Goal: Task Accomplishment & Management: Manage account settings

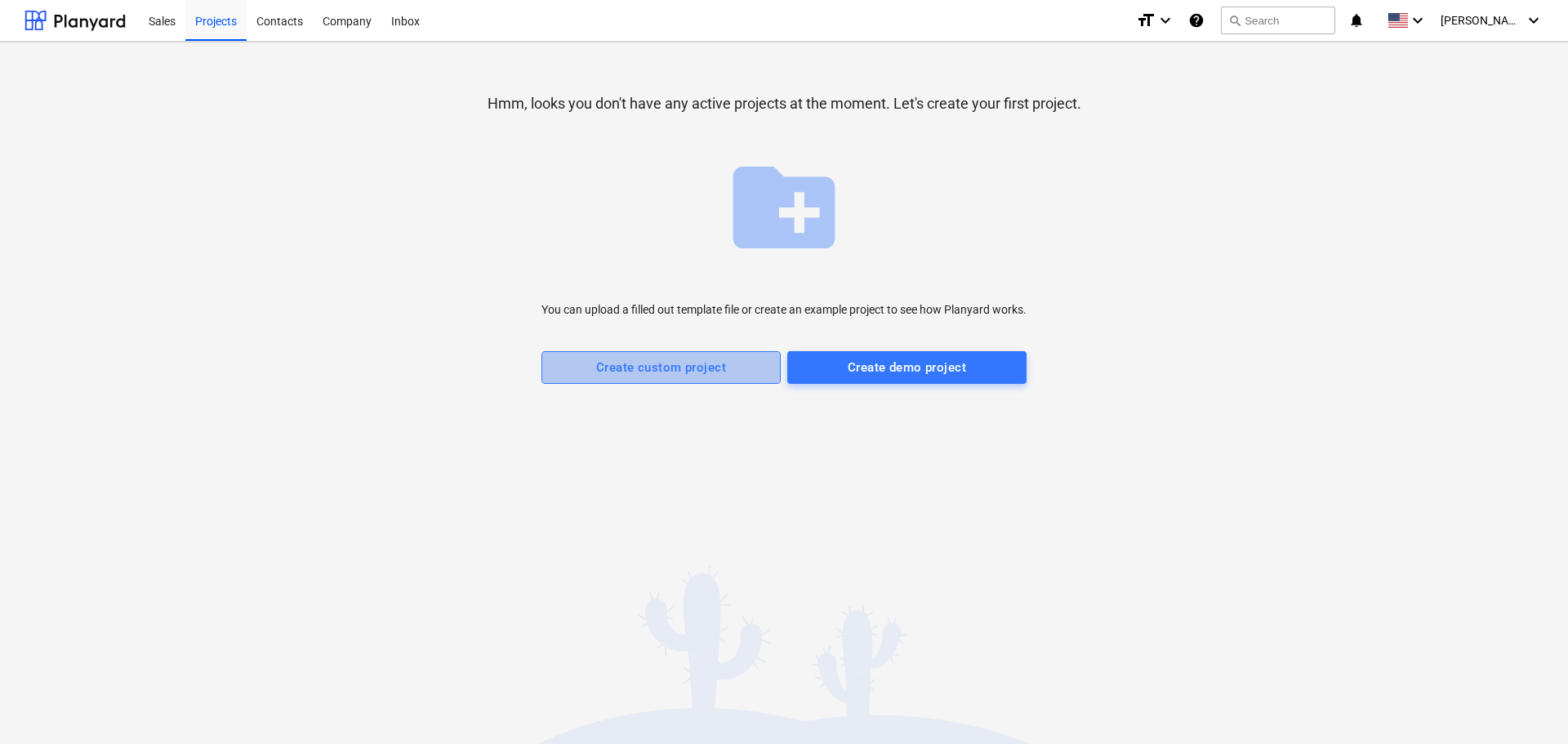
click at [679, 366] on div "Create custom project" at bounding box center [660, 367] width 130 height 21
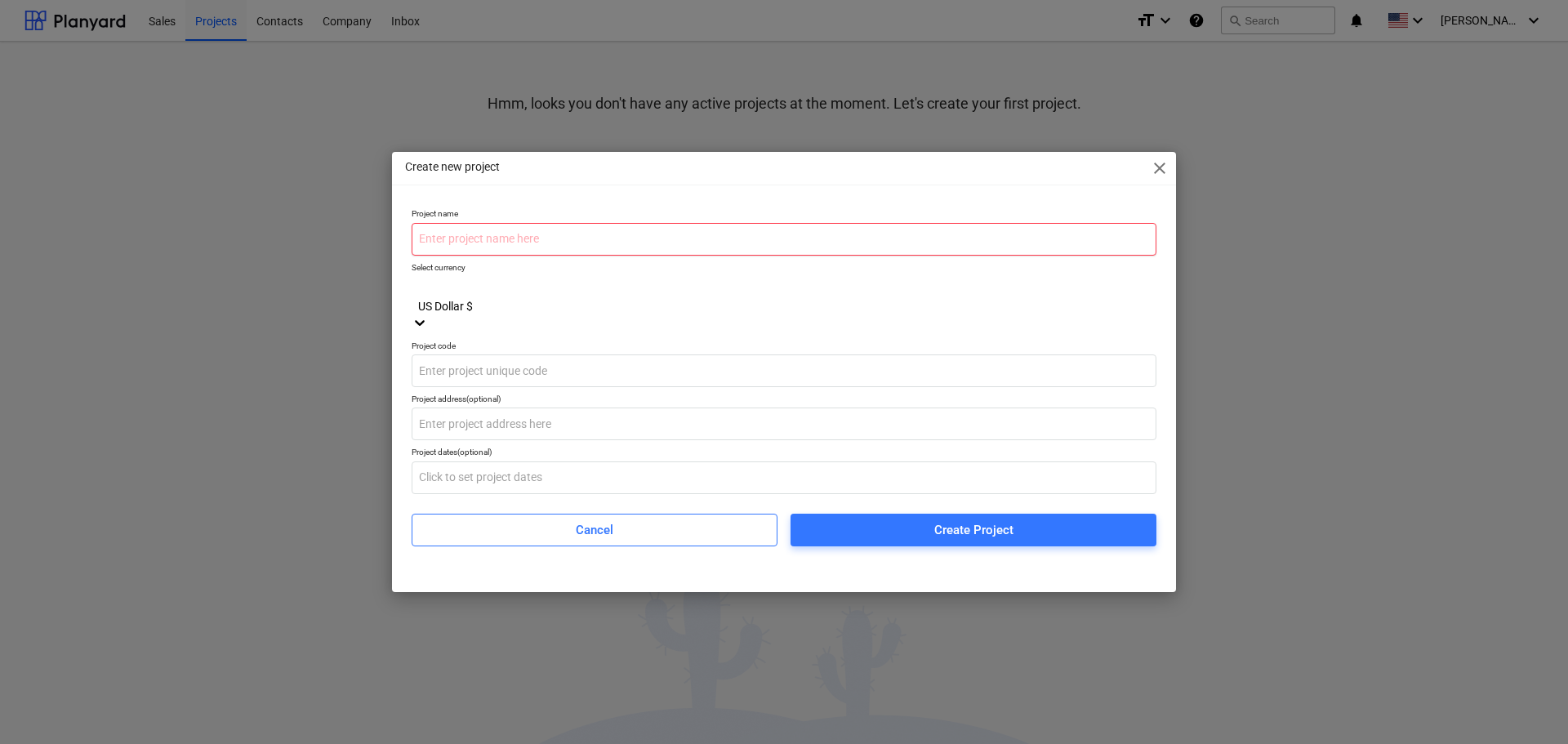
click at [568, 255] on input "text" at bounding box center [784, 239] width 745 height 33
click at [489, 249] on input "text" at bounding box center [784, 239] width 745 height 33
type input "Munir"
click at [496, 298] on div at bounding box center [784, 288] width 729 height 19
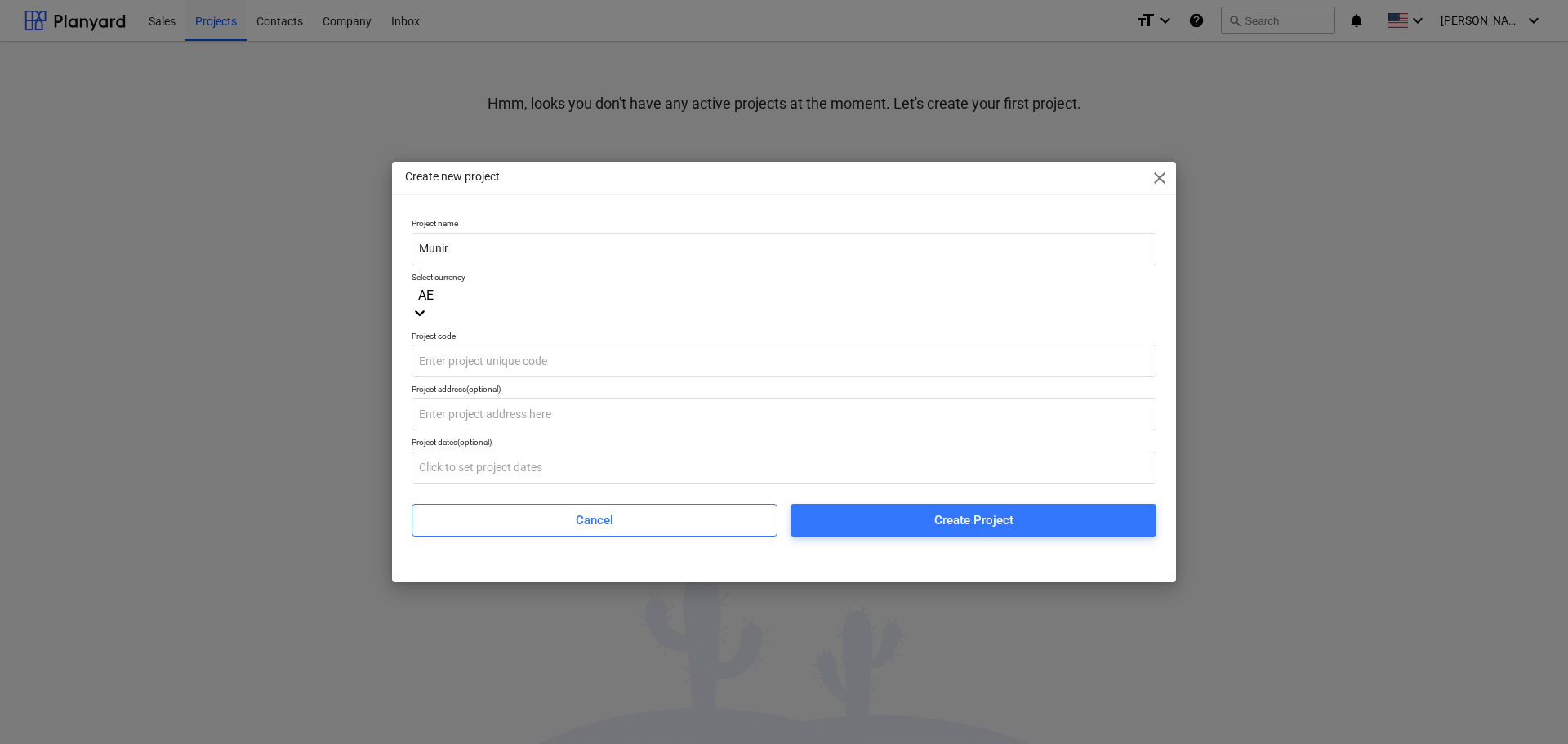
type input "AED"
click at [493, 744] on div "United Arab Emirates Dirham د.إ.‏" at bounding box center [784, 754] width 1568 height 13
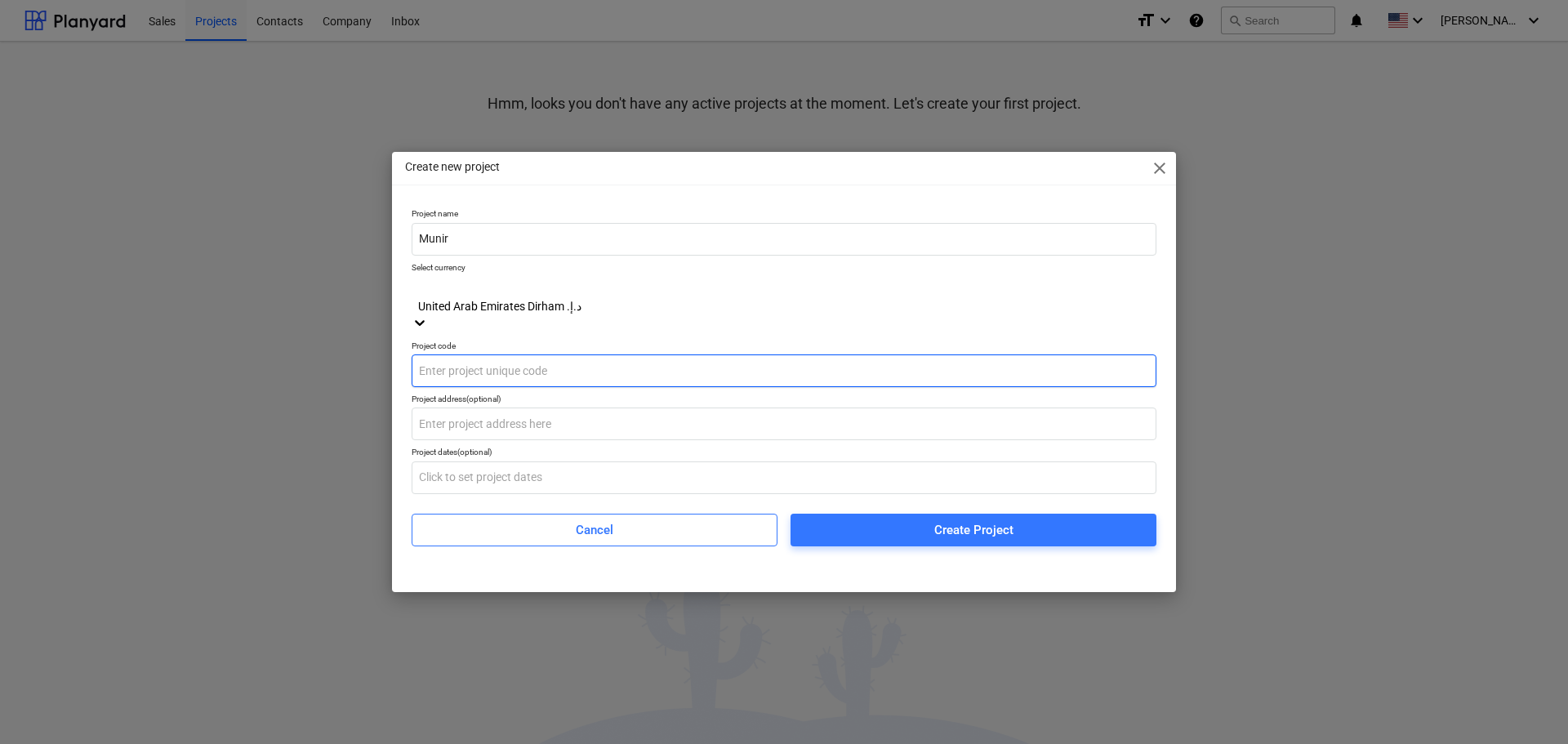
click at [476, 371] on input "text" at bounding box center [784, 371] width 745 height 33
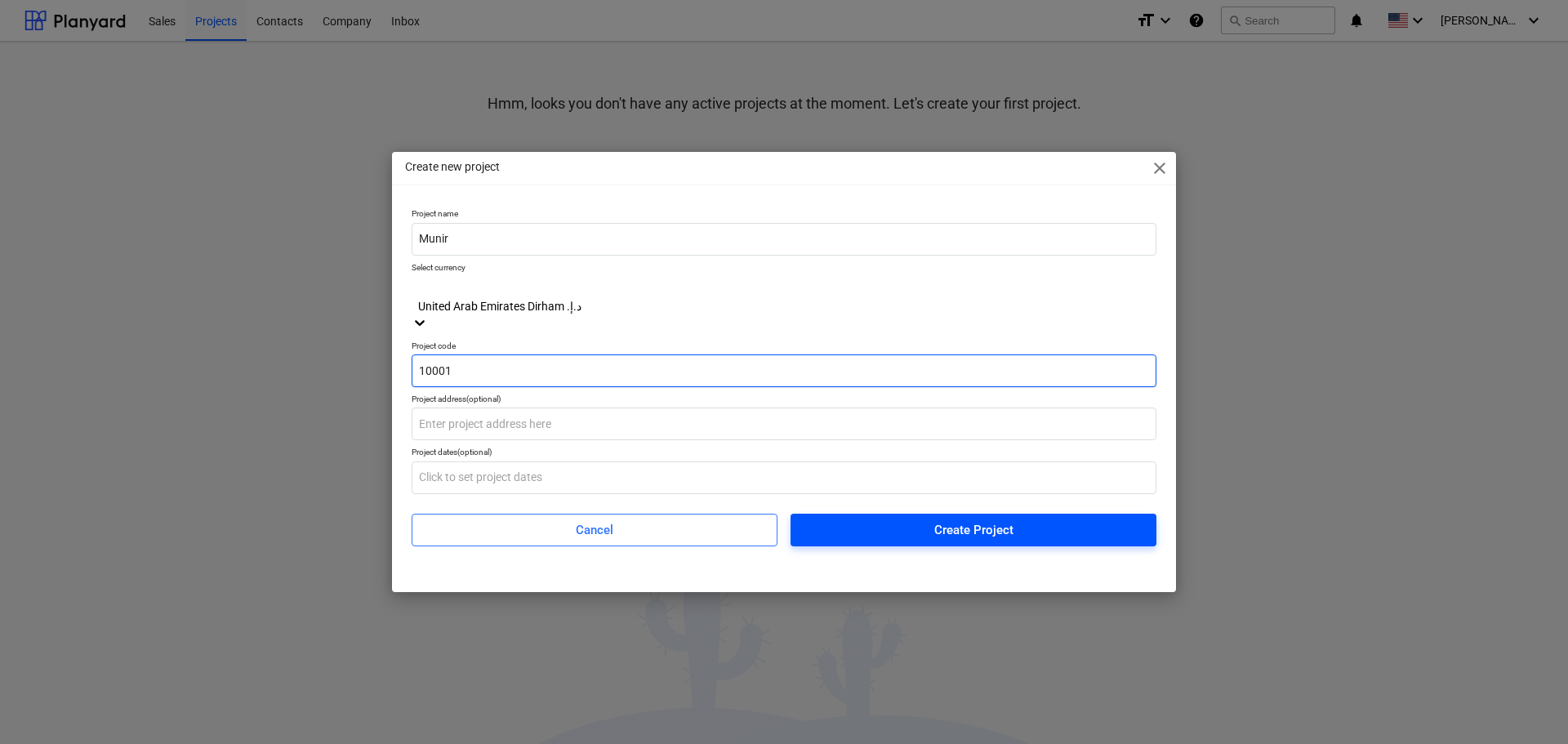
type input "10001"
click at [868, 520] on span "Create Project" at bounding box center [973, 529] width 327 height 21
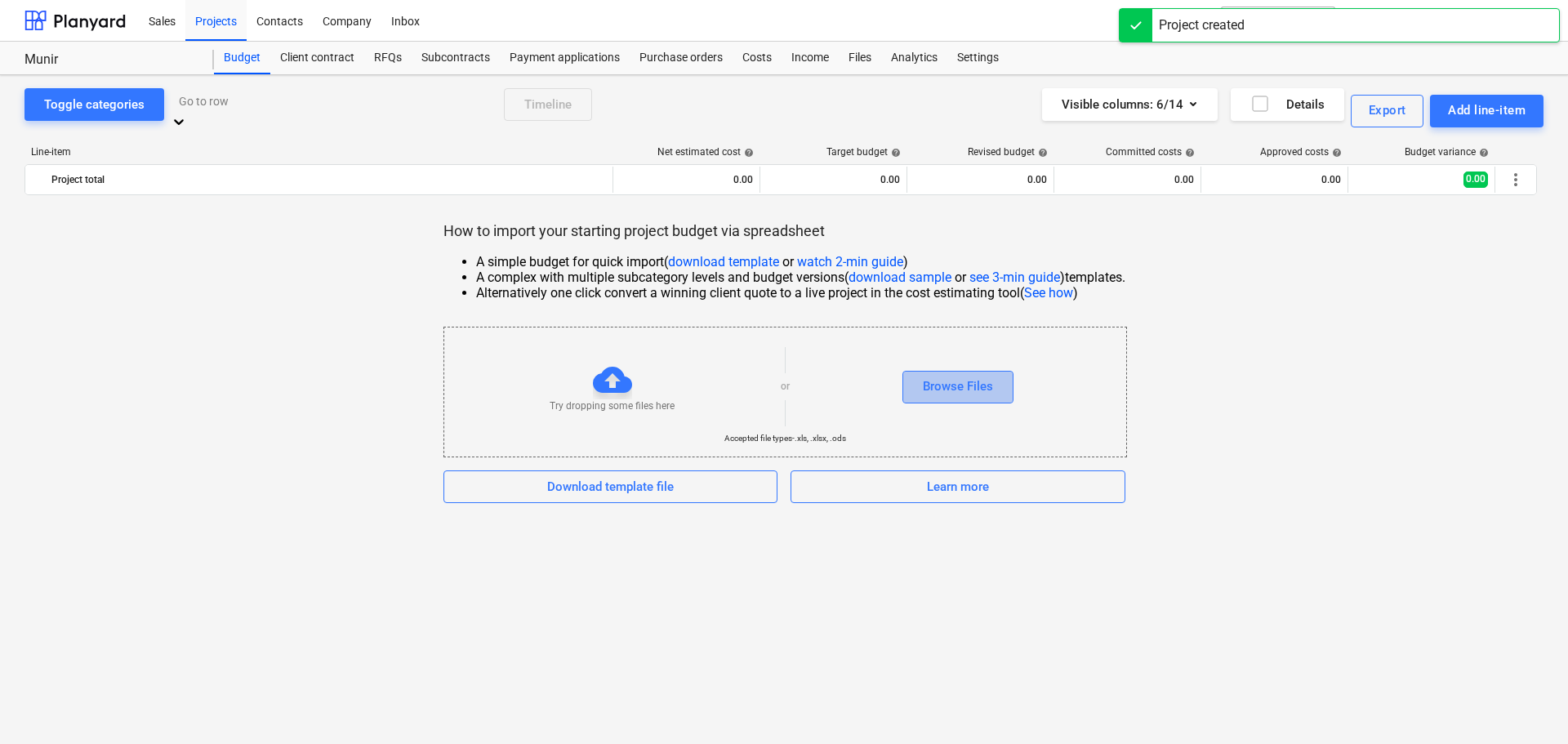
click at [961, 371] on button "Browse Files" at bounding box center [958, 386] width 111 height 33
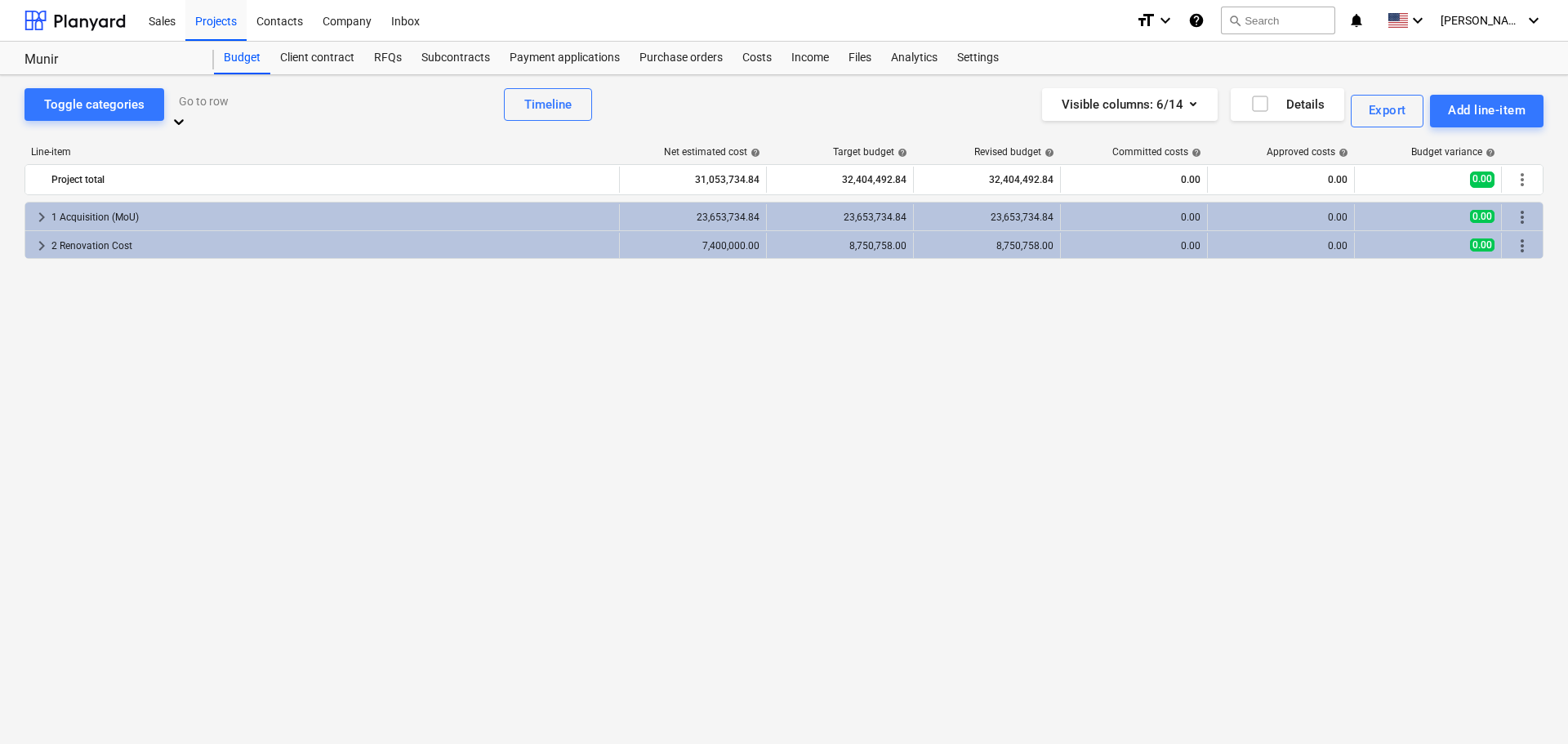
click at [831, 470] on div "keyboard_arrow_right 1 Acquisition (MoU) 23,653,734.84 23,653,734.84 23,653,734…" at bounding box center [784, 445] width 1519 height 487
click at [286, 28] on div "Contacts" at bounding box center [279, 20] width 67 height 42
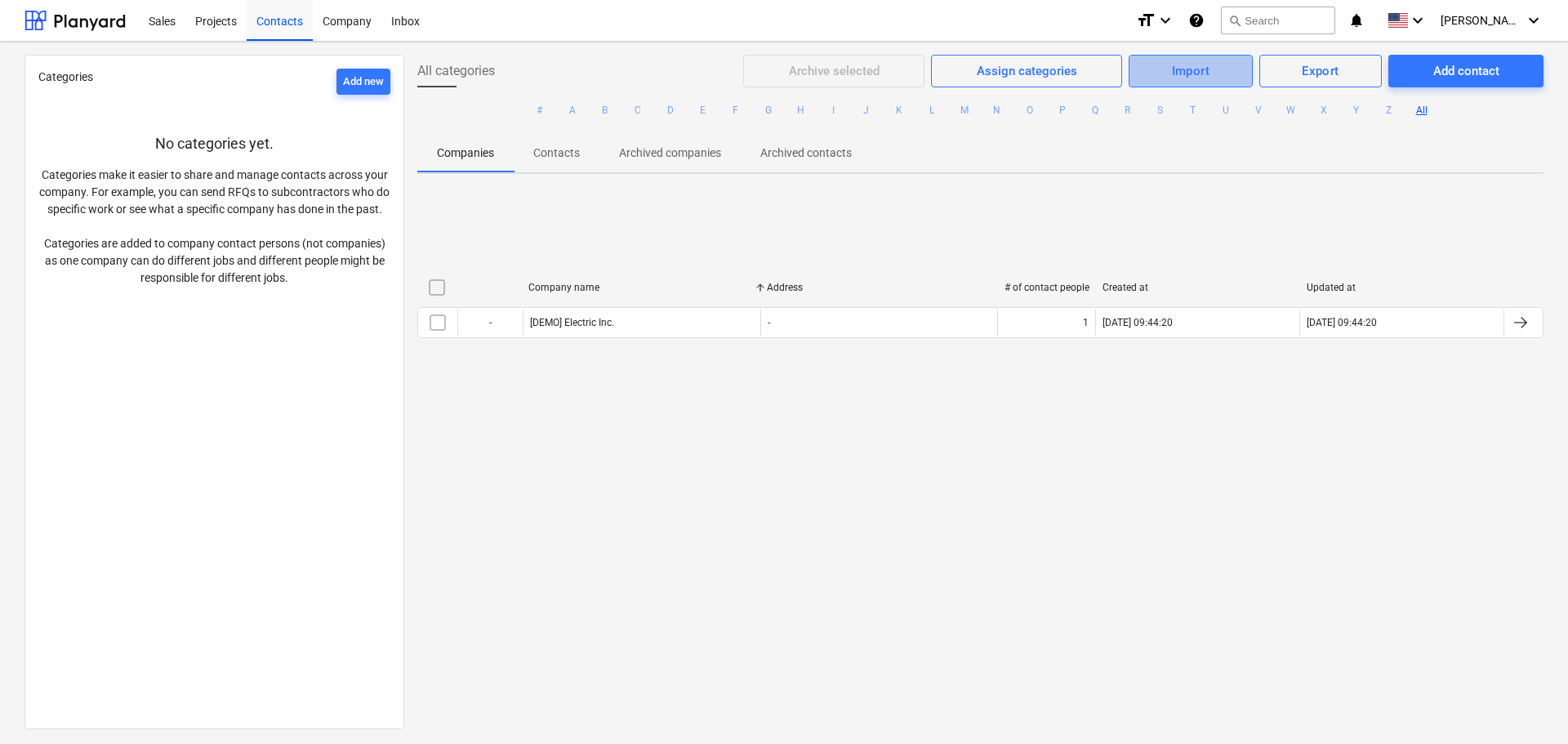
click at [1200, 72] on div "Import" at bounding box center [1191, 71] width 39 height 21
click at [1197, 105] on div "Import Companies" at bounding box center [1190, 111] width 126 height 29
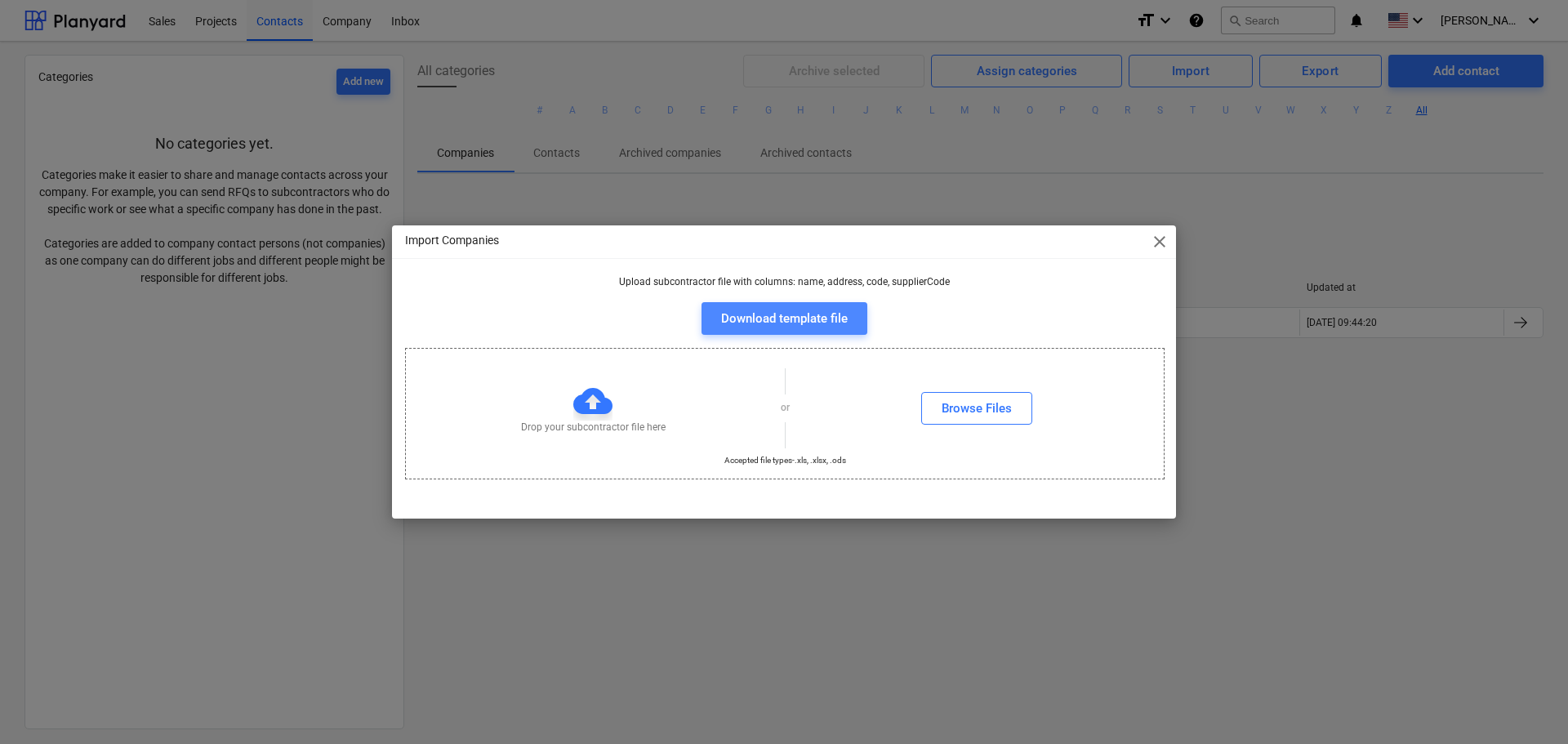
click at [800, 316] on div "Download template file" at bounding box center [784, 318] width 126 height 21
click at [784, 210] on div "Import Companies close Upload subcontractor file with columns: name, address, c…" at bounding box center [784, 372] width 1568 height 744
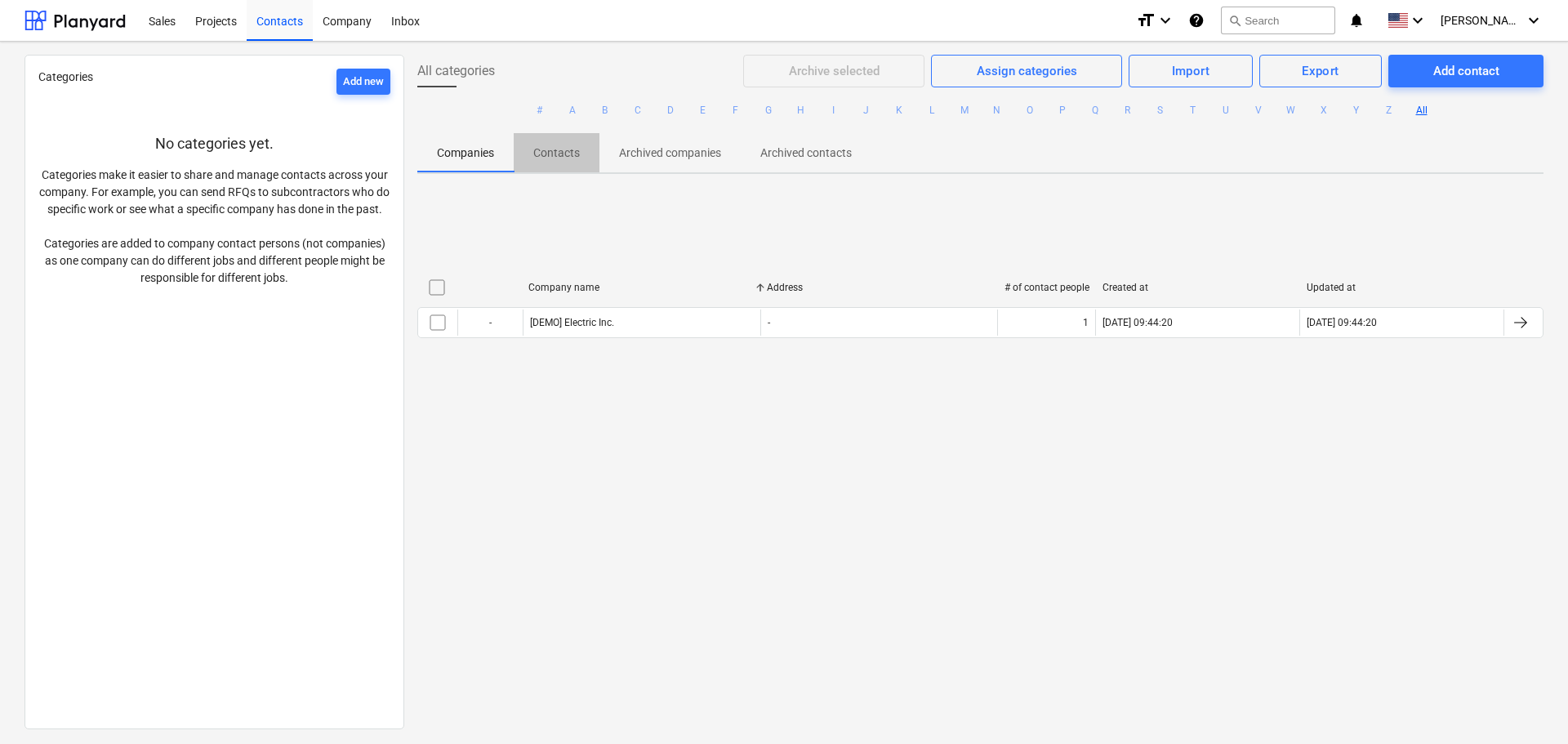
click at [559, 145] on p "Contacts" at bounding box center [556, 153] width 47 height 17
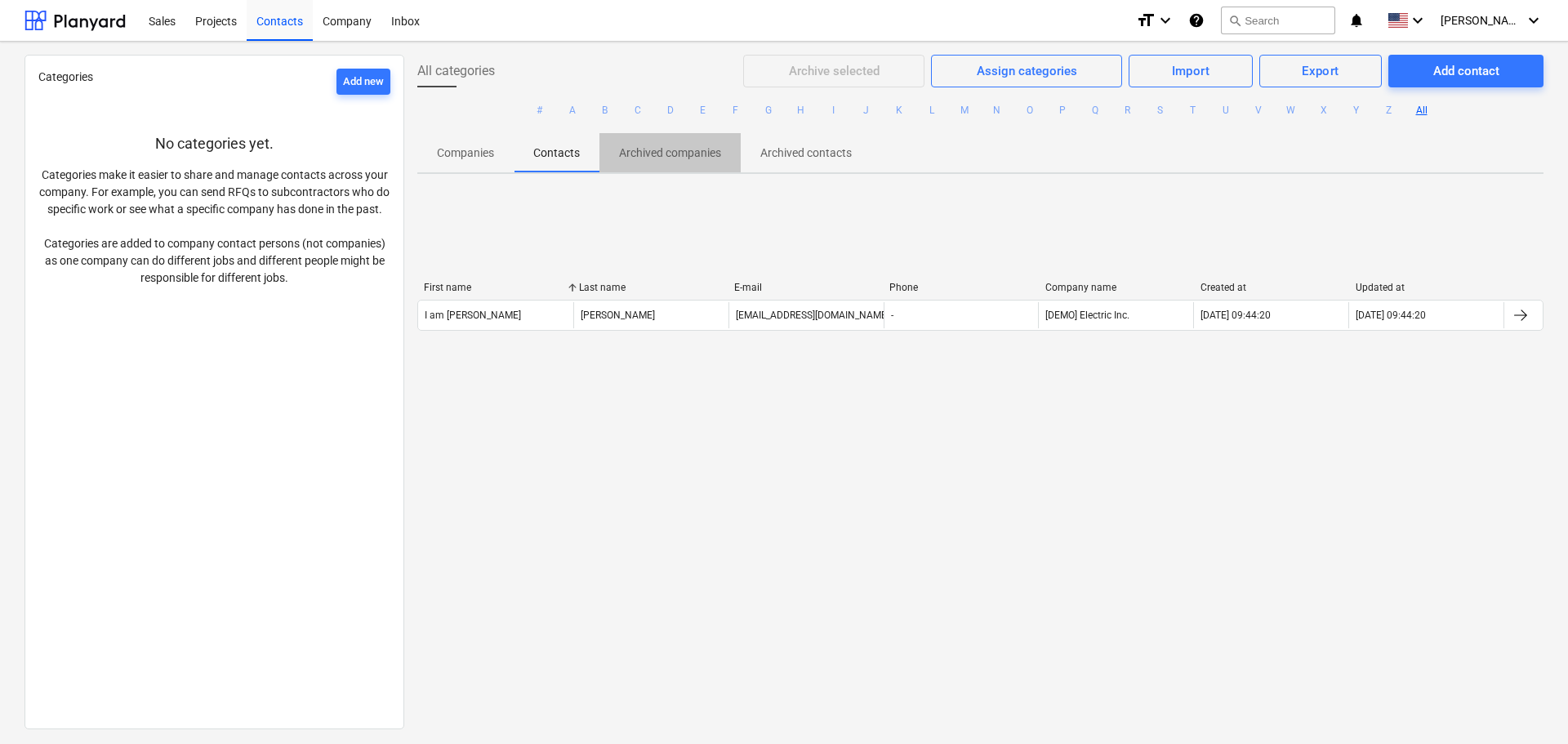
click at [654, 159] on p "Archived companies" at bounding box center [670, 153] width 102 height 17
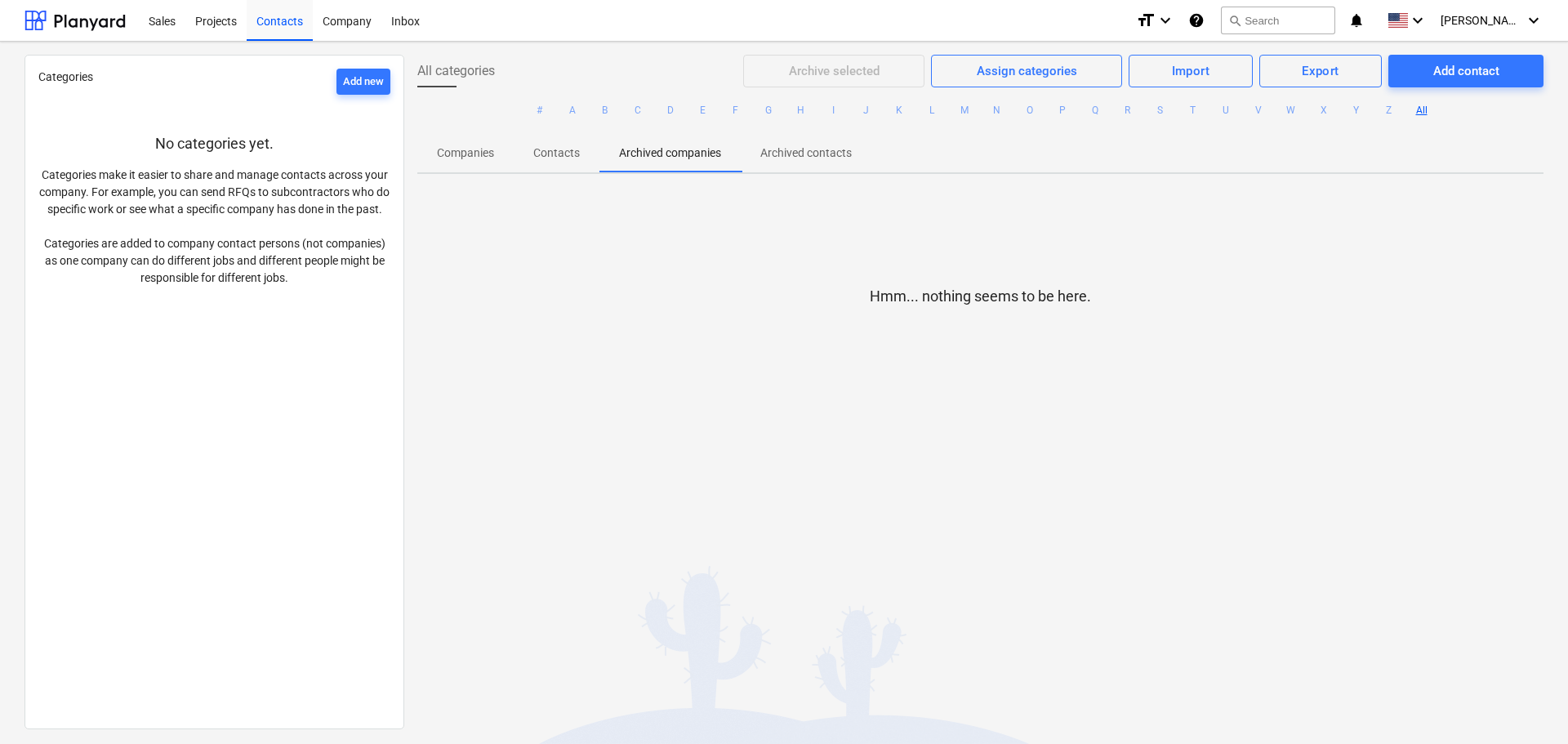
click at [829, 124] on ul "# A B C D E F G H I J K L M N O P Q R S T U V W X Y Z All" at bounding box center [980, 110] width 1126 height 46
click at [812, 158] on p "Archived contacts" at bounding box center [806, 153] width 91 height 17
click at [474, 154] on p "Companies" at bounding box center [466, 153] width 58 height 17
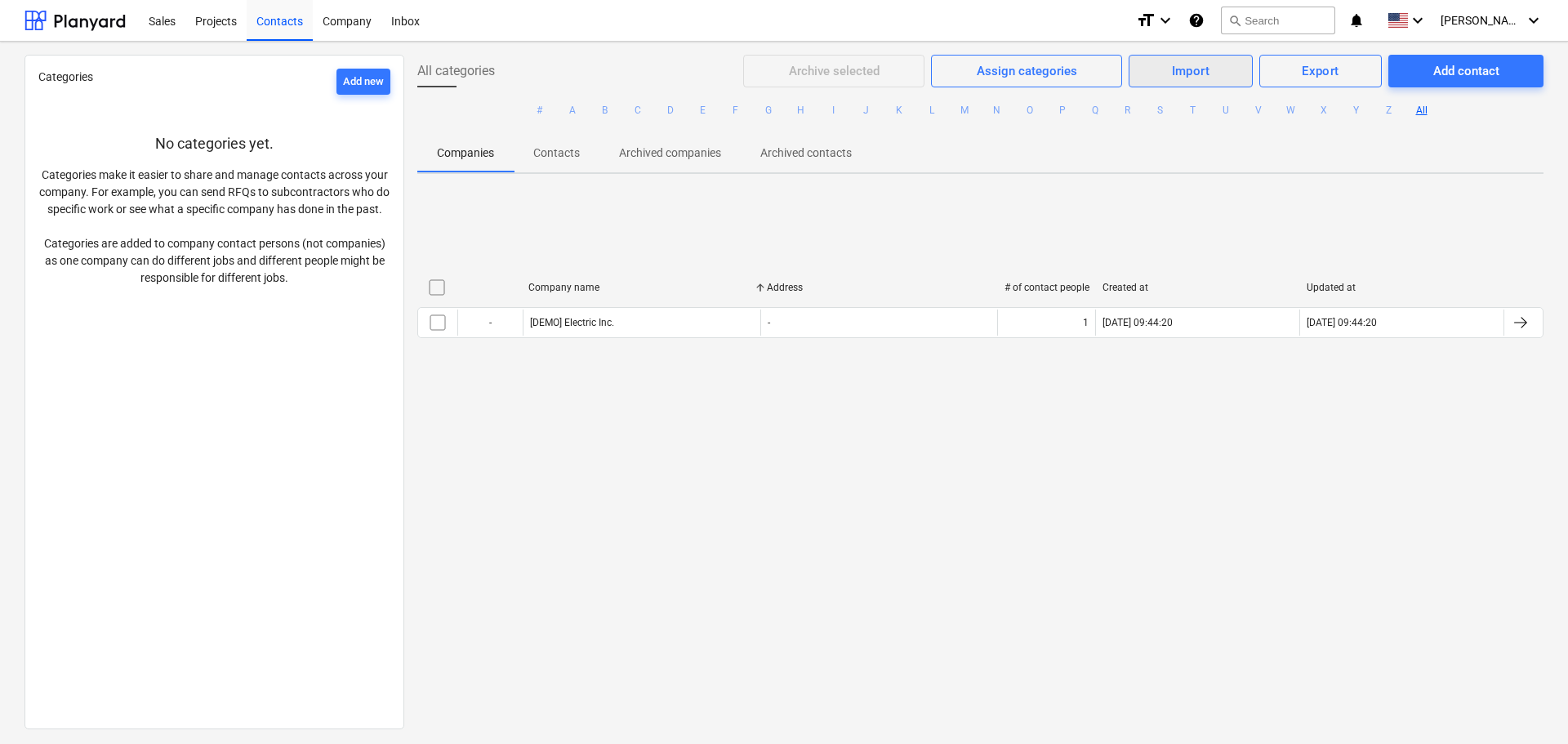
click at [1217, 72] on span "Import" at bounding box center [1191, 71] width 87 height 21
click at [1186, 105] on div "Import Companies" at bounding box center [1190, 111] width 126 height 29
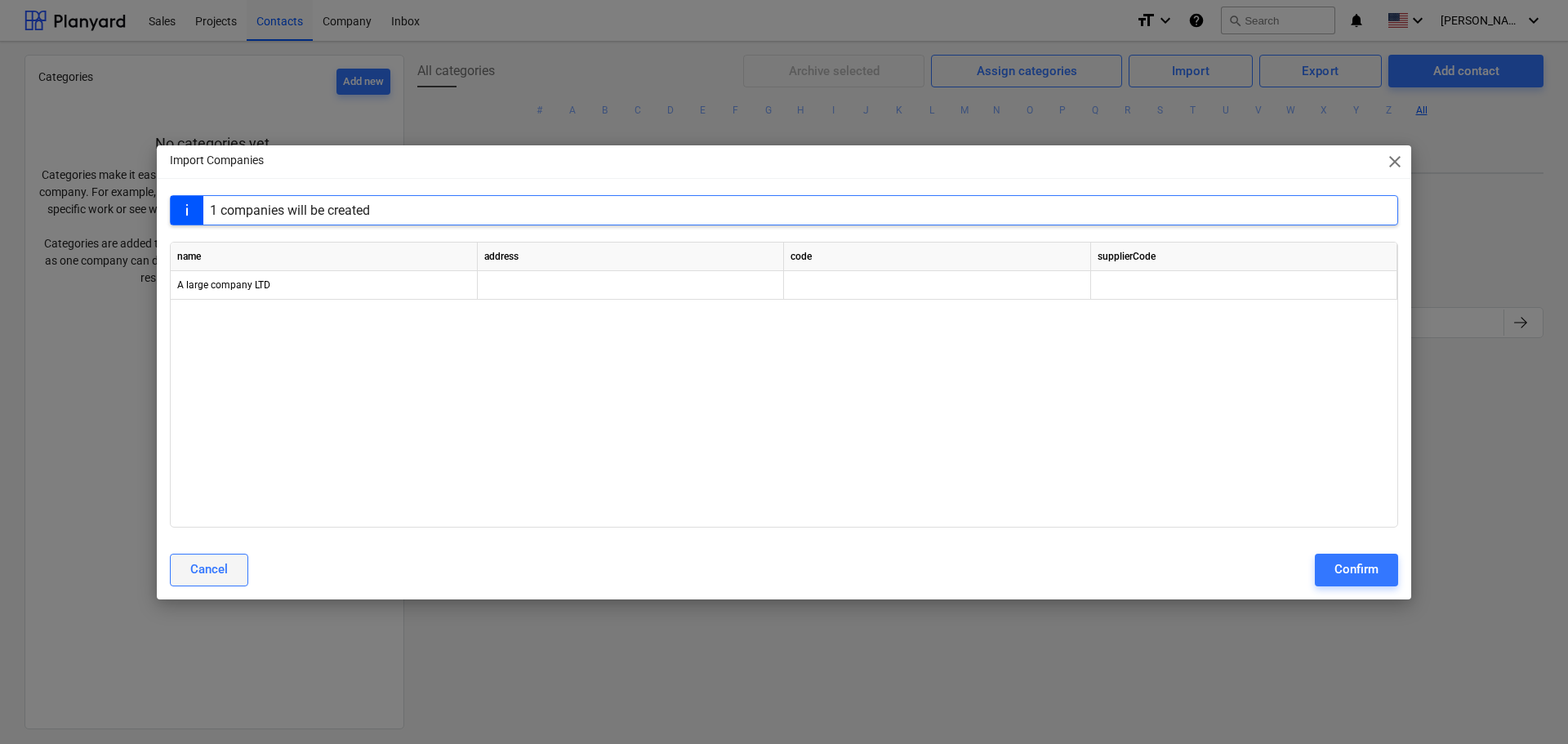
click at [205, 571] on div "Cancel" at bounding box center [210, 569] width 38 height 21
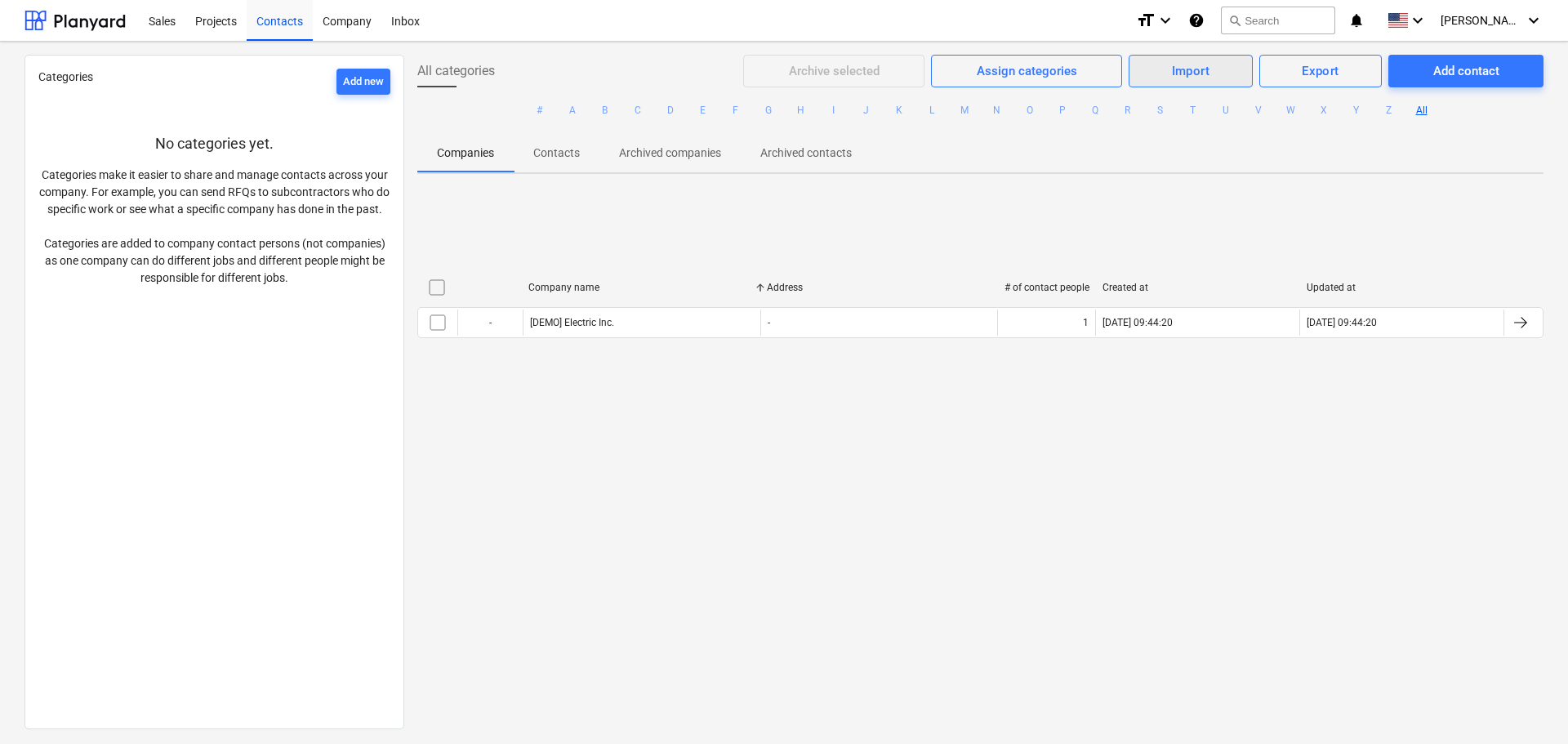
click at [1183, 63] on div "Import" at bounding box center [1191, 71] width 39 height 21
click at [1153, 120] on div "Import Companies" at bounding box center [1190, 111] width 126 height 29
click at [1074, 265] on div "Company name Address # of contact people Created at Updated at - [DEMO] Electri…" at bounding box center [980, 309] width 1126 height 96
click at [1172, 80] on div "Import" at bounding box center [1191, 71] width 39 height 21
click at [1200, 101] on div "Import Companies" at bounding box center [1190, 111] width 126 height 29
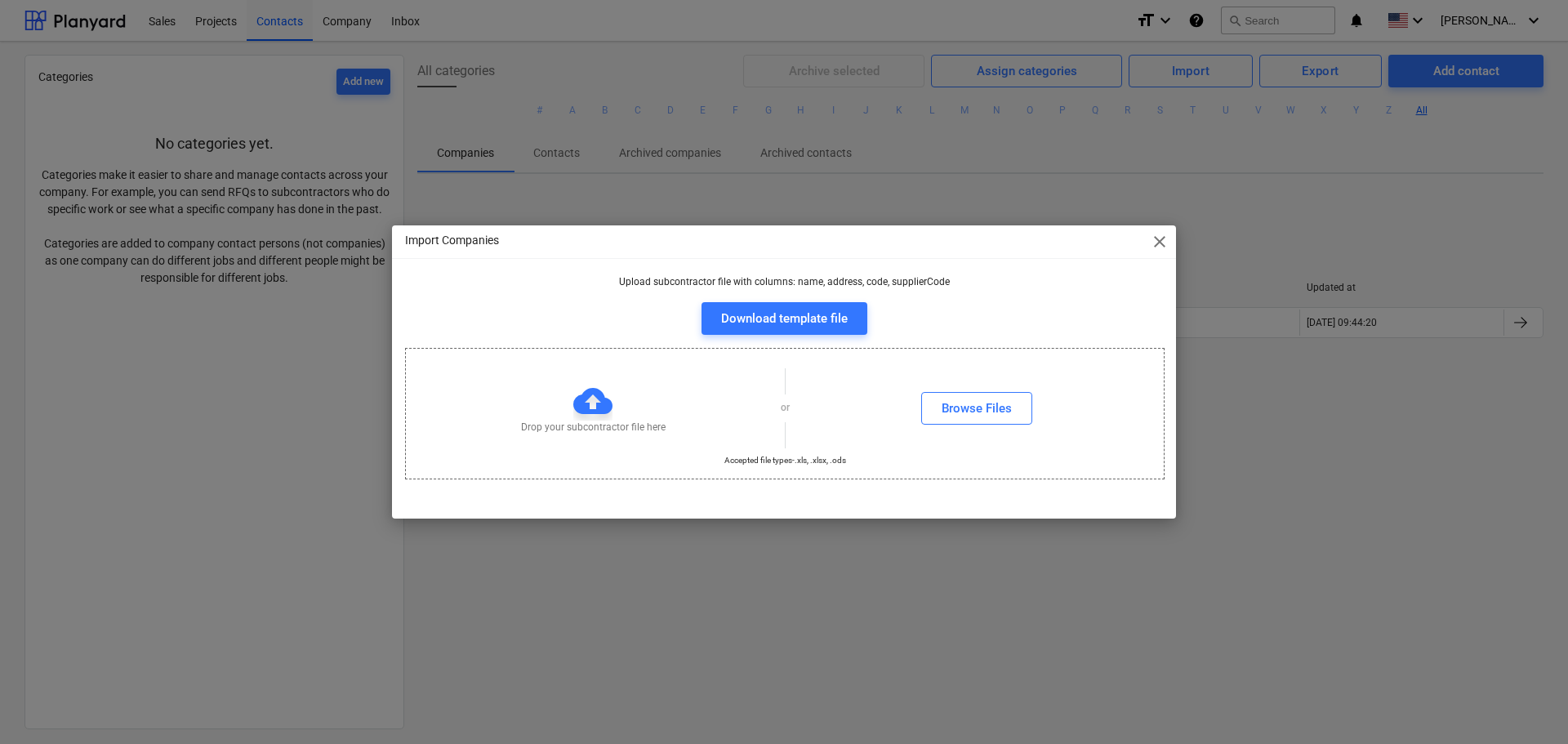
click at [597, 416] on div at bounding box center [592, 400] width 39 height 39
click at [946, 398] on div "Browse Files" at bounding box center [976, 408] width 71 height 21
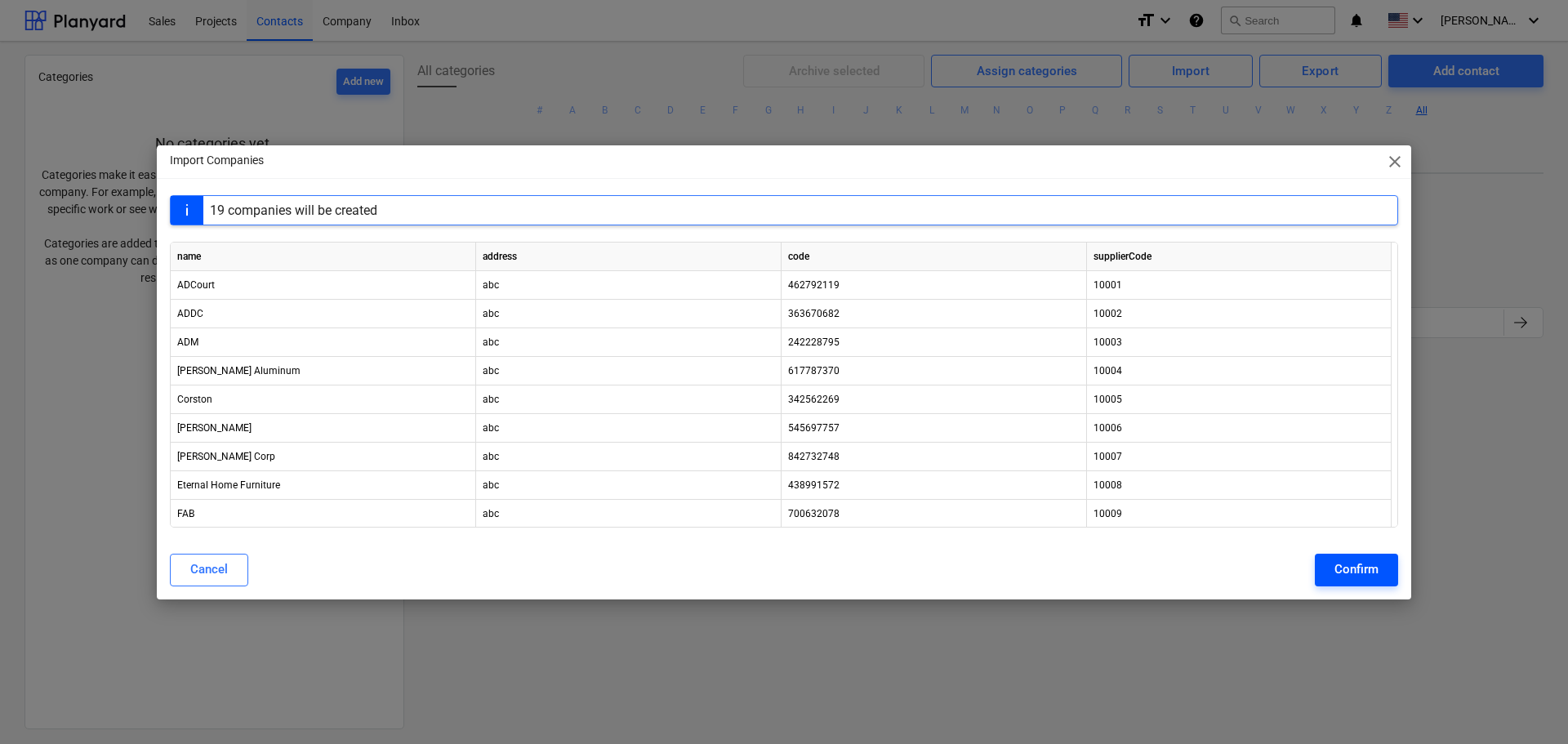
click at [1374, 555] on button "Confirm" at bounding box center [1356, 570] width 83 height 33
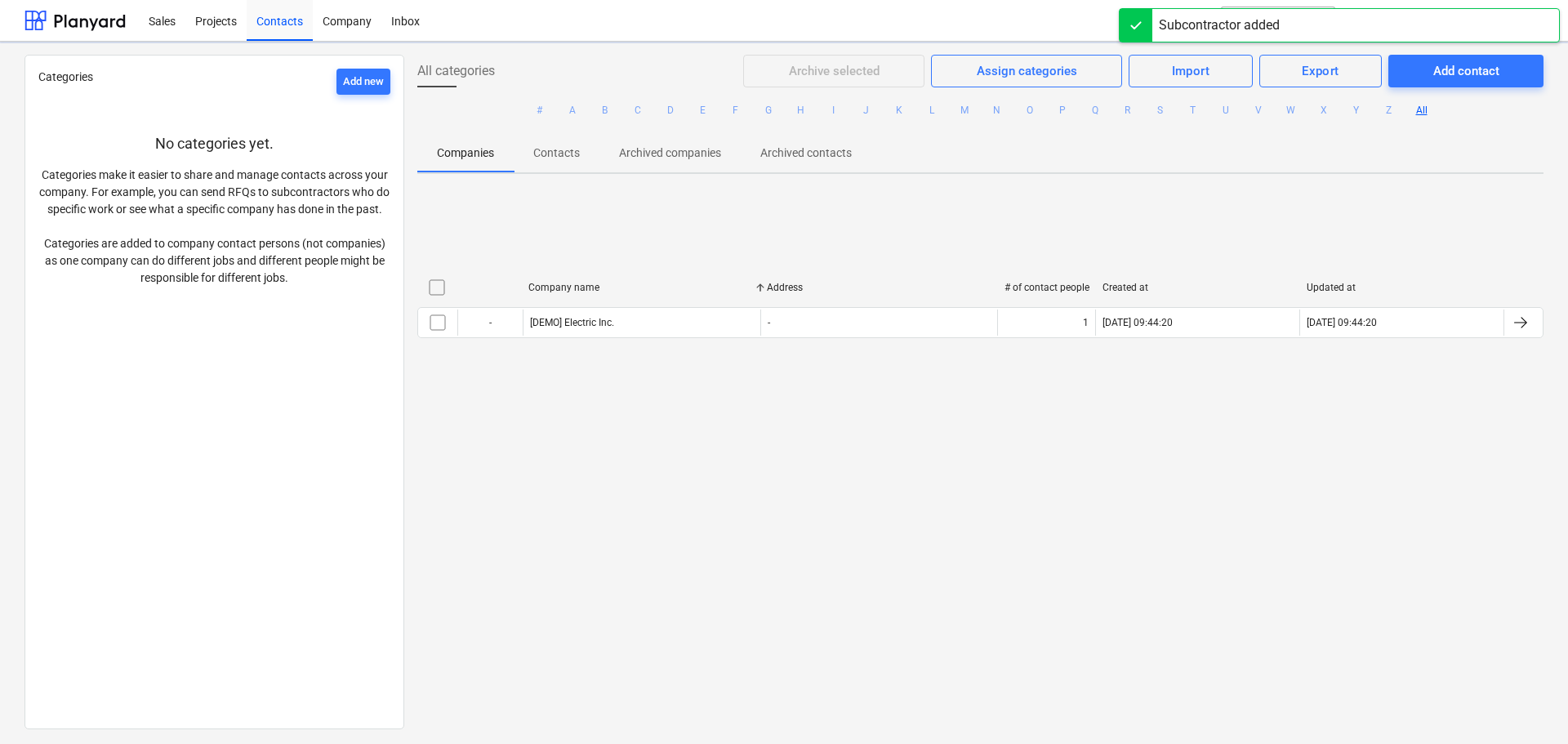
click at [1352, 577] on div "All categories Archive selected Assign categories Import Export Add contact # A…" at bounding box center [980, 391] width 1153 height 673
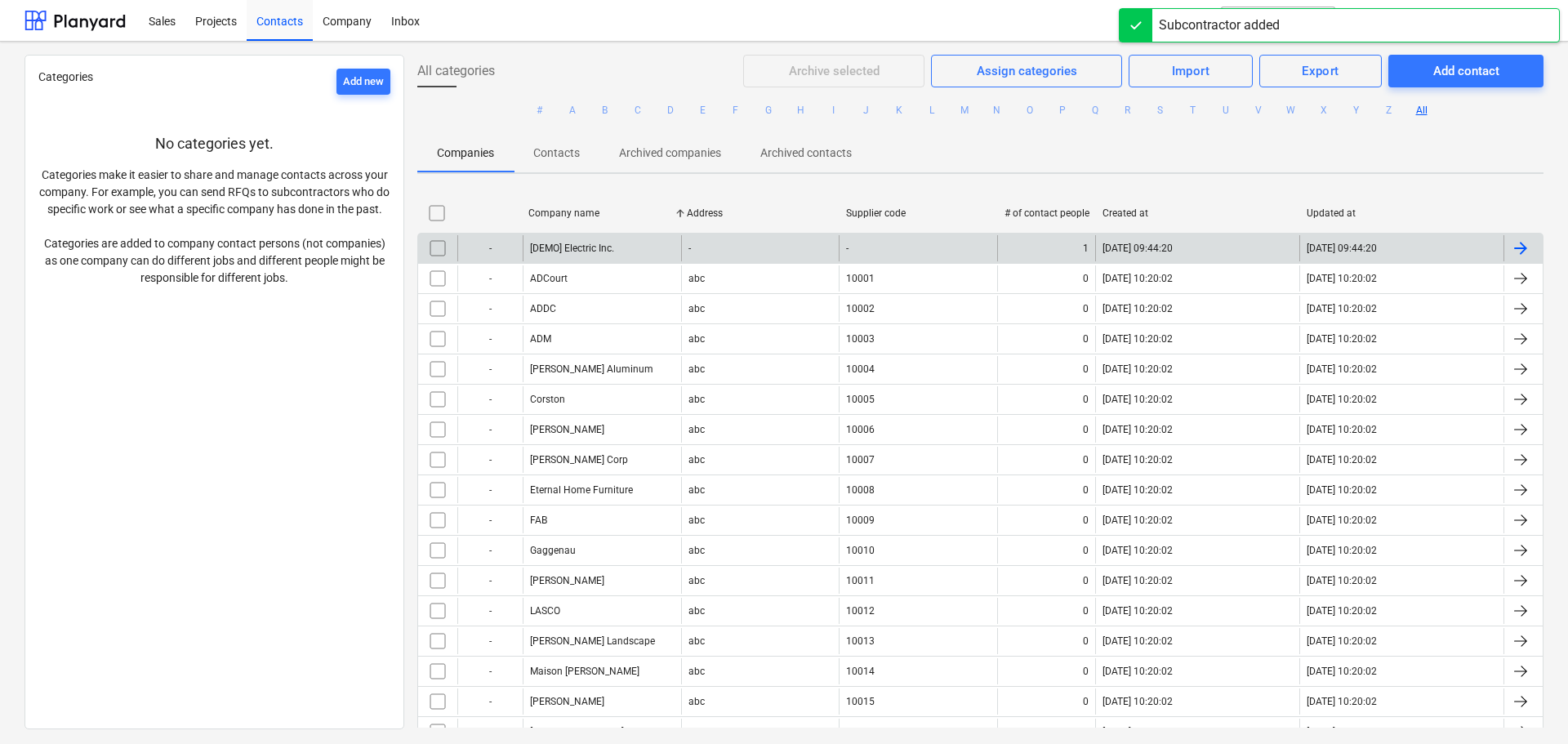
click at [1519, 242] on div at bounding box center [1521, 248] width 20 height 20
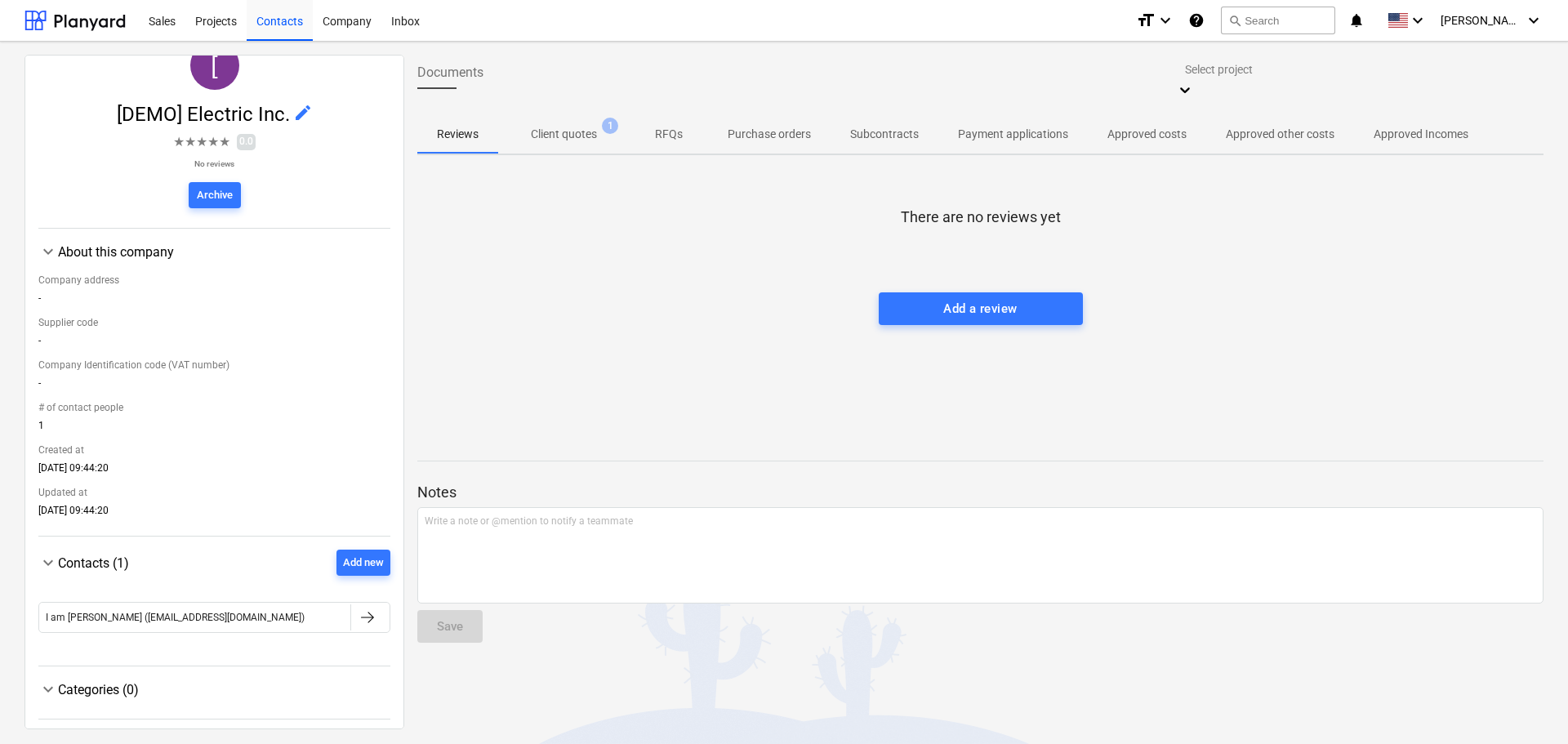
scroll to position [75, 0]
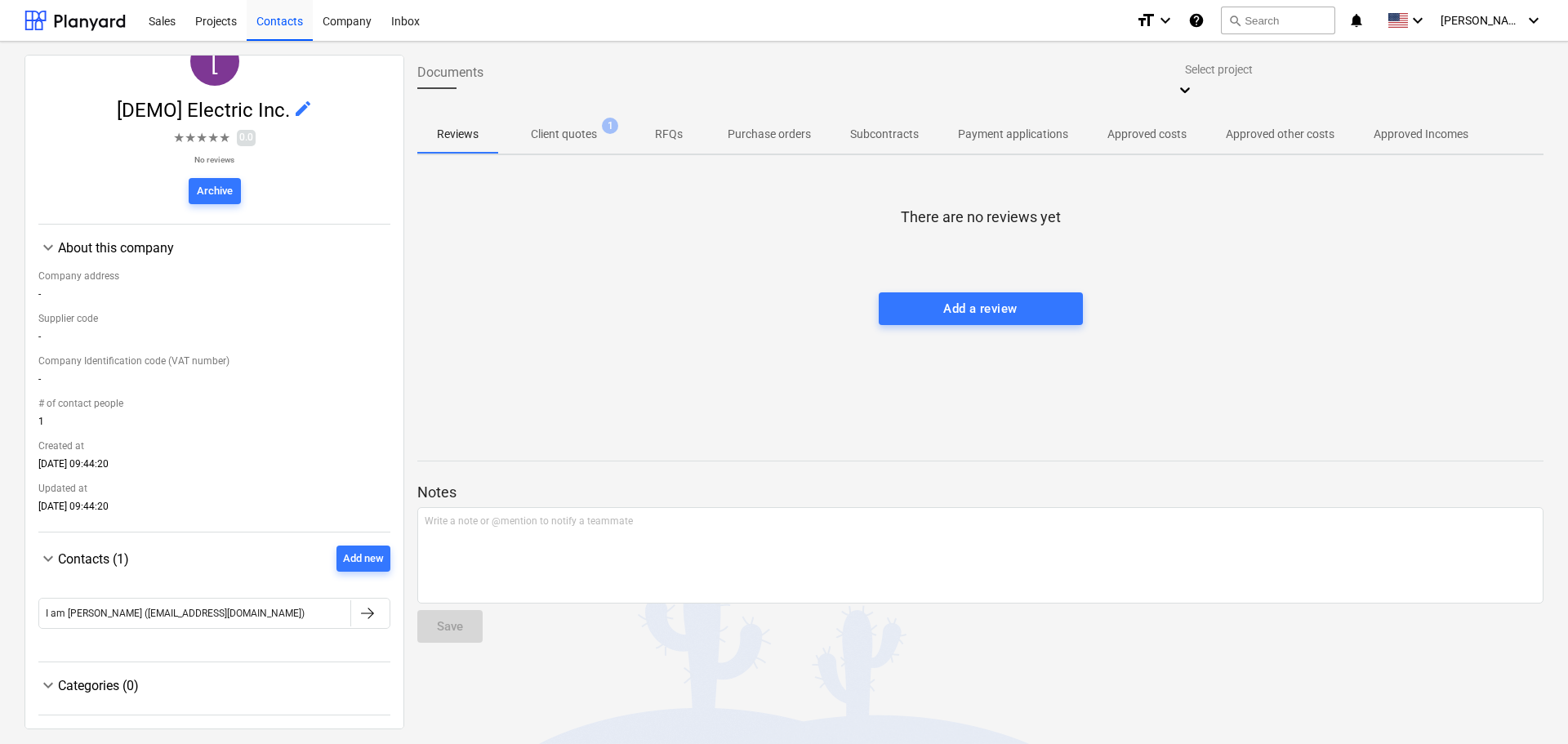
click at [46, 557] on span "keyboard_arrow_down" at bounding box center [49, 559] width 20 height 20
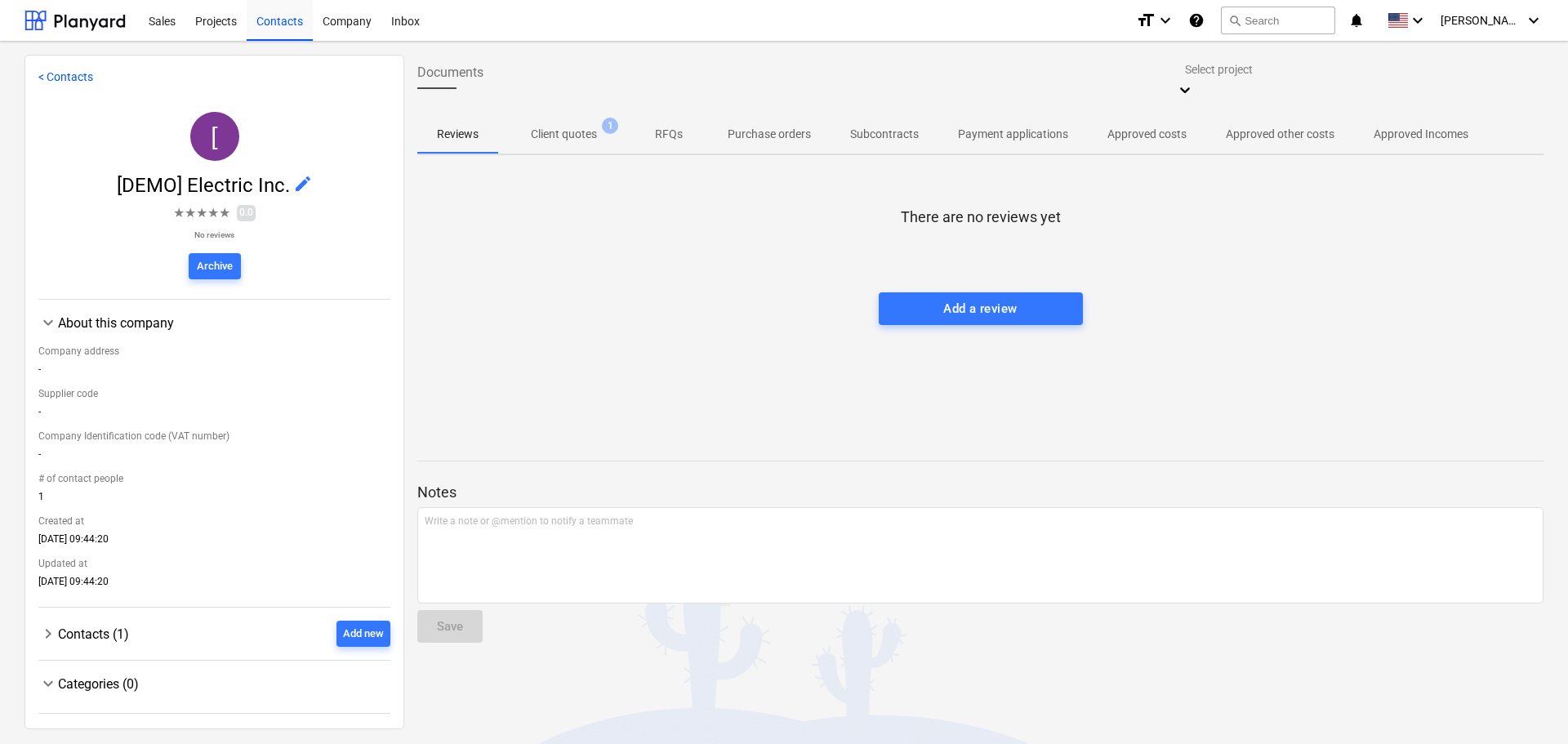
scroll to position [0, 0]
click at [216, 21] on div "Projects" at bounding box center [216, 20] width 62 height 42
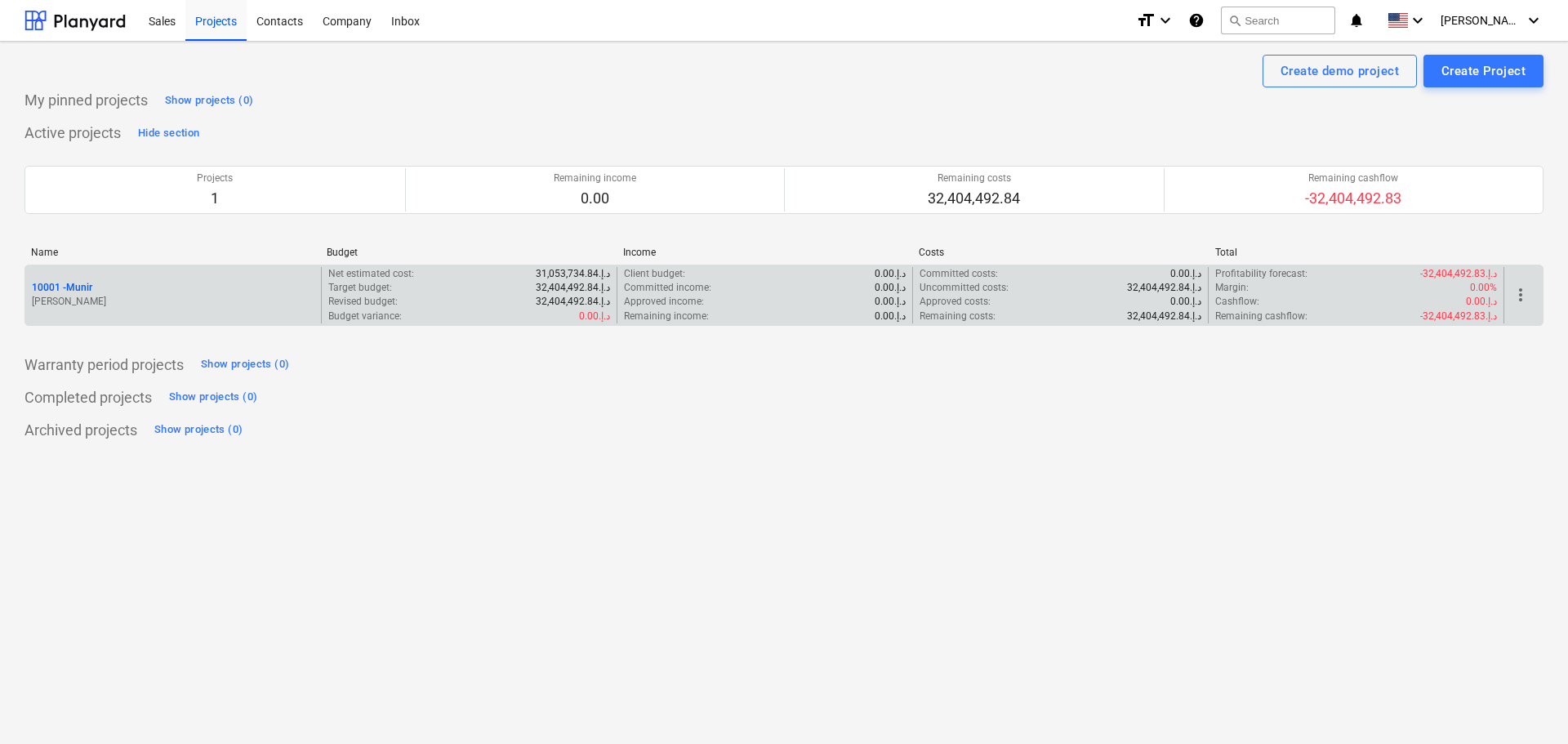
click at [171, 292] on div "10001 - Munir" at bounding box center [173, 288] width 283 height 14
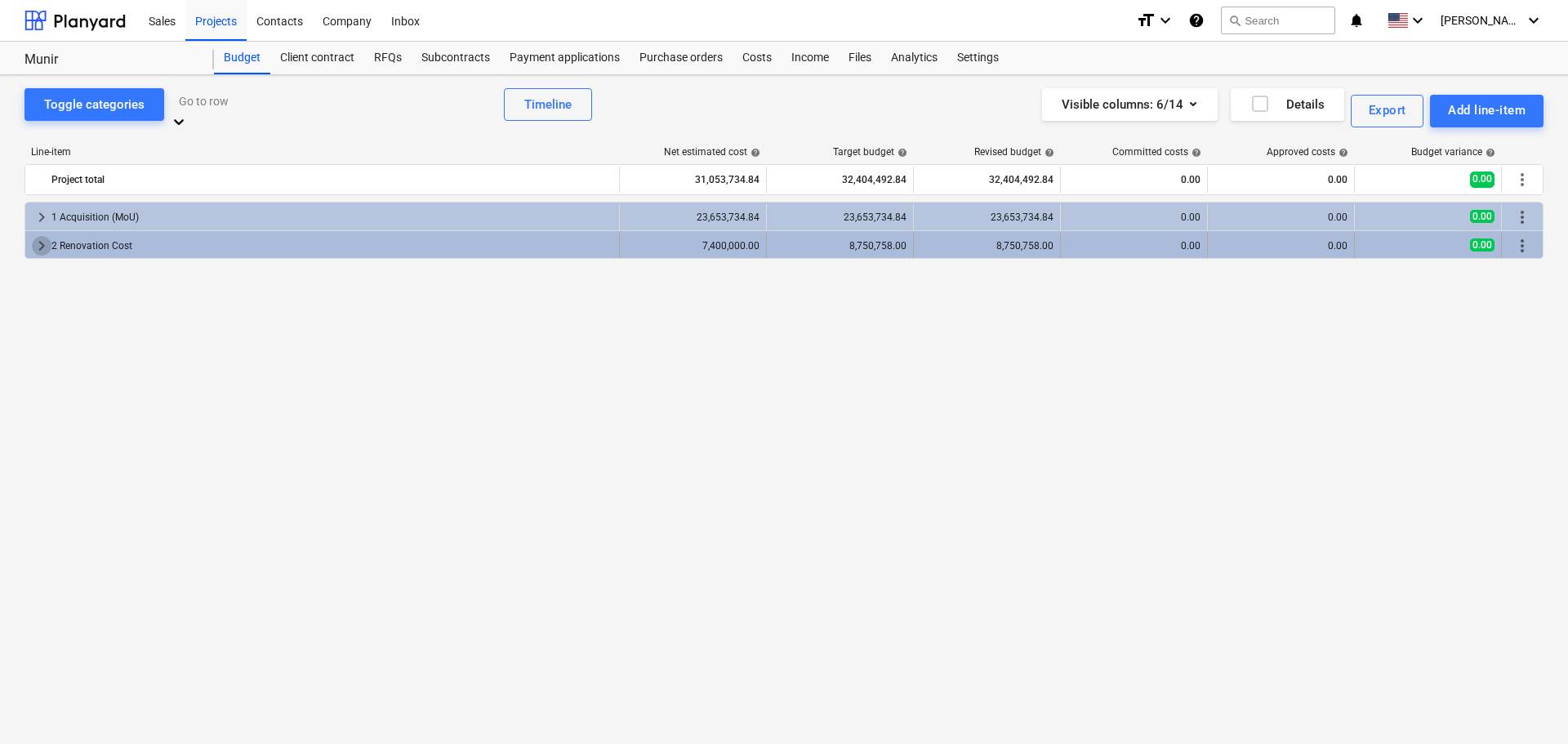
click at [36, 236] on span "keyboard_arrow_right" at bounding box center [42, 246] width 20 height 20
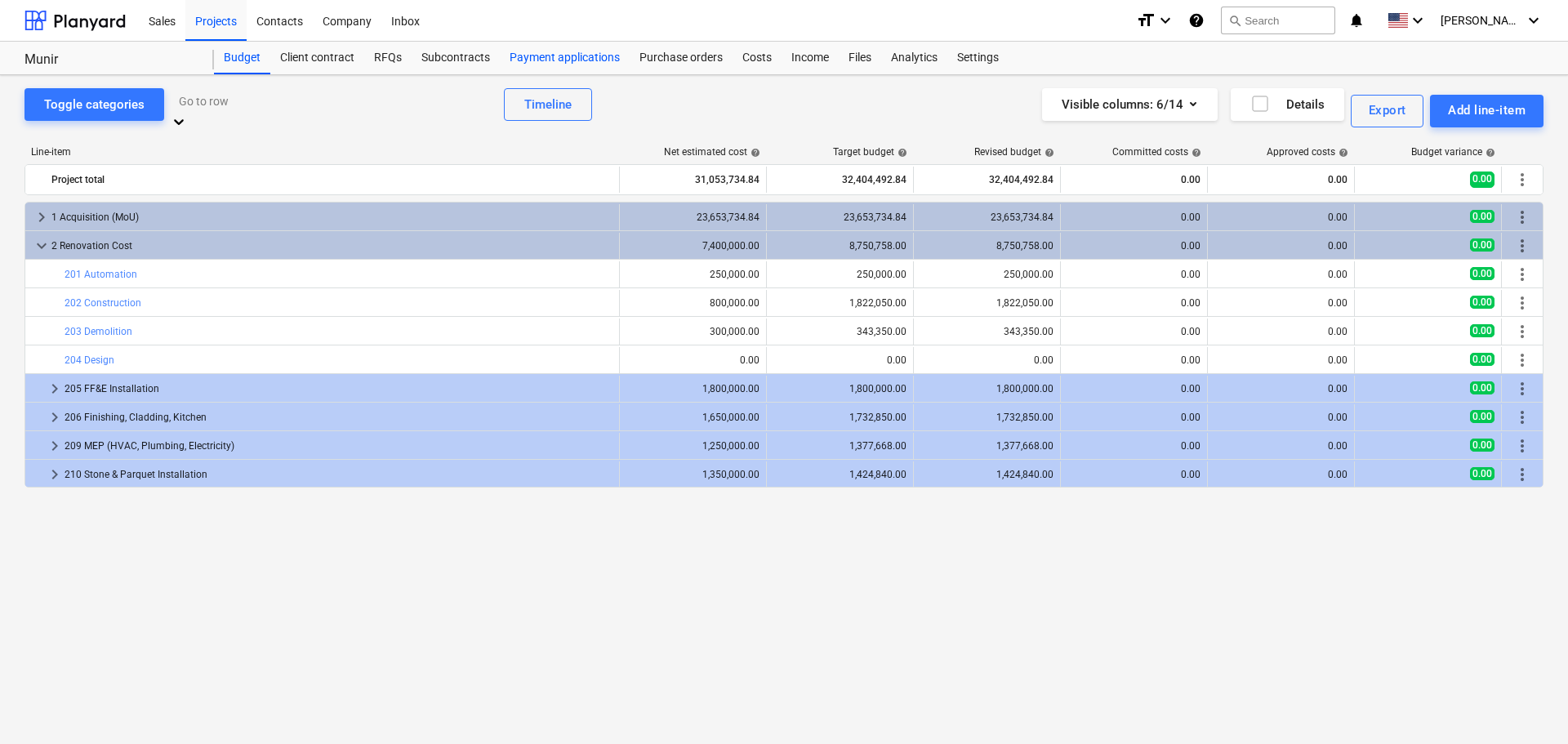
click at [549, 51] on div "Payment applications" at bounding box center [564, 58] width 130 height 33
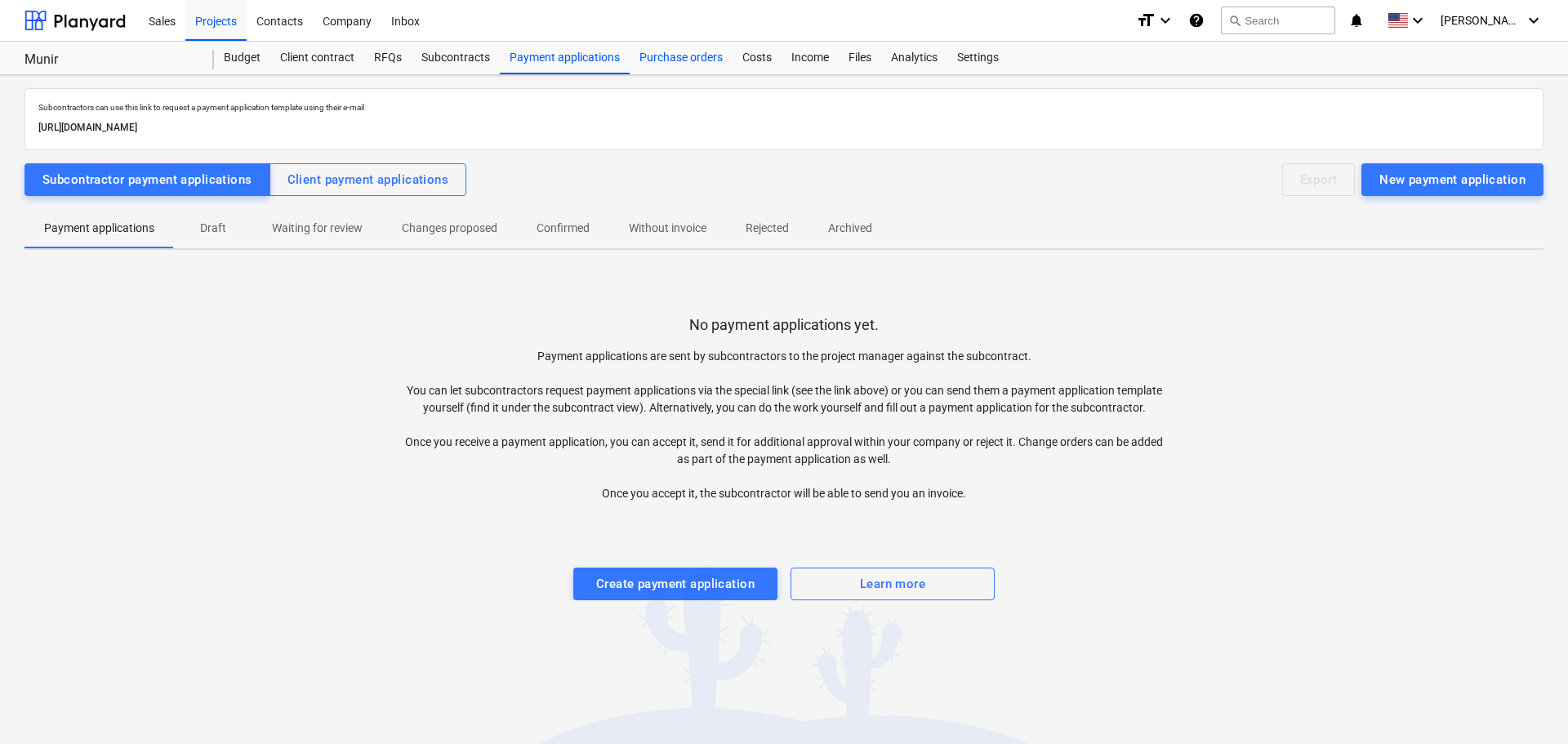
click at [653, 49] on div "Purchase orders" at bounding box center [681, 58] width 103 height 33
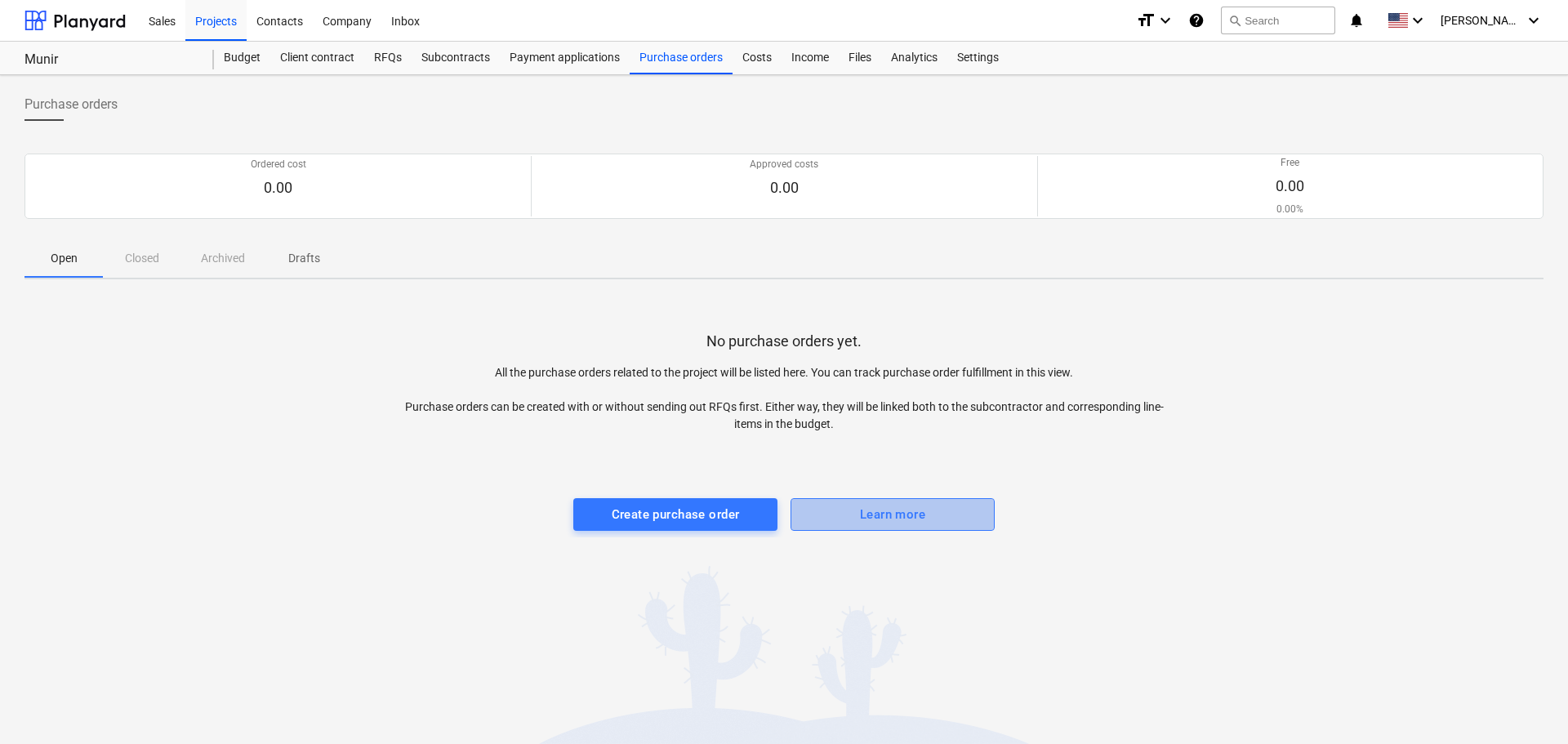
click at [868, 517] on div "Learn more" at bounding box center [893, 515] width 66 height 21
click at [987, 58] on div "Settings" at bounding box center [978, 58] width 62 height 33
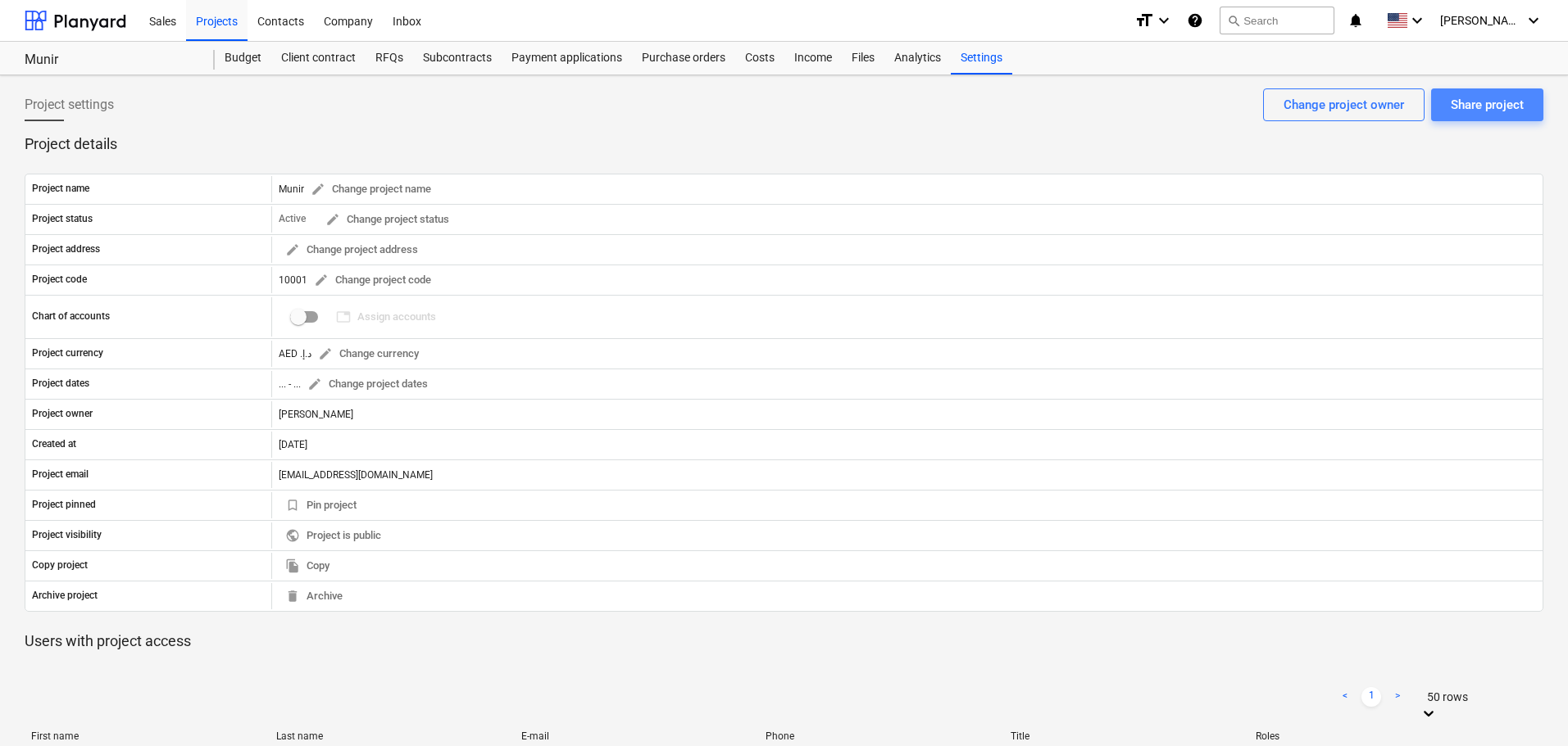
click at [1503, 108] on div "Share project" at bounding box center [1486, 105] width 73 height 21
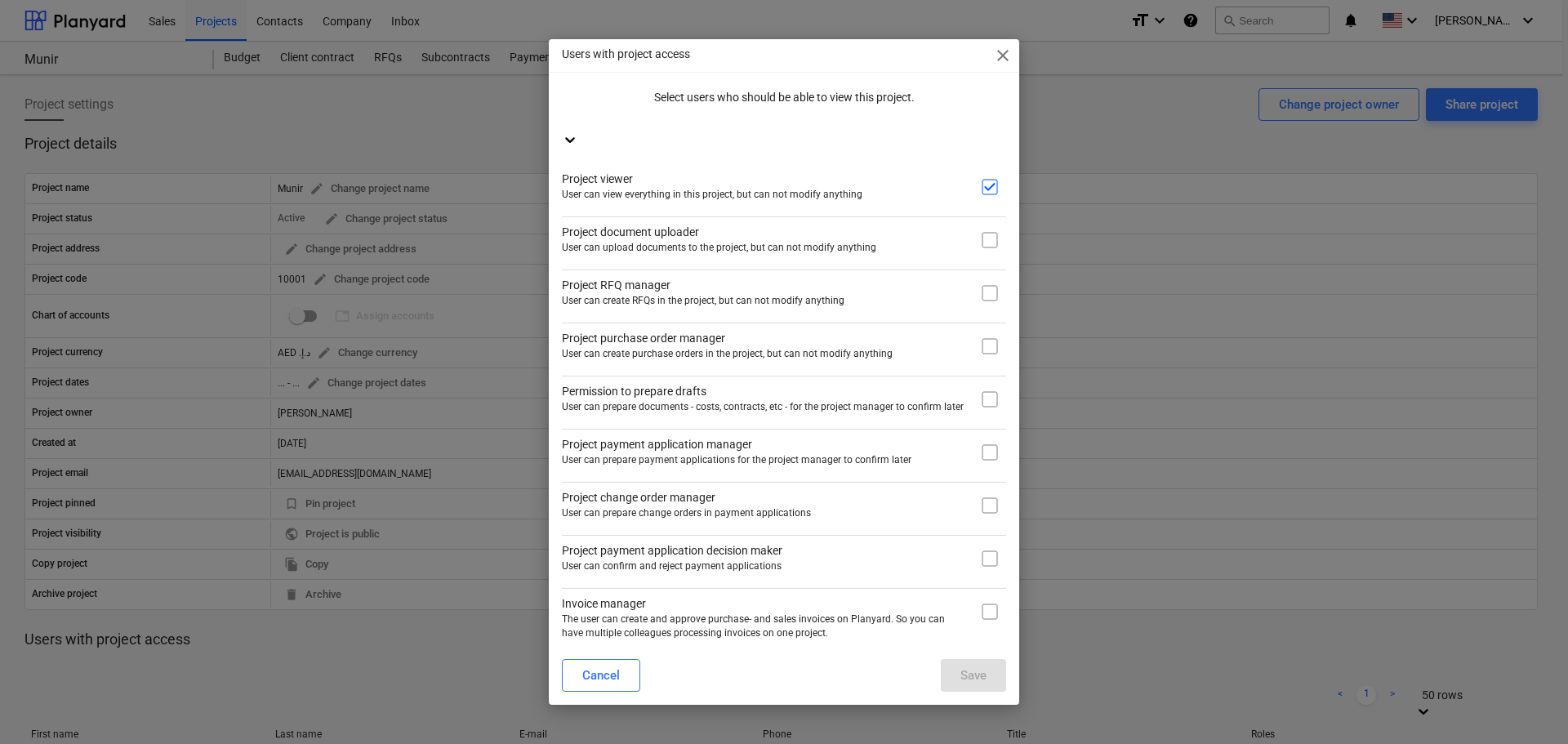
click at [1245, 512] on div "Users with project access close Select users who should be able to view this pr…" at bounding box center [784, 372] width 1568 height 744
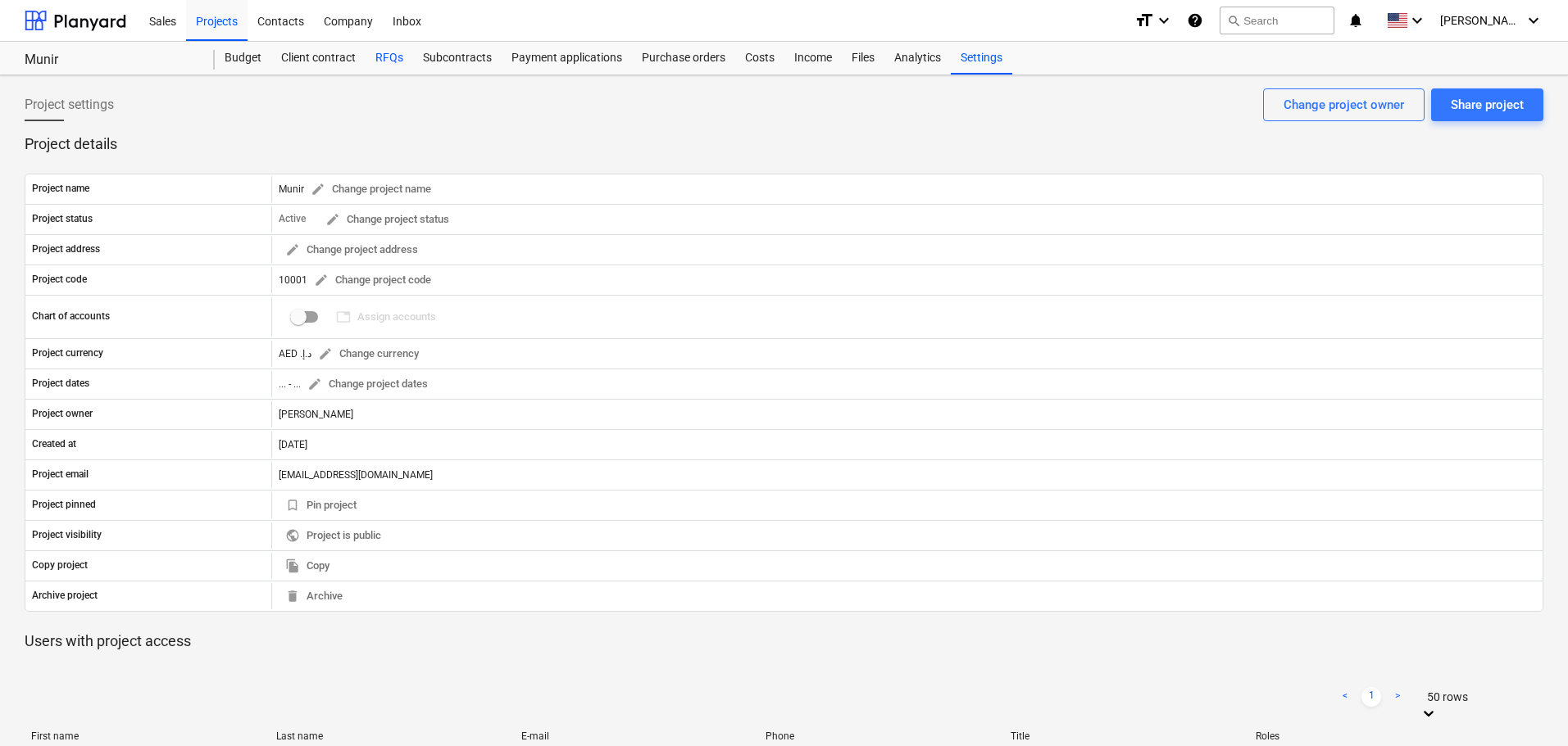
click at [381, 60] on div "RFQs" at bounding box center [390, 58] width 48 height 33
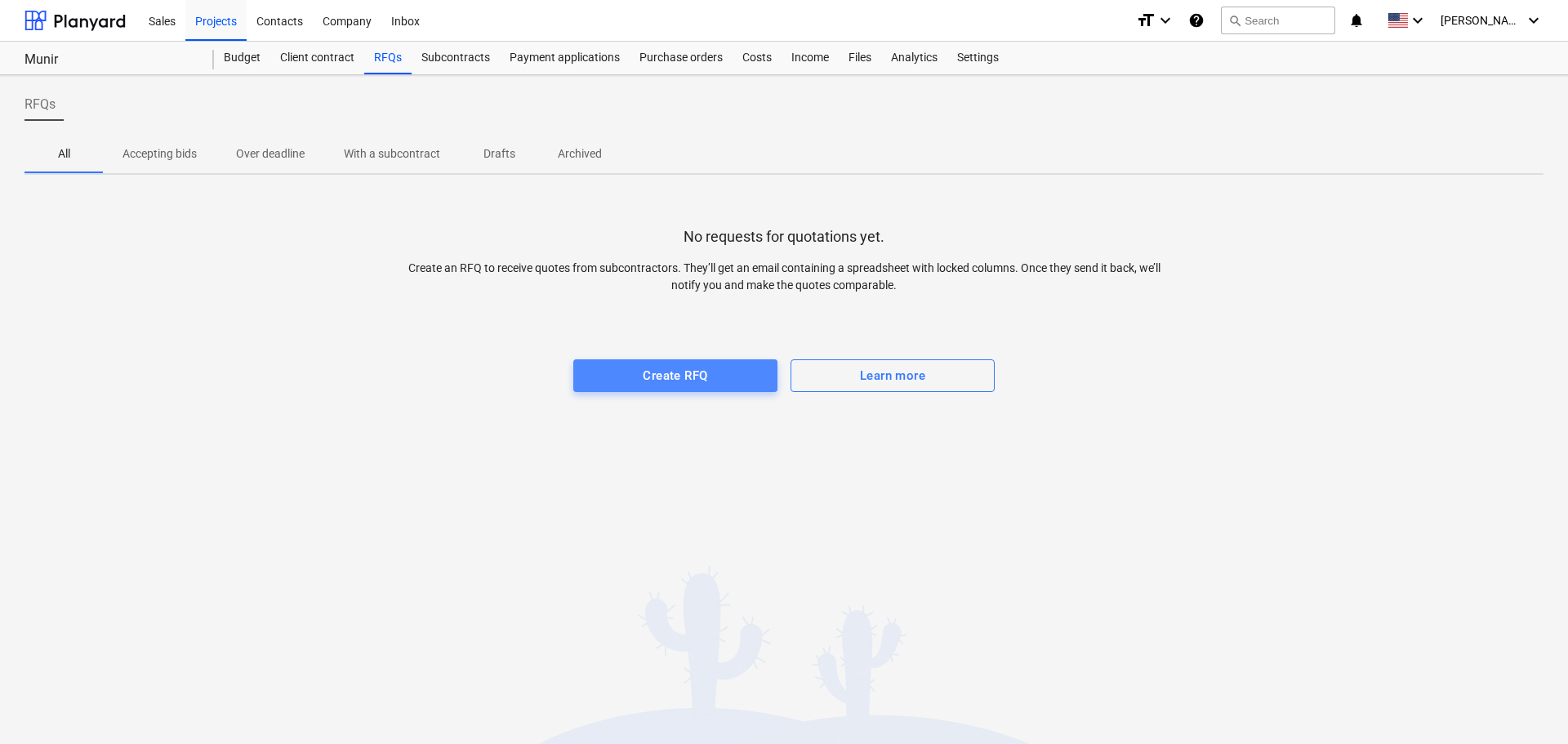
click at [681, 379] on div "Create RFQ" at bounding box center [674, 375] width 65 height 21
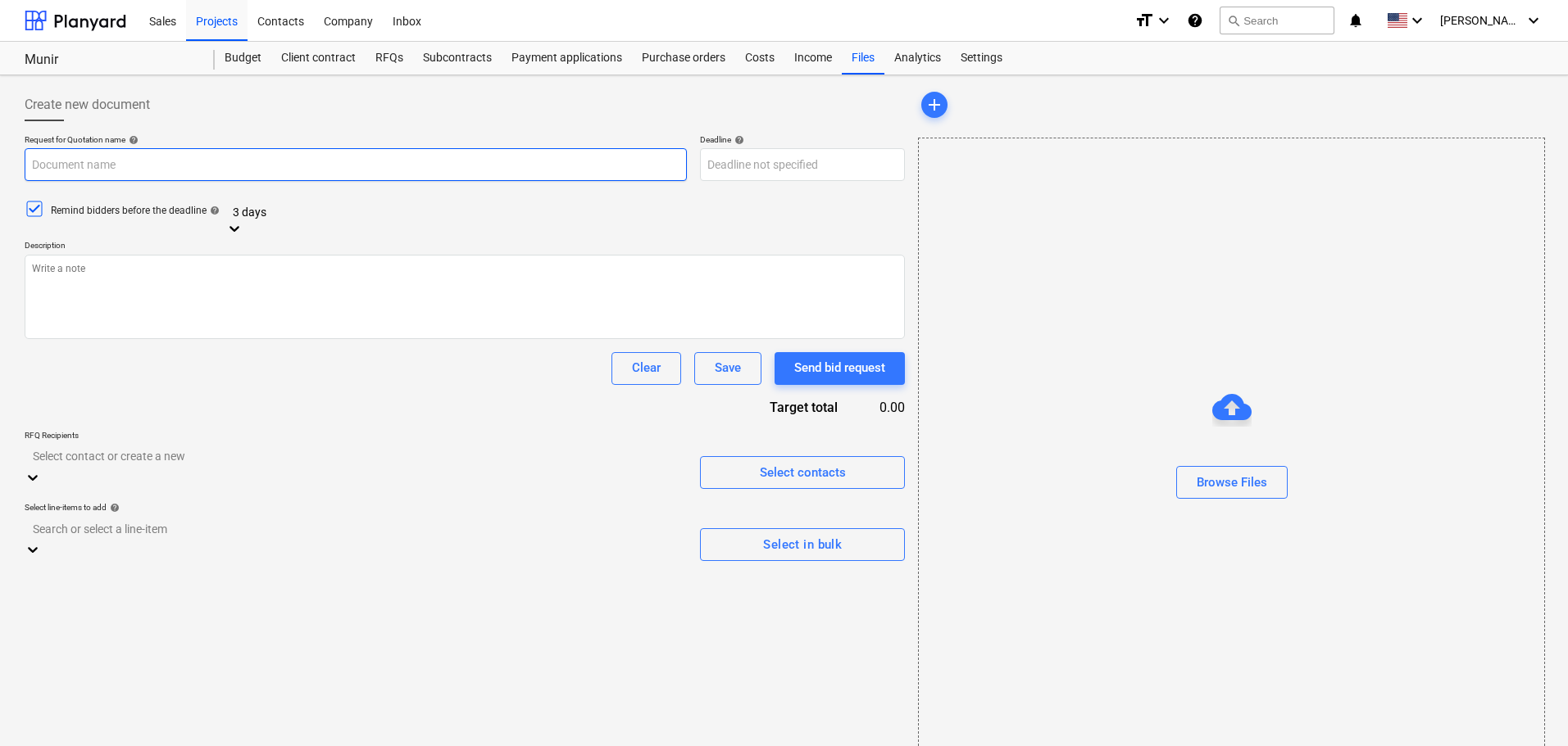
click at [506, 164] on input "text" at bounding box center [356, 164] width 662 height 33
click at [195, 166] on input "text" at bounding box center [356, 164] width 662 height 33
type input "Wooden Floor"
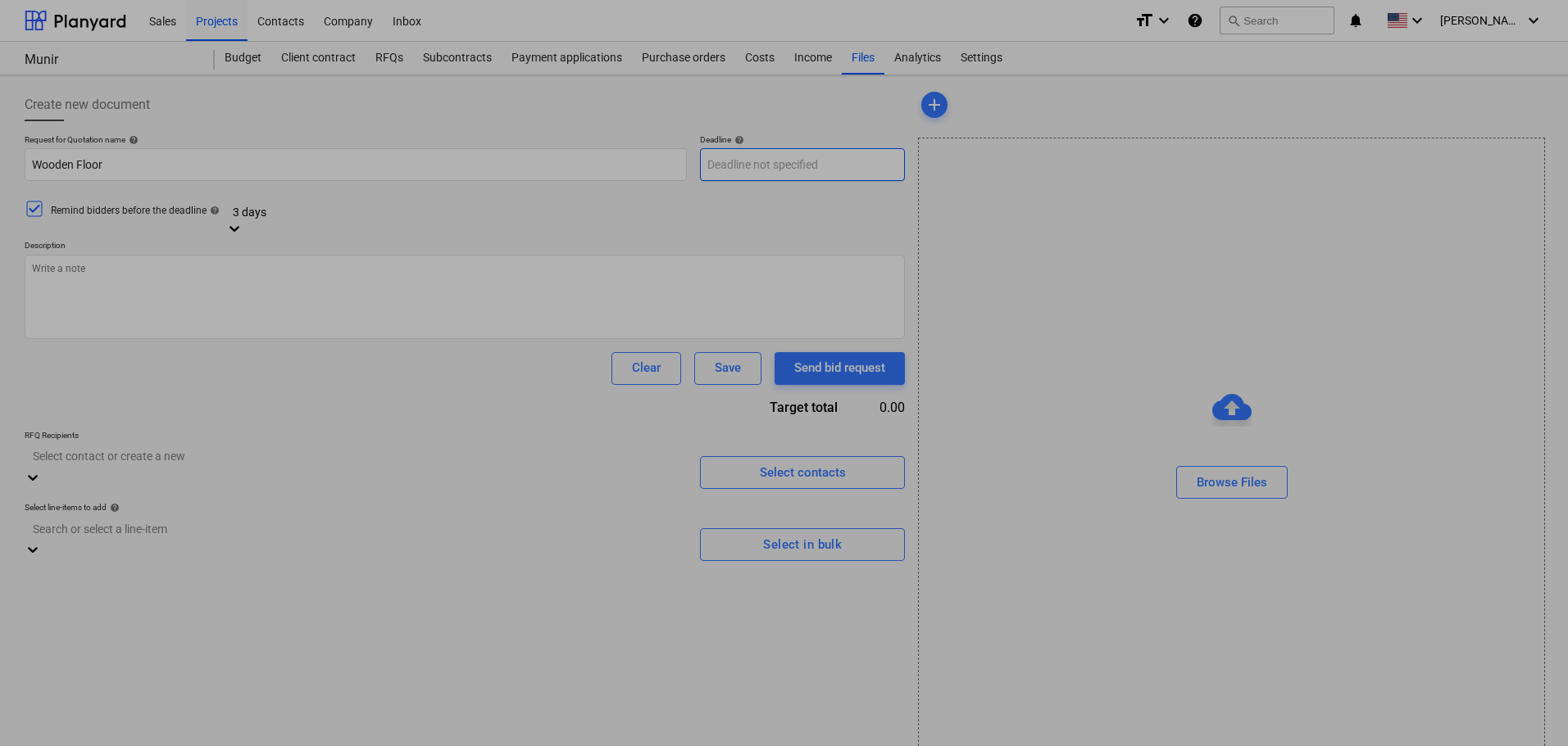
click at [760, 160] on body "Sales Projects Contacts Company Inbox format_size keyboard_arrow_down help sear…" at bounding box center [784, 373] width 1568 height 746
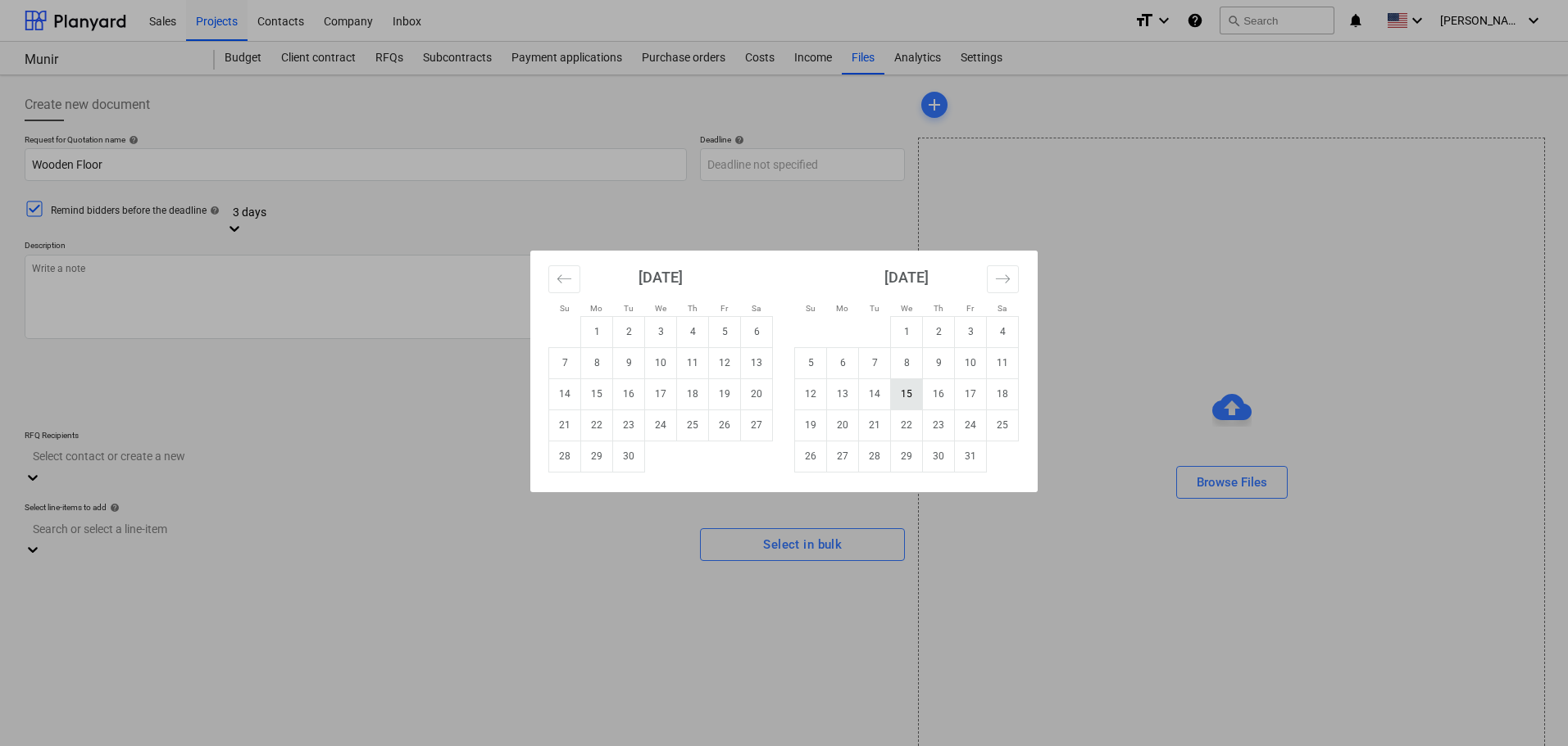
click at [899, 387] on td "15" at bounding box center [907, 393] width 32 height 31
type input "[DATE]"
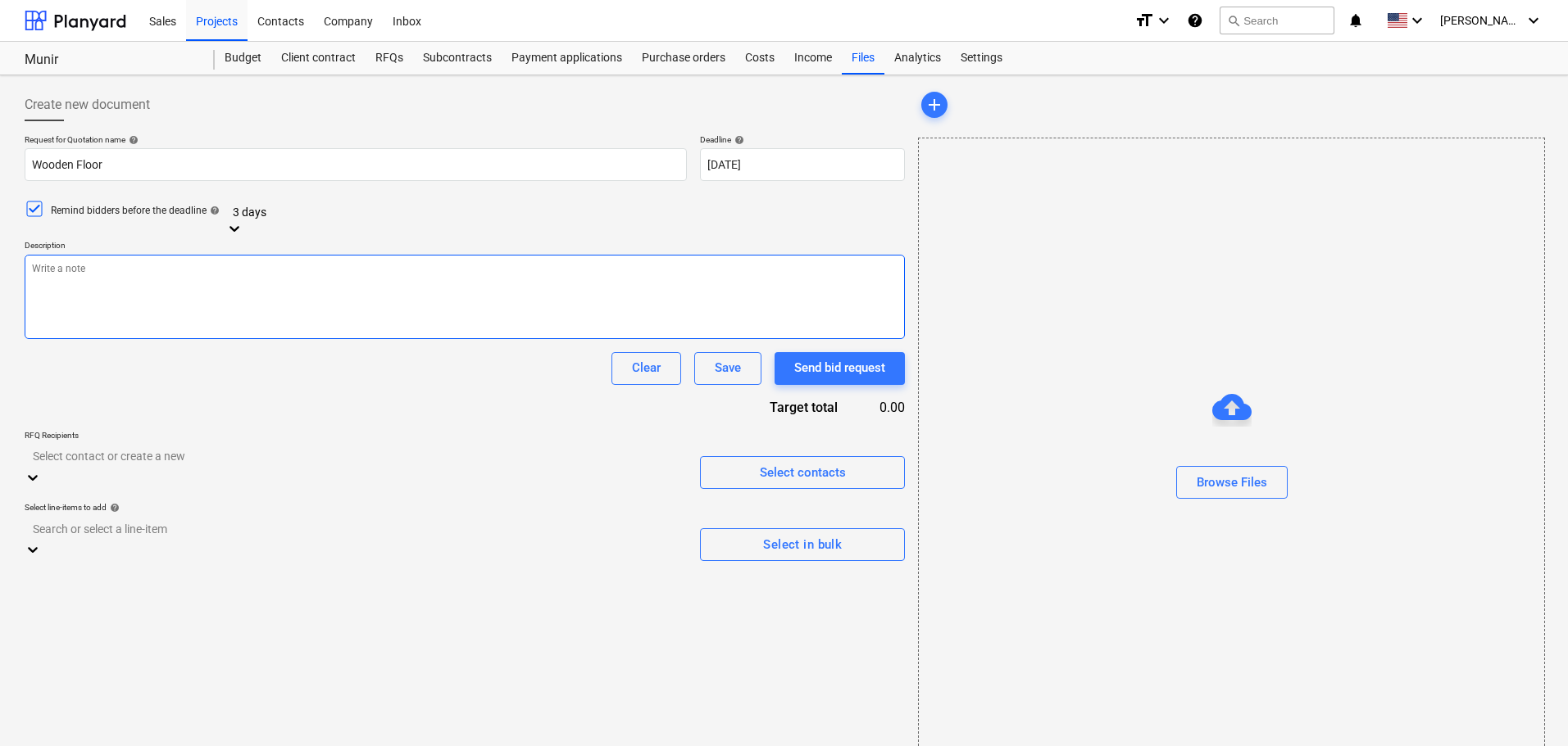
click at [242, 288] on textarea at bounding box center [464, 297] width 880 height 85
click at [71, 292] on textarea "I need the best wood floor!" at bounding box center [464, 297] width 880 height 85
click at [207, 267] on textarea "I need the best wood floor!" at bounding box center [464, 297] width 880 height 85
type textarea "I need the best wood floor! Please find drawings and plans here: www.googledriv…"
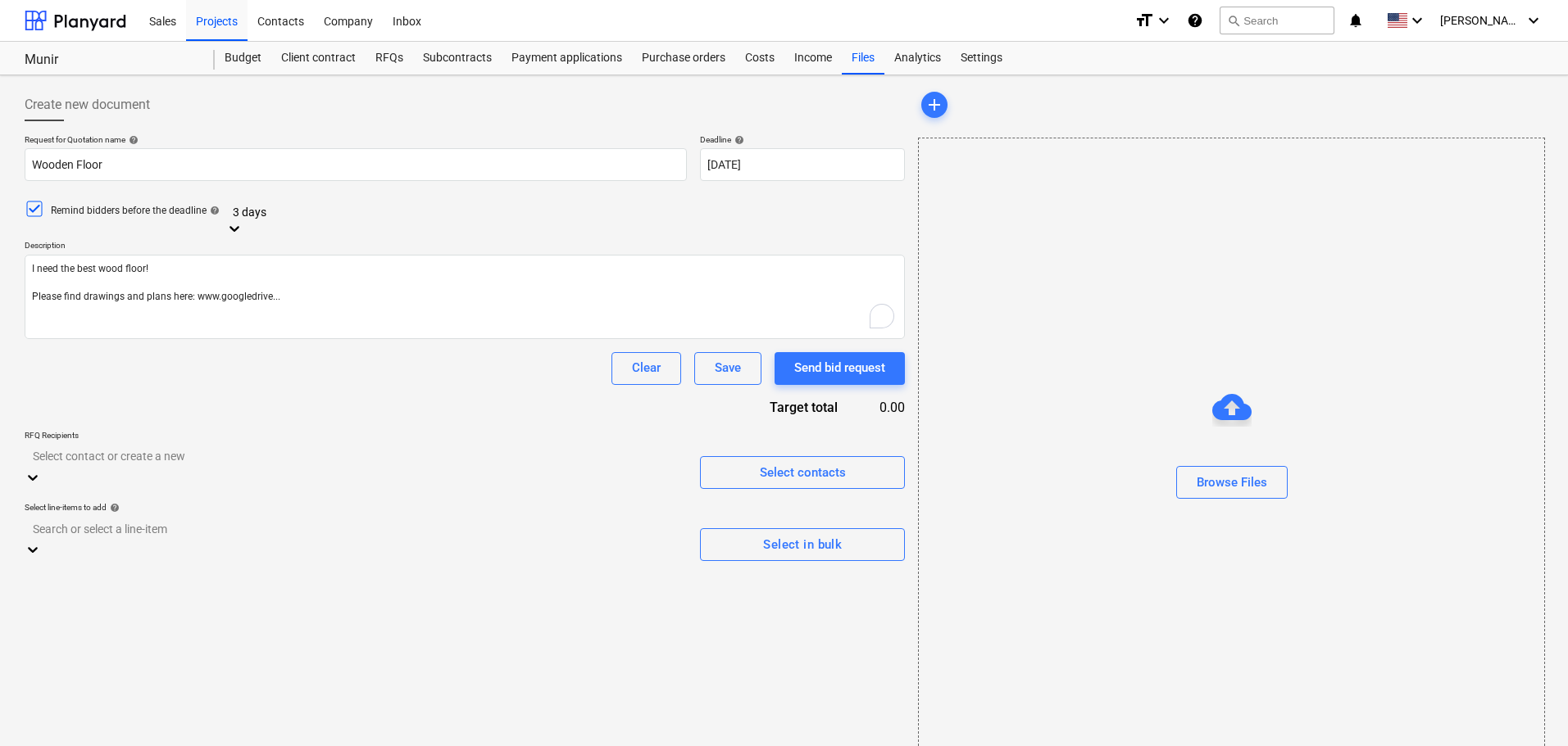
click at [41, 469] on icon at bounding box center [33, 477] width 16 height 16
click at [737, 462] on span "Select contacts" at bounding box center [802, 472] width 164 height 21
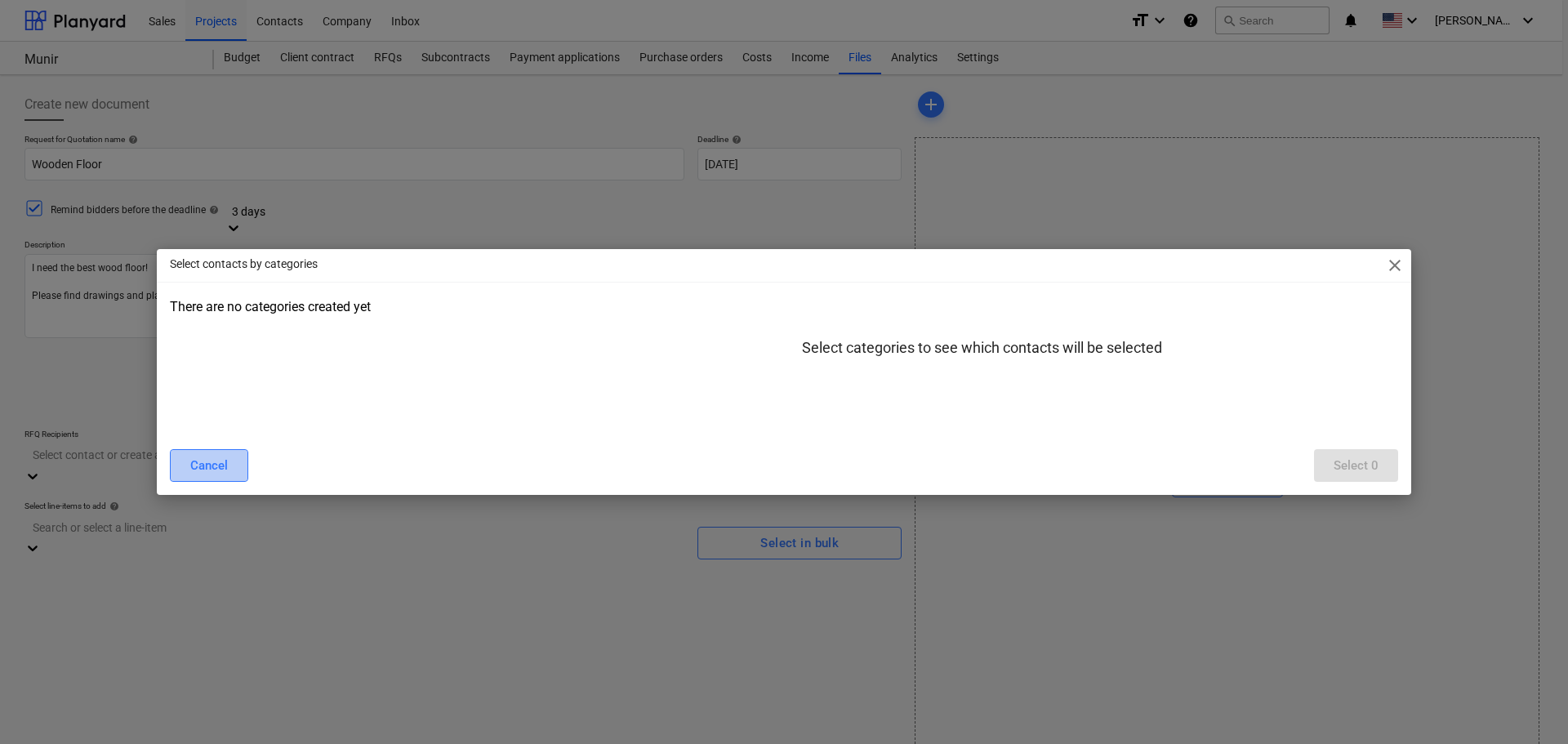
click at [218, 463] on div "Cancel" at bounding box center [210, 465] width 38 height 21
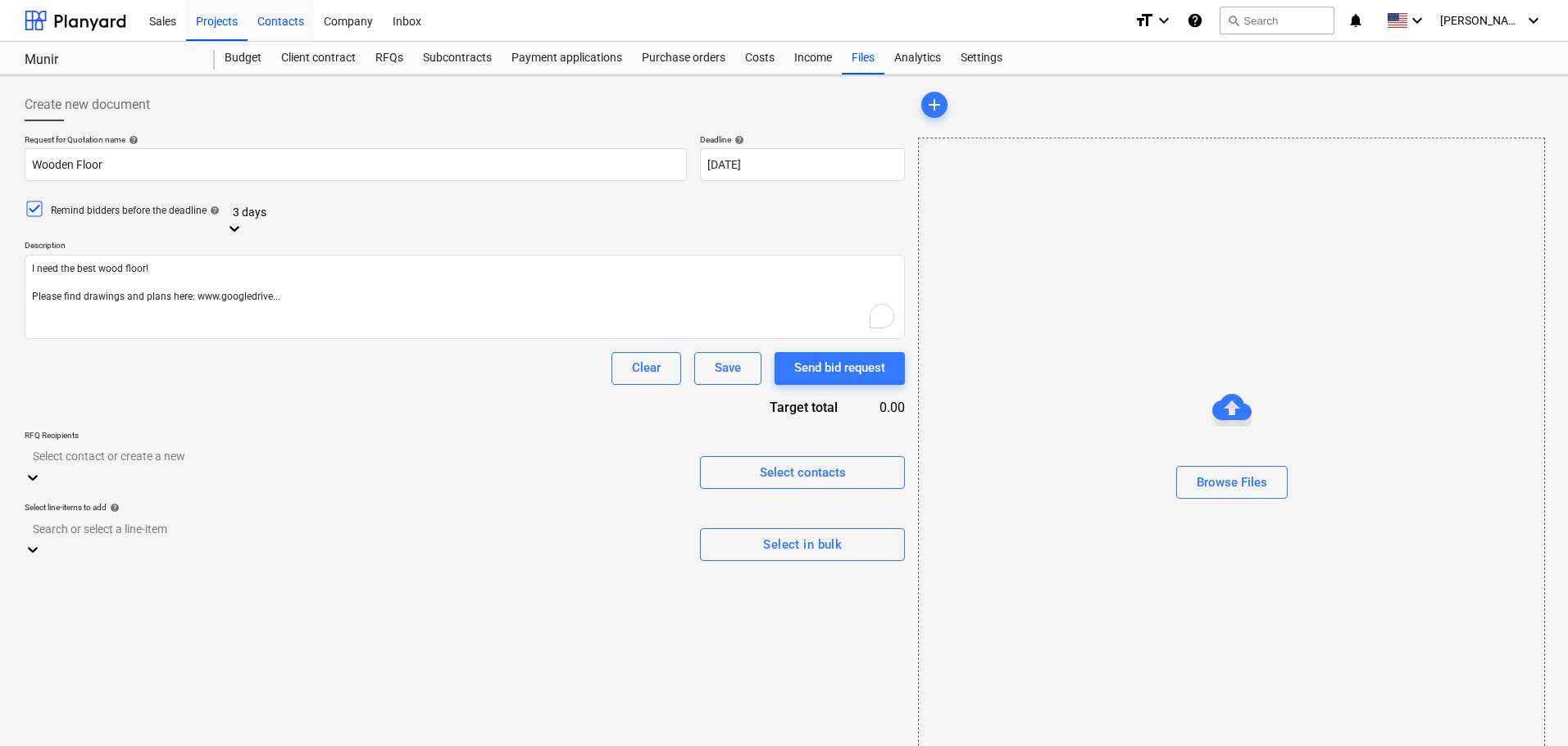
click at [300, 20] on div "Contacts" at bounding box center [280, 20] width 67 height 42
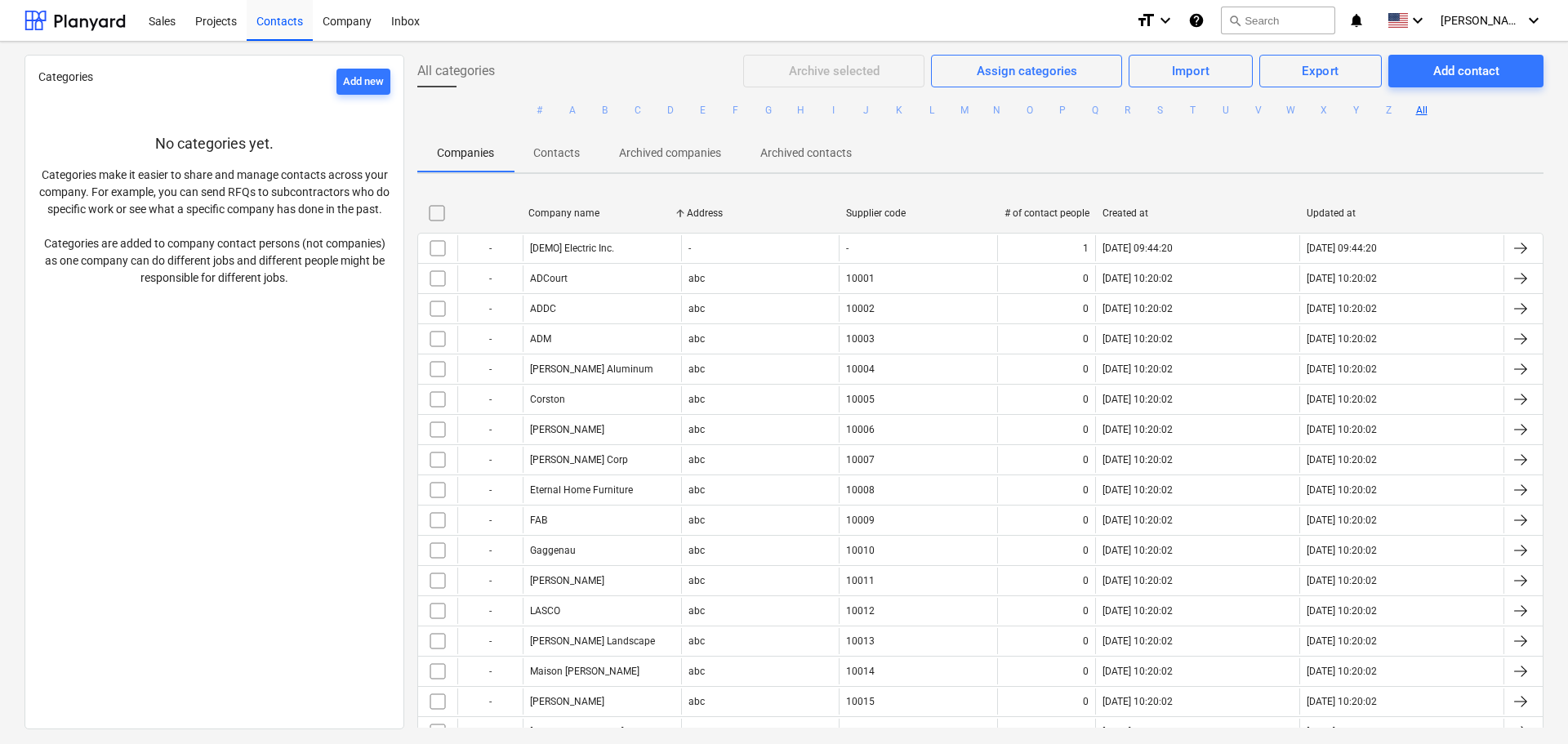
click at [559, 154] on p "Contacts" at bounding box center [556, 153] width 47 height 17
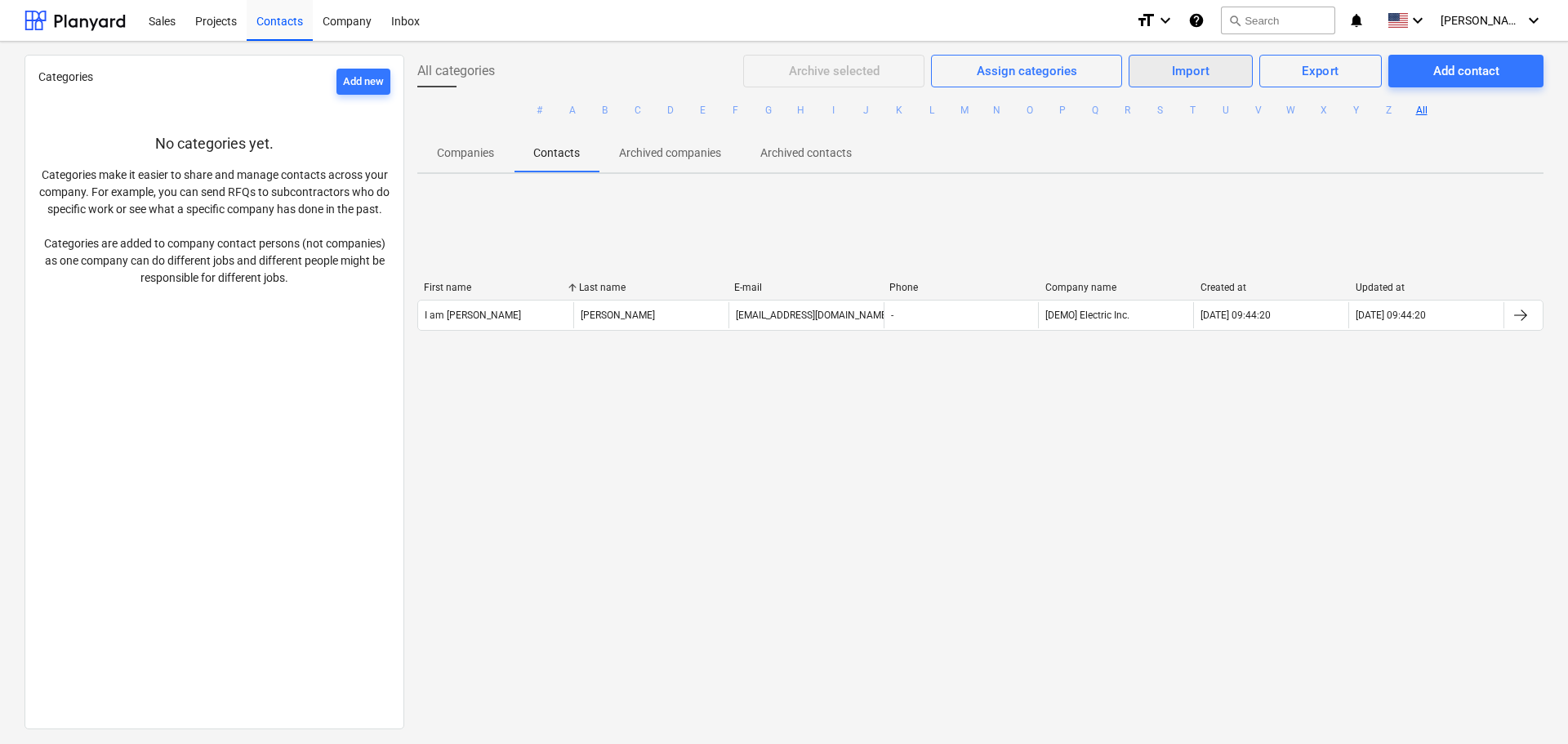
click at [1204, 73] on div "Import" at bounding box center [1191, 71] width 39 height 21
click at [1190, 134] on div "Import Contacts" at bounding box center [1190, 140] width 126 height 29
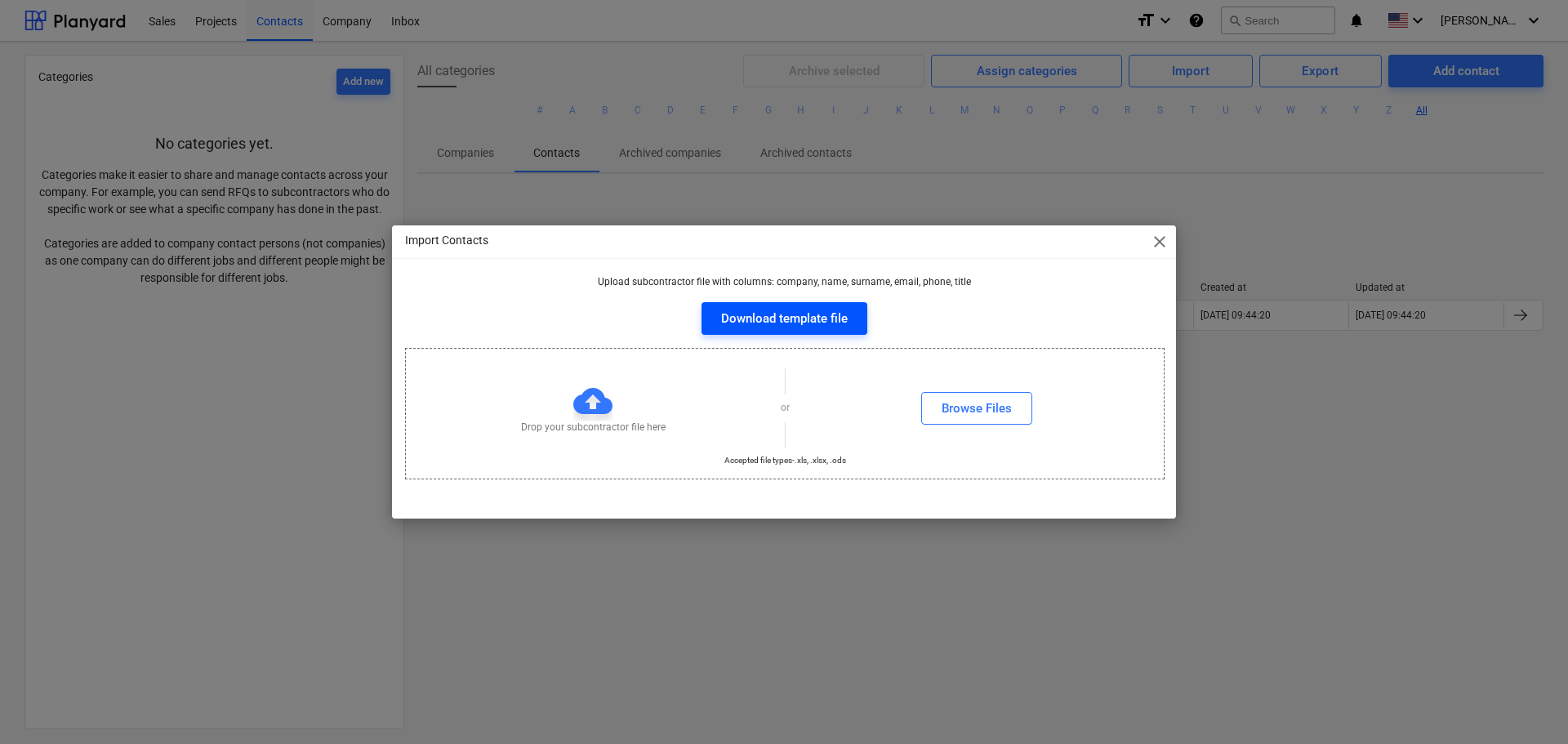
click at [779, 312] on div "Download template file" at bounding box center [784, 318] width 126 height 21
click at [970, 407] on div "Browse Files" at bounding box center [976, 408] width 71 height 21
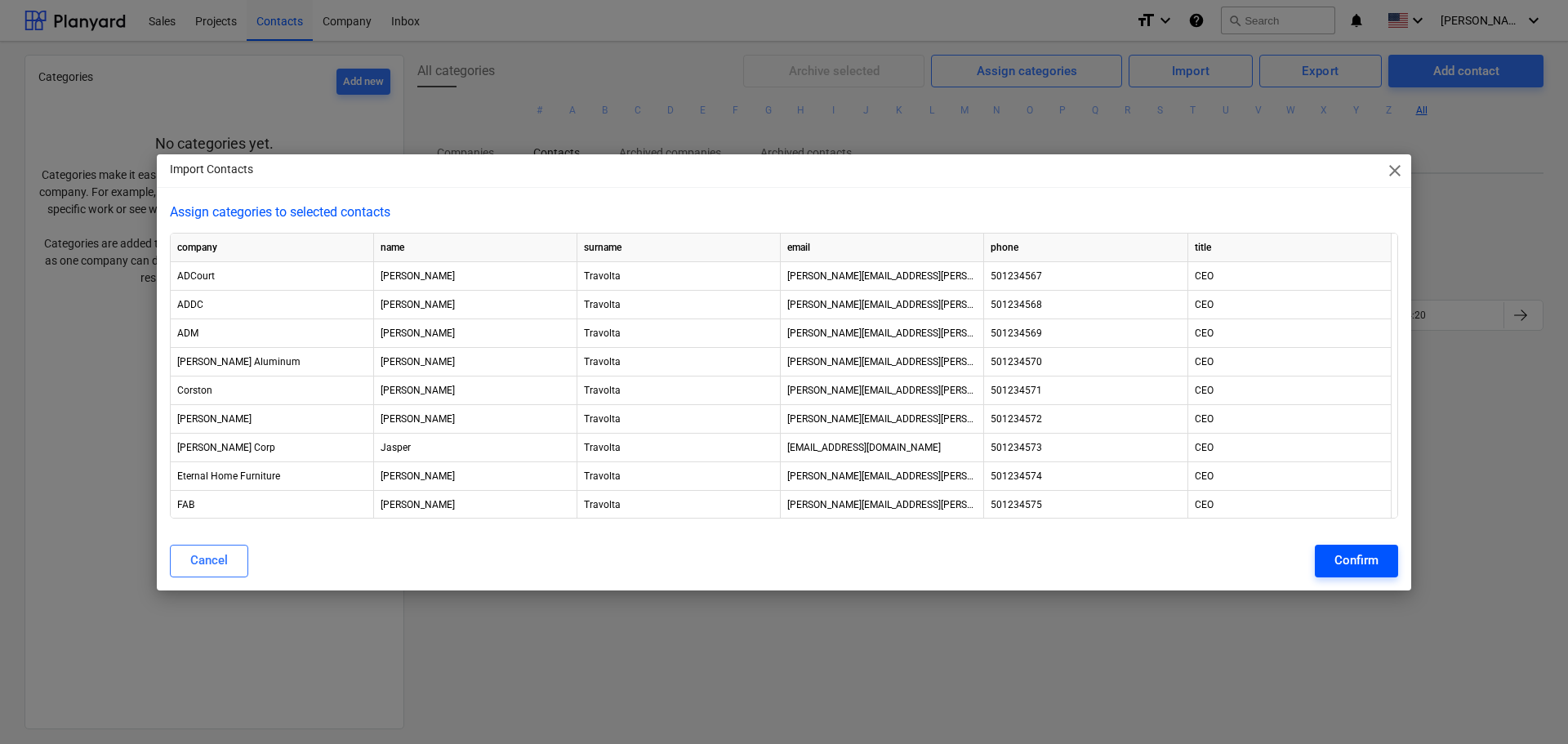
click at [1338, 556] on div "Confirm" at bounding box center [1356, 560] width 44 height 21
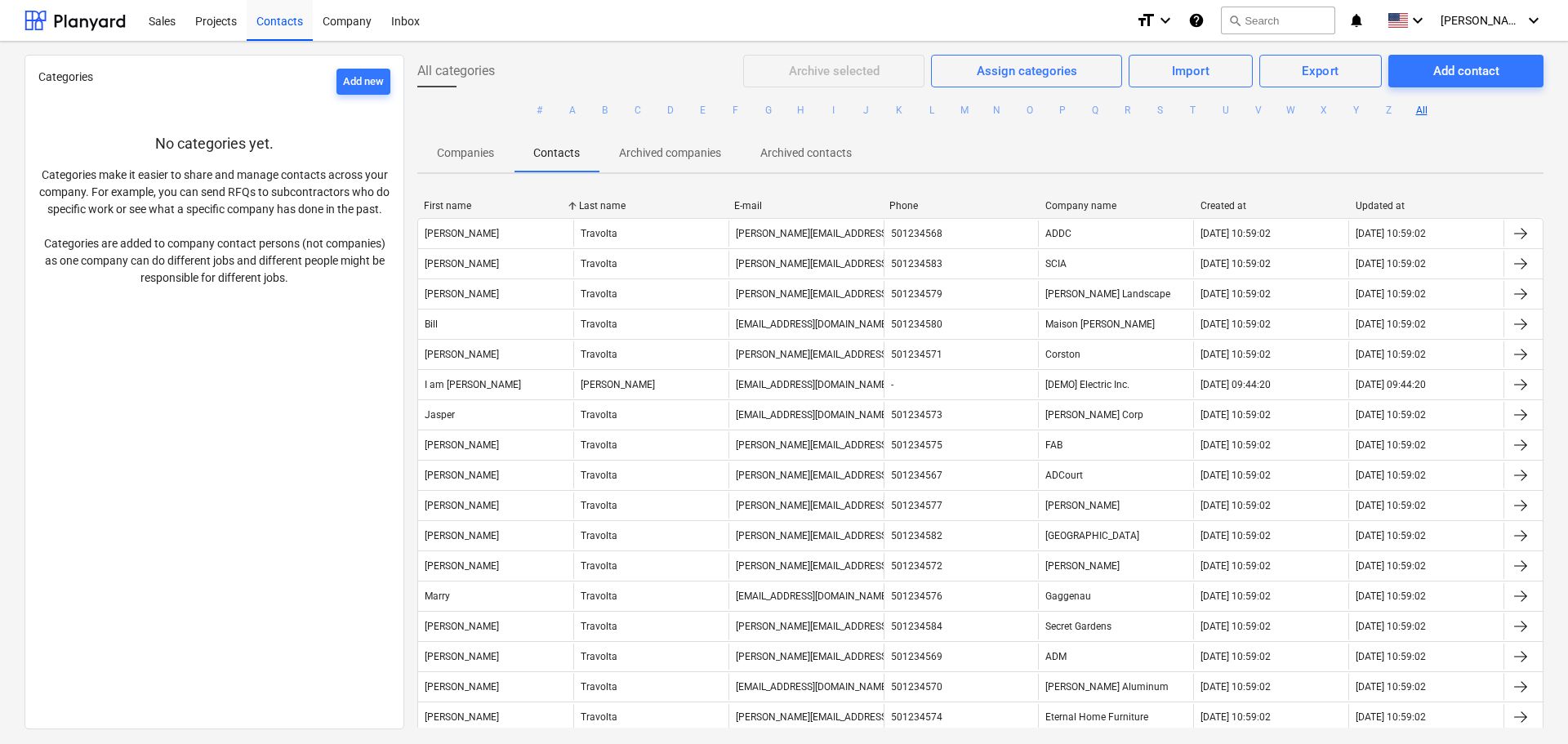
click at [463, 158] on p "Companies" at bounding box center [466, 153] width 58 height 17
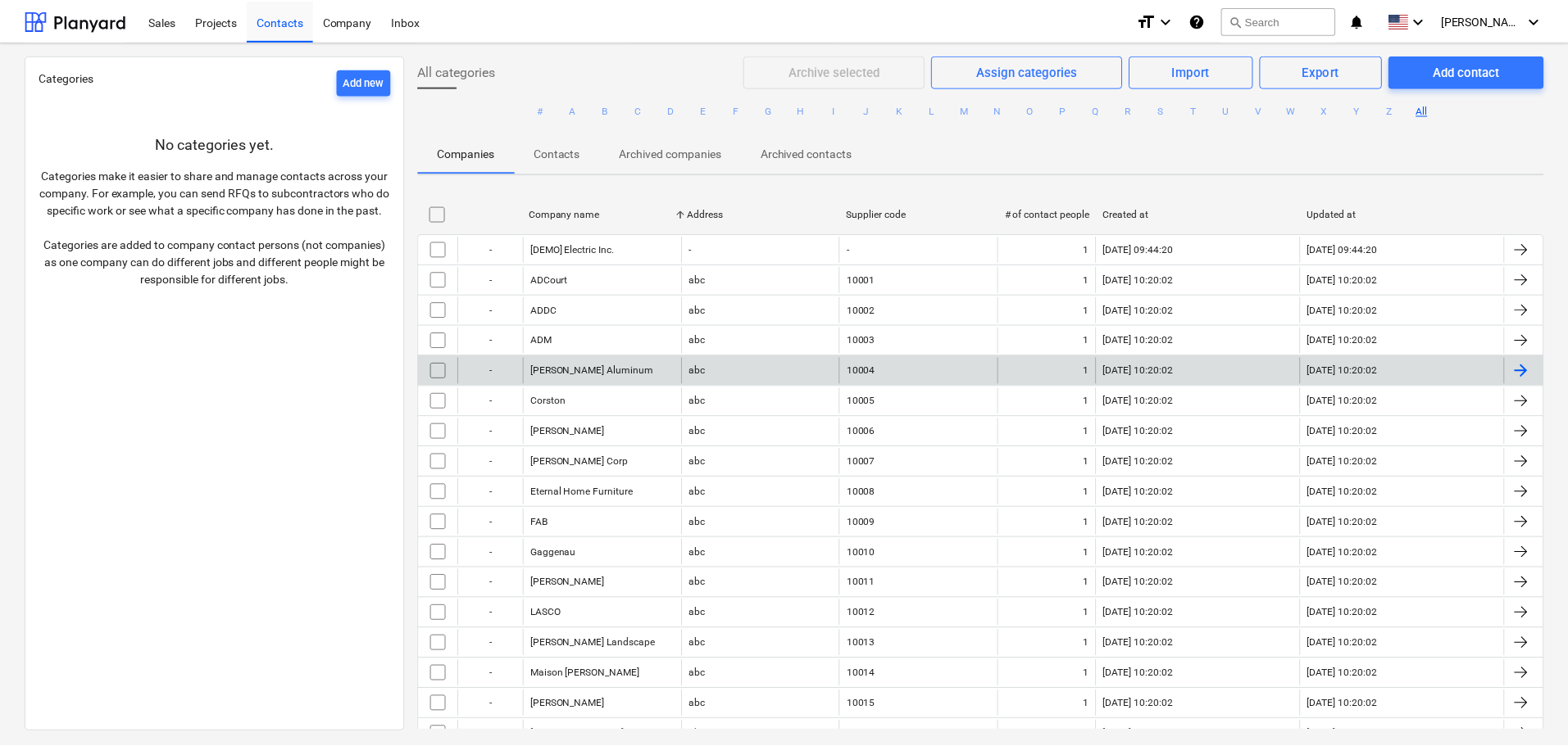
scroll to position [143, 0]
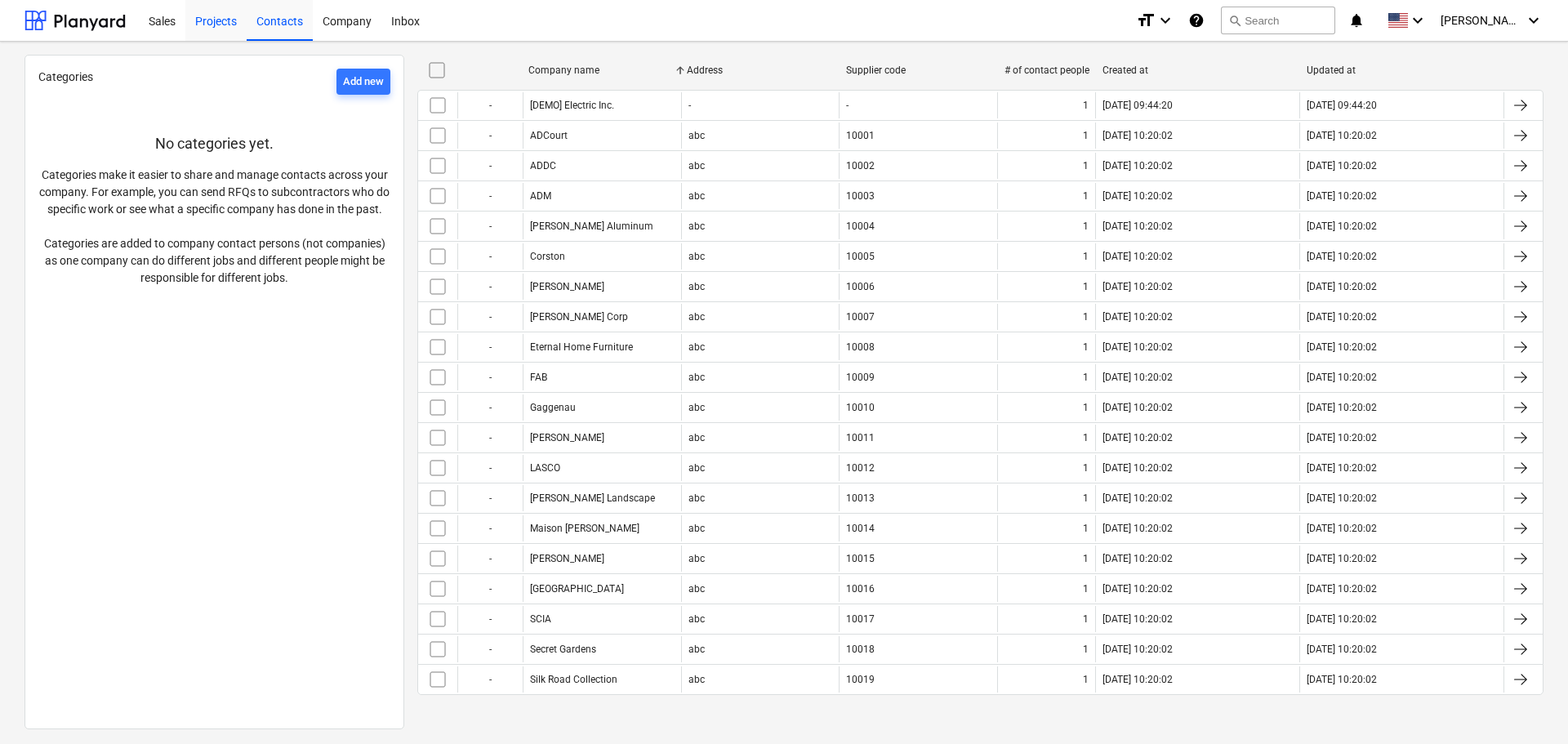
click at [216, 22] on div "Projects" at bounding box center [216, 20] width 62 height 42
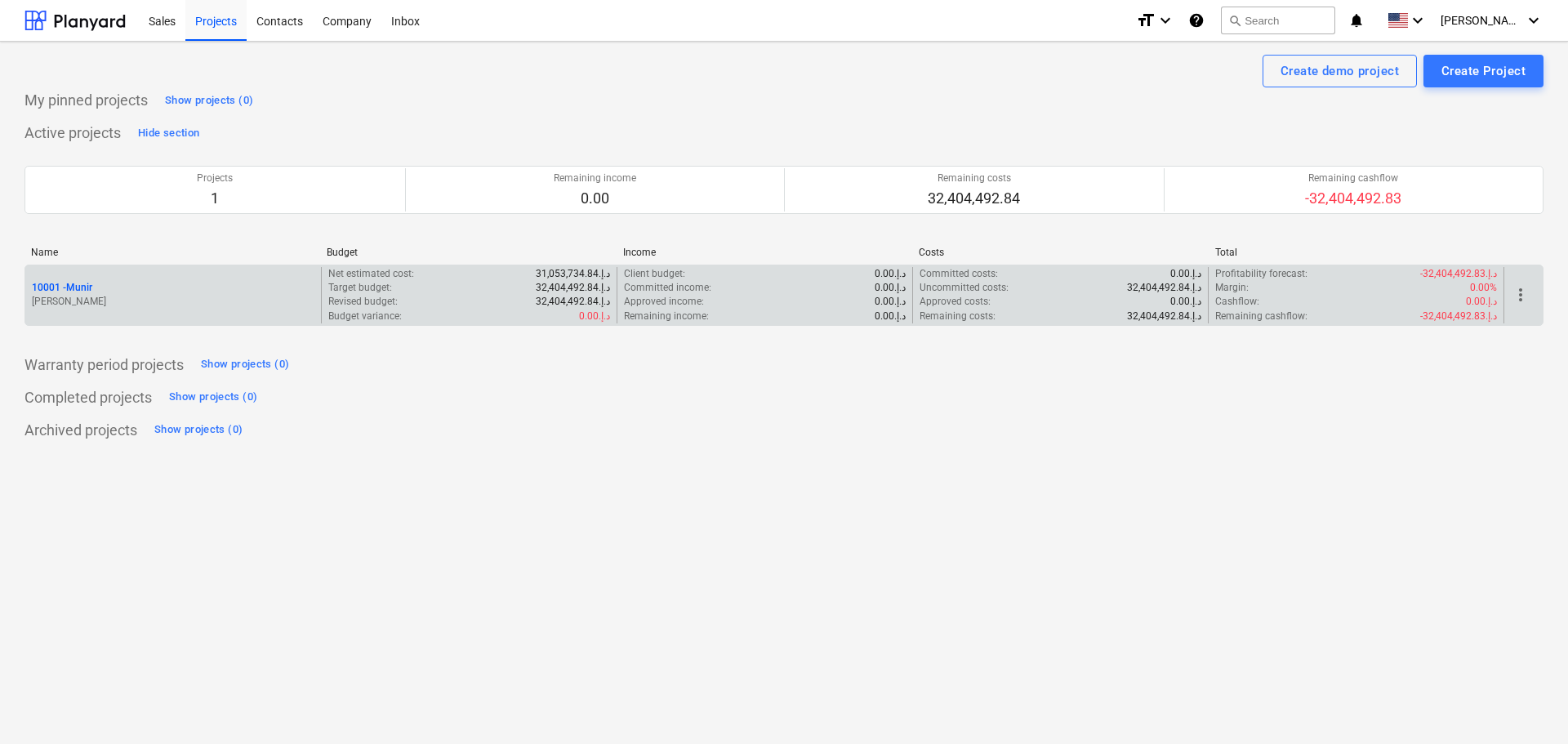
click at [152, 274] on div "10001 - [PERSON_NAME]" at bounding box center [173, 295] width 296 height 57
click at [122, 306] on p "[PERSON_NAME]" at bounding box center [173, 302] width 283 height 14
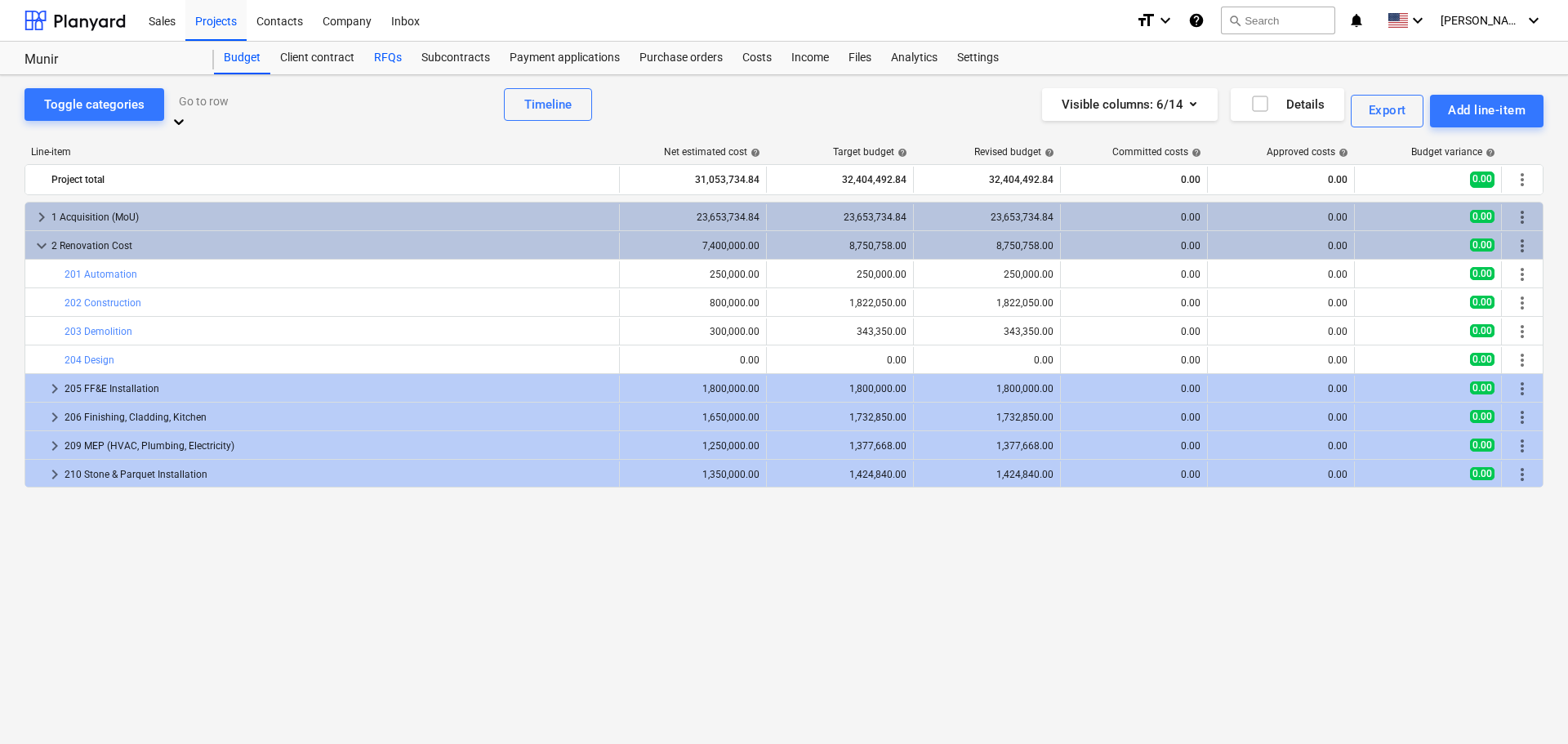
click at [376, 56] on div "RFQs" at bounding box center [388, 58] width 48 height 33
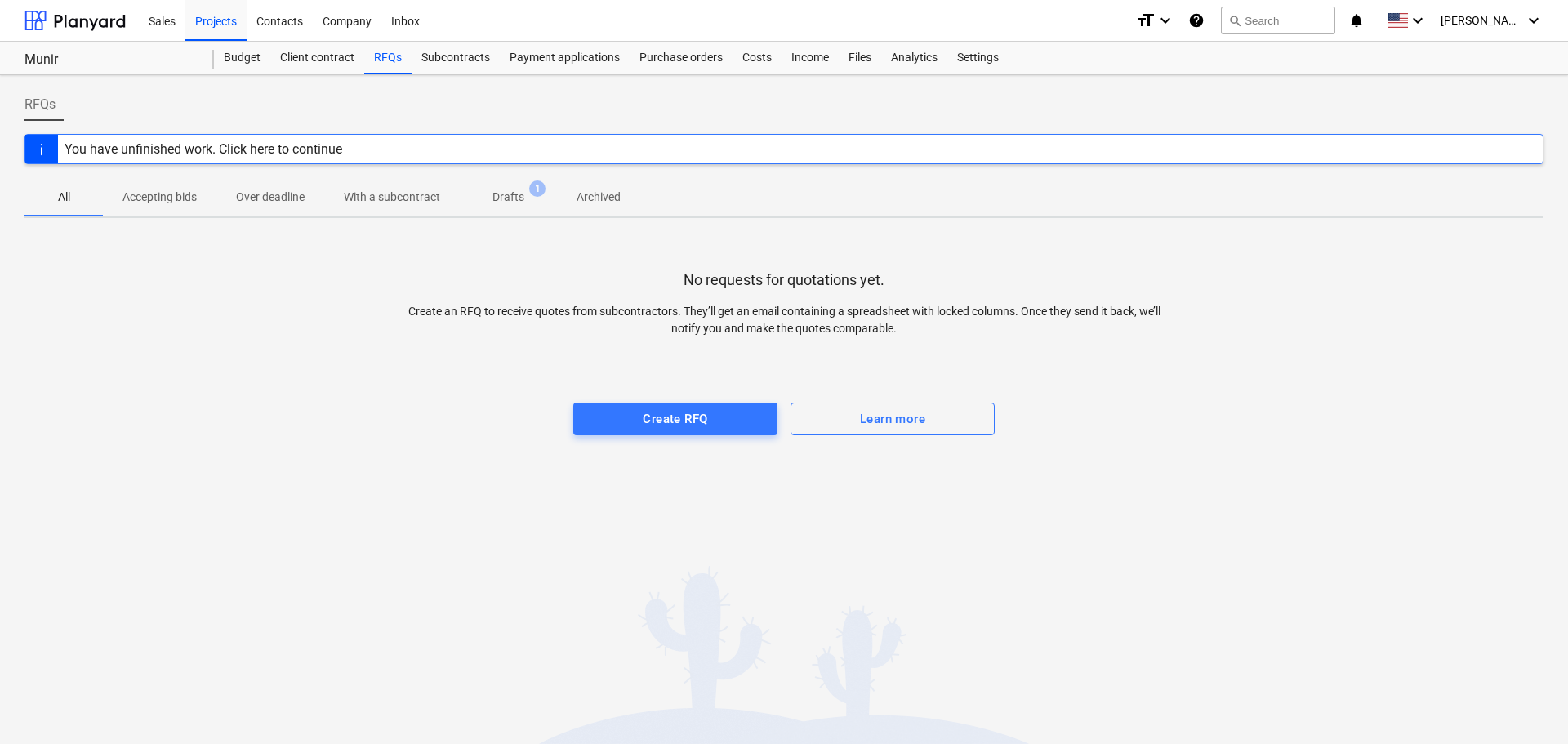
click at [269, 151] on div "You have unfinished work. Click here to continue" at bounding box center [204, 149] width 278 height 16
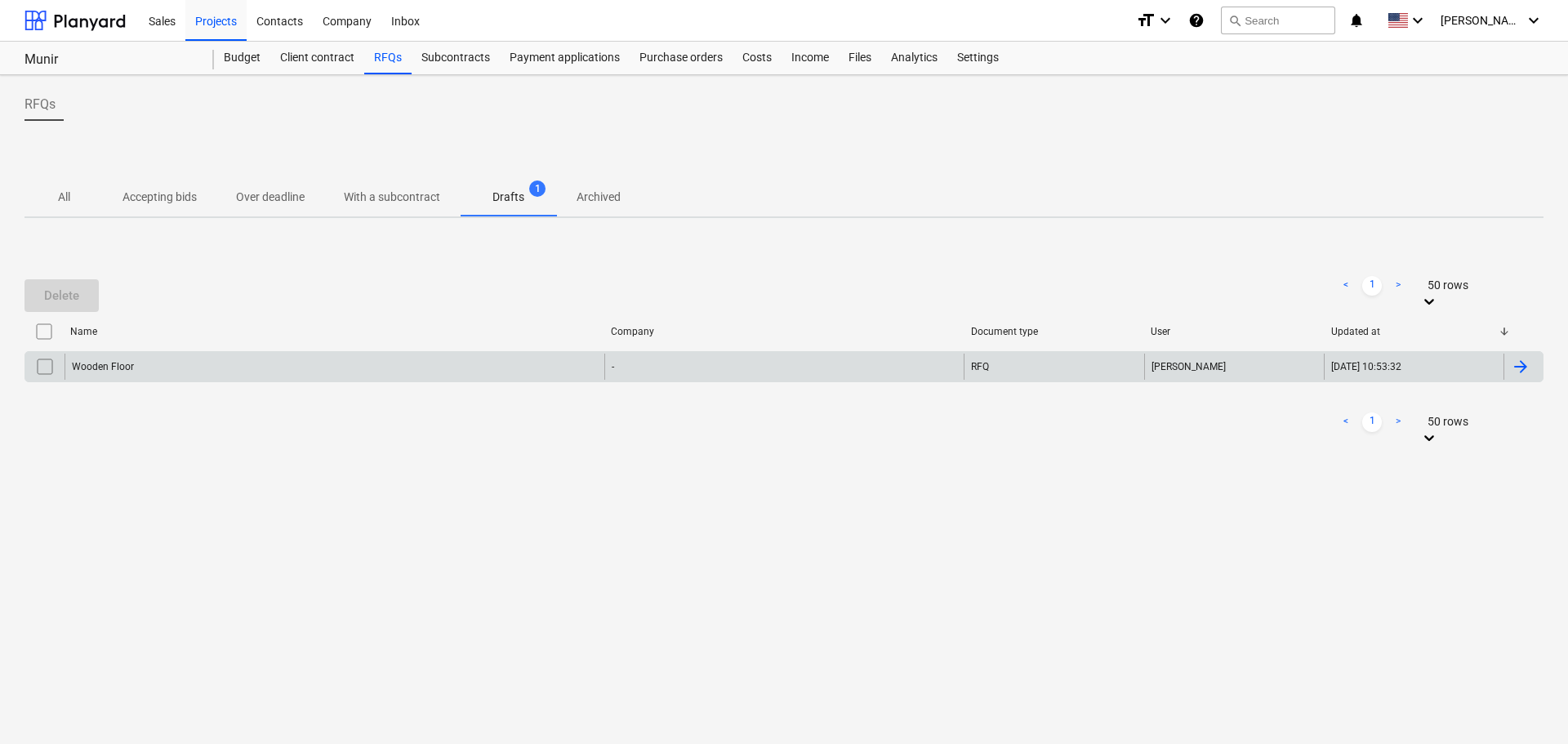
click at [185, 362] on div "Wooden Floor" at bounding box center [335, 367] width 540 height 26
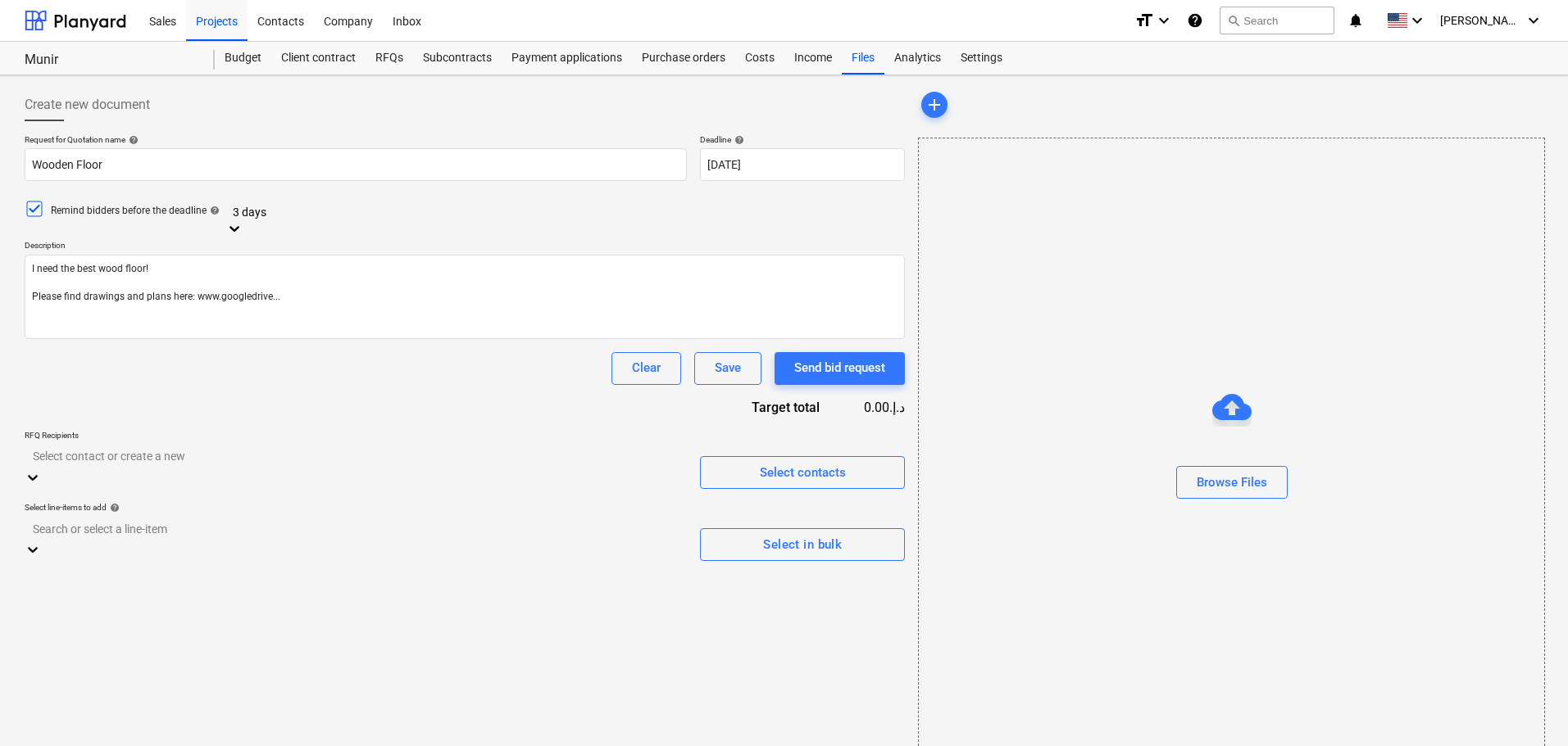
click at [41, 469] on icon at bounding box center [33, 477] width 16 height 16
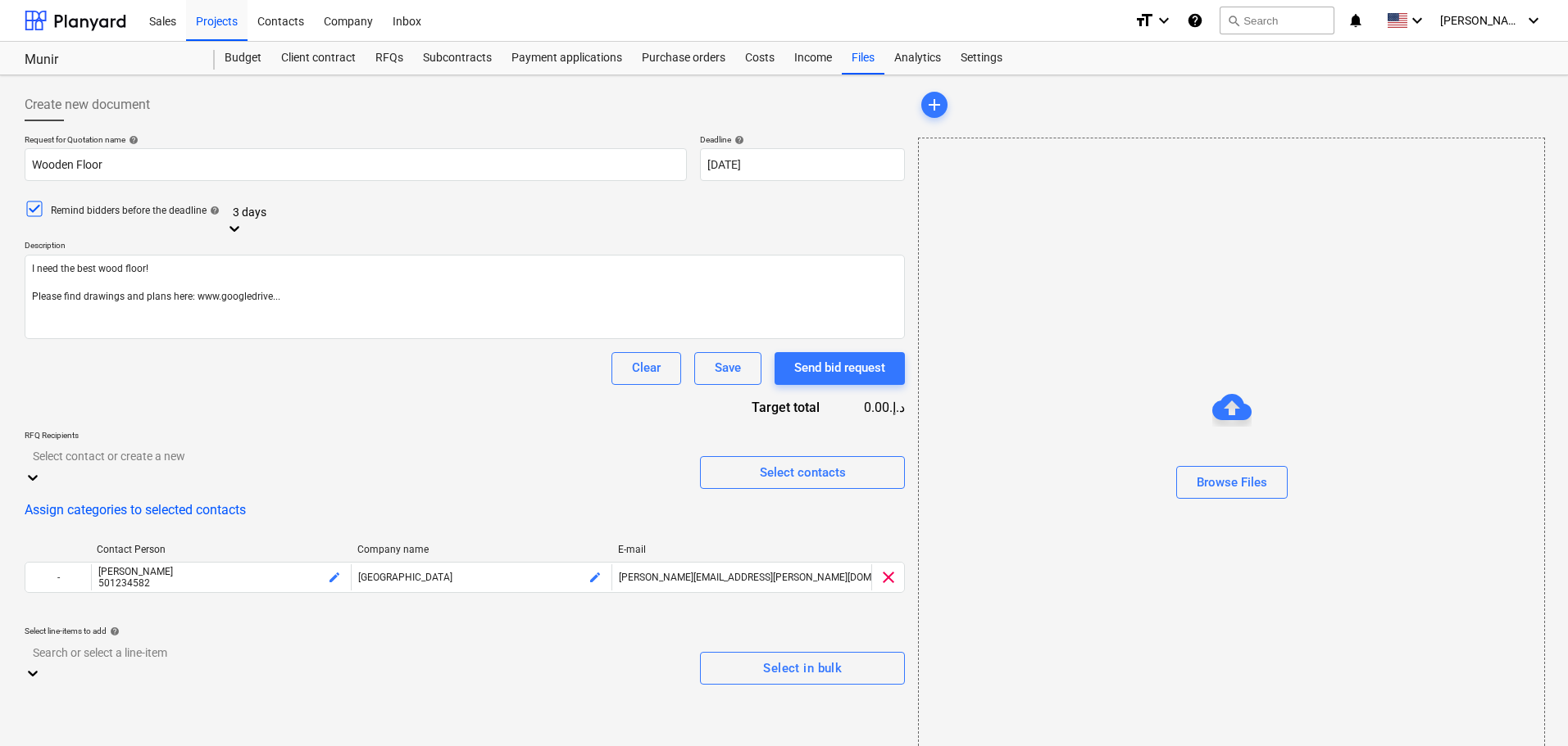
scroll to position [275, 0]
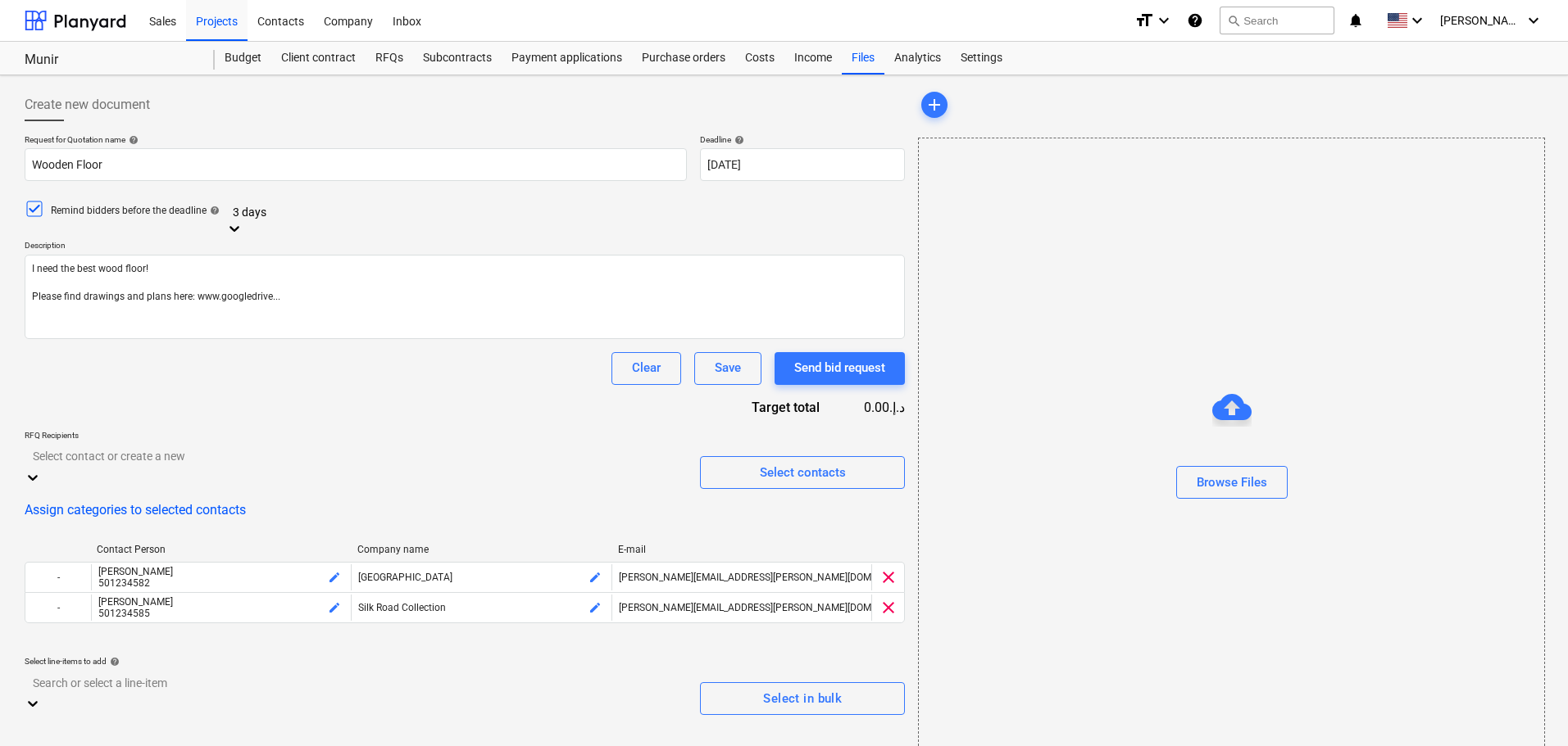
scroll to position [30, 0]
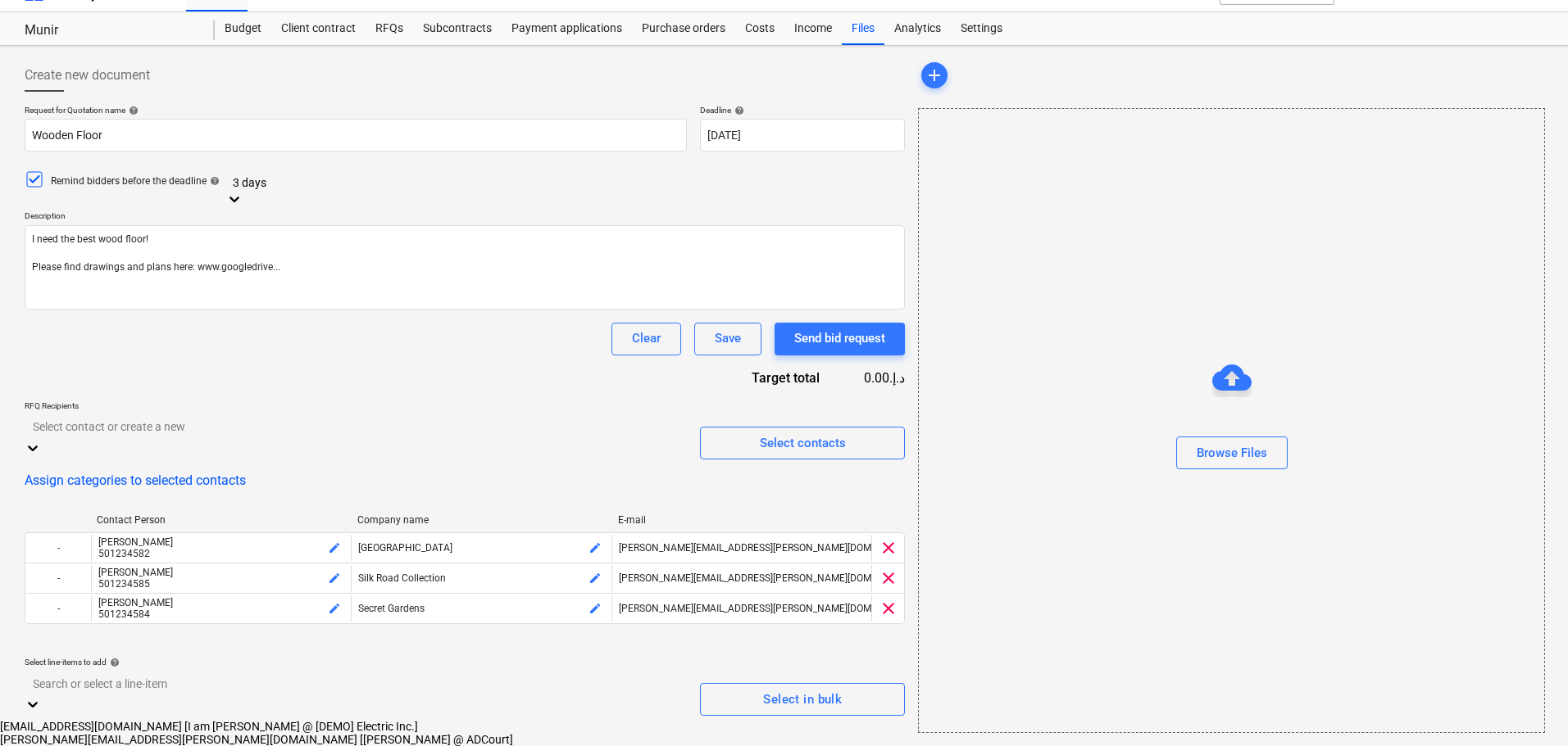
click at [395, 359] on div "Request for Quotation name help Wooden Floor Deadline help 15 Oct 2025 15.10.20…" at bounding box center [464, 410] width 880 height 612
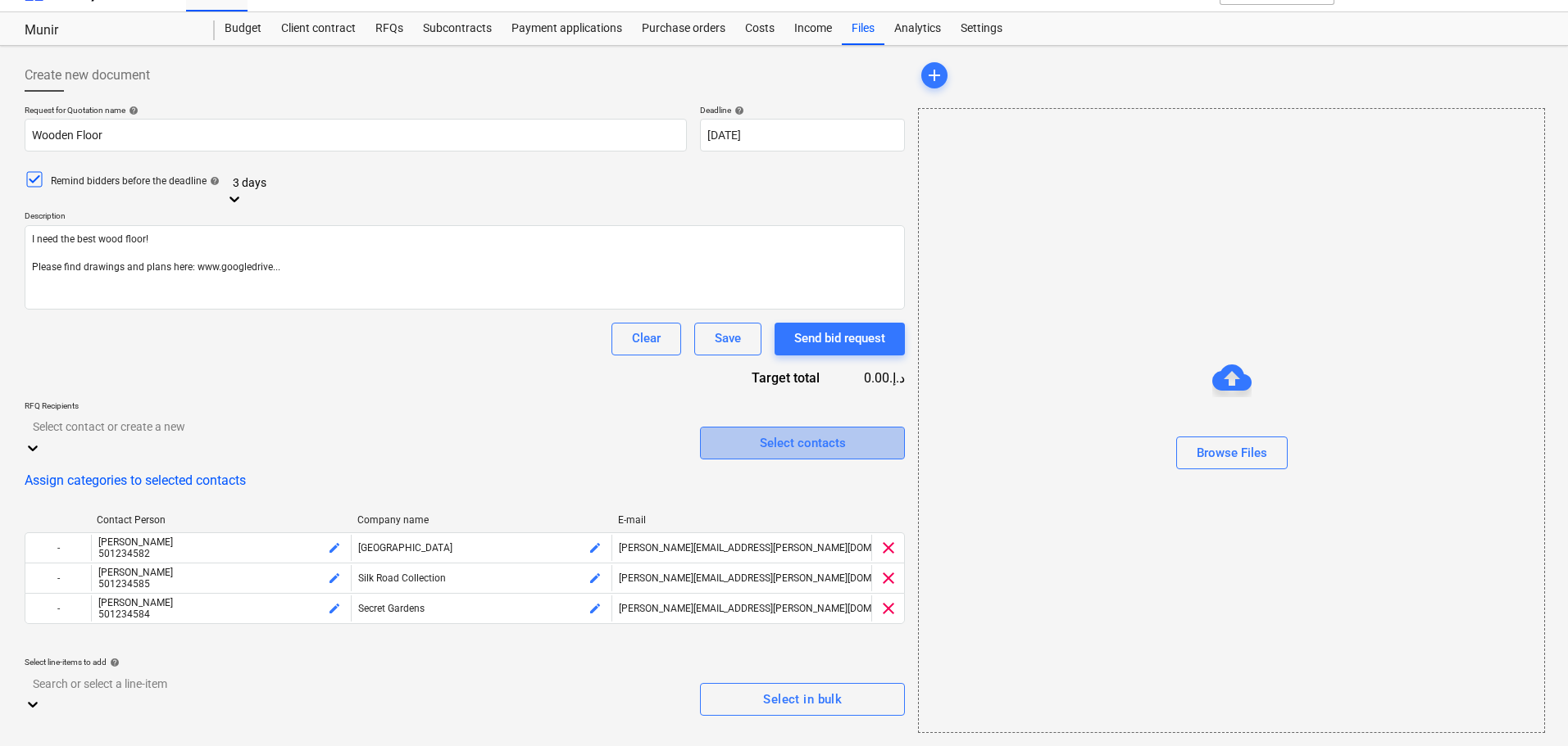
click at [803, 432] on div "Select contacts" at bounding box center [803, 442] width 86 height 21
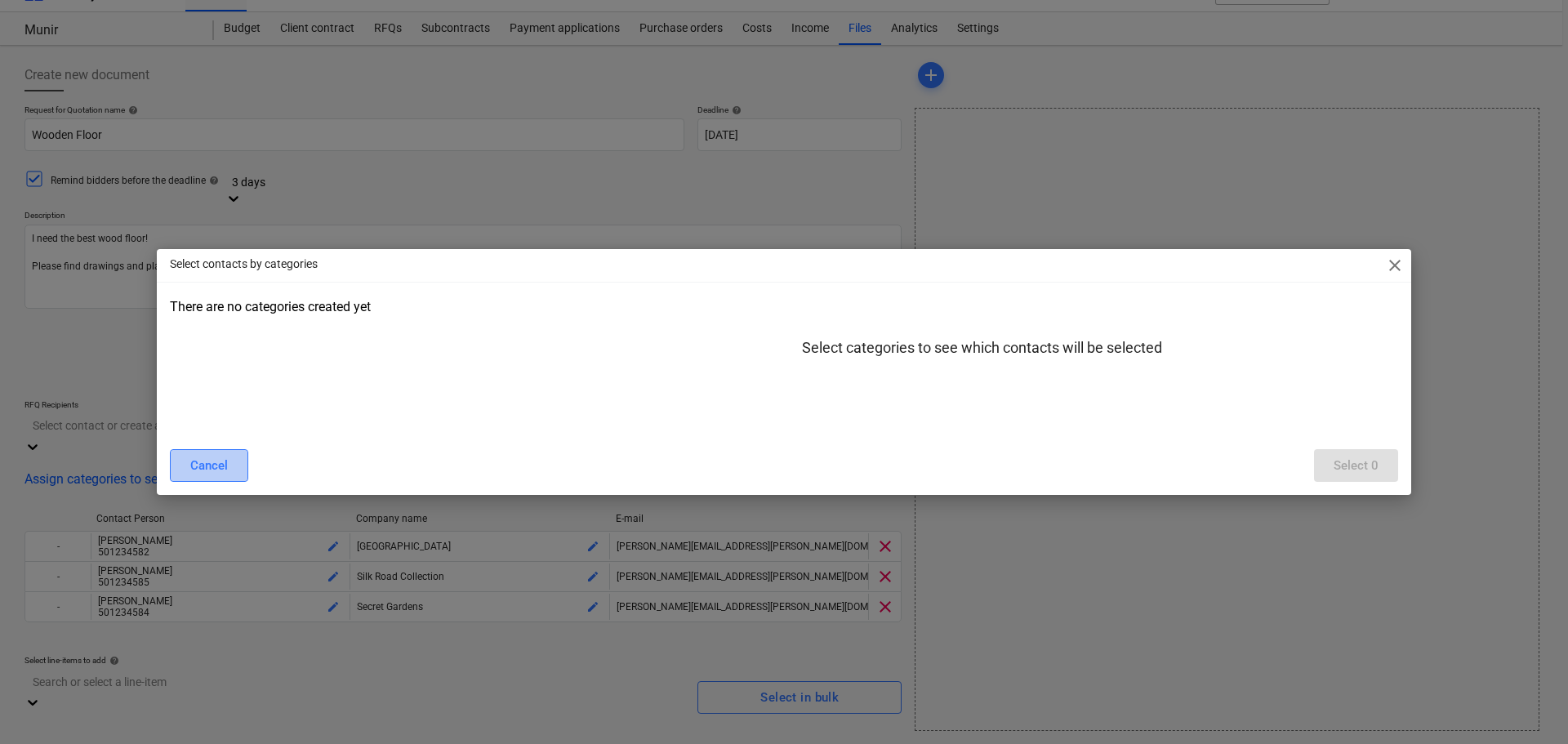
click at [200, 458] on div "Cancel" at bounding box center [210, 465] width 38 height 21
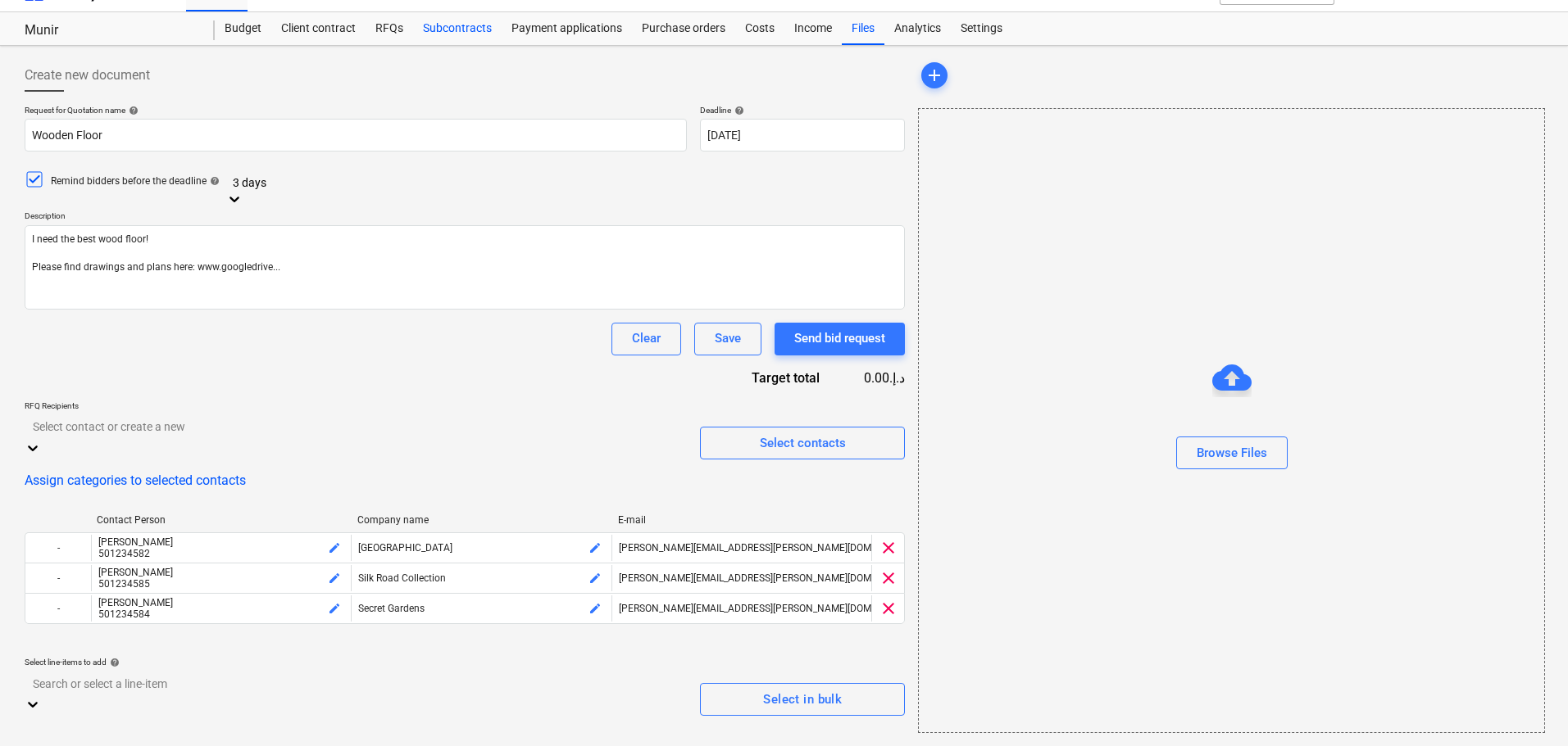
click at [441, 29] on div "Subcontracts" at bounding box center [457, 28] width 89 height 33
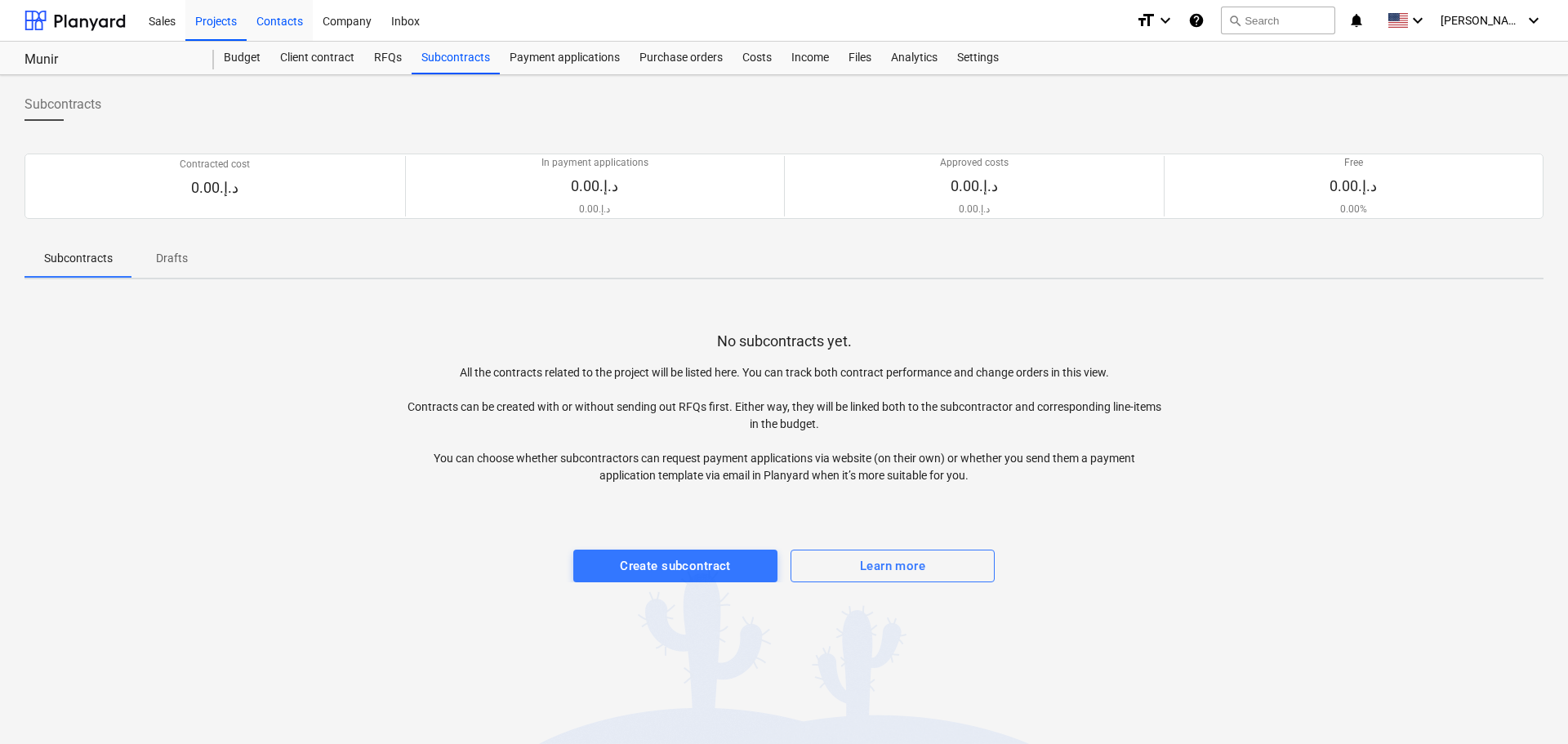
click at [280, 13] on div "Contacts" at bounding box center [279, 20] width 67 height 42
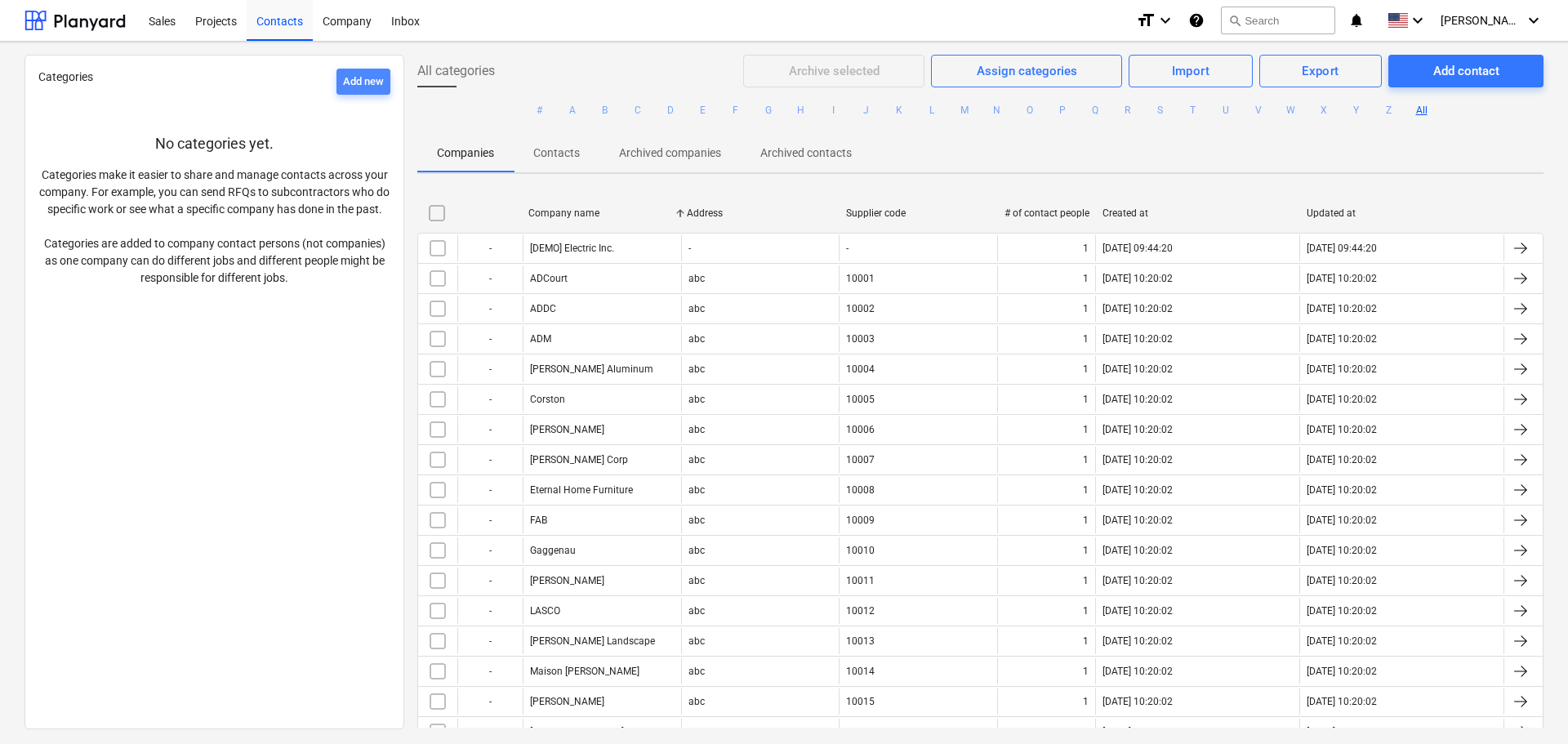
click at [360, 80] on div "Add new" at bounding box center [362, 81] width 41 height 19
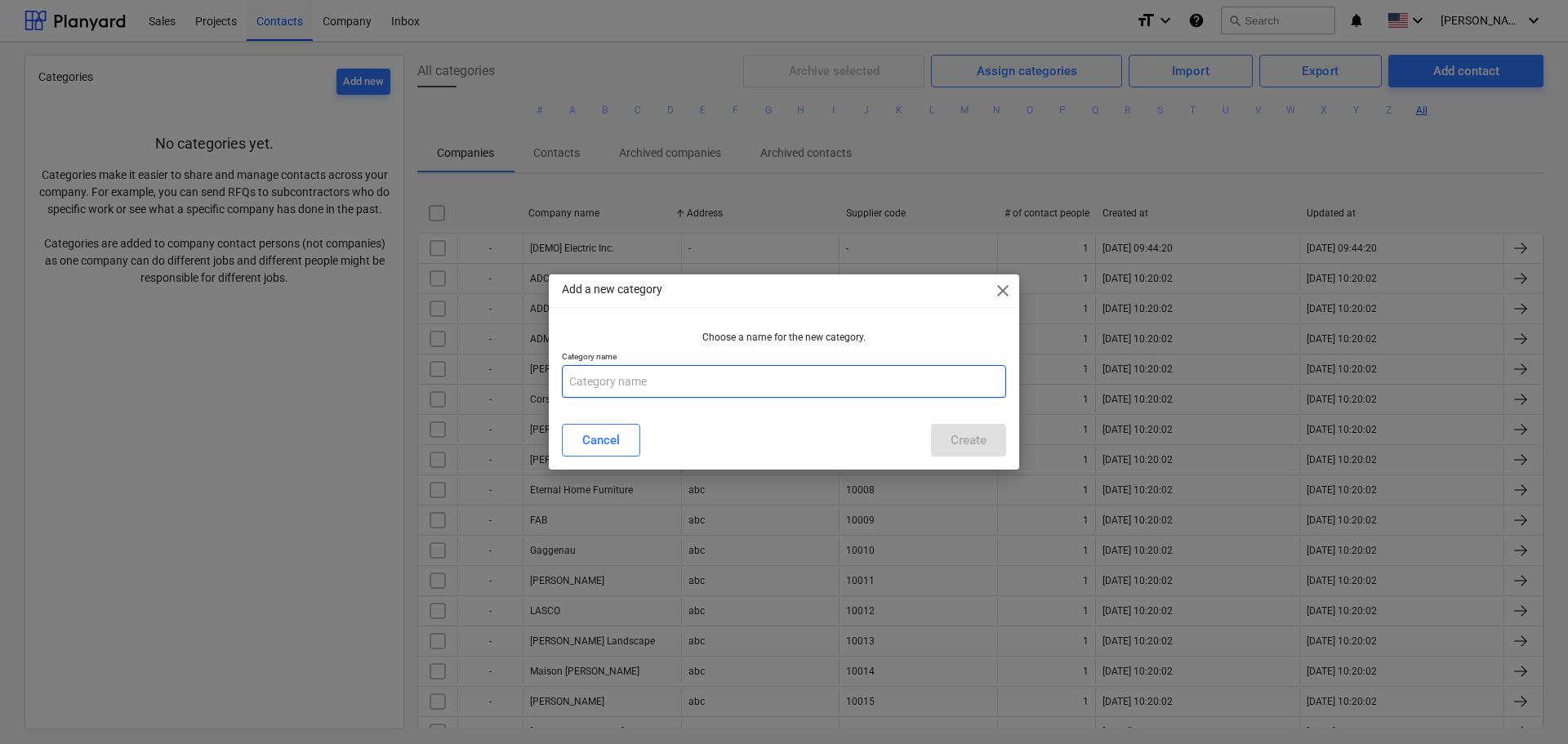
click at [703, 391] on input "text" at bounding box center [784, 381] width 444 height 33
type input "C"
type input "Wooden Floor"
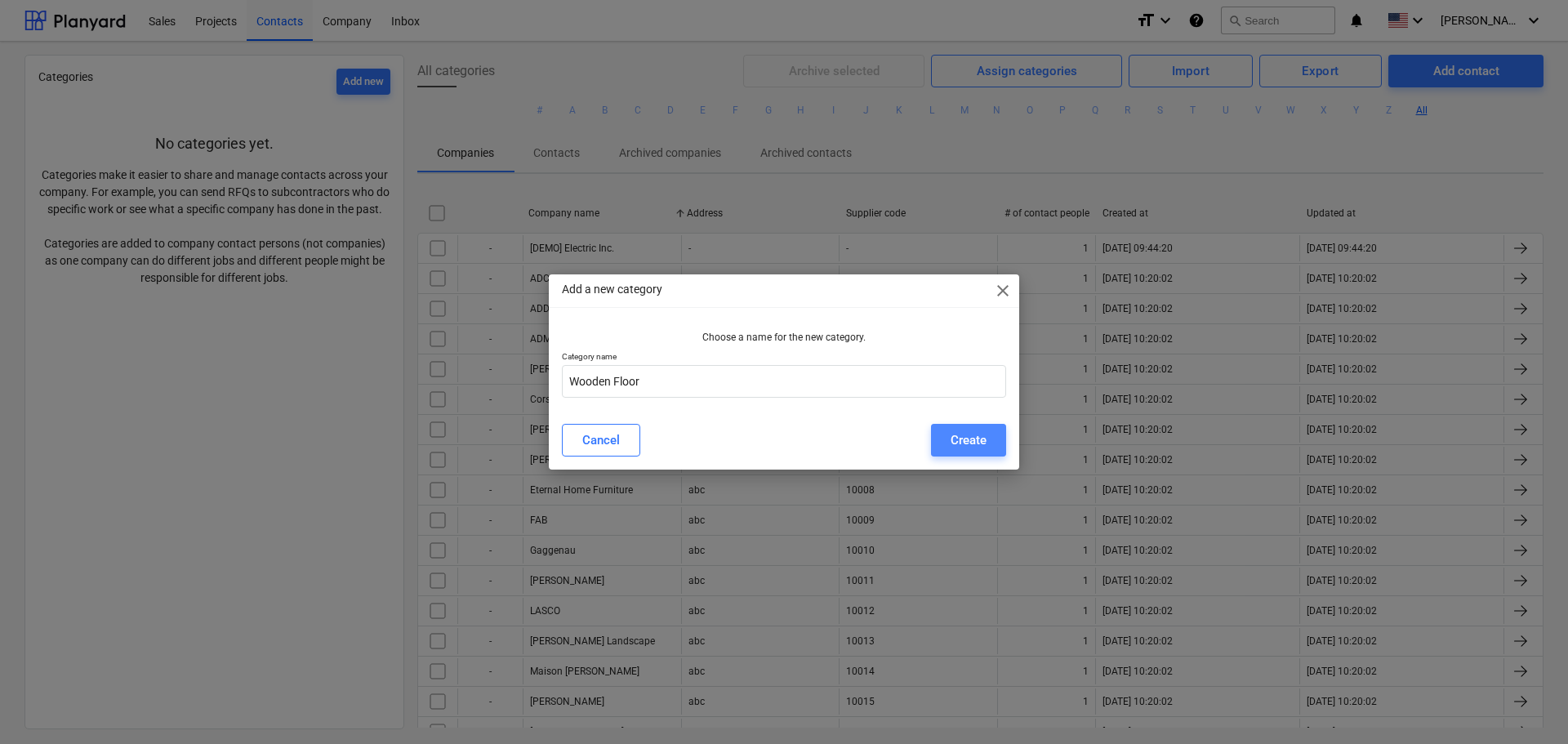
click at [964, 440] on div "Create" at bounding box center [968, 440] width 36 height 21
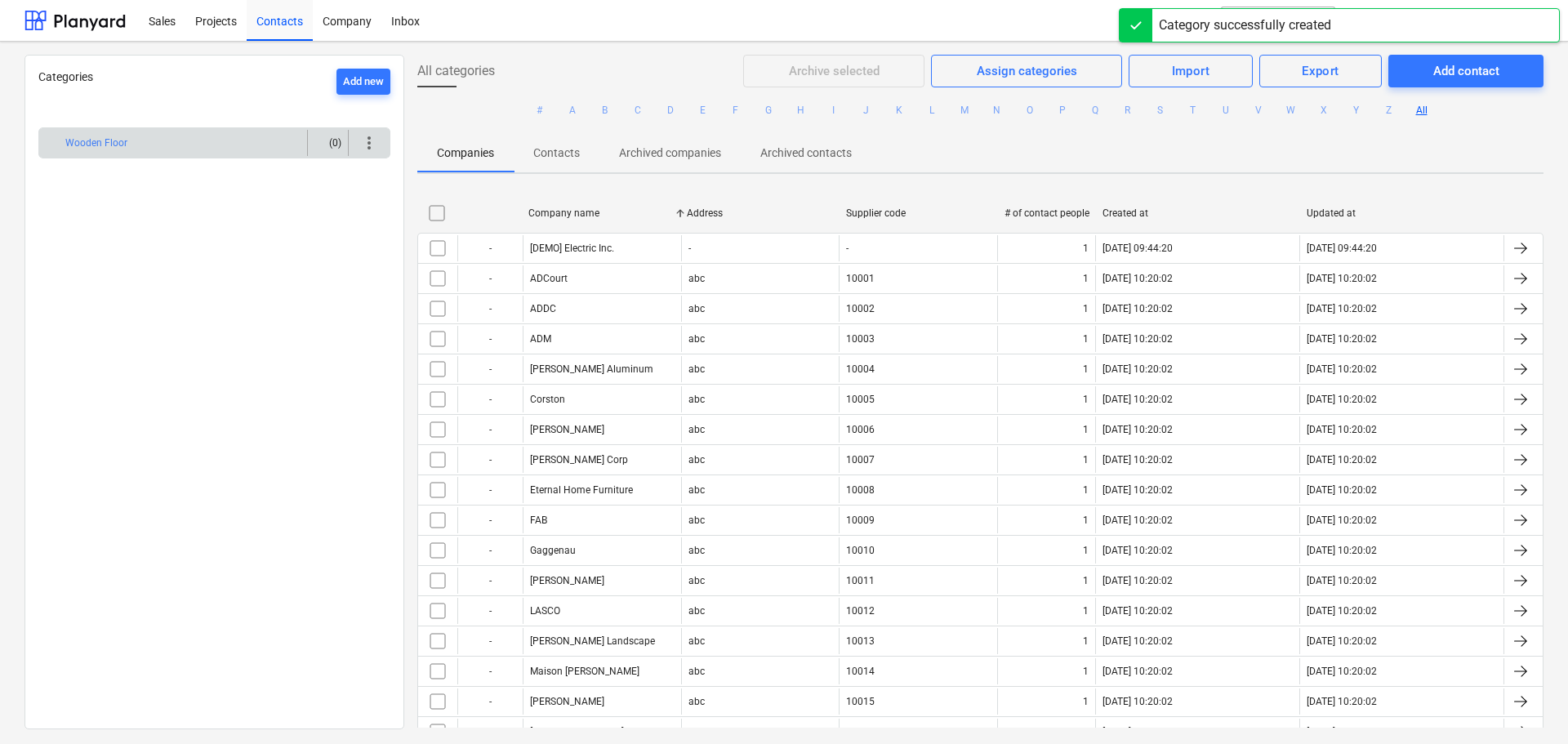
click at [366, 144] on span "more_vert" at bounding box center [369, 143] width 20 height 20
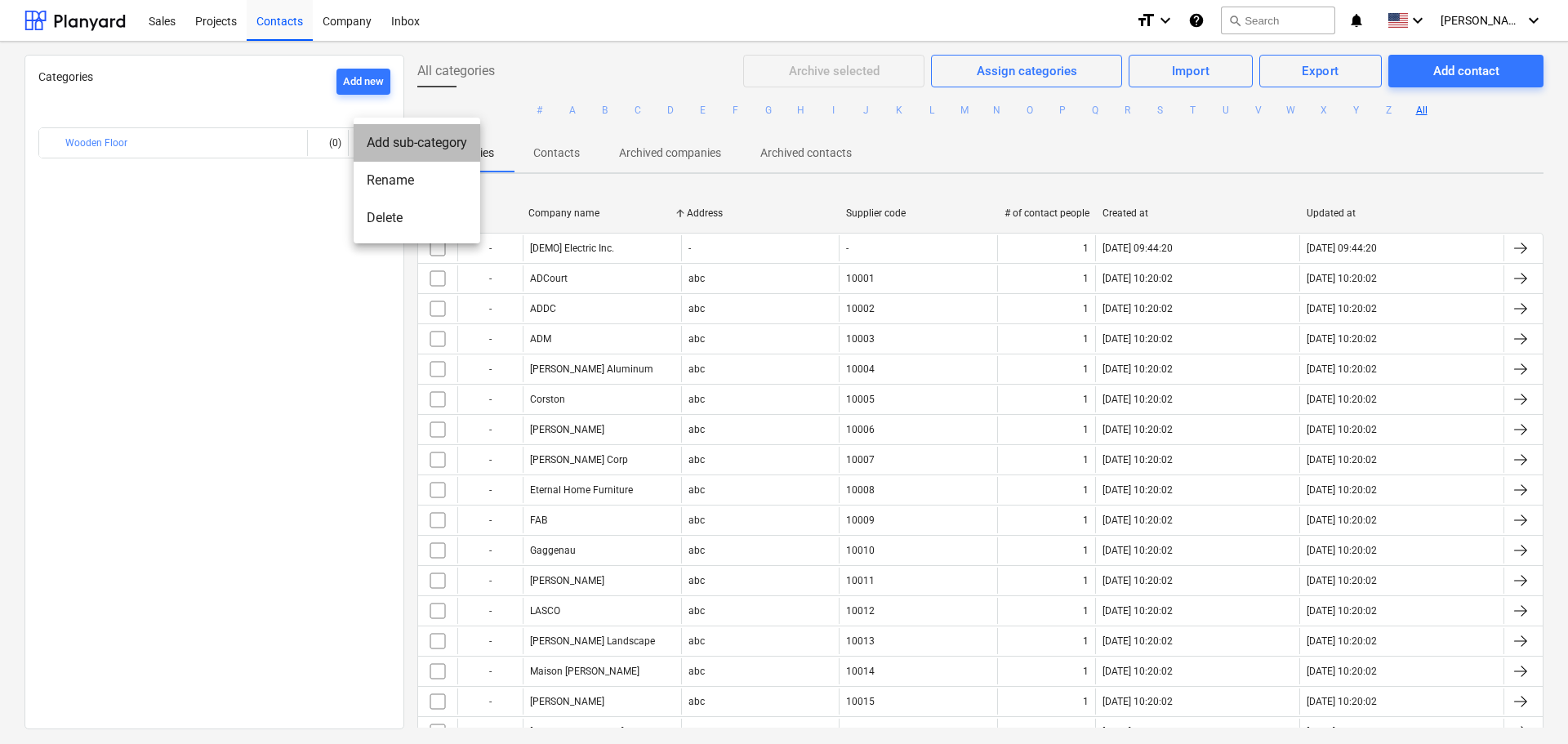
click at [397, 143] on li "Add sub-category" at bounding box center [416, 143] width 126 height 38
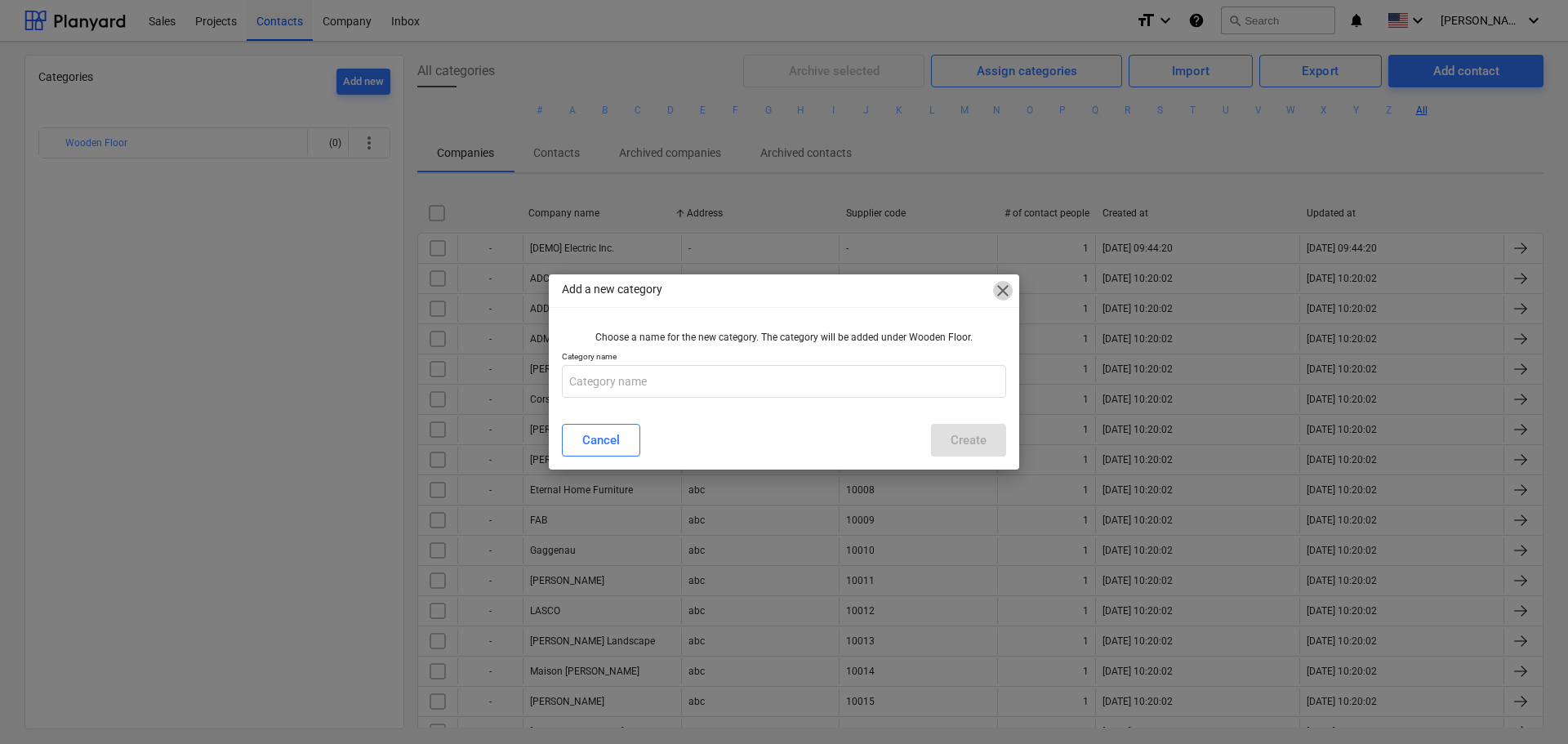
click at [1005, 292] on span "close" at bounding box center [1003, 291] width 20 height 20
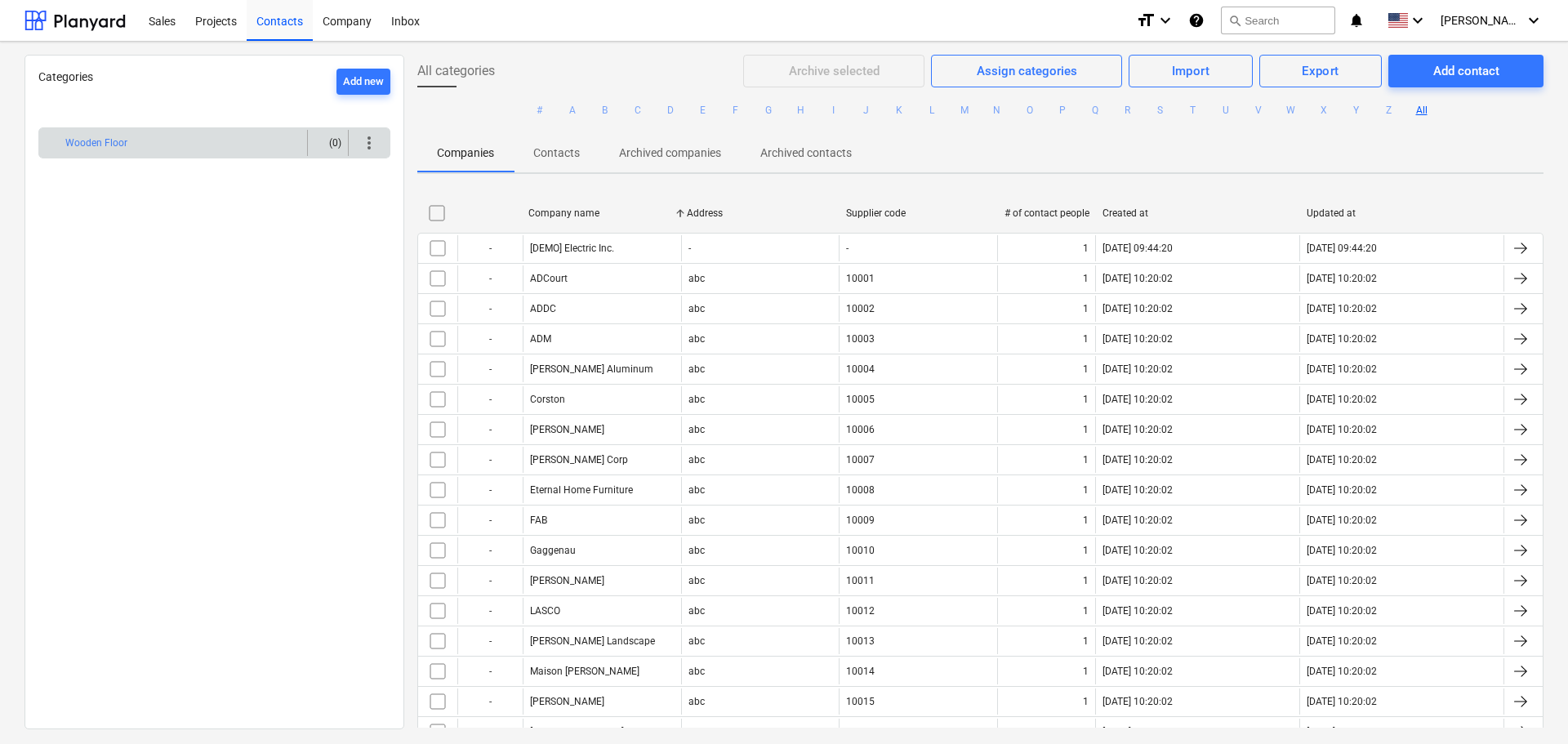
click at [359, 140] on span "more_vert" at bounding box center [369, 143] width 20 height 20
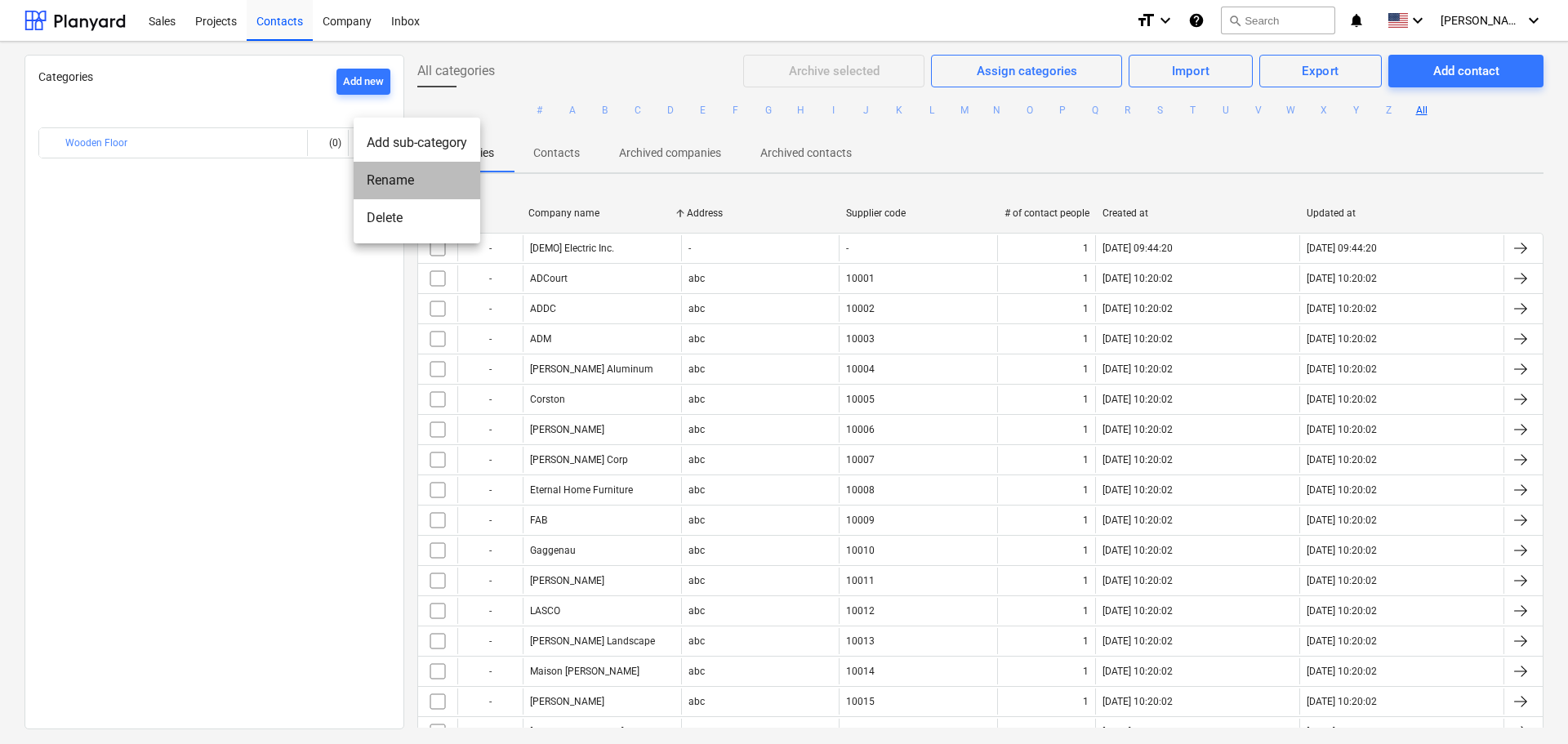
click at [390, 187] on li "Rename" at bounding box center [416, 181] width 126 height 38
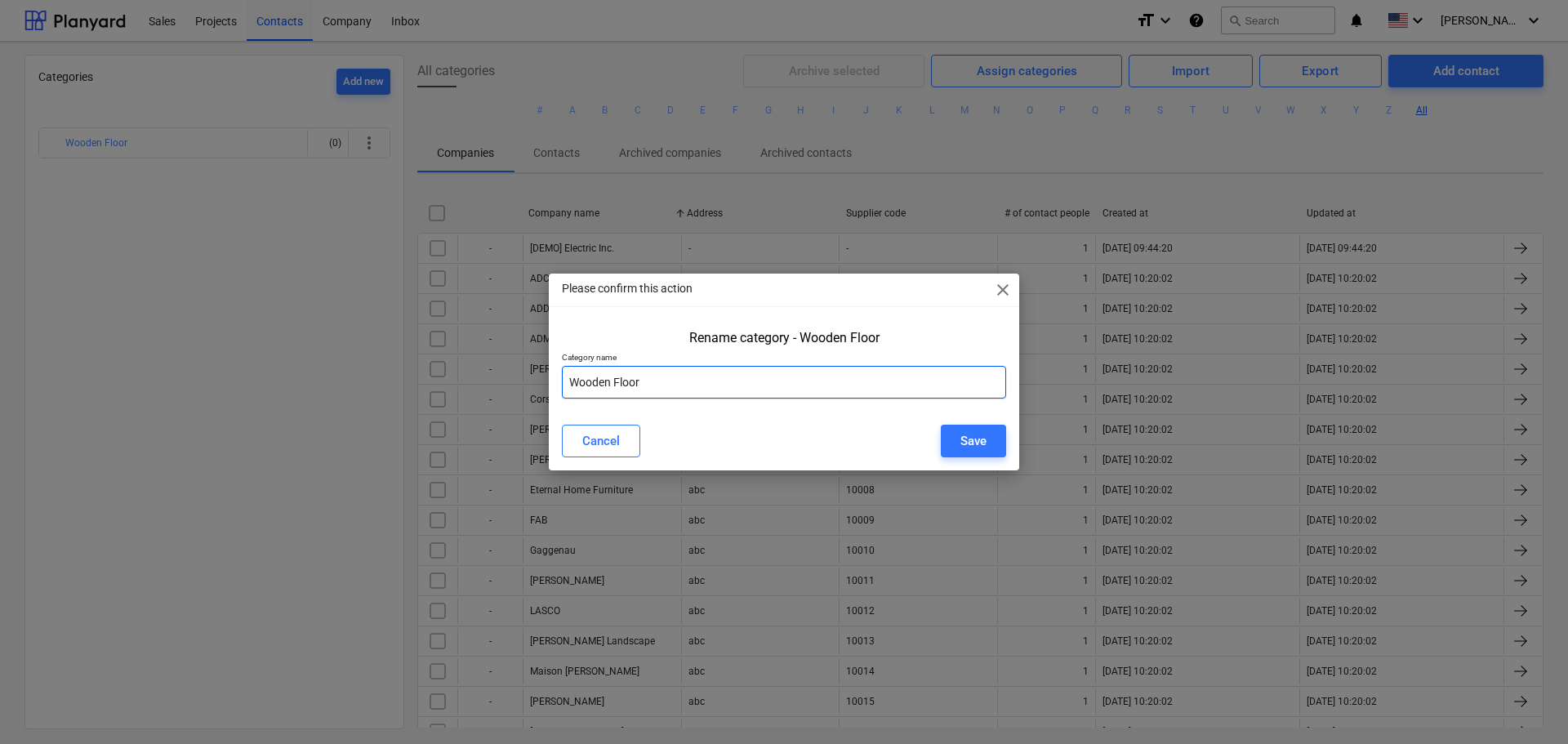
drag, startPoint x: 664, startPoint y: 373, endPoint x: 367, endPoint y: 358, distance: 297.4
click at [367, 358] on div "Please confirm this action close Rename category - Wooden Floor Category name W…" at bounding box center [784, 372] width 1568 height 744
type input "Construction"
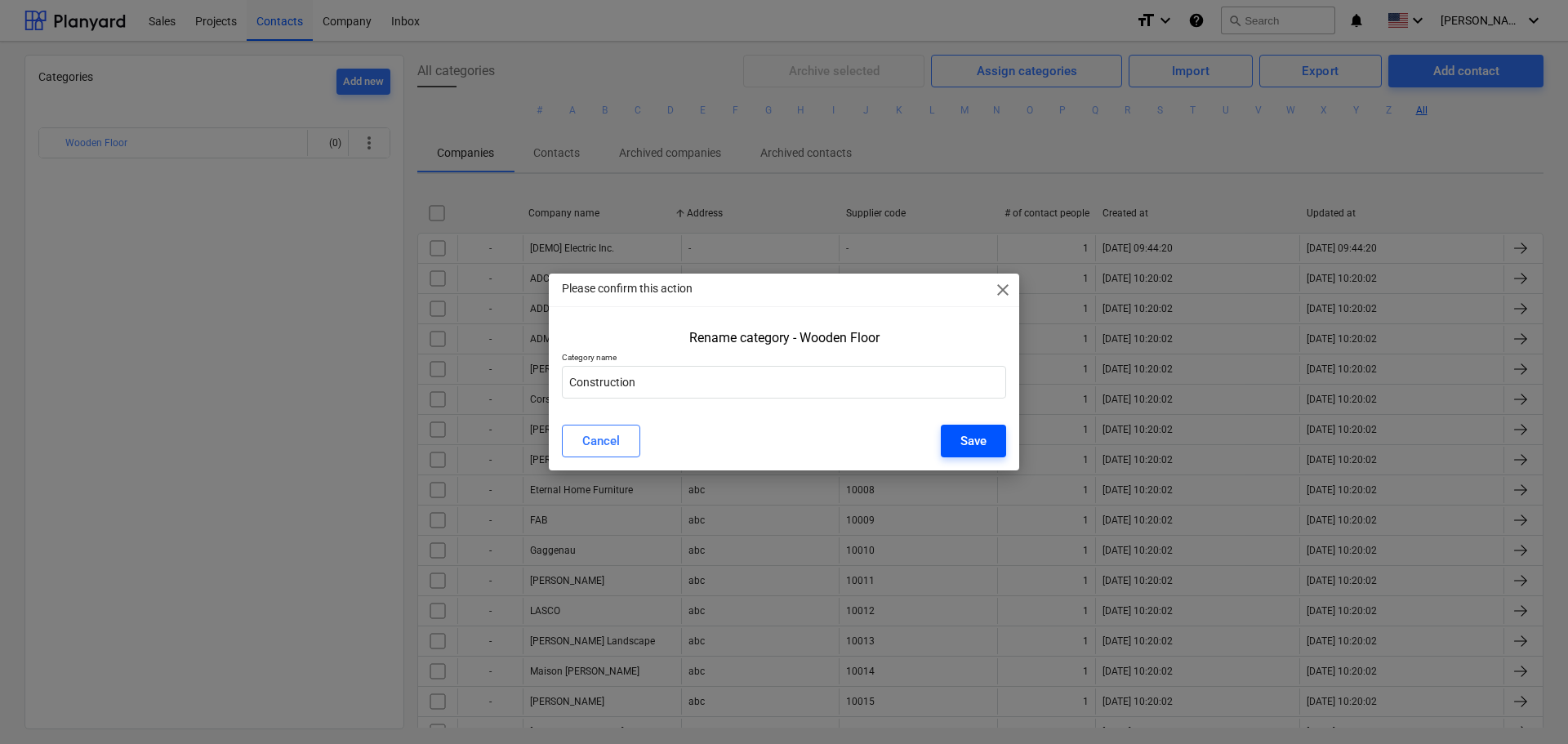
click at [973, 442] on div "Save" at bounding box center [973, 440] width 26 height 21
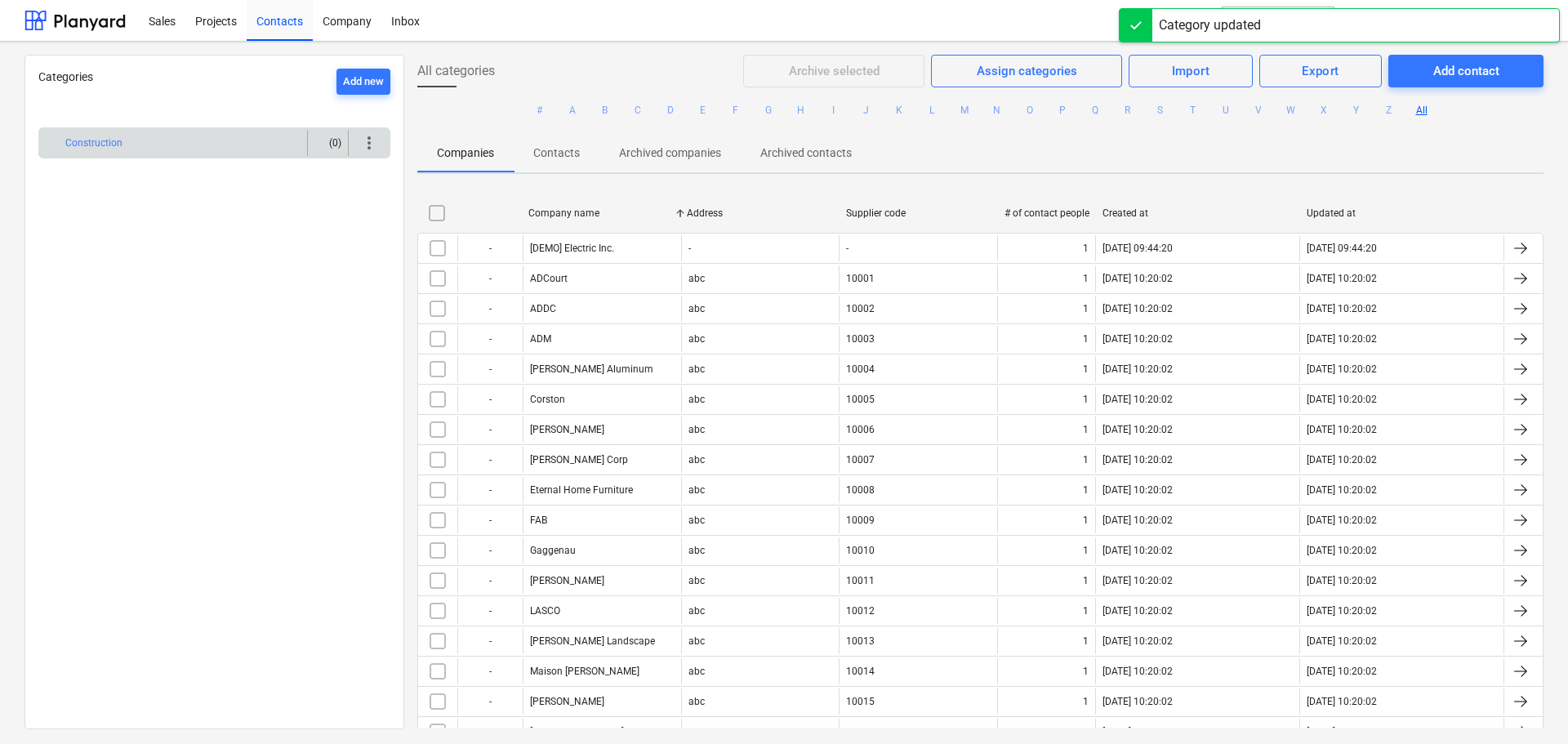
click at [366, 142] on span "more_vert" at bounding box center [369, 143] width 20 height 20
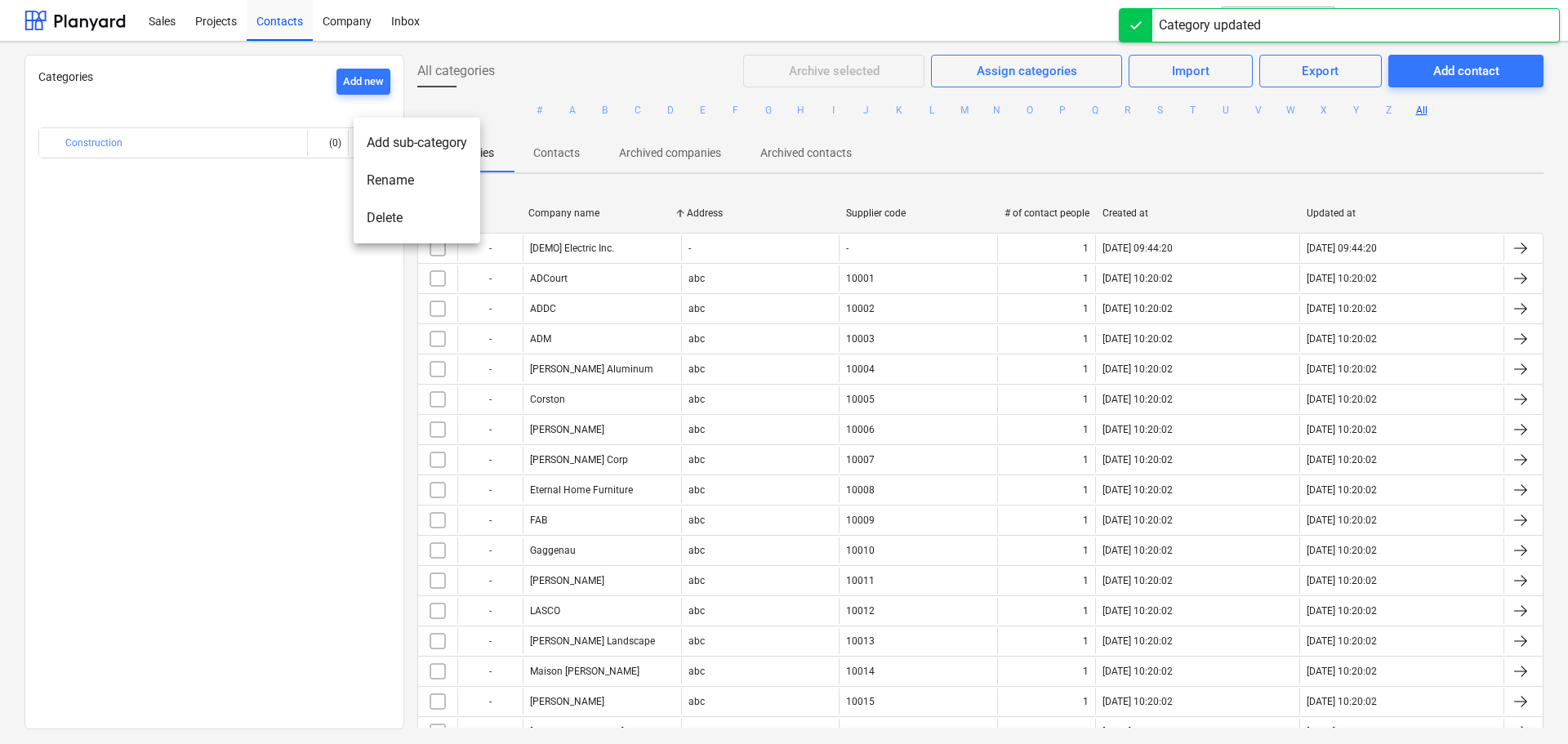
click at [406, 147] on li "Add sub-category" at bounding box center [416, 143] width 126 height 38
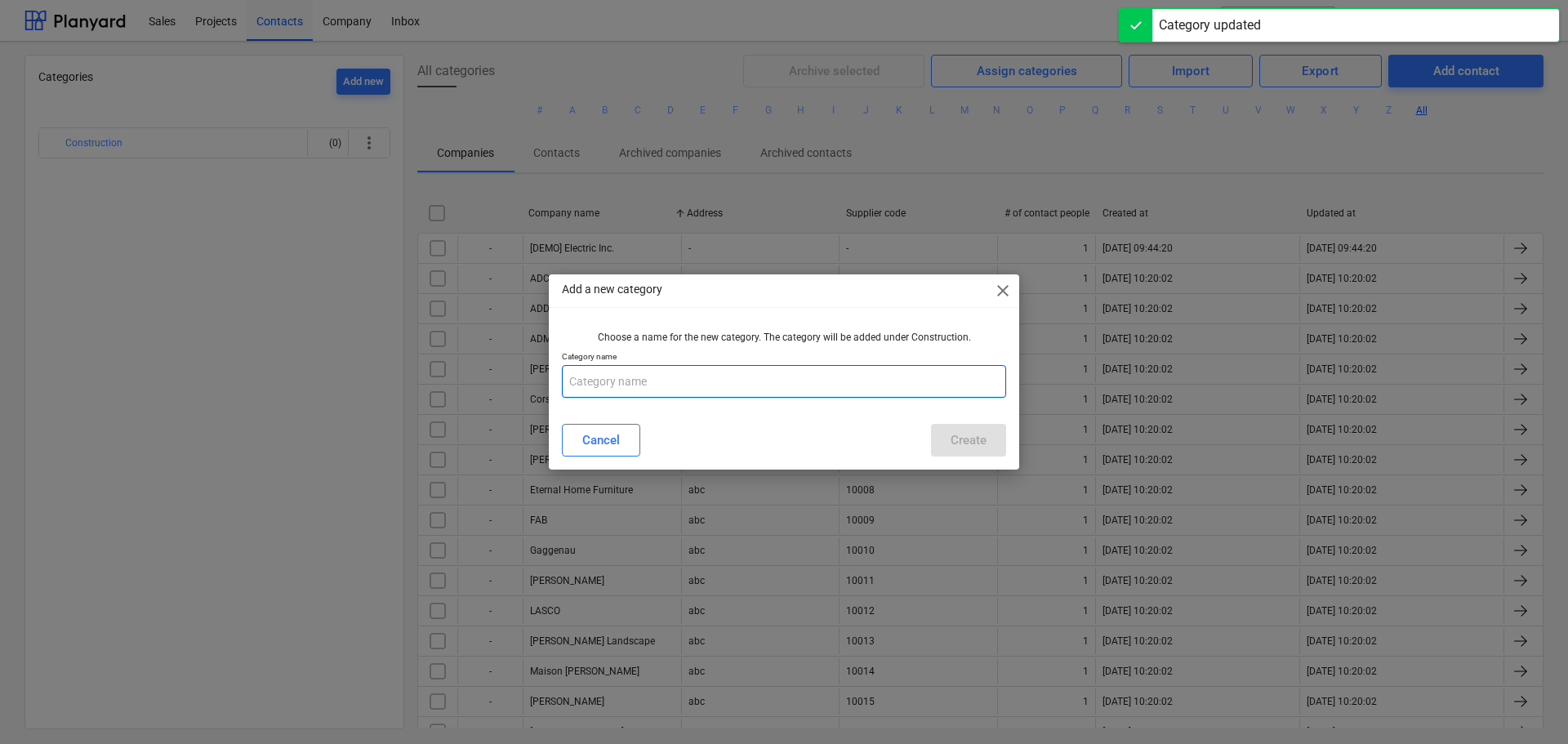
click at [629, 382] on input "text" at bounding box center [784, 381] width 444 height 33
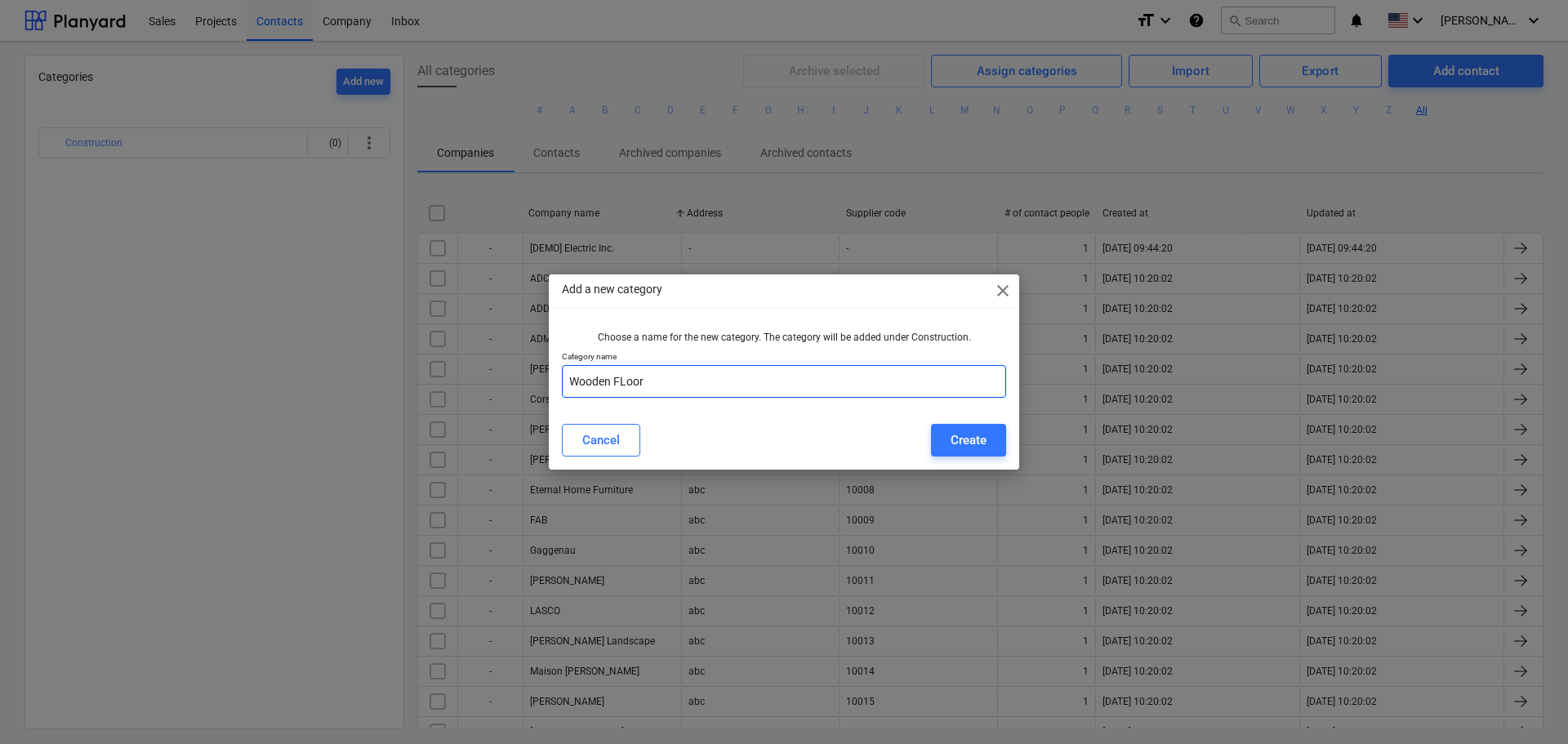
click at [624, 380] on input "Wooden FLoor" at bounding box center [784, 381] width 444 height 33
type input "Wooden Floor"
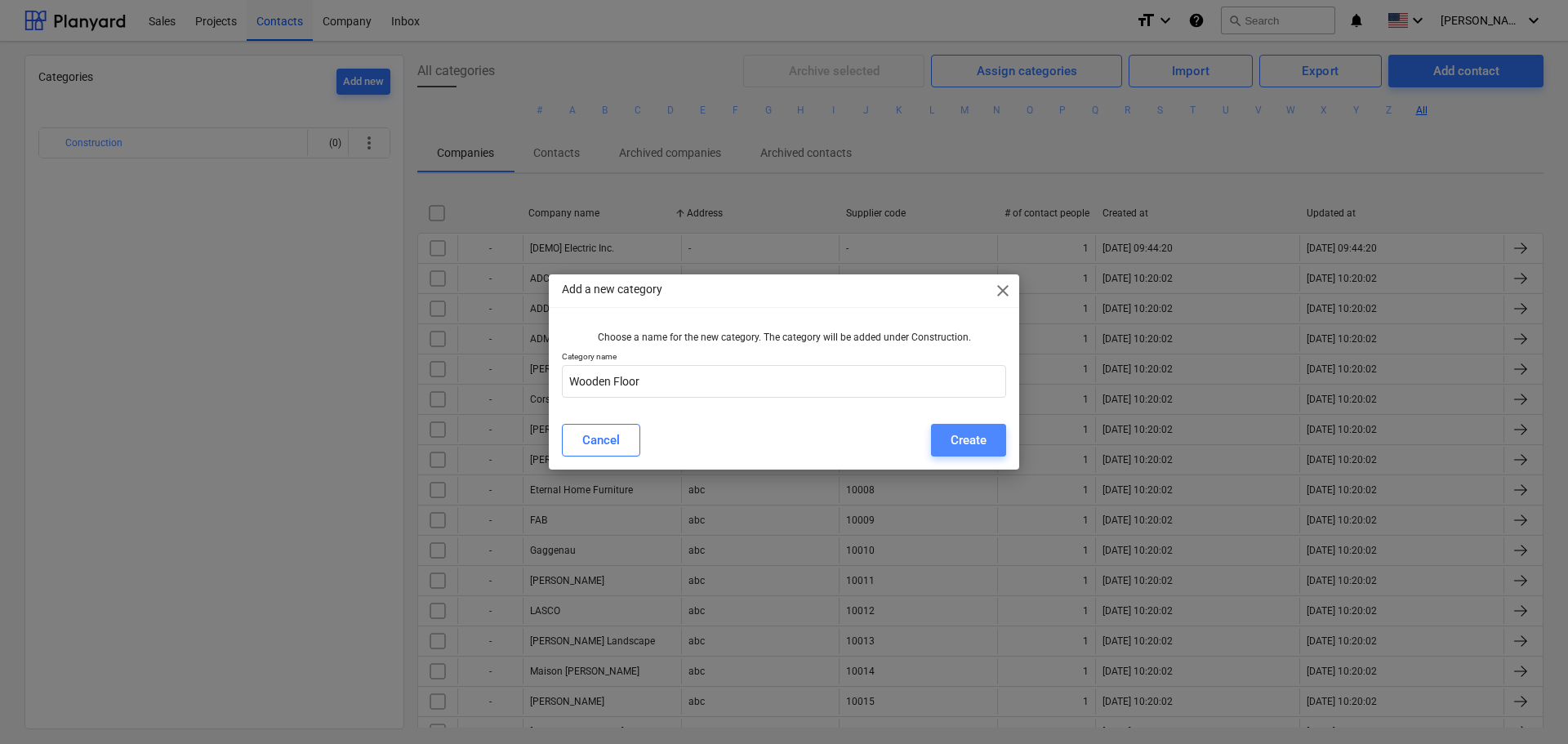
click at [969, 439] on div "Create" at bounding box center [968, 440] width 36 height 21
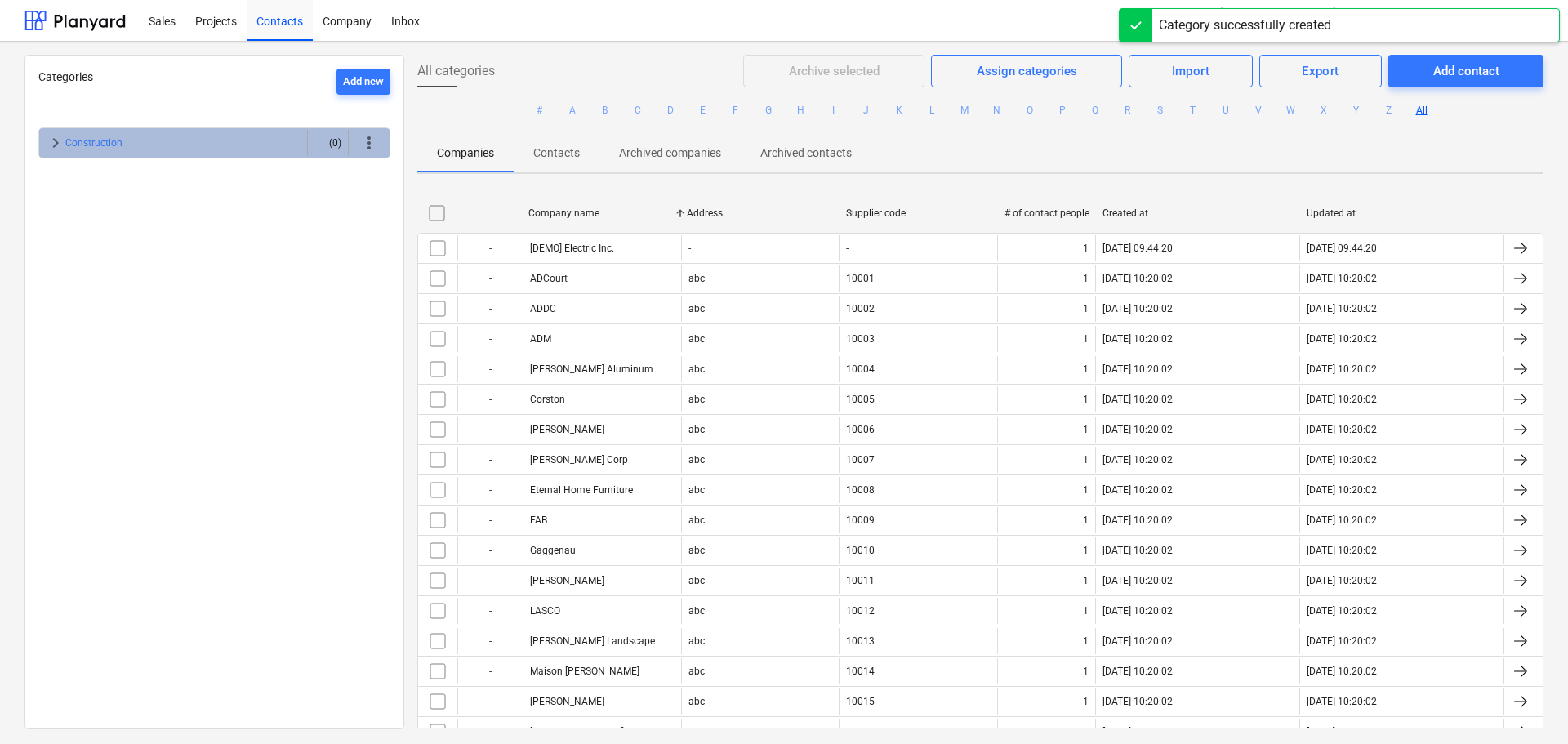
click at [52, 146] on span "keyboard_arrow_right" at bounding box center [56, 143] width 20 height 20
click at [359, 175] on span "more_vert" at bounding box center [369, 174] width 20 height 20
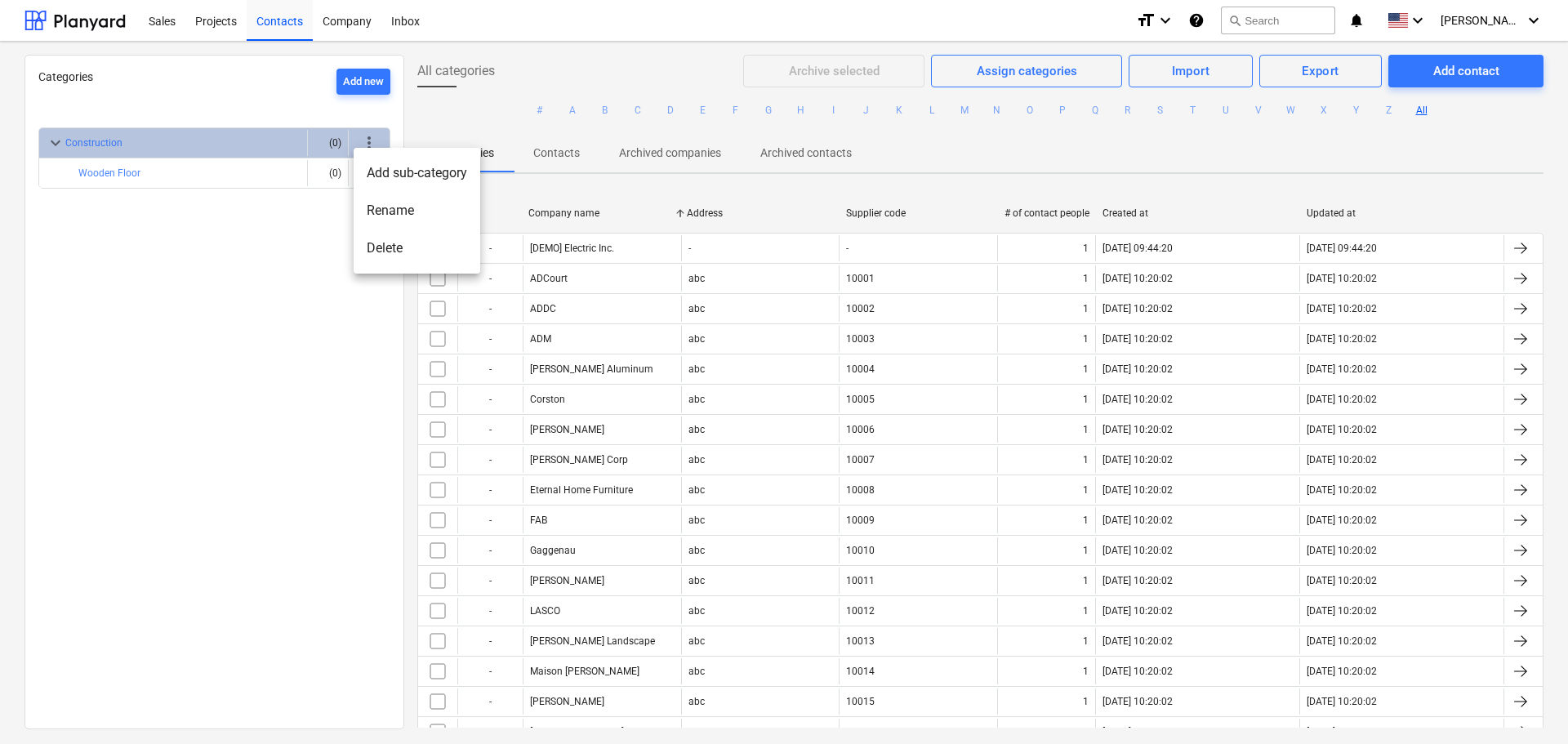
click at [339, 377] on div at bounding box center [784, 372] width 1568 height 744
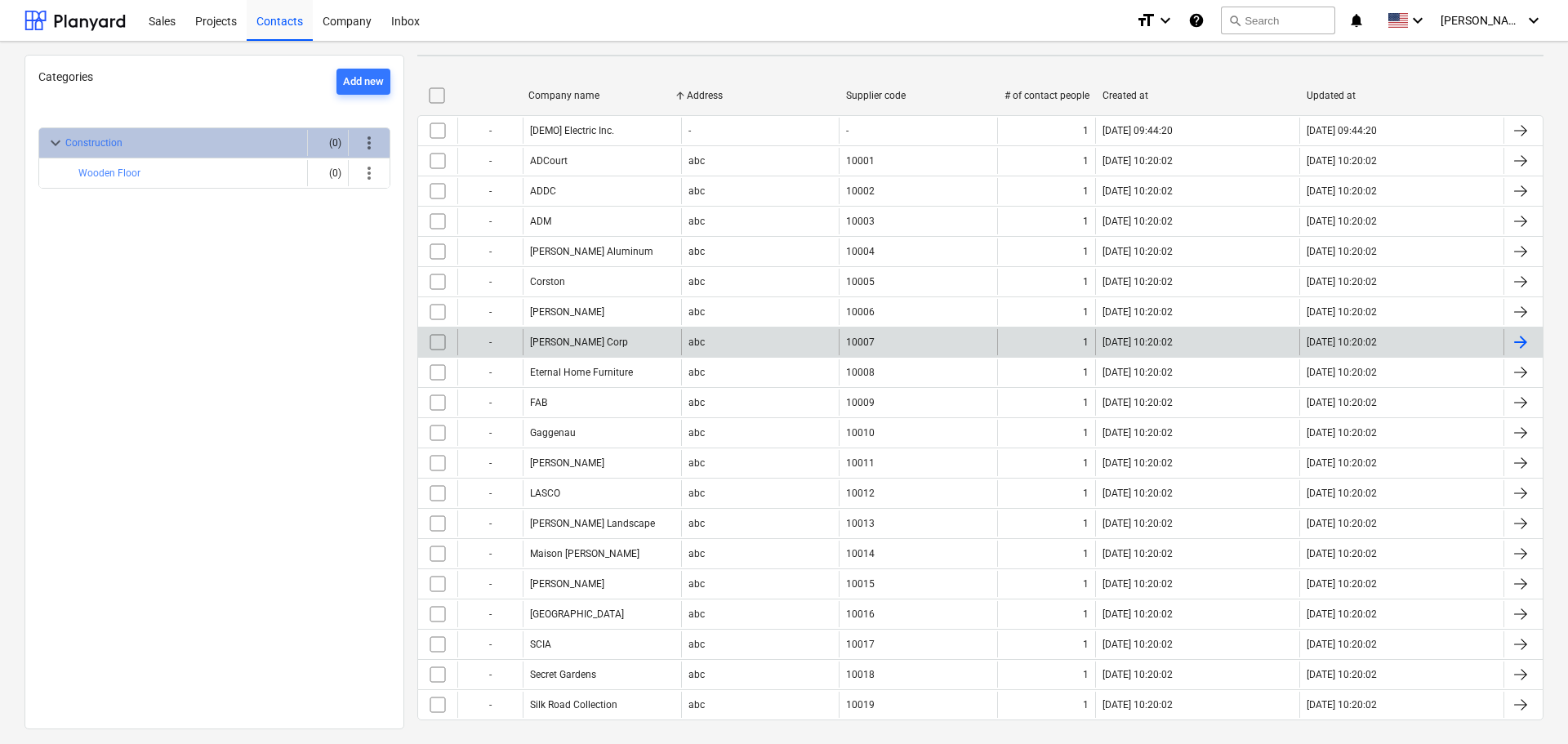
scroll to position [135, 0]
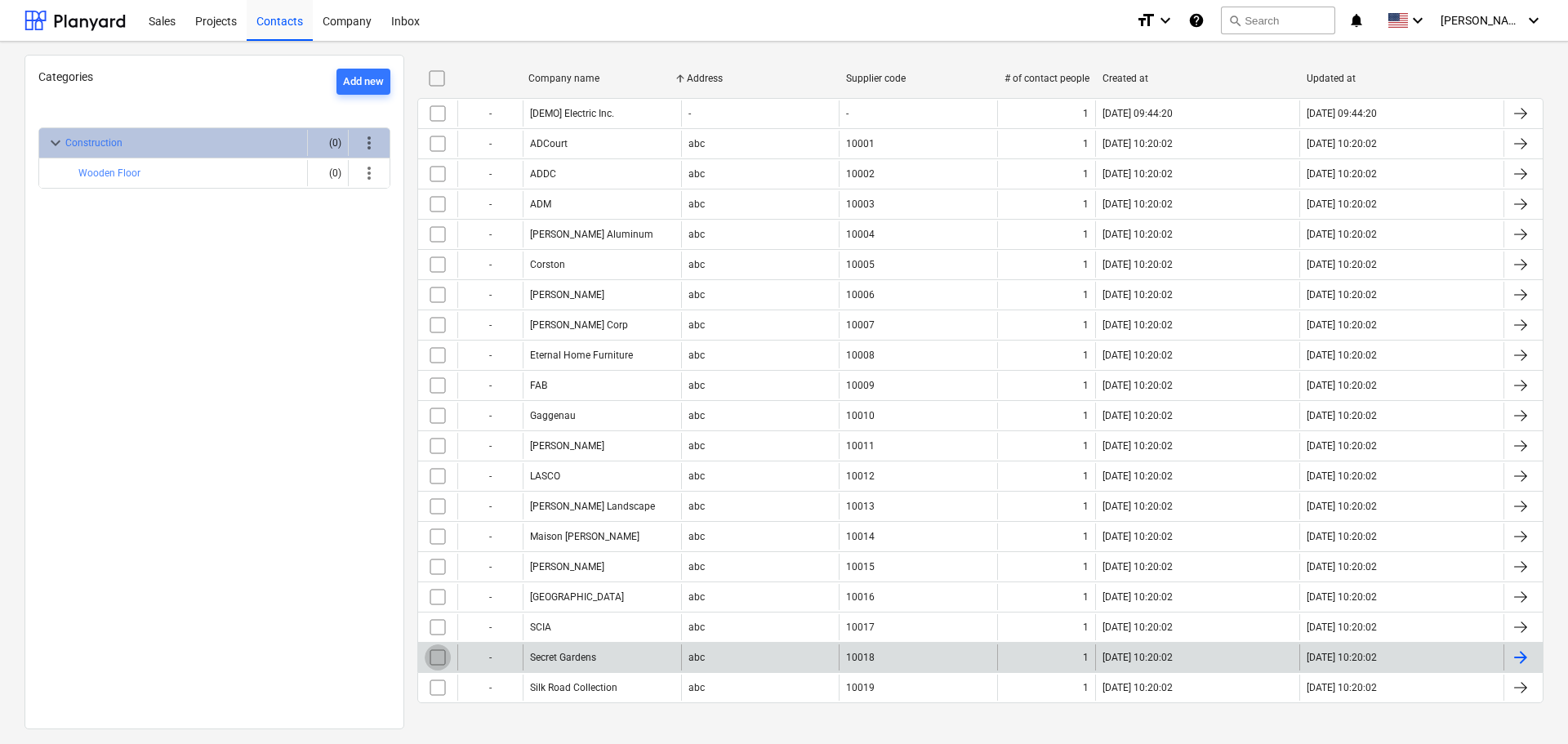
click at [438, 658] on input "checkbox" at bounding box center [438, 658] width 26 height 26
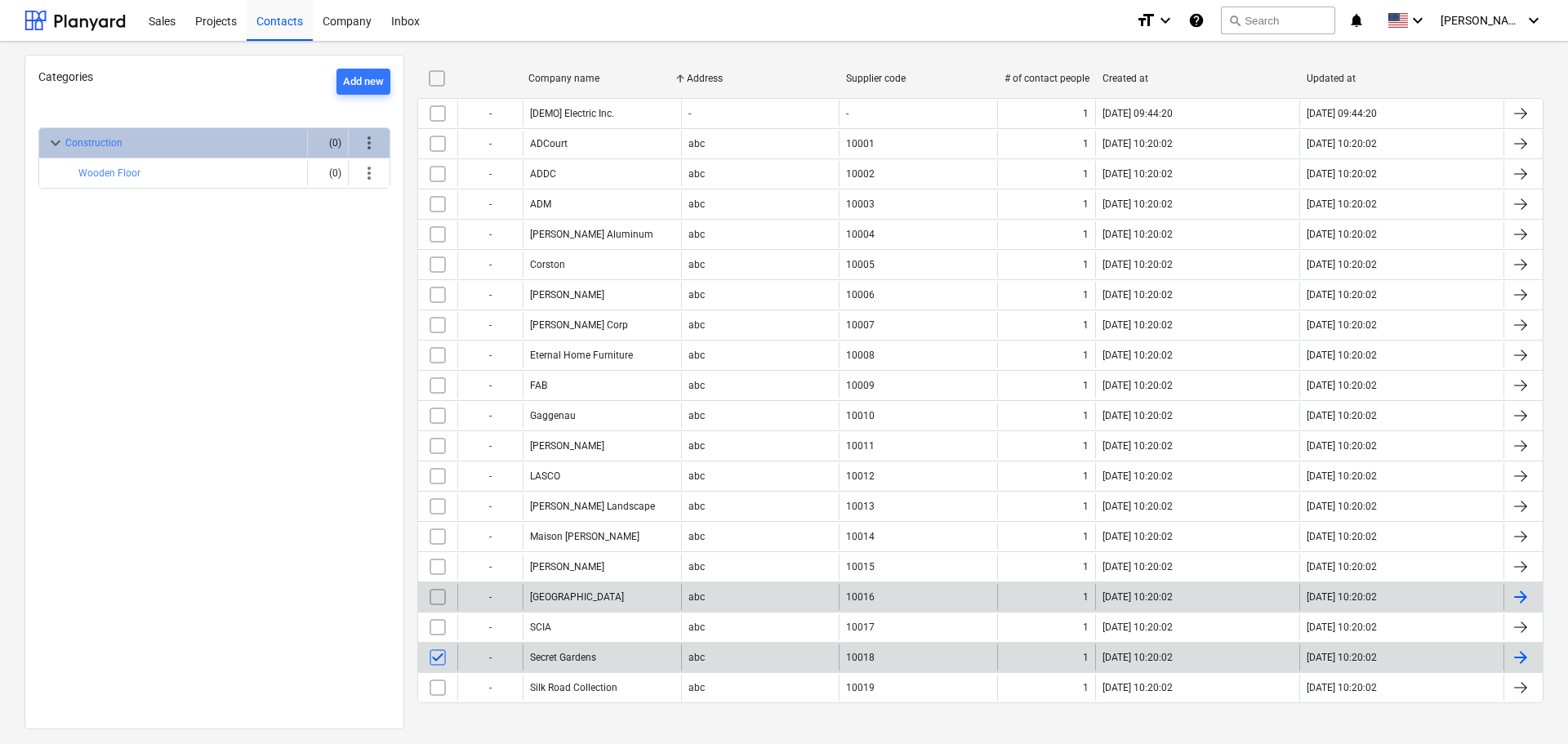
click at [441, 599] on input "checkbox" at bounding box center [438, 597] width 26 height 26
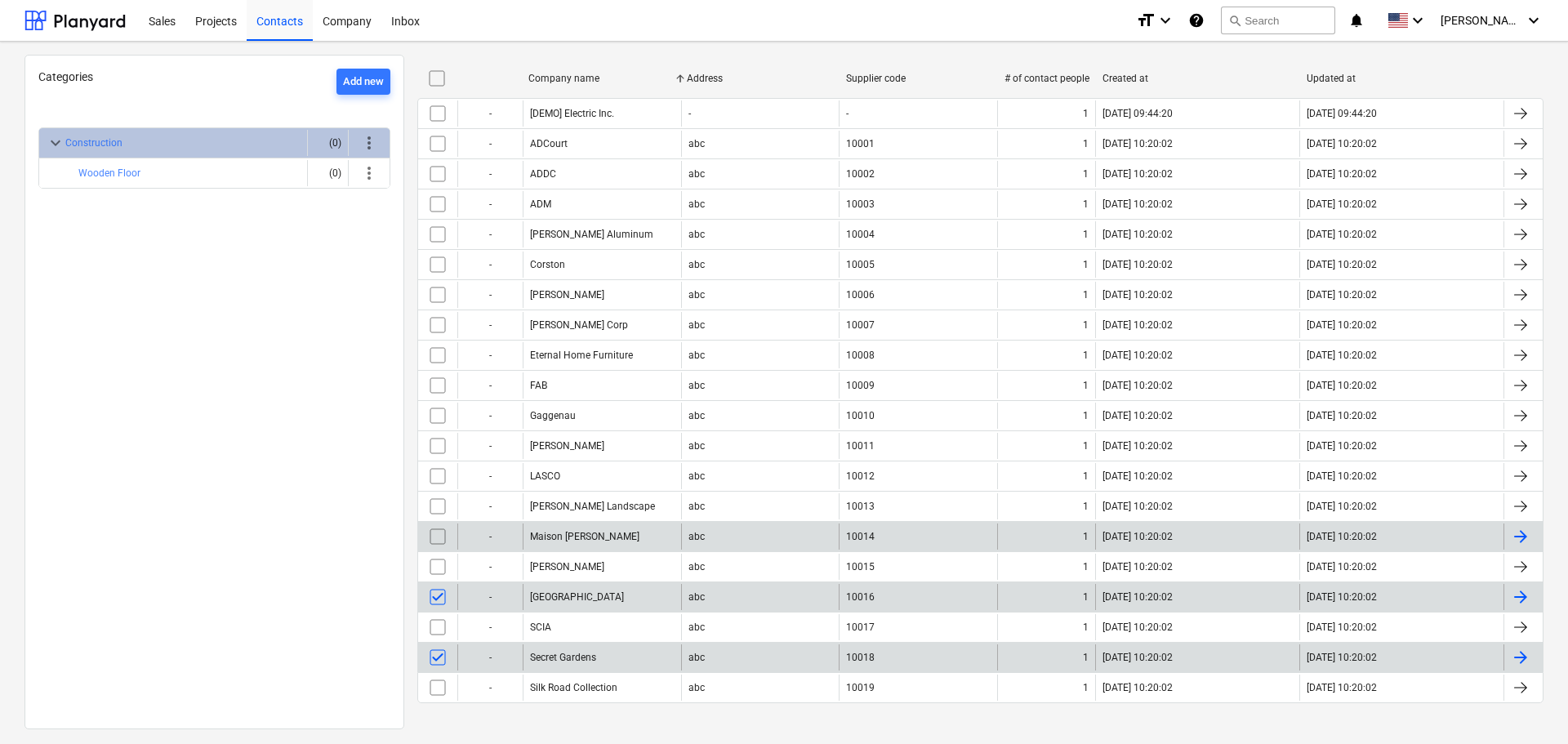
click at [442, 537] on input "checkbox" at bounding box center [438, 536] width 26 height 26
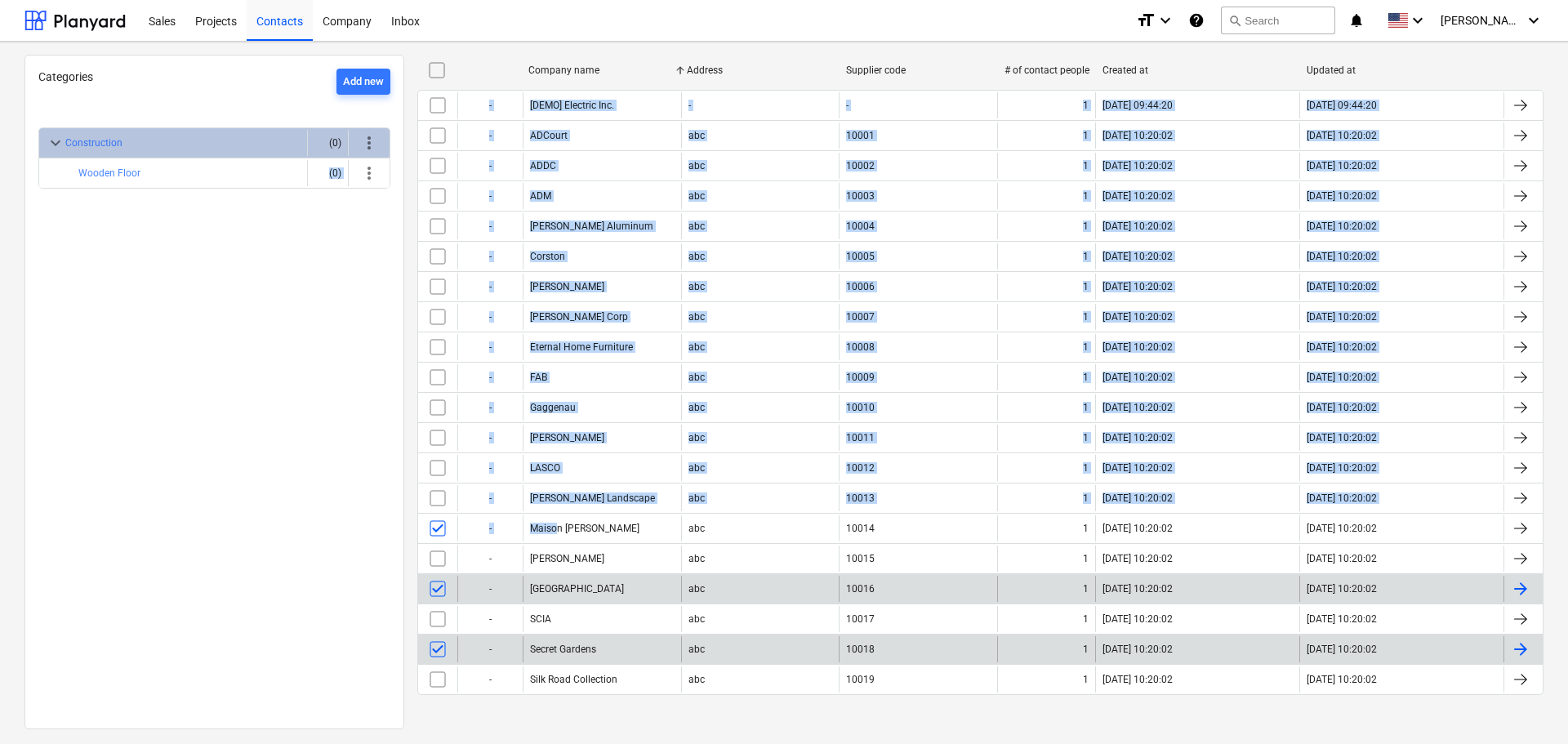
drag, startPoint x: 559, startPoint y: 526, endPoint x: 279, endPoint y: 445, distance: 291.5
click at [279, 445] on div "Categories Add new keyboard_arrow_down Construction (0) more_vert Wooden Floor …" at bounding box center [784, 391] width 1519 height 673
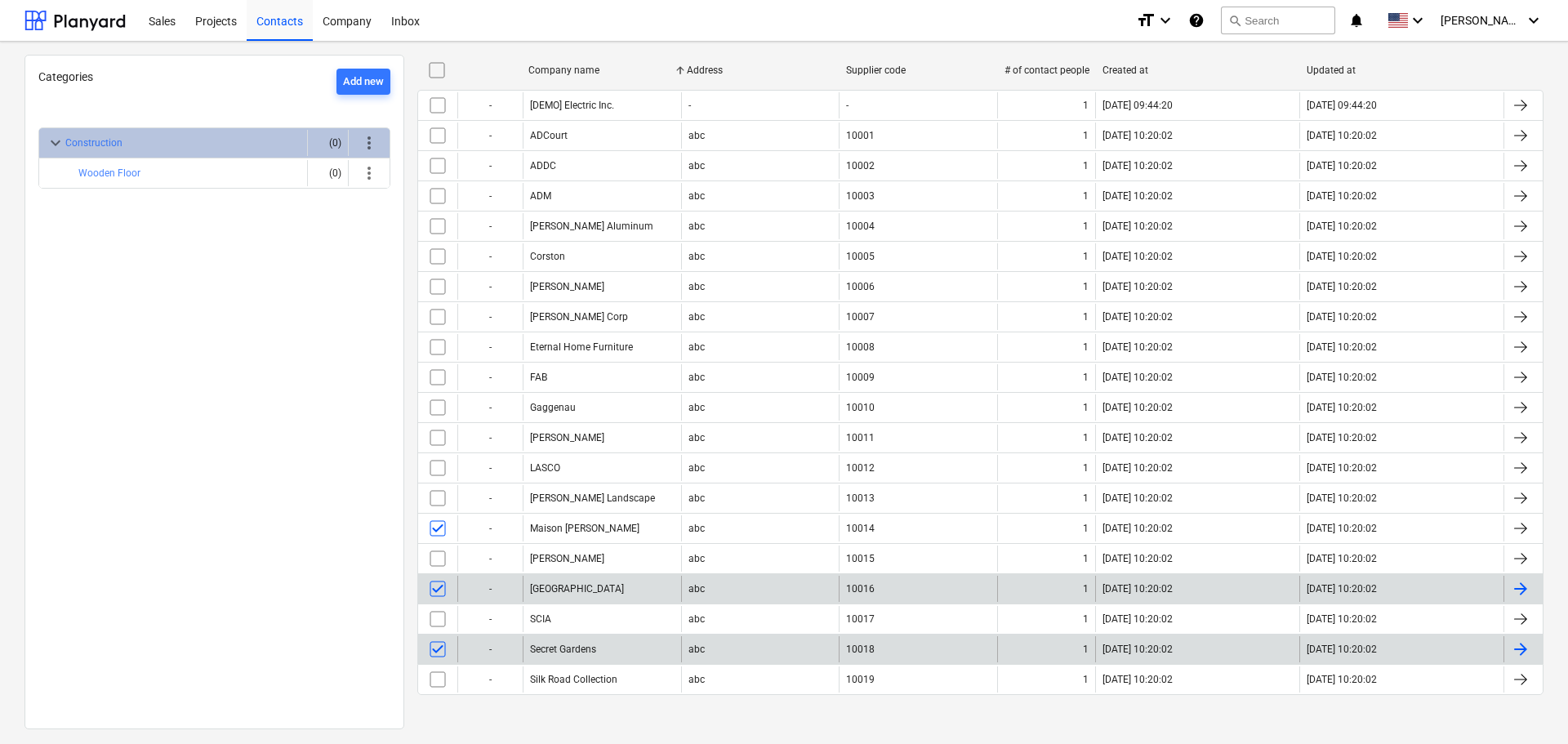
click at [279, 445] on div "Categories Add new keyboard_arrow_down Construction (0) more_vert Wooden Floor …" at bounding box center [214, 391] width 379 height 674
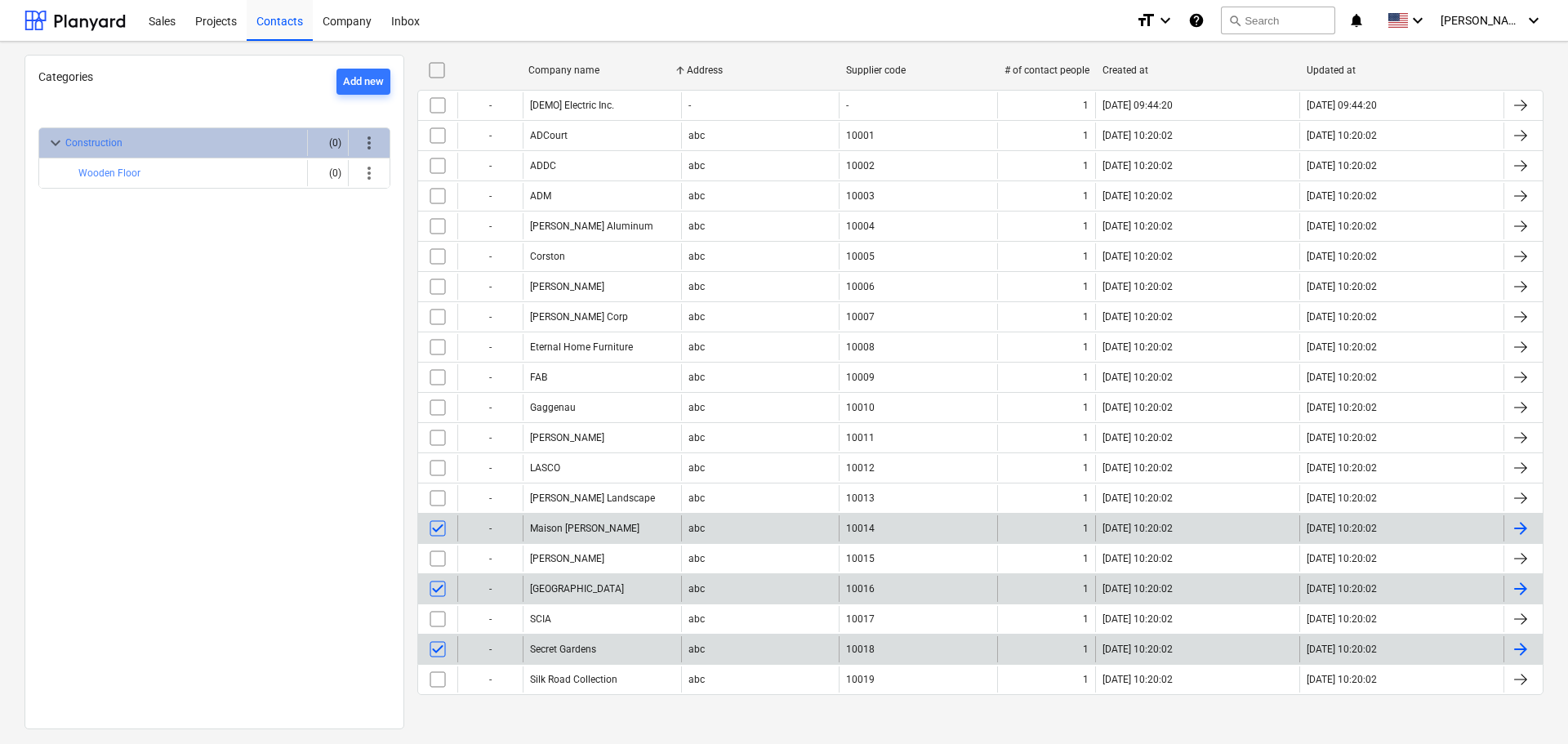
click at [1525, 527] on div at bounding box center [1522, 528] width 39 height 26
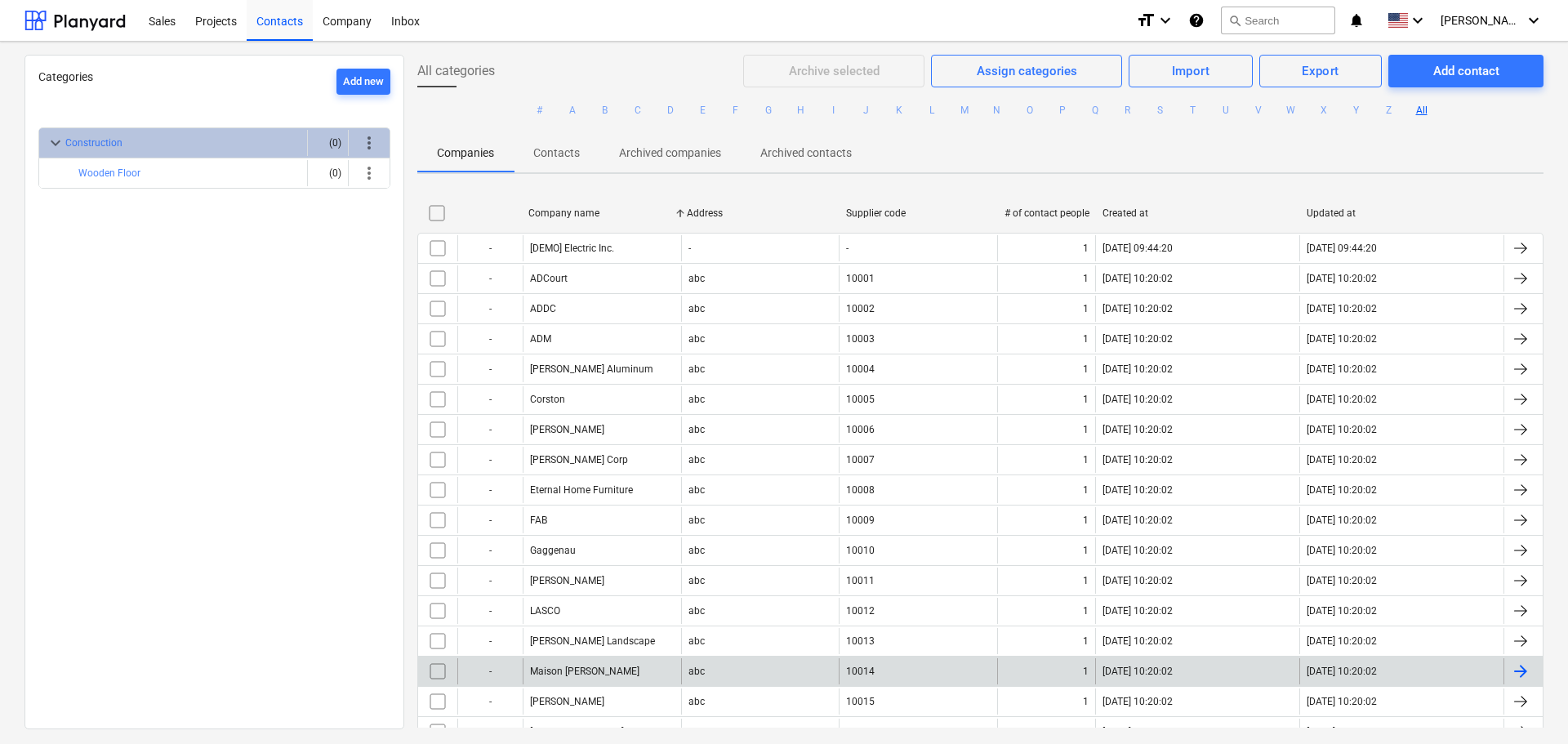
scroll to position [143, 0]
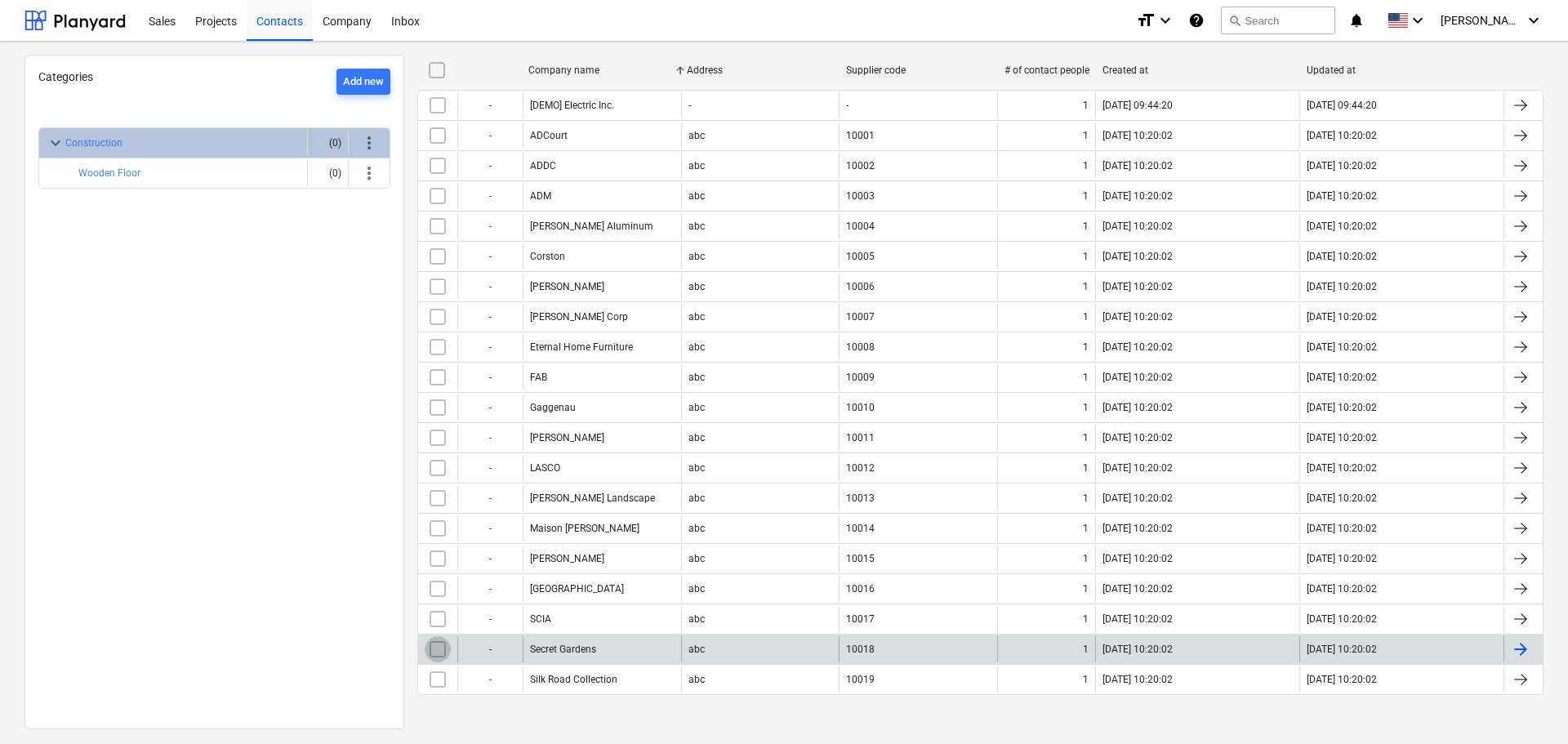
click at [439, 649] on input "checkbox" at bounding box center [438, 650] width 26 height 26
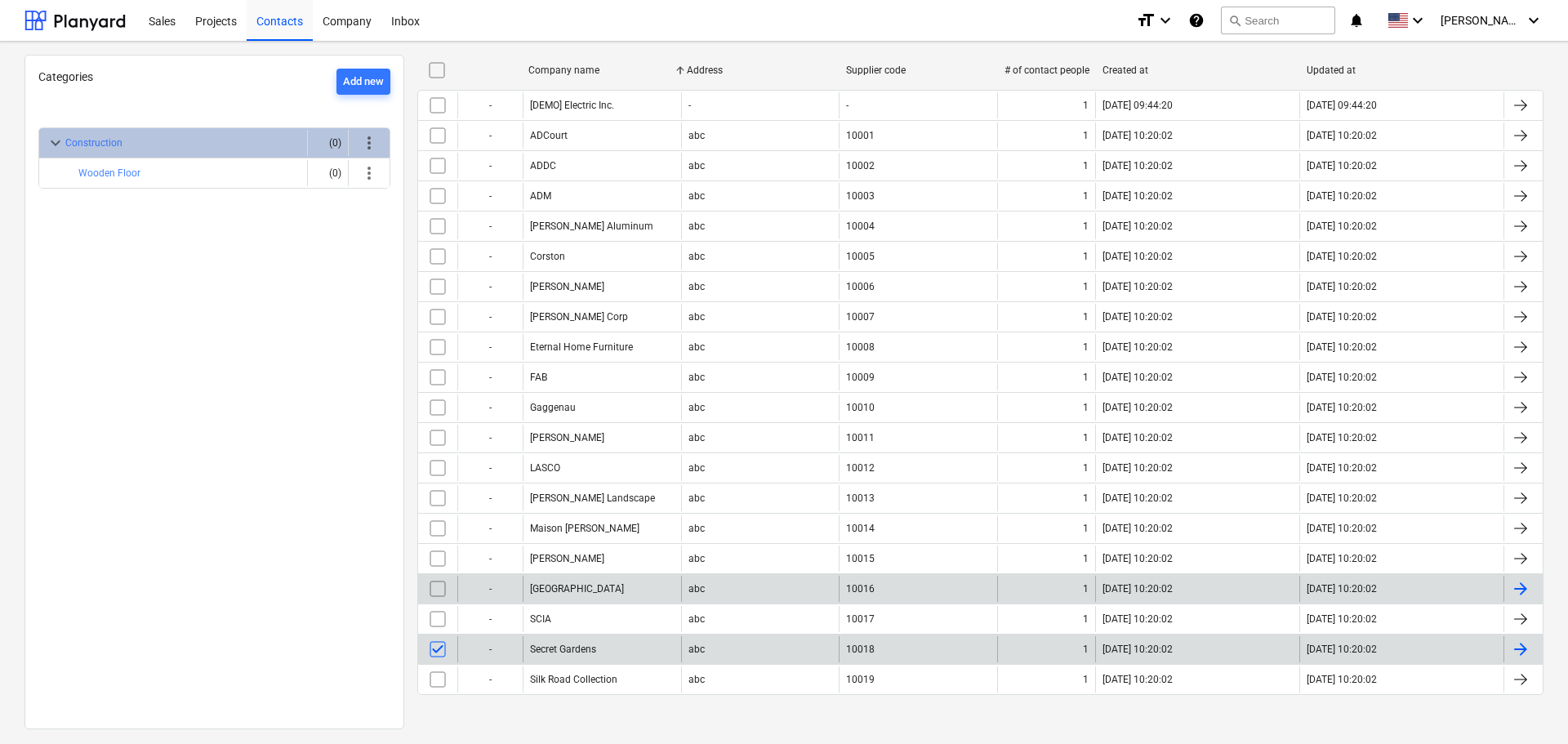
click at [437, 596] on input "checkbox" at bounding box center [438, 589] width 26 height 26
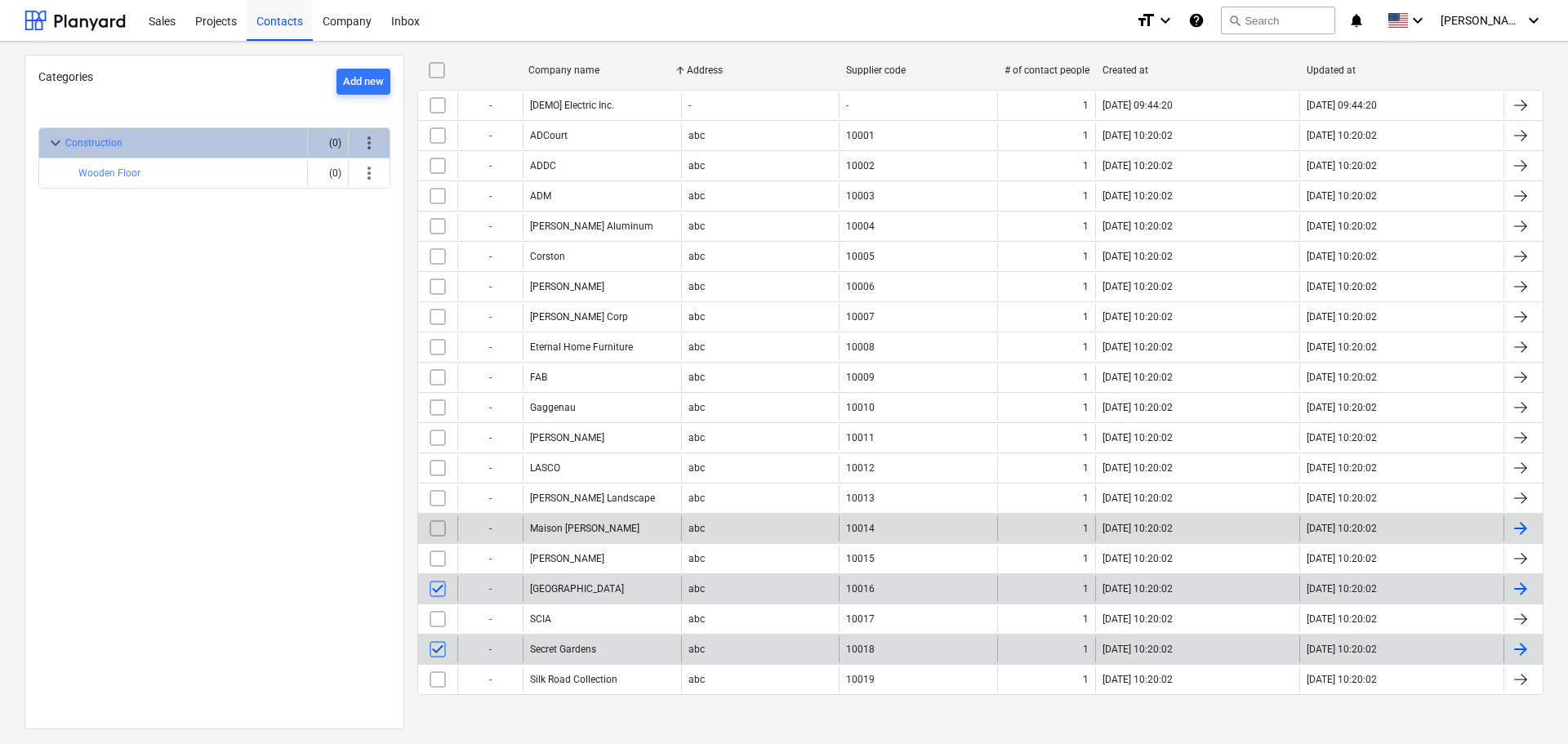
click at [431, 522] on input "checkbox" at bounding box center [438, 528] width 26 height 26
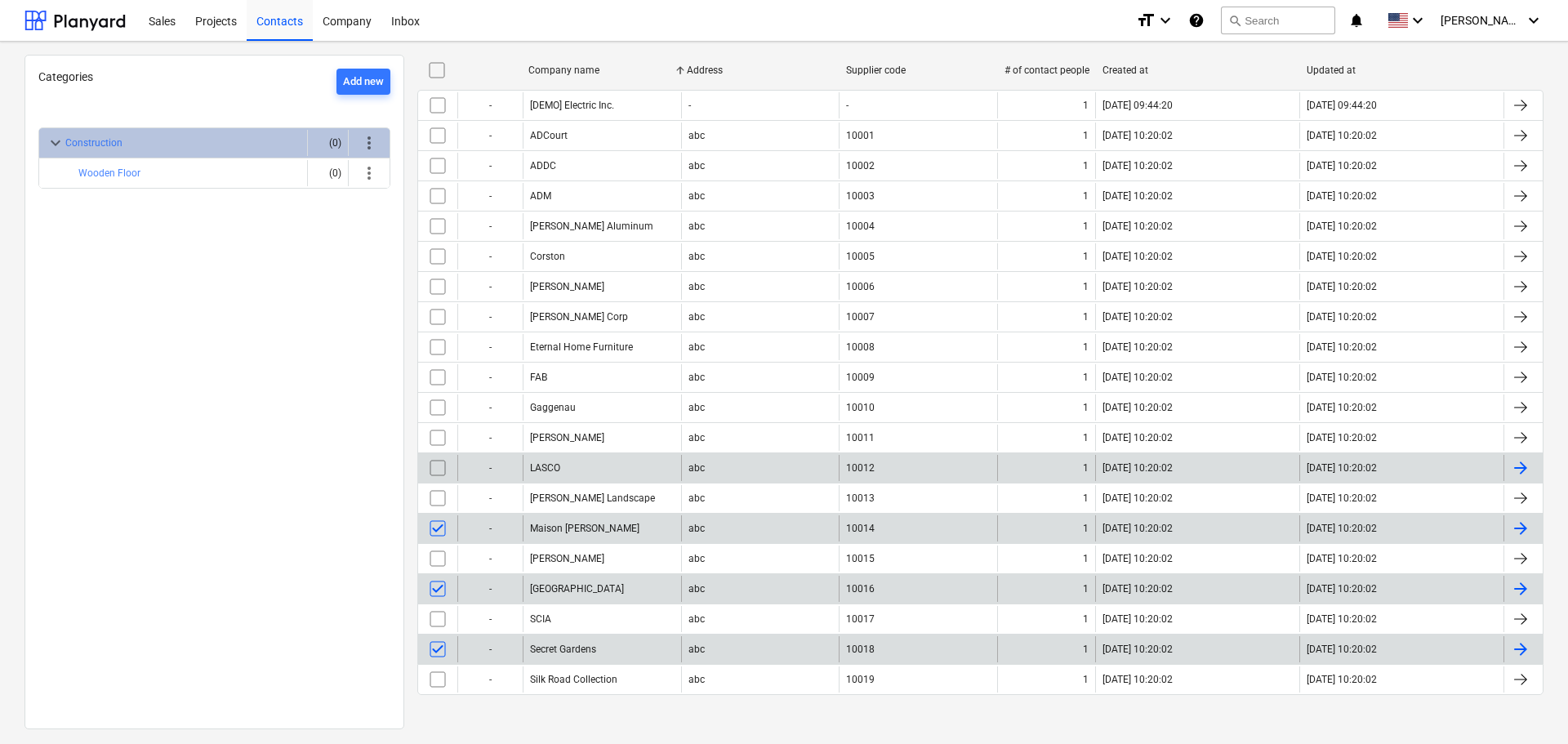
scroll to position [0, 0]
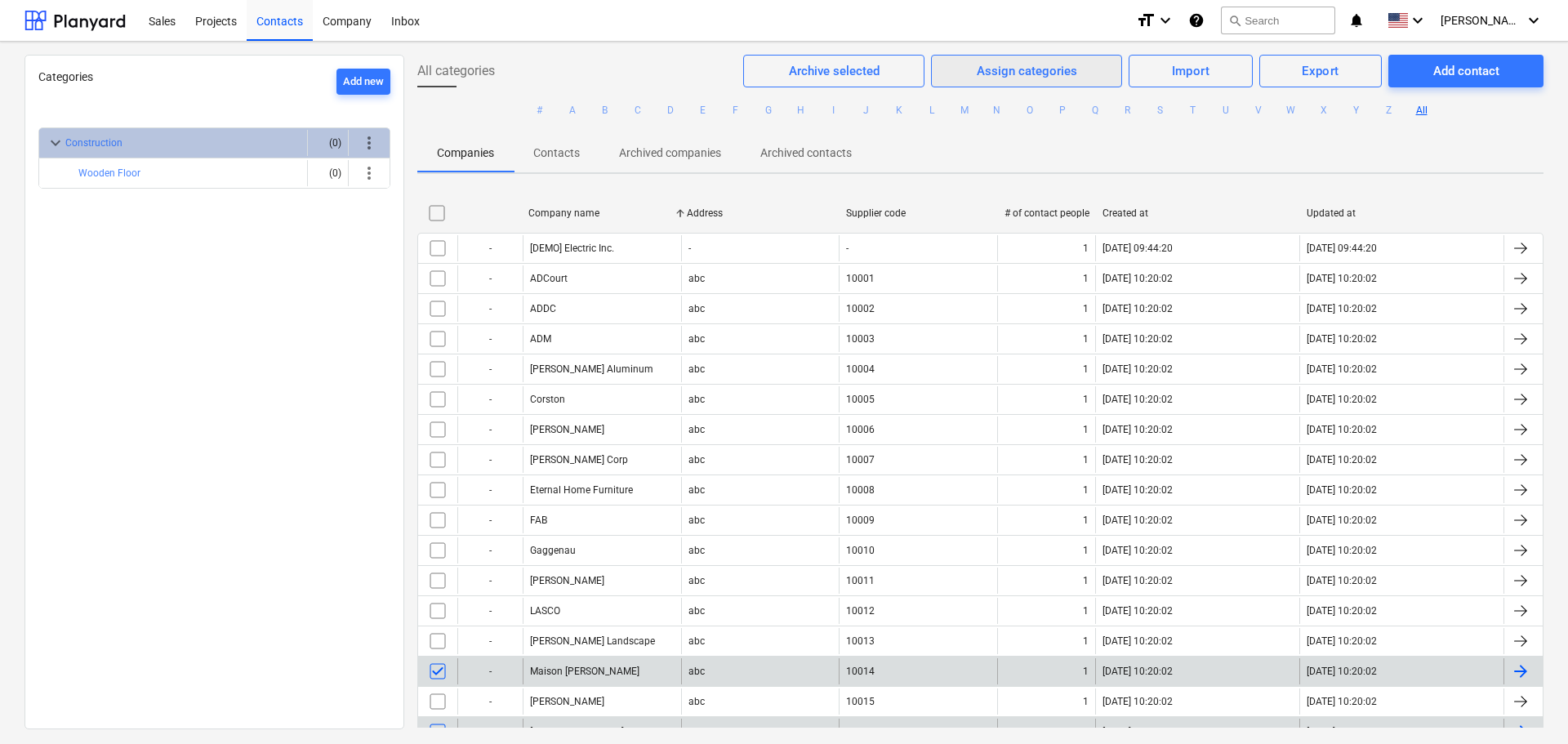
click at [1055, 72] on div "Assign categories" at bounding box center [1027, 71] width 100 height 21
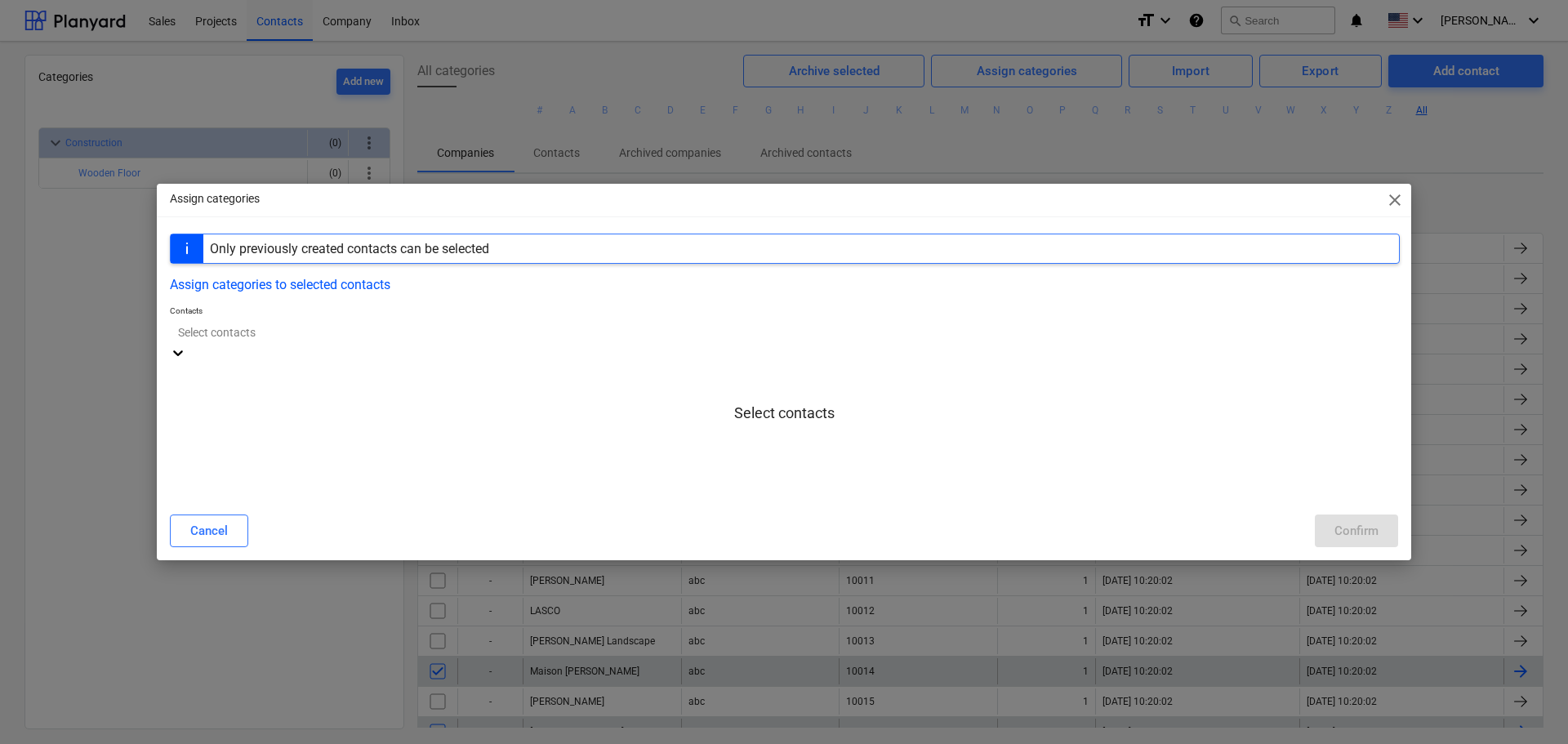
click at [348, 337] on div at bounding box center [784, 332] width 1212 height 19
click at [380, 251] on div "Only previously created contacts can be selected" at bounding box center [349, 249] width 279 height 16
click at [347, 288] on button "Assign categories to selected contacts" at bounding box center [280, 285] width 220 height 16
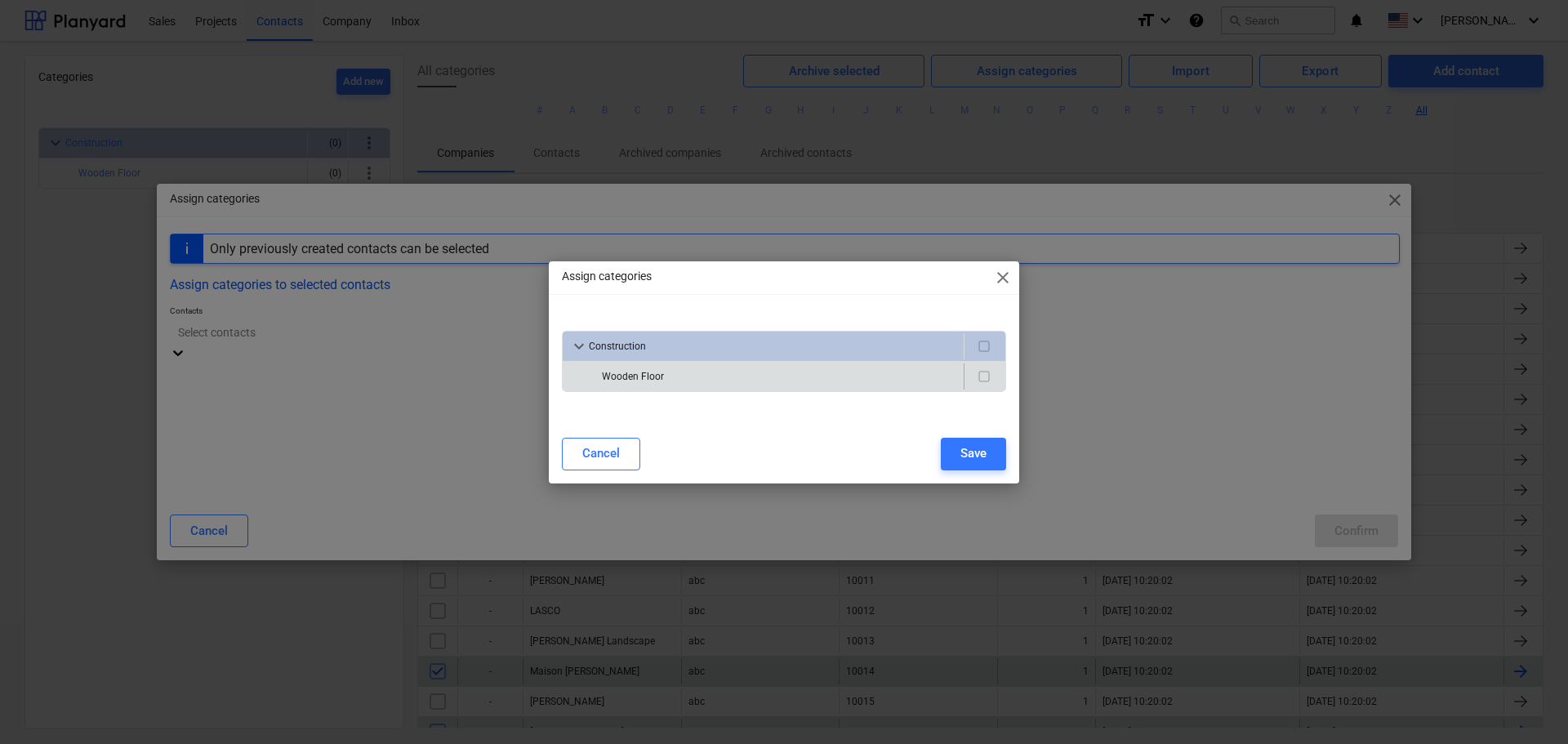
click at [664, 367] on div "Wooden Floor" at bounding box center [780, 376] width 356 height 26
click at [653, 379] on div "Wooden Floor" at bounding box center [780, 376] width 356 height 26
click at [969, 372] on div at bounding box center [984, 376] width 41 height 26
click at [987, 379] on input "checkbox" at bounding box center [984, 376] width 20 height 20
checkbox input "true"
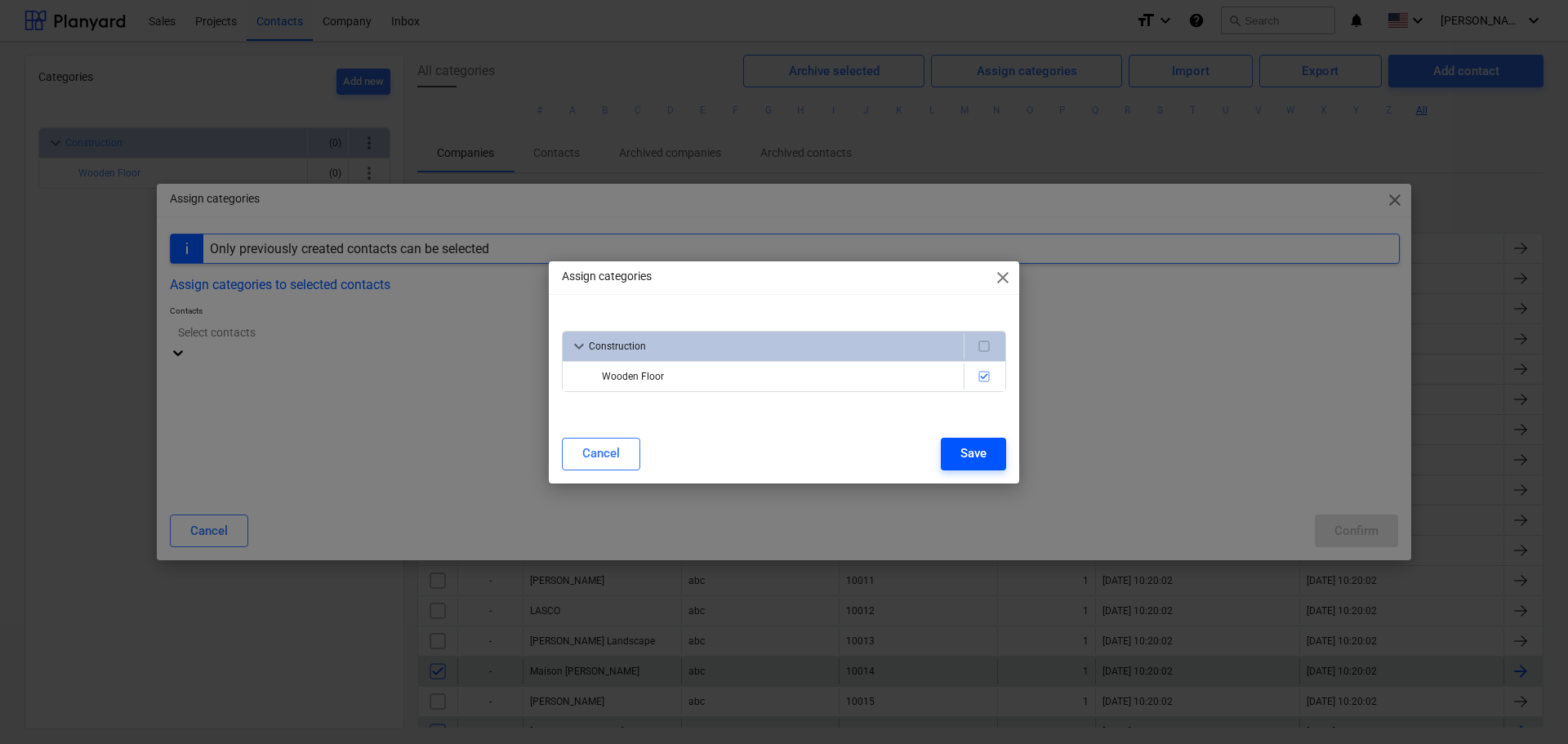
click at [974, 451] on div "Save" at bounding box center [973, 453] width 26 height 21
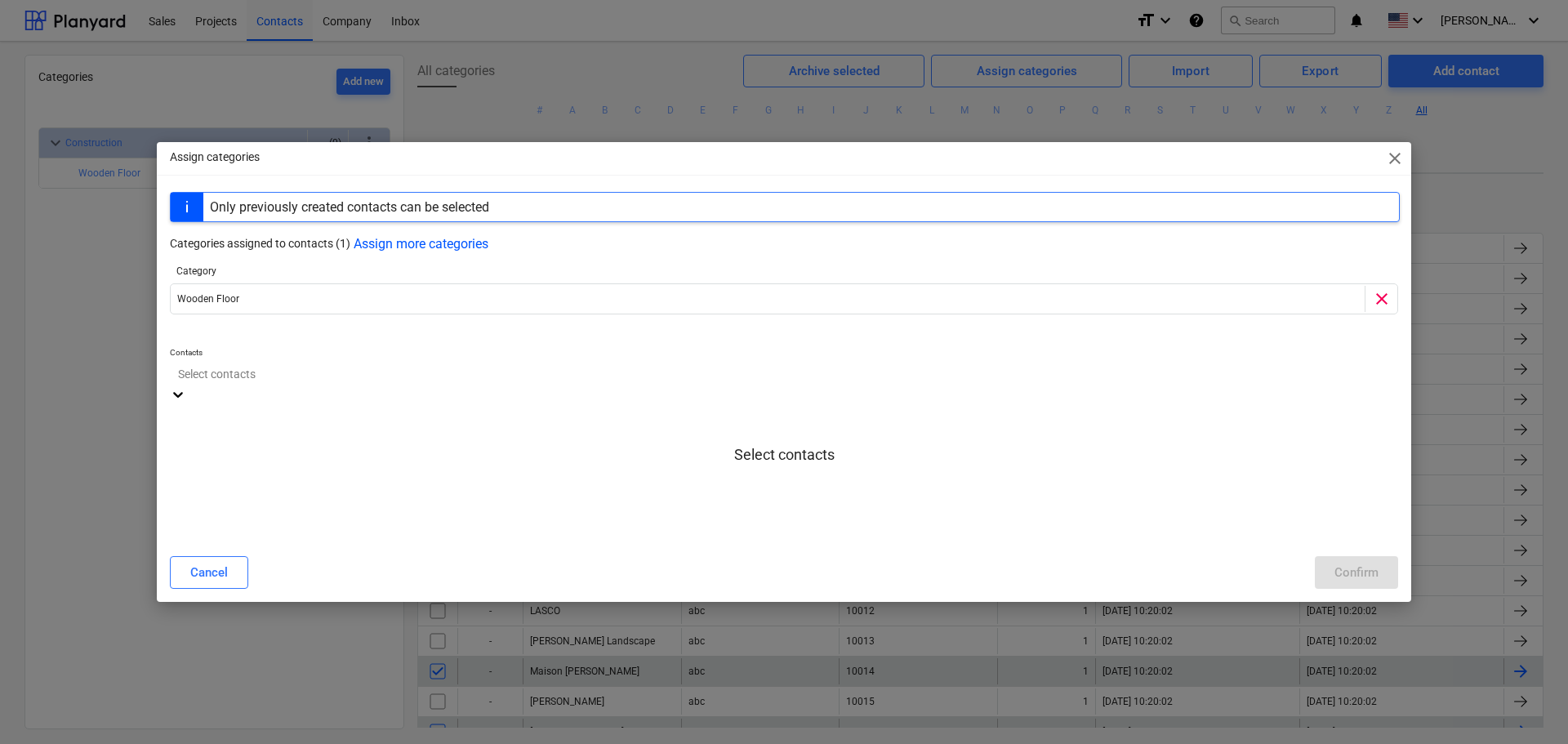
click at [286, 380] on div at bounding box center [784, 373] width 1212 height 19
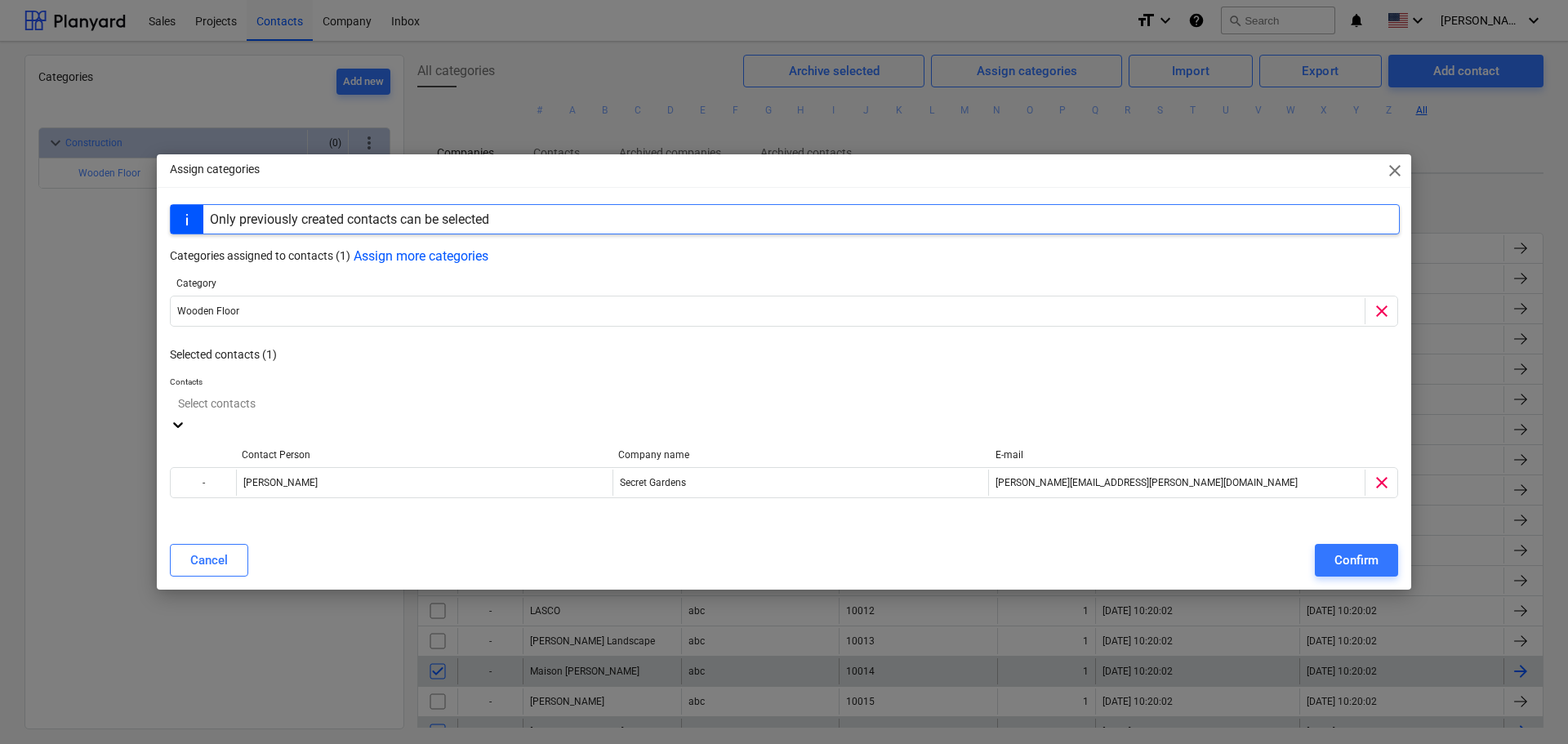
scroll to position [274, 0]
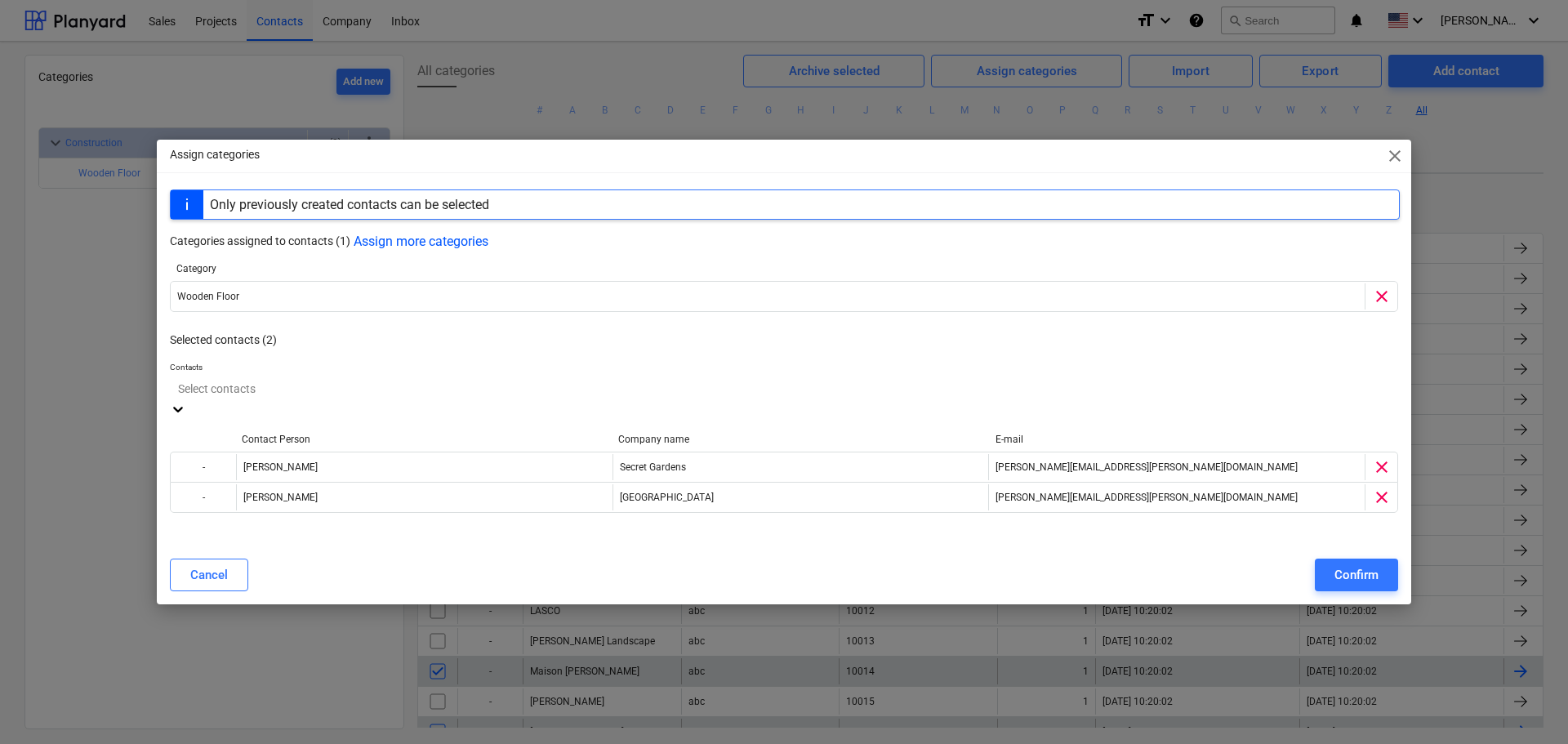
scroll to position [246, 0]
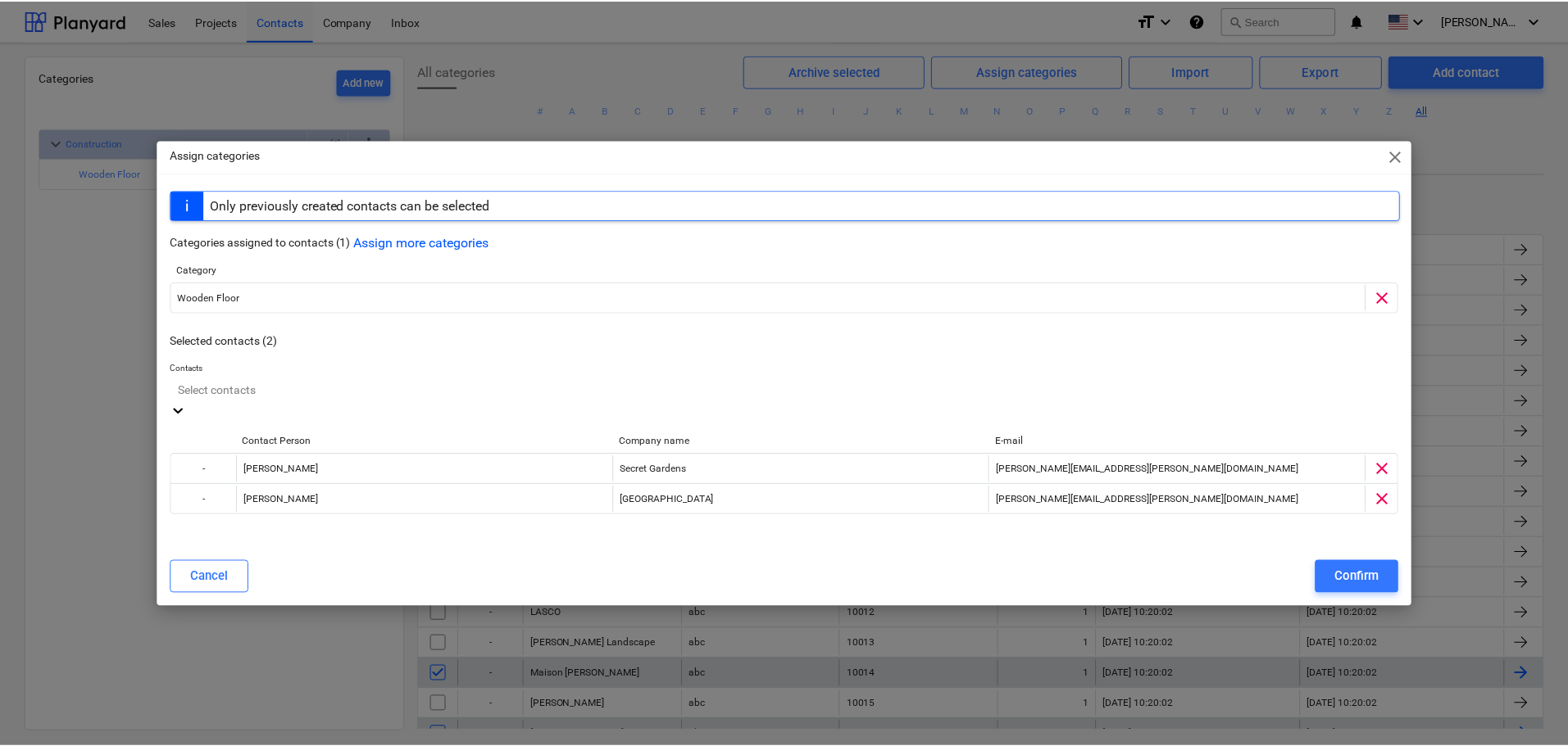
scroll to position [220, 0]
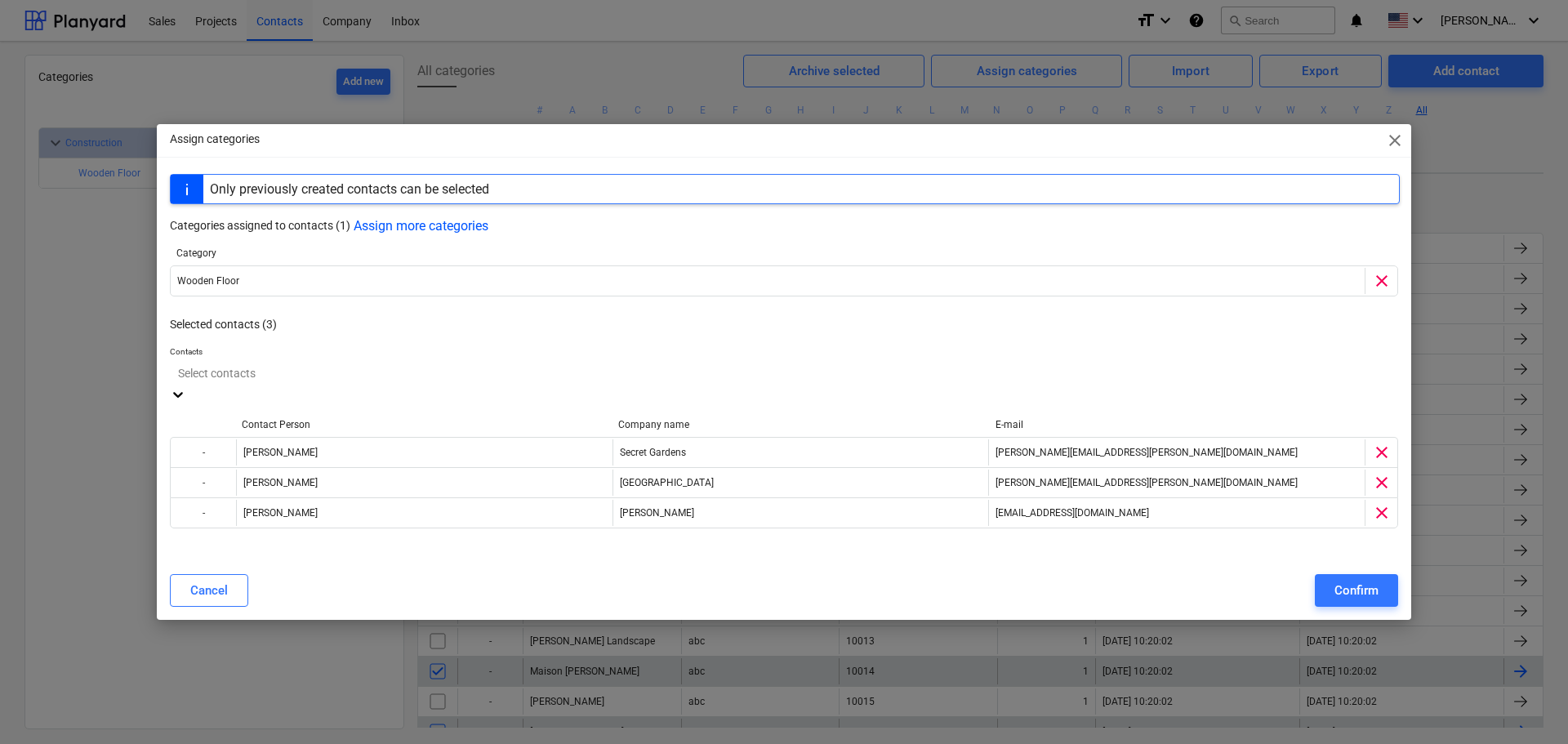
click at [1160, 334] on p "Selected contacts (3)" at bounding box center [784, 324] width 1230 height 17
click at [1366, 583] on div "Confirm" at bounding box center [1356, 590] width 44 height 21
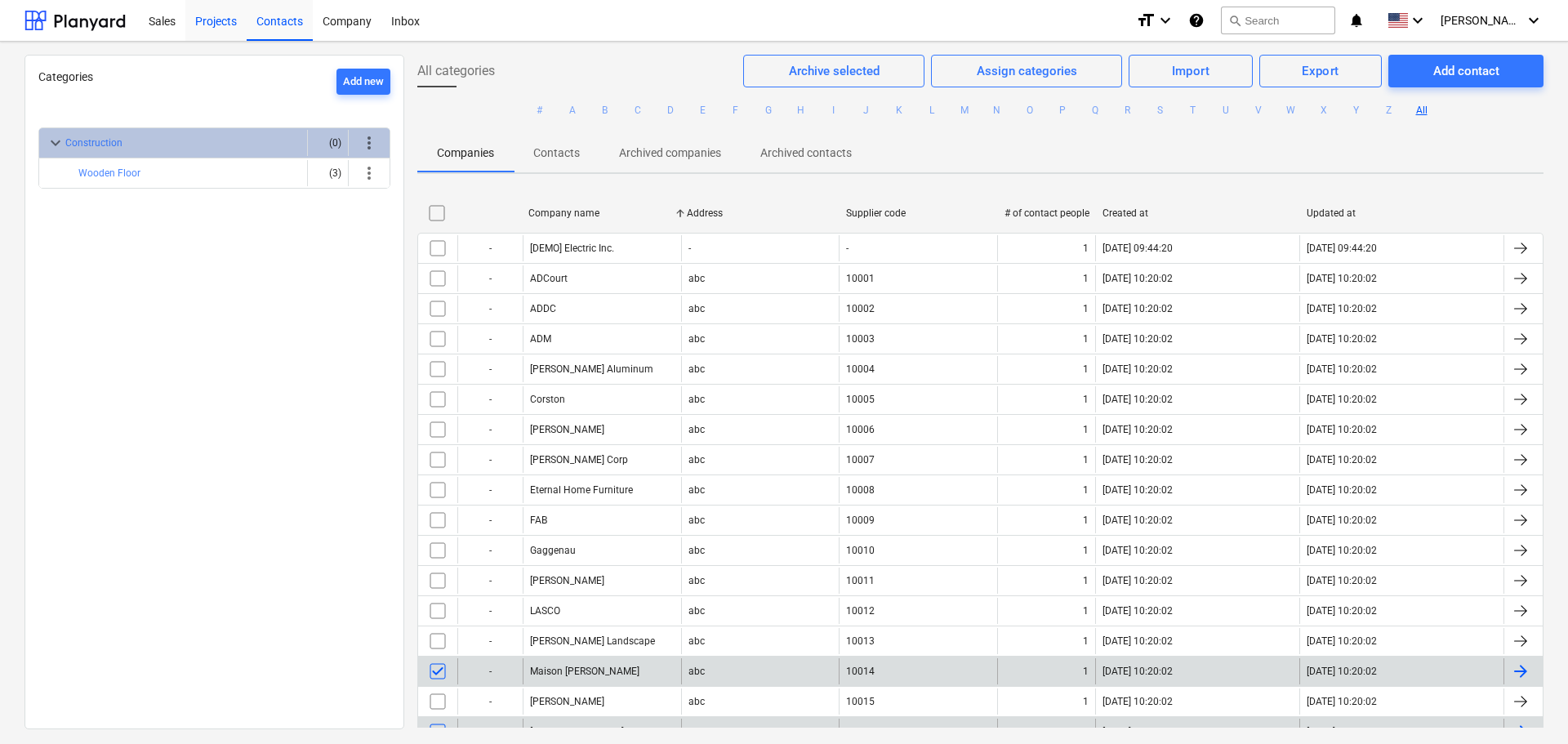
click at [217, 27] on div "Projects" at bounding box center [216, 20] width 62 height 42
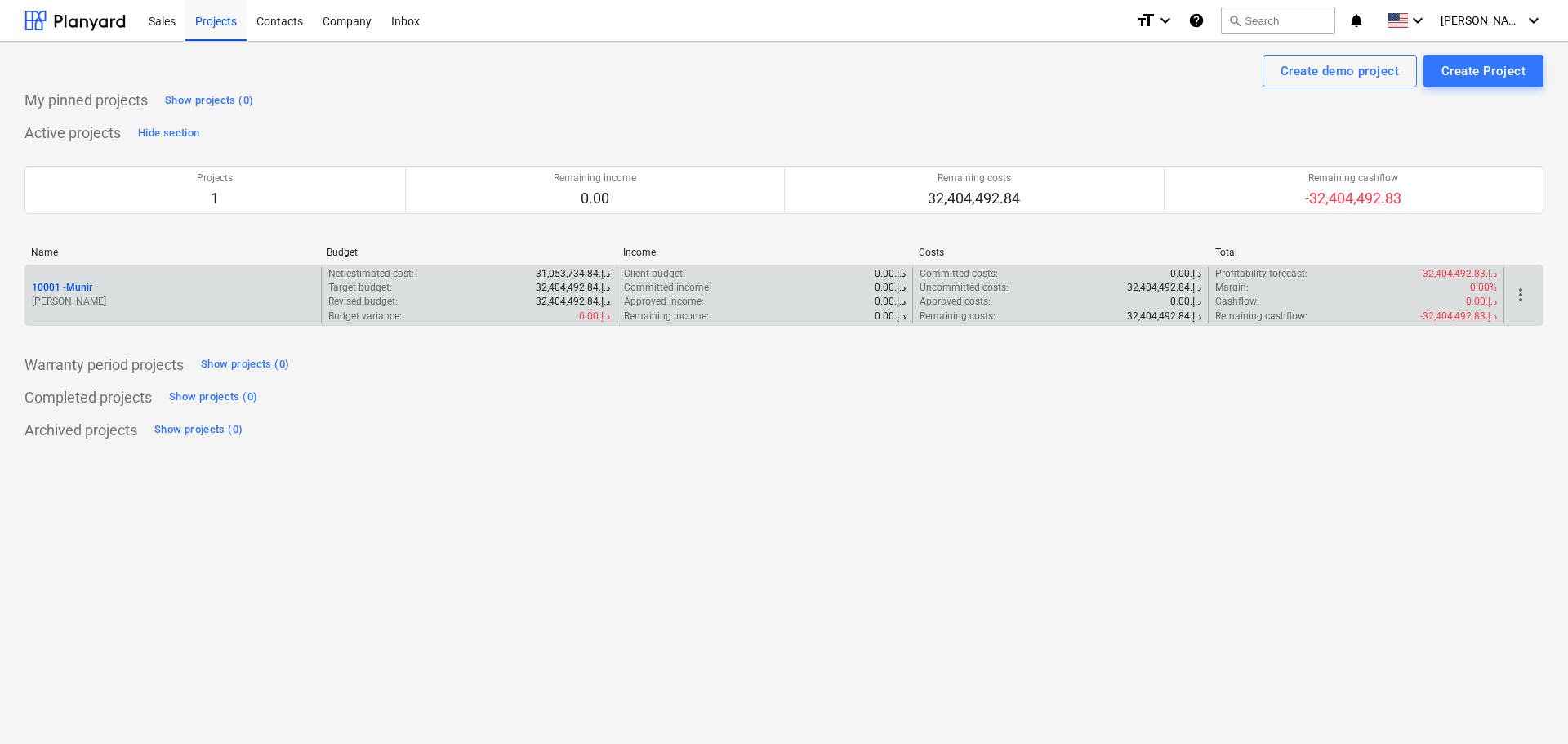
click at [170, 295] on p "[PERSON_NAME]" at bounding box center [173, 302] width 283 height 14
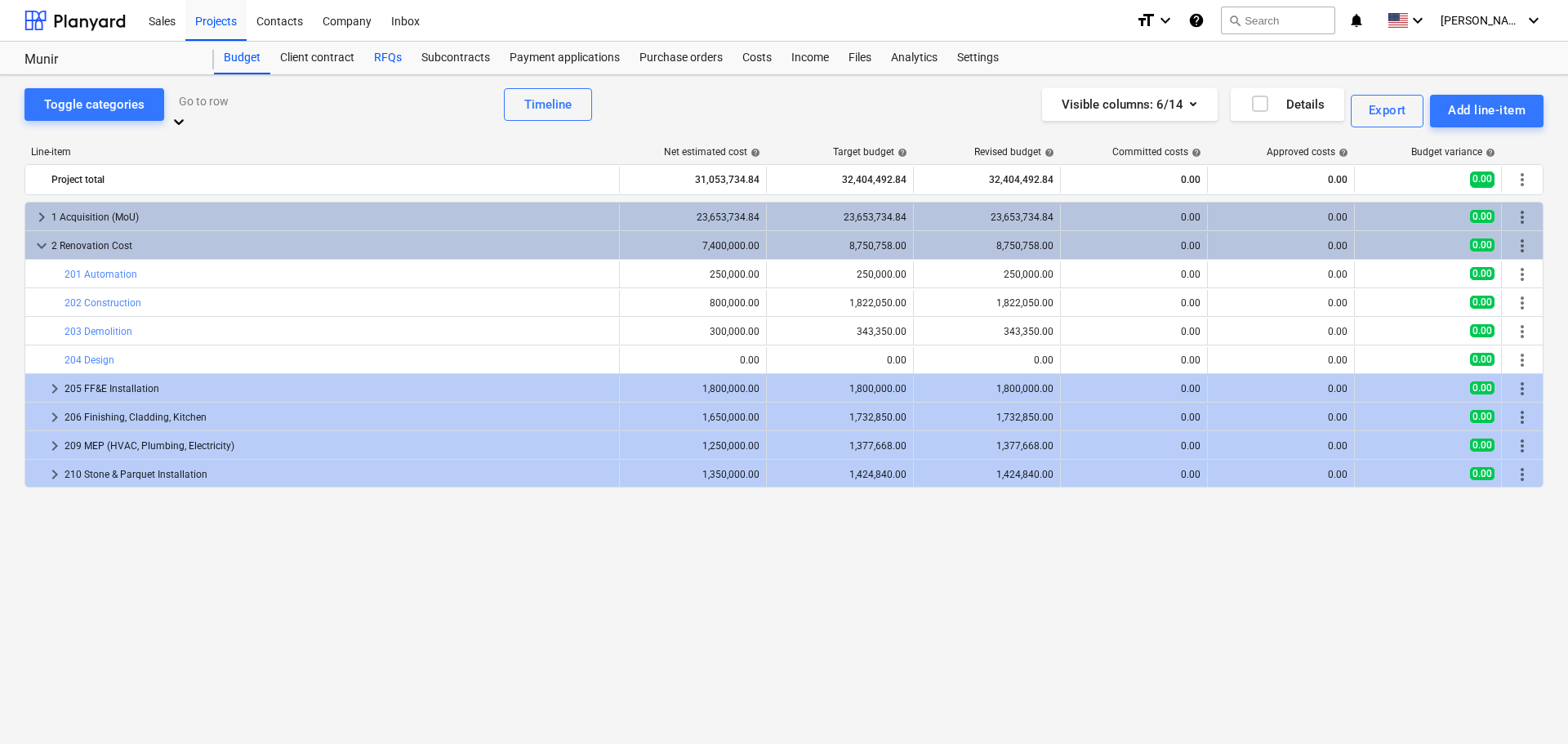
click at [392, 51] on div "RFQs" at bounding box center [388, 58] width 48 height 33
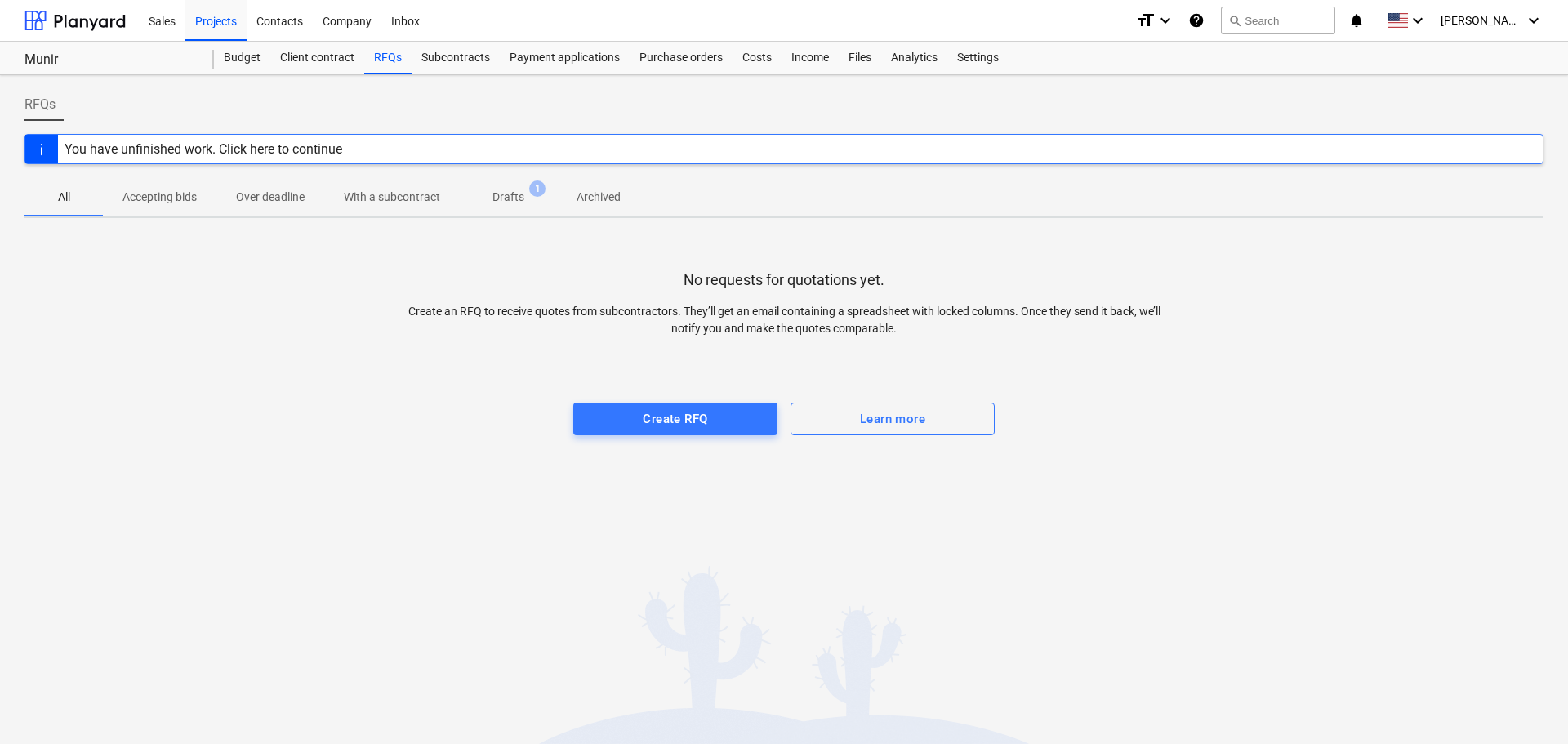
click at [209, 138] on div "You have unfinished work. Click here to continue" at bounding box center [203, 149] width 291 height 29
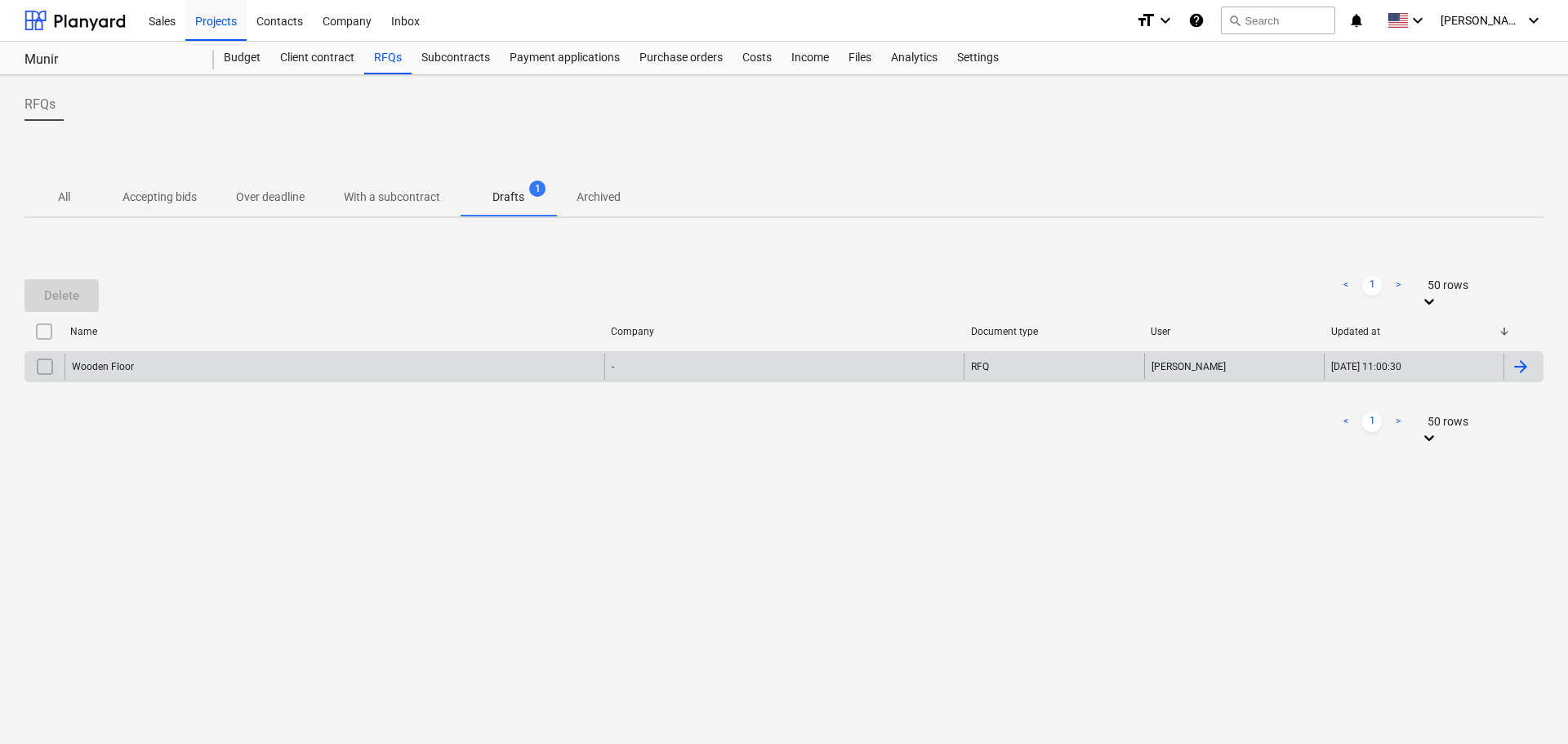
click at [140, 367] on div "Wooden Floor" at bounding box center [335, 367] width 540 height 26
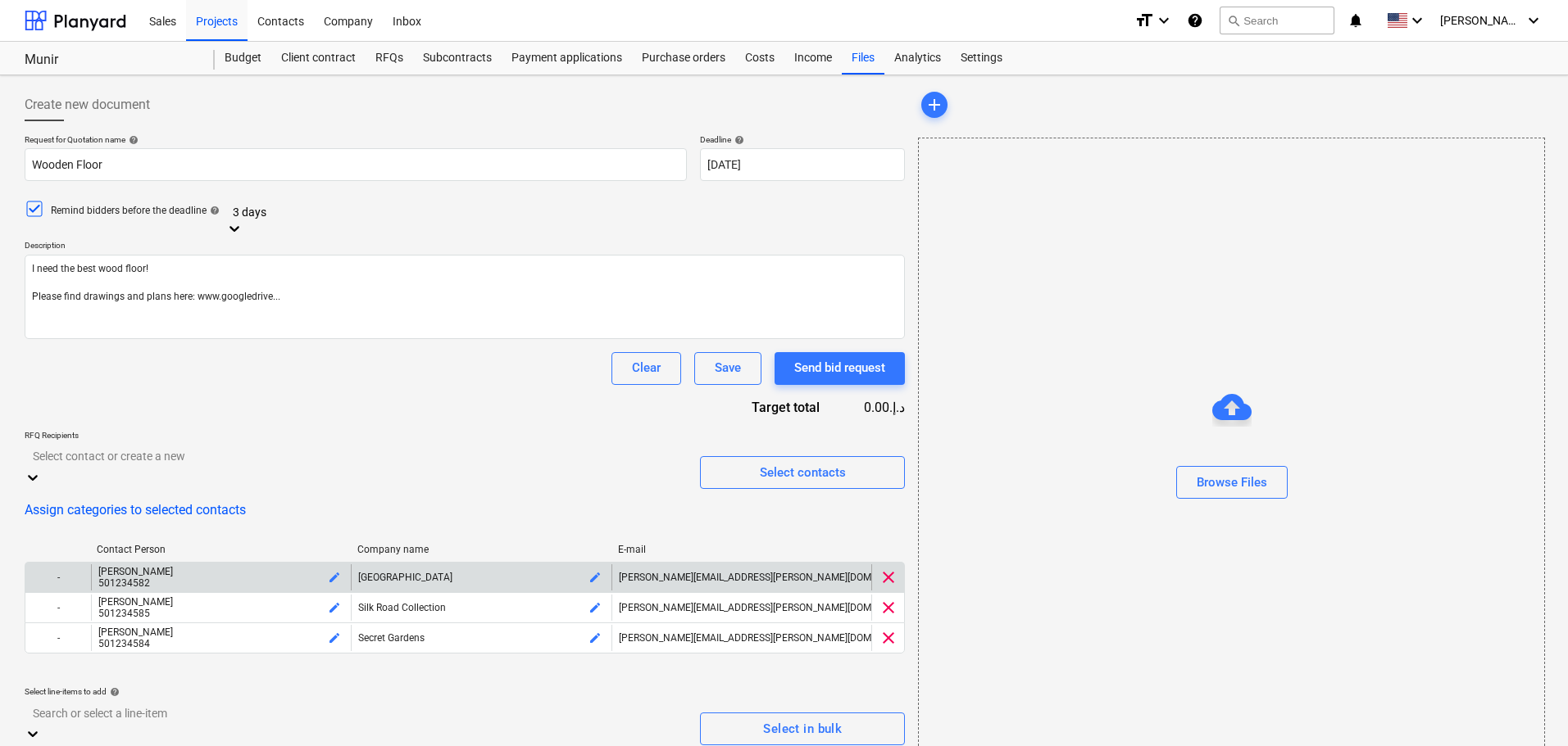
click at [889, 568] on span "clear" at bounding box center [889, 578] width 20 height 20
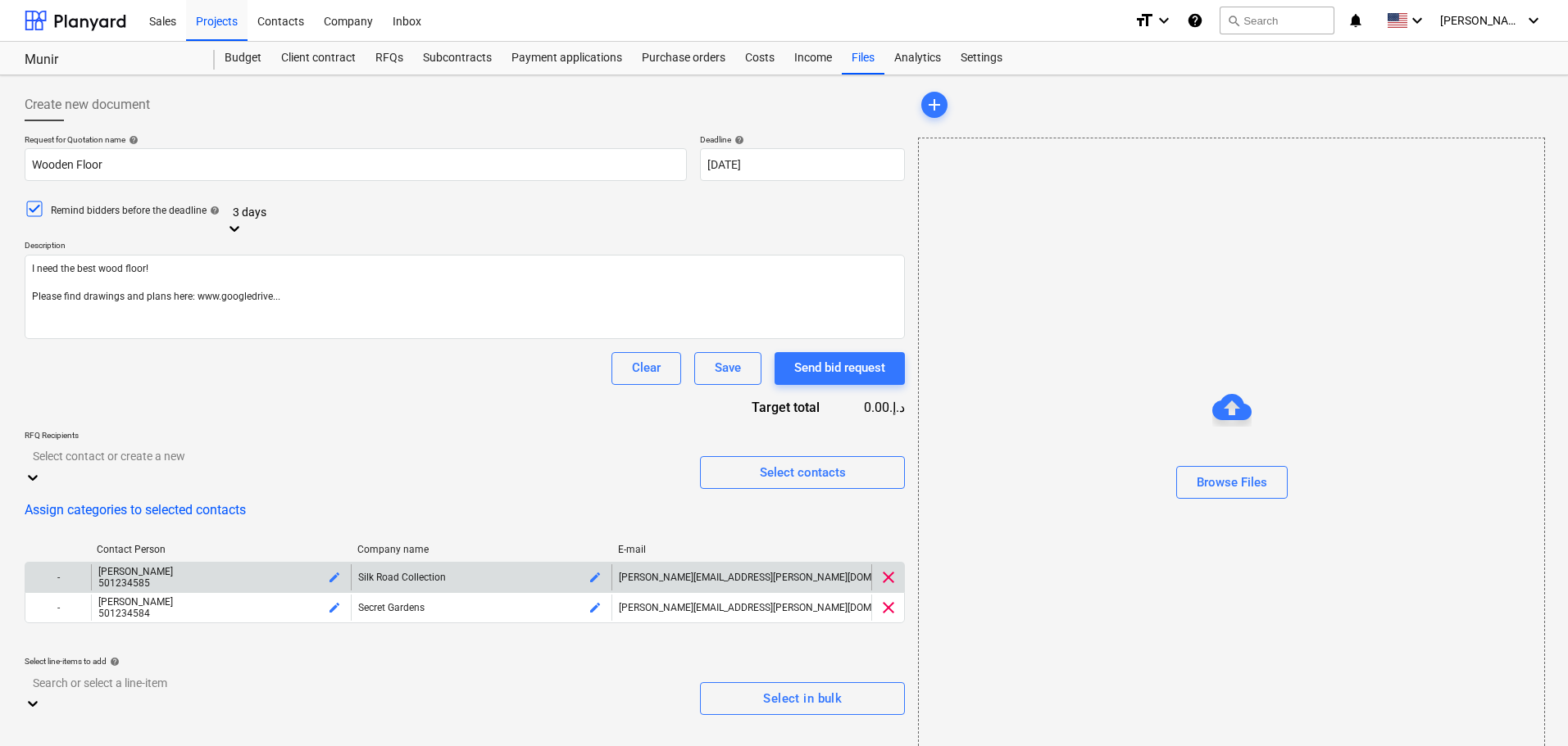
click at [889, 574] on span "clear" at bounding box center [889, 578] width 20 height 20
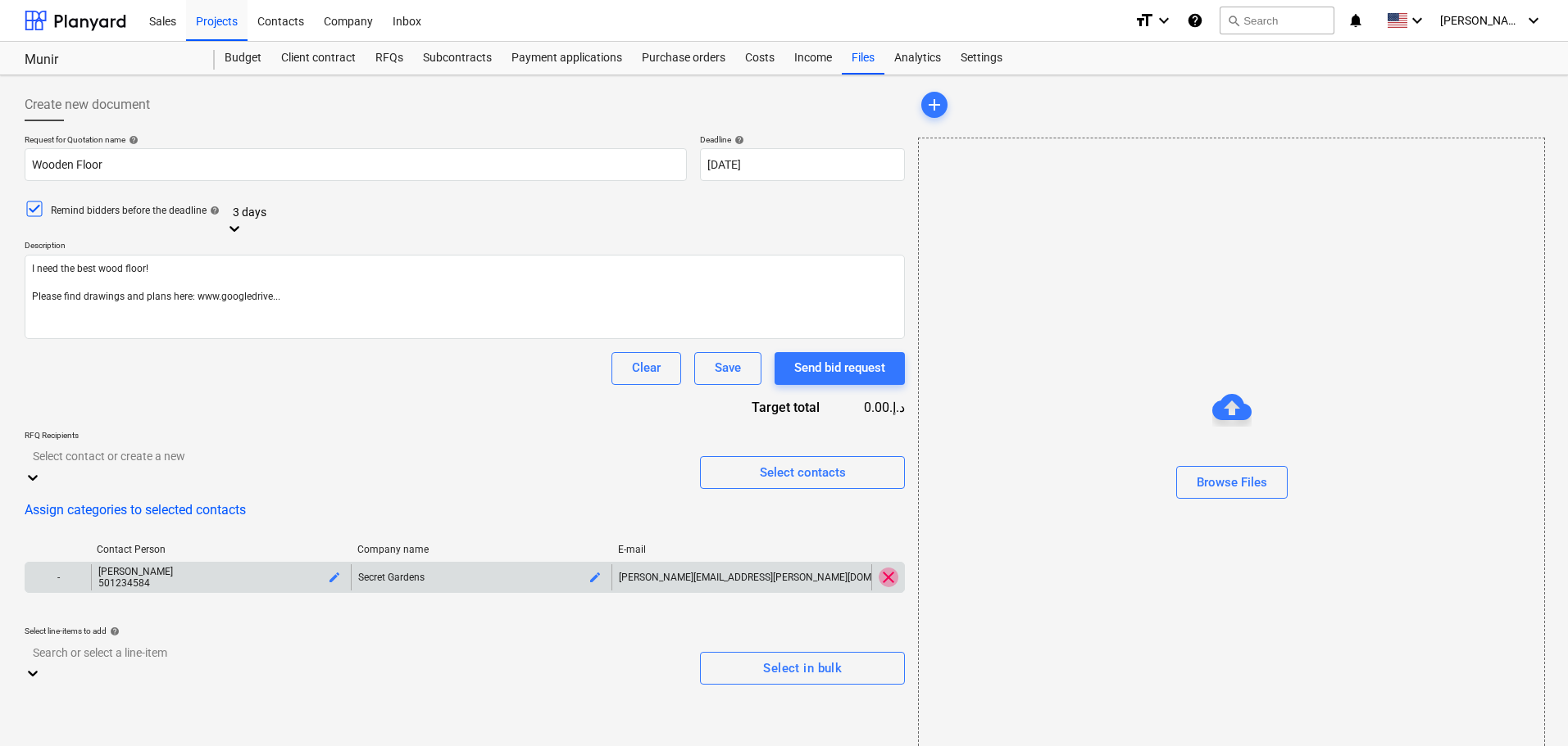
click at [889, 574] on span "clear" at bounding box center [889, 578] width 20 height 20
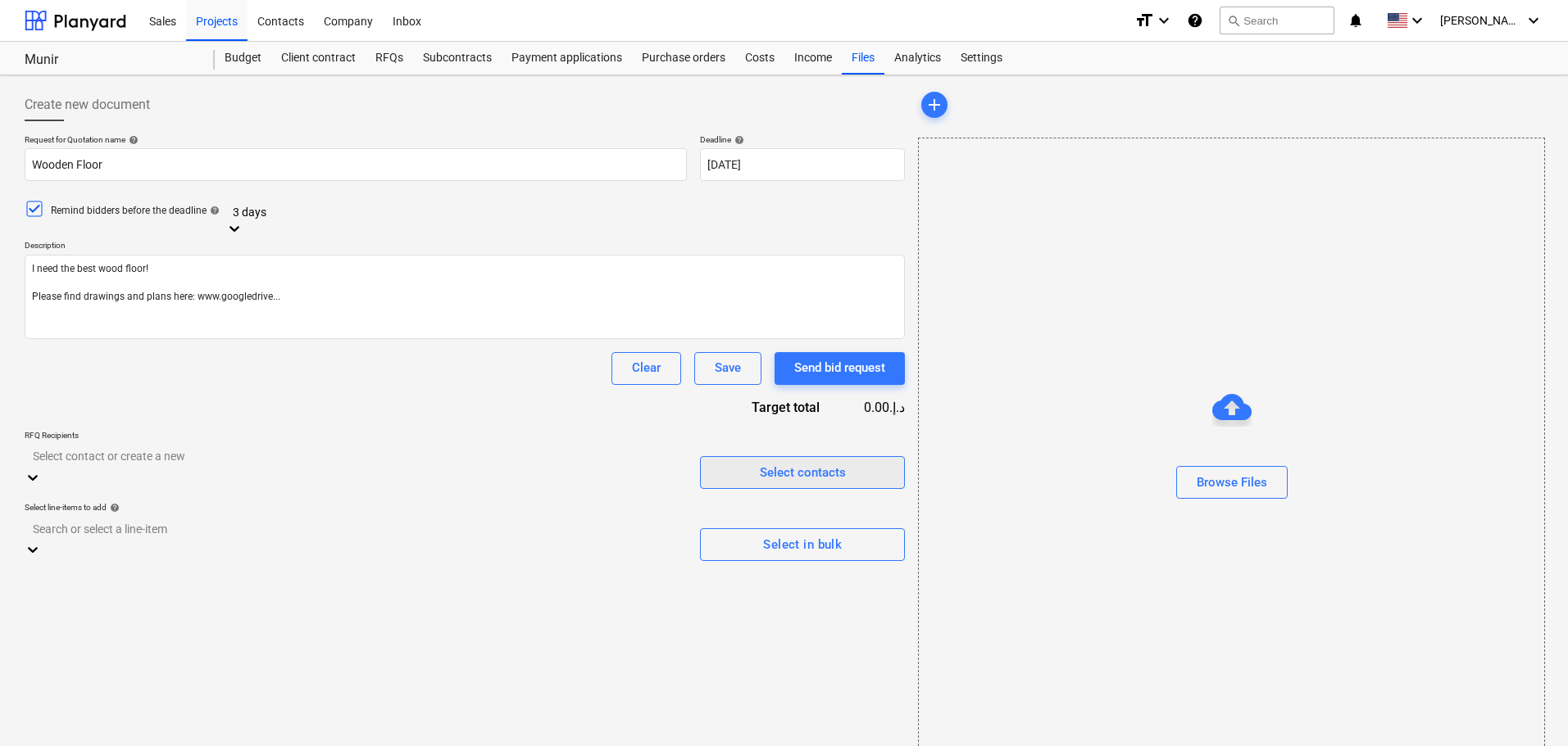
click at [802, 465] on div "Select contacts" at bounding box center [803, 472] width 86 height 21
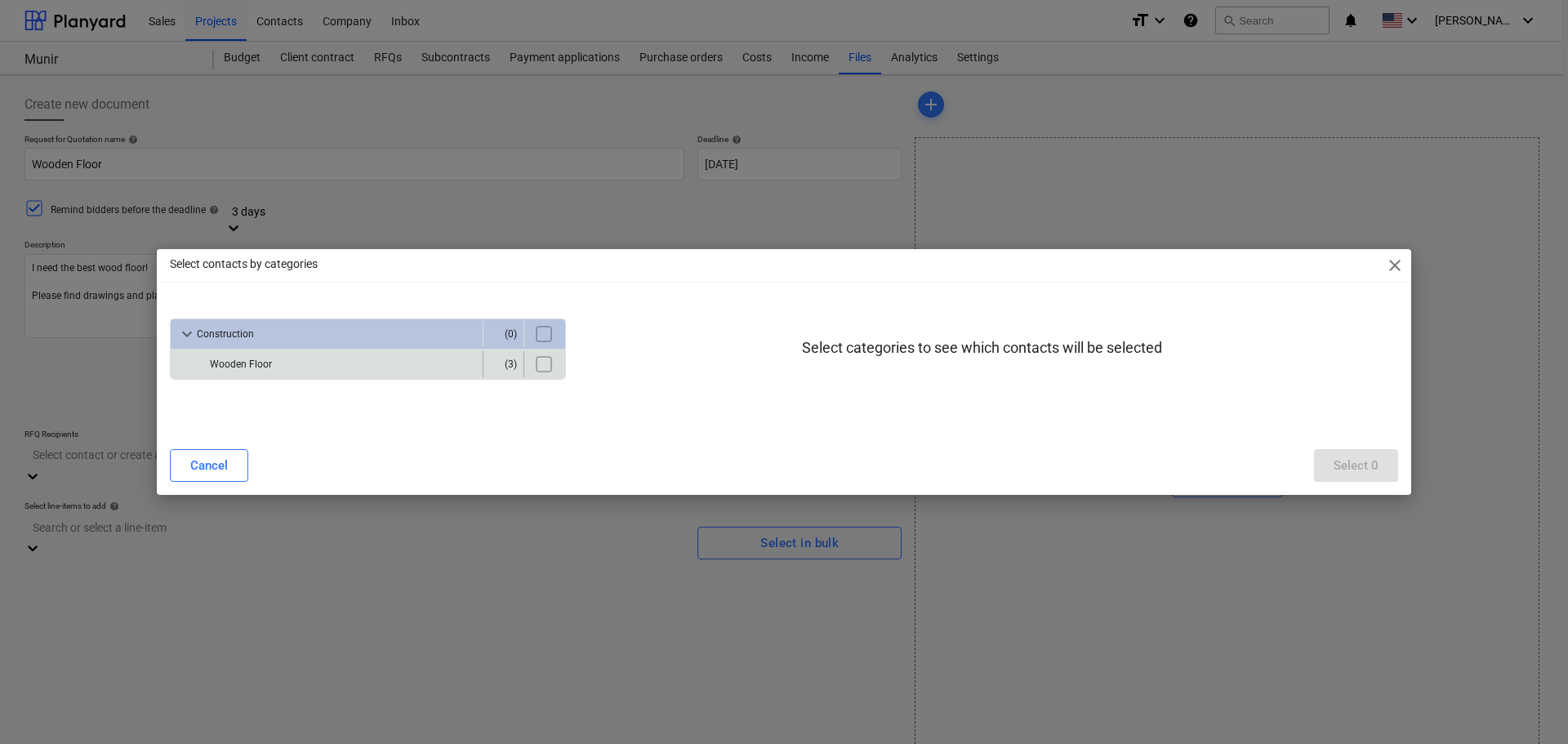
click at [542, 354] on input "checkbox" at bounding box center [544, 365] width 26 height 26
checkbox input "true"
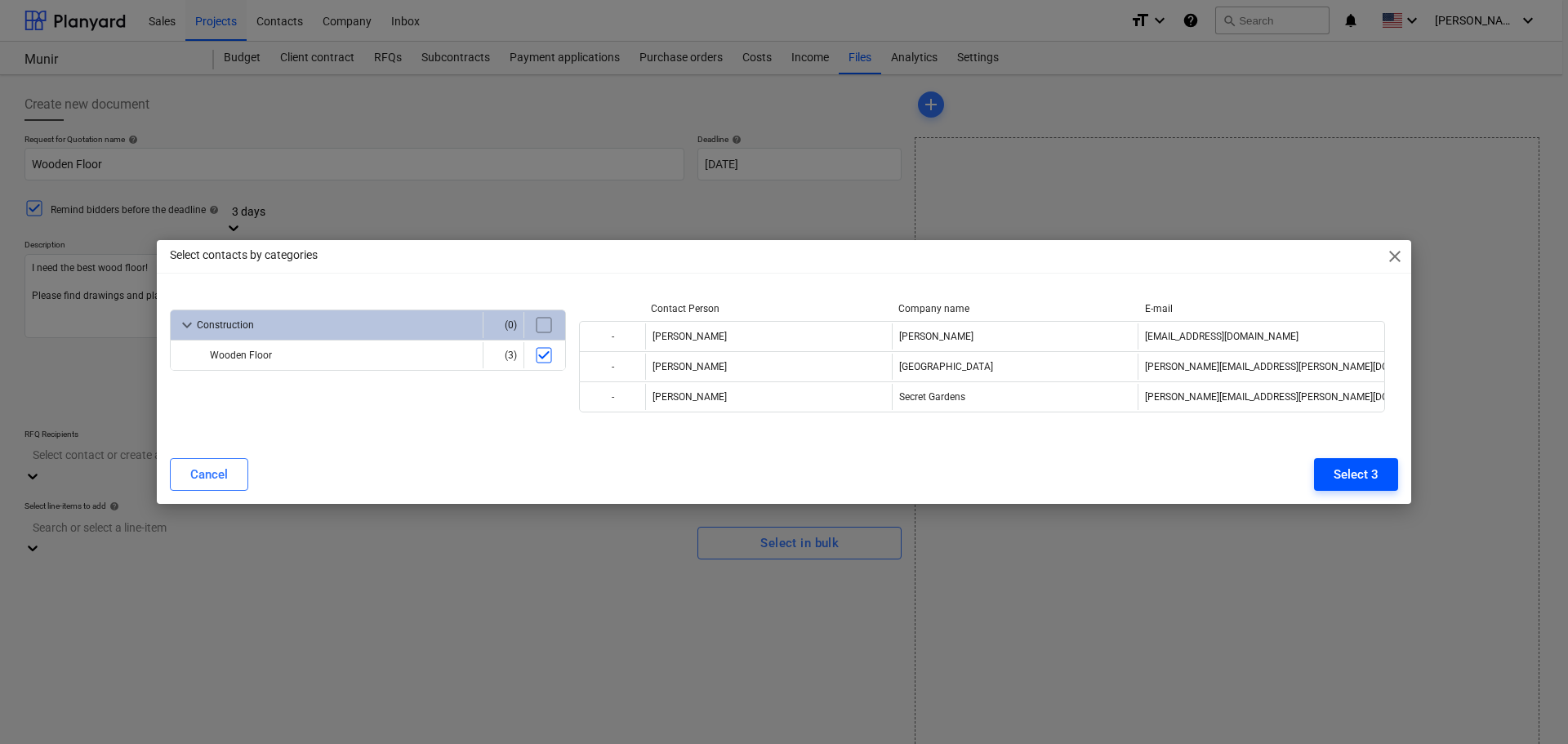
click at [1367, 471] on div "Select 3" at bounding box center [1355, 474] width 45 height 21
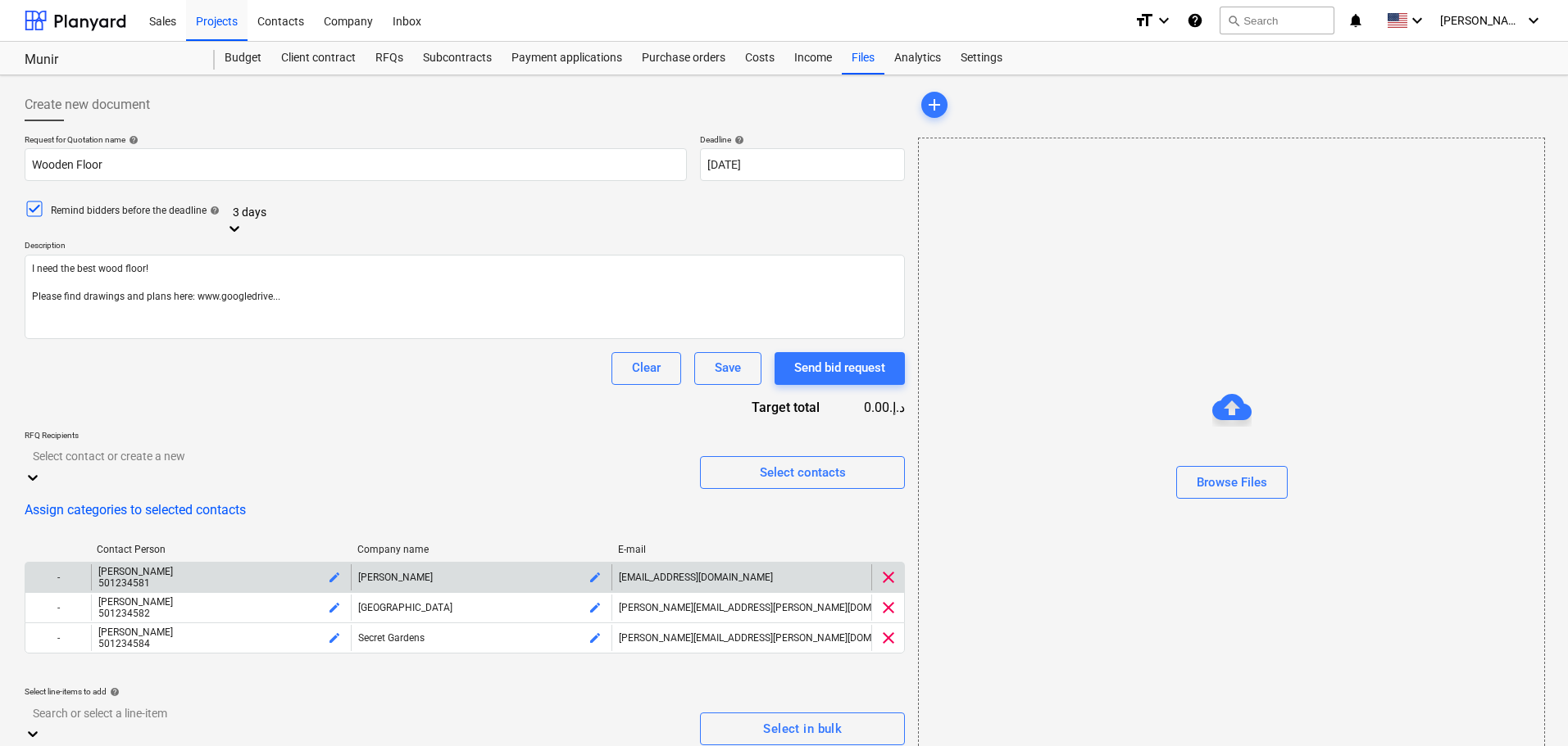
scroll to position [30, 0]
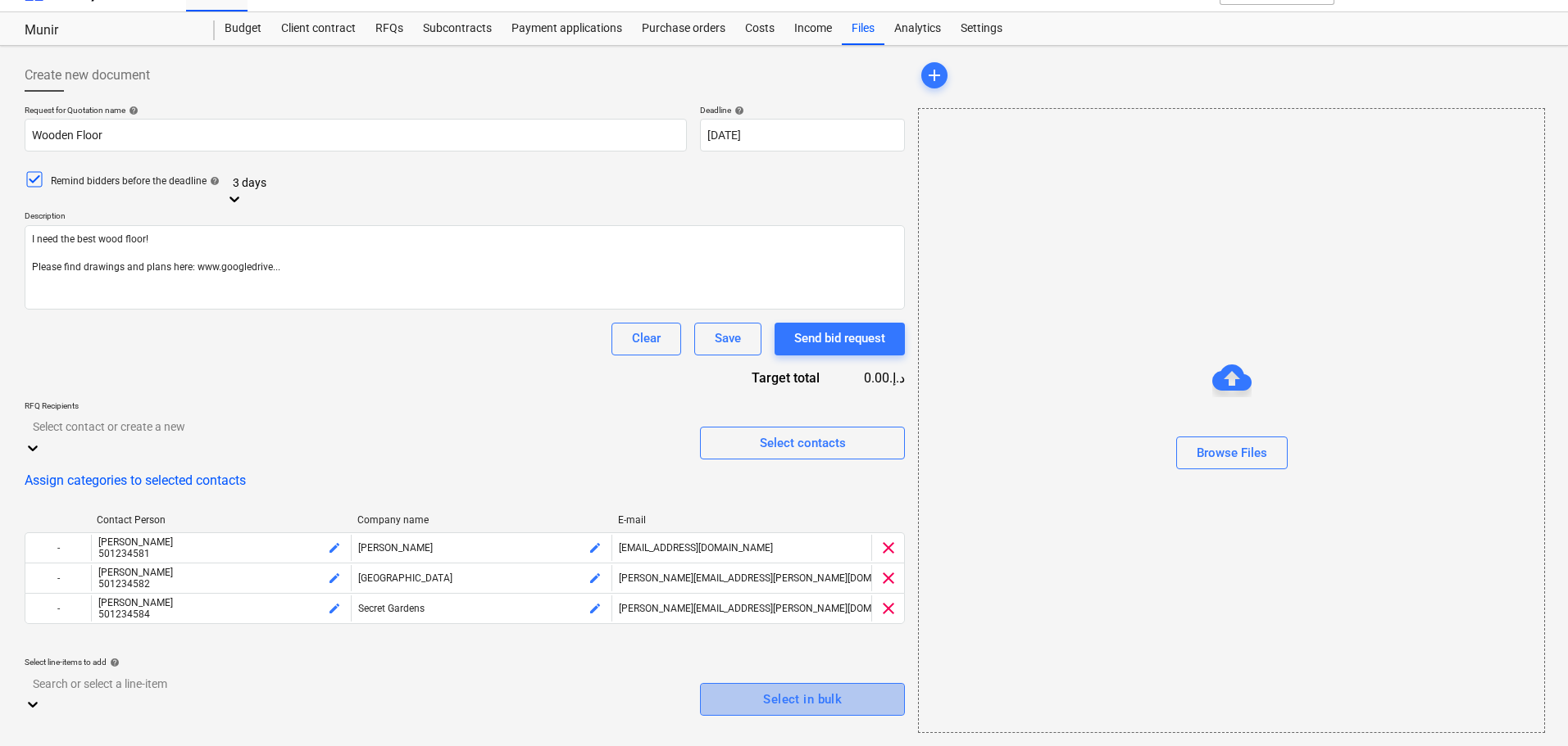
click at [754, 689] on span "Select in bulk" at bounding box center [802, 699] width 168 height 21
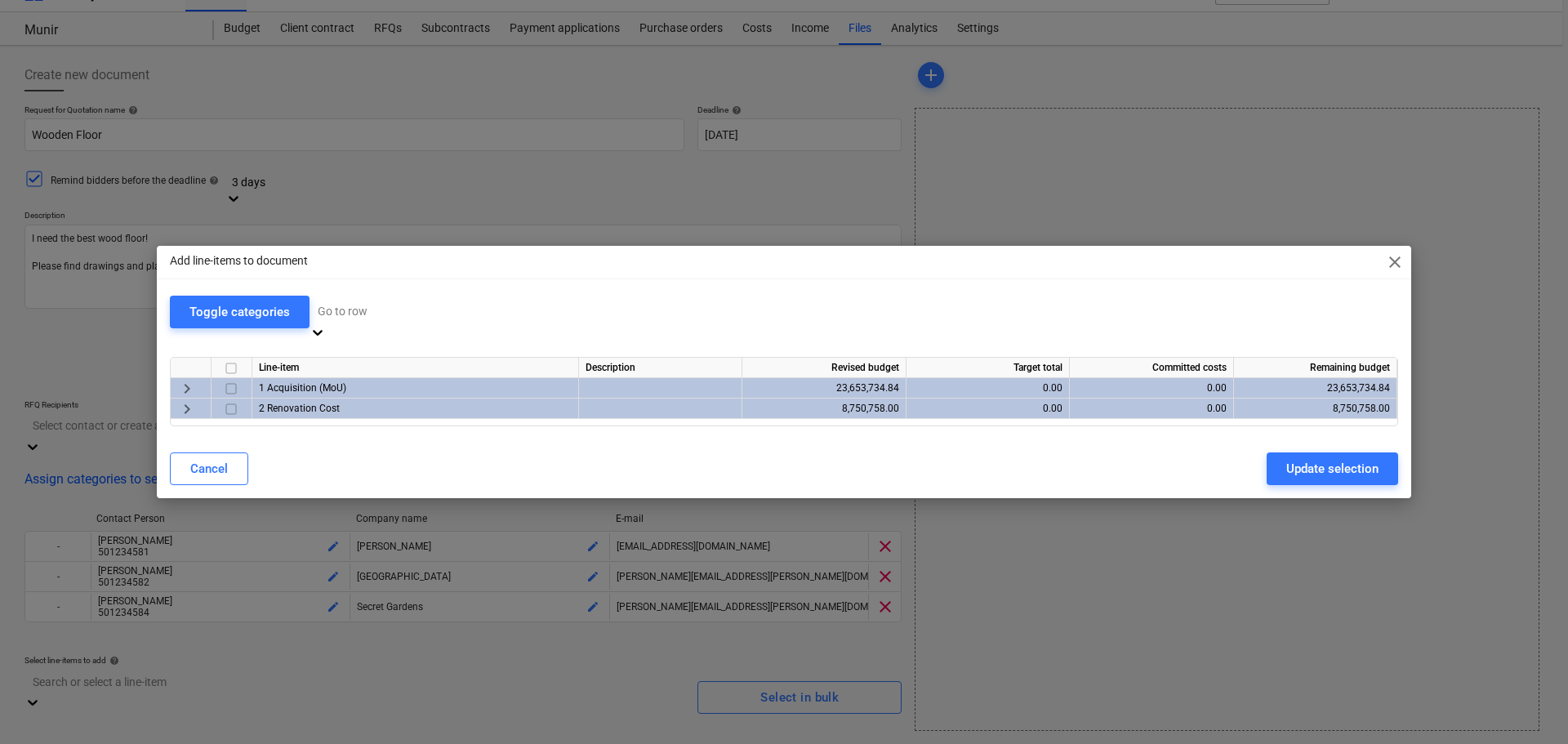
click at [183, 399] on span "keyboard_arrow_right" at bounding box center [187, 409] width 20 height 20
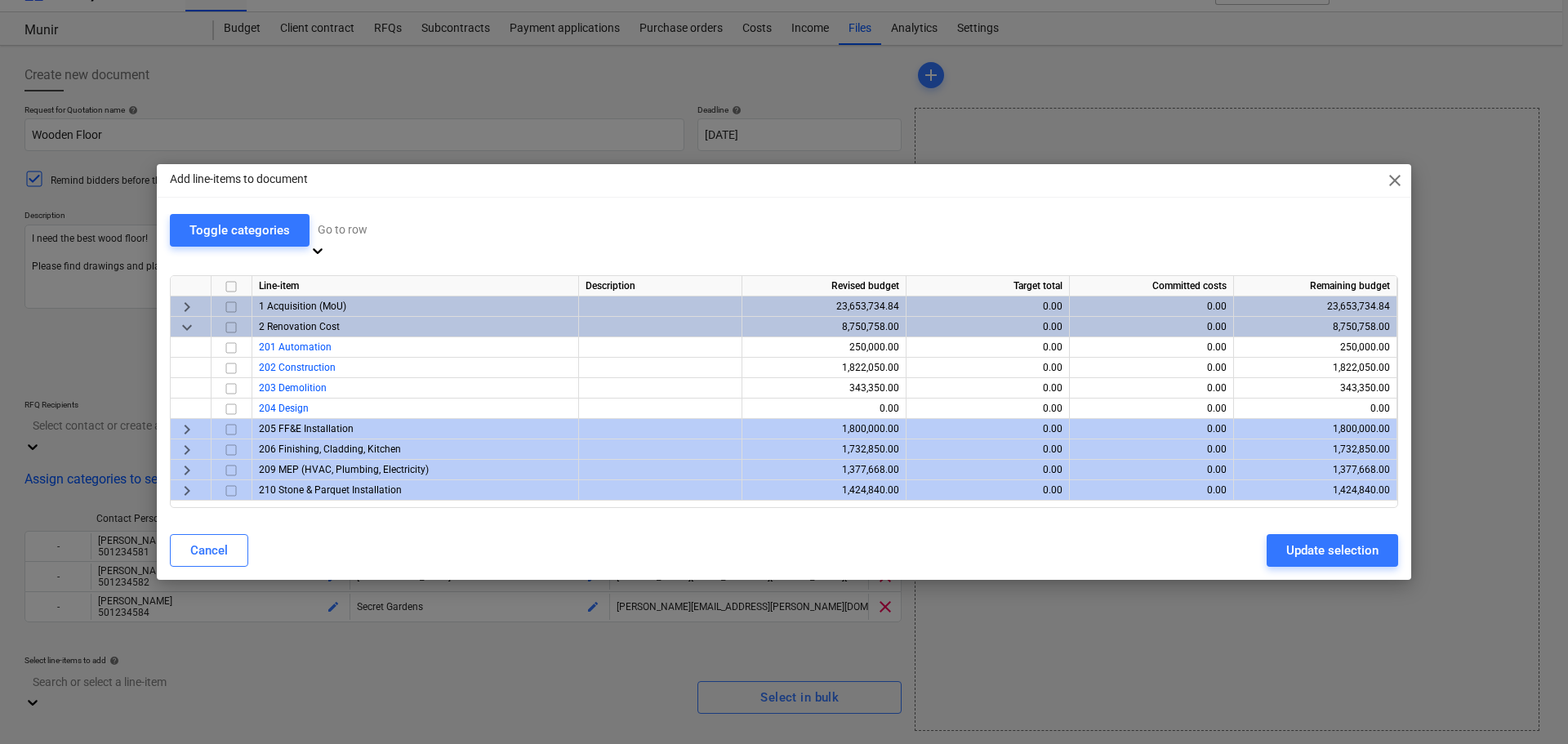
click at [556, 91] on div "Add line-items to document close Toggle categories Go to row Line-item Descript…" at bounding box center [784, 372] width 1568 height 744
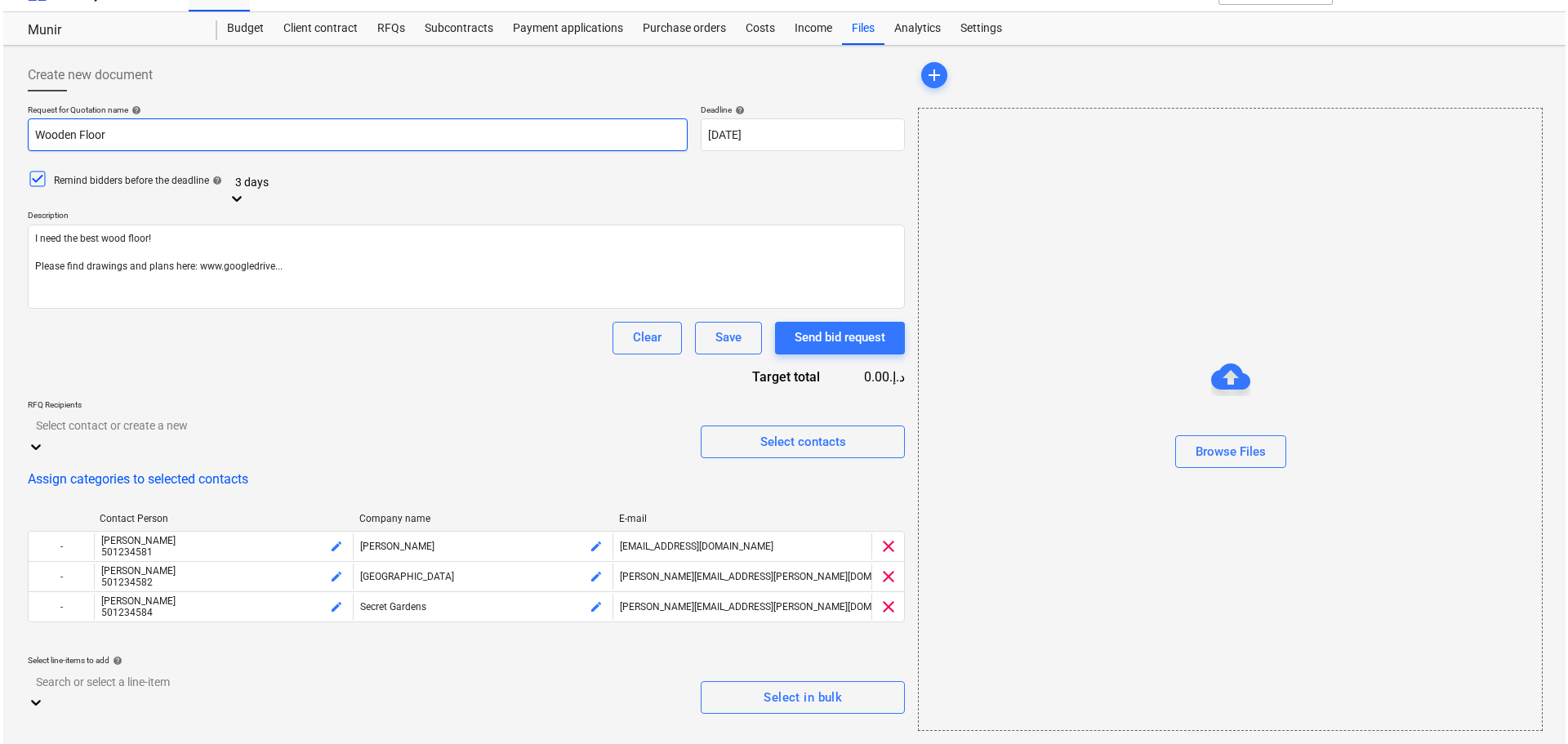
scroll to position [0, 0]
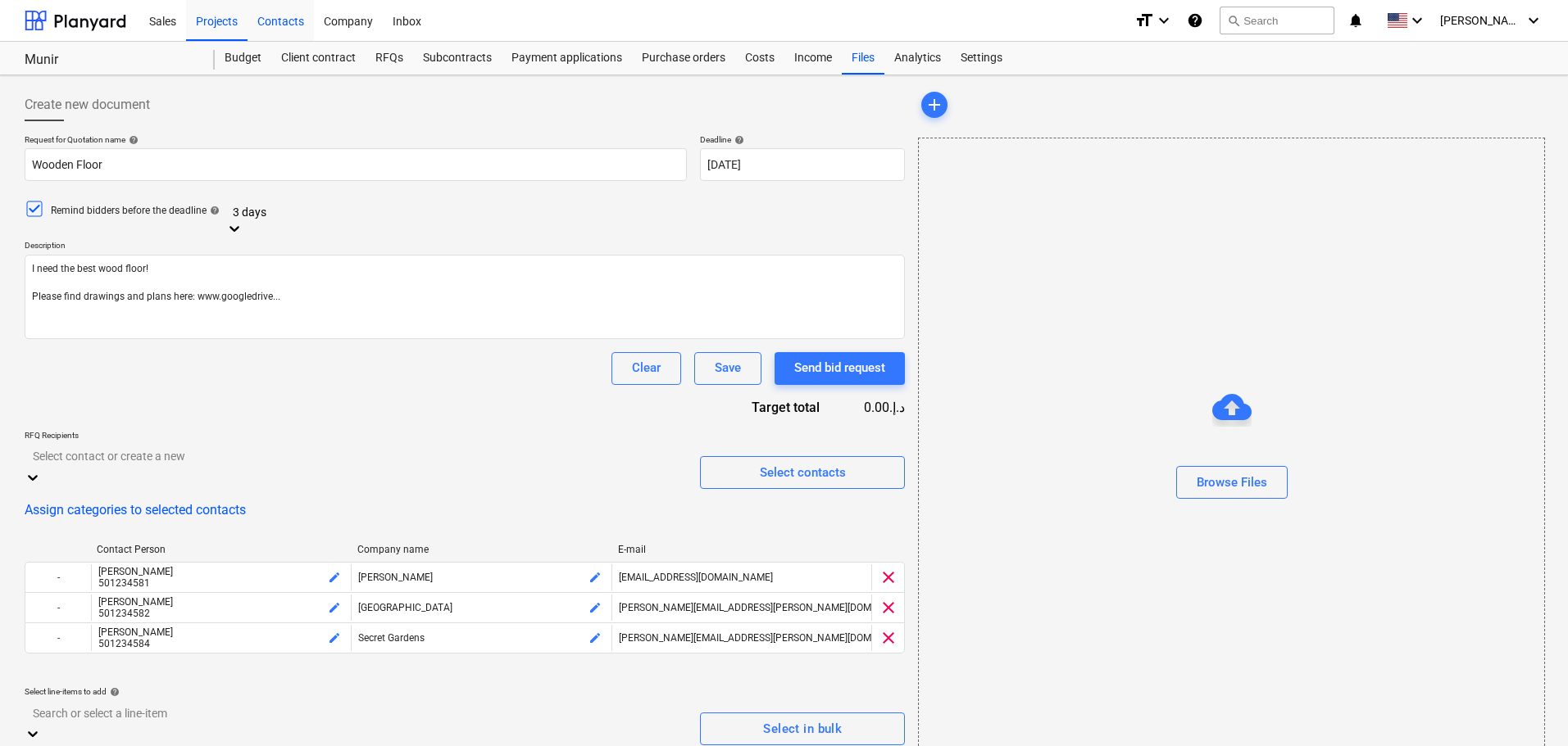
click at [279, 18] on div "Contacts" at bounding box center [280, 20] width 67 height 42
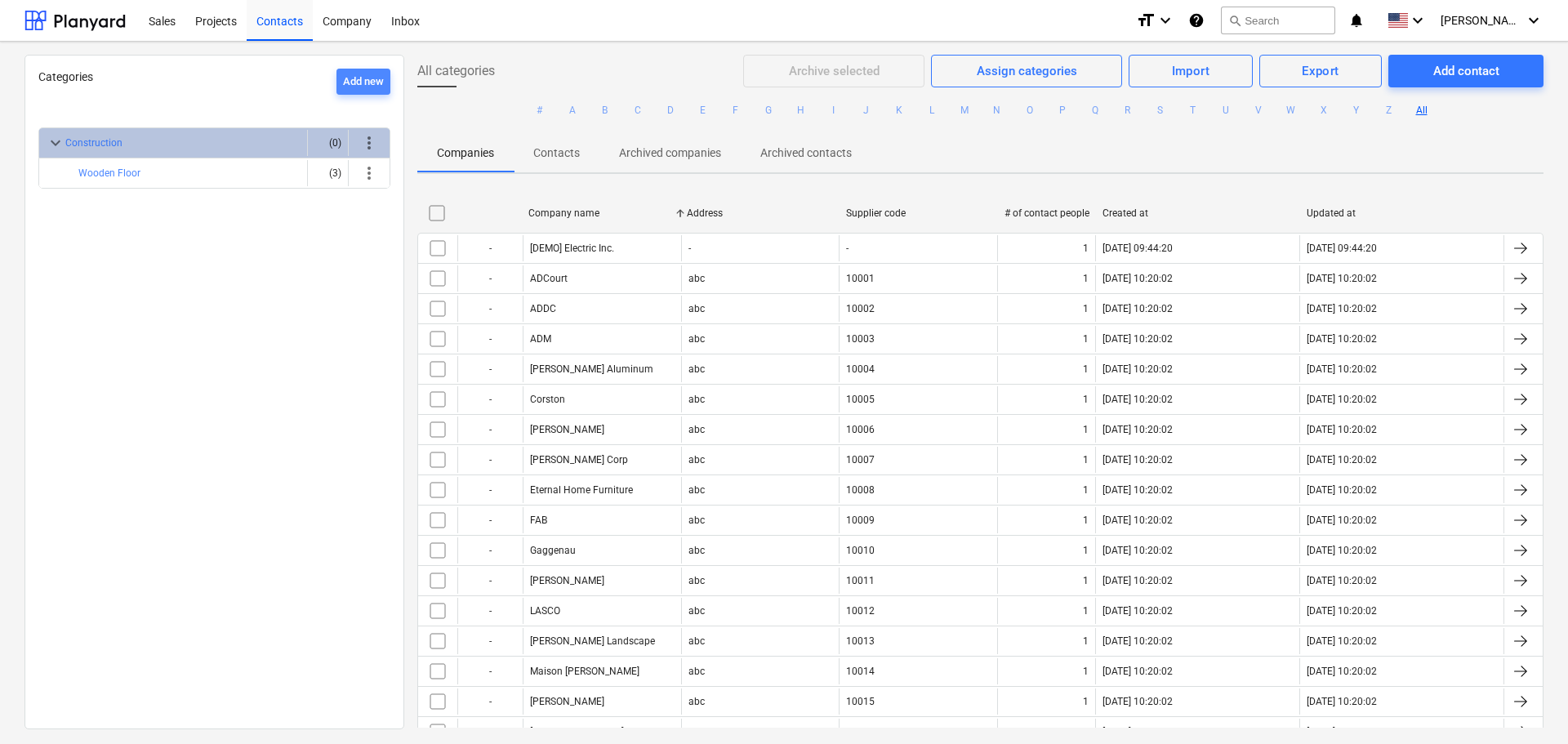
click at [371, 83] on div "Add new" at bounding box center [362, 81] width 41 height 19
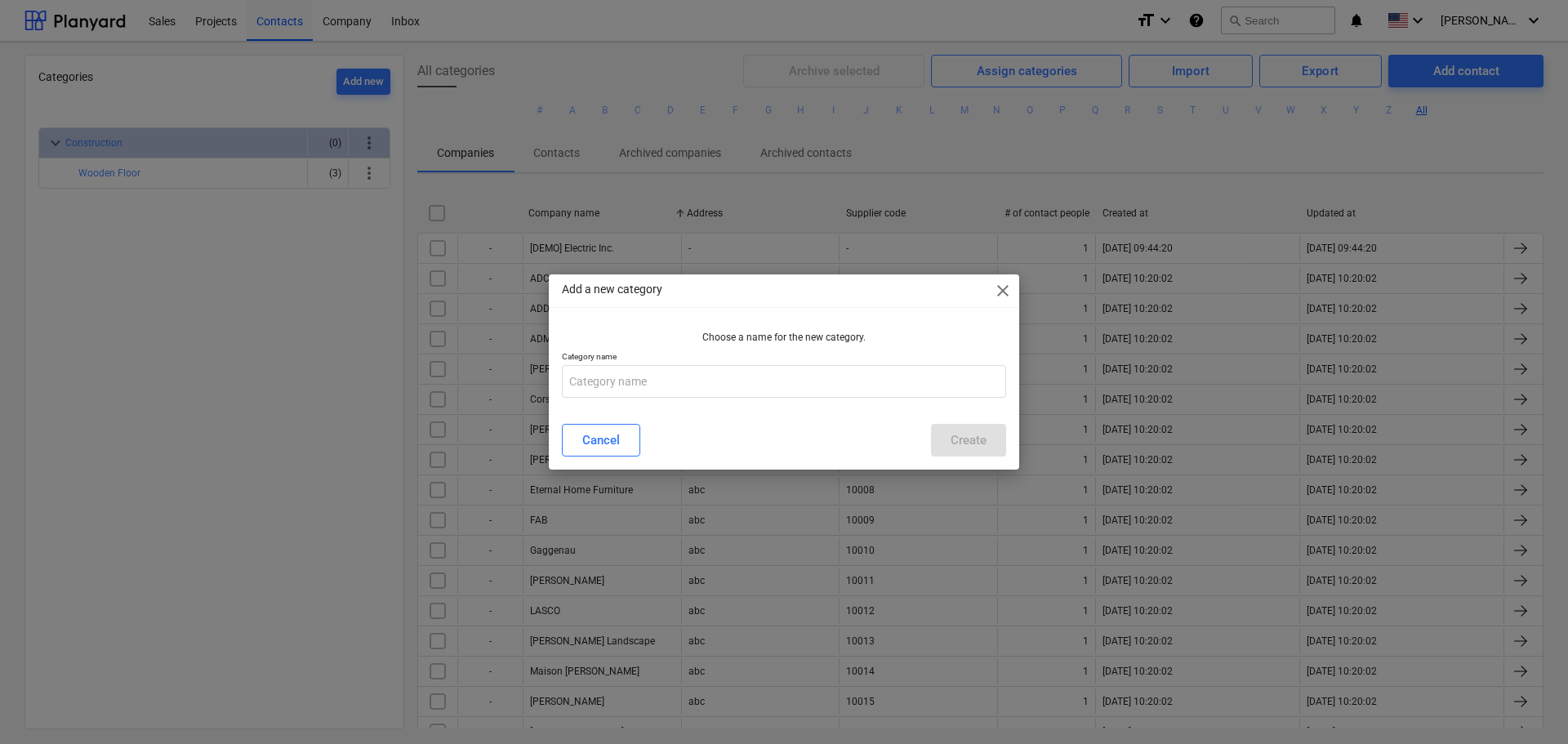
click at [1001, 293] on span "close" at bounding box center [1003, 291] width 20 height 20
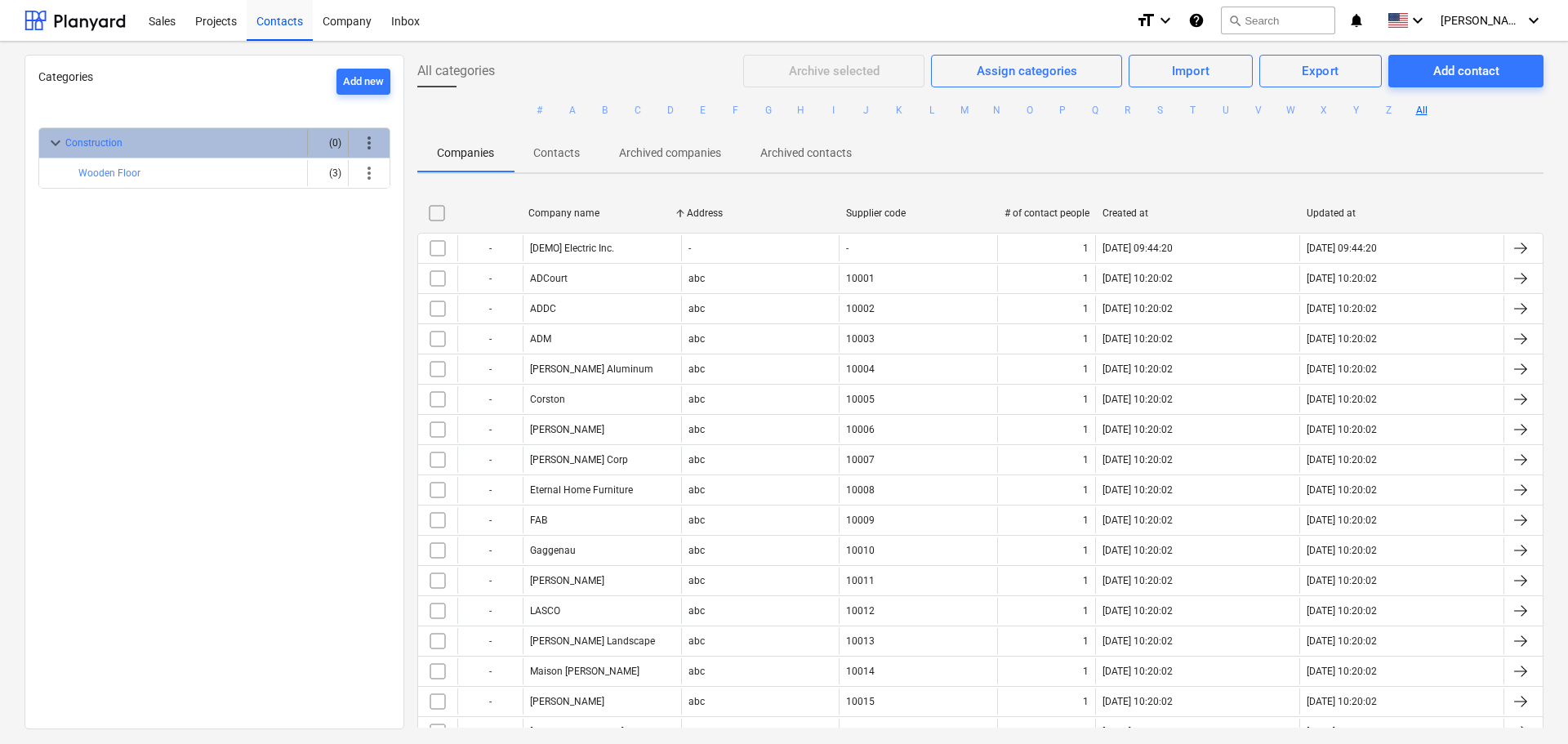
click at [372, 154] on div "more_vert" at bounding box center [369, 143] width 28 height 26
click at [369, 154] on div "more_vert" at bounding box center [369, 143] width 28 height 26
click at [359, 142] on span "more_vert" at bounding box center [369, 143] width 20 height 20
click at [388, 143] on li "Add sub-category" at bounding box center [416, 143] width 126 height 38
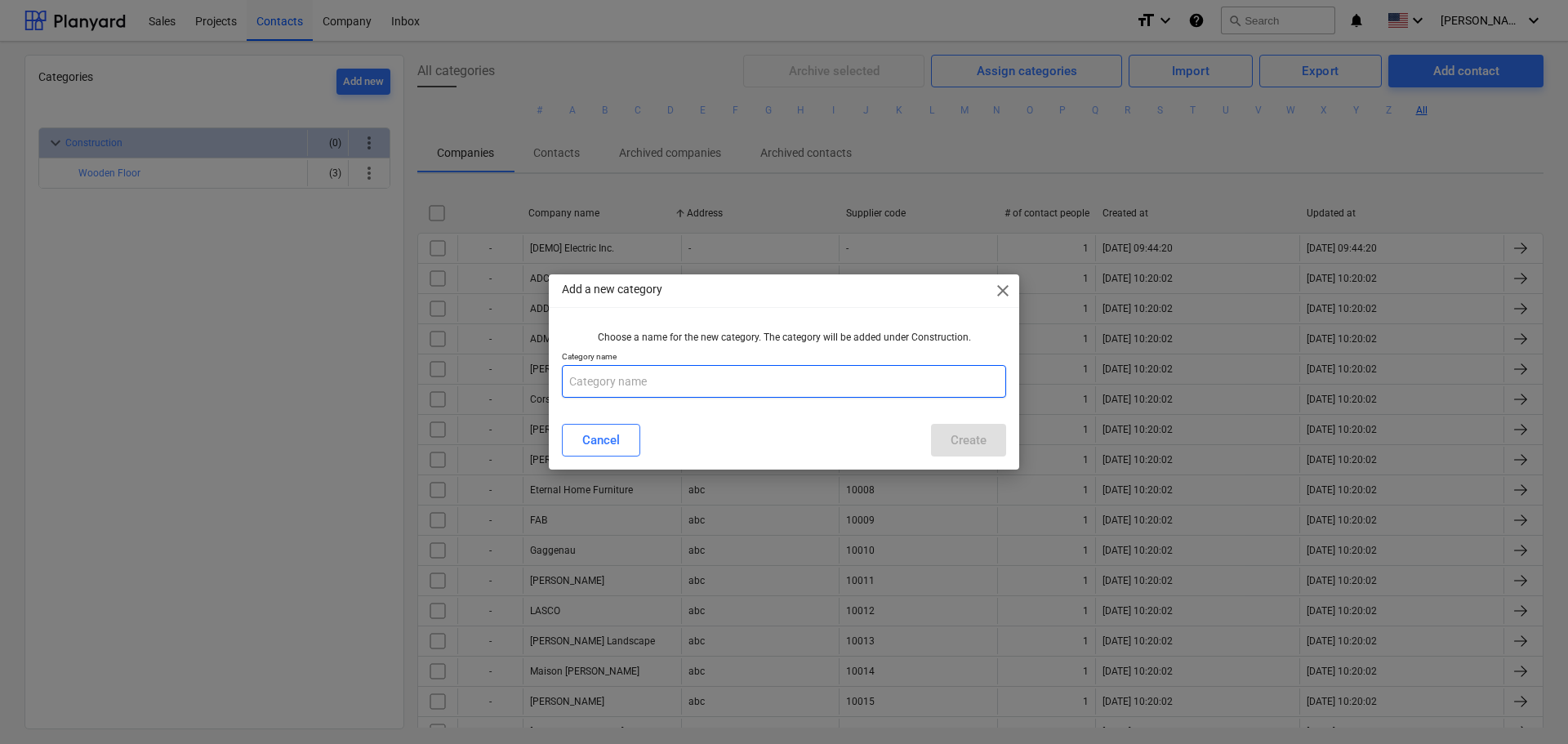
click at [675, 393] on input "text" at bounding box center [784, 381] width 444 height 33
paste input "Lights & Hardware"
type input "Lights & Hardware"
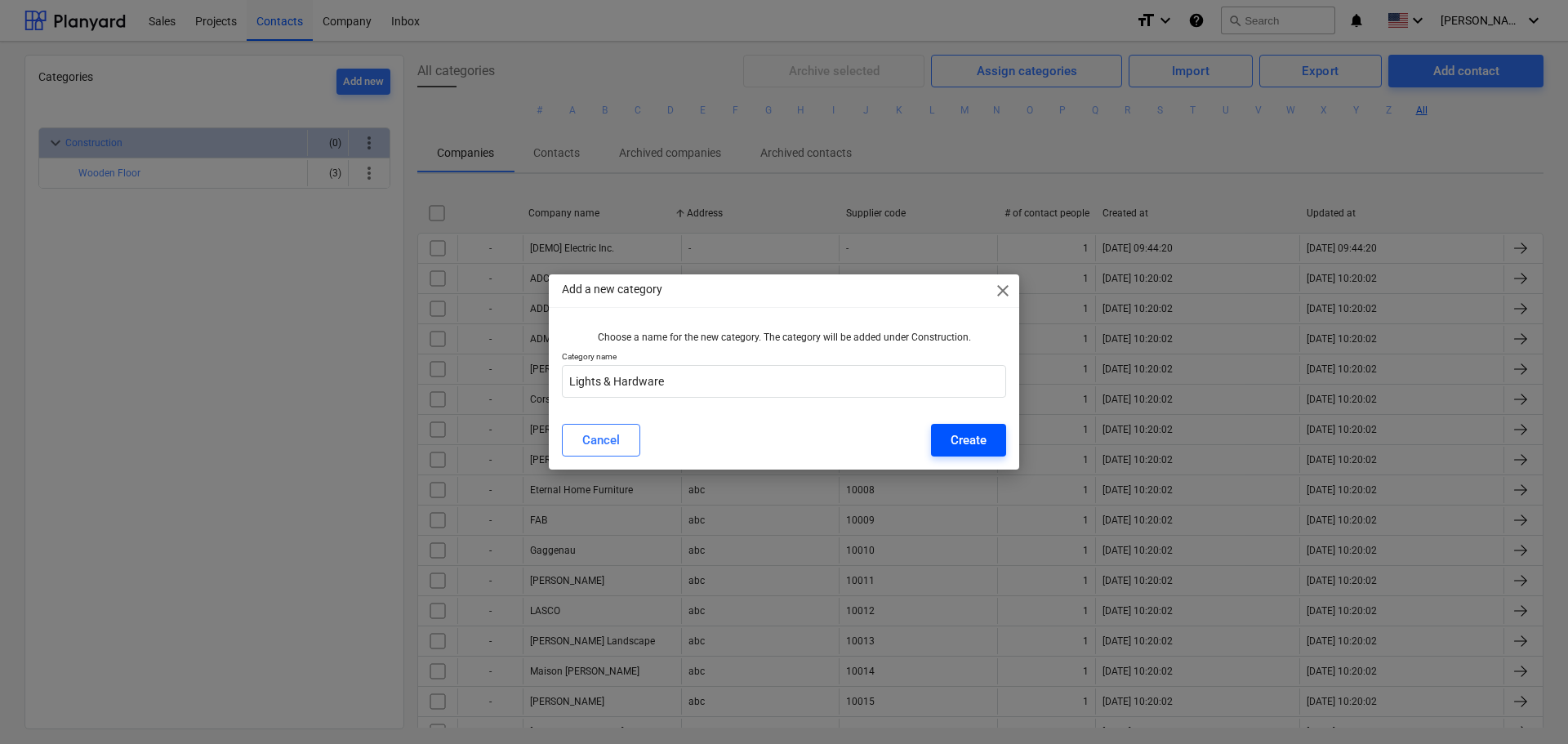
click at [978, 443] on div "Create" at bounding box center [968, 440] width 36 height 21
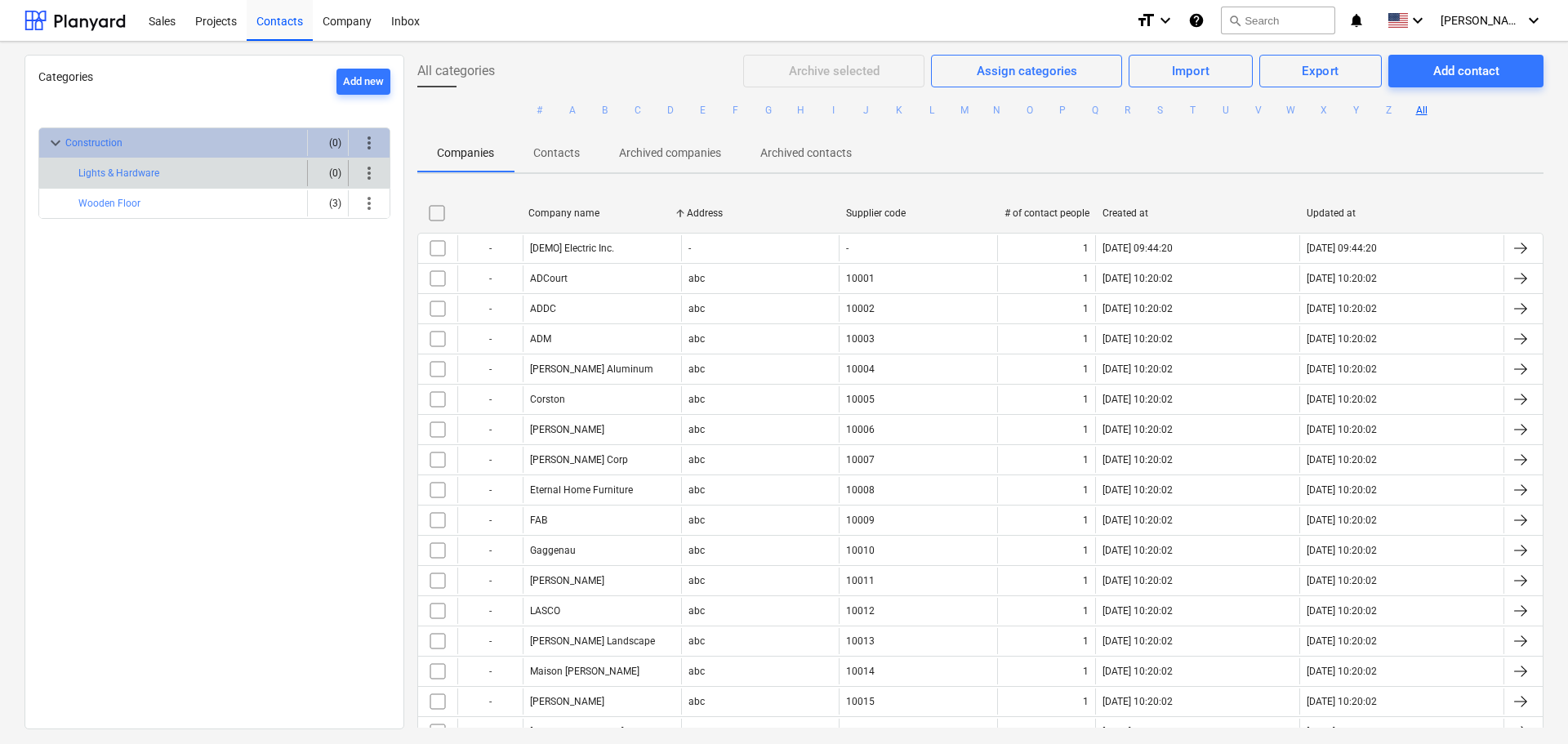
click at [188, 161] on div "Lights & Hardware" at bounding box center [190, 173] width 222 height 26
click at [784, 64] on div "Archive selected Assign categories Import Export Add contact" at bounding box center [1144, 71] width 800 height 33
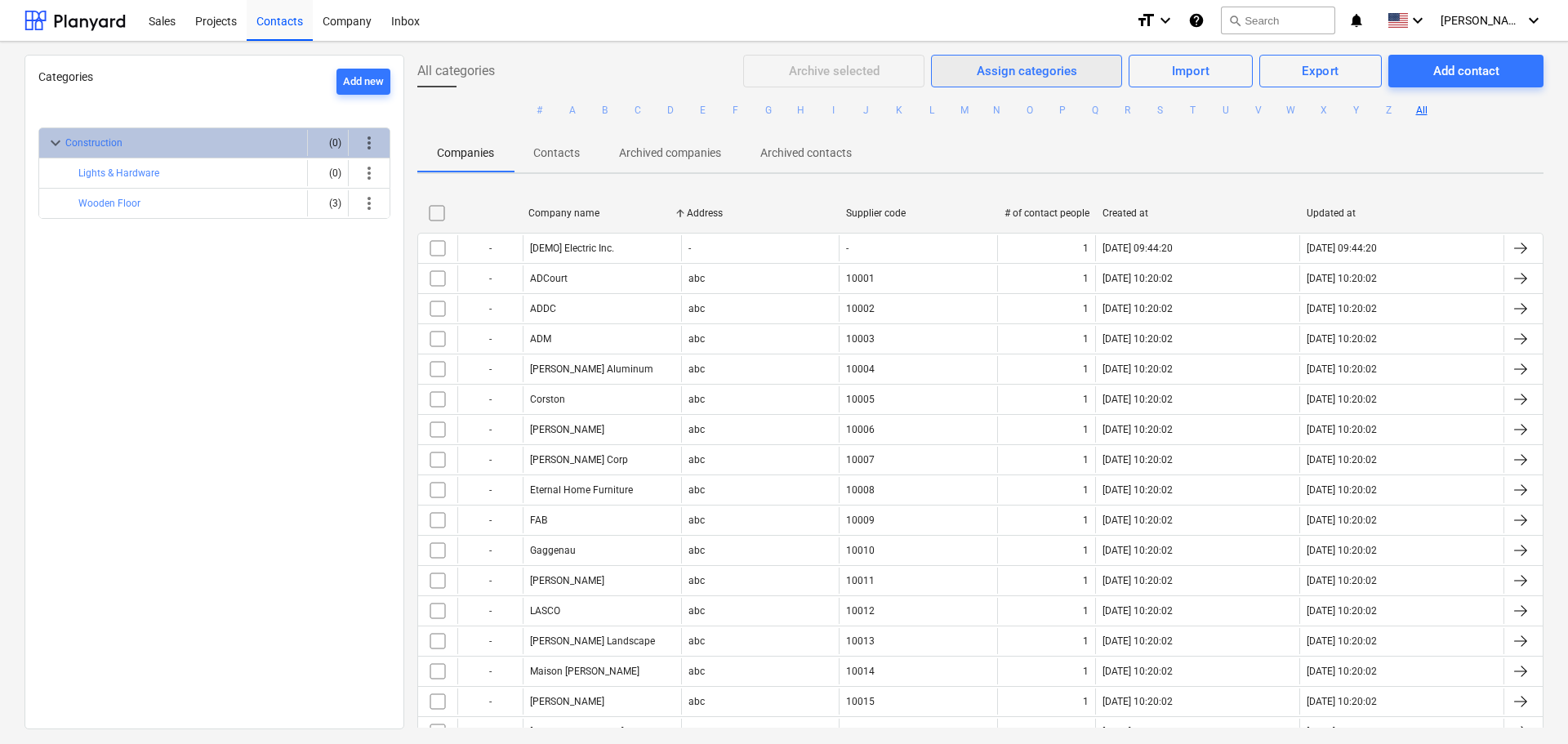
click at [1018, 73] on div "Assign categories" at bounding box center [1027, 71] width 100 height 21
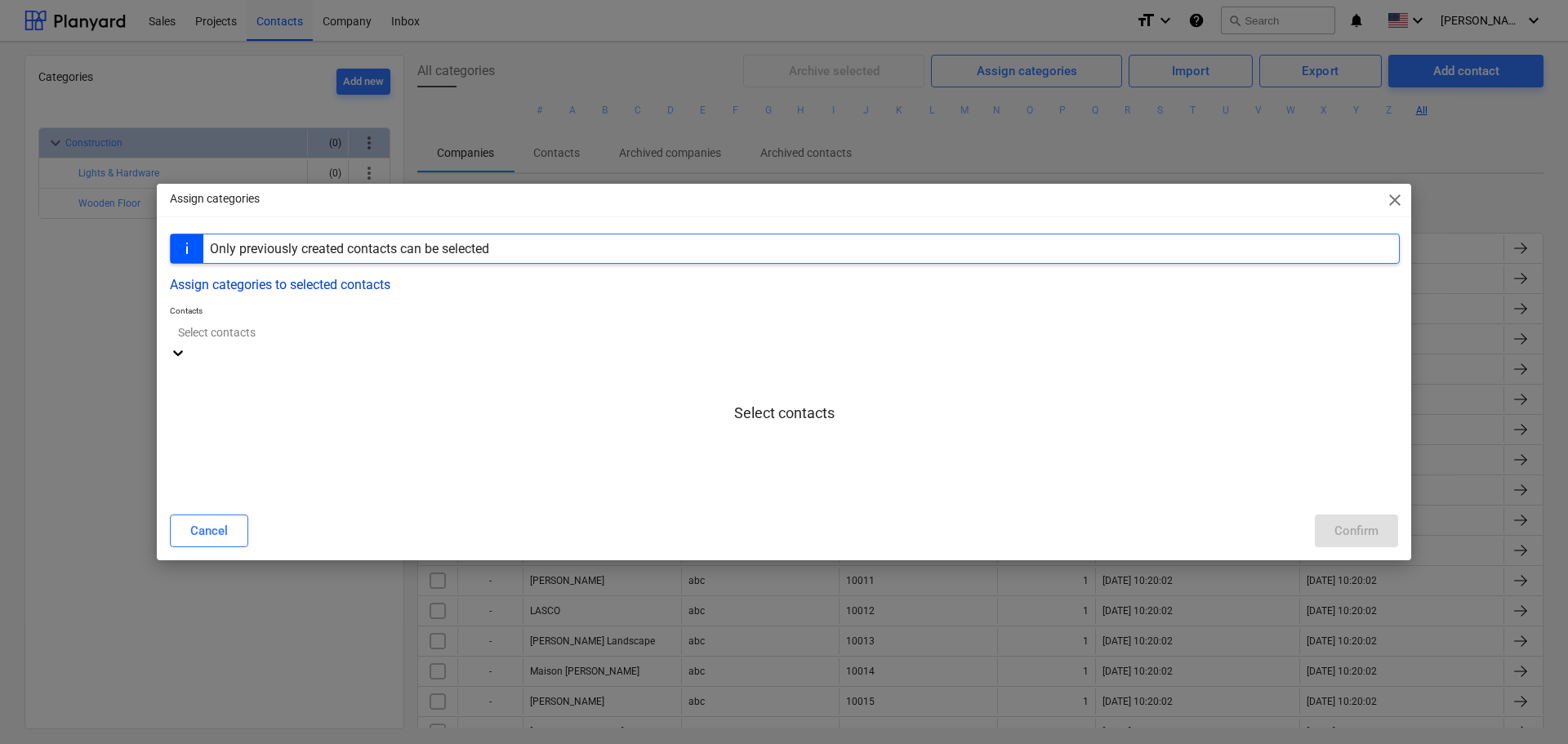
click at [360, 289] on button "Assign categories to selected contacts" at bounding box center [280, 285] width 220 height 16
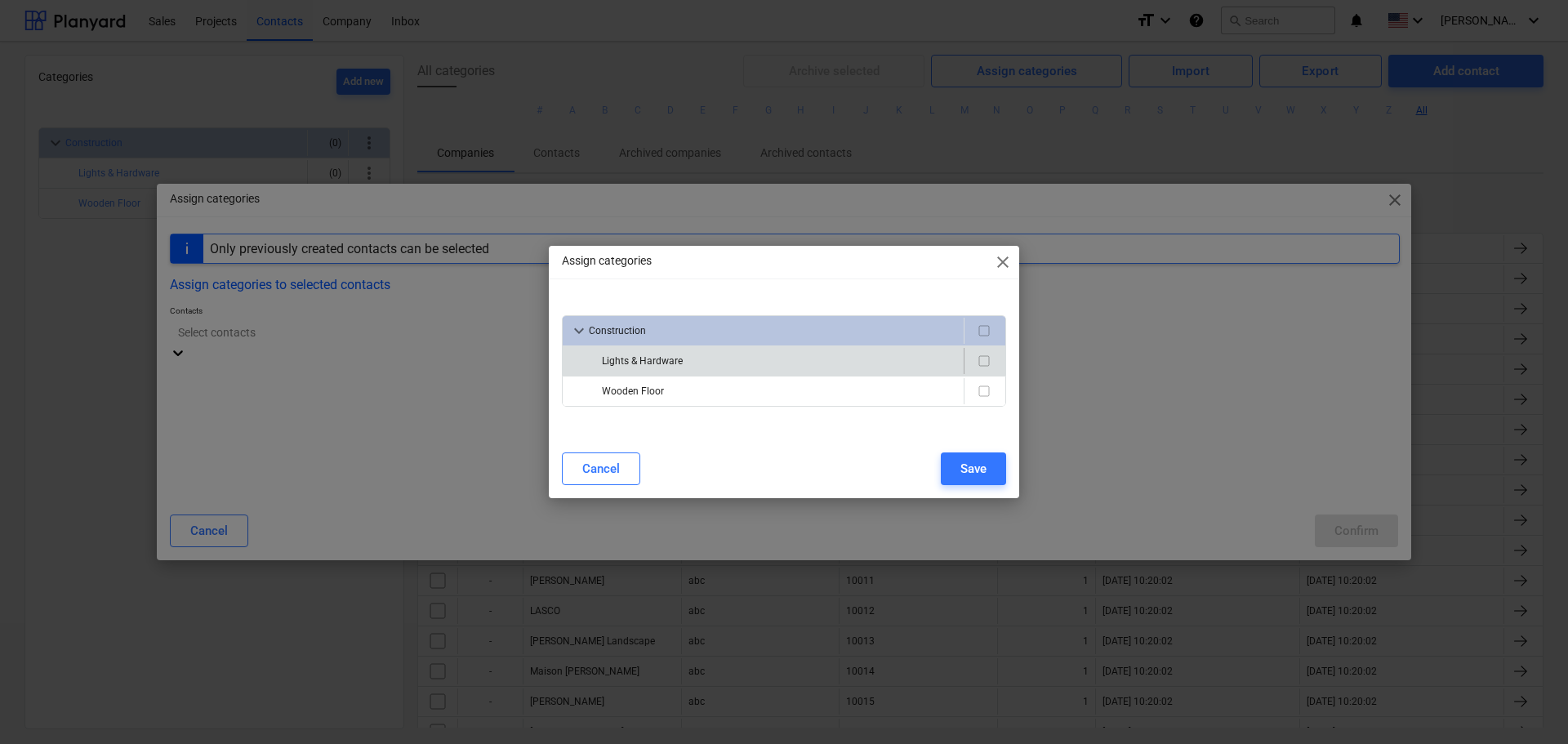
click at [670, 366] on div "Lights & Hardware" at bounding box center [780, 361] width 356 height 26
click at [988, 359] on input "checkbox" at bounding box center [984, 362] width 20 height 20
checkbox input "true"
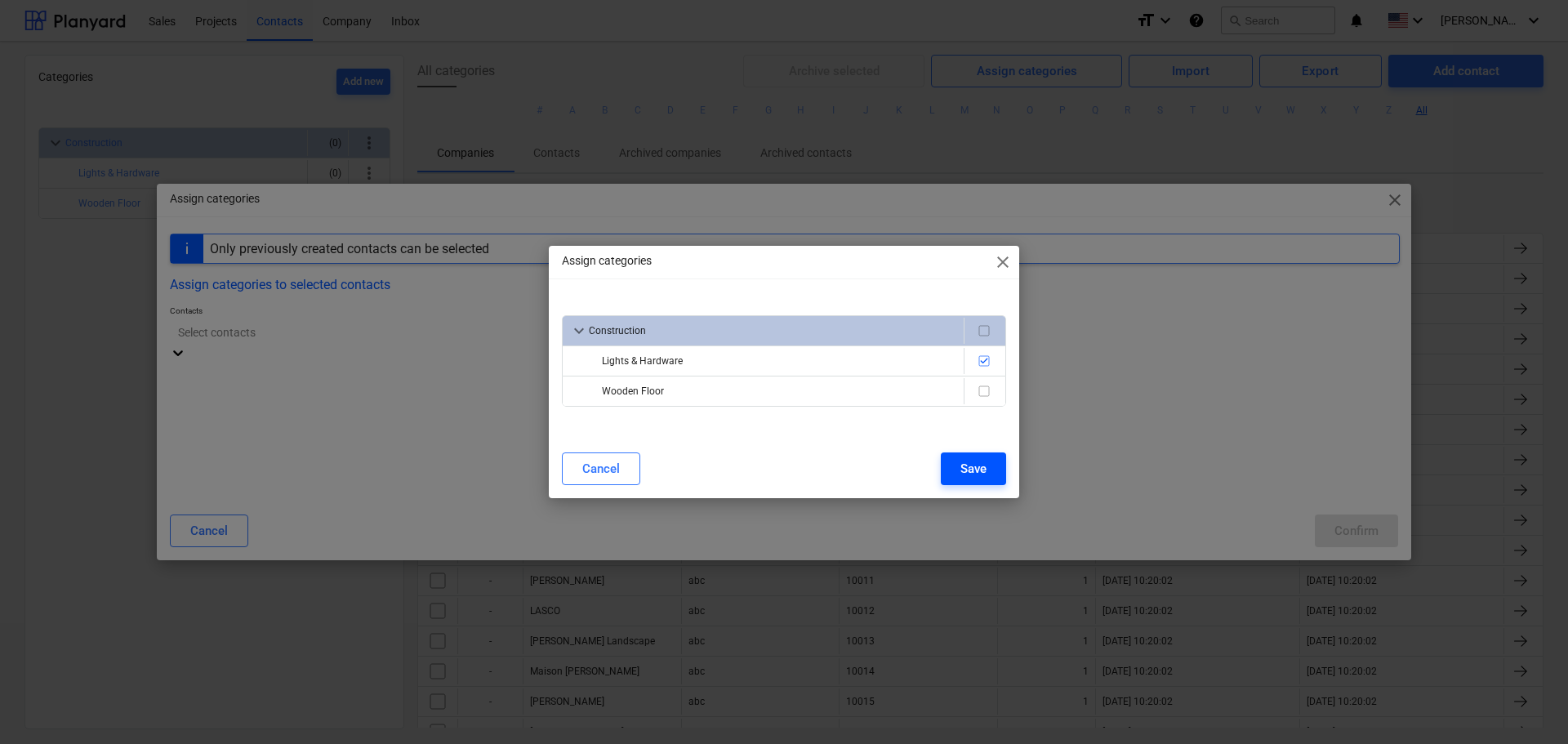
click at [980, 476] on div "Save" at bounding box center [973, 468] width 26 height 21
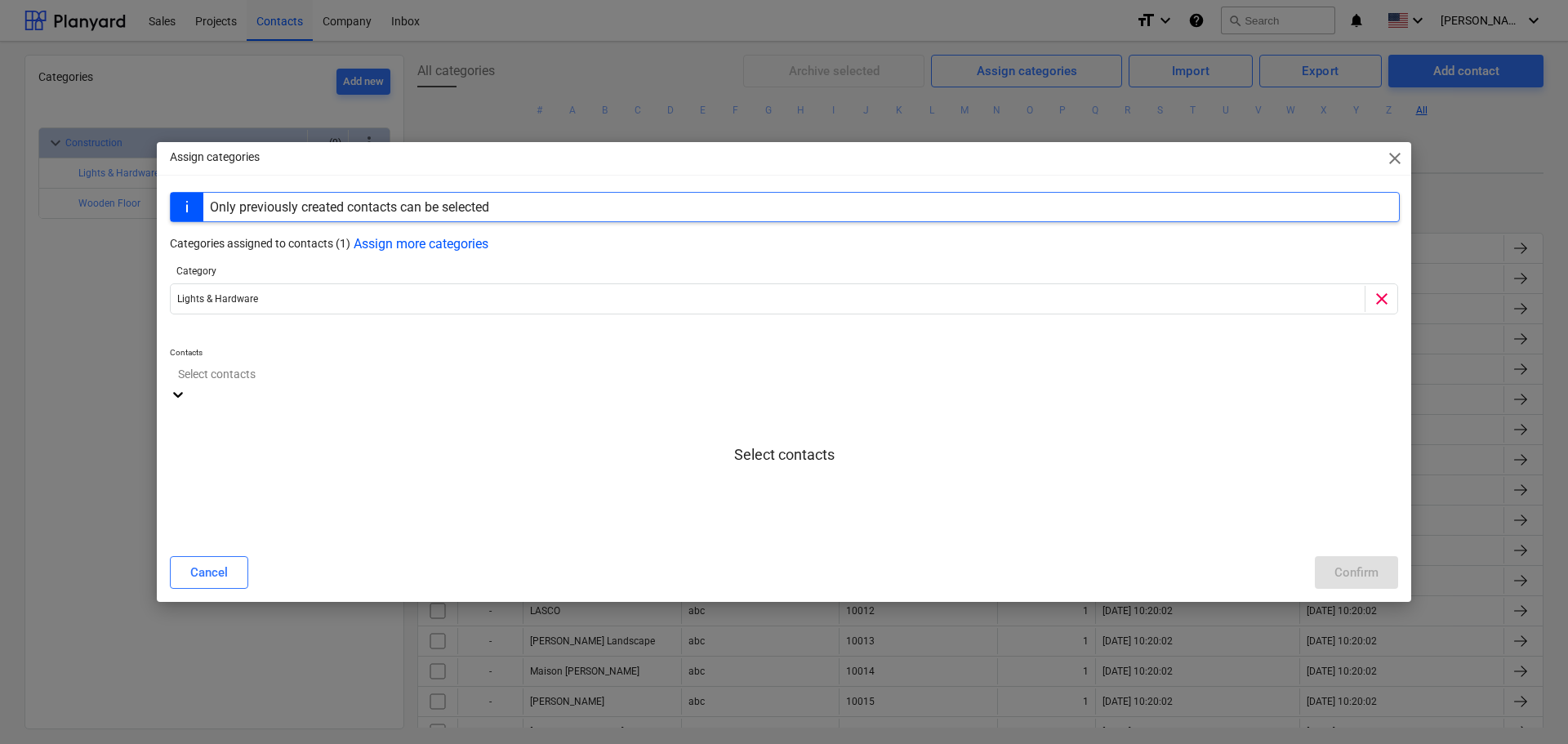
click at [267, 383] on div at bounding box center [784, 373] width 1212 height 19
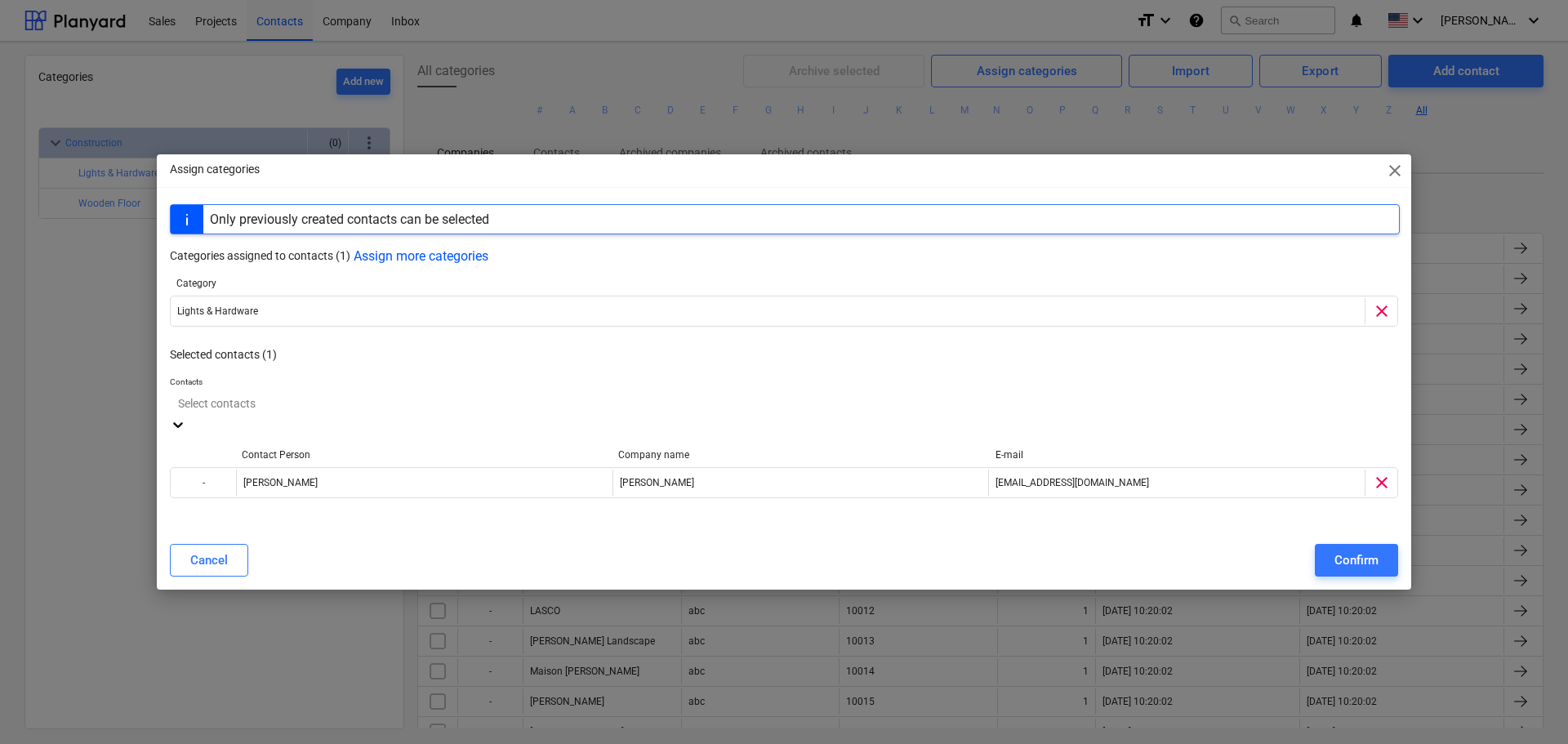
scroll to position [148, 0]
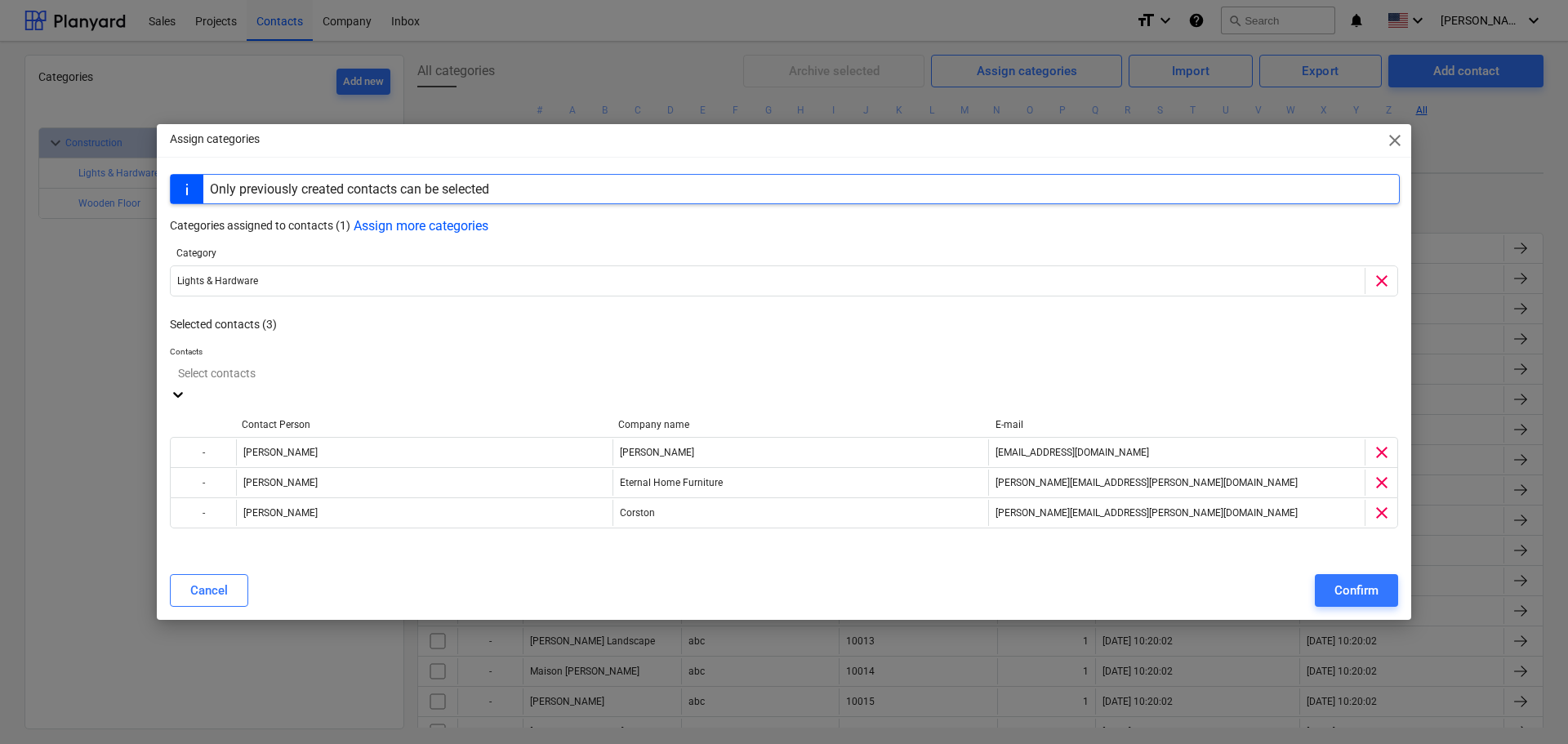
click at [710, 328] on p "Selected contacts (3)" at bounding box center [784, 324] width 1230 height 17
click at [1361, 590] on div "Confirm" at bounding box center [1356, 590] width 44 height 21
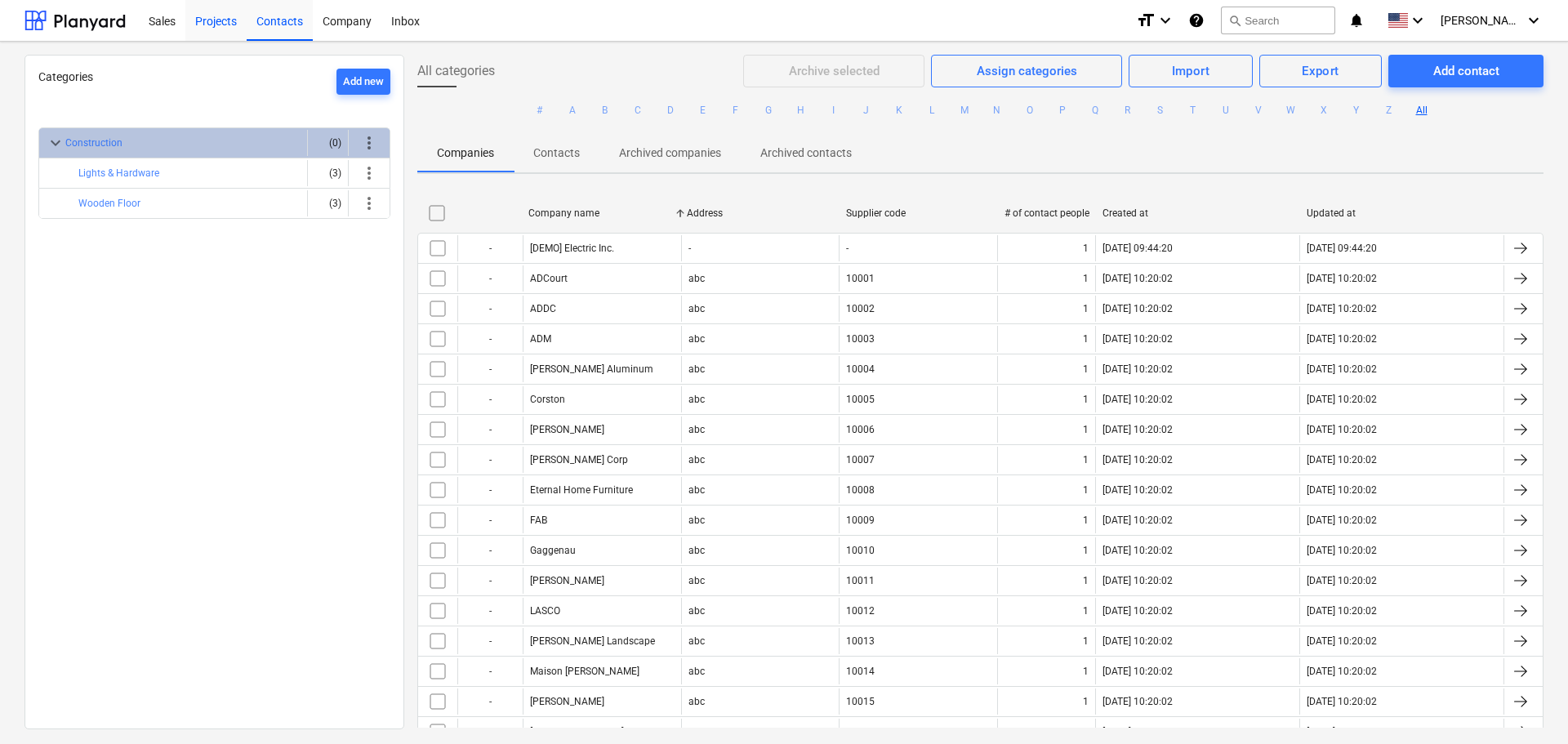
click at [219, 19] on div "Projects" at bounding box center [216, 20] width 62 height 42
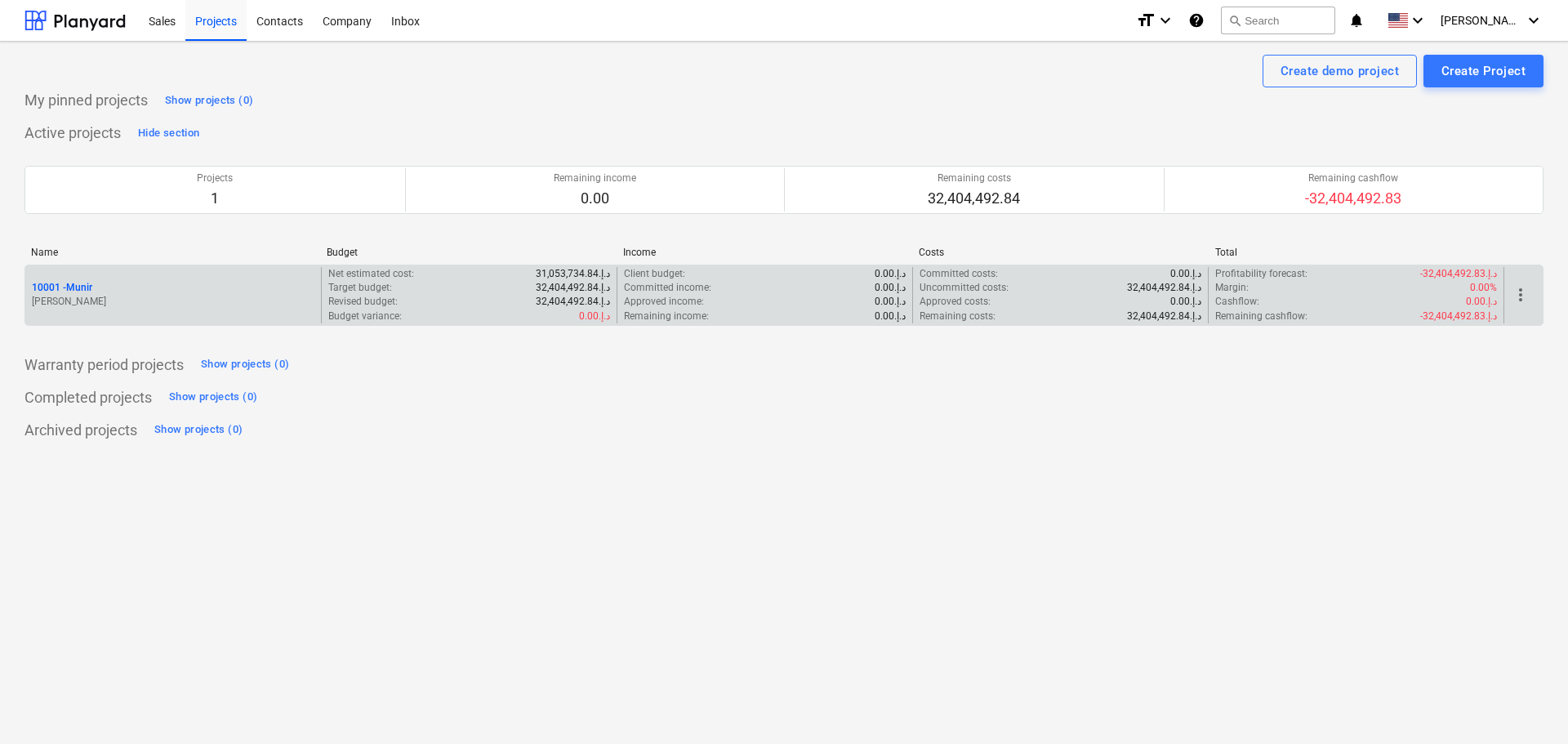
click at [184, 292] on div "10001 - Munir" at bounding box center [173, 288] width 283 height 14
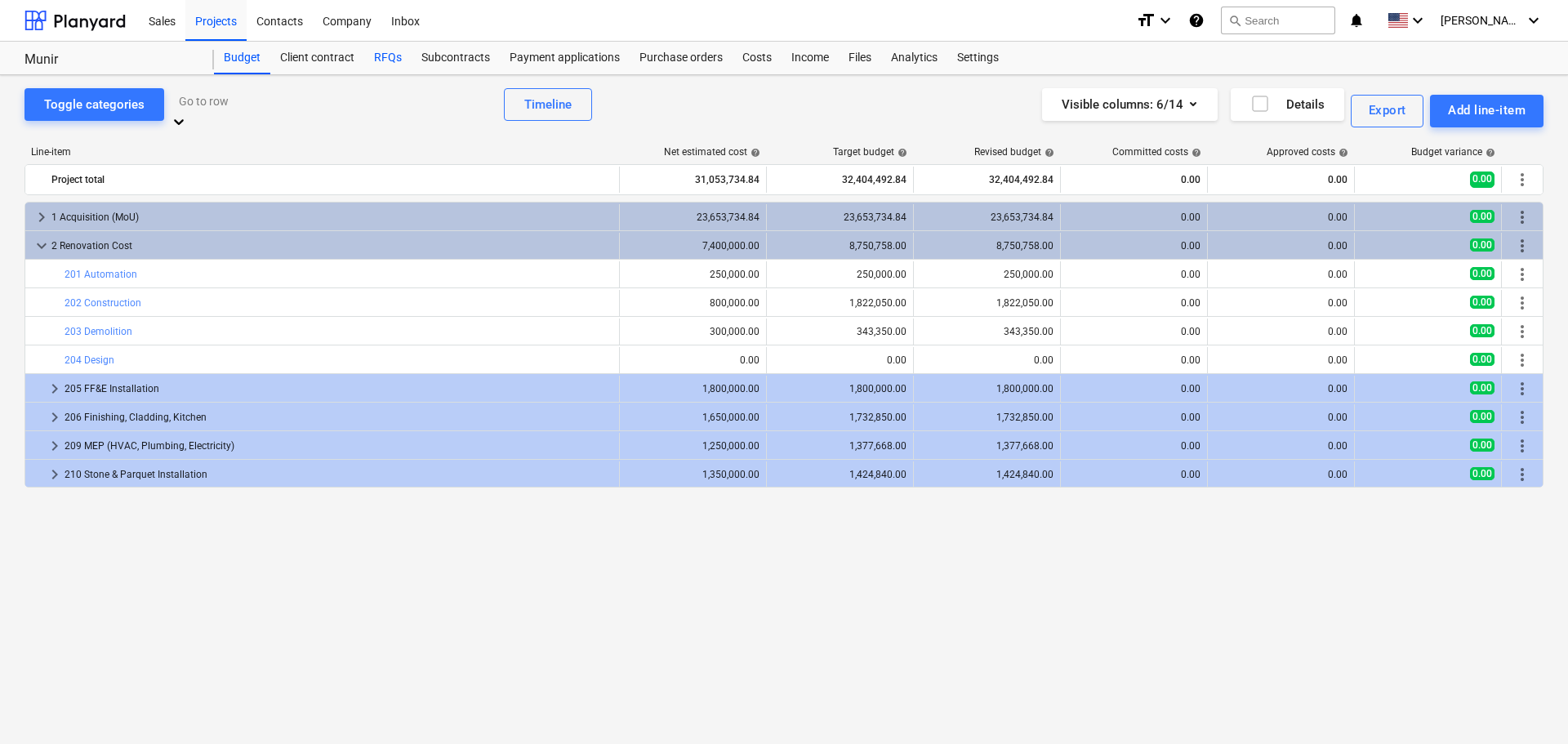
click at [398, 59] on div "RFQs" at bounding box center [388, 58] width 48 height 33
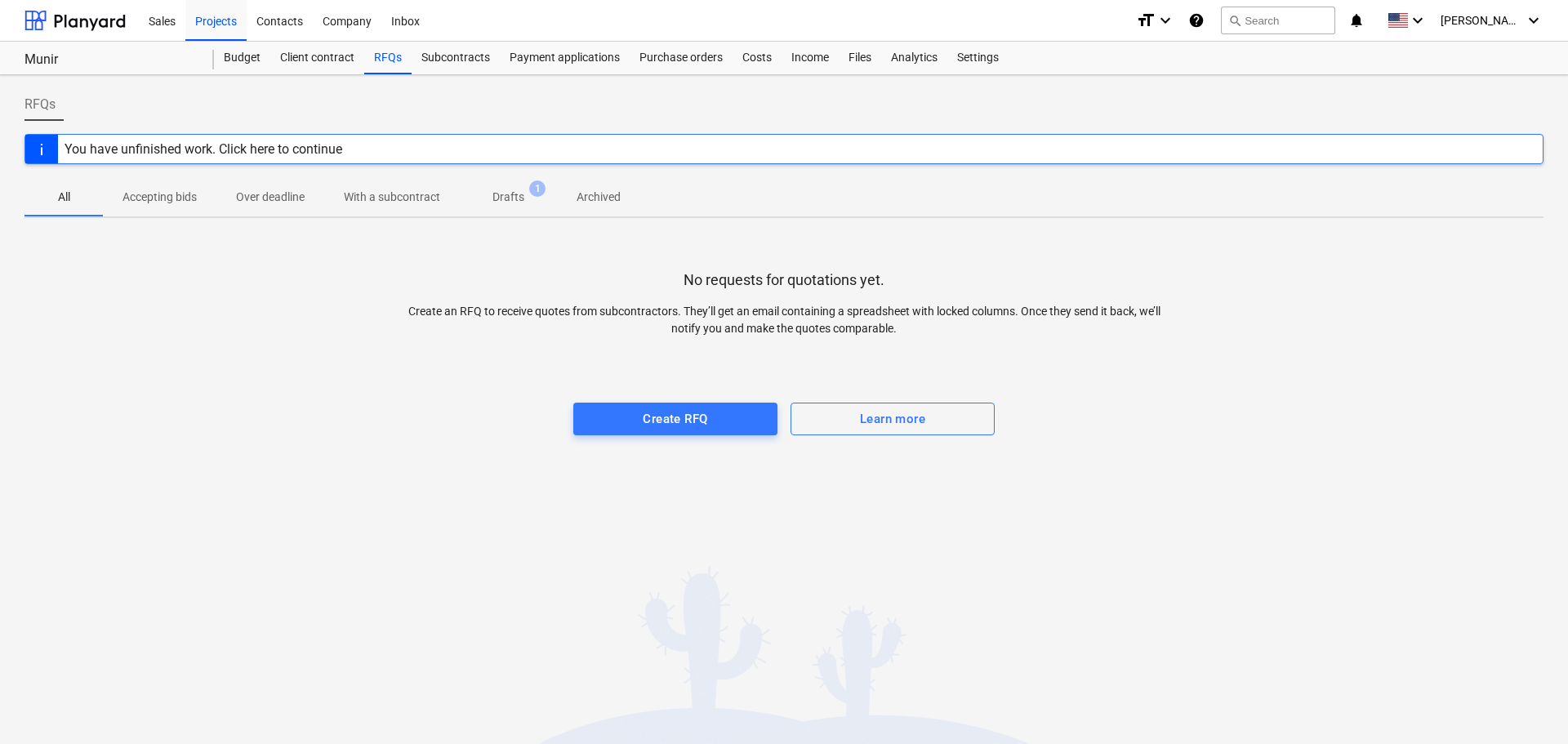
click at [196, 145] on div "You have unfinished work. Click here to continue" at bounding box center [204, 149] width 278 height 16
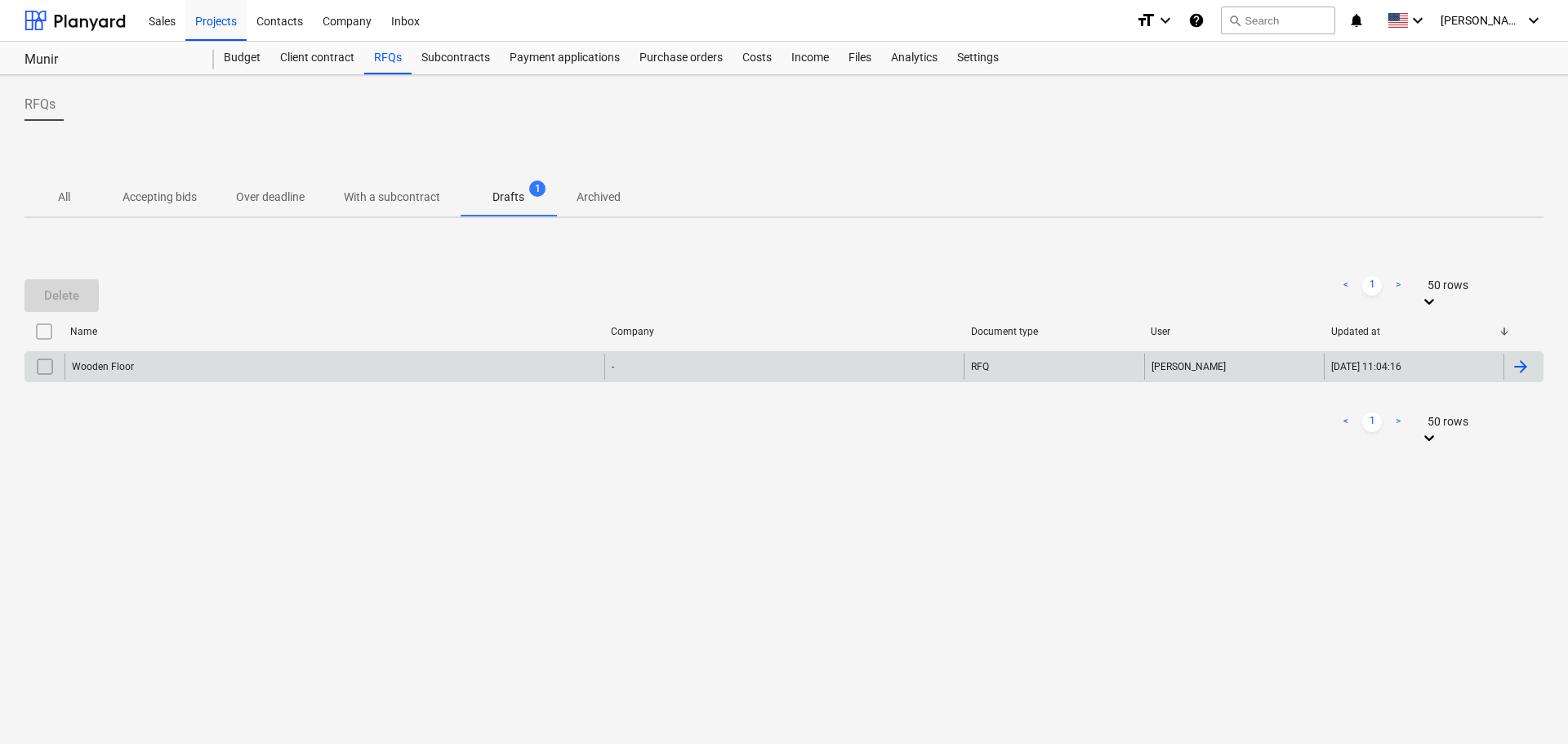
click at [133, 370] on div "Wooden Floor" at bounding box center [335, 367] width 540 height 26
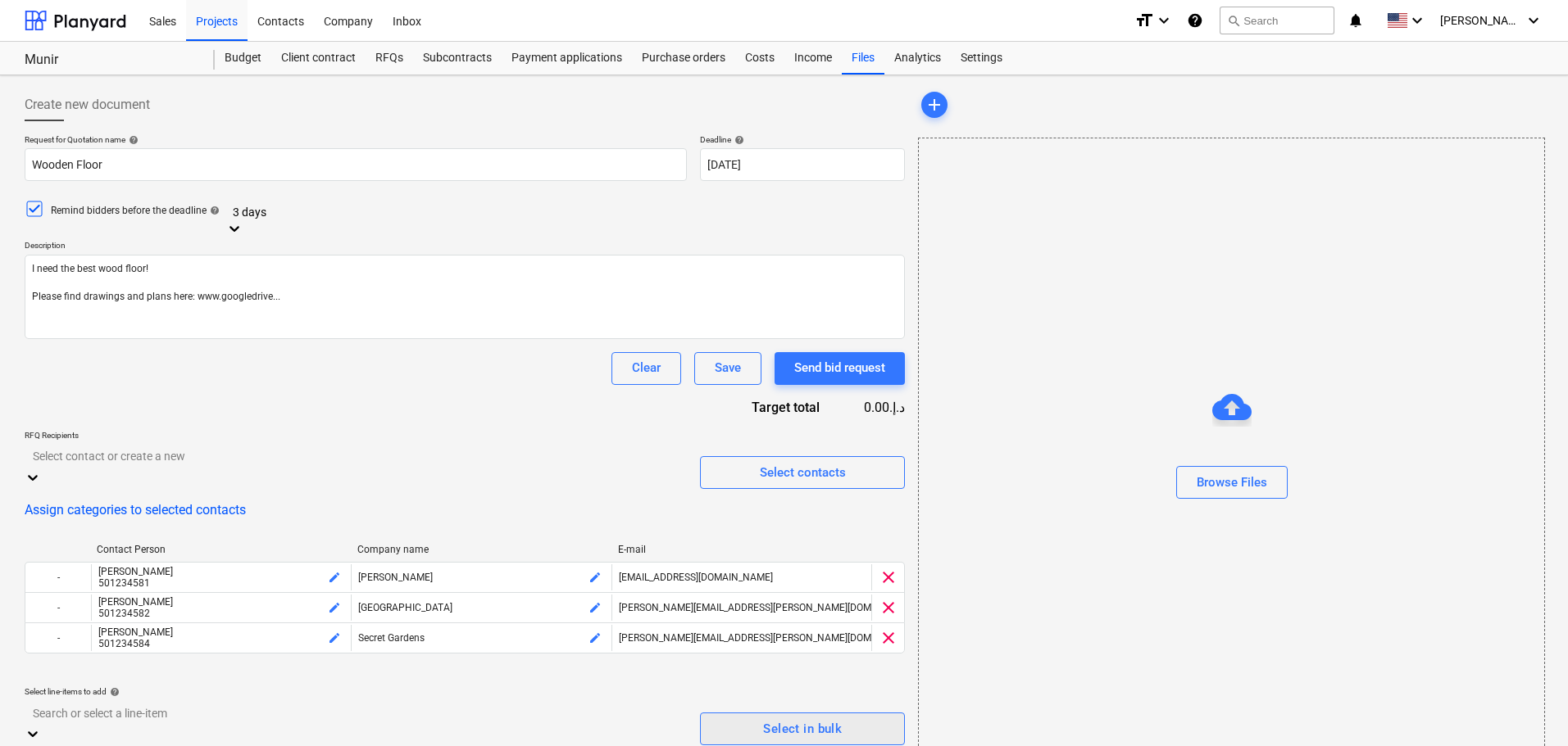
click at [778, 718] on div "Select in bulk" at bounding box center [802, 728] width 79 height 21
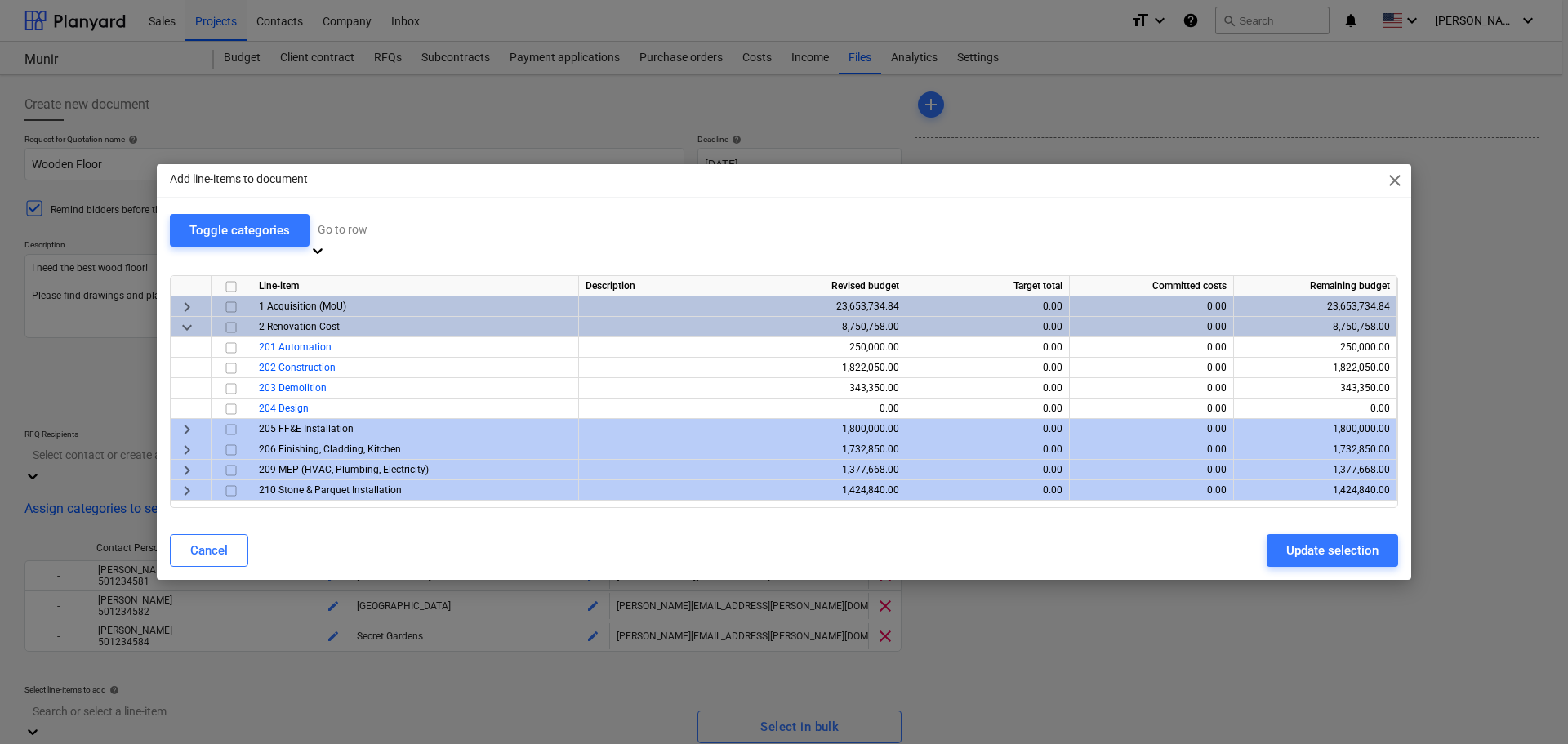
click at [182, 422] on span "keyboard_arrow_right" at bounding box center [187, 430] width 20 height 20
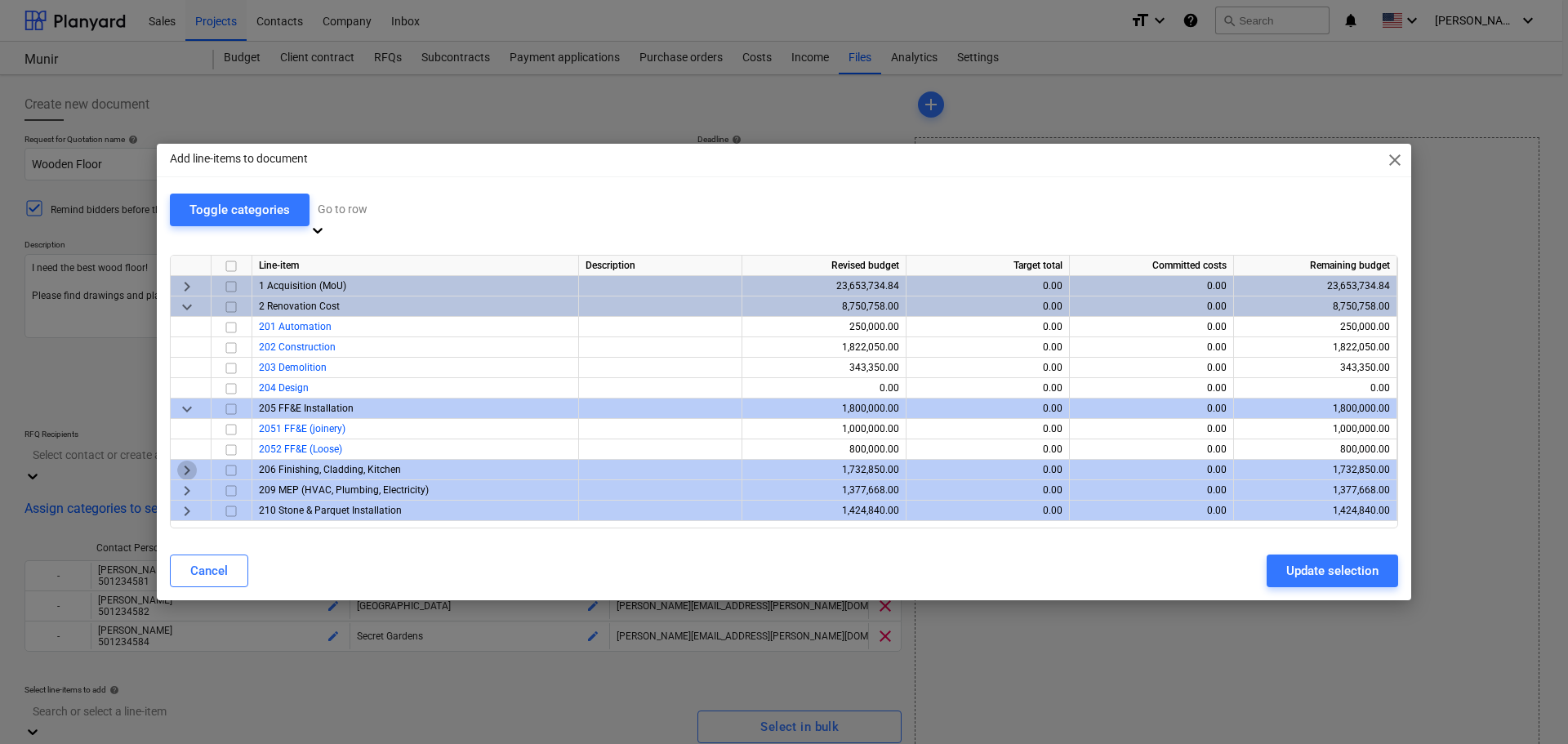
click at [186, 463] on span "keyboard_arrow_right" at bounding box center [187, 471] width 20 height 20
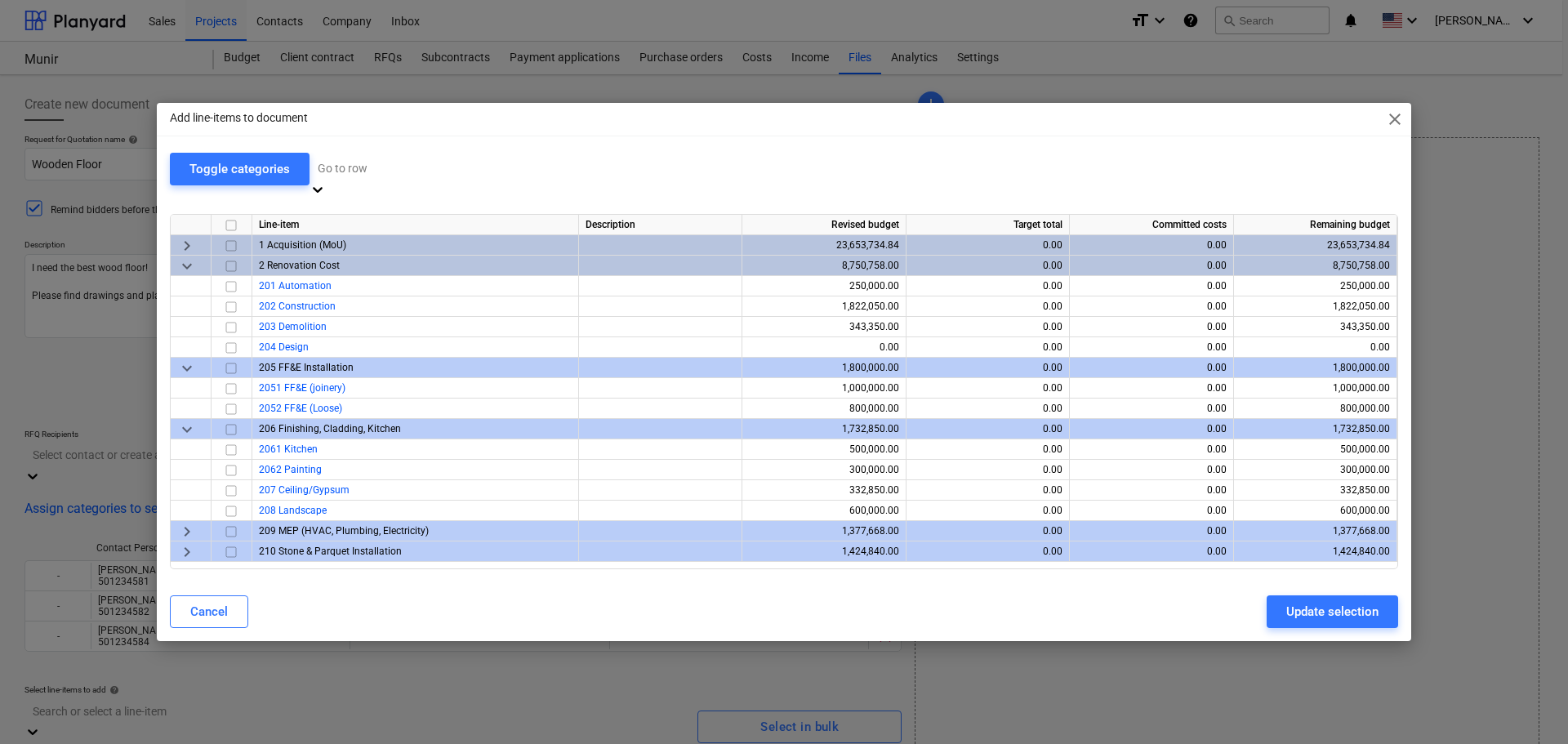
click at [181, 522] on span "keyboard_arrow_right" at bounding box center [187, 532] width 20 height 20
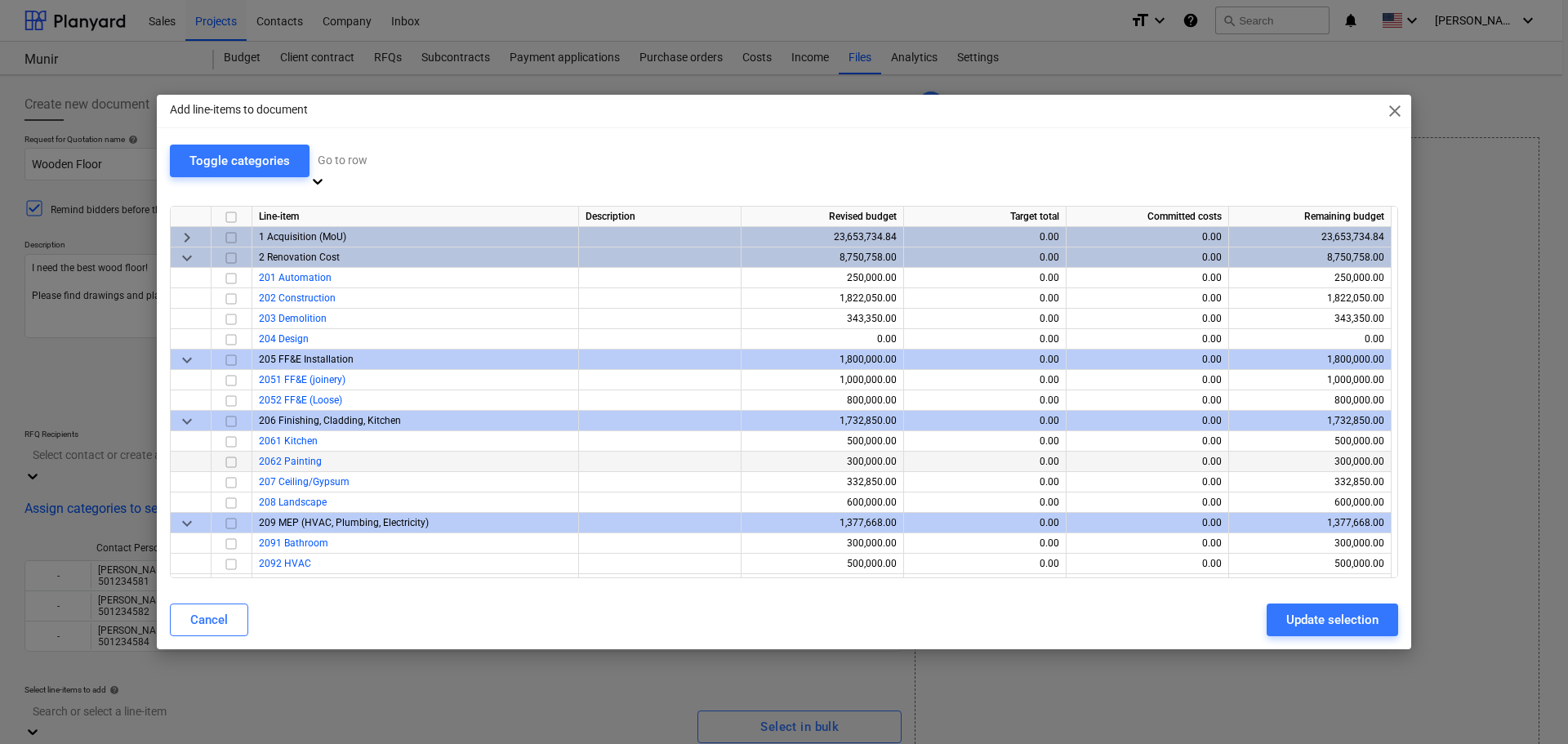
scroll to position [58, 0]
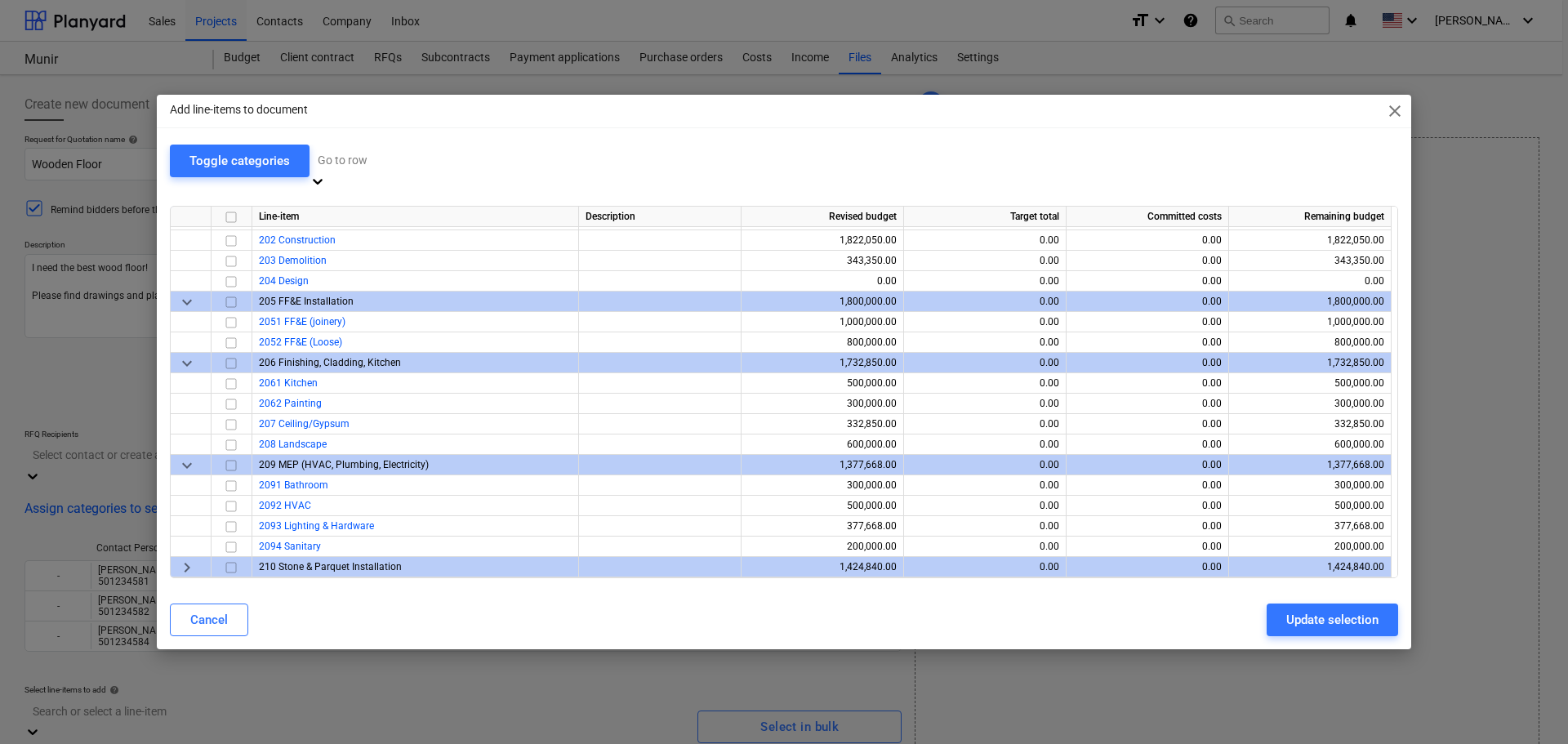
click at [193, 561] on span "keyboard_arrow_right" at bounding box center [187, 567] width 20 height 20
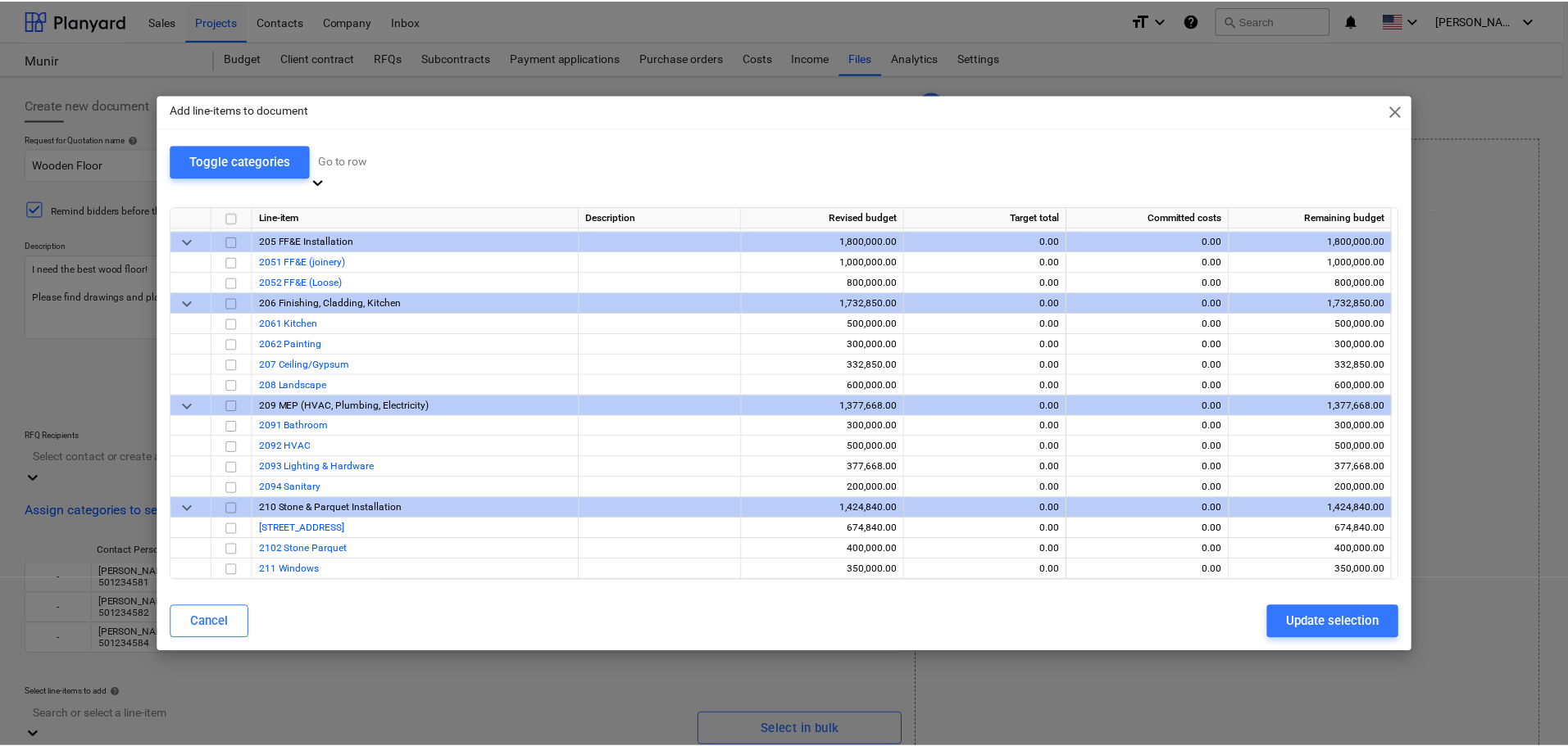
scroll to position [0, 0]
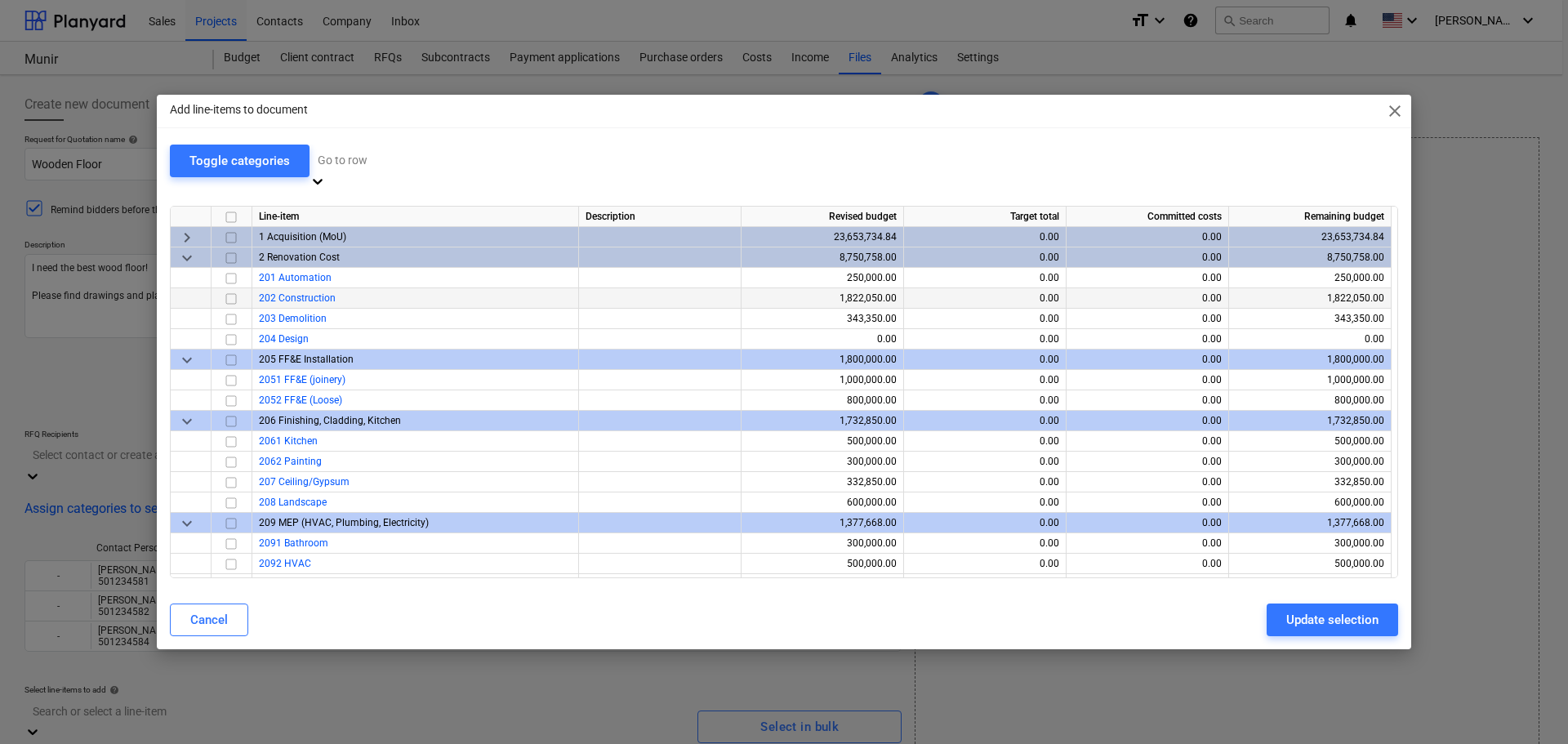
click at [316, 288] on div "202 Construction" at bounding box center [415, 298] width 327 height 21
click at [317, 292] on span "202 Construction" at bounding box center [297, 298] width 76 height 12
click at [224, 288] on input "checkbox" at bounding box center [231, 298] width 20 height 20
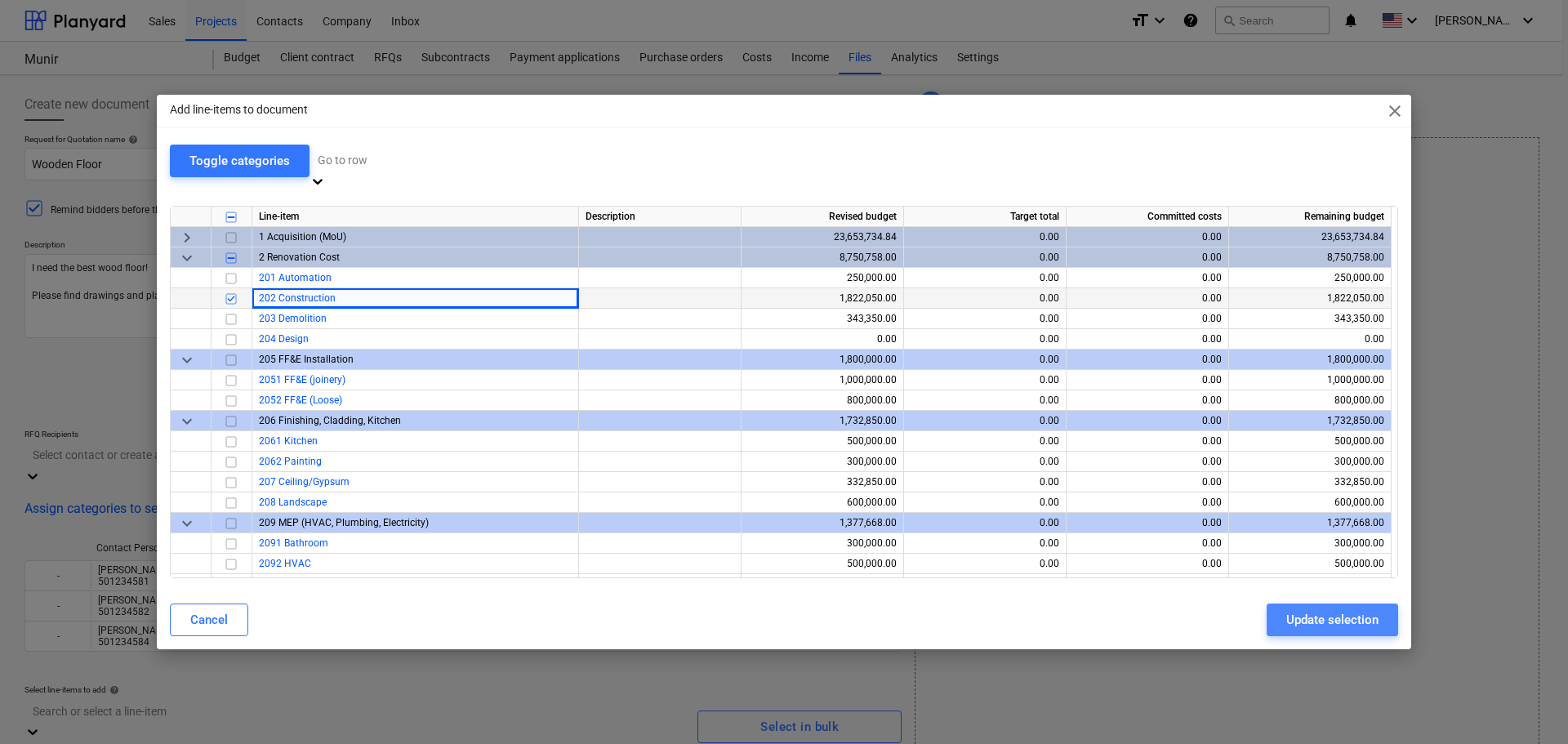
click at [1336, 610] on div "Update selection" at bounding box center [1333, 620] width 92 height 21
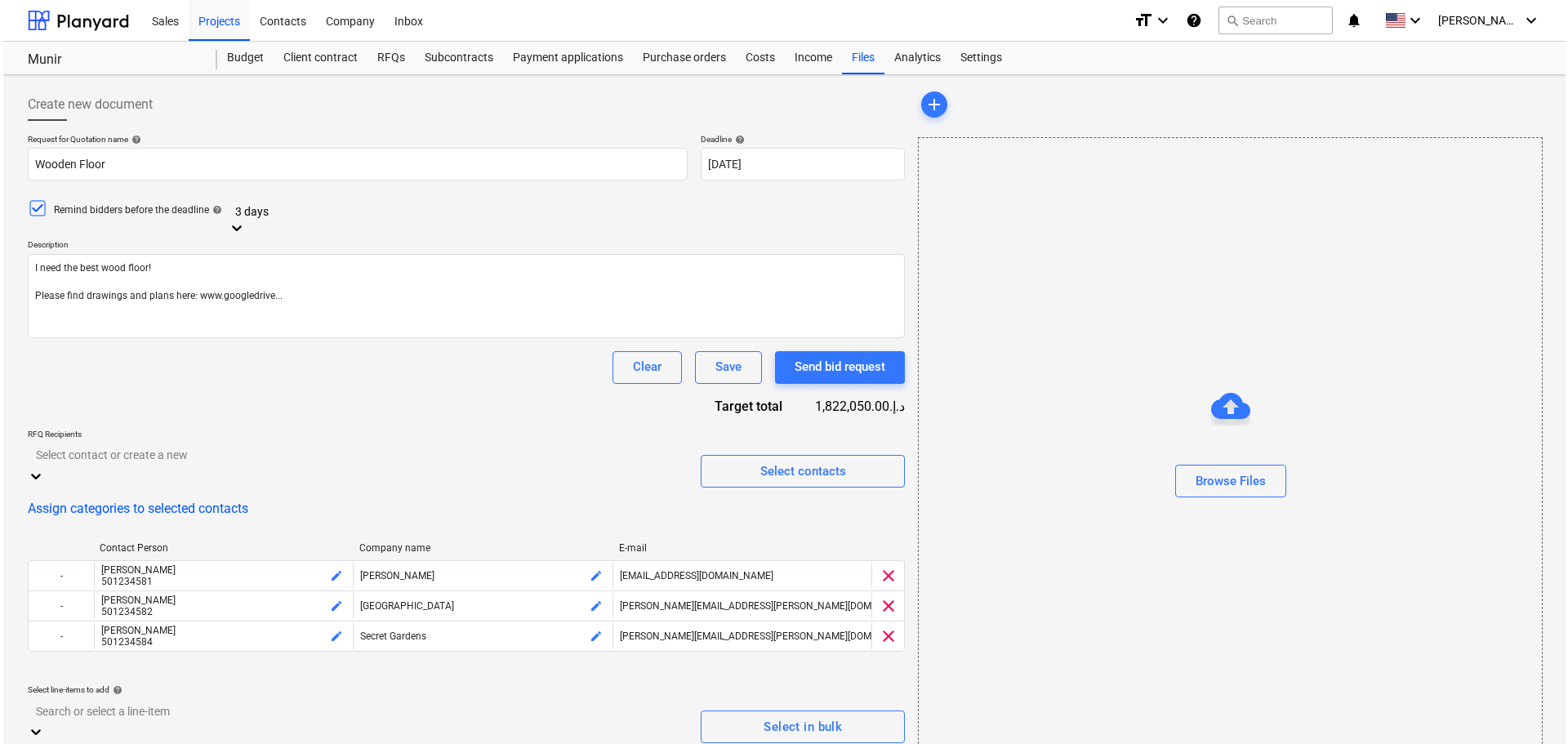
scroll to position [124, 0]
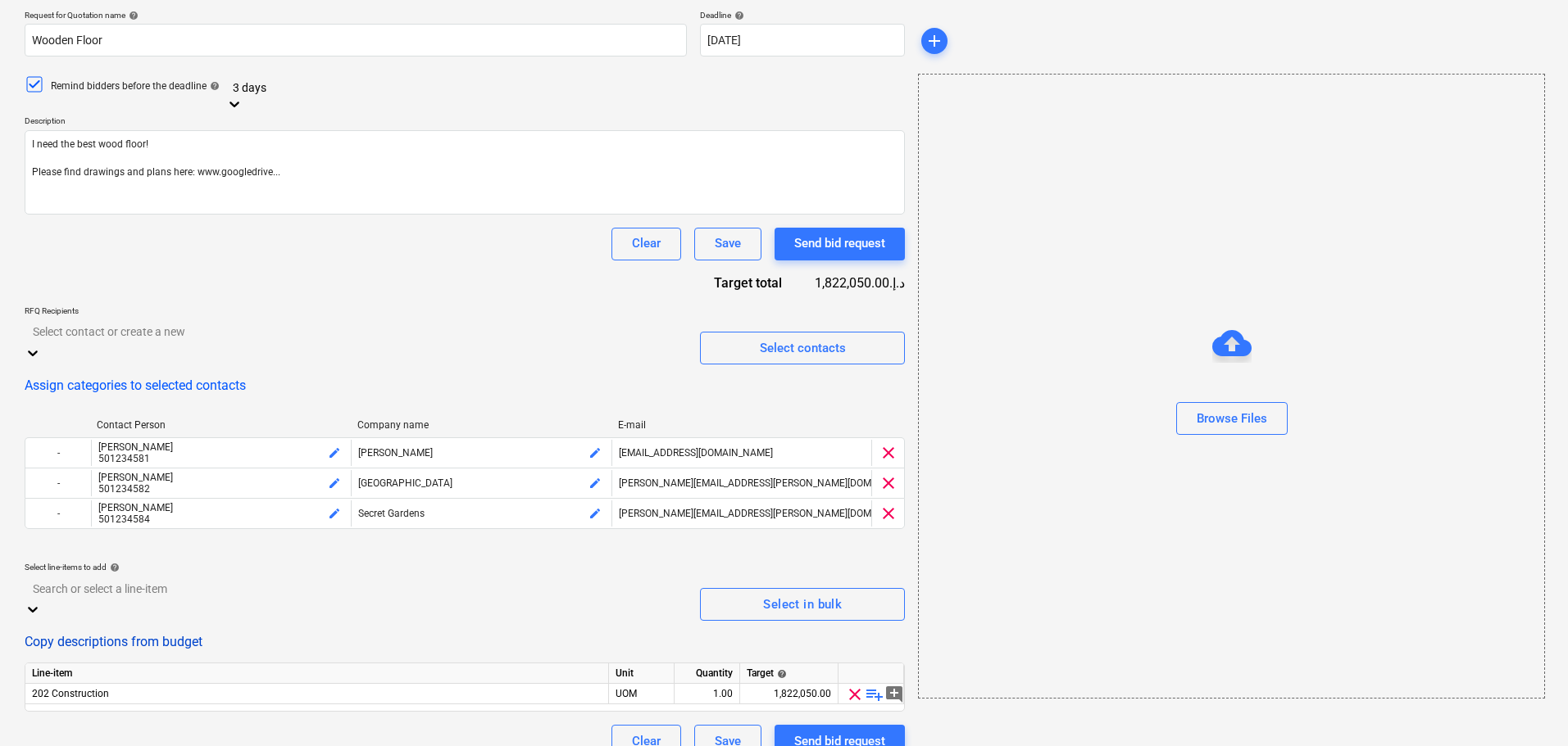
click at [179, 634] on button "Copy descriptions from budget" at bounding box center [114, 642] width 177 height 16
drag, startPoint x: 829, startPoint y: 665, endPoint x: 766, endPoint y: 675, distance: 63.8
click at [766, 684] on div "1,822,050.00" at bounding box center [788, 694] width 85 height 21
click at [766, 684] on div "0.00" at bounding box center [788, 694] width 85 height 21
type input "1822000"
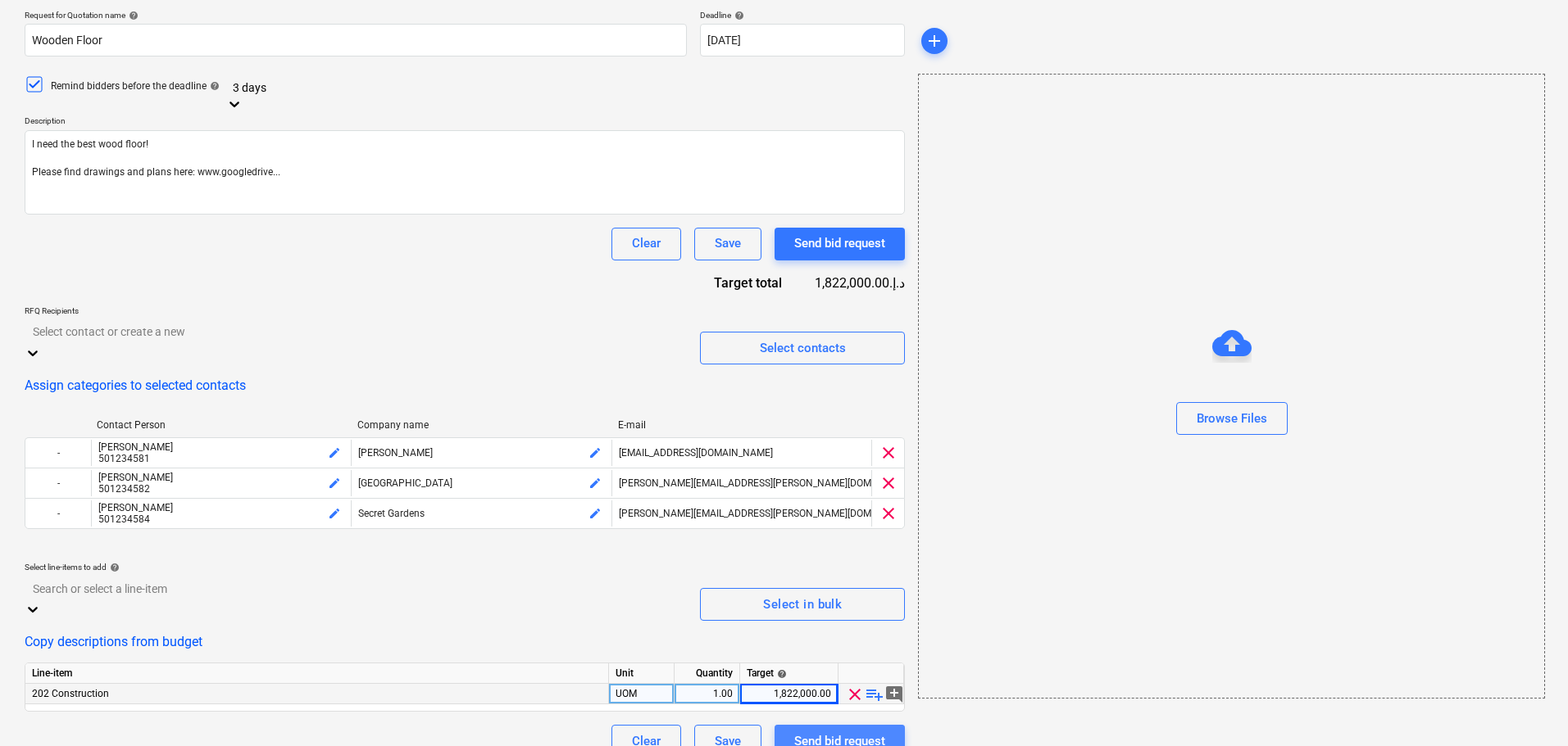
click at [836, 731] on div "Send bid request" at bounding box center [839, 741] width 91 height 21
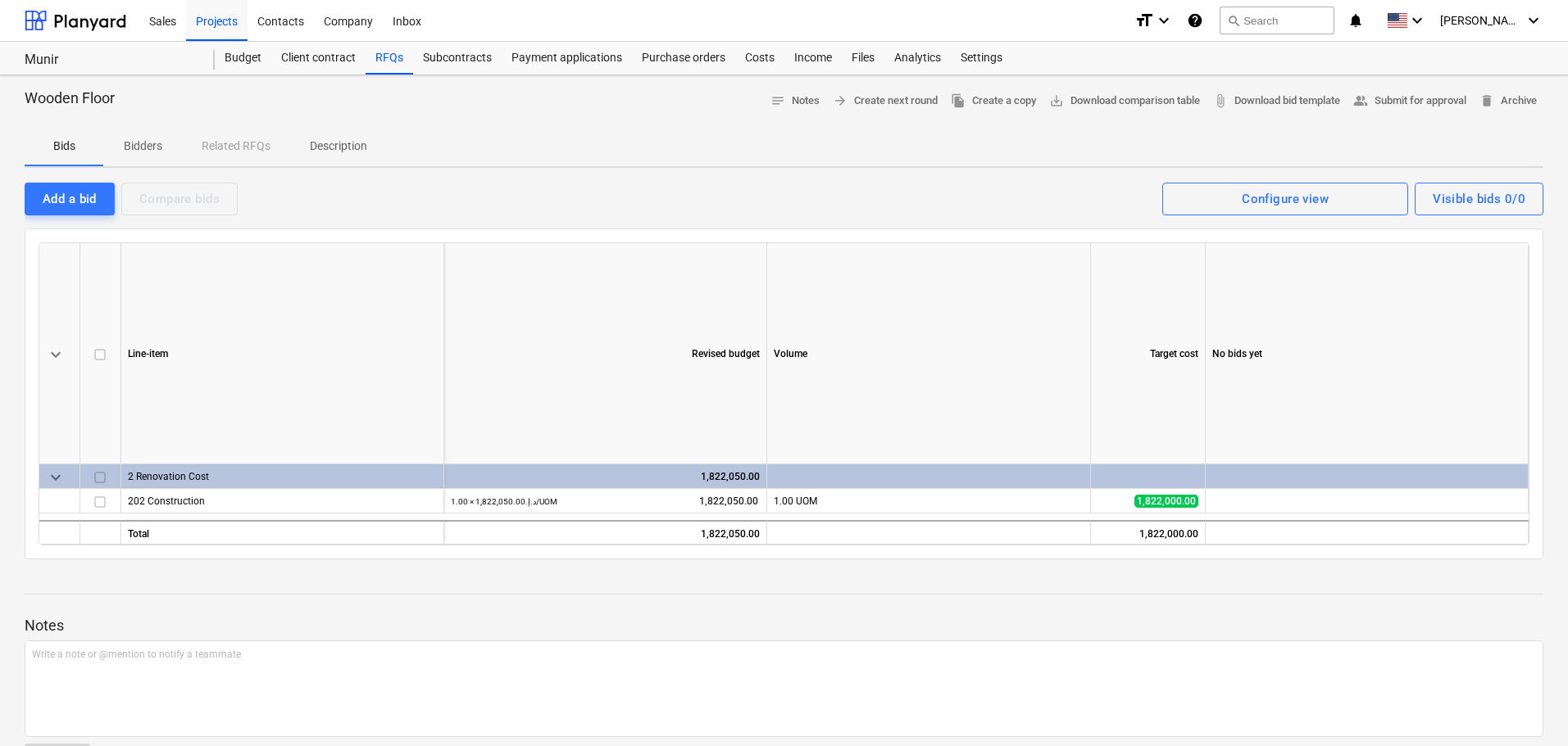
click at [143, 139] on p "Bidders" at bounding box center [141, 145] width 39 height 17
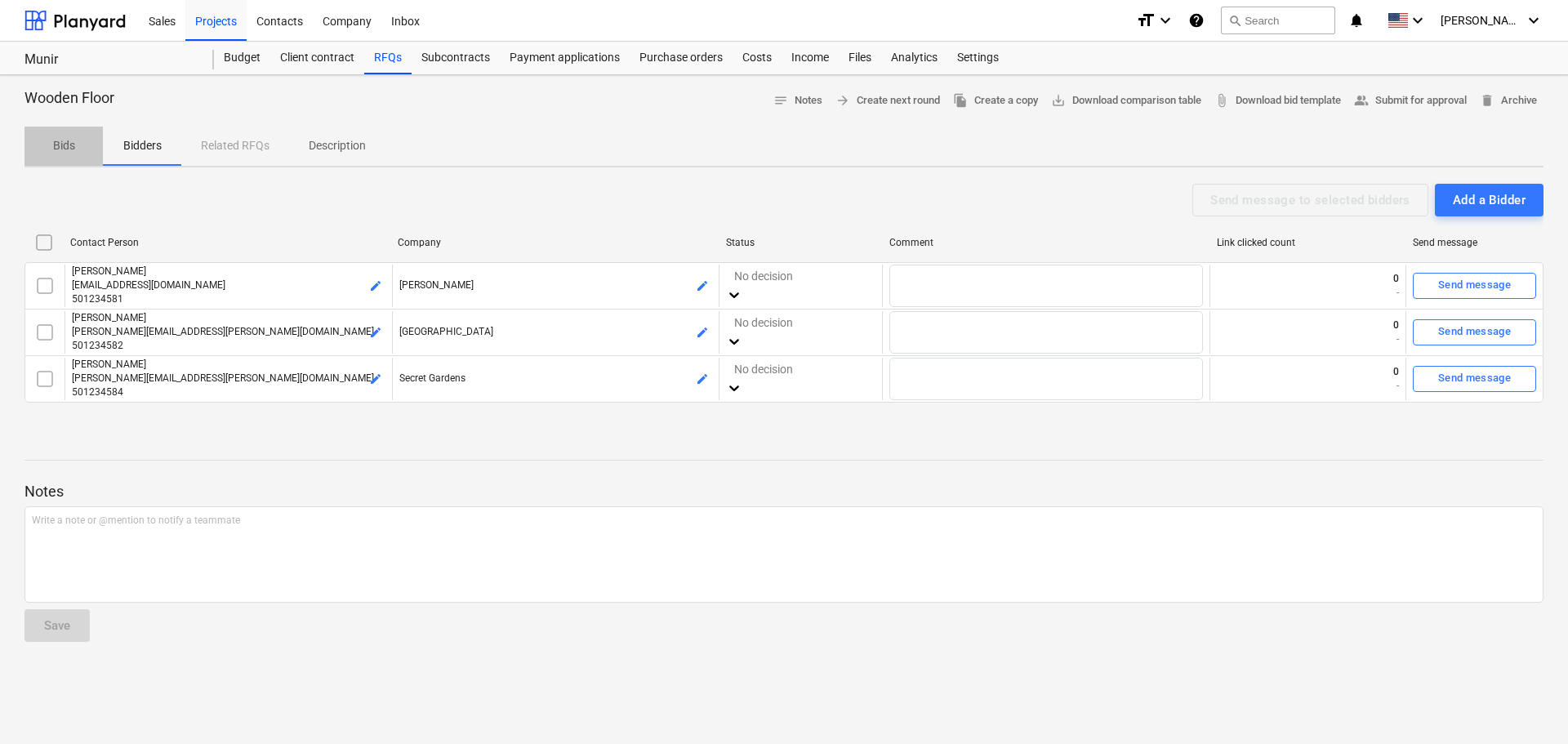
click at [70, 150] on p "Bids" at bounding box center [63, 145] width 39 height 17
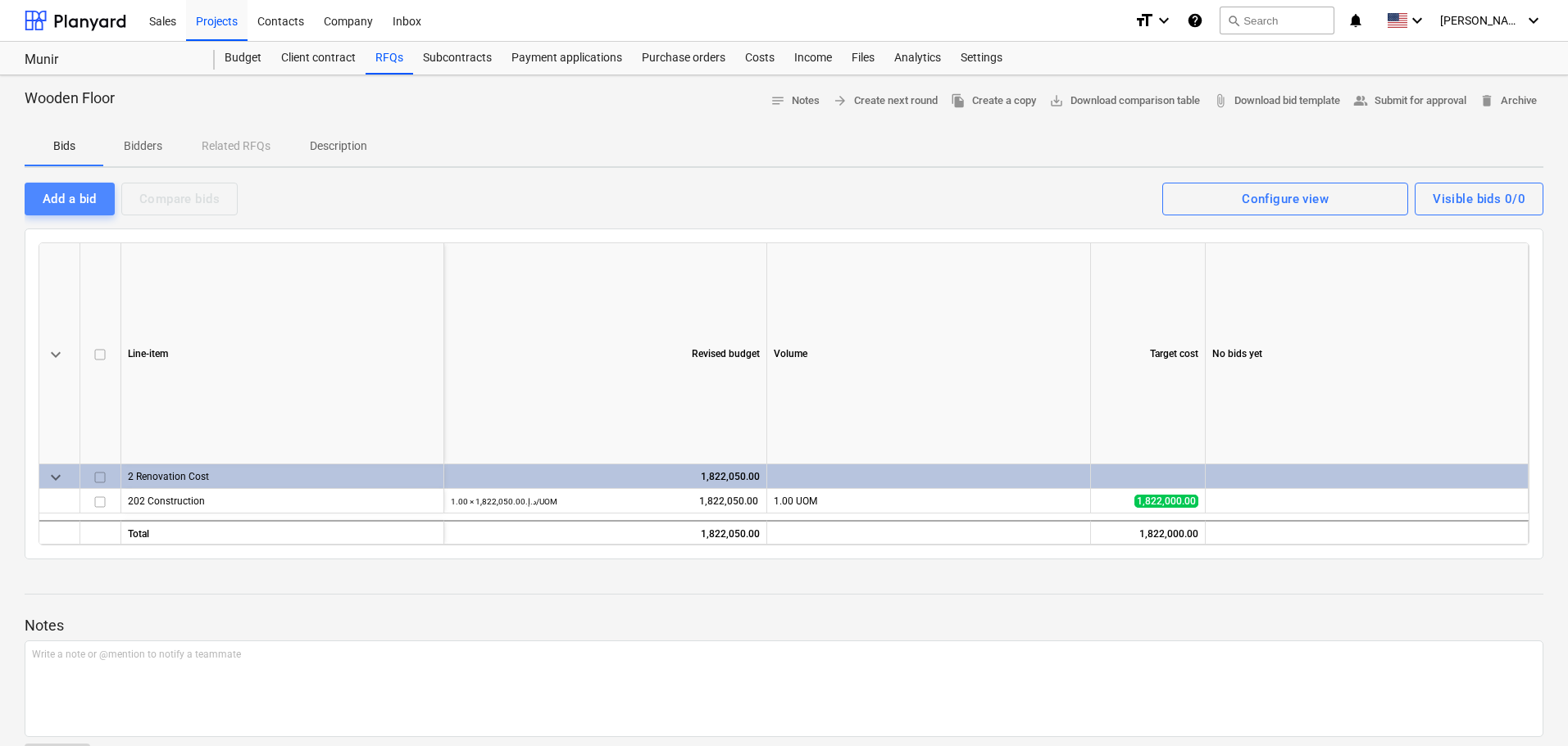
click at [61, 182] on button "Add a bid" at bounding box center [70, 198] width 90 height 33
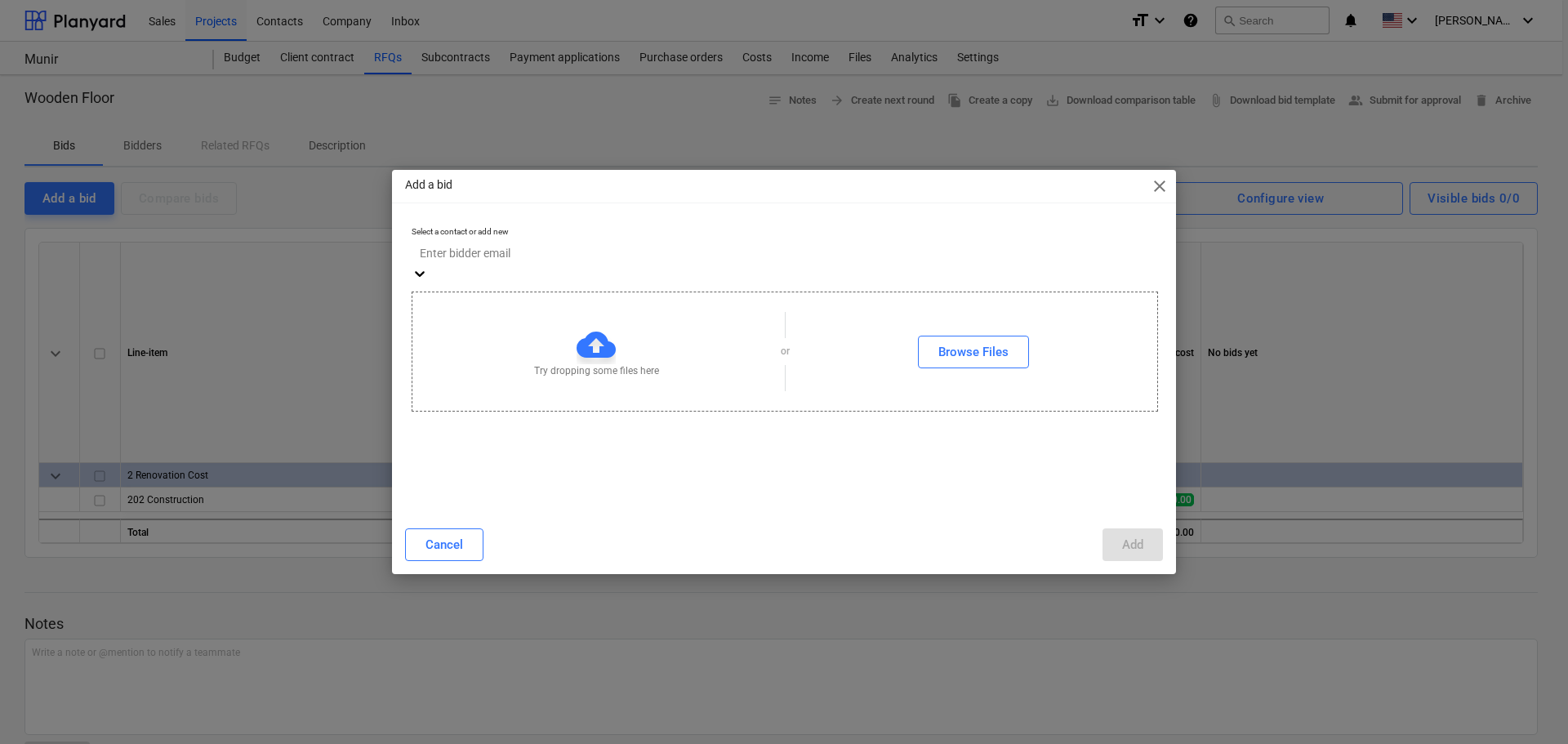
click at [472, 246] on div "Enter bidder email" at bounding box center [784, 252] width 745 height 25
type input "ol"
click at [741, 744] on div "psvitacawko@gmail.com [I am Oleksandr Polishchuk @ [DEMO] Electric Inc.]" at bounding box center [782, 754] width 1563 height 13
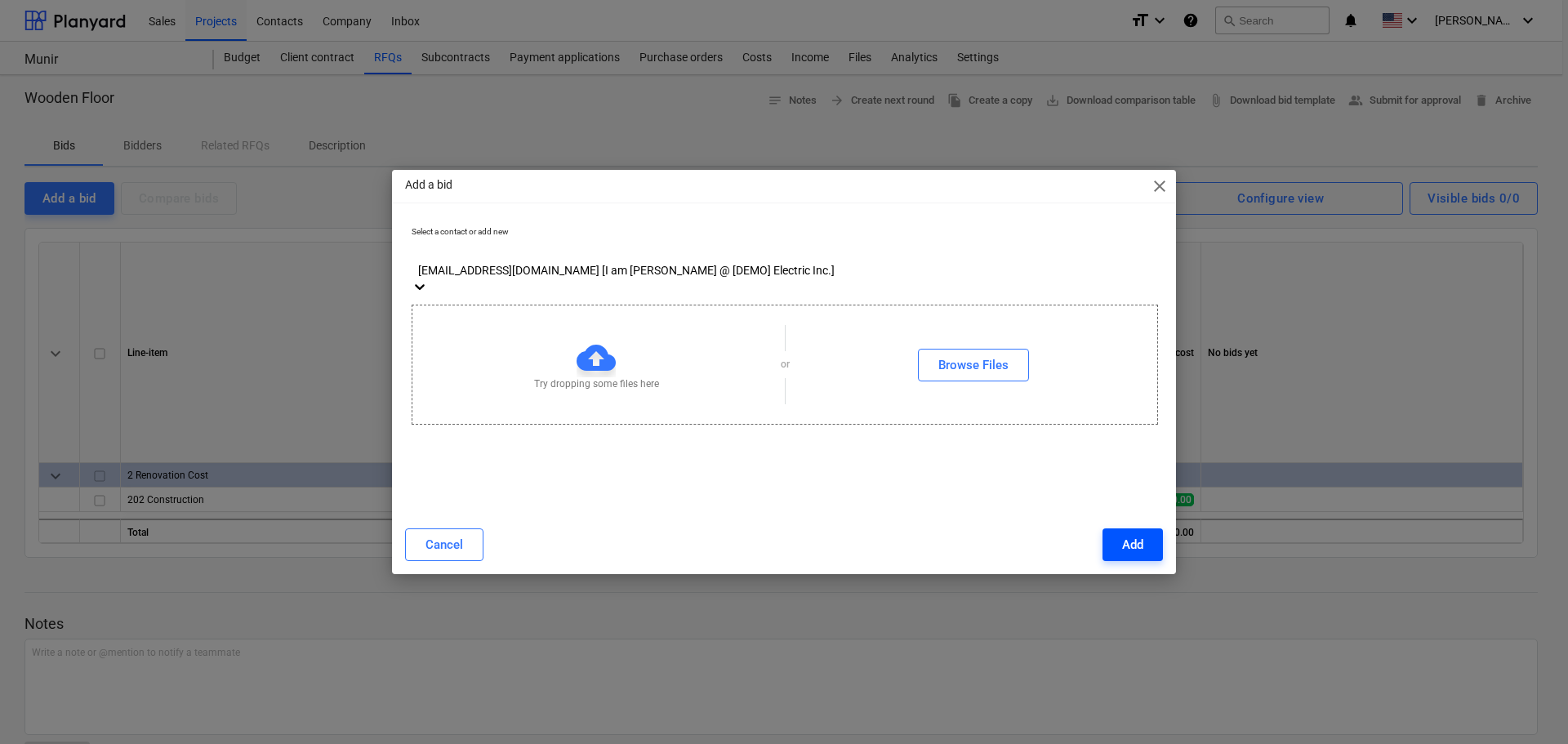
click at [1120, 536] on button "Add" at bounding box center [1132, 544] width 61 height 33
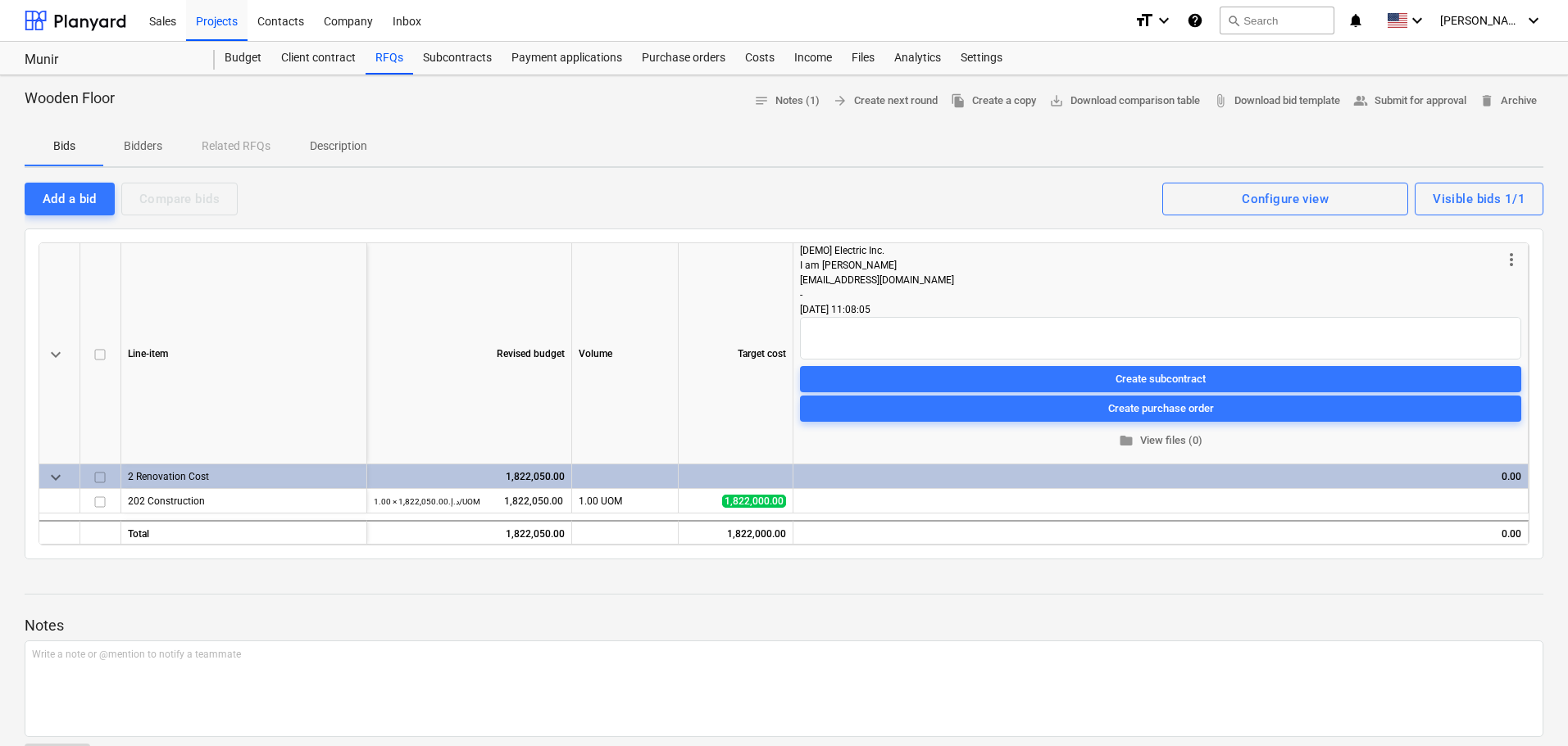
click at [1507, 257] on span "more_vert" at bounding box center [1511, 260] width 20 height 20
click at [1457, 330] on li "Delete bid" at bounding box center [1474, 336] width 168 height 38
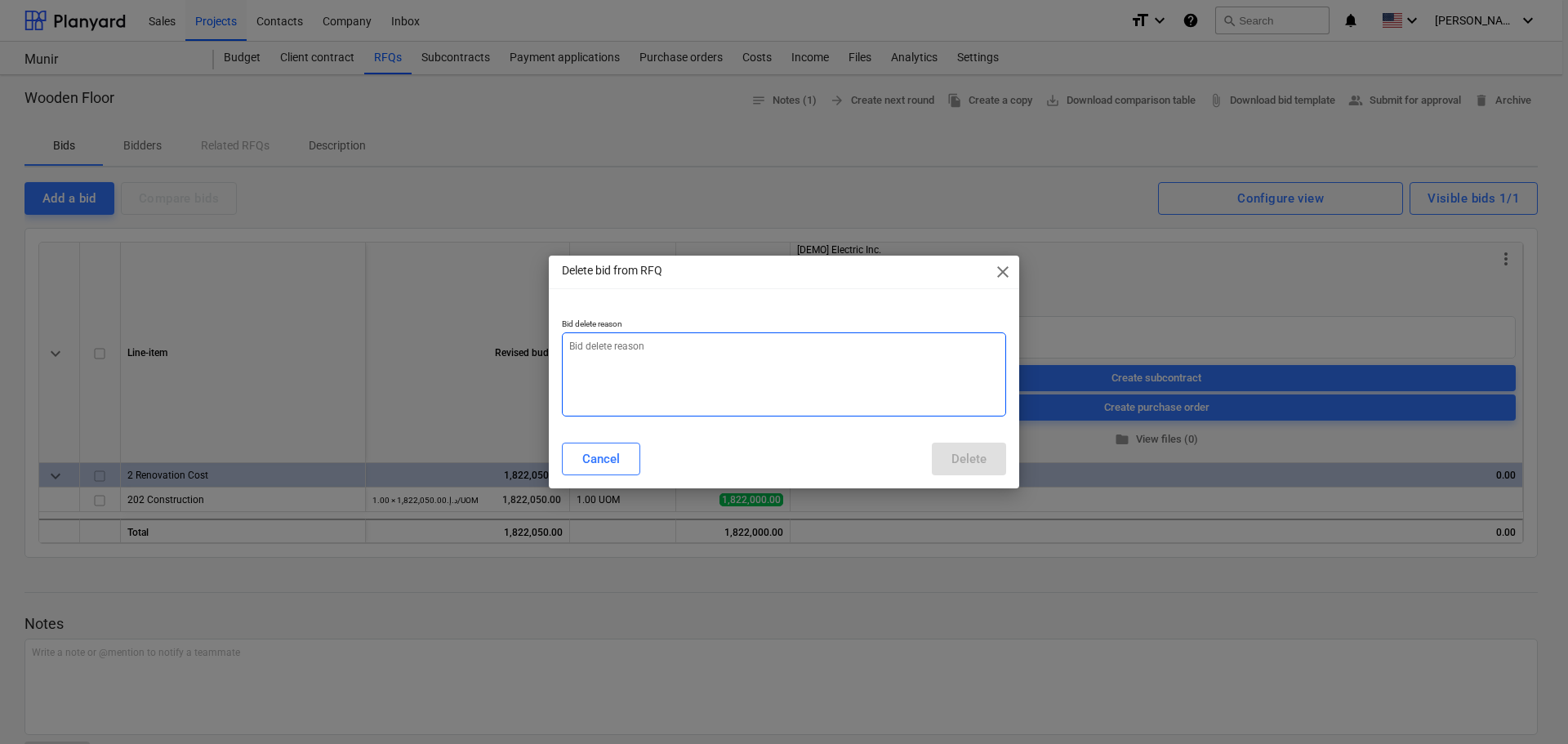
click at [619, 359] on textarea at bounding box center [784, 374] width 444 height 84
type textarea "123"
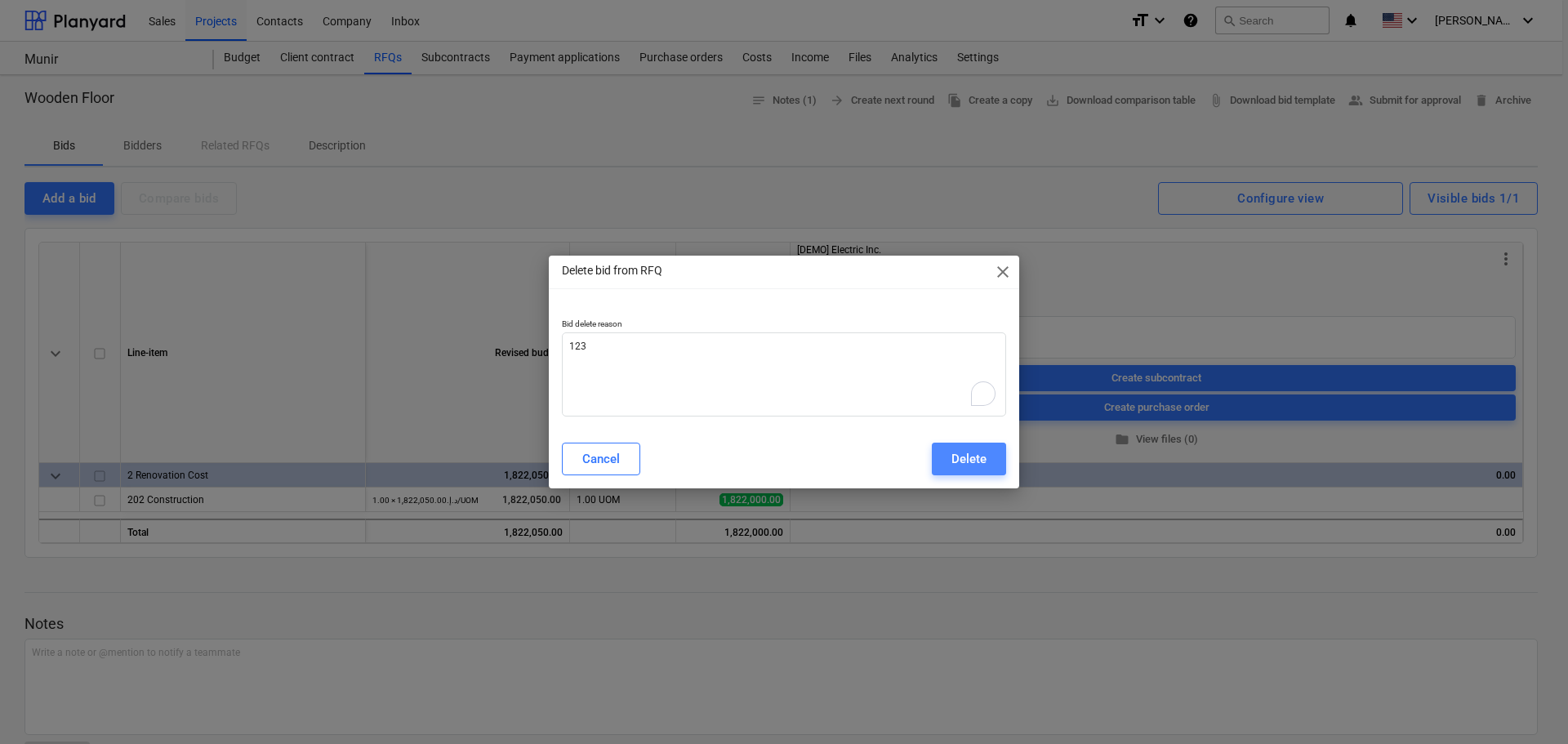
click at [955, 452] on div "Delete" at bounding box center [968, 459] width 35 height 21
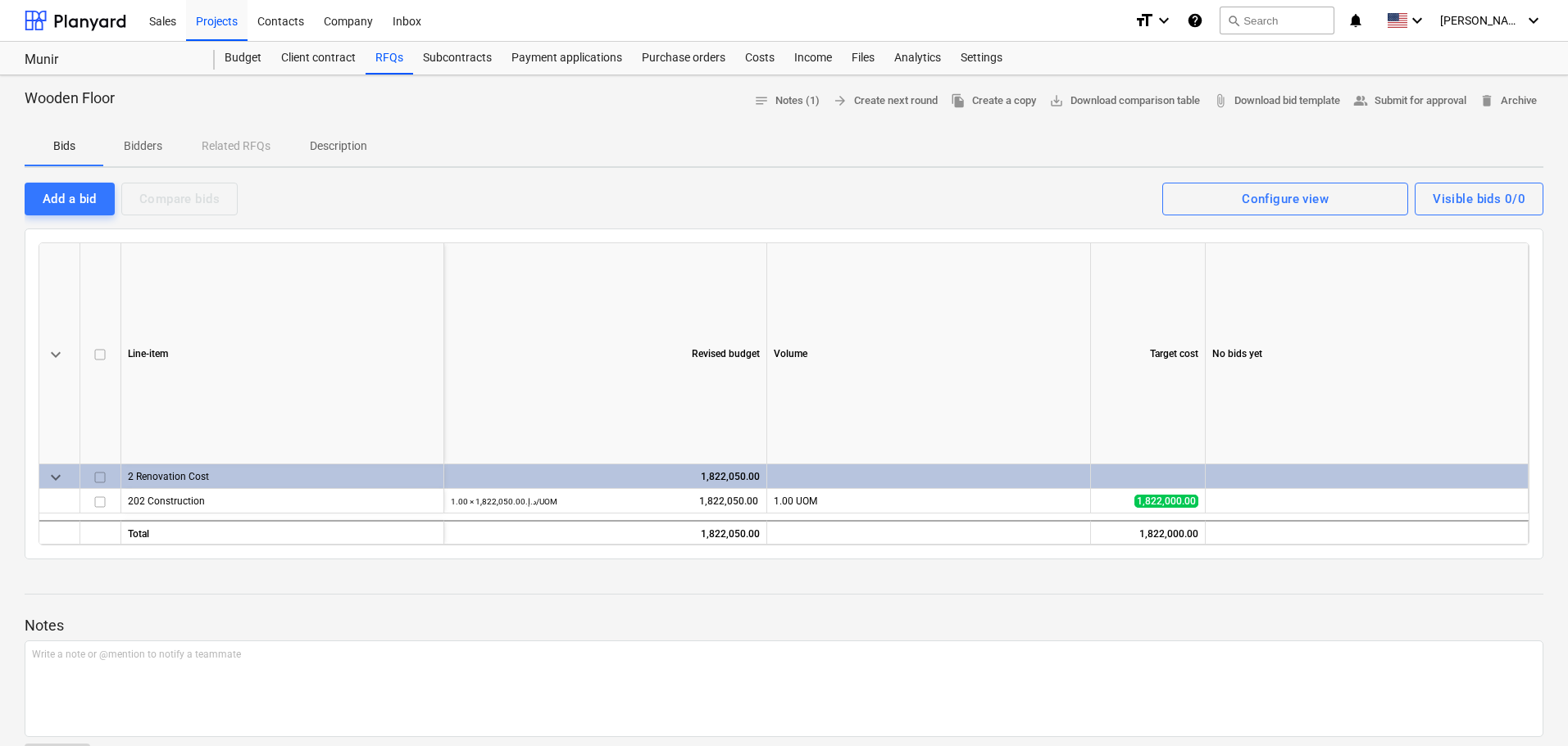
click at [140, 134] on span "Bidders" at bounding box center [142, 145] width 79 height 27
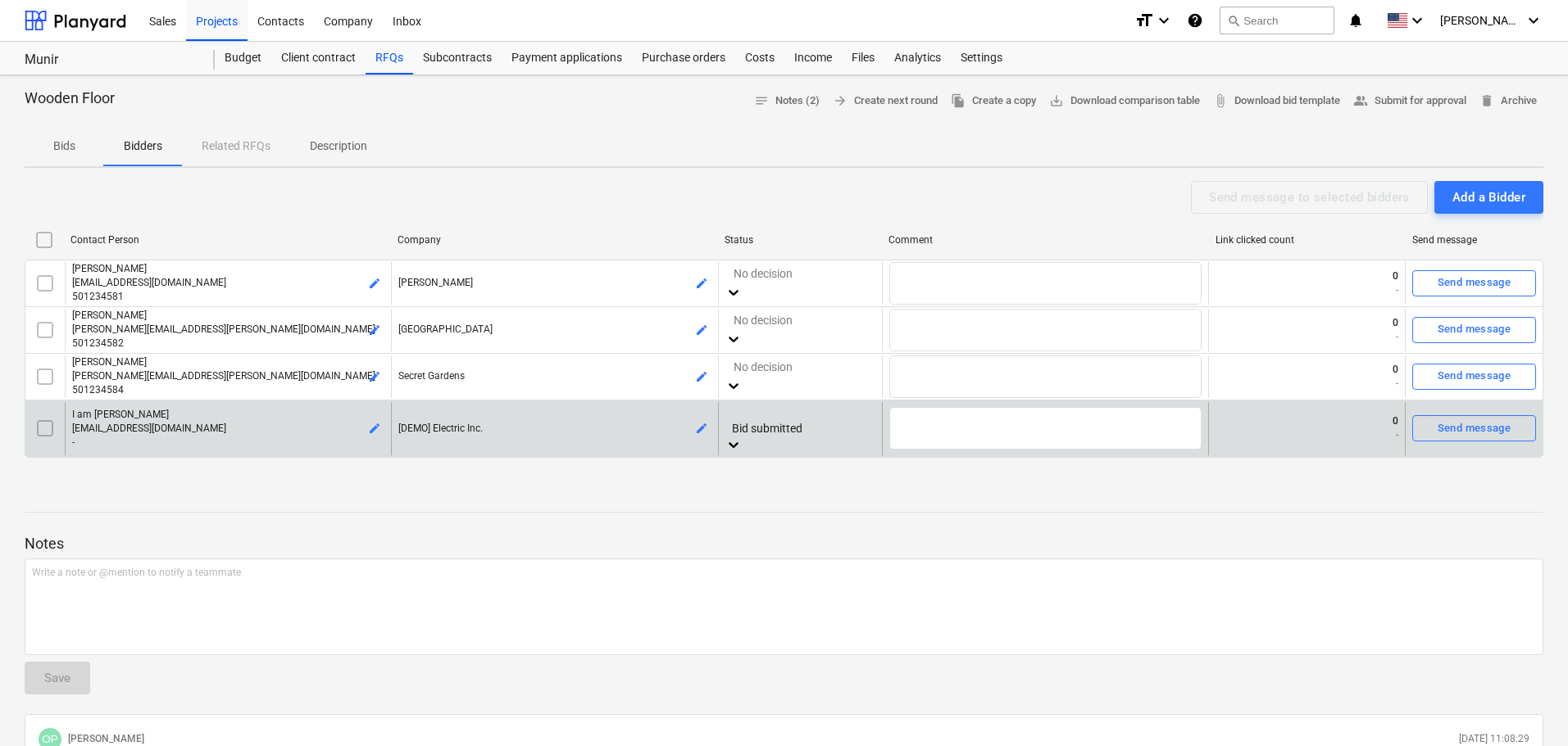
click at [741, 436] on div at bounding box center [733, 445] width 16 height 19
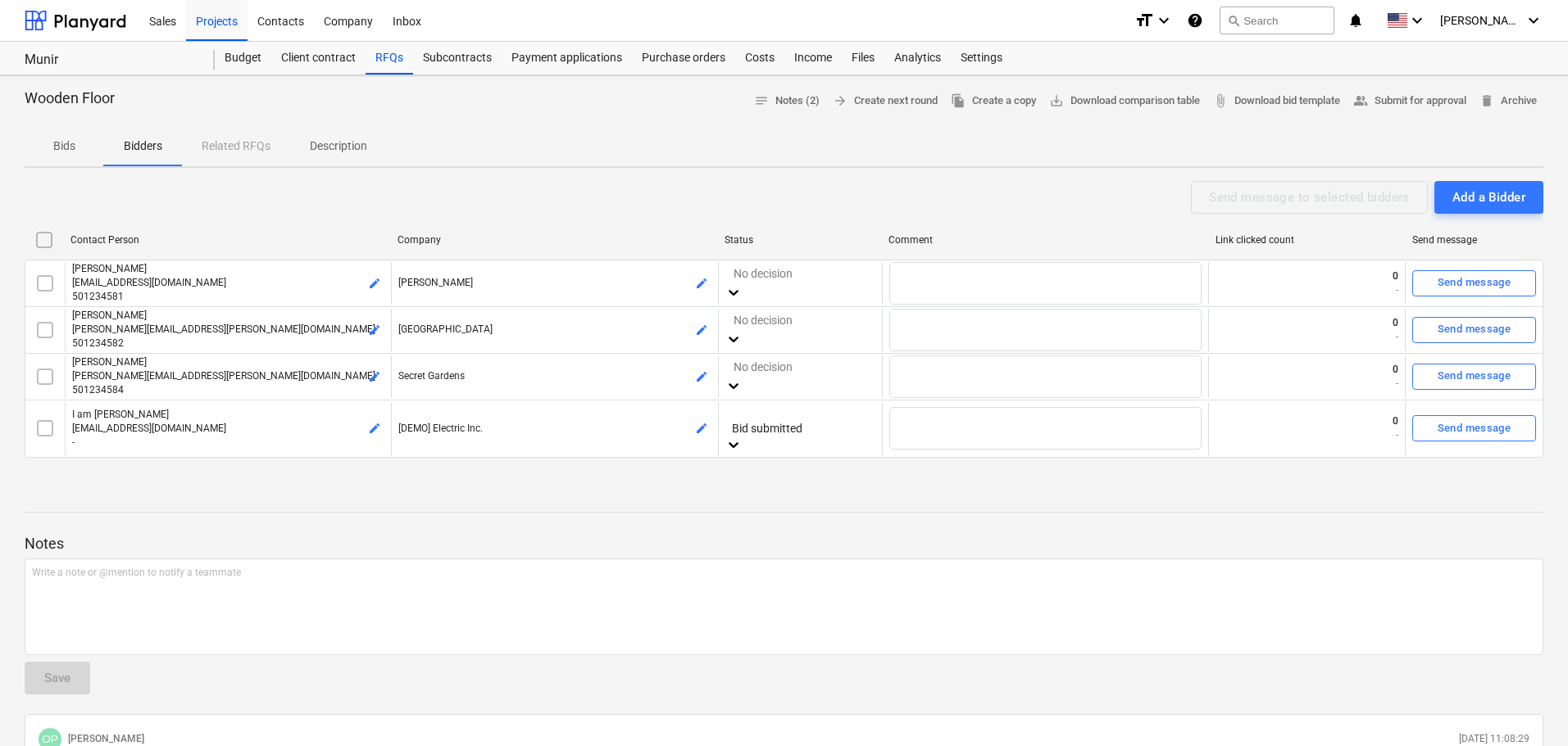
click at [655, 494] on div "Notes Write a note or @mention to notify a teammate ﻿ Save OP Oleksandr Polishc…" at bounding box center [784, 741] width 1518 height 501
click at [1487, 199] on div "Add a Bidder" at bounding box center [1488, 197] width 73 height 21
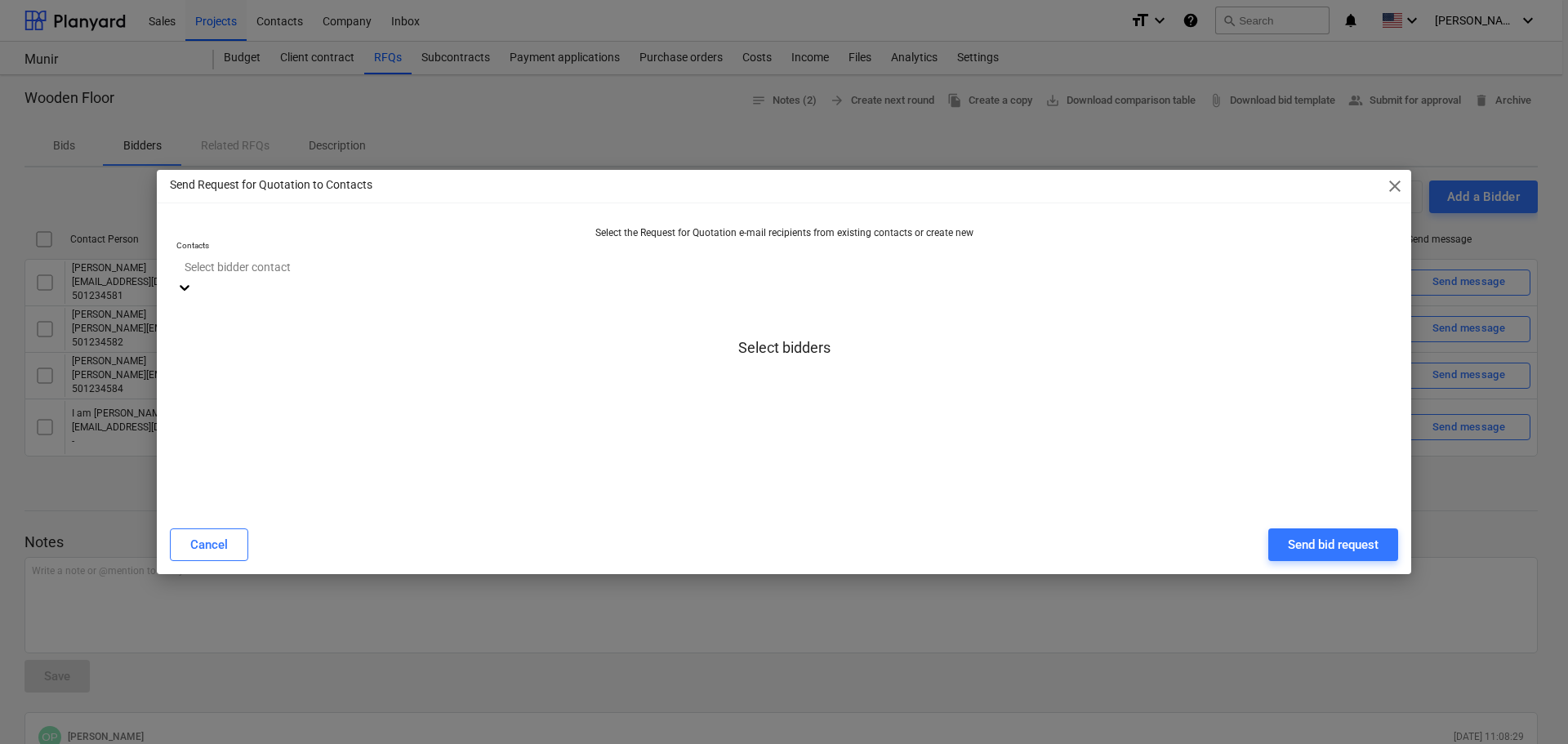
click at [366, 276] on div at bounding box center [784, 266] width 1200 height 19
click at [478, 149] on div "Send Request for Quotation to Contacts close Select the Request for Quotation e…" at bounding box center [784, 372] width 1568 height 744
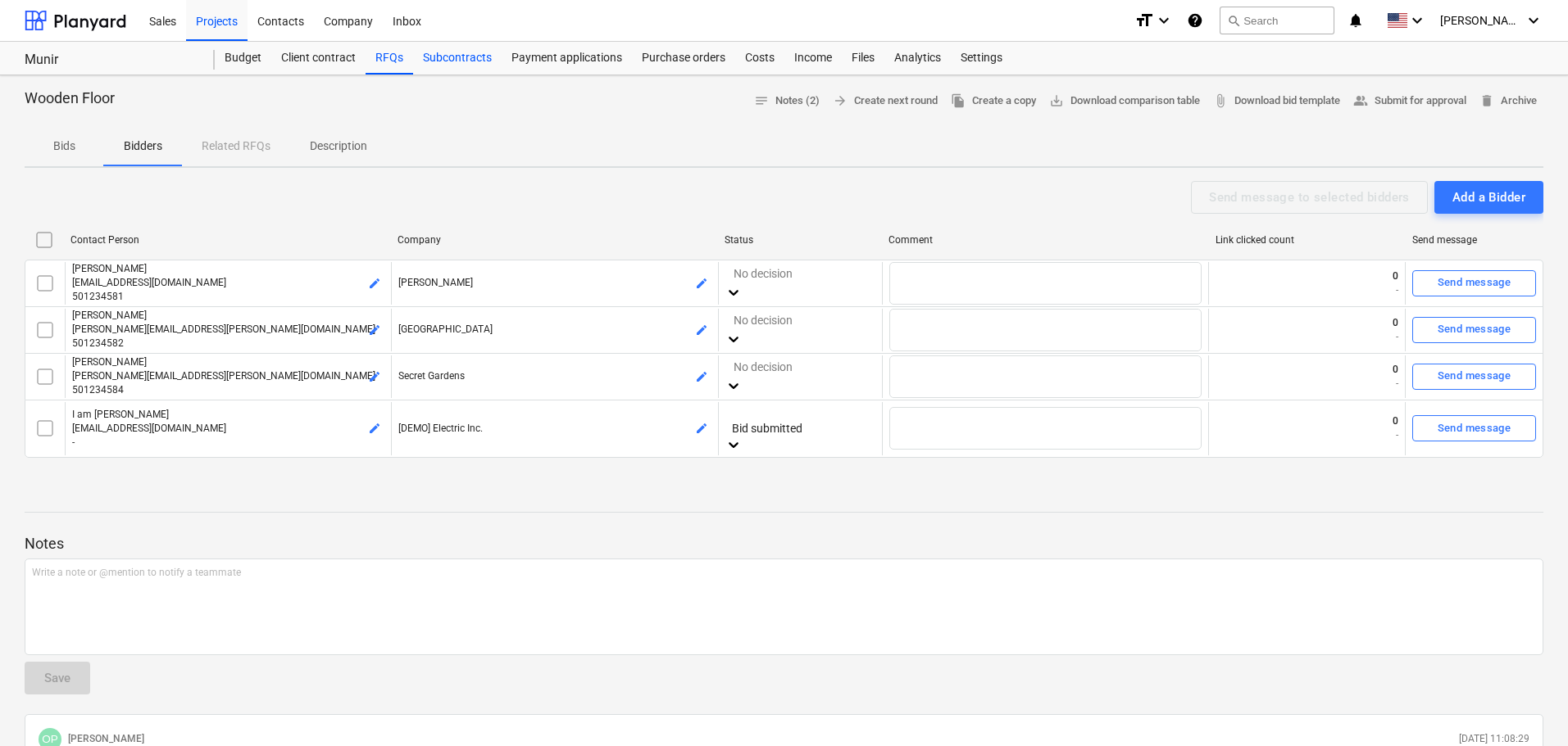
click at [456, 49] on div "Subcontracts" at bounding box center [457, 58] width 89 height 33
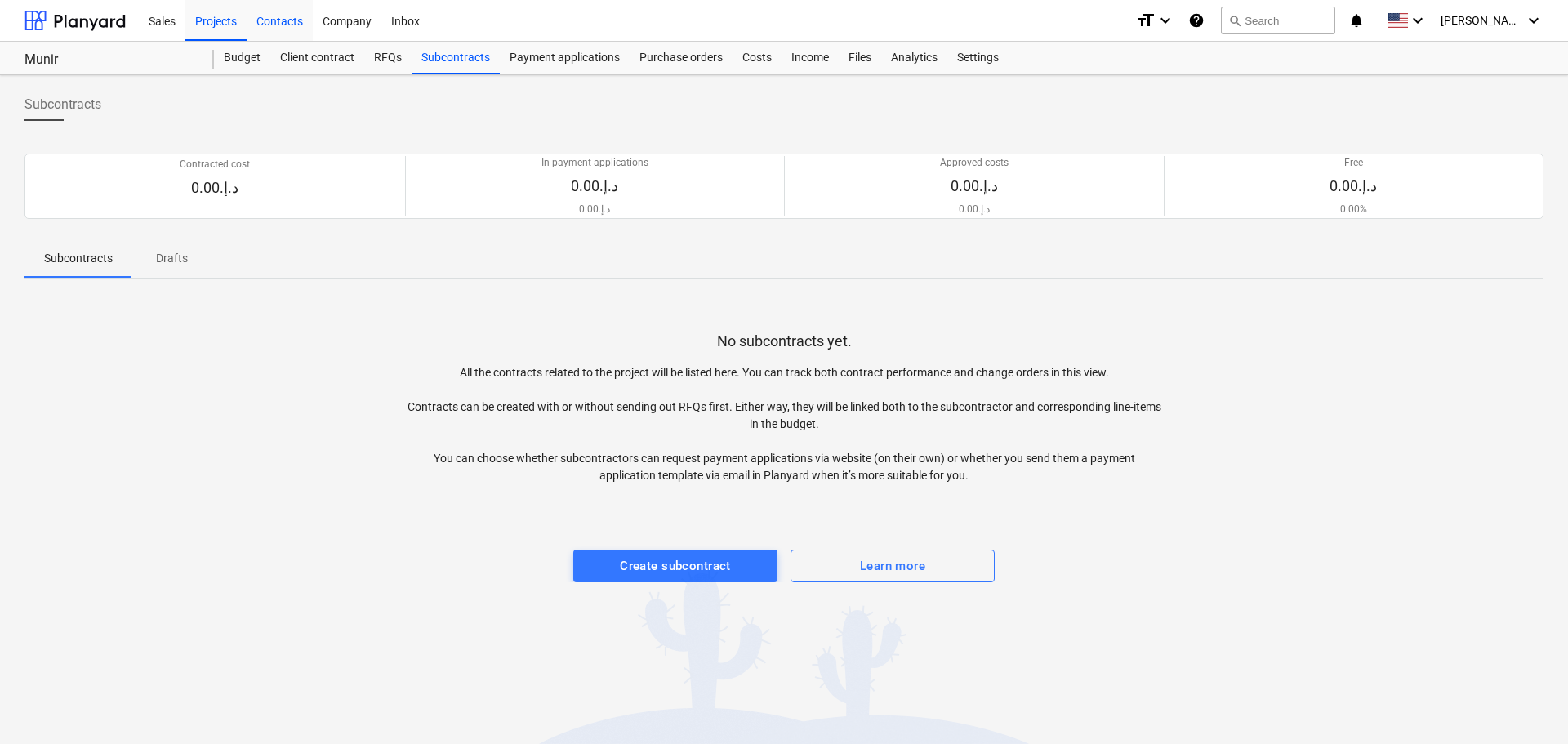
click at [283, 18] on div "Contacts" at bounding box center [279, 20] width 67 height 42
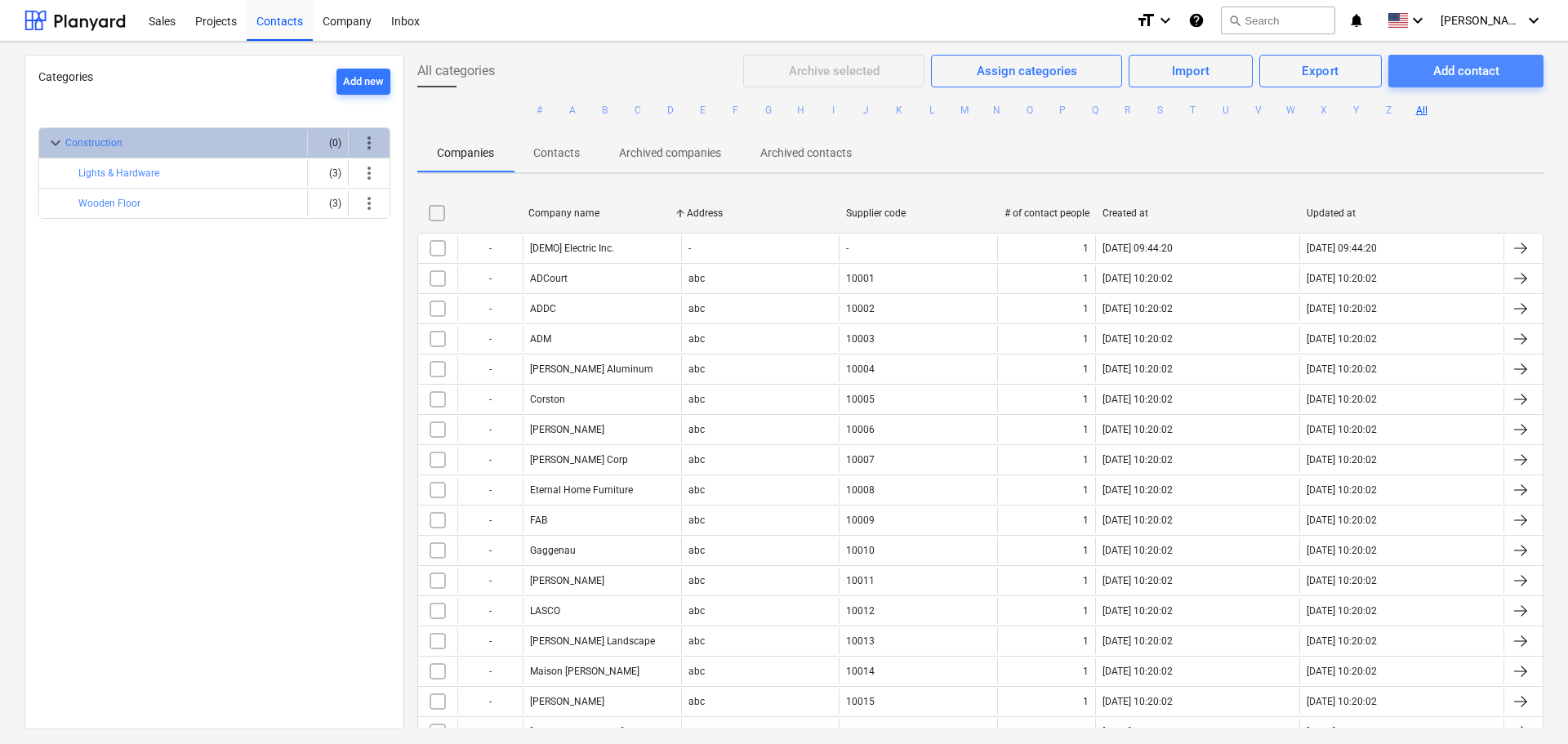
click at [1485, 58] on button "Add contact" at bounding box center [1466, 71] width 155 height 33
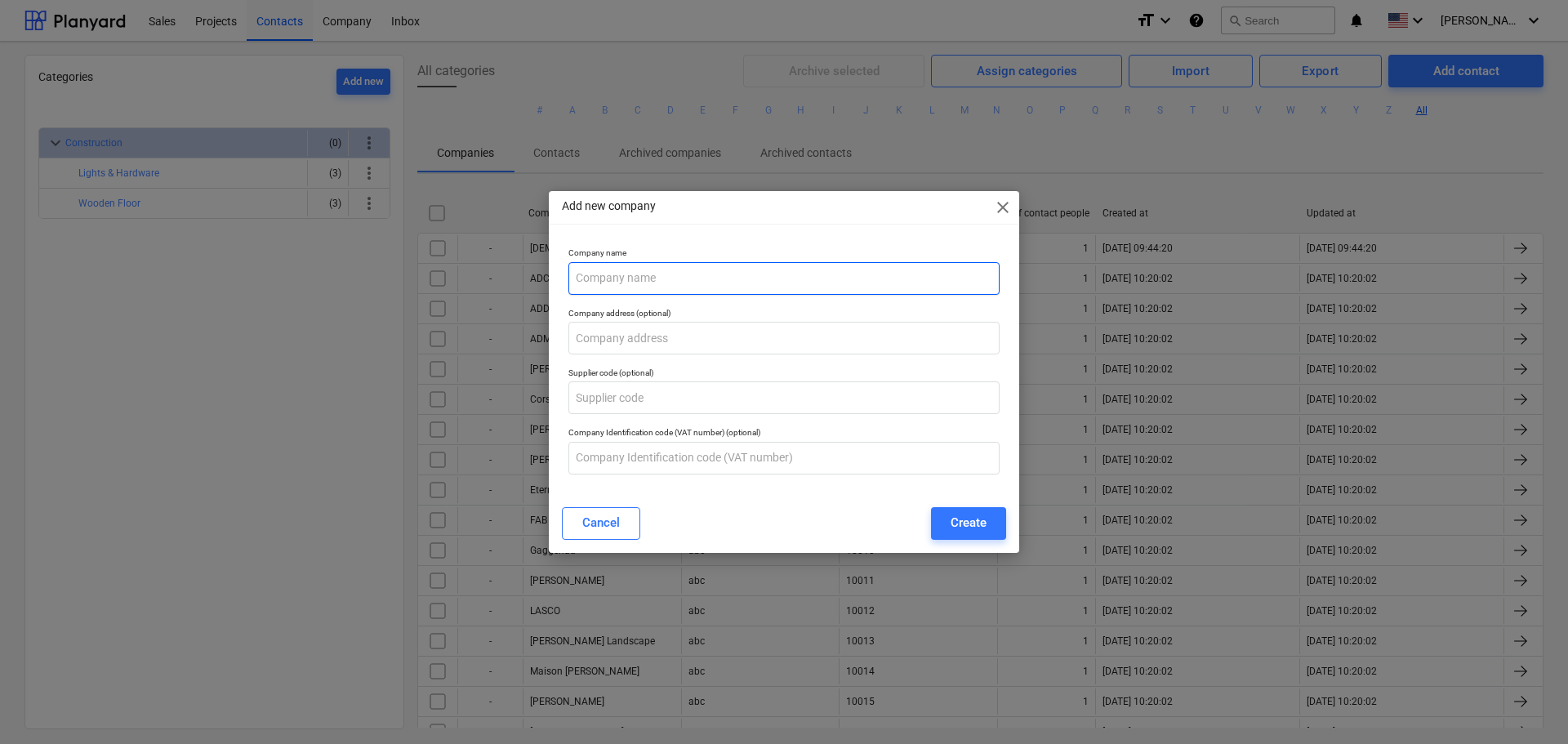
click at [689, 270] on input "text" at bounding box center [784, 278] width 431 height 33
type input "Super Company"
click at [638, 342] on input "text" at bounding box center [784, 338] width 431 height 33
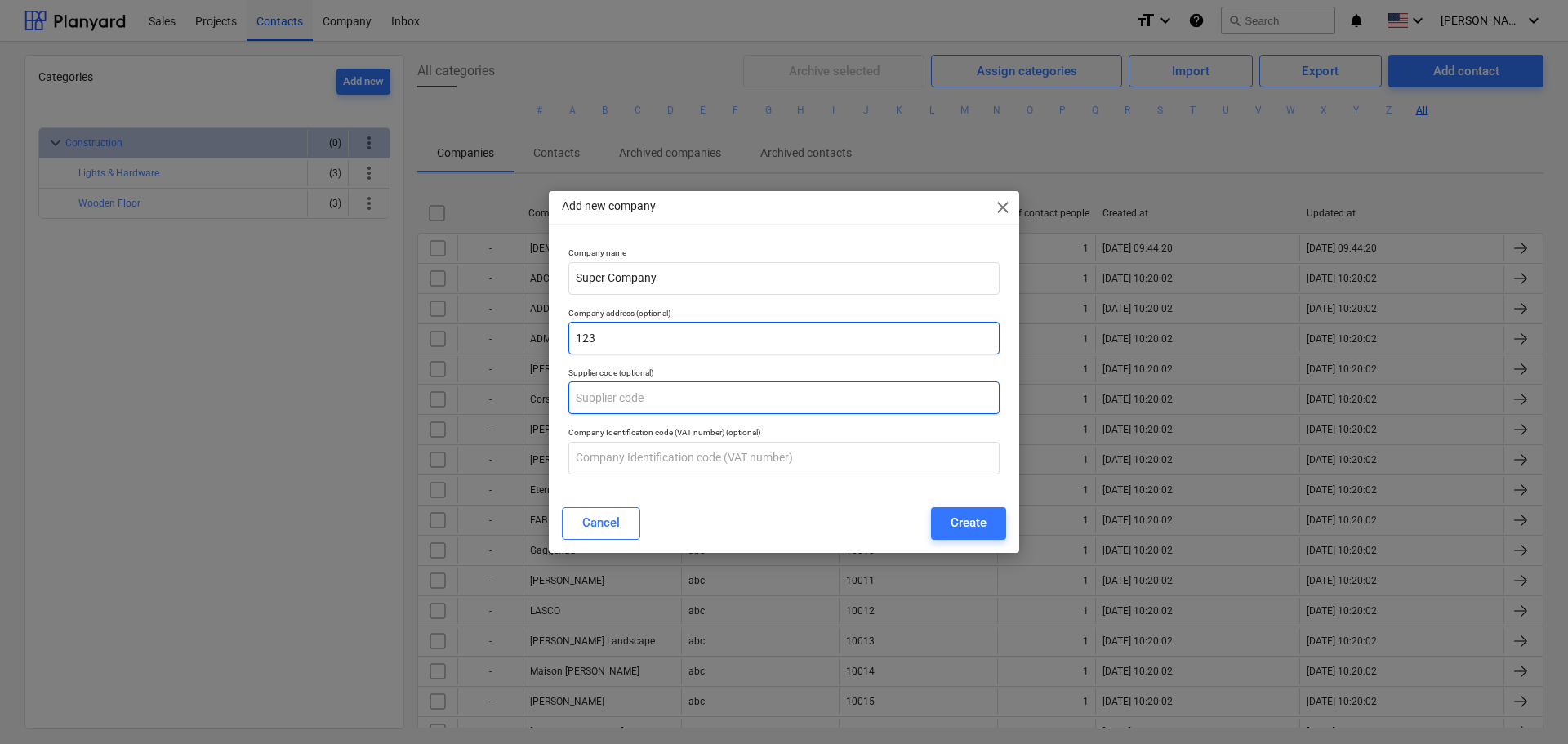
type input "123"
click at [620, 402] on input "text" at bounding box center [784, 397] width 431 height 33
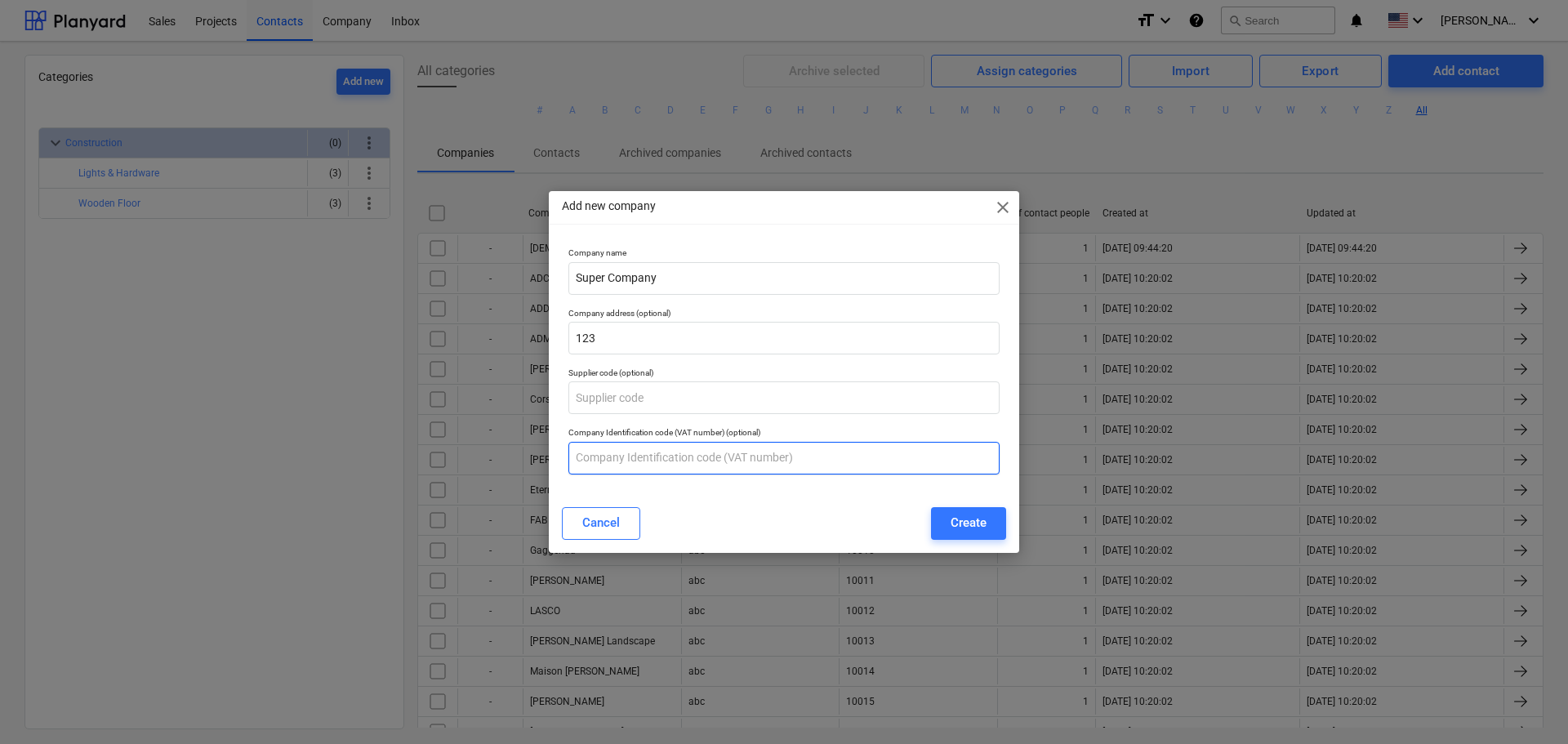
click at [632, 458] on input "text" at bounding box center [784, 458] width 431 height 33
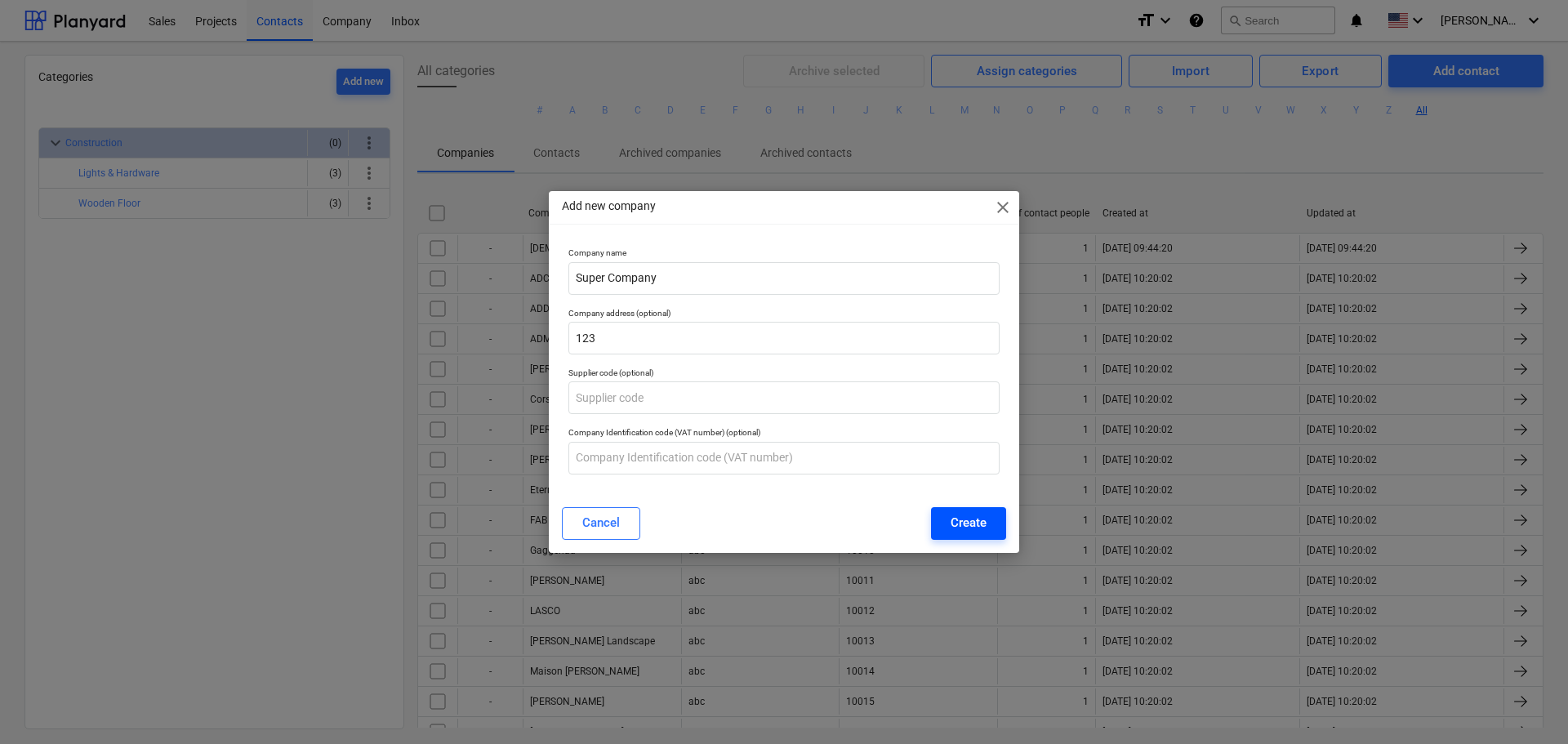
click at [967, 527] on div "Create" at bounding box center [968, 522] width 36 height 21
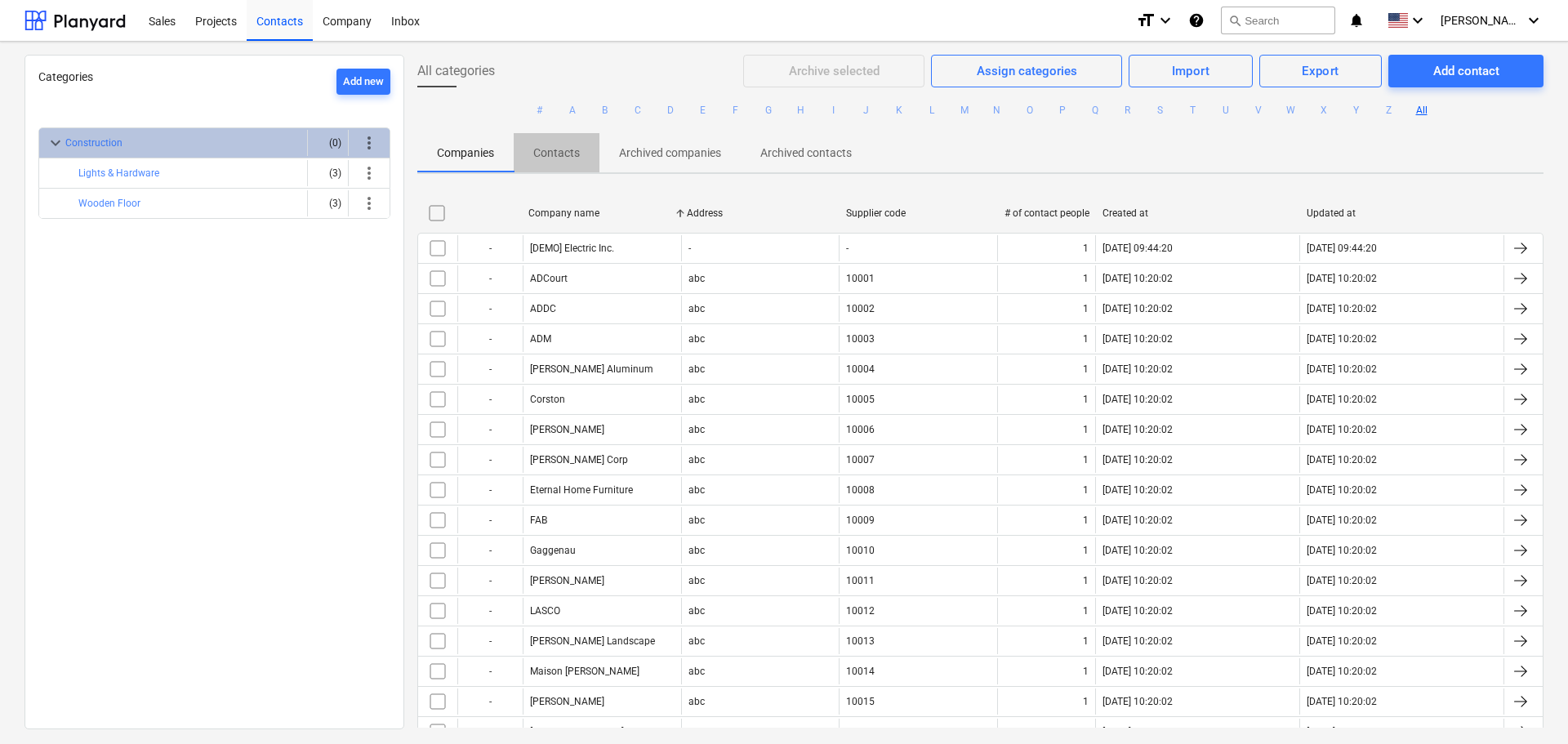
click at [561, 153] on p "Contacts" at bounding box center [556, 153] width 47 height 17
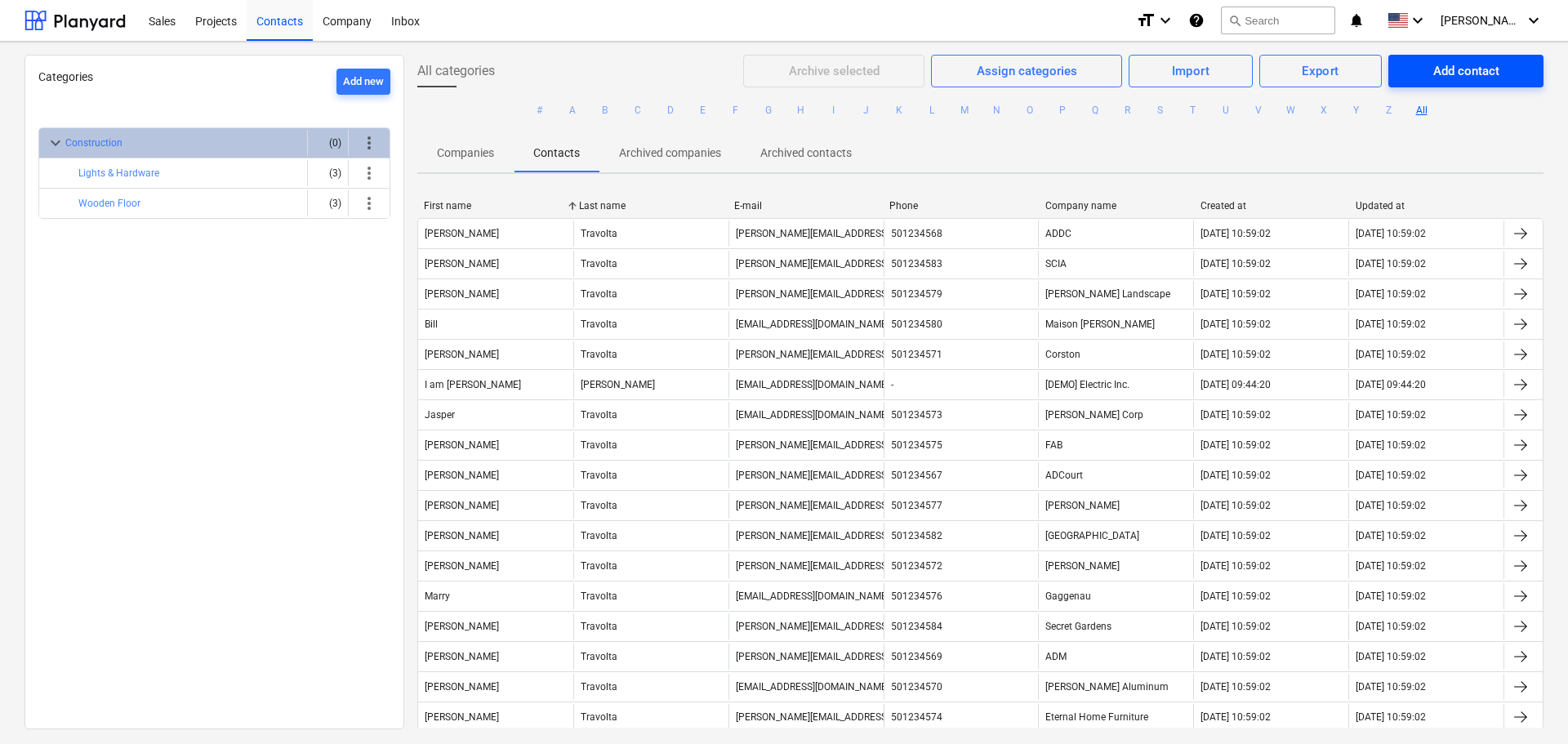
click at [1478, 80] on div "Add contact" at bounding box center [1467, 71] width 67 height 21
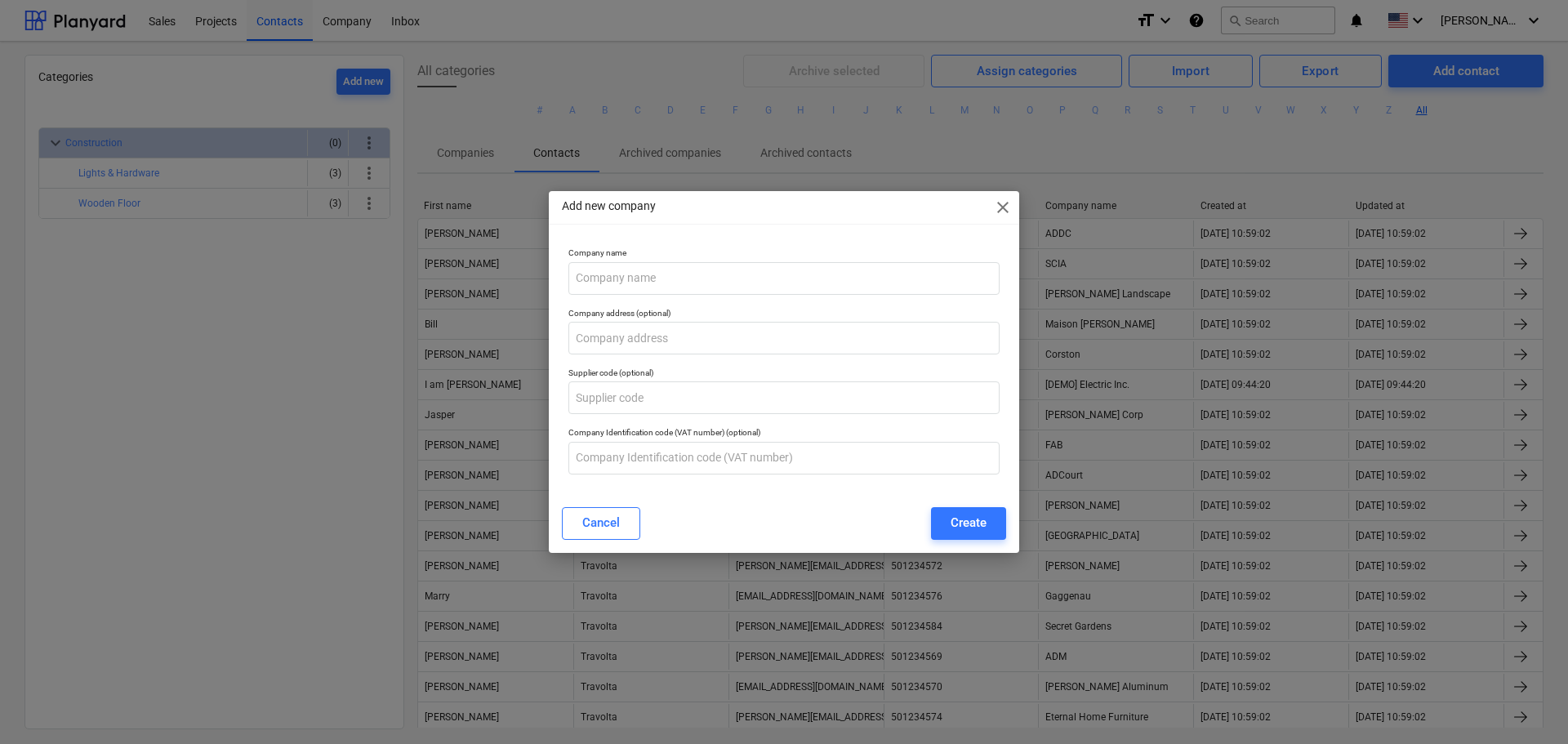
click at [702, 296] on div "Company name" at bounding box center [784, 271] width 444 height 60
click at [711, 279] on input "text" at bounding box center [784, 278] width 431 height 33
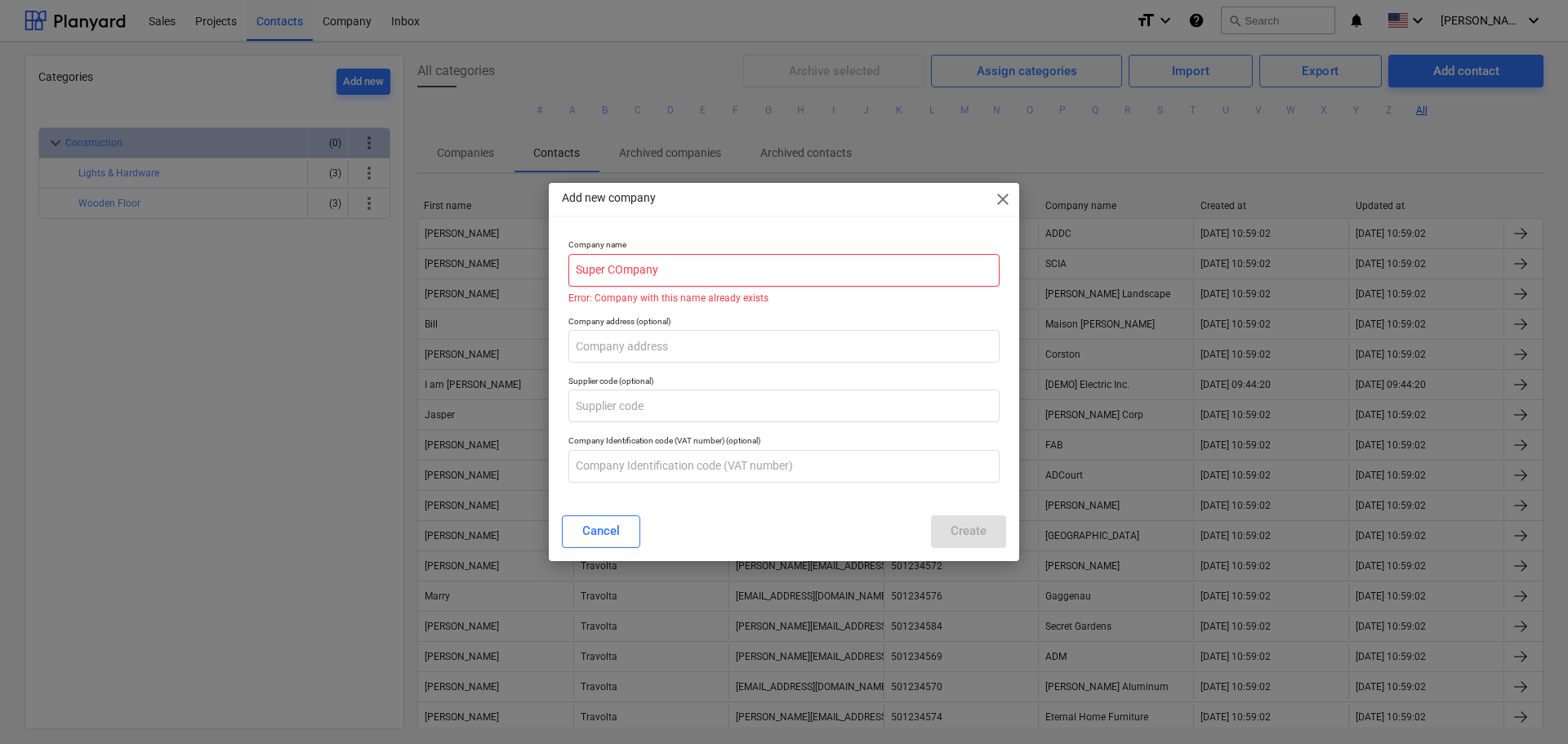
type input "Super COmpany"
click at [1017, 193] on div "Add new company close" at bounding box center [784, 199] width 471 height 33
click at [998, 196] on span "close" at bounding box center [1003, 200] width 20 height 20
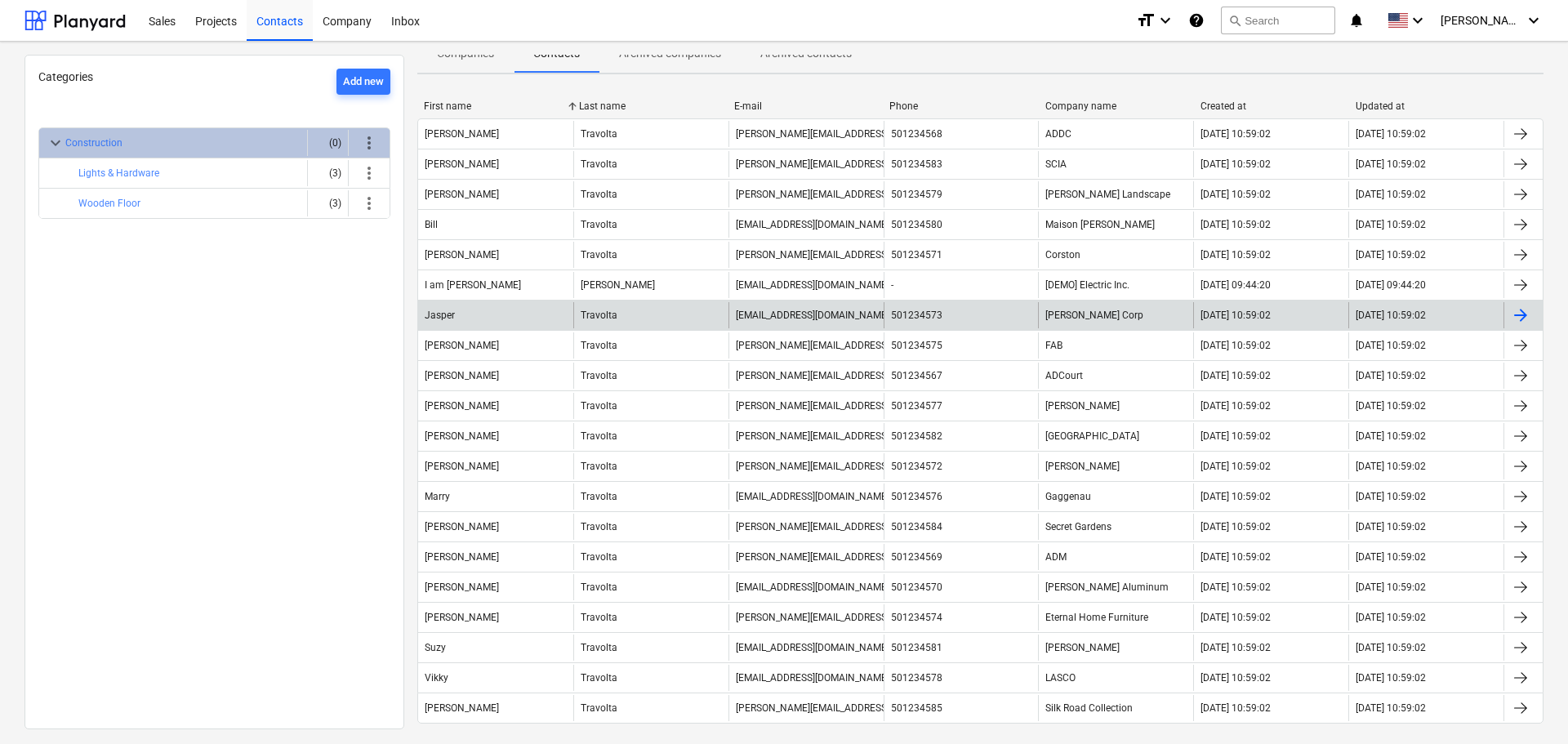
scroll to position [98, 0]
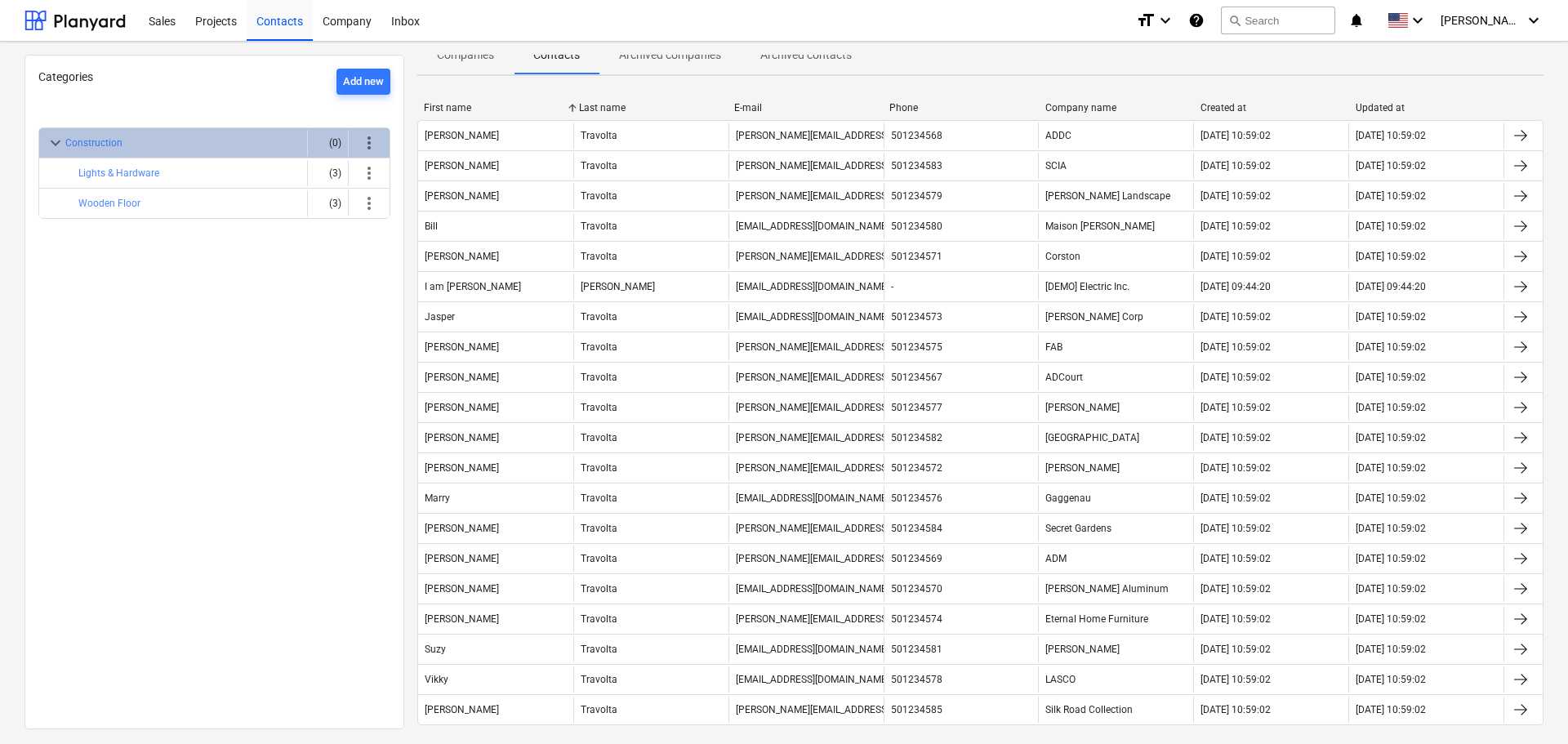
click at [1079, 103] on div "Company name" at bounding box center [1116, 108] width 142 height 12
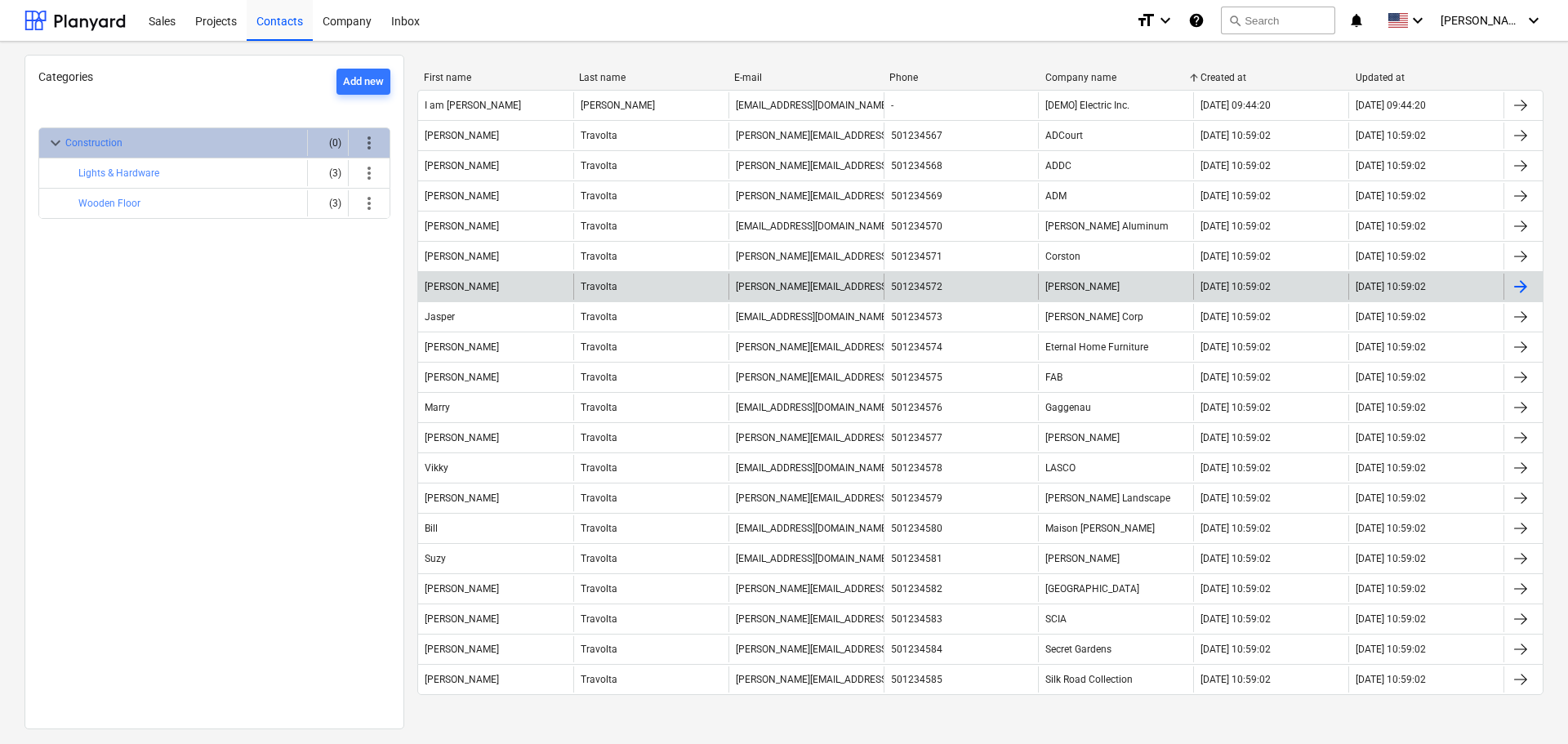
scroll to position [0, 0]
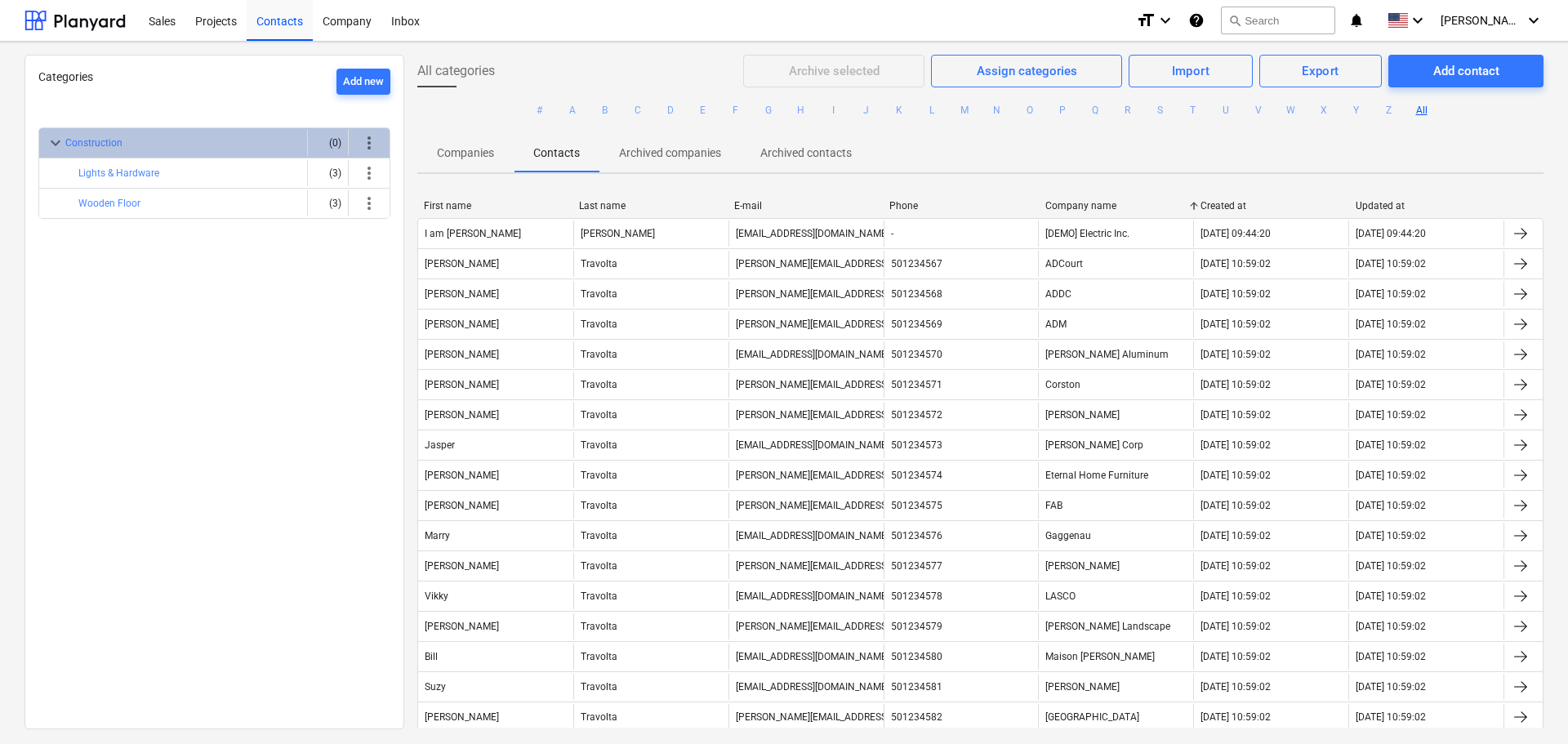
click at [467, 136] on button "Companies" at bounding box center [465, 152] width 96 height 39
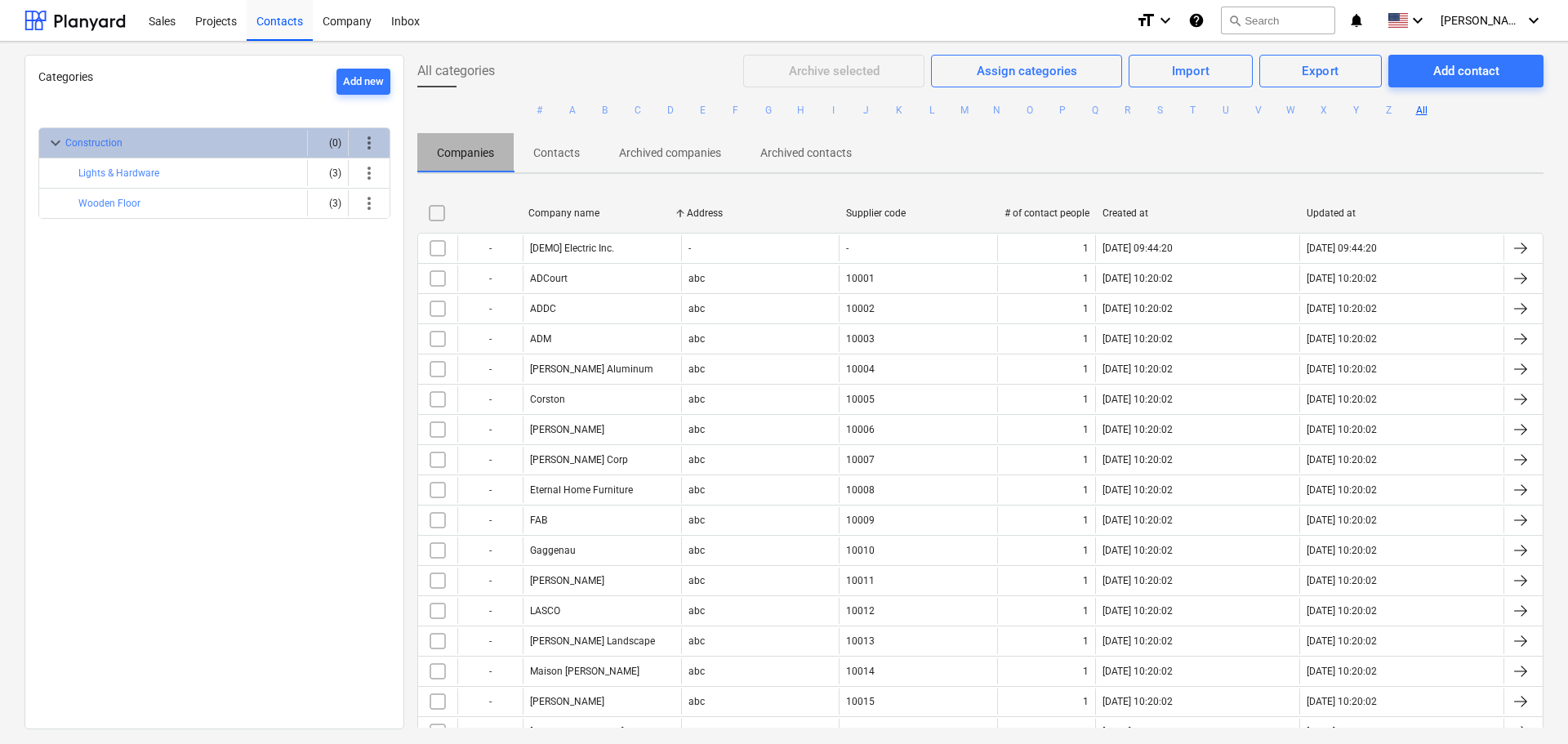
click at [467, 141] on span "Companies" at bounding box center [465, 153] width 96 height 27
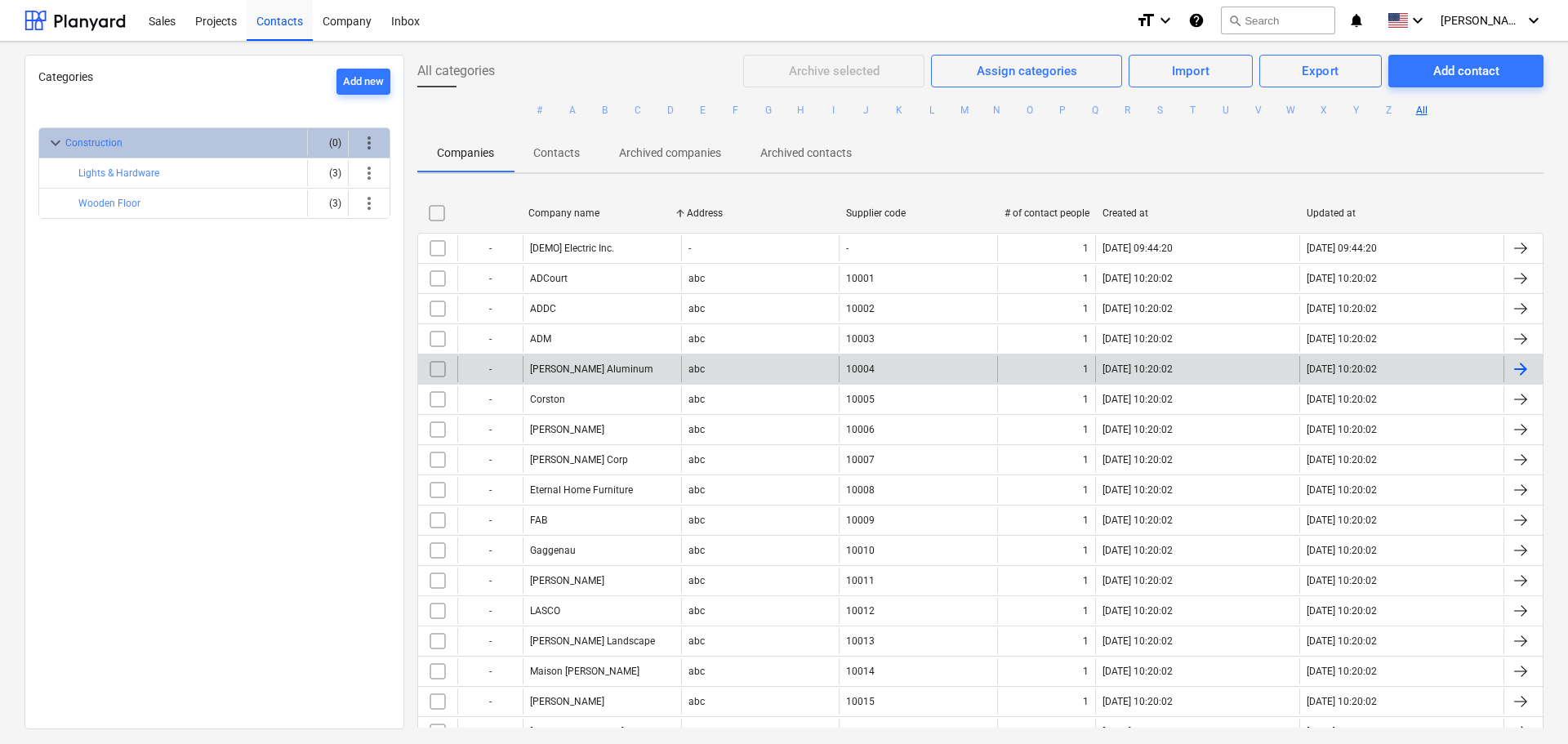
scroll to position [173, 0]
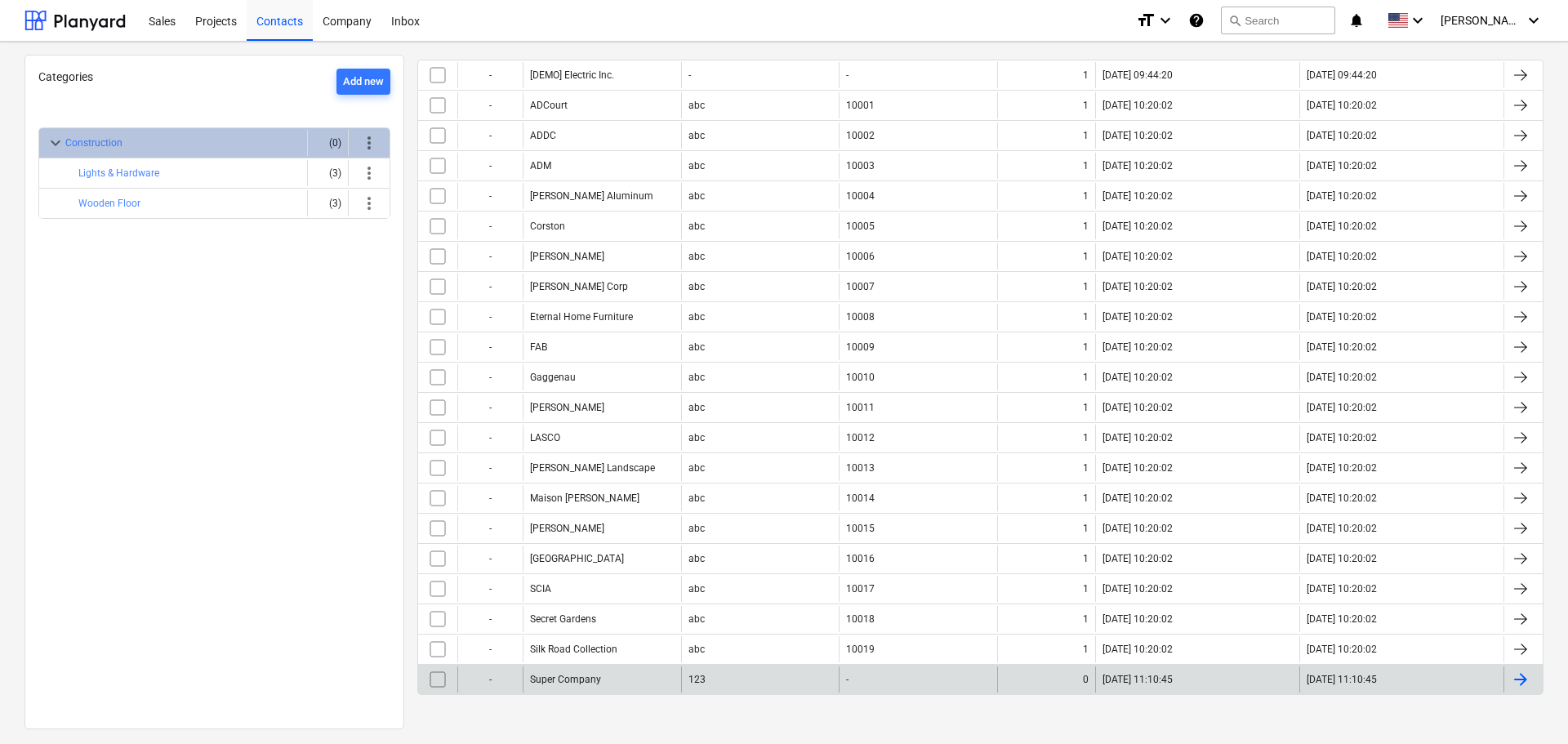
click at [859, 676] on div "-" at bounding box center [919, 679] width 159 height 26
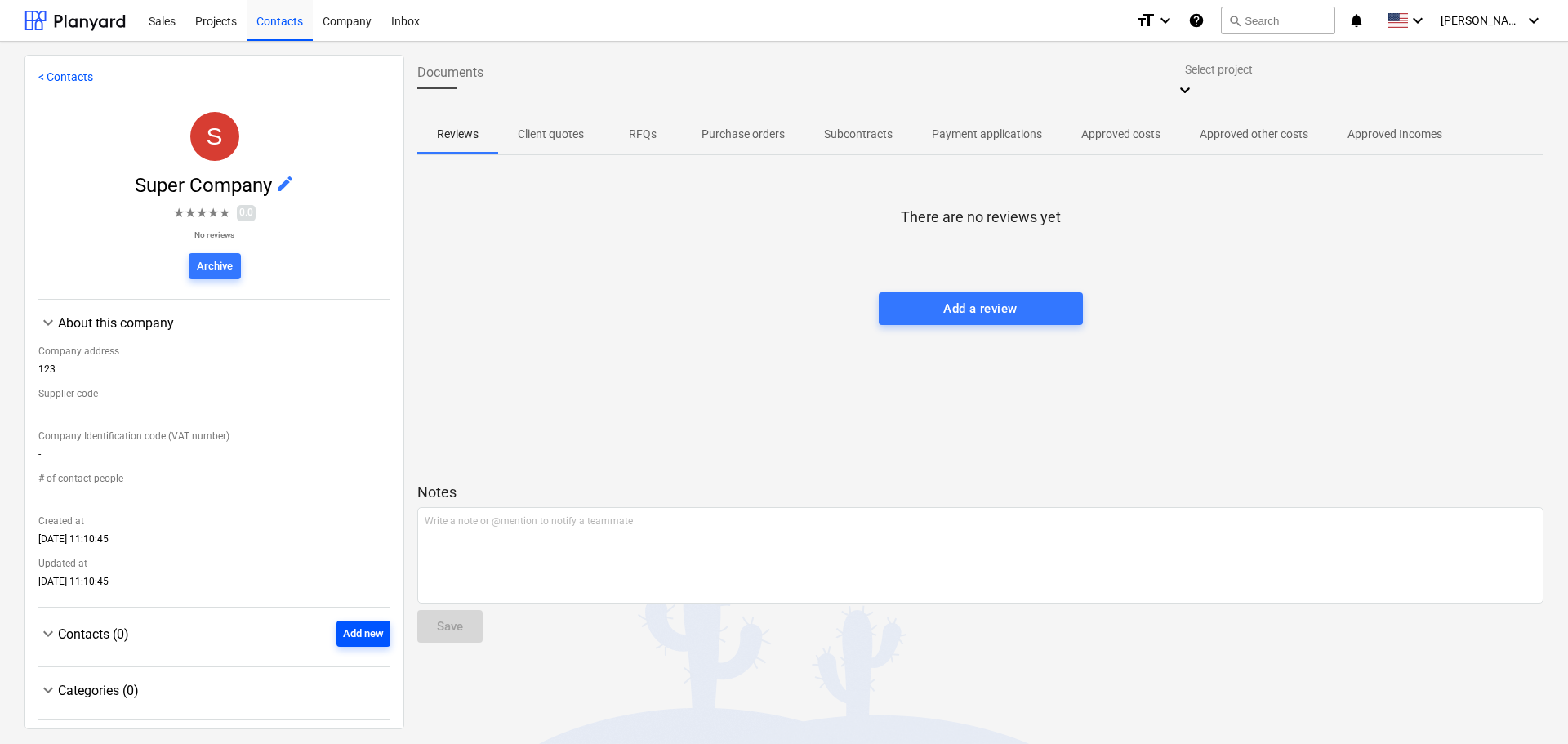
click at [356, 627] on div "Add new" at bounding box center [362, 634] width 41 height 19
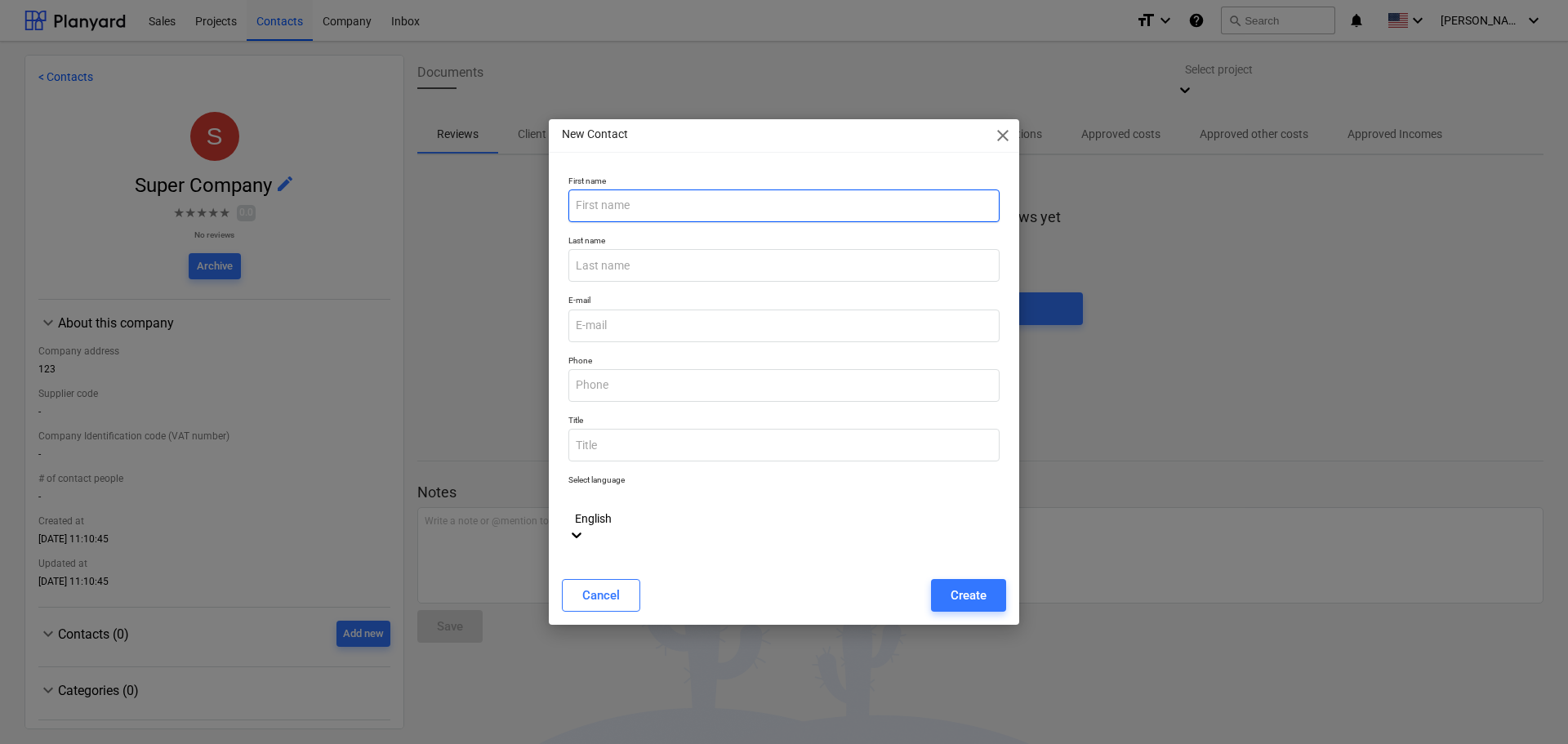
click at [610, 223] on input "text" at bounding box center [784, 206] width 431 height 33
type input "[PERSON_NAME]"
click at [683, 343] on input "email" at bounding box center [784, 326] width 431 height 33
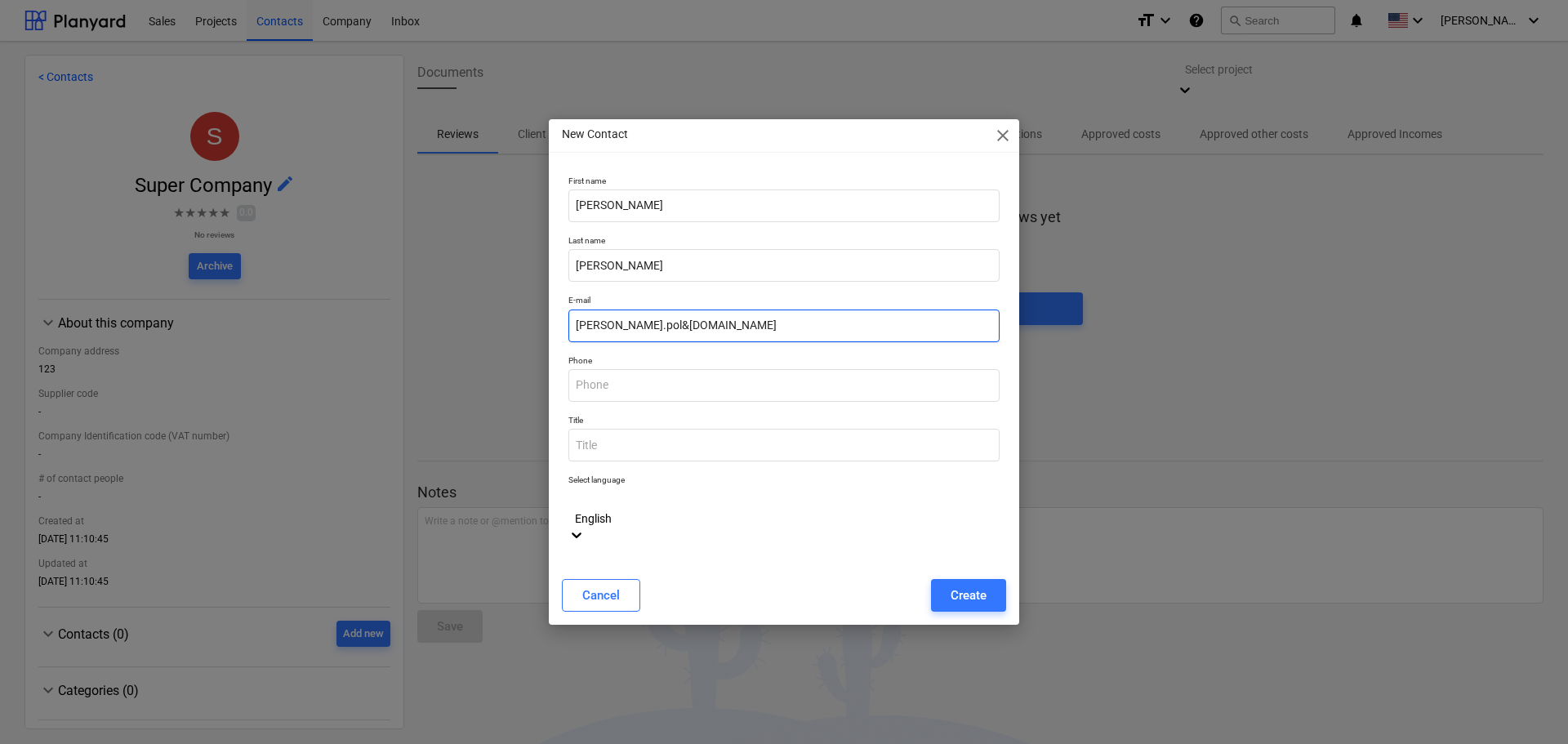
click at [647, 337] on input "oleksandr.pol&gmail.com" at bounding box center [784, 326] width 431 height 33
type input "oleksandr.pol@gmail.com"
click at [665, 398] on input "text" at bounding box center [784, 385] width 431 height 33
type input "1"
type input "0523838070"
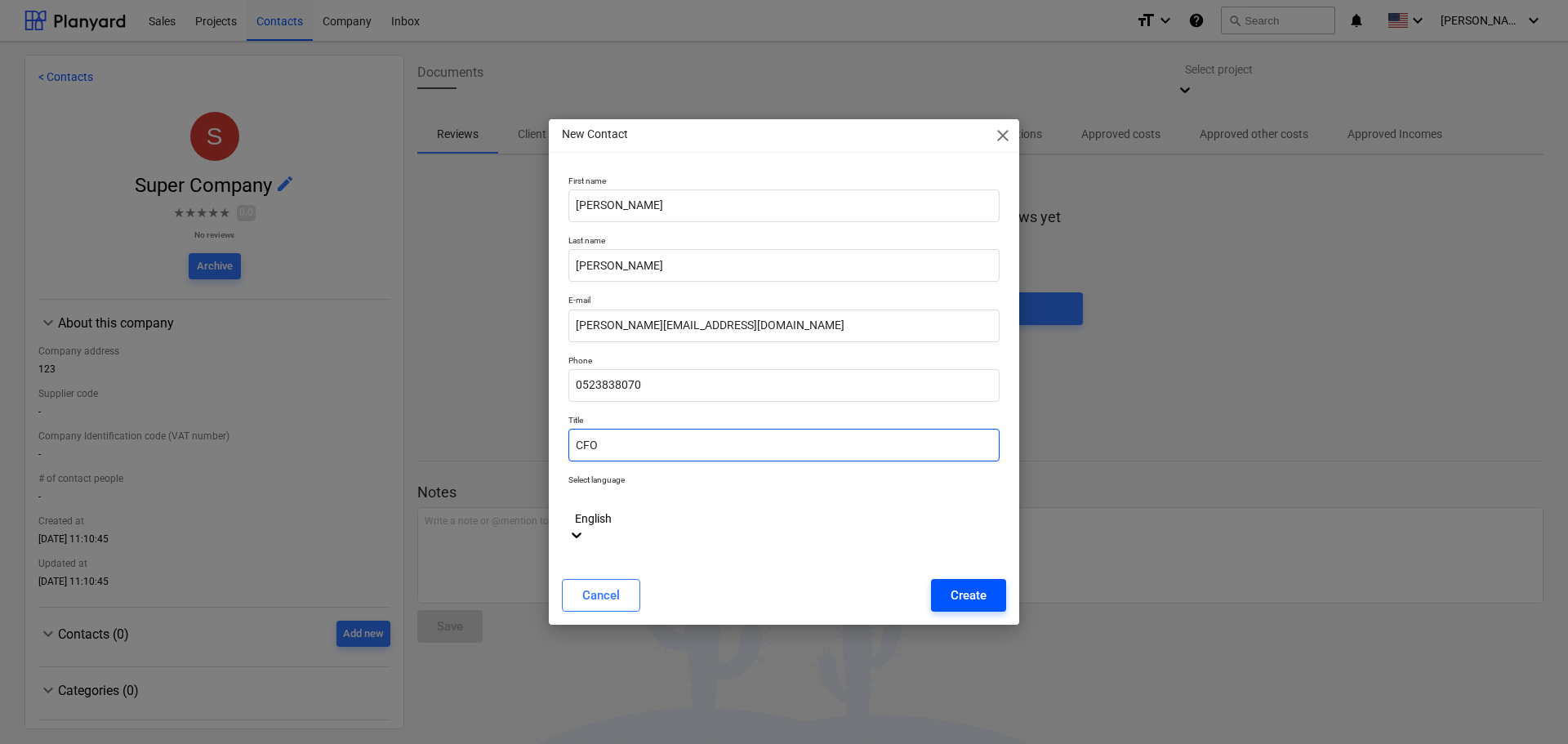
type input "CFO"
click at [965, 585] on div "Create" at bounding box center [968, 595] width 36 height 21
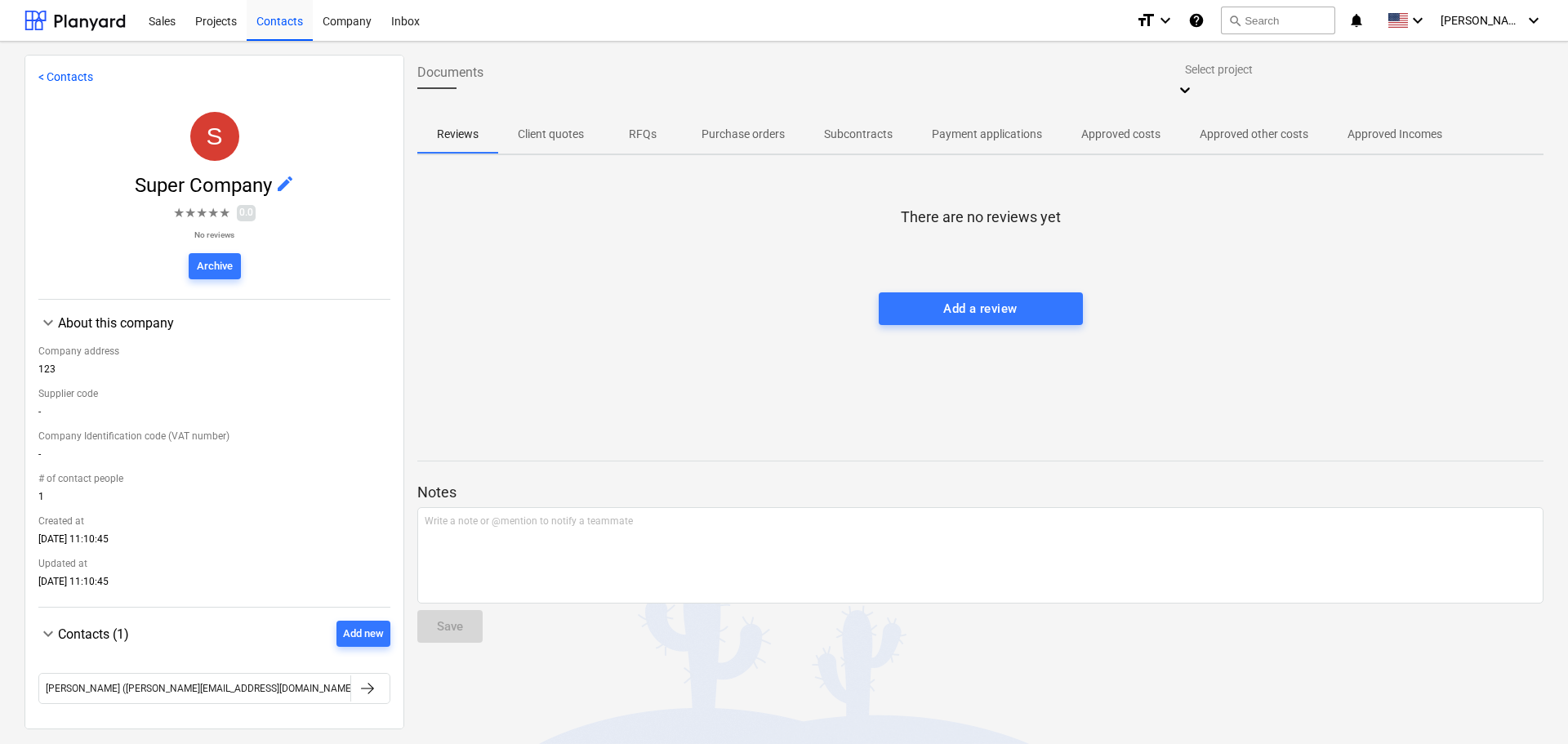
click at [656, 126] on p "RFQs" at bounding box center [642, 134] width 39 height 17
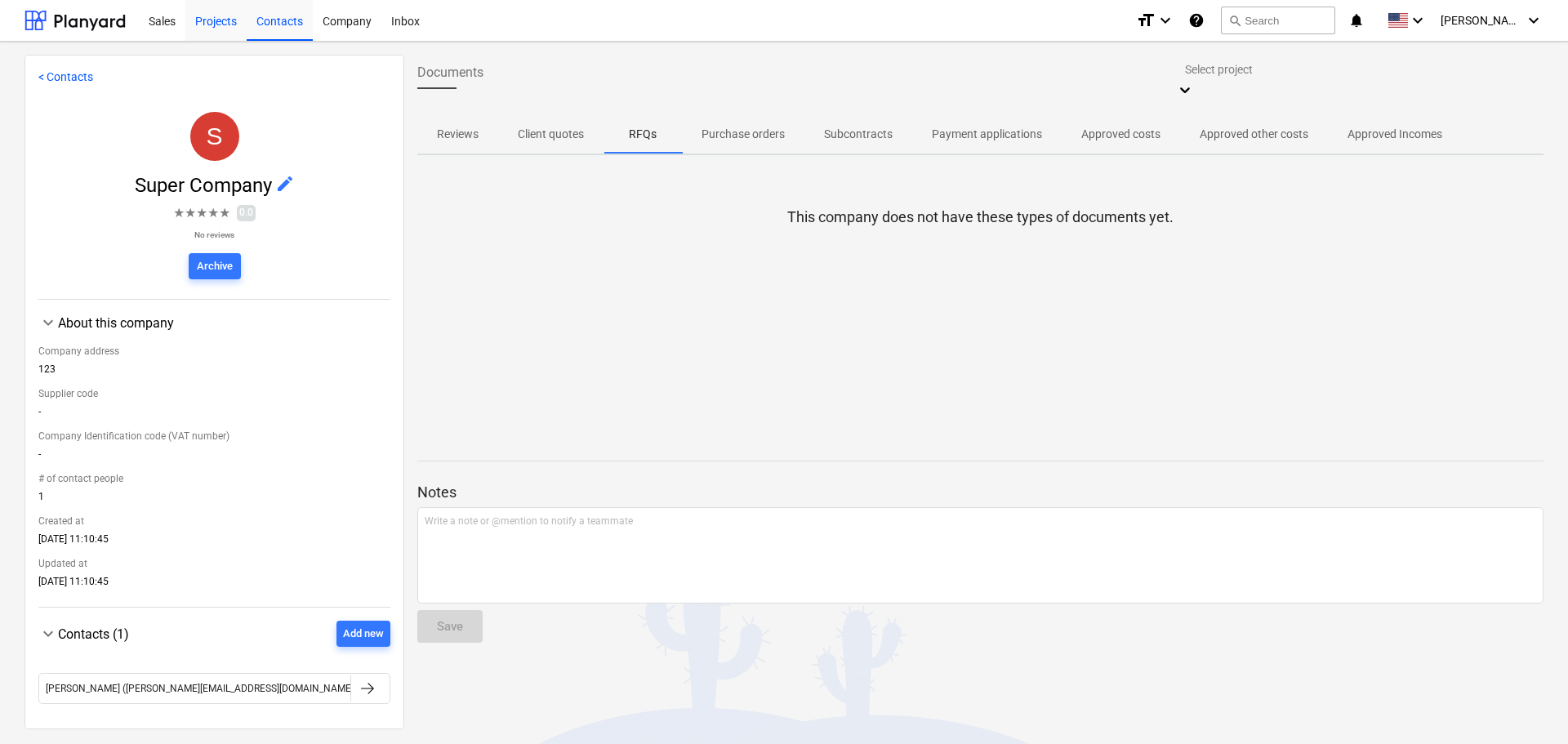
click at [205, 38] on div "Projects" at bounding box center [216, 20] width 62 height 42
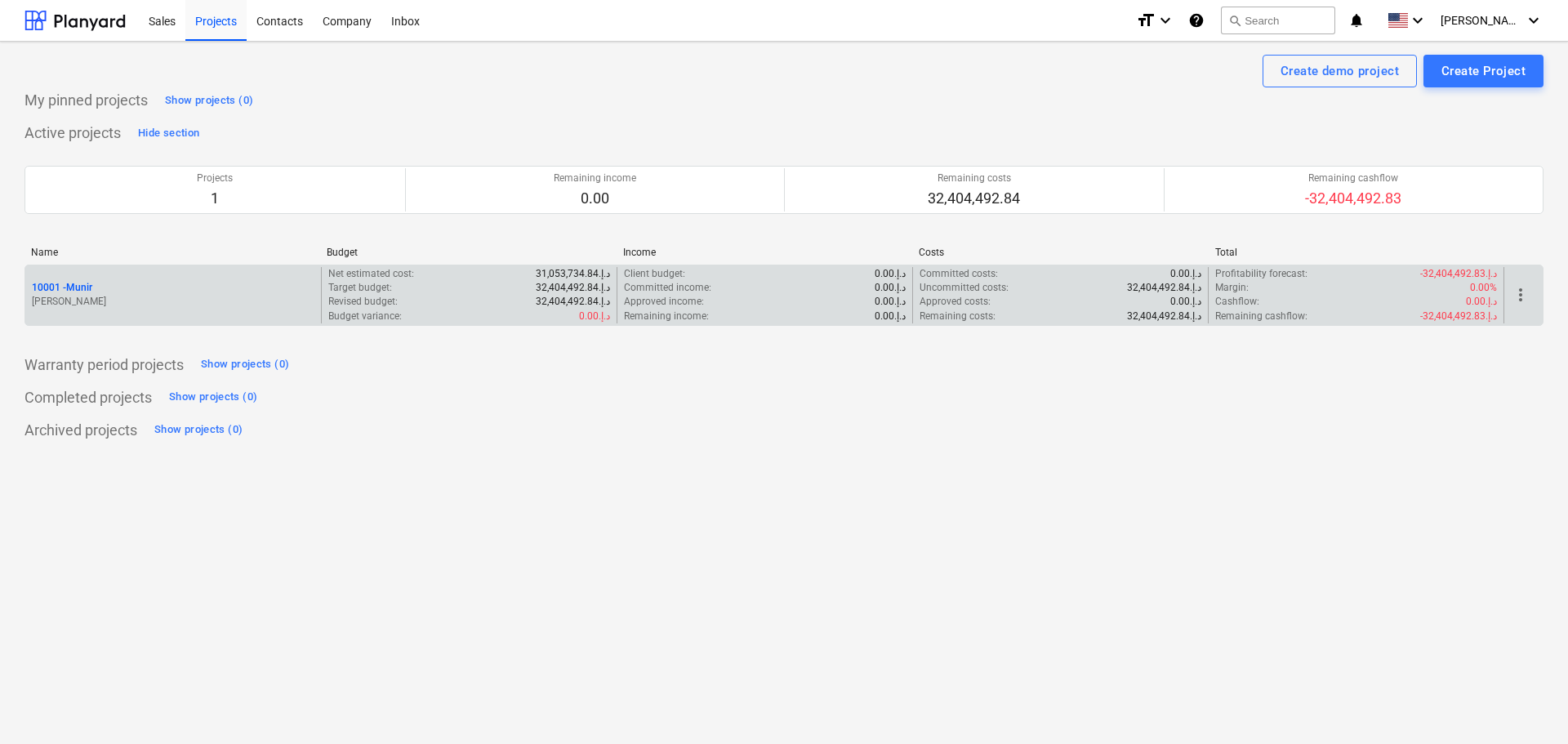
click at [100, 284] on div "10001 - Munir" at bounding box center [173, 288] width 283 height 14
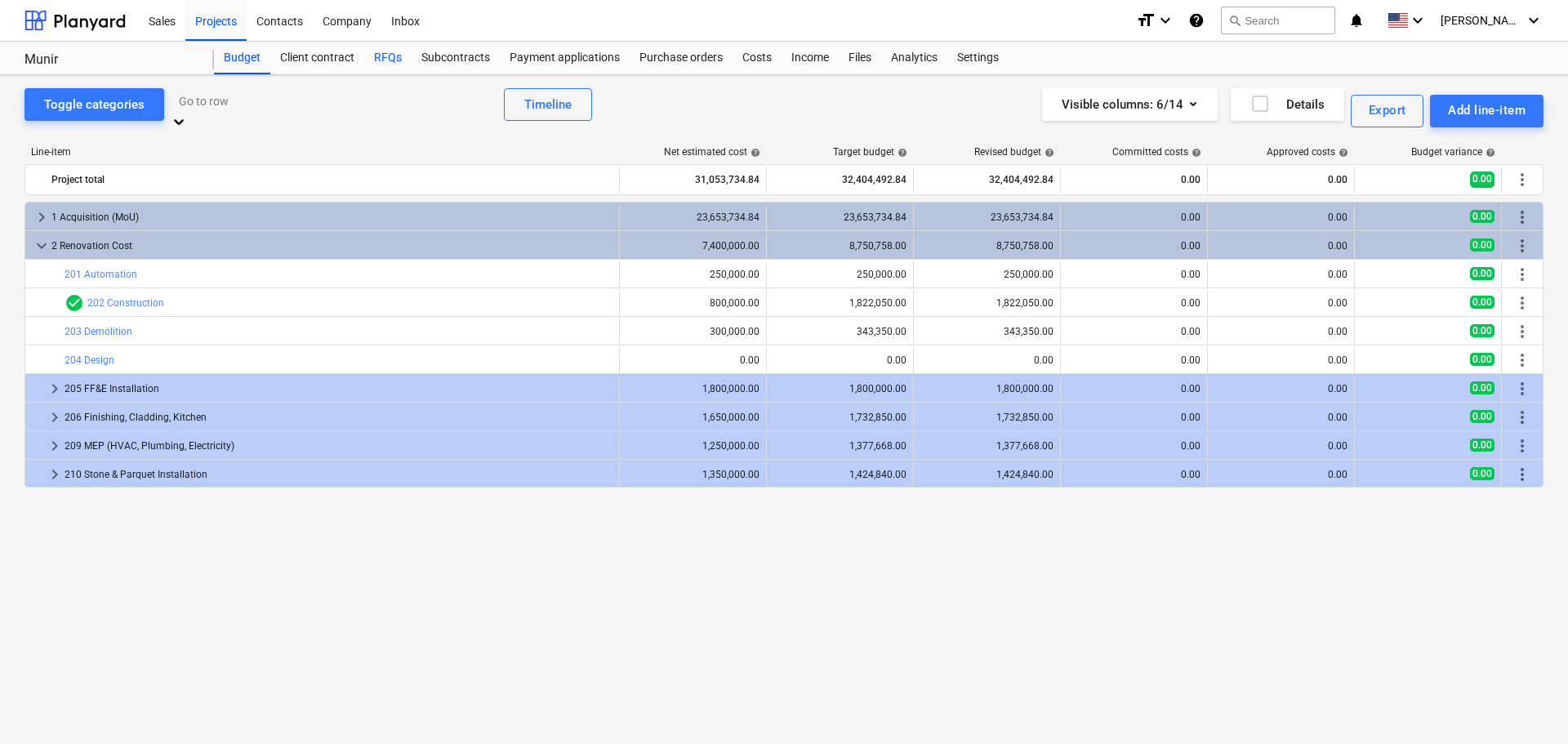
click at [384, 54] on div "RFQs" at bounding box center [388, 58] width 48 height 33
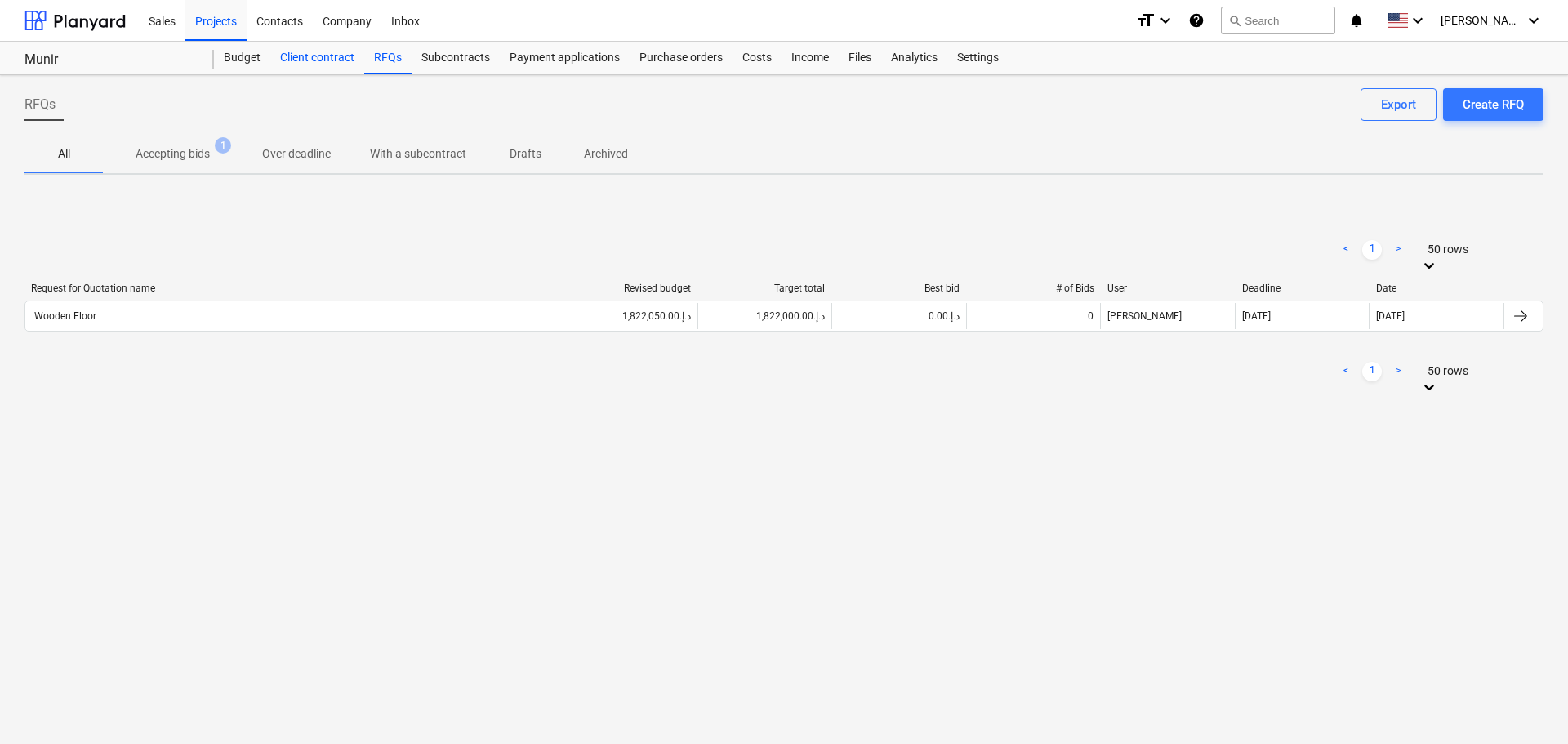
click at [316, 52] on div "Client contract" at bounding box center [317, 58] width 94 height 33
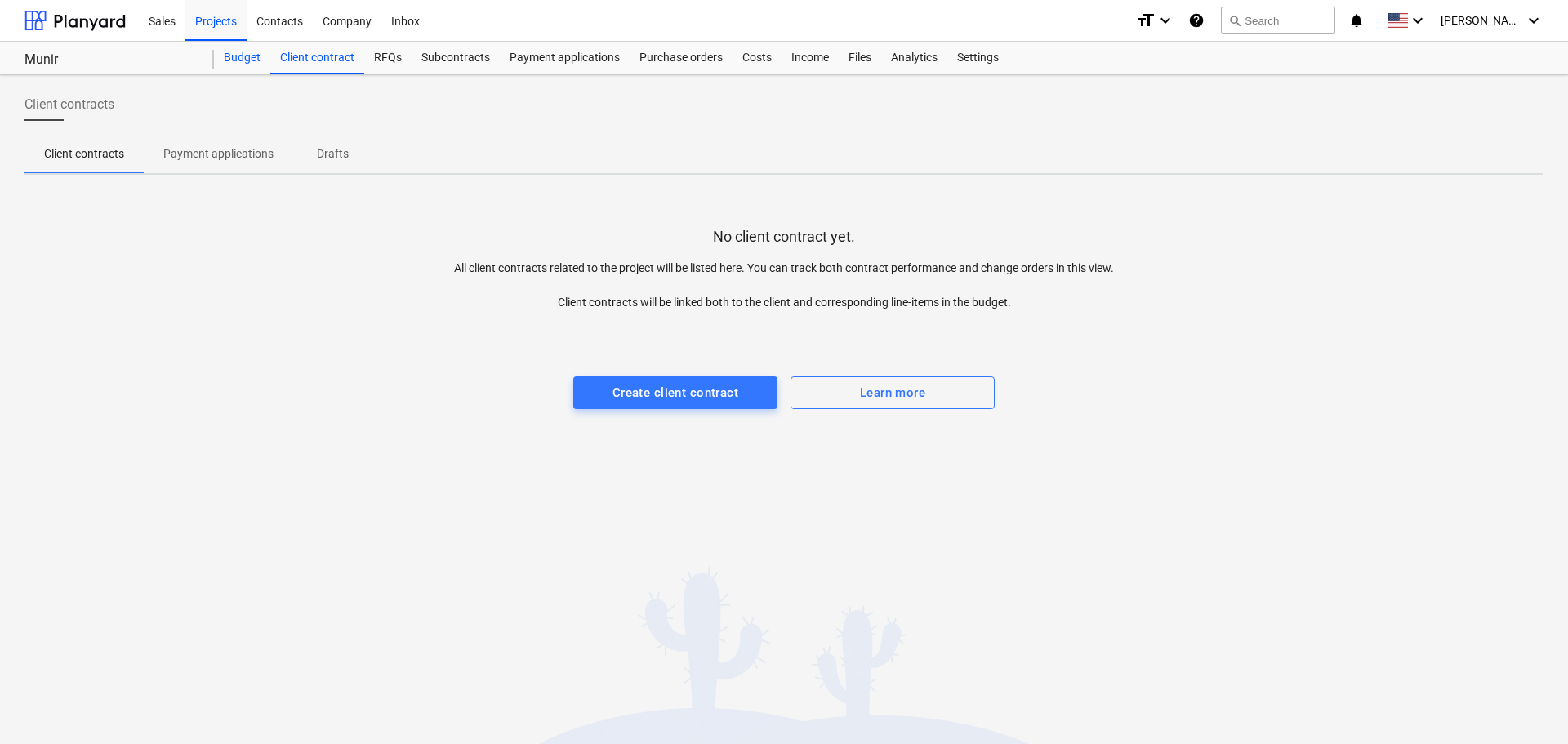
click at [246, 56] on div "Budget" at bounding box center [242, 58] width 57 height 33
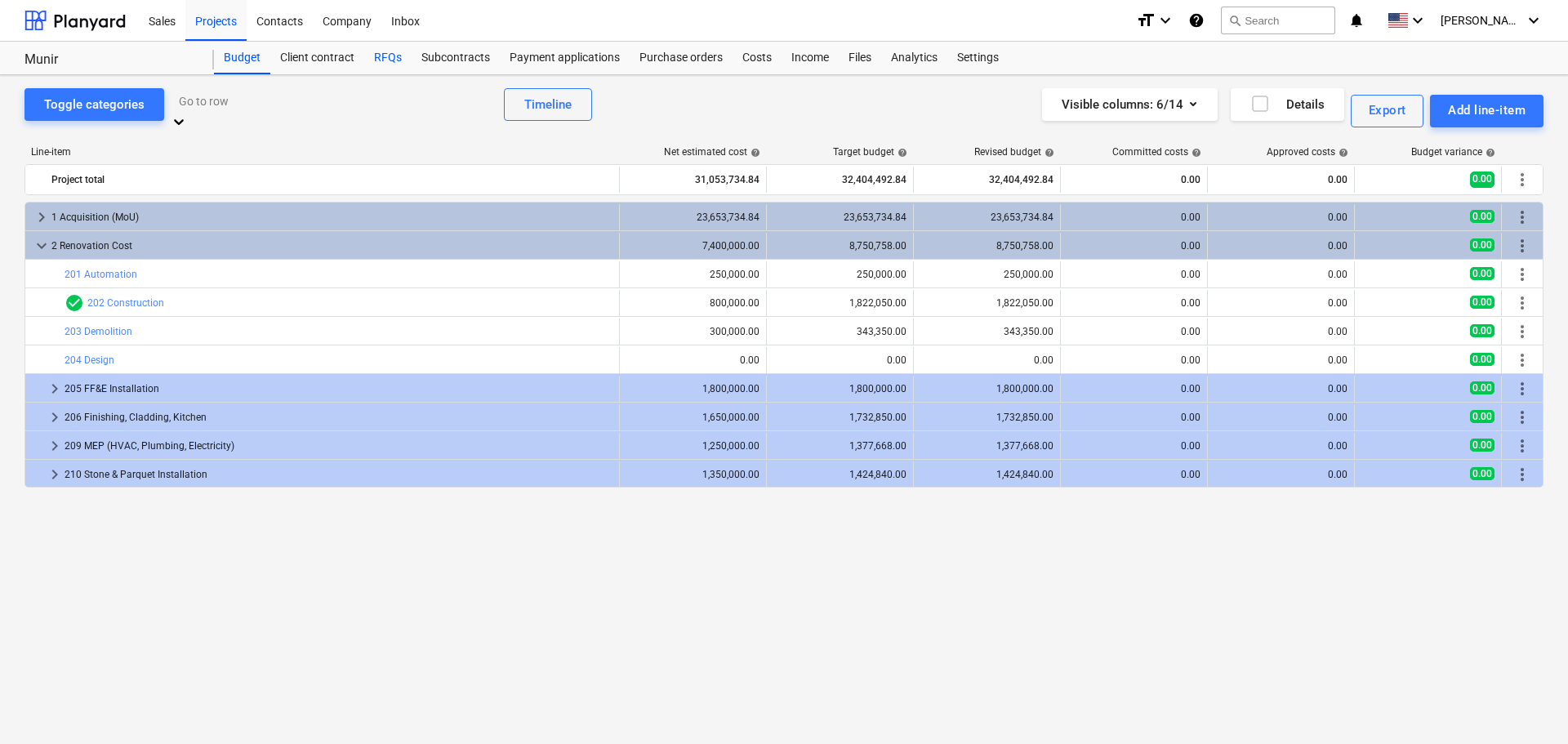
click at [380, 64] on div "RFQs" at bounding box center [388, 58] width 48 height 33
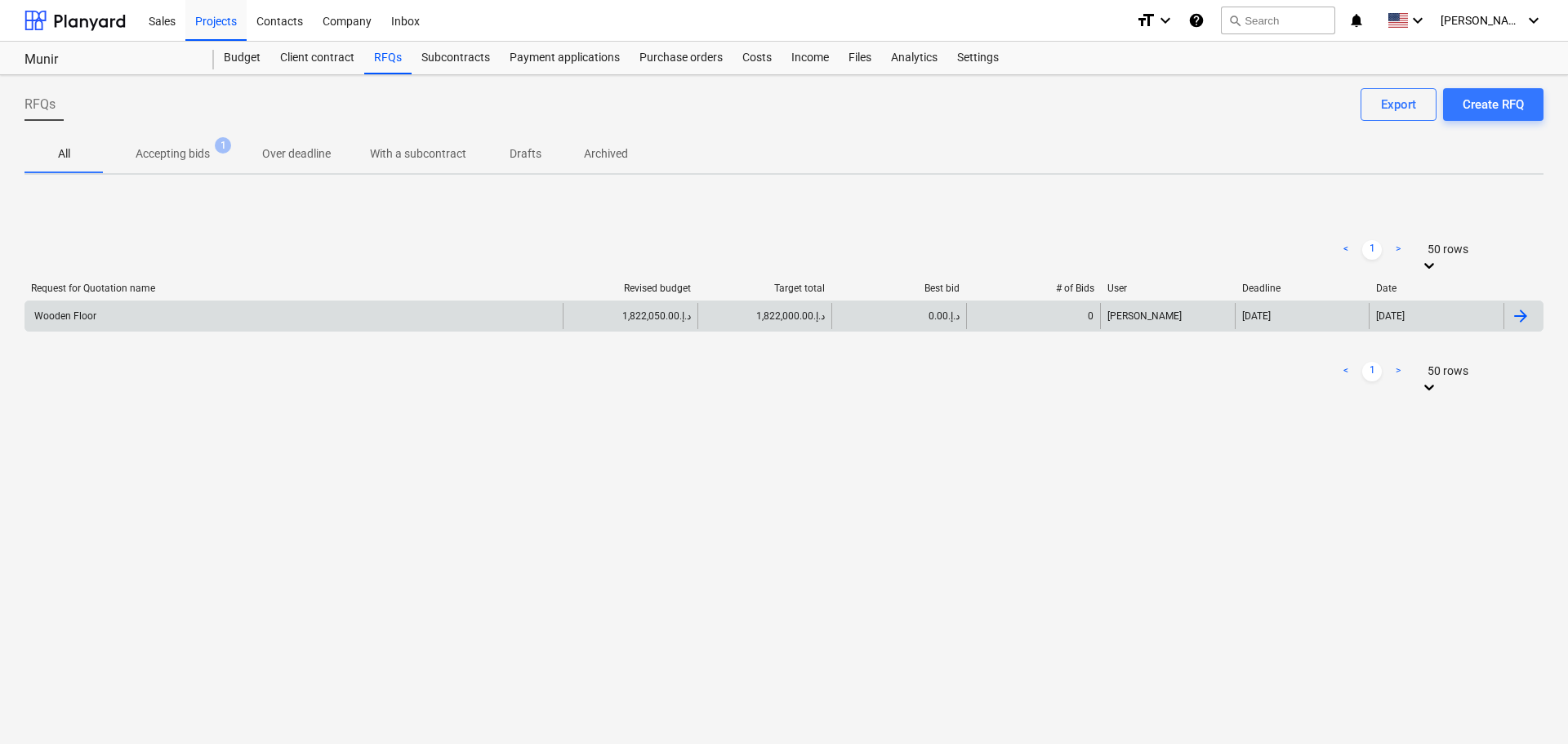
click at [667, 326] on div "1,822,050.00د.إ.‏" at bounding box center [631, 316] width 135 height 26
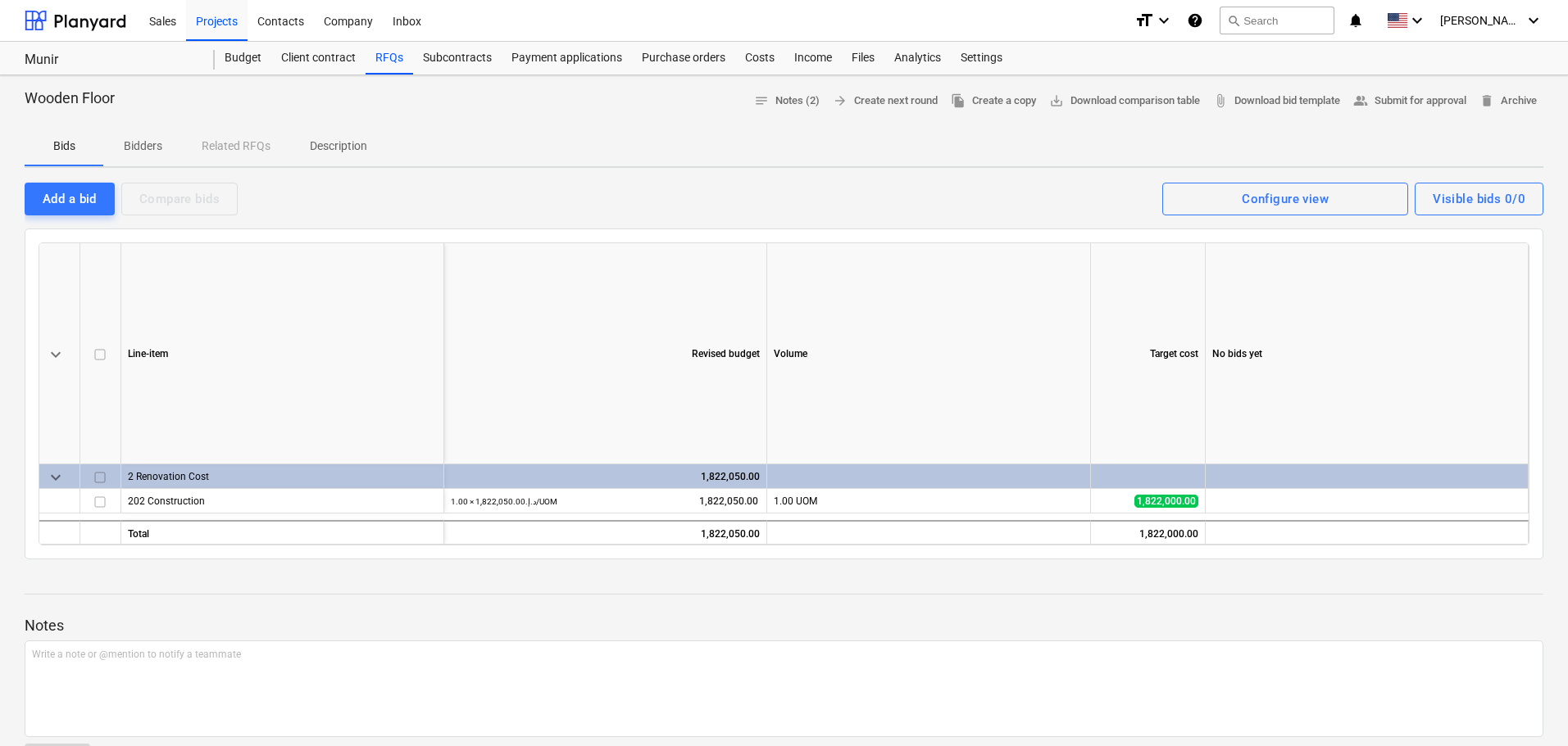
click at [154, 145] on p "Bidders" at bounding box center [141, 145] width 39 height 17
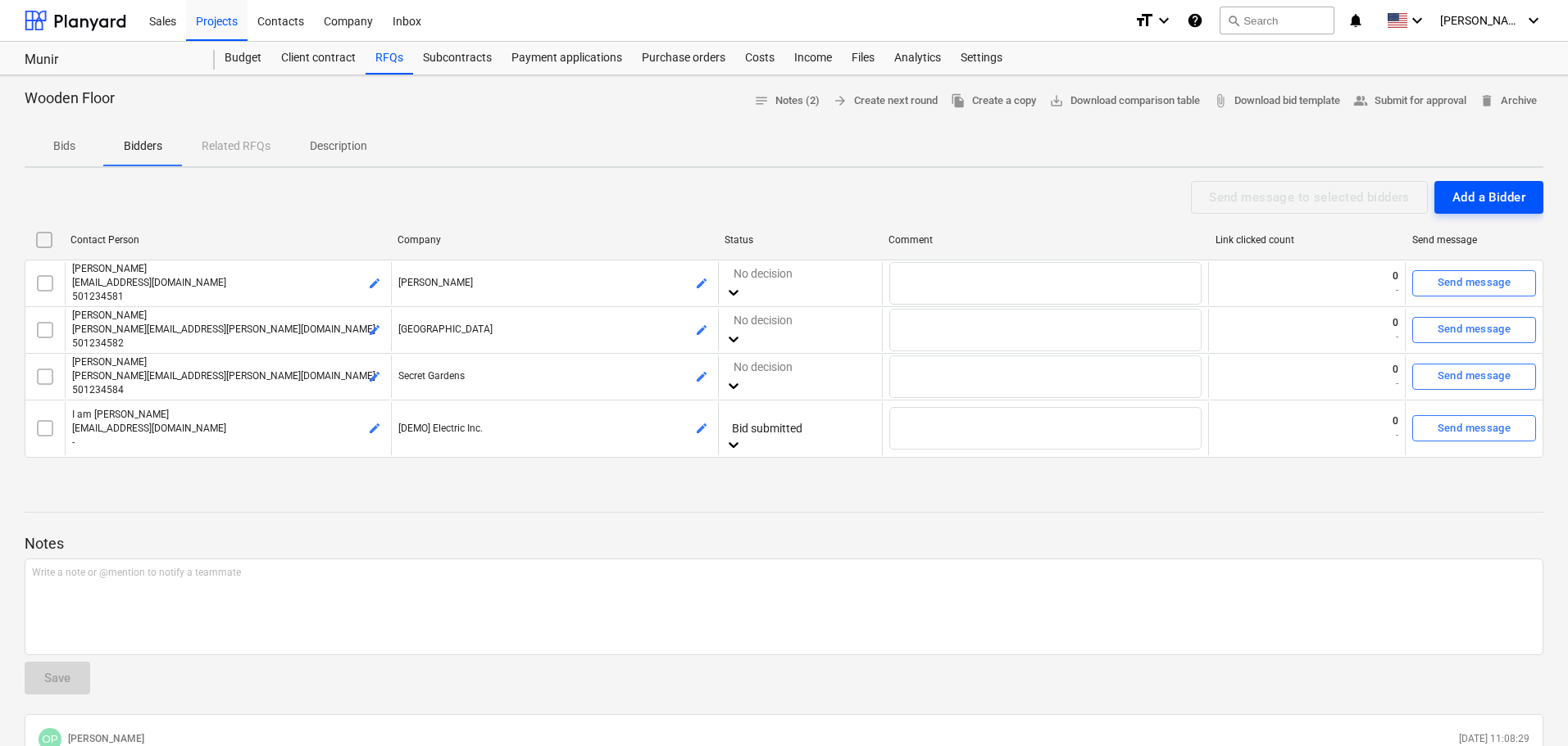
click at [1493, 191] on div "Add a Bidder" at bounding box center [1488, 197] width 73 height 21
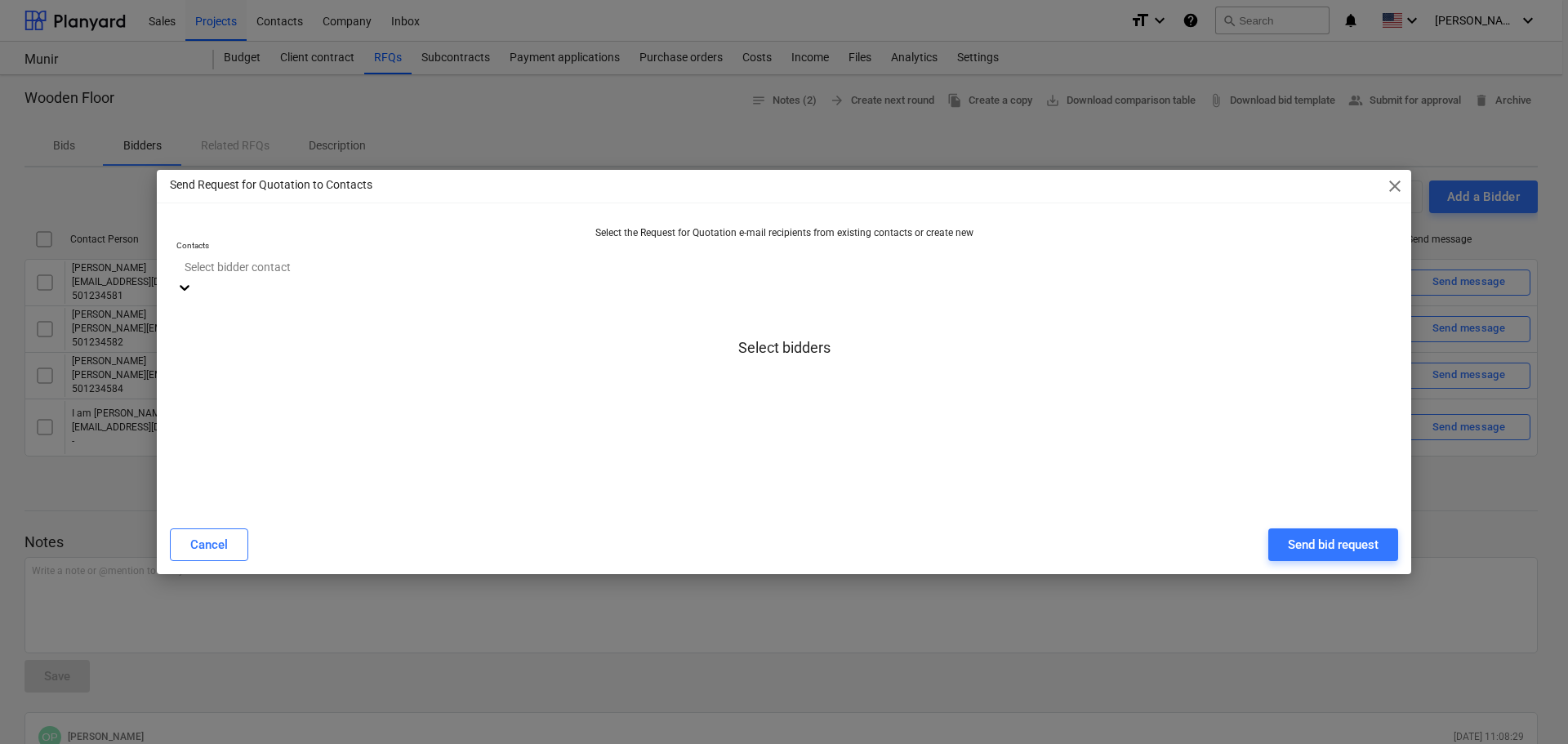
click at [798, 254] on div "Select bidder contact" at bounding box center [784, 276] width 1215 height 45
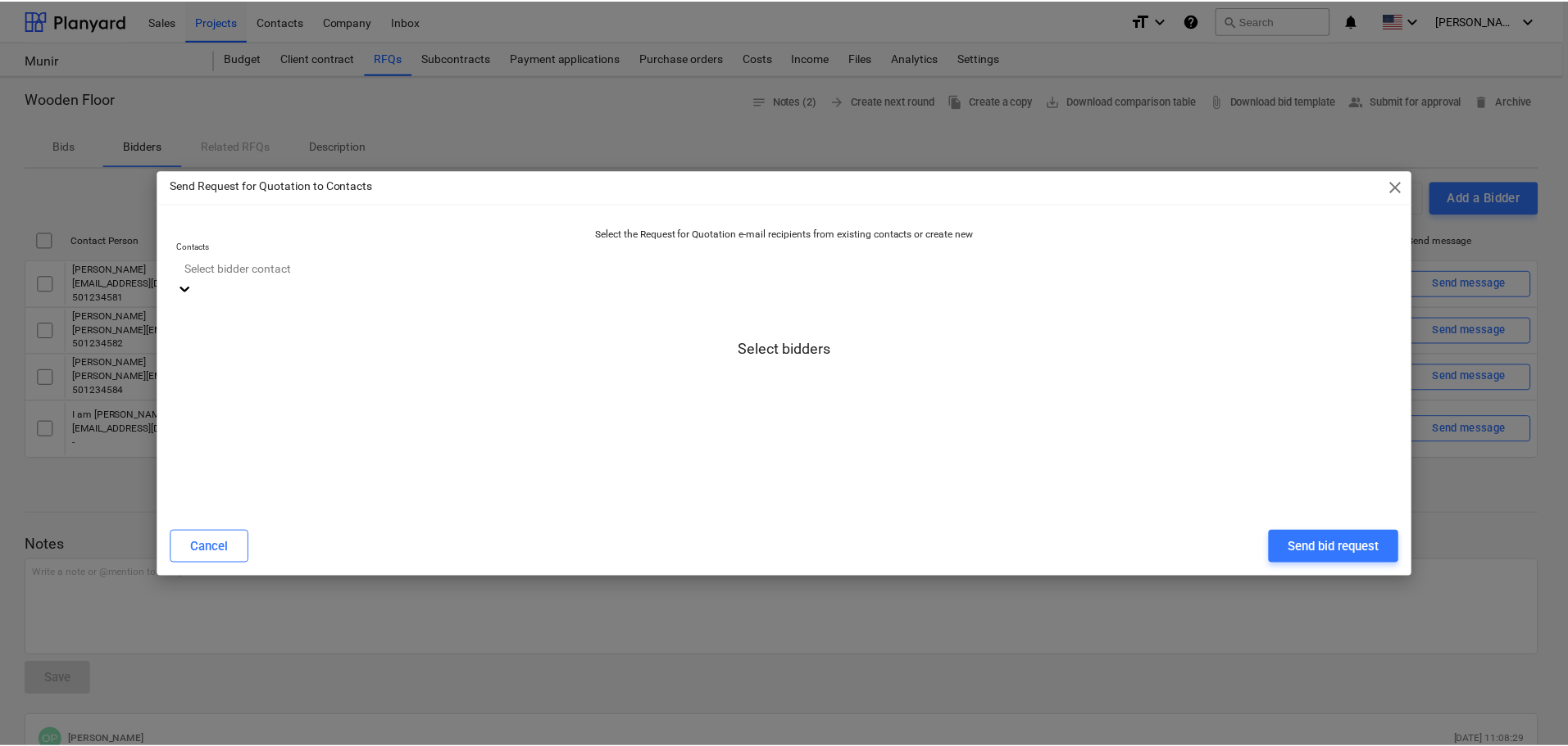
scroll to position [328, 0]
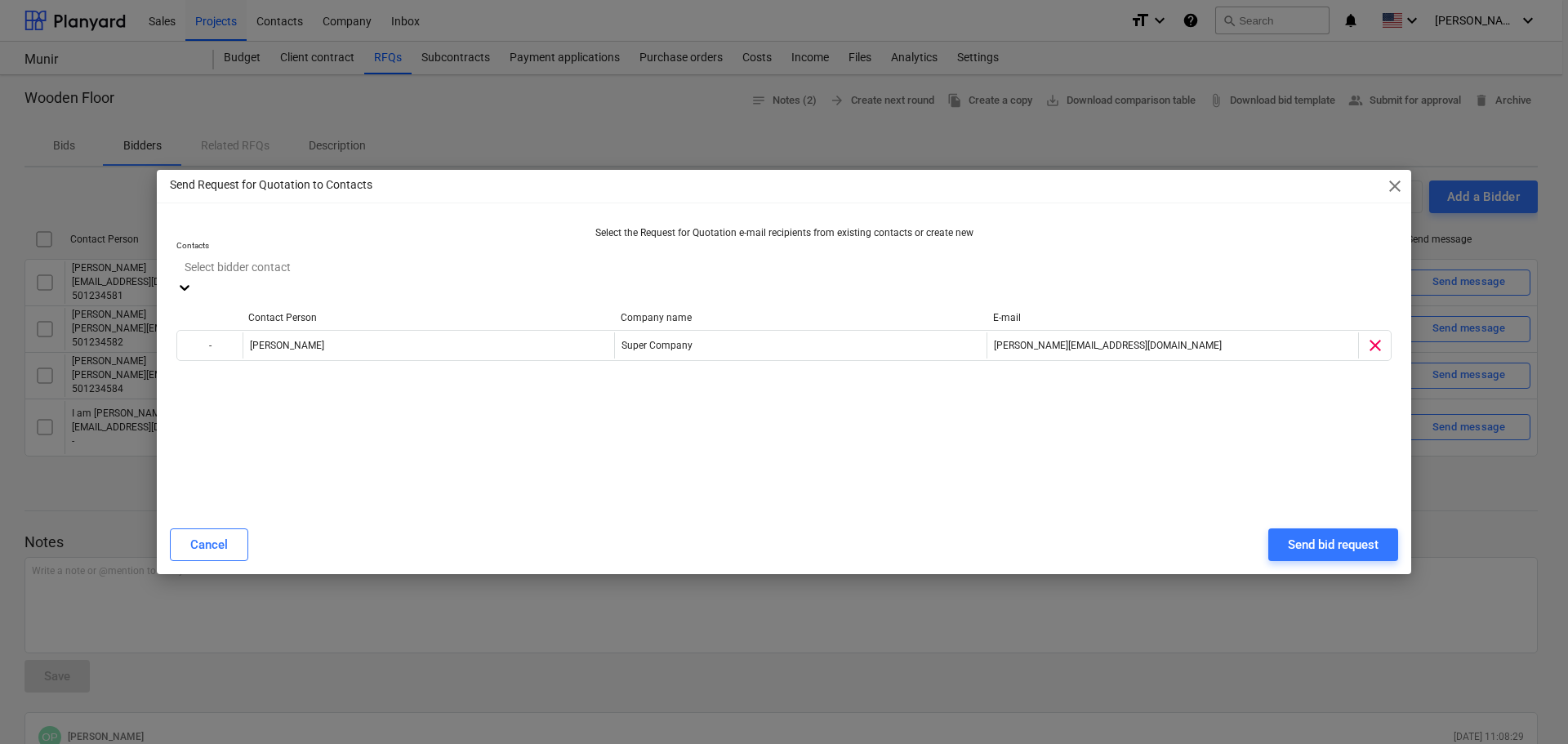
click at [1153, 560] on div "Cancel Send bid request" at bounding box center [784, 544] width 1228 height 33
click at [1317, 545] on div "Send bid request" at bounding box center [1333, 544] width 90 height 21
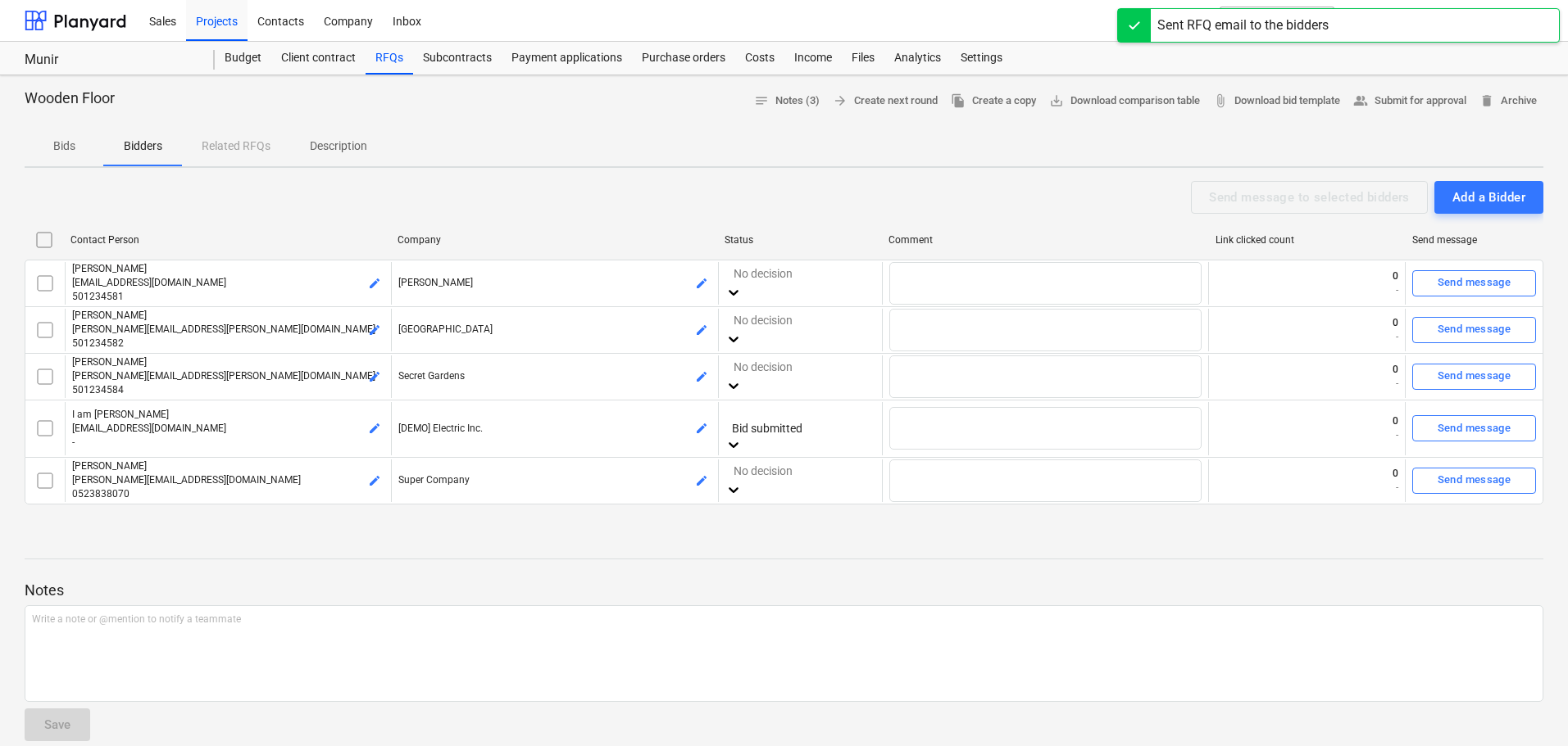
click at [1228, 30] on div "Sent RFQ email to the bidders" at bounding box center [1242, 26] width 171 height 20
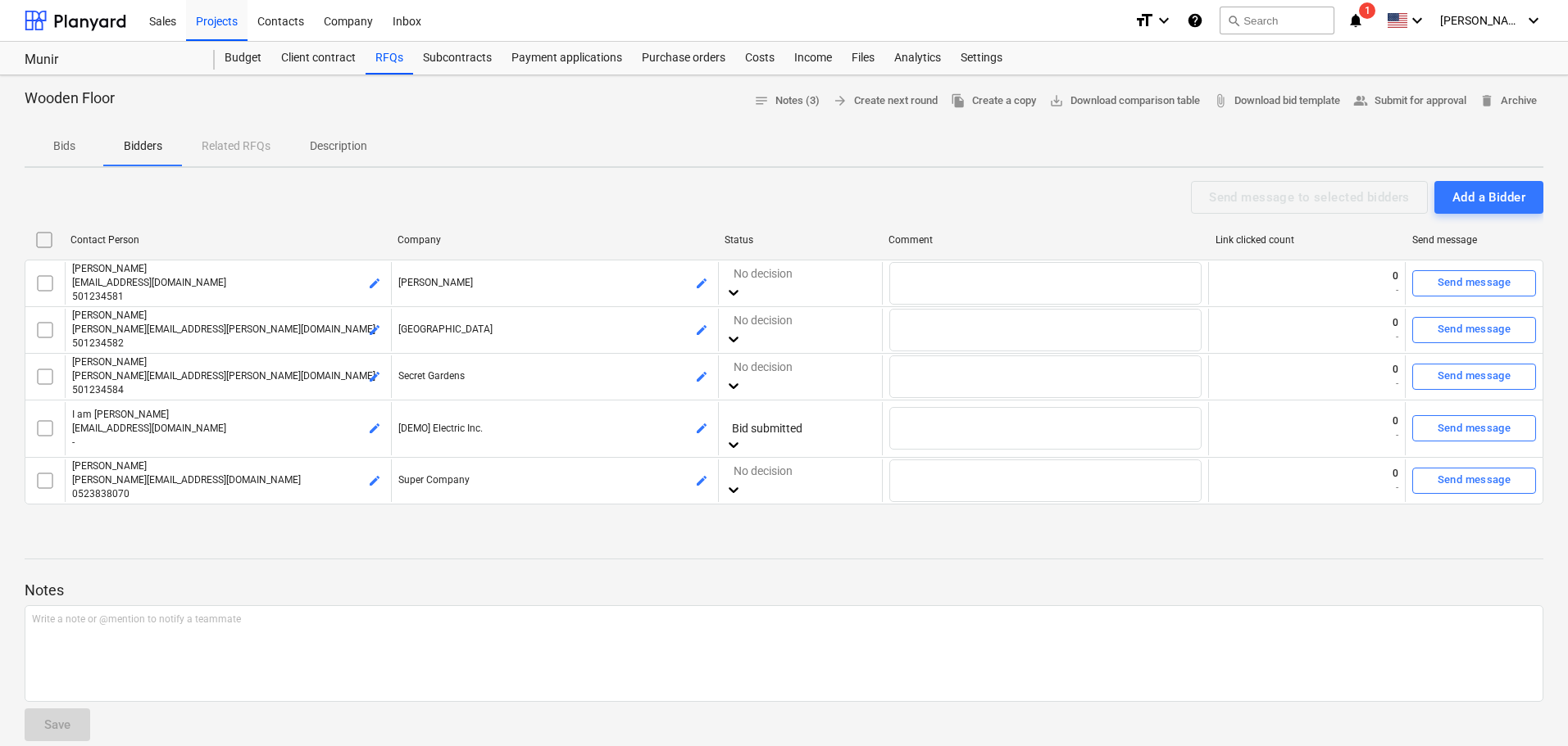
click at [539, 174] on div "Wooden Floor notes Notes (3) arrow_forward Create next round file_copy Create a…" at bounding box center [784, 661] width 1568 height 1171
click at [216, 16] on div "Projects" at bounding box center [217, 20] width 62 height 42
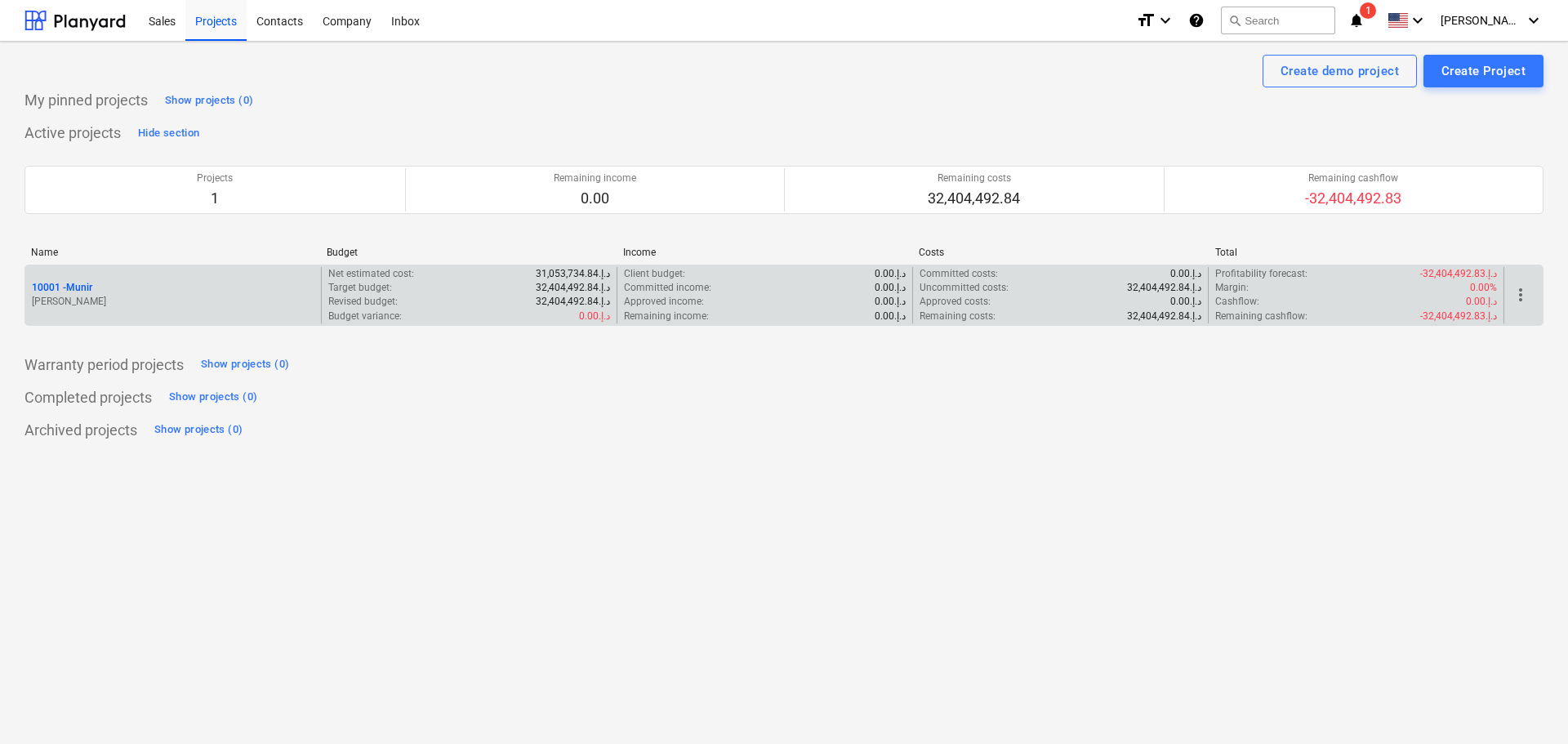
click at [182, 285] on div "10001 - Munir" at bounding box center [173, 288] width 283 height 14
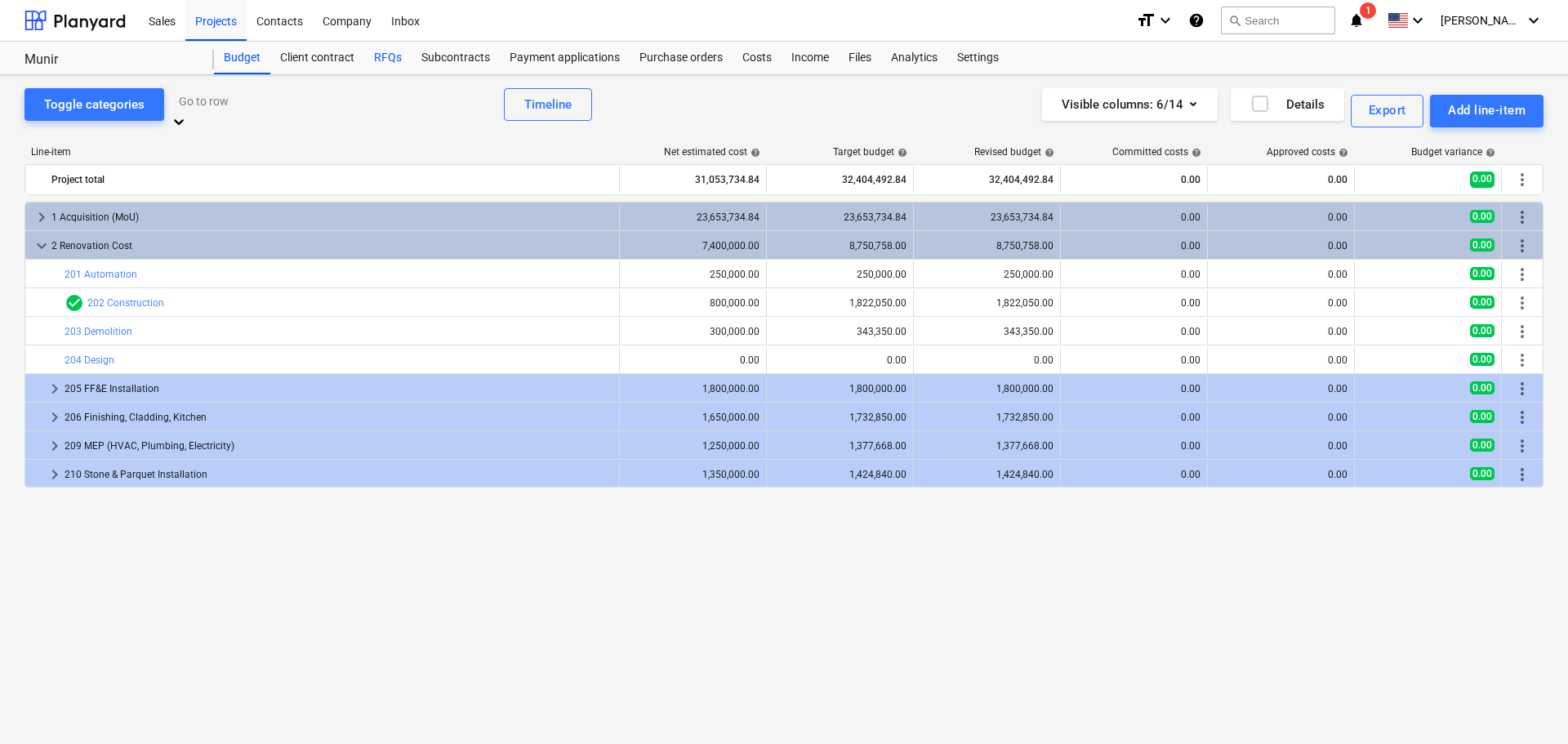
click at [383, 54] on div "RFQs" at bounding box center [388, 58] width 48 height 33
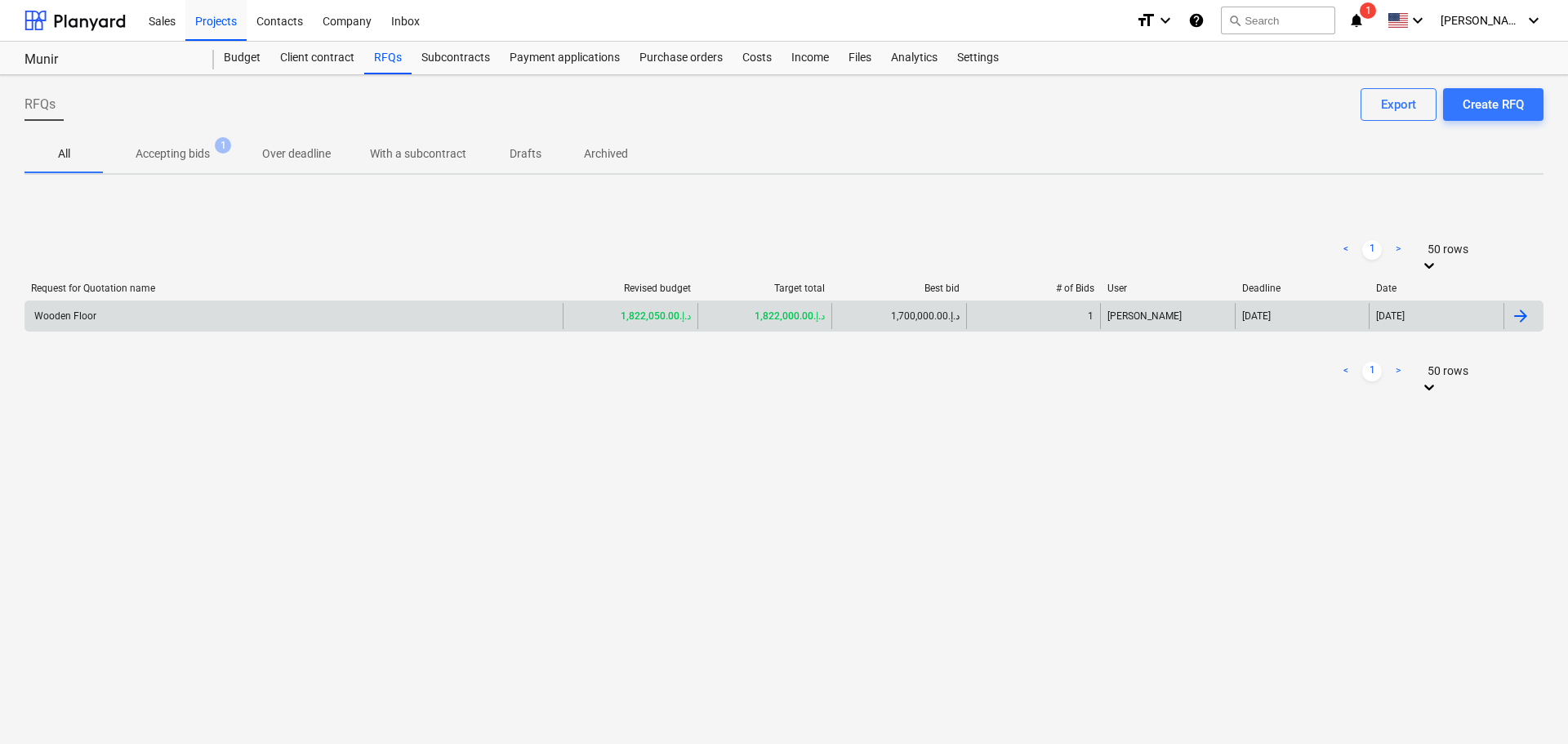
click at [273, 308] on div "Wooden Floor" at bounding box center [293, 316] width 537 height 26
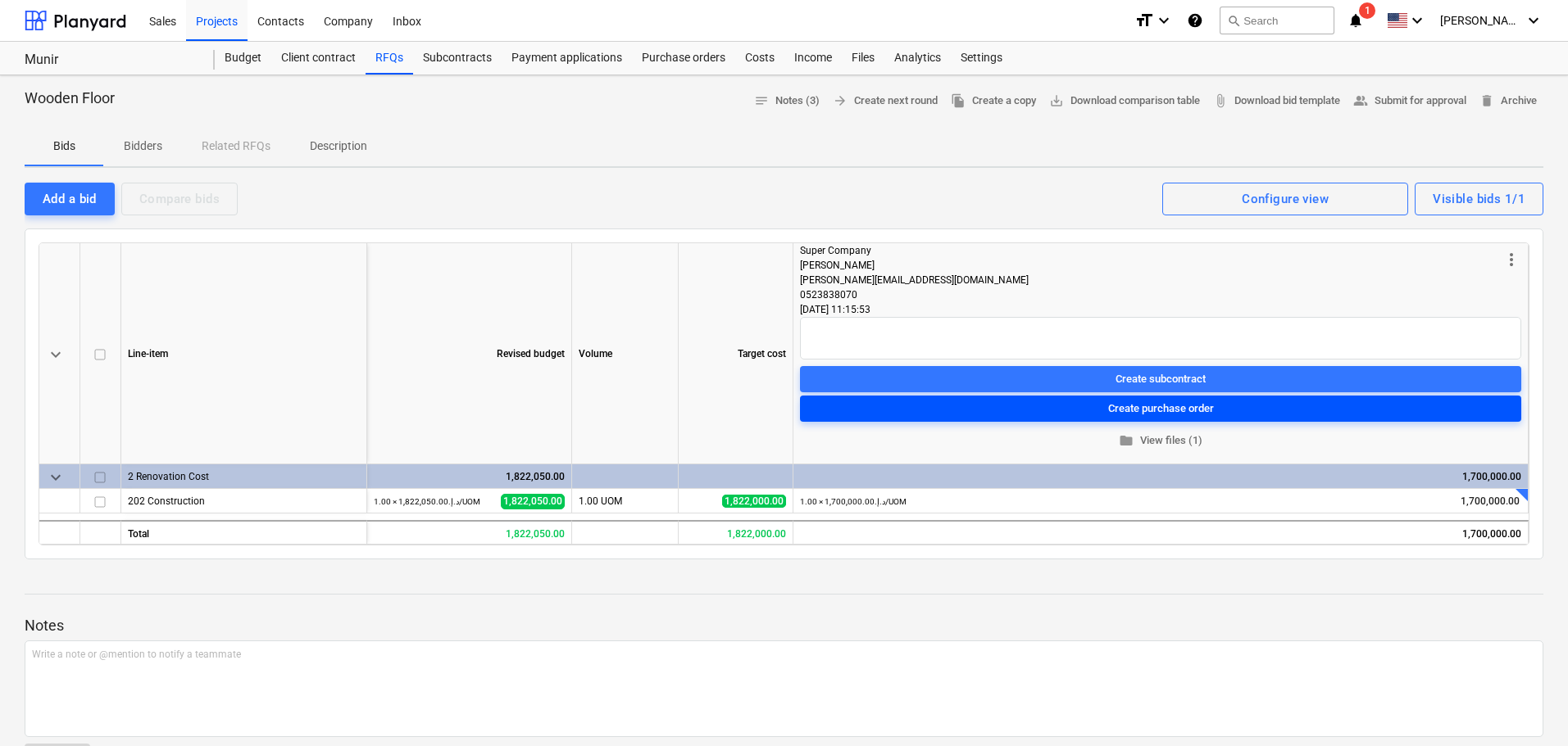
click at [1141, 411] on div "Create purchase order" at bounding box center [1161, 408] width 106 height 19
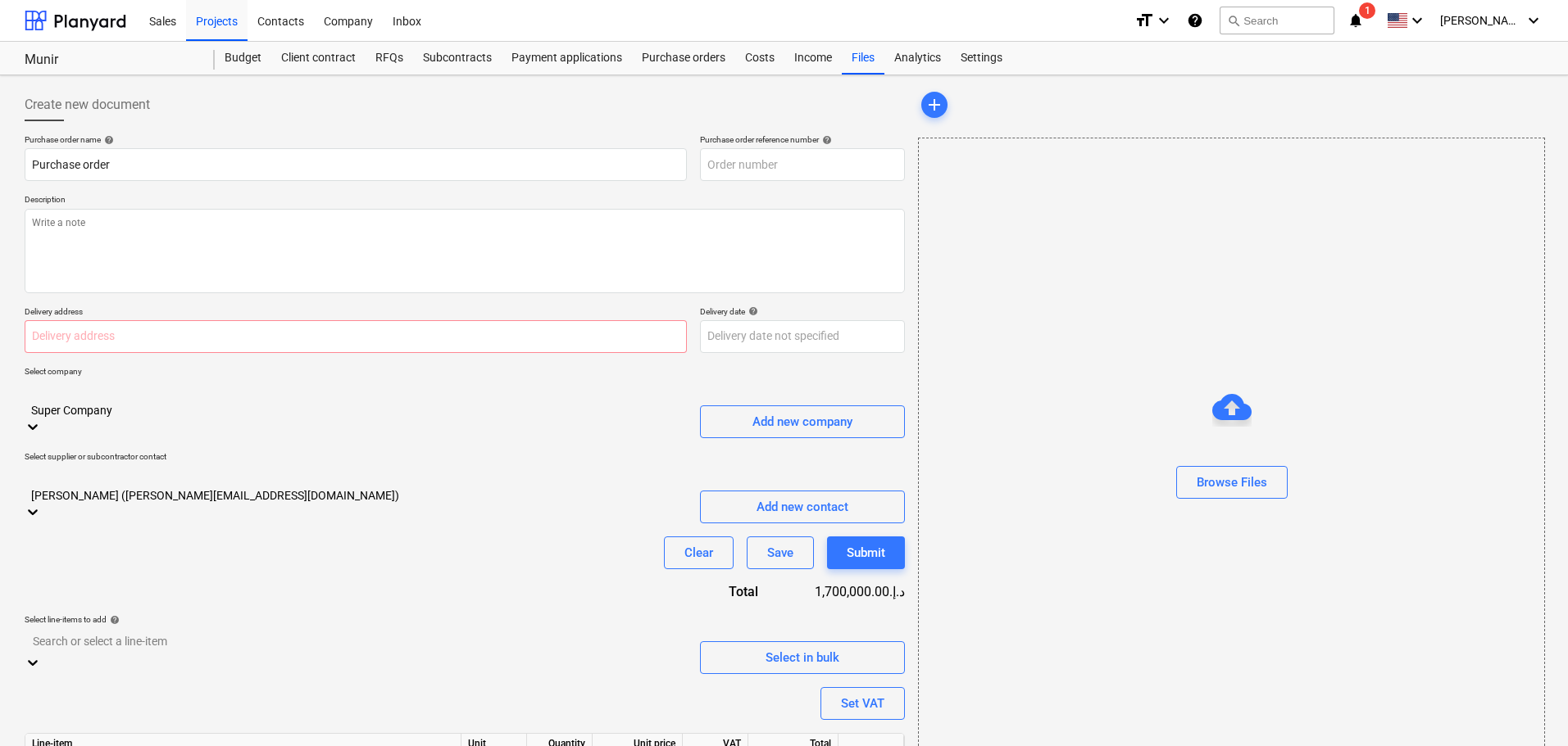
type input "10001-PO-001"
click at [198, 256] on textarea at bounding box center [464, 251] width 880 height 85
type textarea "I need a wooden Floor"
click at [154, 330] on input "text" at bounding box center [356, 337] width 662 height 33
type input "ABu Dhabi"
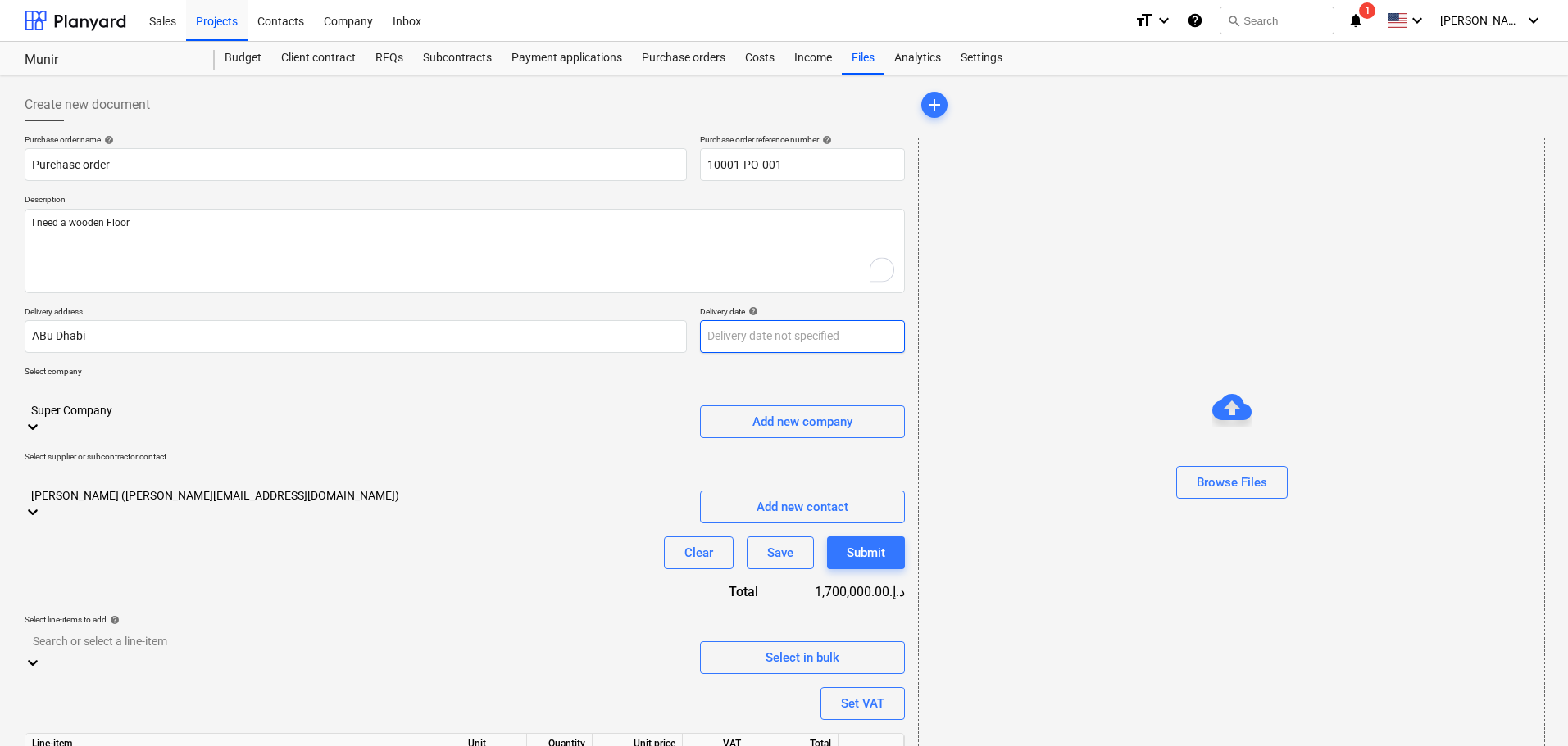
click at [751, 341] on body "Sales Projects Contacts Company Inbox format_size keyboard_arrow_down help sear…" at bounding box center [784, 373] width 1568 height 746
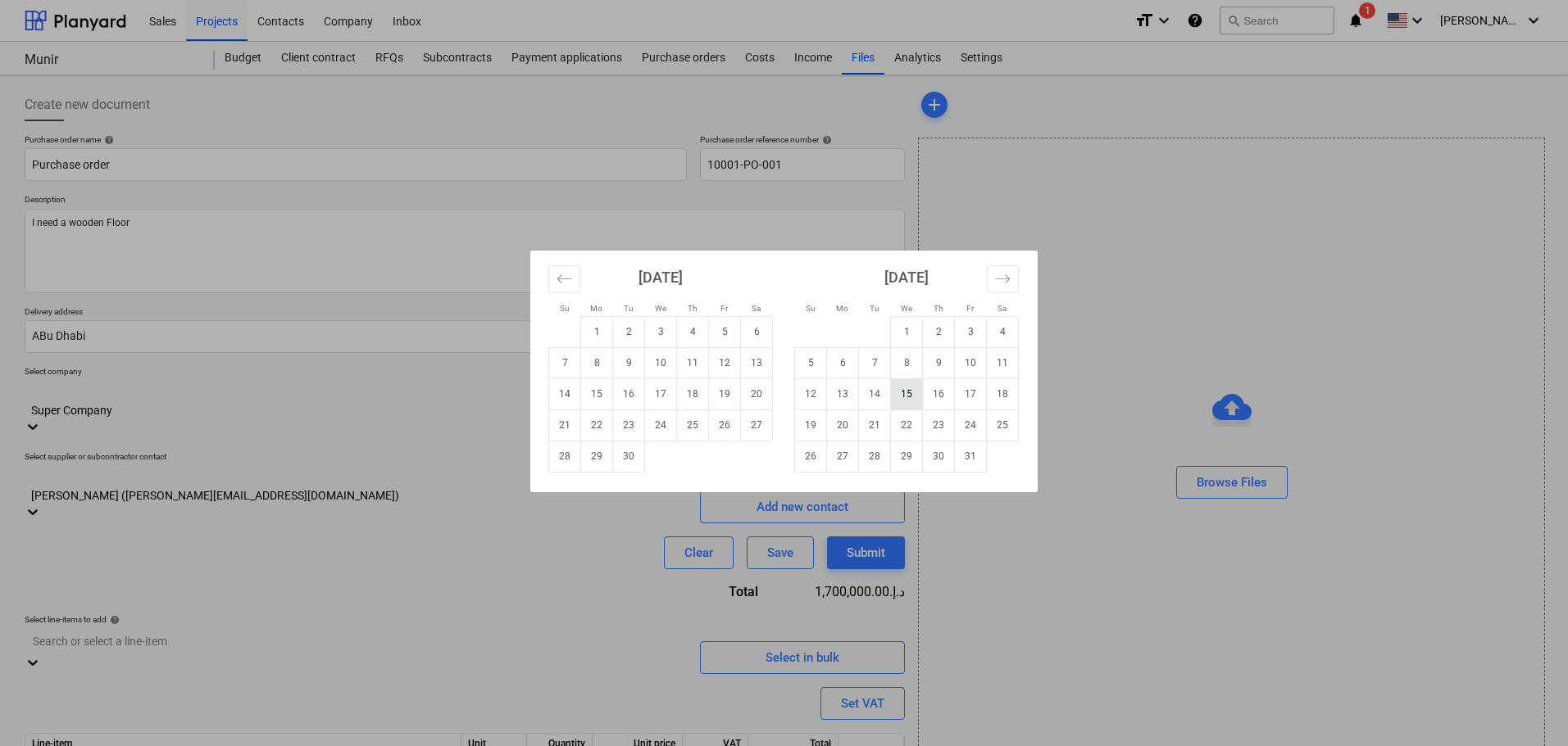
click at [913, 391] on td "15" at bounding box center [907, 393] width 32 height 31
type input "[DATE]"
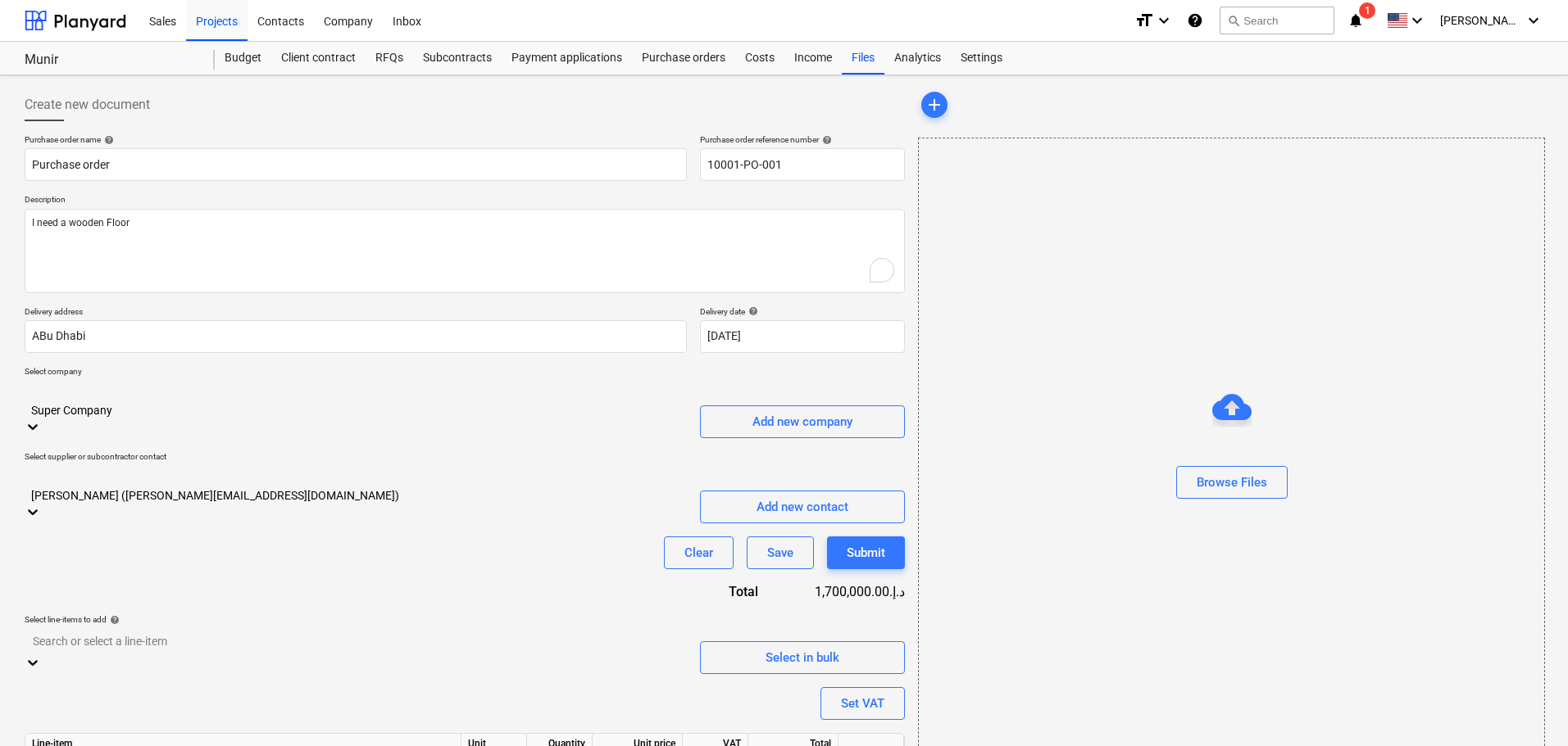
scroll to position [32, 0]
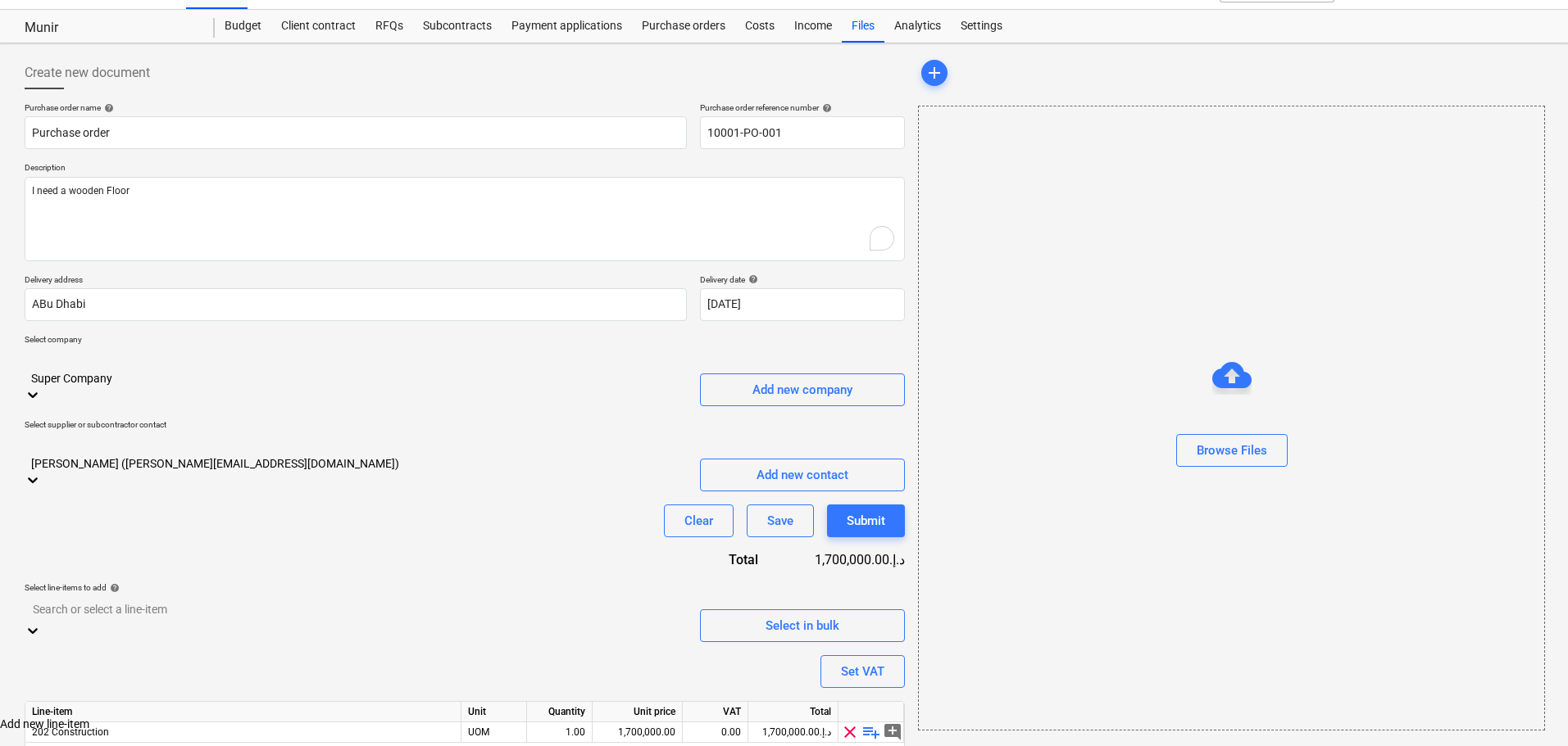
click at [471, 601] on div at bounding box center [356, 610] width 646 height 19
click at [514, 510] on div "Purchase order name help Purchase order Purchase order reference number help 10…" at bounding box center [464, 449] width 880 height 694
click at [859, 661] on div "Set VAT" at bounding box center [863, 671] width 44 height 21
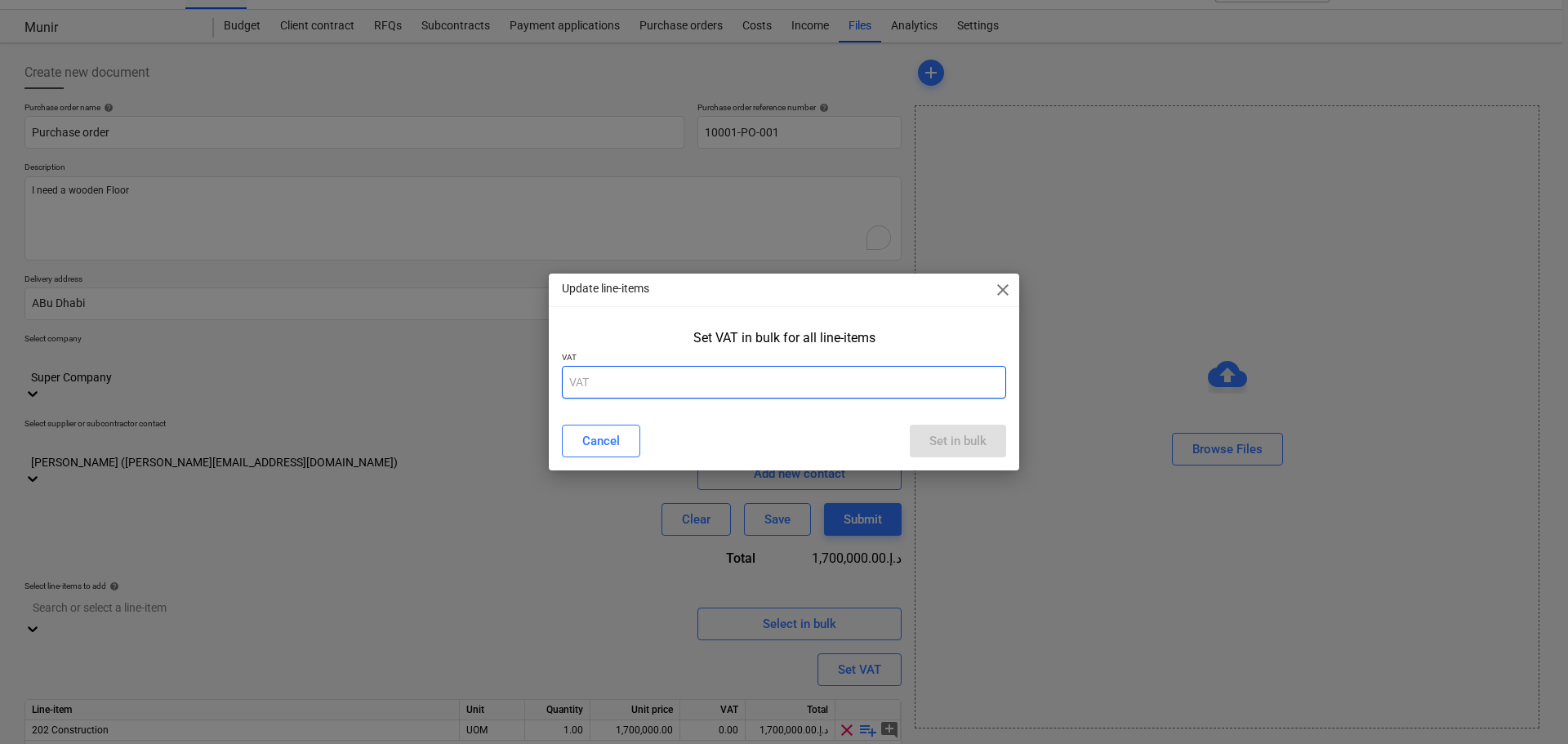
click at [666, 383] on input "text" at bounding box center [784, 382] width 444 height 33
type input "5%"
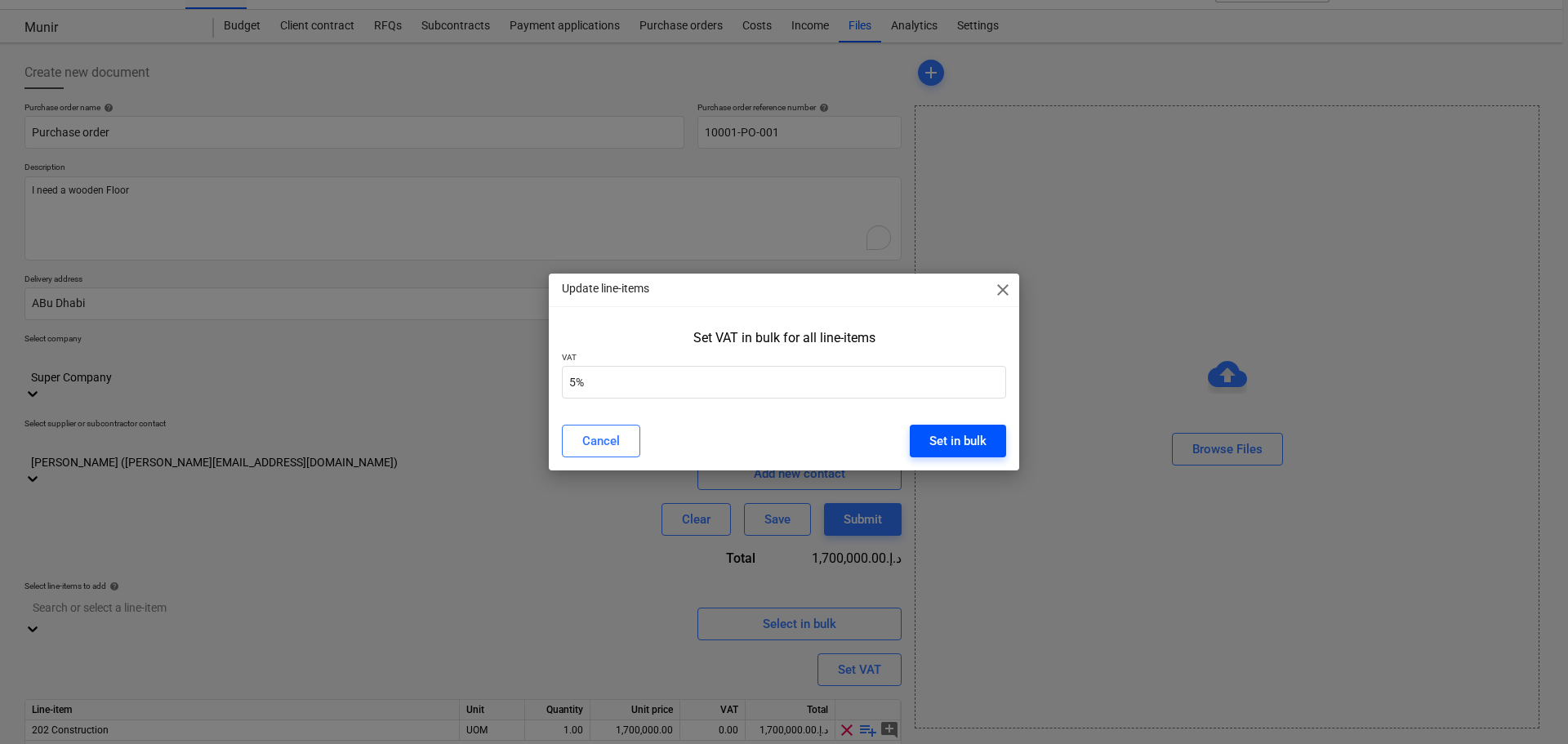
click at [950, 430] on div "Set in bulk" at bounding box center [958, 440] width 58 height 21
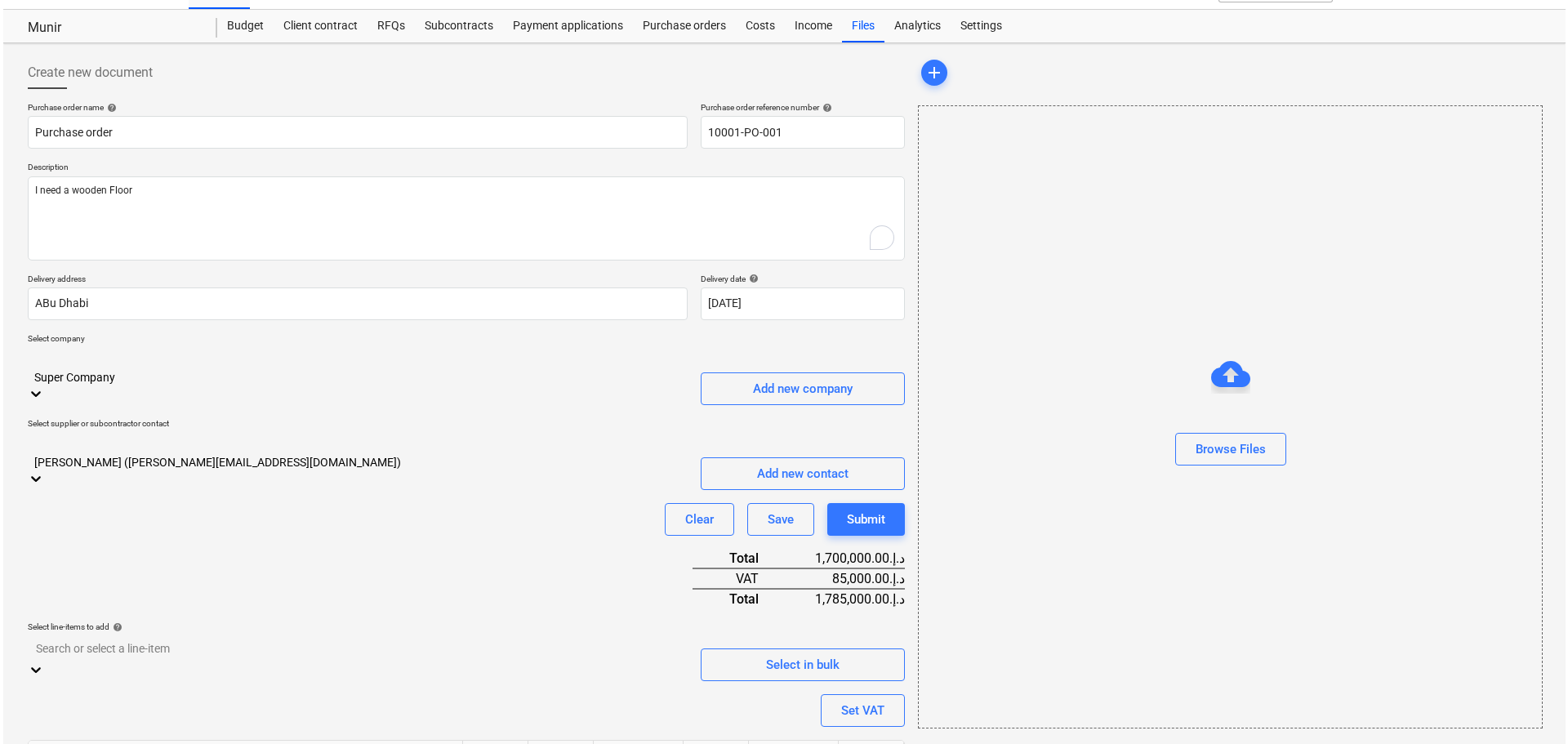
scroll to position [73, 0]
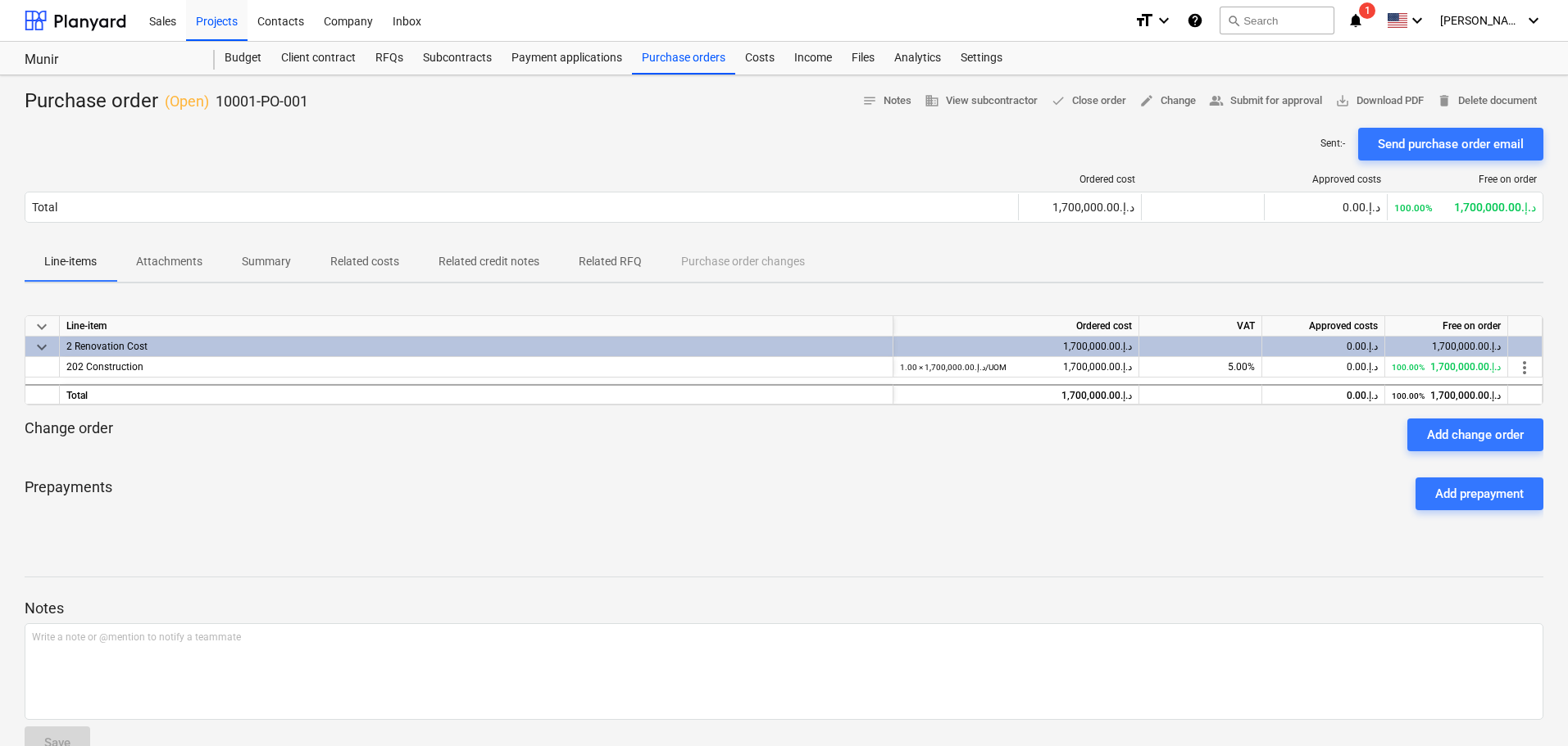
click at [808, 150] on div "Sent : - Send purchase order email" at bounding box center [784, 143] width 1518 height 33
click at [179, 266] on p "Attachments" at bounding box center [169, 261] width 67 height 17
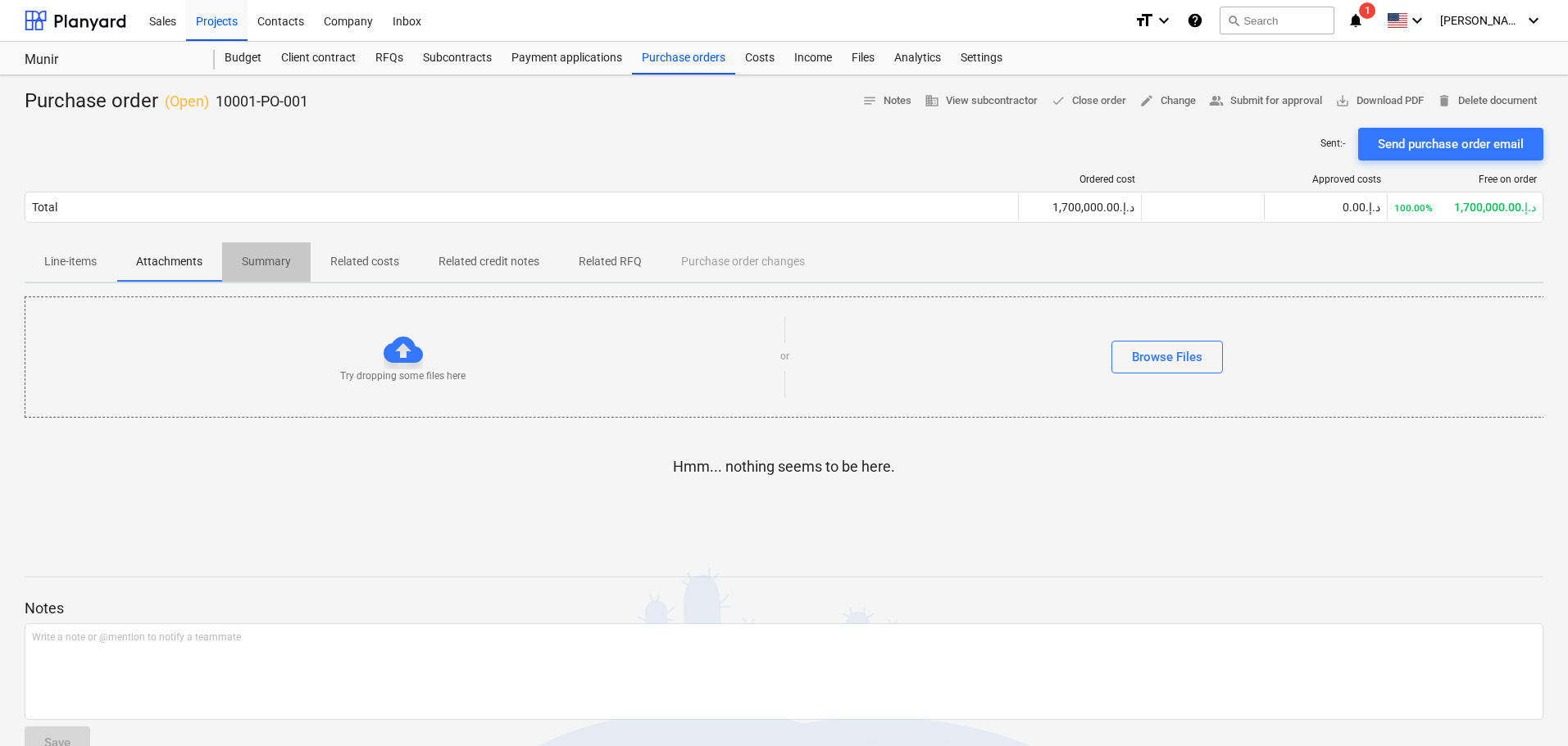
click at [263, 258] on p "Summary" at bounding box center [266, 261] width 49 height 17
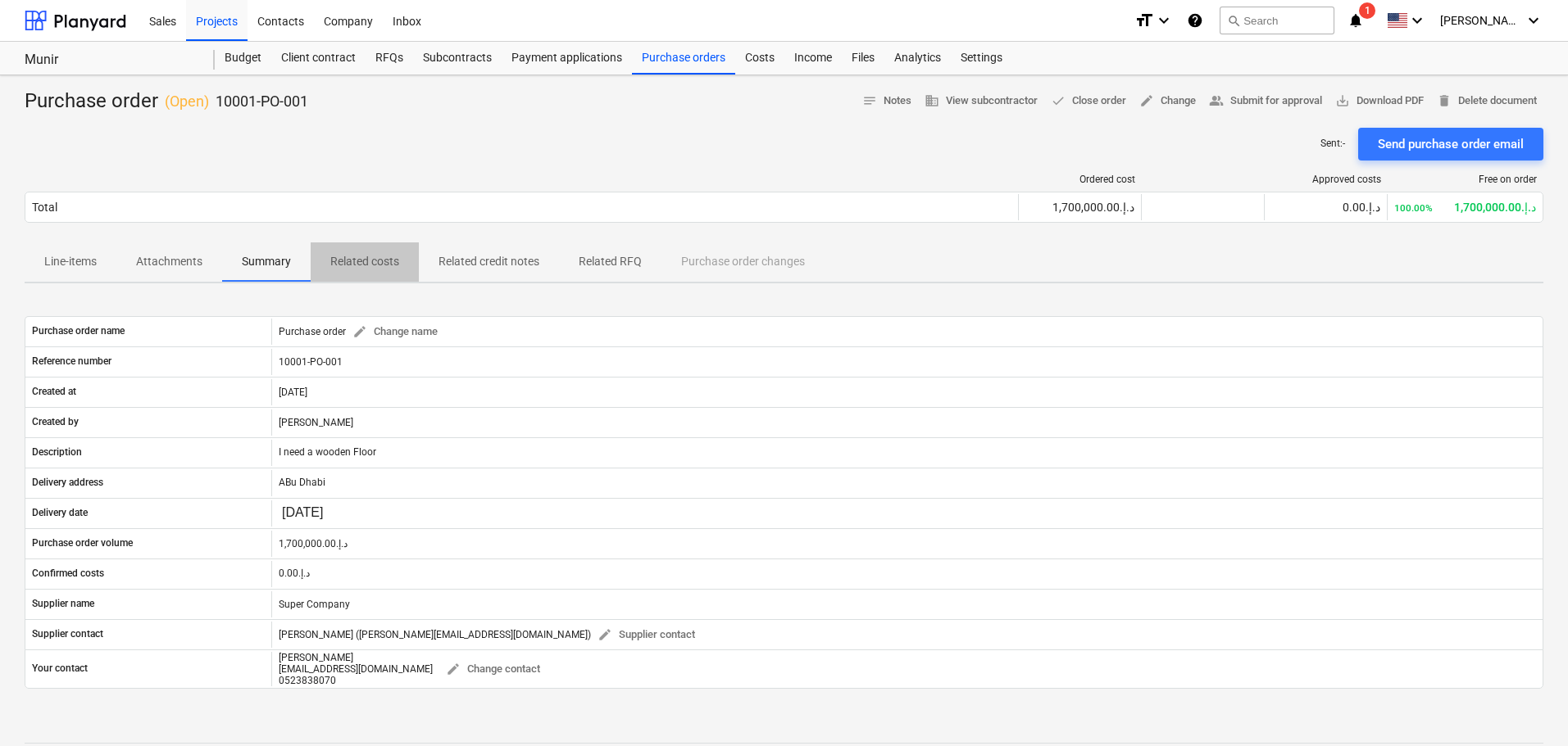
click at [365, 265] on p "Related costs" at bounding box center [364, 261] width 69 height 17
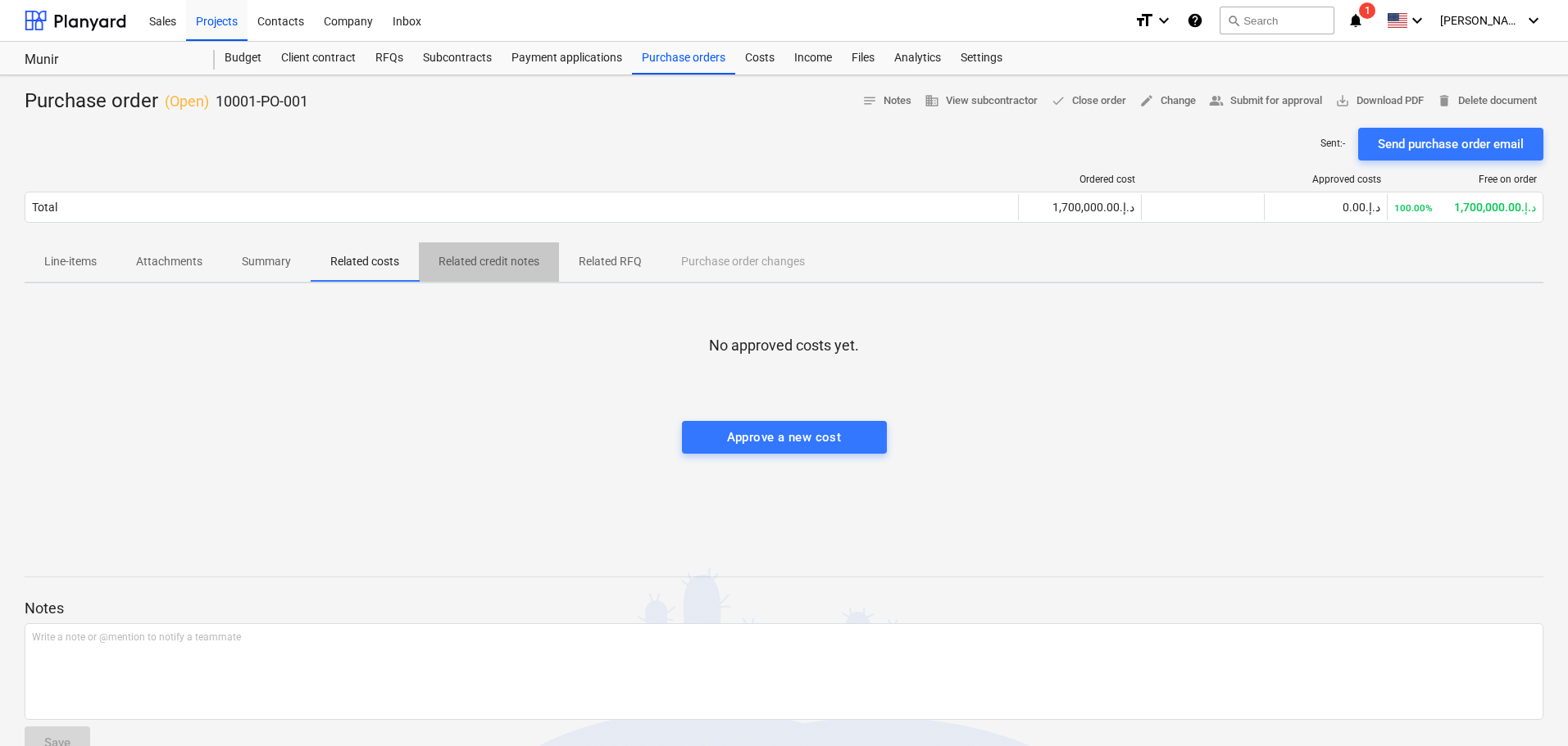
click at [479, 264] on p "Related credit notes" at bounding box center [488, 261] width 101 height 17
click at [613, 258] on p "Related RFQ" at bounding box center [610, 261] width 63 height 17
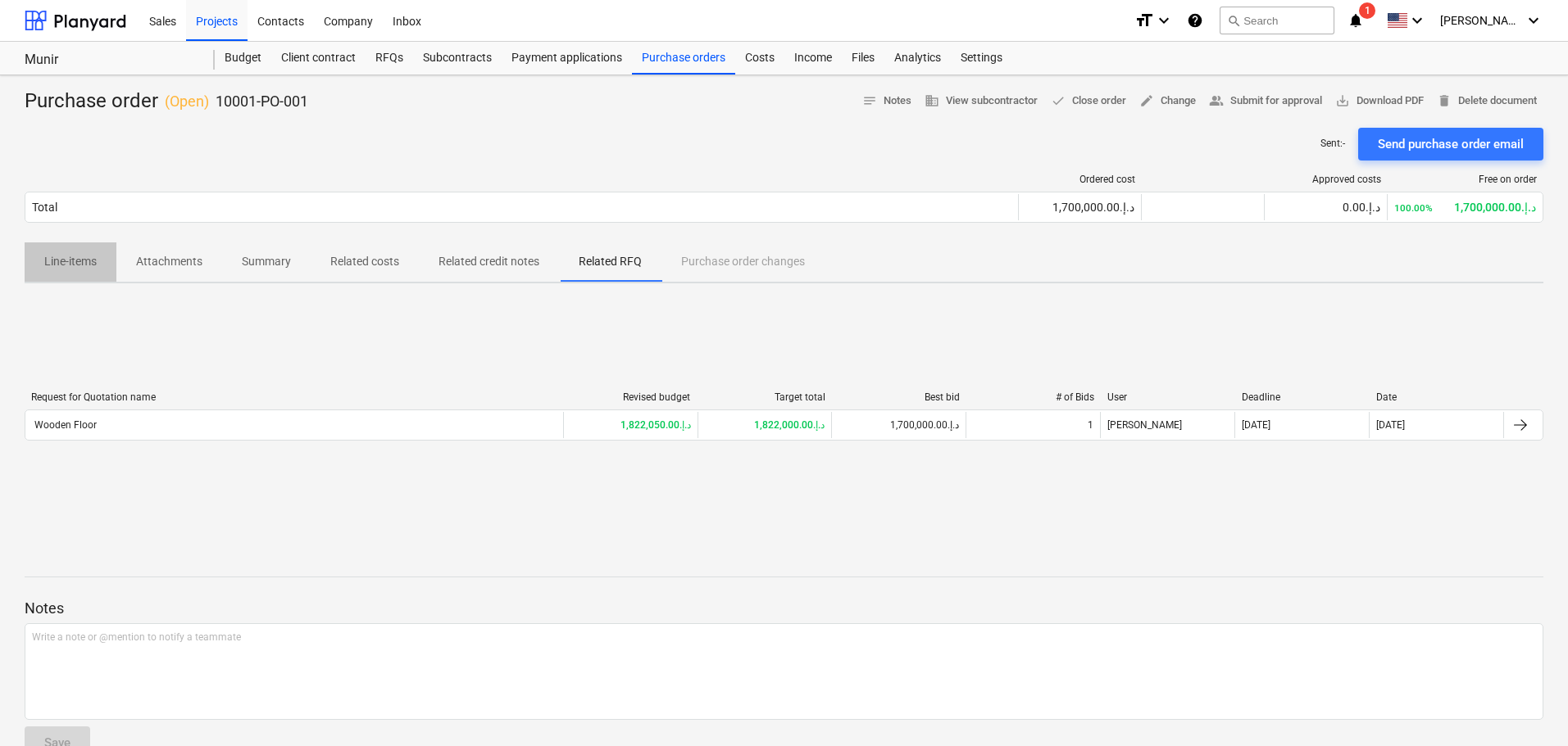
click at [61, 260] on p "Line-items" at bounding box center [70, 261] width 53 height 17
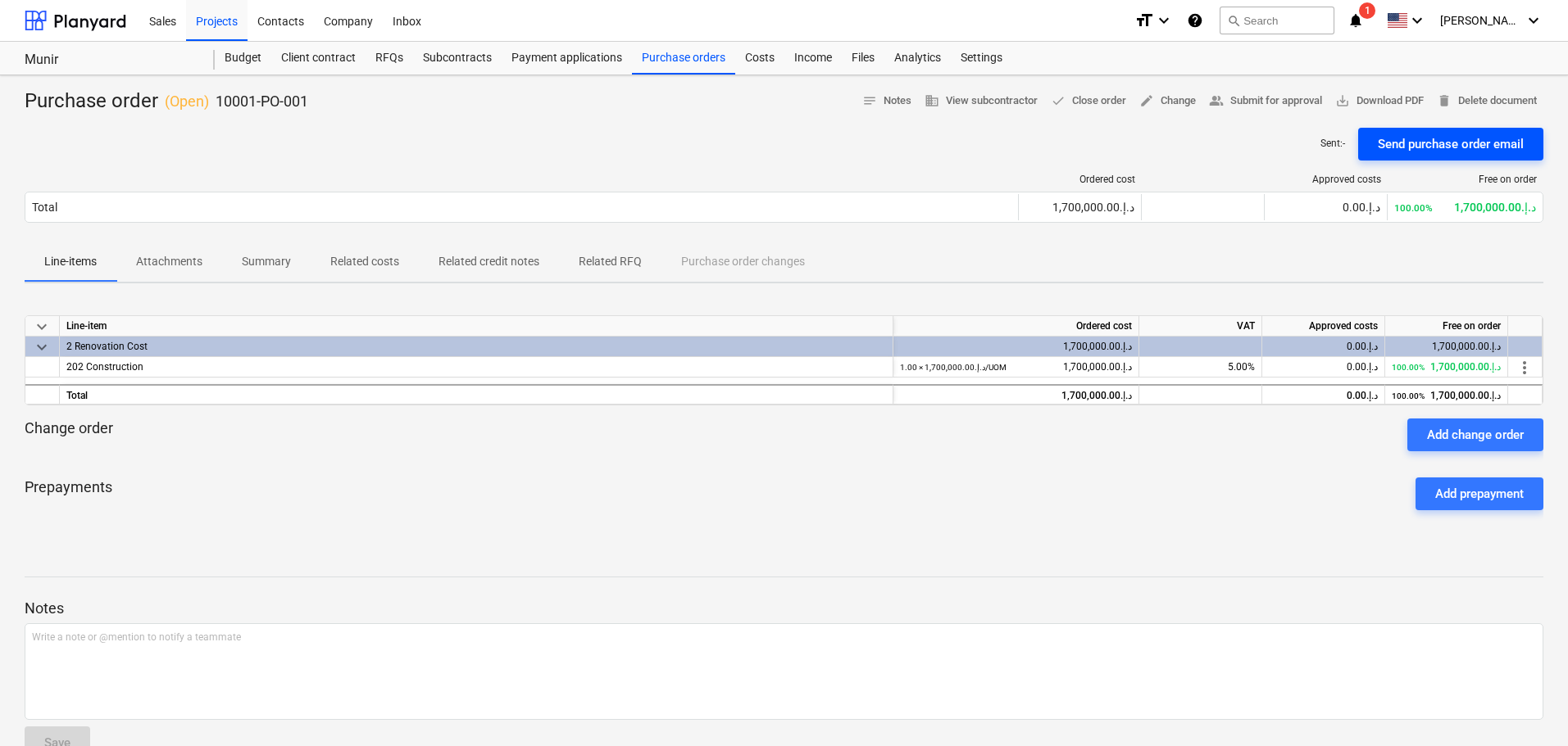
click at [1434, 148] on div "Send purchase order email" at bounding box center [1450, 143] width 145 height 21
click at [879, 102] on span "notes Notes (1)" at bounding box center [879, 101] width 66 height 19
click at [972, 104] on span "business View subcontractor" at bounding box center [981, 101] width 114 height 19
click at [1271, 108] on span "people_alt Submit for approval" at bounding box center [1265, 101] width 114 height 19
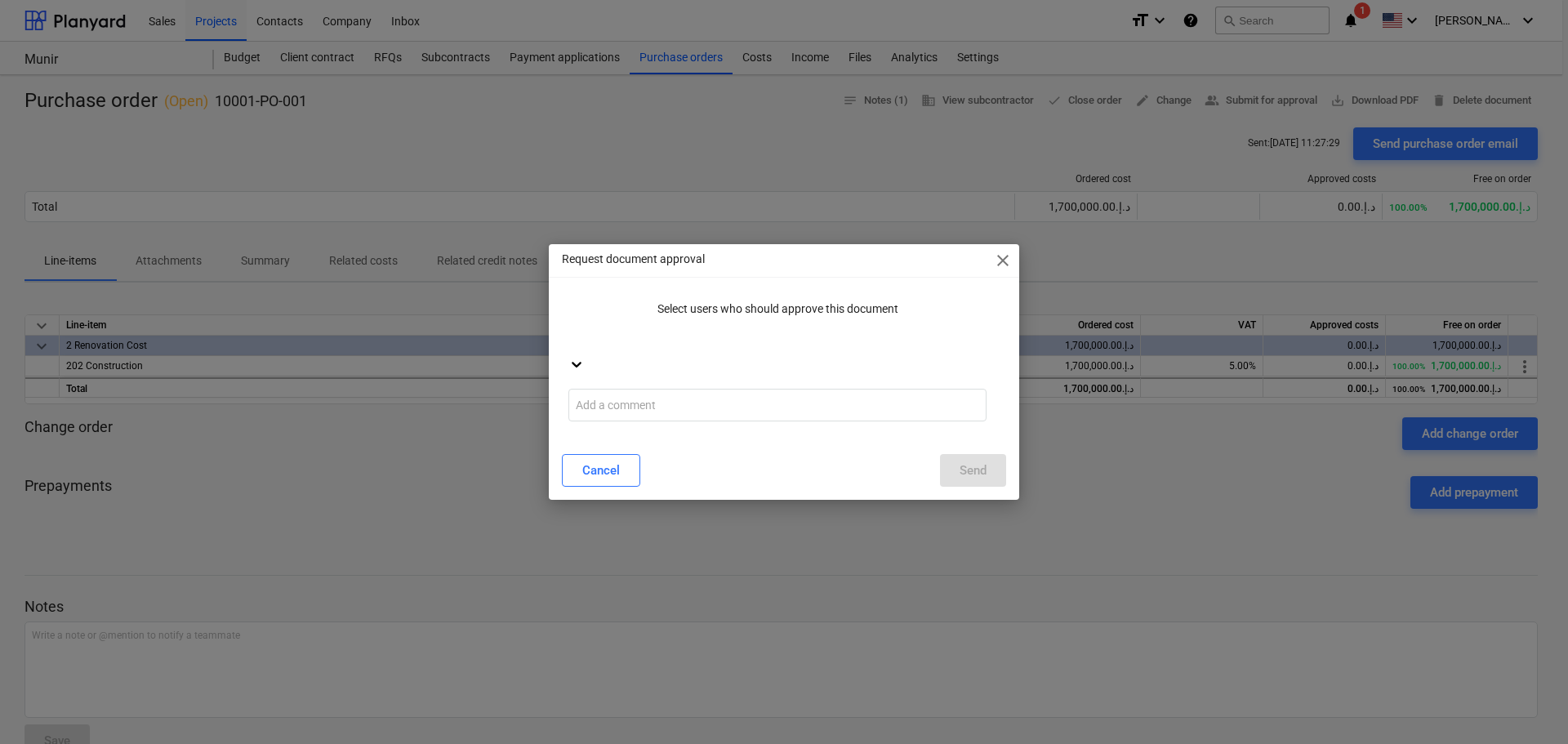
click at [585, 357] on icon at bounding box center [577, 365] width 16 height 16
click at [1010, 265] on span "close" at bounding box center [1003, 261] width 20 height 20
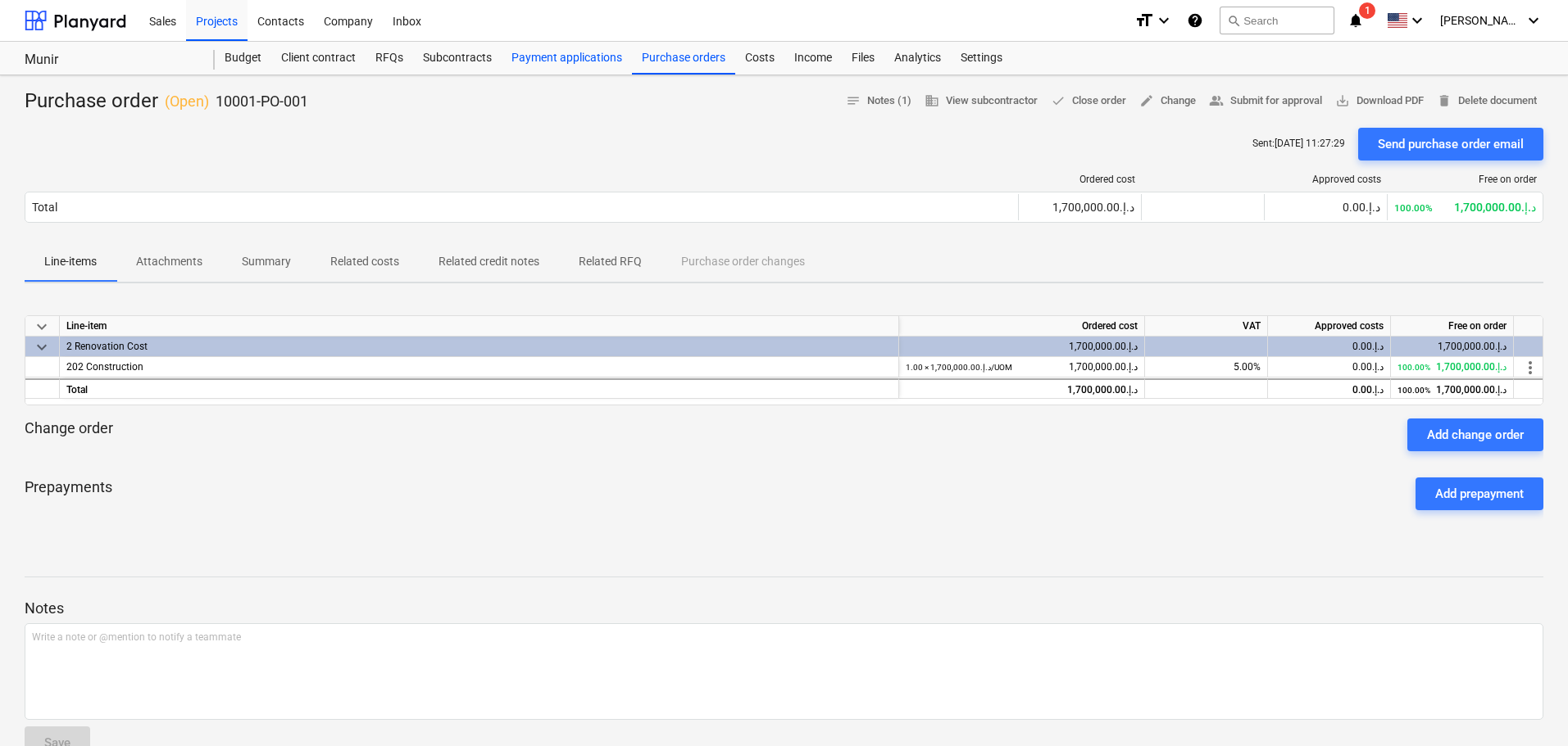
click at [590, 61] on div "Payment applications" at bounding box center [566, 58] width 131 height 33
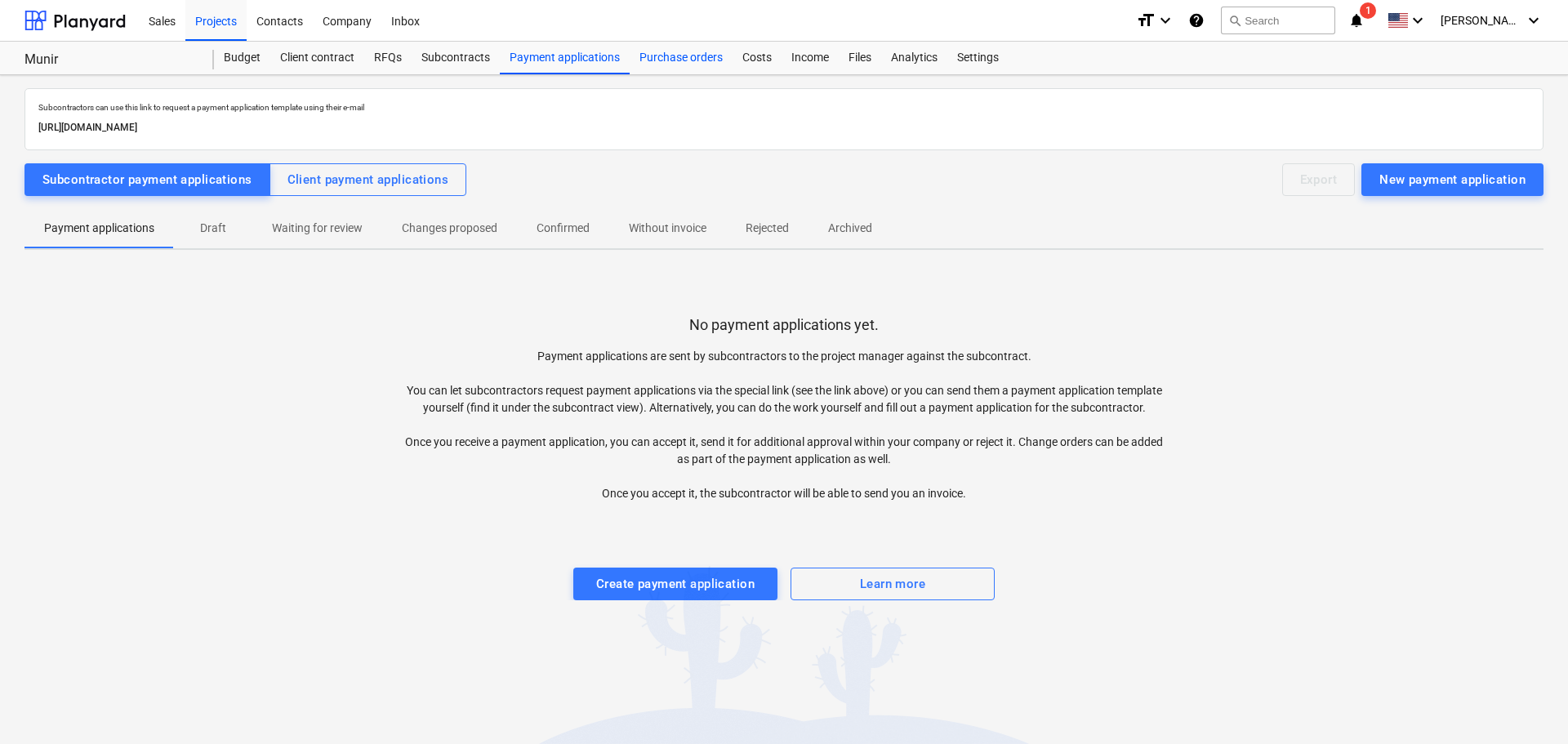
click at [676, 47] on div "Purchase orders" at bounding box center [681, 58] width 103 height 33
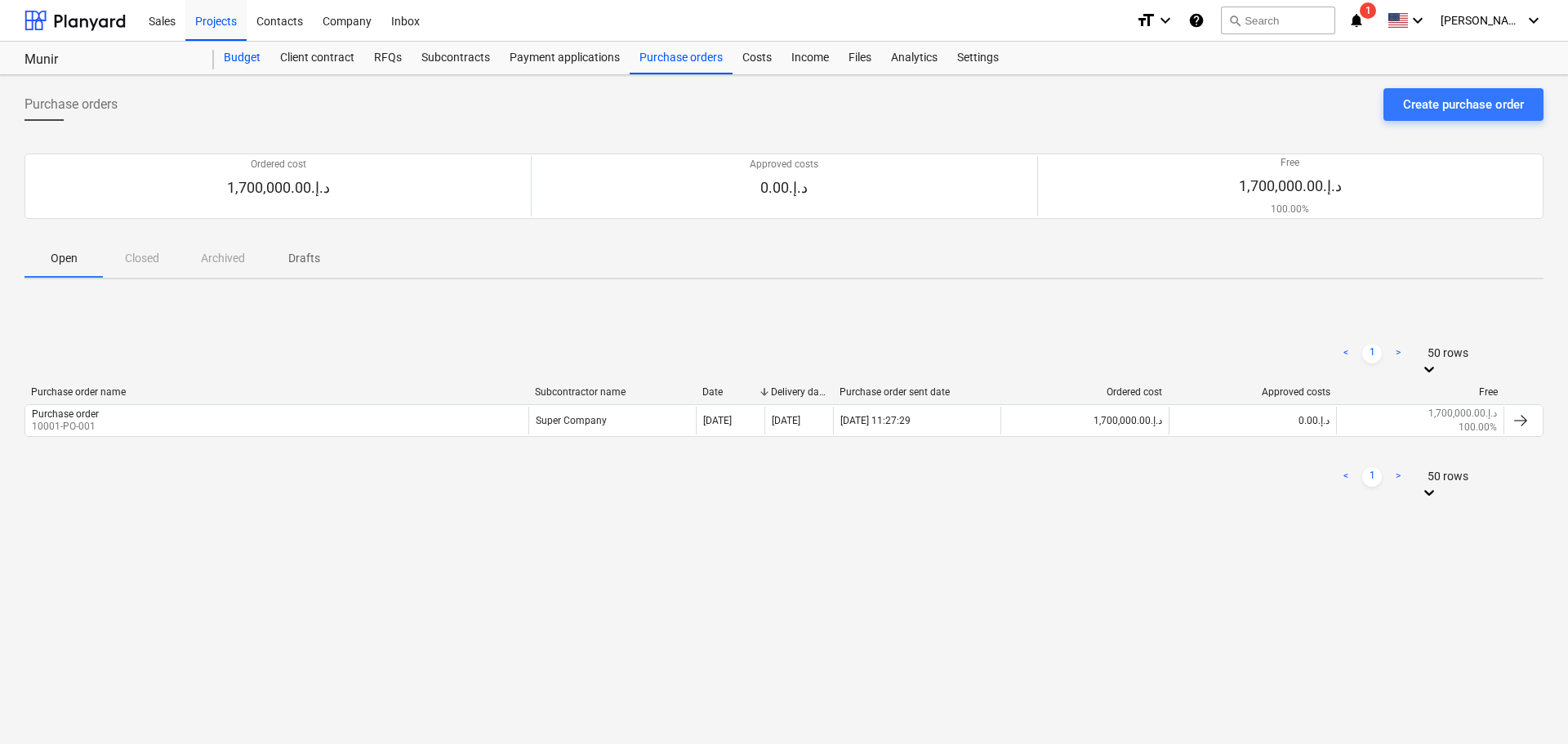
click at [248, 56] on div "Budget" at bounding box center [242, 58] width 57 height 33
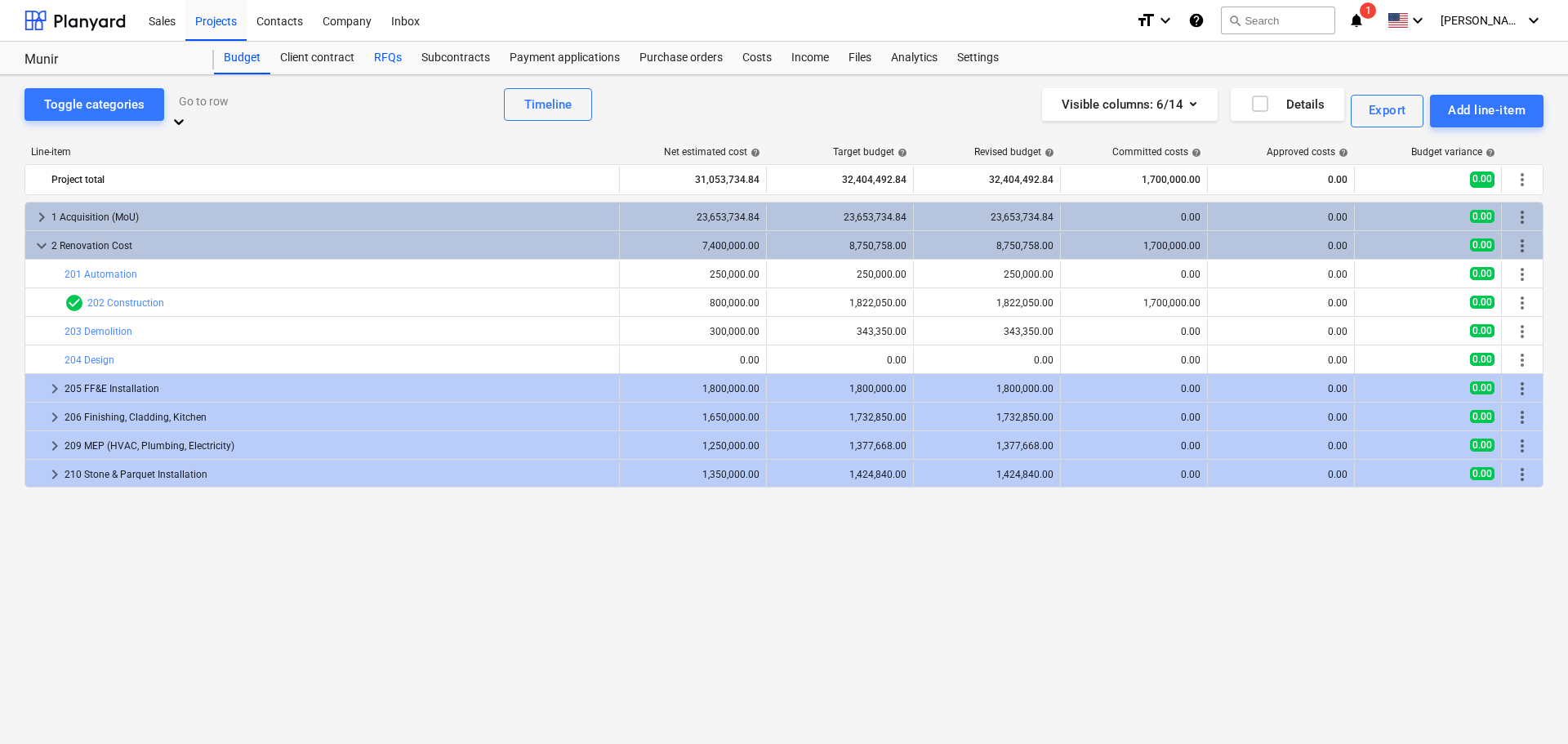
click at [384, 51] on div "RFQs" at bounding box center [388, 58] width 48 height 33
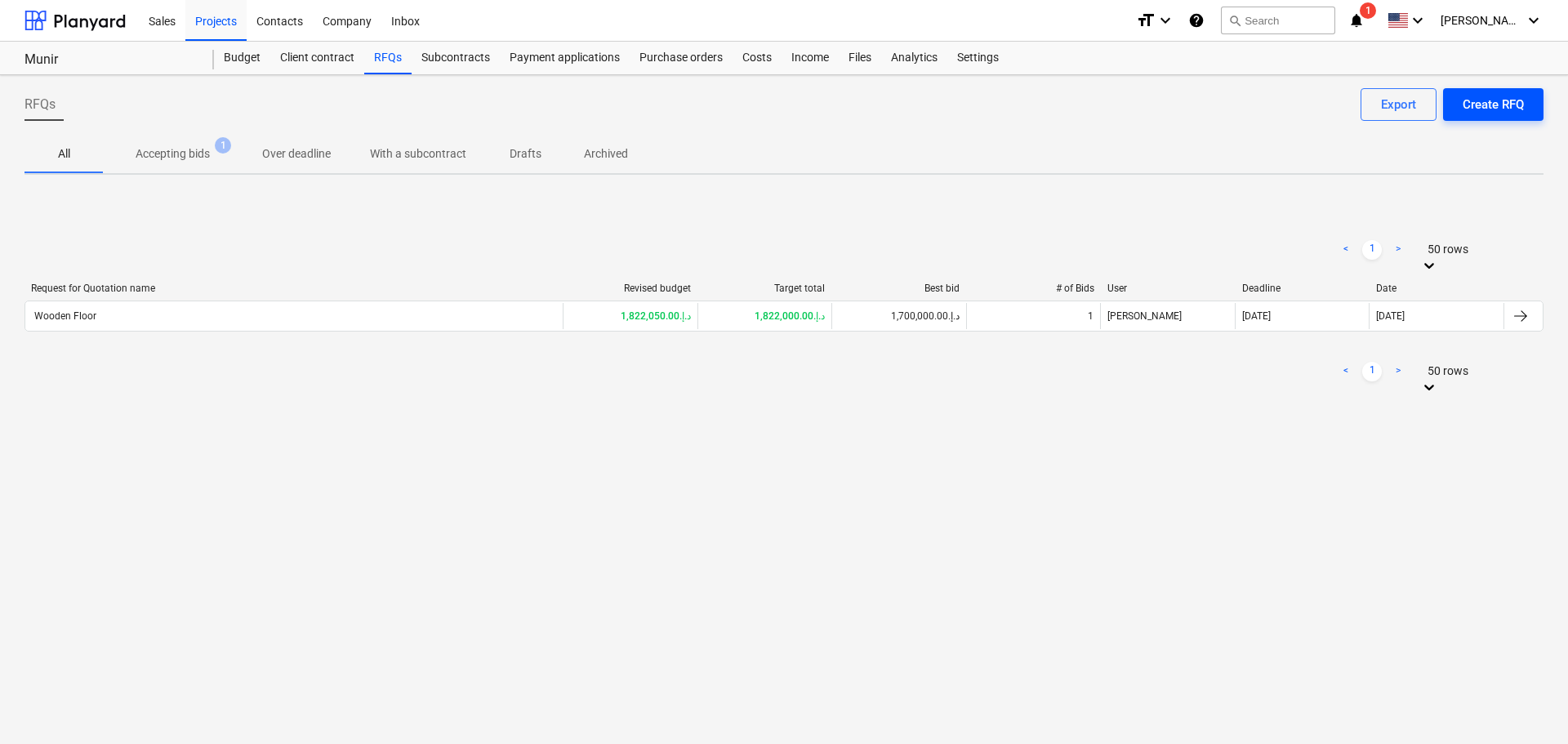
click at [1499, 94] on div "Create RFQ" at bounding box center [1494, 104] width 62 height 21
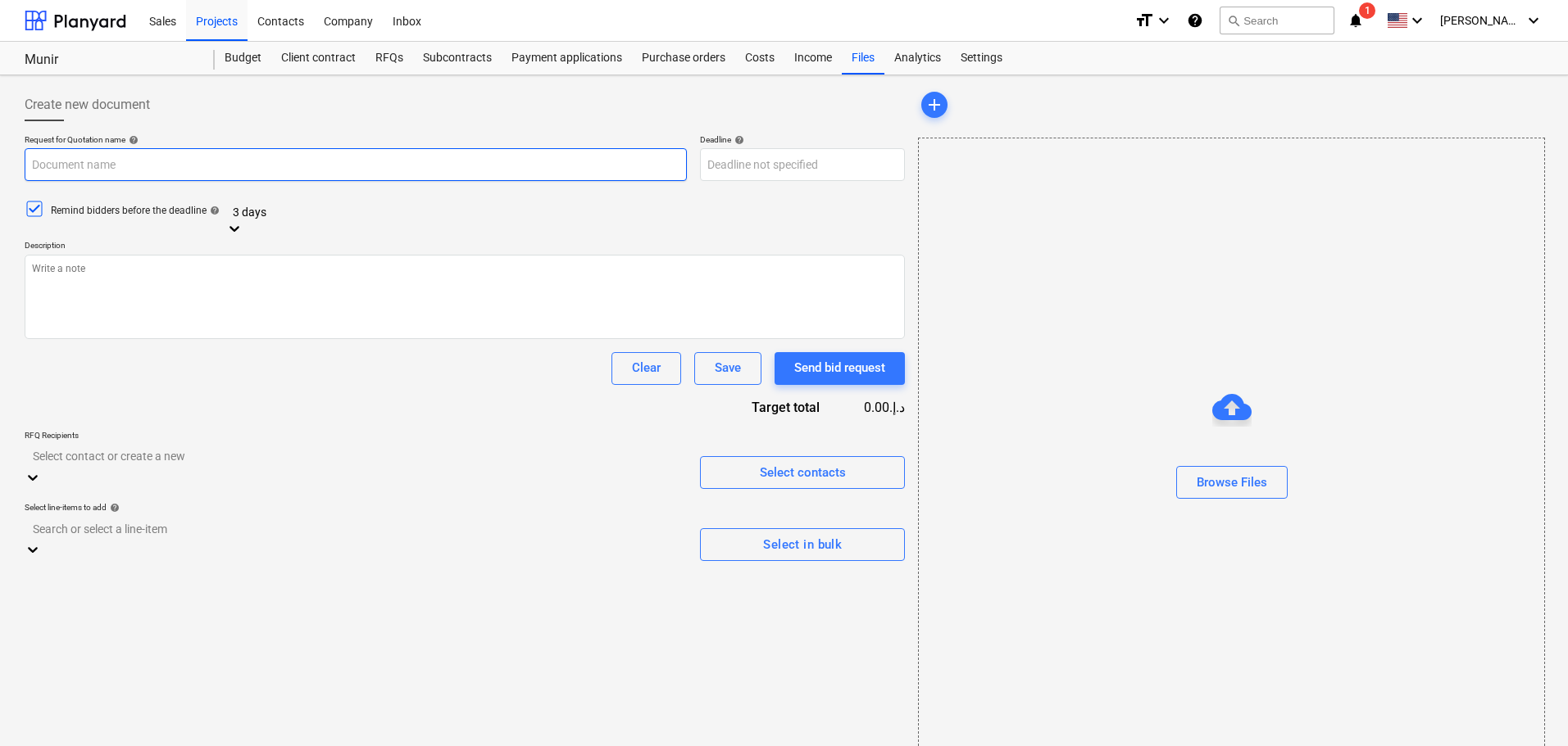
click at [358, 164] on input "text" at bounding box center [356, 164] width 662 height 33
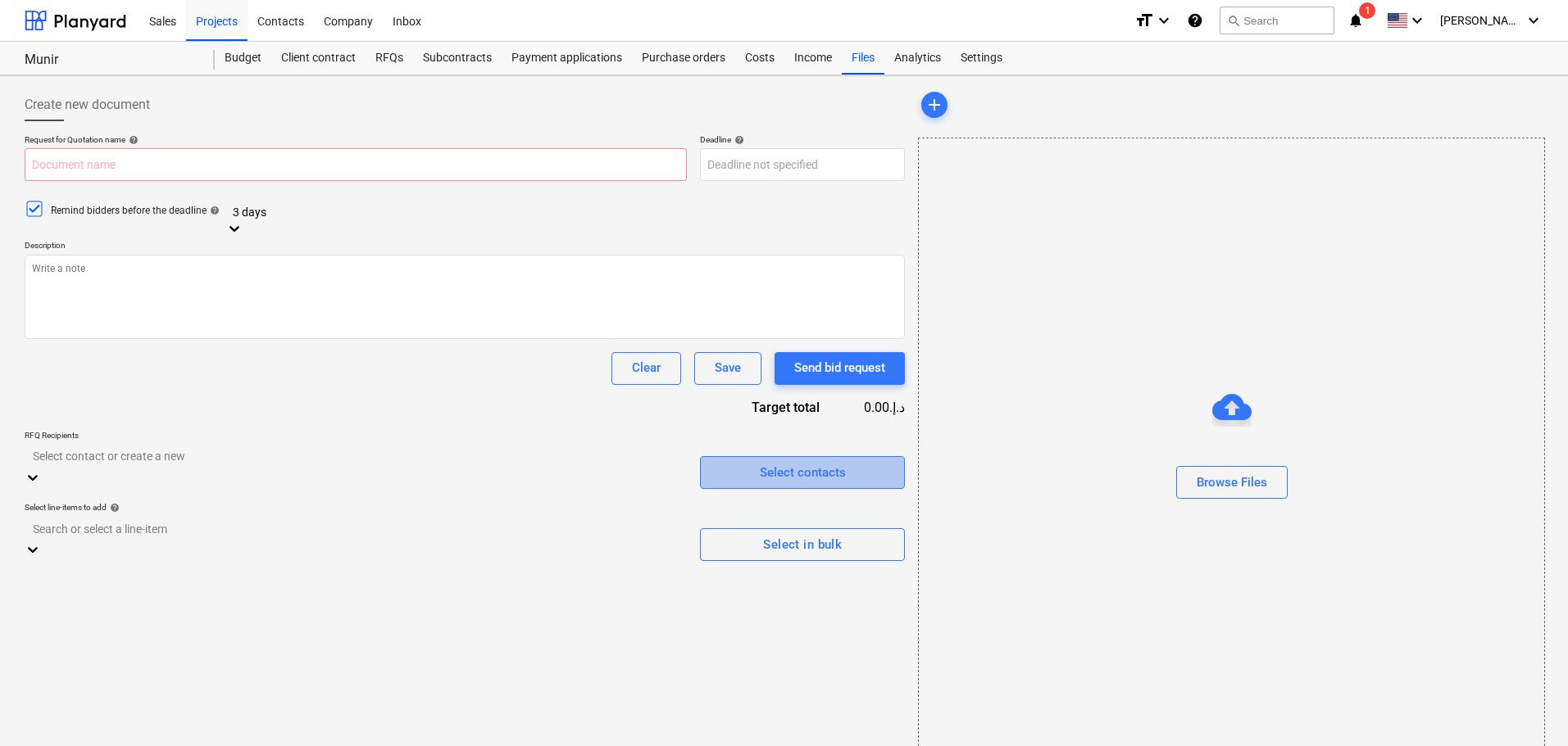
click at [736, 462] on span "Select contacts" at bounding box center [802, 472] width 164 height 21
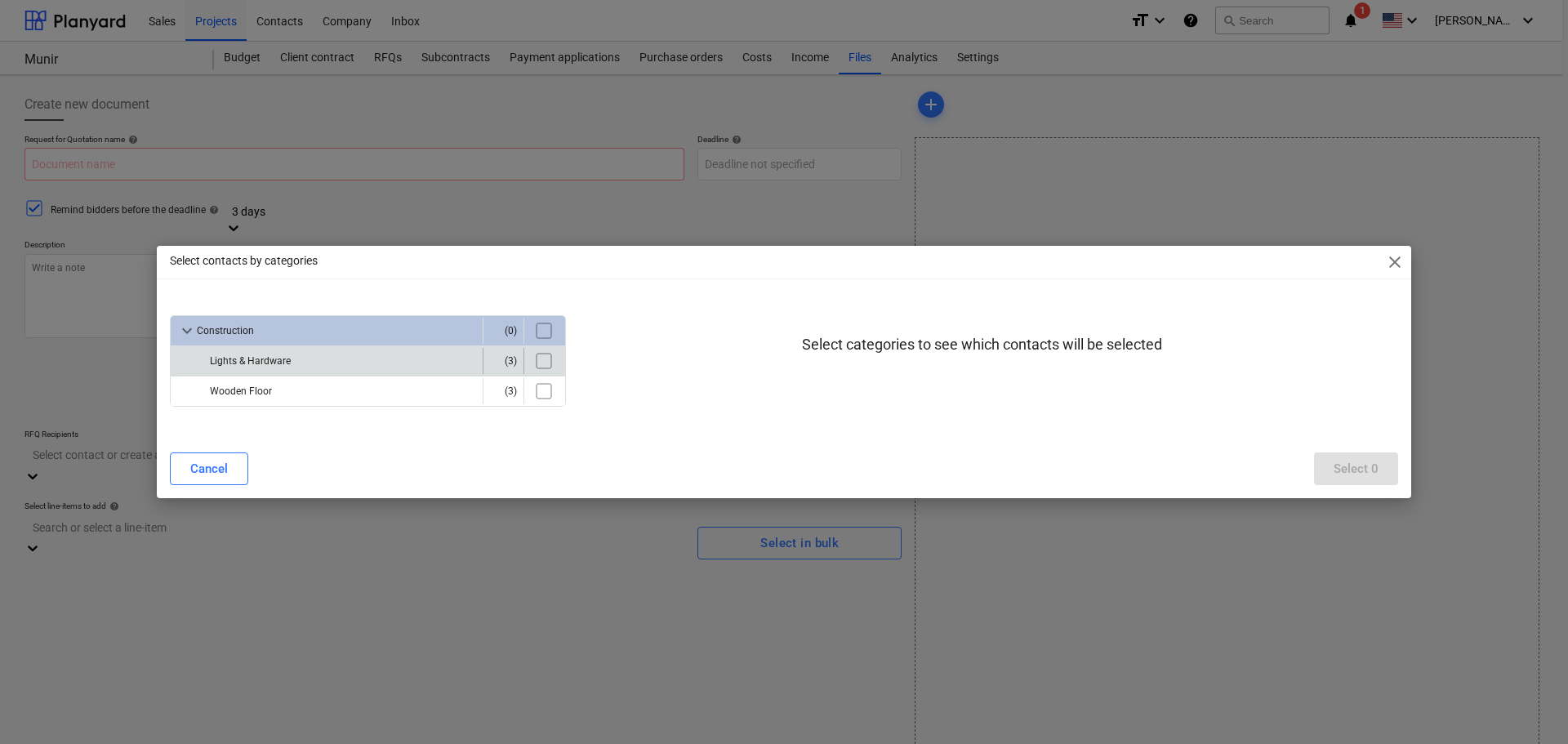
click at [539, 356] on input "checkbox" at bounding box center [544, 361] width 26 height 26
checkbox input "true"
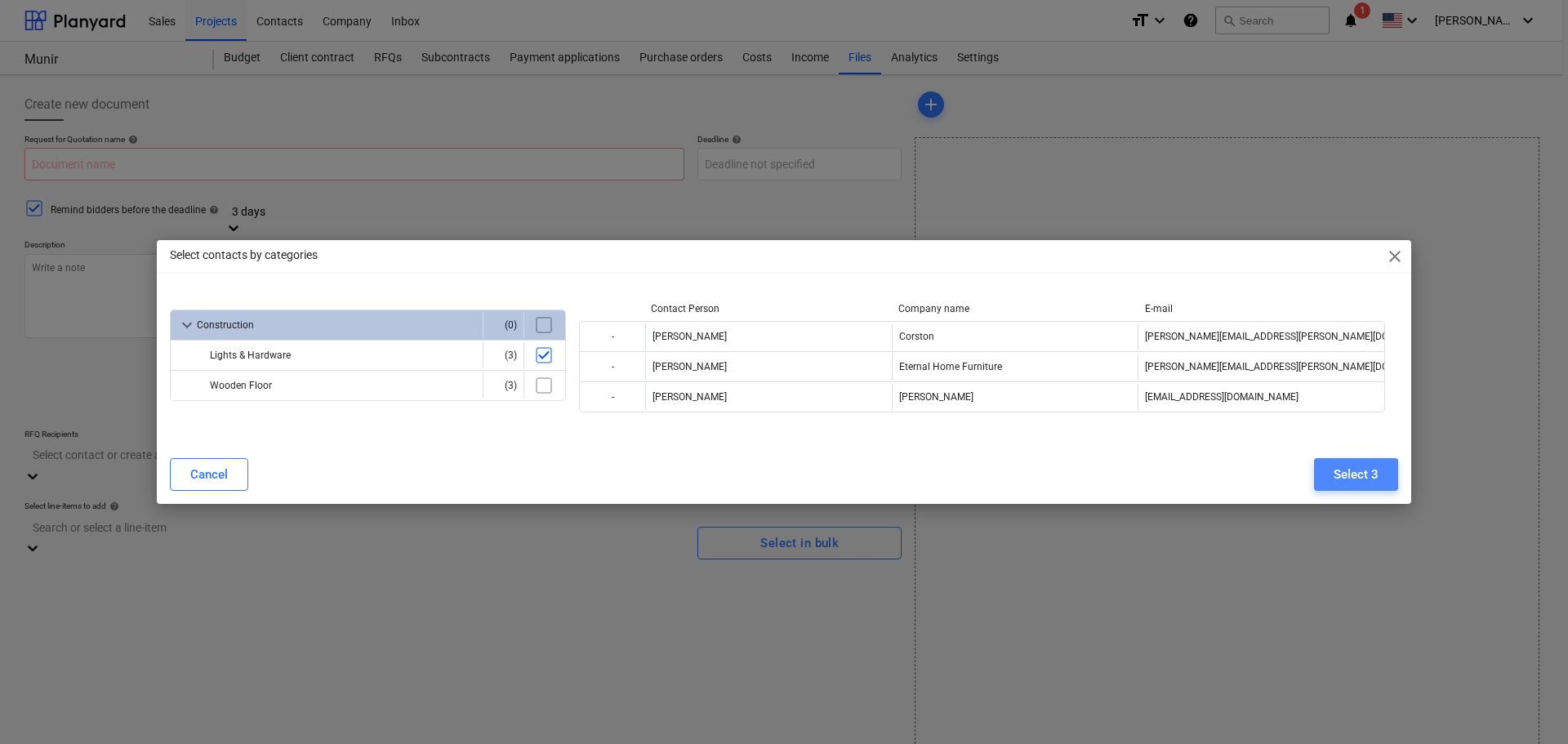
click at [1375, 477] on div "Select 3" at bounding box center [1355, 474] width 45 height 21
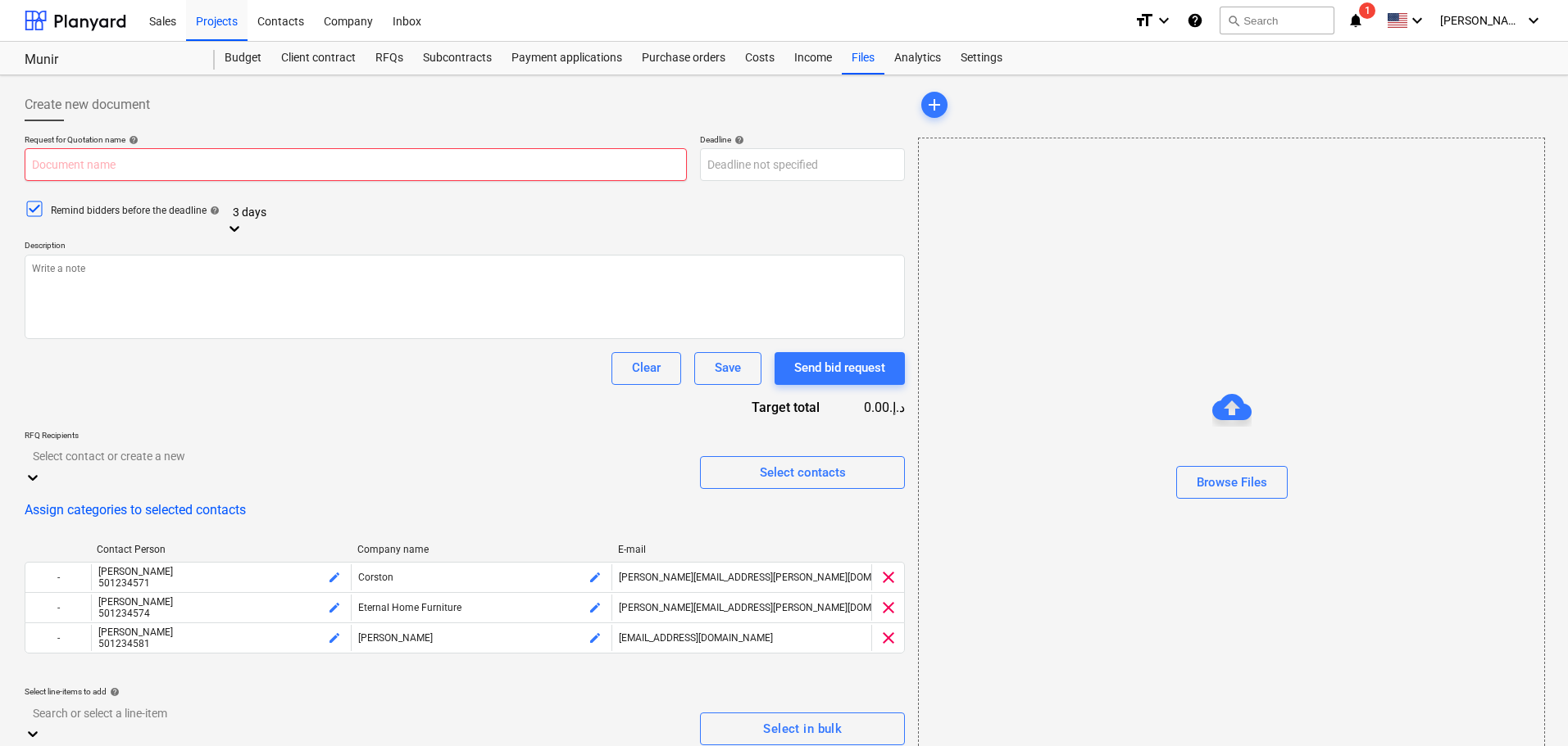
click at [222, 168] on input "text" at bounding box center [356, 164] width 662 height 33
type input "Lights and Hardware"
click at [741, 154] on body "Sales Projects Contacts Company Inbox format_size keyboard_arrow_down help sear…" at bounding box center [784, 373] width 1568 height 746
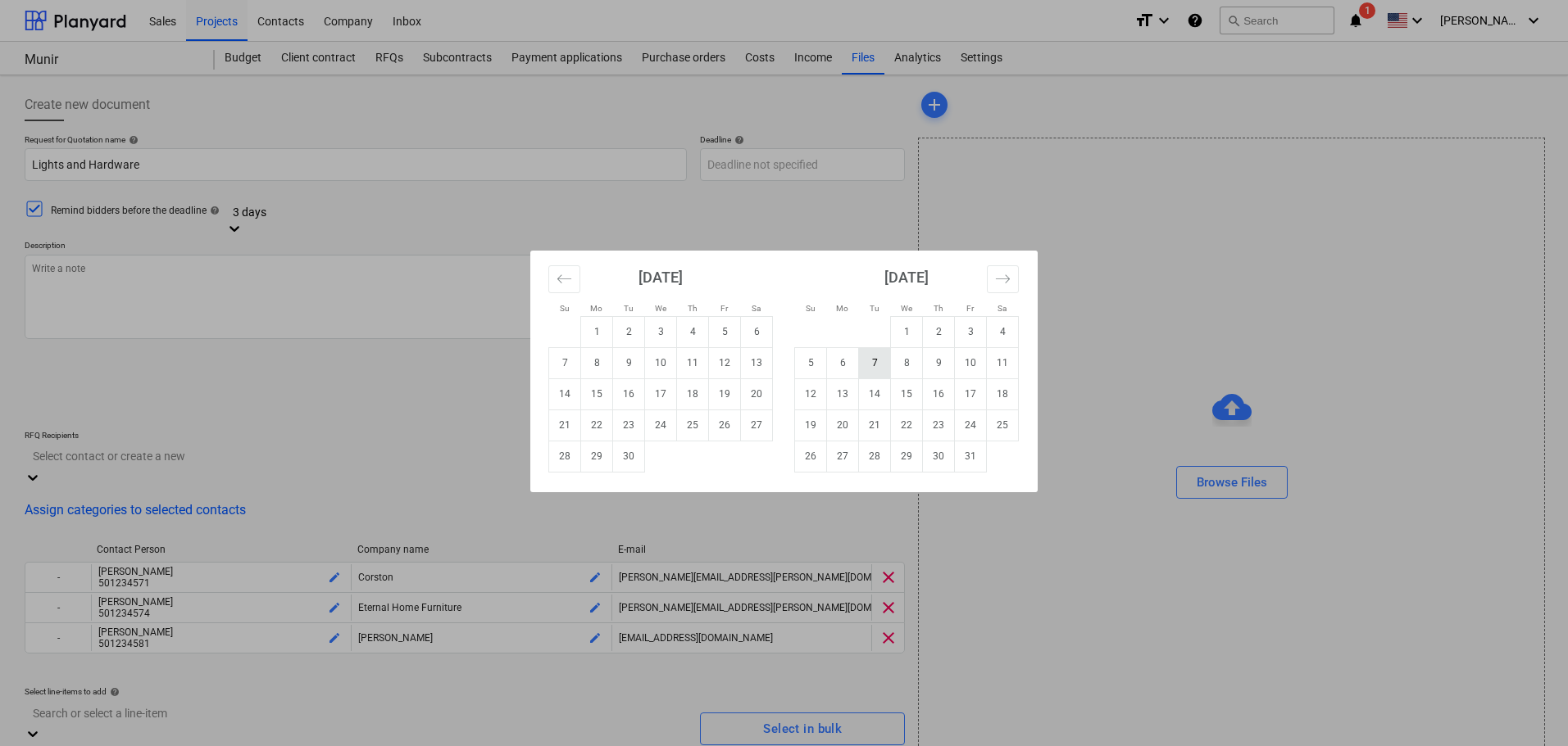
click at [883, 368] on td "7" at bounding box center [875, 363] width 32 height 31
type input "[DATE]"
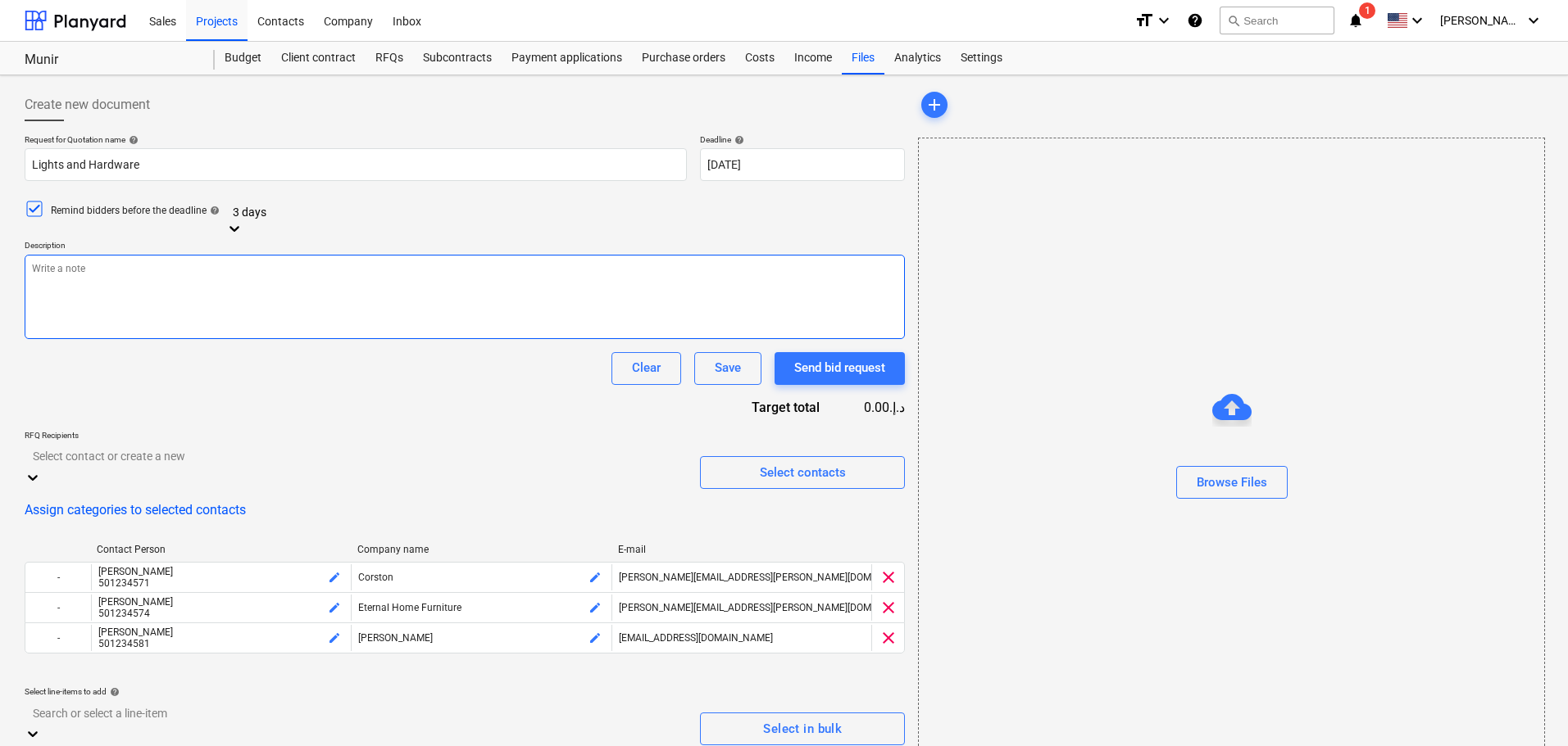
click at [285, 297] on textarea at bounding box center [464, 297] width 880 height 85
type textarea "I need lights and Hardware"
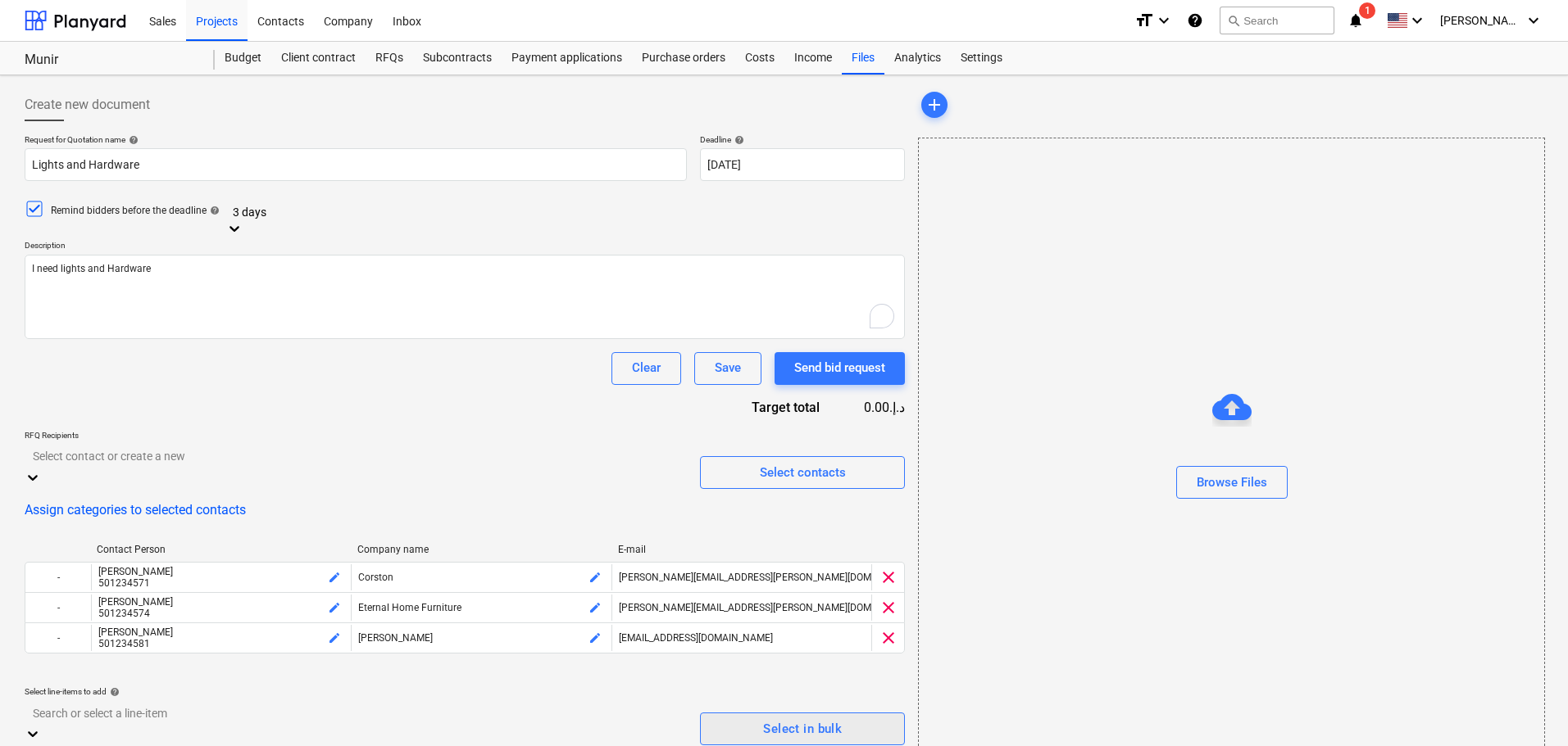
click at [753, 718] on span "Select in bulk" at bounding box center [802, 728] width 168 height 21
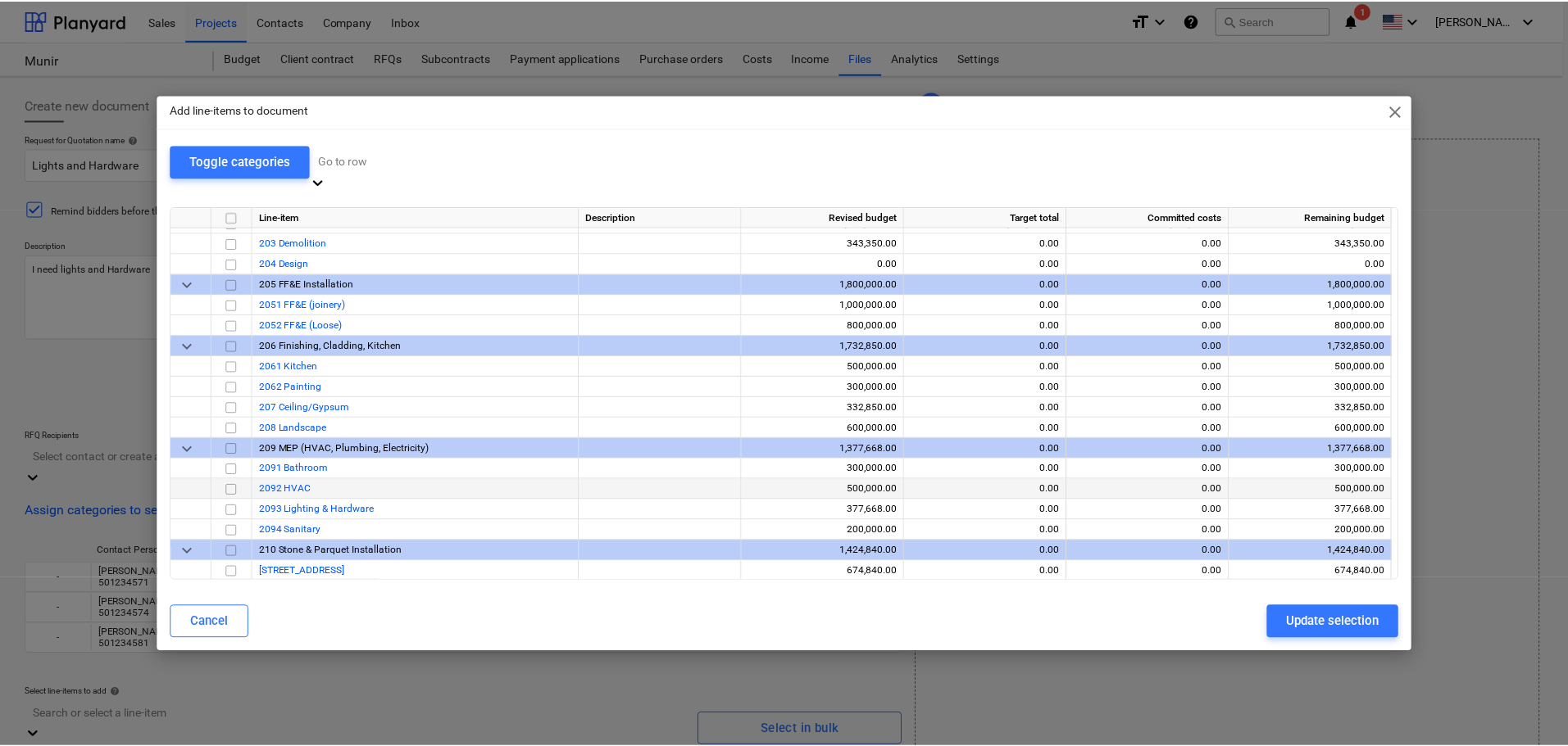
scroll to position [86, 0]
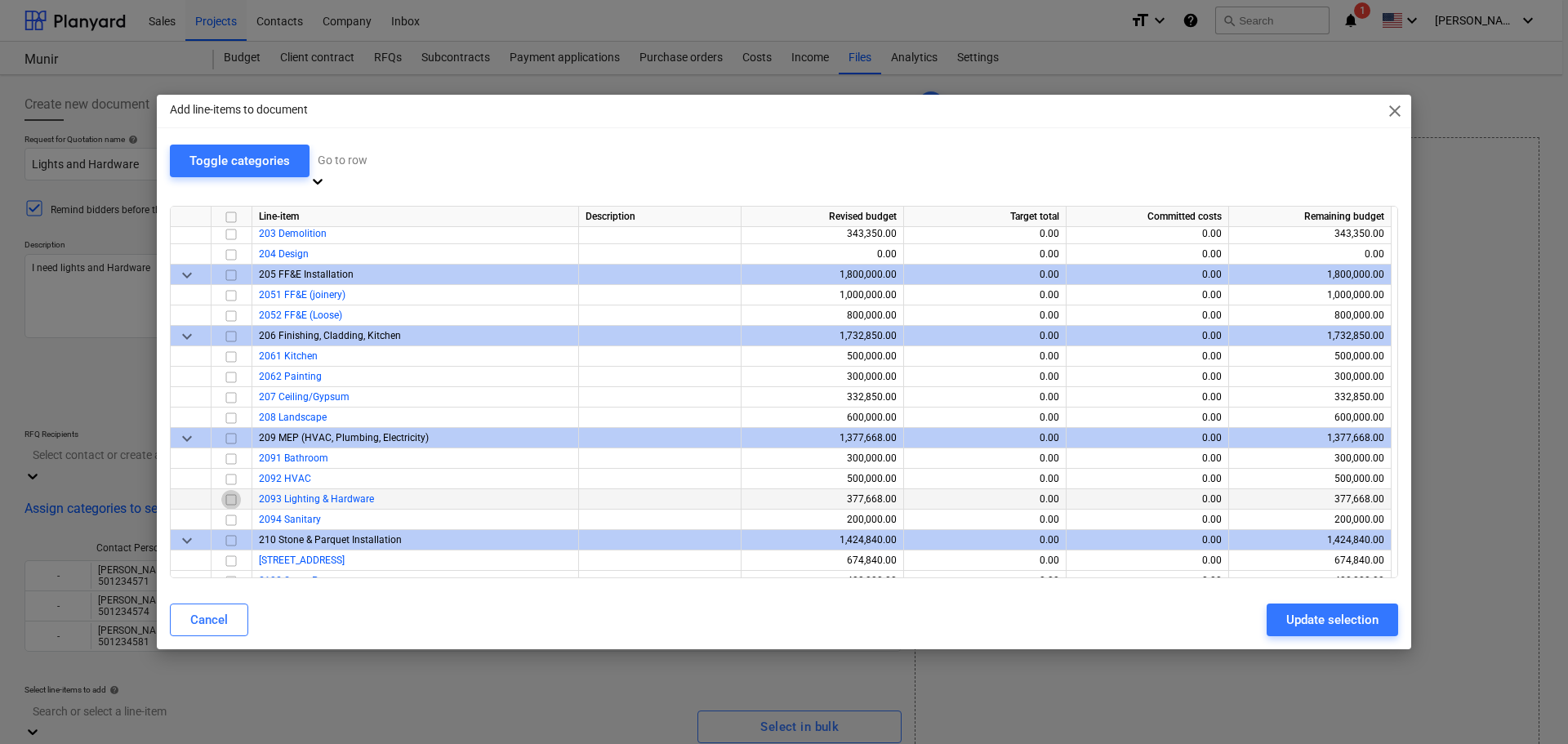
click at [228, 490] on input "checkbox" at bounding box center [231, 500] width 20 height 20
click at [232, 430] on input "checkbox" at bounding box center [231, 438] width 20 height 20
click at [1342, 610] on div "Update selection" at bounding box center [1333, 620] width 92 height 21
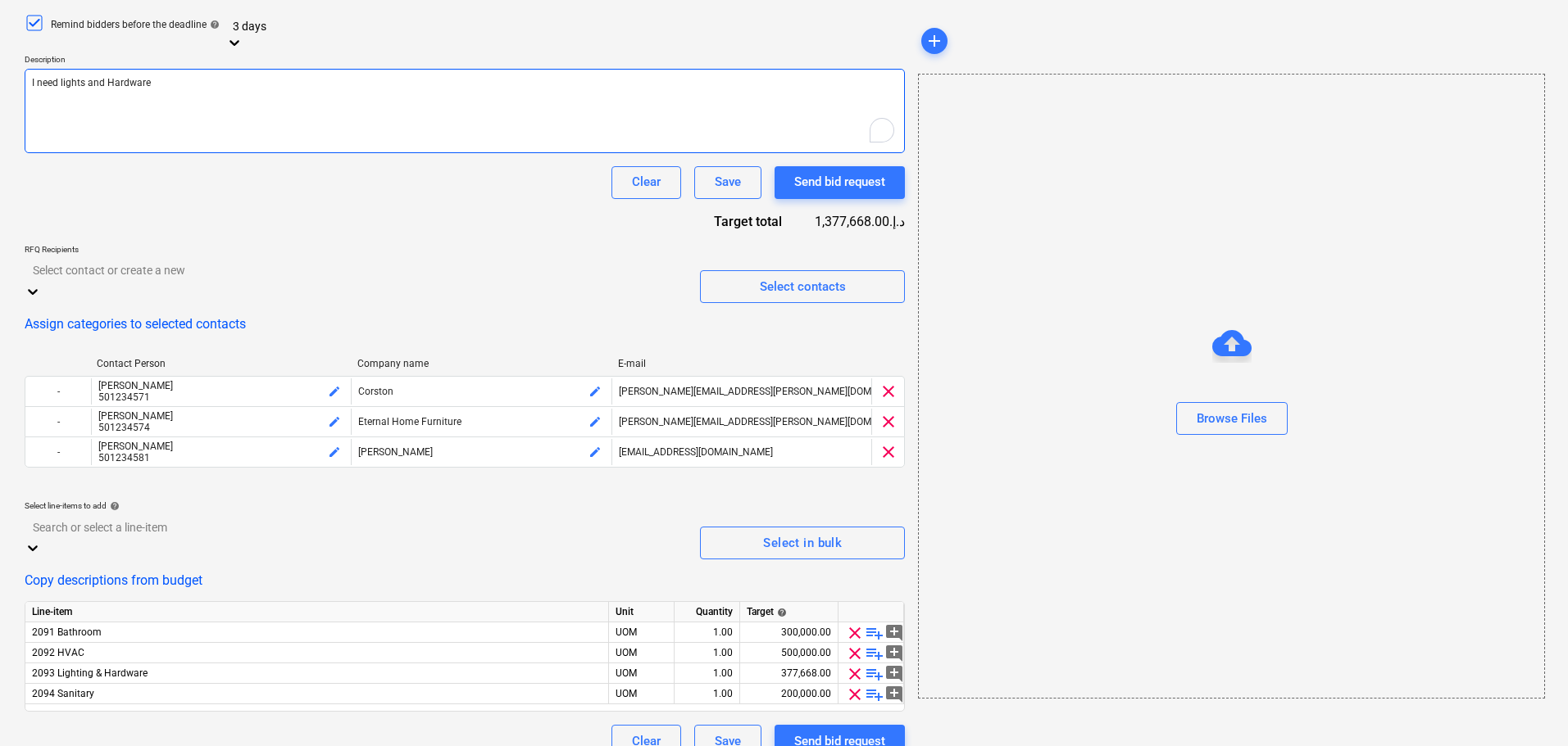
scroll to position [0, 0]
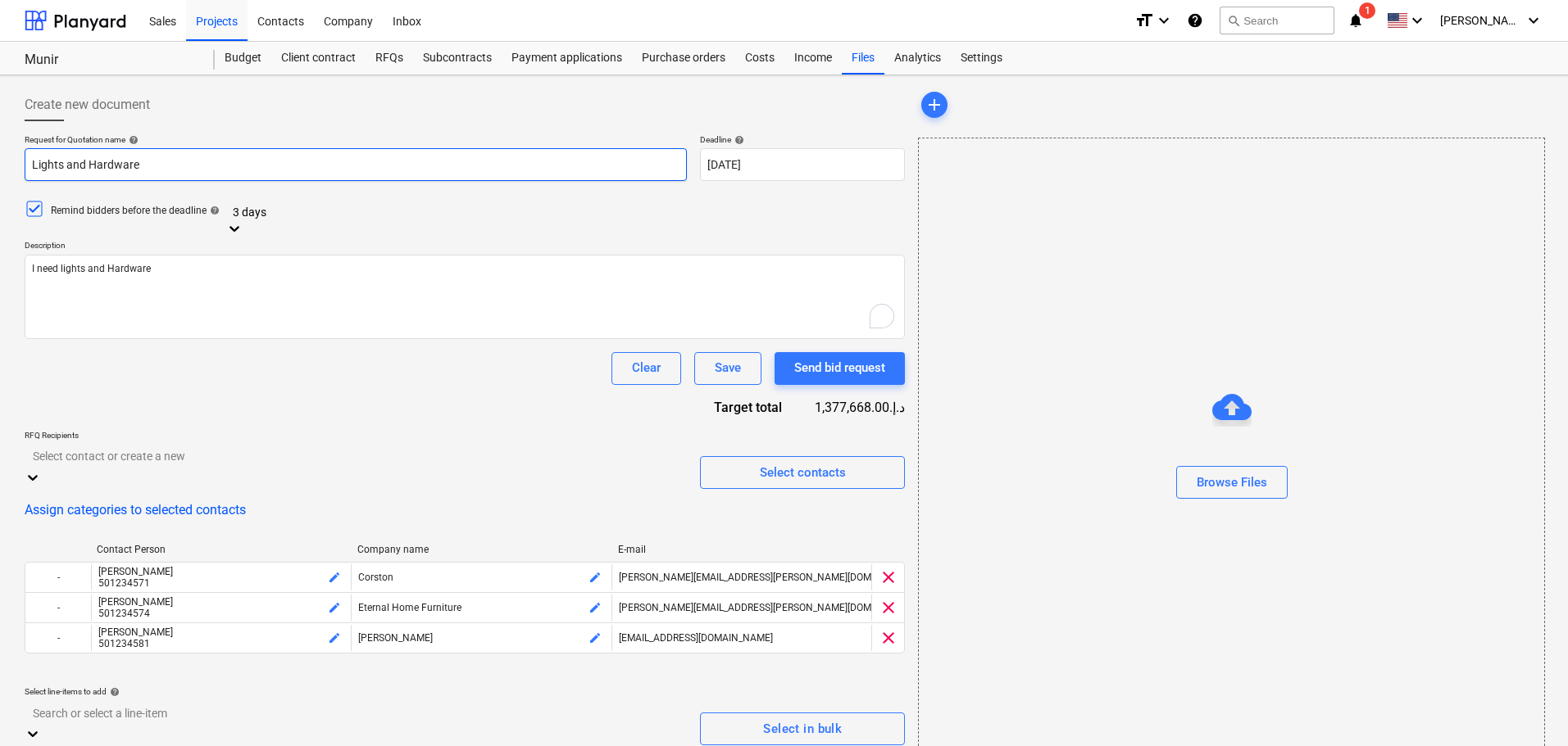
drag, startPoint x: 163, startPoint y: 159, endPoint x: 0, endPoint y: 177, distance: 164.0
click at [0, 177] on div "Create new document Request for Quotation name help Lights and Hardware Deadlin…" at bounding box center [784, 516] width 1568 height 881
paste input "MEP (HVAC, Plumbing, Electricity)"
type input "MEP (HVAC, Plumbing, Electricity)"
click at [316, 395] on div "Request for Quotation name help MEP (HVAC, Plumbing, Electricity) Deadline help…" at bounding box center [464, 539] width 880 height 810
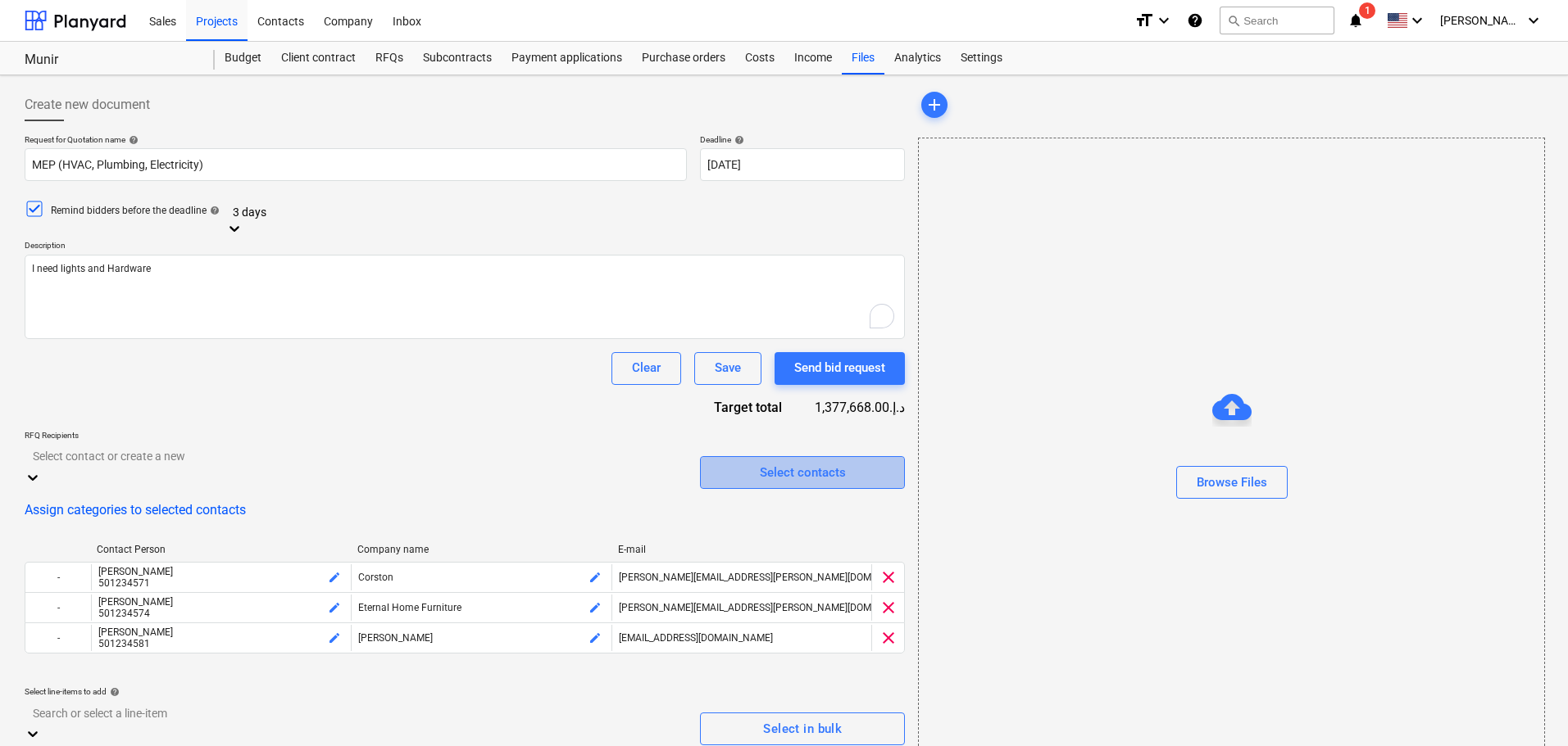
click at [752, 462] on span "Select contacts" at bounding box center [802, 472] width 164 height 21
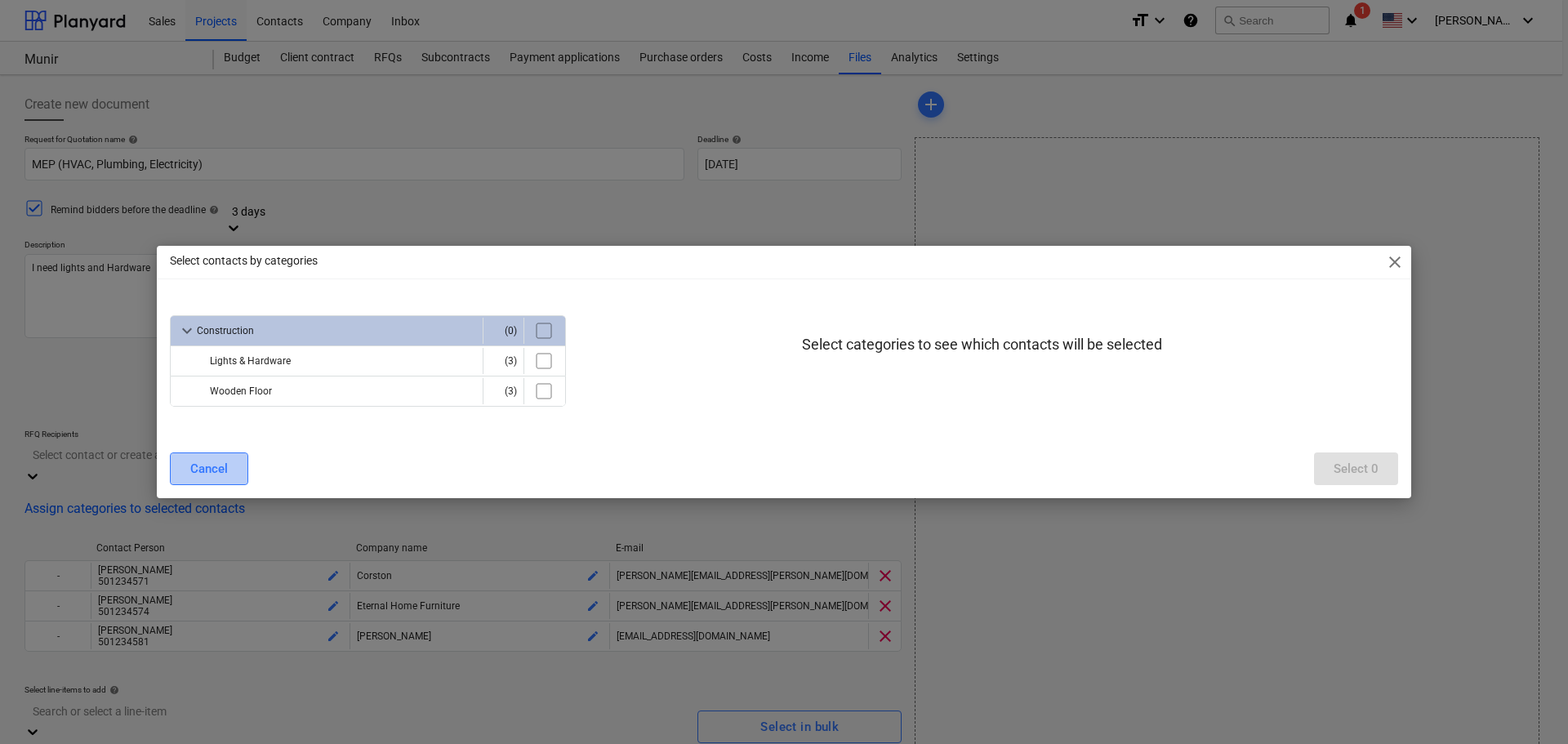
click at [228, 468] on button "Cancel" at bounding box center [209, 469] width 78 height 33
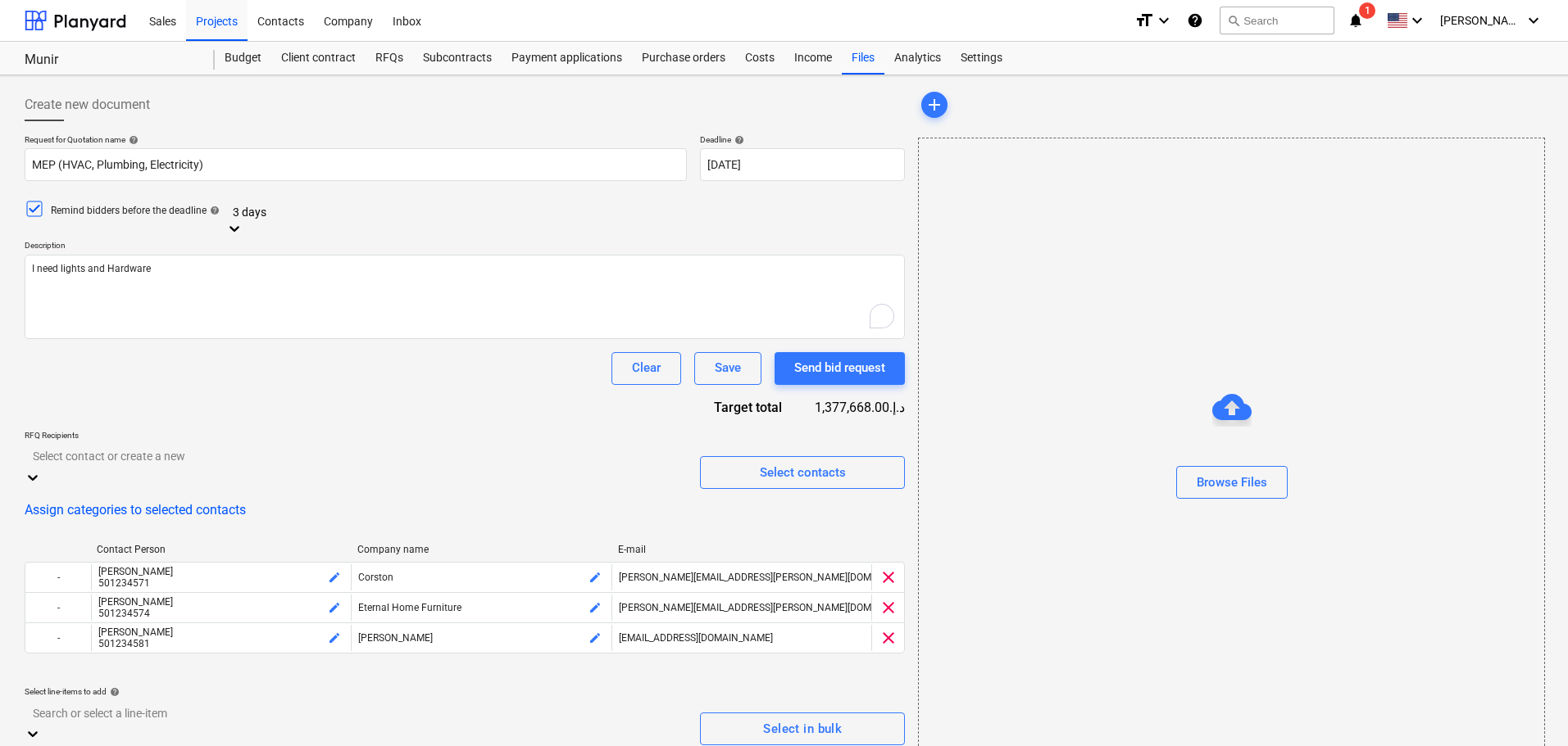
click at [41, 469] on icon at bounding box center [33, 477] width 16 height 16
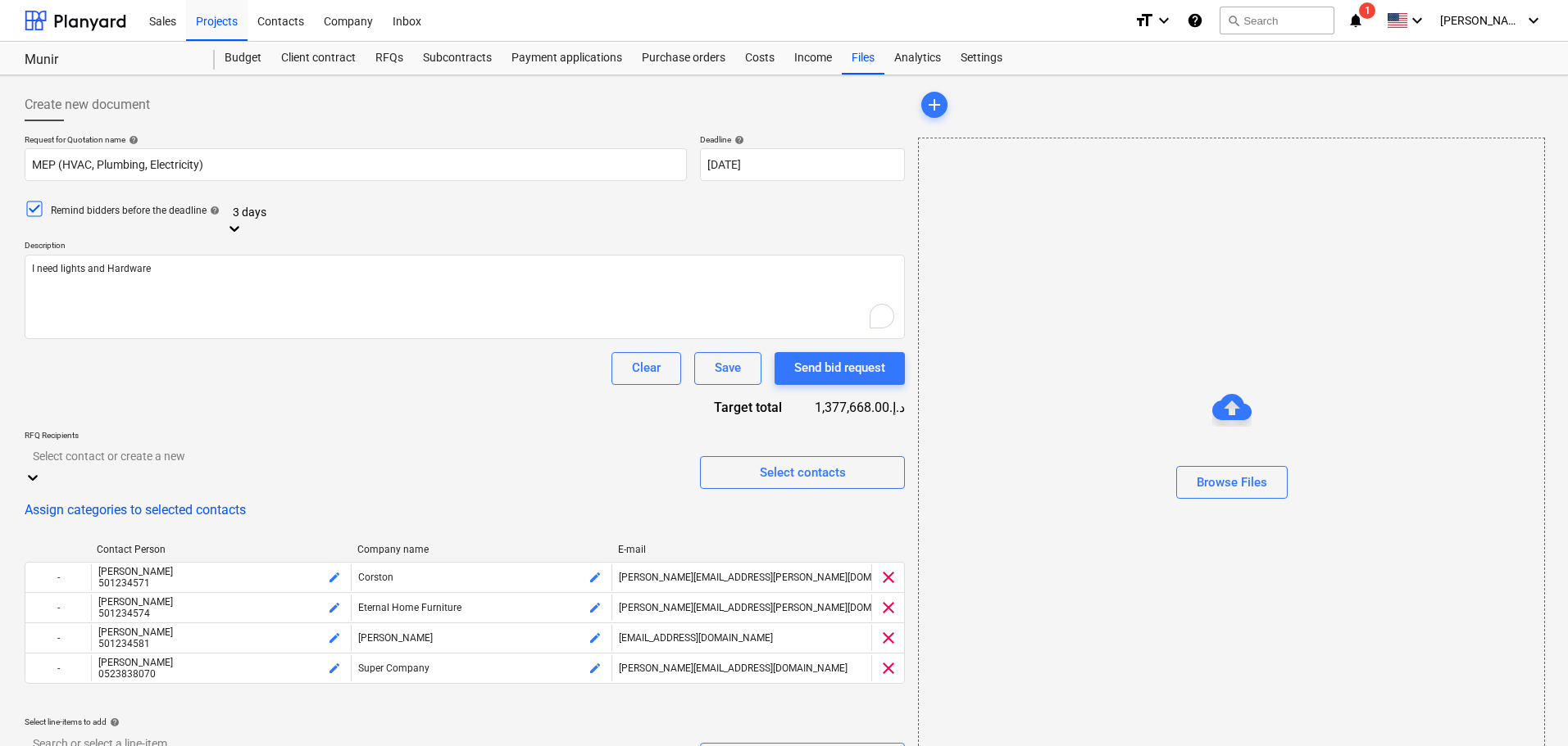
click at [735, 693] on div "Request for Quotation name help MEP (HVAC, Plumbing, Electricity) Deadline help…" at bounding box center [464, 554] width 880 height 840
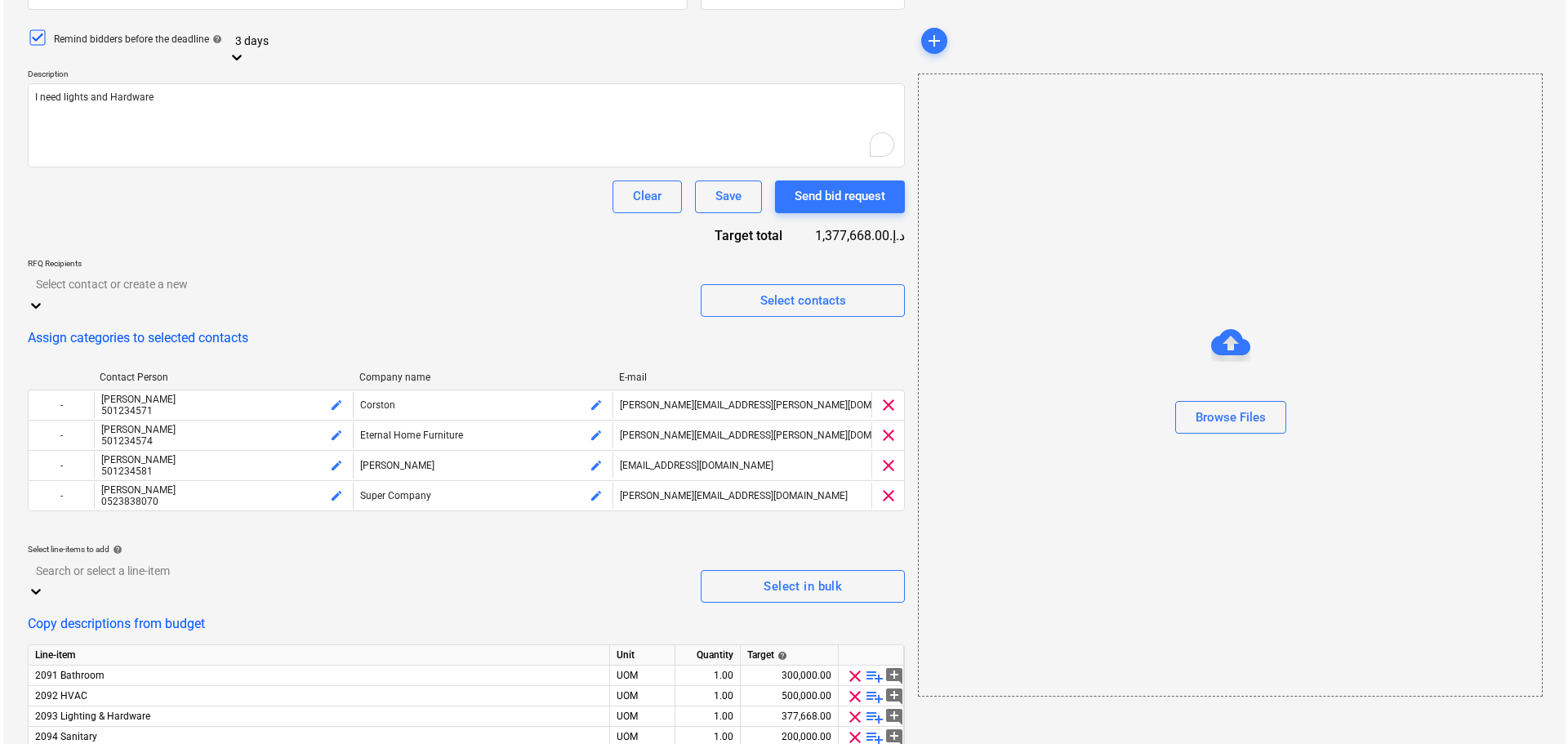
scroll to position [216, 0]
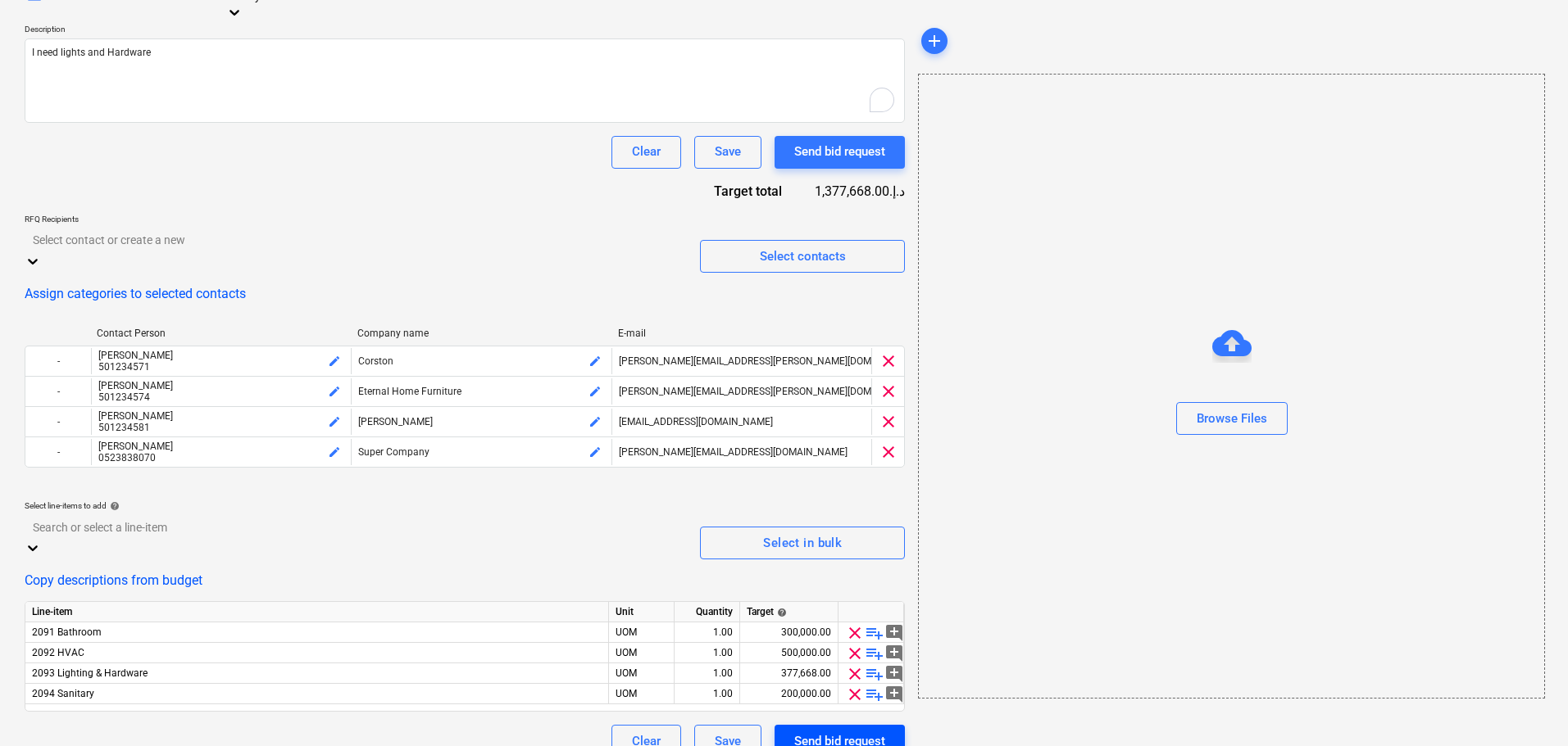
click at [824, 731] on div "Send bid request" at bounding box center [839, 741] width 91 height 21
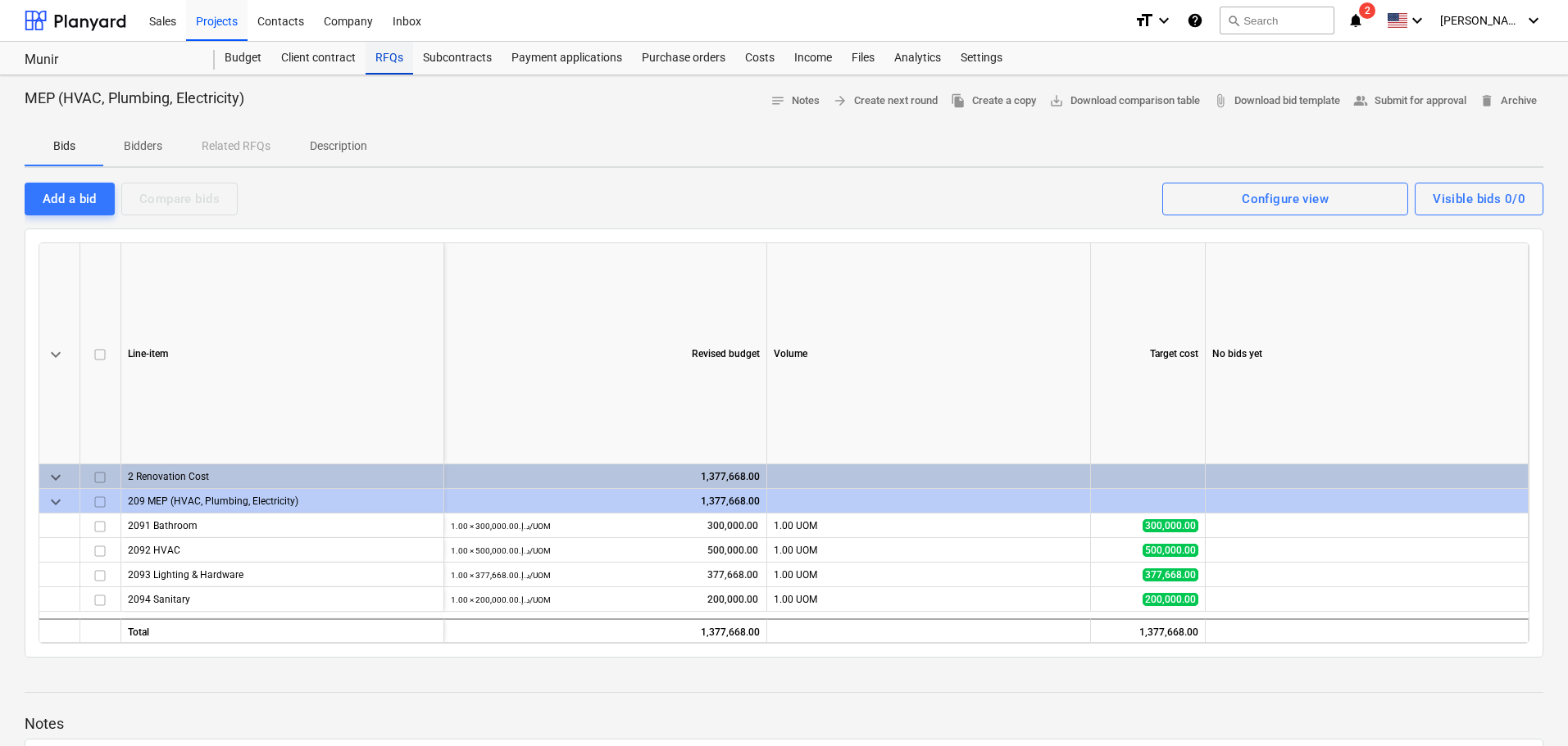
click at [394, 70] on div "RFQs" at bounding box center [390, 58] width 48 height 33
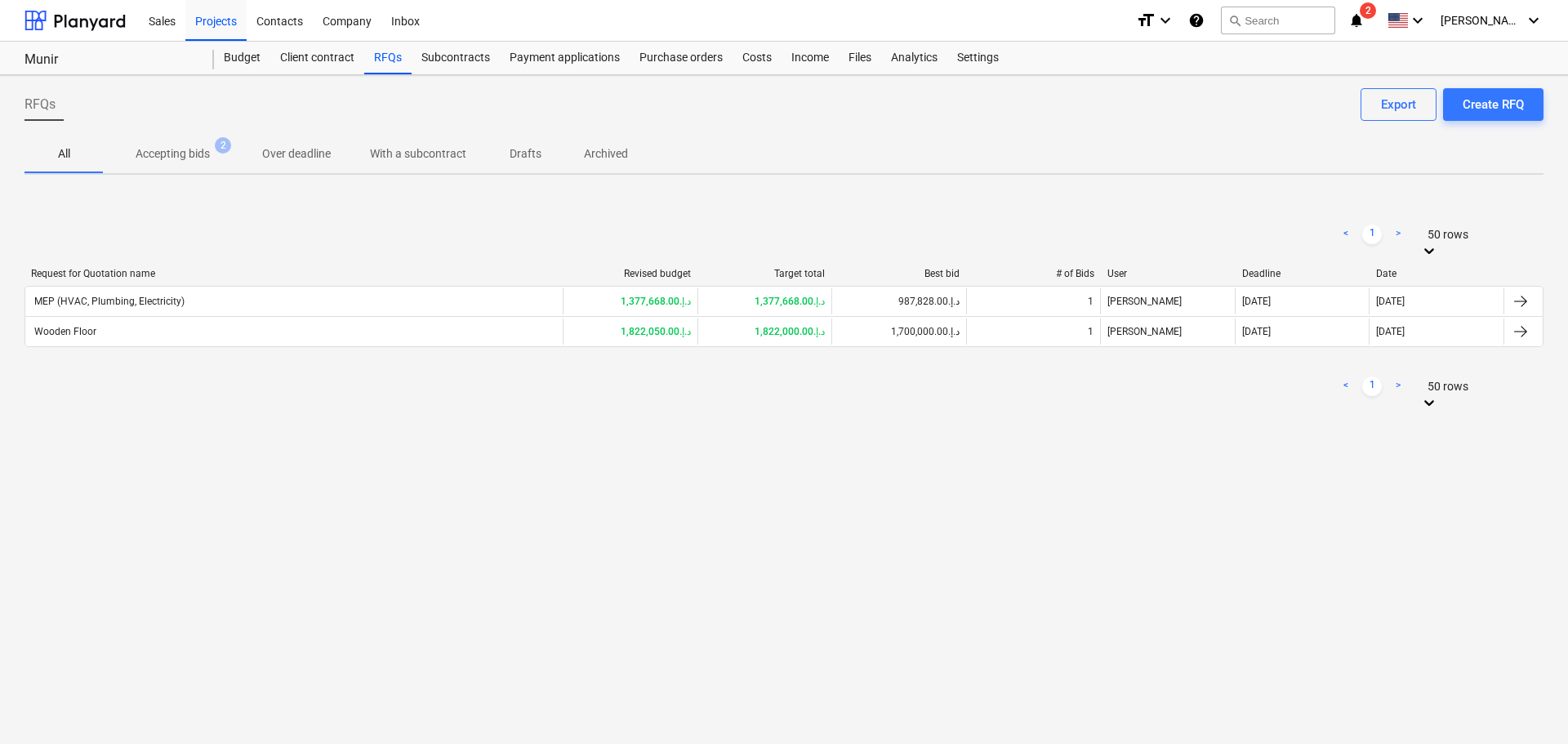
click at [178, 162] on p "Accepting bids" at bounding box center [173, 153] width 74 height 17
click at [68, 150] on p "All" at bounding box center [63, 153] width 39 height 17
click at [145, 148] on p "Accepting bids" at bounding box center [173, 153] width 74 height 17
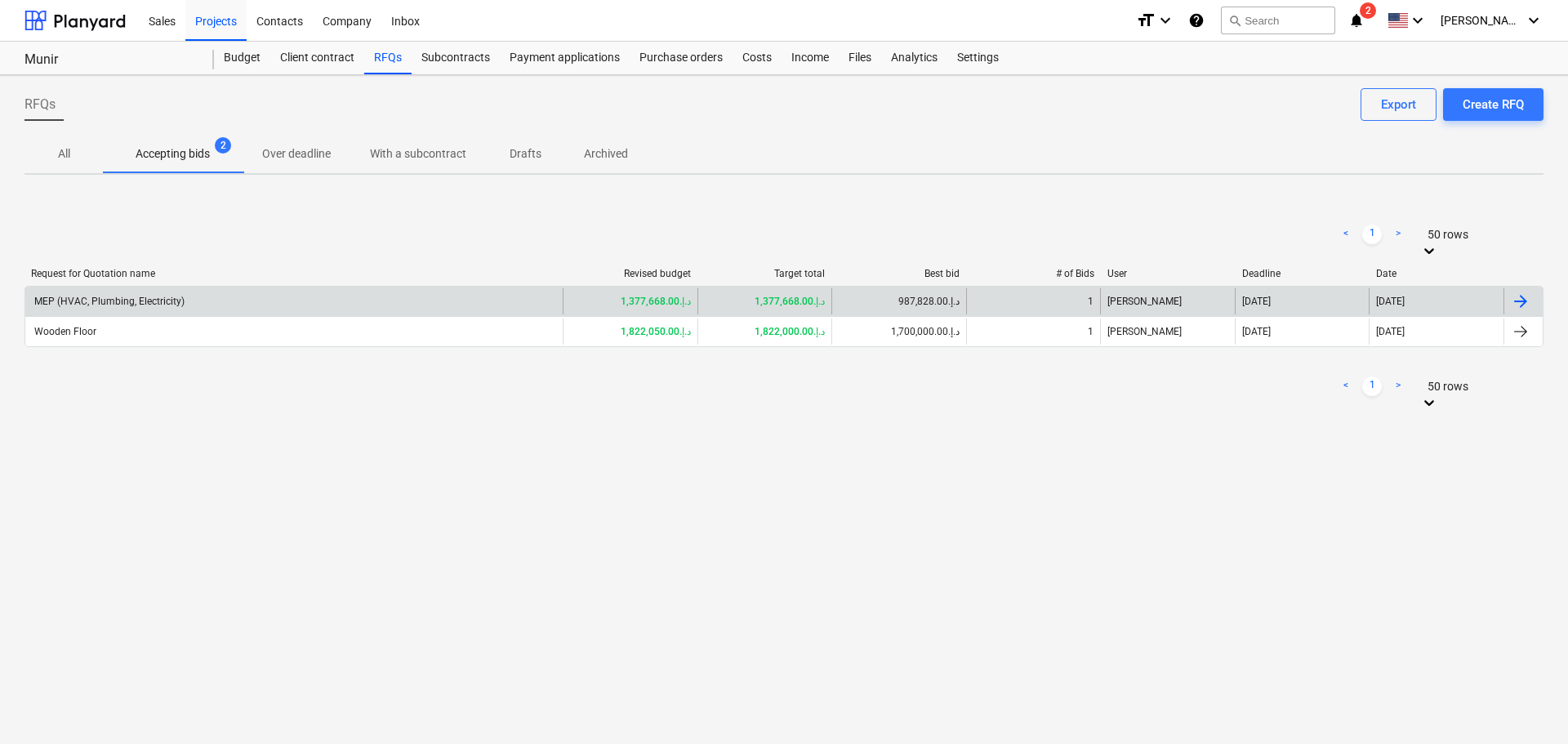
click at [124, 296] on div "MEP (HVAC, Plumbing, Electricity)" at bounding box center [108, 302] width 153 height 12
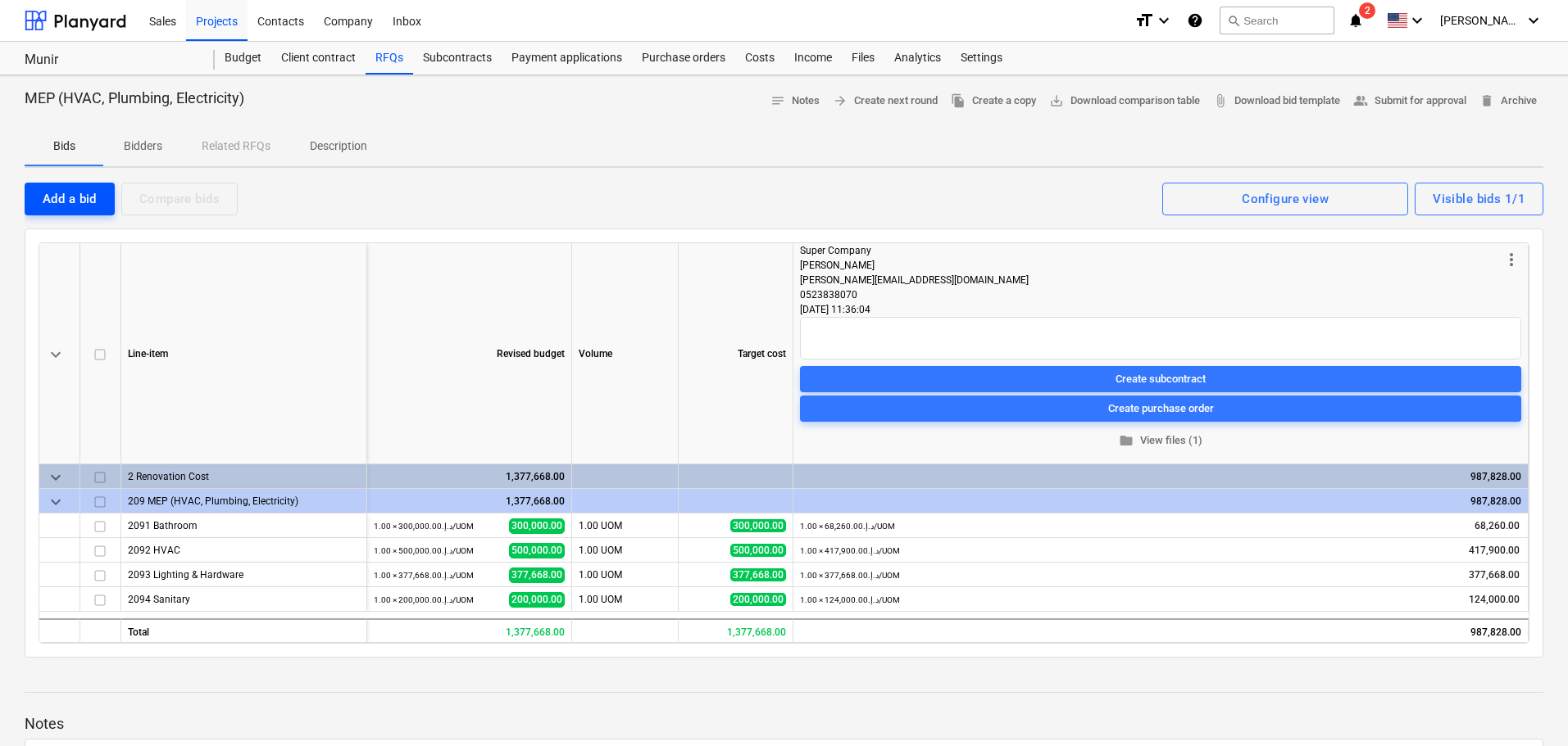
click at [71, 189] on div "Add a bid" at bounding box center [70, 198] width 54 height 21
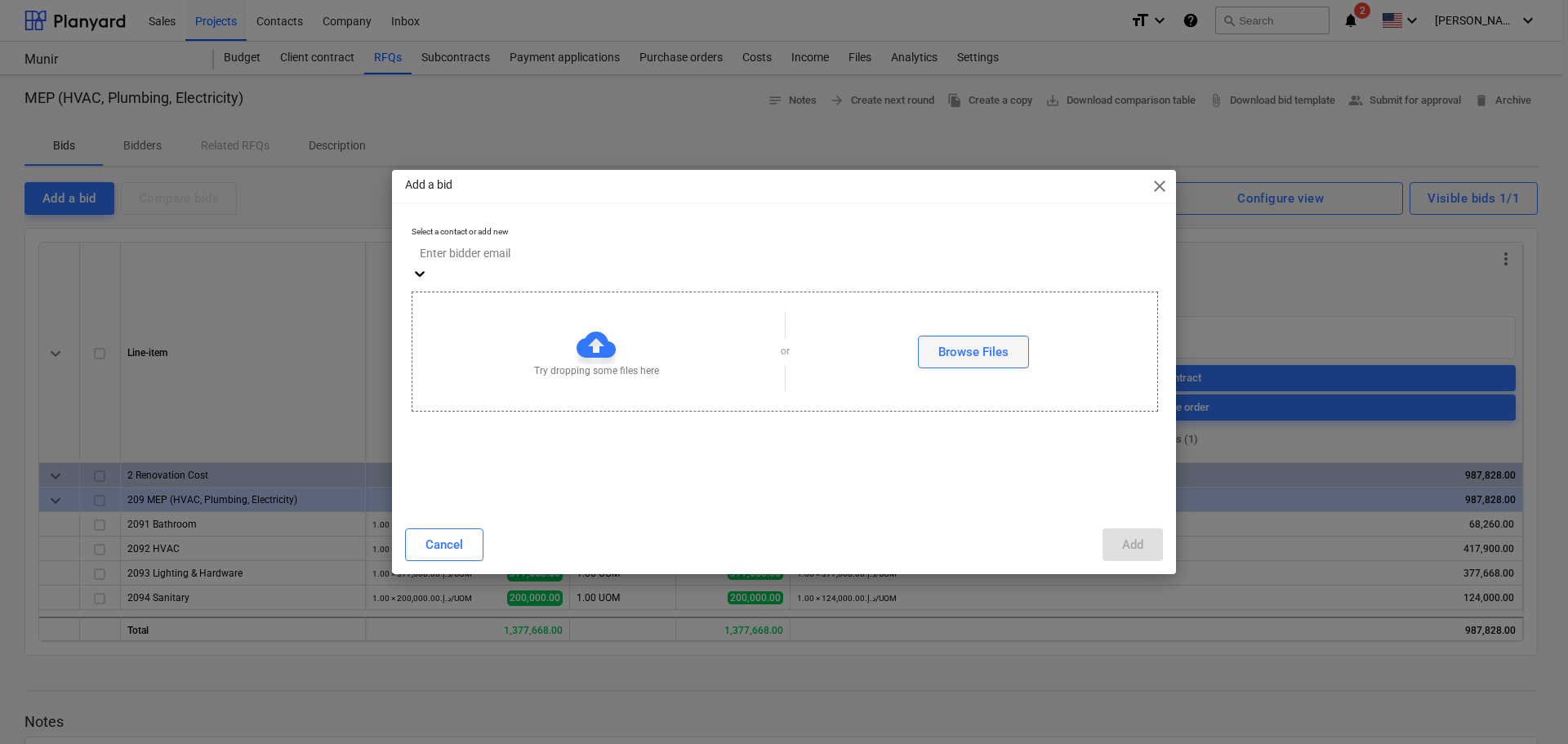
click at [995, 342] on div "Browse Files" at bounding box center [973, 352] width 71 height 21
click at [998, 342] on div "Browse Files" at bounding box center [973, 352] width 71 height 21
click at [691, 354] on div "Try dropping some files here" at bounding box center [596, 351] width 368 height 53
click at [508, 259] on div at bounding box center [784, 252] width 729 height 19
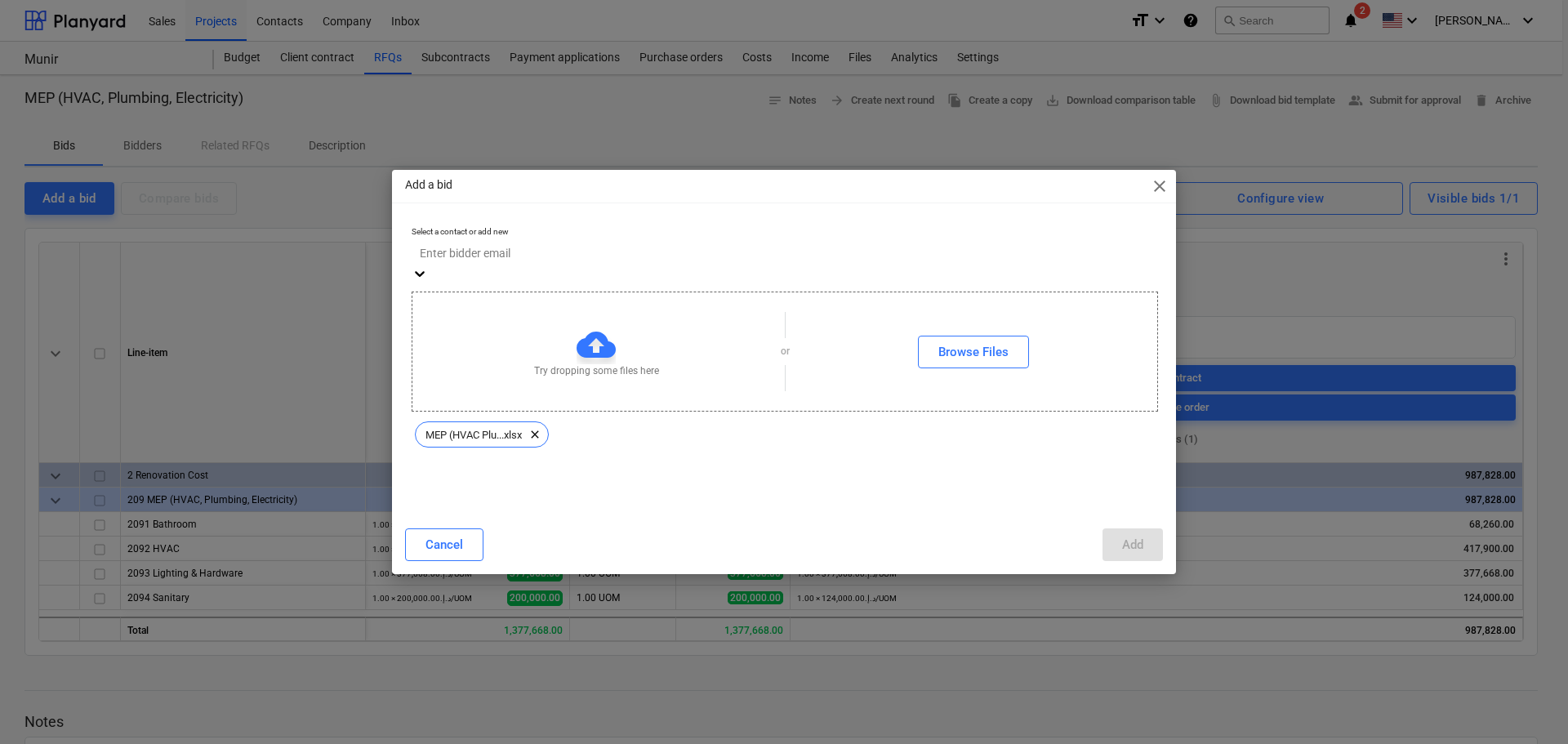
click at [541, 252] on div at bounding box center [784, 252] width 729 height 19
click at [520, 257] on div at bounding box center [784, 252] width 729 height 19
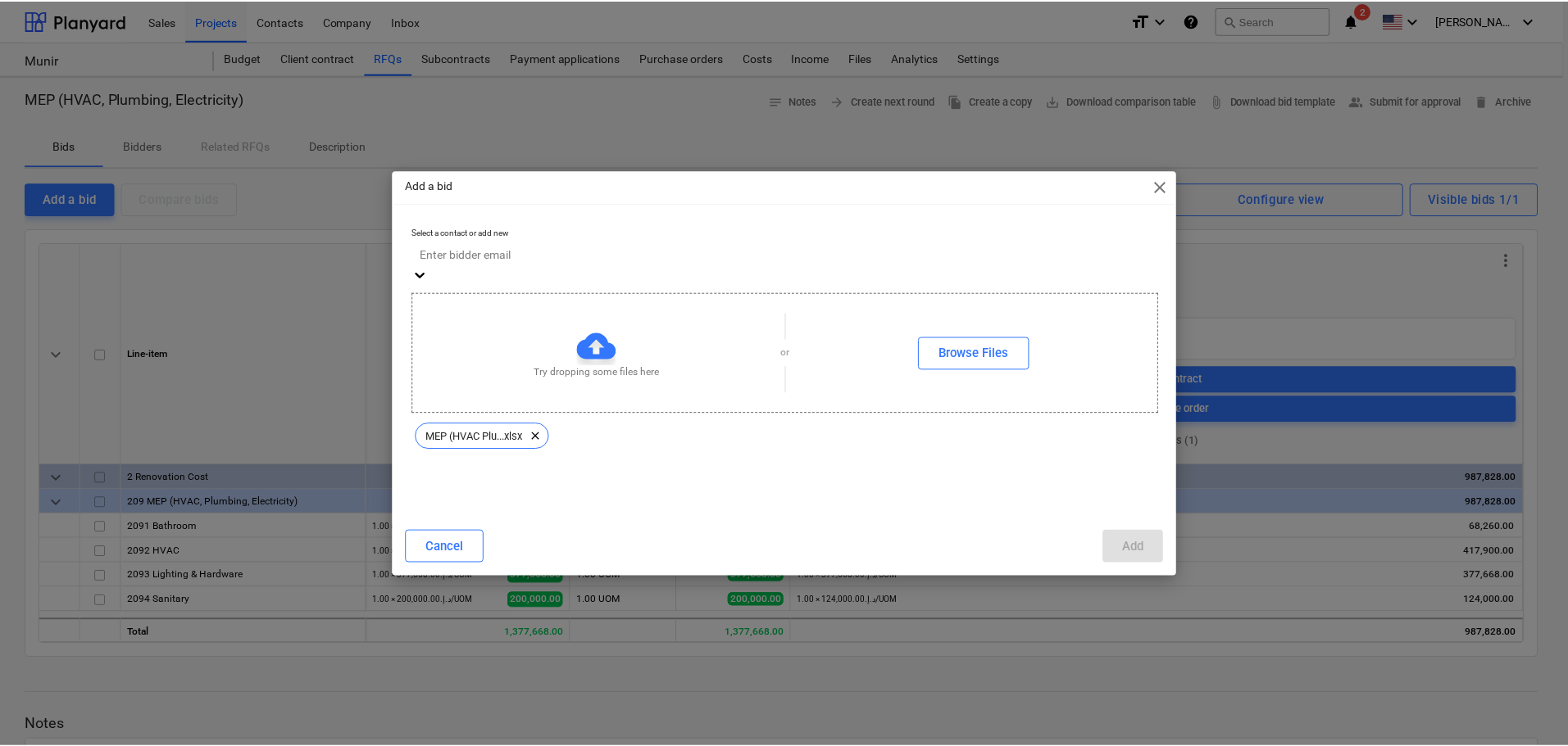
scroll to position [76, 0]
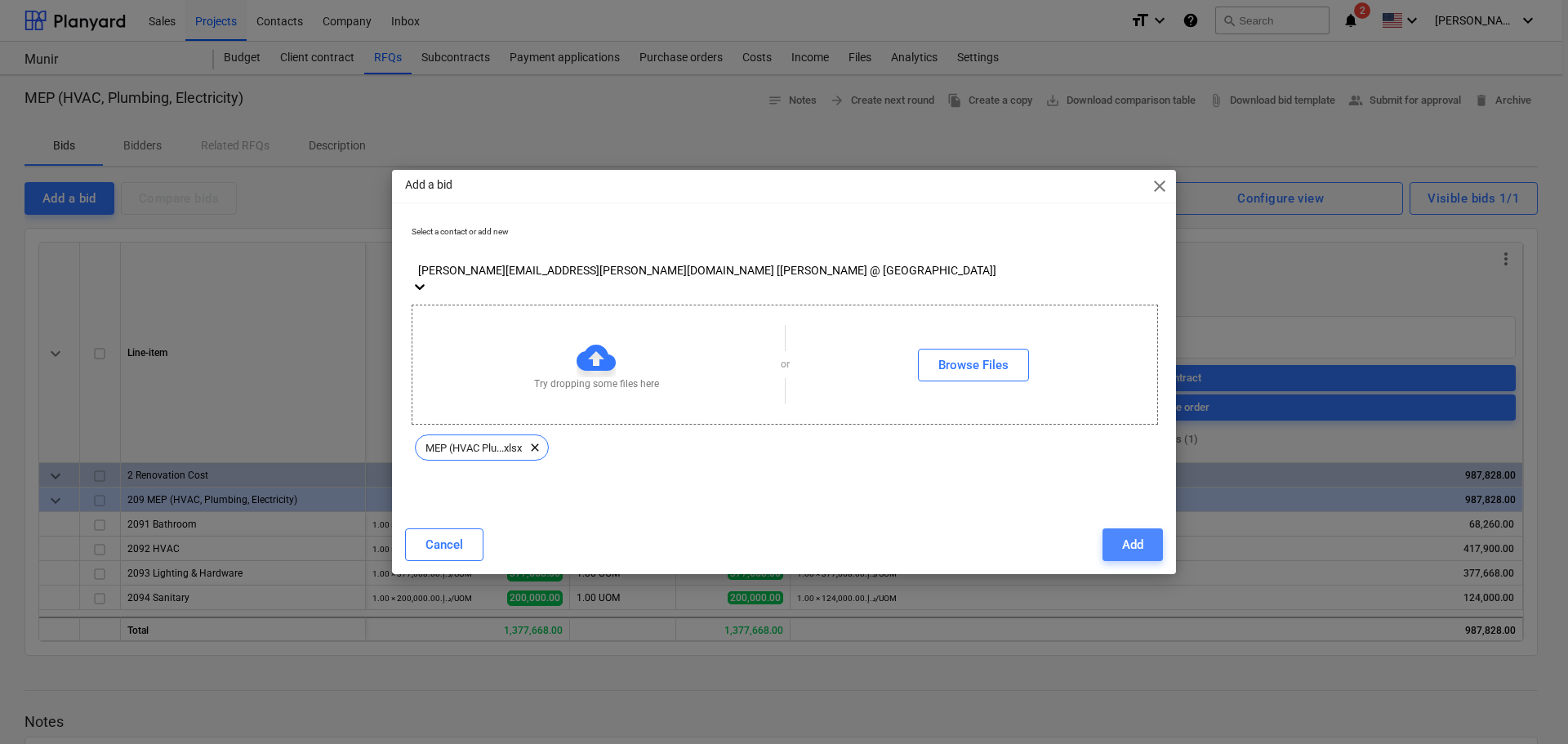
click at [1153, 536] on button "Add" at bounding box center [1132, 544] width 61 height 33
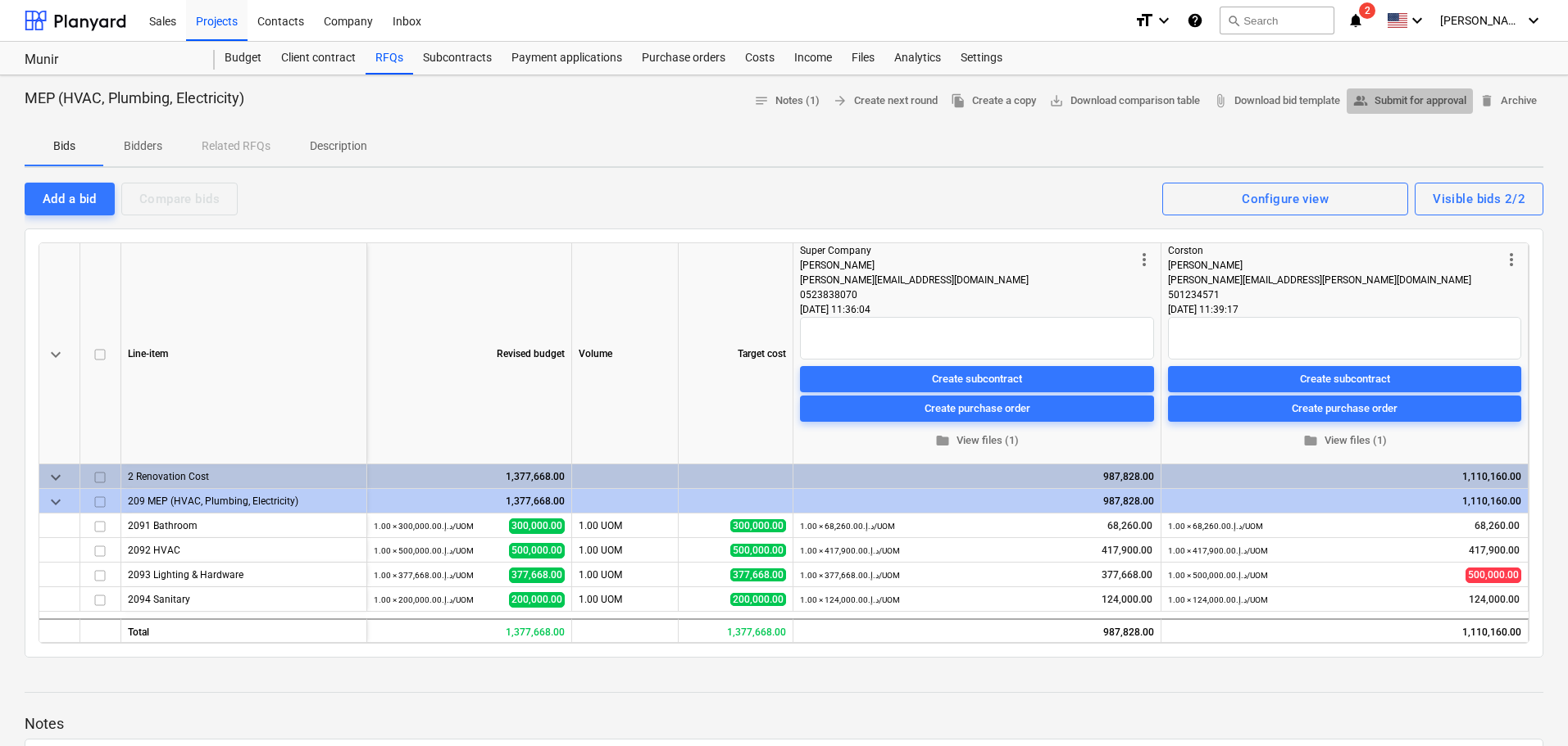
click at [1416, 99] on span "people_alt Submit for approval" at bounding box center [1410, 101] width 114 height 19
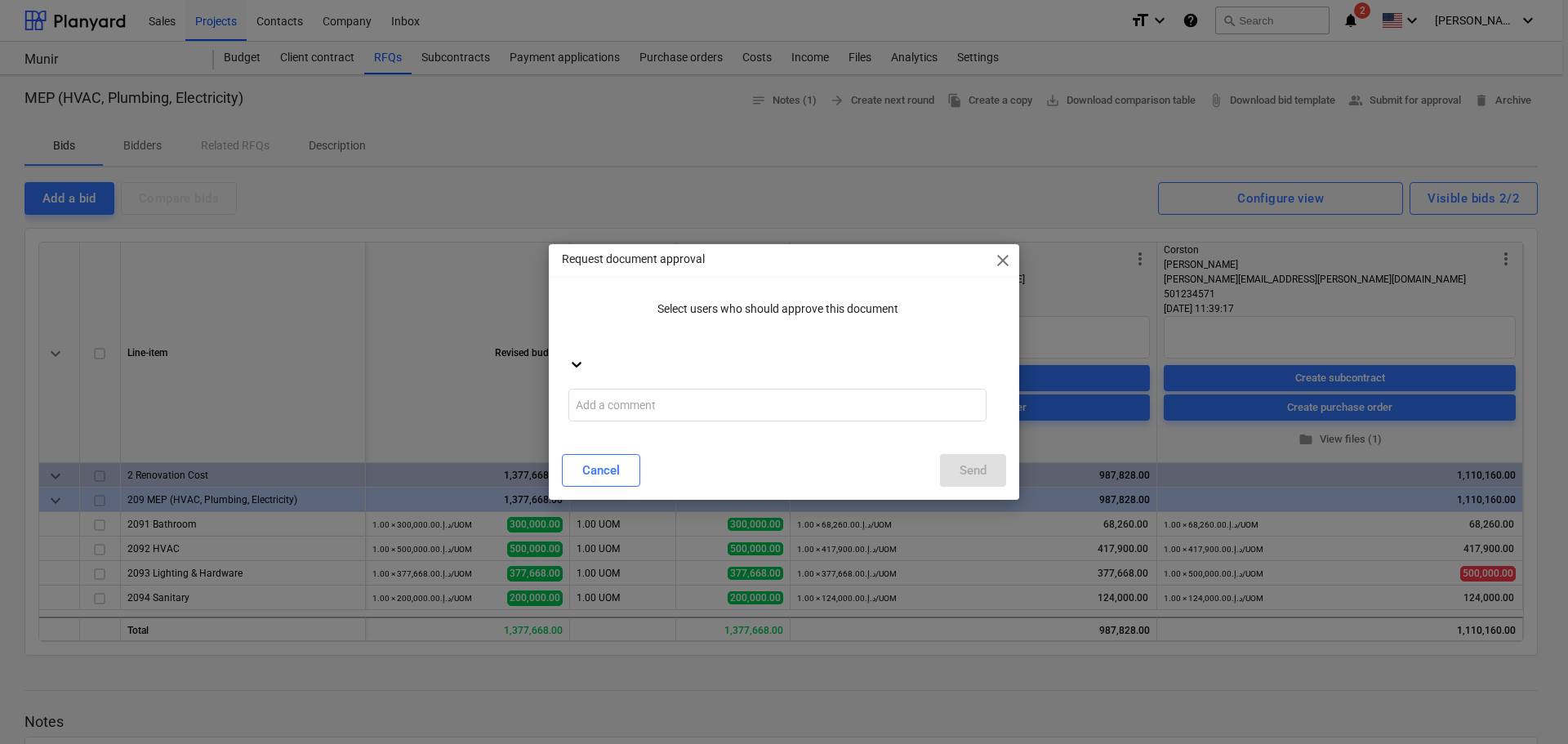
click at [585, 357] on div at bounding box center [577, 367] width 16 height 20
click at [835, 744] on div "[PERSON_NAME]" at bounding box center [782, 754] width 1563 height 13
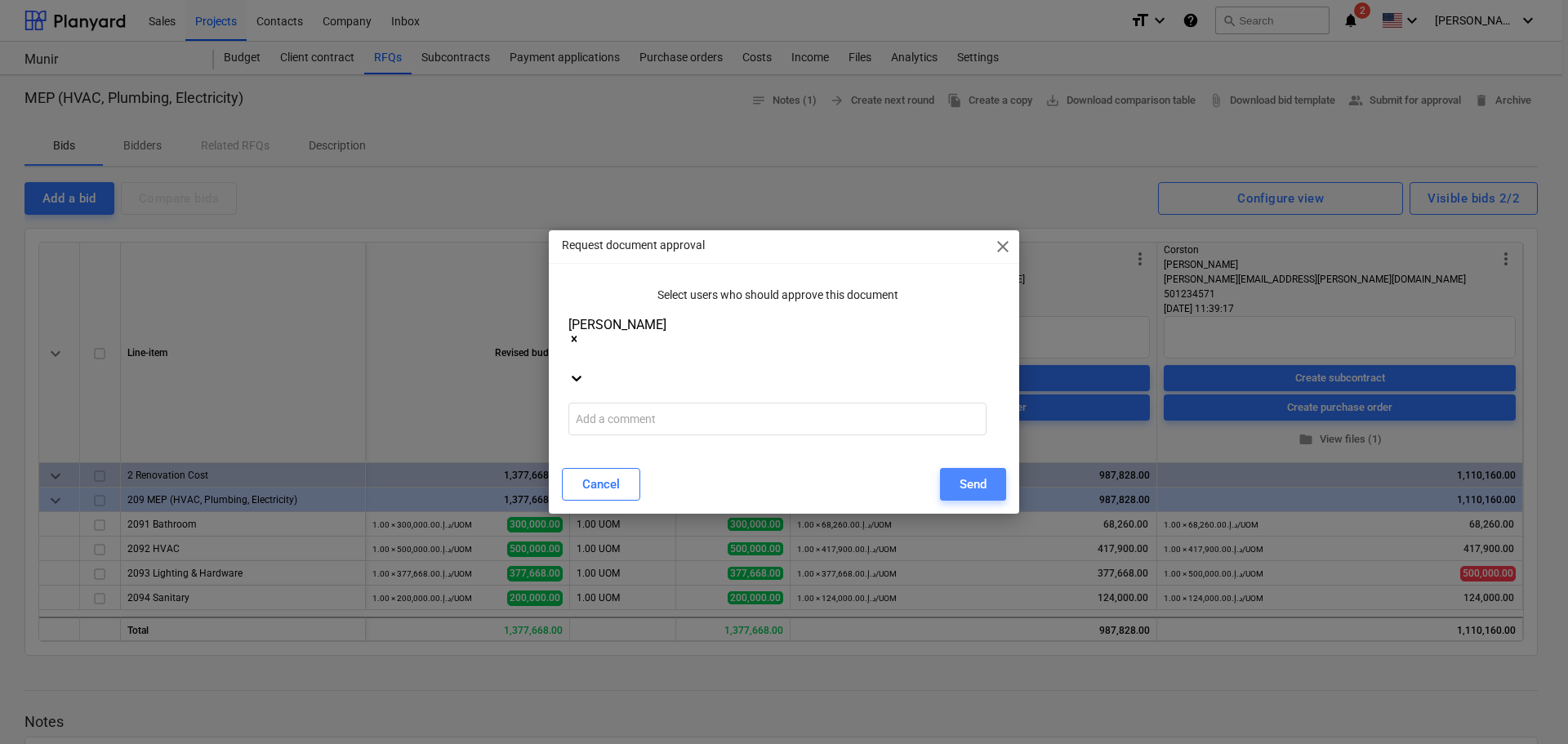
click at [971, 468] on button "Send" at bounding box center [973, 484] width 67 height 33
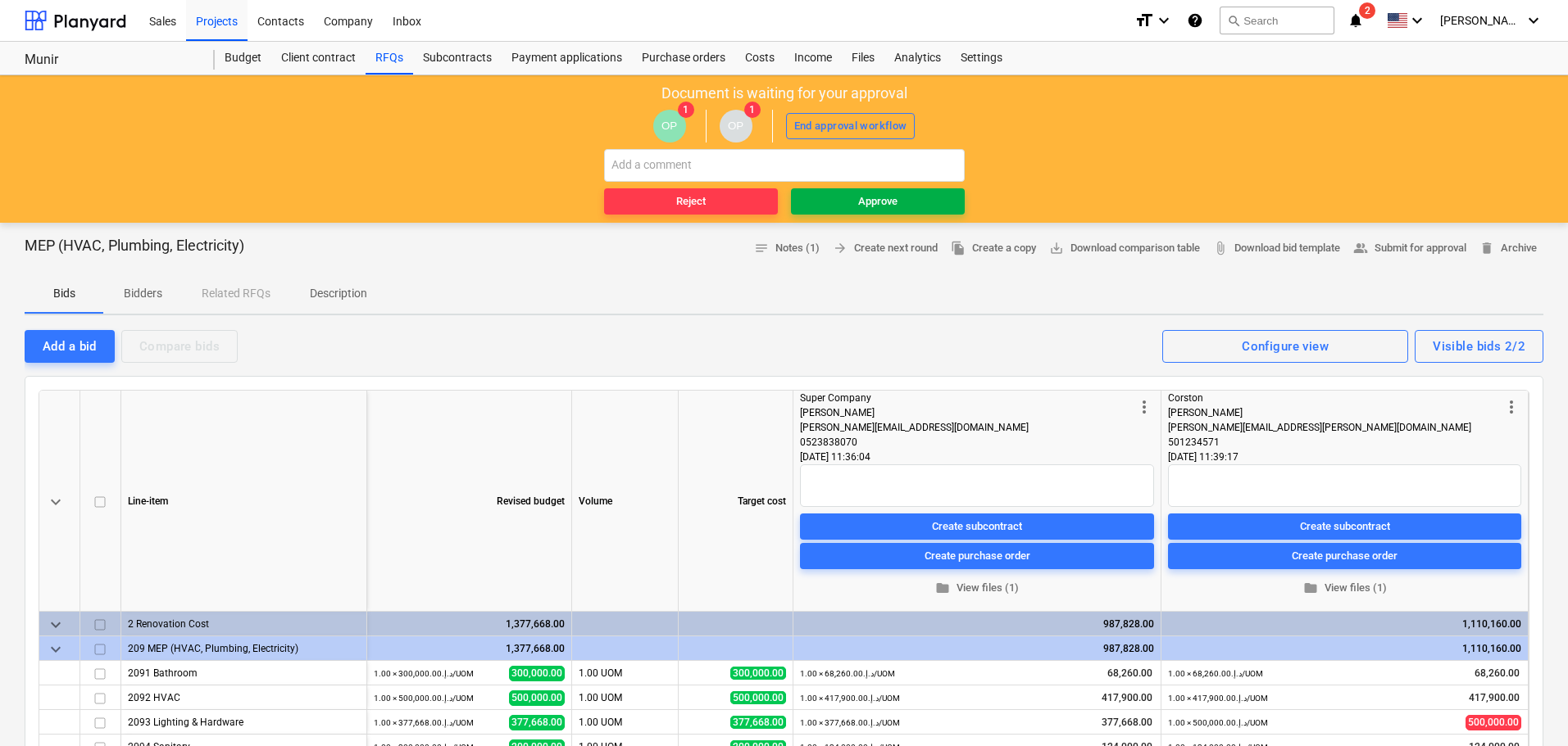
click at [827, 197] on span "Approve" at bounding box center [877, 201] width 160 height 19
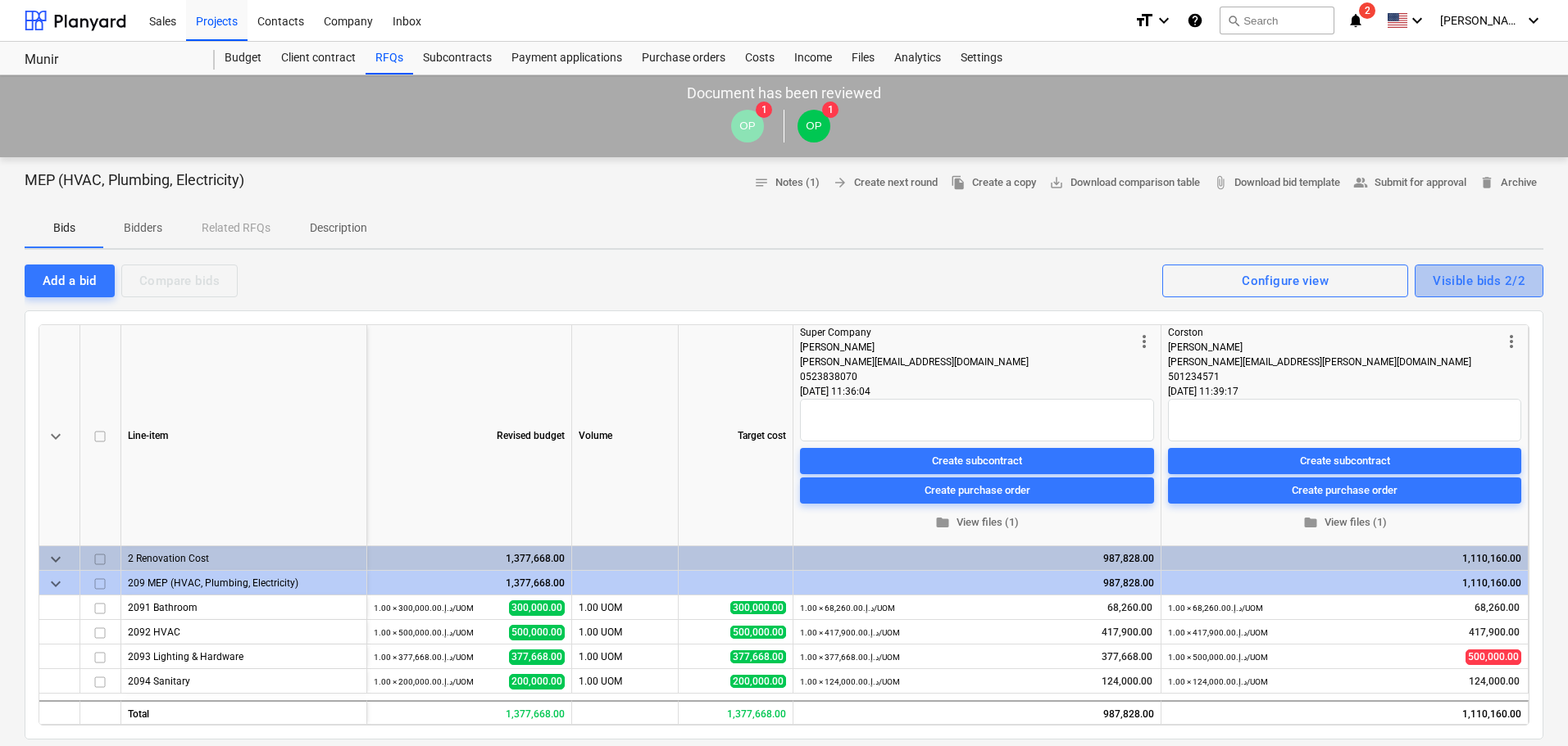
click at [1475, 287] on div "Visible bids 2/2" at bounding box center [1478, 280] width 93 height 21
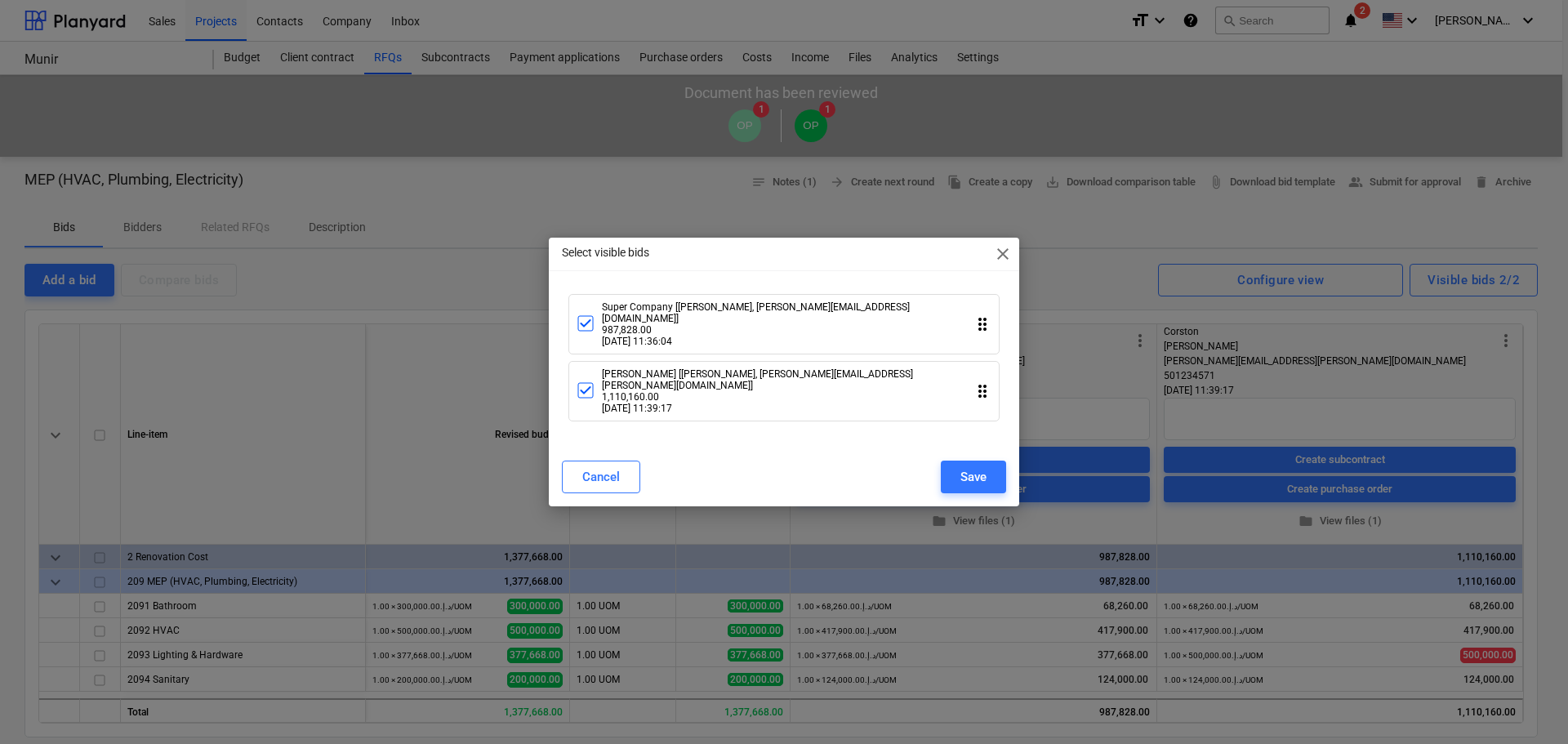
click at [1000, 264] on span "close" at bounding box center [1003, 254] width 20 height 20
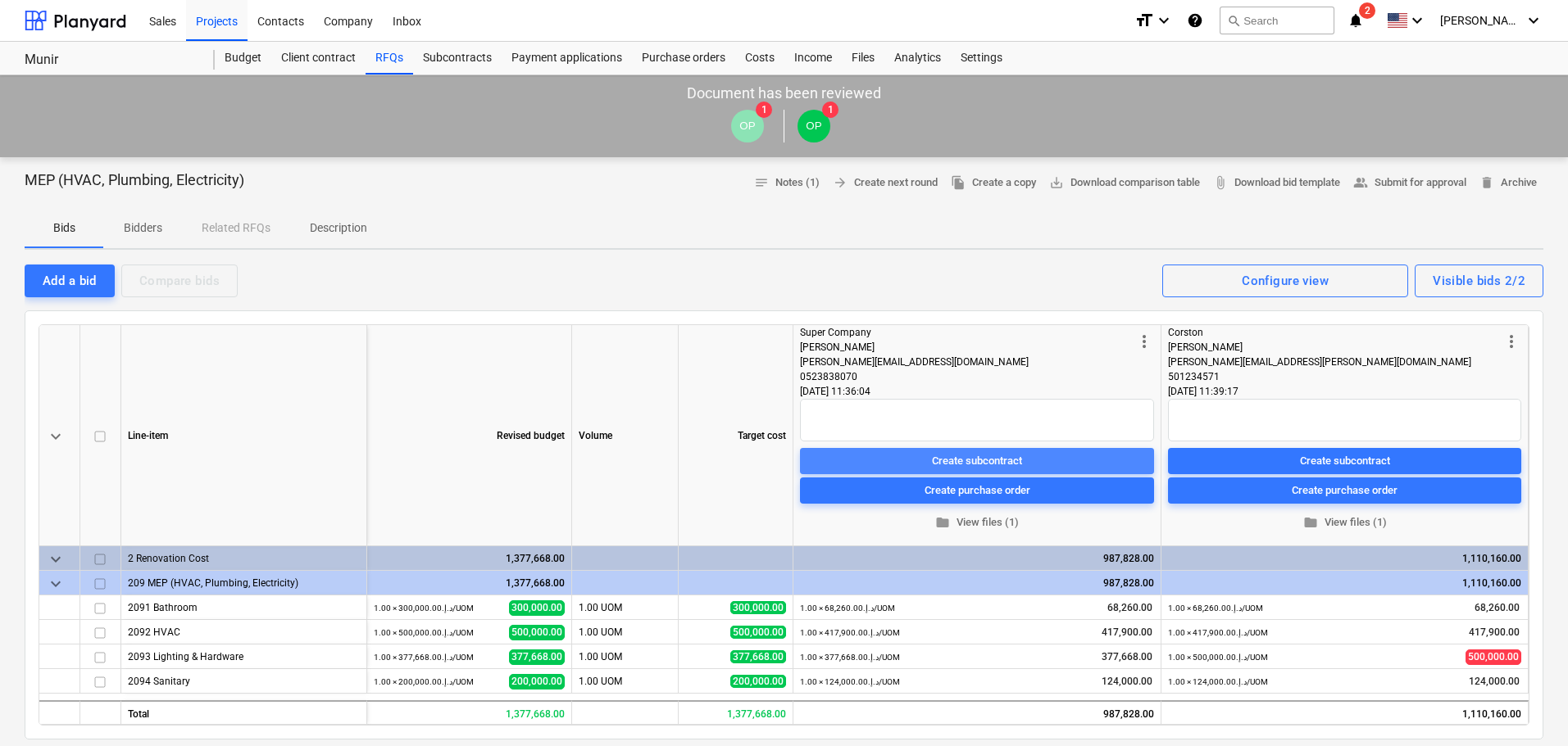
click at [994, 458] on div "Create subcontract" at bounding box center [976, 460] width 90 height 19
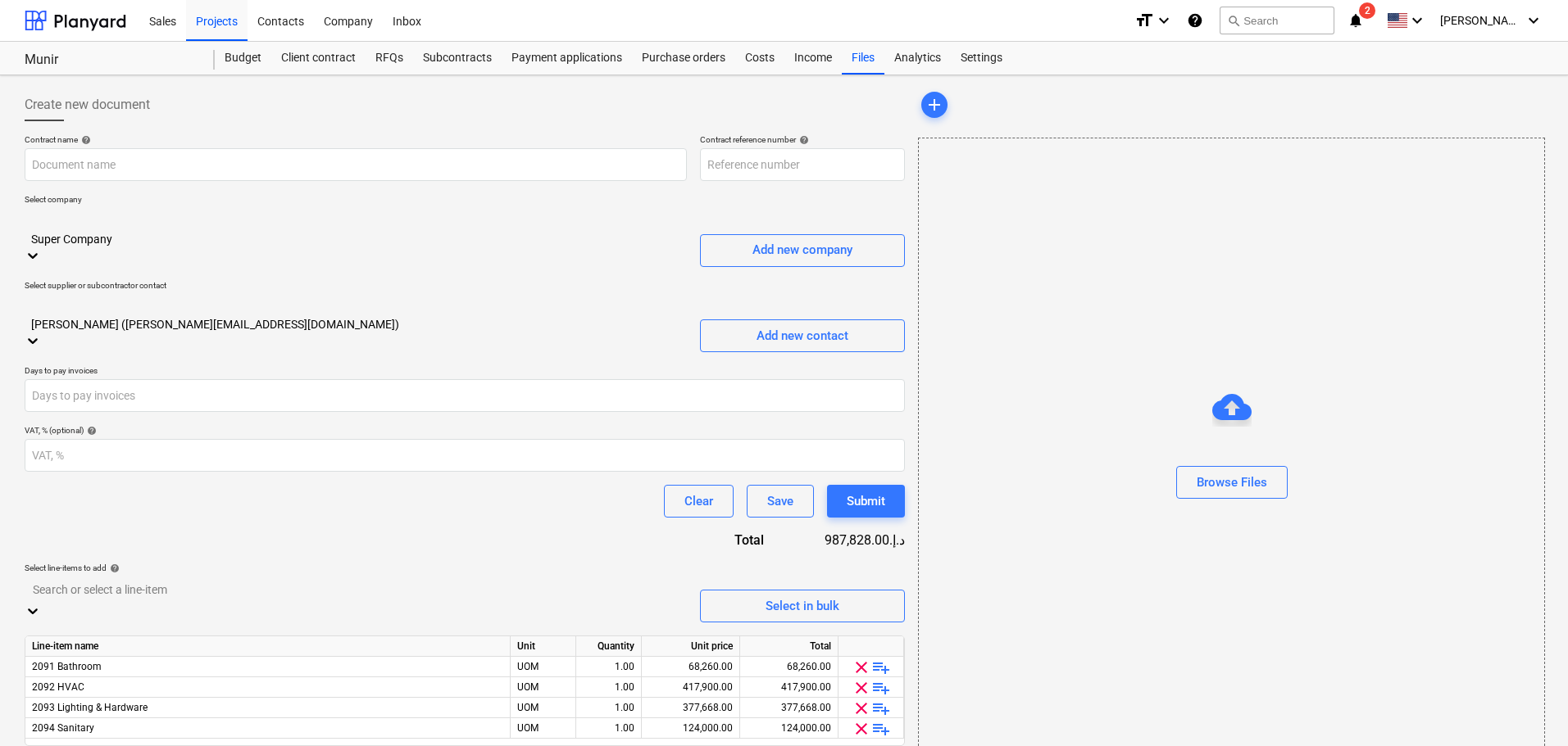
type input "10001-SO-001"
click at [305, 164] on input "text" at bounding box center [356, 164] width 662 height 33
paste input "MEP (HVAC, Plumbing, Electricity)"
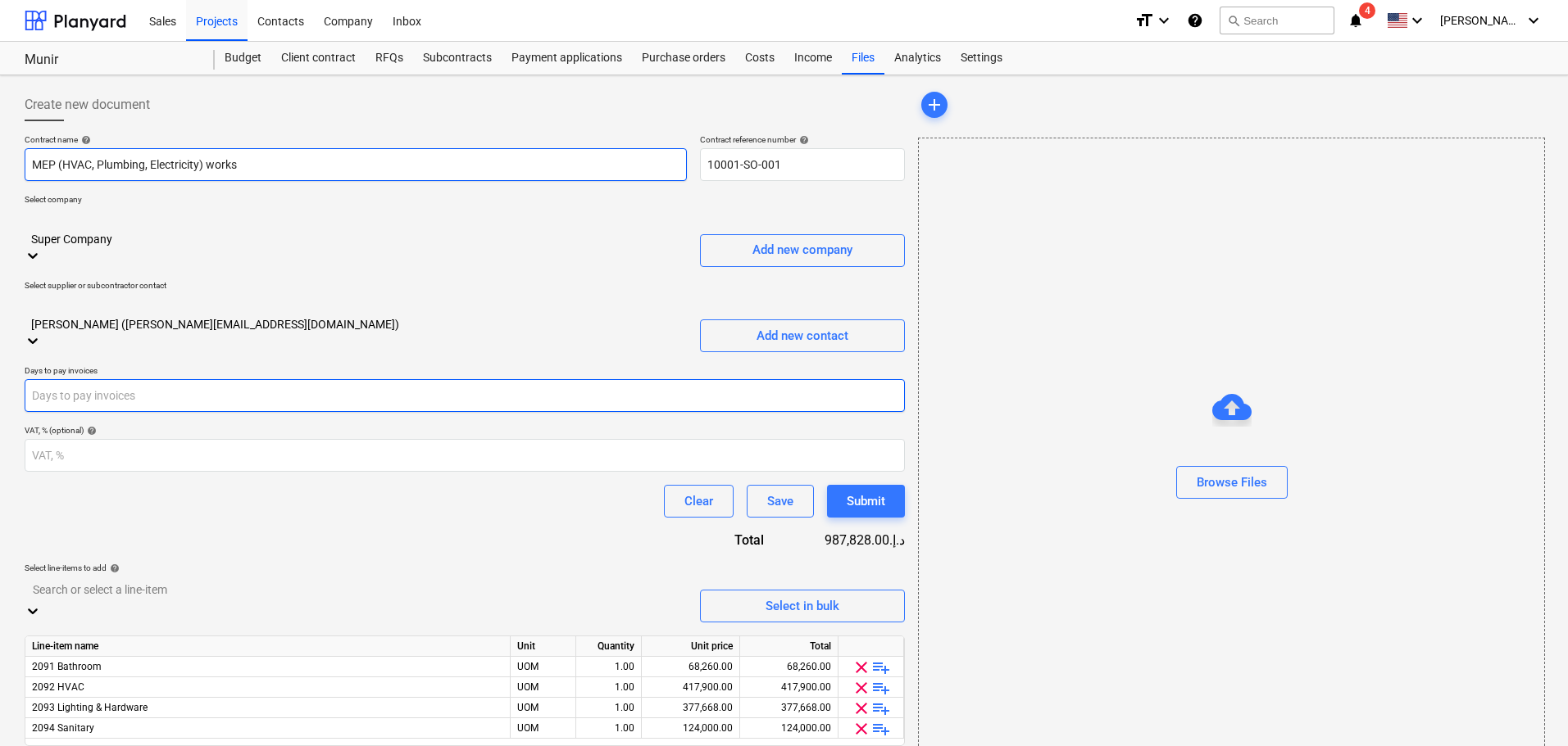
type input "MEP (HVAC, Plumbing, Electricity) works"
click at [303, 379] on input "number" at bounding box center [464, 395] width 880 height 33
click at [899, 379] on input "1" at bounding box center [464, 395] width 880 height 33
type input "2"
click at [899, 379] on input "2" at bounding box center [464, 395] width 880 height 33
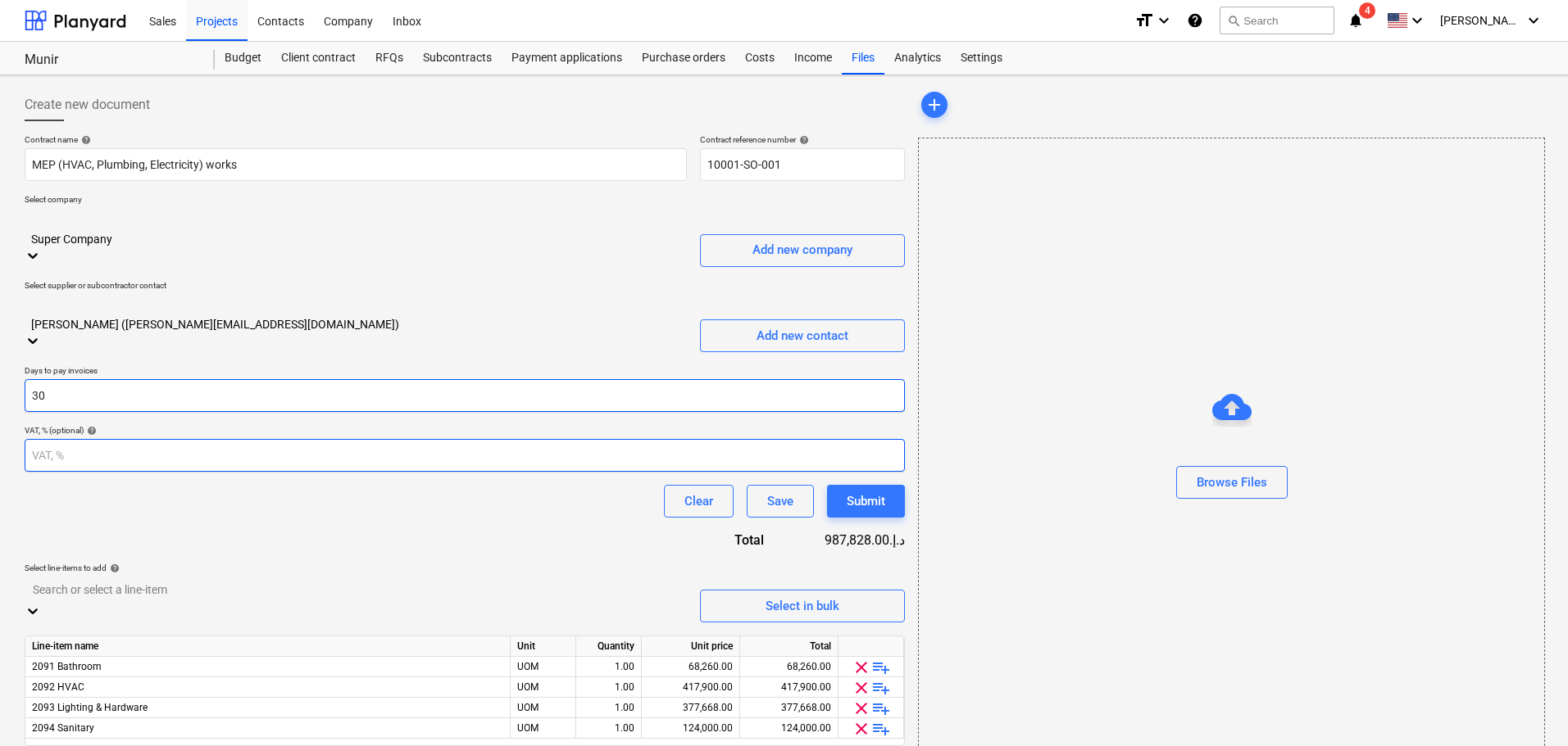
type input "30"
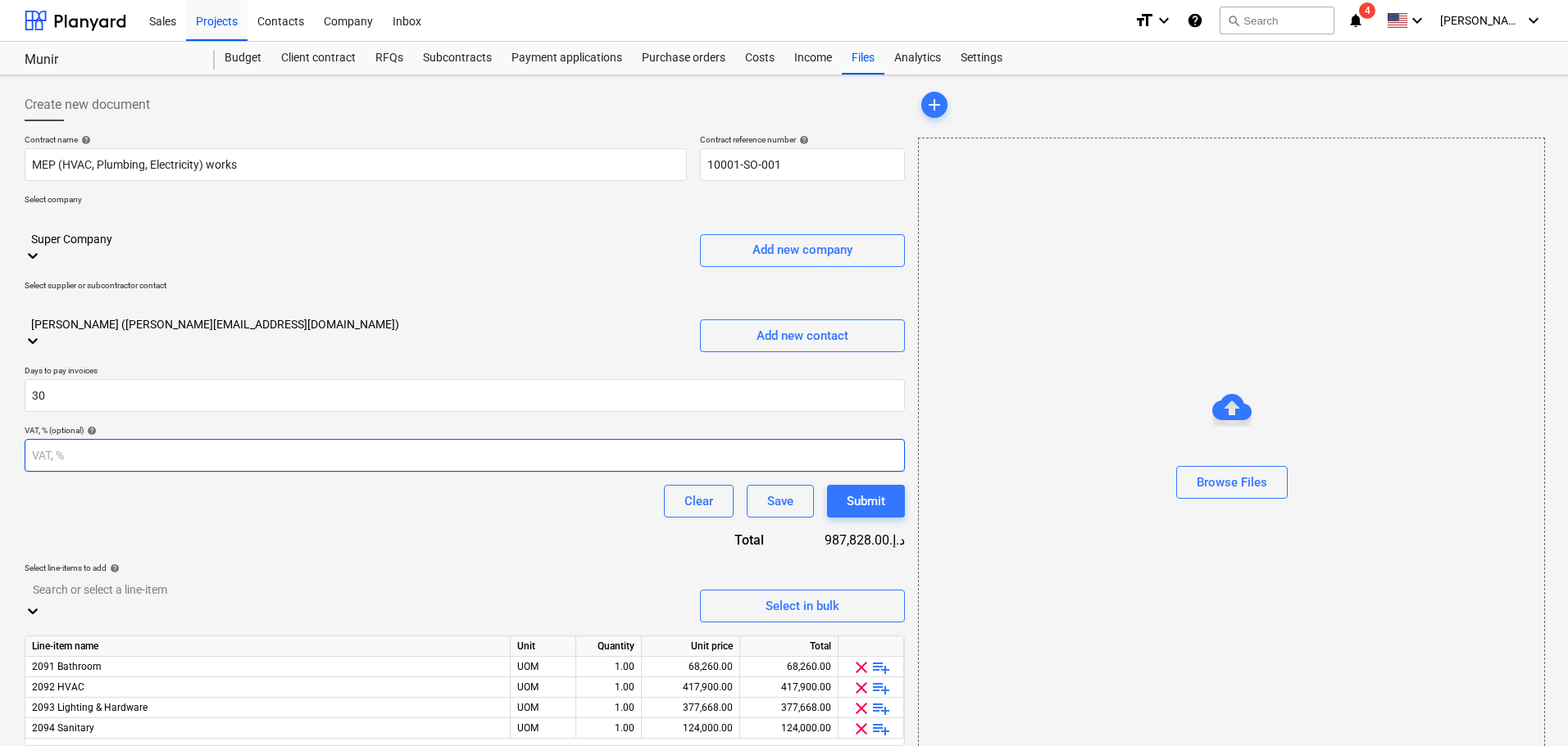
click at [418, 439] on input "number" at bounding box center [464, 455] width 880 height 33
type input "5"
click at [335, 485] on div "Clear Save Submit" at bounding box center [464, 501] width 880 height 33
click at [414, 476] on div "Contract name help MEP (HVAC, Plumbing, Electricity) works Contract reference n…" at bounding box center [464, 463] width 880 height 658
click at [803, 55] on div "Income" at bounding box center [813, 58] width 58 height 33
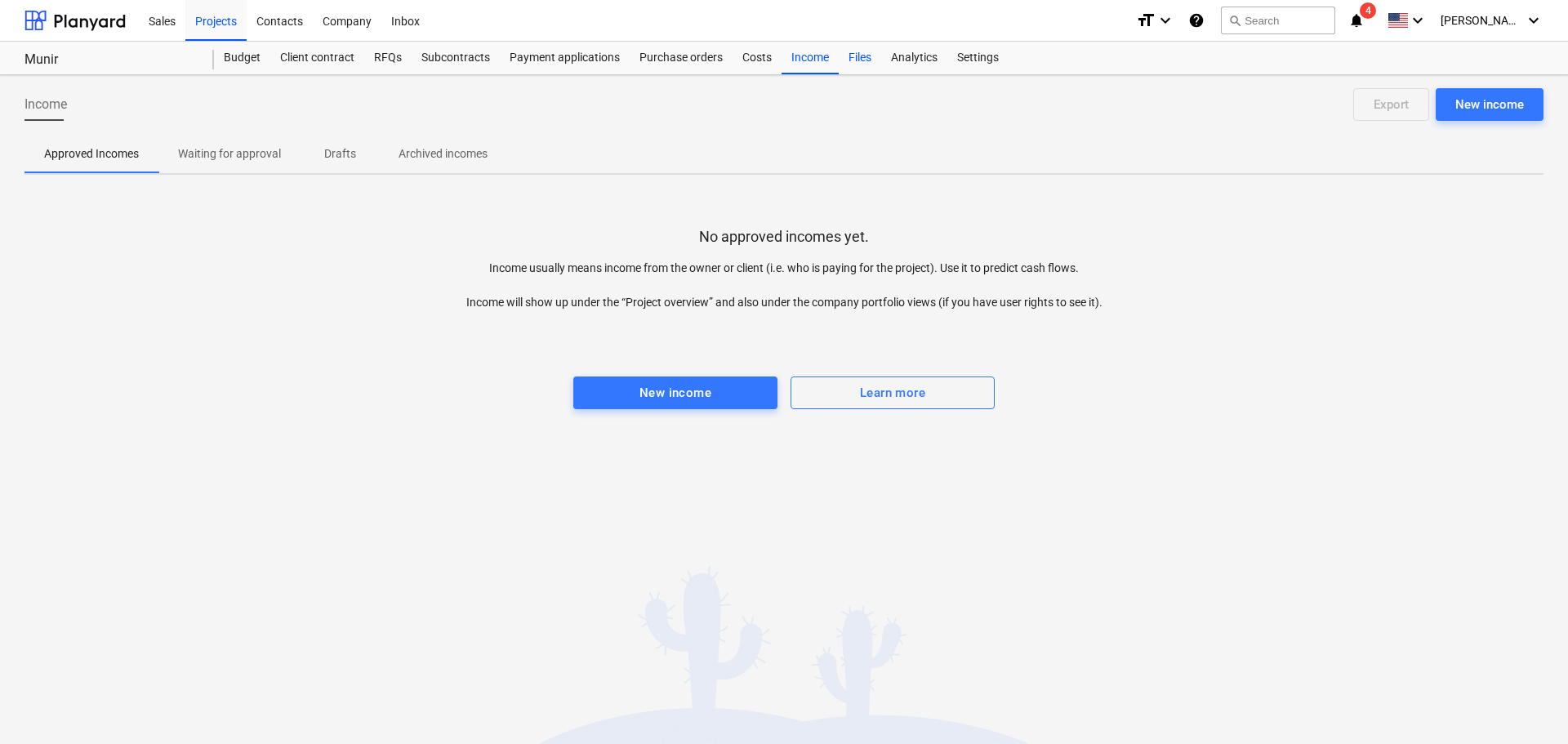
click at [853, 56] on div "Files" at bounding box center [860, 58] width 43 height 33
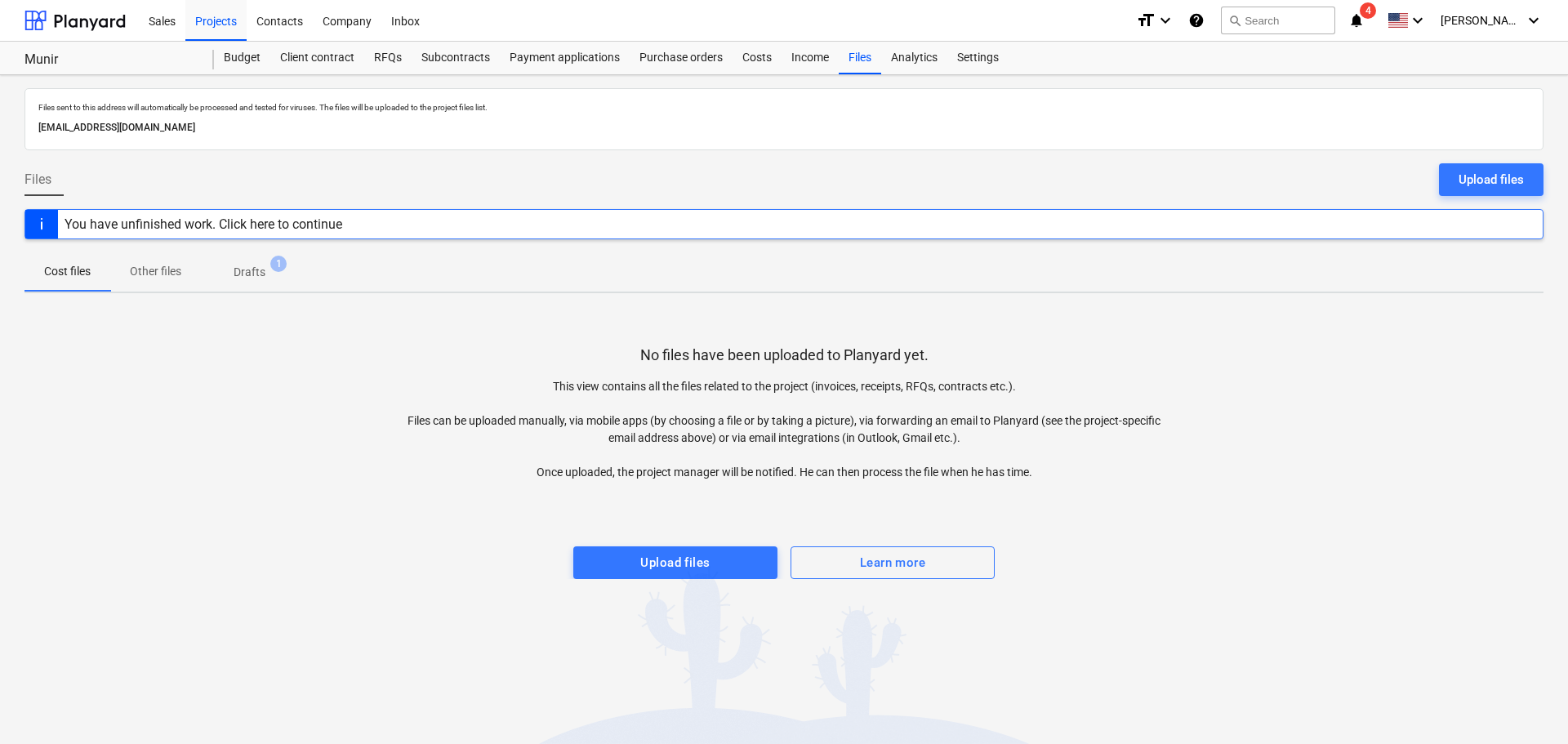
click at [199, 228] on div "You have unfinished work. Click here to continue" at bounding box center [204, 224] width 278 height 16
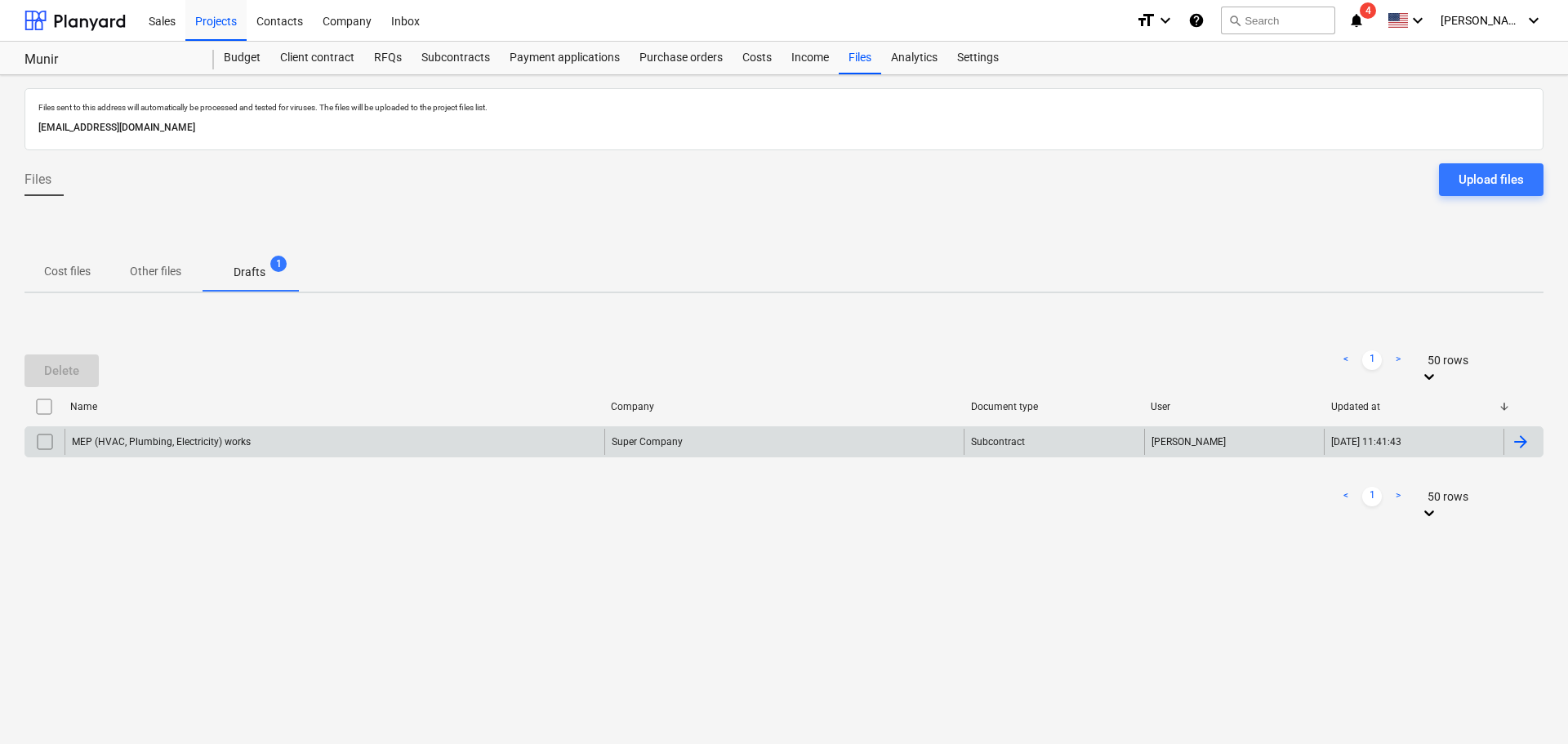
click at [205, 431] on div "MEP (HVAC, Plumbing, Electricity) works" at bounding box center [335, 442] width 540 height 26
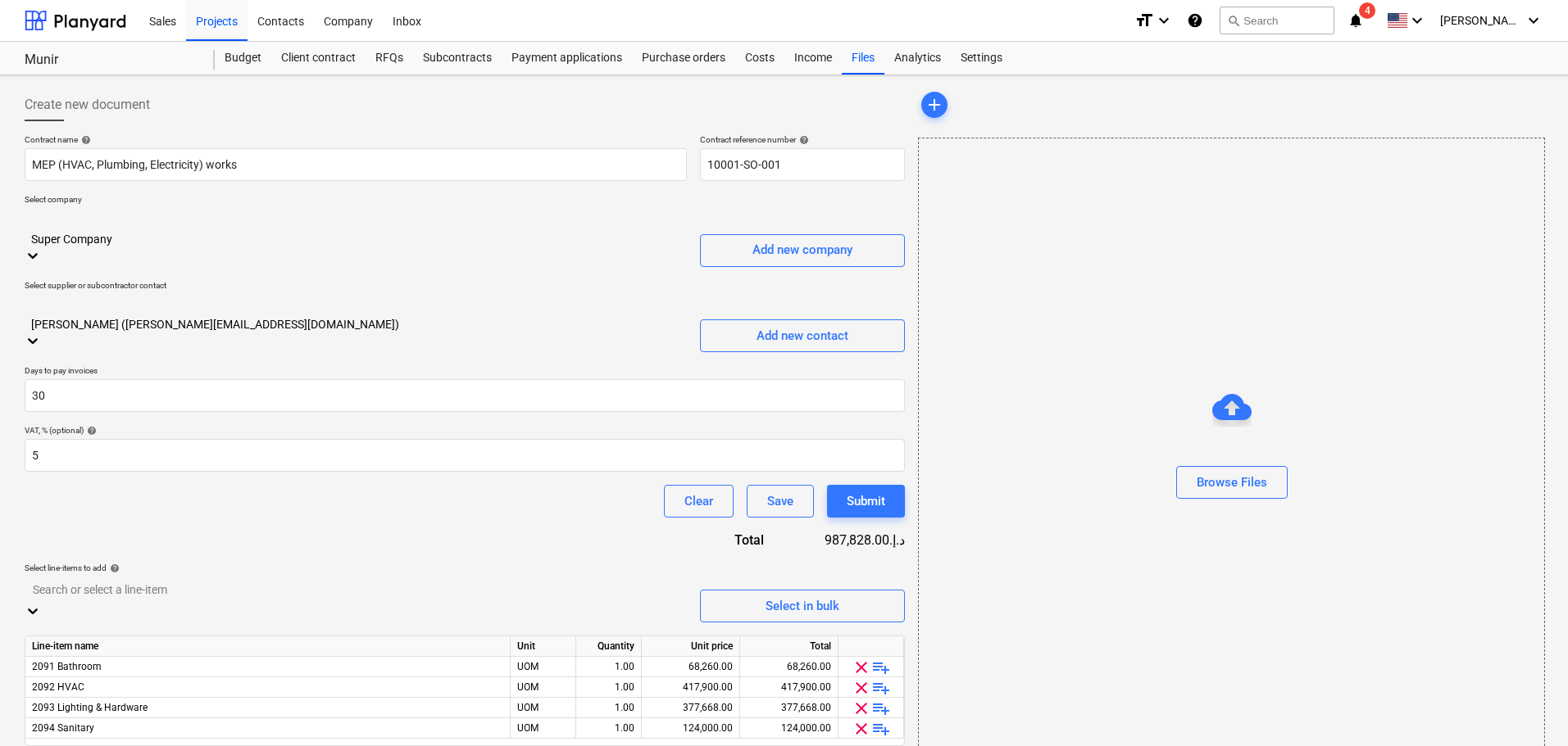
click at [1240, 496] on div "Browse Files" at bounding box center [1232, 490] width 71 height 21
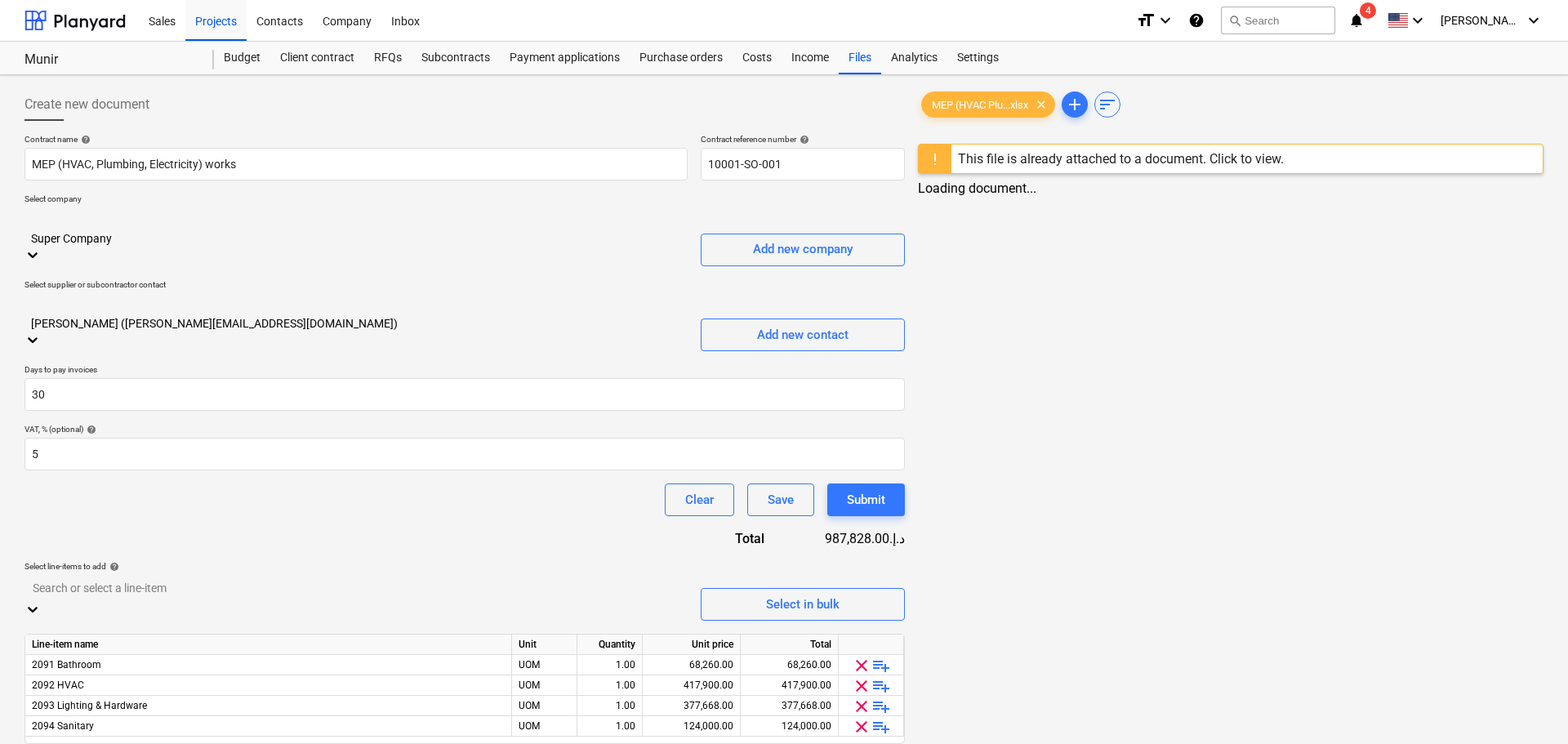
click at [1117, 152] on div "This file is already attached to a document. Click to view." at bounding box center [1121, 159] width 326 height 16
click at [1015, 341] on div "MEP (HVAC Plu...xlsx clear add sort This file is already attached to a document…" at bounding box center [1230, 439] width 639 height 715
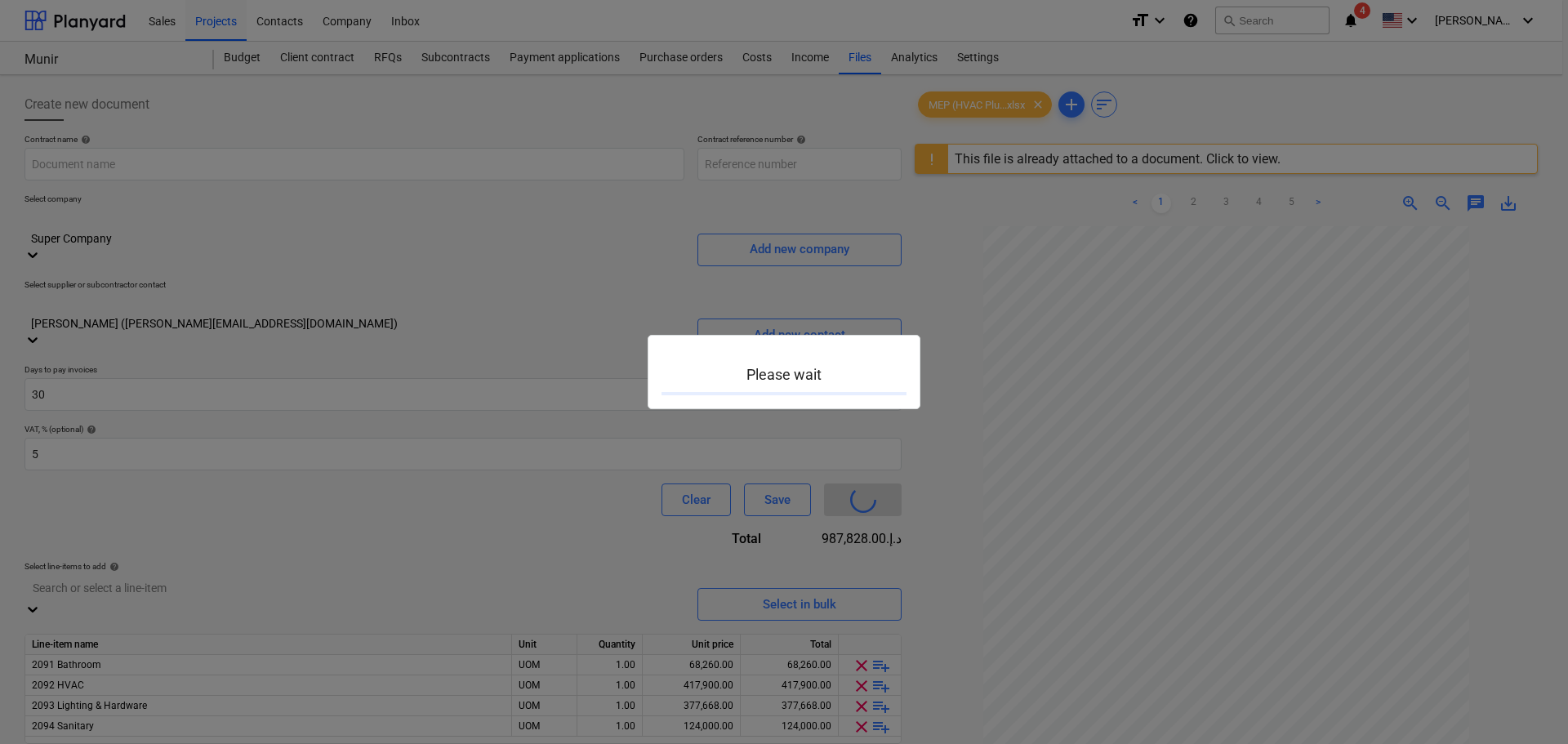
type input "10001-SO-001"
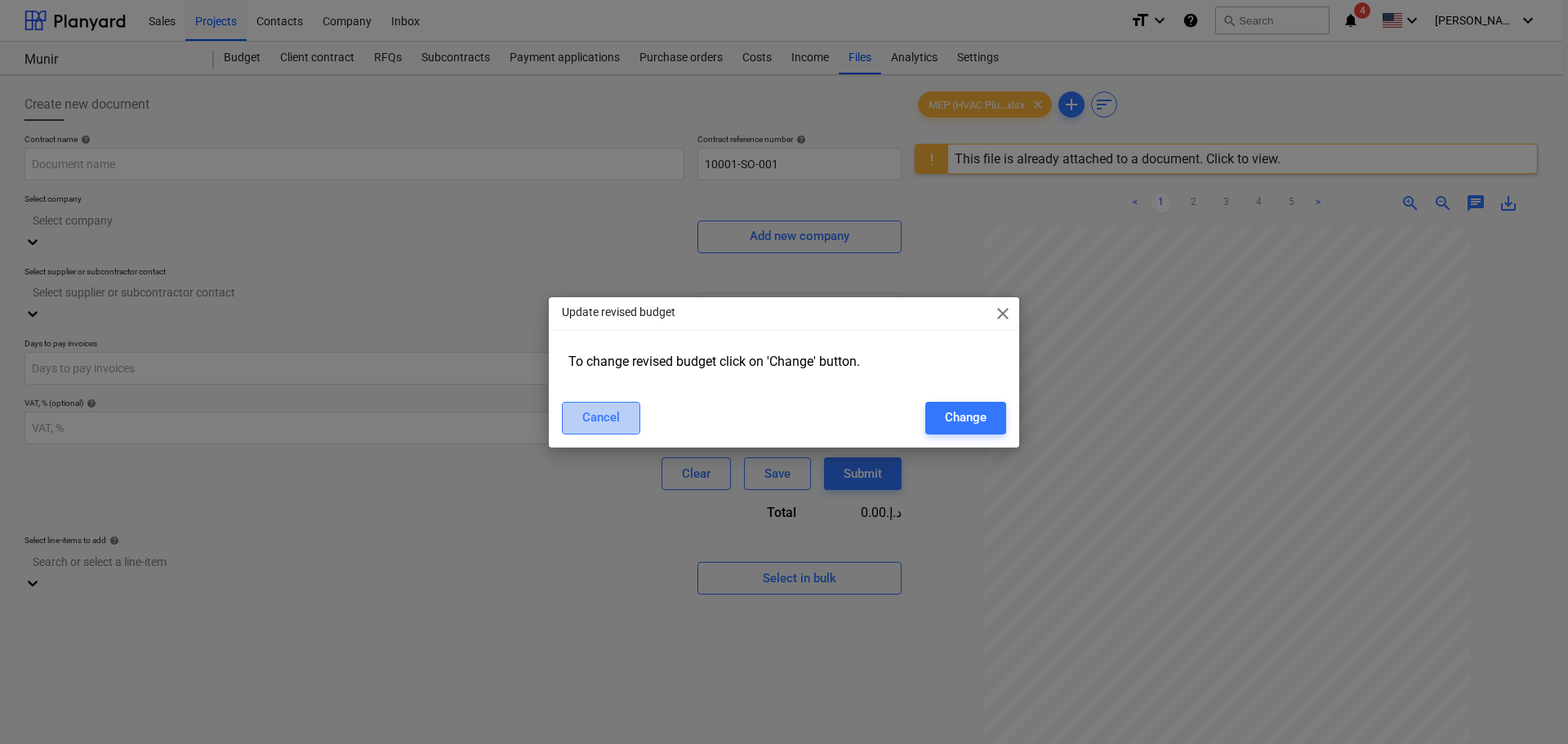
click at [612, 417] on div "Cancel" at bounding box center [601, 417] width 38 height 21
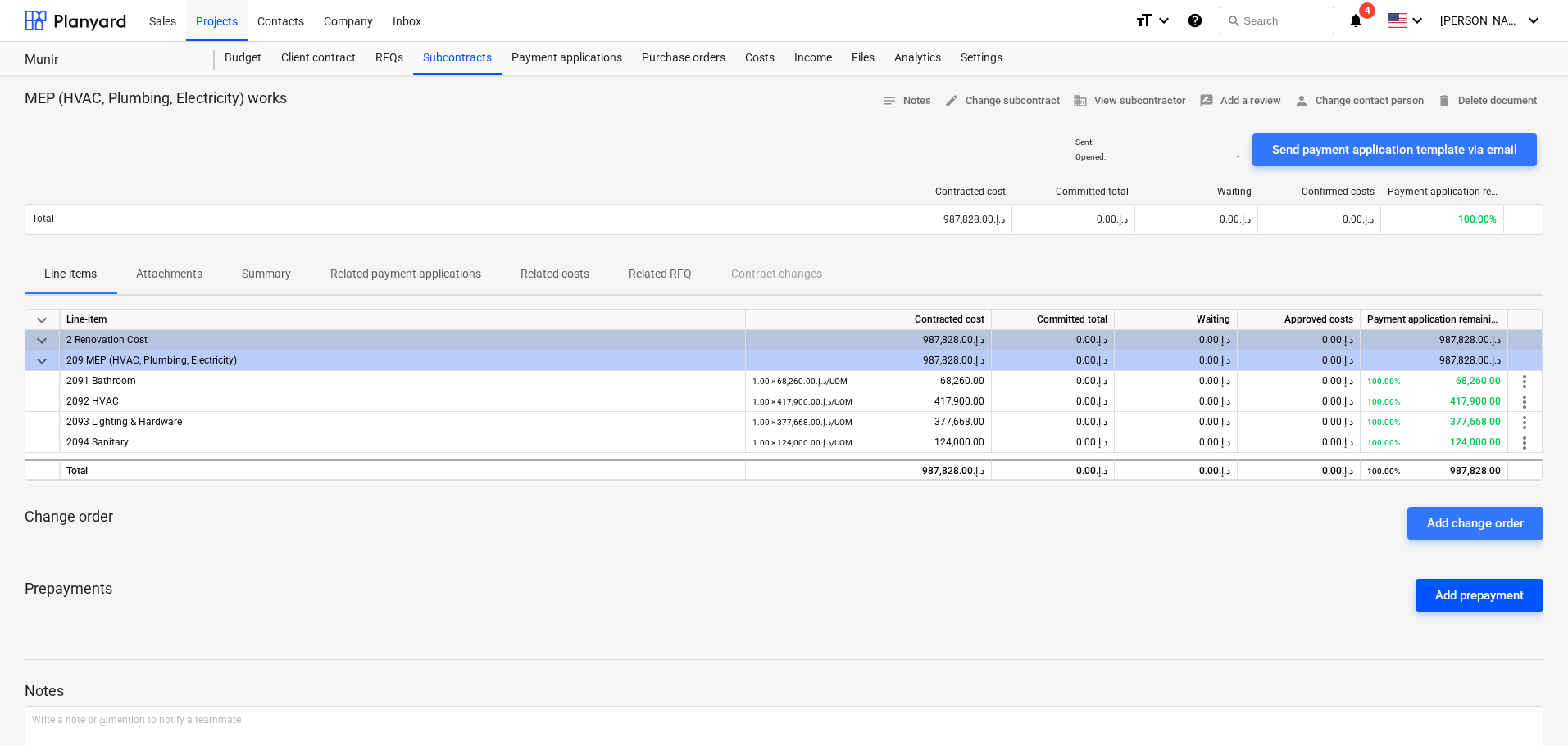
click at [1452, 591] on div "Add prepayment" at bounding box center [1478, 595] width 89 height 21
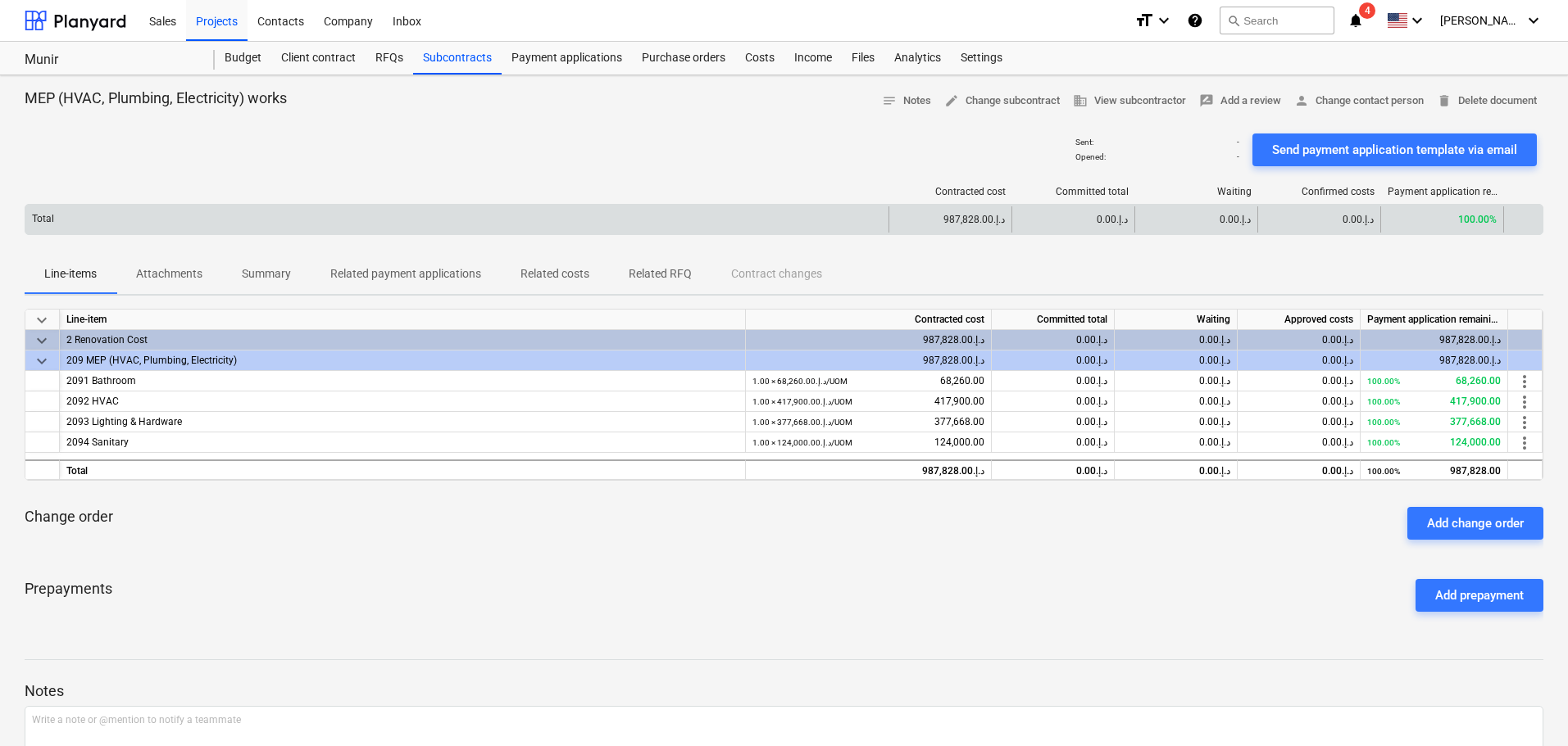
click at [113, 229] on div "Total" at bounding box center [456, 219] width 863 height 26
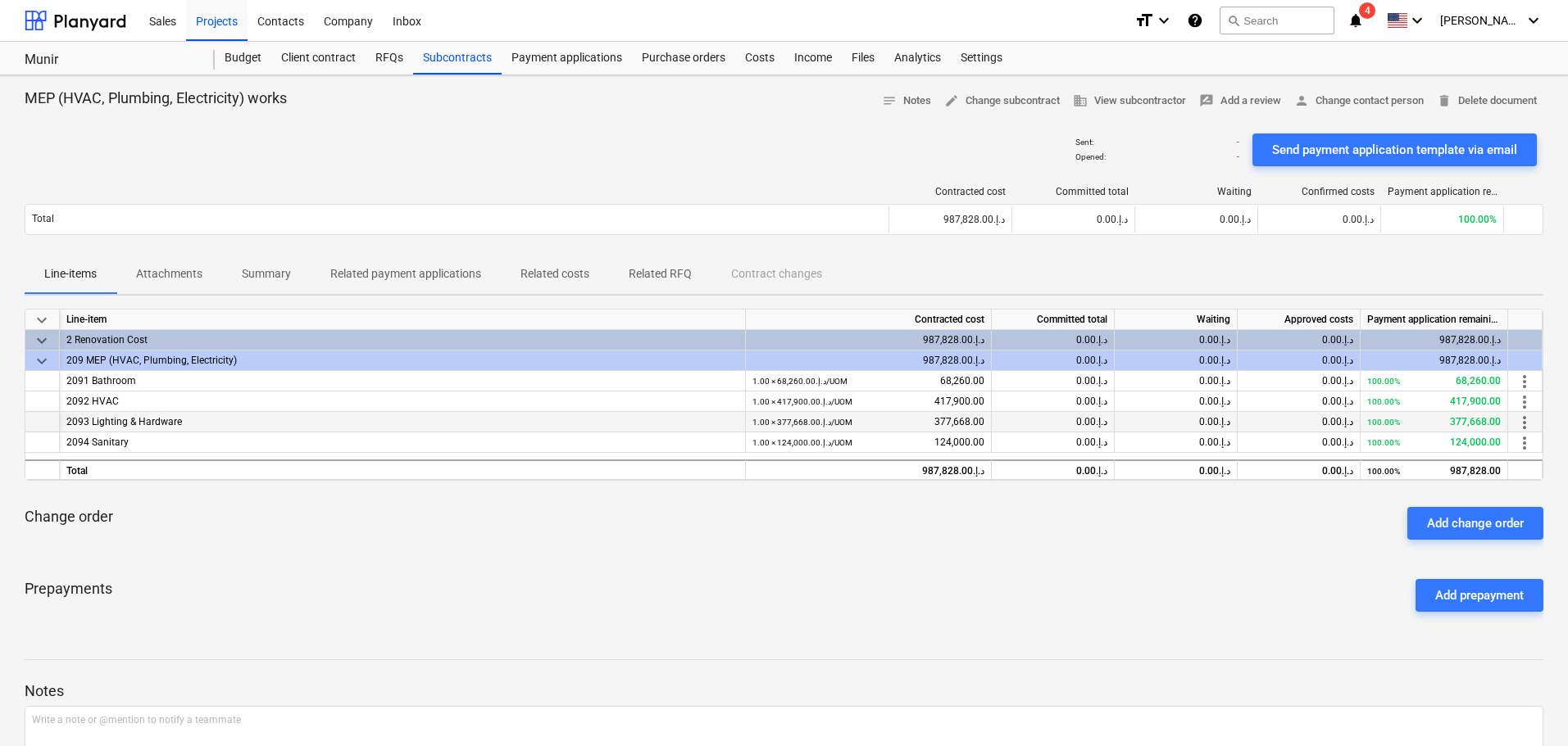
click at [987, 422] on div "1.00 × 377,668.00د.إ.‏ / UOM 377,668.00" at bounding box center [869, 422] width 246 height 21
click at [981, 103] on span "edit Change subcontract" at bounding box center [1002, 101] width 116 height 19
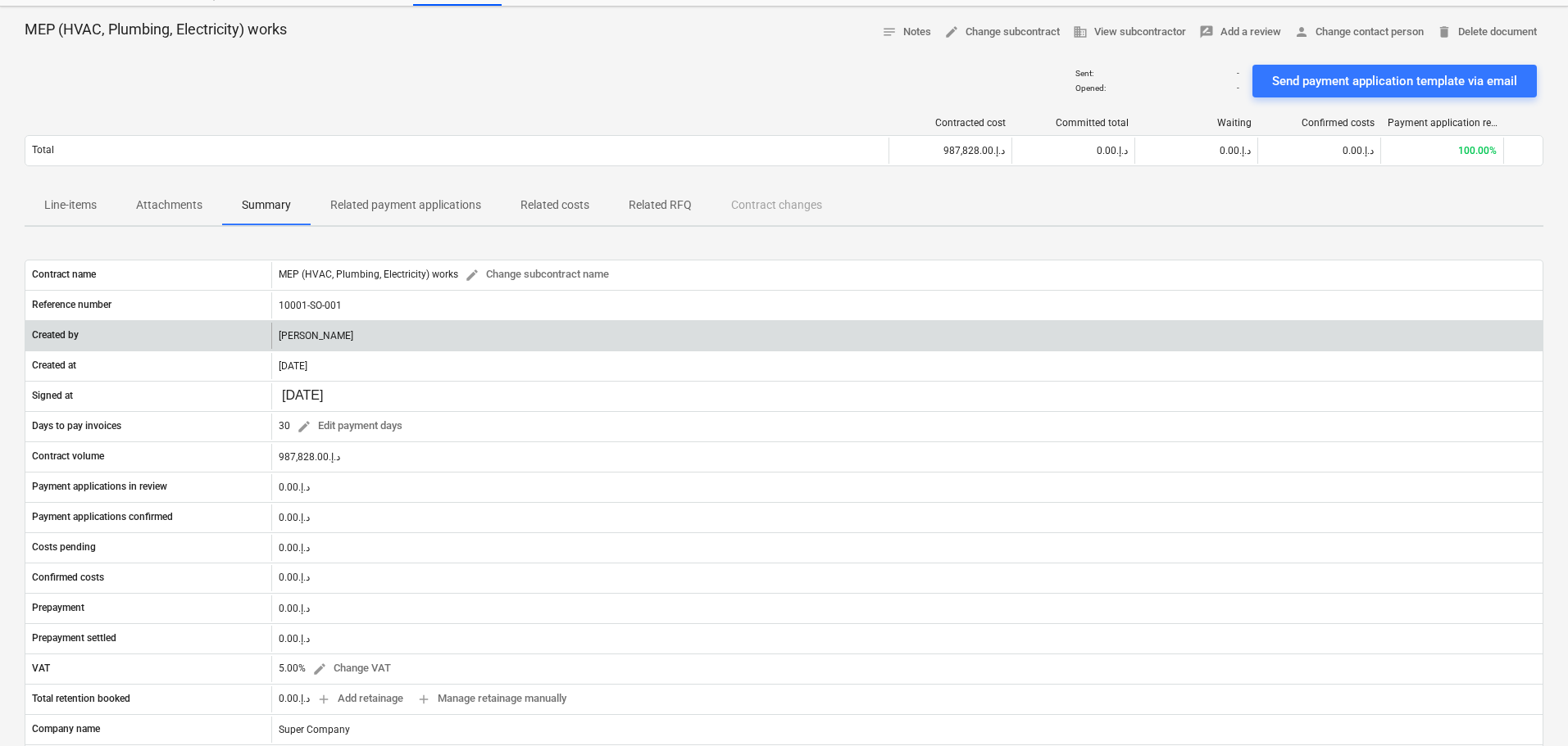
scroll to position [70, 0]
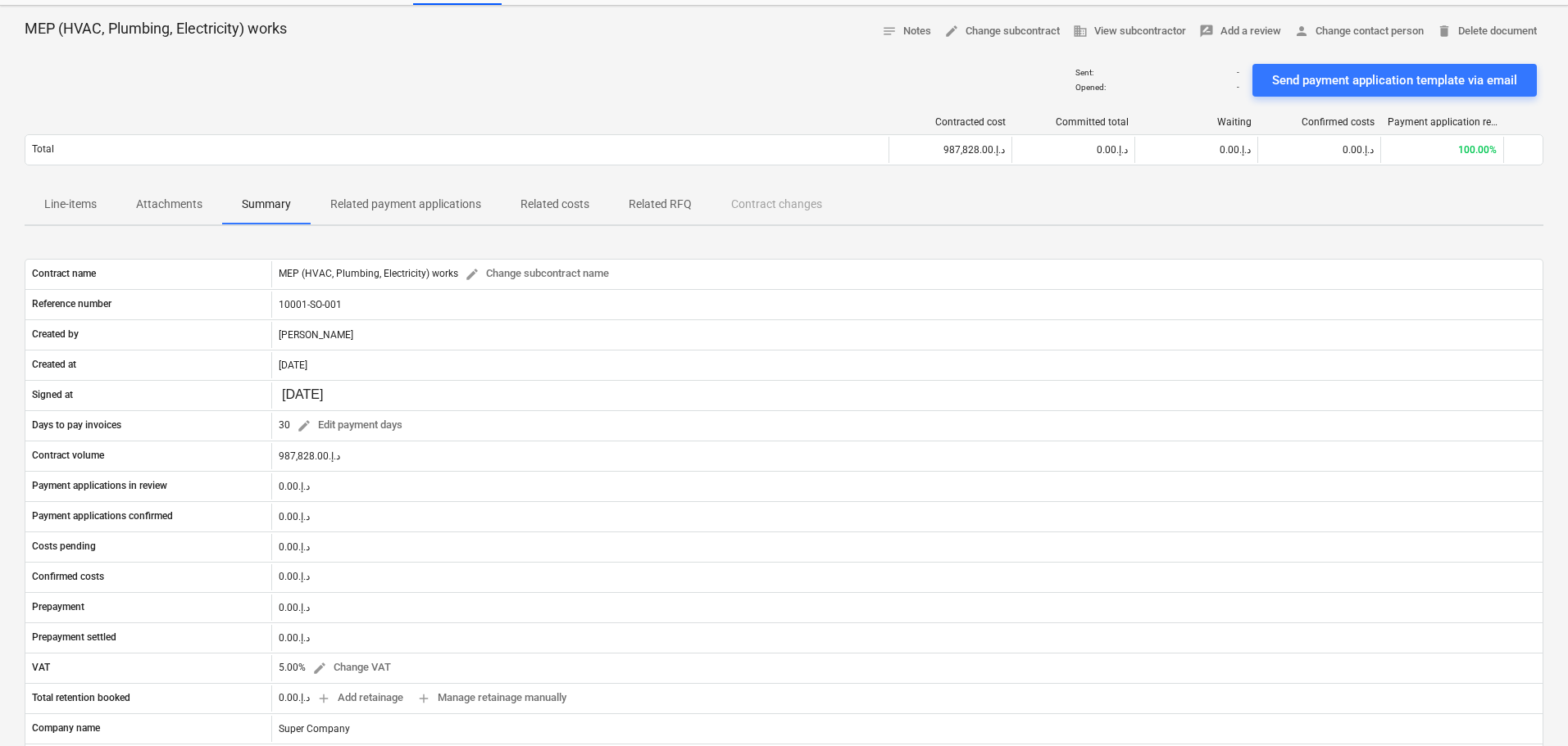
click at [86, 205] on p "Line-items" at bounding box center [70, 204] width 53 height 17
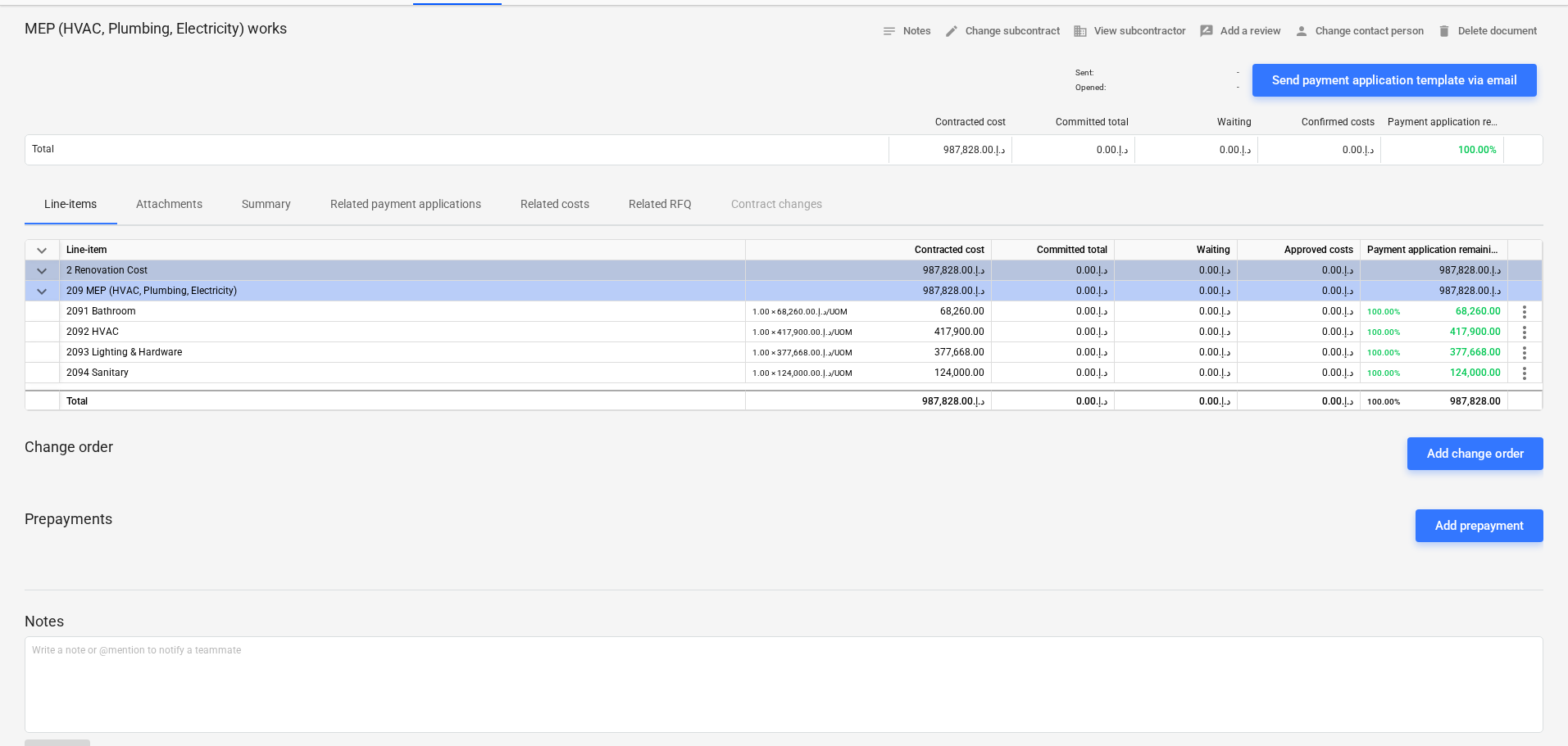
click at [157, 202] on p "Attachments" at bounding box center [169, 204] width 67 height 17
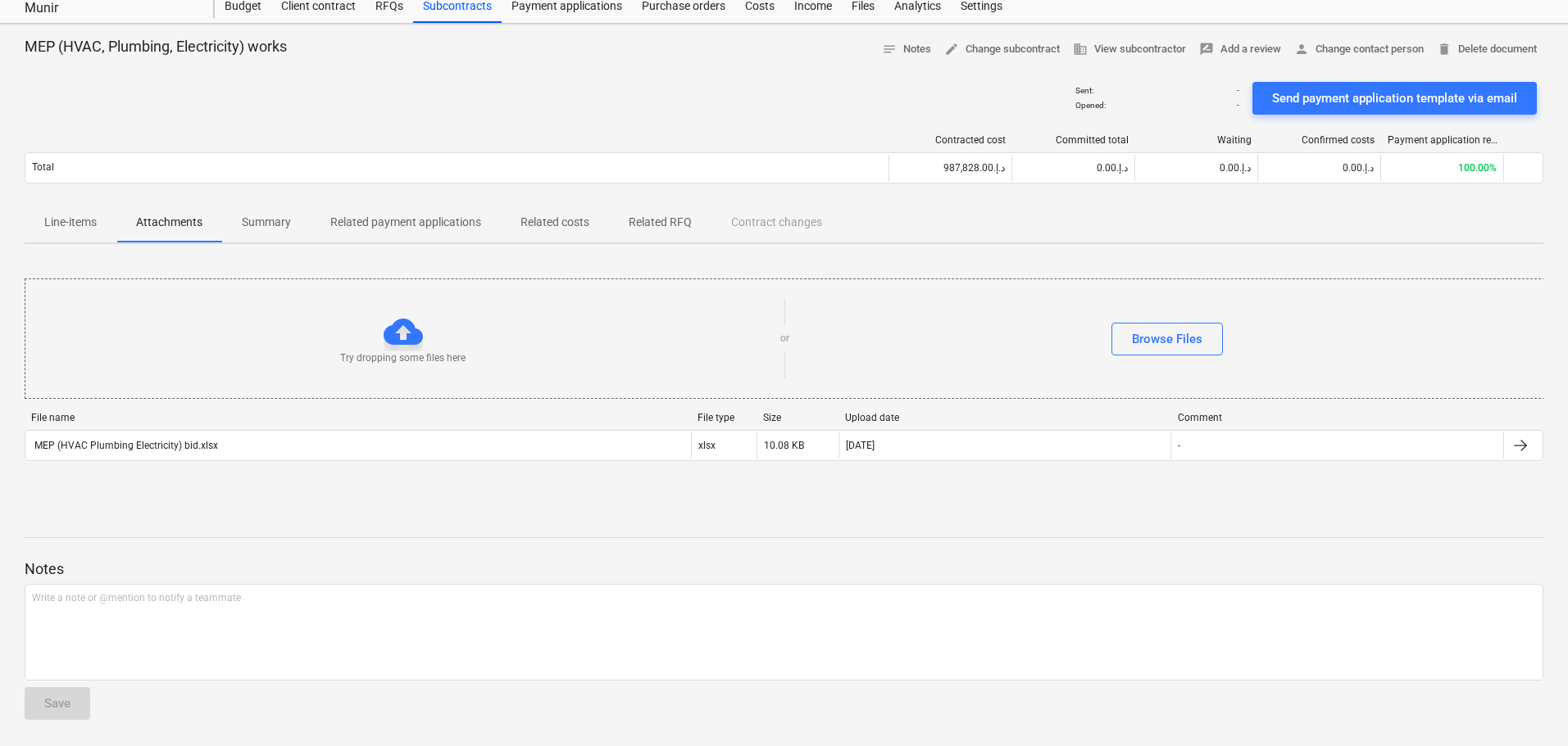
scroll to position [52, 0]
click at [273, 220] on p "Summary" at bounding box center [266, 222] width 49 height 17
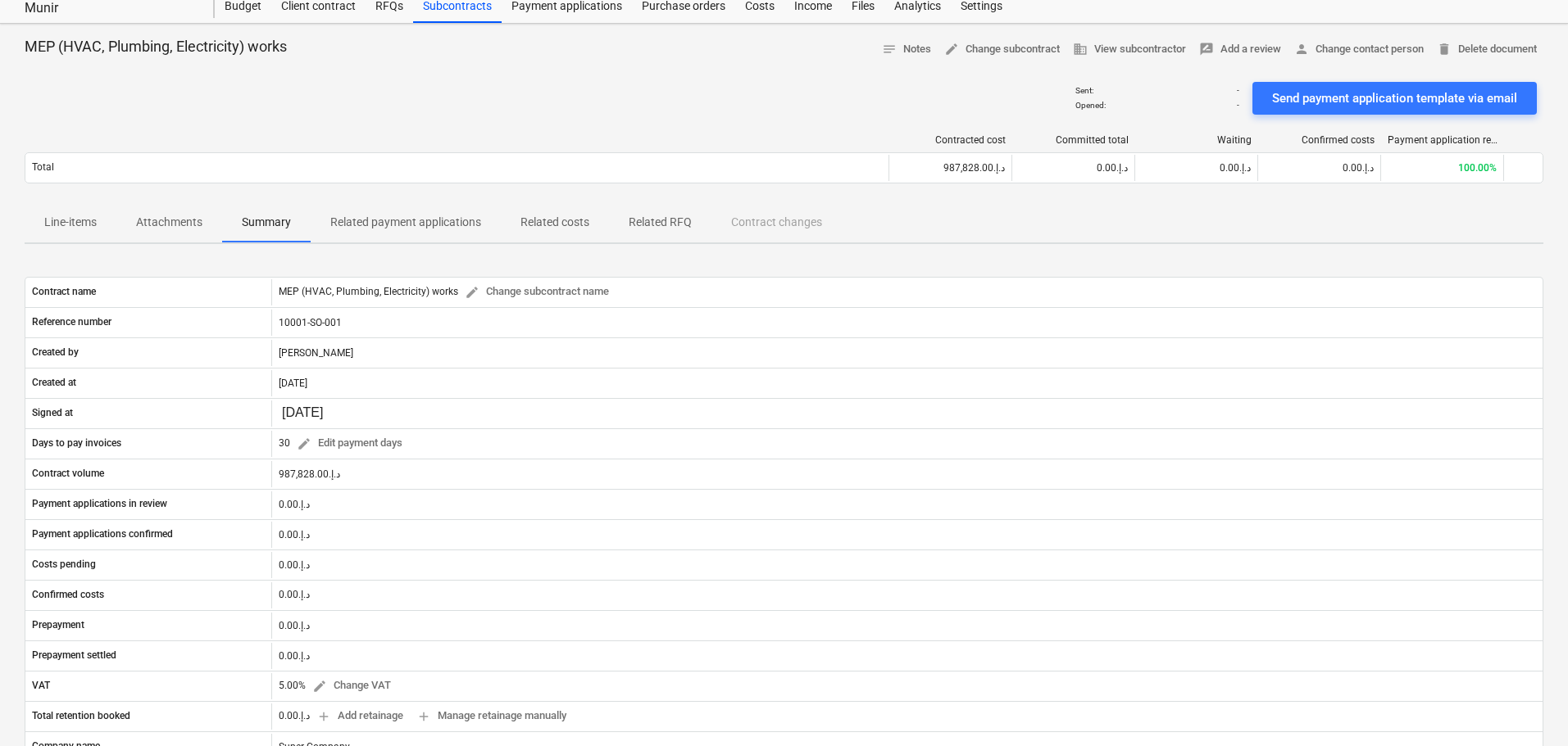
click at [369, 218] on p "Related payment applications" at bounding box center [404, 222] width 150 height 17
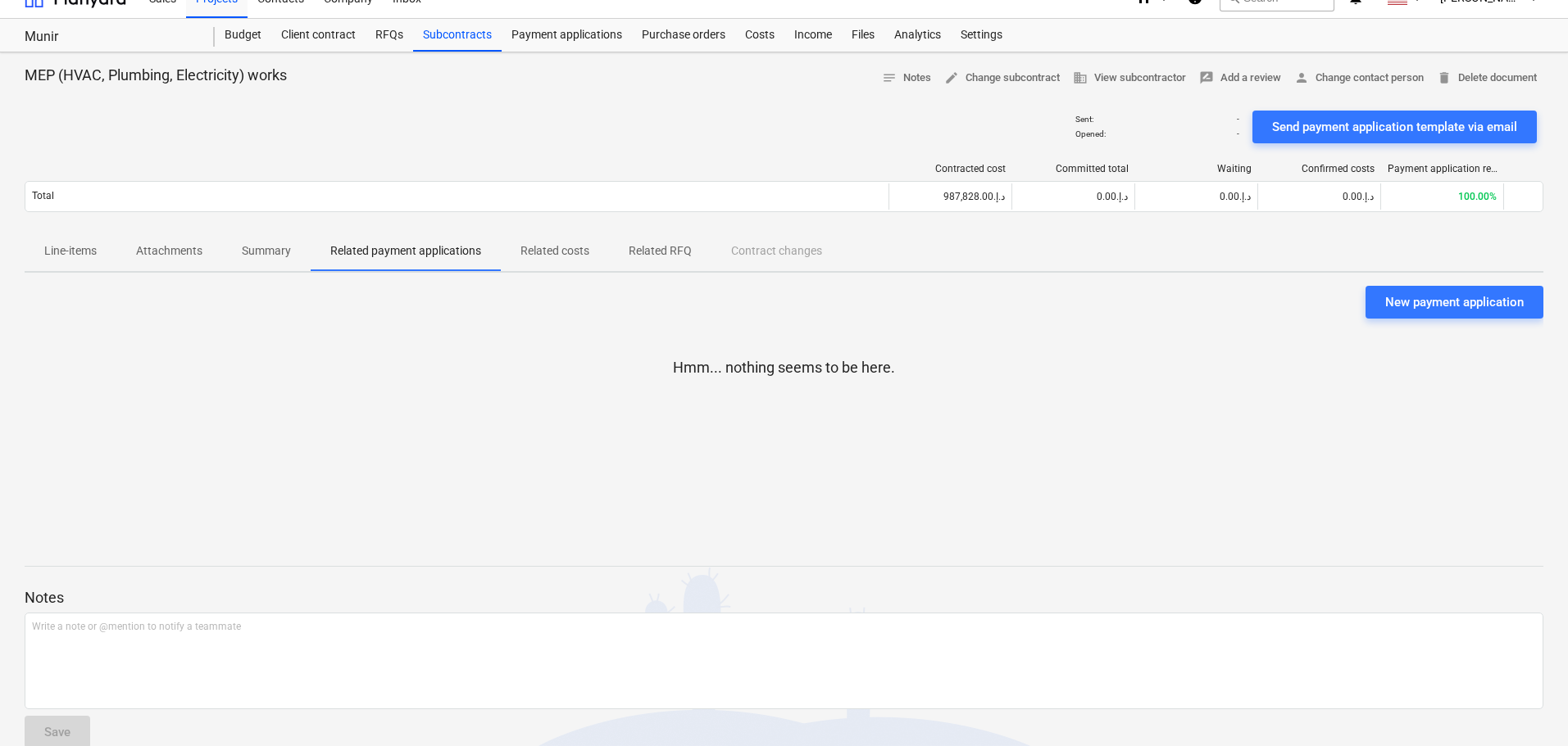
scroll to position [52, 0]
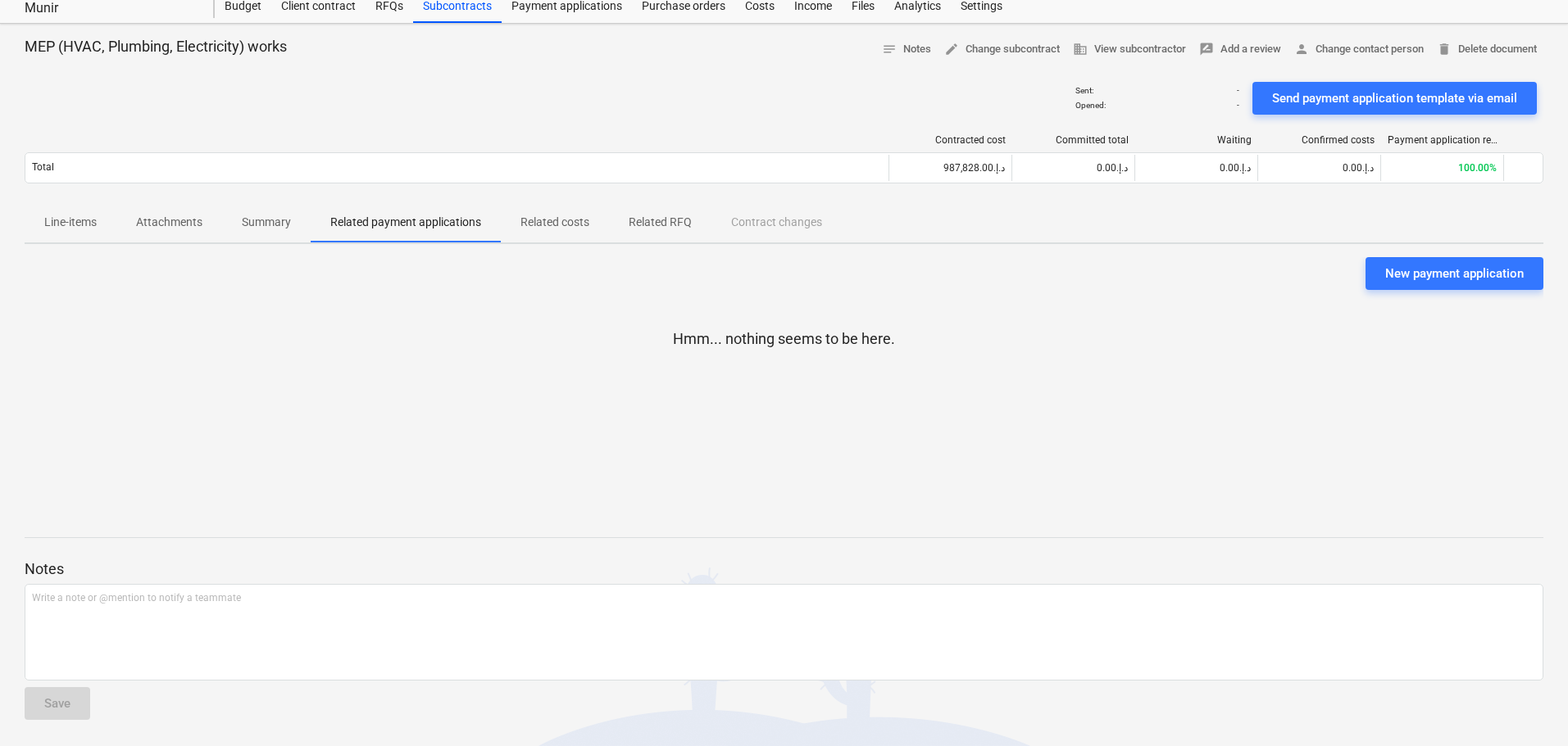
click at [543, 223] on p "Related costs" at bounding box center [554, 222] width 69 height 17
click at [658, 203] on button "Related RFQ" at bounding box center [659, 222] width 103 height 39
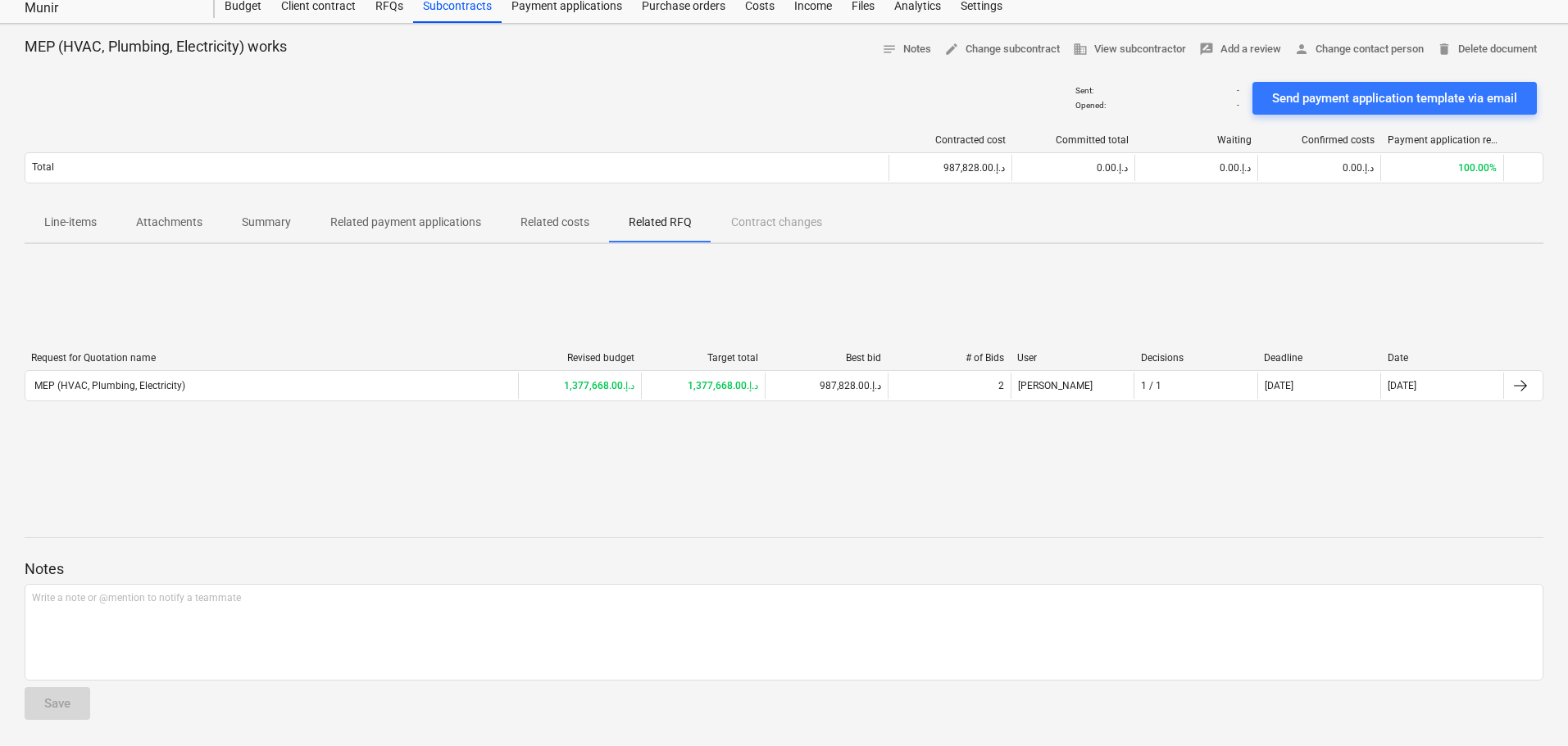
click at [373, 219] on p "Related payment applications" at bounding box center [404, 222] width 150 height 17
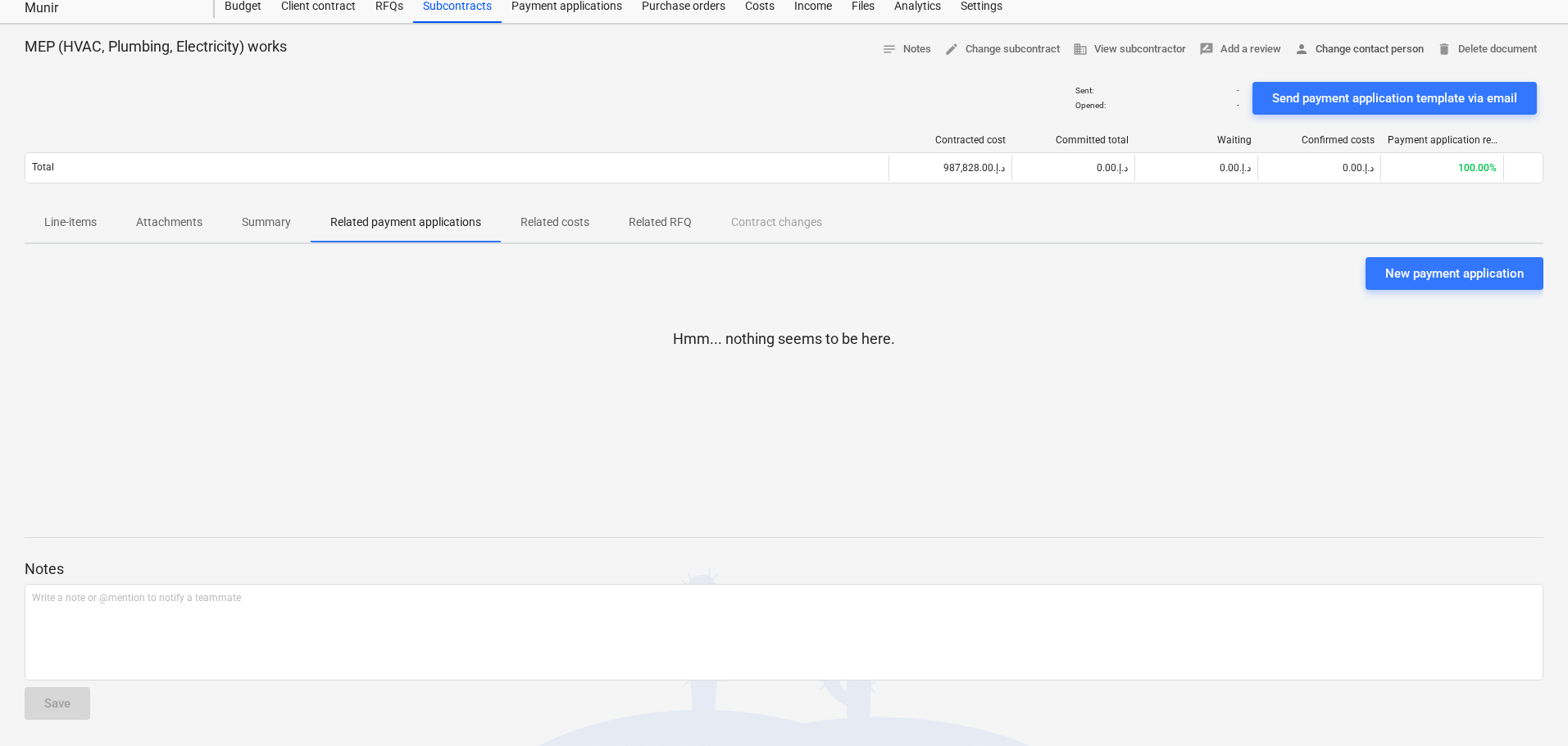
click at [1373, 53] on span "person Change contact person" at bounding box center [1359, 49] width 130 height 19
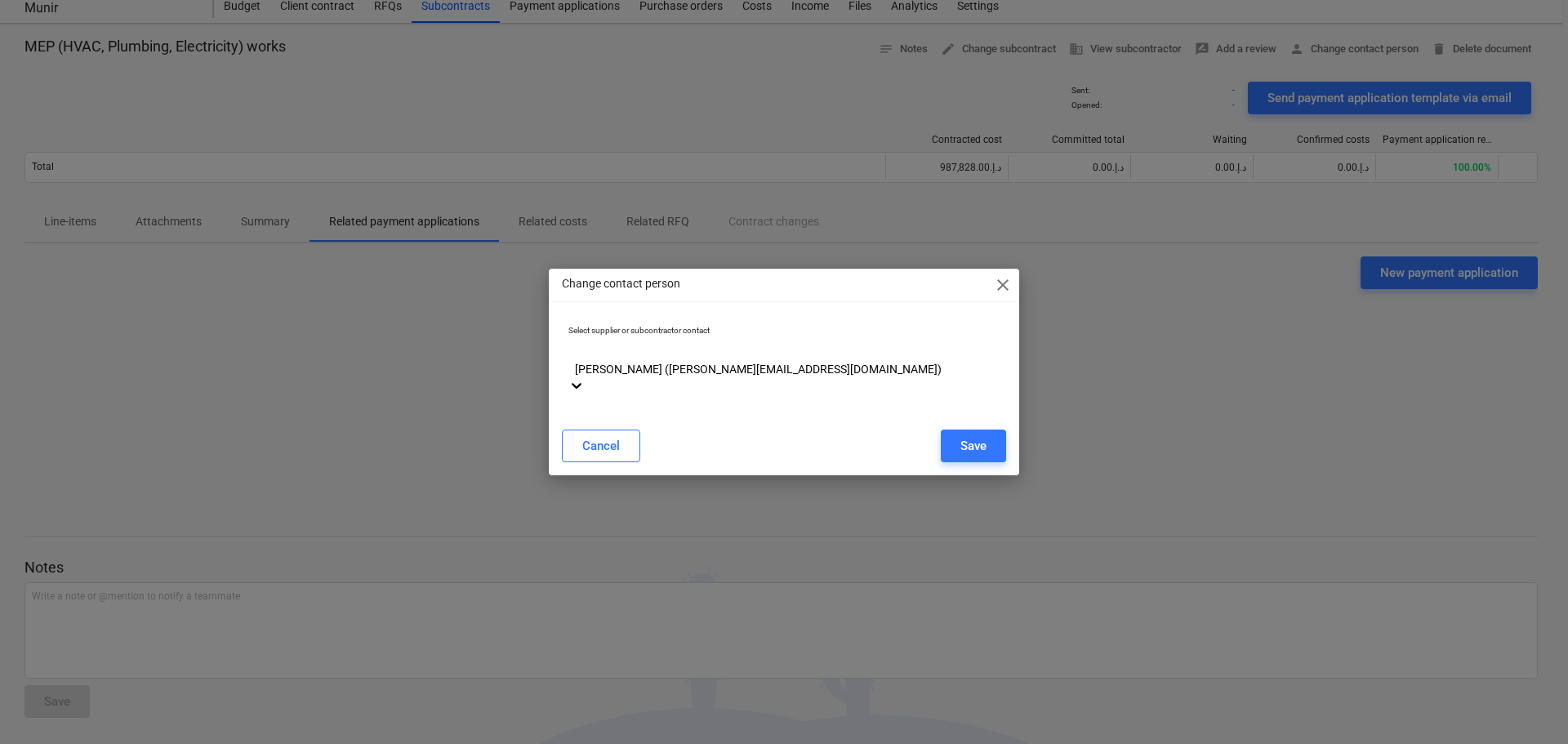
click at [1006, 292] on span "close" at bounding box center [1003, 285] width 20 height 20
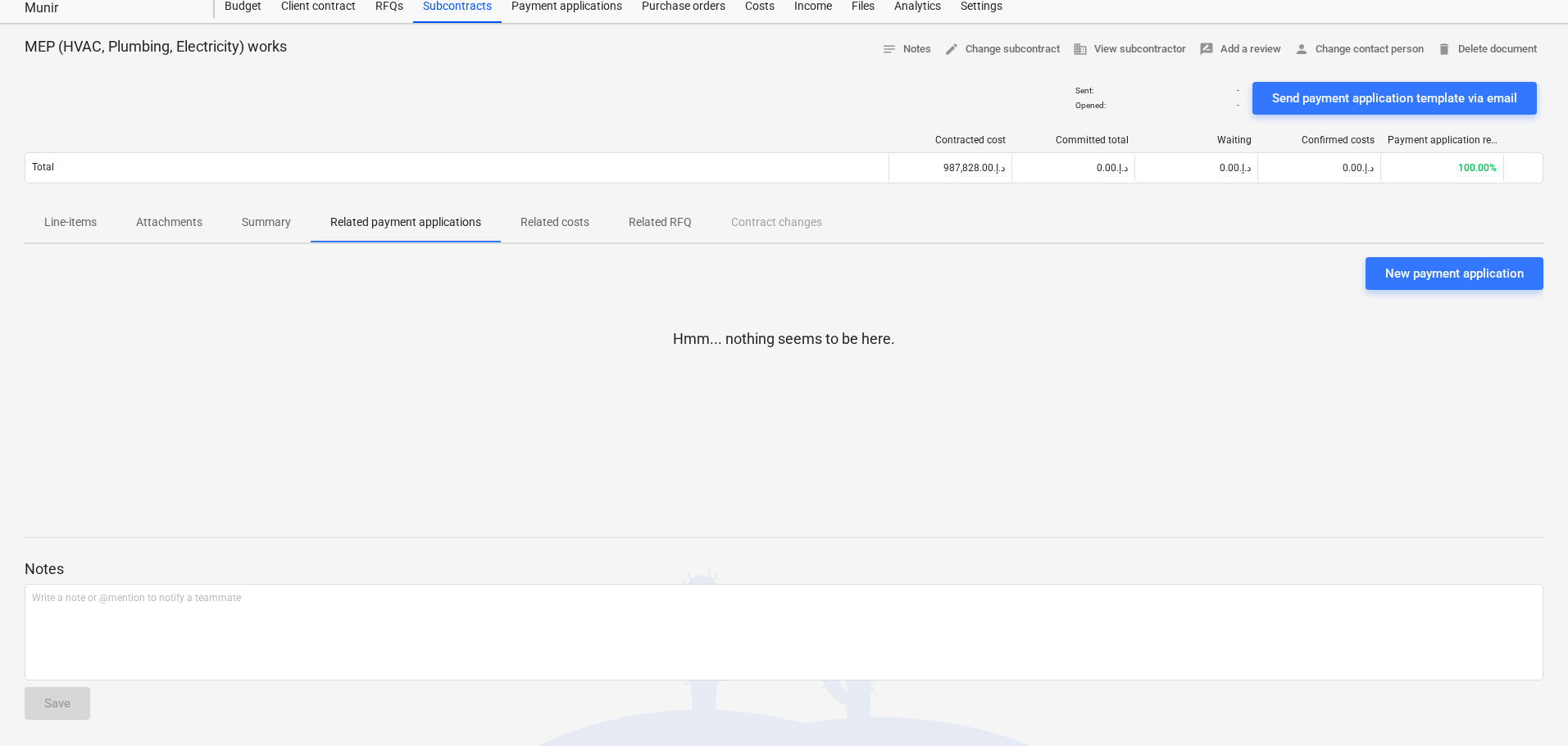
click at [1180, 303] on div "Hmm... nothing seems to be here." at bounding box center [784, 396] width 1518 height 213
click at [1466, 63] on div at bounding box center [784, 69] width 1518 height 13
click at [1474, 44] on span "delete Delete document" at bounding box center [1486, 49] width 100 height 19
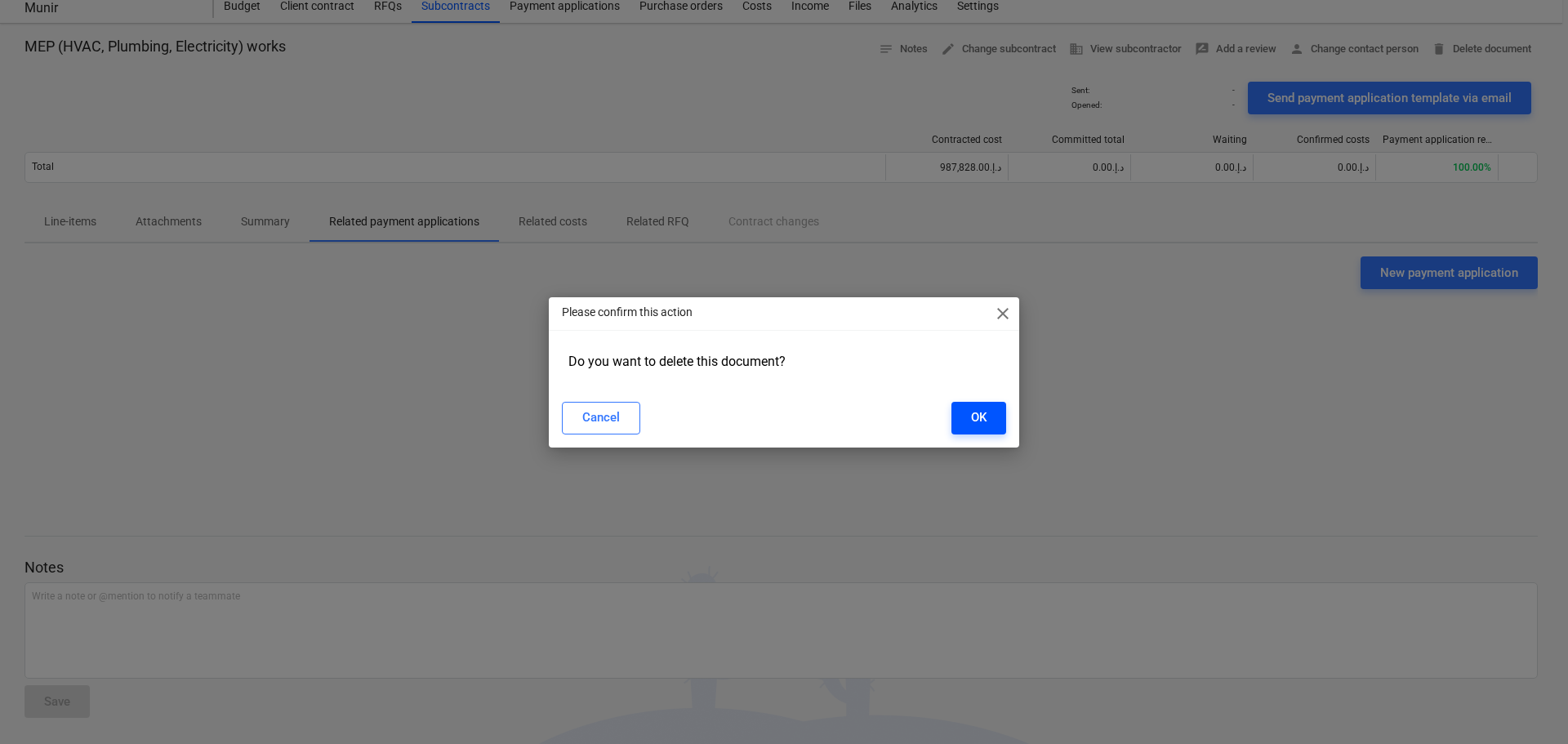
click at [959, 420] on button "OK" at bounding box center [978, 418] width 55 height 33
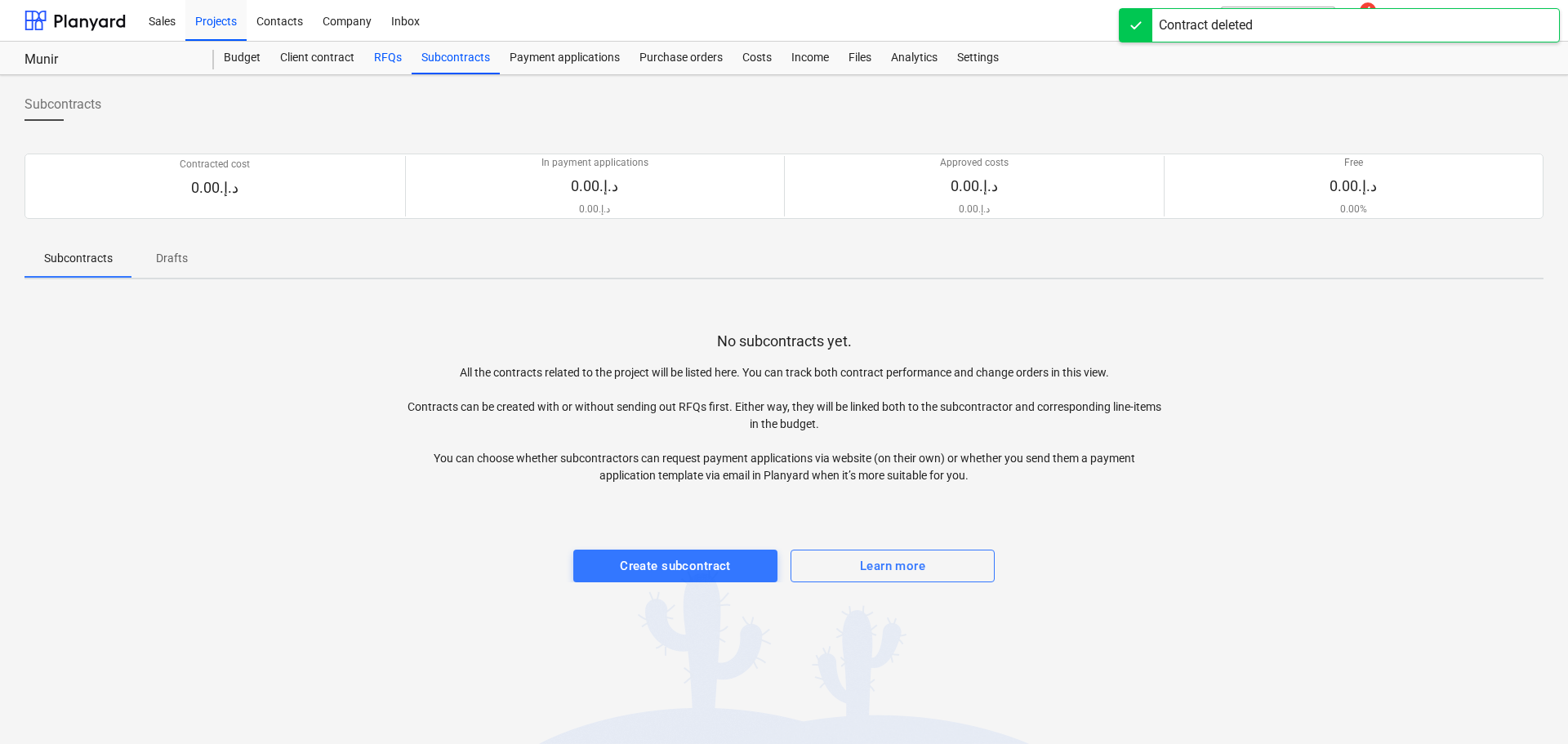
click at [401, 52] on div "RFQs" at bounding box center [388, 58] width 48 height 33
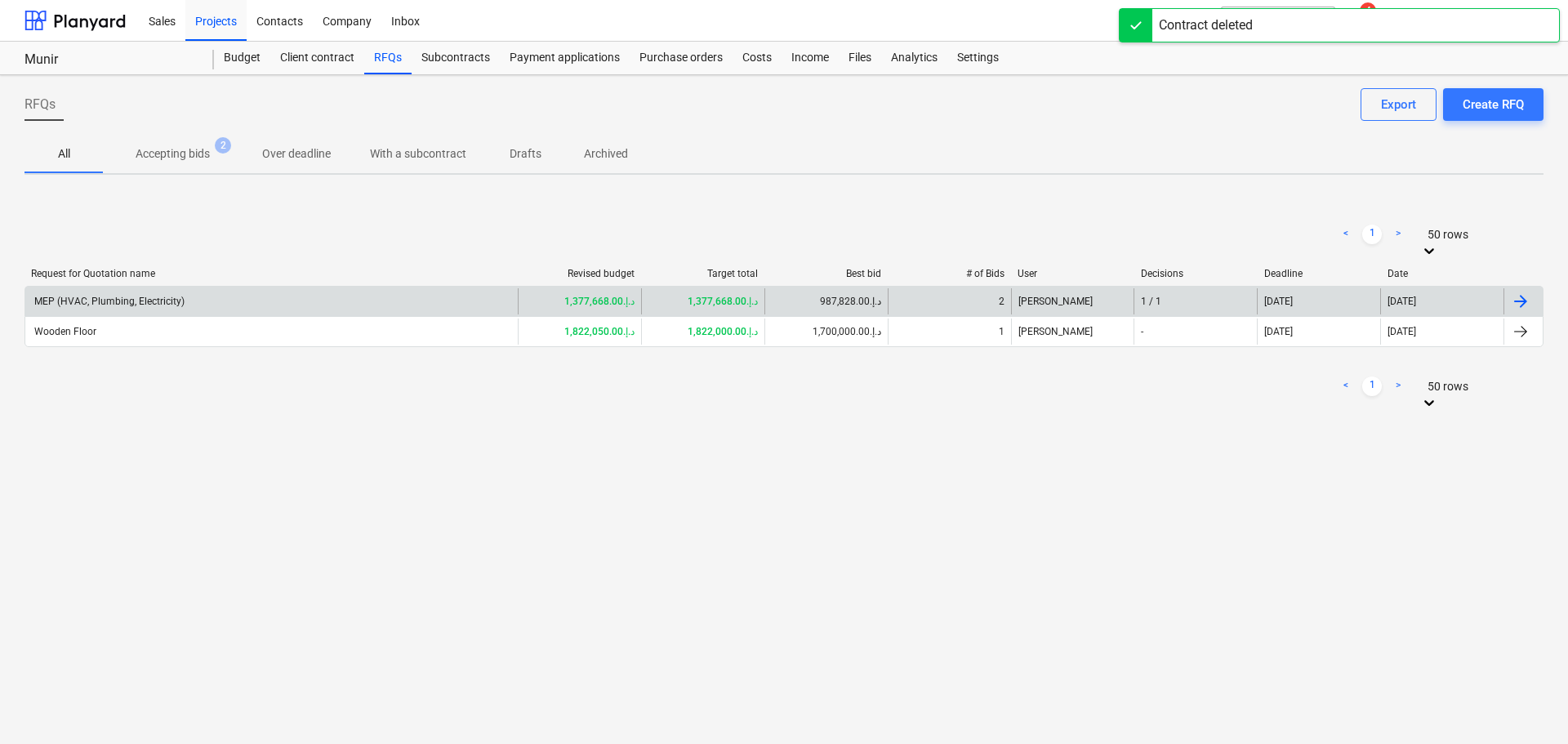
click at [186, 305] on div "MEP (HVAC, Plumbing, Electricity)" at bounding box center [271, 301] width 493 height 26
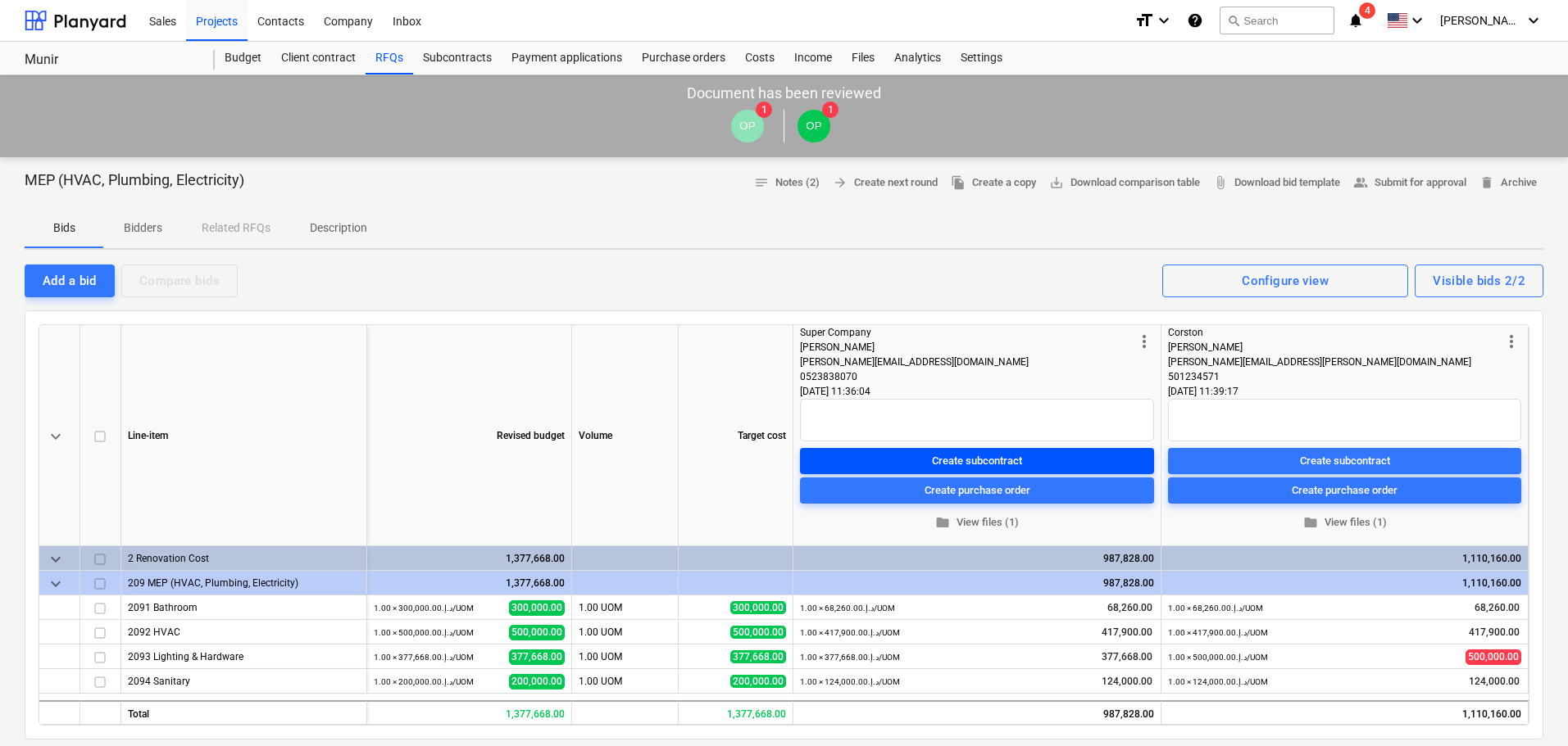
click at [973, 468] on div "Create subcontract" at bounding box center [976, 460] width 90 height 19
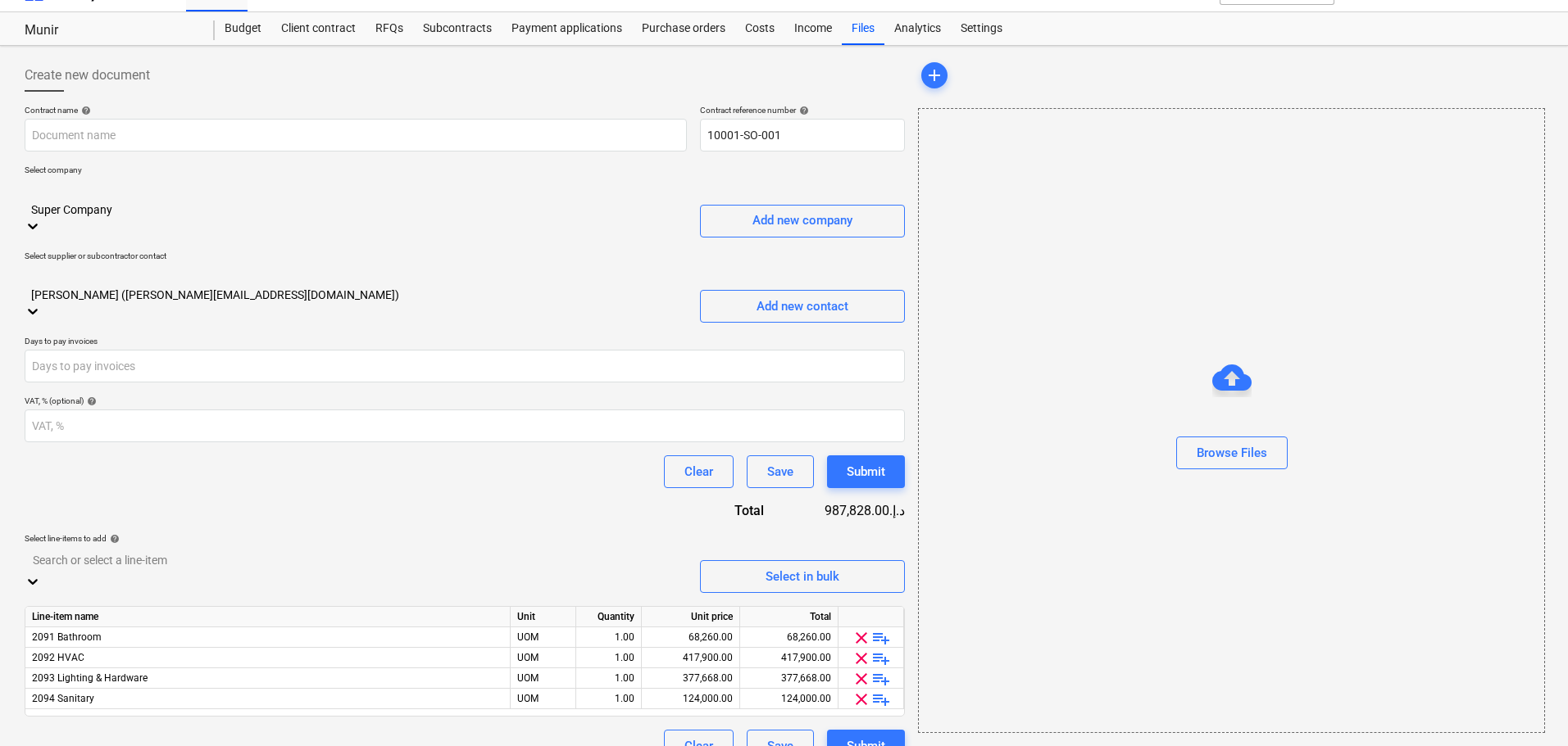
scroll to position [29, 0]
click at [390, 410] on input "number" at bounding box center [464, 426] width 880 height 33
type input "5"
click at [307, 451] on div "Contract name help Contract reference number help 10001-SO-001 Select company S…" at bounding box center [464, 434] width 880 height 658
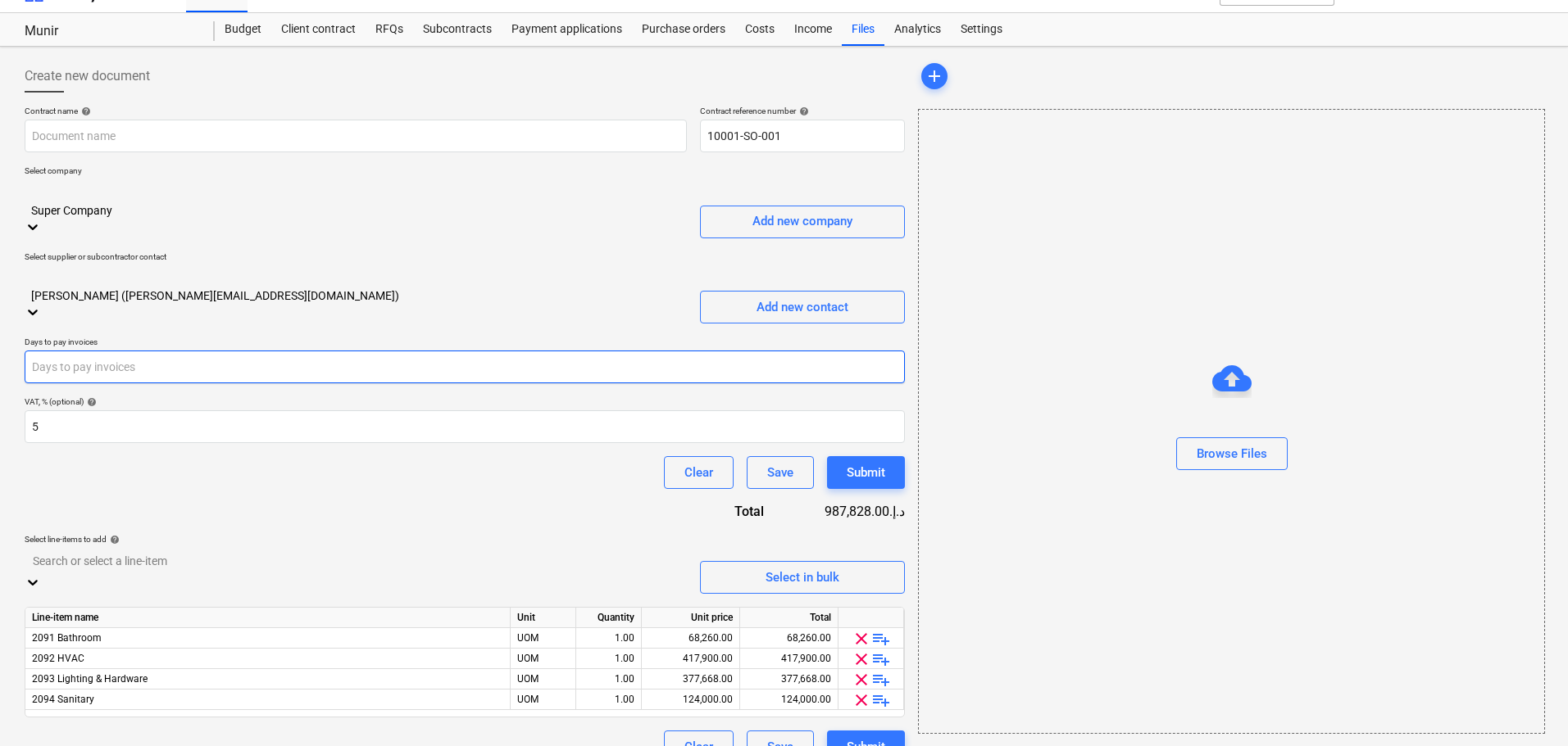
click at [200, 351] on input "number" at bounding box center [464, 367] width 880 height 33
type input "30"
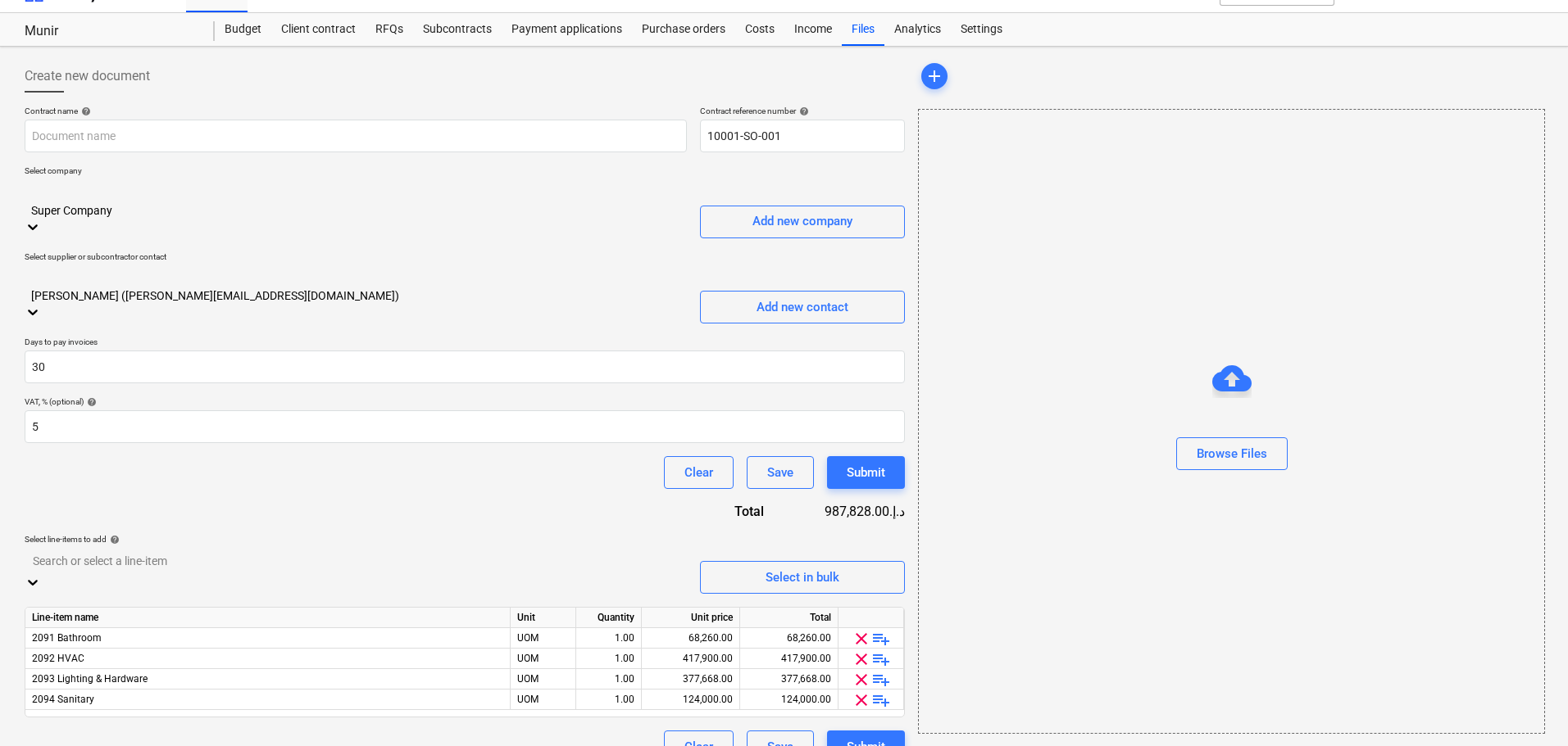
click at [190, 441] on div "Contract name help Contract reference number help 10001-SO-001 Select company S…" at bounding box center [464, 434] width 880 height 658
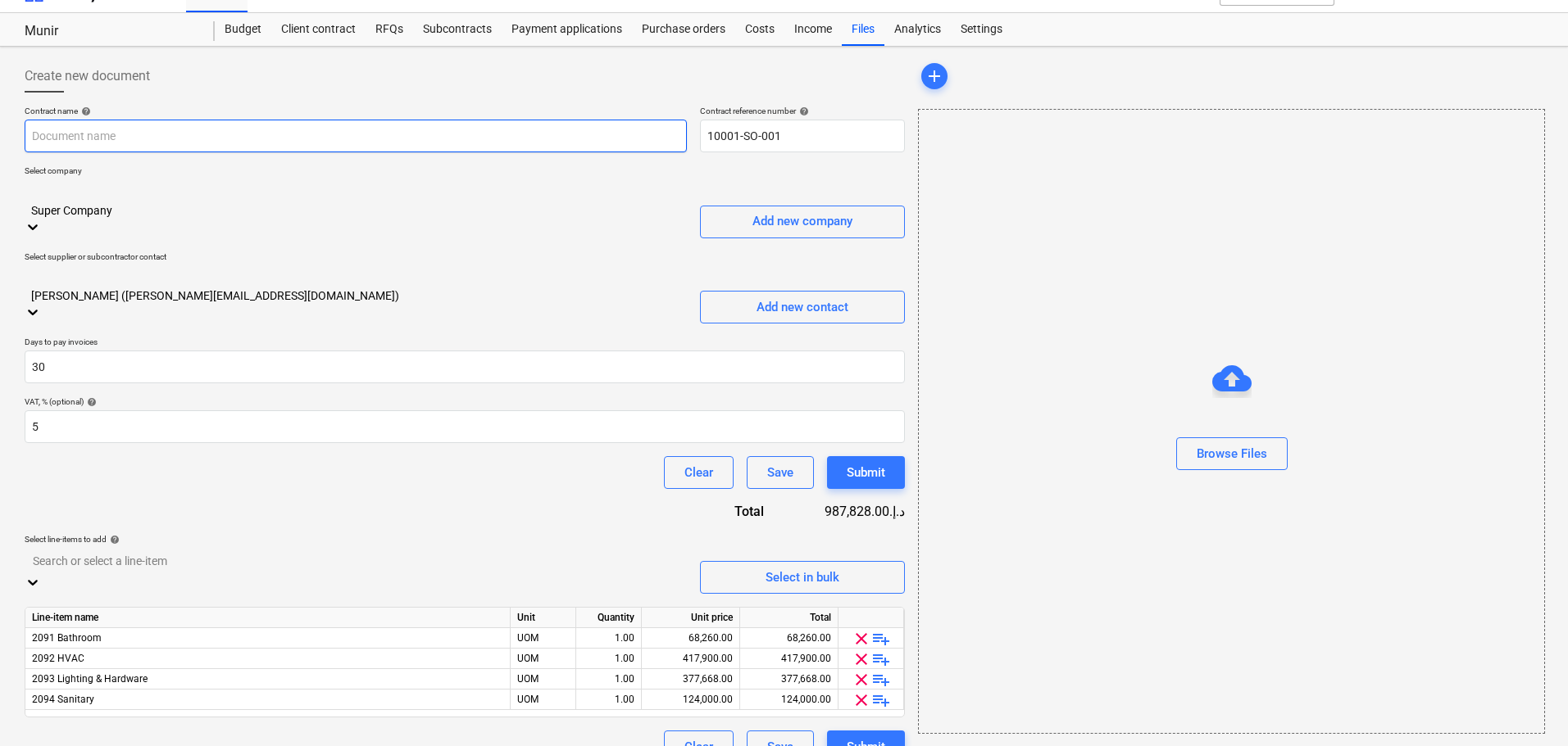
click at [77, 131] on input "text" at bounding box center [356, 135] width 662 height 33
paste input "MEP (HVAC, Plumbing, Electricity)"
type input "MEP (HVAC, Plumbing, Electricity)"
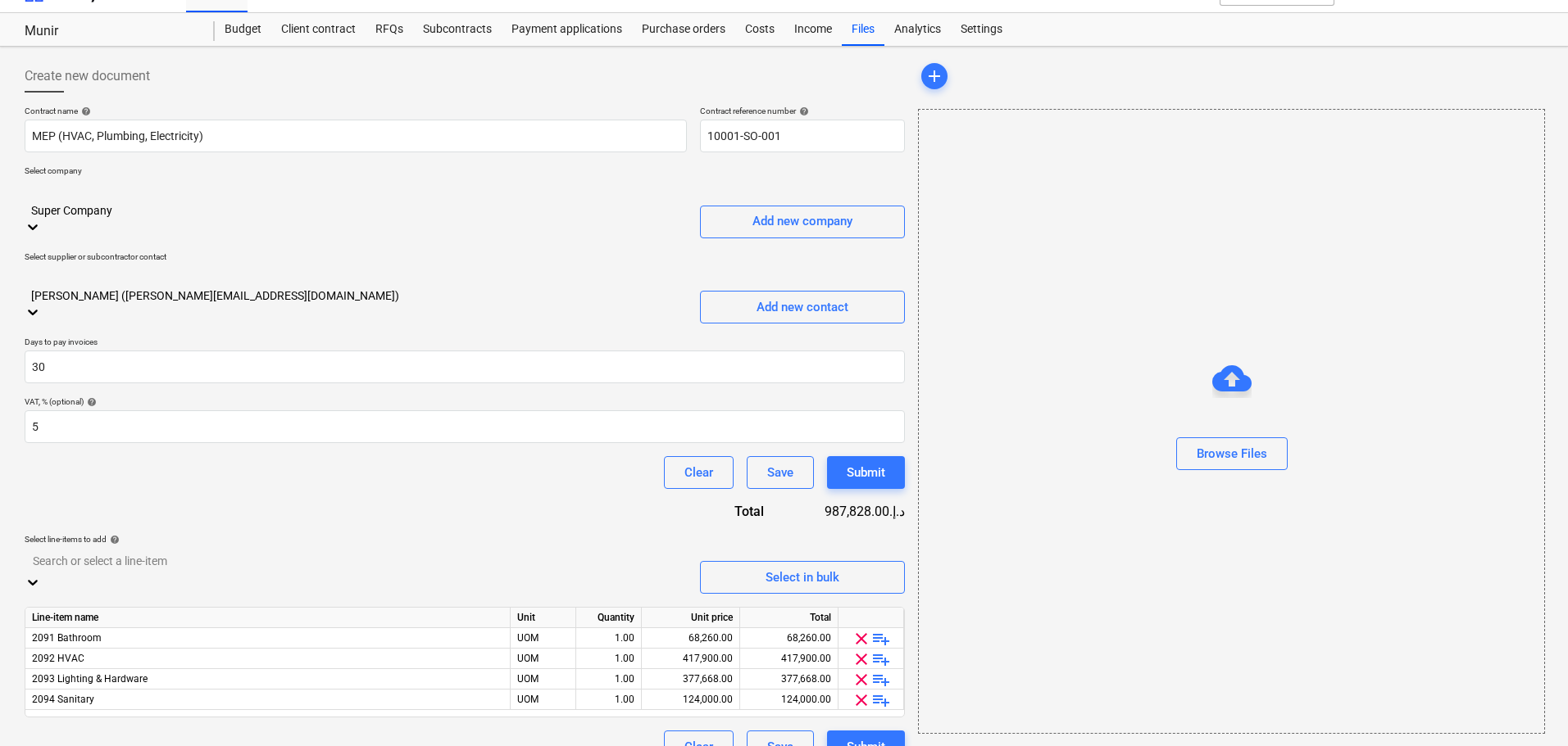
click at [234, 401] on div "Contract name help MEP (HVAC, Plumbing, Electricity) Contract reference number …" at bounding box center [464, 434] width 880 height 658
click at [1199, 451] on div "Browse Files" at bounding box center [1231, 453] width 71 height 21
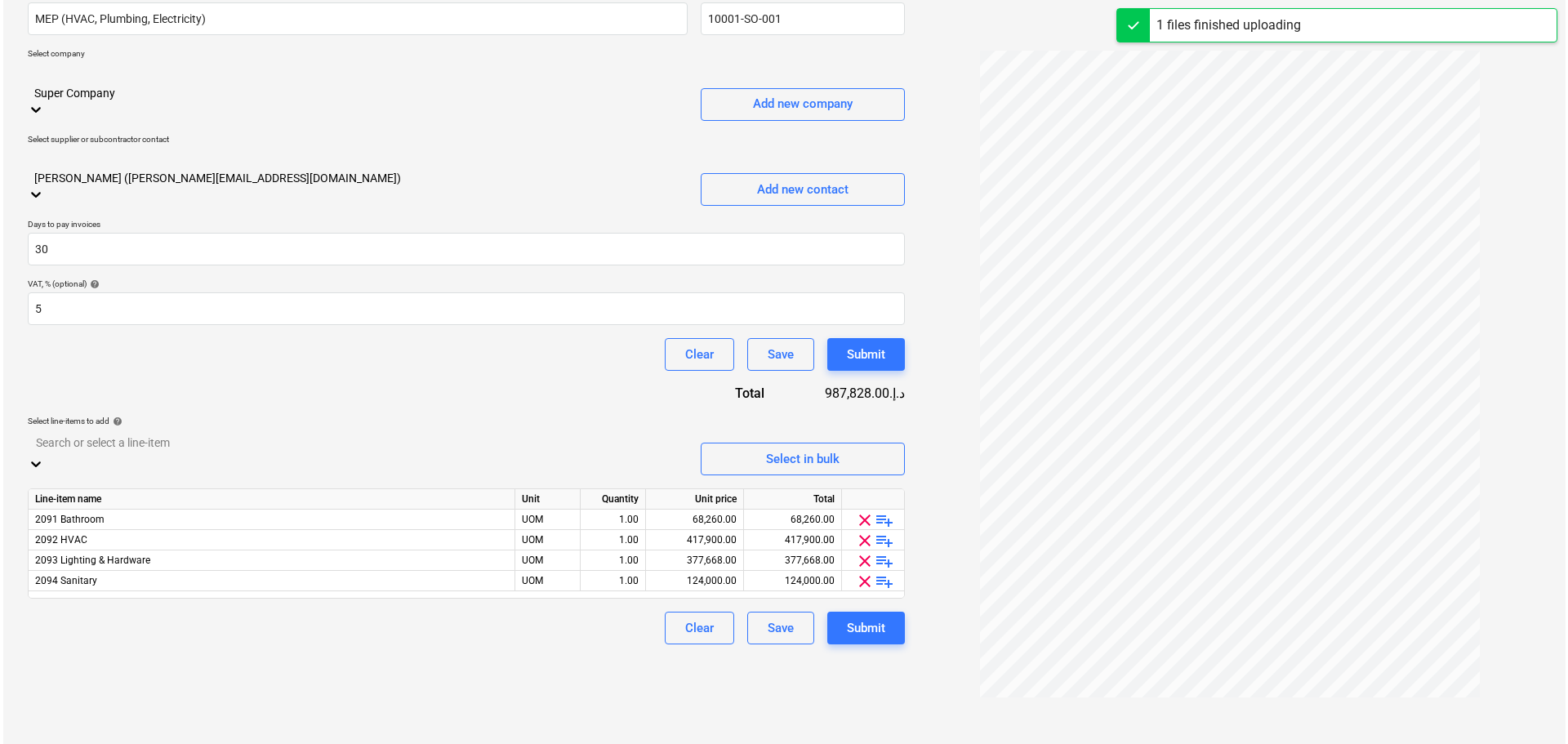
scroll to position [164, 0]
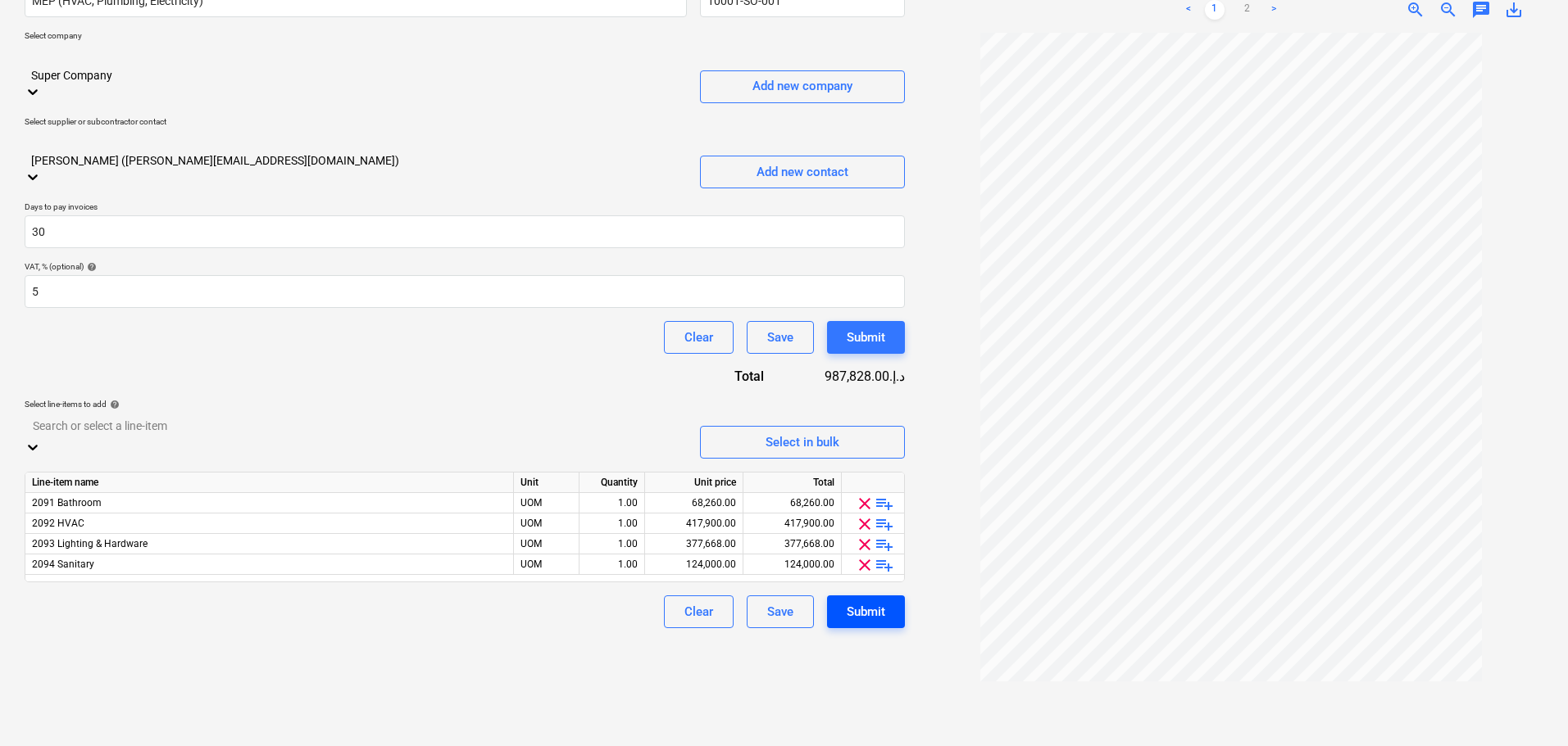
click at [869, 602] on div "Submit" at bounding box center [866, 612] width 39 height 21
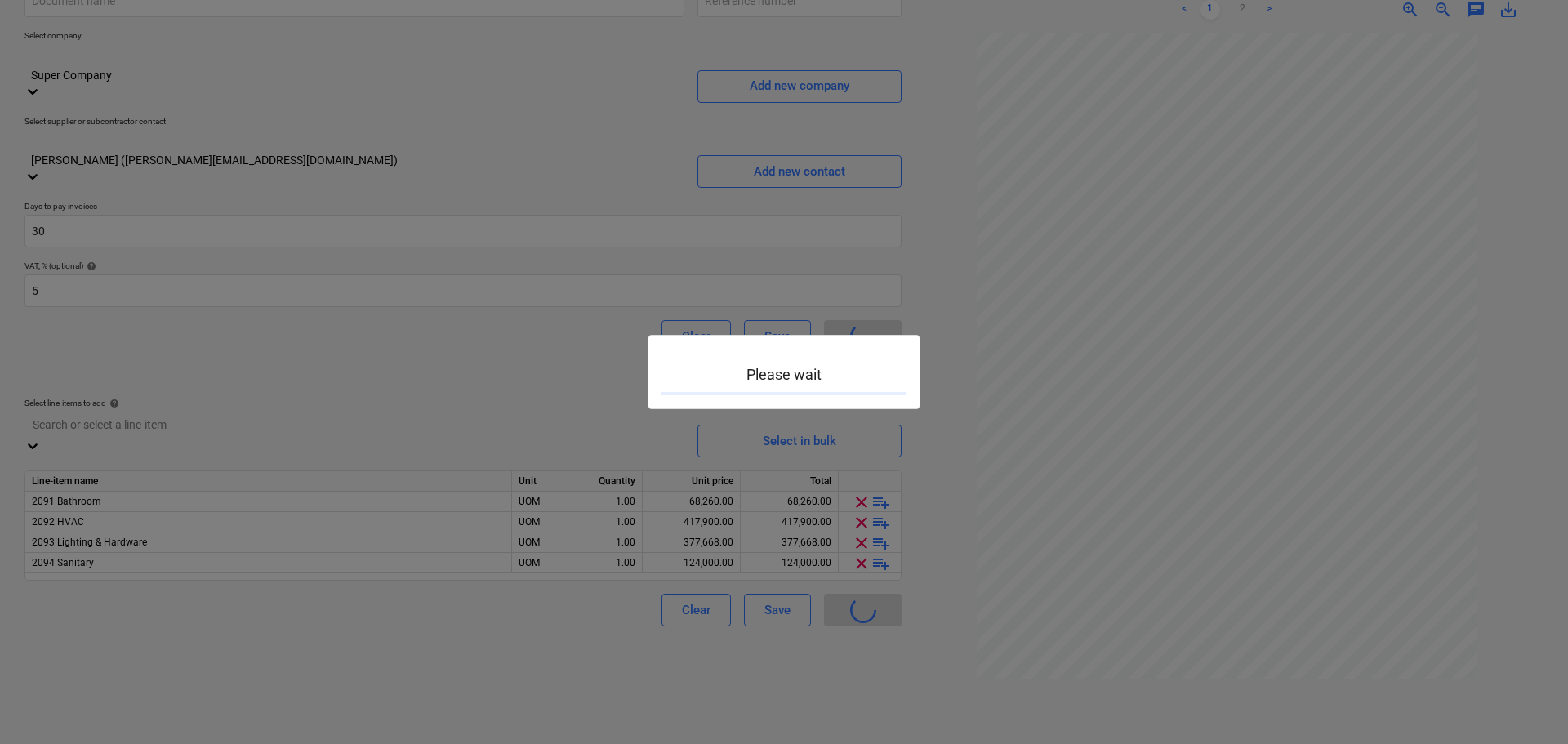
type input "10001-SO-002"
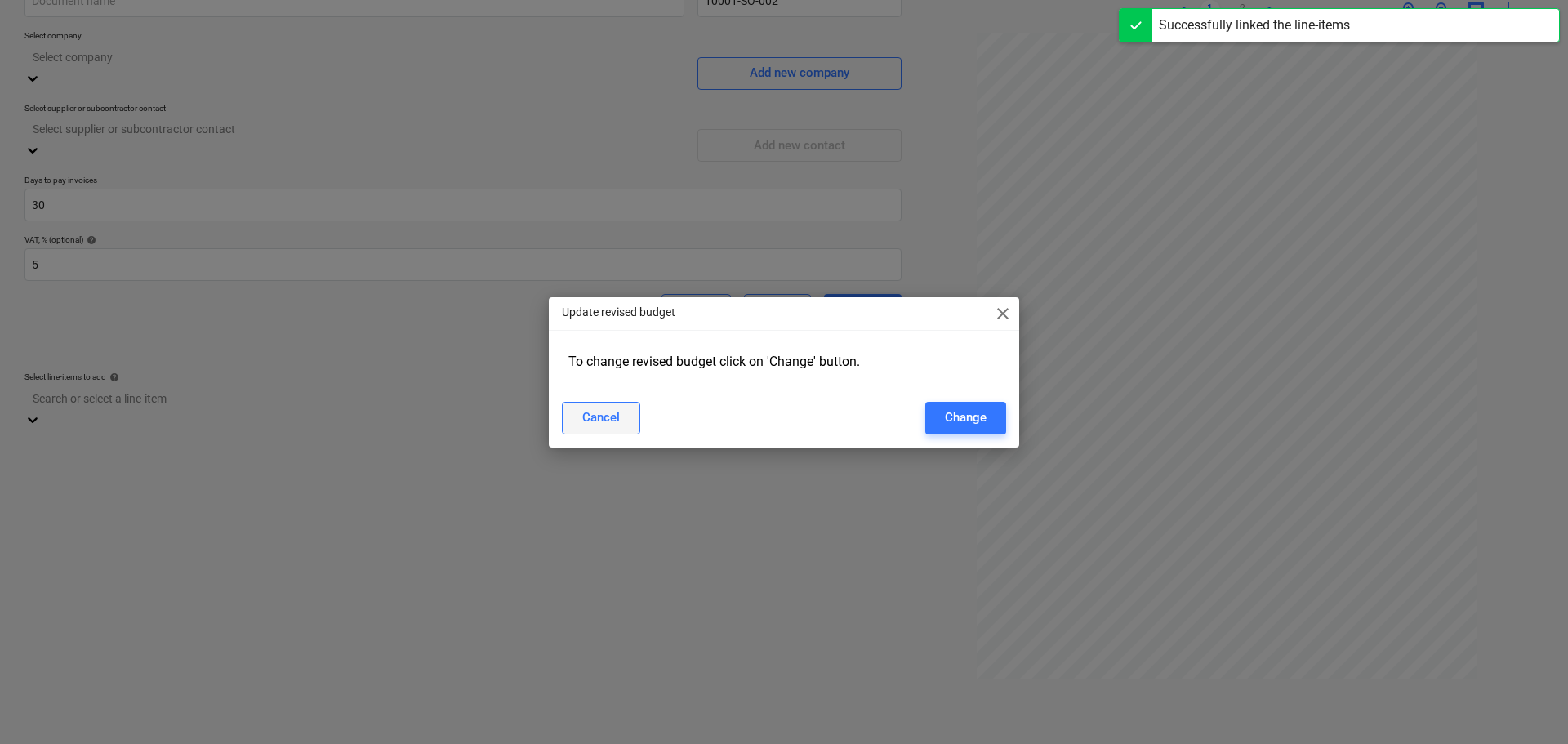
click at [621, 418] on button "Cancel" at bounding box center [601, 418] width 78 height 33
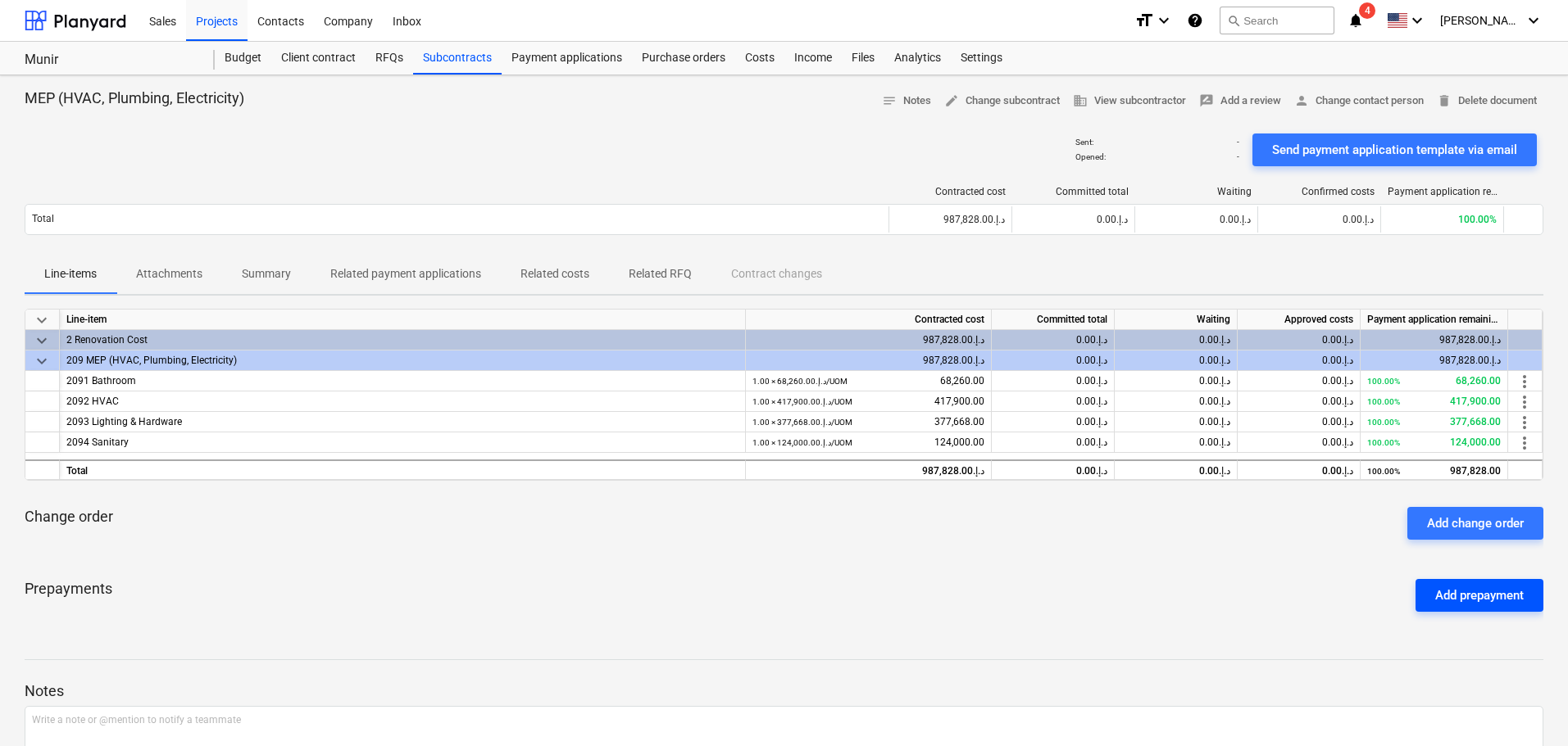
click at [1449, 586] on div "Add prepayment" at bounding box center [1478, 595] width 89 height 21
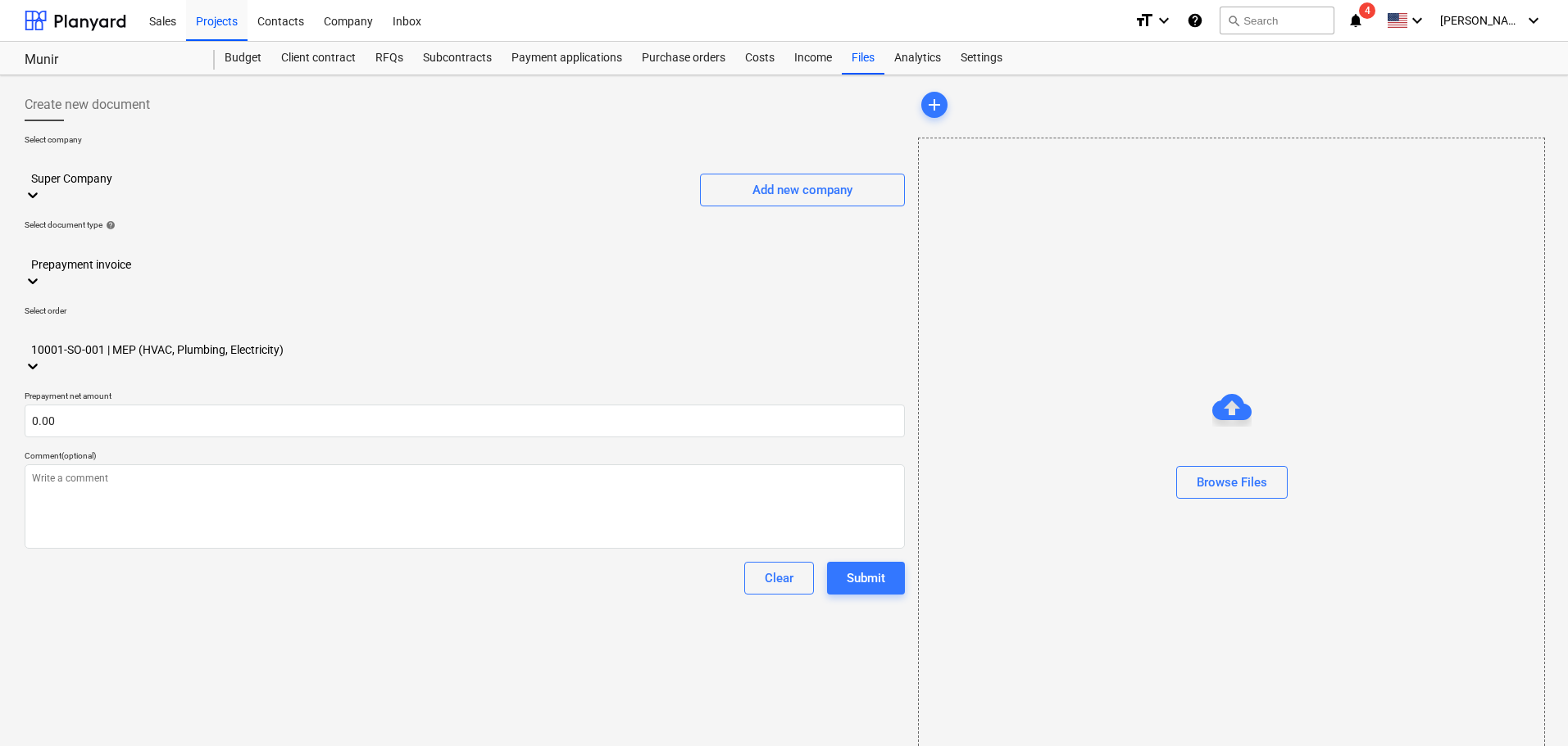
click at [107, 238] on div at bounding box center [464, 247] width 864 height 19
click at [109, 404] on input "text" at bounding box center [464, 420] width 880 height 33
type input "100,000.00"
click at [889, 562] on button "Submit" at bounding box center [866, 578] width 78 height 33
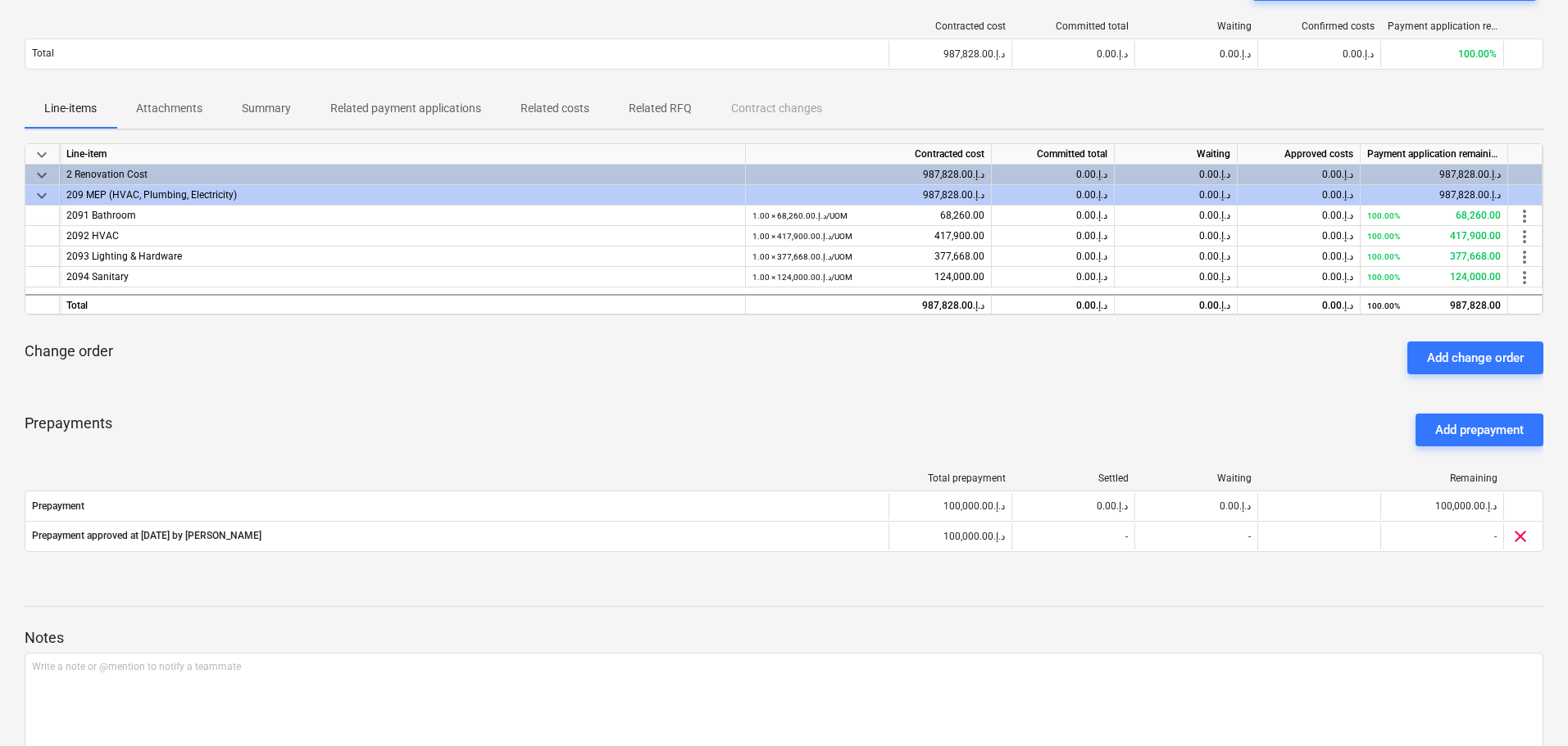
scroll to position [164, 0]
click at [1462, 368] on div "Add change order" at bounding box center [1474, 359] width 97 height 21
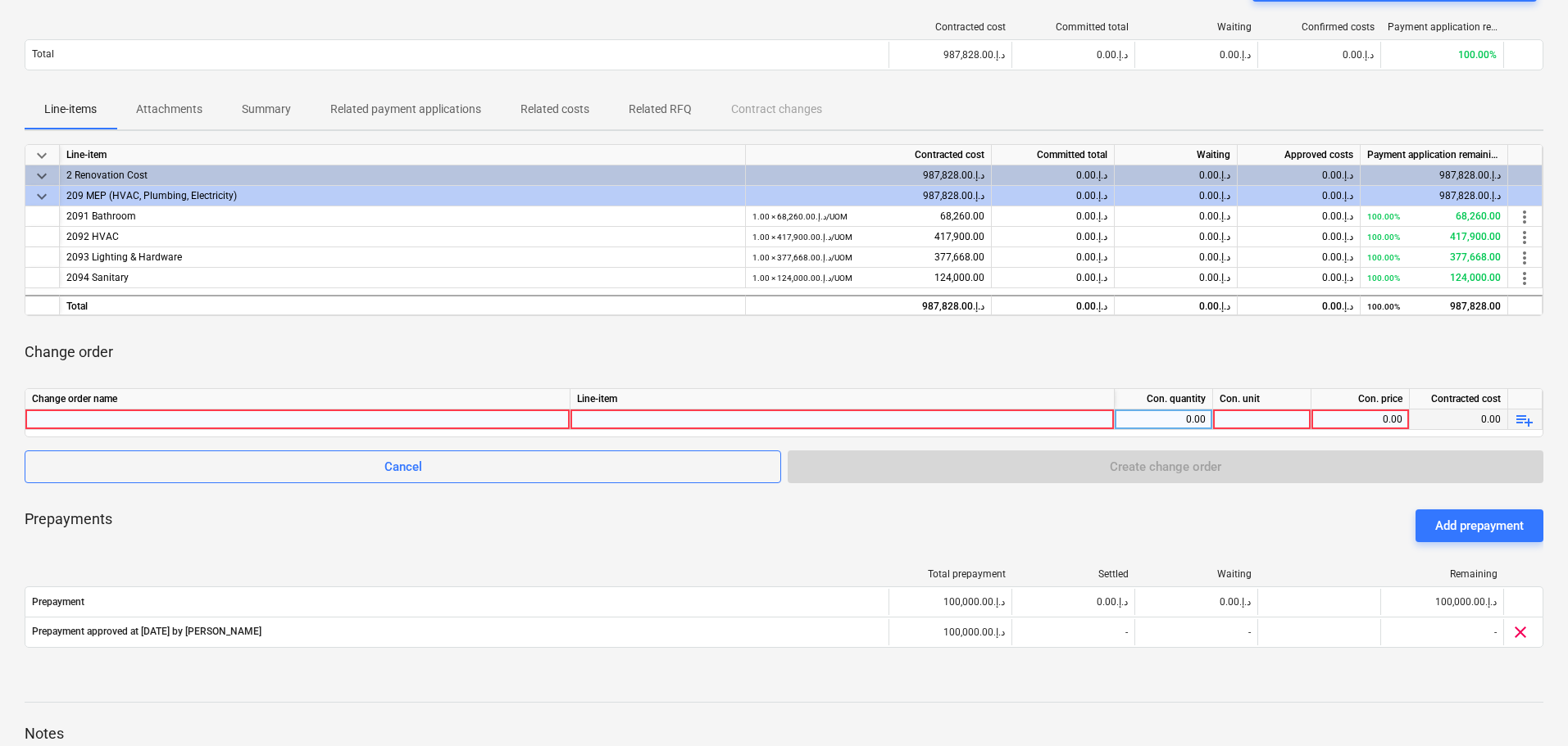
click at [501, 421] on div at bounding box center [297, 419] width 531 height 20
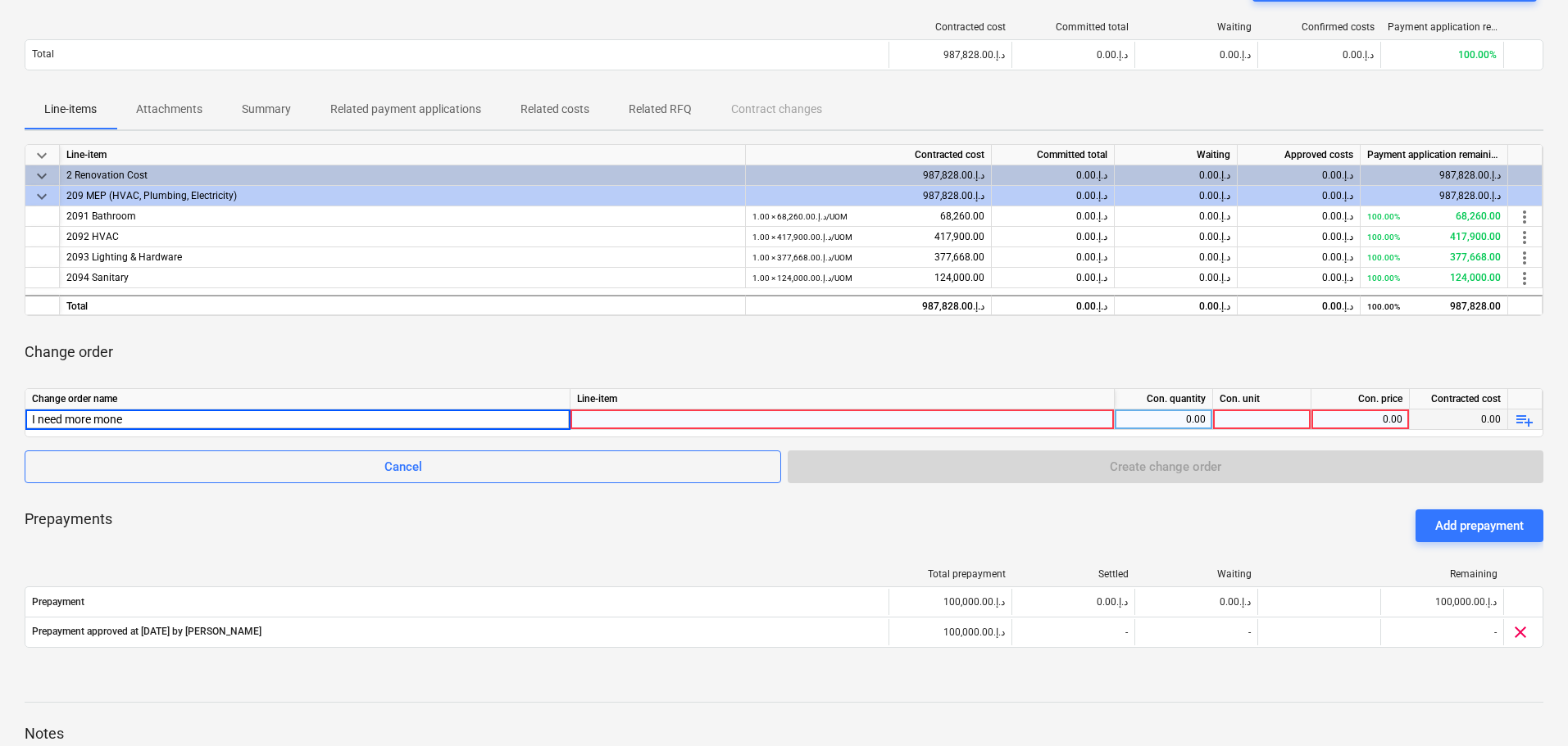
type input "I need more money"
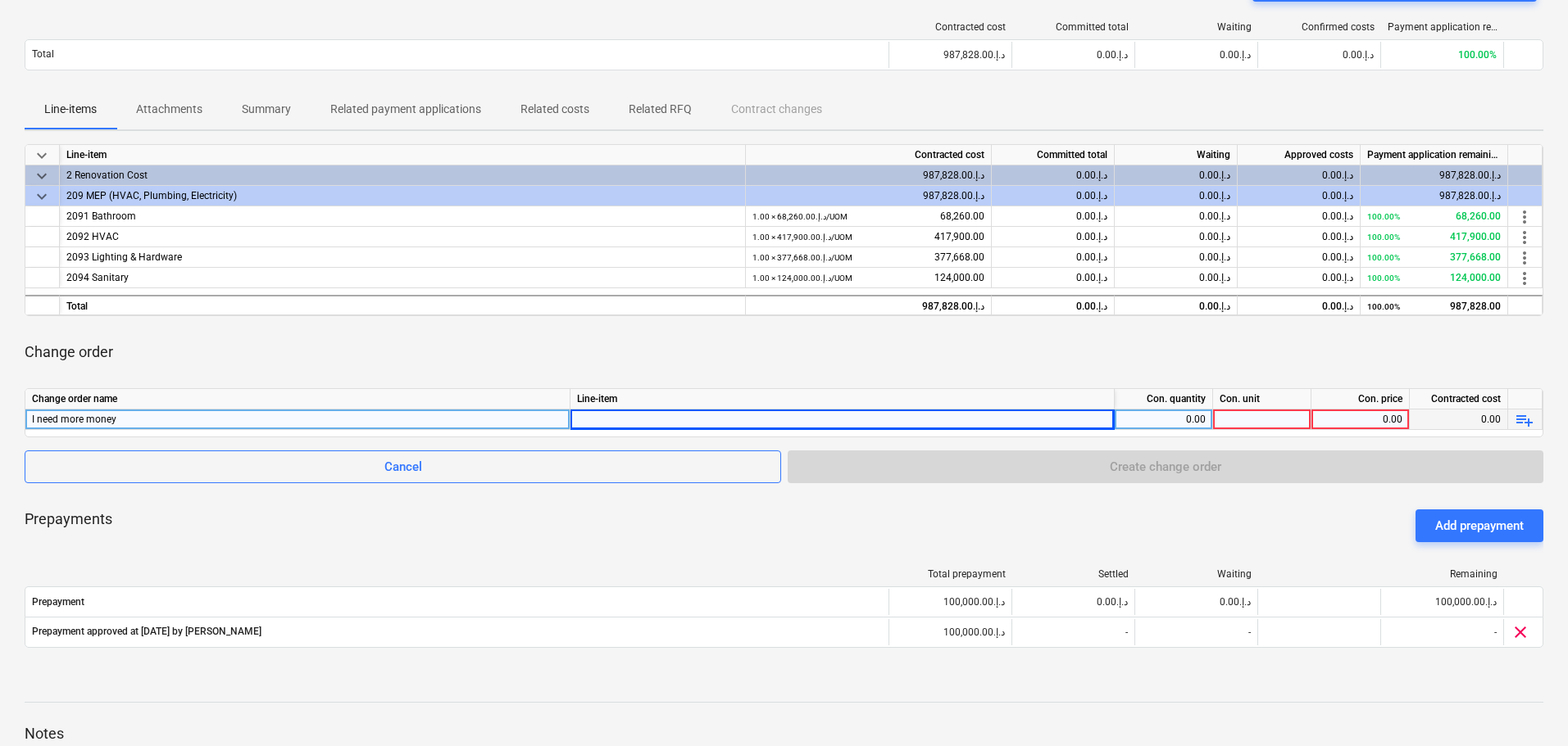
click at [625, 405] on div "Line-item" at bounding box center [843, 399] width 544 height 21
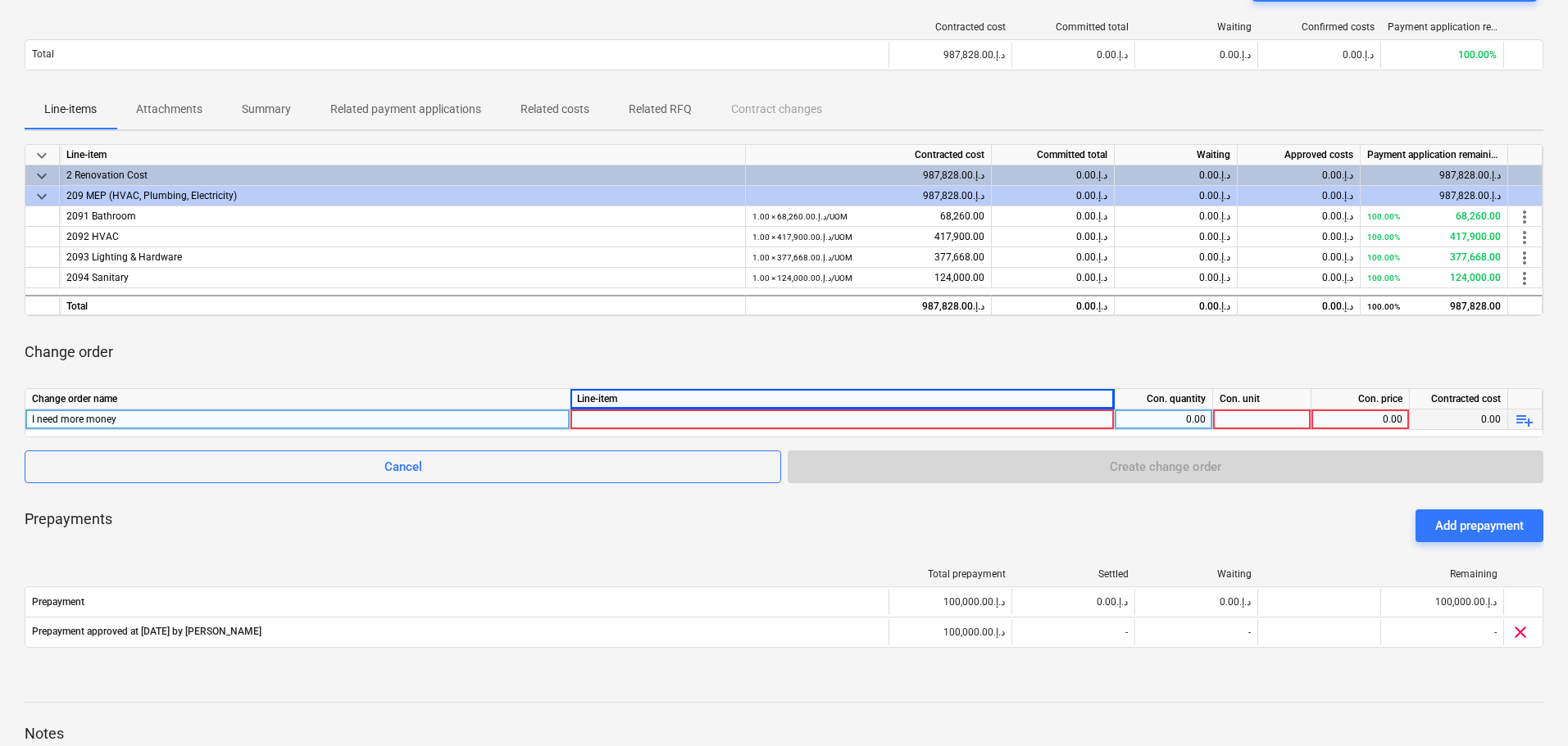
click at [1091, 422] on div at bounding box center [842, 431] width 530 height 44
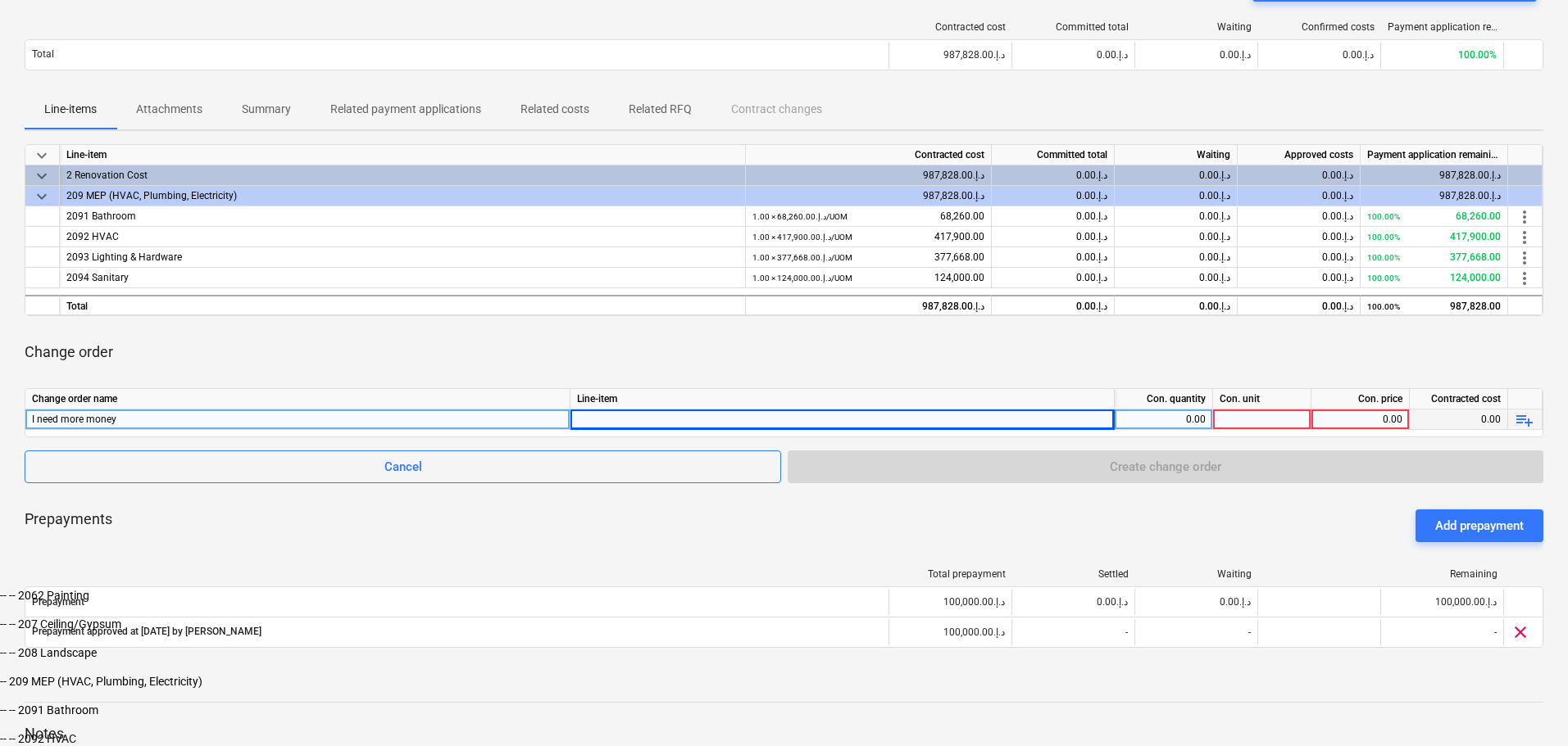
scroll to position [627, 0]
click at [722, 703] on div "-- -- 2091 Bathroom" at bounding box center [784, 709] width 1568 height 13
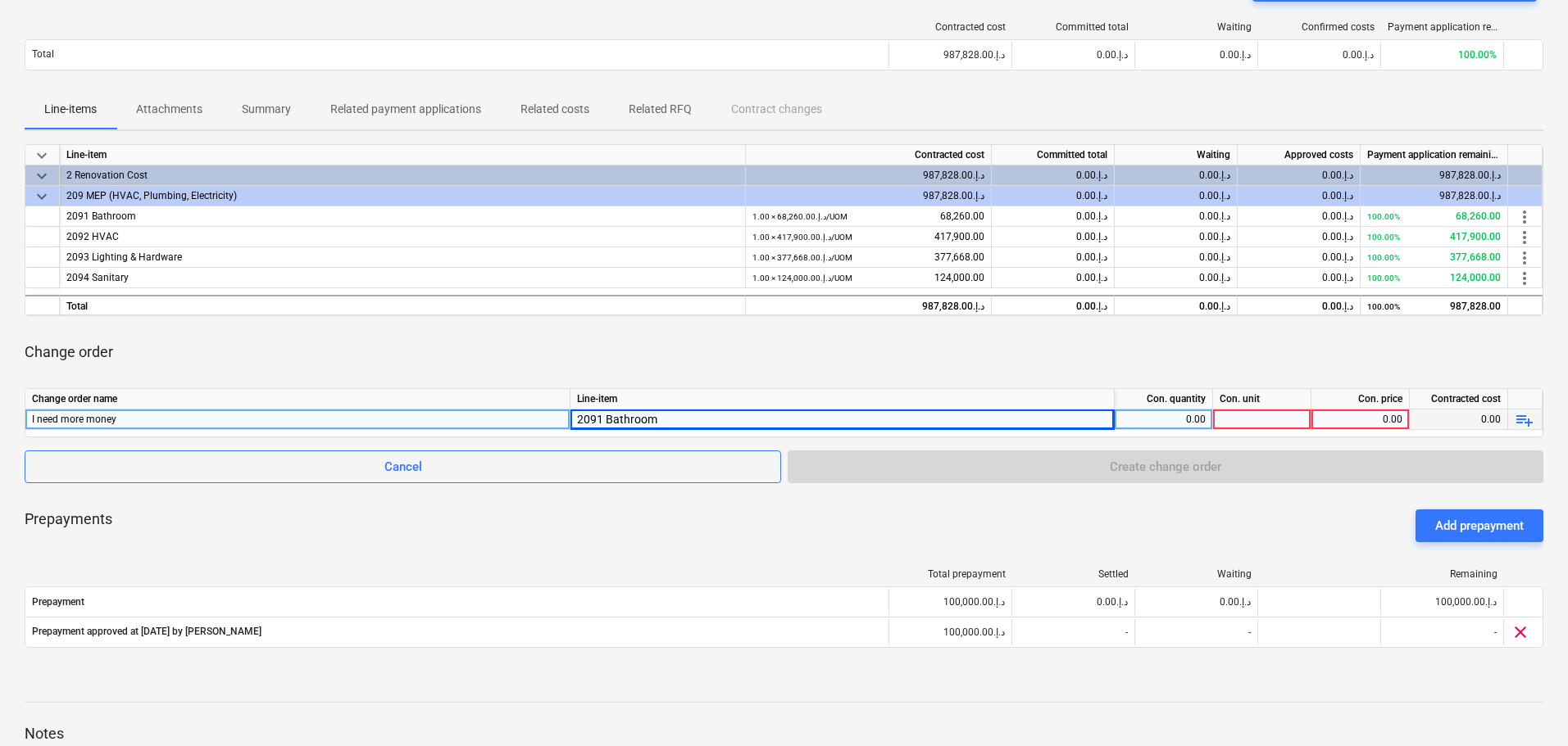
click at [852, 536] on div "Prepayments Add prepayment" at bounding box center [784, 525] width 1518 height 59
click at [1241, 413] on div at bounding box center [1261, 419] width 99 height 21
type input "1"
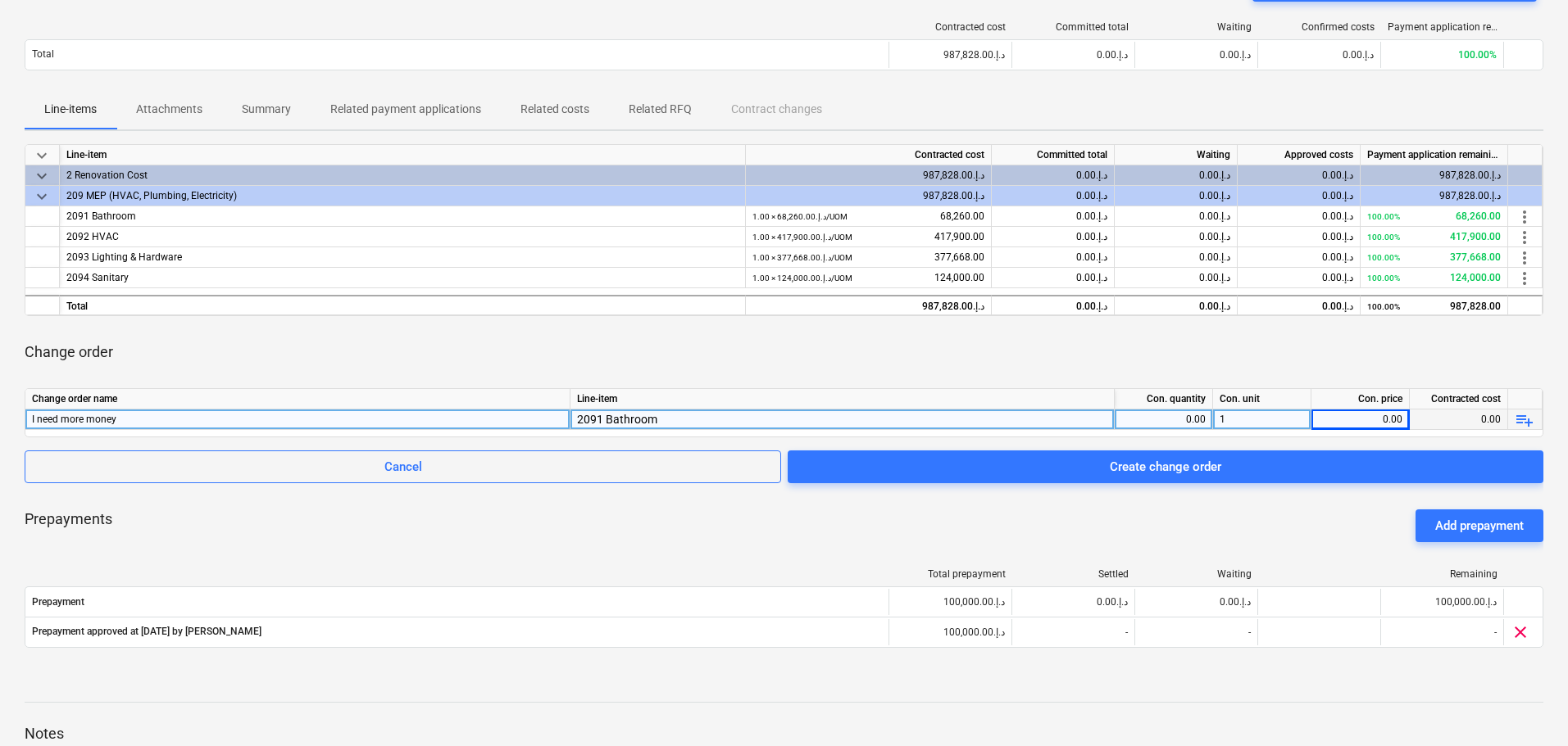
click at [1361, 405] on div "Con. price" at bounding box center [1360, 399] width 99 height 21
drag, startPoint x: 1379, startPoint y: 418, endPoint x: 1419, endPoint y: 416, distance: 40.0
click at [0, 0] on div "I need more money 2091 Bathroom 0.00 1 0.00 0.00 playlist_add" at bounding box center [0, 0] width 0 height 0
click at [1336, 428] on div "0.00" at bounding box center [1360, 419] width 85 height 21
type input "50000"
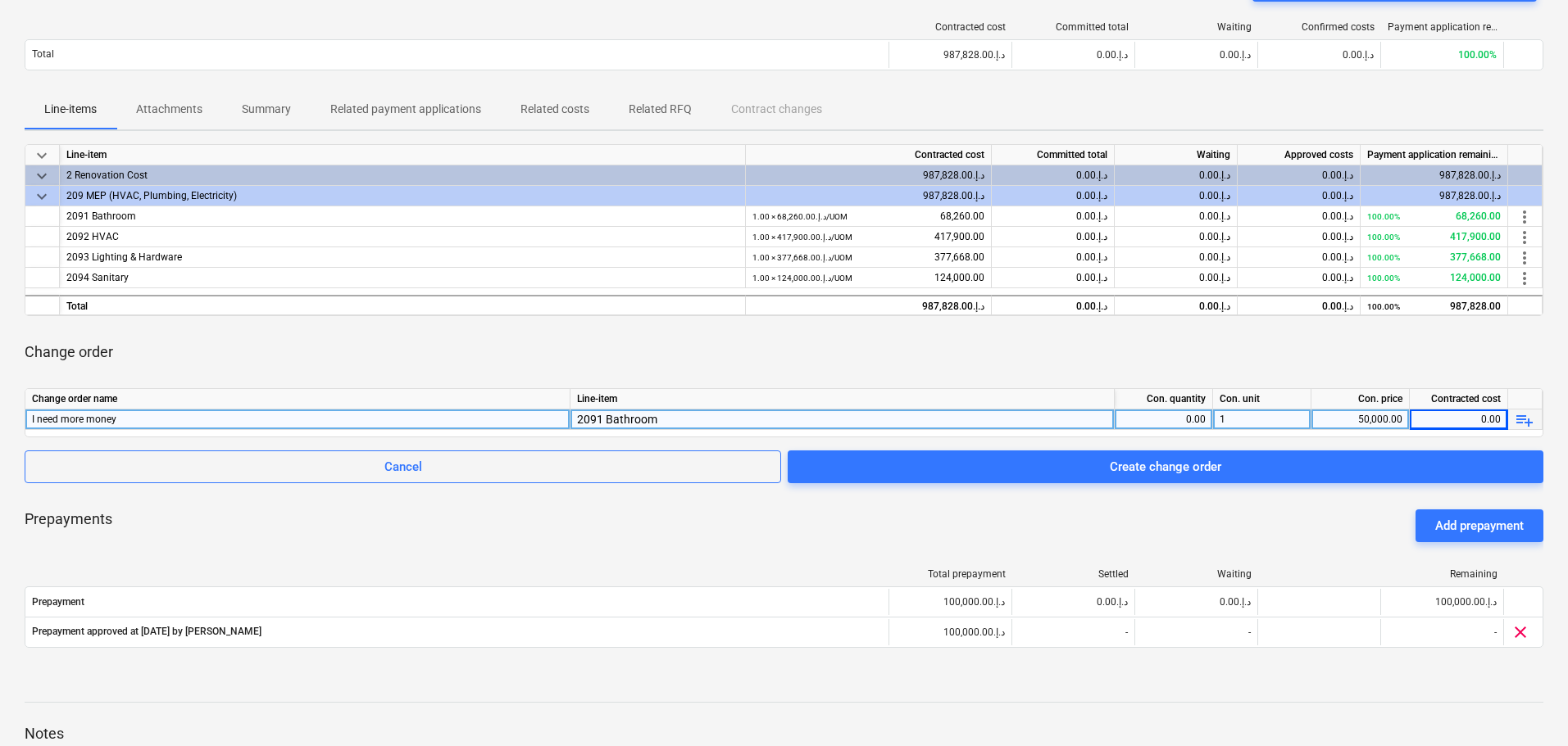
click at [1516, 418] on span "playlist_add" at bounding box center [1524, 420] width 20 height 20
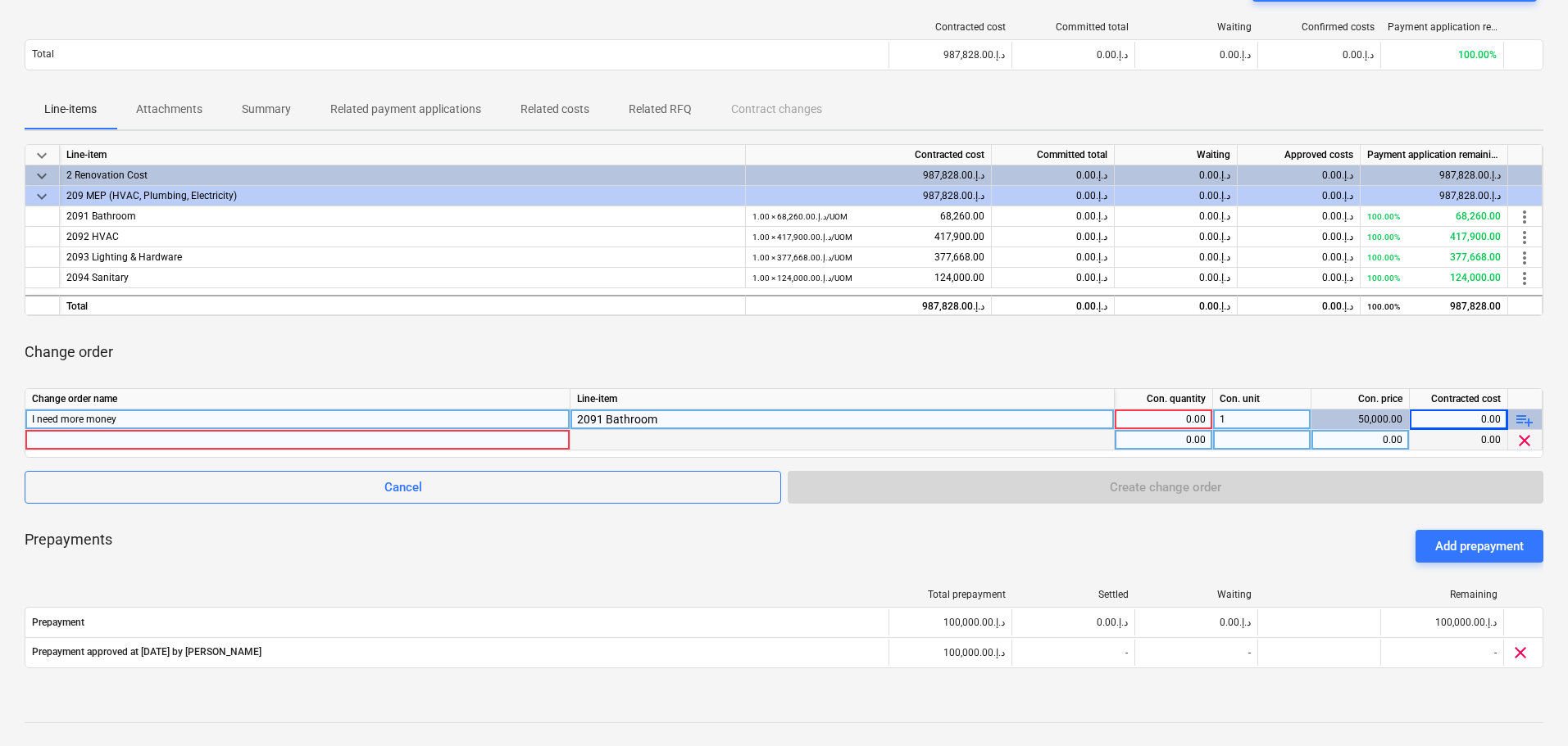
click at [1528, 435] on span "clear" at bounding box center [1524, 441] width 20 height 20
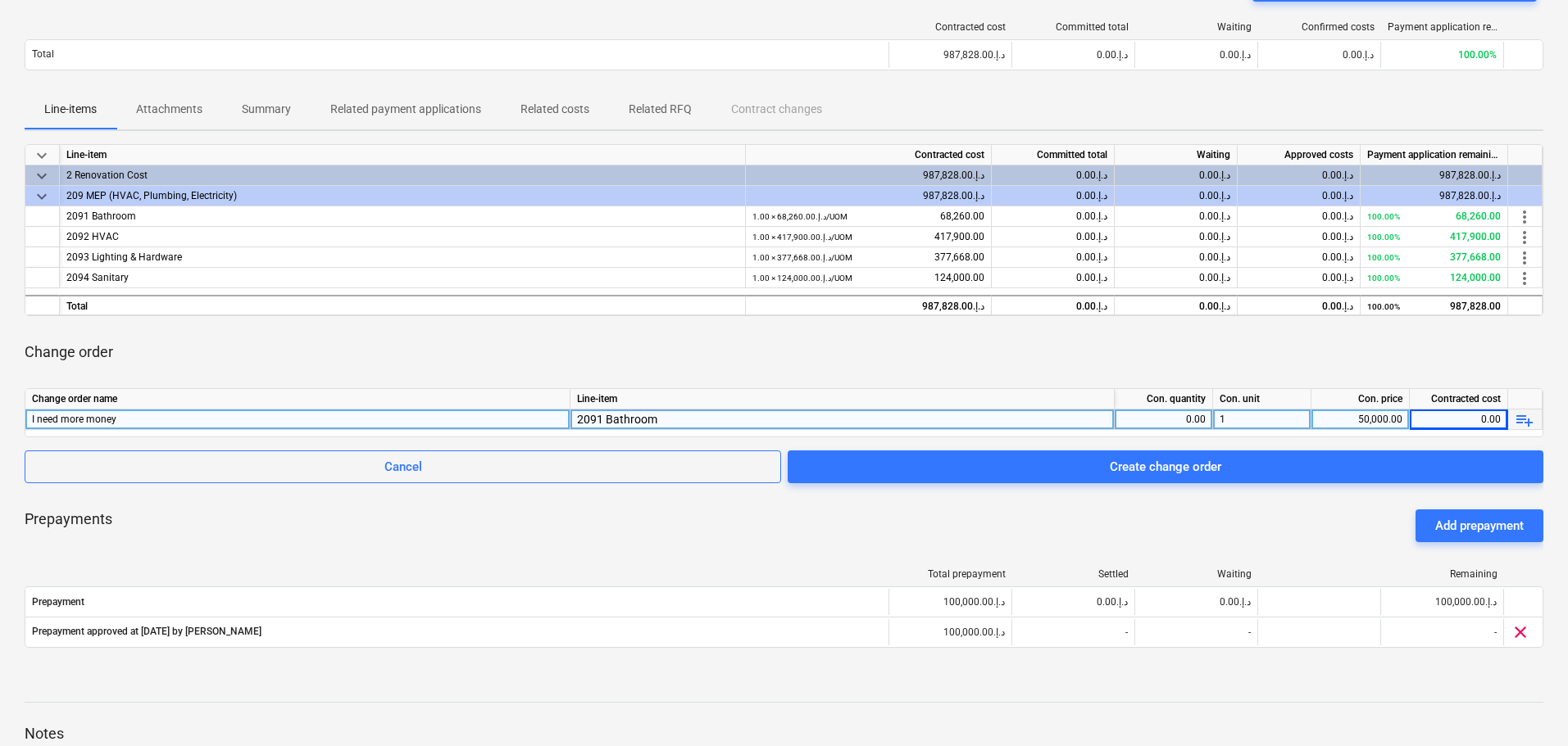
click at [1488, 413] on div "0.00" at bounding box center [1458, 419] width 99 height 21
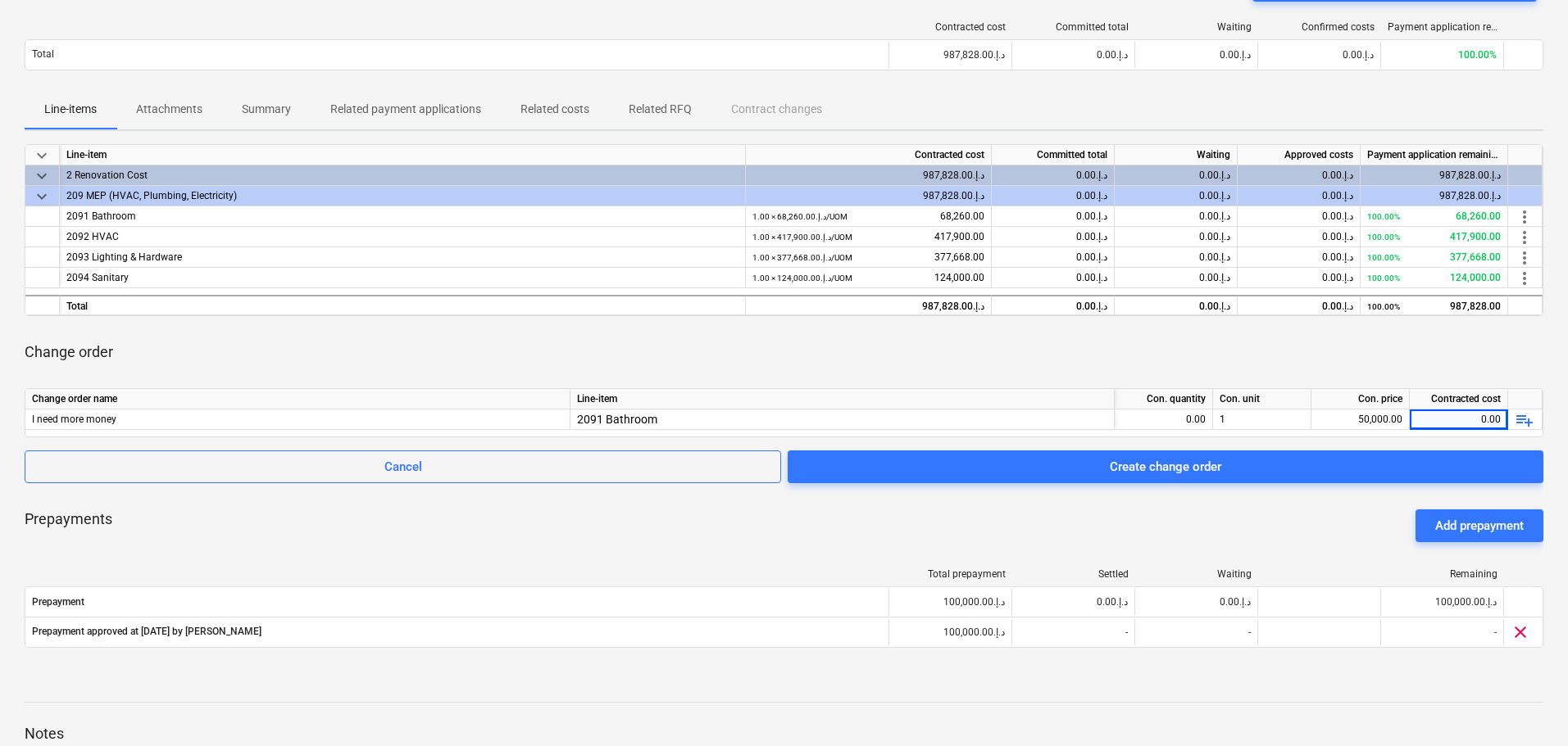
click at [1412, 373] on div "Change order" at bounding box center [784, 353] width 1518 height 46
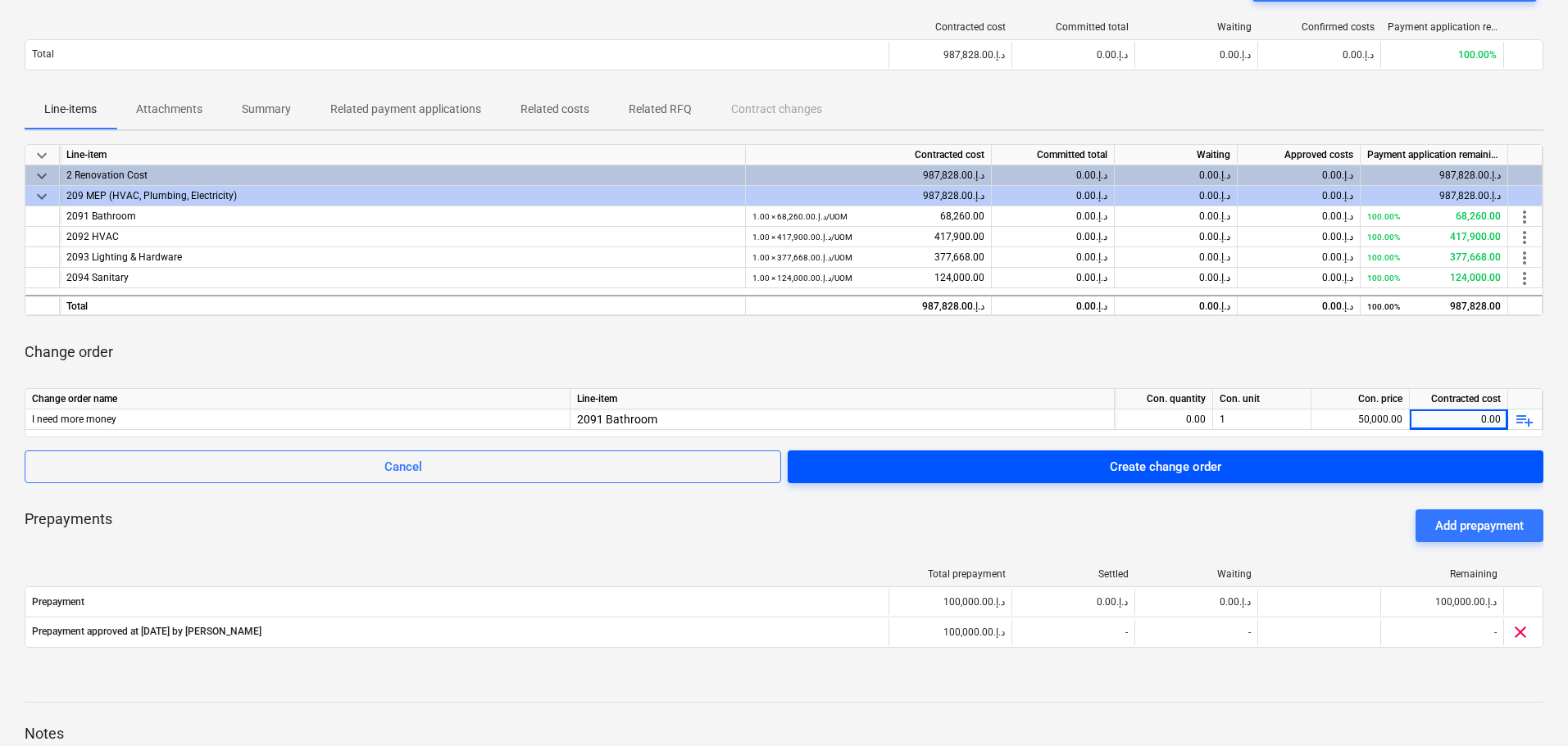
click at [1156, 473] on div "Create change order" at bounding box center [1166, 466] width 112 height 21
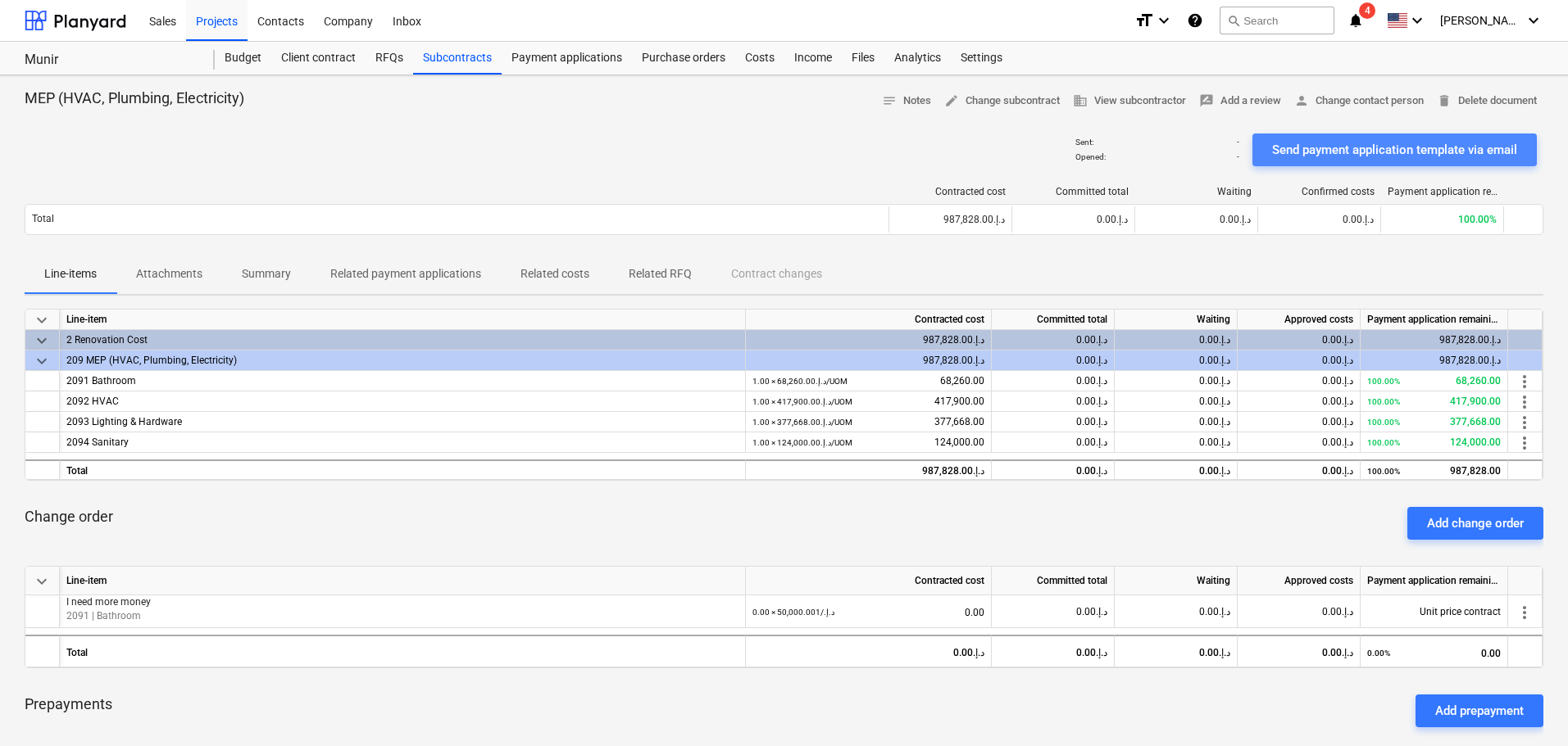
click at [1376, 145] on div "Send payment application template via email" at bounding box center [1395, 149] width 245 height 21
click at [617, 90] on div "MEP (HVAC, Plumbing, Electricity) notes Notes edit Change subcontract business …" at bounding box center [784, 101] width 1518 height 25
click at [563, 58] on div "Payment applications 1" at bounding box center [566, 58] width 131 height 33
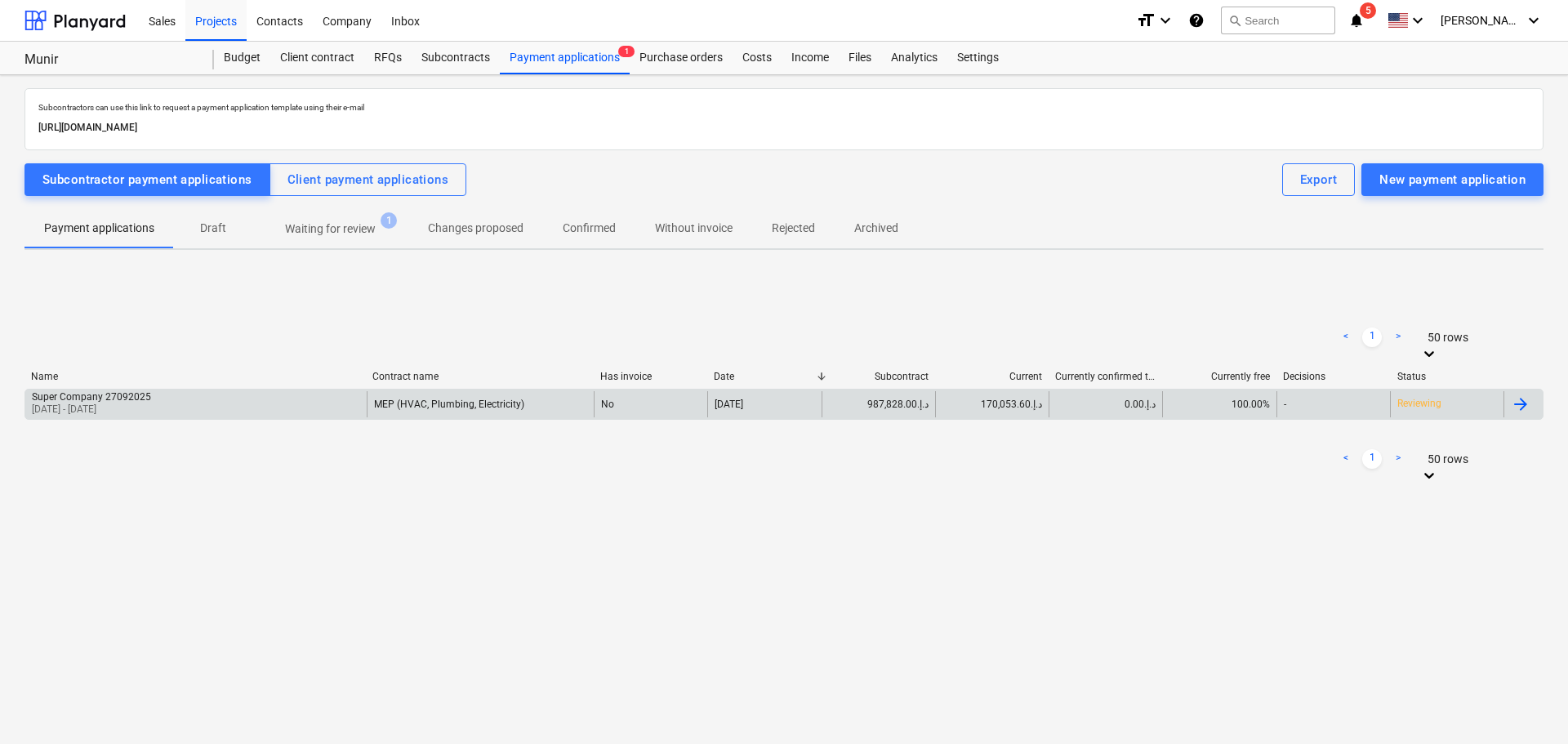
click at [176, 410] on div "Super Company 27092025 27 Sep 2025 - 27 Sep 2025" at bounding box center [196, 404] width 342 height 26
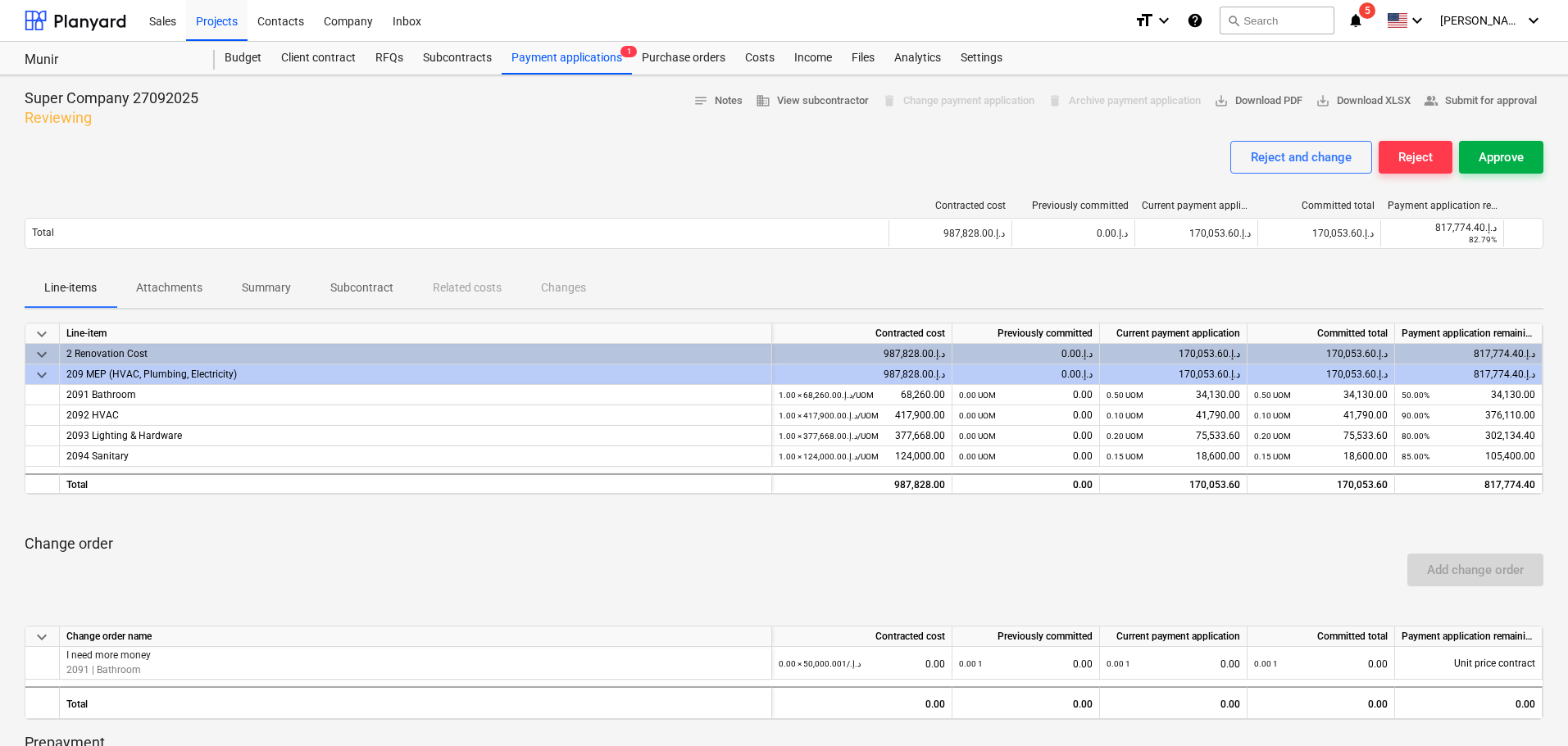
click at [1503, 163] on div "Approve" at bounding box center [1500, 156] width 45 height 21
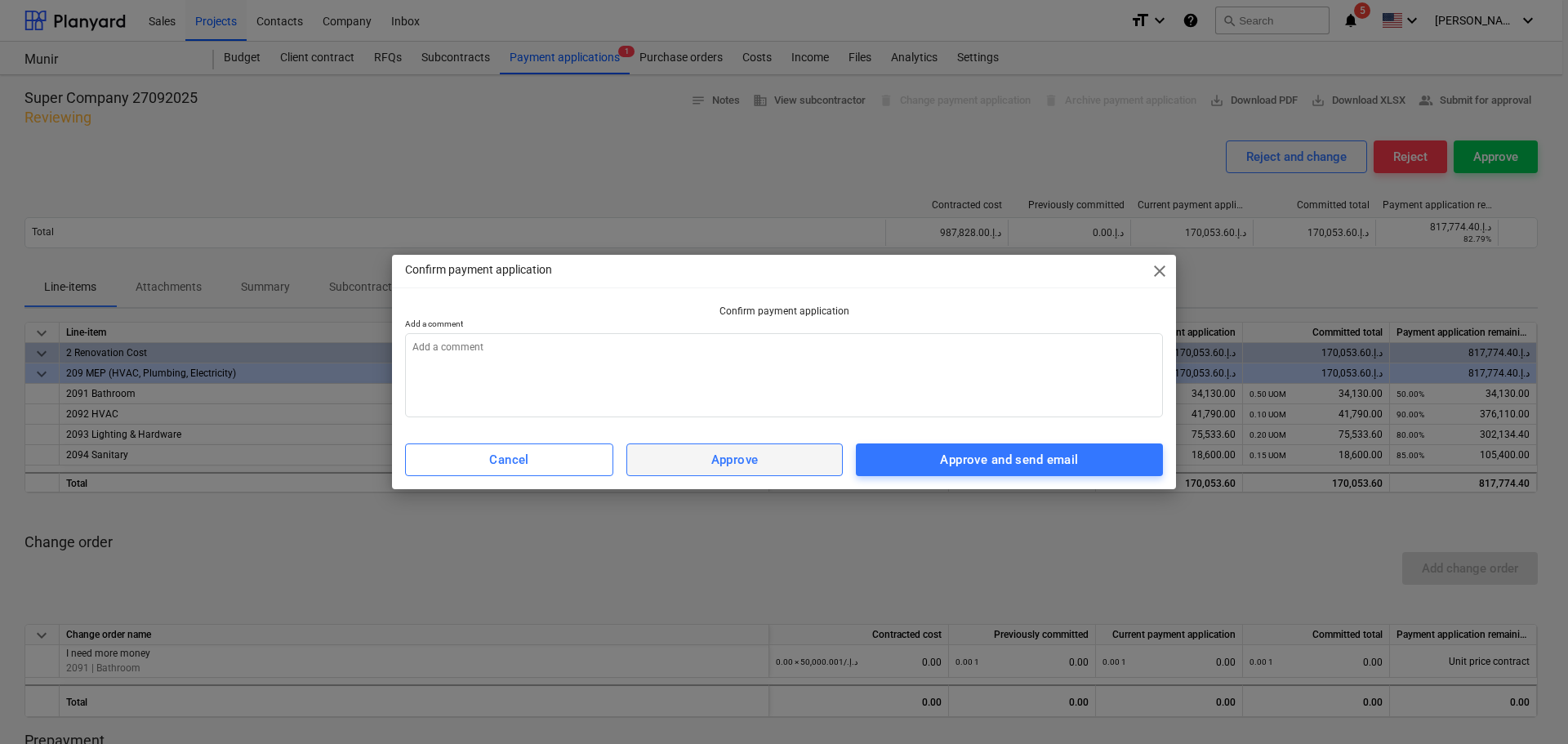
click at [743, 465] on div "Approve" at bounding box center [735, 459] width 48 height 21
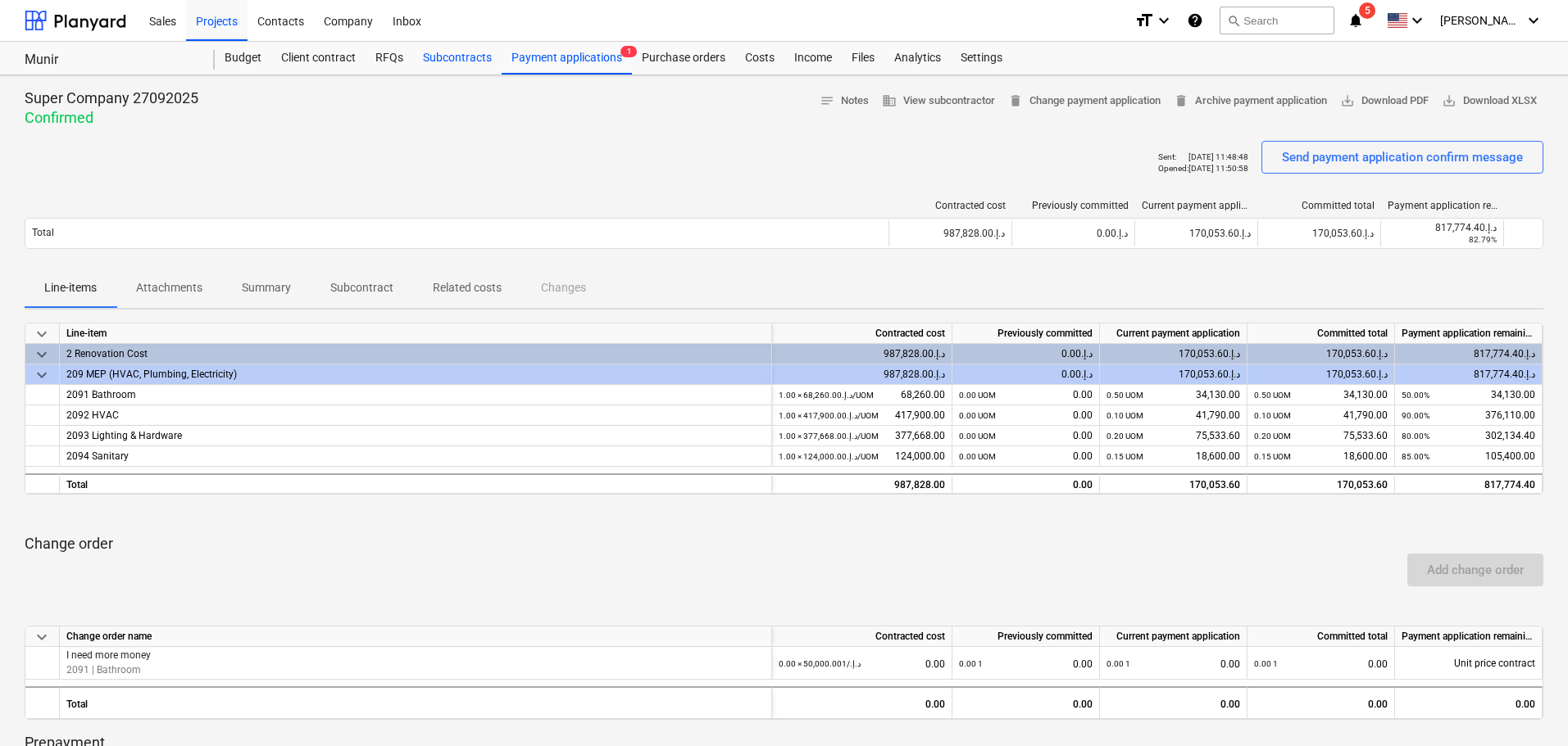
click at [439, 55] on div "Subcontracts" at bounding box center [457, 58] width 89 height 33
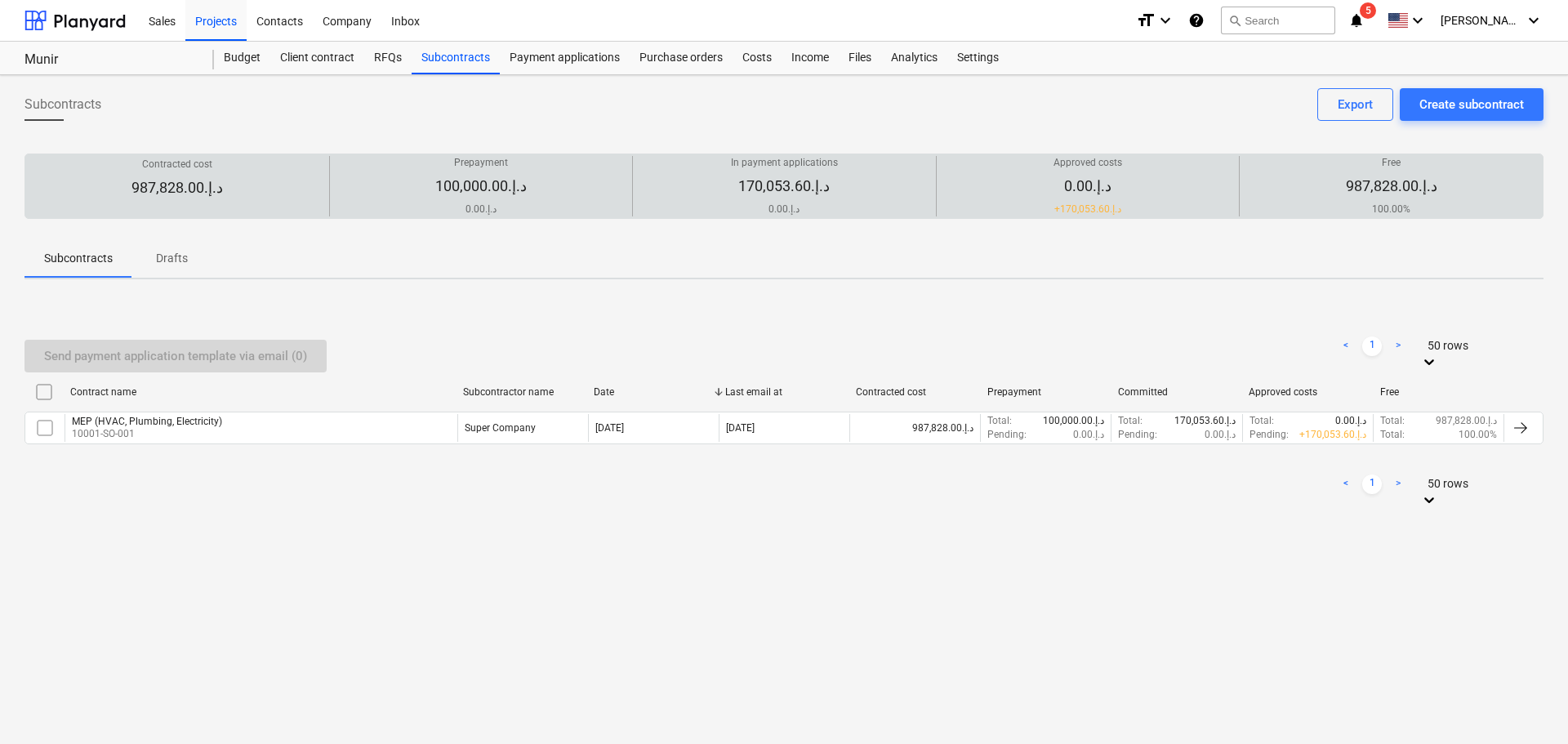
click at [1056, 198] on div "Approved costs 0.00د.إ.‏ + 170,053.60د.إ.‏" at bounding box center [1088, 186] width 290 height 61
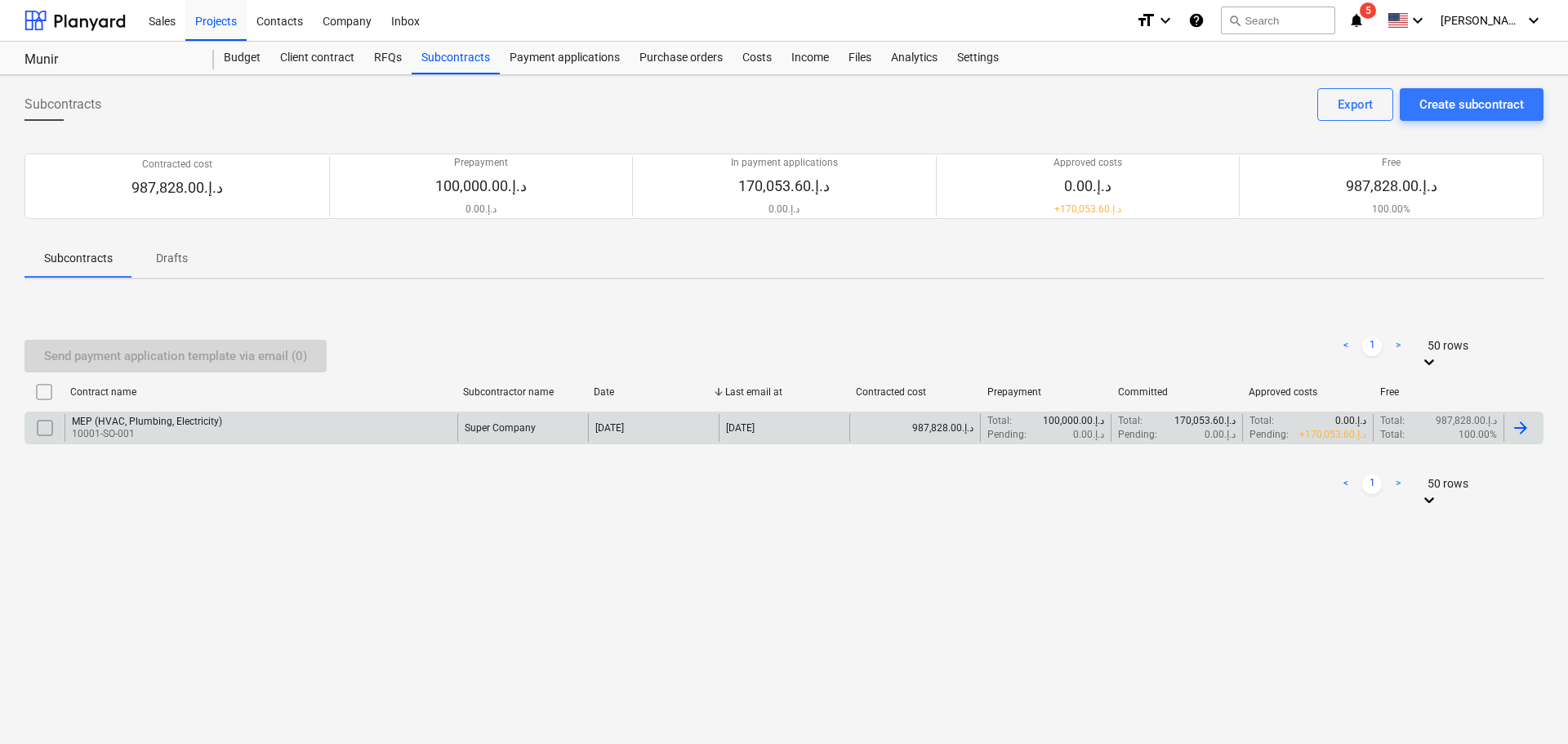
click at [153, 419] on div "MEP (HVAC, Plumbing, Electricity)" at bounding box center [146, 422] width 150 height 12
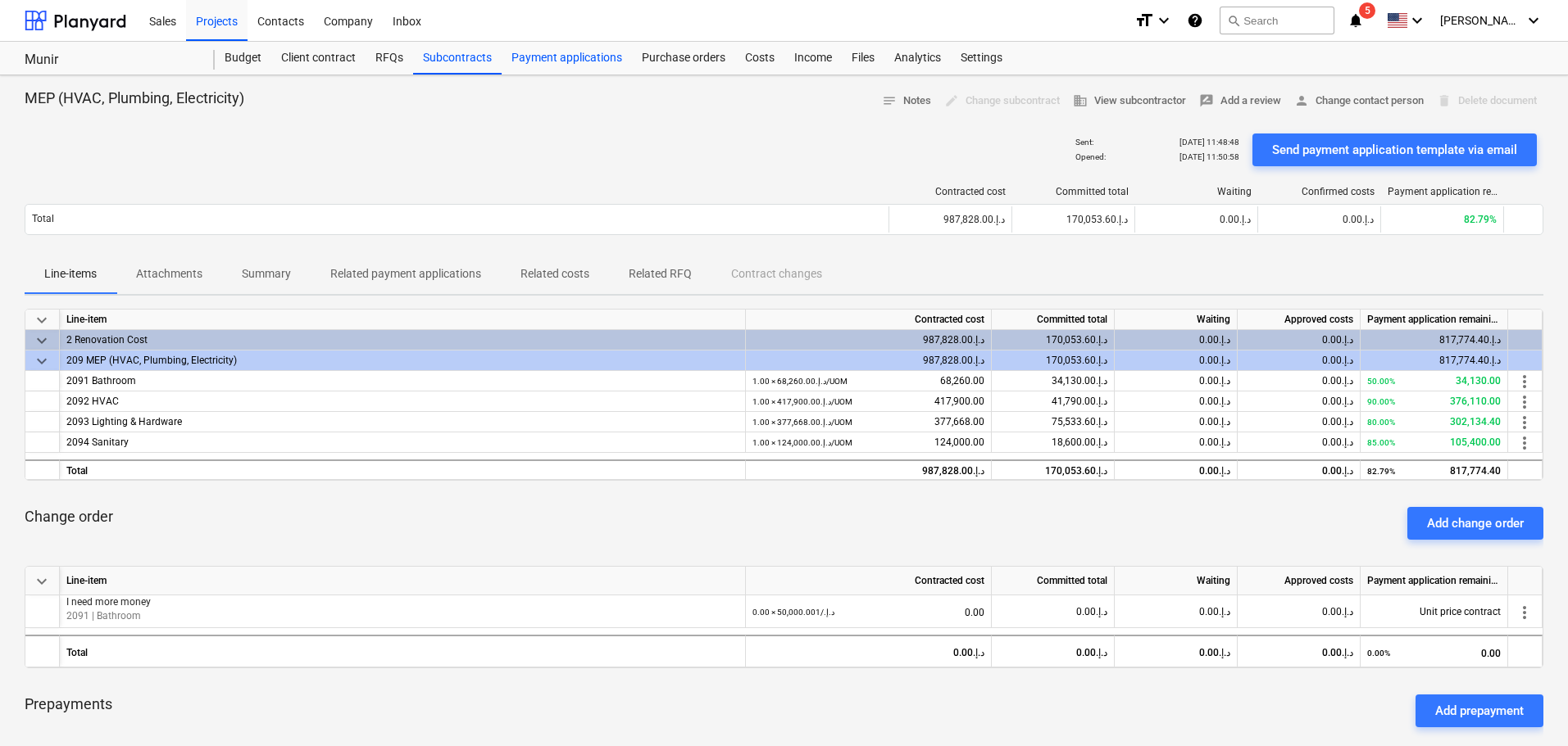
click at [575, 55] on div "Payment applications" at bounding box center [566, 58] width 131 height 33
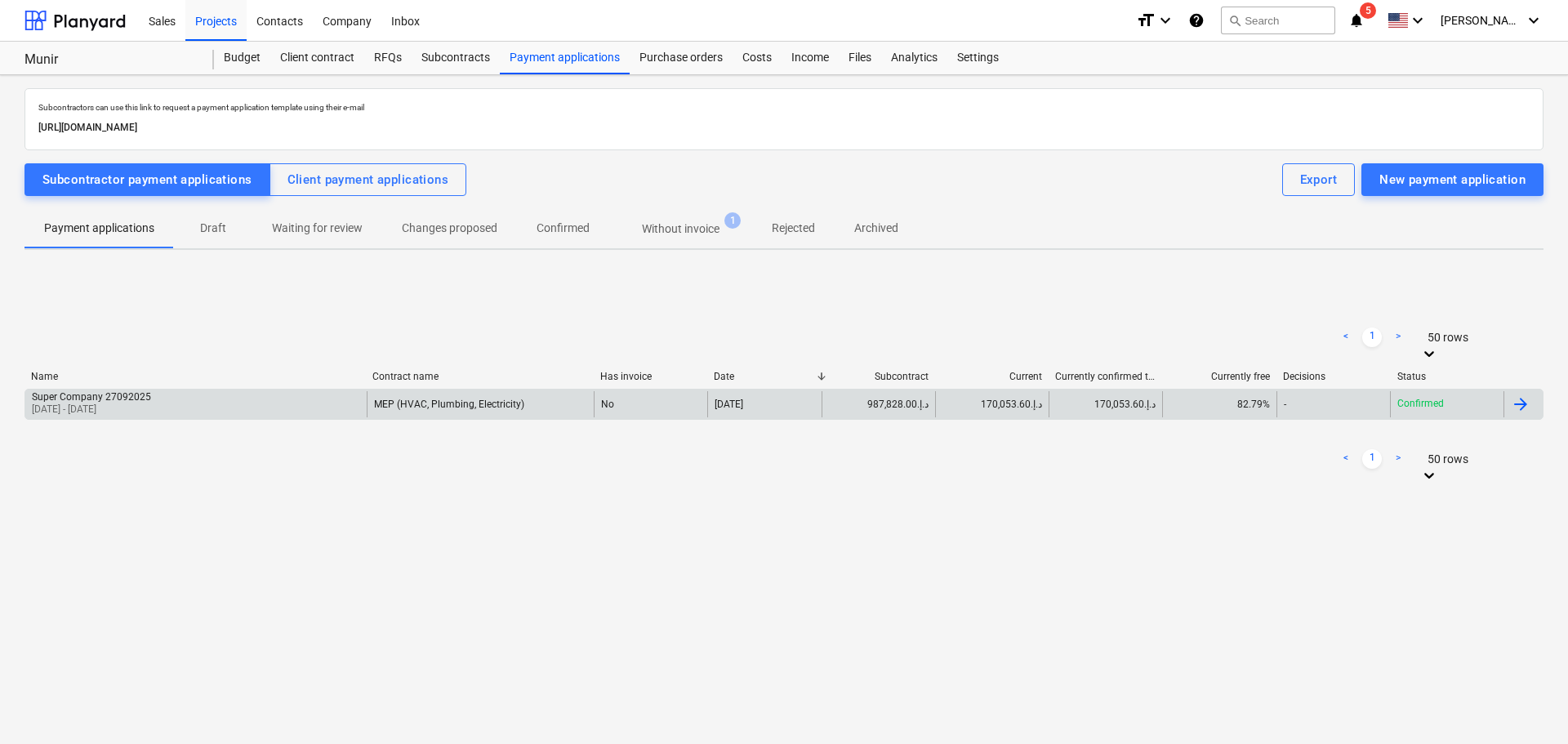
click at [282, 408] on div "Super Company 27092025 27 Sep 2025 - 27 Sep 2025" at bounding box center [196, 404] width 342 height 26
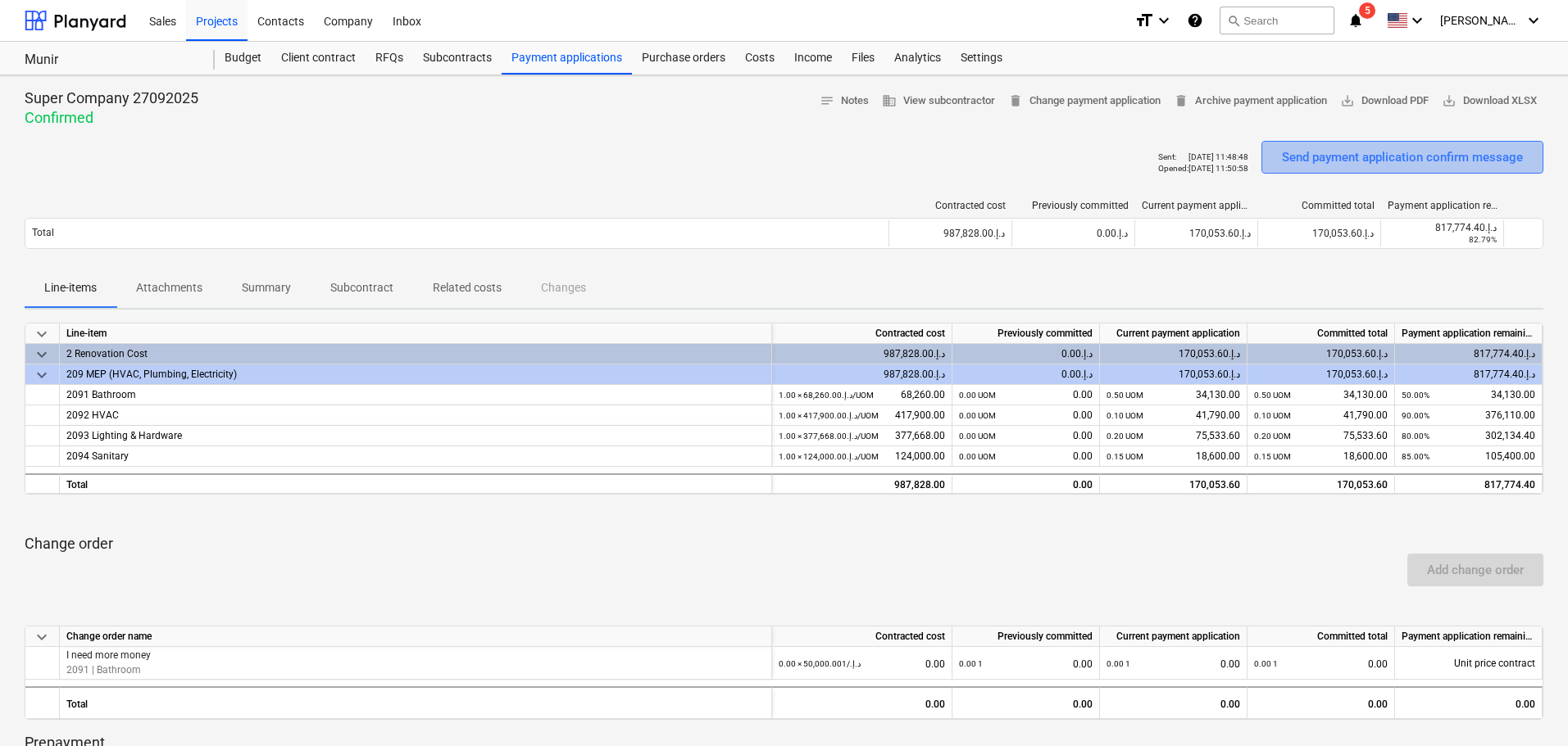
click at [1414, 164] on div "Send payment application confirm message" at bounding box center [1402, 156] width 241 height 21
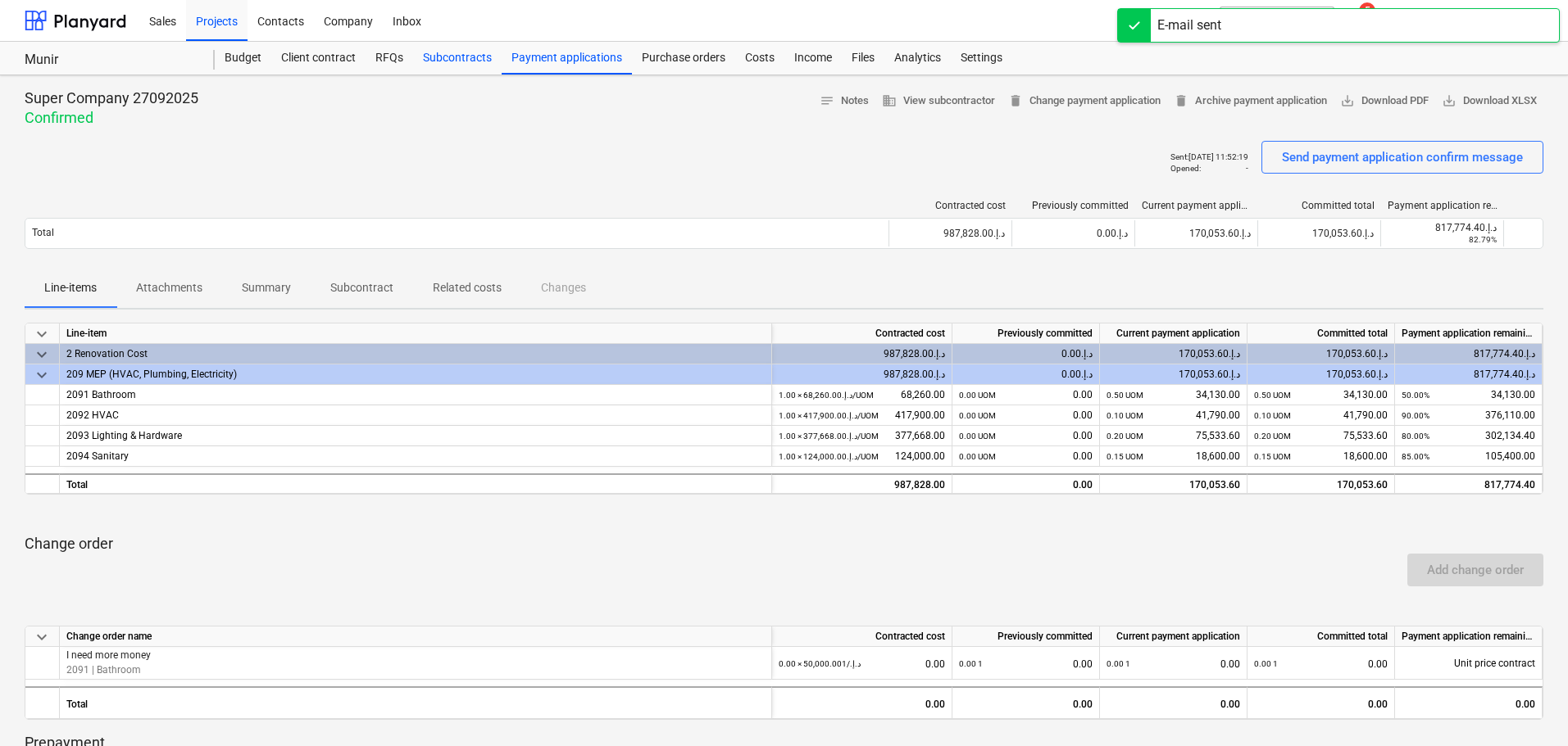
click at [441, 51] on div "Subcontracts" at bounding box center [457, 58] width 89 height 33
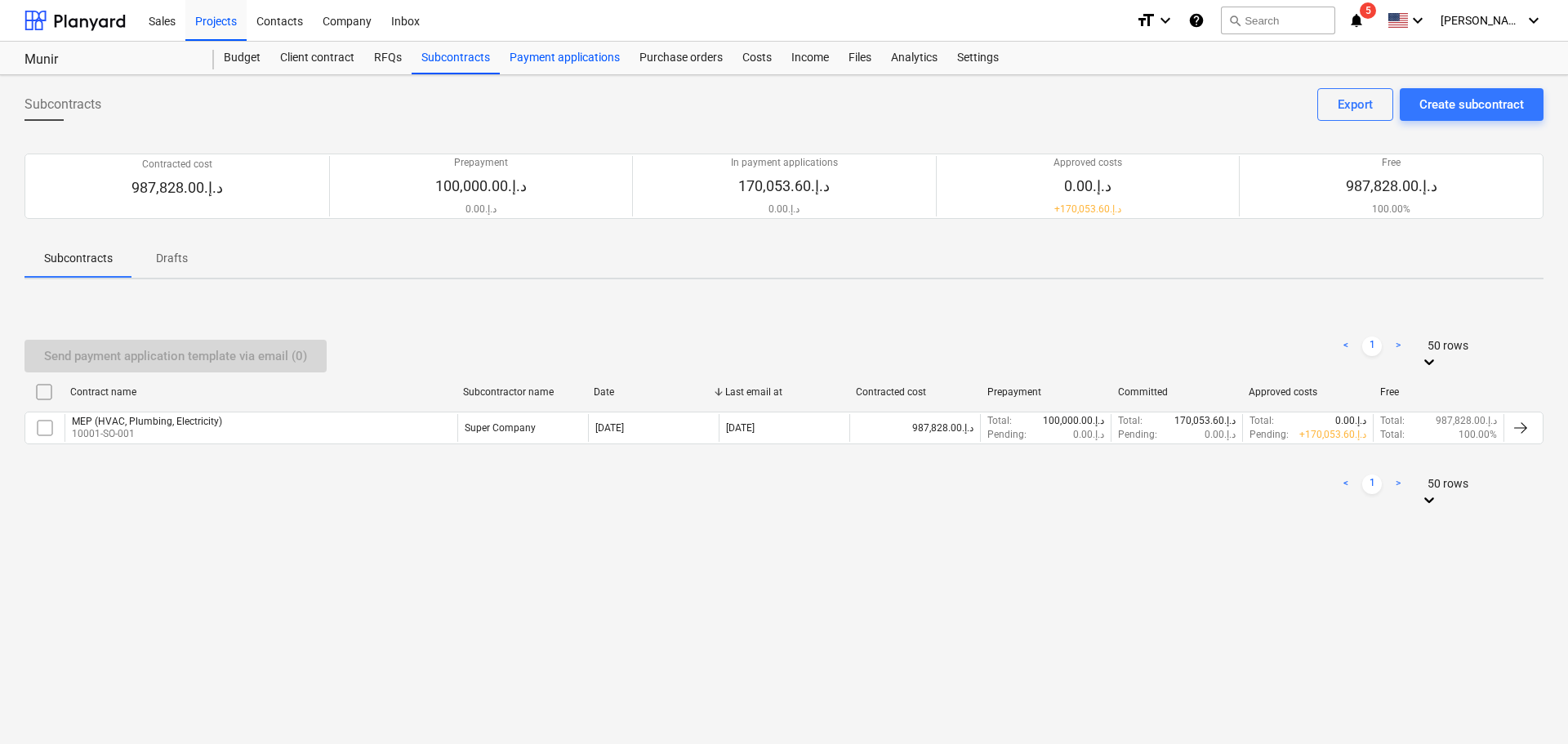
click at [593, 63] on div "Payment applications" at bounding box center [564, 58] width 130 height 33
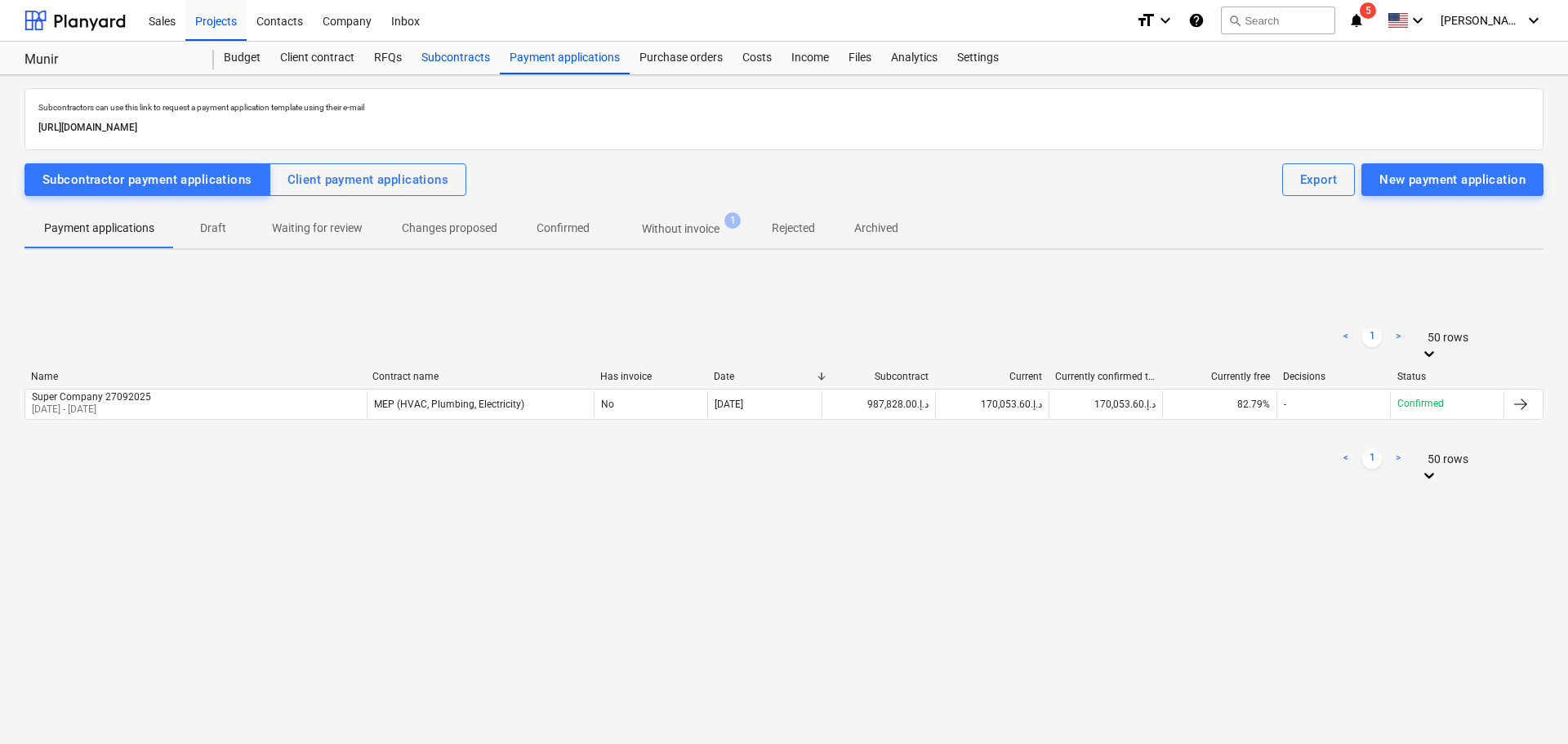
click at [444, 58] on div "Subcontracts" at bounding box center [456, 58] width 88 height 33
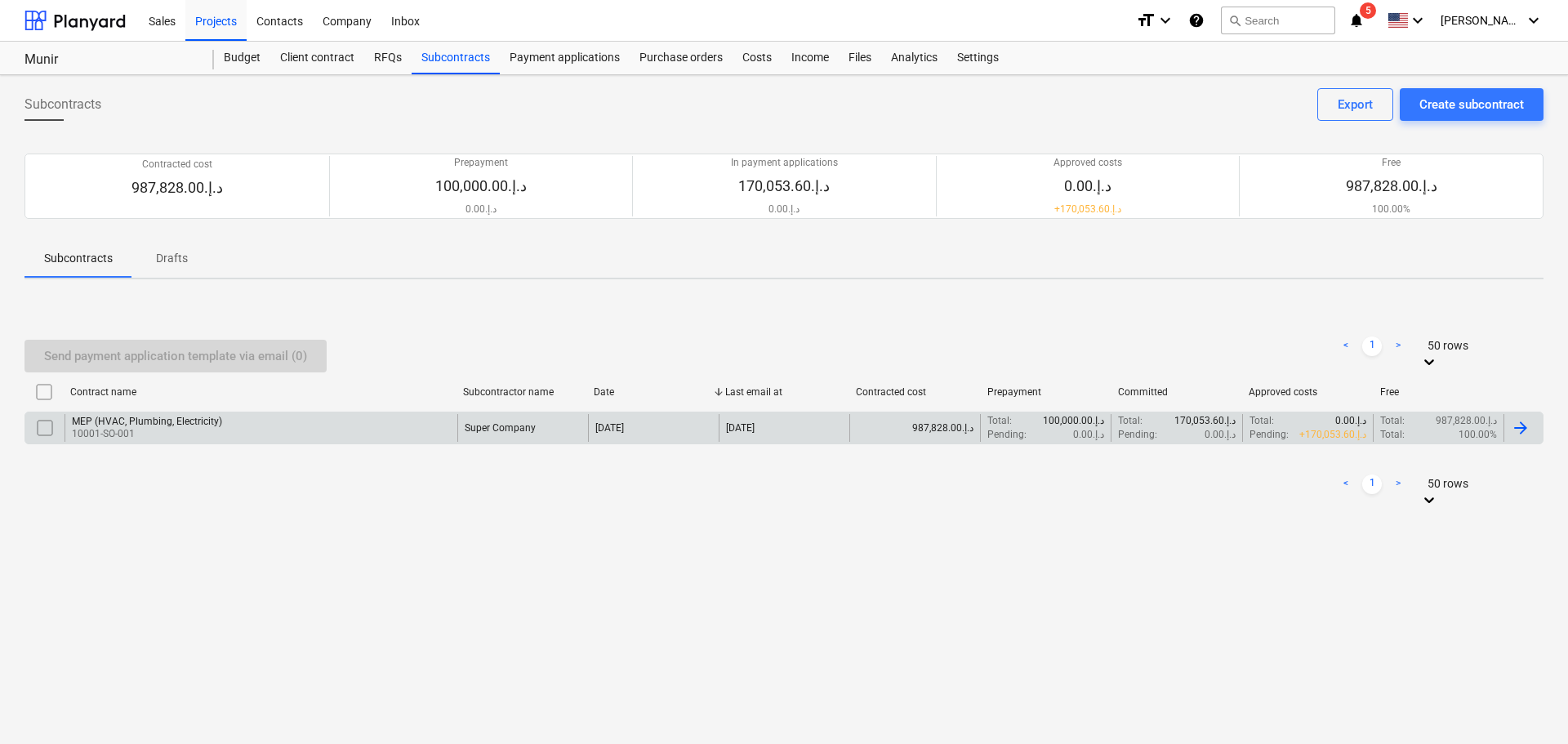
click at [1284, 430] on p "Pending :" at bounding box center [1269, 435] width 39 height 14
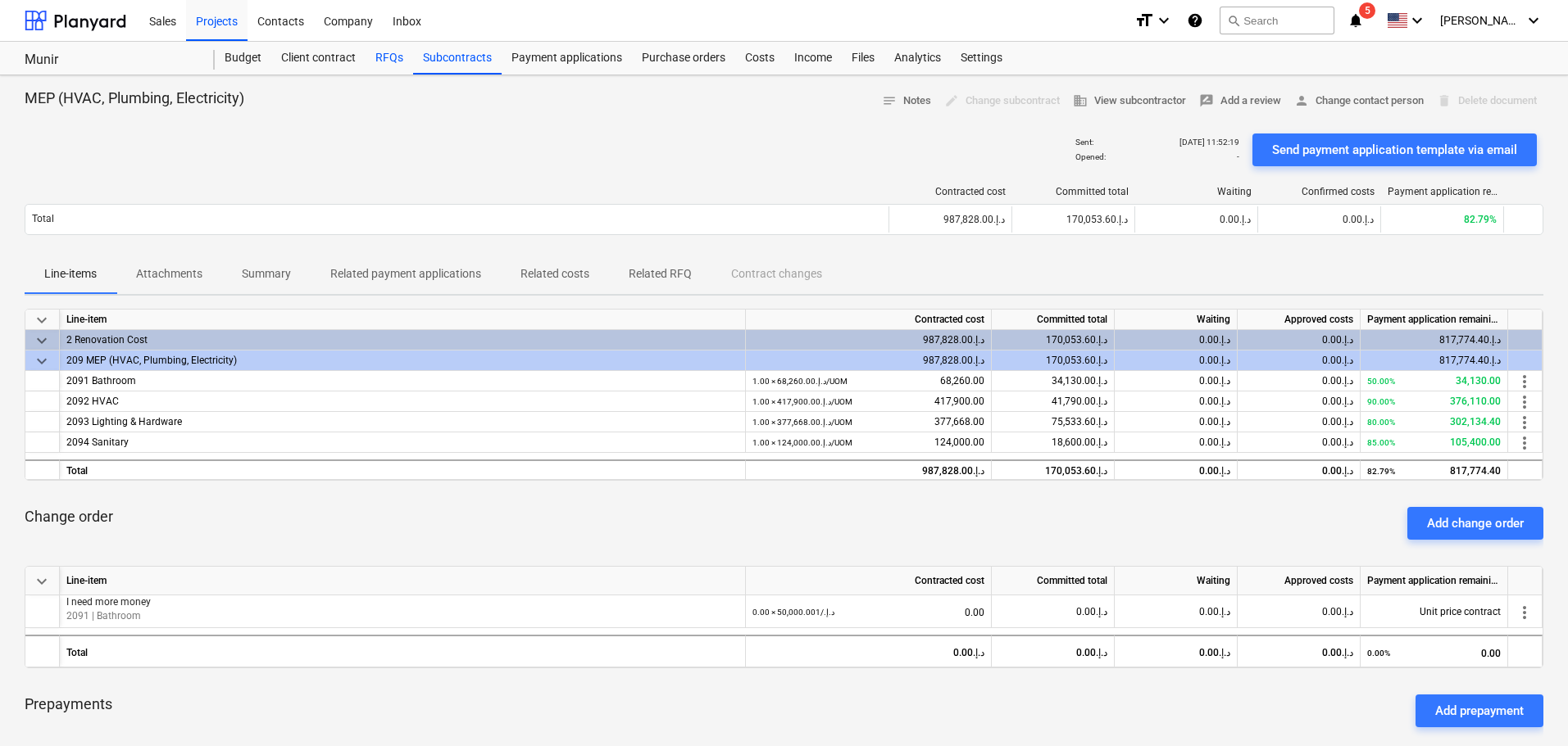
click at [374, 63] on div "RFQs" at bounding box center [390, 58] width 48 height 33
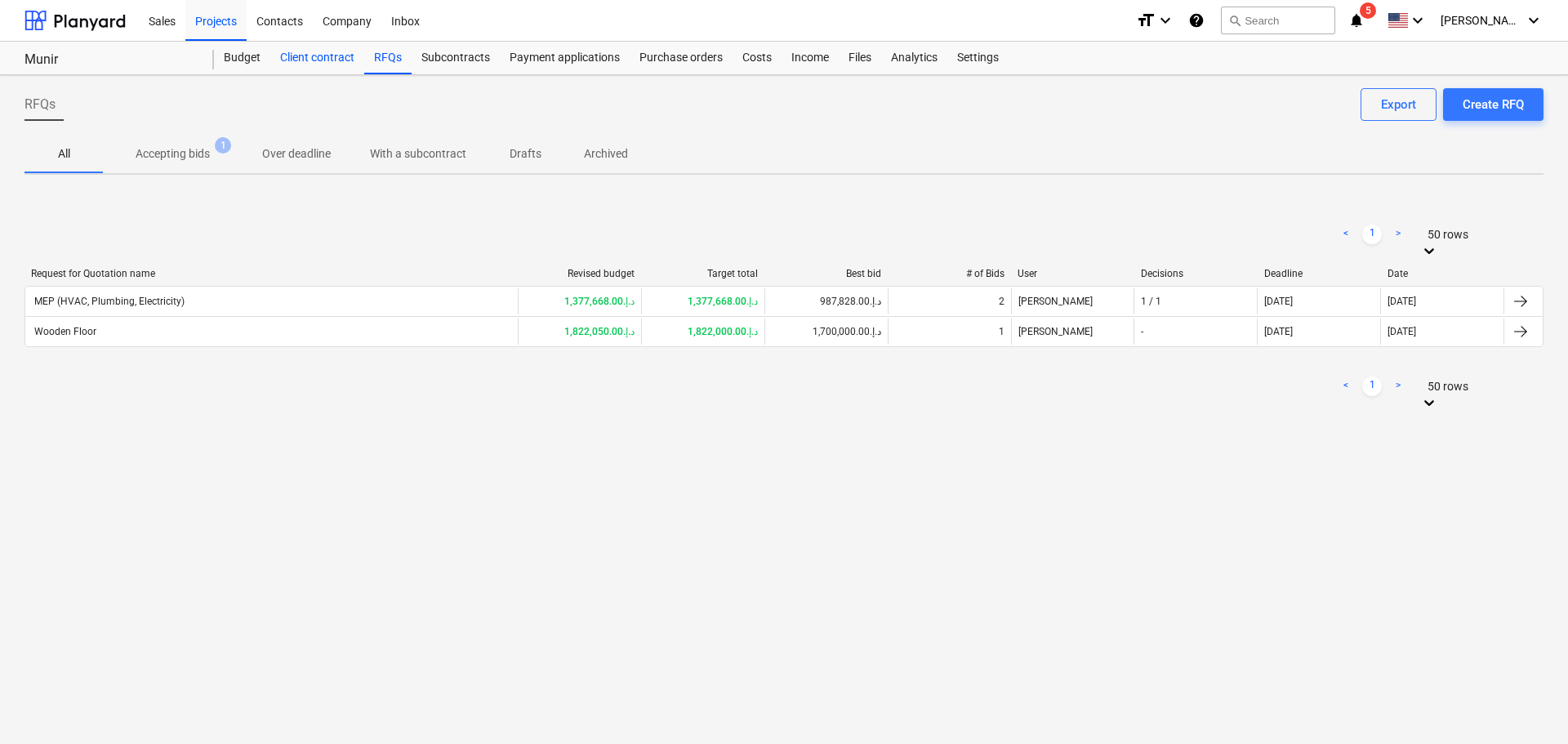
click at [306, 47] on div "Client contract" at bounding box center [317, 58] width 94 height 33
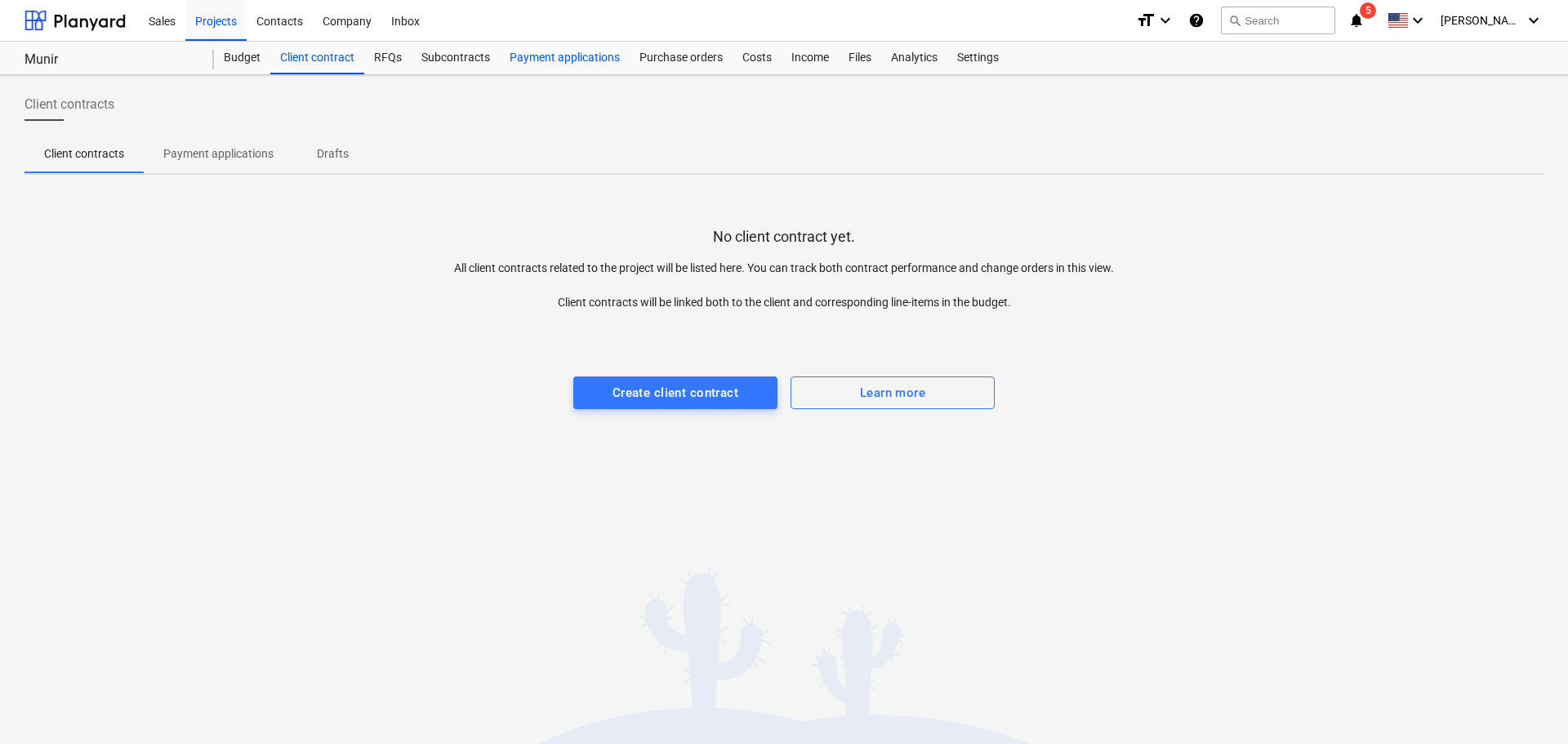
click at [556, 62] on div "Payment applications" at bounding box center [564, 58] width 130 height 33
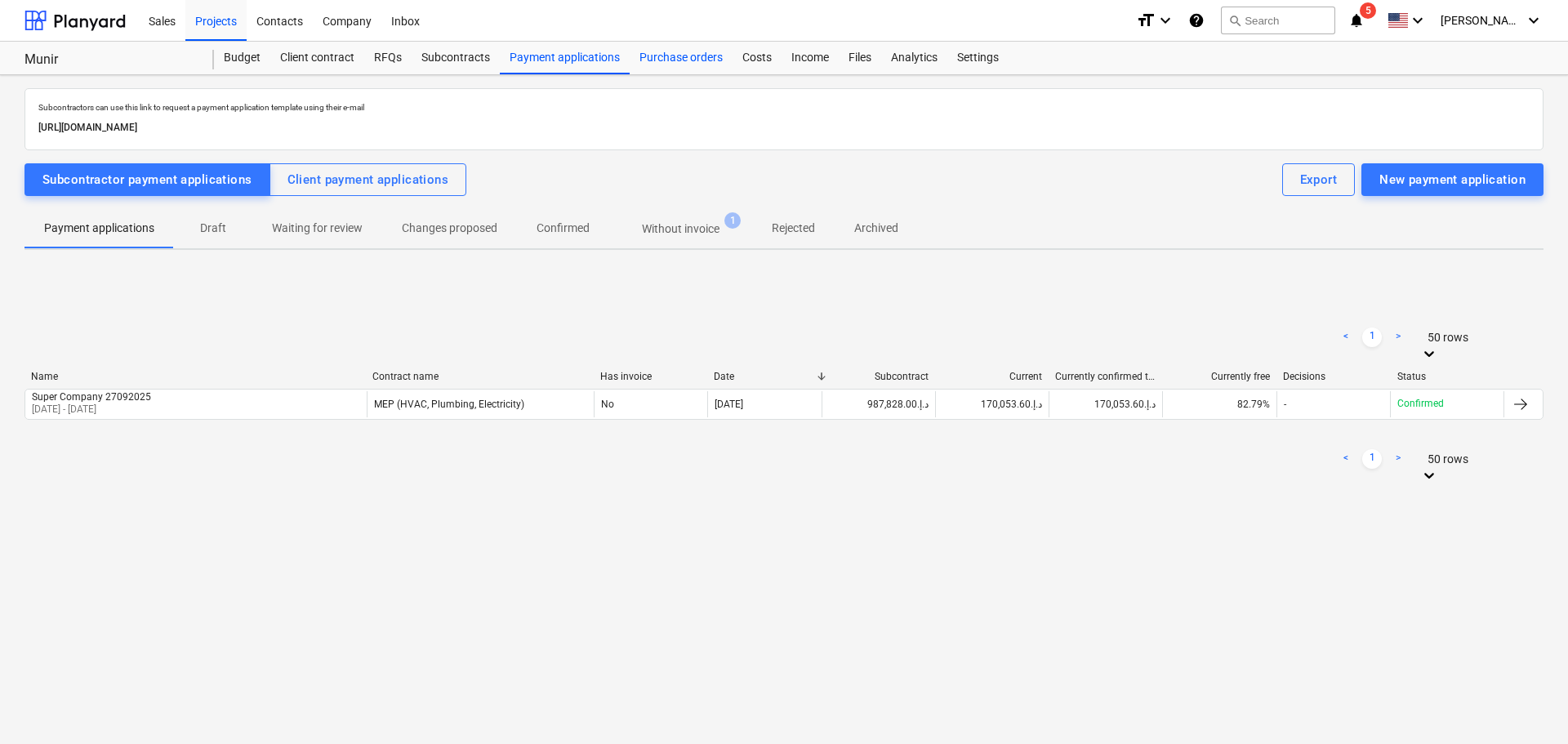
click at [683, 52] on div "Purchase orders" at bounding box center [681, 58] width 103 height 33
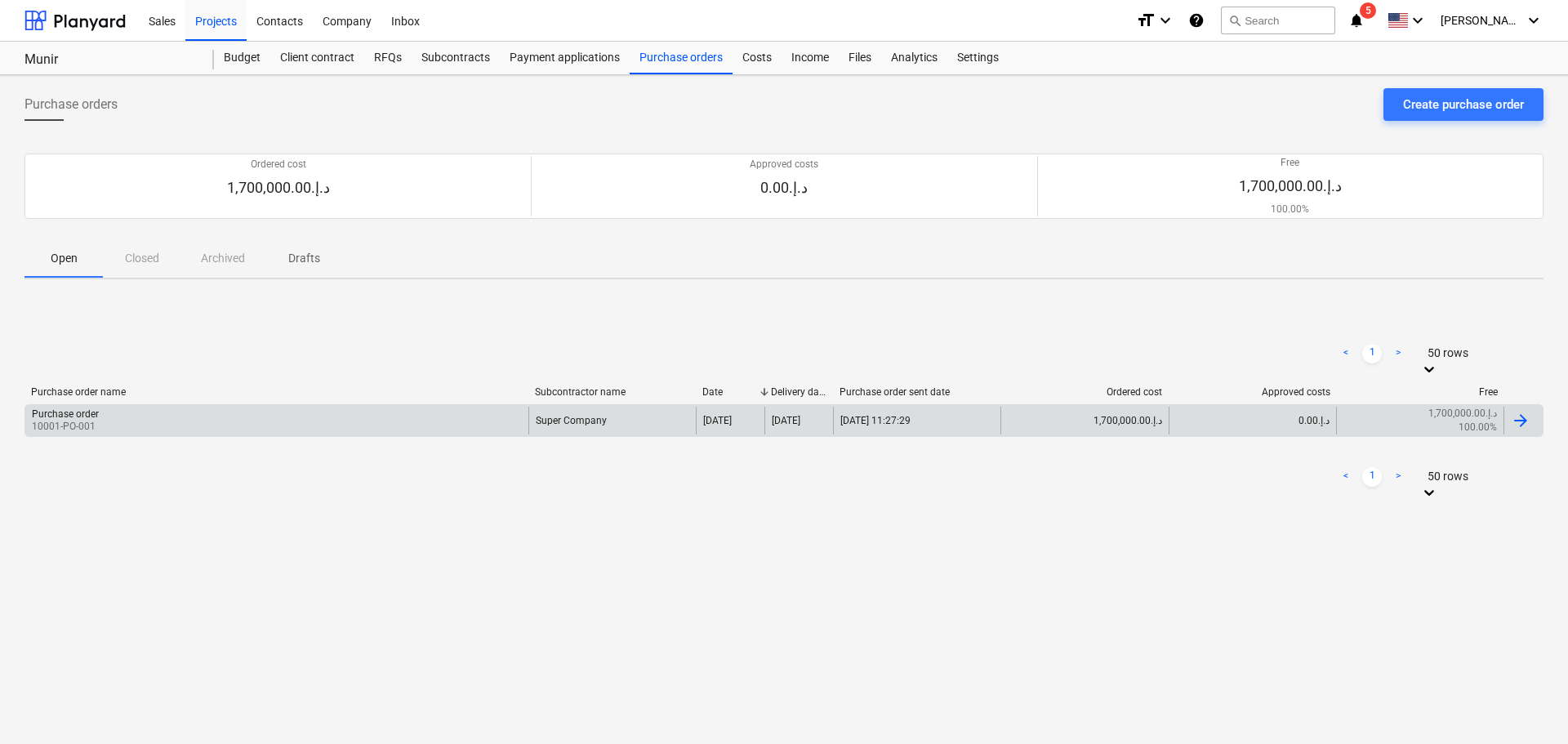
click at [278, 413] on div "Purchase order 10001-PO-001" at bounding box center [276, 421] width 503 height 28
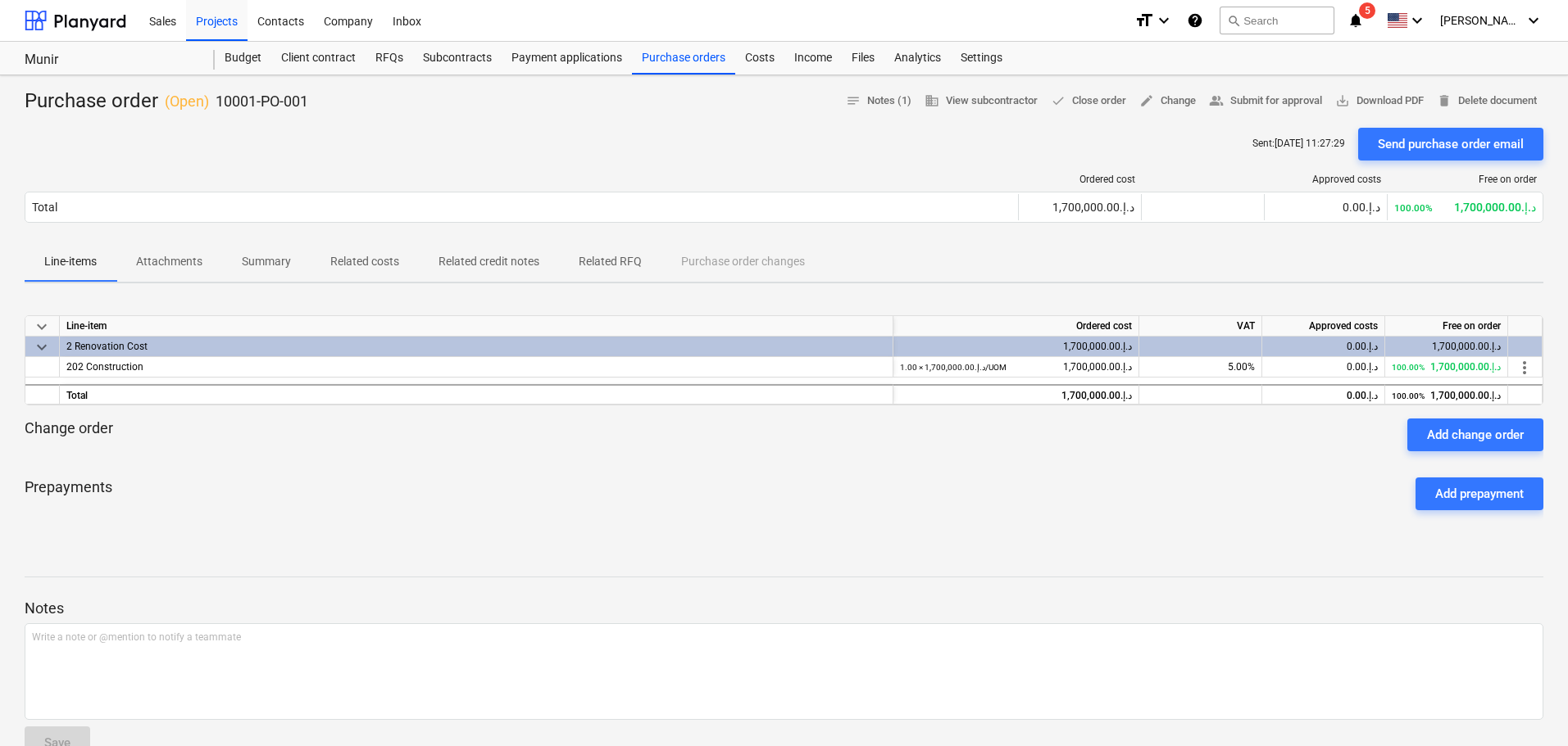
click at [382, 259] on p "Related costs" at bounding box center [364, 261] width 69 height 17
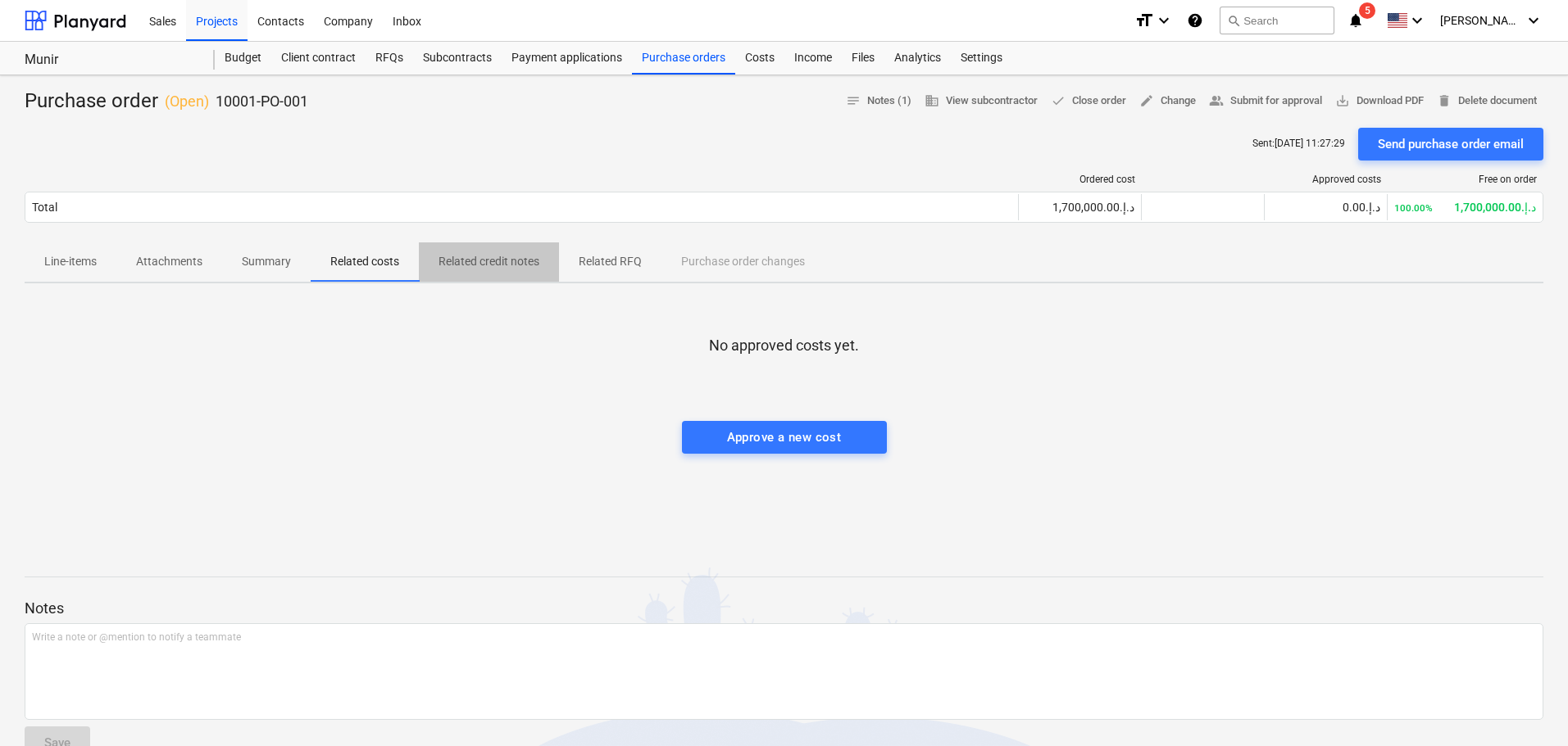
click at [478, 259] on p "Related credit notes" at bounding box center [488, 261] width 101 height 17
click at [633, 257] on p "Related RFQ" at bounding box center [610, 261] width 63 height 17
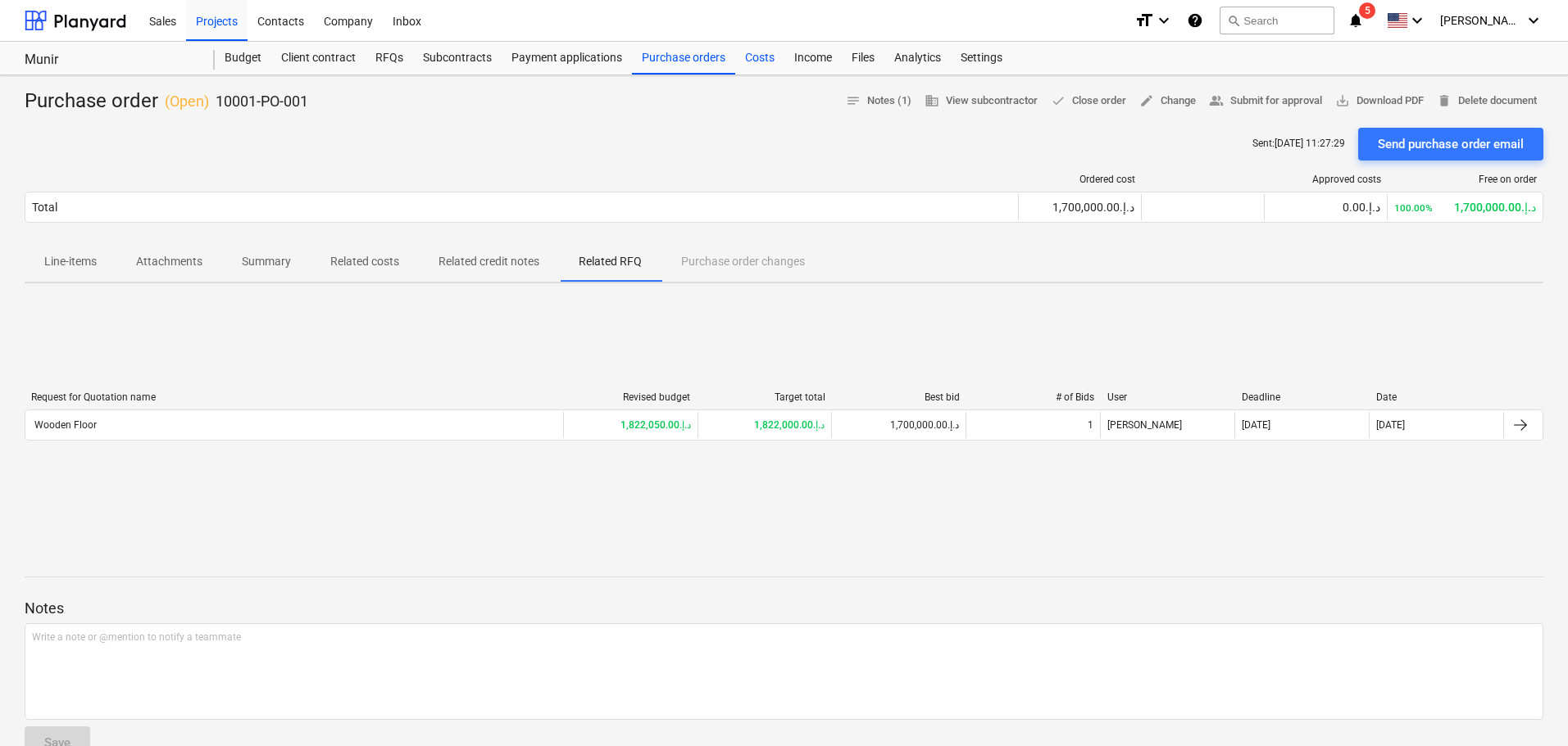
click at [755, 55] on div "Costs" at bounding box center [759, 58] width 49 height 33
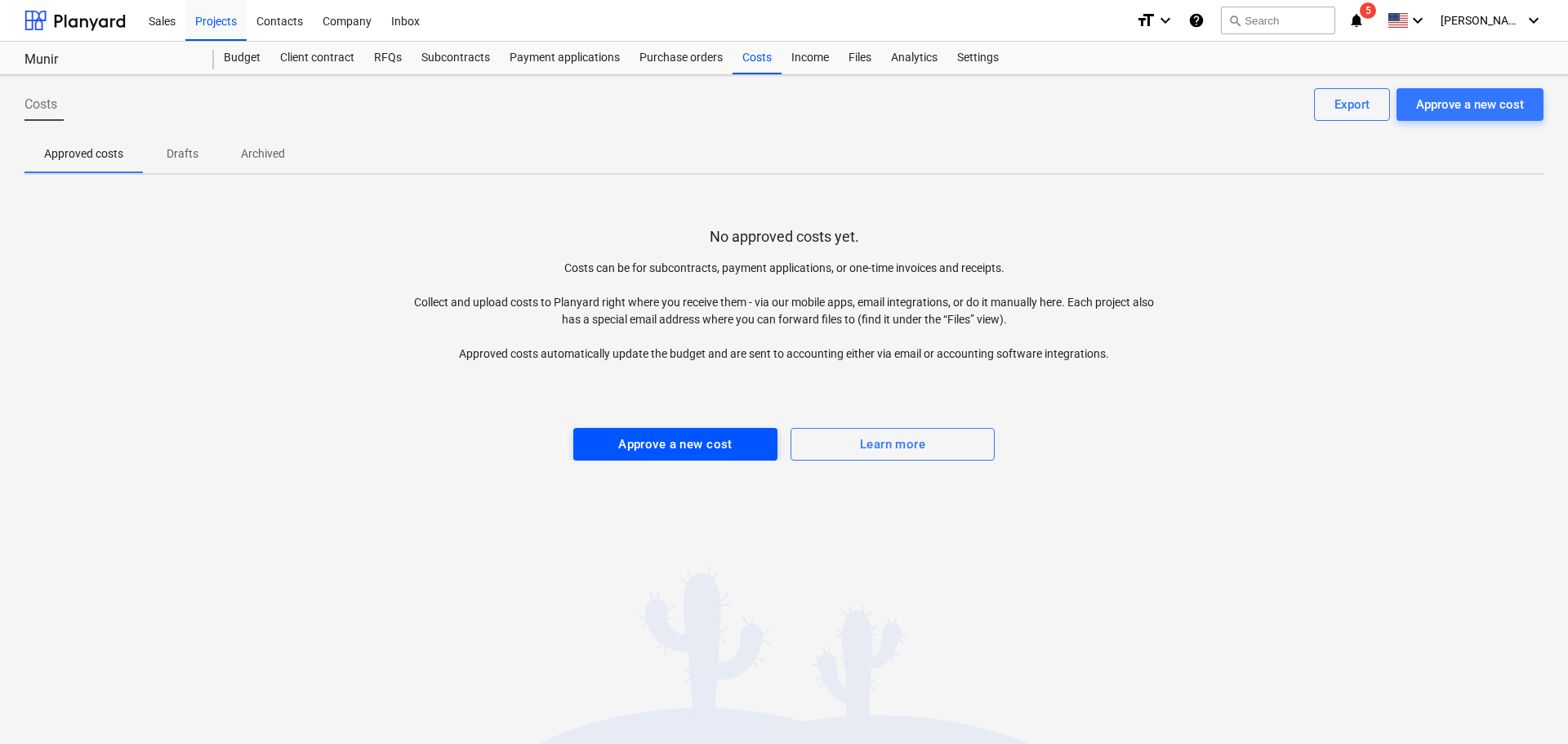
click at [708, 442] on div "Approve a new cost" at bounding box center [675, 444] width 114 height 21
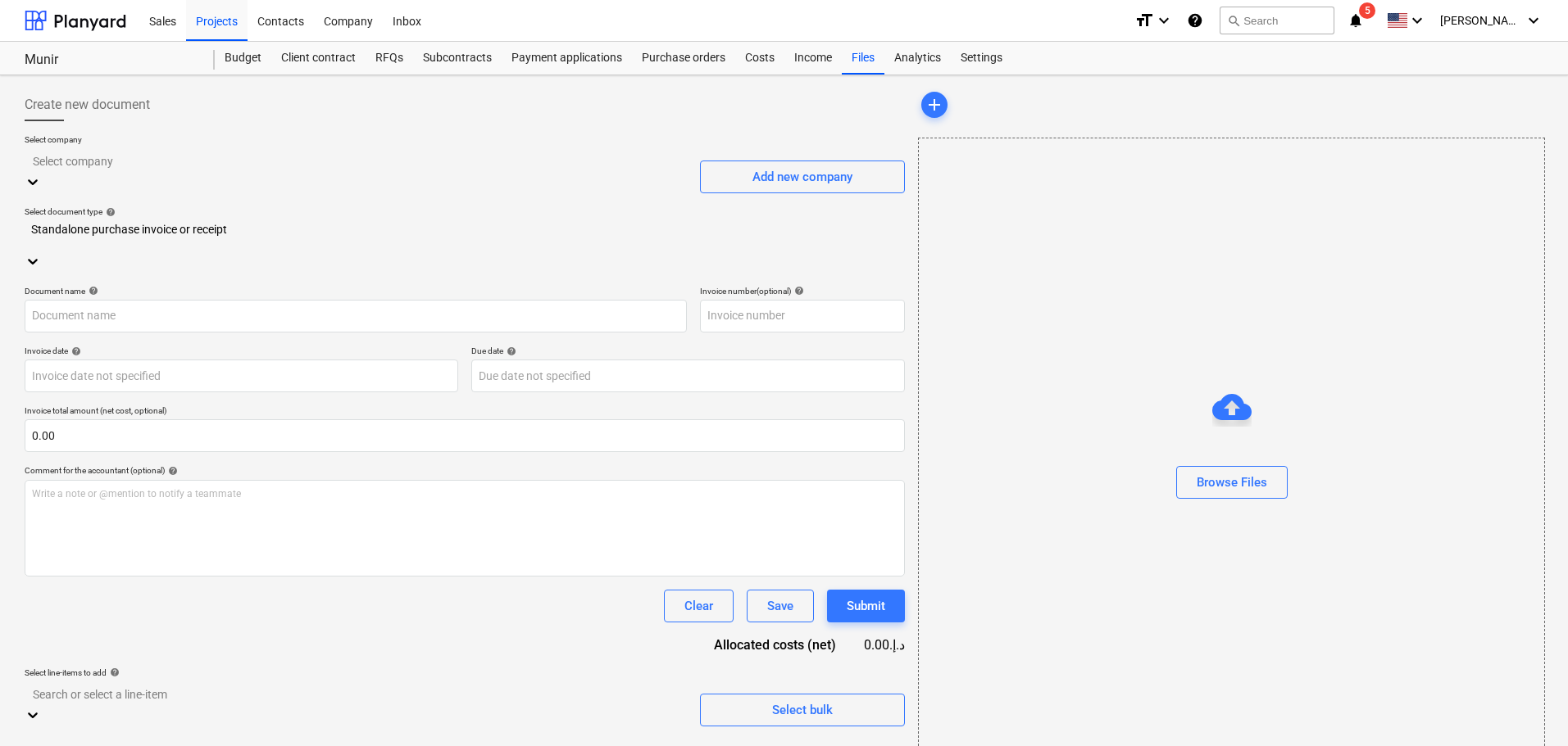
click at [315, 155] on div at bounding box center [356, 160] width 646 height 19
click at [658, 54] on div "Purchase orders" at bounding box center [683, 58] width 104 height 33
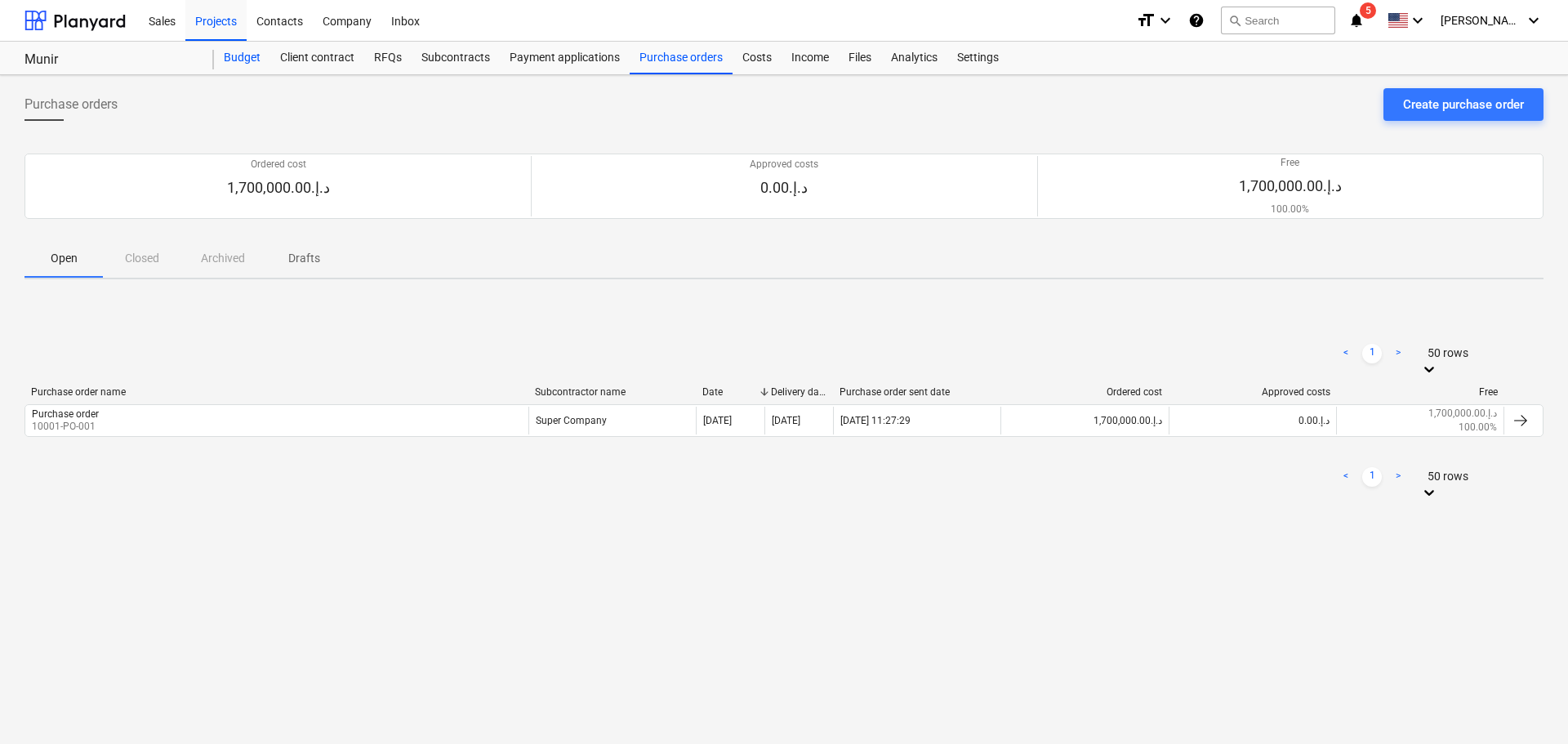
click at [239, 58] on div "Budget" at bounding box center [242, 58] width 57 height 33
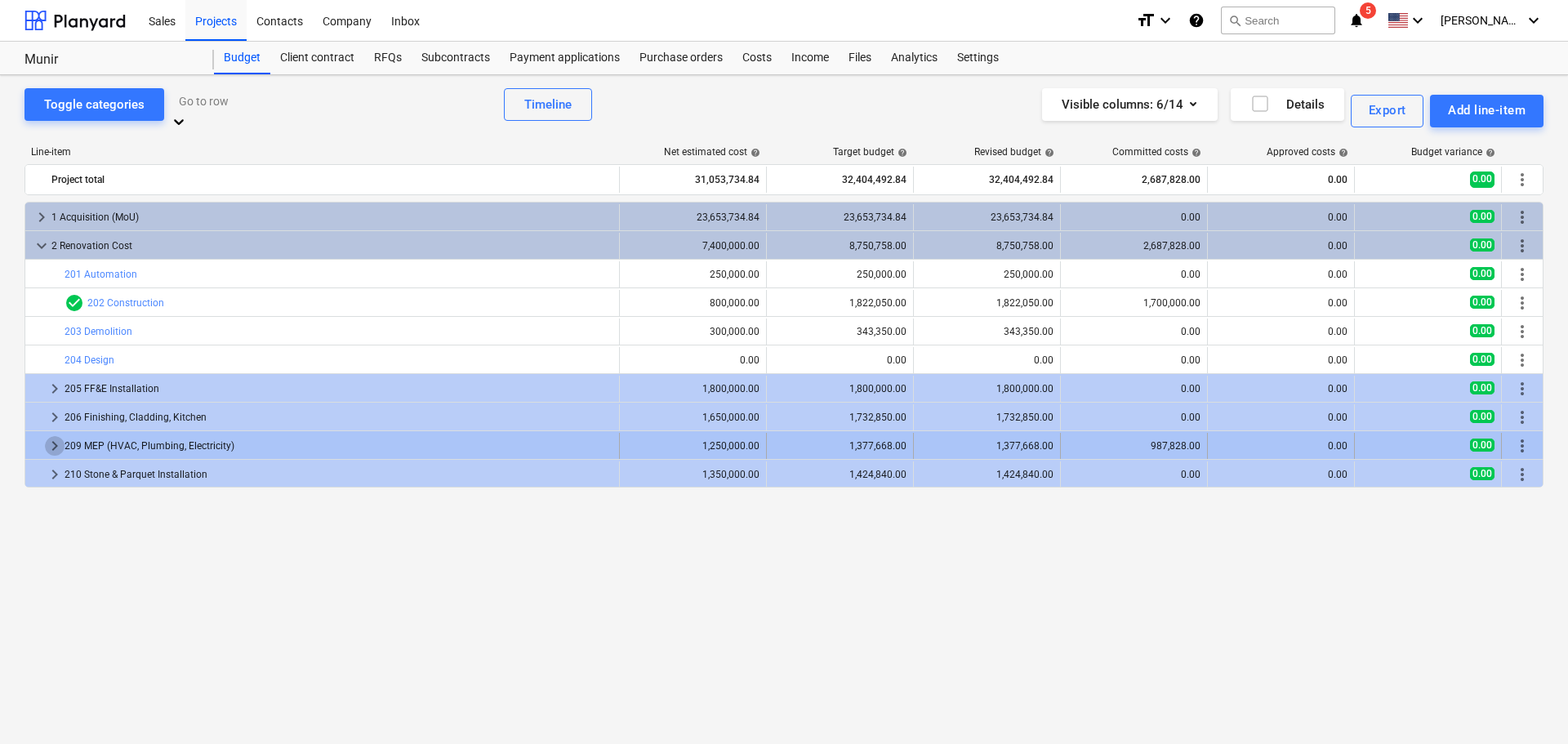
click at [57, 436] on span "keyboard_arrow_right" at bounding box center [55, 446] width 20 height 20
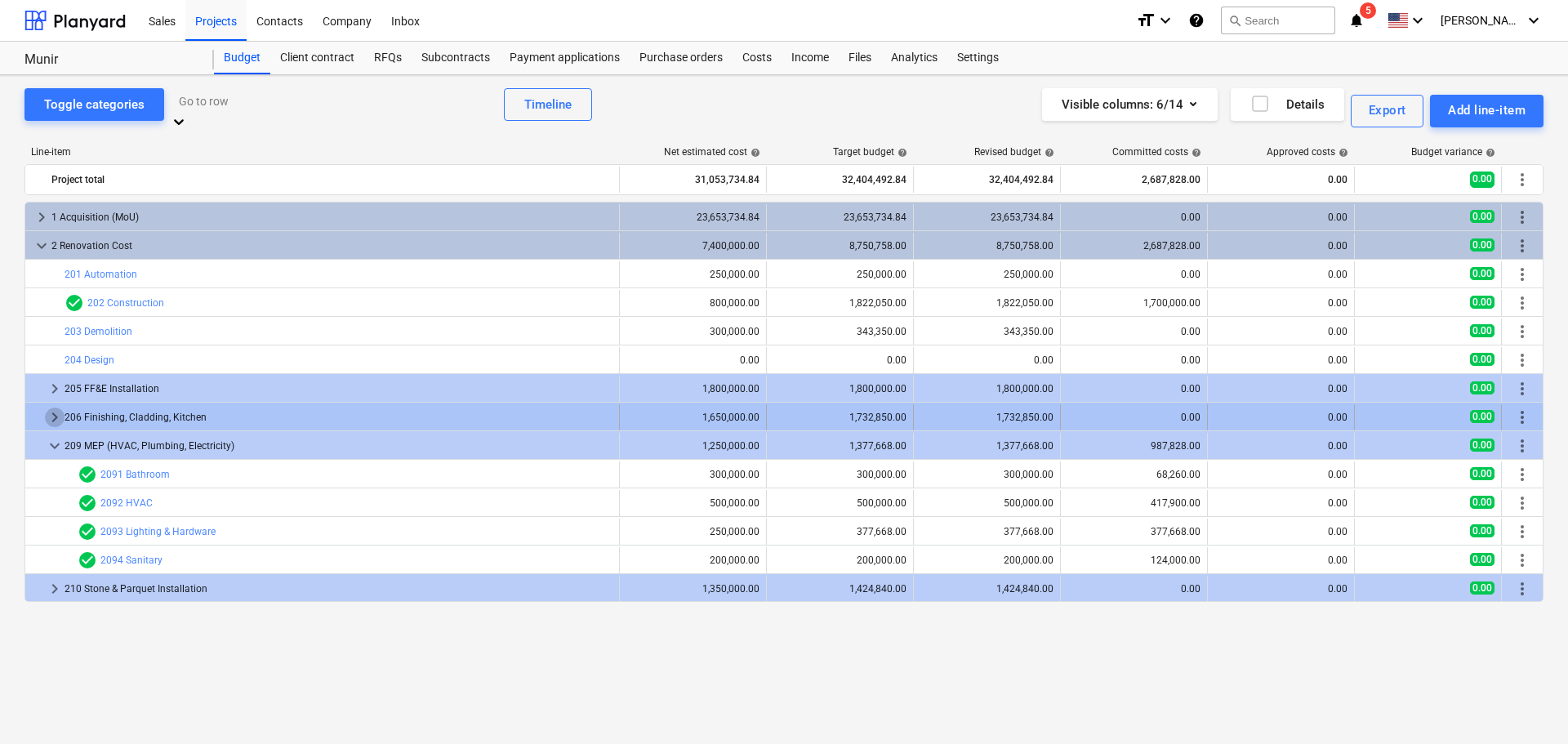
click at [51, 407] on span "keyboard_arrow_right" at bounding box center [55, 417] width 20 height 20
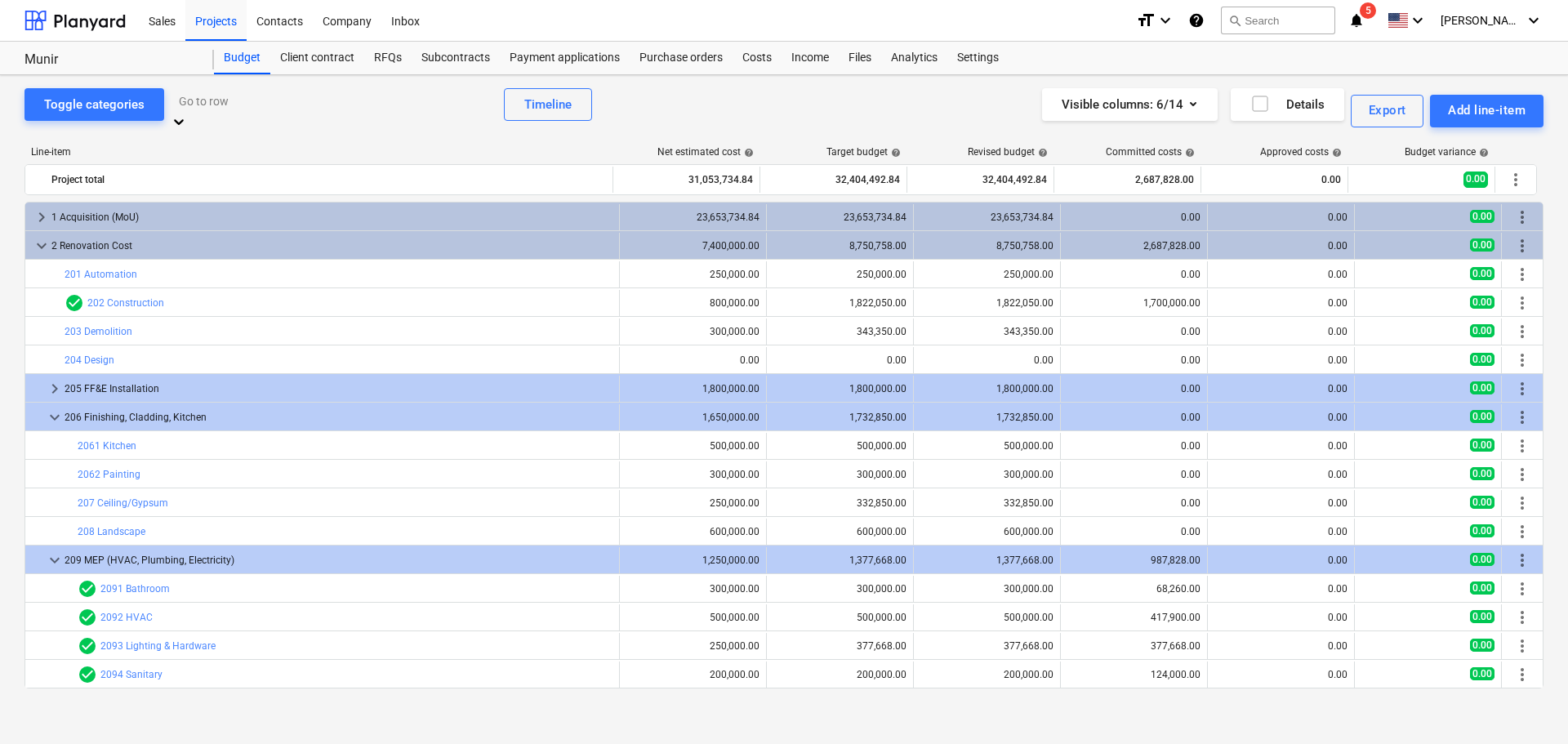
scroll to position [28, 0]
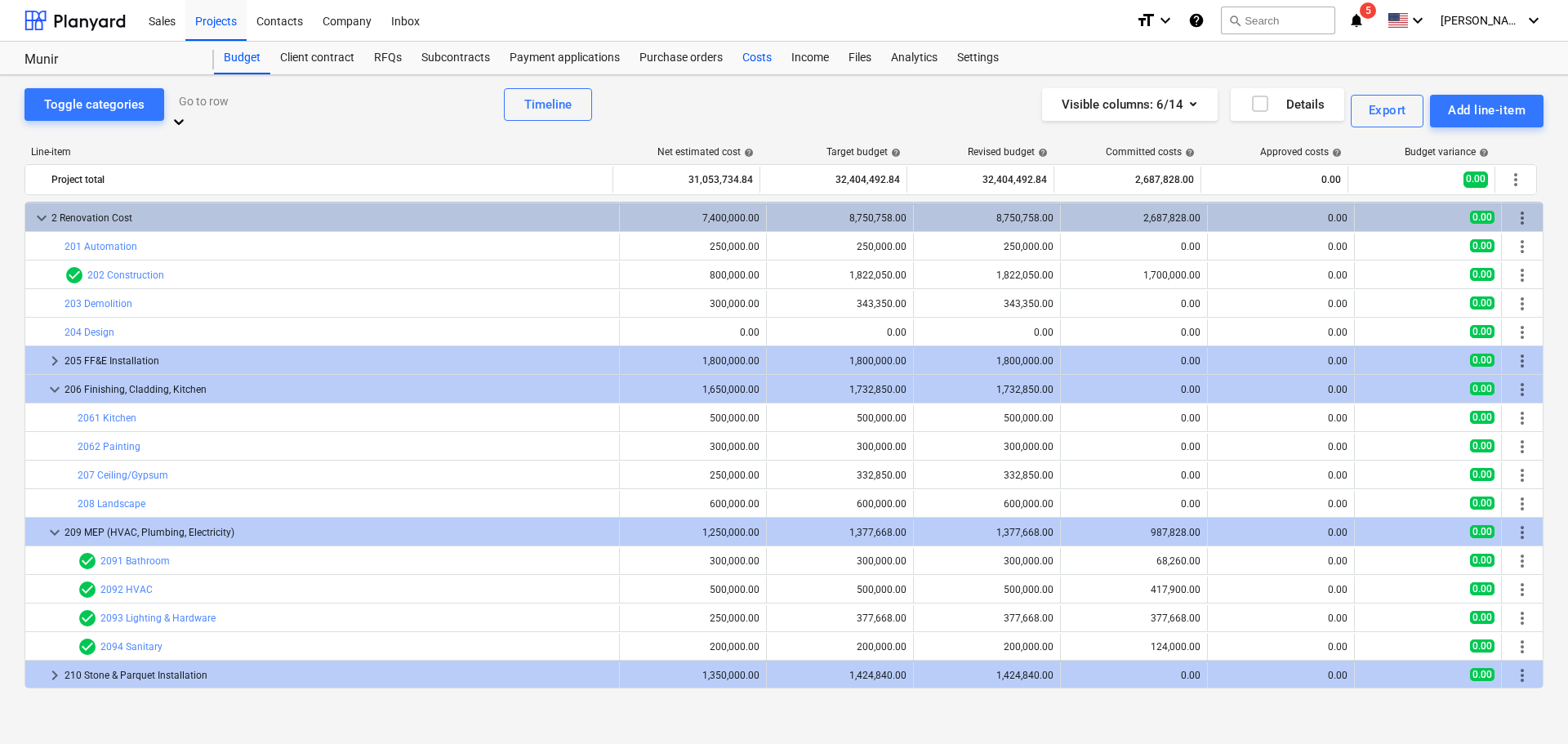
click at [745, 50] on div "Costs" at bounding box center [757, 58] width 49 height 33
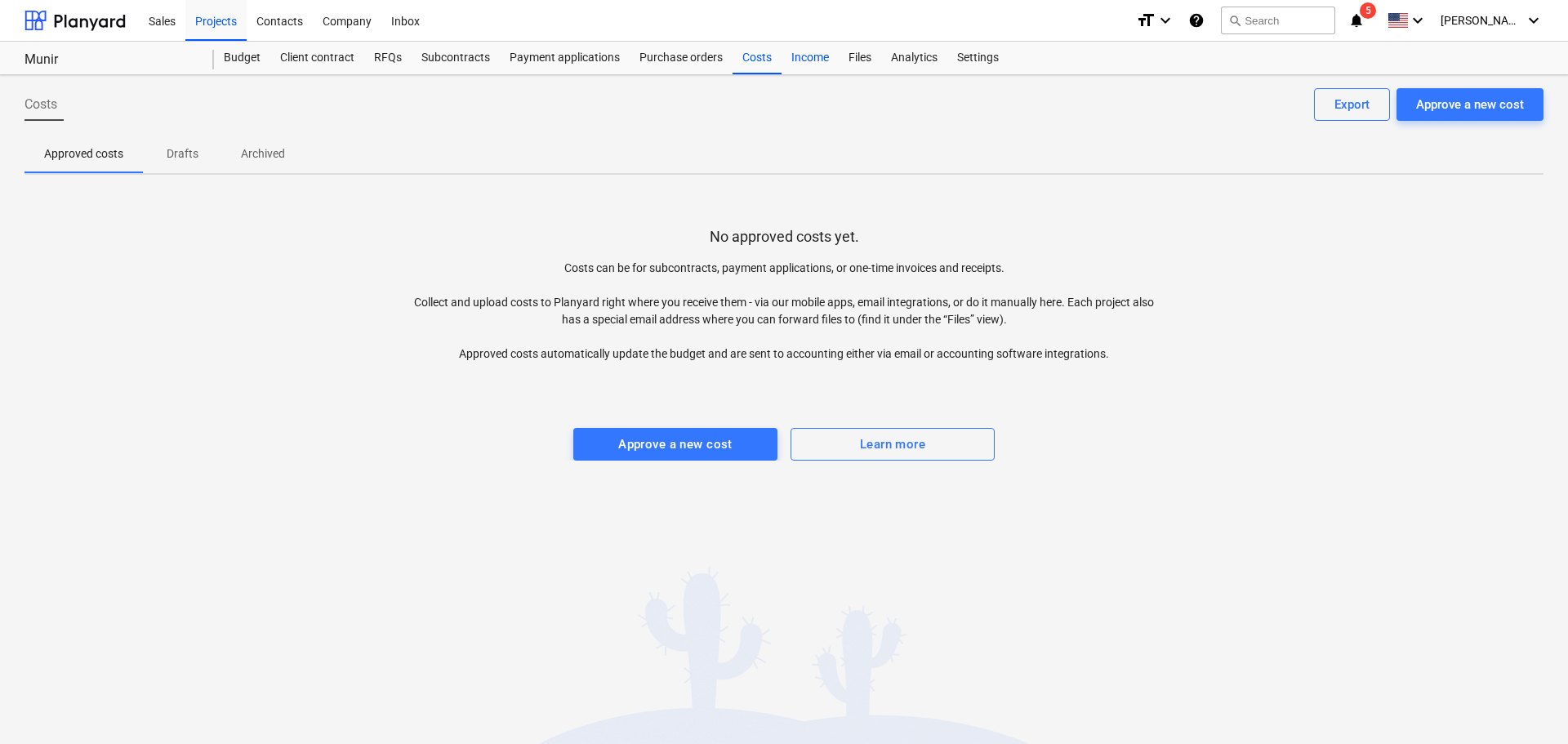
click at [809, 47] on div "Income" at bounding box center [810, 58] width 58 height 33
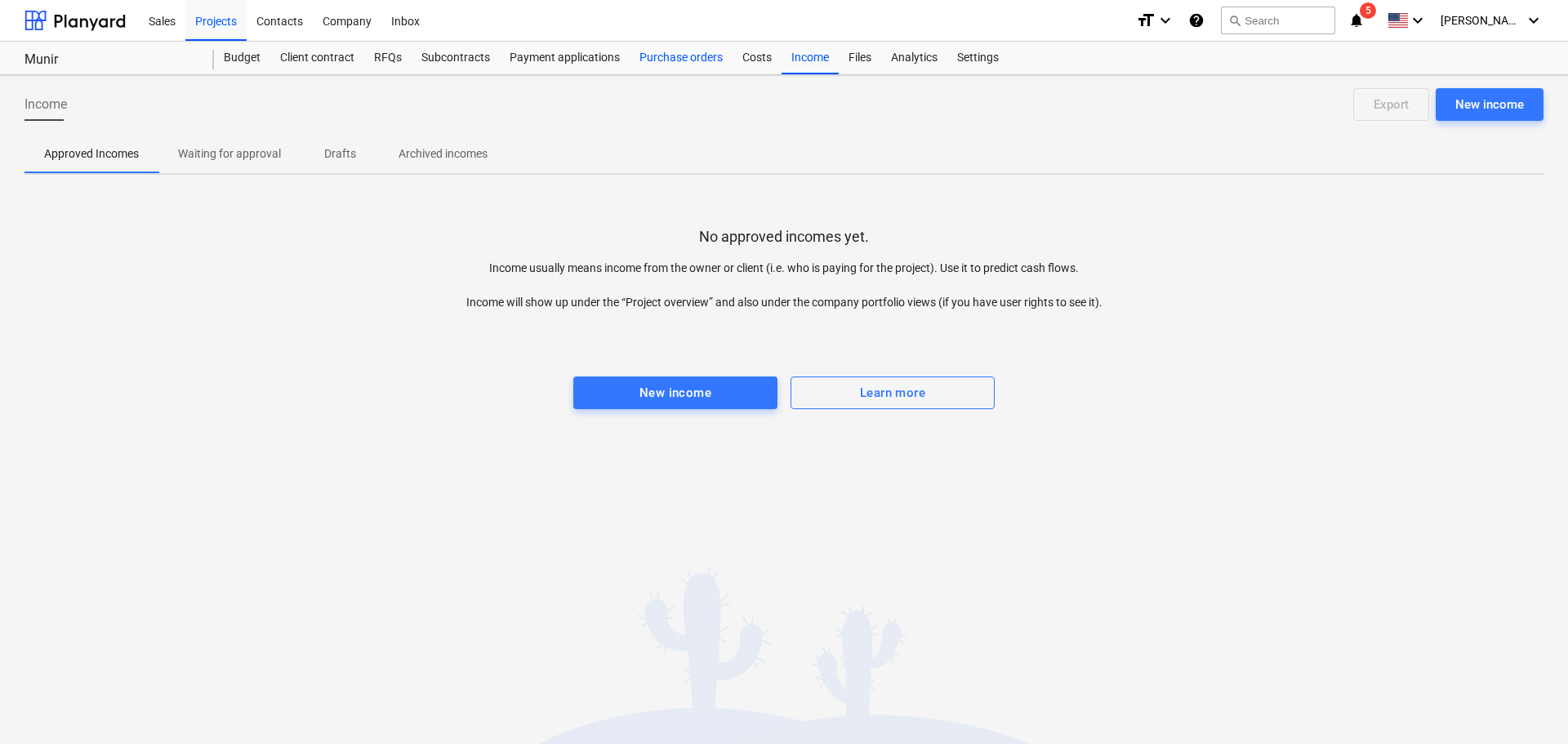
click at [684, 54] on div "Purchase orders" at bounding box center [681, 58] width 103 height 33
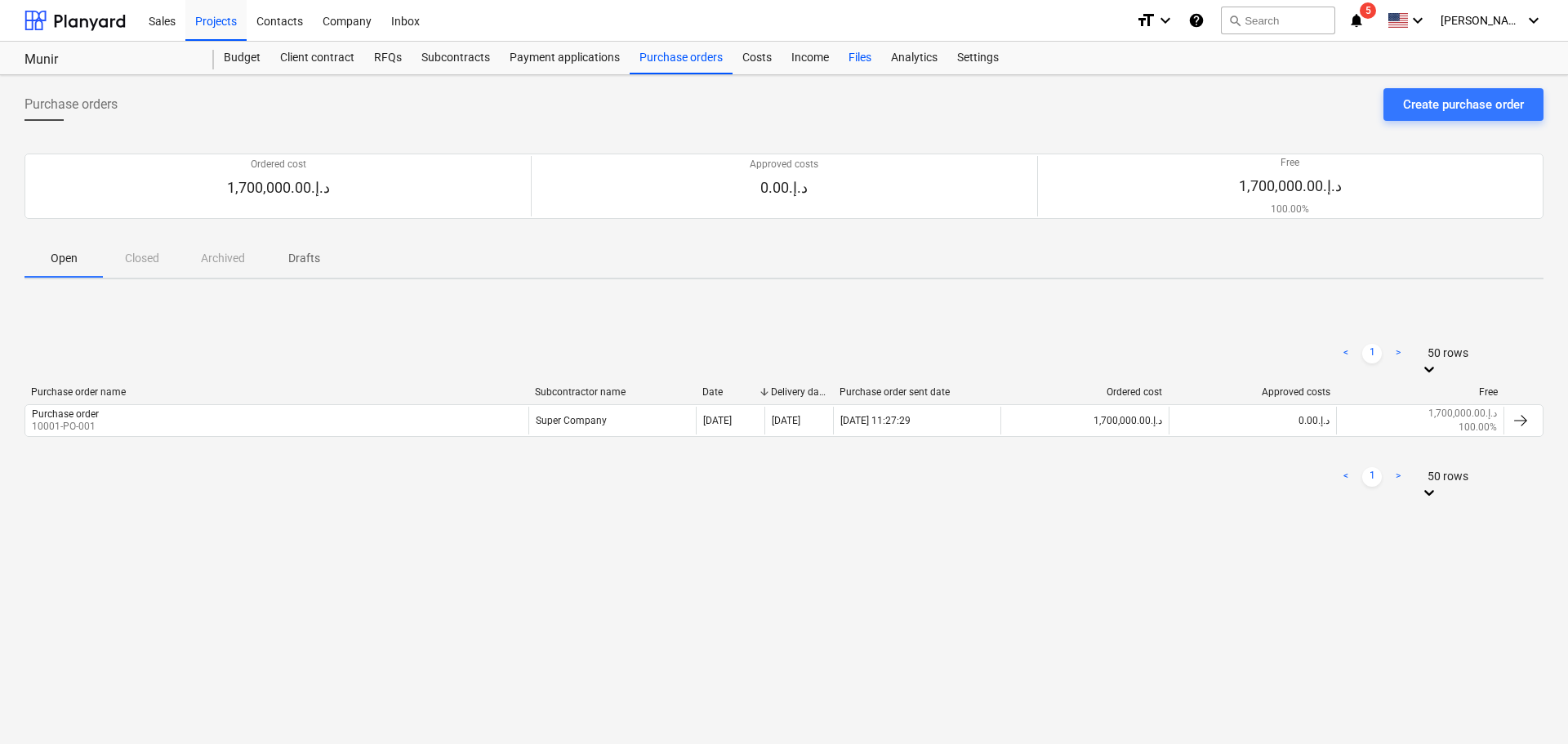
click at [868, 58] on div "Files" at bounding box center [860, 58] width 43 height 33
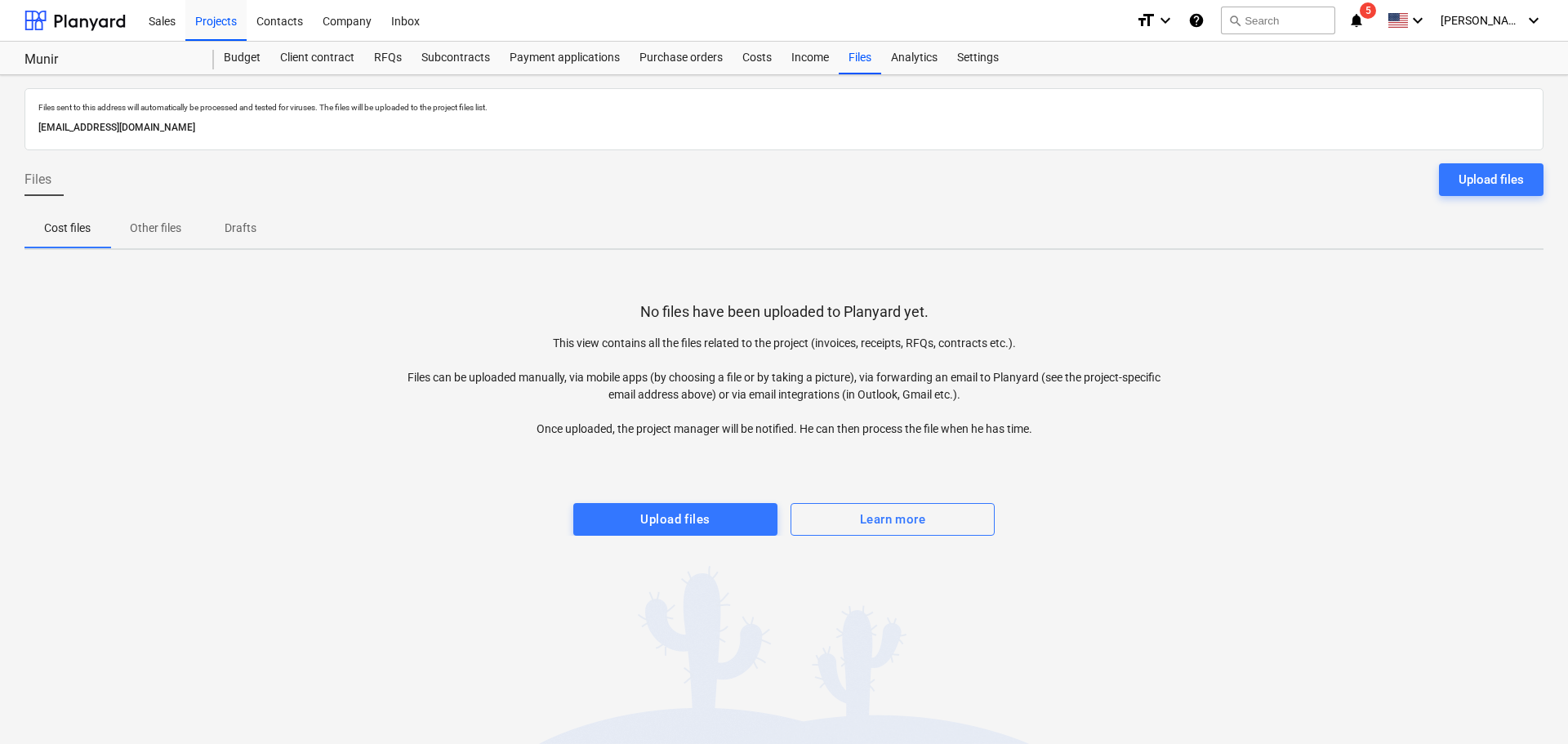
drag, startPoint x: 336, startPoint y: 127, endPoint x: 35, endPoint y: 143, distance: 301.4
click at [35, 143] on div "Files sent to this address will automatically be processed and tested for virus…" at bounding box center [784, 119] width 1519 height 63
copy p "[EMAIL_ADDRESS][DOMAIN_NAME]"
click at [565, 55] on div "Payment applications" at bounding box center [564, 58] width 130 height 33
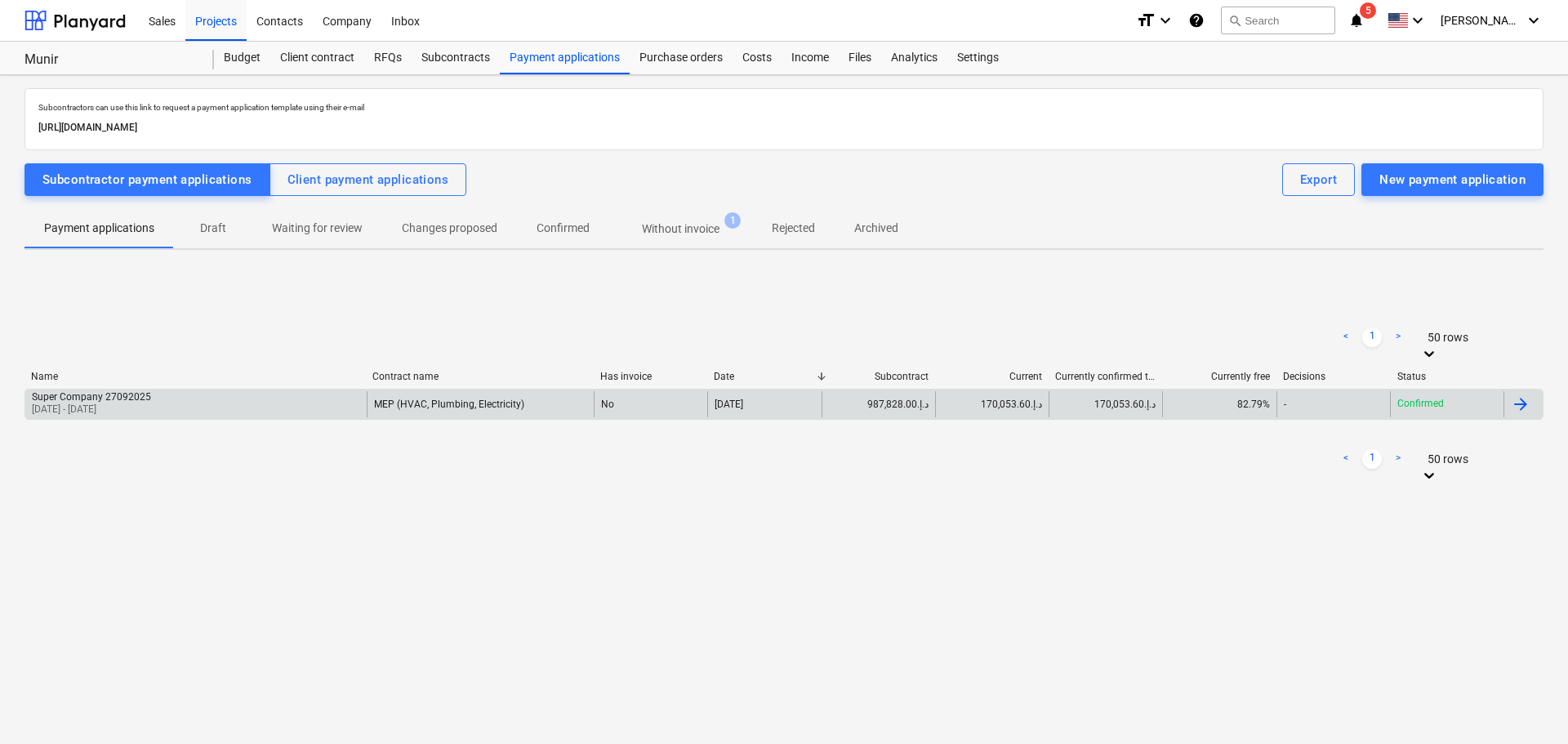
click at [100, 397] on div "Super Company 27092025" at bounding box center [91, 397] width 119 height 12
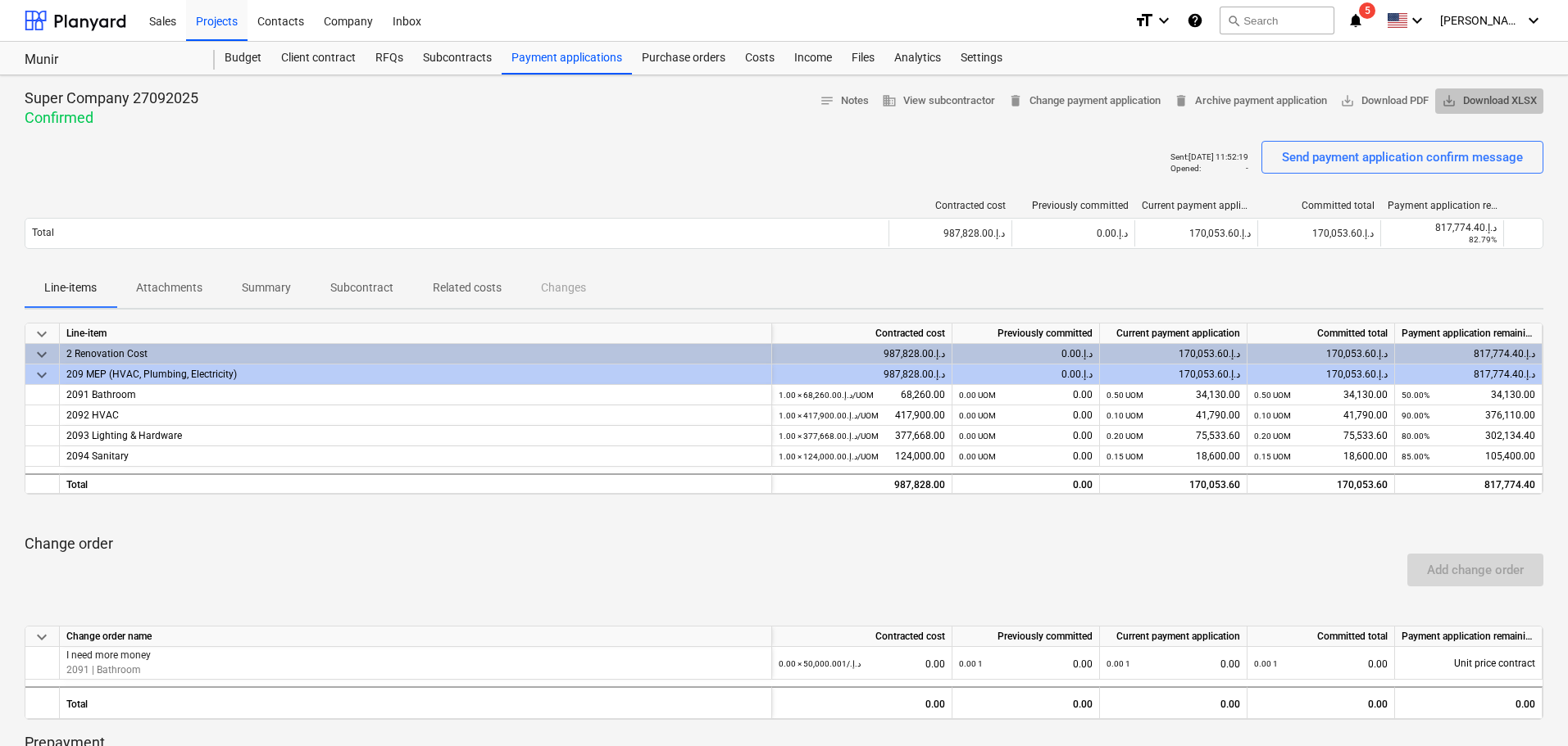
click at [1471, 93] on span "save_alt Download XLSX" at bounding box center [1488, 101] width 95 height 19
click at [862, 58] on div "Files" at bounding box center [863, 58] width 43 height 33
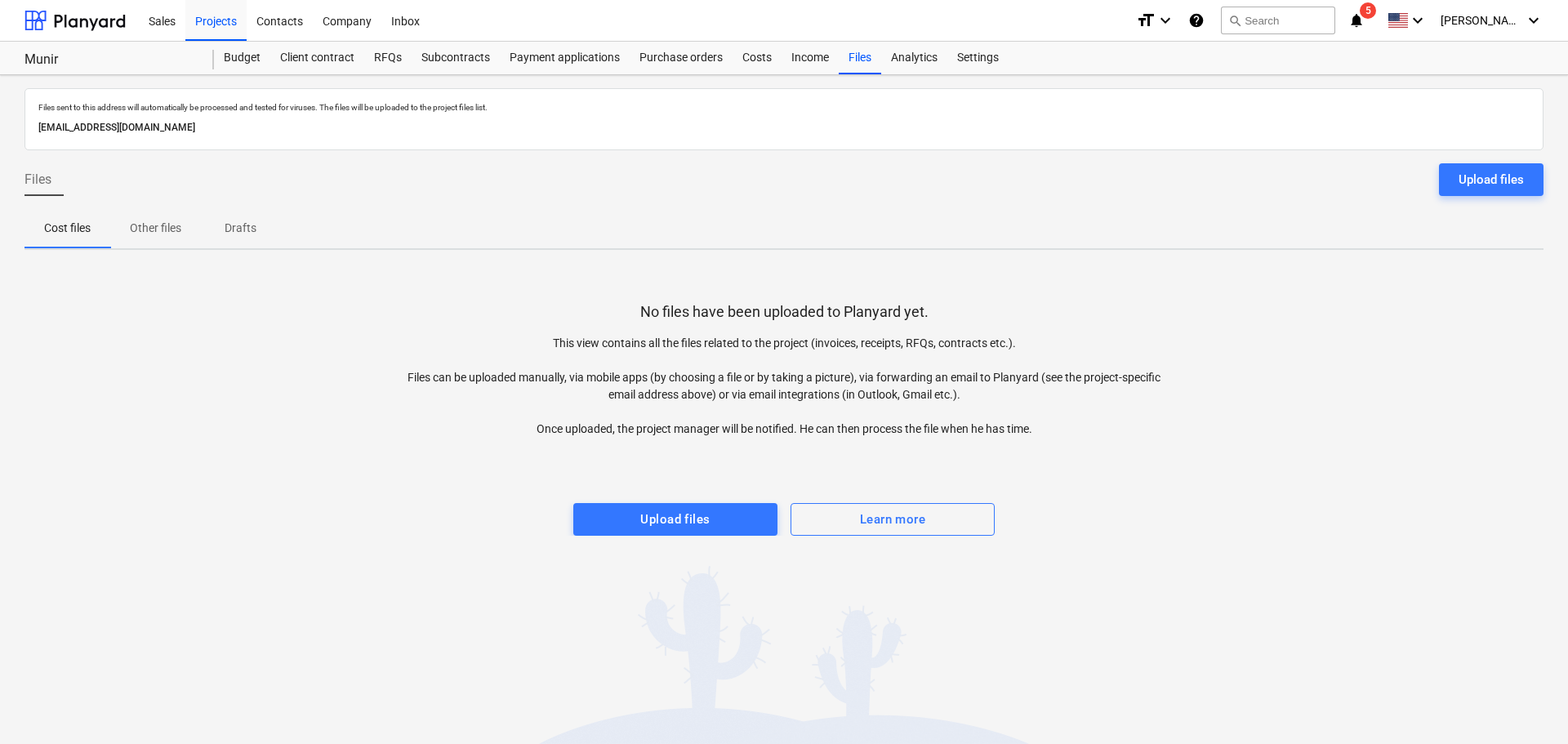
drag, startPoint x: 345, startPoint y: 124, endPoint x: 38, endPoint y: 136, distance: 307.2
click at [38, 136] on div "[EMAIL_ADDRESS][DOMAIN_NAME]" at bounding box center [784, 128] width 1498 height 24
copy p "[EMAIL_ADDRESS][DOMAIN_NAME]"
click at [767, 320] on p "No files have been uploaded to Planyard yet." at bounding box center [784, 312] width 288 height 20
click at [245, 53] on div "Budget" at bounding box center [242, 58] width 57 height 33
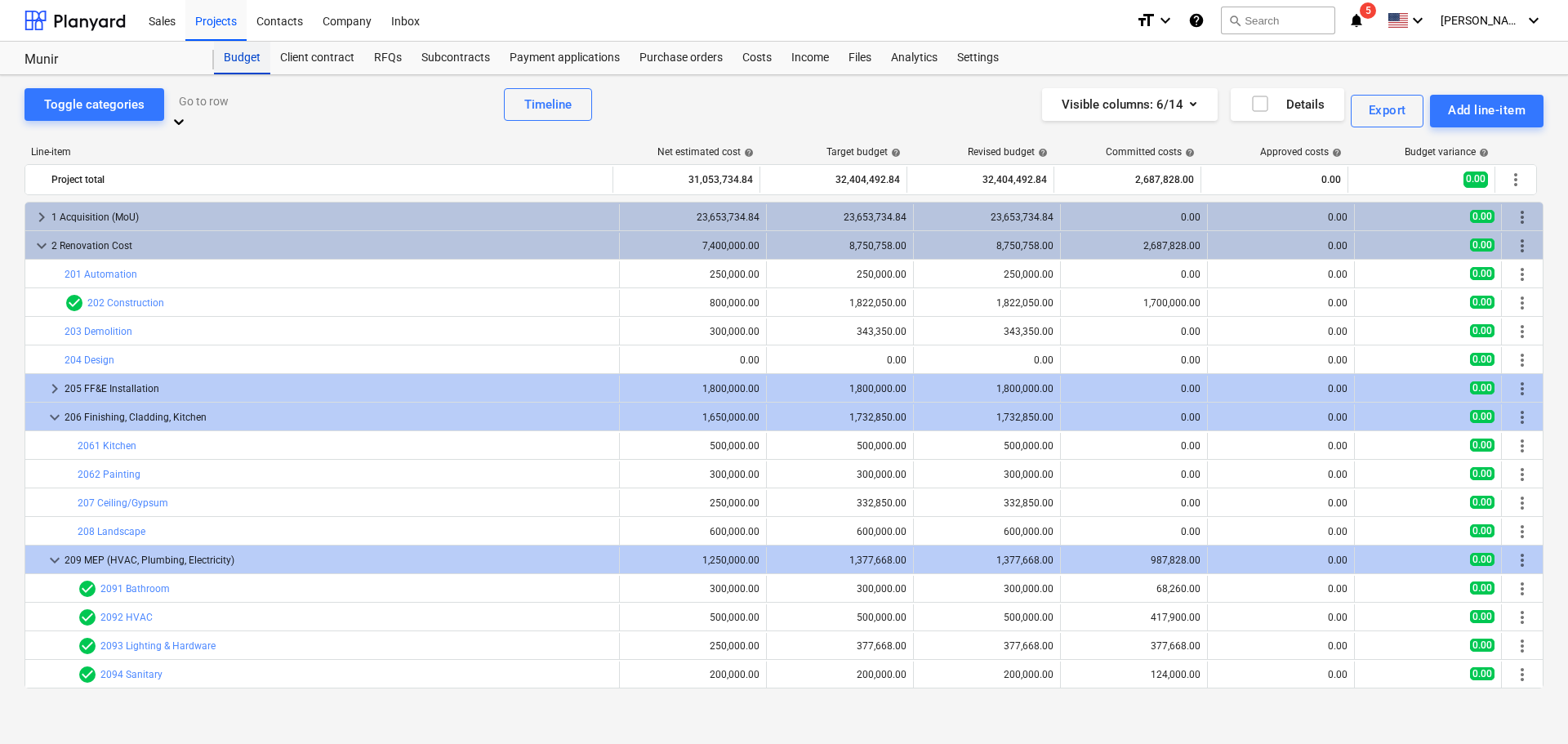
scroll to position [28, 0]
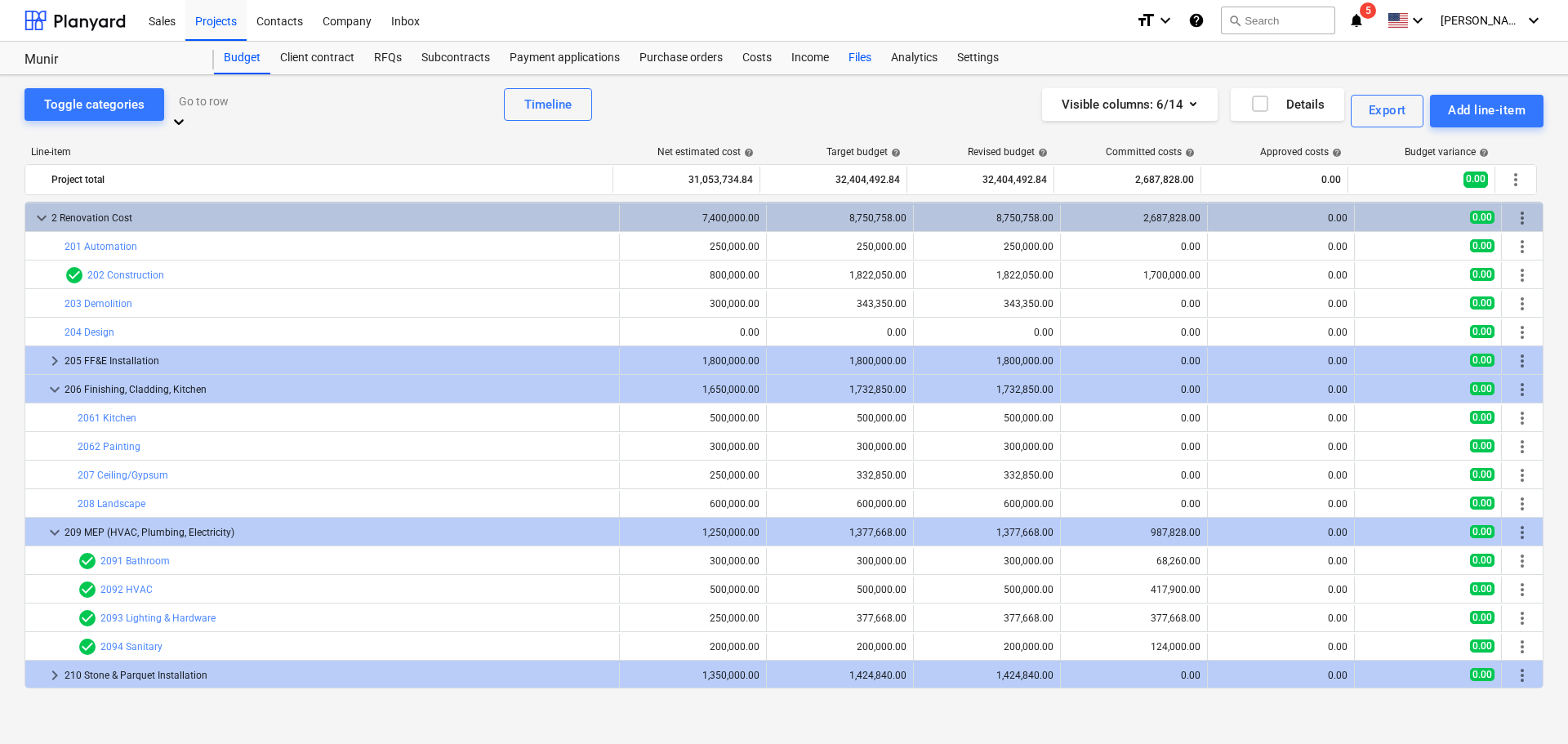
click at [847, 53] on div "Files" at bounding box center [860, 58] width 43 height 33
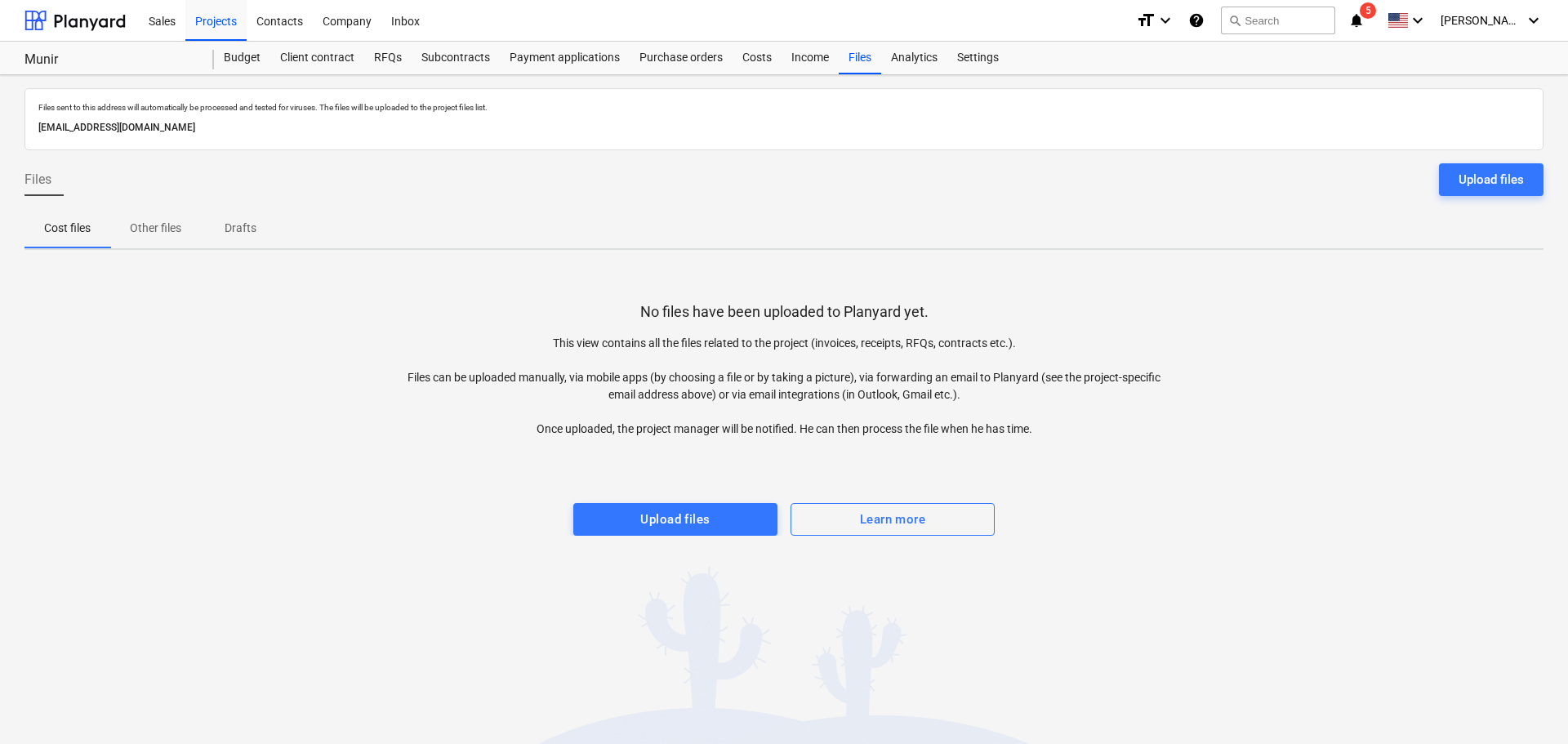
click at [518, 290] on div "No files have been uploaded to Planyard yet. This view contains all the files r…" at bounding box center [784, 399] width 1519 height 273
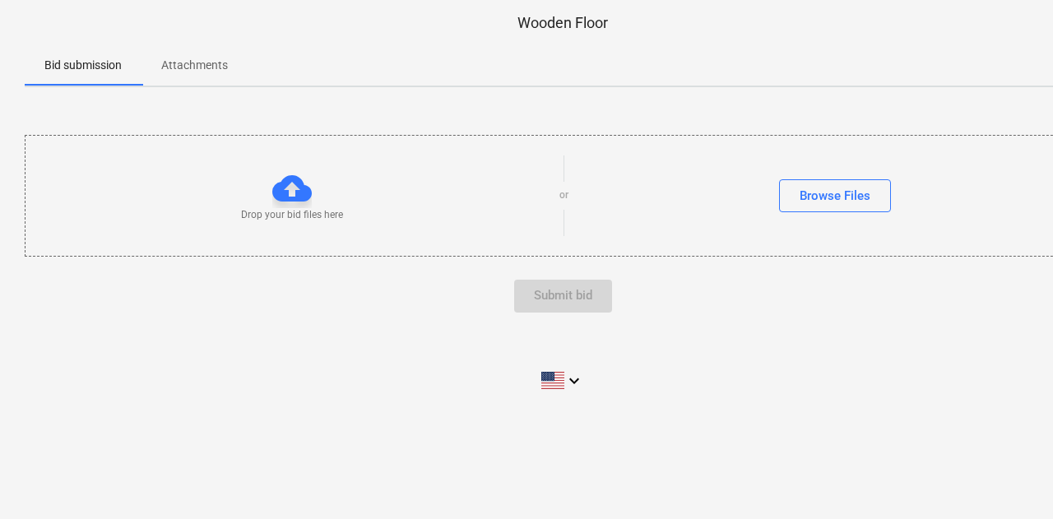
click at [171, 70] on p "Attachments" at bounding box center [194, 65] width 67 height 17
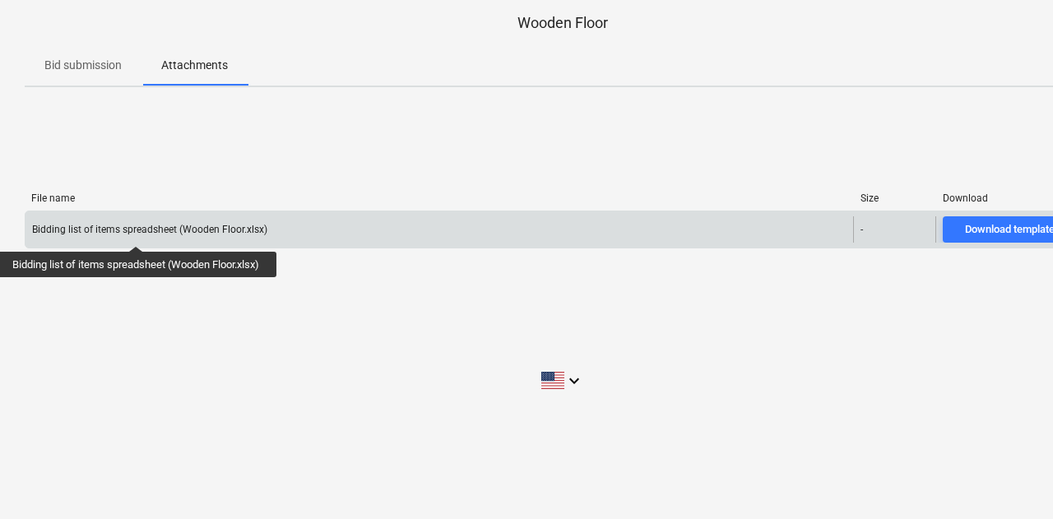
click at [138, 231] on div "Bidding list of items spreadsheet (Wooden Floor.xlsx)" at bounding box center [149, 230] width 235 height 12
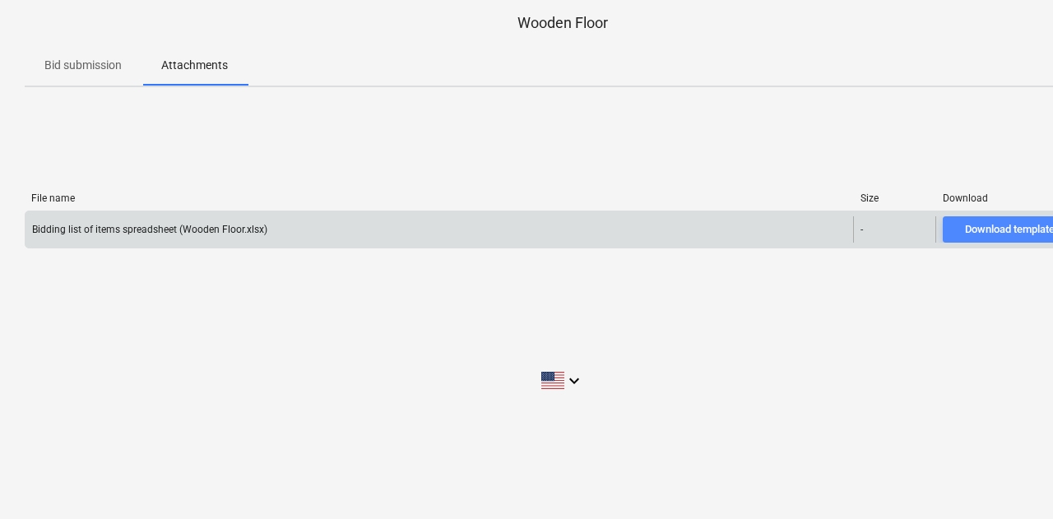
click at [1016, 234] on div "Download template file" at bounding box center [1018, 229] width 107 height 19
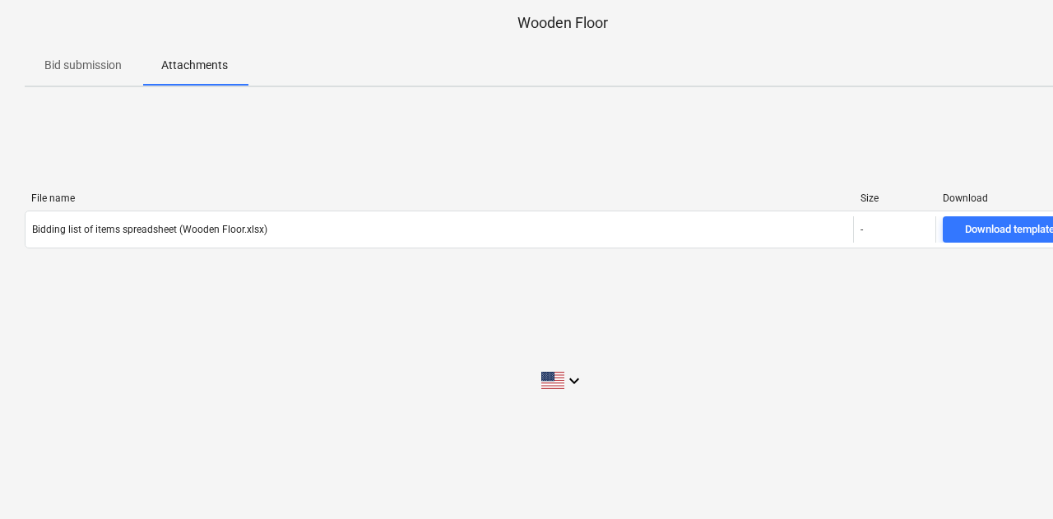
click at [69, 49] on button "Bid submission" at bounding box center [83, 65] width 117 height 39
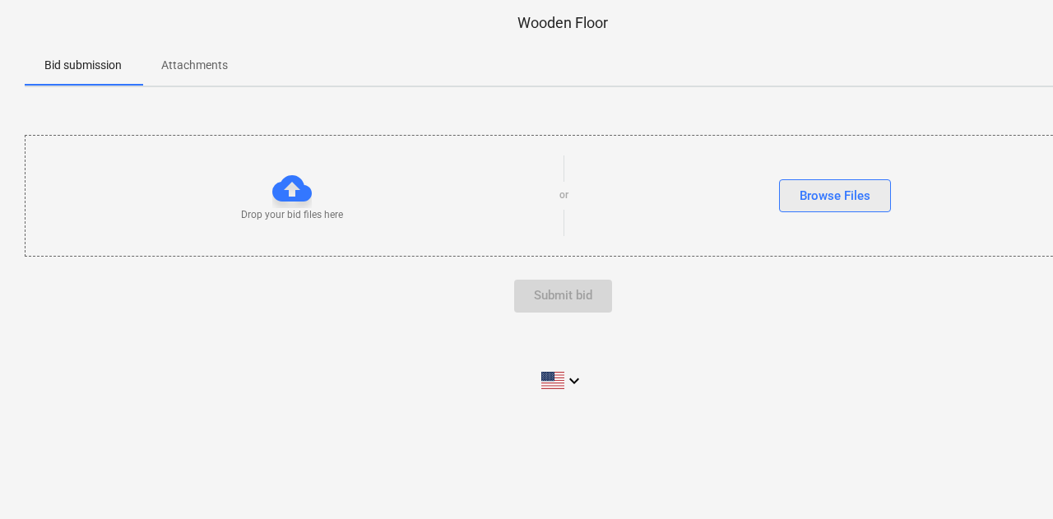
click at [819, 195] on div "Browse Files" at bounding box center [835, 195] width 71 height 21
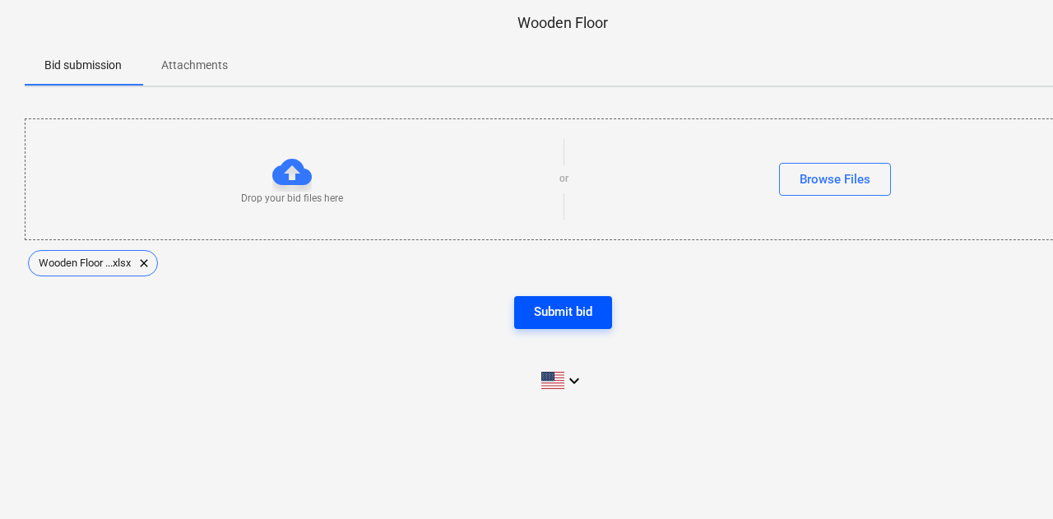
click at [554, 317] on div "Submit bid" at bounding box center [563, 311] width 58 height 21
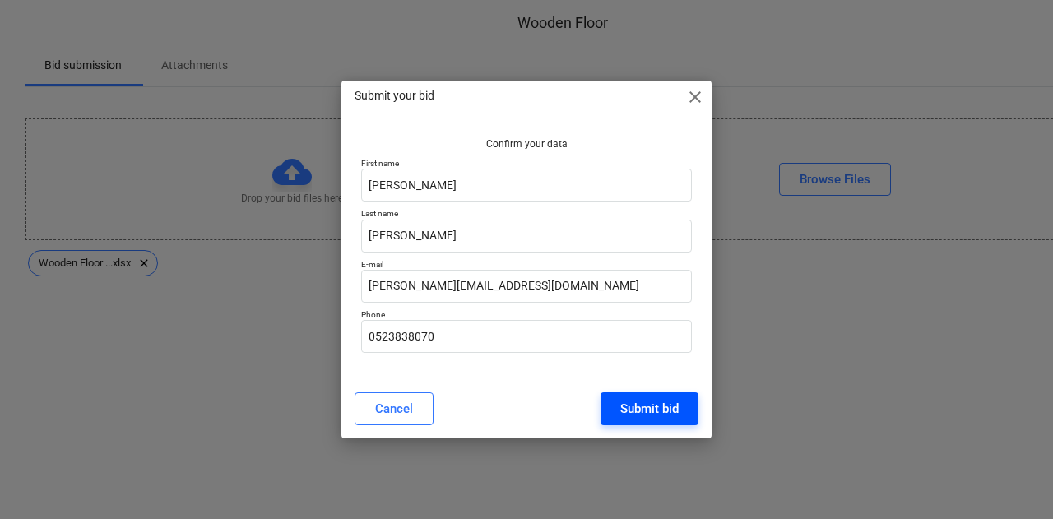
click at [652, 404] on div "Submit bid" at bounding box center [649, 408] width 58 height 21
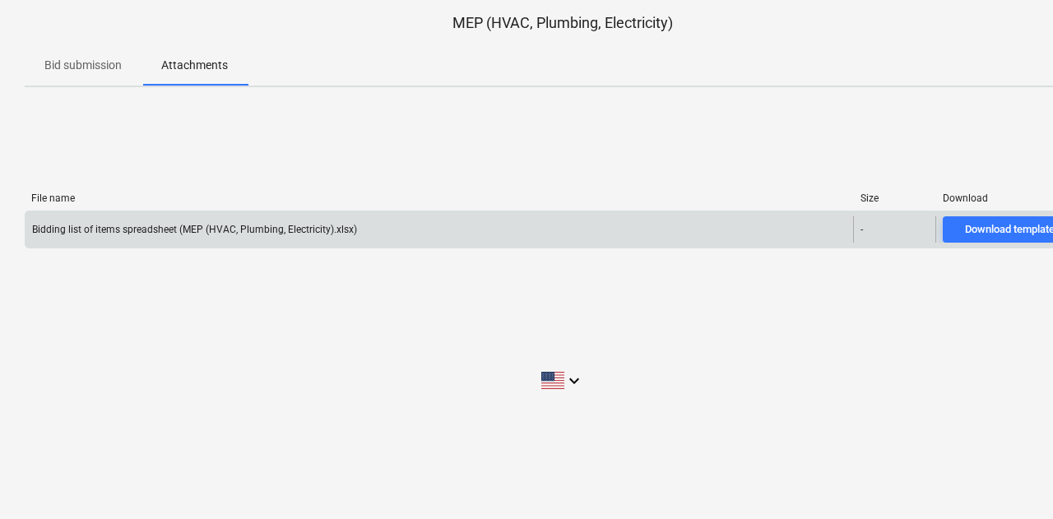
click at [1005, 215] on div "Bidding list of items spreadsheet (MEP (HVAC, Plumbing, Electricity).xlsx) - Do…" at bounding box center [563, 230] width 1076 height 38
click at [994, 234] on div "Download template file" at bounding box center [1018, 229] width 107 height 19
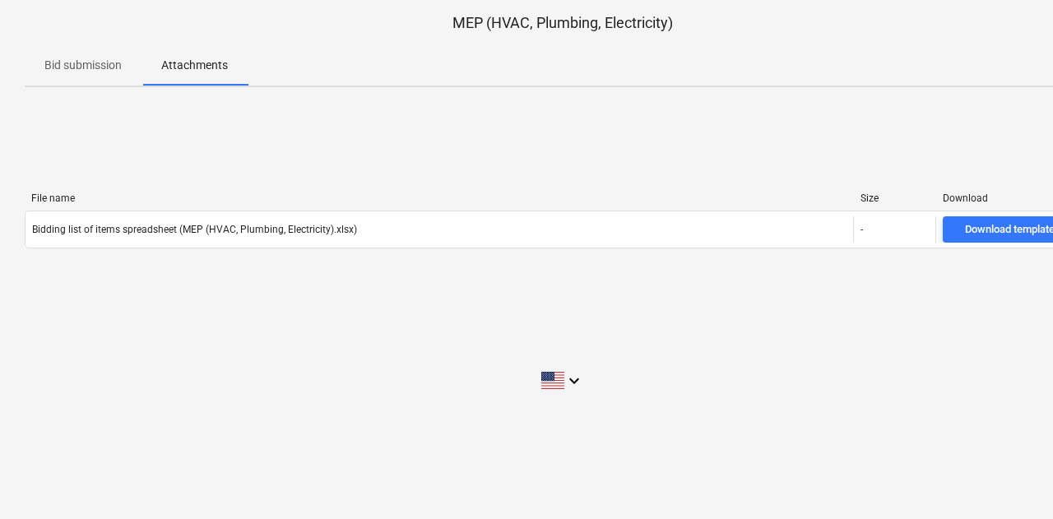
click at [939, 347] on div "MEP (HVAC, Plumbing, Electricity) Bid submission Attachments File name Size Dow…" at bounding box center [562, 259] width 1125 height 519
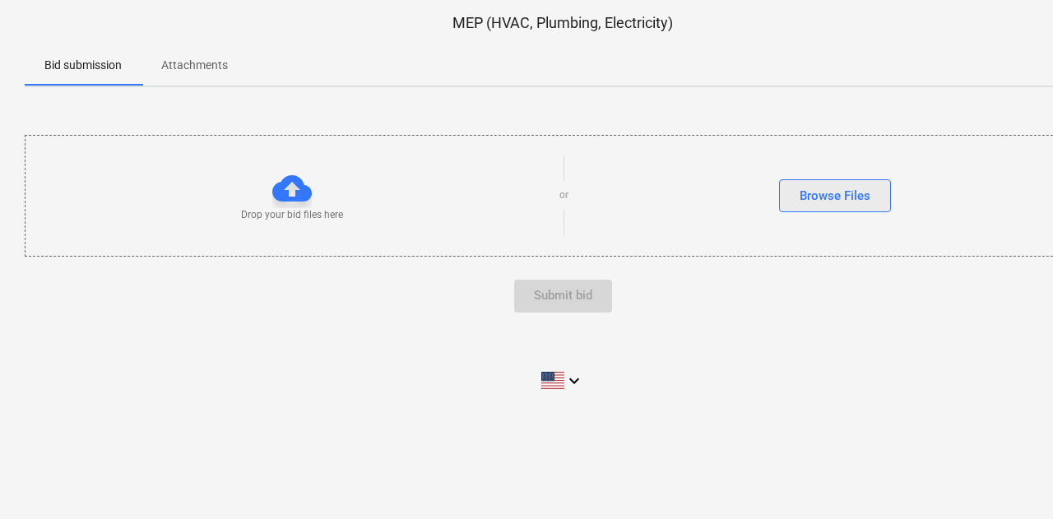
click at [807, 205] on div "Browse Files" at bounding box center [835, 195] width 71 height 21
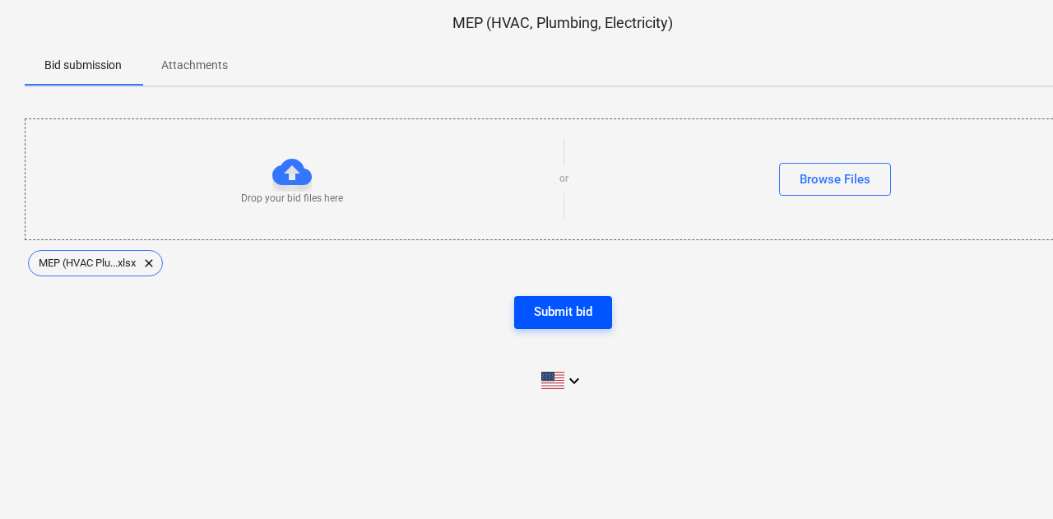
click at [540, 305] on div "Submit bid" at bounding box center [563, 311] width 58 height 21
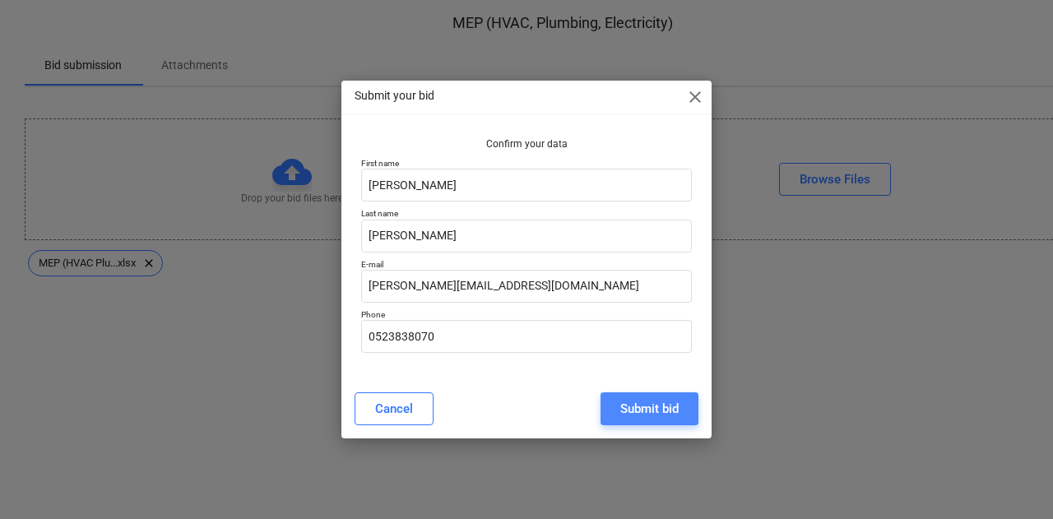
click at [645, 417] on div "Submit bid" at bounding box center [649, 408] width 58 height 21
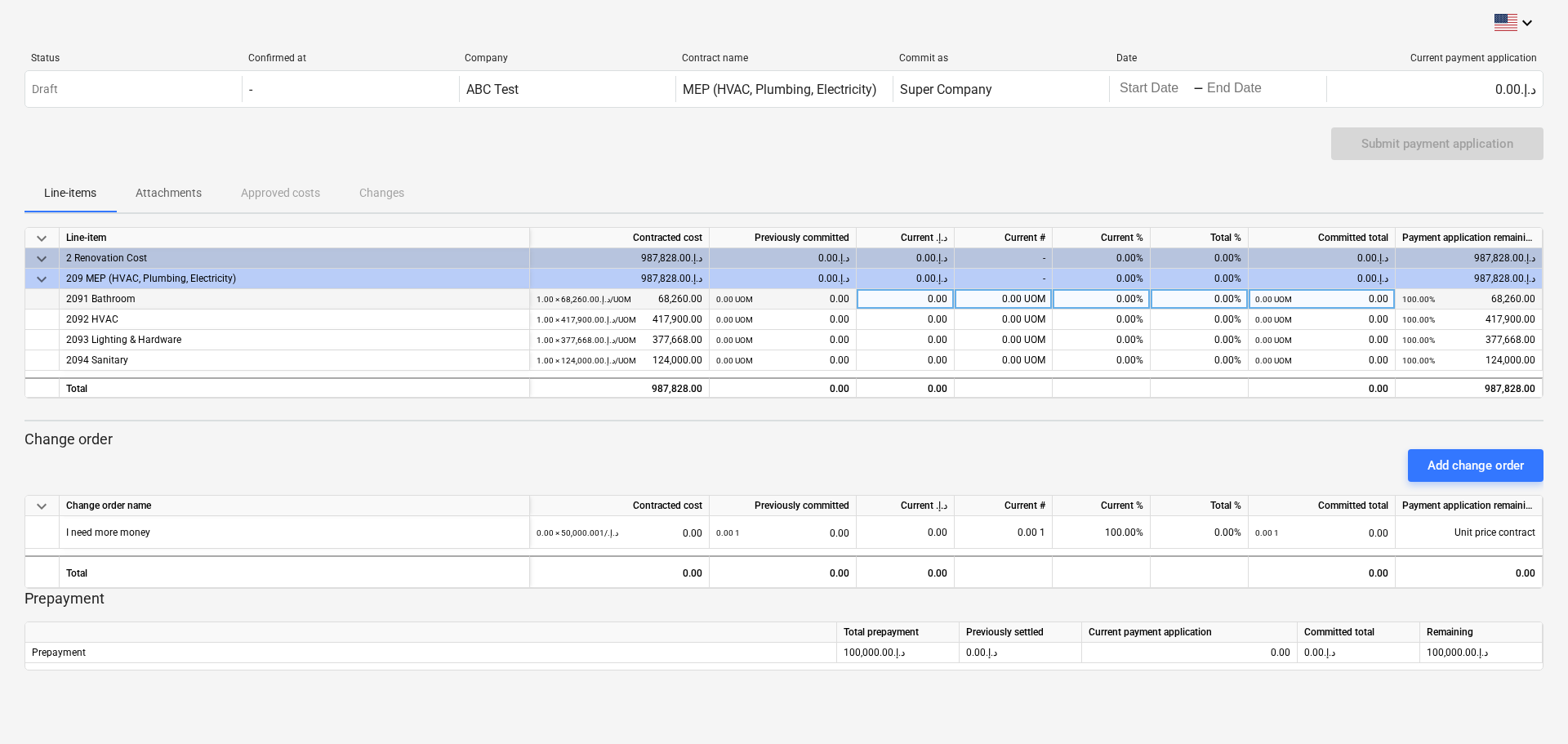
click at [1045, 307] on div "0.00%" at bounding box center [1101, 299] width 98 height 21
type input "50"
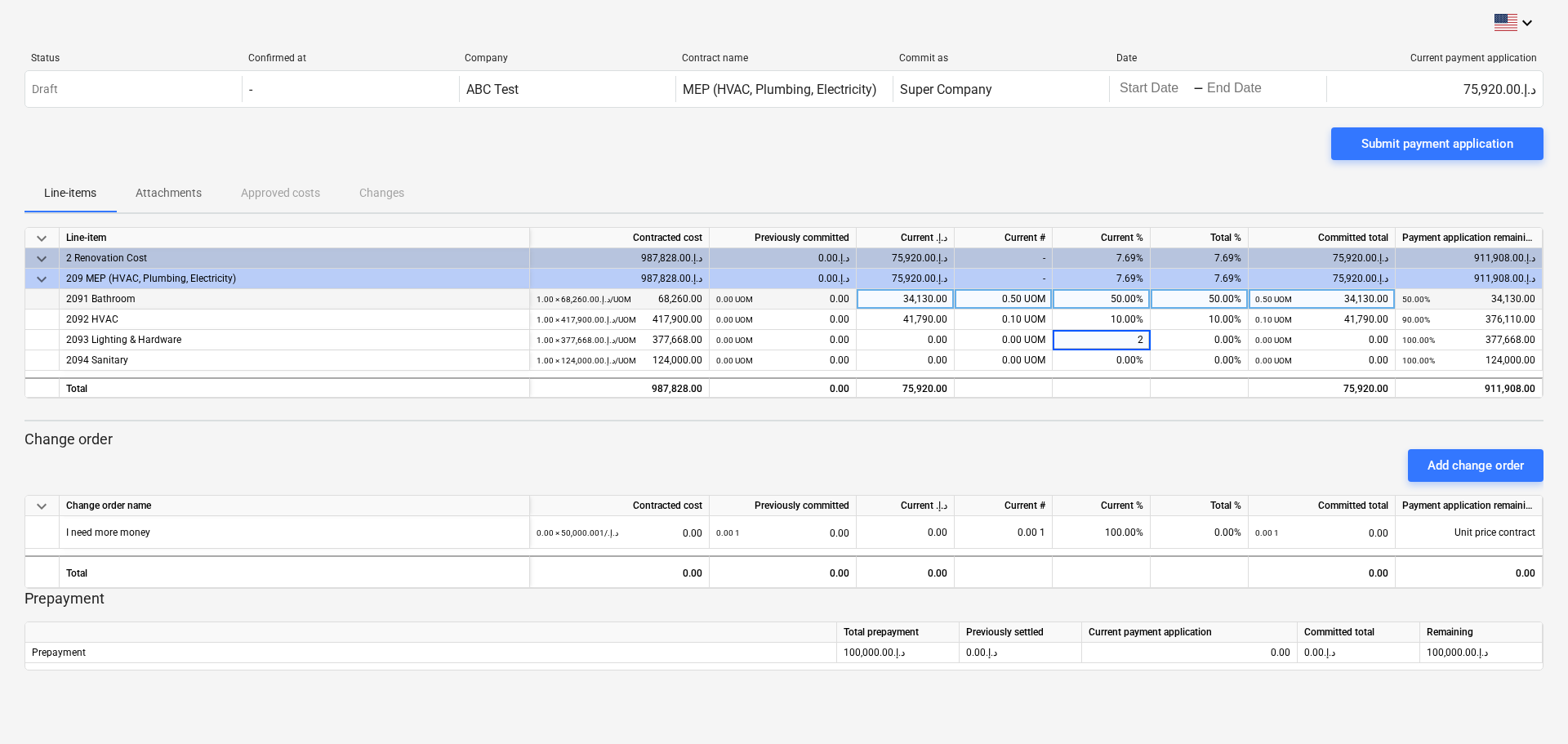
type input "20"
type input "15"
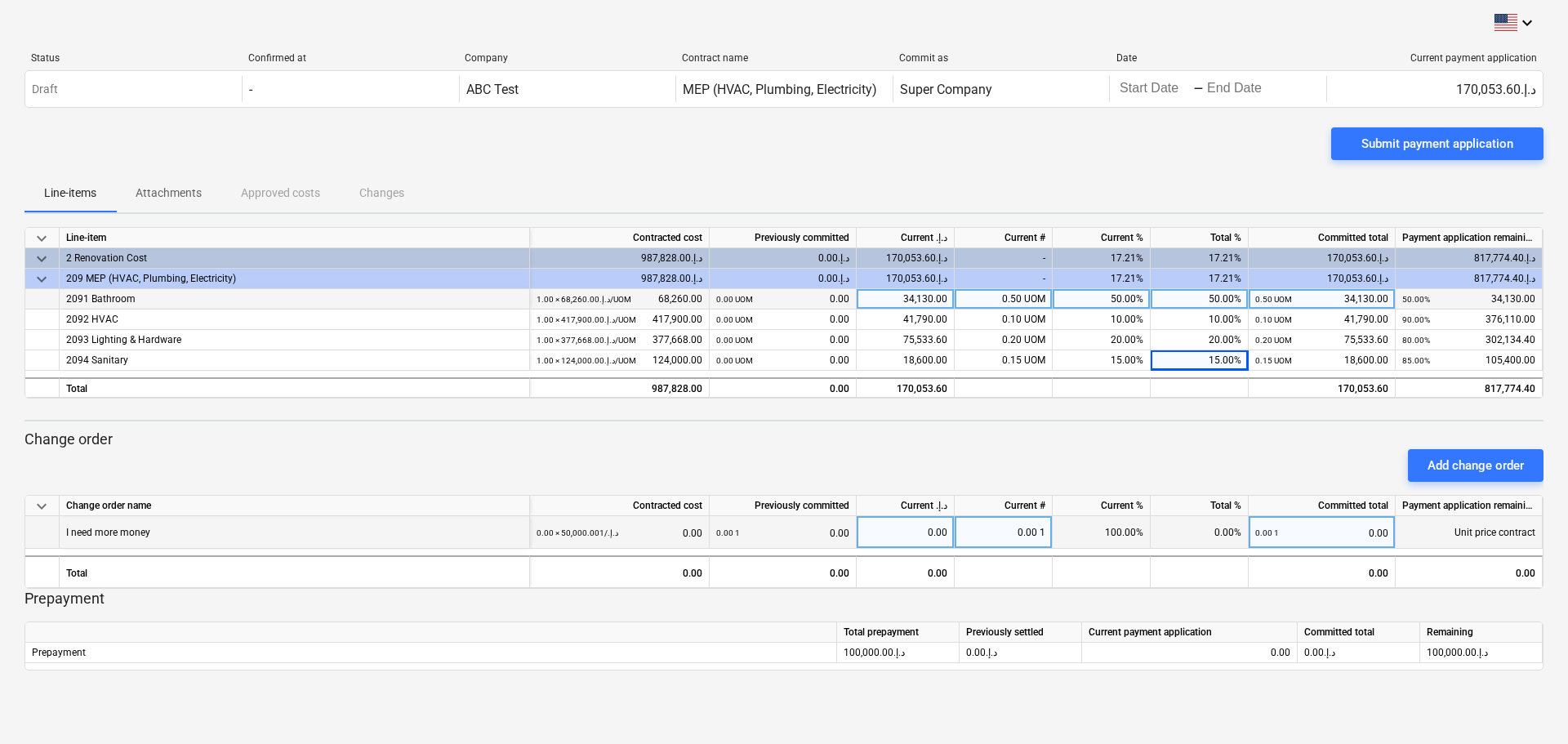
click at [1027, 515] on div "0.00 1" at bounding box center [1004, 532] width 98 height 33
click at [1045, 515] on div at bounding box center [784, 615] width 1519 height 13
click at [1045, 515] on div "100.00%" at bounding box center [1101, 532] width 98 height 33
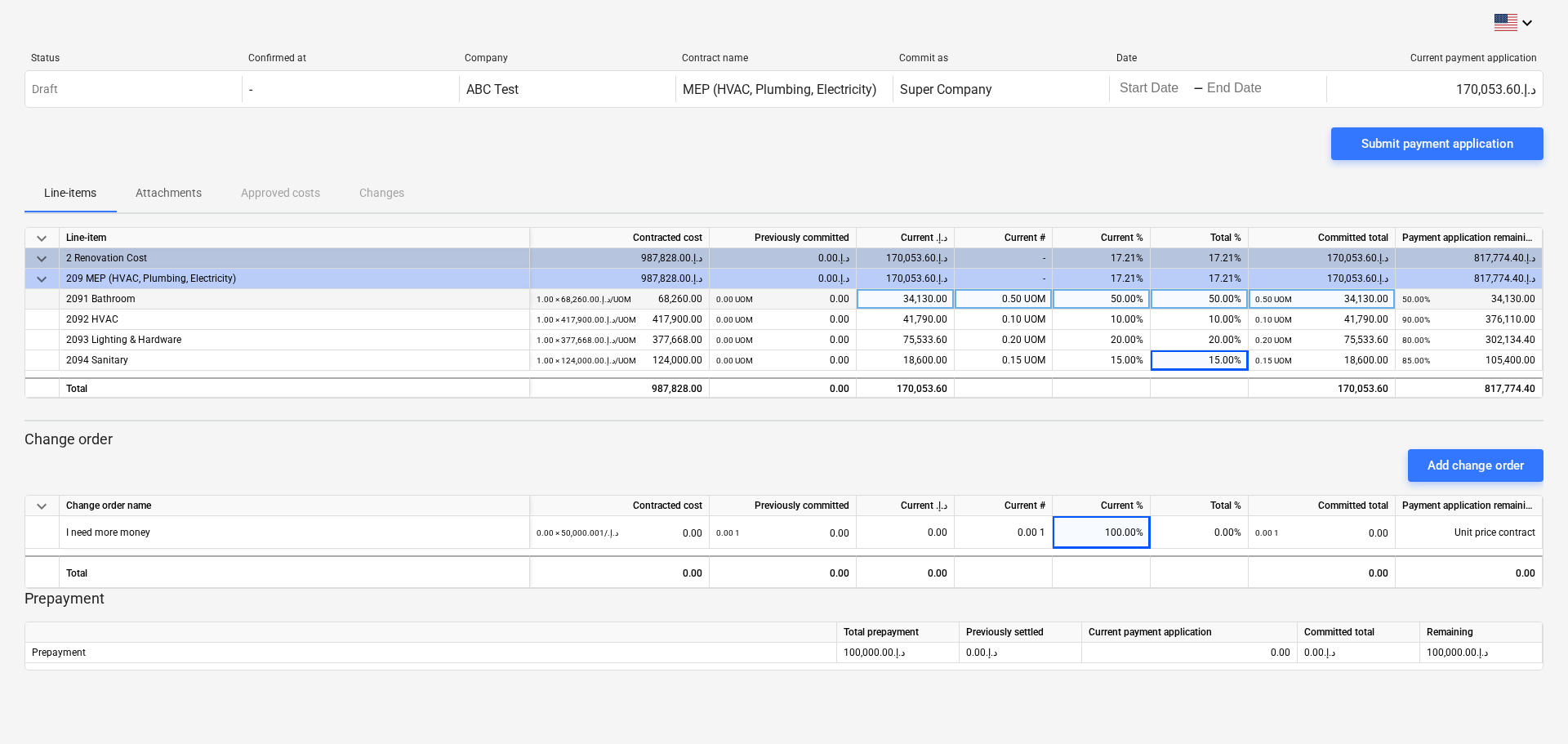
click at [1045, 515] on div "Current payment application" at bounding box center [1190, 633] width 215 height 21
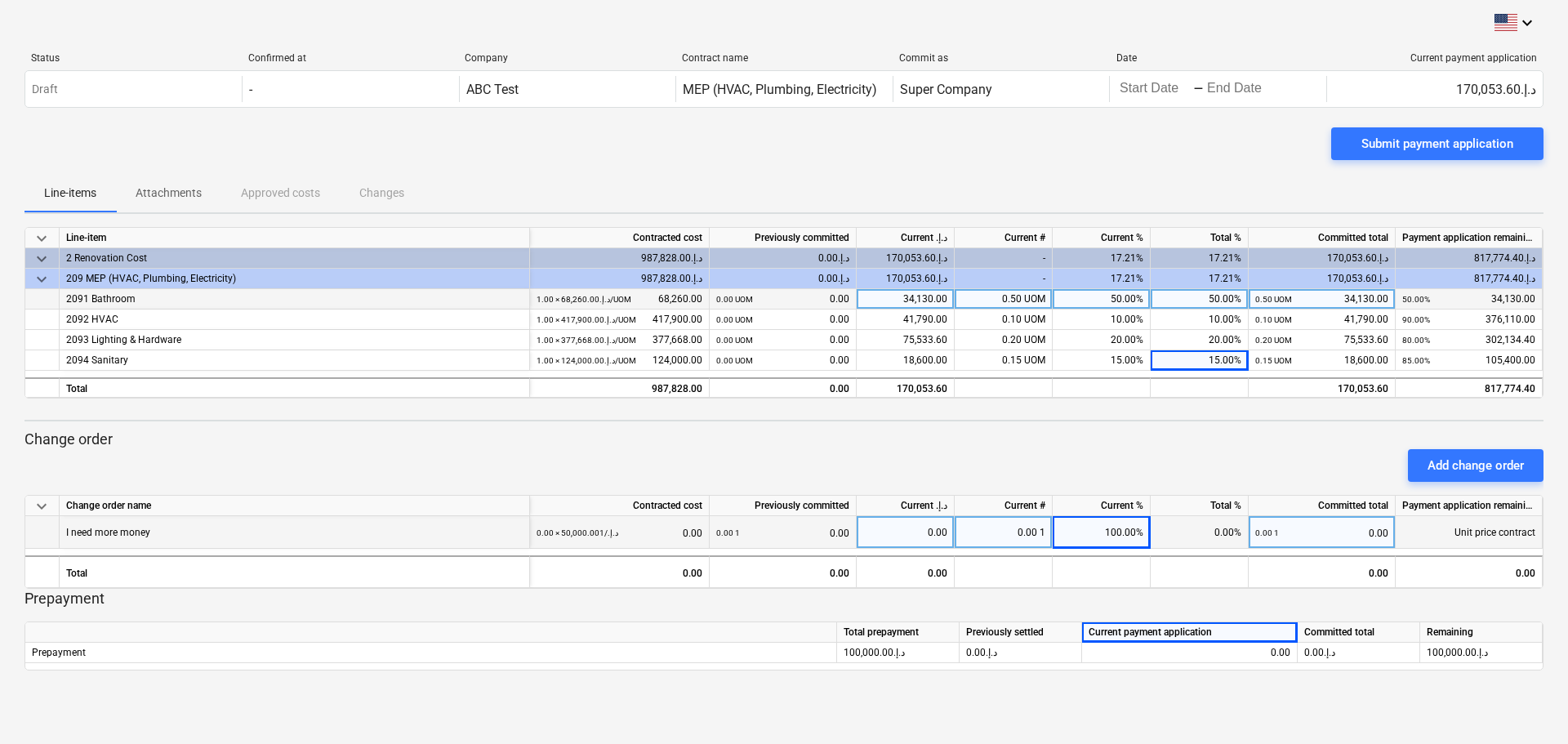
click at [923, 515] on div "0.00" at bounding box center [905, 532] width 84 height 33
click at [986, 515] on div "0.00 1" at bounding box center [1004, 532] width 98 height 33
click at [1045, 515] on div "Current payment application" at bounding box center [1190, 633] width 215 height 21
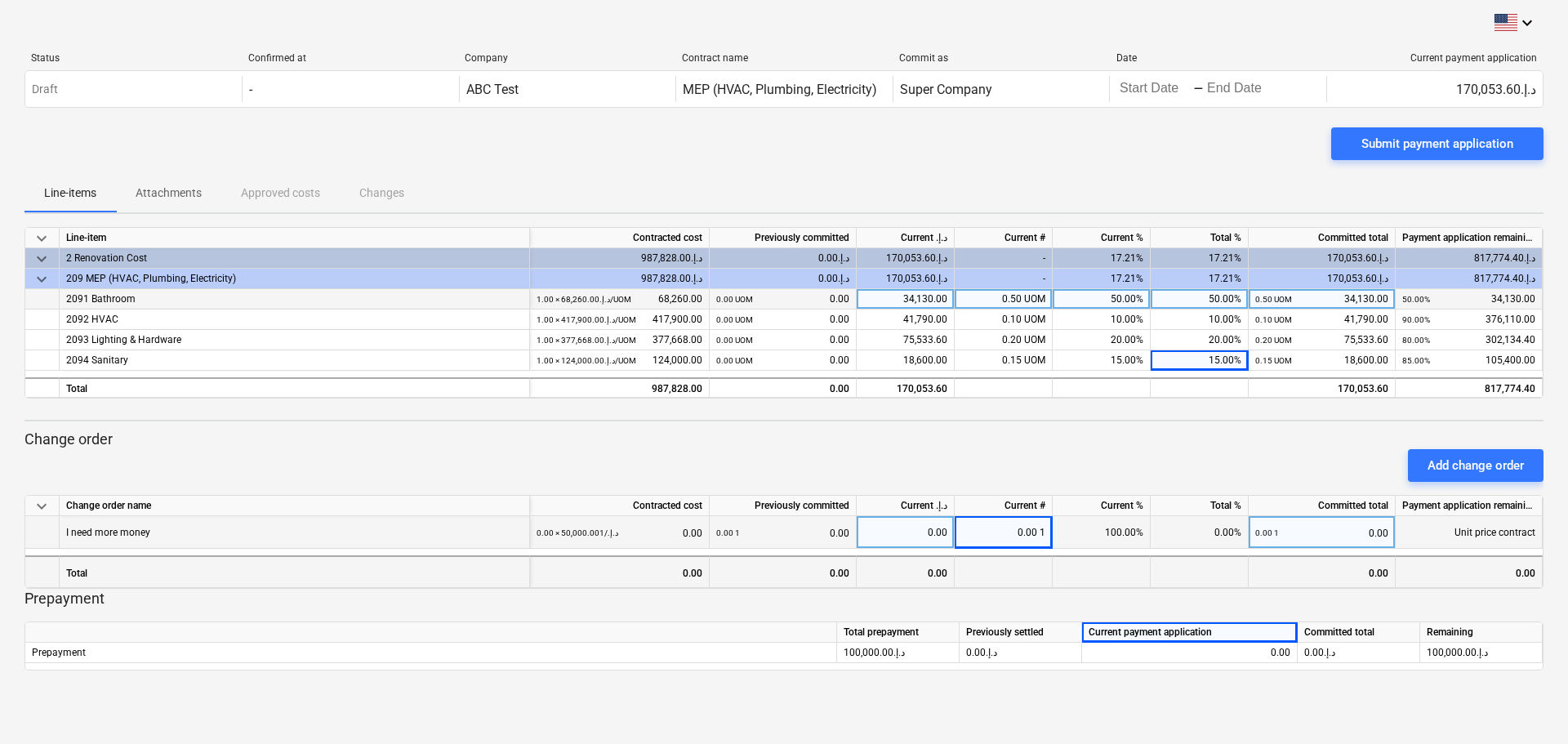
click at [599, 515] on div "0.00" at bounding box center [620, 571] width 180 height 33
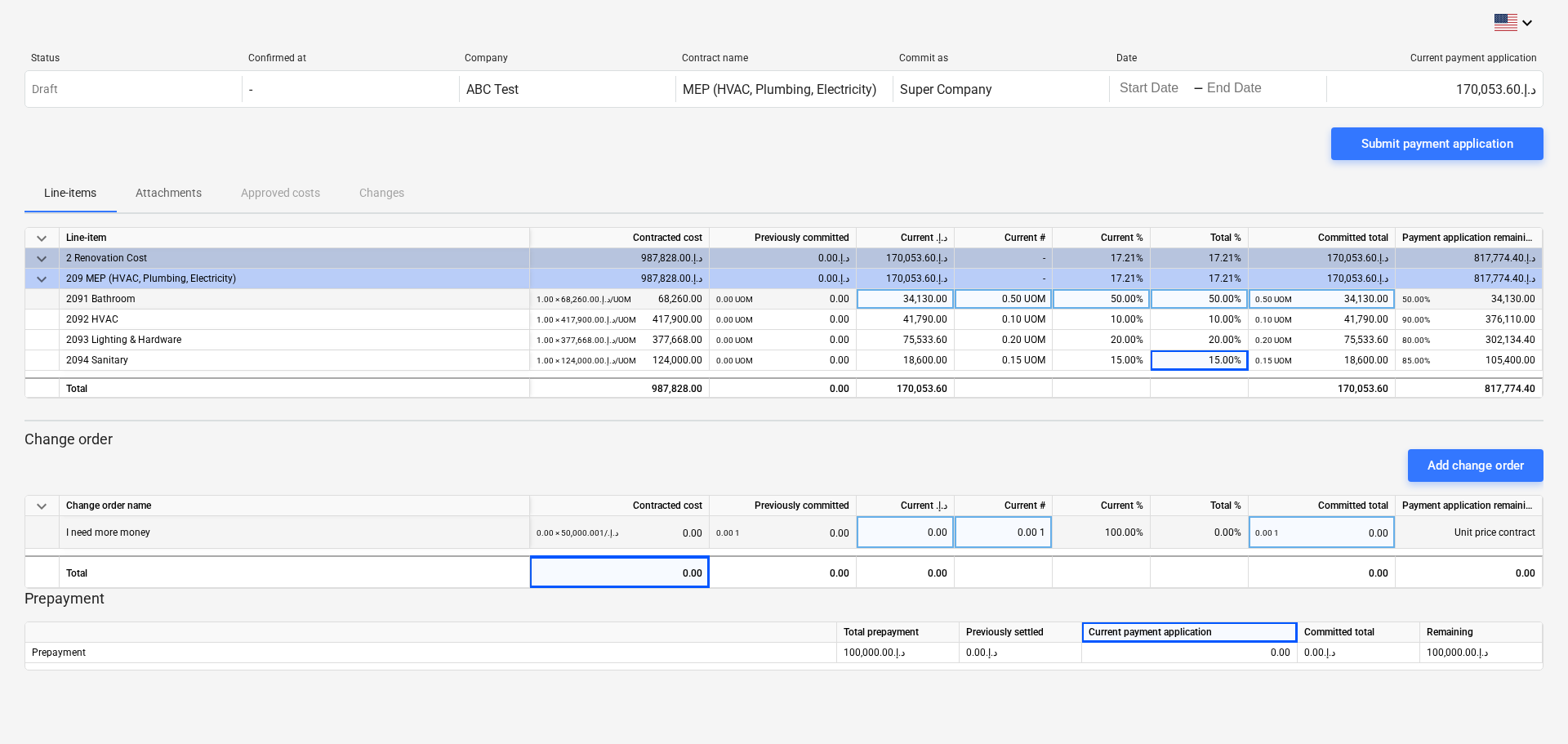
click at [720, 515] on p "Prepayment" at bounding box center [784, 599] width 1519 height 20
click at [718, 515] on p "Prepayment" at bounding box center [784, 599] width 1519 height 20
click at [1045, 148] on div "Submit payment application" at bounding box center [1437, 143] width 152 height 21
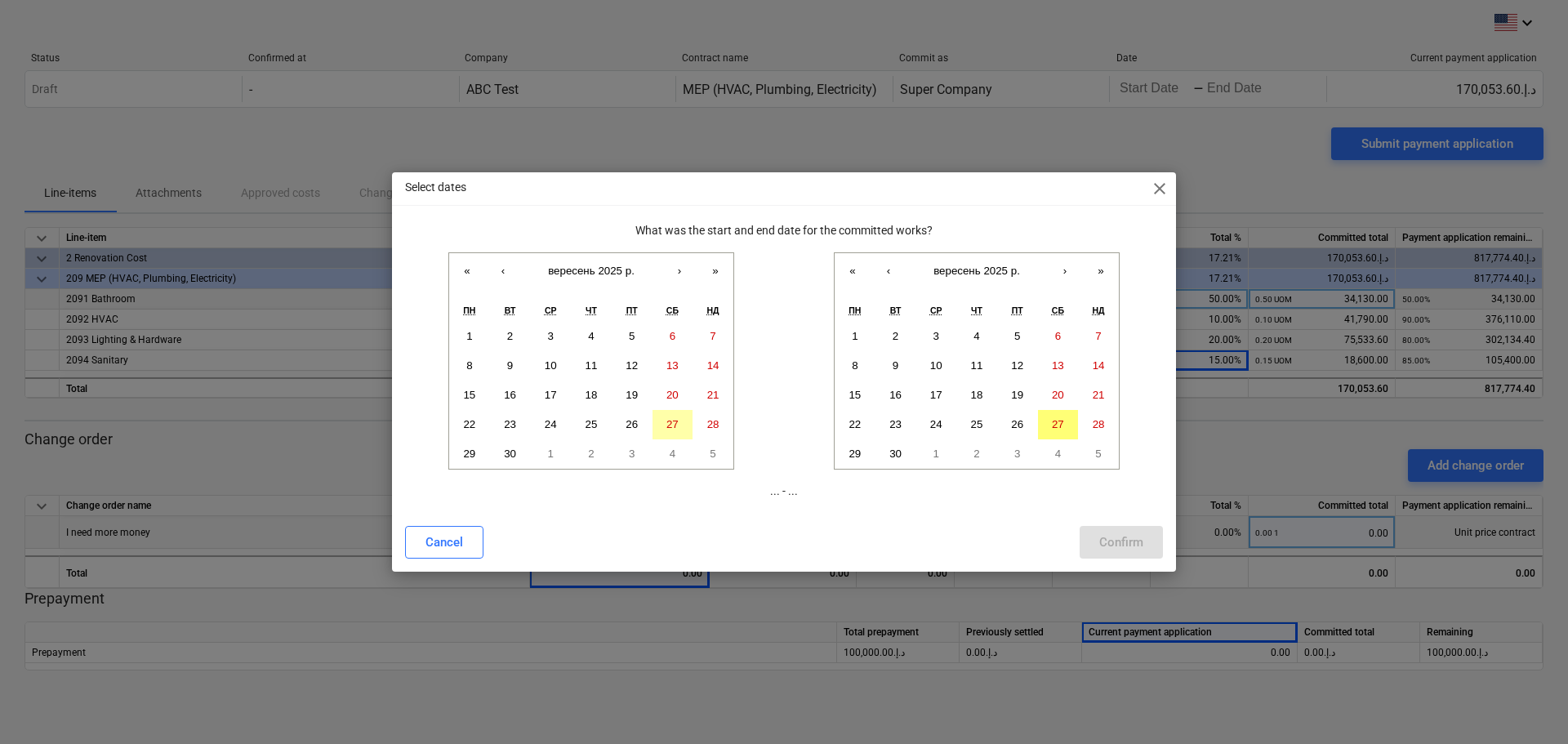
click at [679, 421] on button "27" at bounding box center [672, 425] width 41 height 30
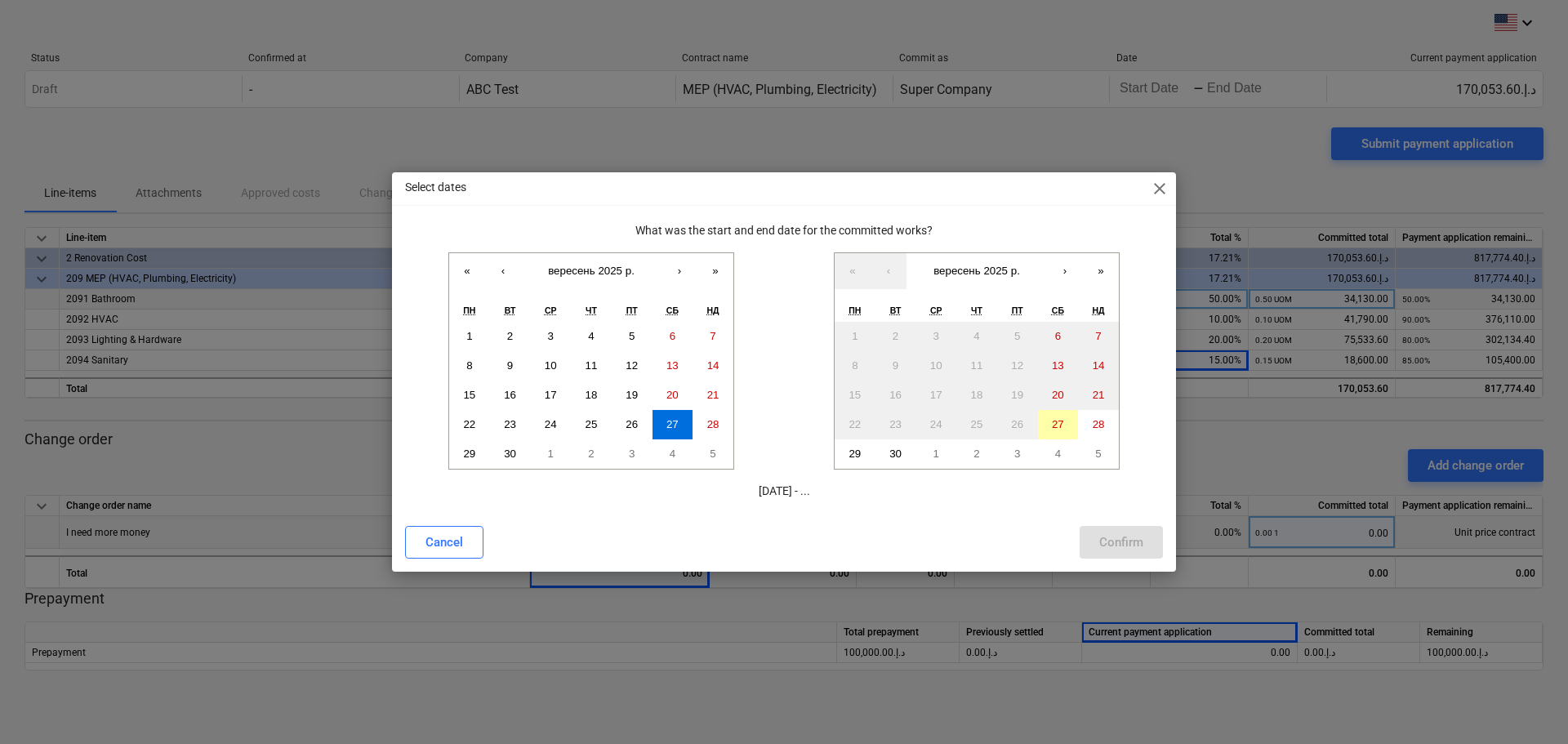
click at [1045, 417] on button "27" at bounding box center [1058, 425] width 41 height 30
click at [1045, 515] on div "Confirm" at bounding box center [1121, 541] width 44 height 21
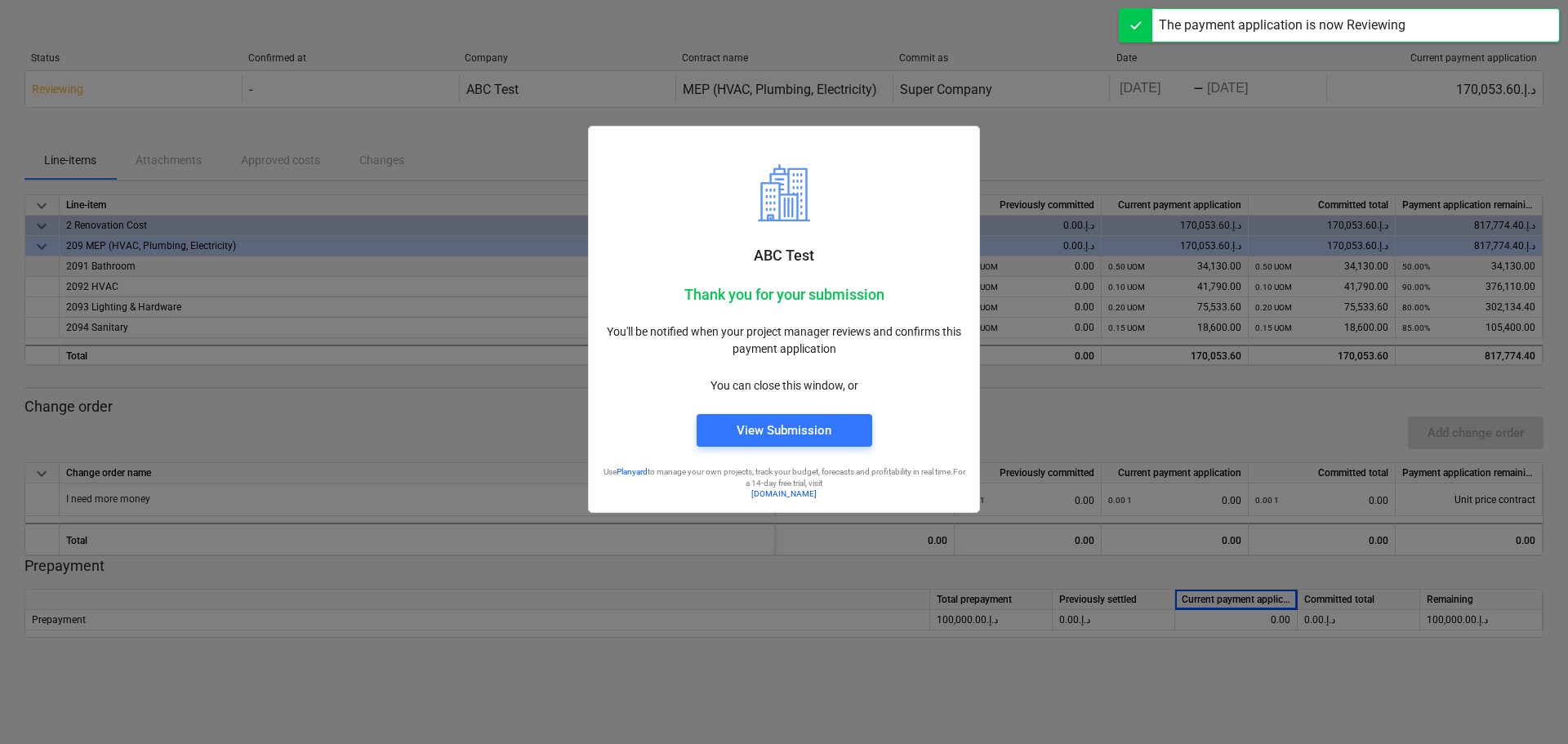
click at [1034, 421] on div at bounding box center [784, 372] width 1568 height 744
click at [814, 421] on div "View Submission" at bounding box center [784, 430] width 94 height 21
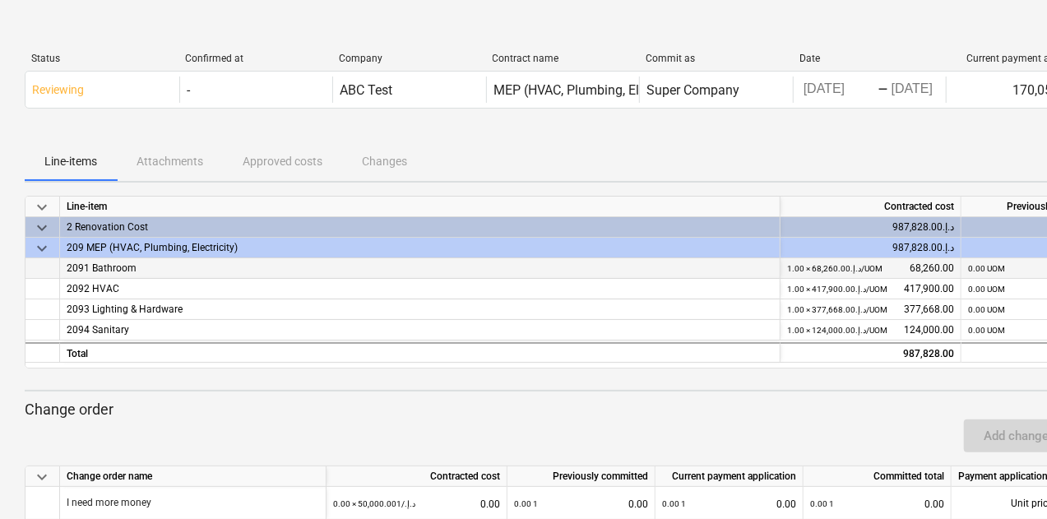
click at [163, 132] on div at bounding box center [563, 134] width 1076 height 13
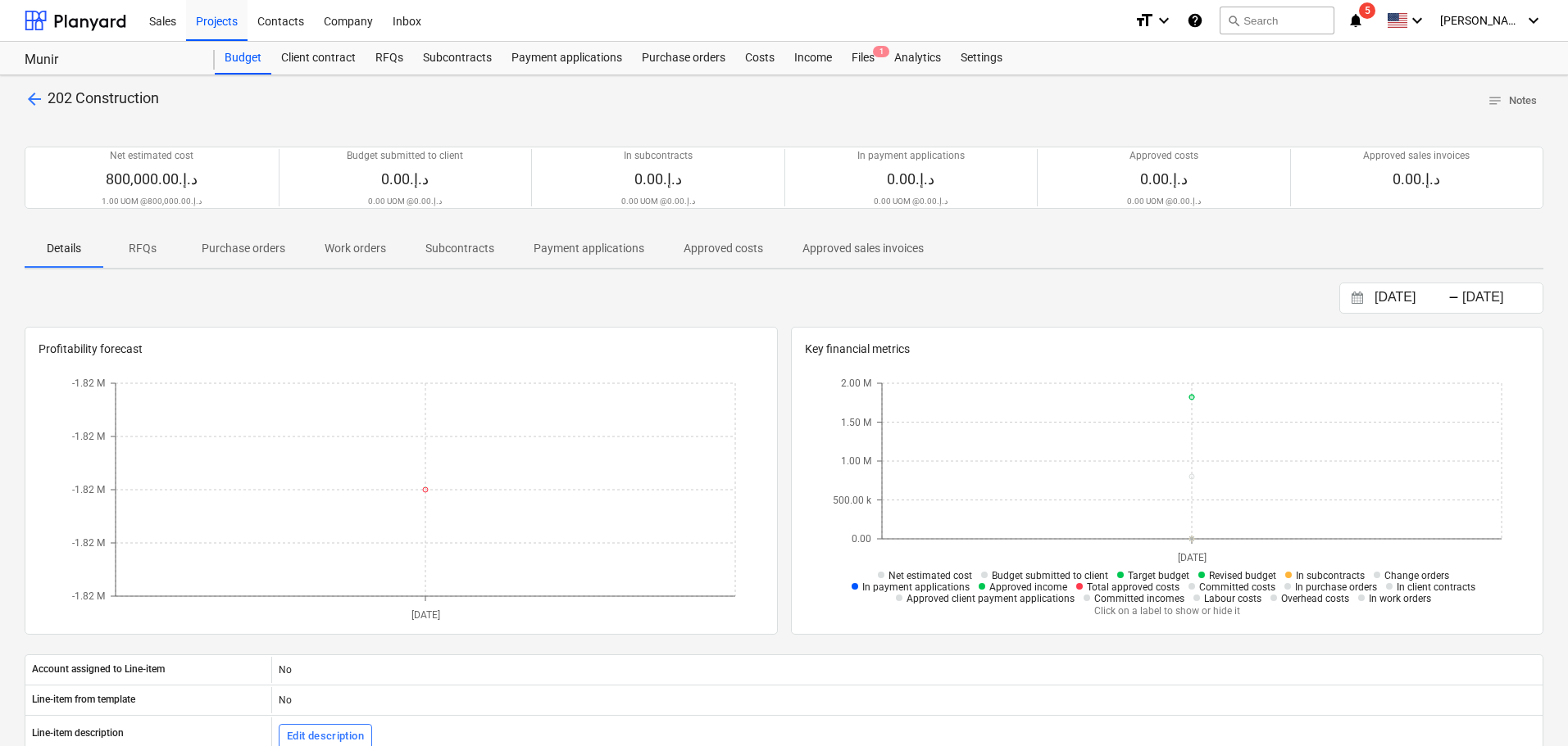
click at [1203, 16] on icon "help" at bounding box center [1194, 21] width 16 height 20
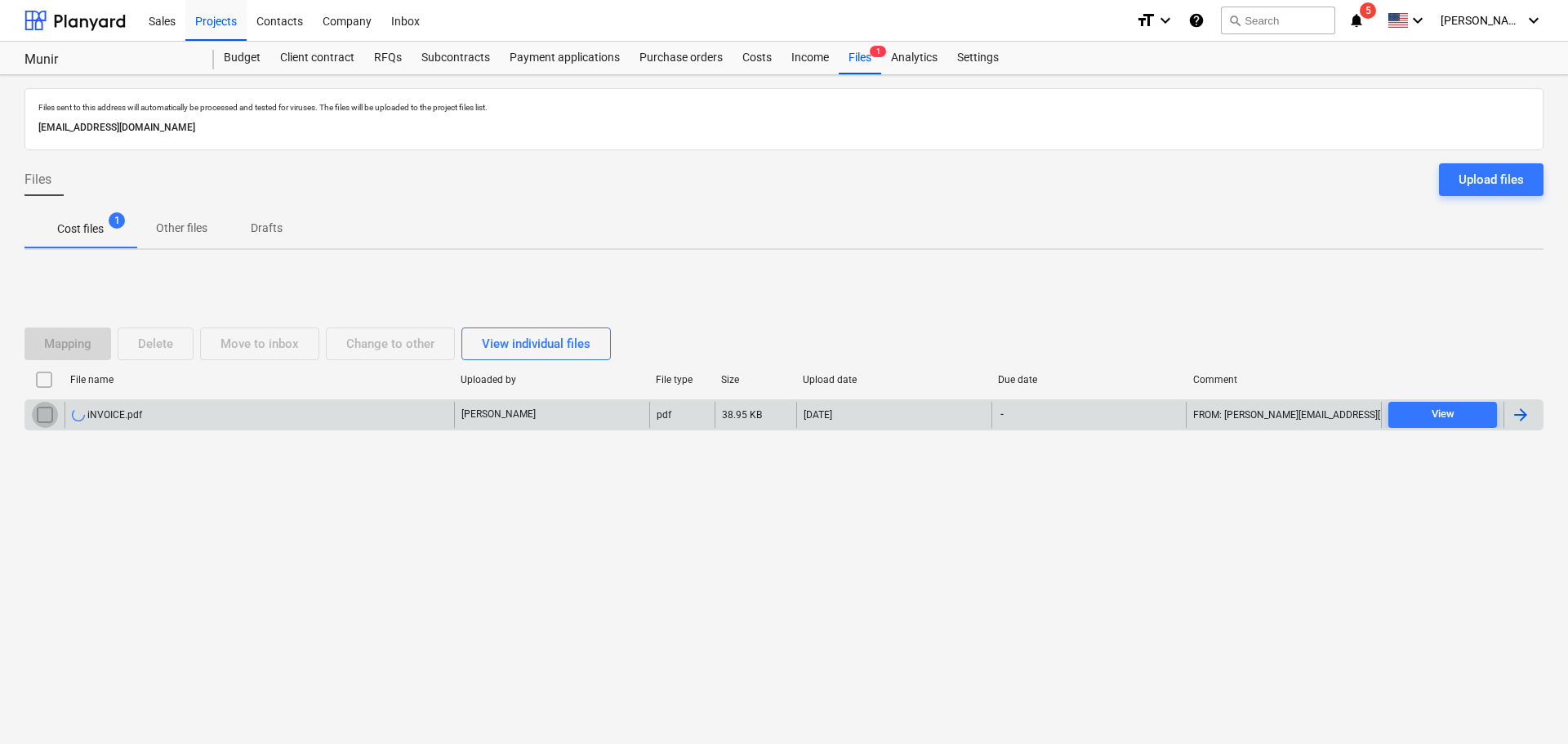
click at [36, 413] on input "checkbox" at bounding box center [45, 415] width 26 height 26
click at [76, 345] on div "Mapping" at bounding box center [68, 344] width 48 height 21
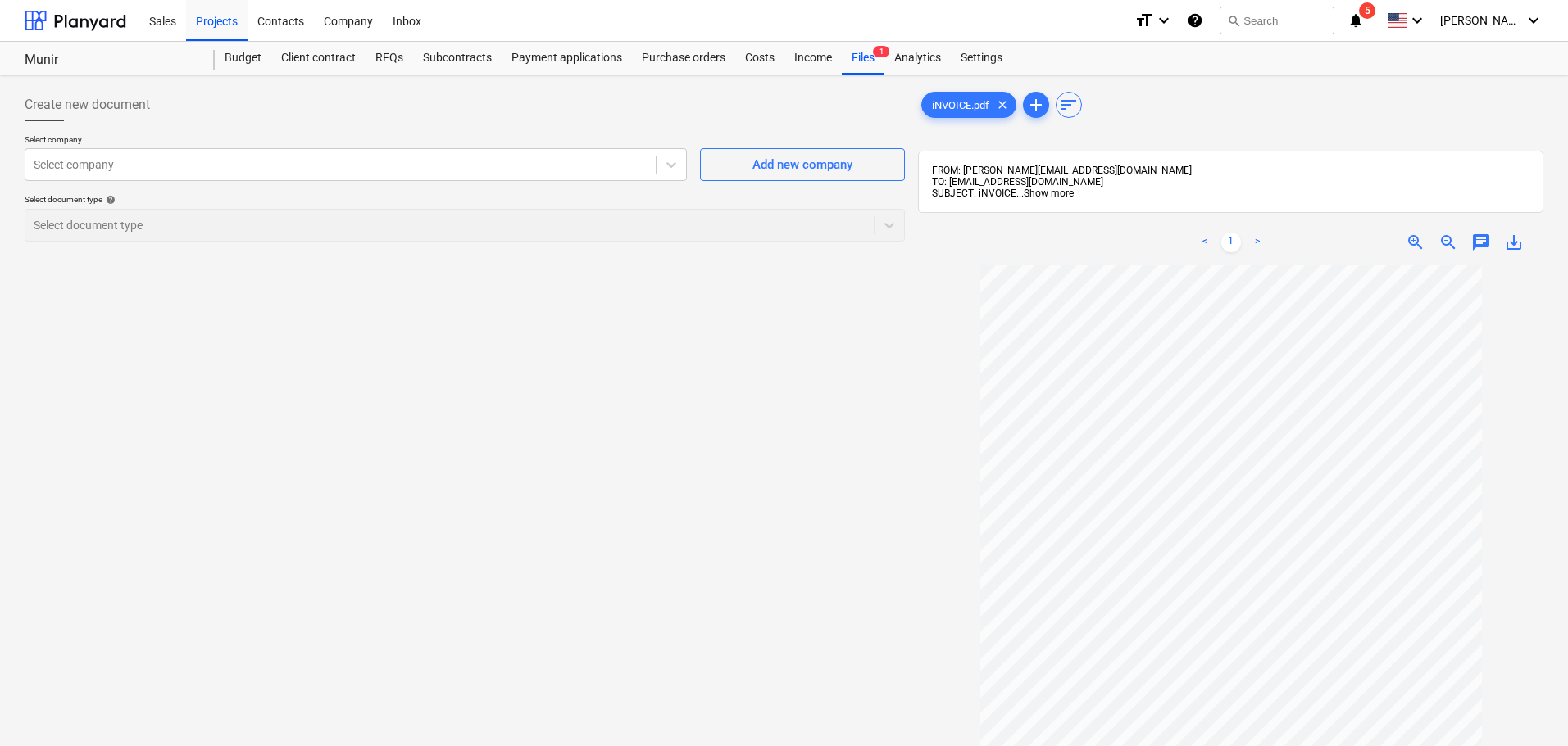
click at [1062, 191] on span "Show more" at bounding box center [1048, 193] width 50 height 12
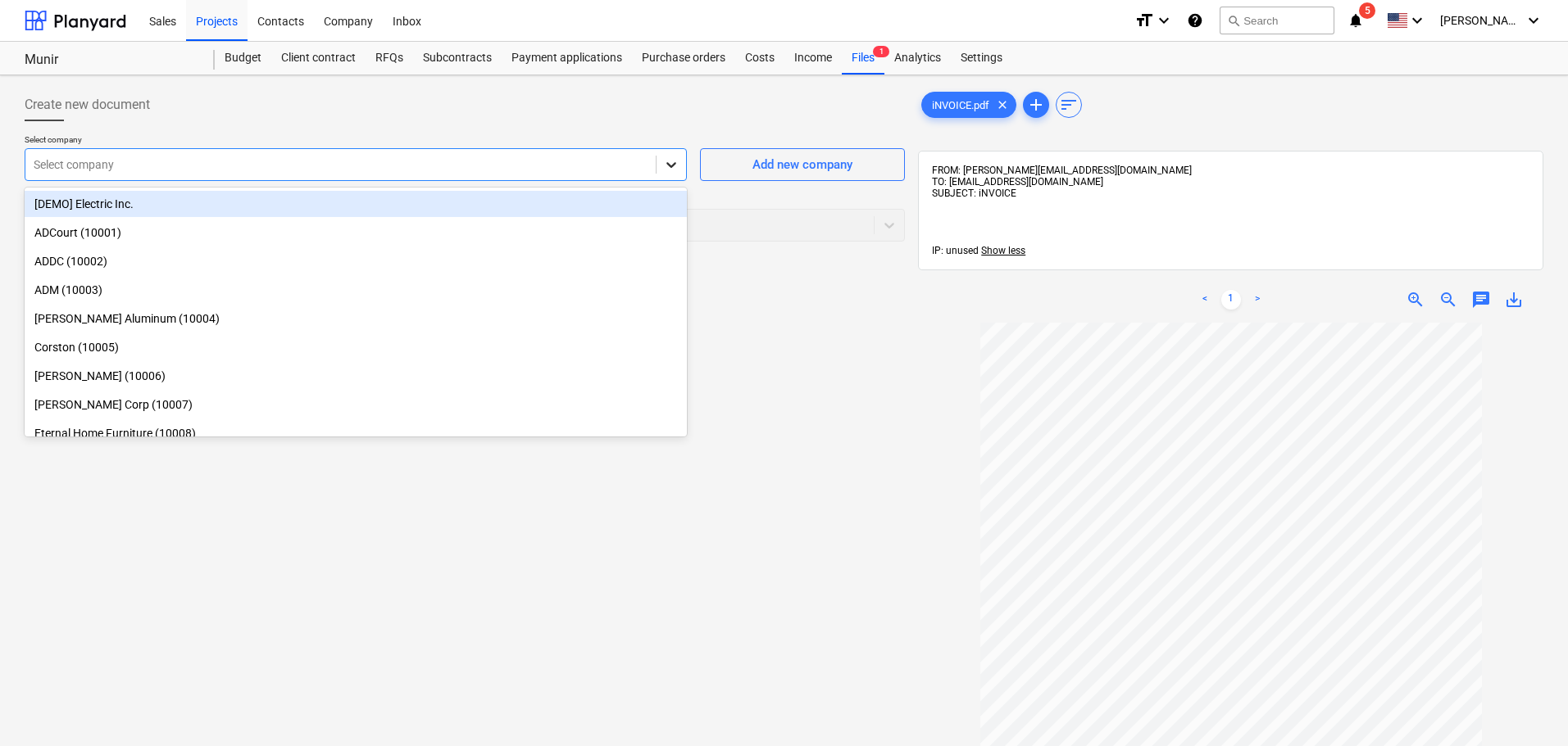
click at [673, 164] on icon at bounding box center [671, 165] width 10 height 6
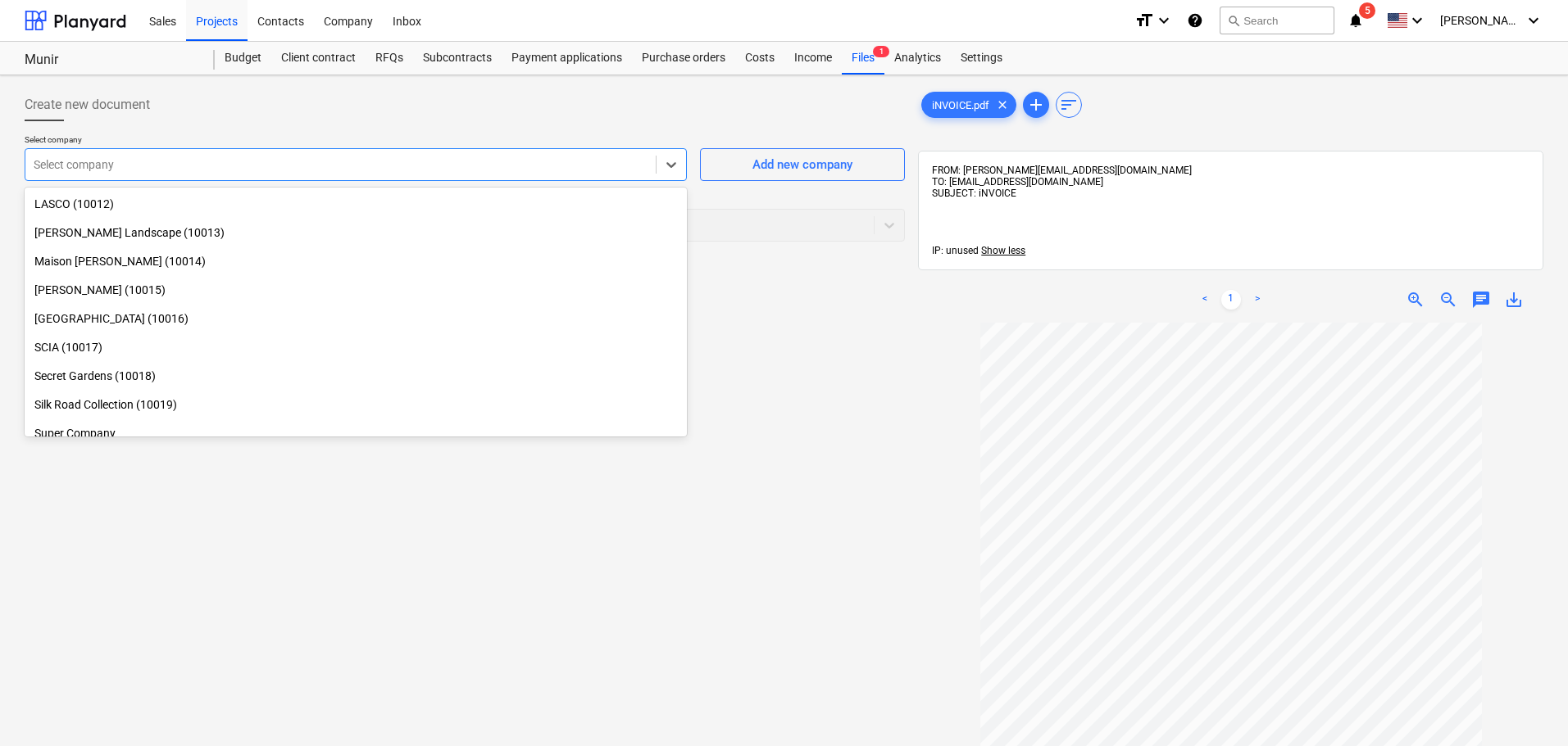
scroll to position [357, 0]
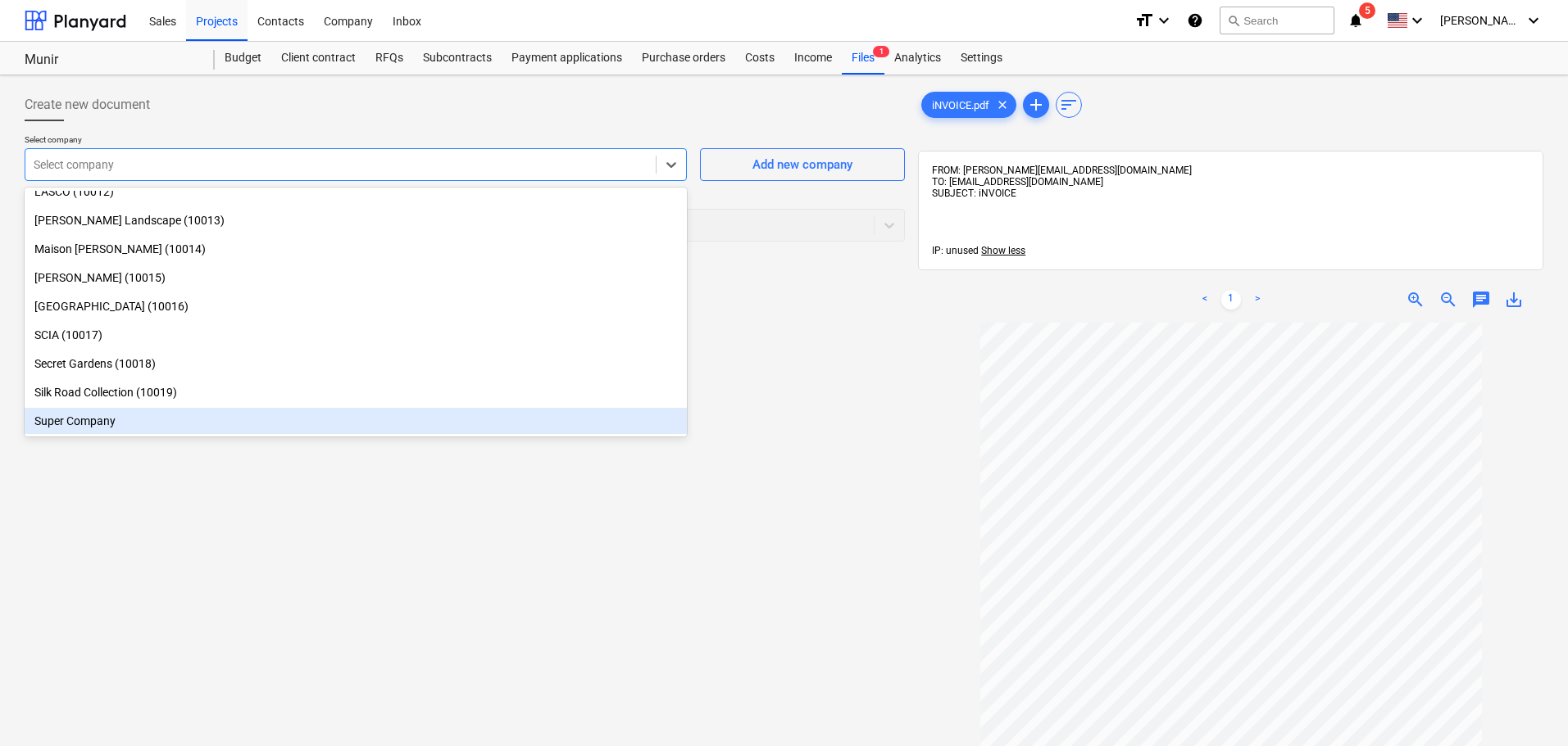
click at [118, 423] on div "Super Company" at bounding box center [356, 421] width 662 height 26
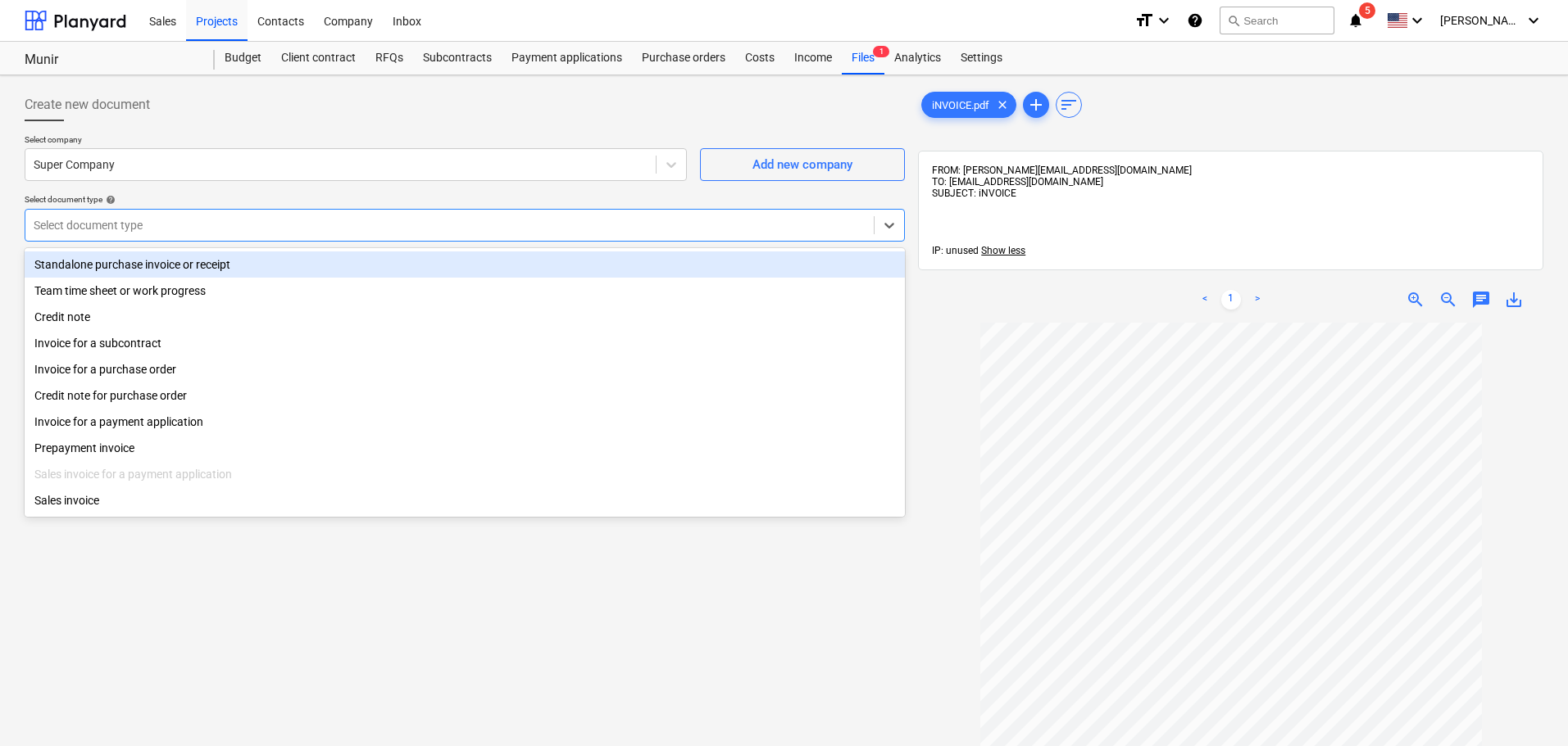
click at [170, 225] on div at bounding box center [449, 225] width 832 height 16
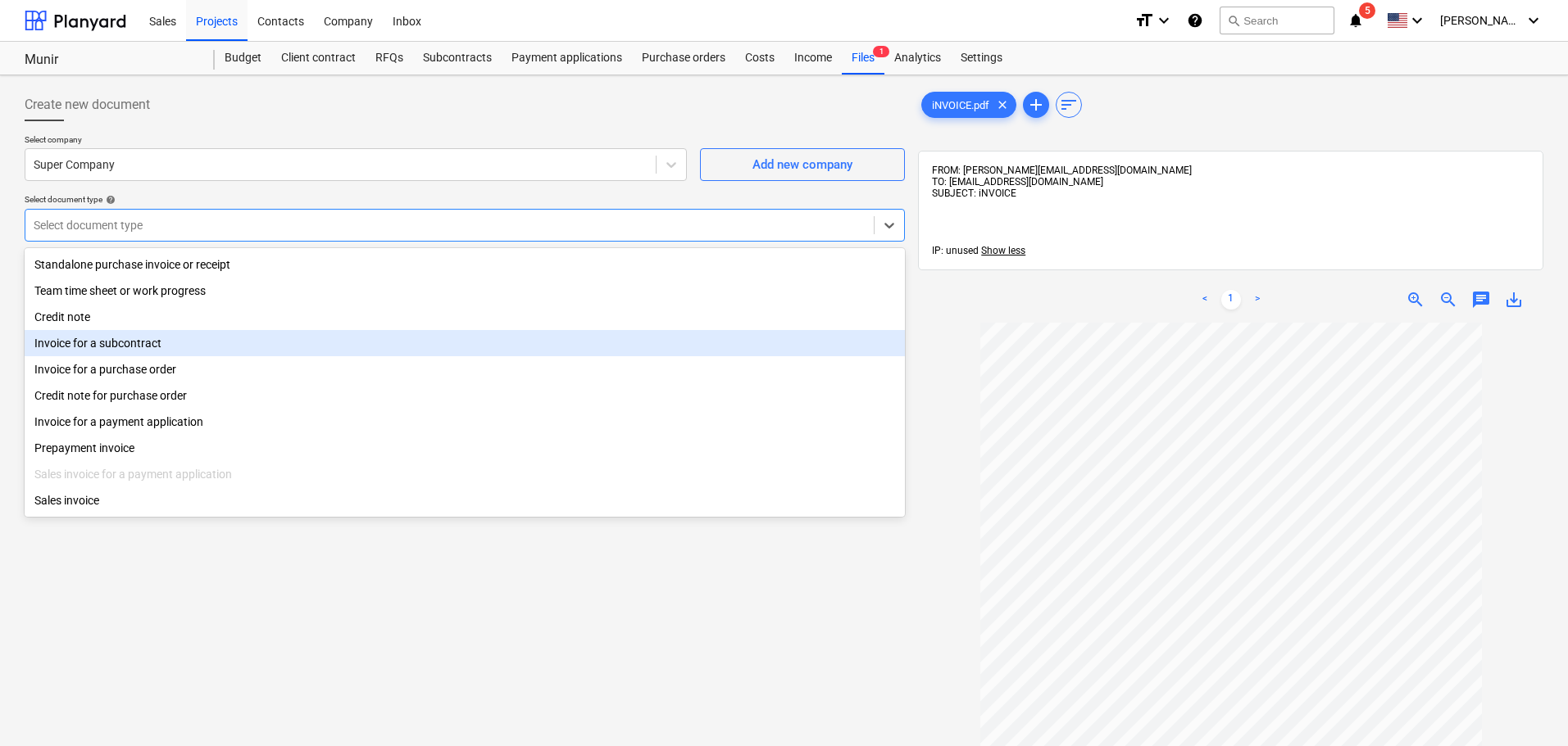
click at [154, 348] on div "Invoice for a subcontract" at bounding box center [464, 343] width 880 height 26
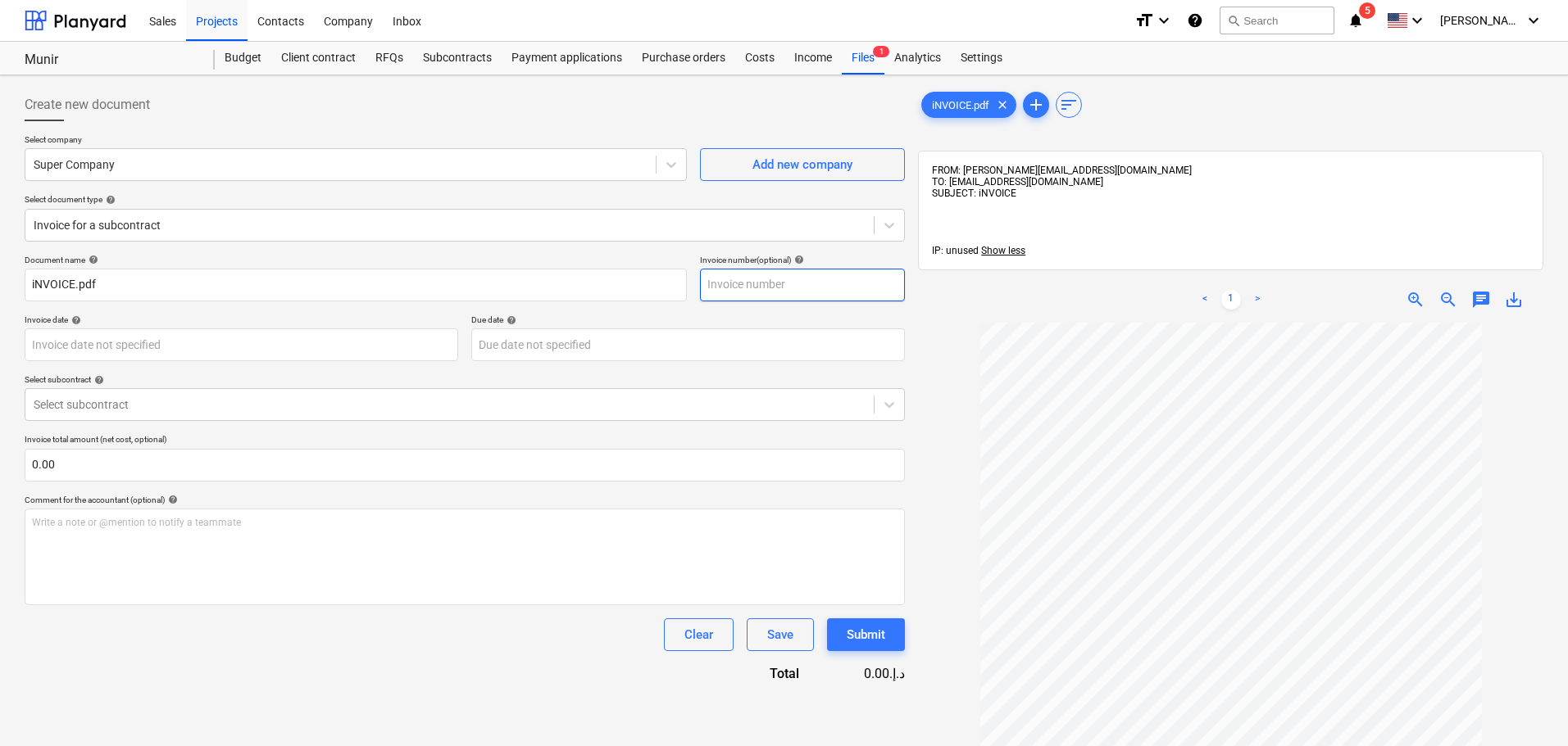
click at [790, 284] on input "text" at bounding box center [802, 285] width 205 height 33
type input "123"
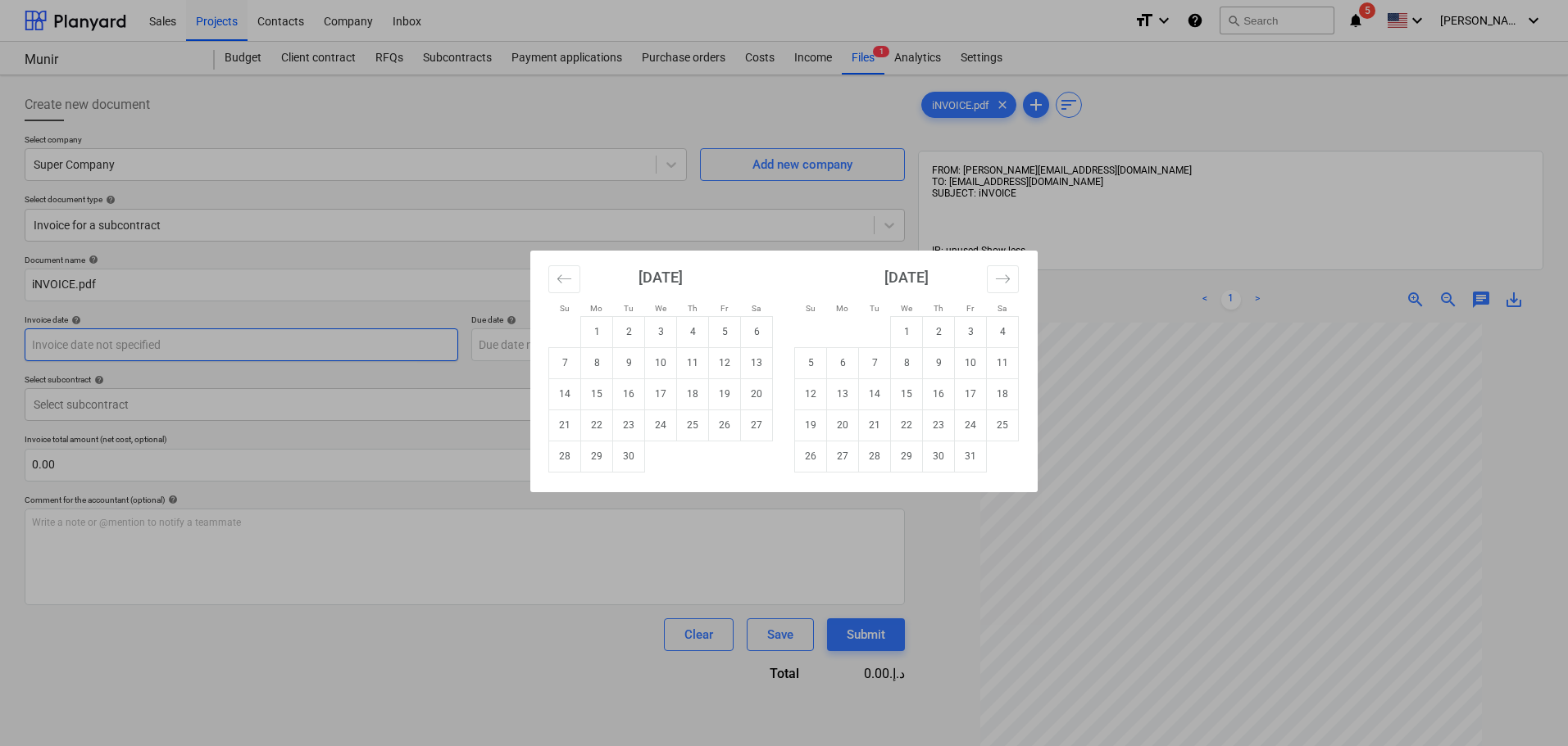
click at [344, 356] on body "Sales Projects Contacts Company Inbox format_size keyboard_arrow_down help sear…" at bounding box center [784, 373] width 1568 height 746
click at [344, 356] on div "Su Mo Tu We Th Fr Sa Su Mo Tu We Th Fr Sa [DATE] 1 2 3 4 5 6 7 8 9 10 11 12 13 …" at bounding box center [784, 373] width 1568 height 746
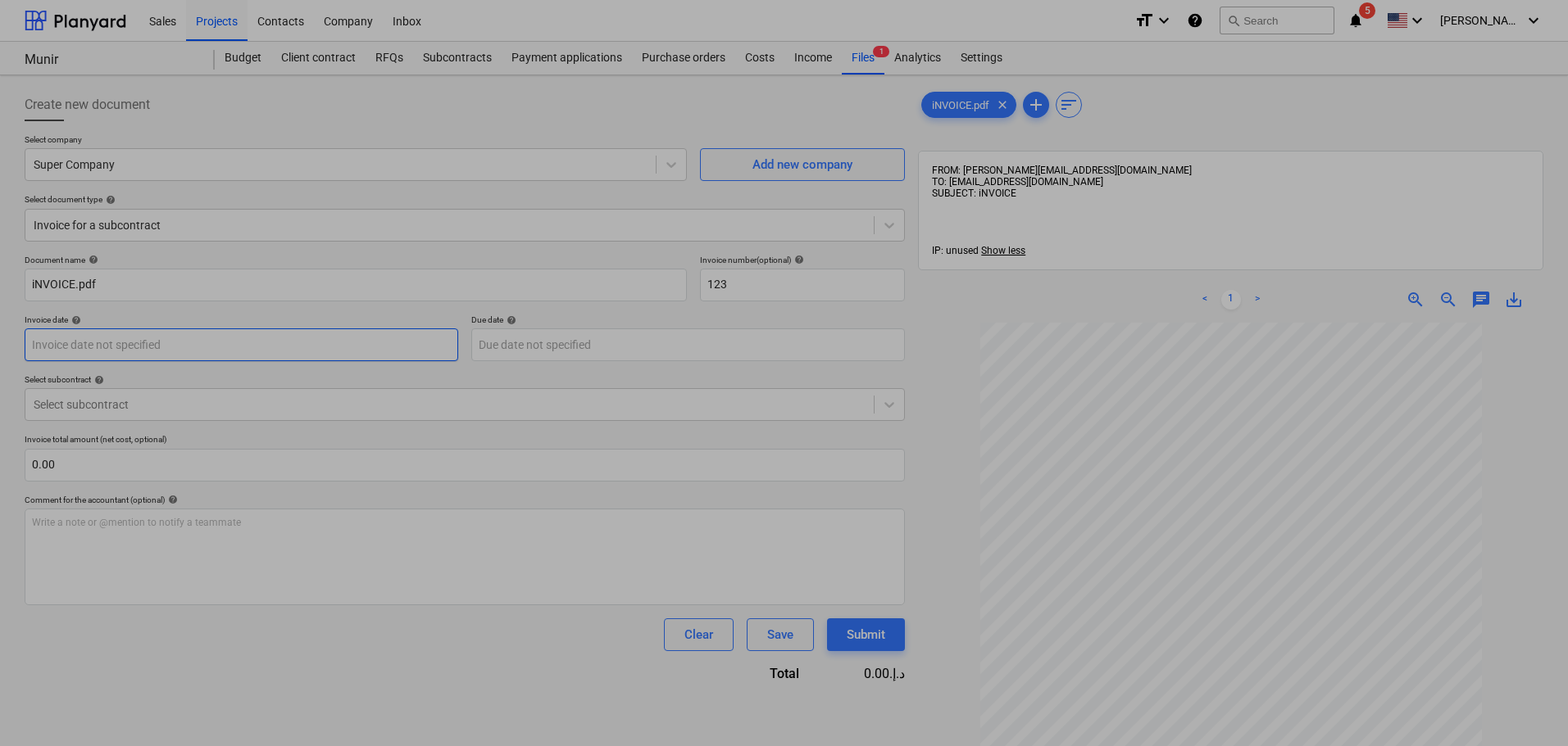
click at [355, 355] on body "Sales Projects Contacts Company Inbox format_size keyboard_arrow_down help sear…" at bounding box center [784, 373] width 1568 height 746
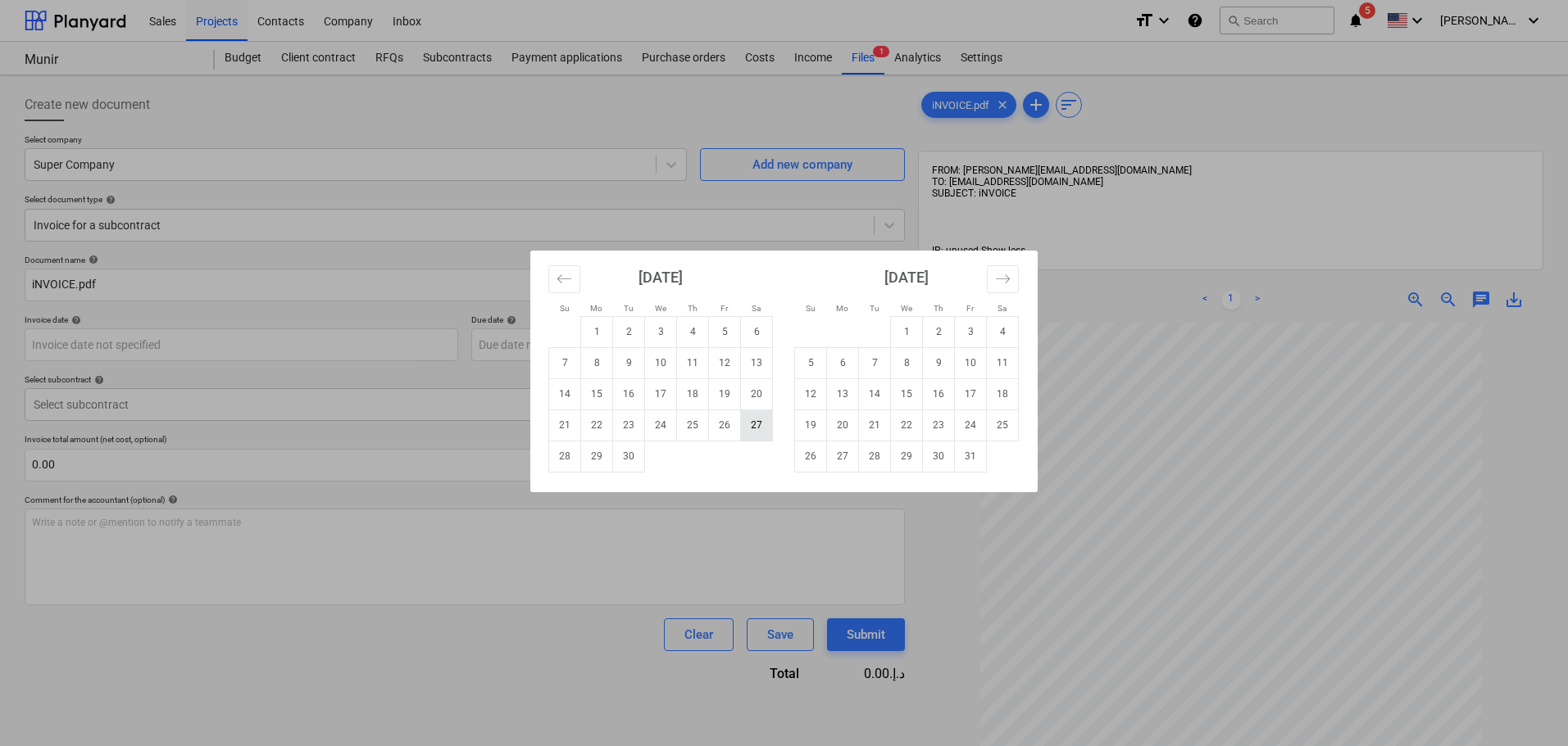
click at [758, 419] on td "27" at bounding box center [757, 424] width 32 height 31
type input "[DATE]"
click at [662, 340] on body "Sales Projects Contacts Company Inbox format_size keyboard_arrow_down help sear…" at bounding box center [784, 373] width 1568 height 746
click at [412, 370] on div "Su Mo Tu We Th Fr Sa Su Mo Tu We Th Fr Sa [DATE] 1 2 3 4 5 6 7 8 9 10 11 12 13 …" at bounding box center [784, 373] width 1568 height 746
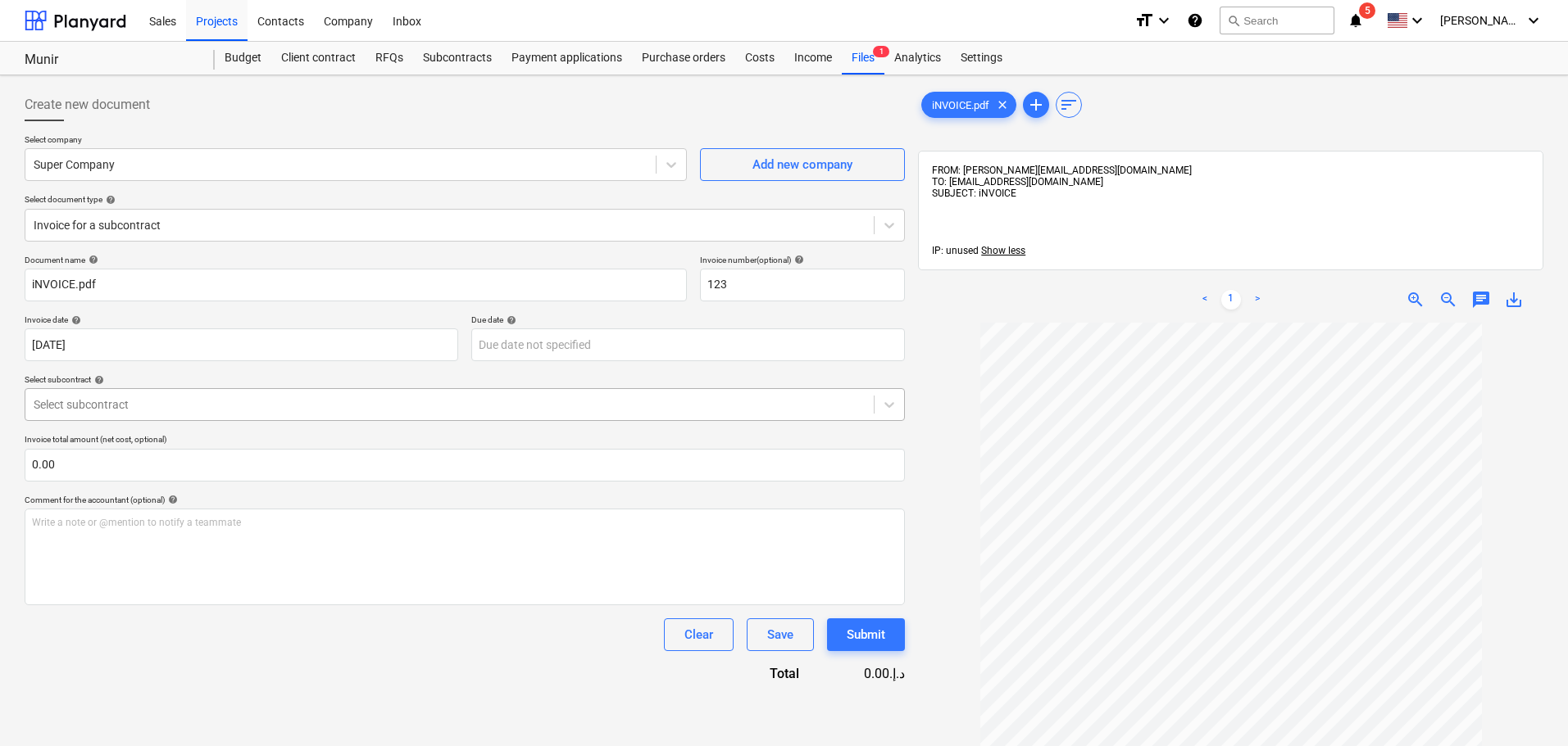
click at [326, 404] on div at bounding box center [449, 404] width 832 height 16
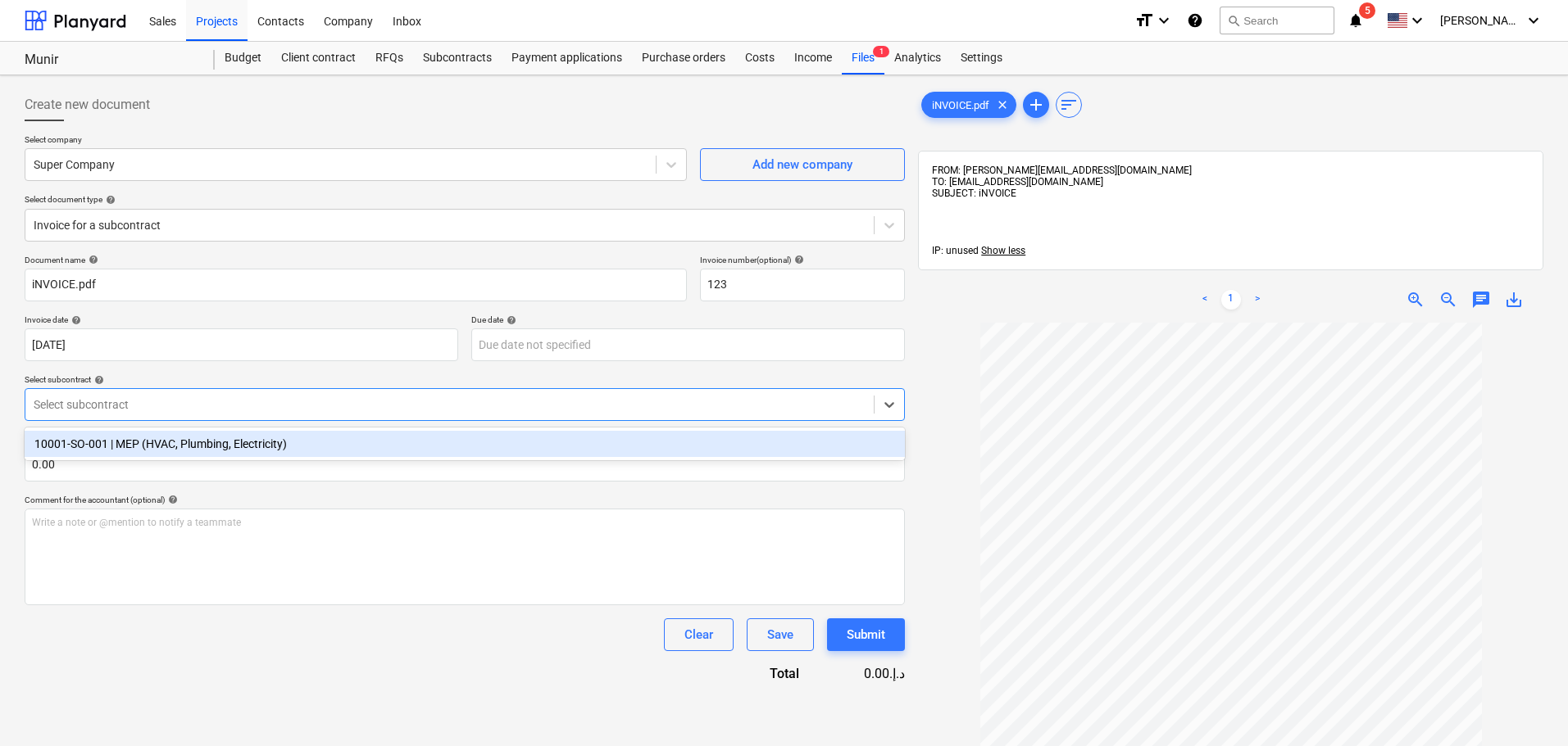
click at [281, 438] on div "10001-SO-001 | MEP (HVAC, Plumbing, Electricity)" at bounding box center [464, 444] width 880 height 26
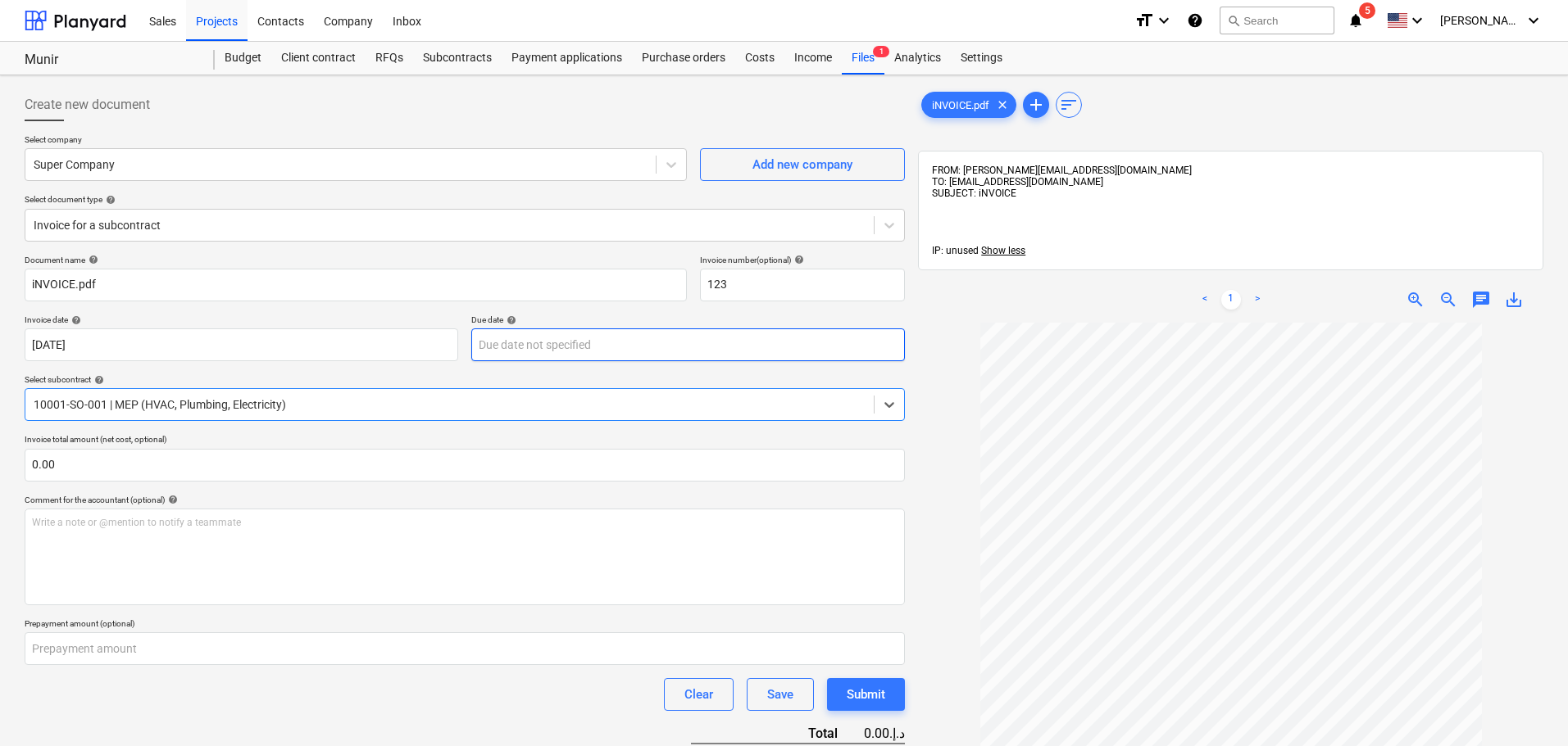
click at [515, 347] on body "Sales Projects Contacts Company Inbox format_size keyboard_arrow_down help sear…" at bounding box center [784, 373] width 1568 height 746
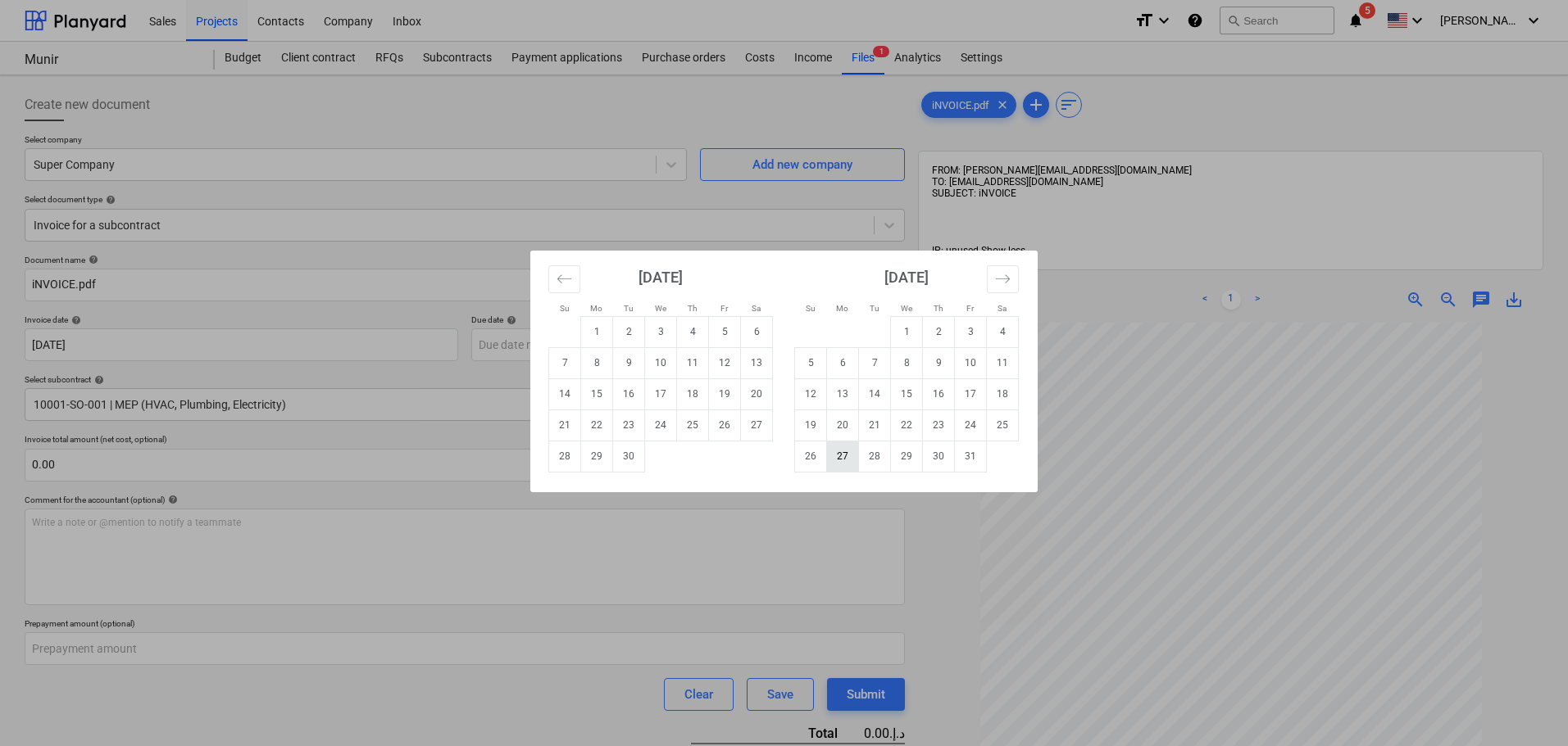
click at [836, 461] on td "27" at bounding box center [843, 456] width 32 height 31
type input "[DATE]"
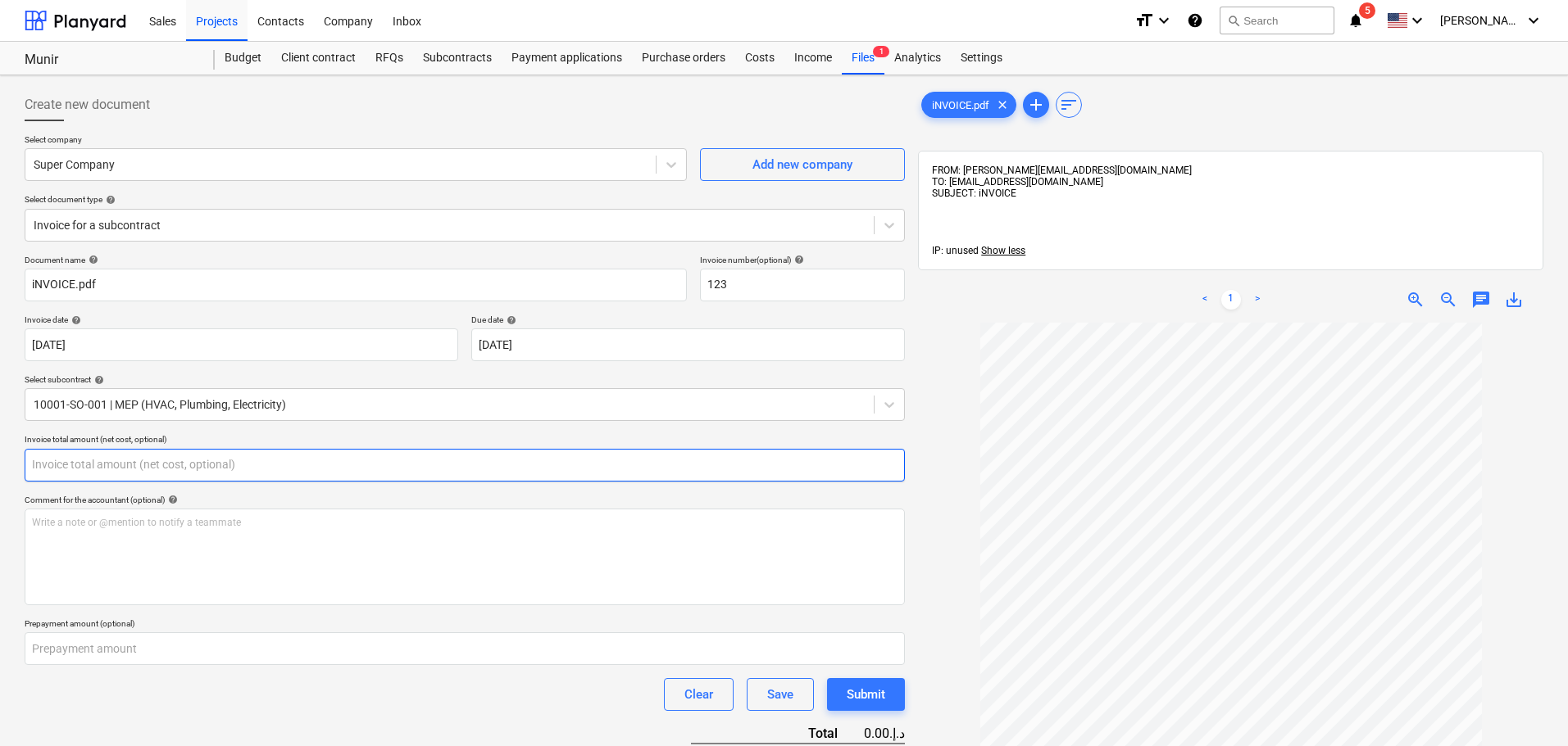
click at [123, 465] on input "text" at bounding box center [464, 465] width 880 height 33
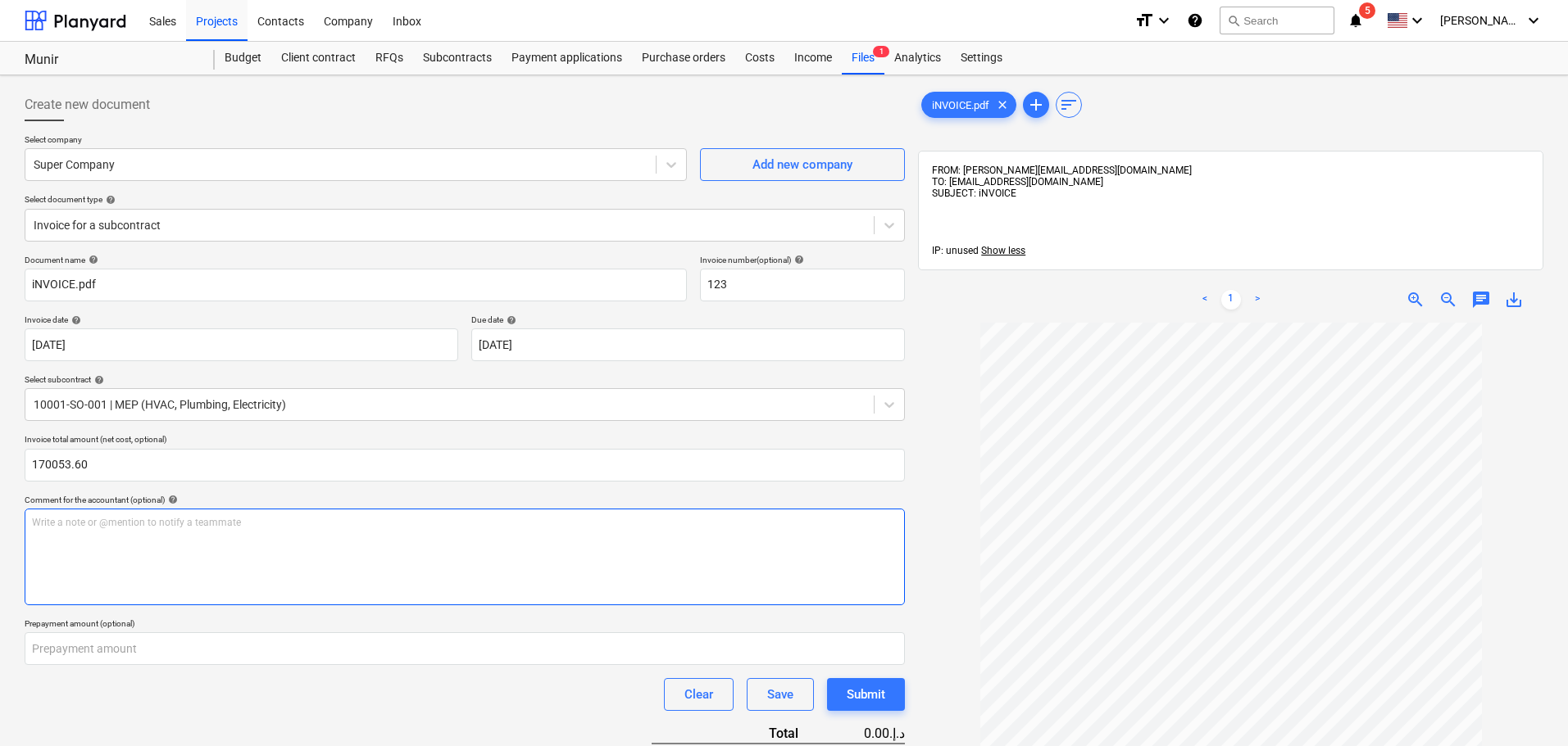
type input "170,053.60"
click at [131, 554] on div "Write a note or @mention to notify a teammate [PERSON_NAME]" at bounding box center [464, 557] width 880 height 97
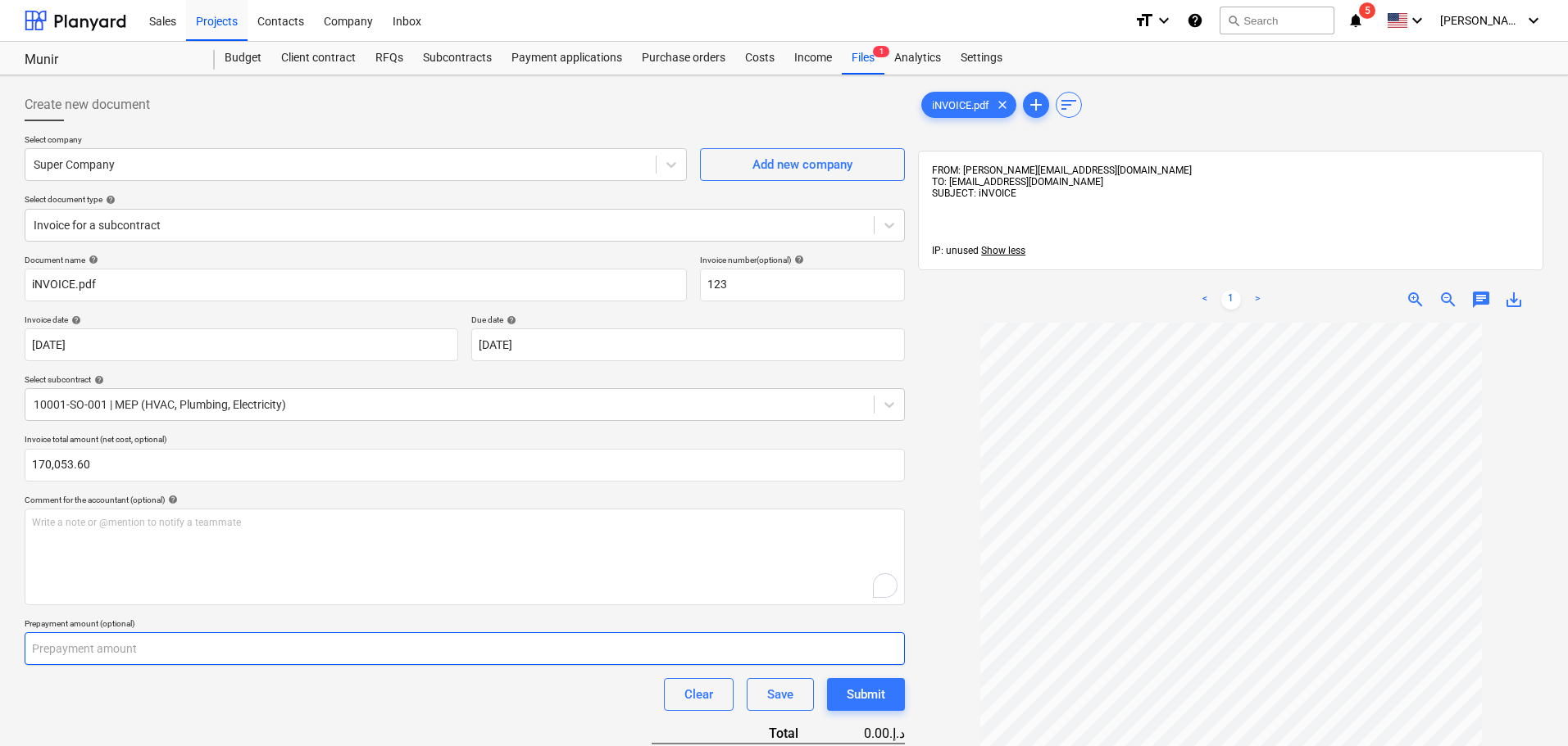
click at [212, 652] on input "number" at bounding box center [464, 648] width 880 height 33
click at [894, 650] on input "-1" at bounding box center [464, 648] width 880 height 33
click at [894, 650] on input "-2" at bounding box center [464, 648] width 880 height 33
click at [897, 643] on input "-1" at bounding box center [464, 648] width 880 height 33
click at [897, 643] on input "0" at bounding box center [464, 648] width 880 height 33
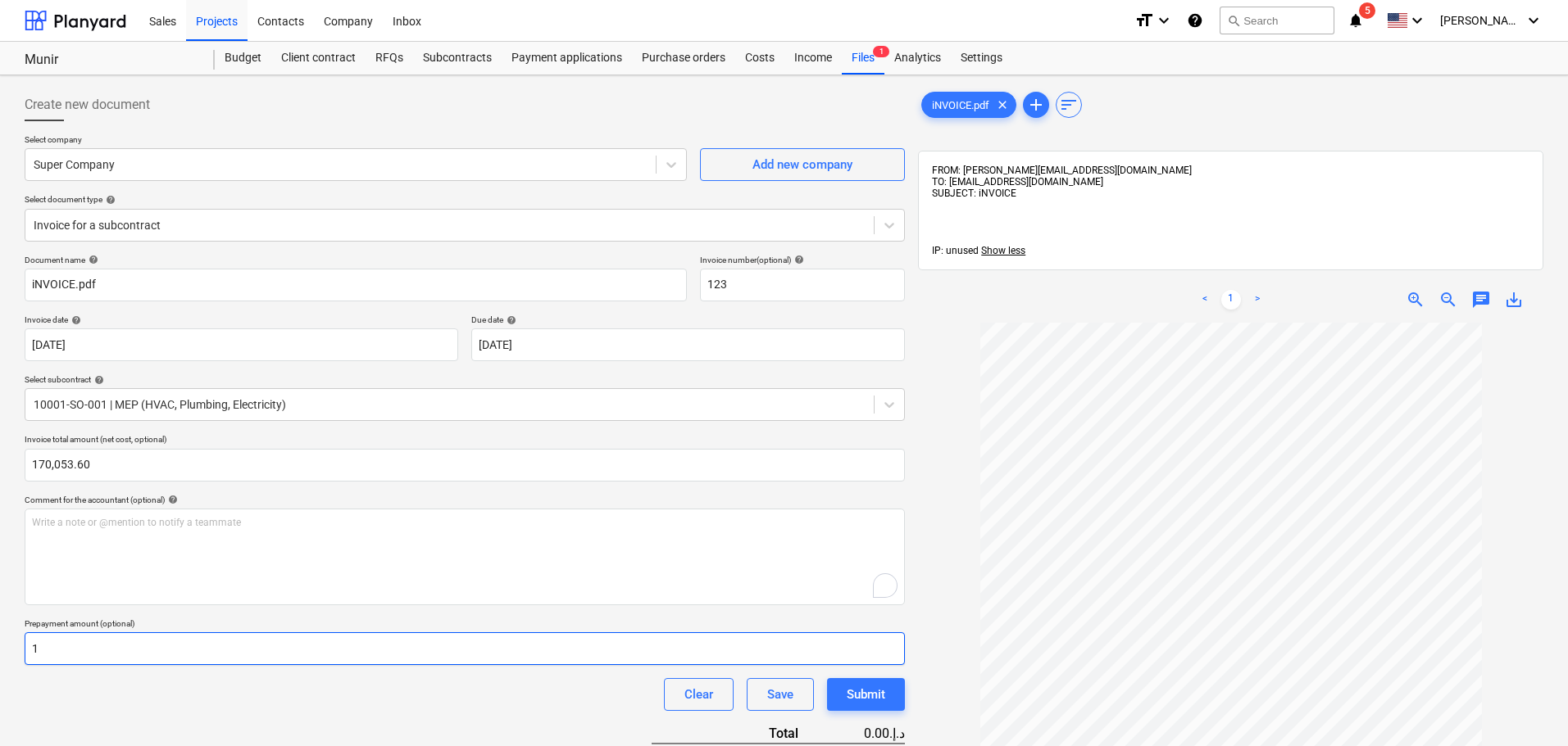
click at [897, 643] on input "1" at bounding box center [464, 648] width 880 height 33
type input "0"
click at [899, 653] on input "0" at bounding box center [464, 648] width 880 height 33
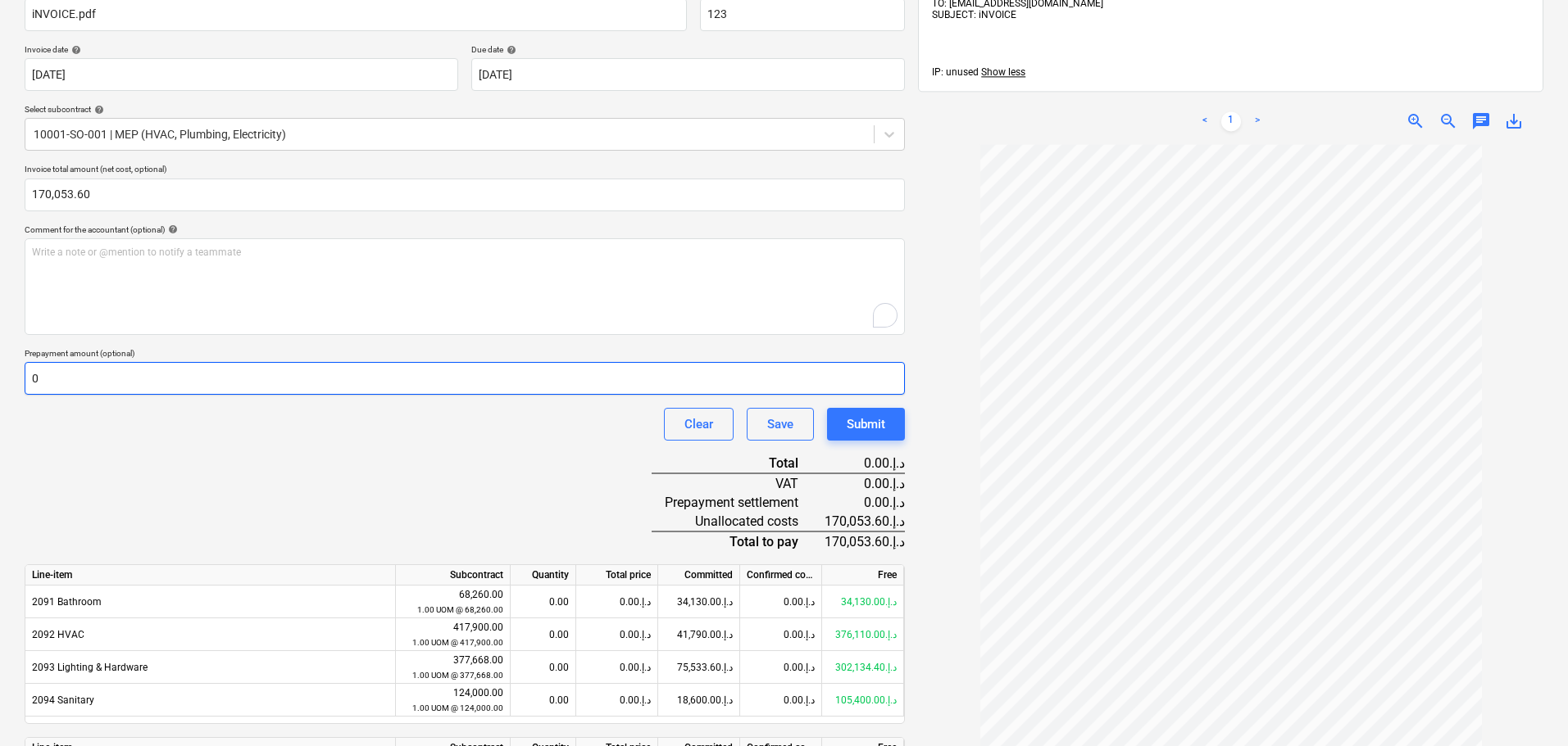
scroll to position [381, 0]
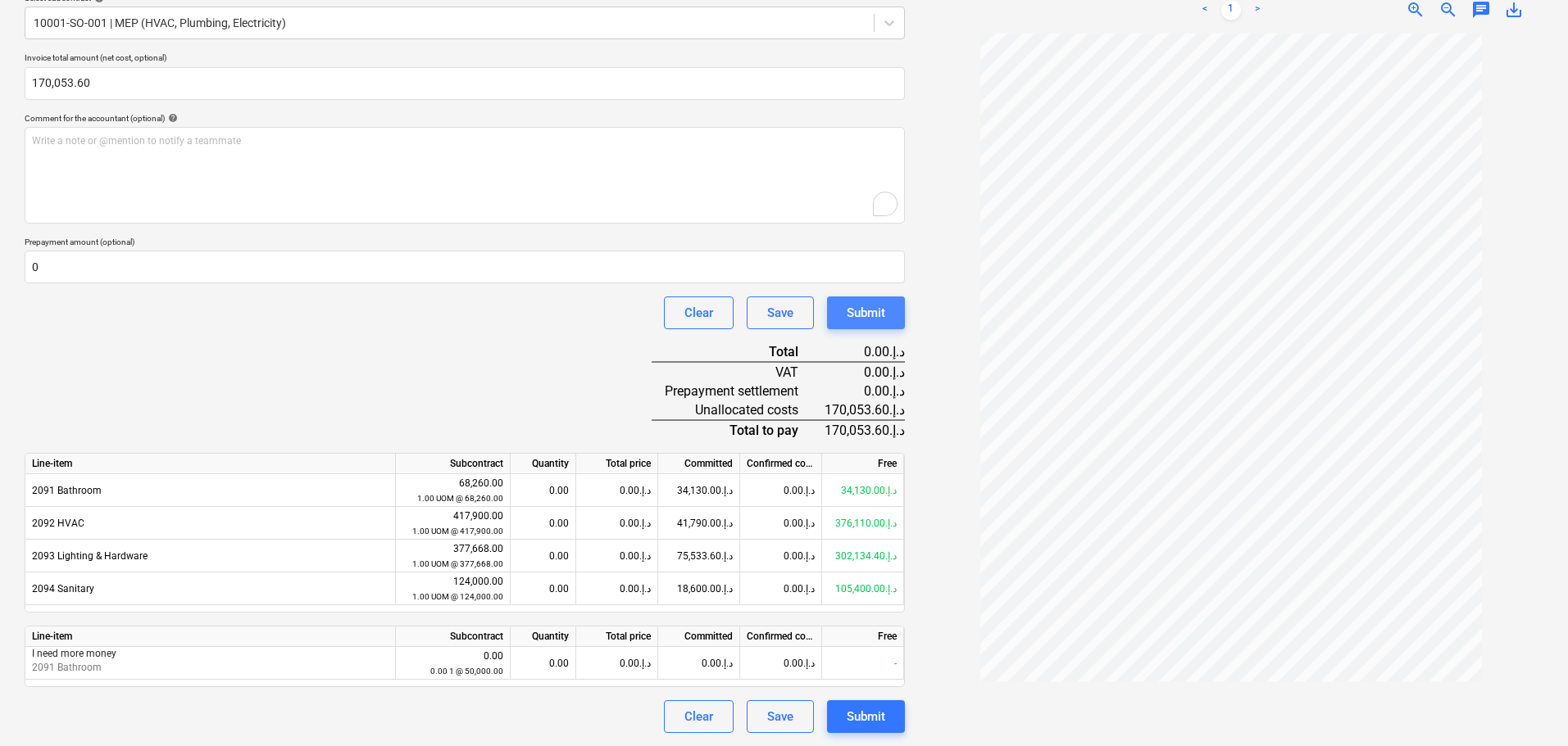
click at [860, 309] on div "Submit" at bounding box center [866, 313] width 39 height 21
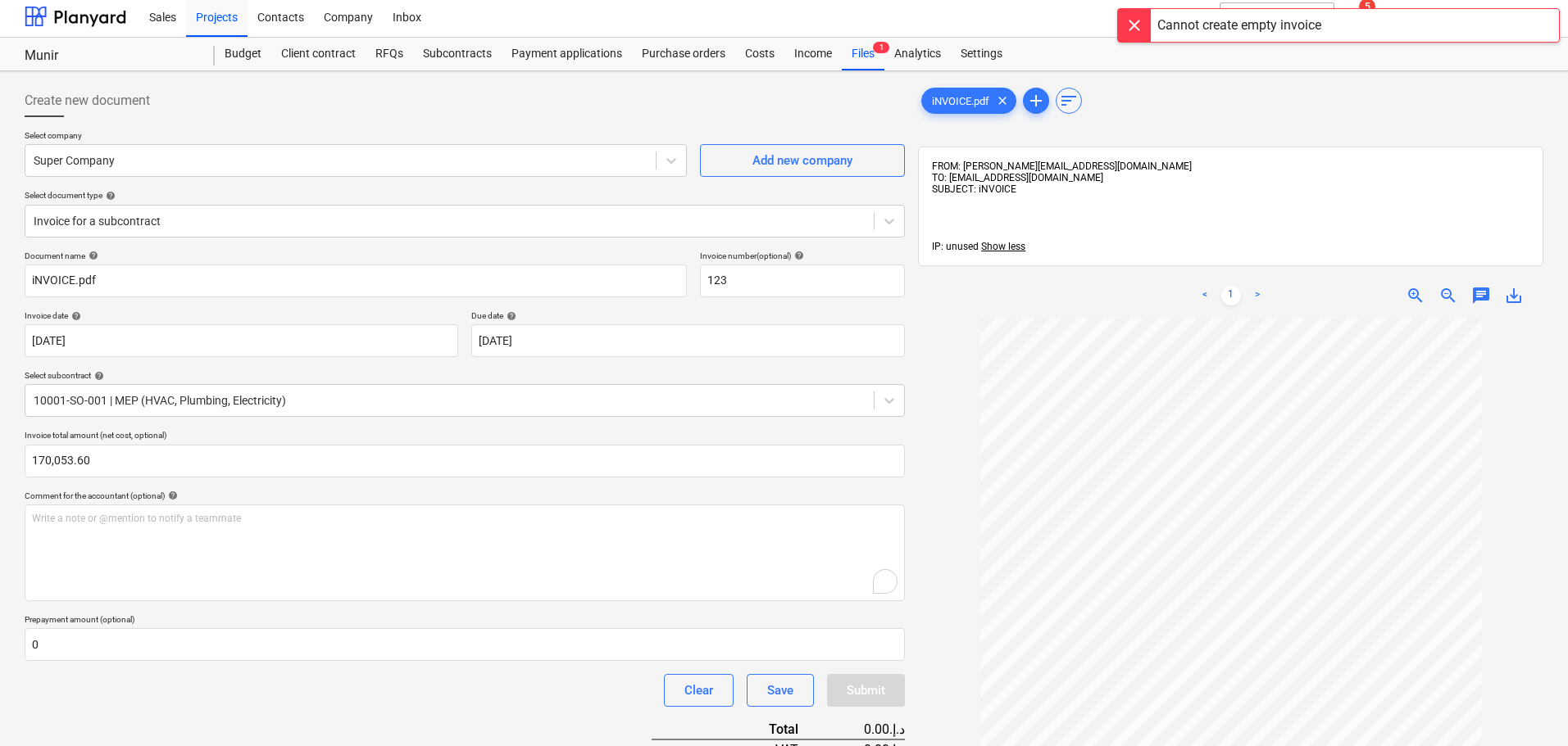
scroll to position [0, 0]
click at [1174, 24] on div "Cannot create empty invoice" at bounding box center [1238, 26] width 164 height 20
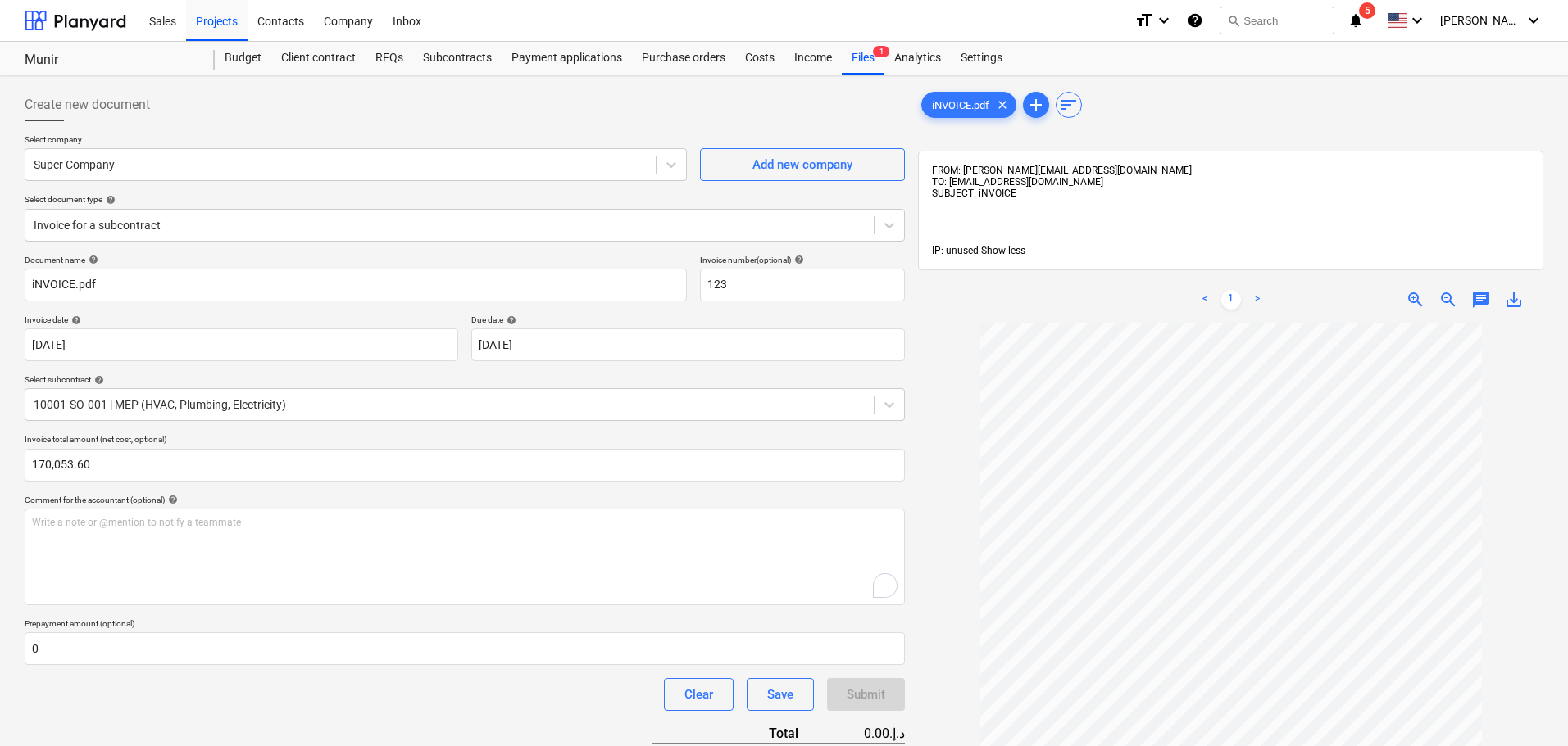
click at [1364, 16] on icon "notifications" at bounding box center [1355, 21] width 16 height 20
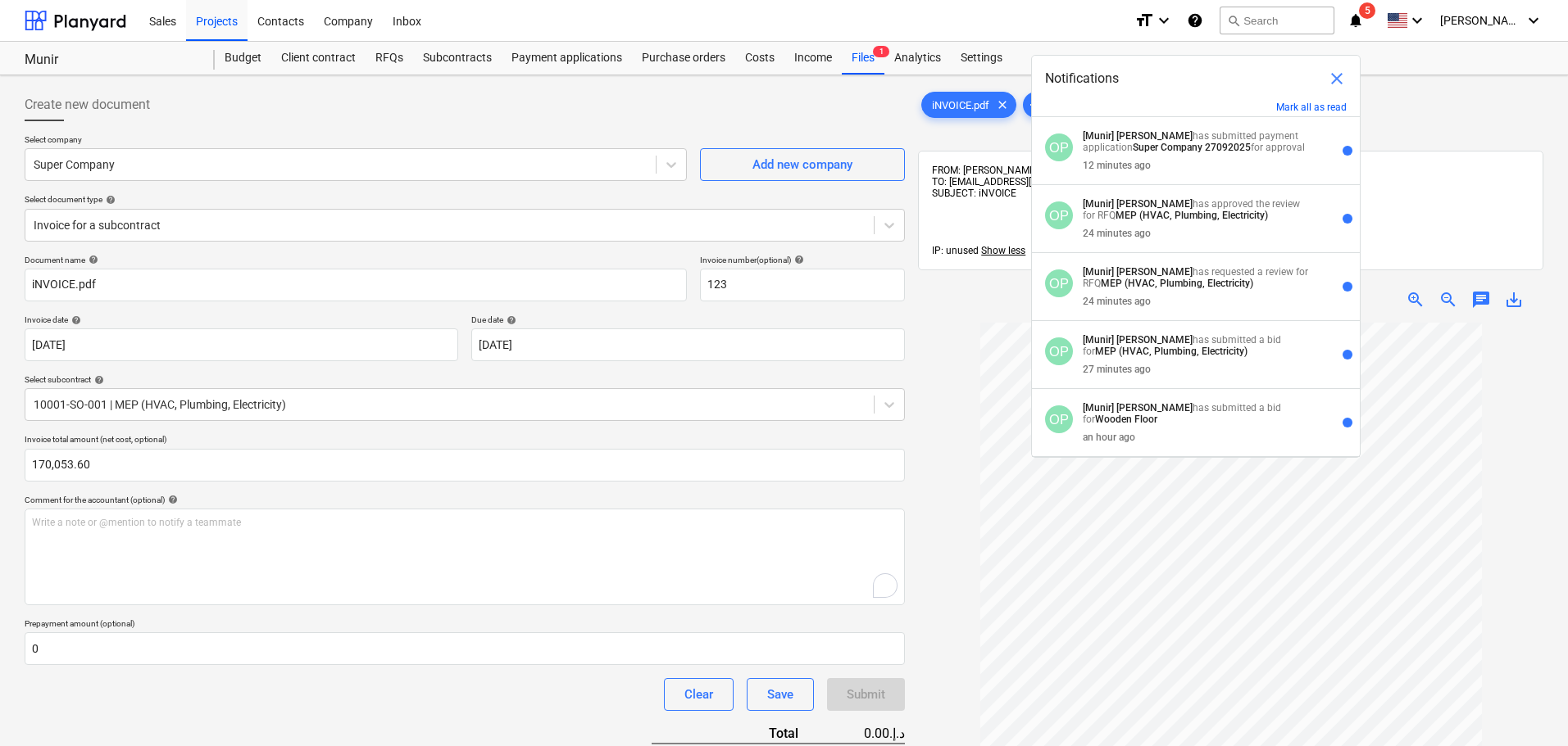
click at [1421, 123] on div "iNVOICE.pdf clear add sort FROM: [PERSON_NAME][EMAIL_ADDRESS][DOMAIN_NAME] TO: …" at bounding box center [1230, 556] width 626 height 935
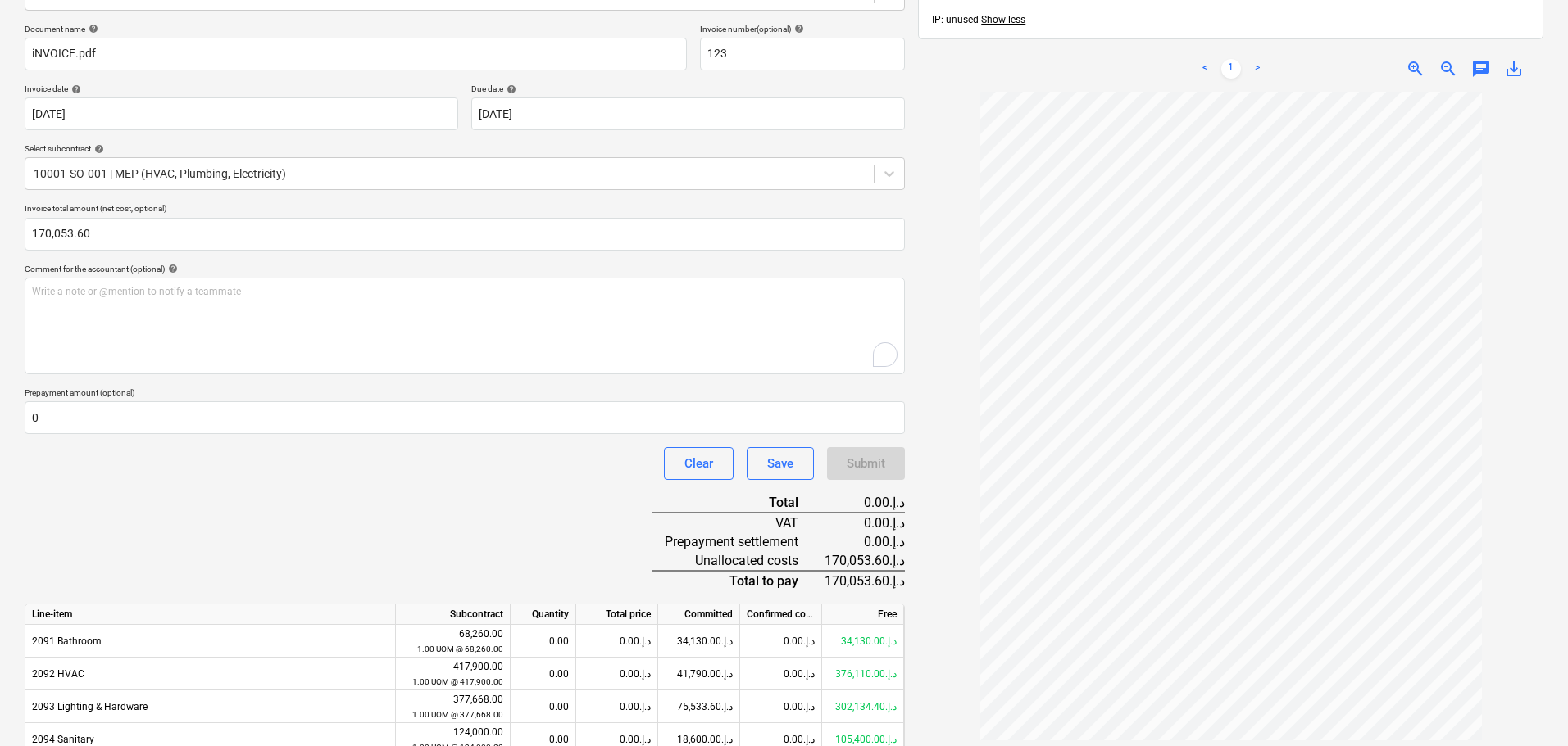
scroll to position [381, 0]
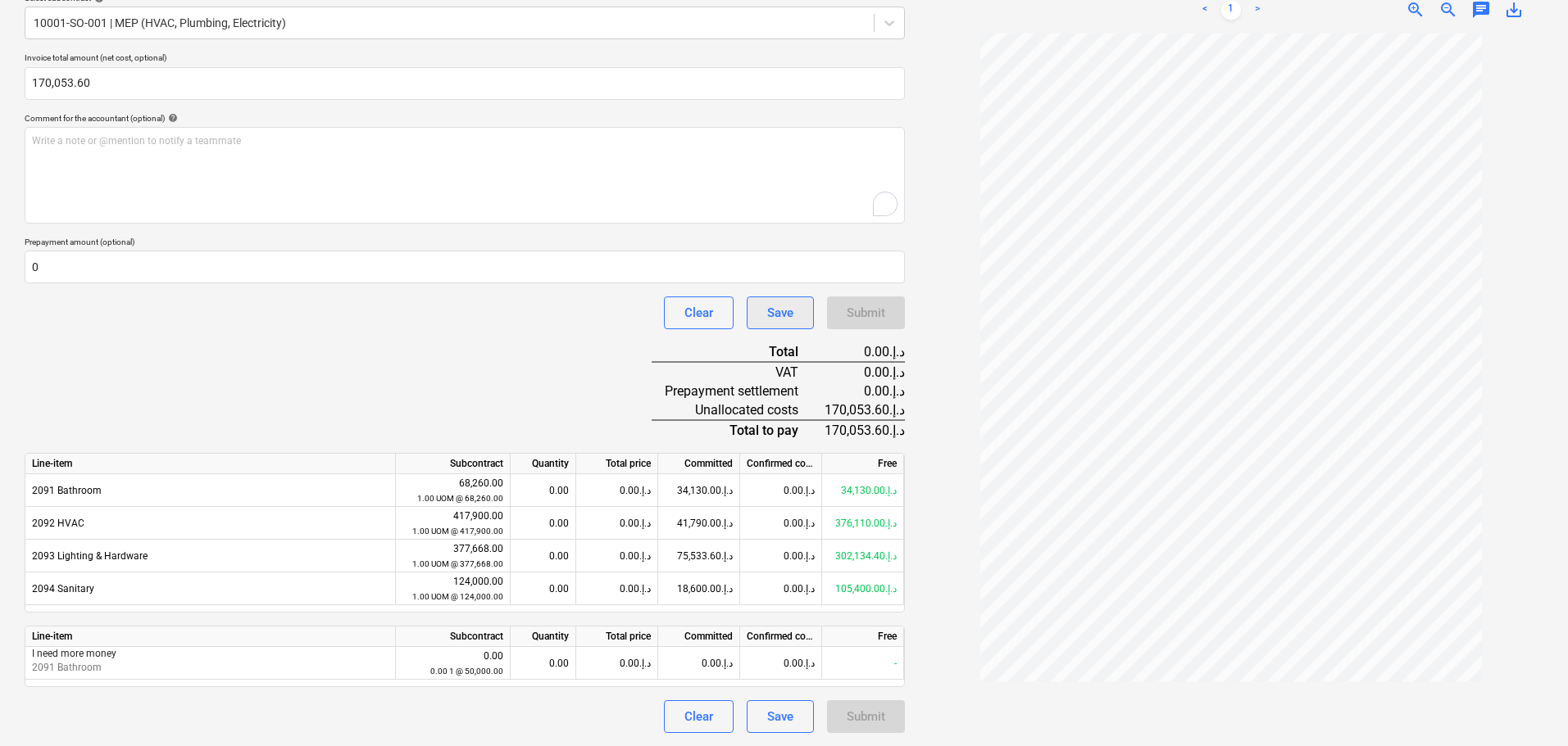
click at [778, 315] on div "Save" at bounding box center [780, 313] width 26 height 21
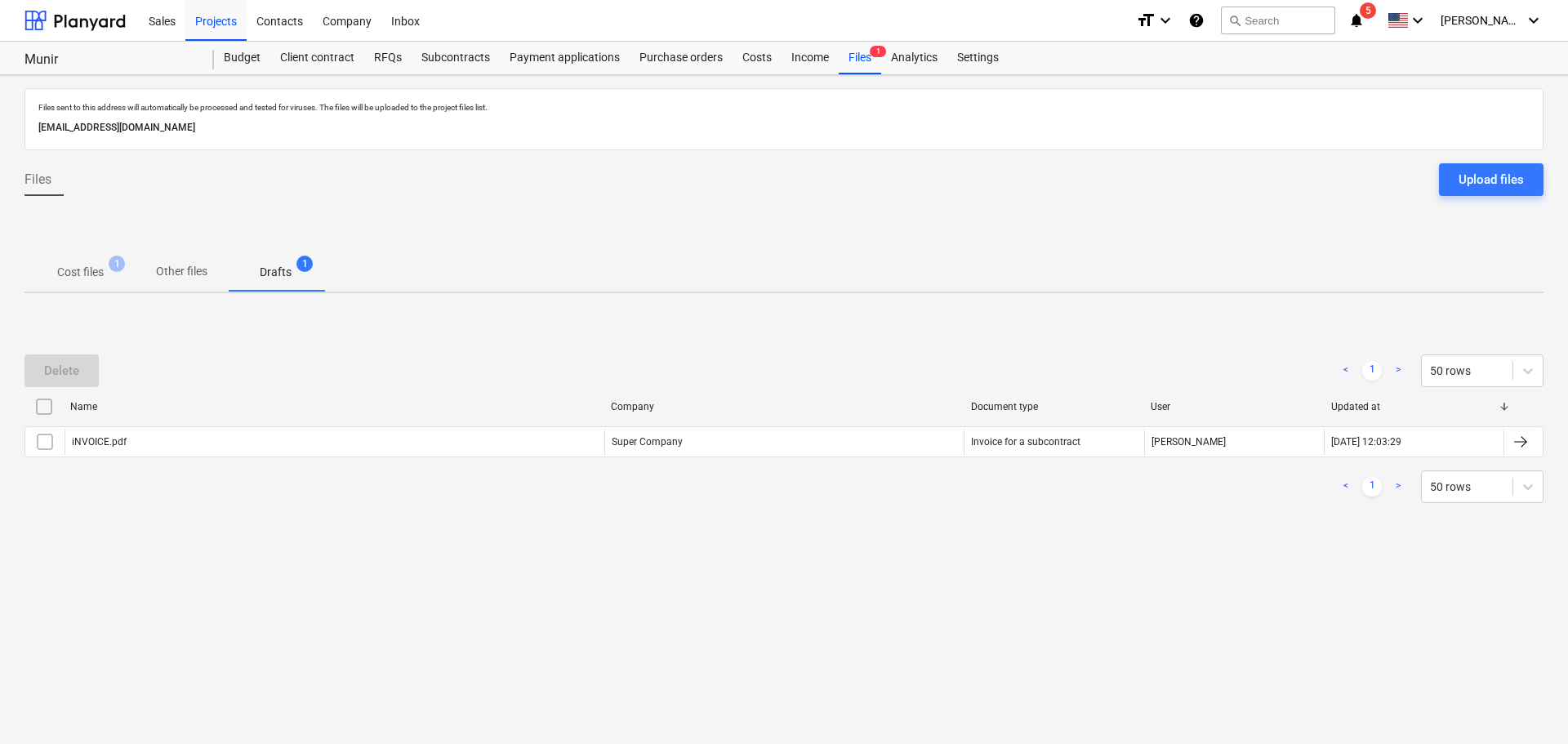
click at [91, 273] on p "Cost files" at bounding box center [80, 272] width 47 height 17
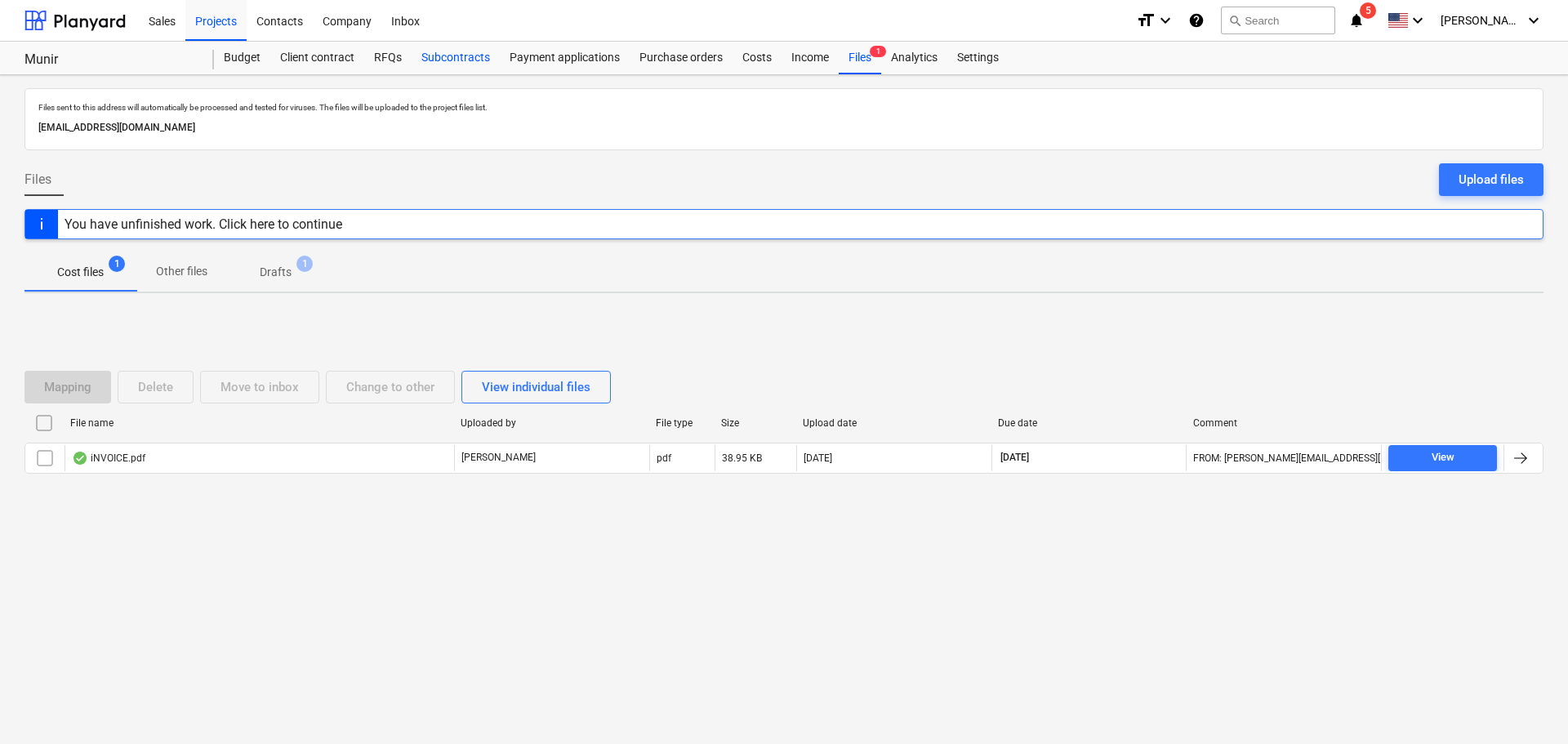
click at [444, 56] on div "Subcontracts" at bounding box center [456, 58] width 88 height 33
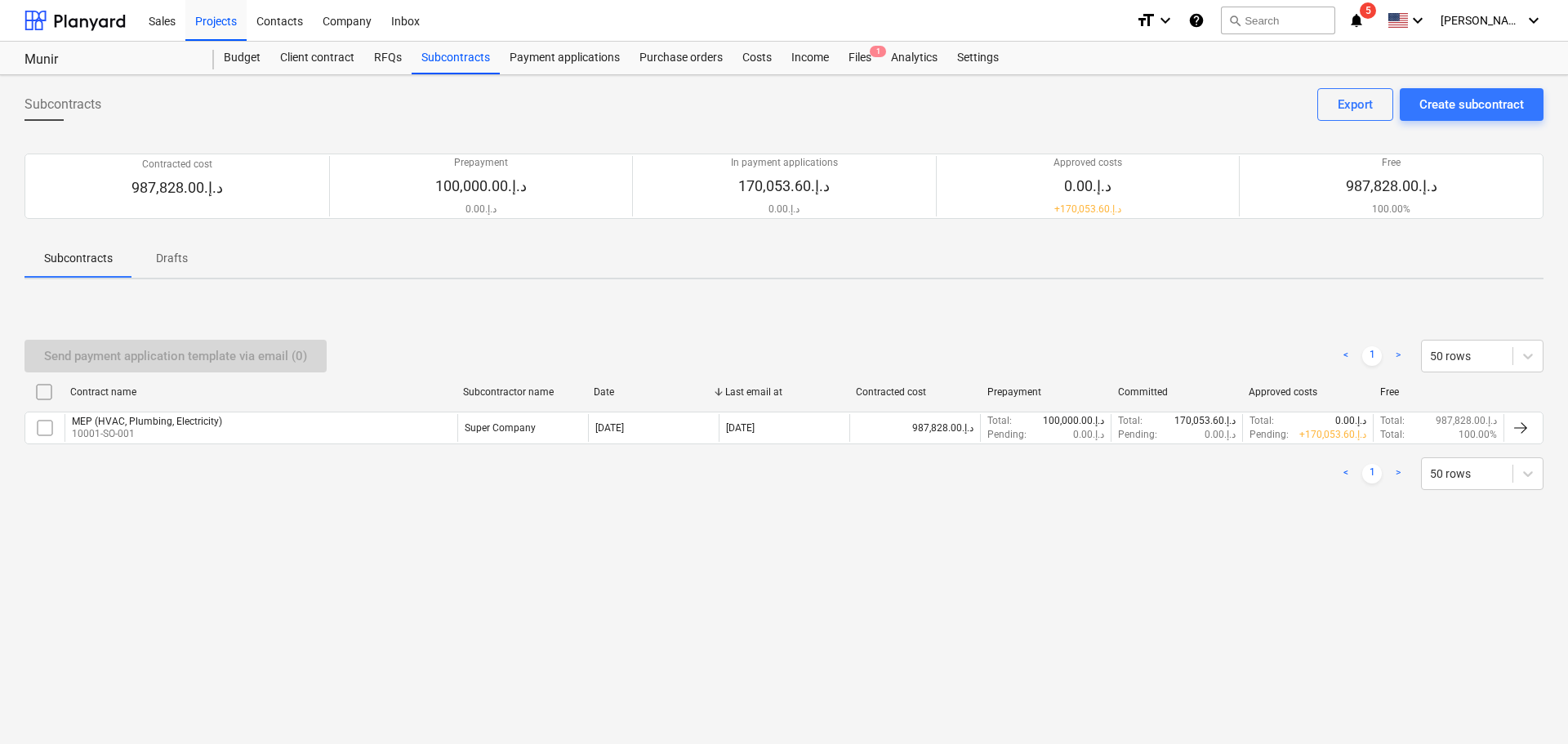
click at [166, 410] on div "Contract name Subcontractor name Date Last email at Contracted cost Prepayment …" at bounding box center [784, 395] width 1519 height 33
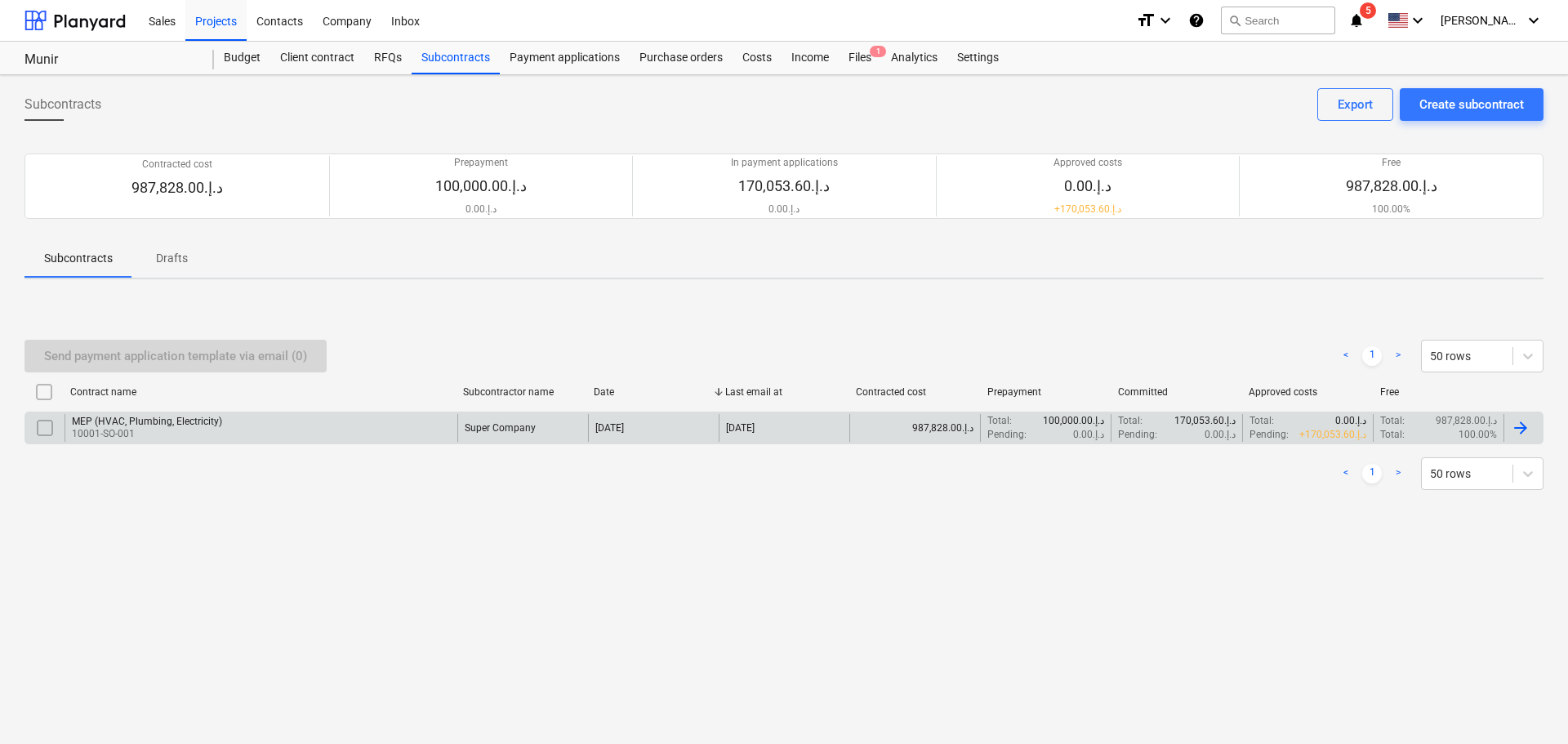
click at [150, 423] on div "MEP (HVAC, Plumbing, Electricity)" at bounding box center [146, 422] width 150 height 12
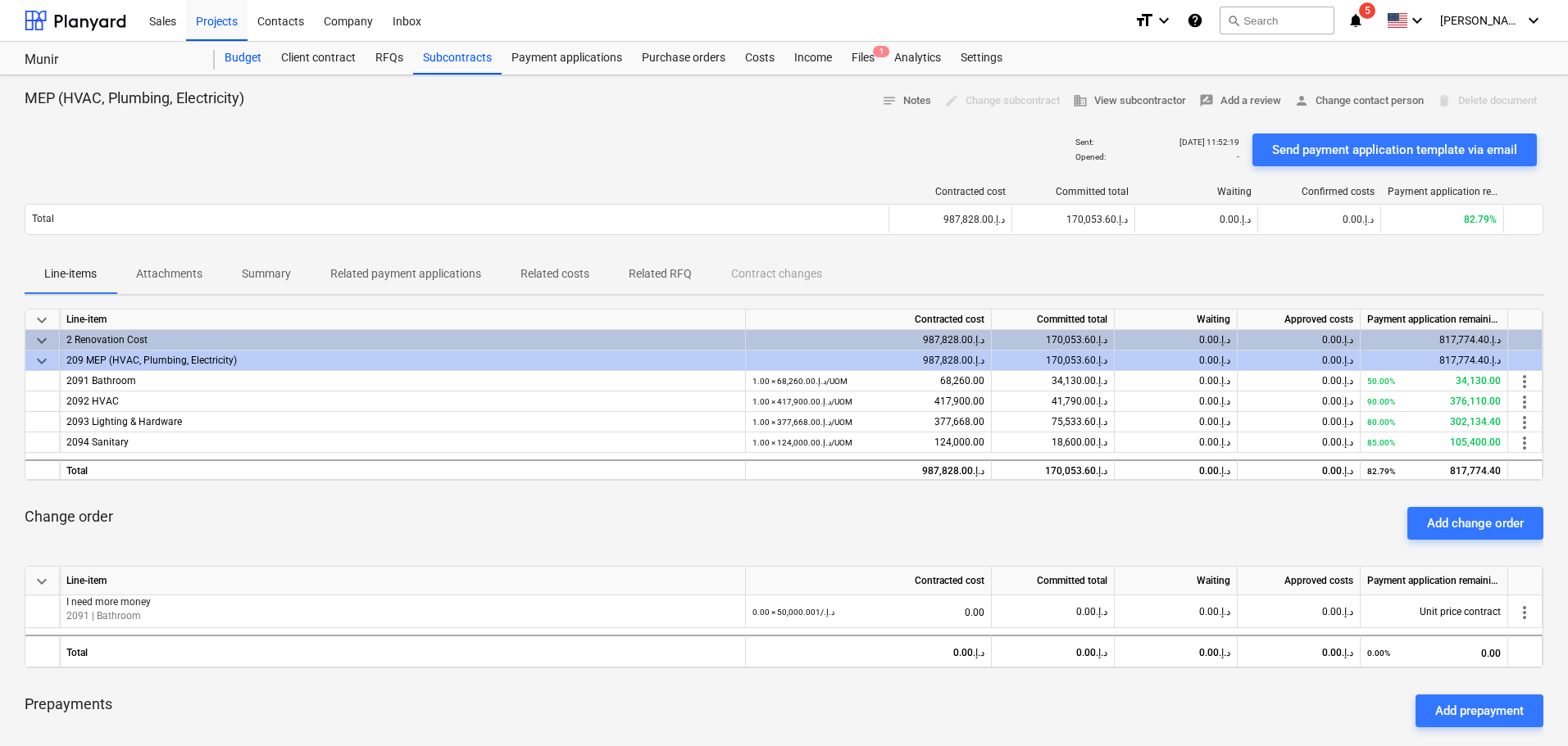
click at [238, 55] on div "Budget" at bounding box center [243, 58] width 57 height 33
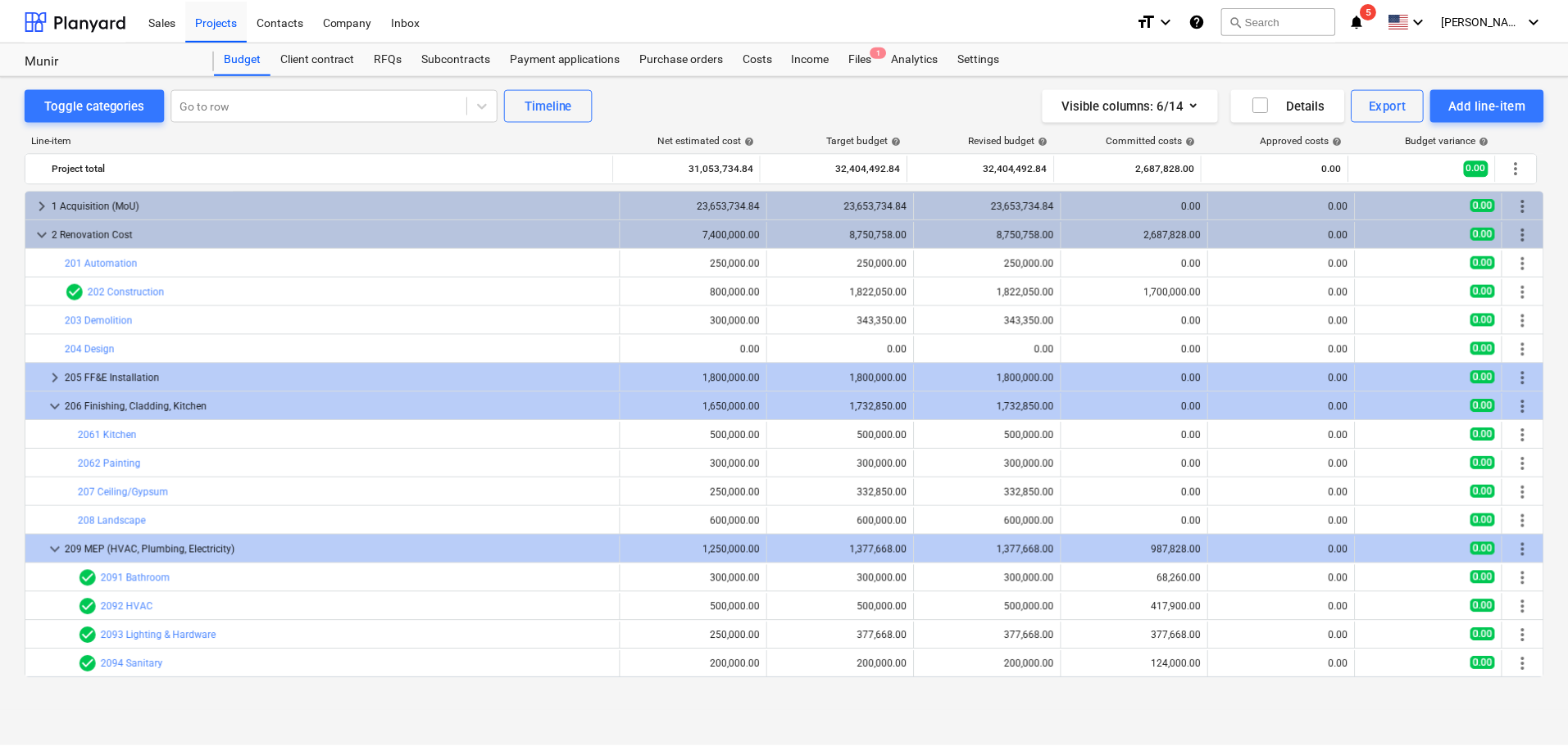
scroll to position [28, 0]
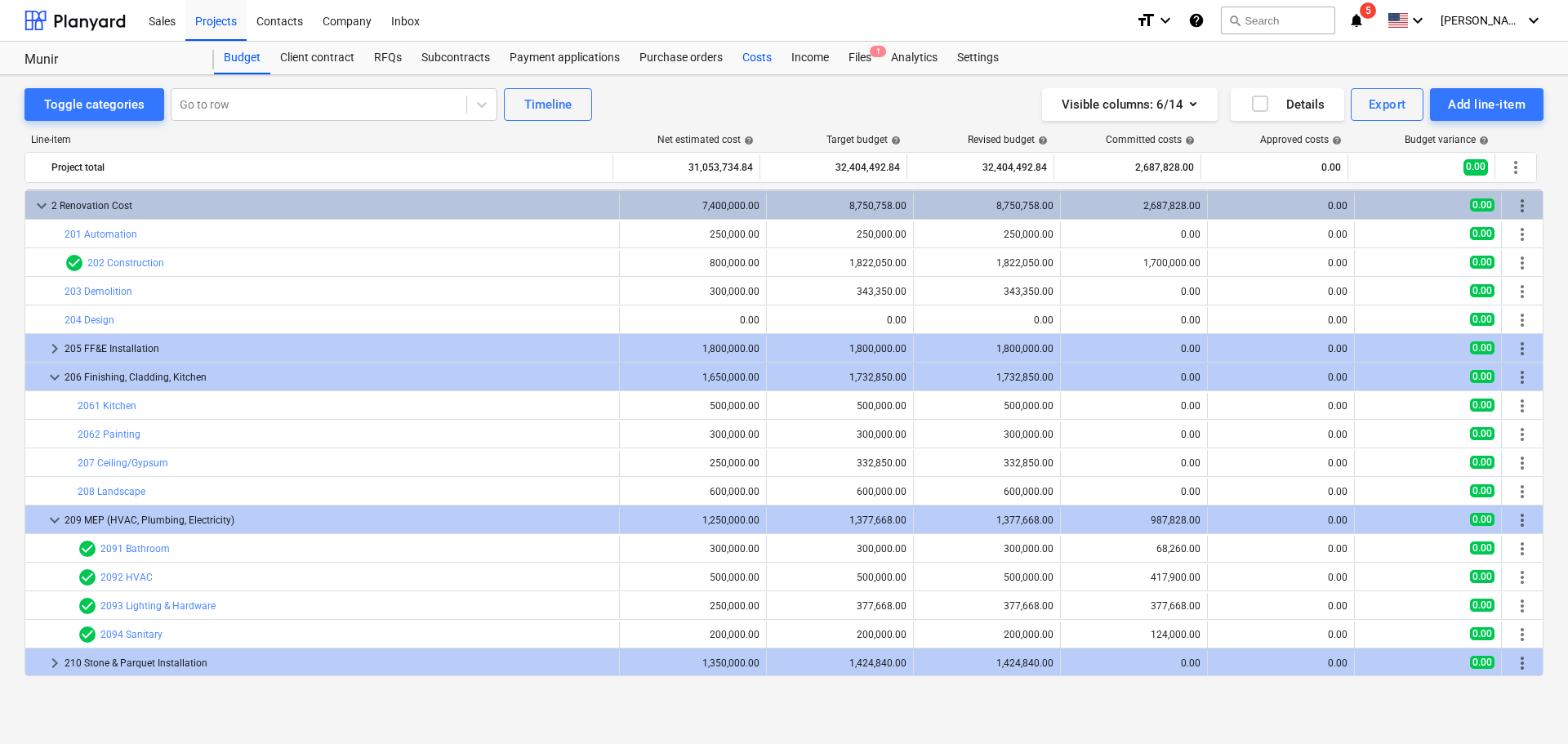
click at [756, 49] on div "Costs" at bounding box center [757, 58] width 49 height 33
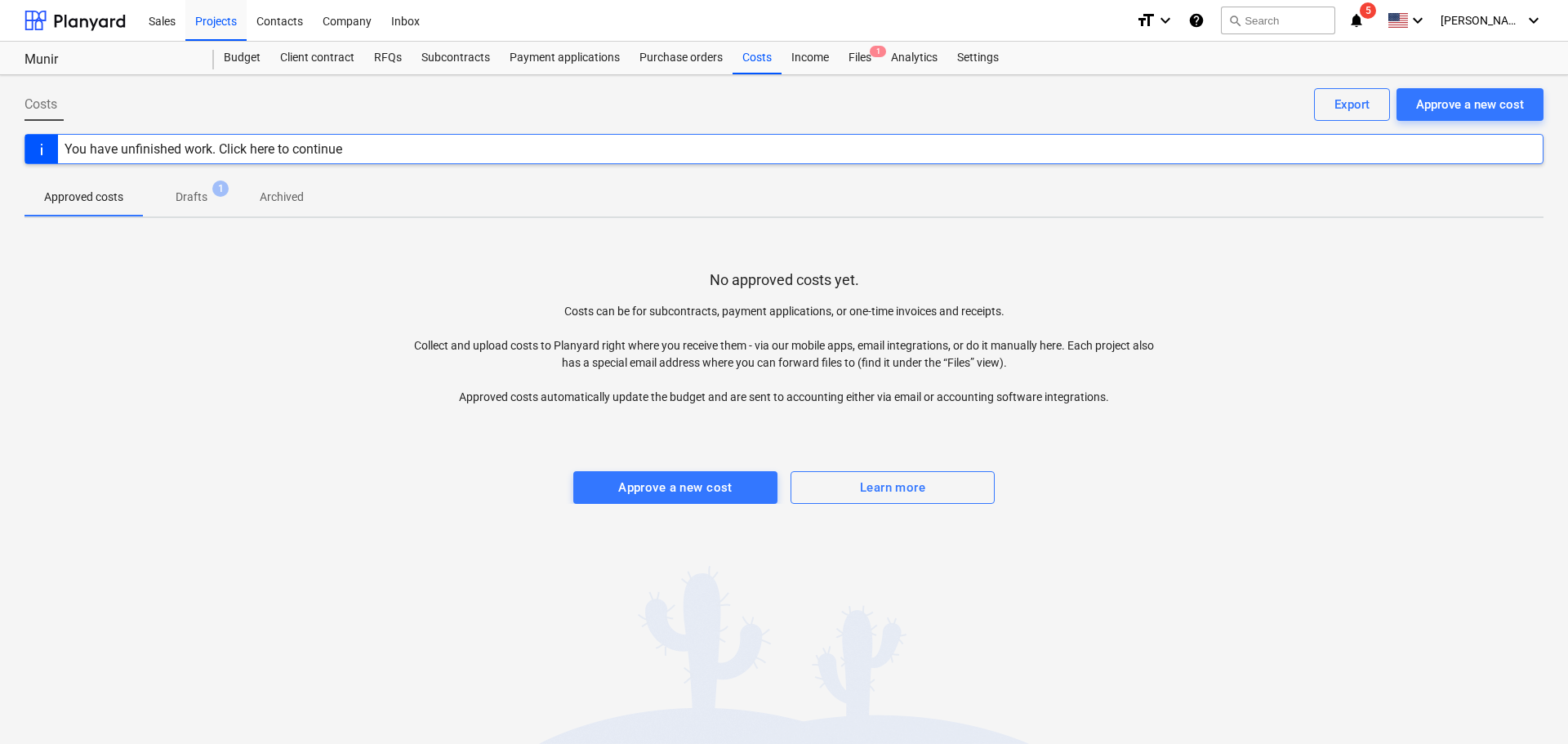
click at [236, 152] on div "You have unfinished work. Click here to continue" at bounding box center [204, 149] width 278 height 16
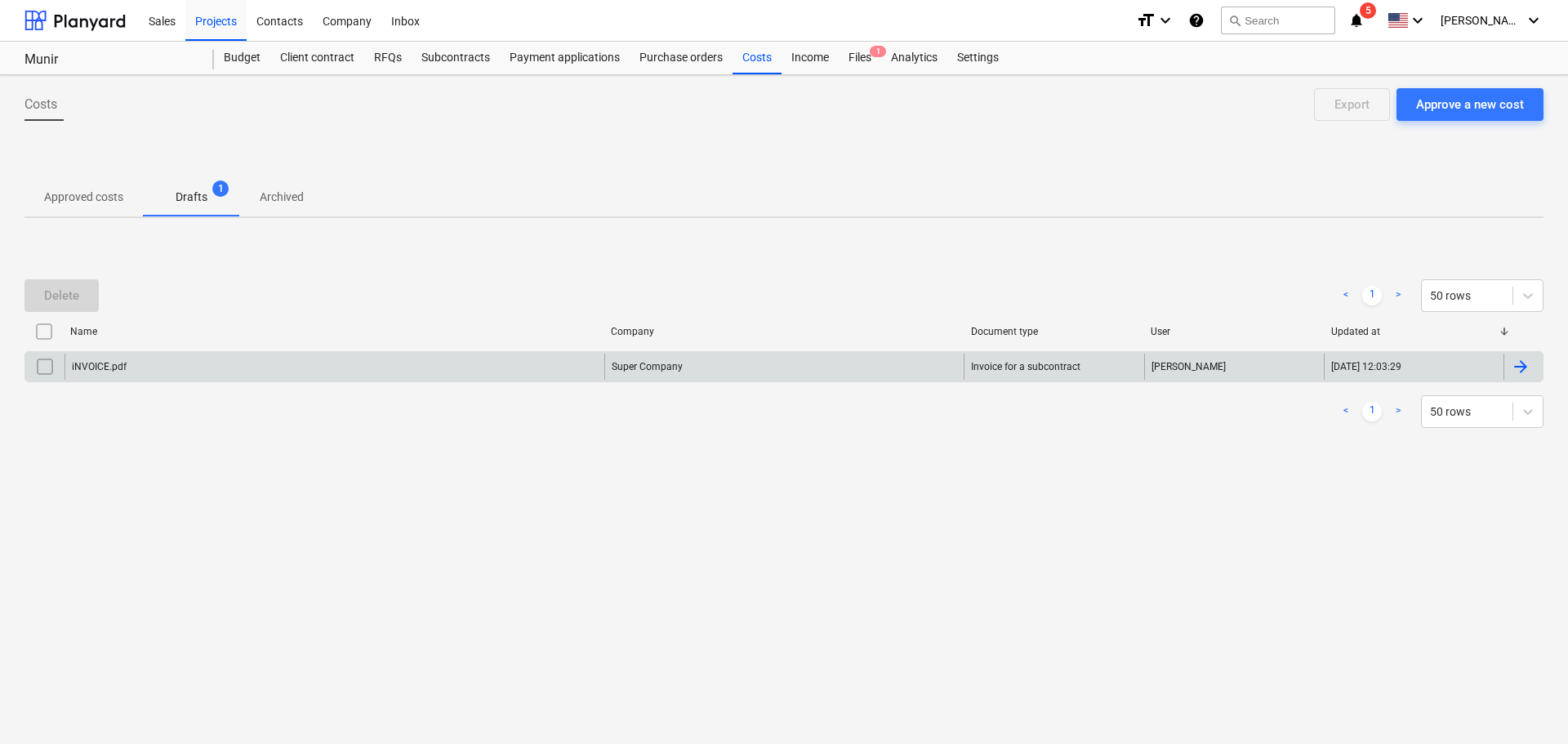
click at [49, 367] on input "checkbox" at bounding box center [45, 367] width 26 height 26
click at [136, 367] on div "iNVOICE.pdf" at bounding box center [335, 367] width 540 height 26
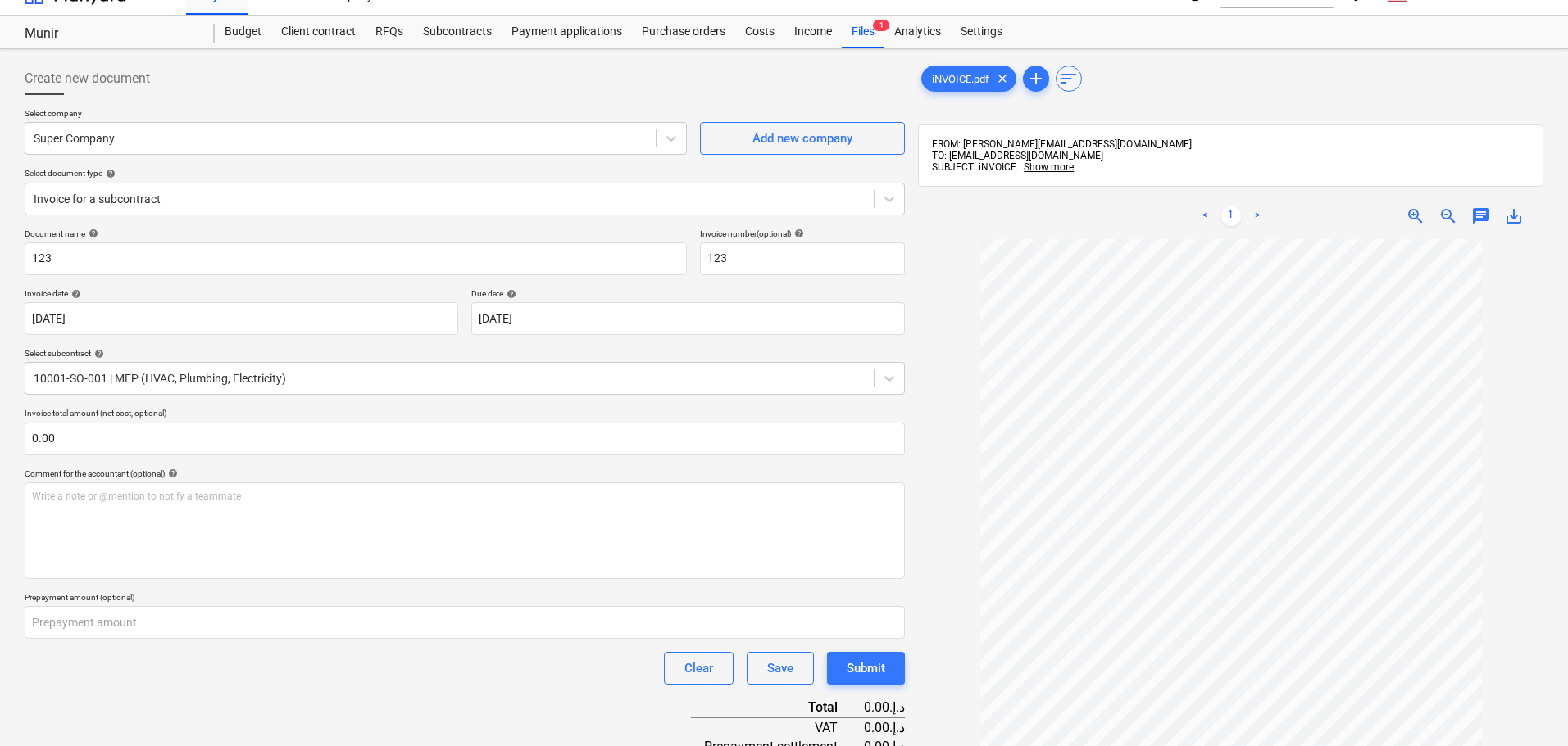
scroll to position [23, 0]
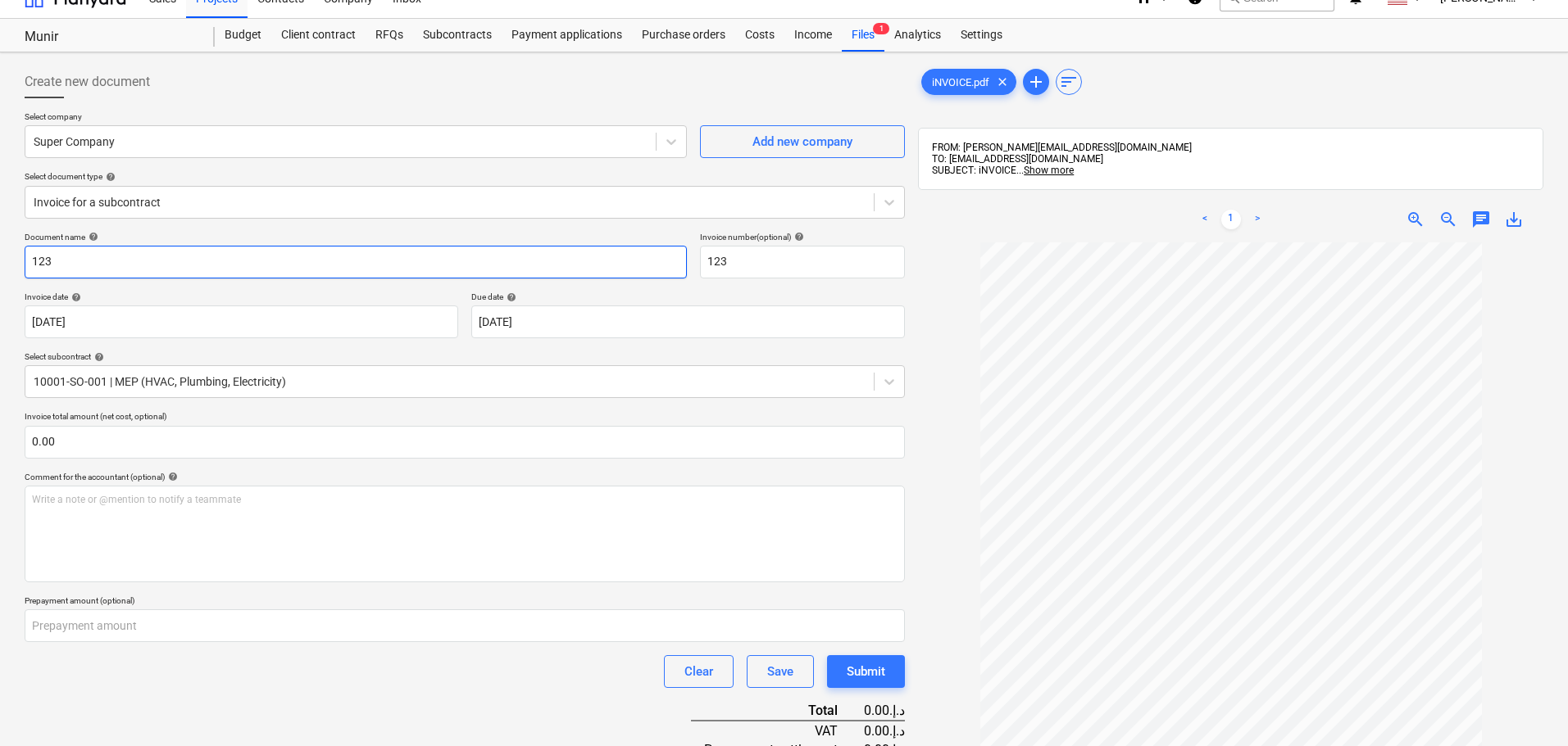
drag, startPoint x: 49, startPoint y: 255, endPoint x: 0, endPoint y: 256, distance: 49.0
click at [0, 256] on div "Create new document Select company Super Company Add new company Select documen…" at bounding box center [784, 570] width 1568 height 1034
type input "Progress invoice September"
click at [133, 290] on div "Document name help Progress invoice September Invoice number (optional) help 12…" at bounding box center [464, 653] width 880 height 843
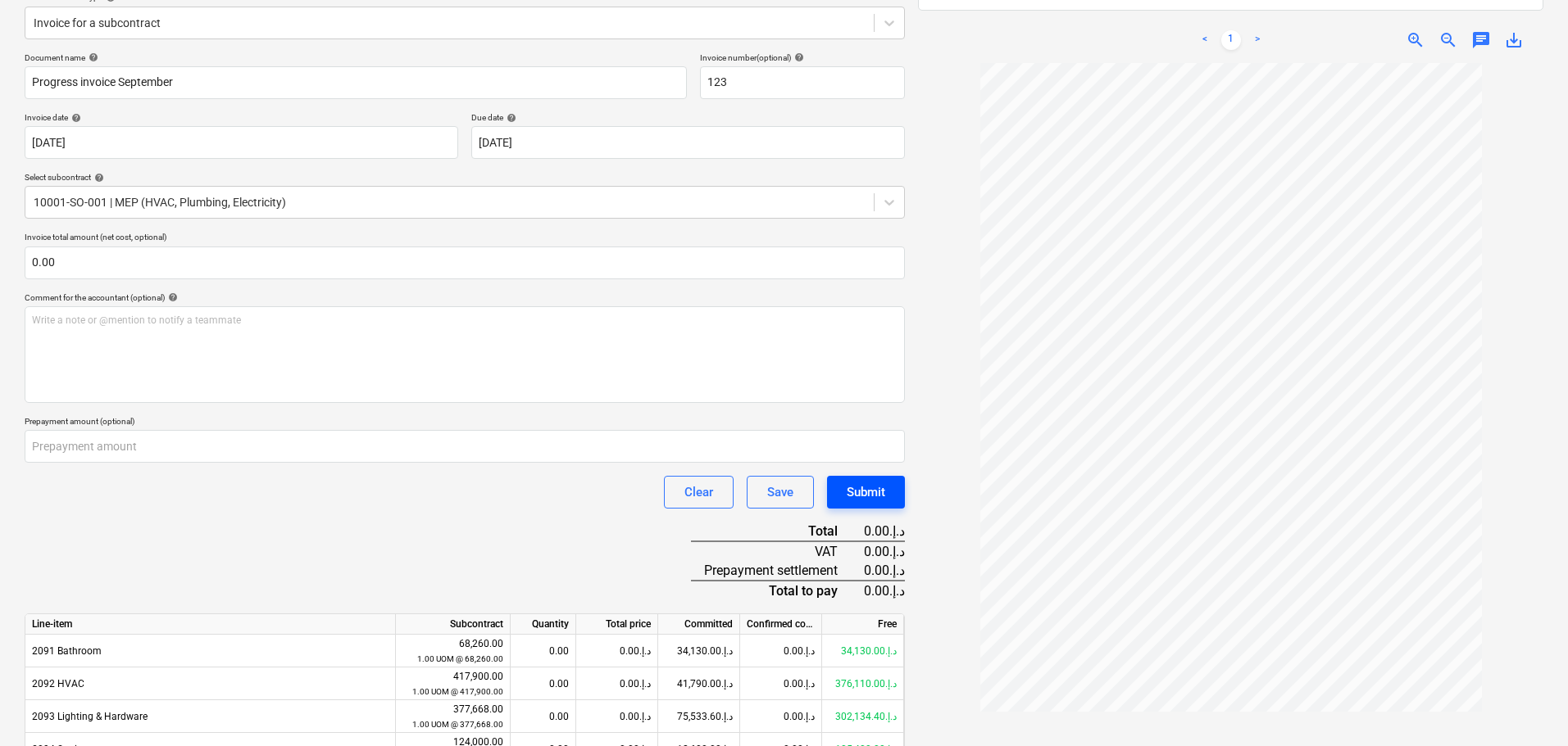
scroll to position [203, 0]
click at [849, 498] on div "Submit" at bounding box center [866, 491] width 39 height 21
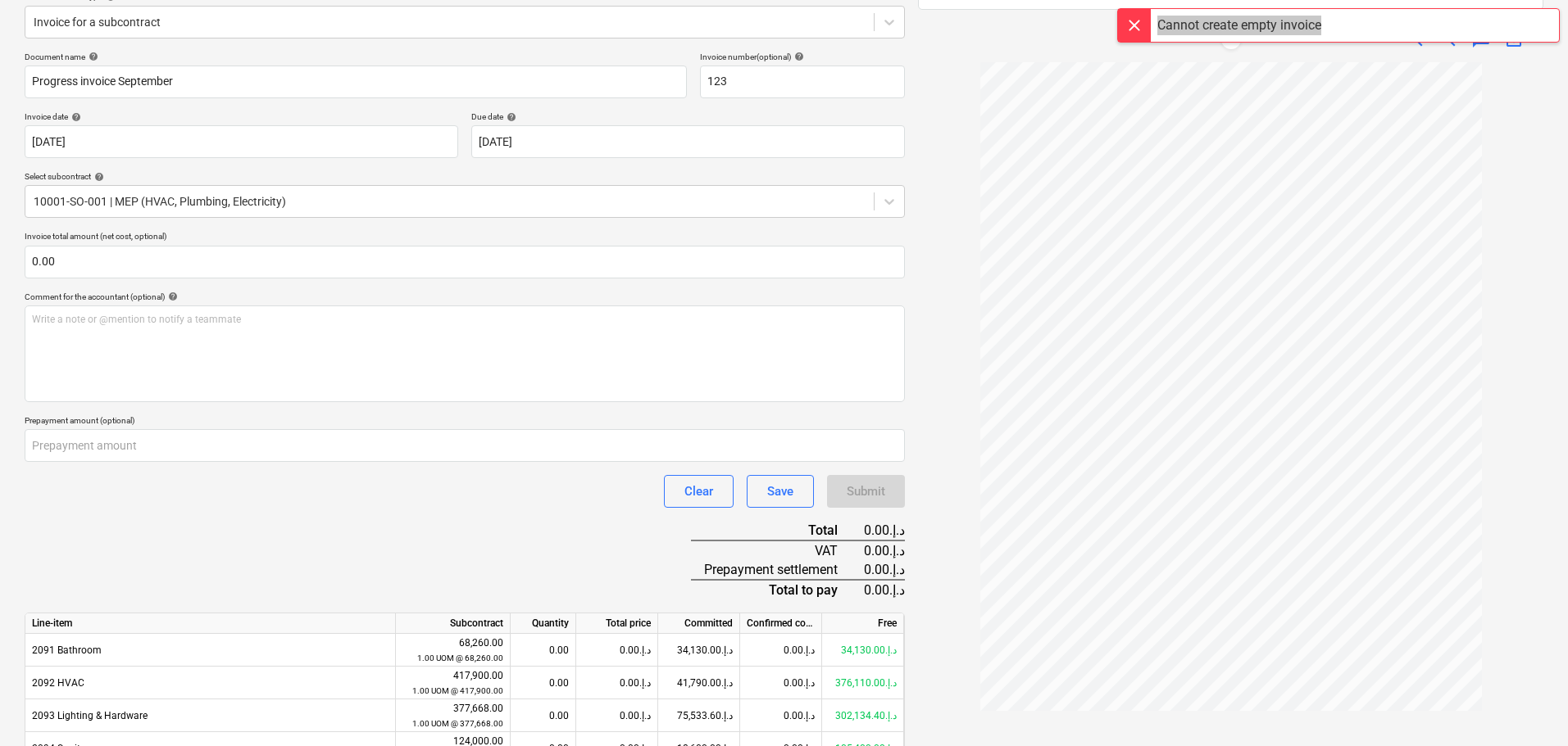
drag, startPoint x: 1328, startPoint y: 23, endPoint x: 1140, endPoint y: 37, distance: 188.5
click at [1140, 37] on div "Cannot create empty invoice" at bounding box center [1338, 25] width 442 height 35
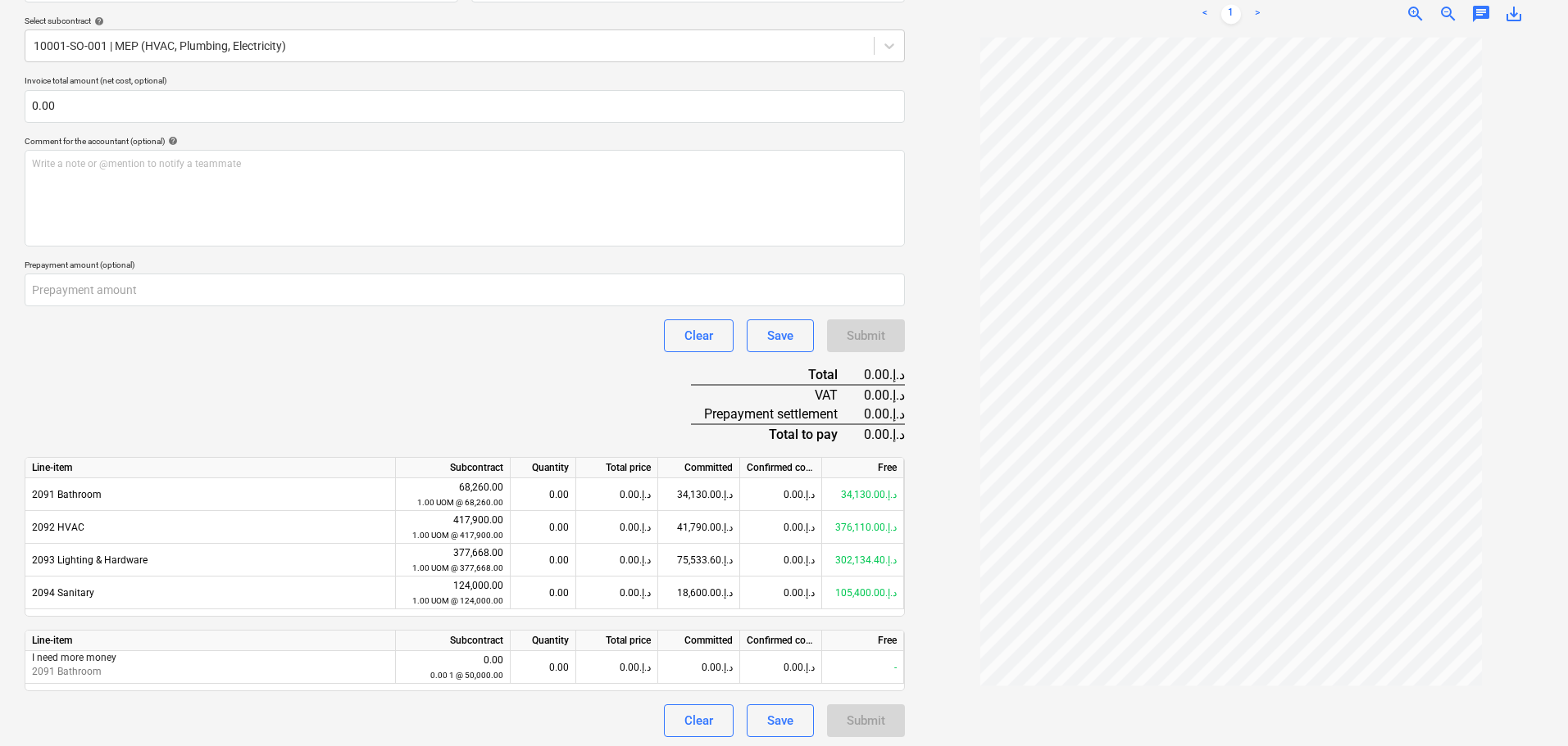
scroll to position [363, 0]
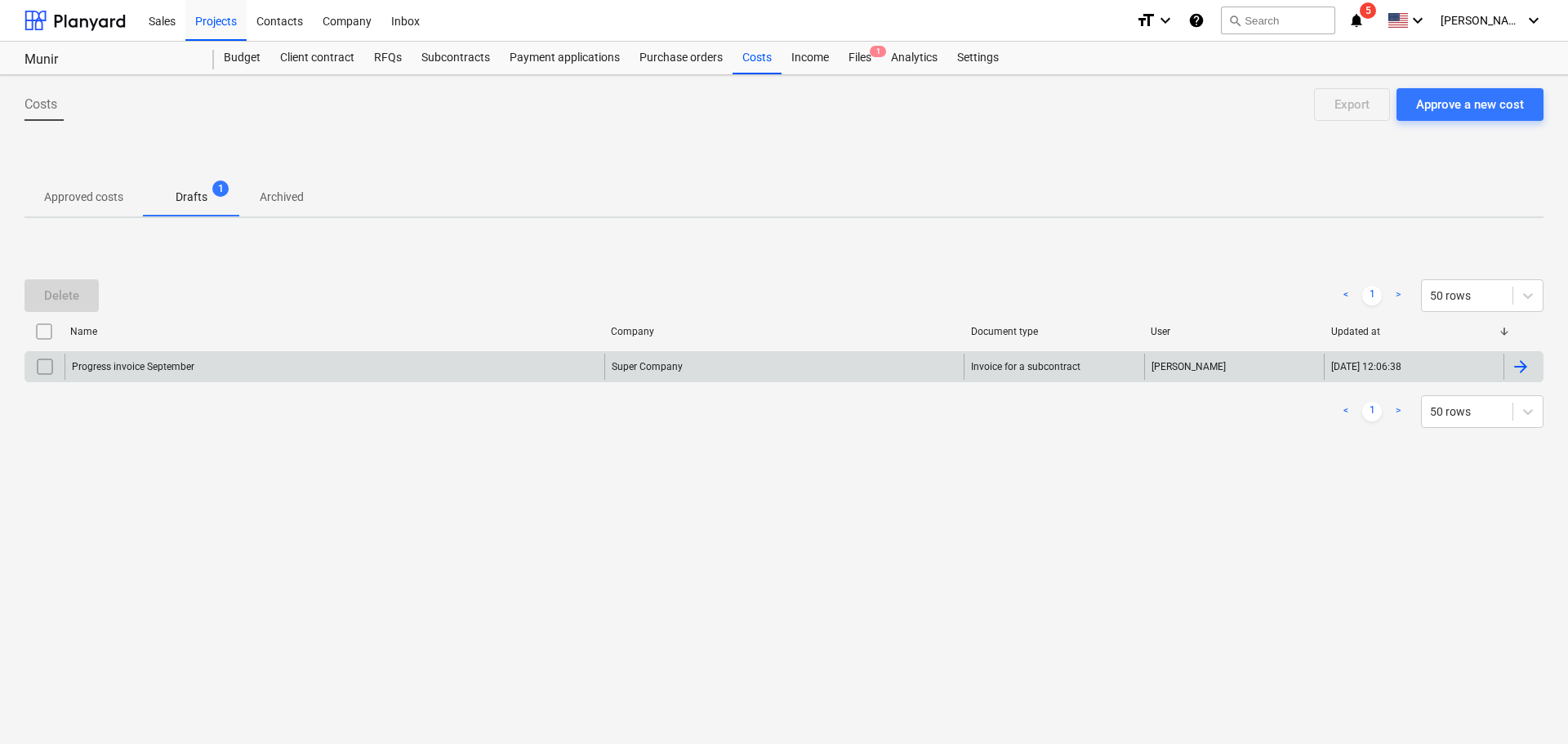
click at [149, 360] on div "Progress invoice September" at bounding box center [335, 367] width 540 height 26
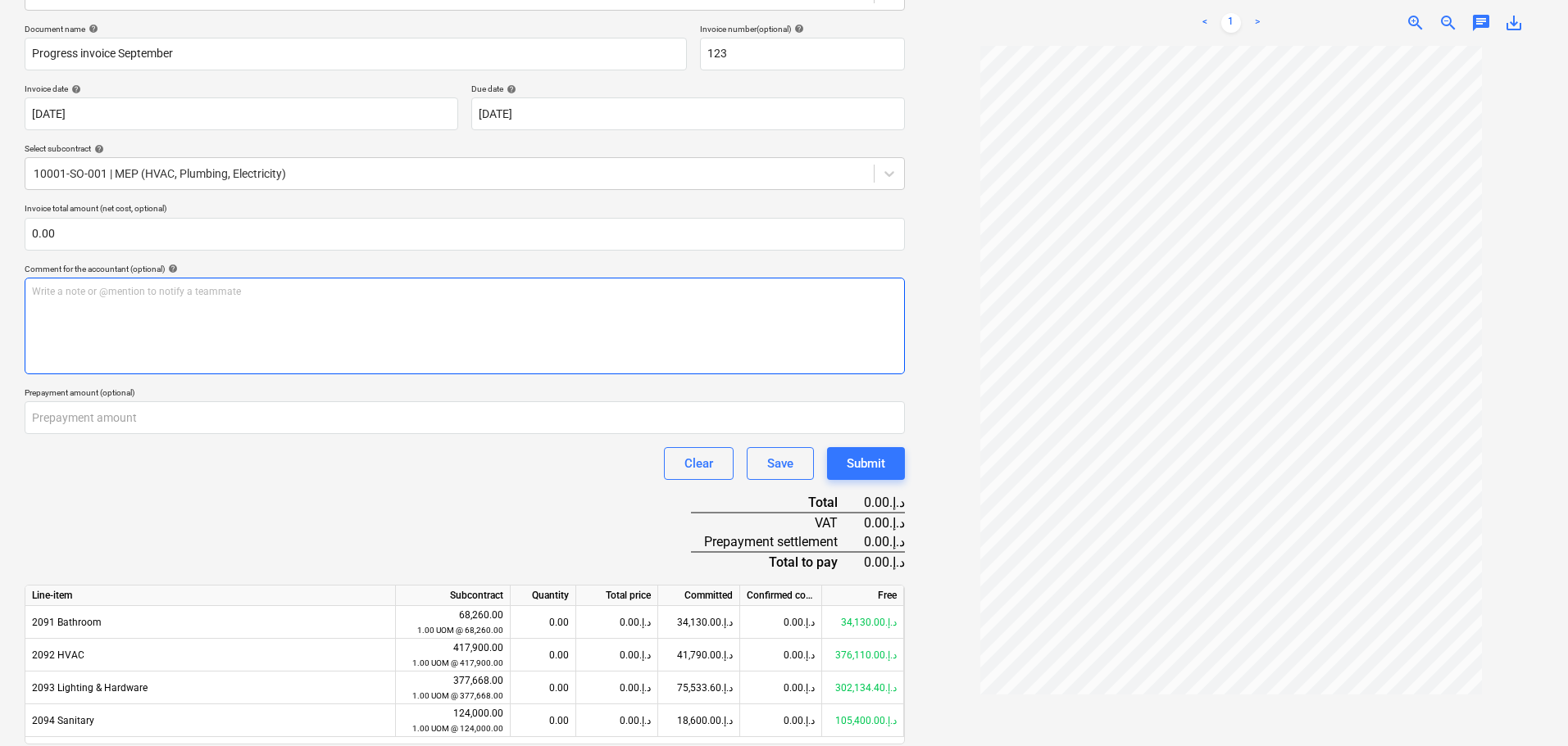
scroll to position [363, 0]
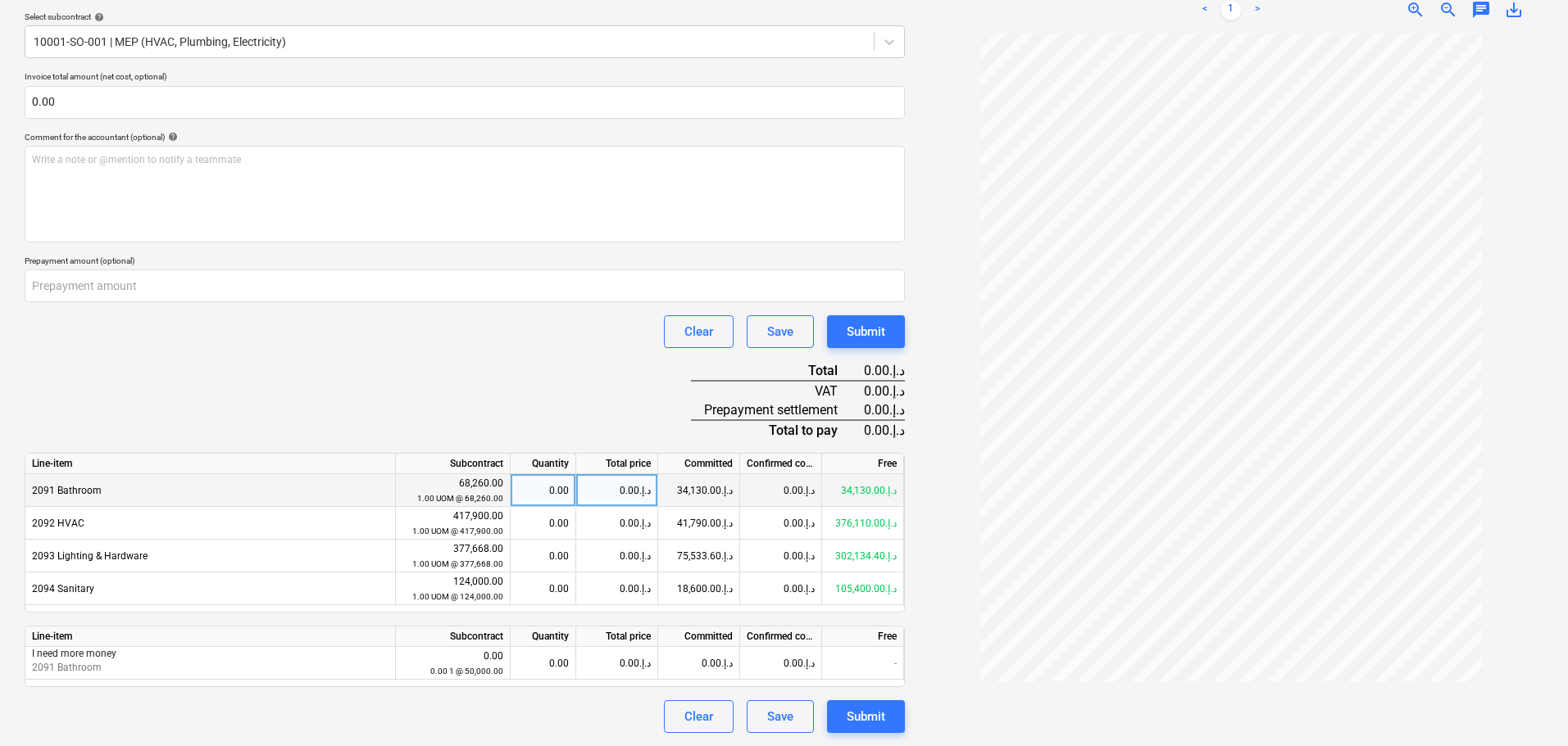
click at [544, 482] on div "0.00" at bounding box center [543, 490] width 52 height 33
click at [619, 484] on div "0.00د.إ.‏" at bounding box center [617, 490] width 82 height 33
click at [776, 490] on div "0.00د.إ.‏" at bounding box center [781, 490] width 82 height 33
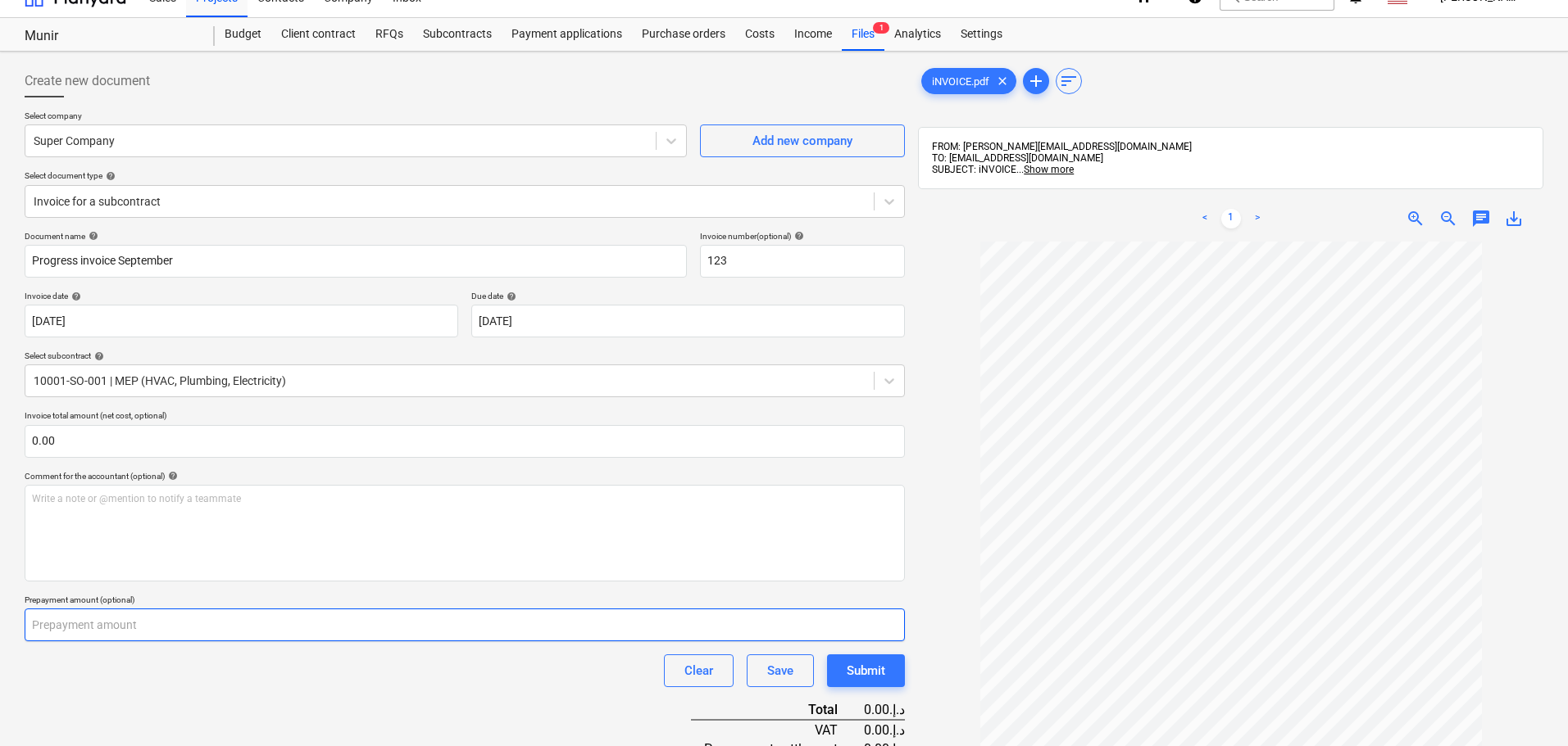
scroll to position [0, 0]
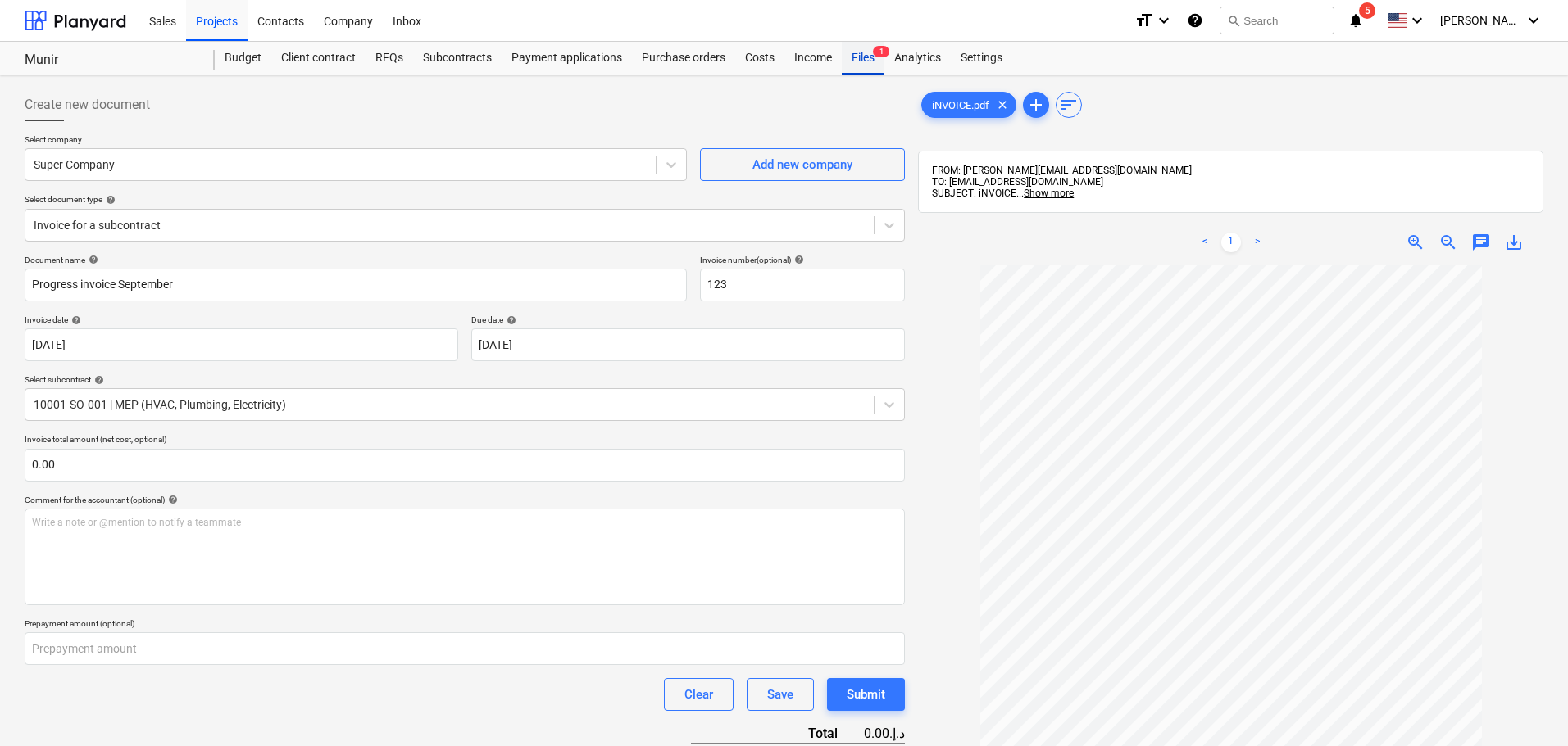
click at [859, 55] on div "Files 1" at bounding box center [863, 58] width 43 height 33
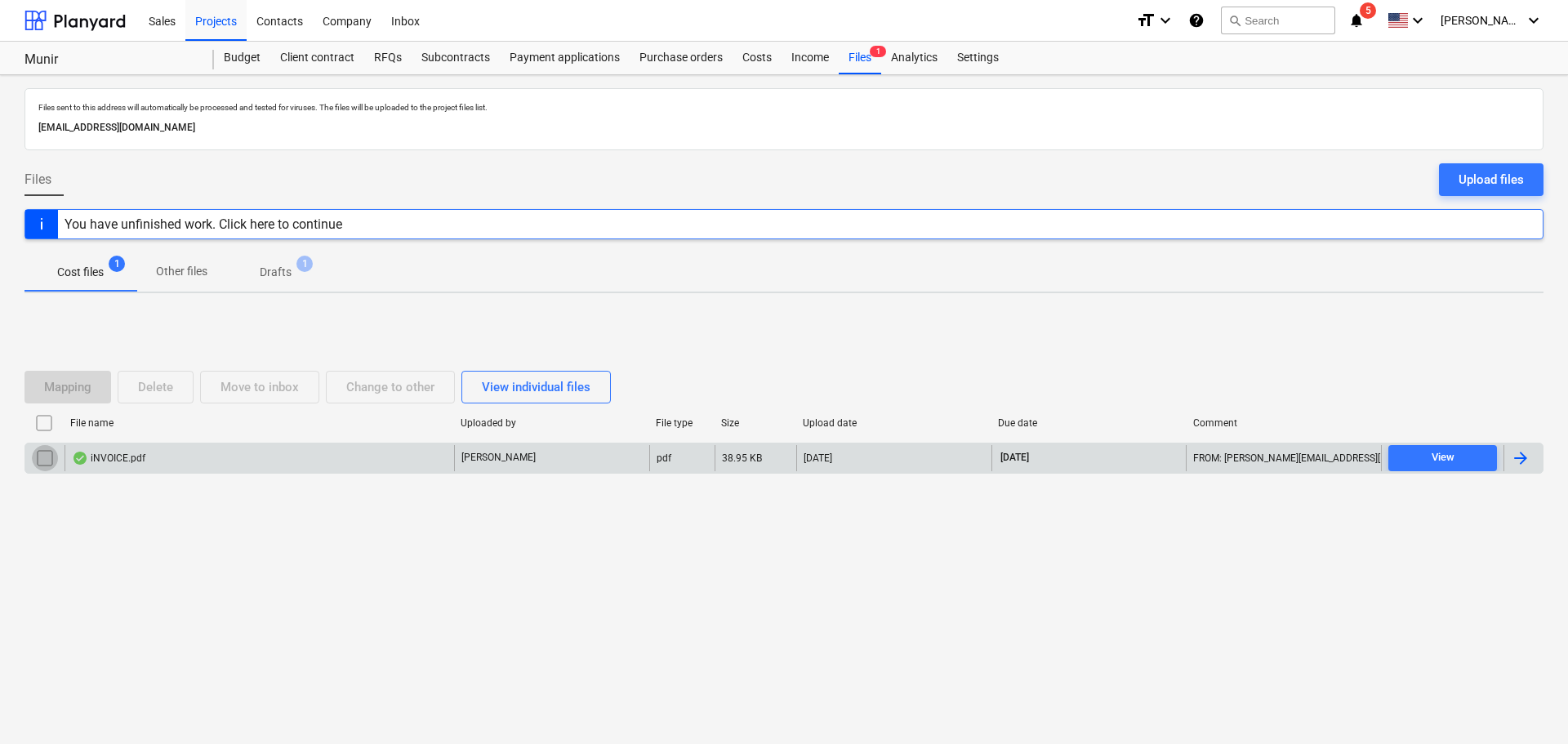
click at [42, 454] on input "checkbox" at bounding box center [45, 458] width 26 height 26
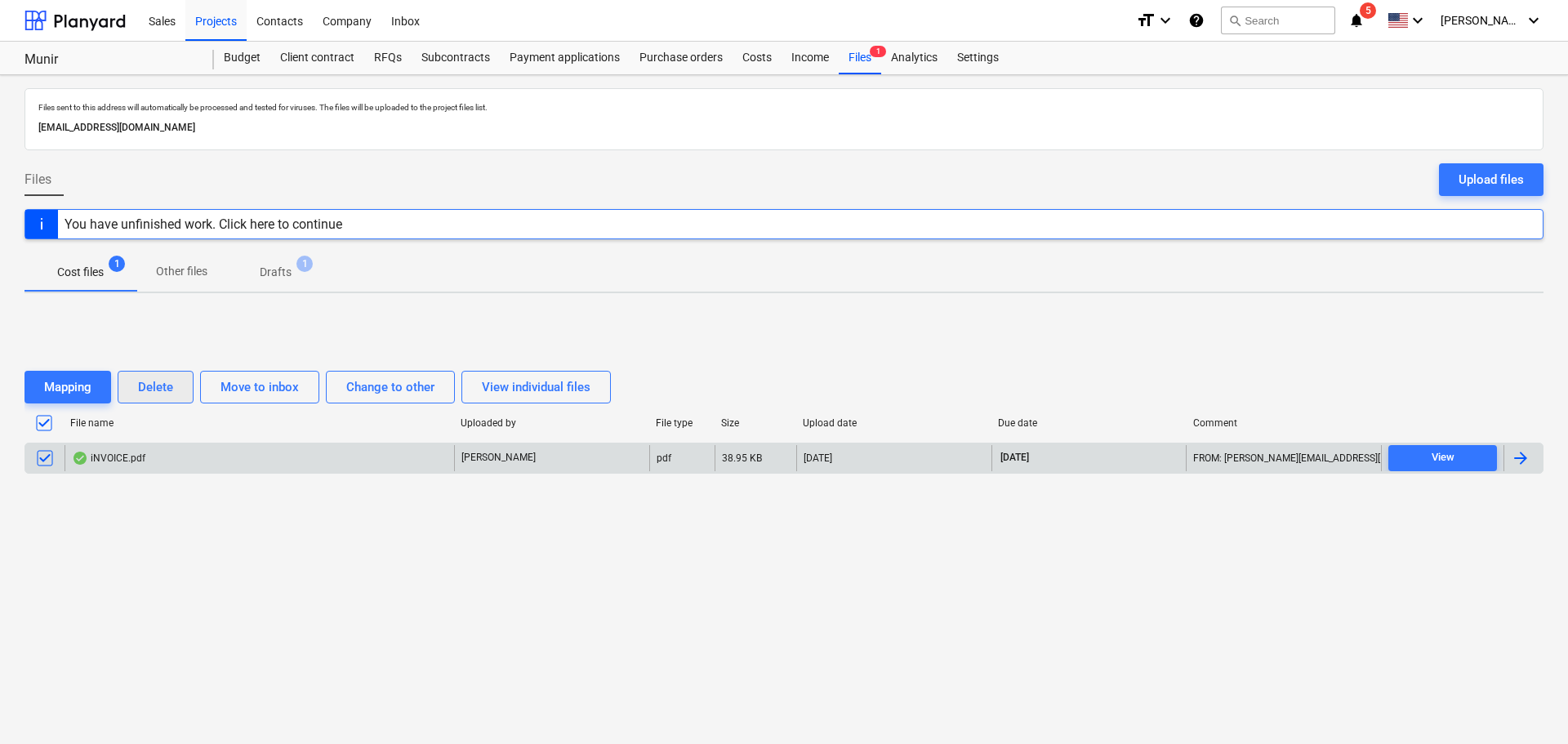
click at [152, 371] on button "Delete" at bounding box center [155, 386] width 75 height 33
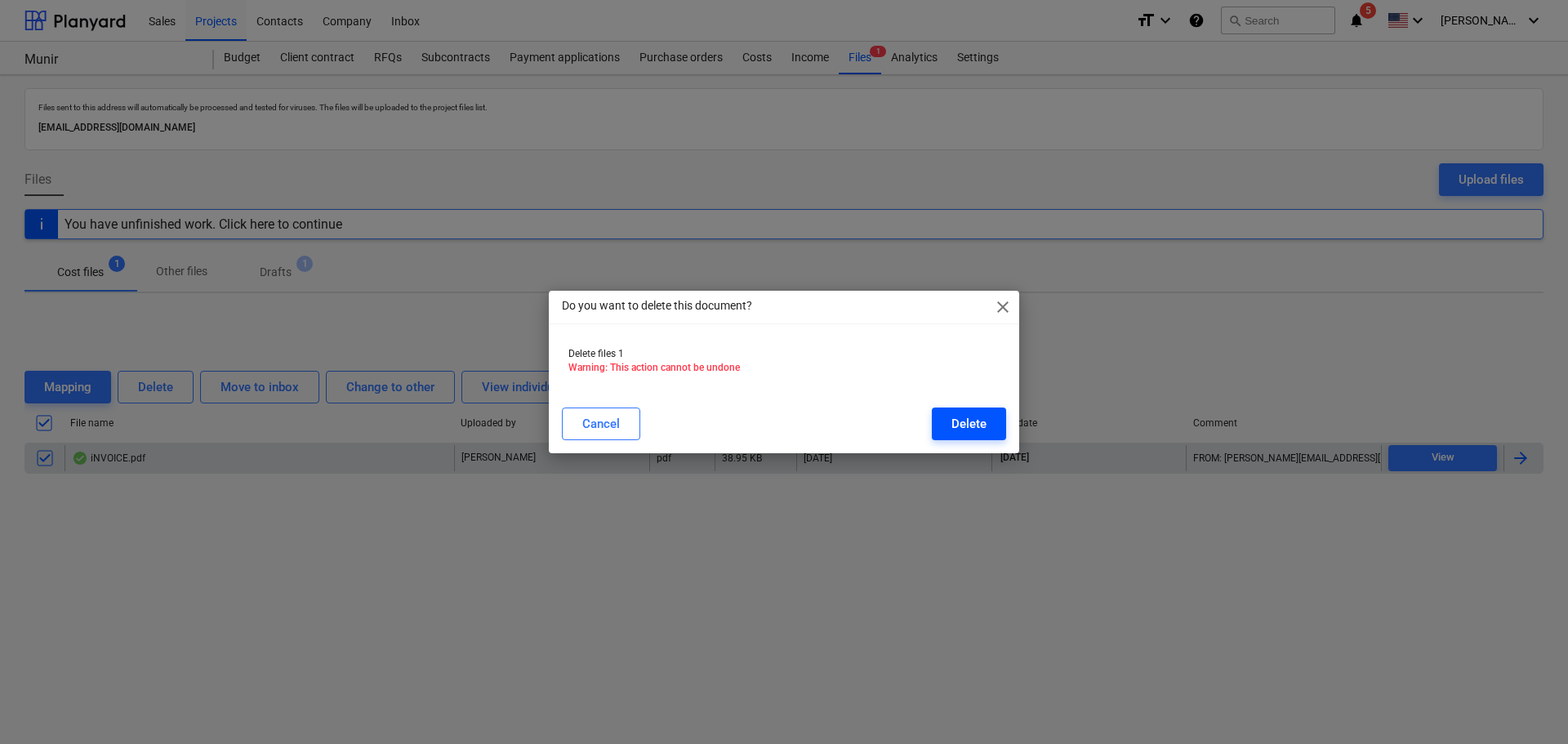
click at [969, 413] on div "Delete" at bounding box center [968, 423] width 35 height 21
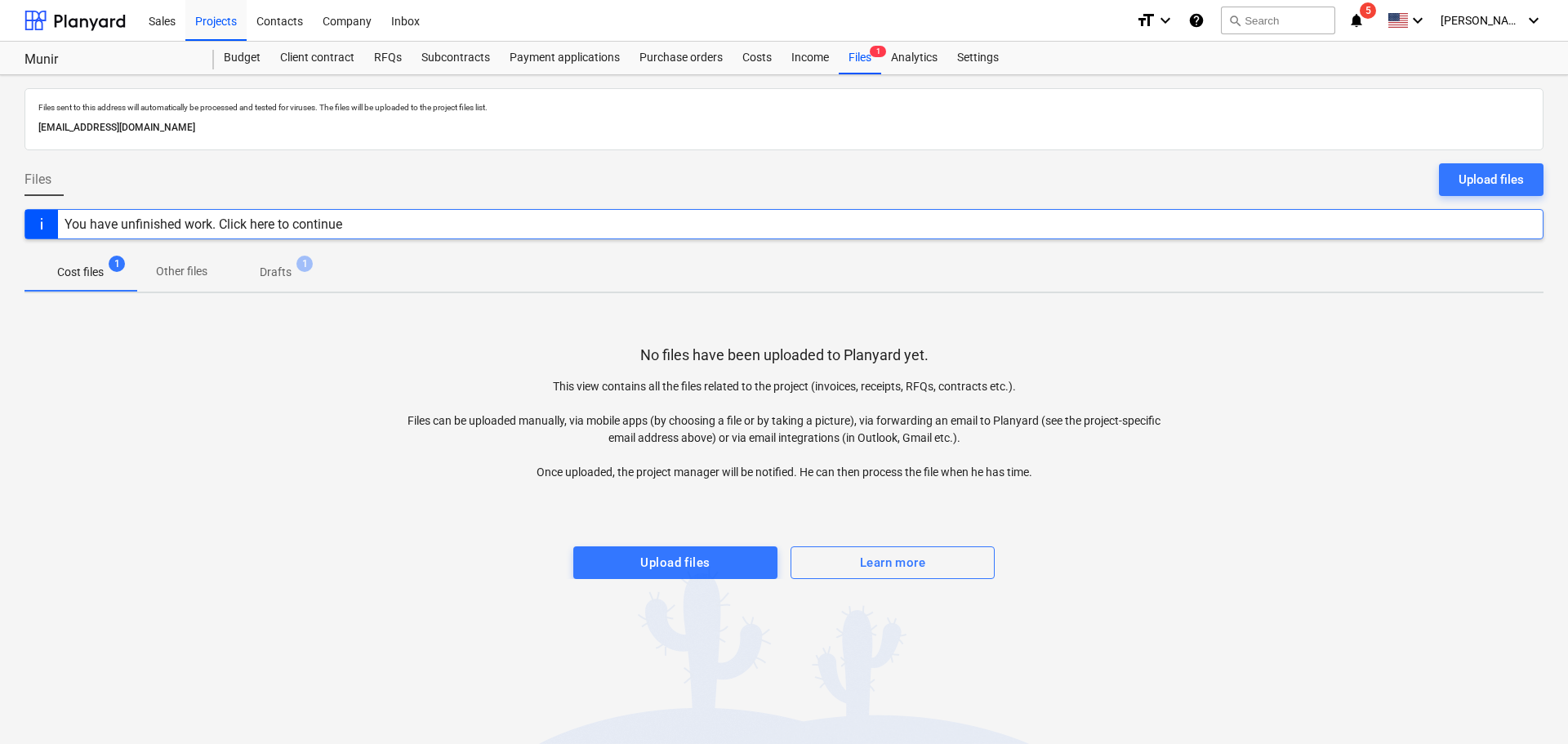
click at [185, 223] on div "You have unfinished work. Click here to continue" at bounding box center [204, 224] width 278 height 16
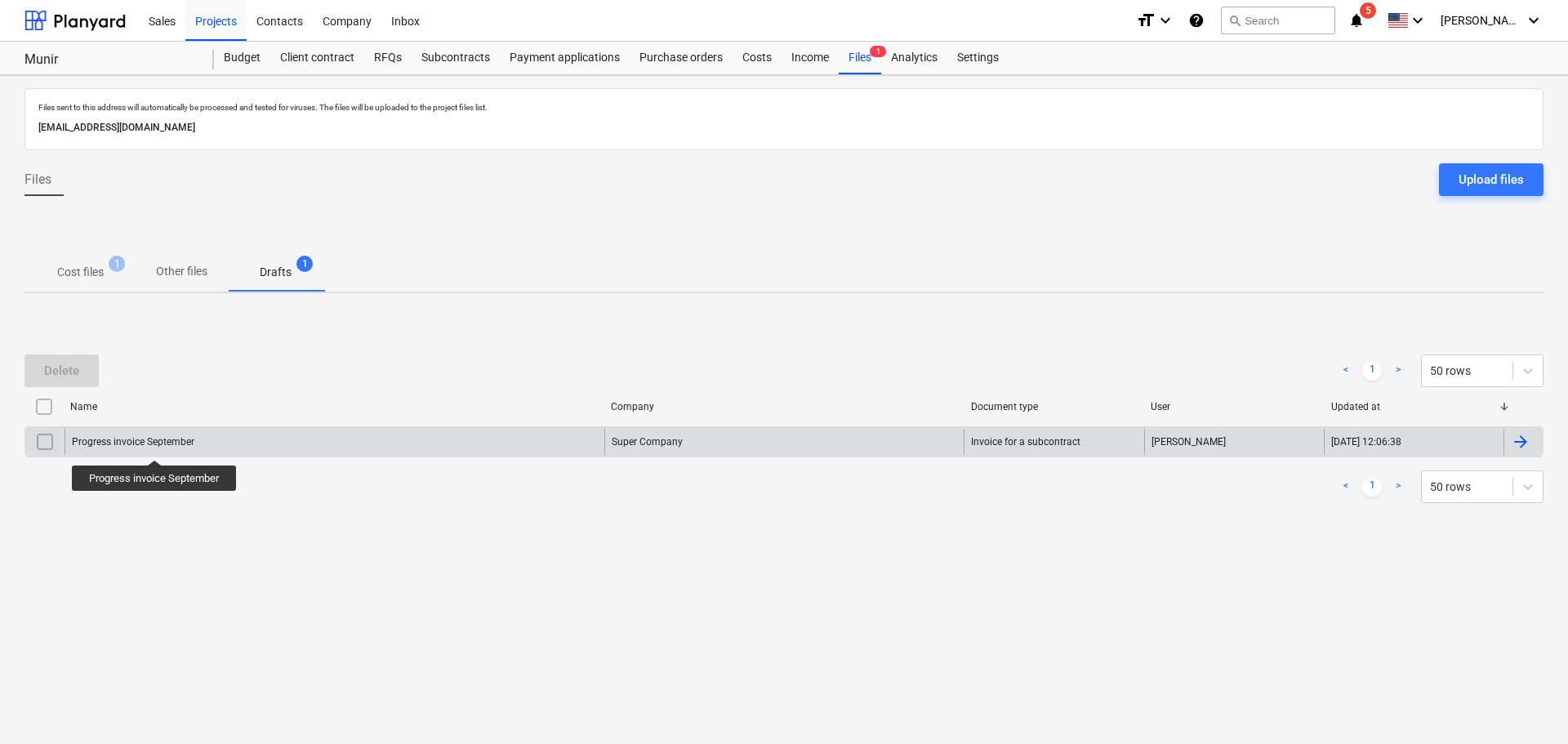
click at [155, 445] on div "Progress invoice September" at bounding box center [132, 442] width 122 height 12
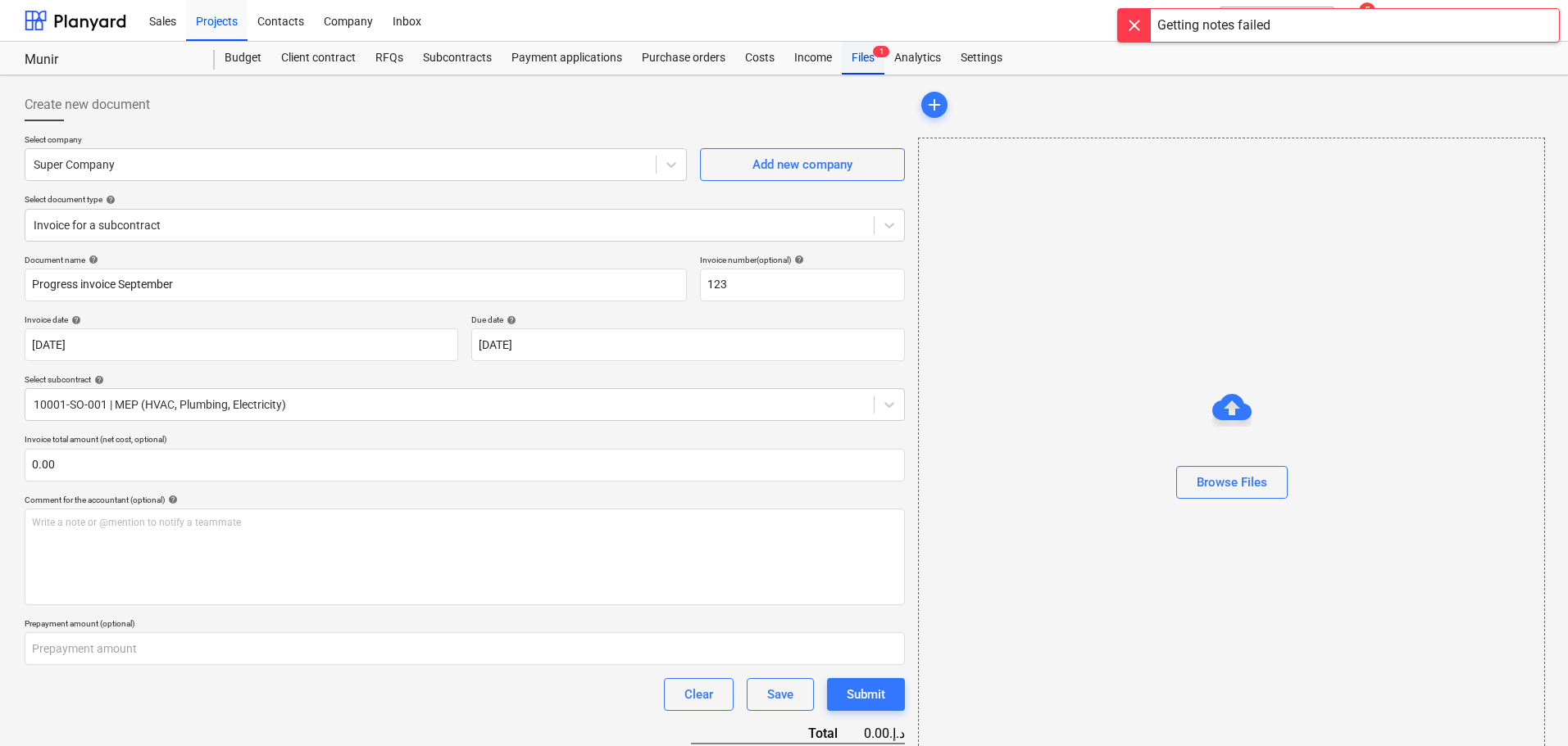
click at [872, 60] on div "Files 1" at bounding box center [863, 58] width 43 height 33
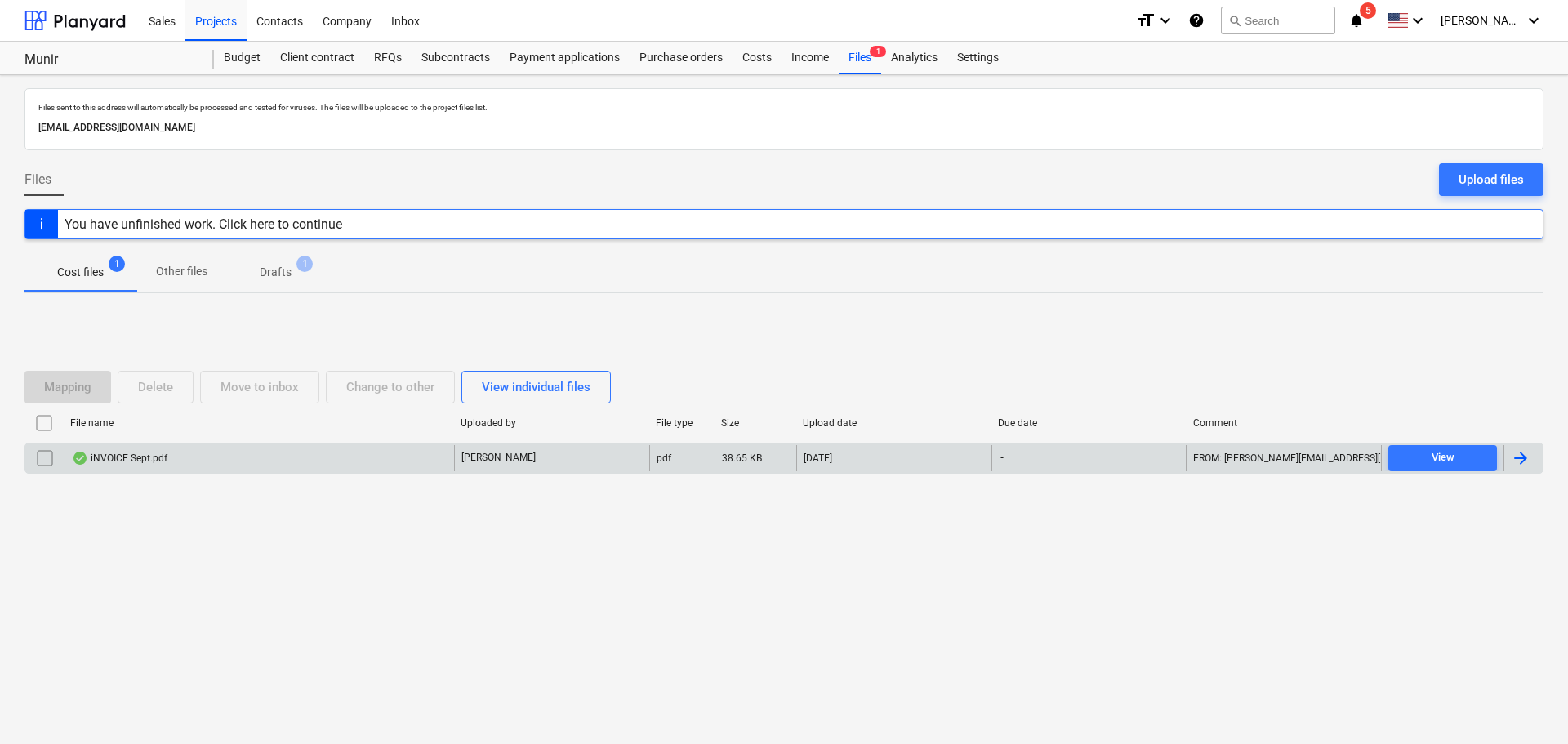
click at [131, 458] on div "iNVOICE Sept.pdf" at bounding box center [119, 458] width 95 height 13
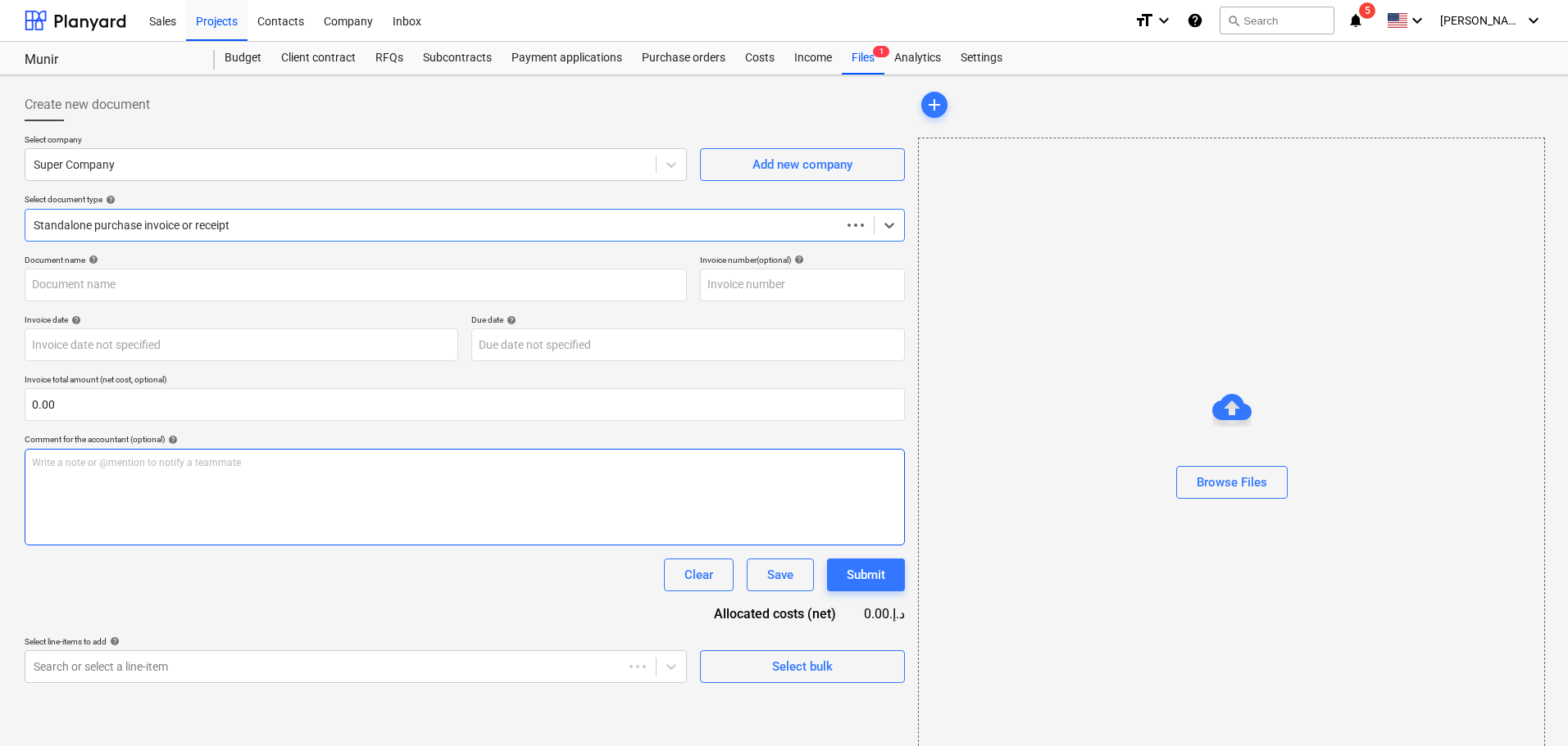
type input "iNVOICE Sept.pdf"
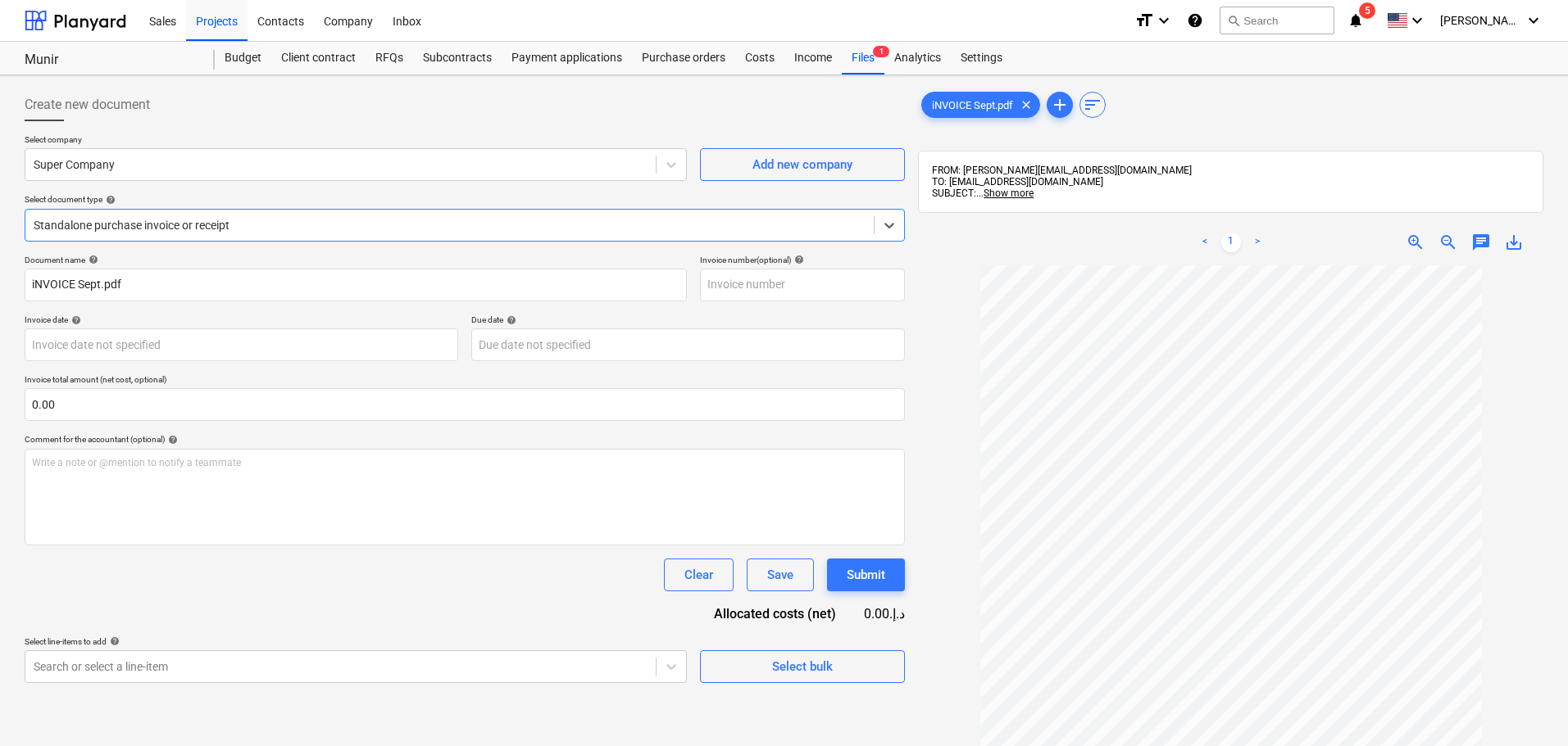
click at [542, 224] on div at bounding box center [449, 225] width 832 height 16
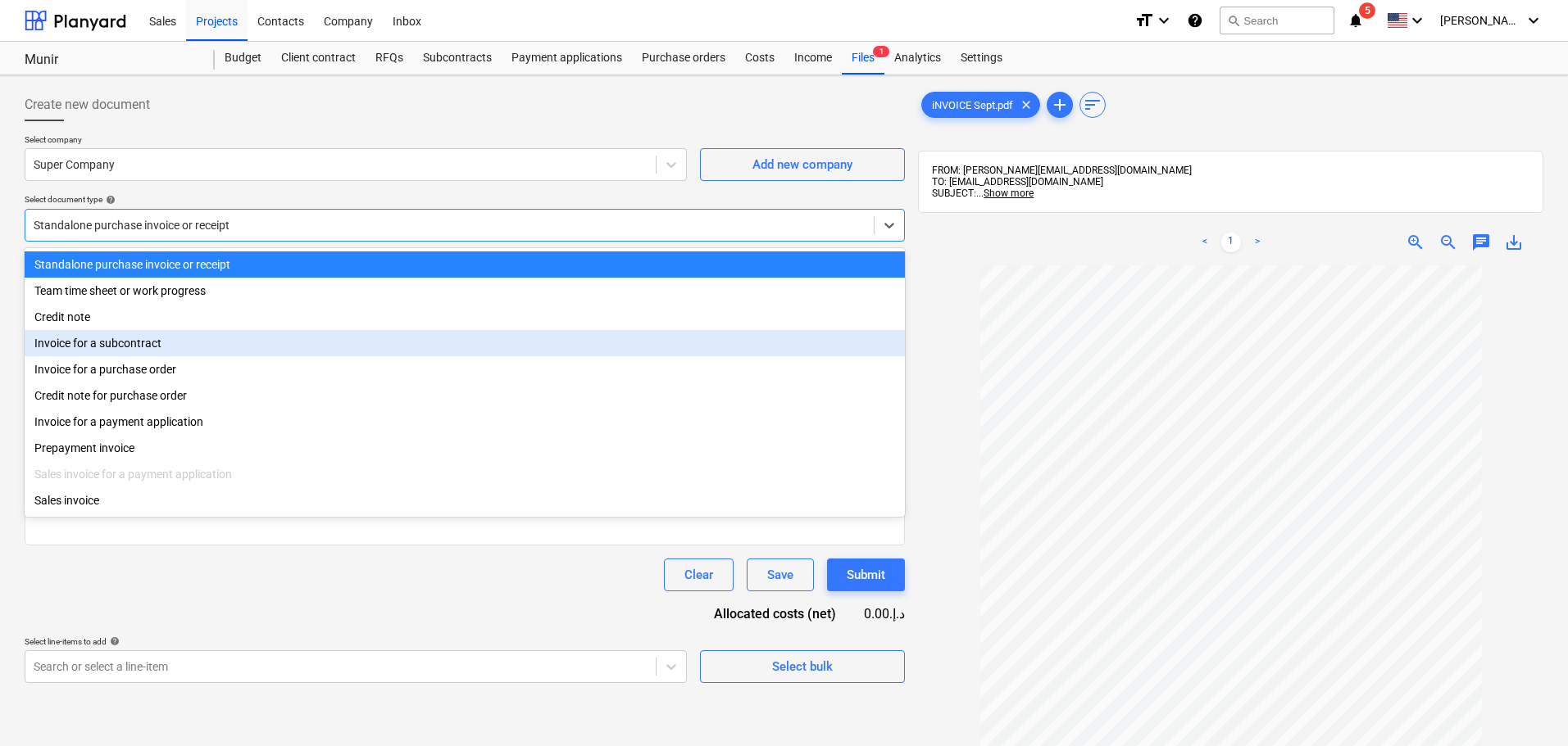
click at [132, 344] on div "Invoice for a subcontract" at bounding box center [464, 343] width 880 height 26
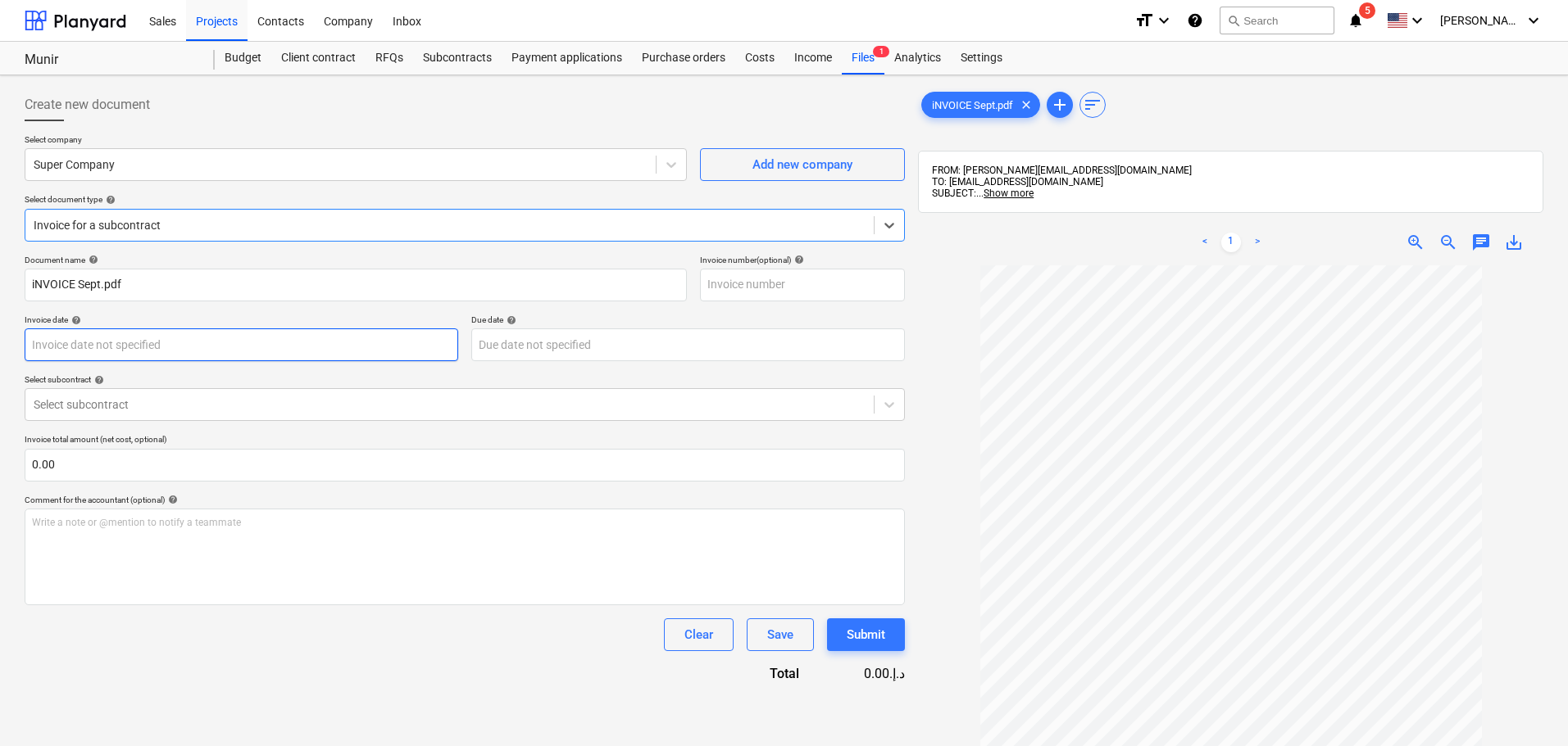
click at [219, 347] on body "Sales Projects Contacts Company Inbox format_size keyboard_arrow_down help sear…" at bounding box center [784, 373] width 1568 height 746
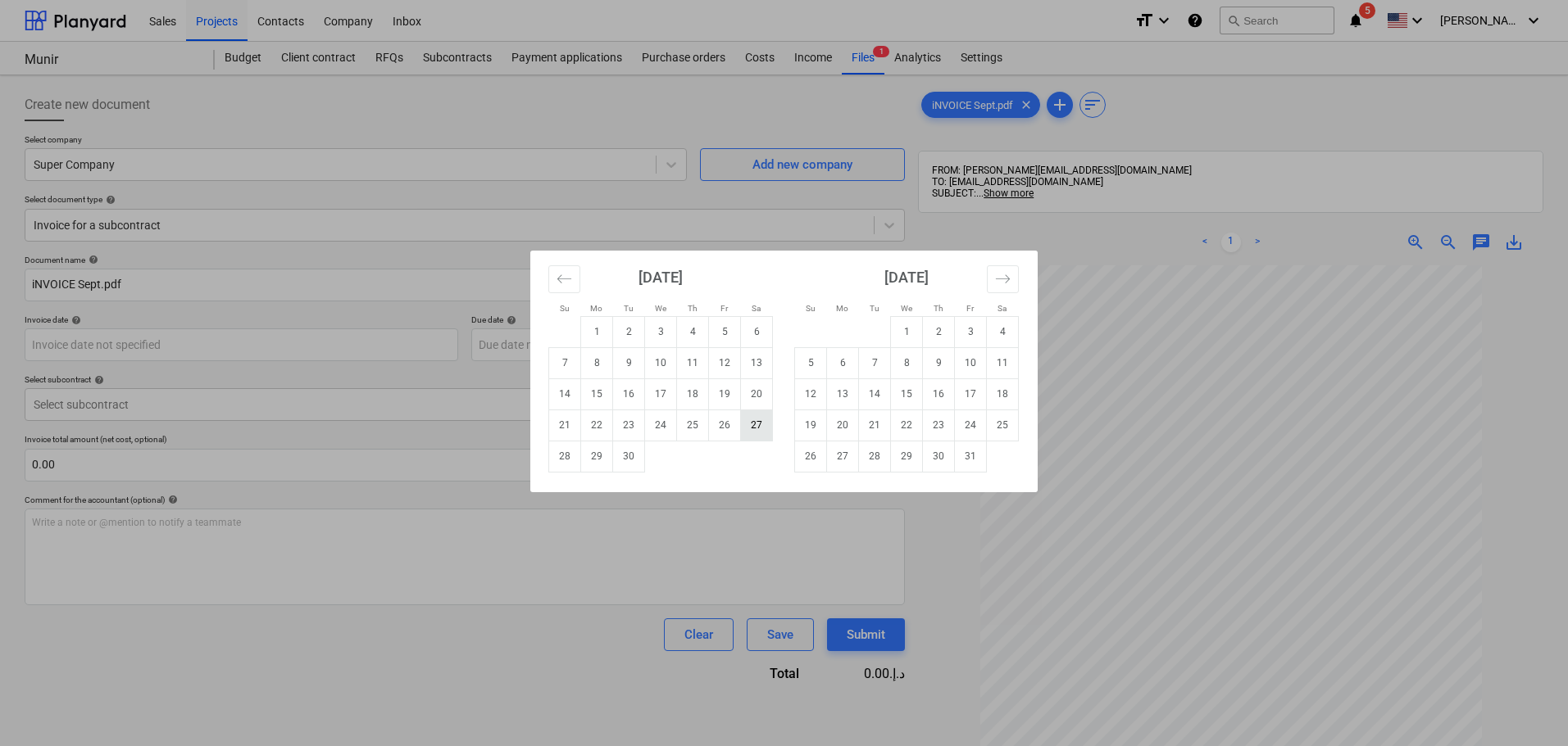
click at [761, 418] on td "27" at bounding box center [757, 424] width 32 height 31
type input "[DATE]"
click at [660, 351] on body "Sales Projects Contacts Company Inbox format_size keyboard_arrow_down help sear…" at bounding box center [784, 373] width 1568 height 746
click at [844, 453] on td "27" at bounding box center [843, 456] width 32 height 31
type input "[DATE]"
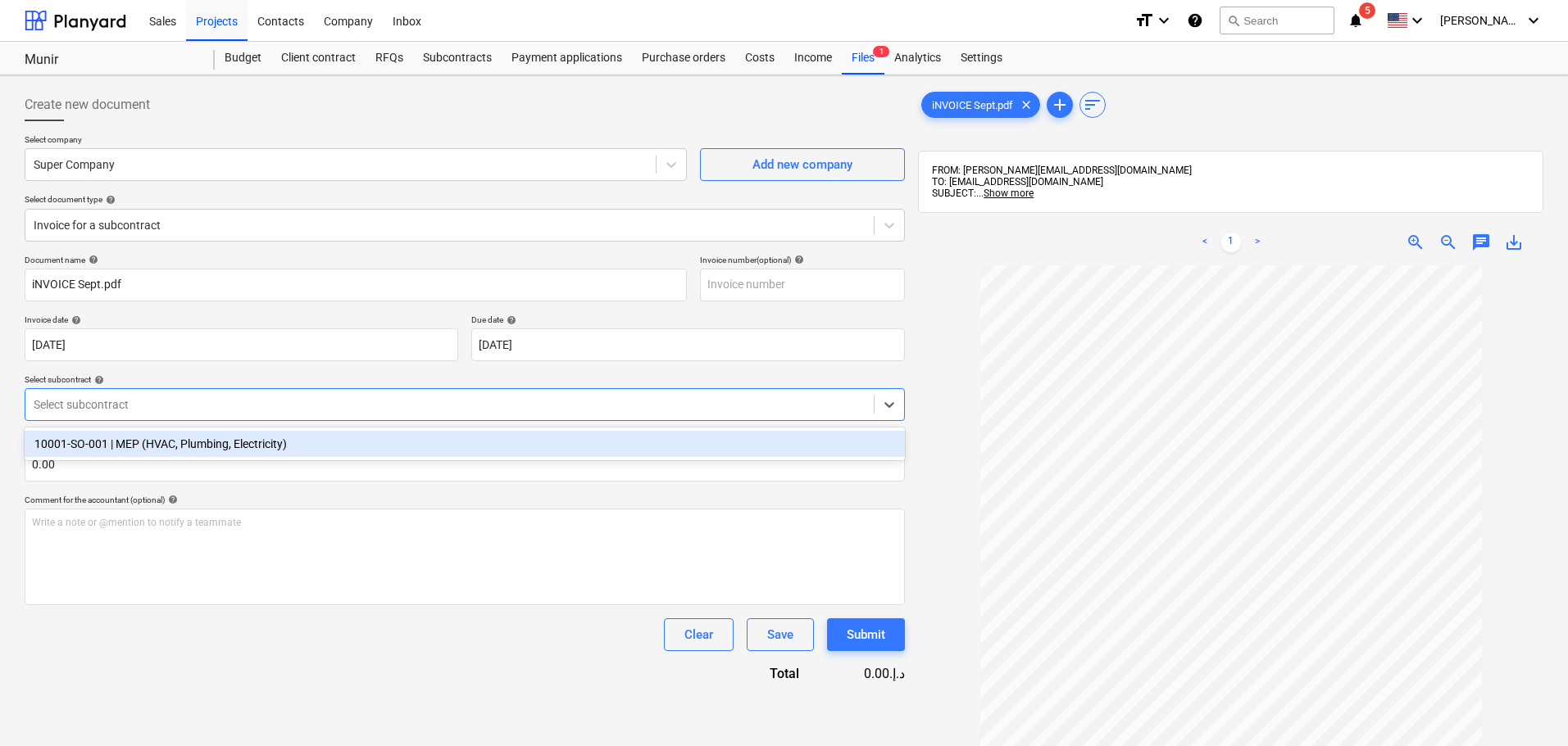
click at [280, 397] on div at bounding box center [449, 404] width 832 height 16
click at [256, 440] on div "10001-SO-001 | MEP (HVAC, Plumbing, Electricity)" at bounding box center [464, 444] width 880 height 26
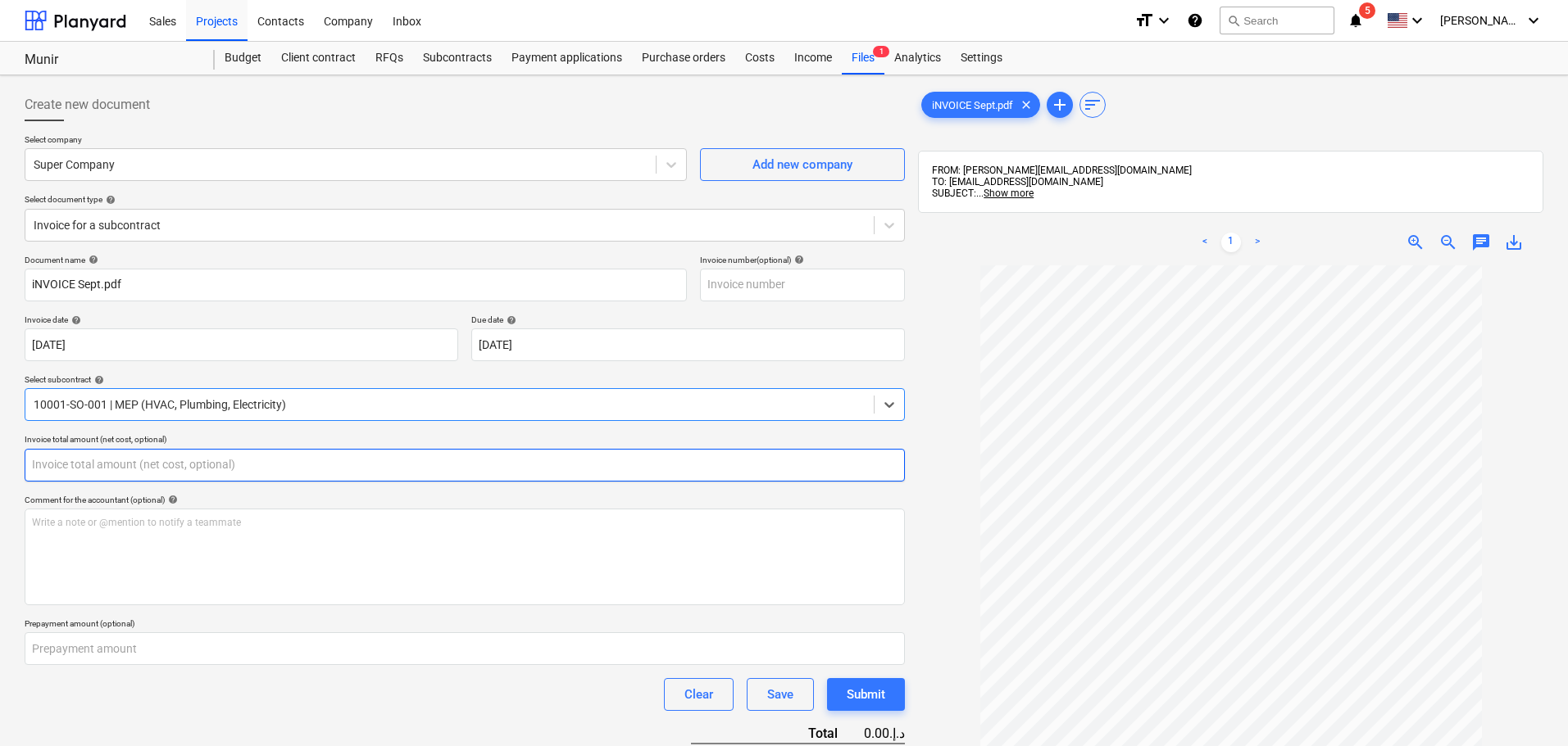
click at [256, 455] on input "text" at bounding box center [464, 465] width 880 height 33
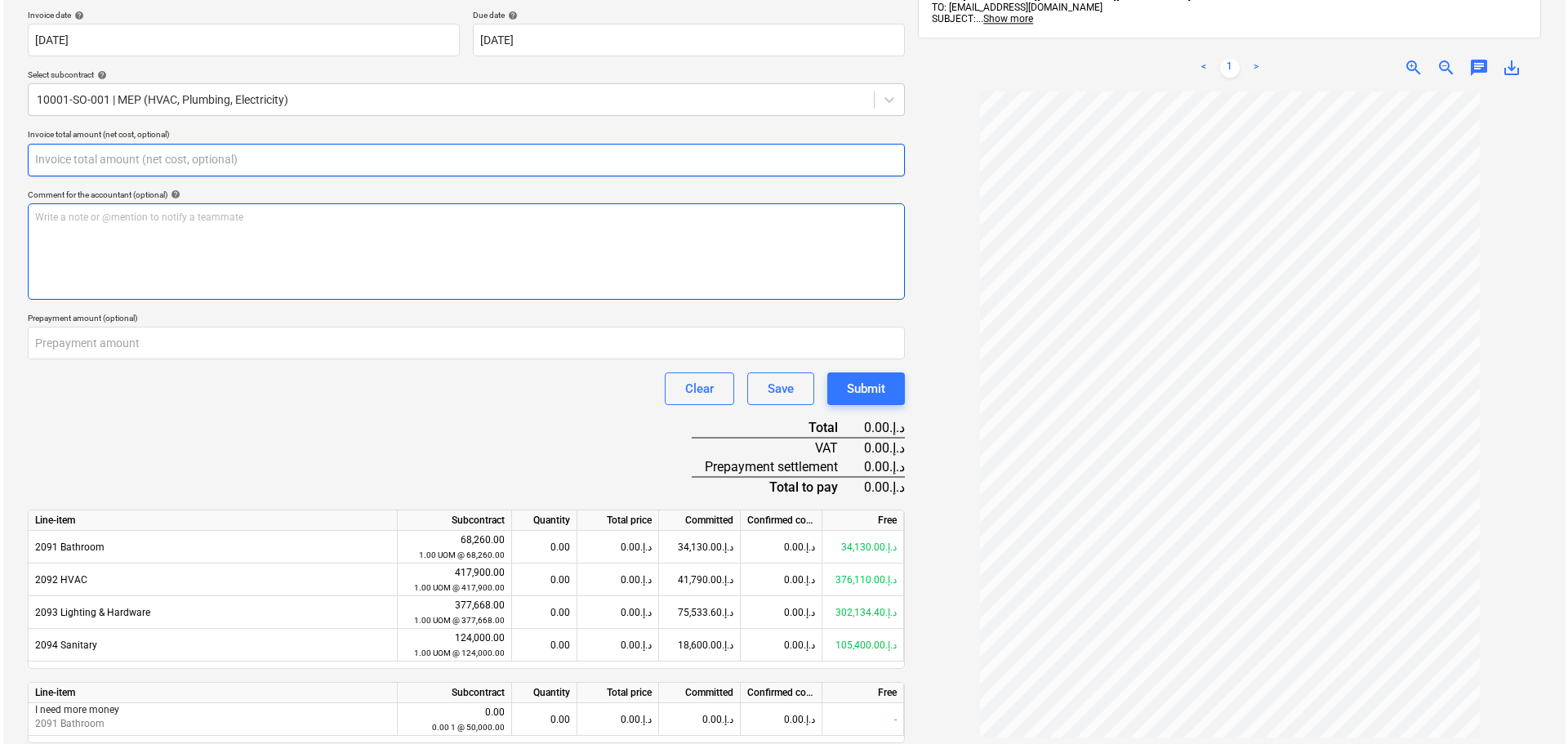
scroll to position [362, 0]
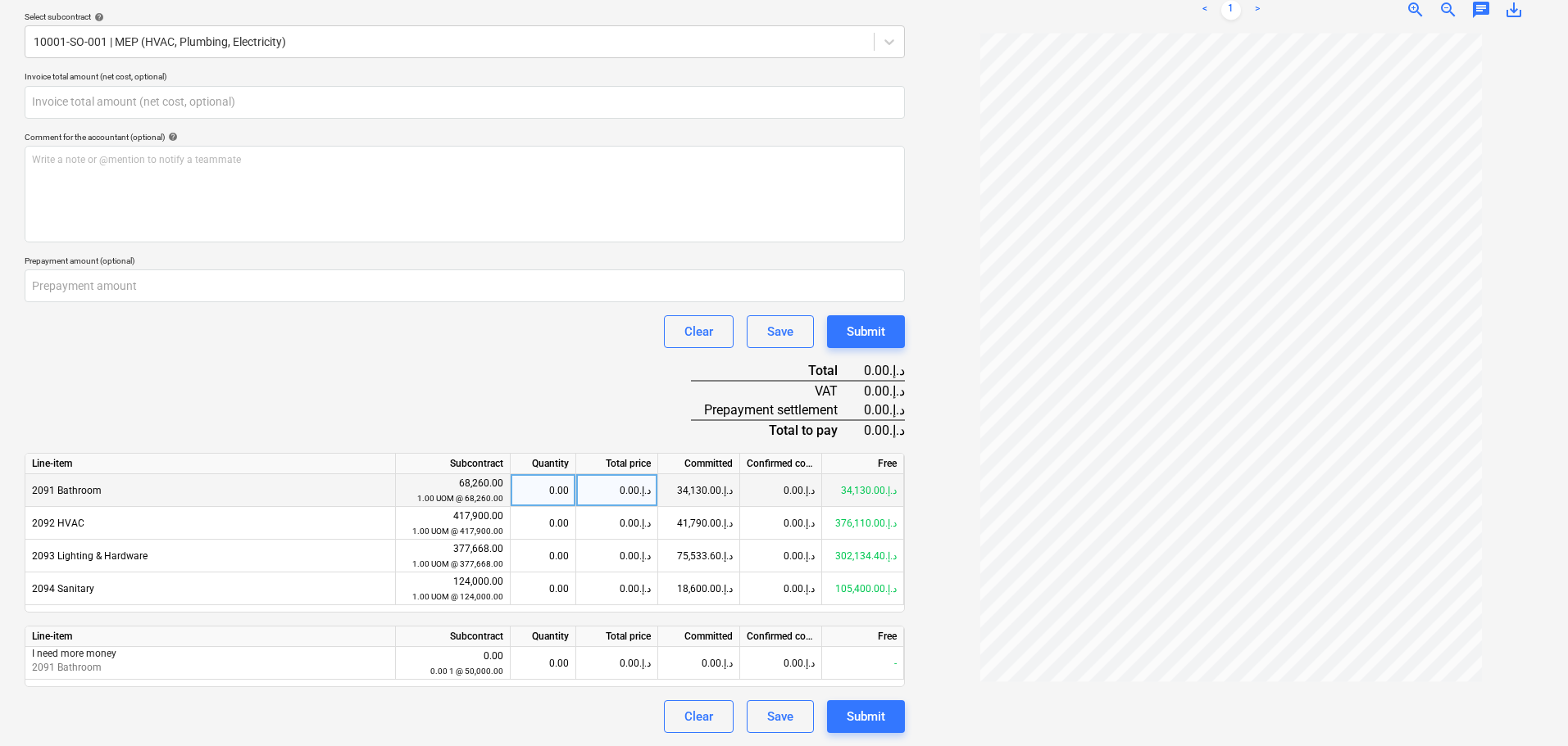
type input "0.00"
click at [562, 493] on div "0.00" at bounding box center [543, 490] width 52 height 33
type input "0.5"
type input "0.1"
type input "0.2"
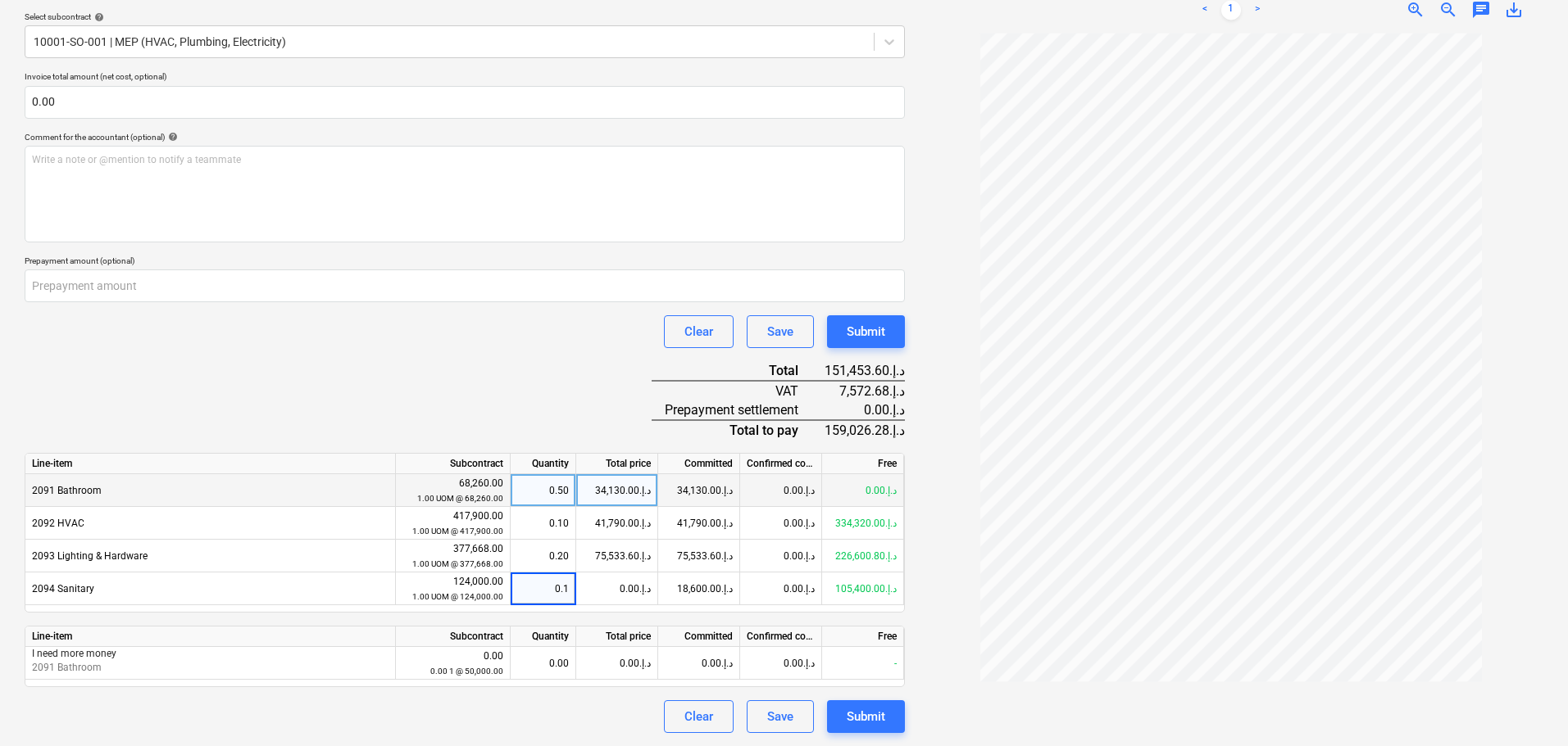
type input "0.15"
click at [866, 716] on div "Submit" at bounding box center [866, 716] width 39 height 21
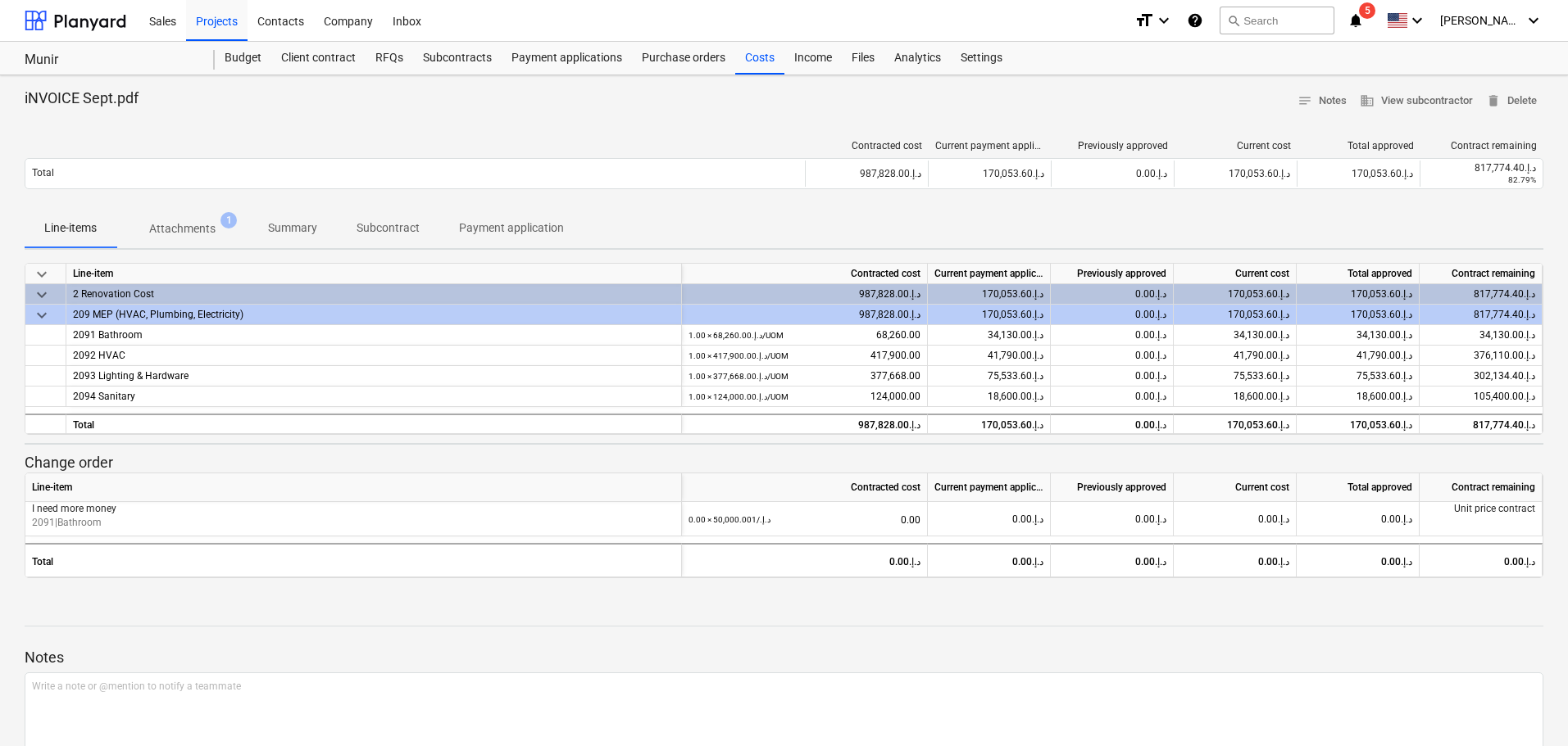
click at [189, 232] on p "Attachments" at bounding box center [182, 228] width 67 height 17
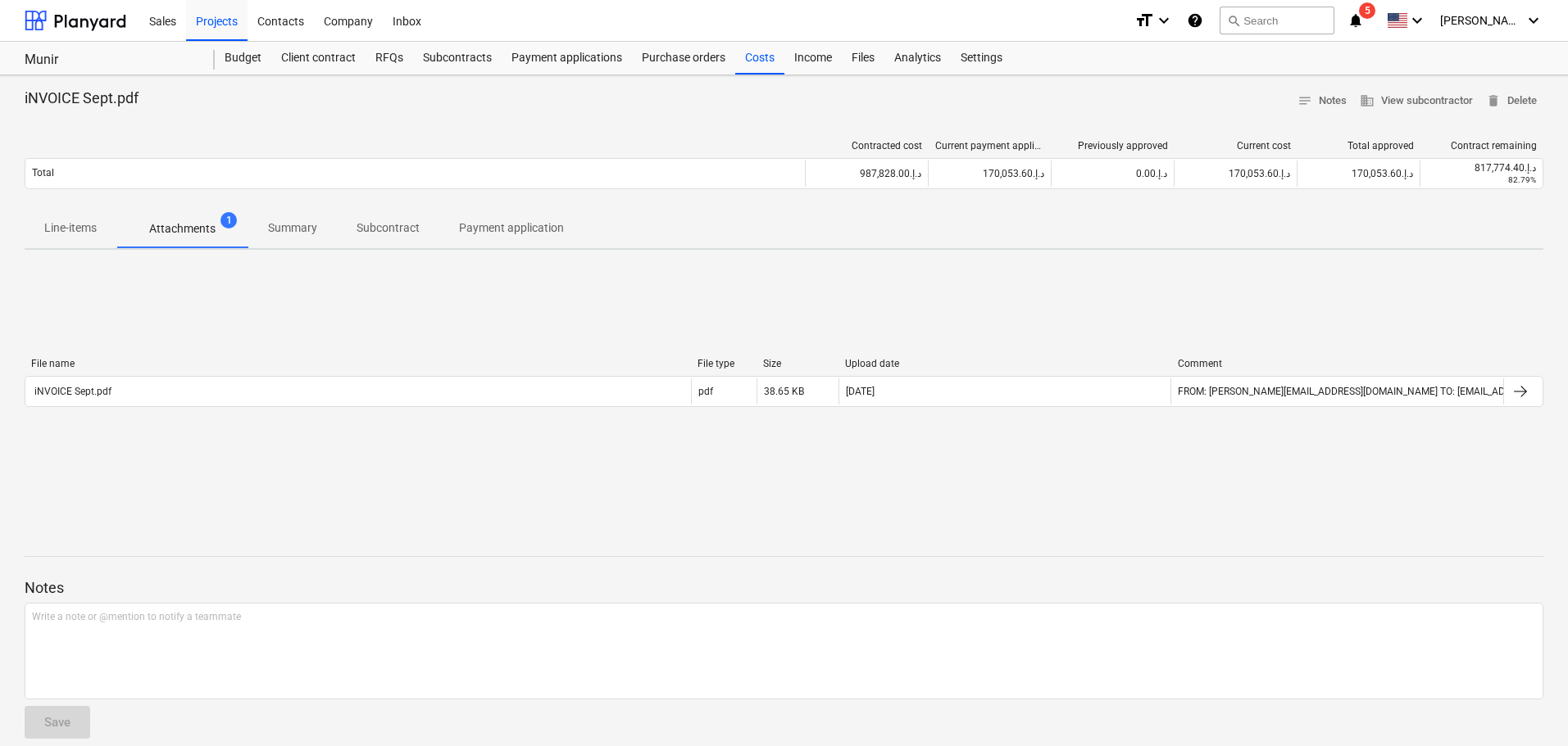
click at [462, 41] on div "Sales Projects Contacts Company Inbox format_size keyboard_arrow_down help sear…" at bounding box center [784, 21] width 1568 height 42
click at [462, 42] on div "Subcontracts" at bounding box center [457, 58] width 89 height 33
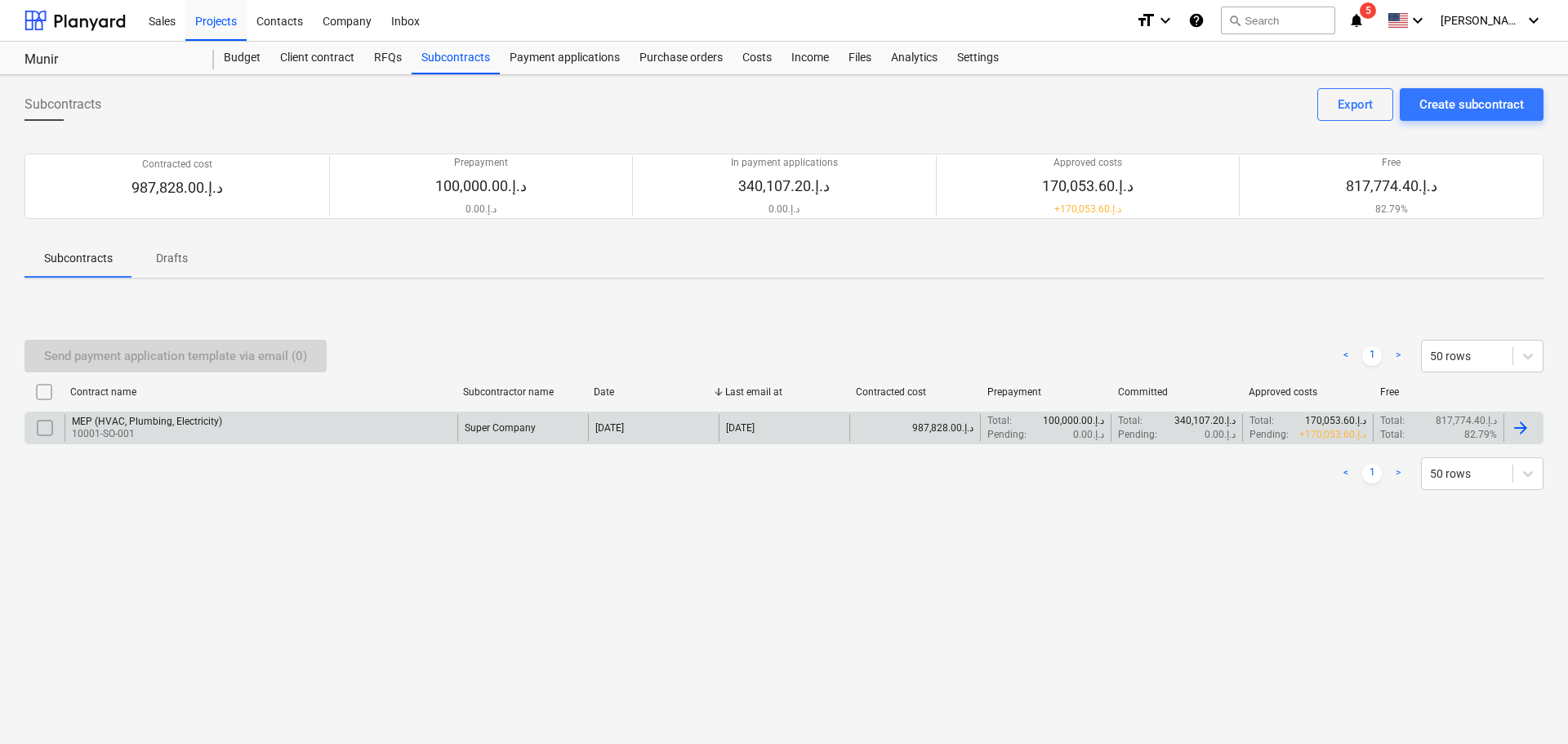
click at [138, 432] on p "10001-SO-001" at bounding box center [146, 434] width 150 height 14
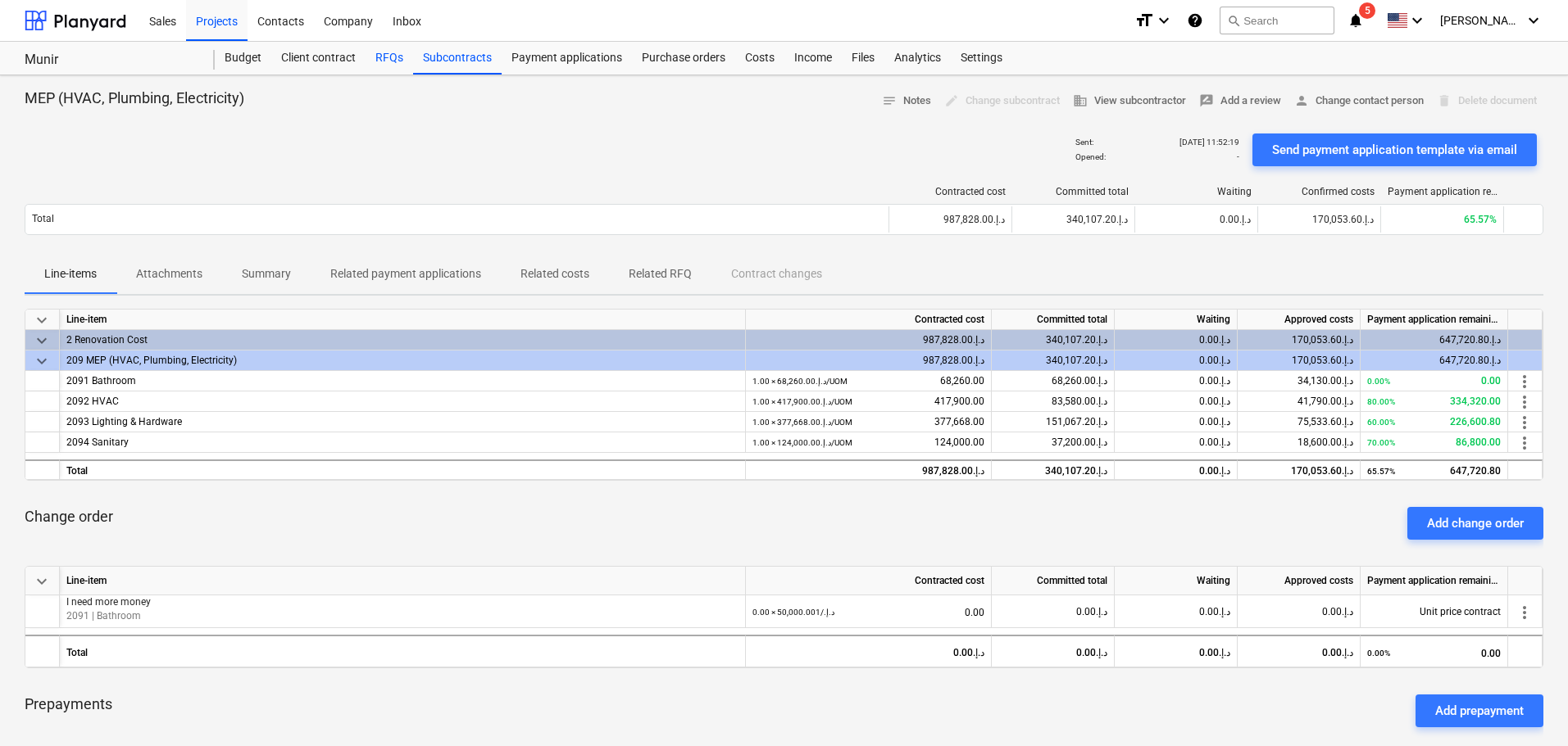
click at [392, 55] on div "RFQs" at bounding box center [390, 58] width 48 height 33
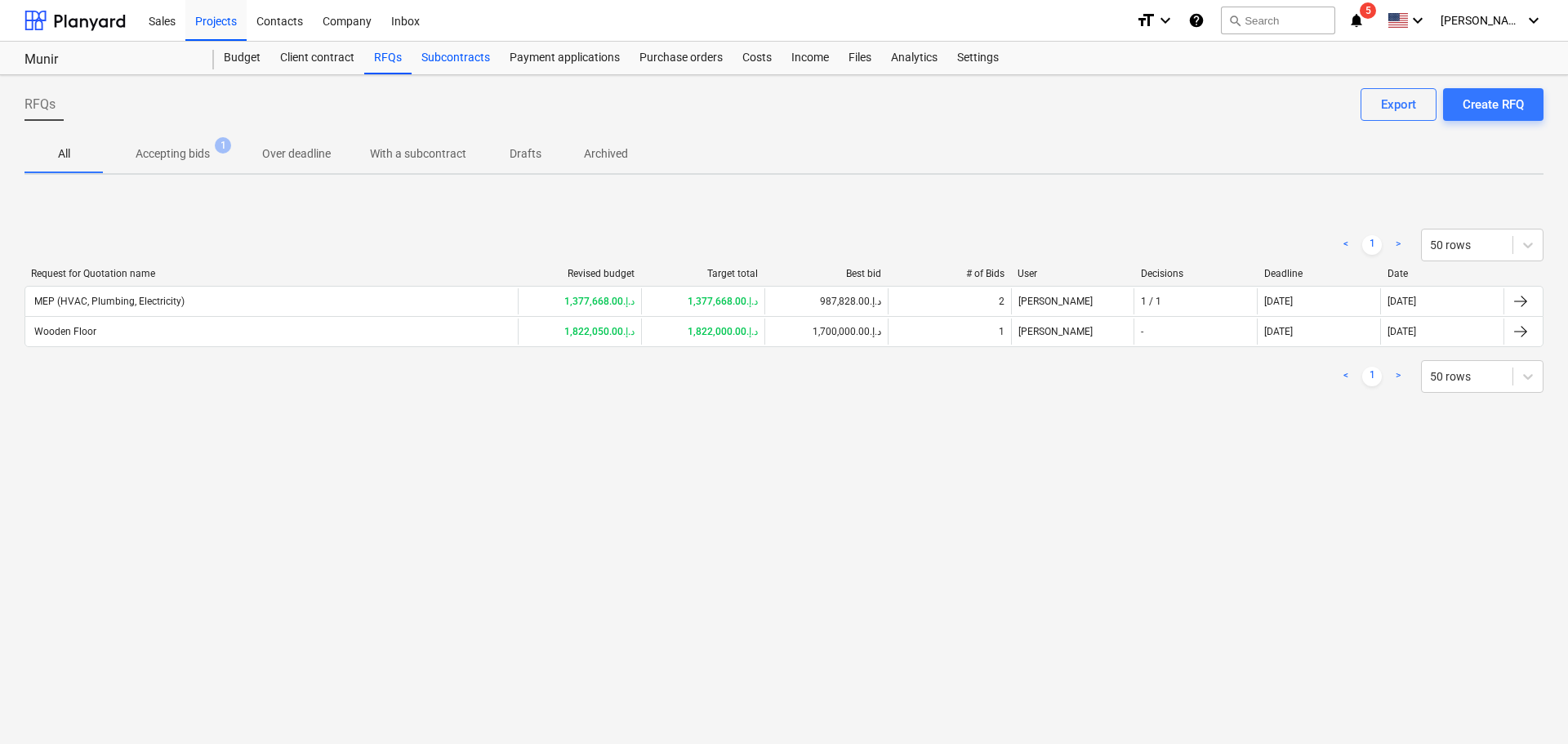
click at [438, 53] on div "Subcontracts" at bounding box center [456, 58] width 88 height 33
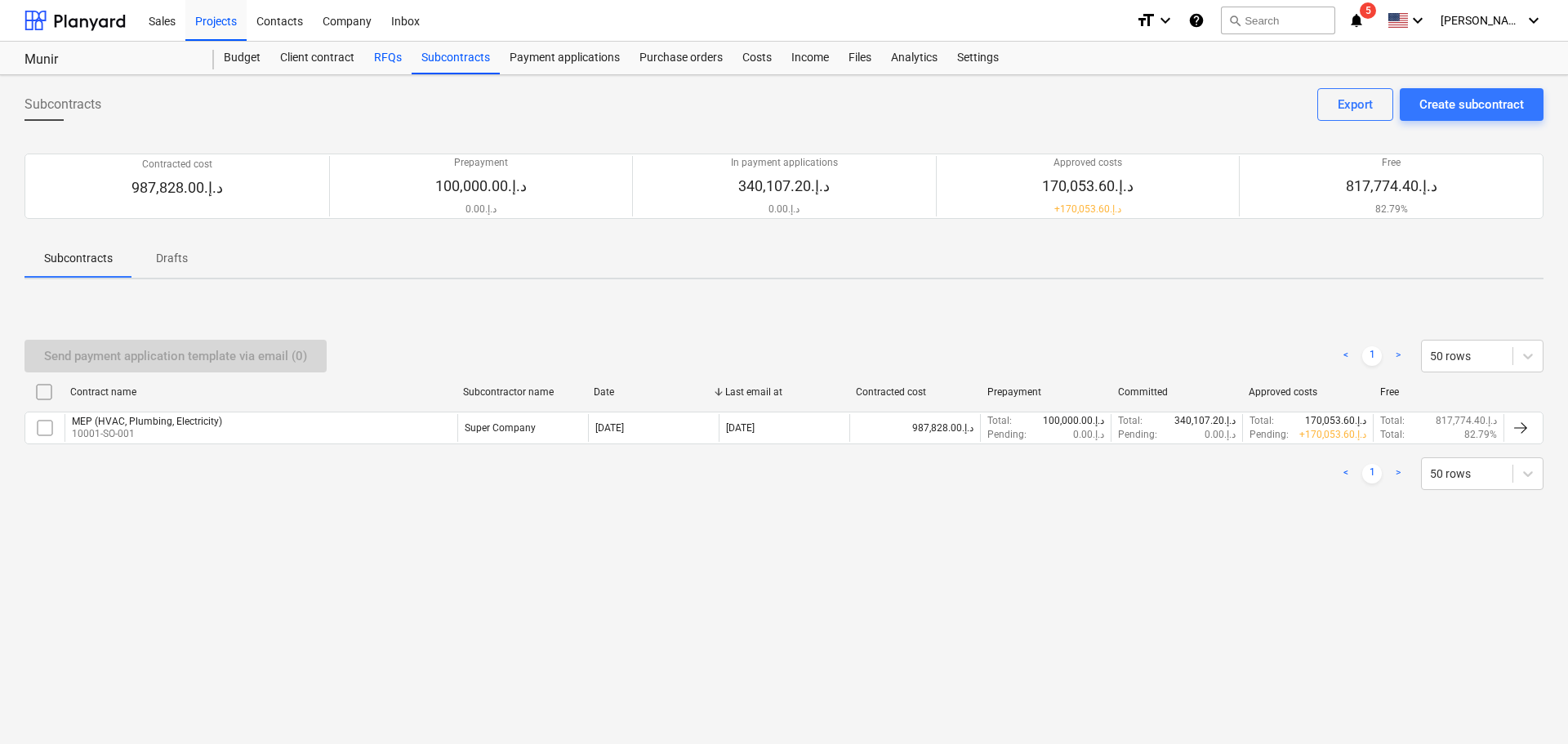
click at [398, 52] on div "RFQs" at bounding box center [388, 58] width 48 height 33
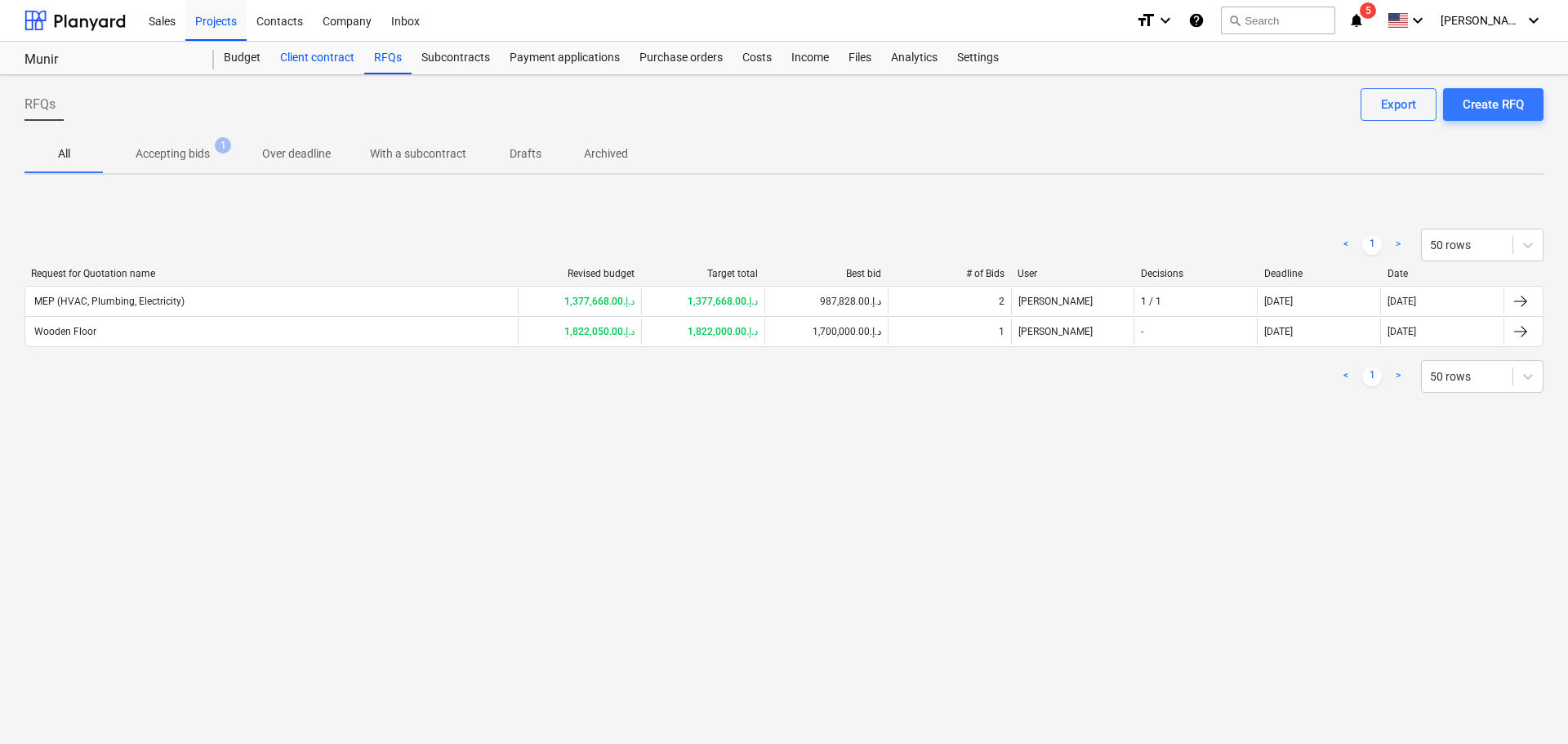
click at [302, 54] on div "Client contract" at bounding box center [317, 58] width 94 height 33
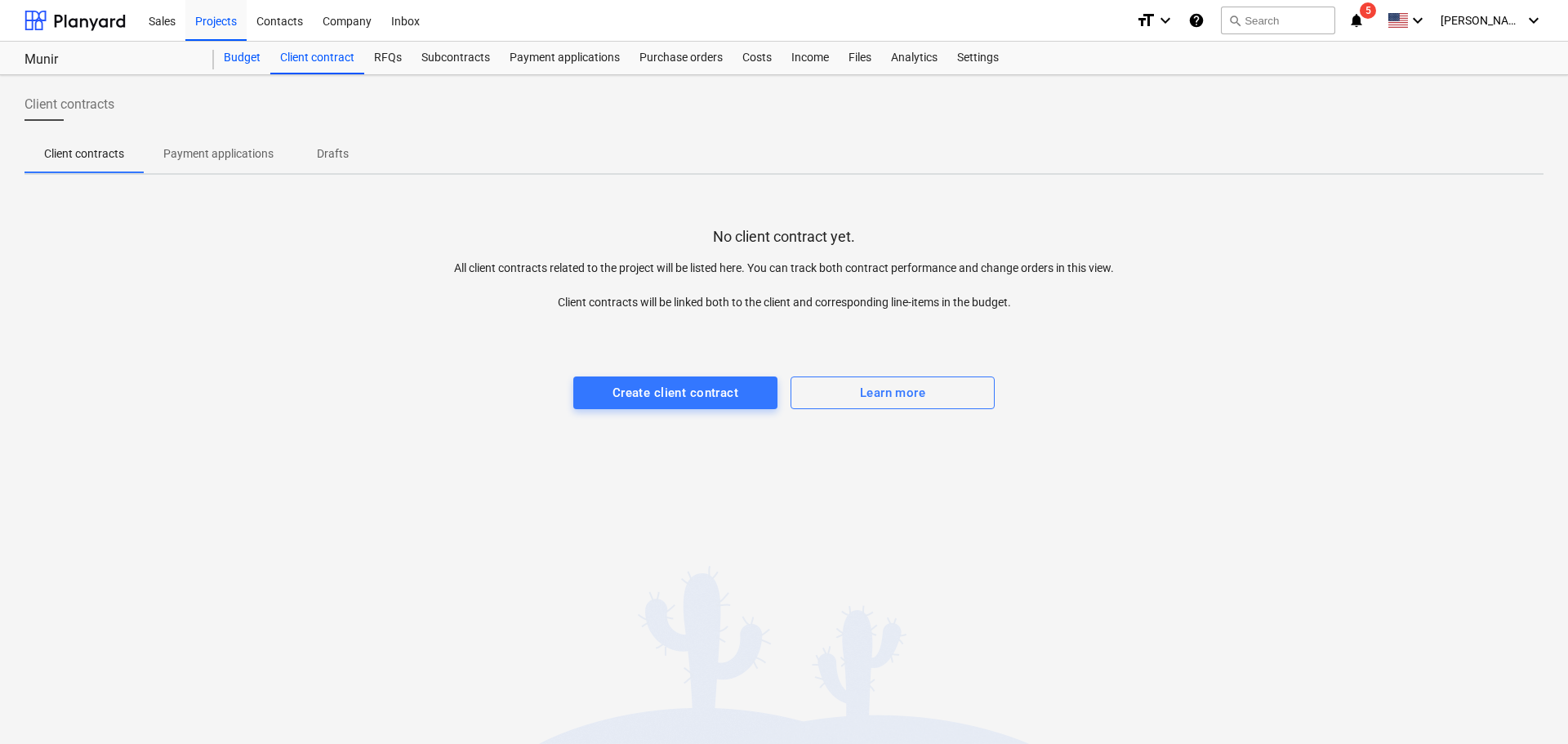
click at [232, 63] on div "Budget" at bounding box center [242, 58] width 57 height 33
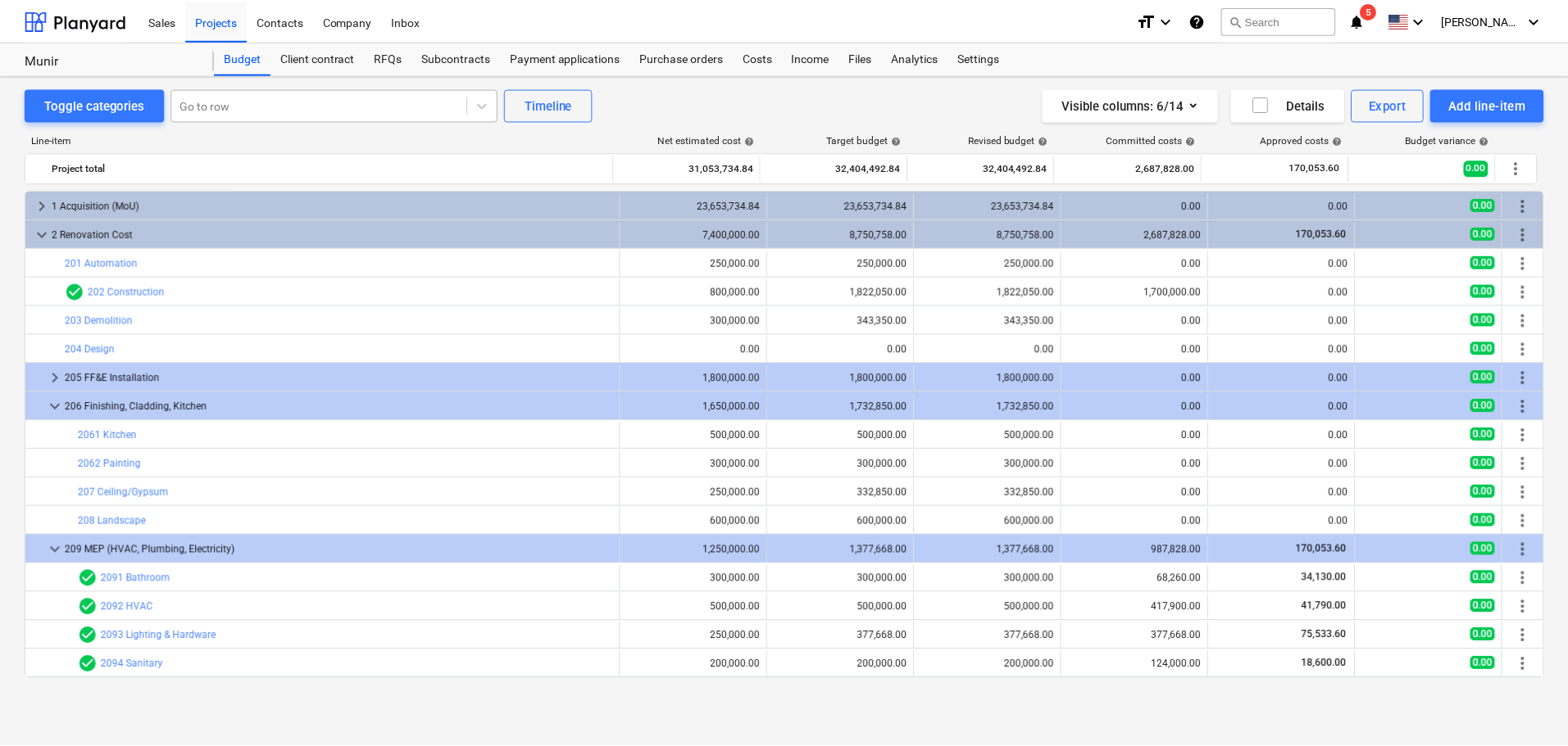
scroll to position [28, 0]
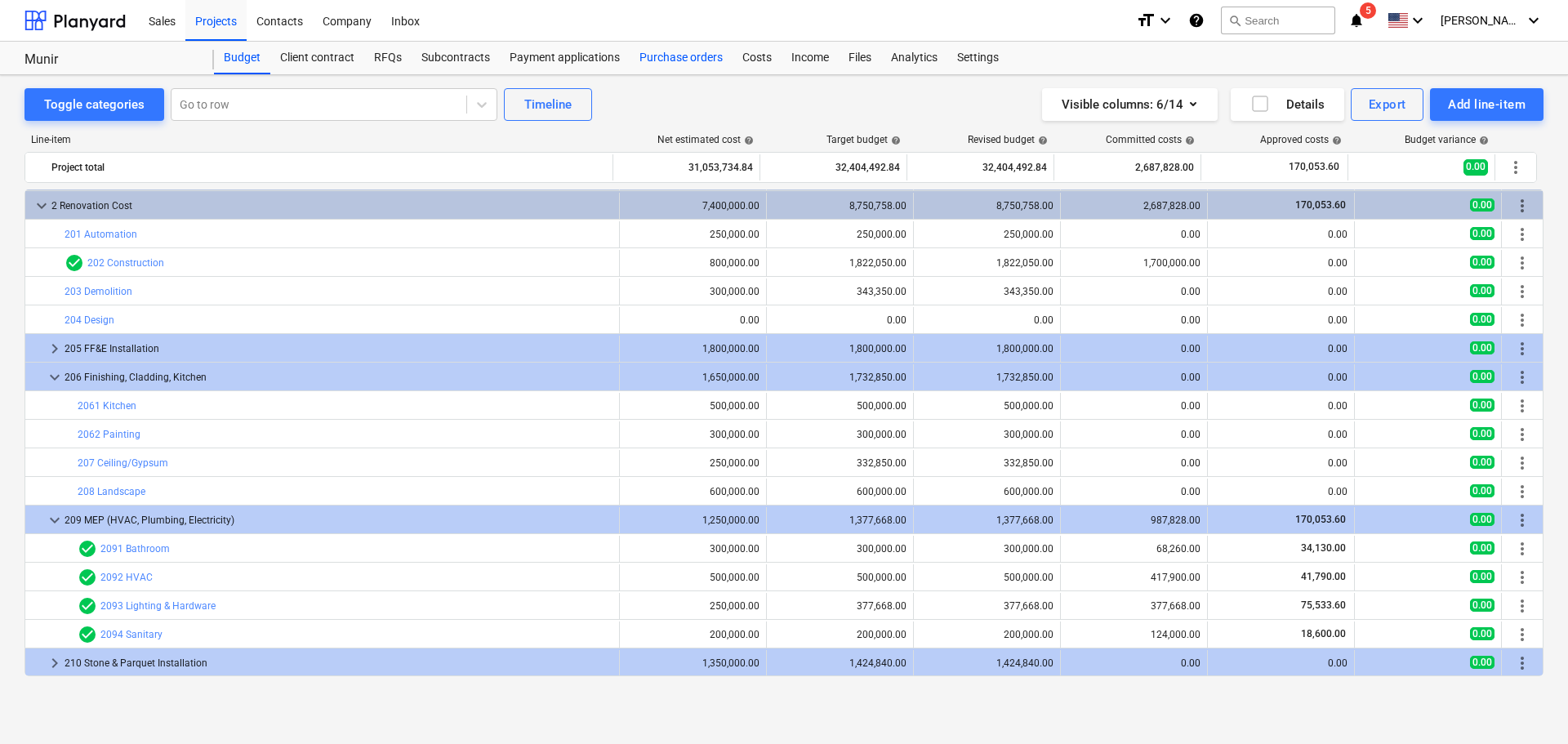
click at [702, 54] on div "Purchase orders" at bounding box center [681, 58] width 103 height 33
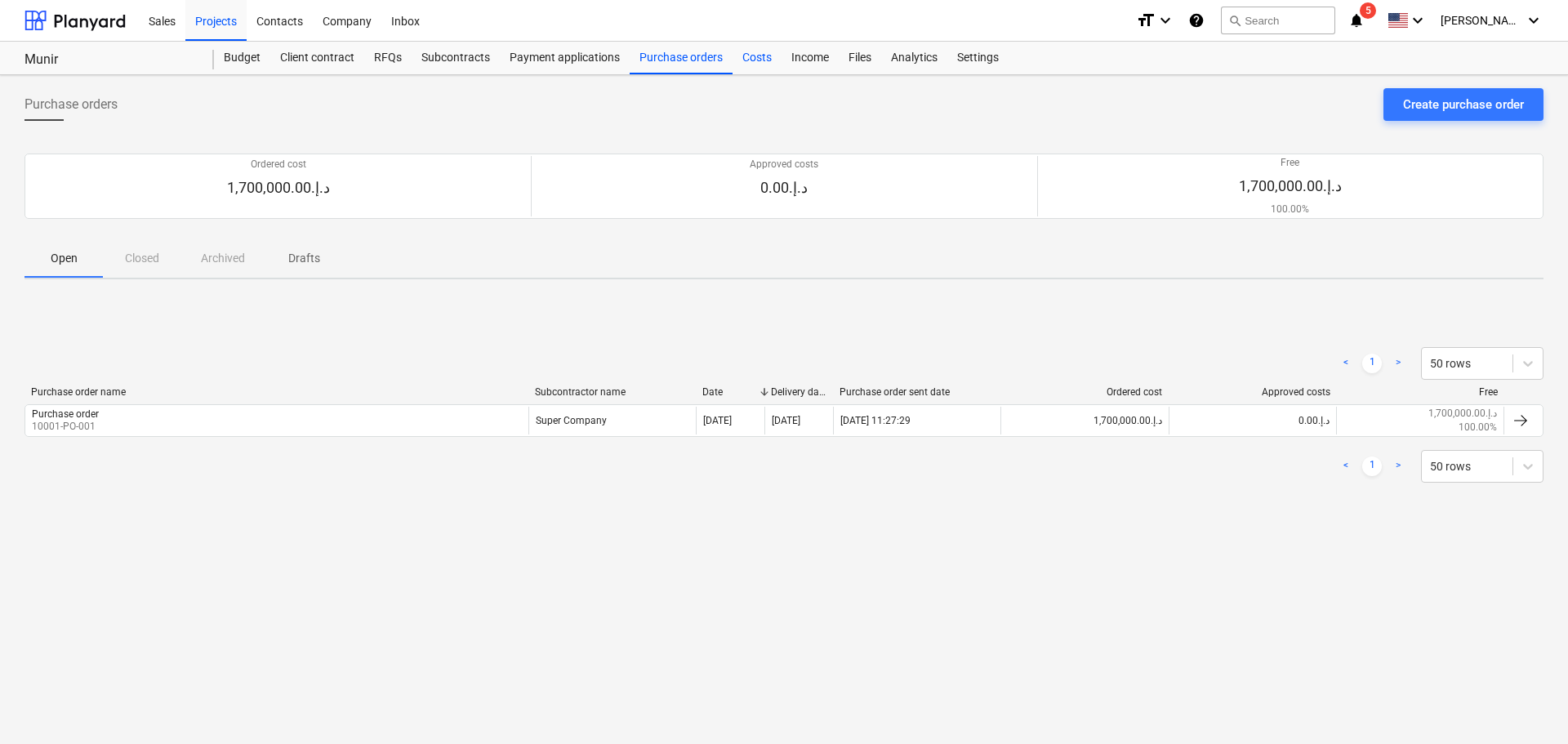
click at [751, 57] on div "Costs" at bounding box center [757, 58] width 49 height 33
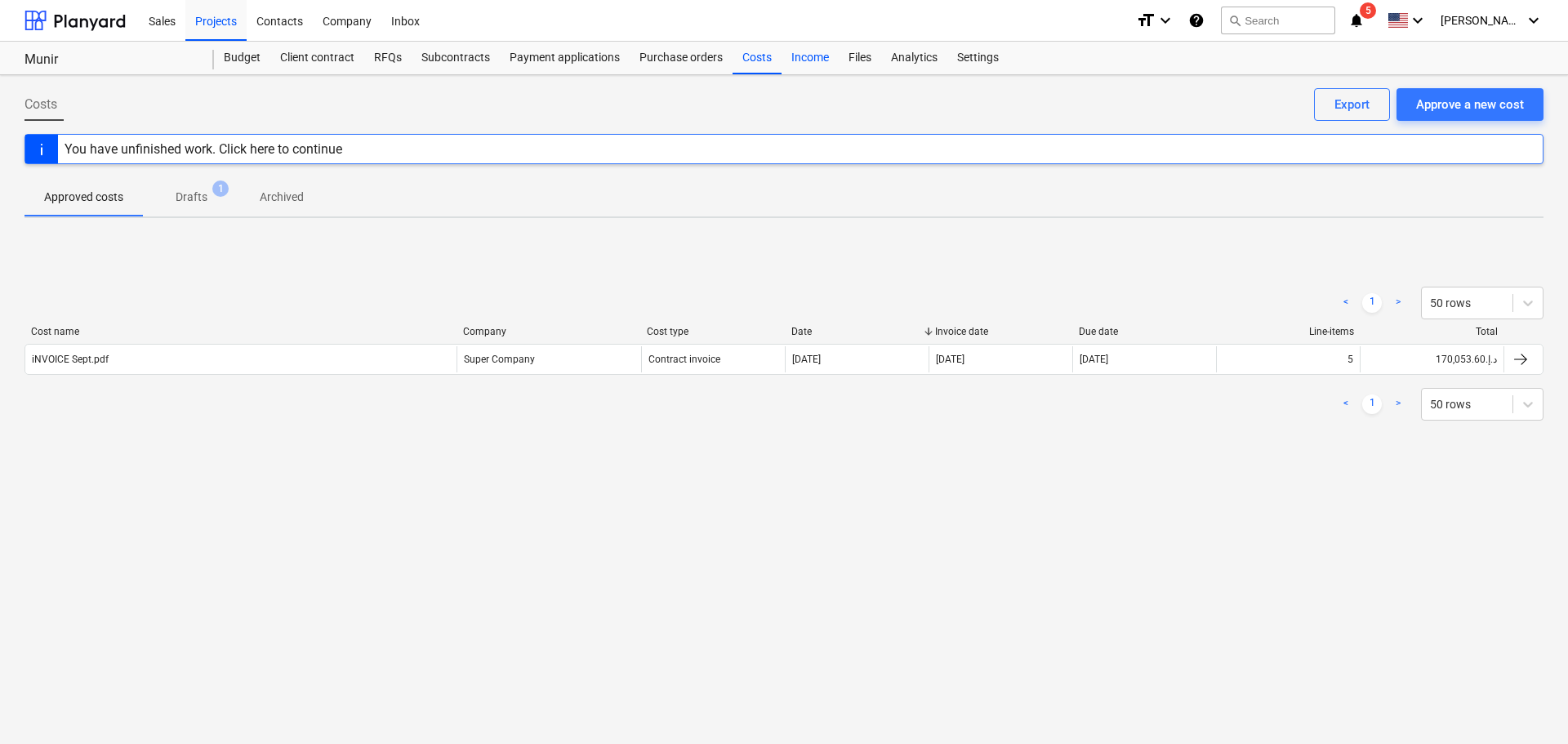
click at [802, 53] on div "Income" at bounding box center [810, 58] width 58 height 33
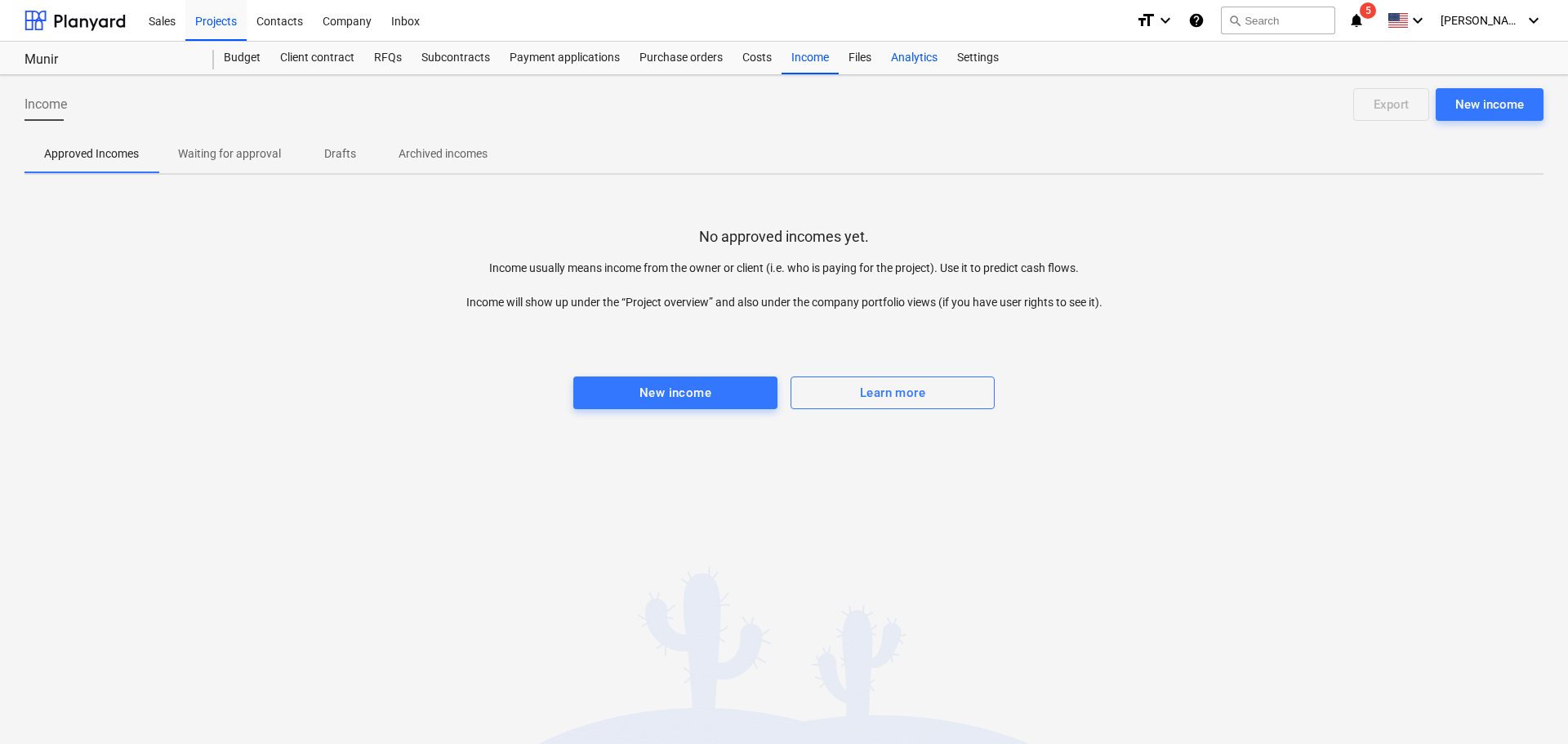
click at [907, 65] on div "Analytics" at bounding box center [915, 58] width 67 height 33
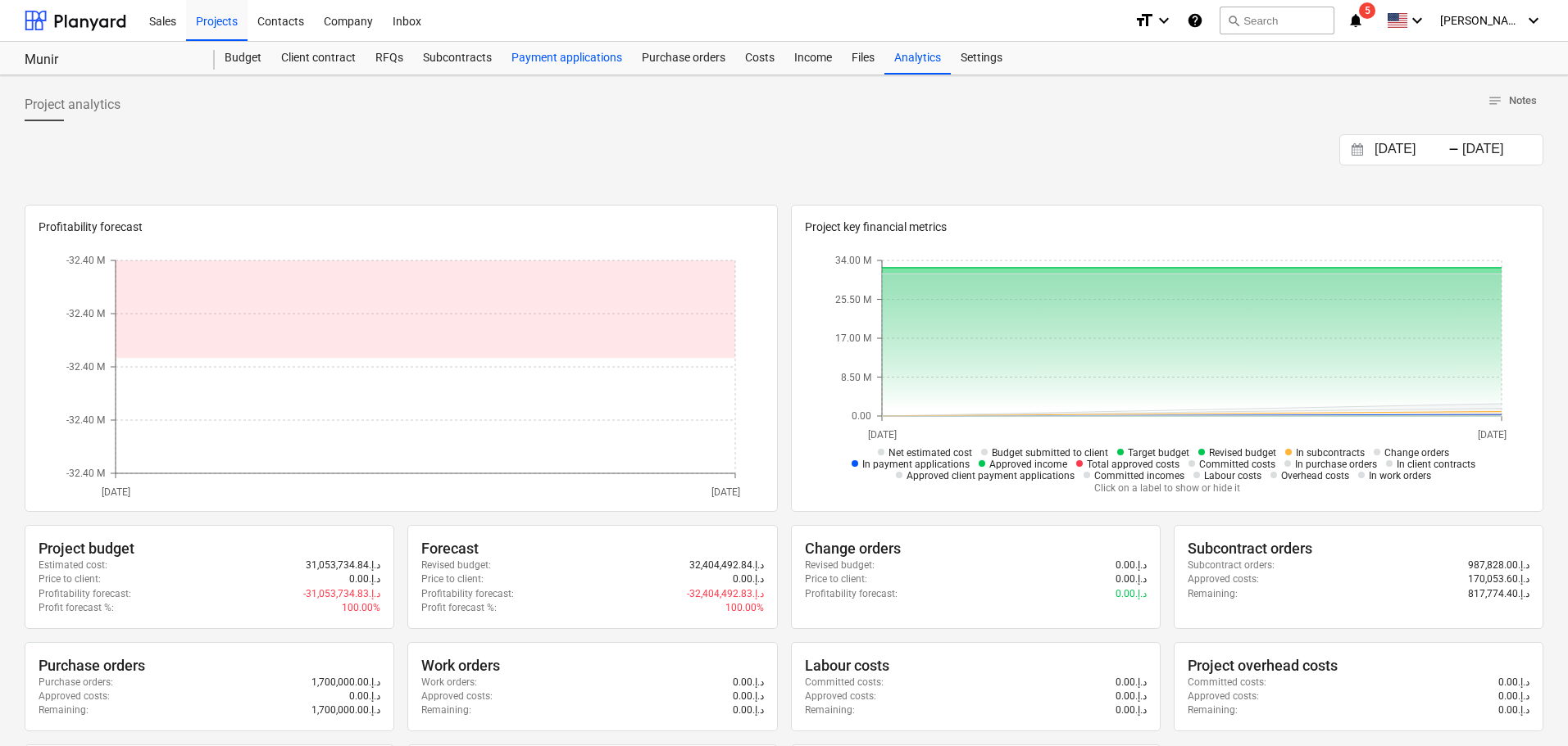
click at [562, 57] on div "Payment applications" at bounding box center [566, 58] width 131 height 33
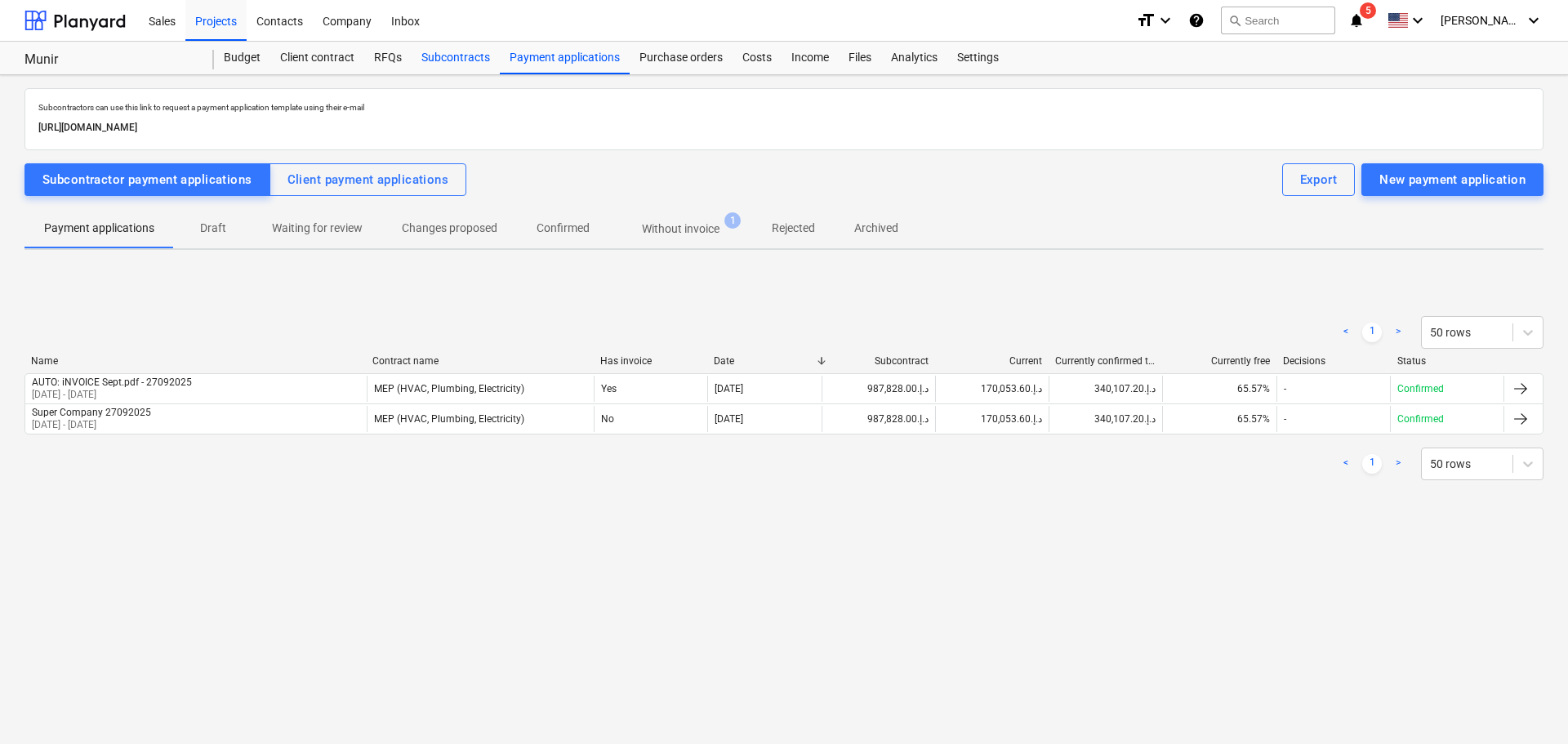
click at [435, 60] on div "Subcontracts" at bounding box center [456, 58] width 88 height 33
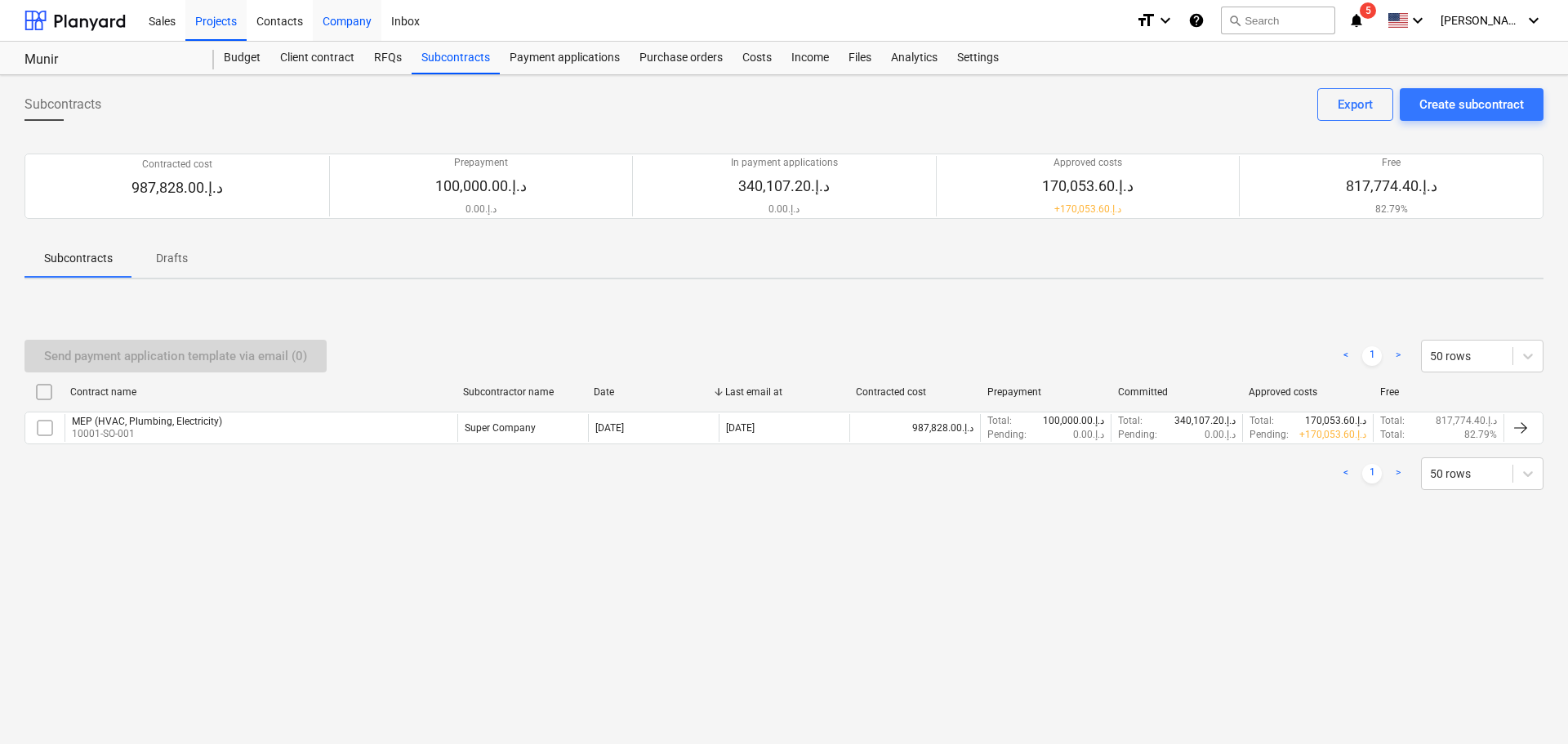
click at [352, 25] on div "Company" at bounding box center [347, 20] width 69 height 42
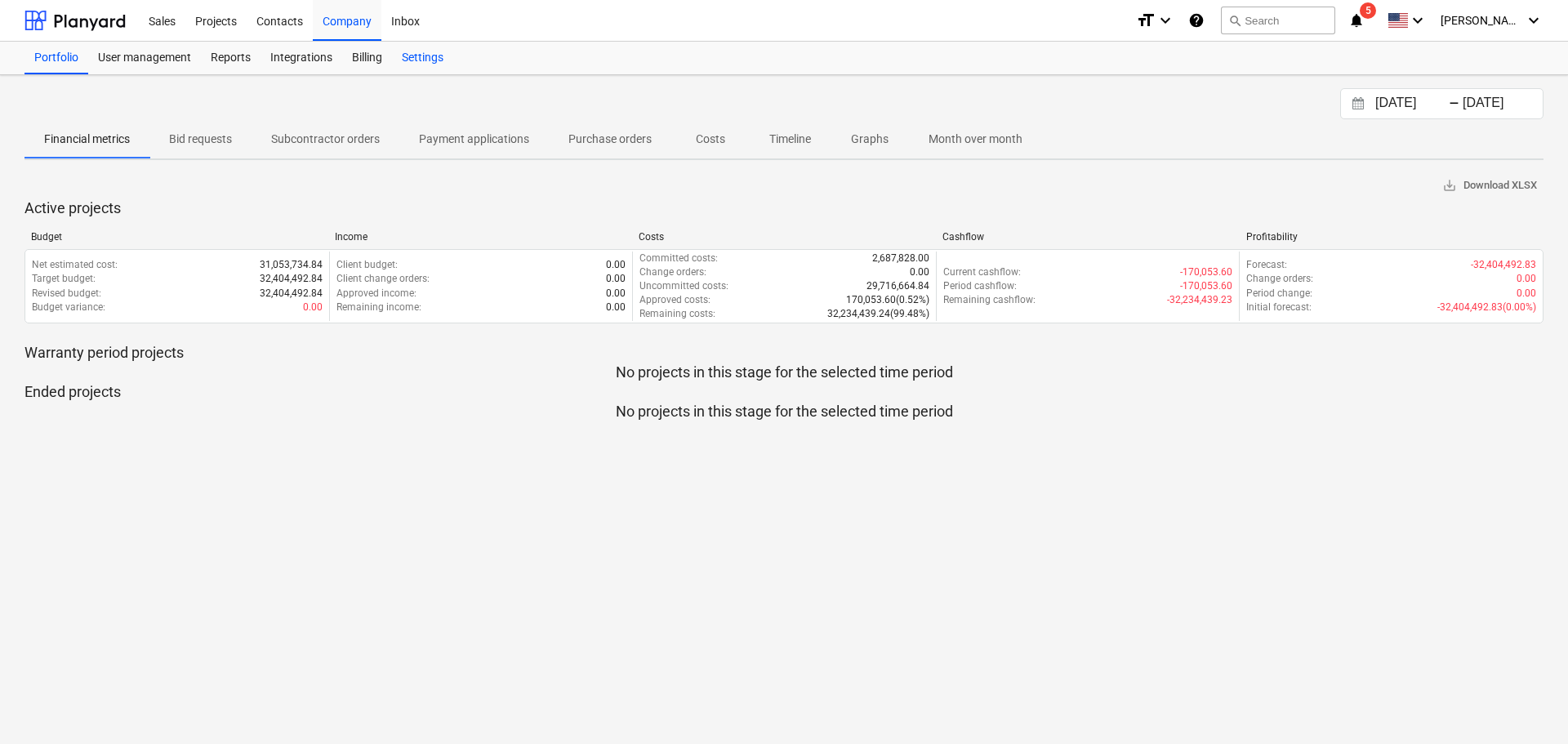
click at [420, 60] on div "Settings" at bounding box center [423, 58] width 62 height 33
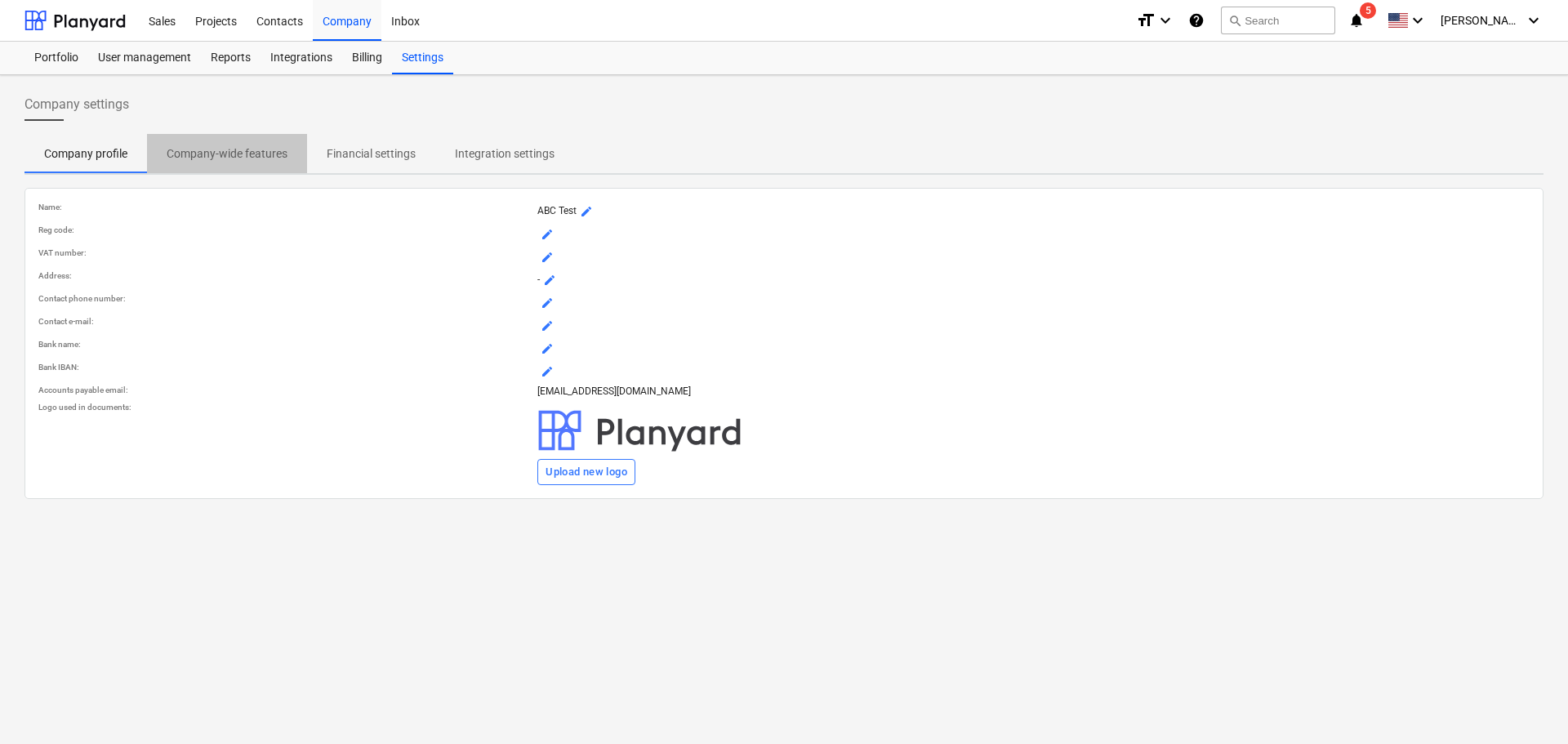
click at [231, 156] on p "Company-wide features" at bounding box center [227, 153] width 121 height 17
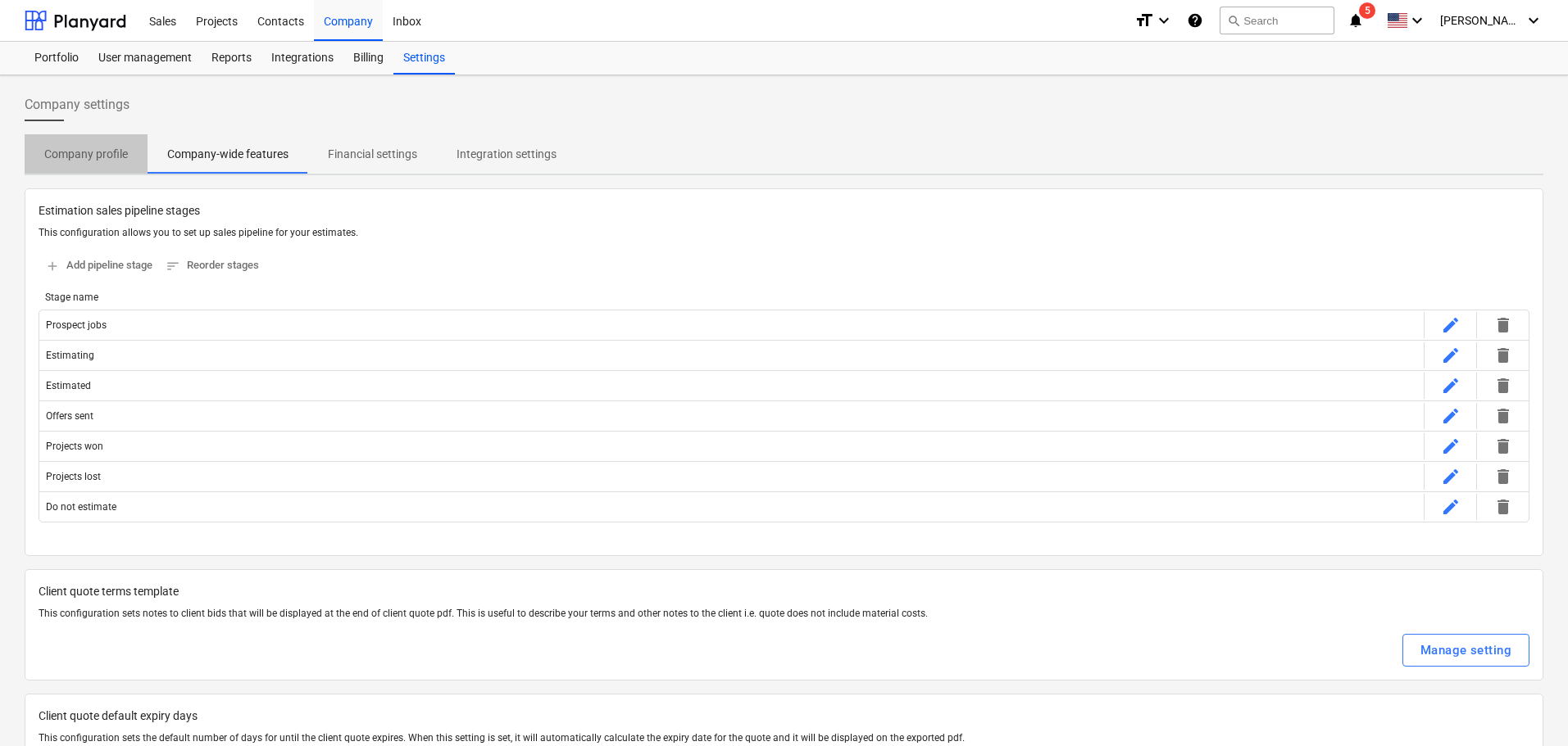
click at [83, 156] on p "Company profile" at bounding box center [86, 153] width 84 height 17
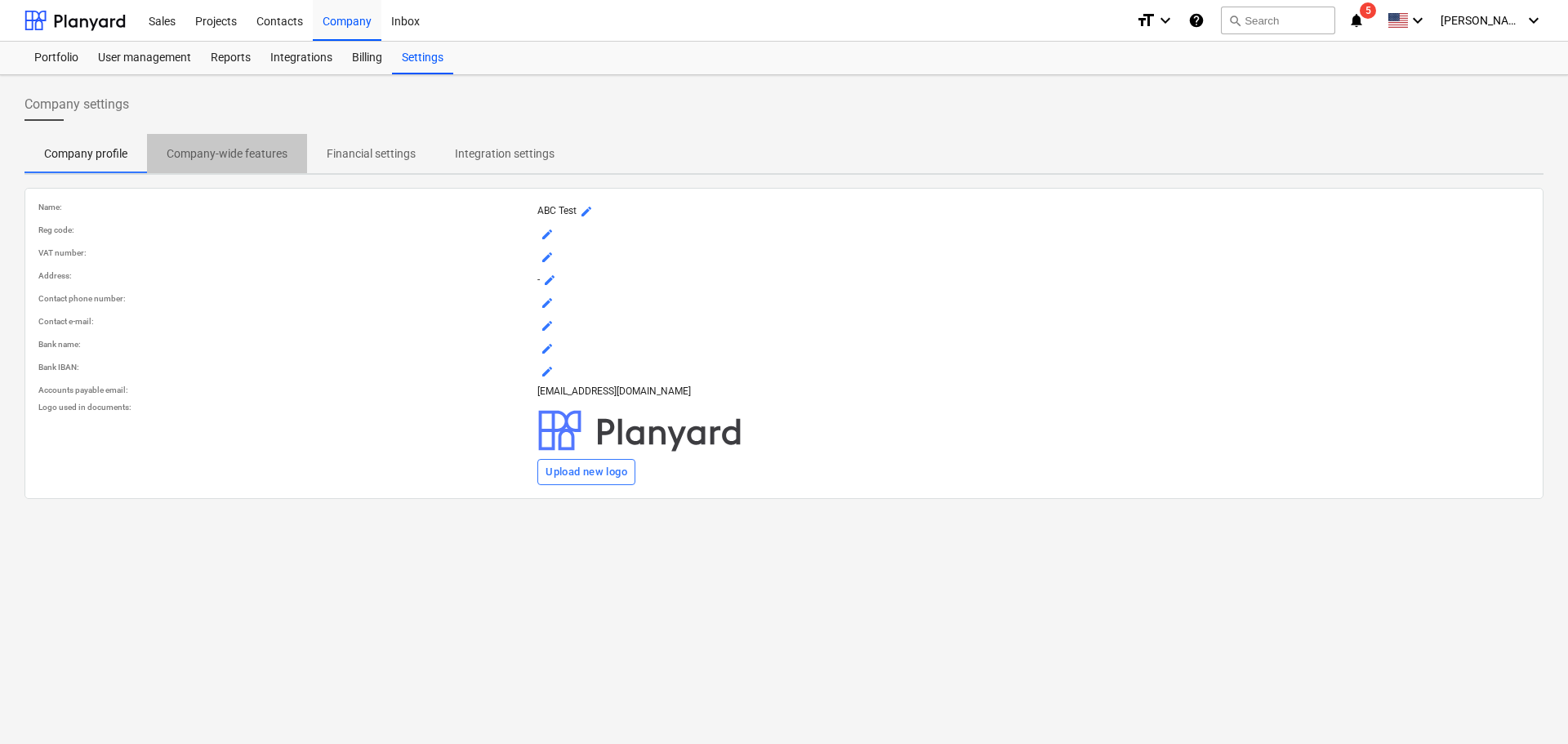
click at [215, 144] on span "Company-wide features" at bounding box center [226, 153] width 160 height 27
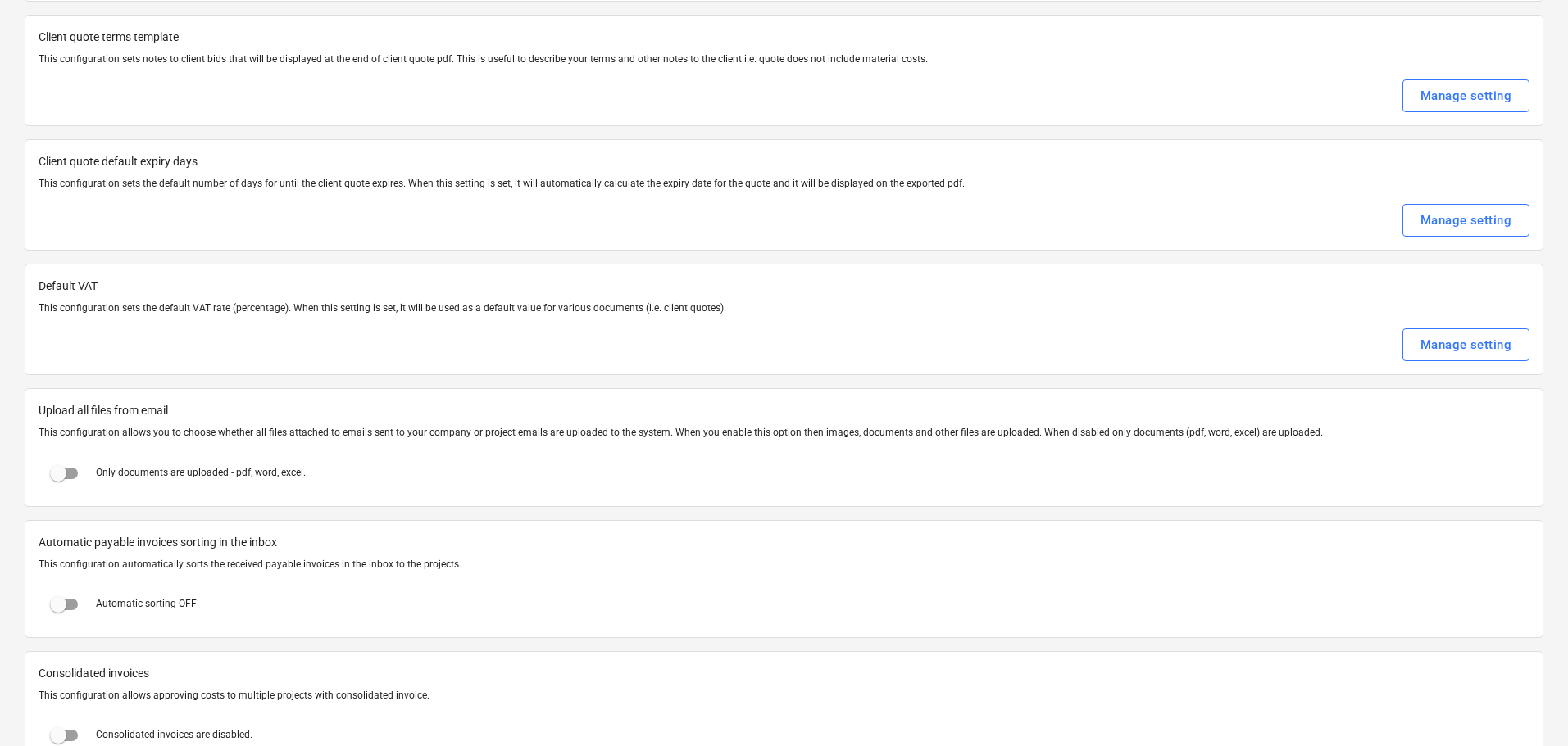
scroll to position [556, 0]
click at [1454, 343] on div "Manage setting" at bounding box center [1465, 344] width 91 height 21
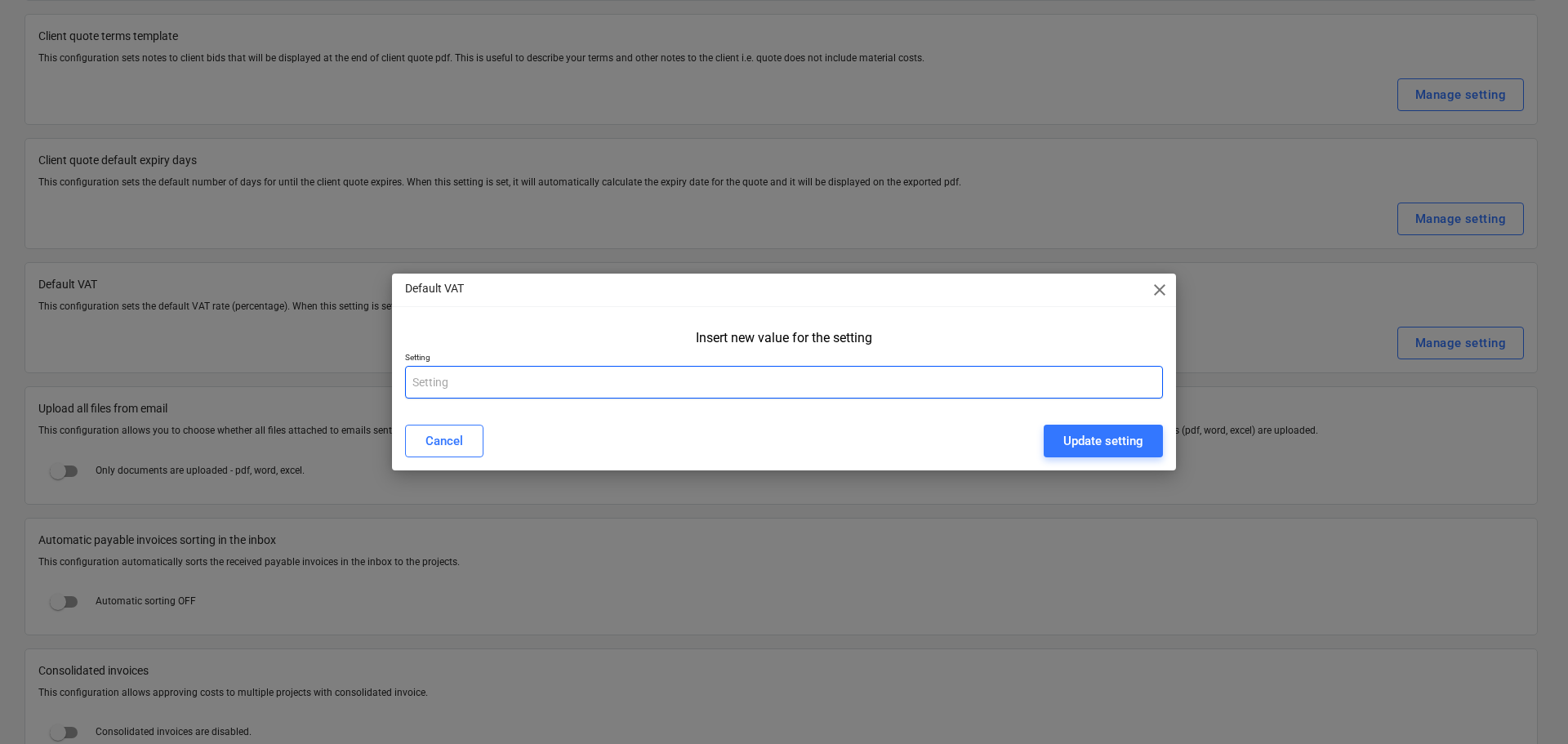
click at [573, 384] on input "text" at bounding box center [784, 382] width 758 height 33
type input "5"
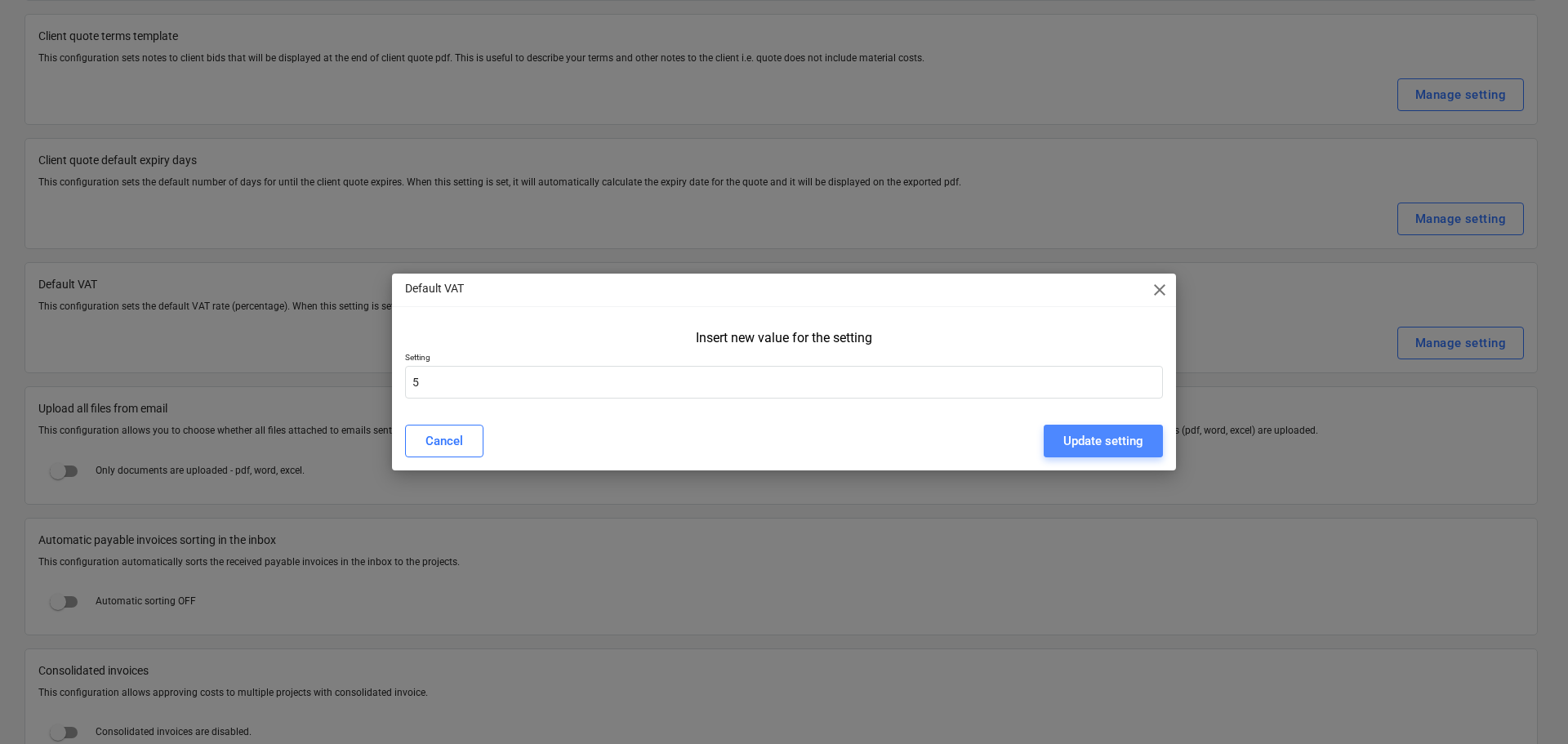
click at [1120, 425] on button "Update setting" at bounding box center [1103, 441] width 119 height 33
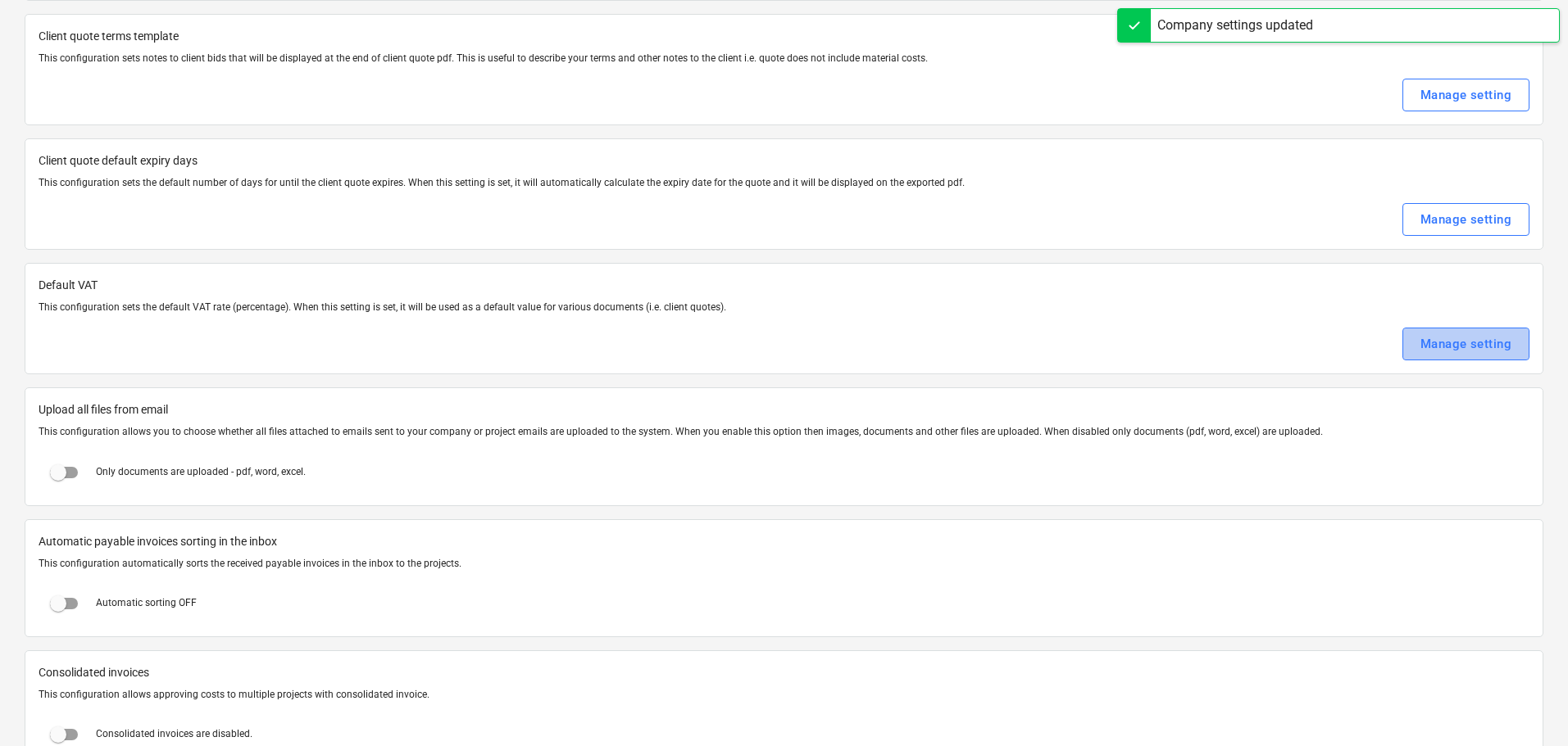
click at [1481, 341] on div "Manage setting" at bounding box center [1465, 344] width 91 height 21
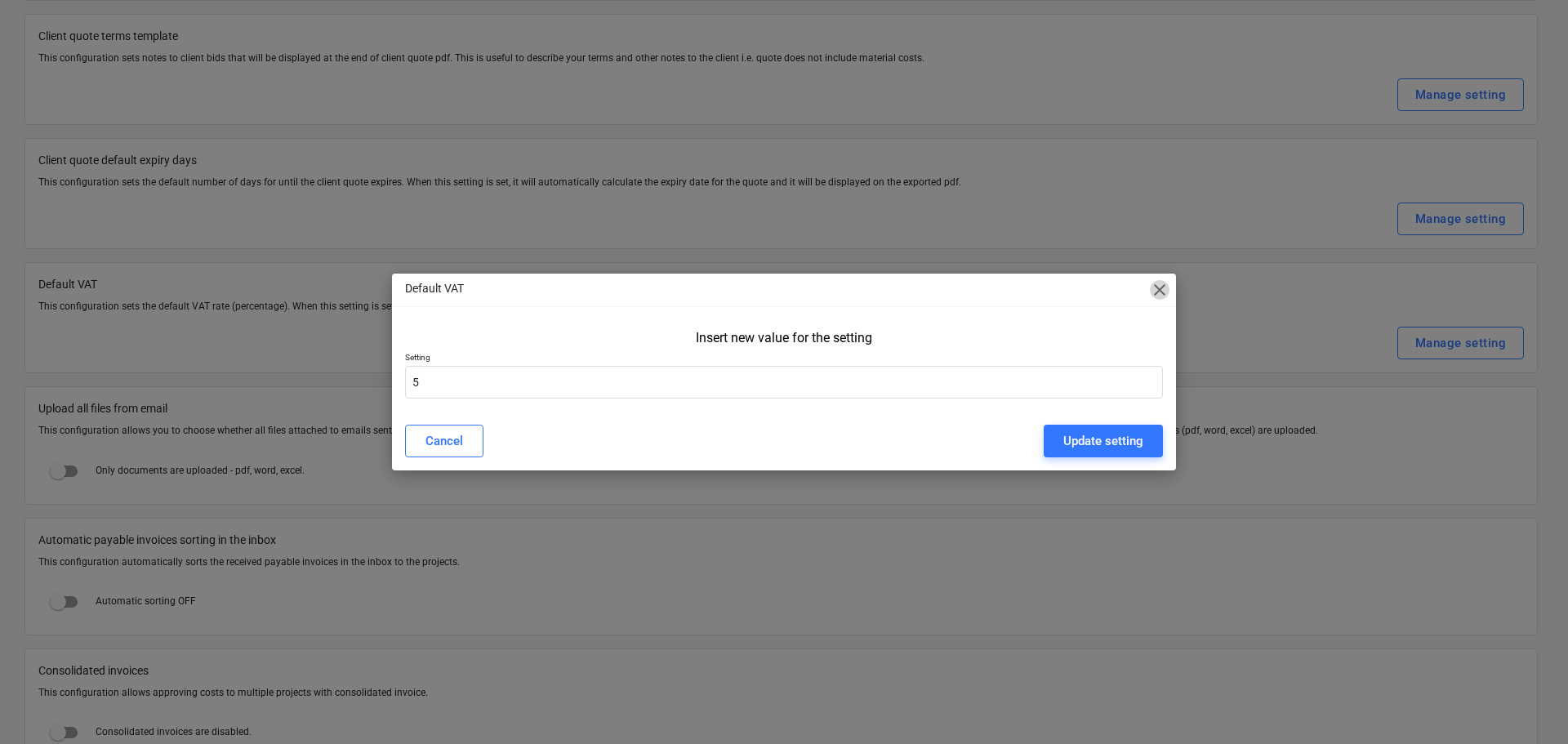
click at [1159, 292] on span "close" at bounding box center [1160, 290] width 20 height 20
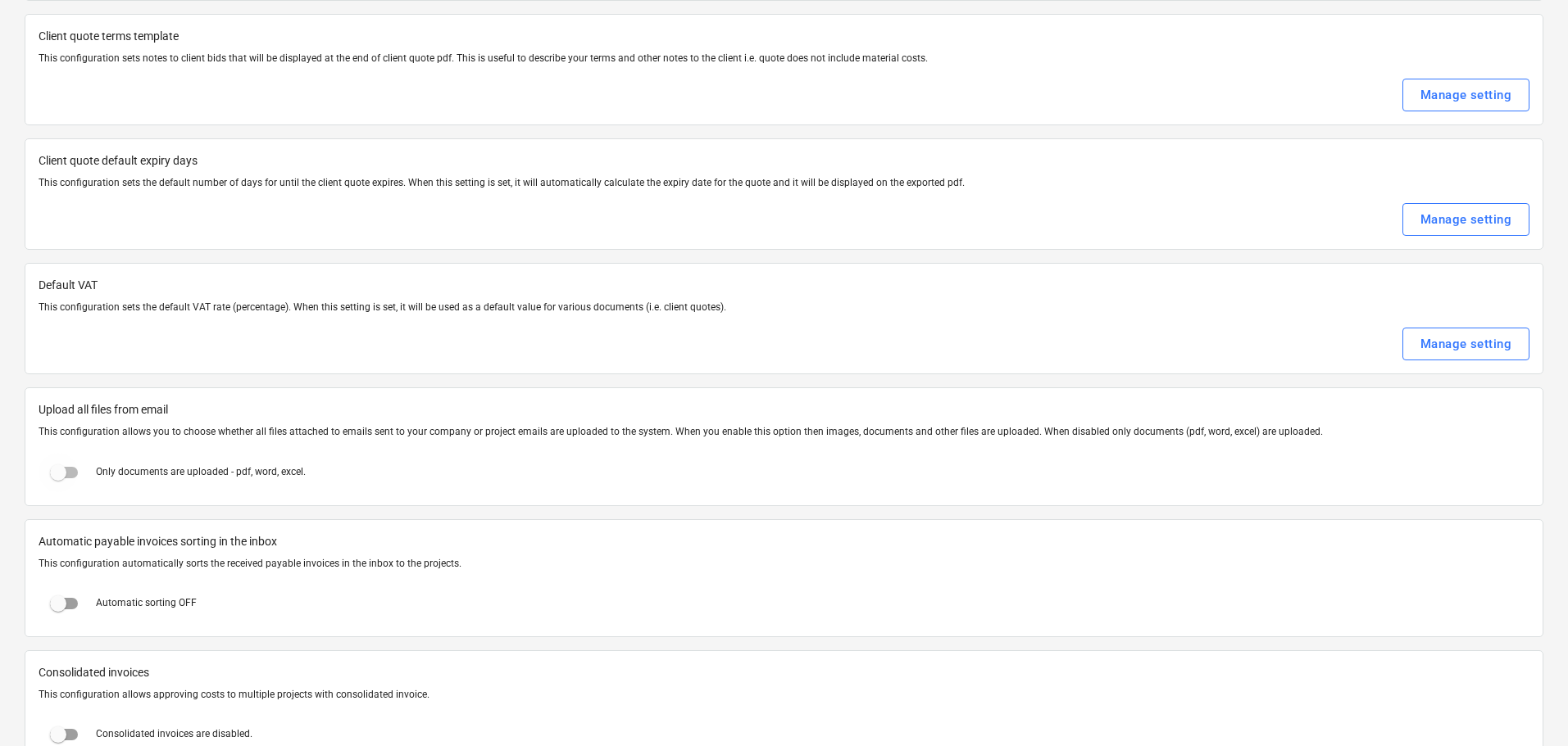
click at [63, 469] on input "checkbox" at bounding box center [58, 472] width 39 height 39
checkbox input "true"
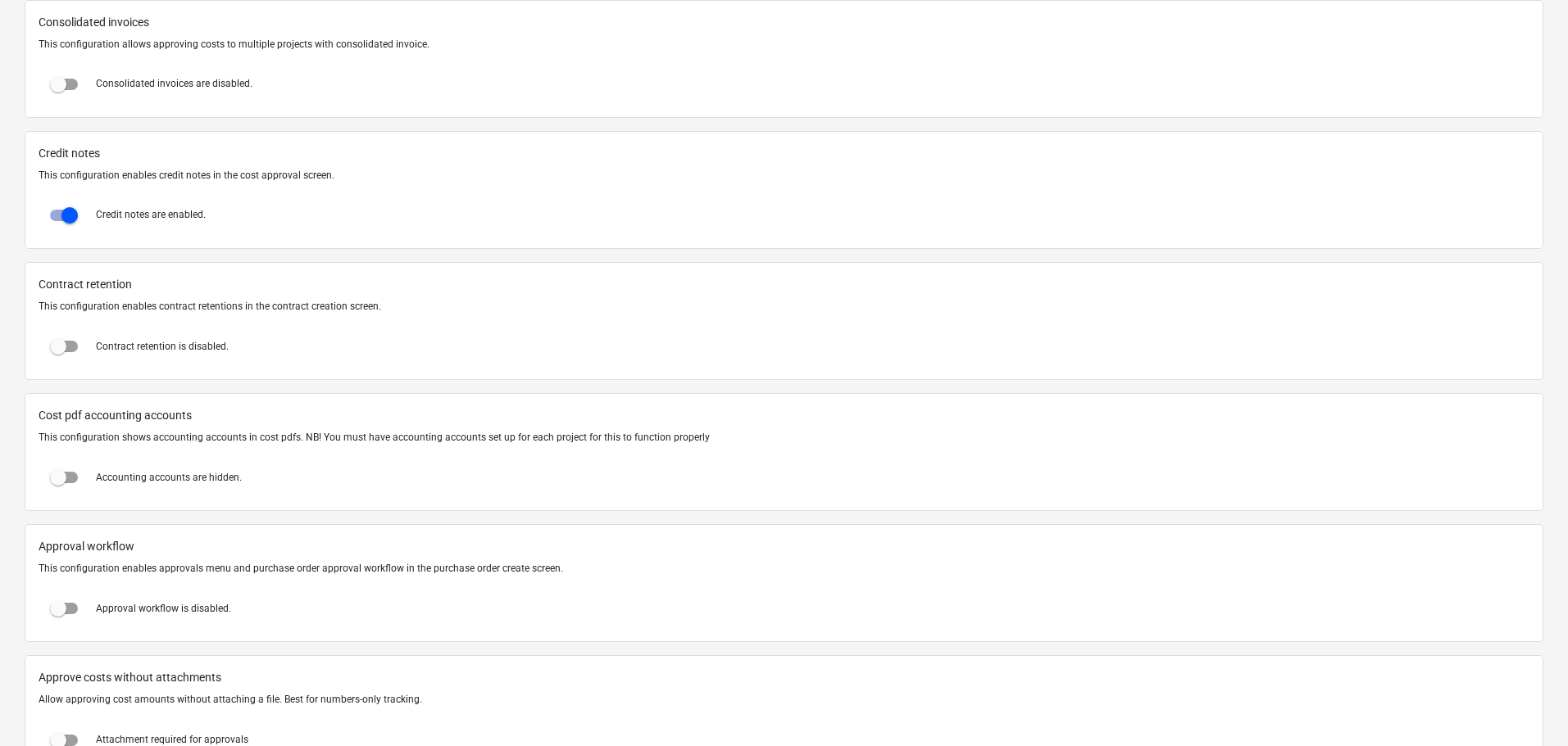
scroll to position [1209, 0]
click at [62, 339] on input "checkbox" at bounding box center [58, 343] width 39 height 39
checkbox input "true"
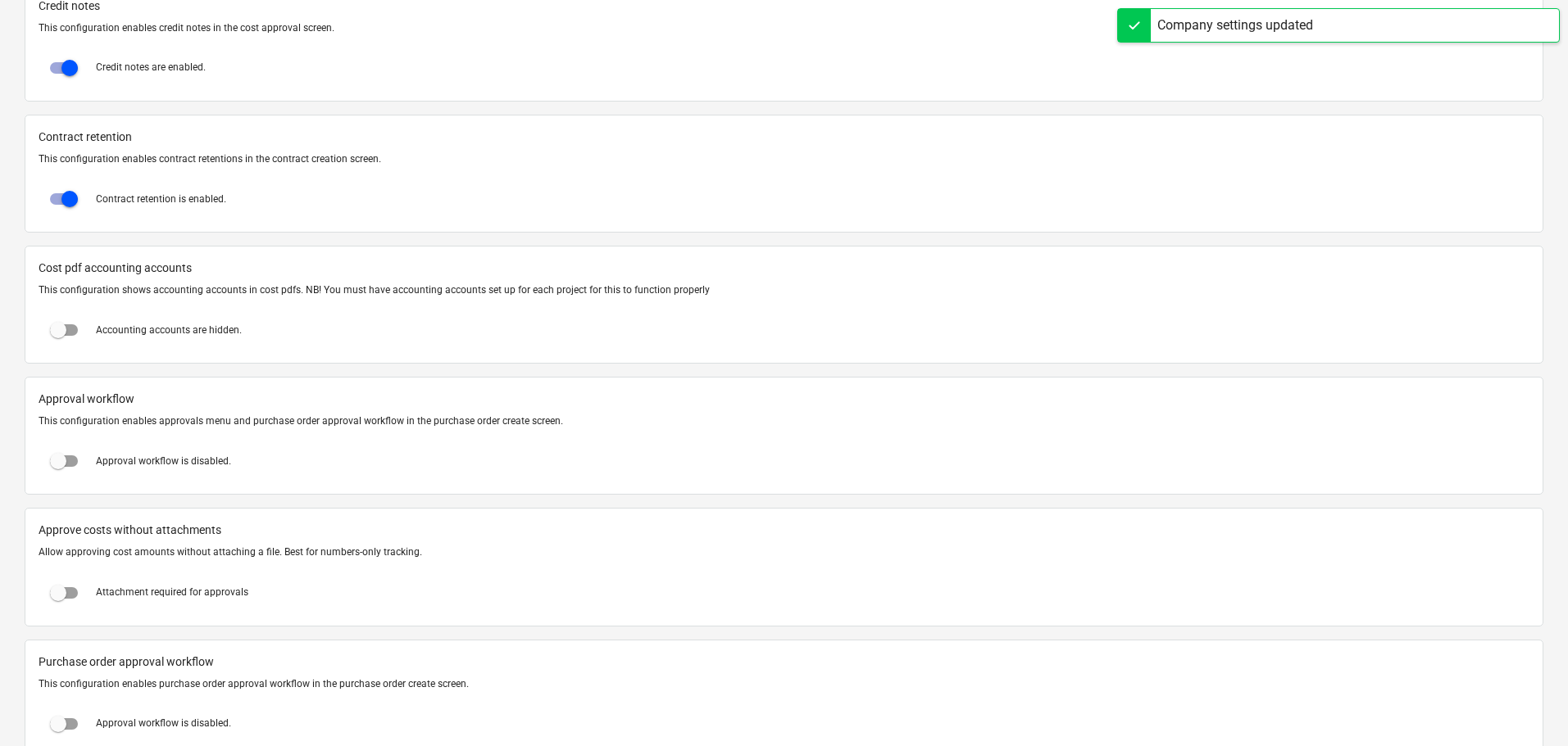
scroll to position [1384, 0]
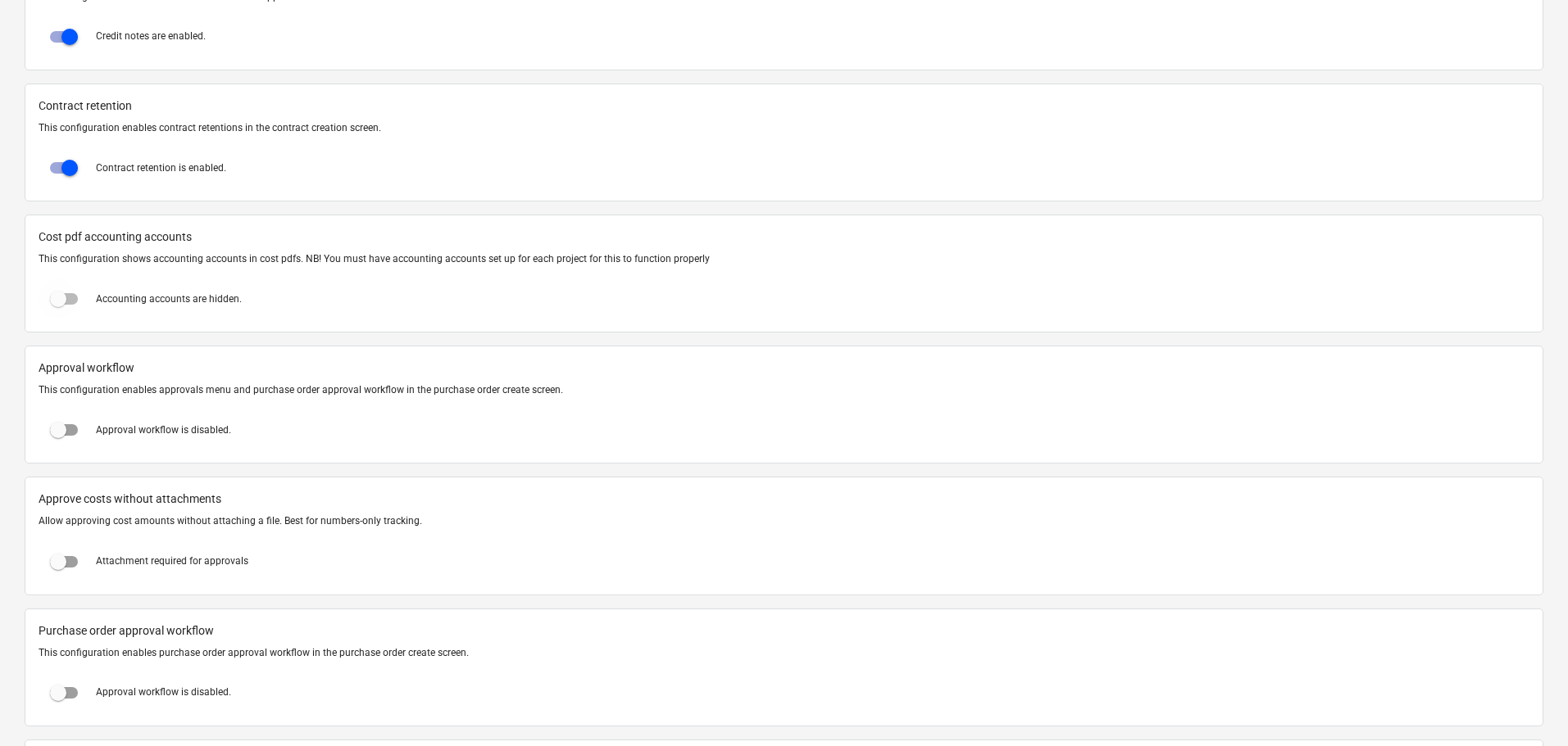
click at [62, 306] on input "checkbox" at bounding box center [58, 298] width 39 height 39
checkbox input "true"
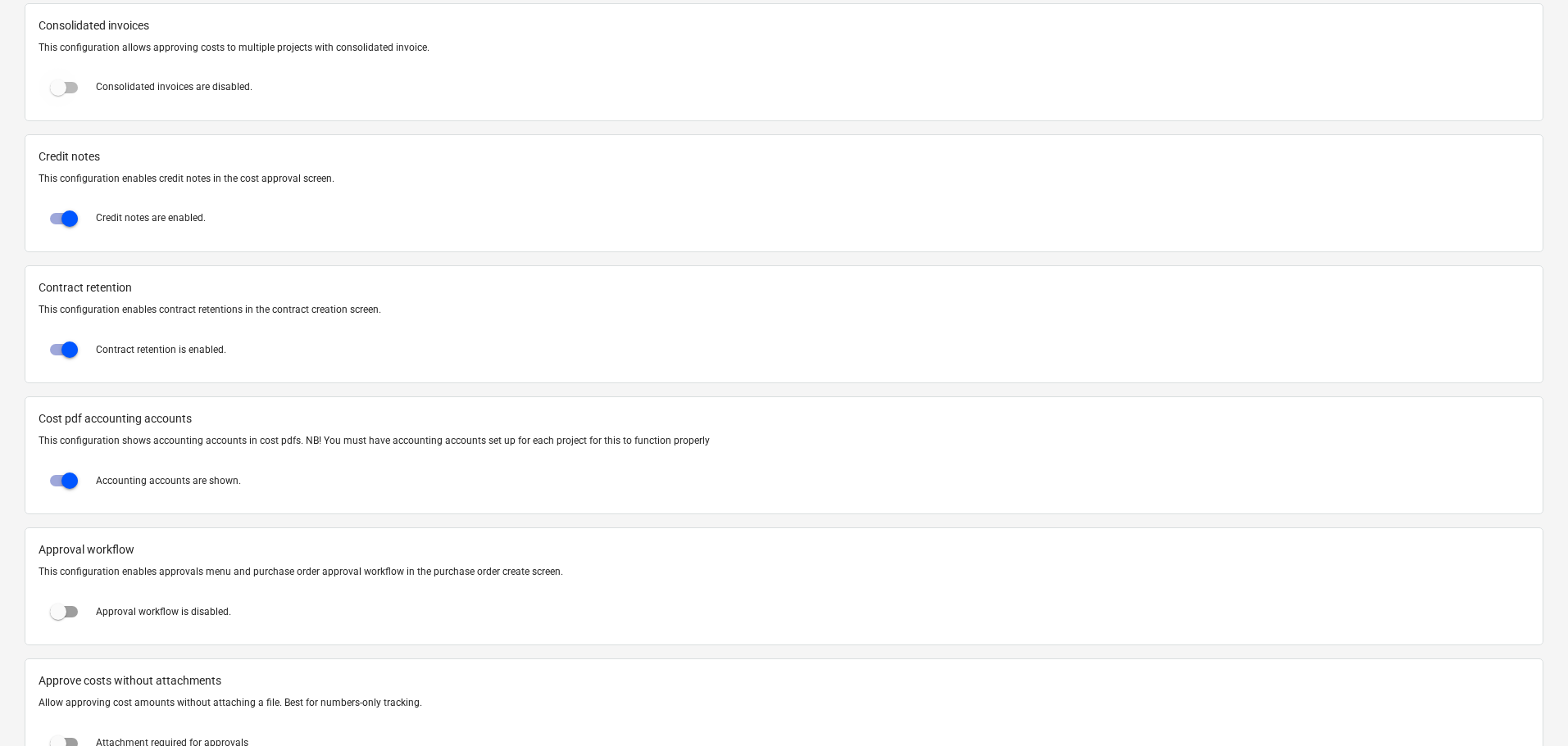
click at [66, 85] on input "checkbox" at bounding box center [58, 87] width 39 height 39
checkbox input "true"
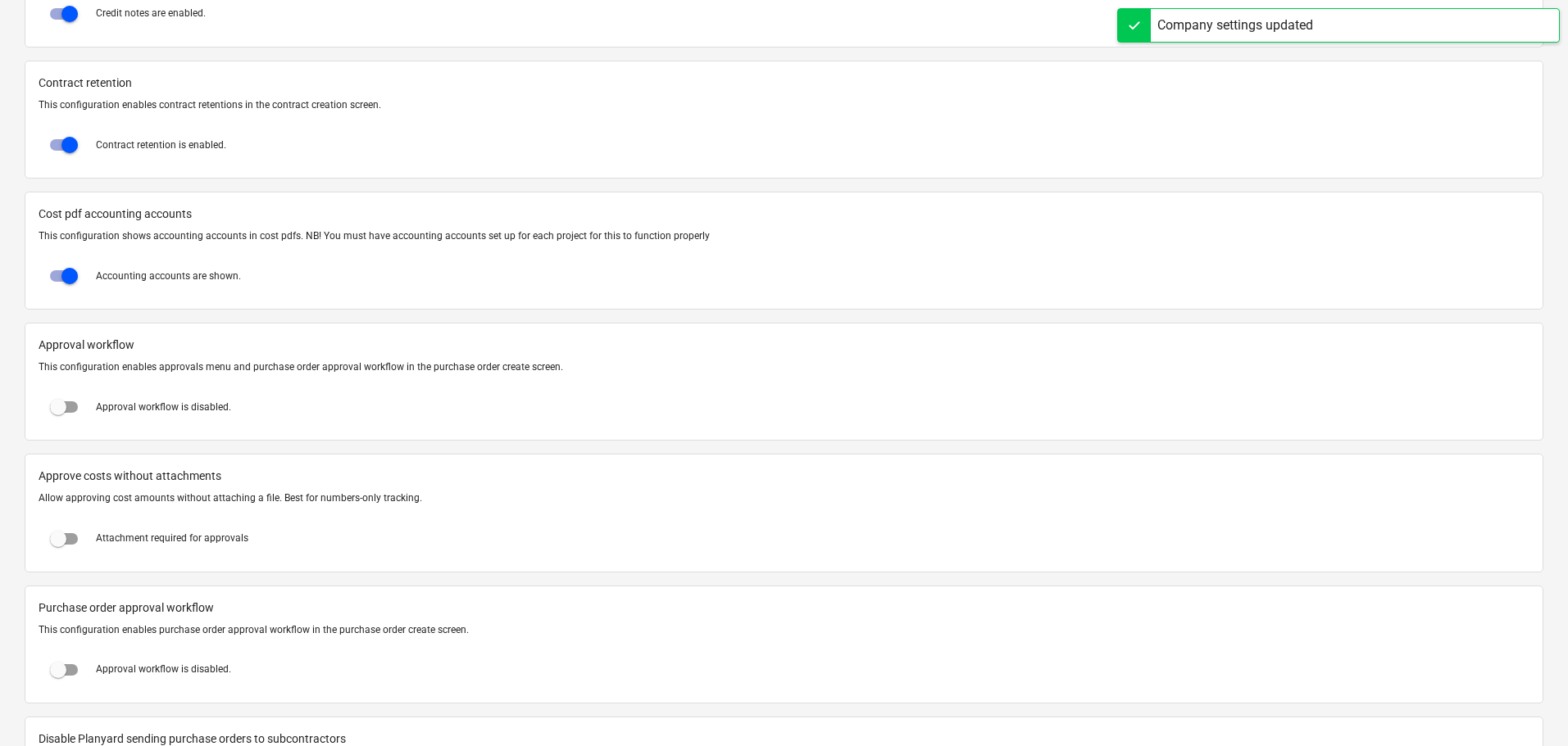
scroll to position [1408, 0]
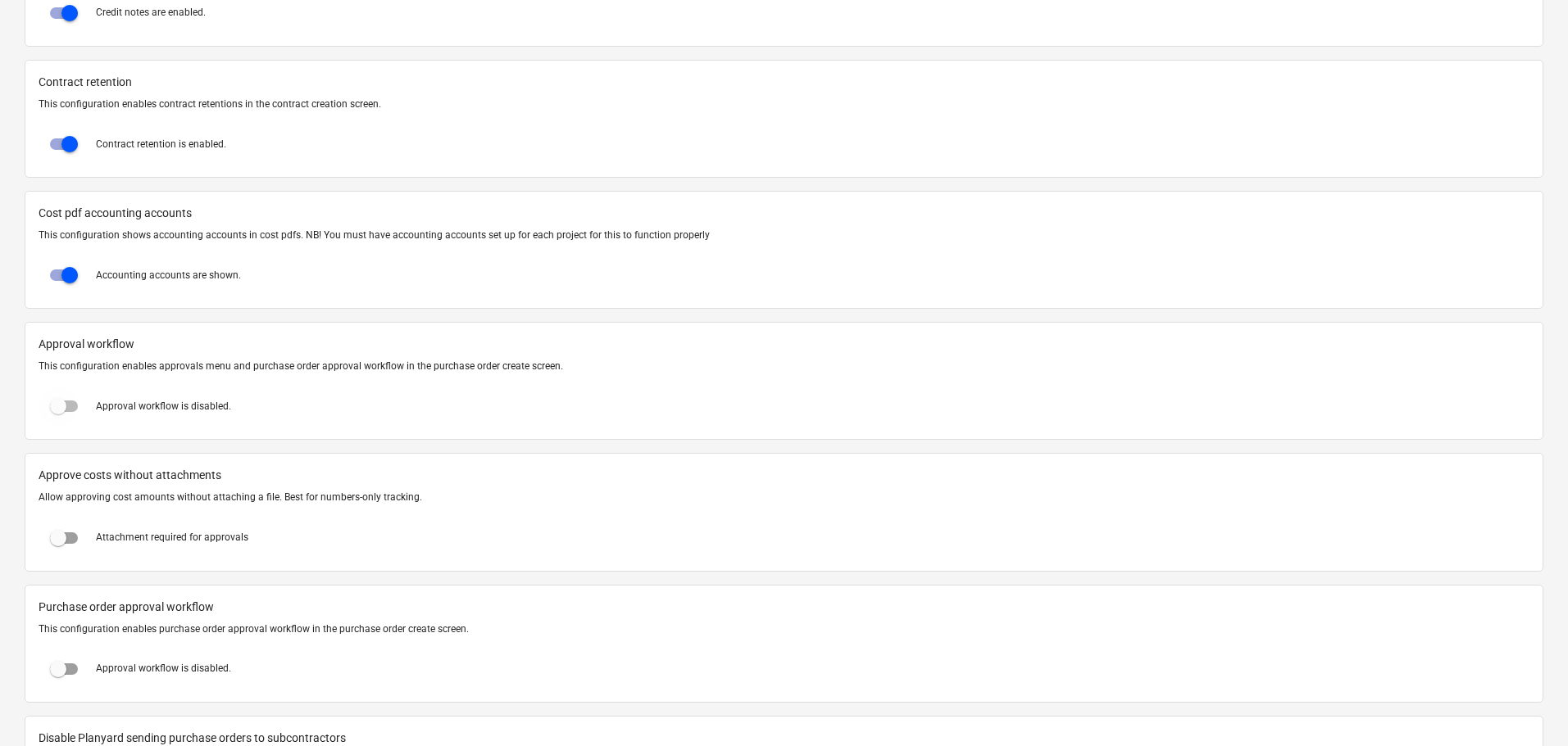
click at [76, 408] on input "checkbox" at bounding box center [58, 405] width 39 height 39
checkbox input "true"
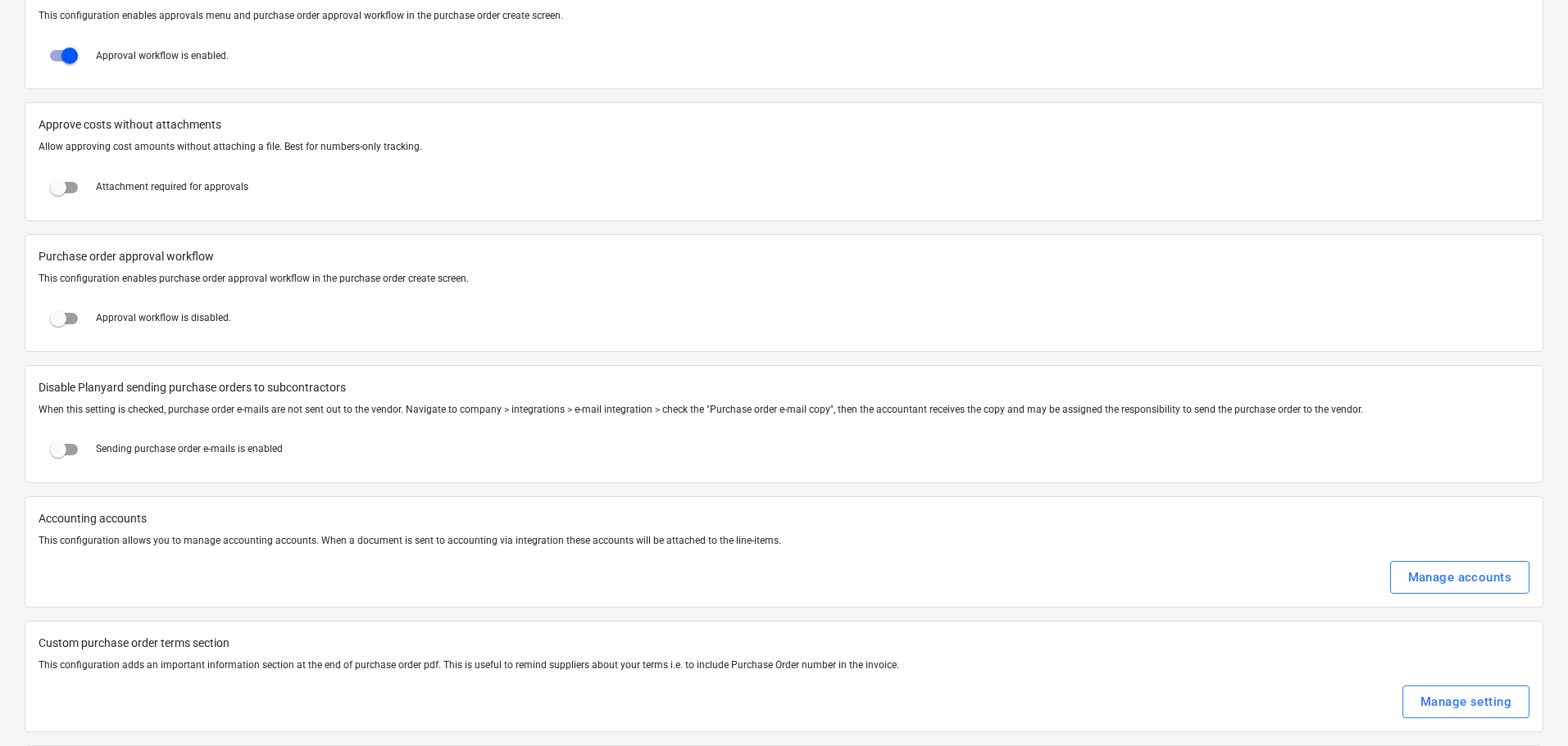
scroll to position [1760, 0]
click at [70, 307] on input "checkbox" at bounding box center [58, 317] width 39 height 39
checkbox input "true"
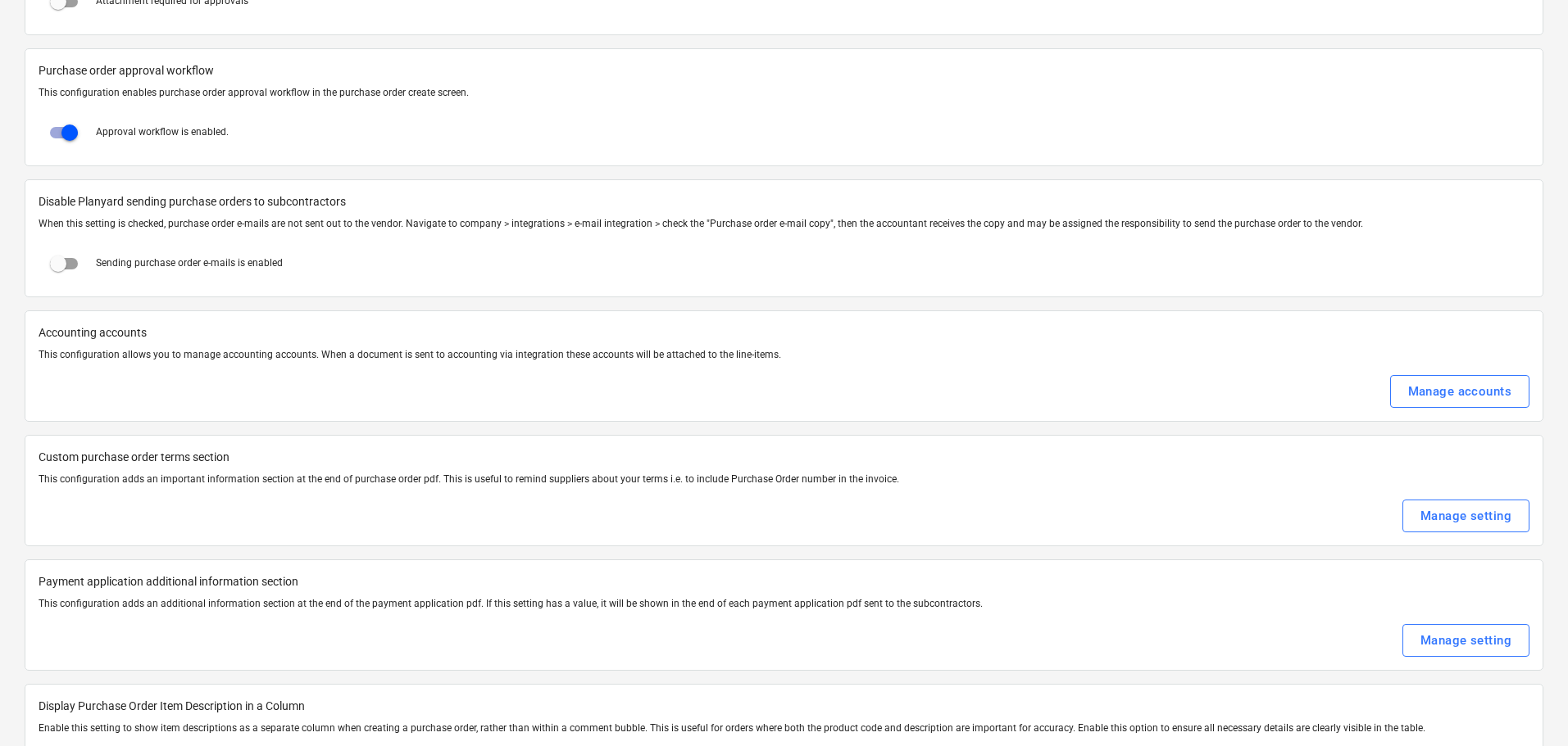
scroll to position [1941, 0]
click at [114, 359] on p "This configuration allows you to manage accounting accounts. When a document is…" at bounding box center [784, 359] width 1490 height 14
click at [1445, 395] on div "Manage accounts" at bounding box center [1459, 394] width 104 height 21
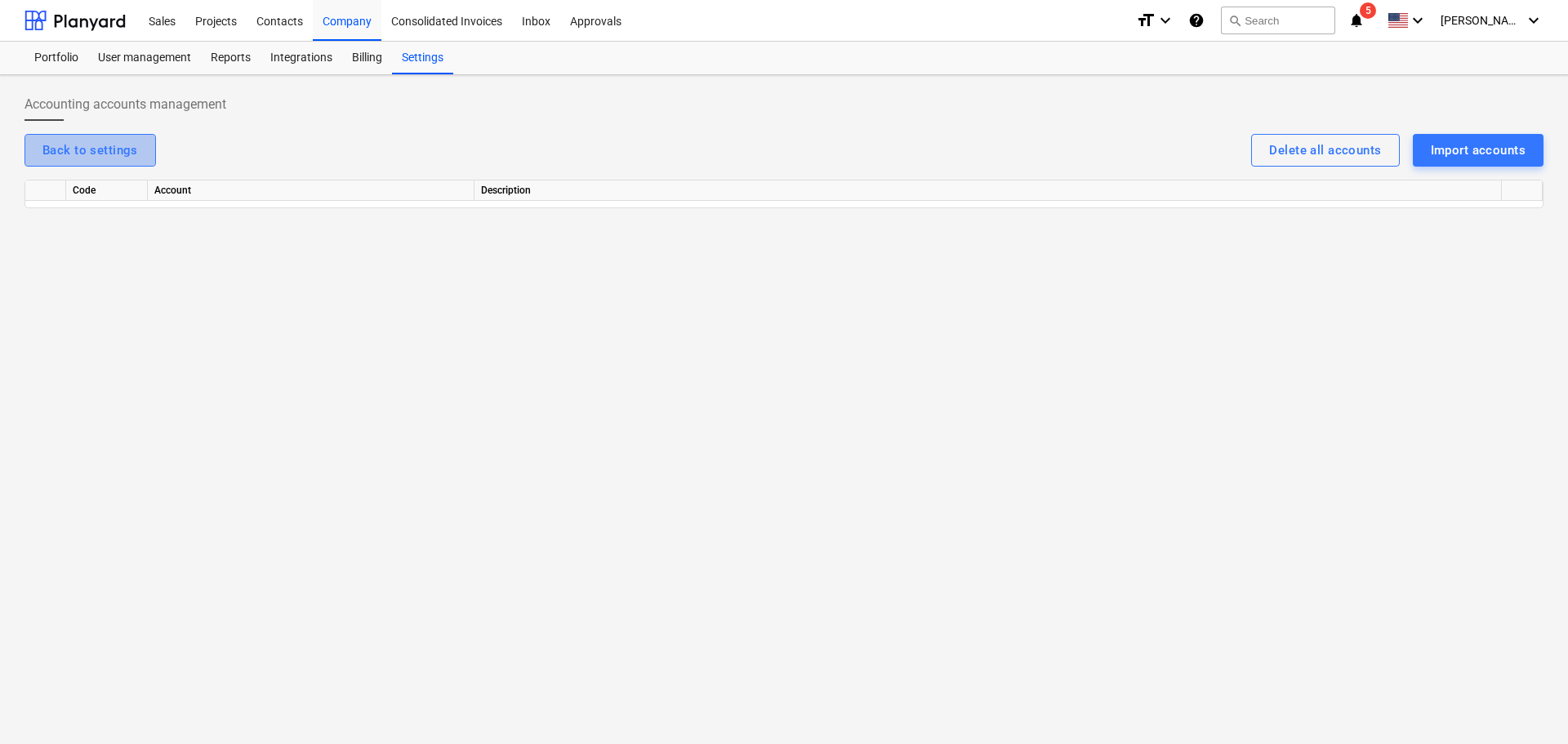
click at [71, 138] on button "Back to settings" at bounding box center [90, 150] width 131 height 33
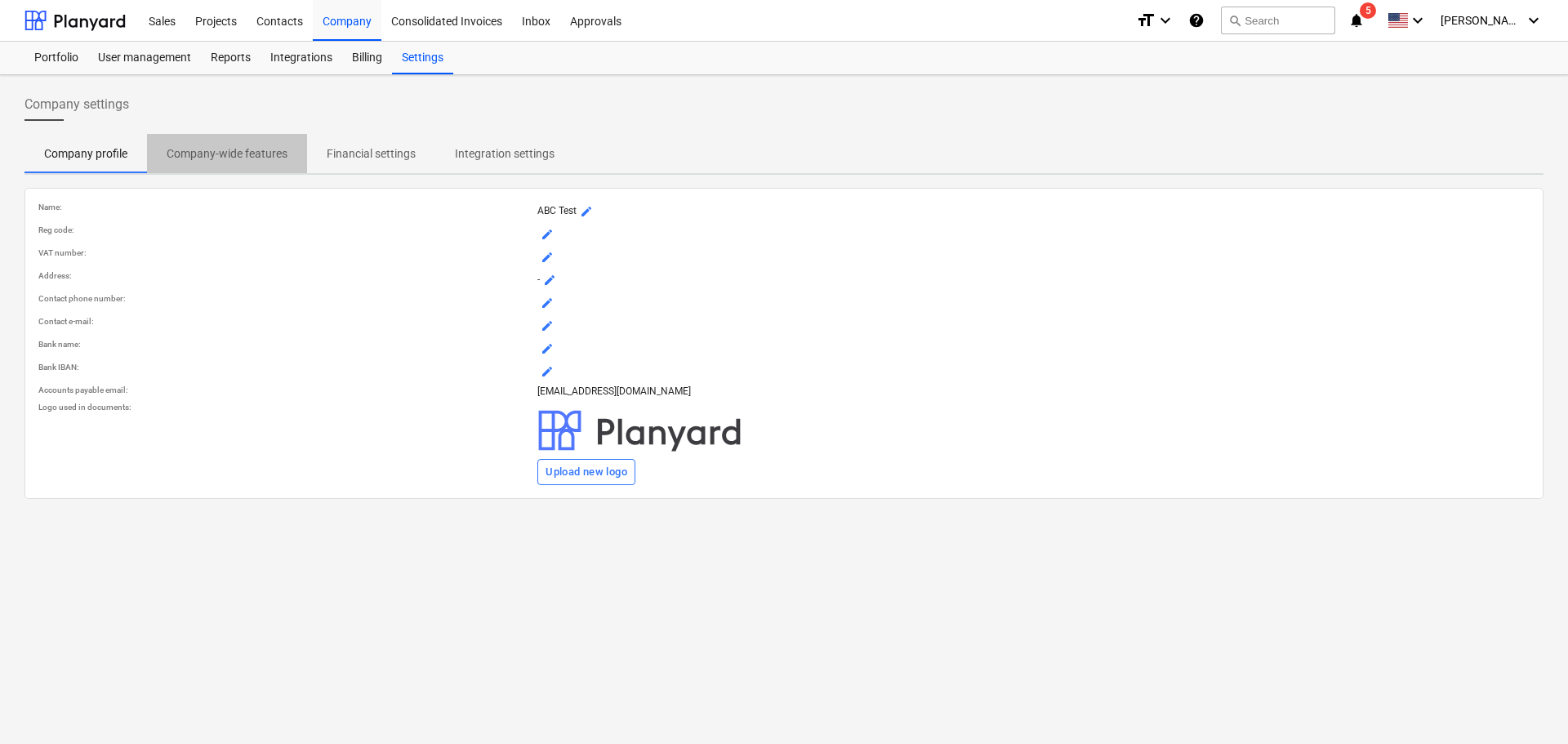
click at [250, 147] on p "Company-wide features" at bounding box center [227, 153] width 121 height 17
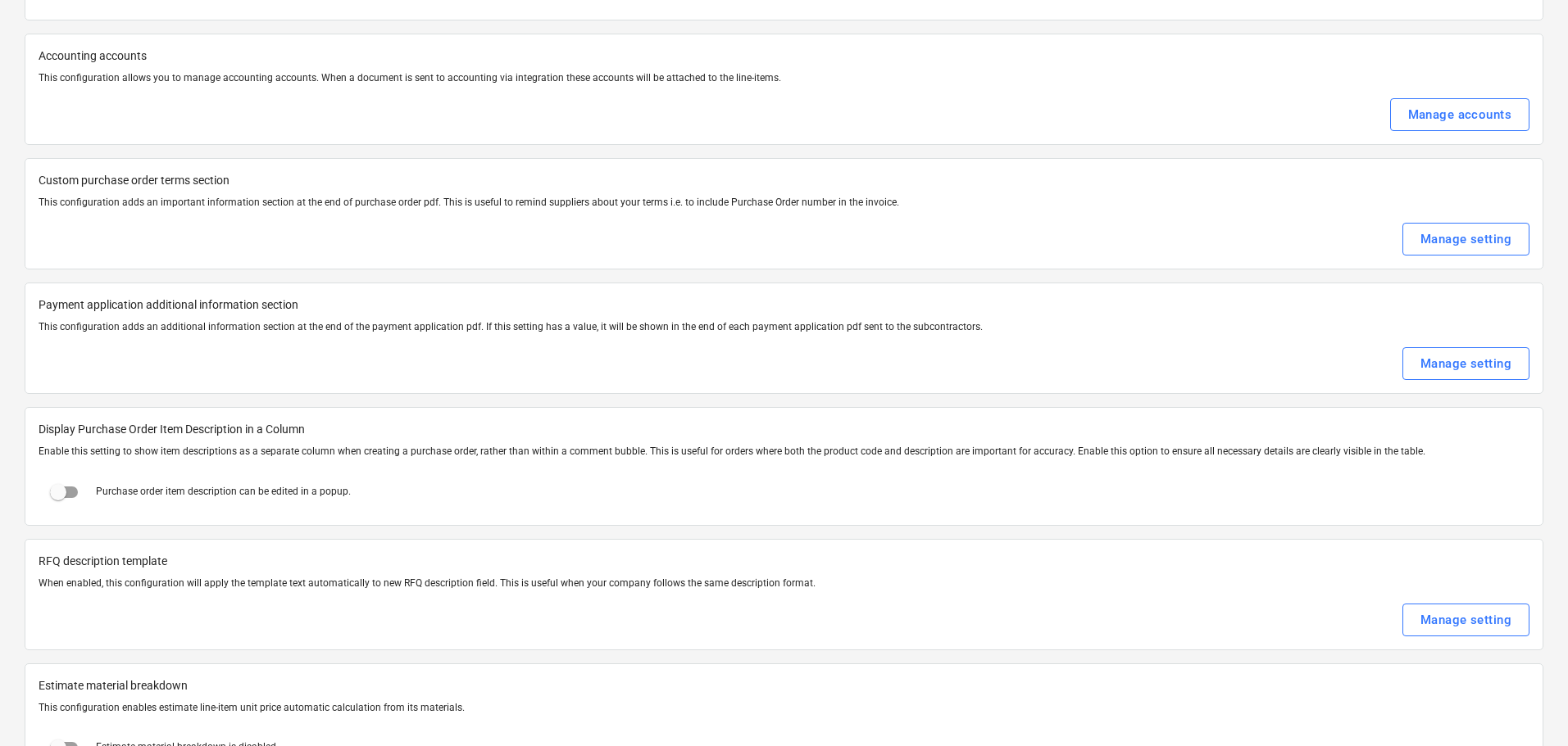
scroll to position [2228, 0]
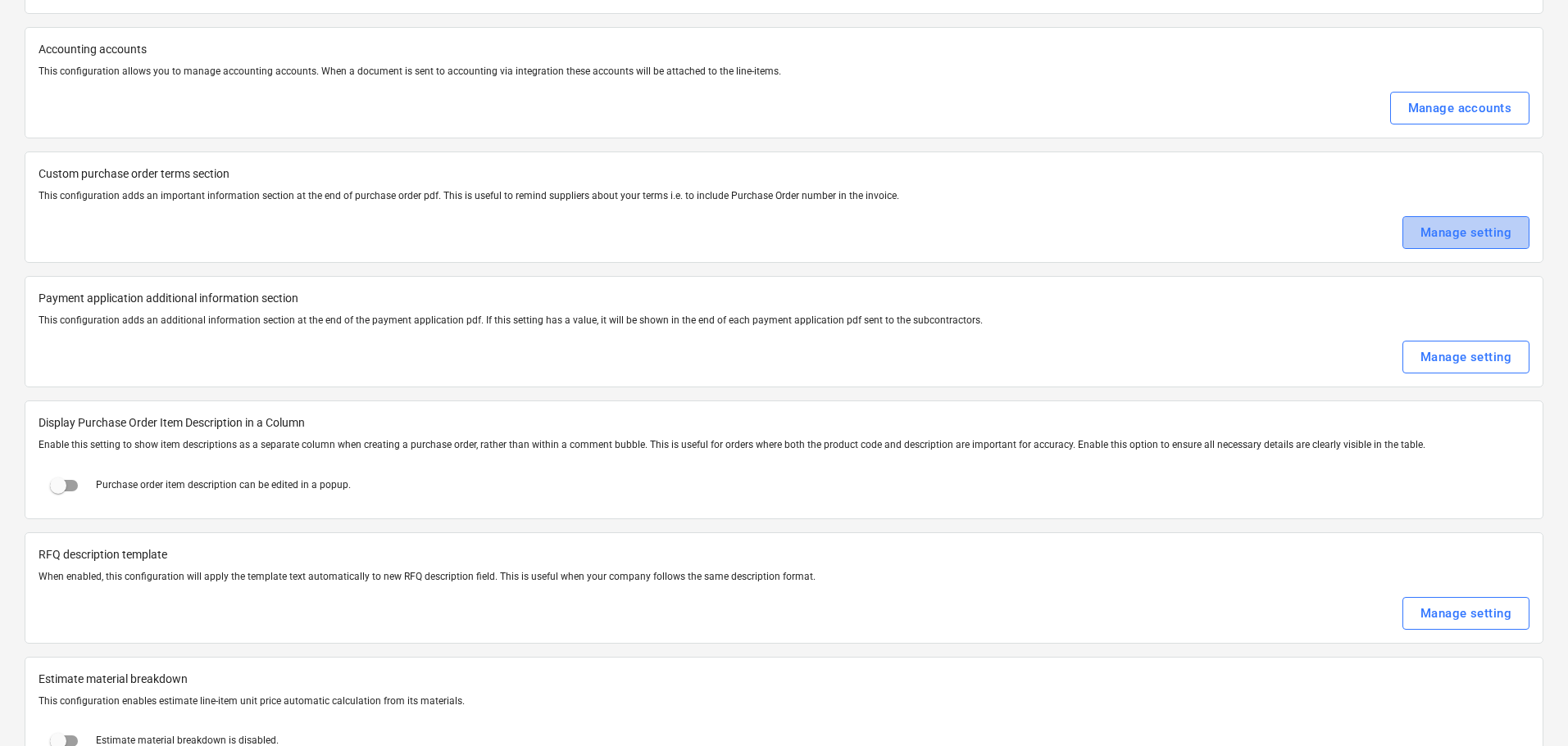
click at [1443, 235] on div "Manage setting" at bounding box center [1465, 232] width 91 height 21
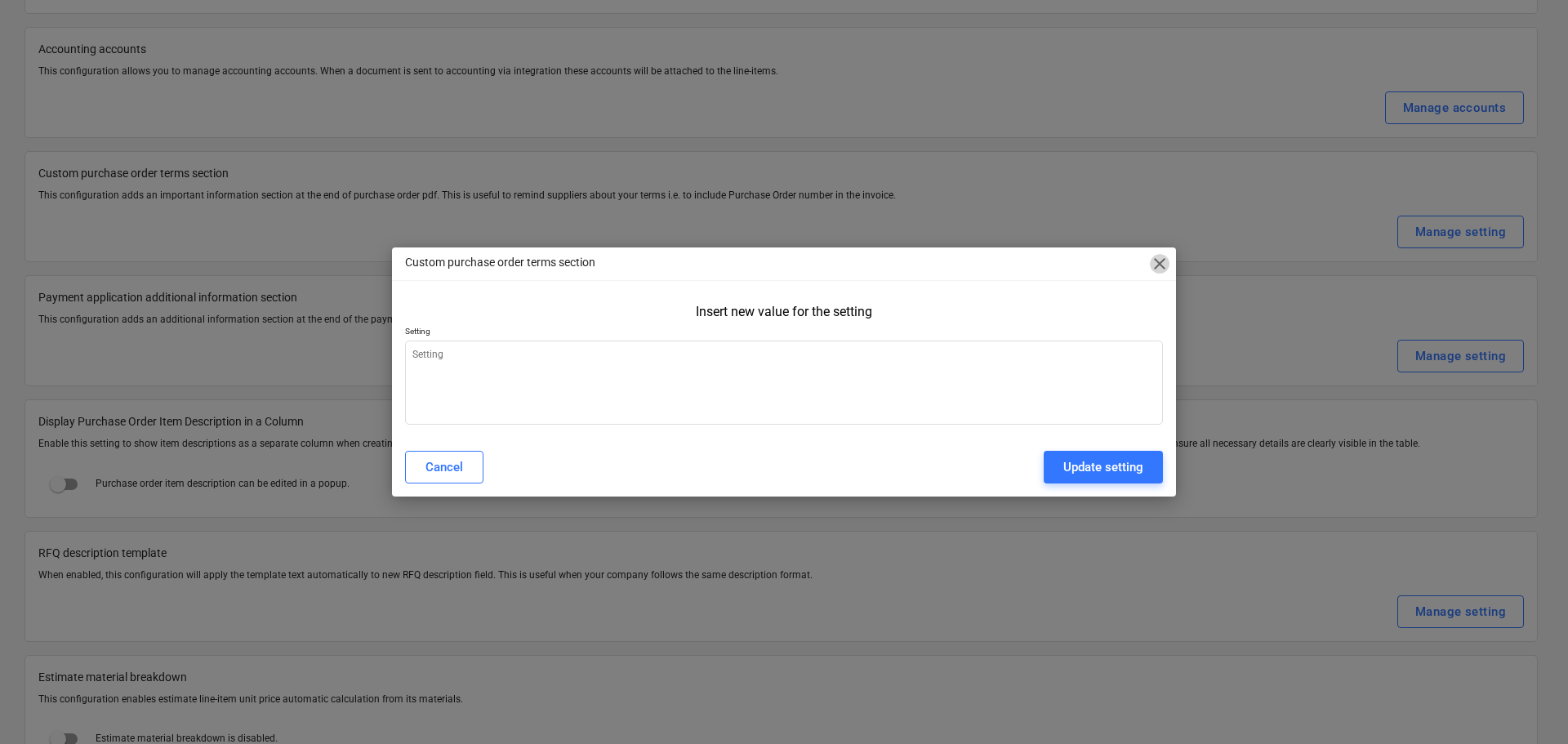
click at [1158, 259] on span "close" at bounding box center [1160, 264] width 20 height 20
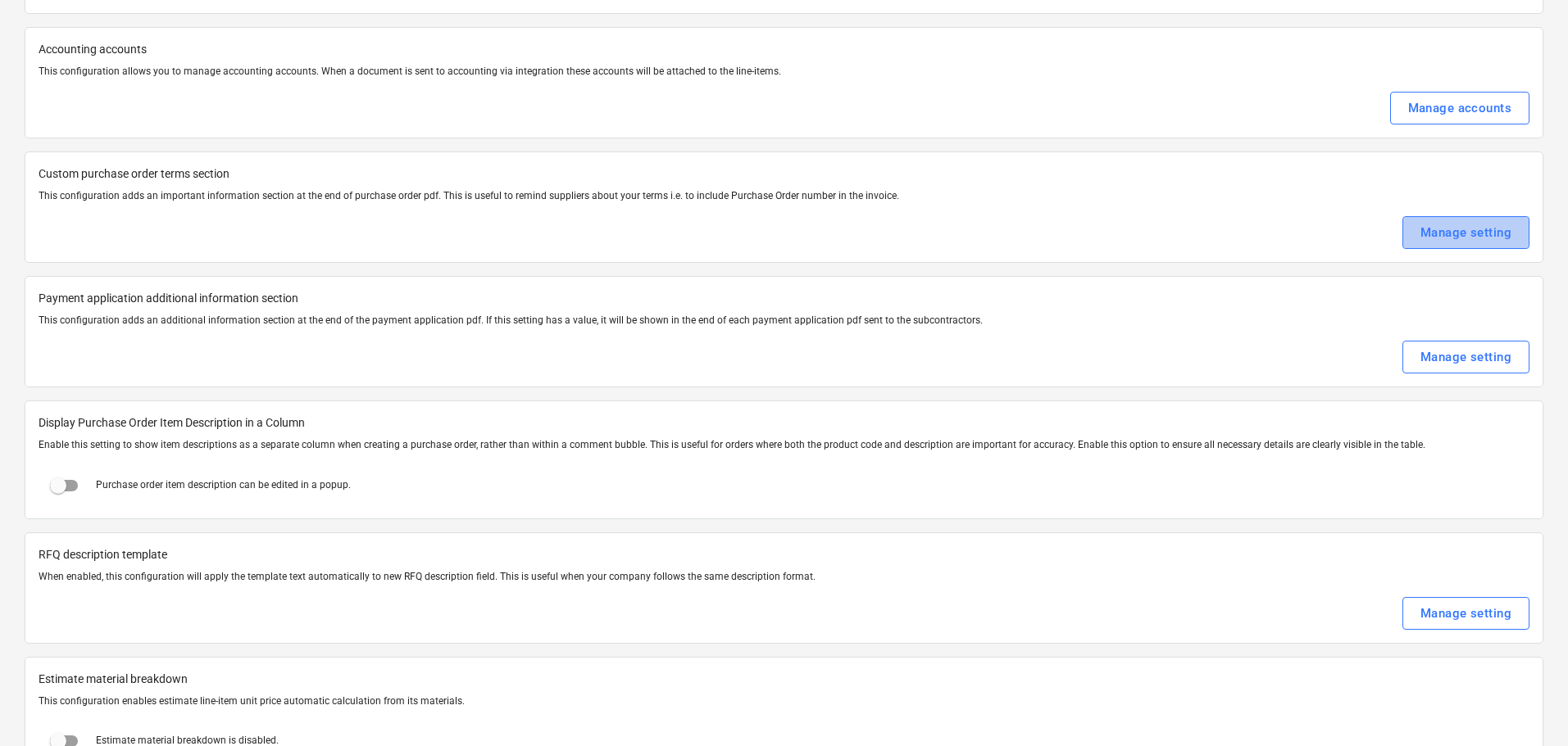
click at [1452, 228] on div "Manage setting" at bounding box center [1465, 232] width 91 height 21
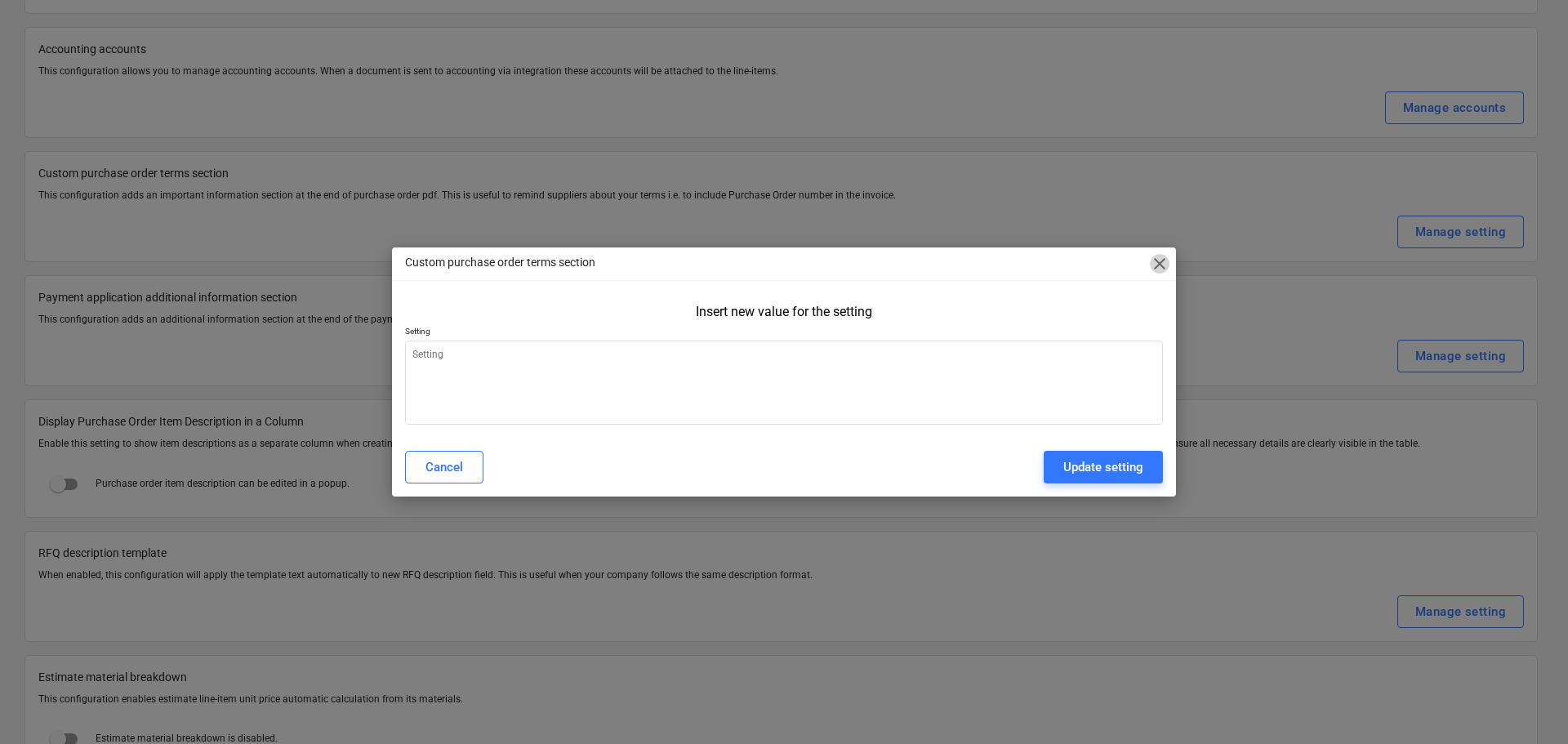
click at [1165, 266] on span "close" at bounding box center [1160, 264] width 20 height 20
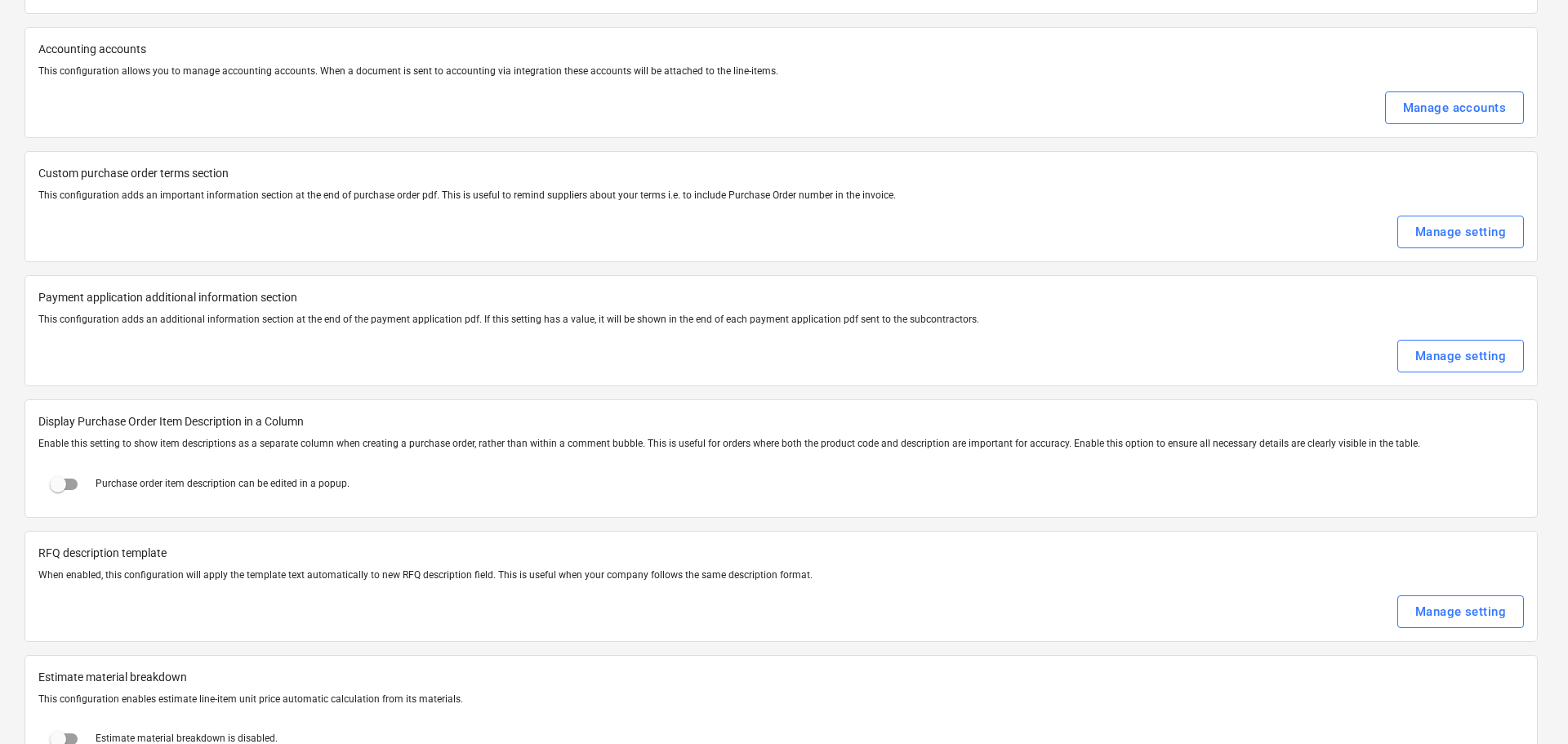
type textarea "x"
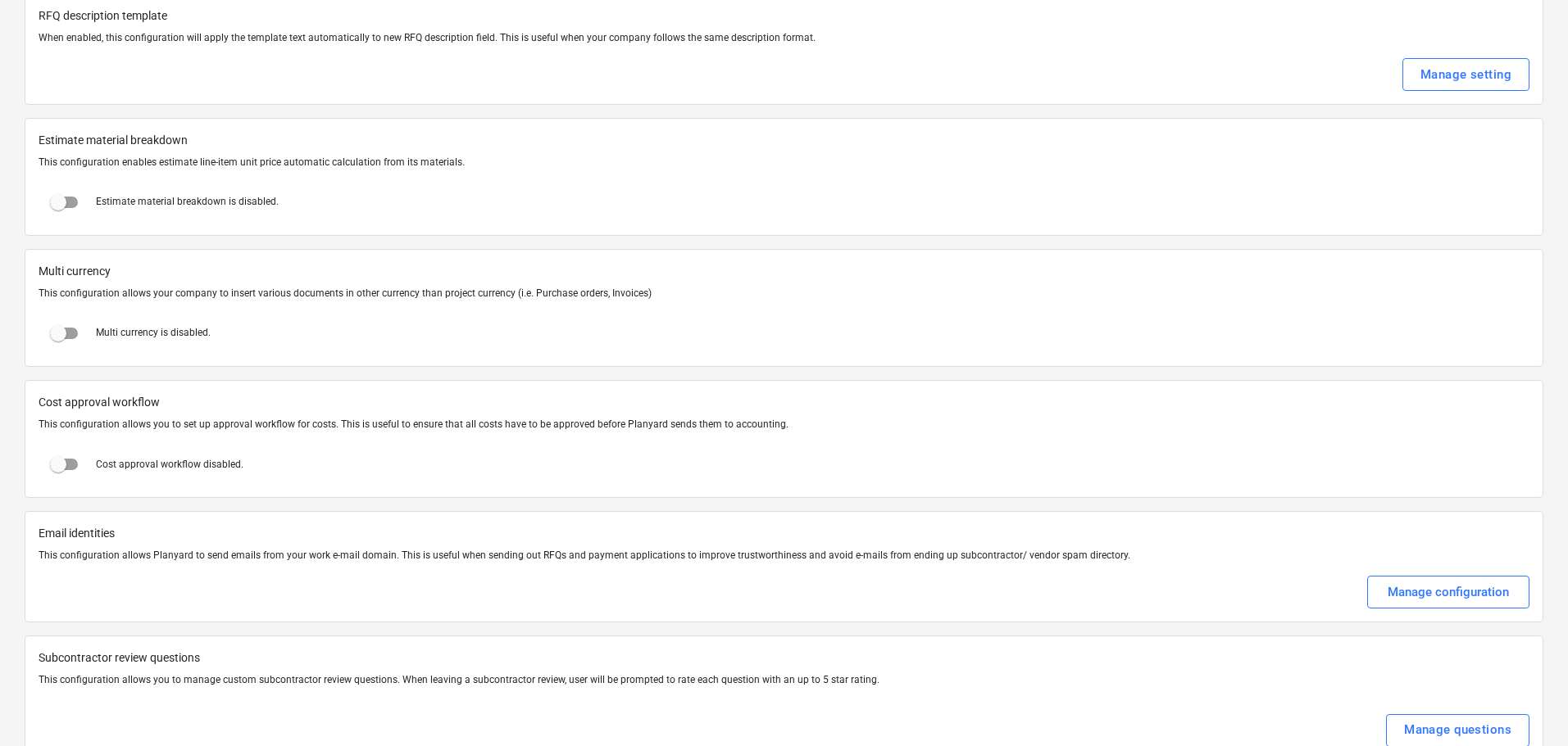
scroll to position [2768, 0]
click at [63, 338] on input "checkbox" at bounding box center [58, 332] width 39 height 39
checkbox input "true"
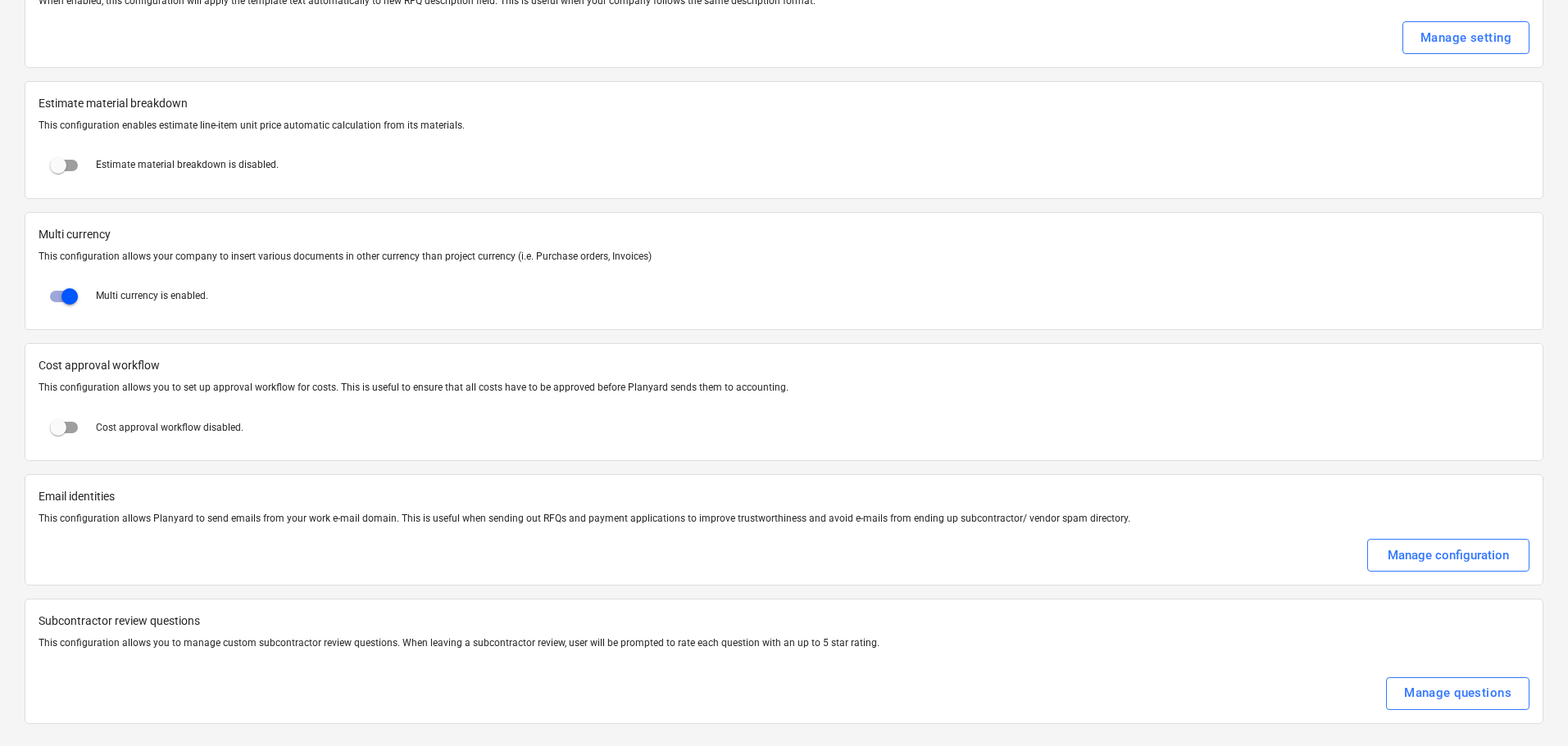
scroll to position [2809, 0]
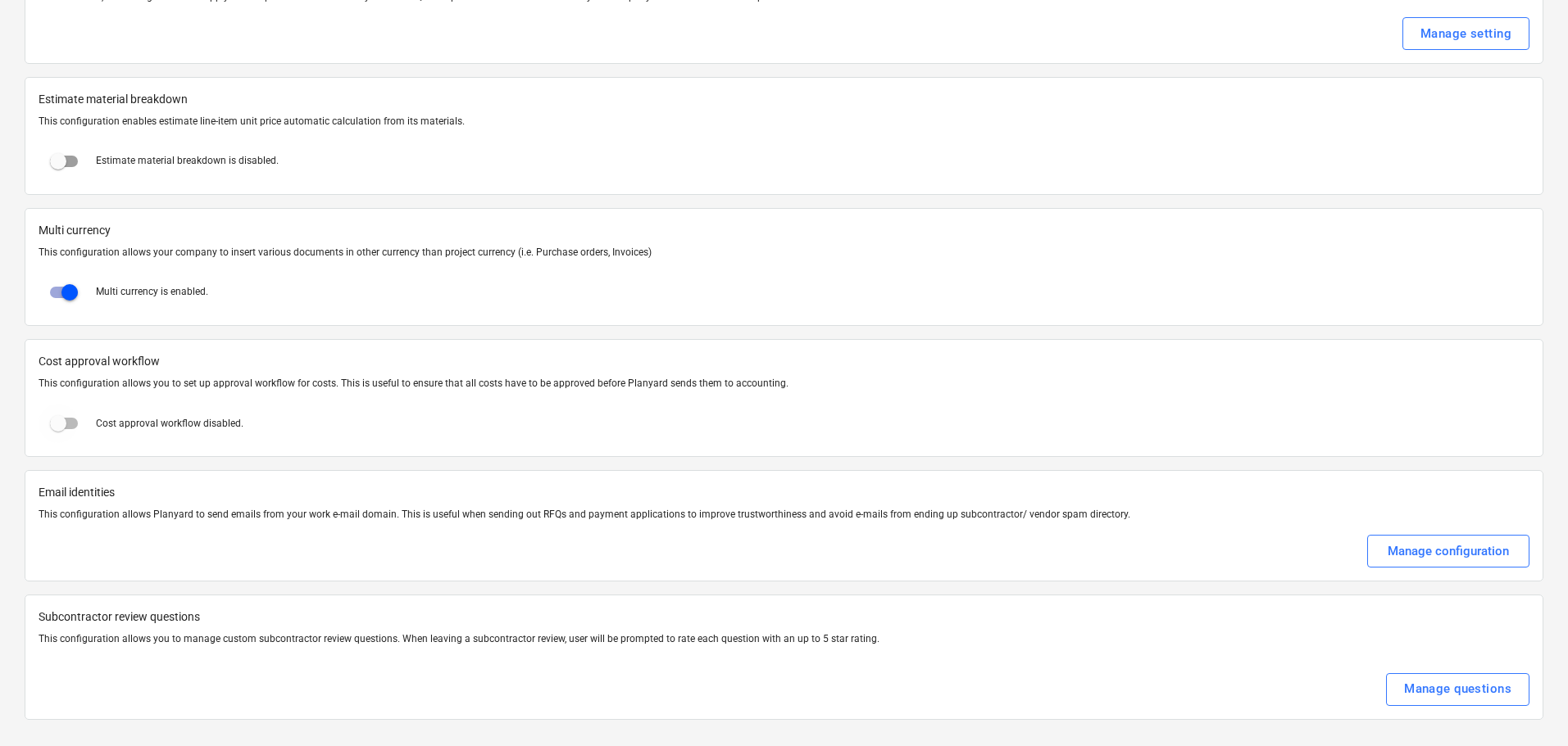
click at [63, 424] on input "checkbox" at bounding box center [58, 423] width 39 height 39
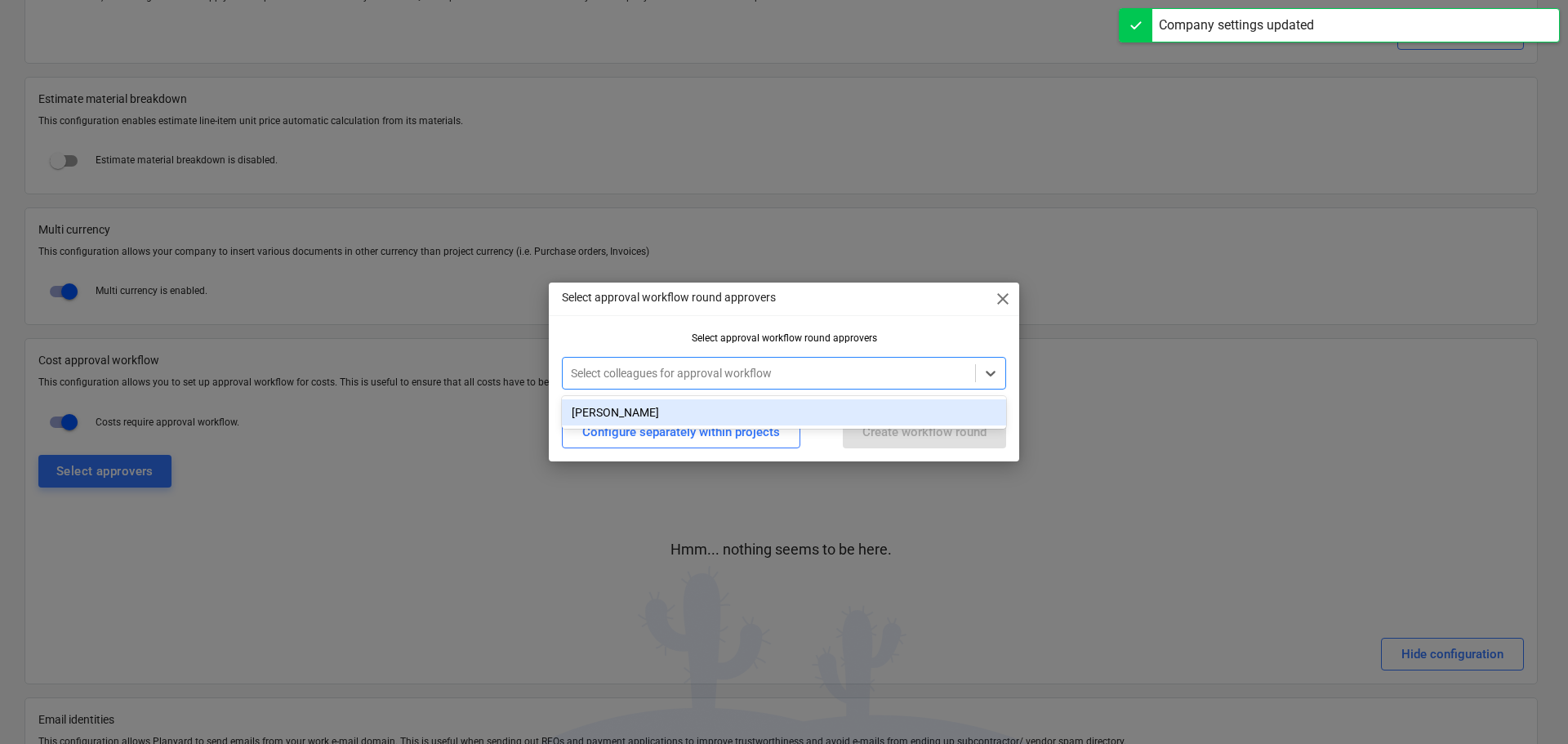
click at [760, 372] on div at bounding box center [769, 373] width 396 height 16
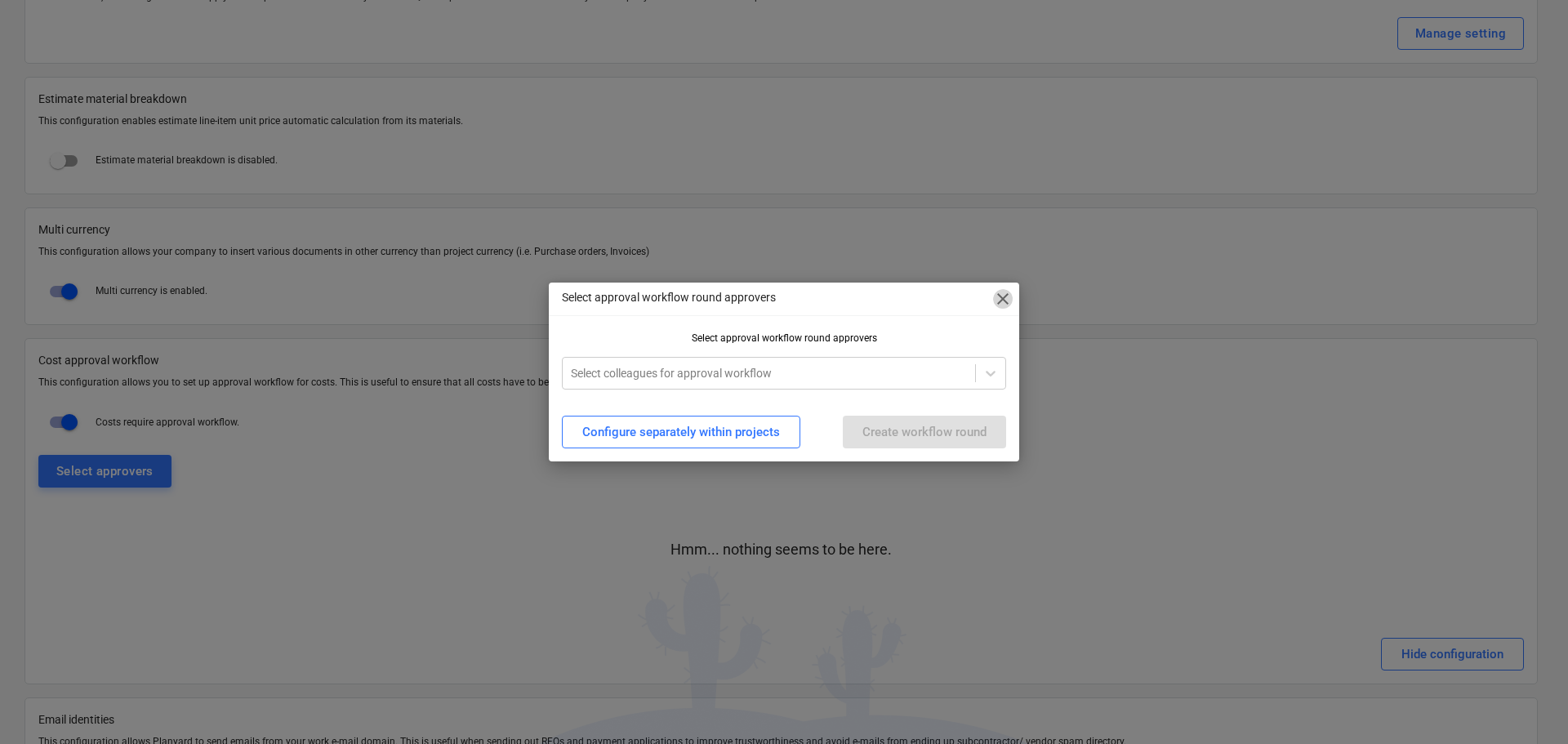
click at [1003, 295] on span "close" at bounding box center [1003, 299] width 20 height 20
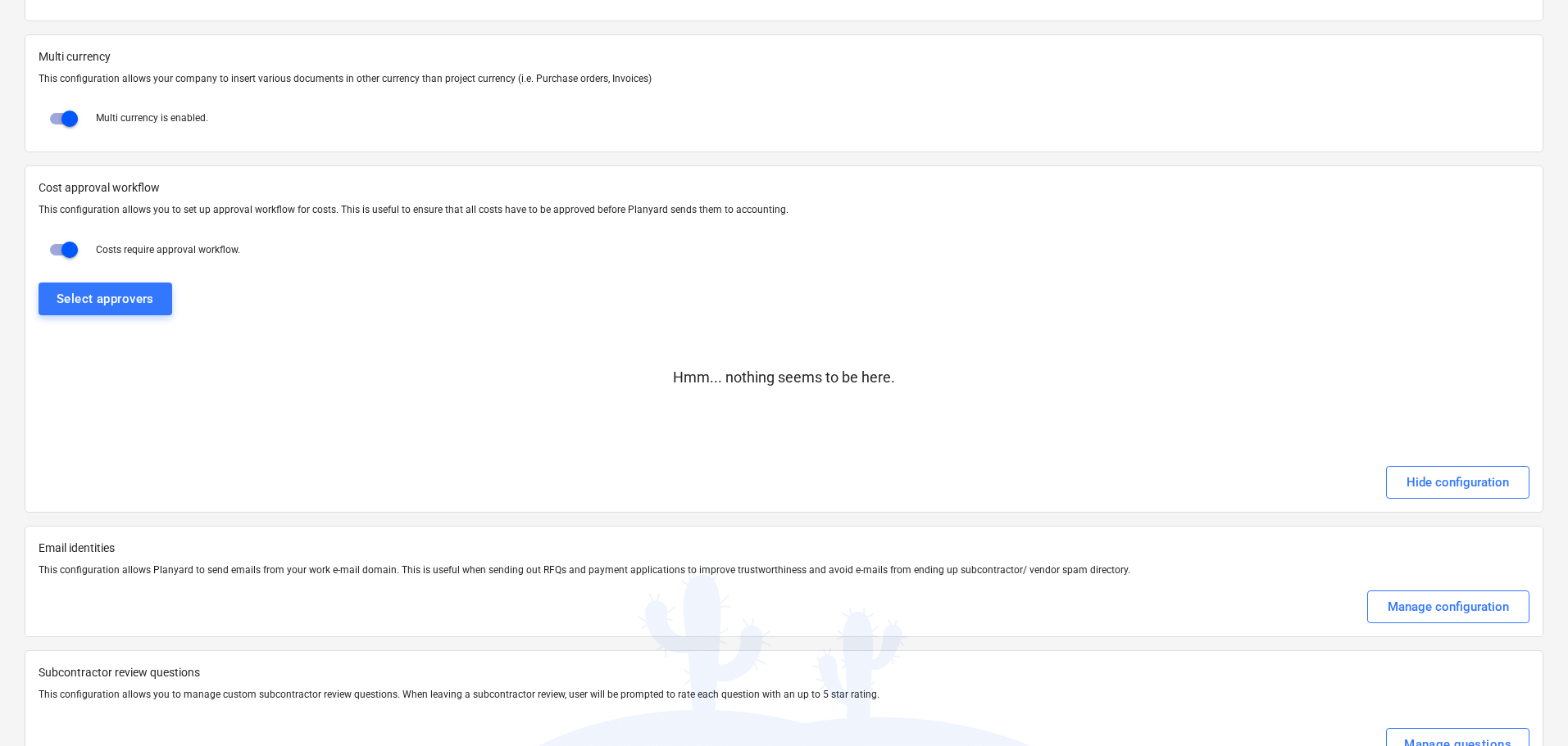
scroll to position [2985, 0]
click at [63, 239] on input "checkbox" at bounding box center [69, 247] width 39 height 39
checkbox input "false"
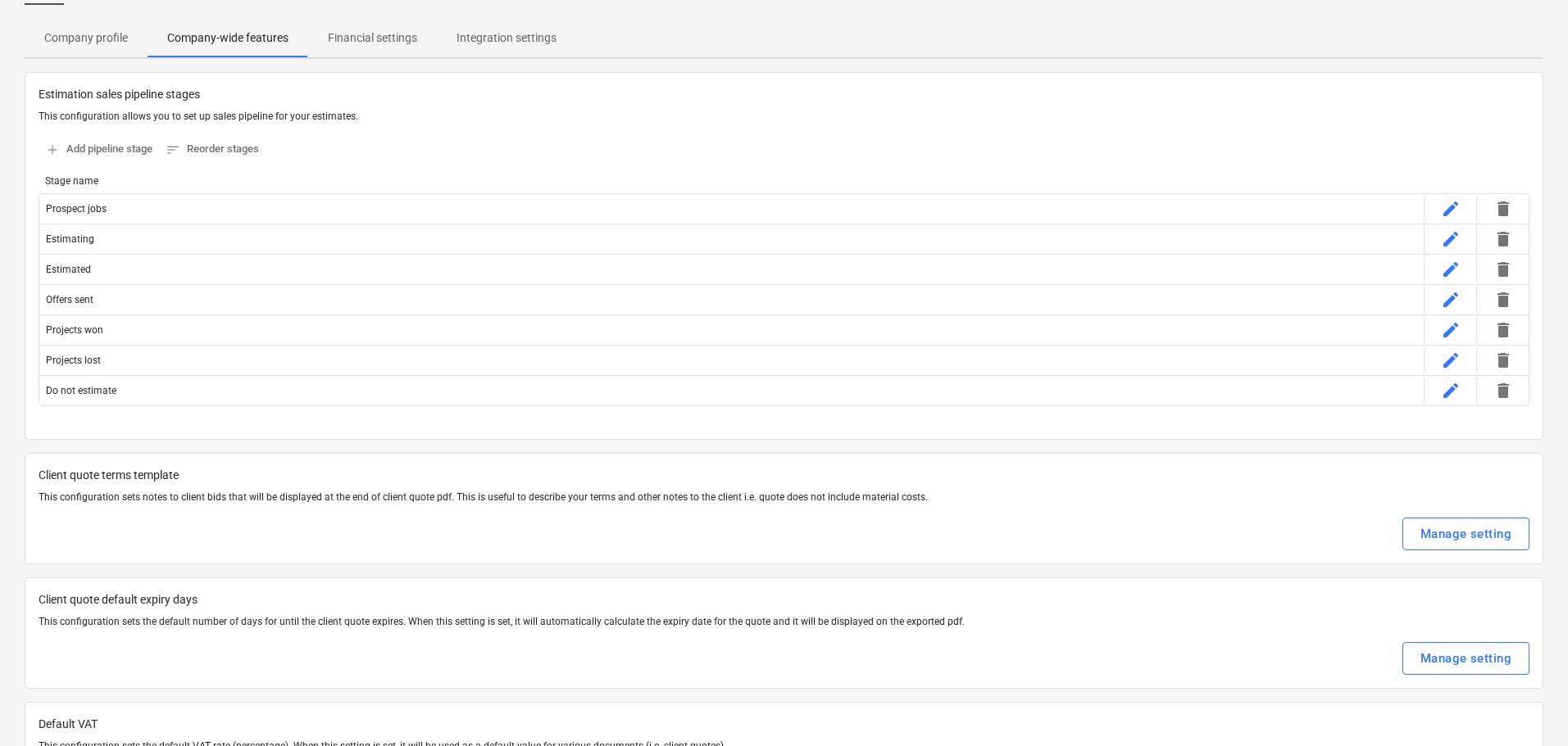
scroll to position [0, 0]
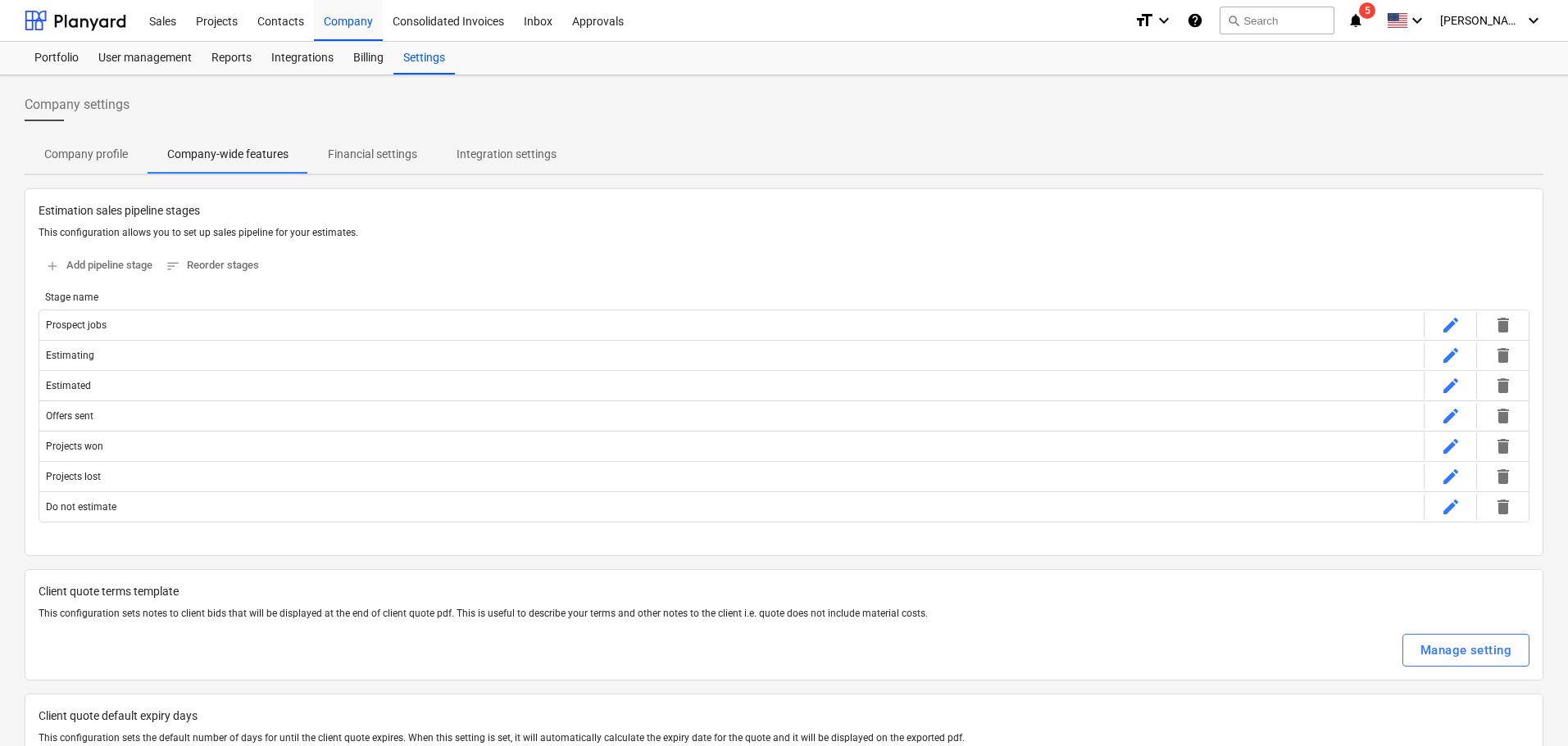
click at [355, 146] on p "Financial settings" at bounding box center [373, 153] width 90 height 17
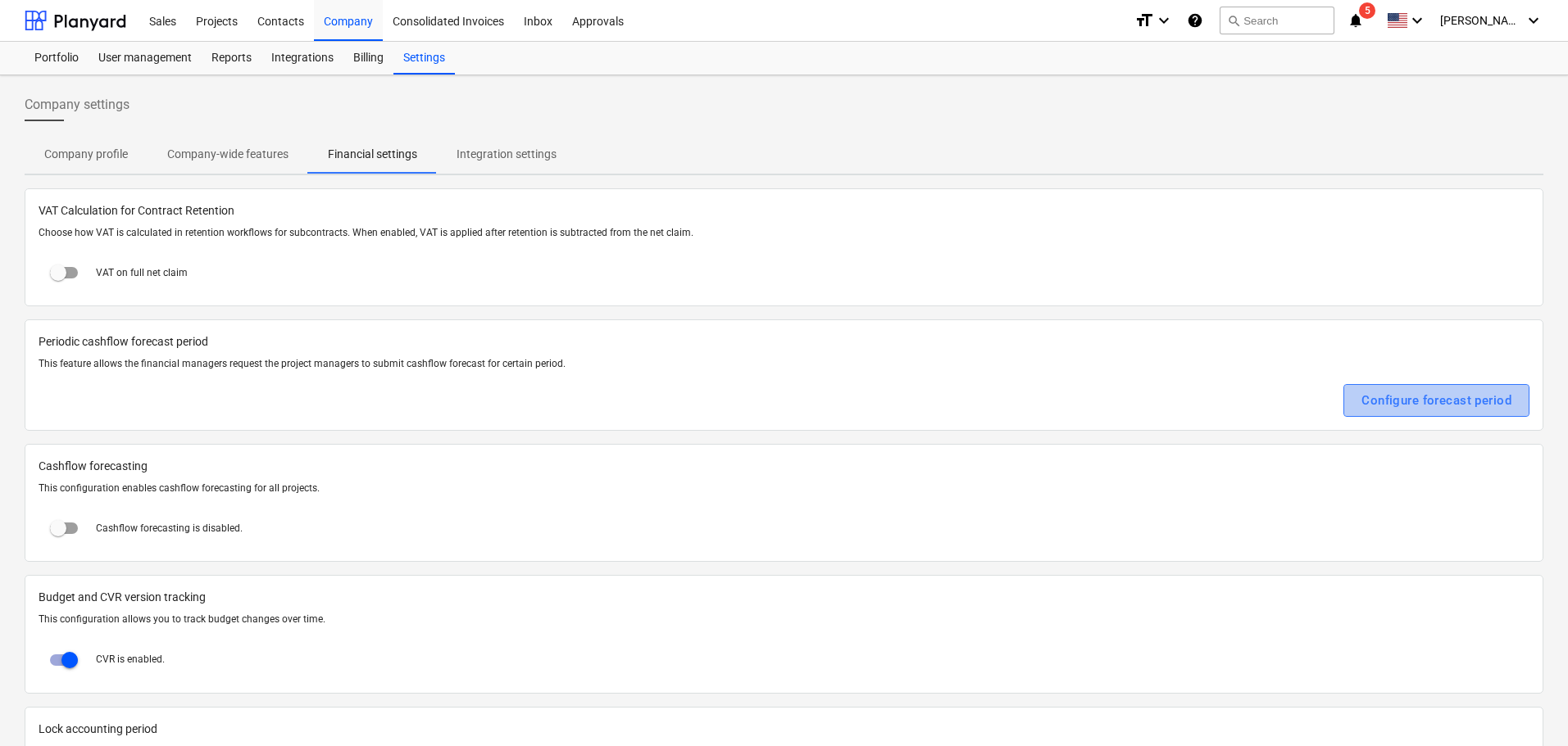
click at [1469, 399] on div "Configure forecast period" at bounding box center [1436, 400] width 150 height 21
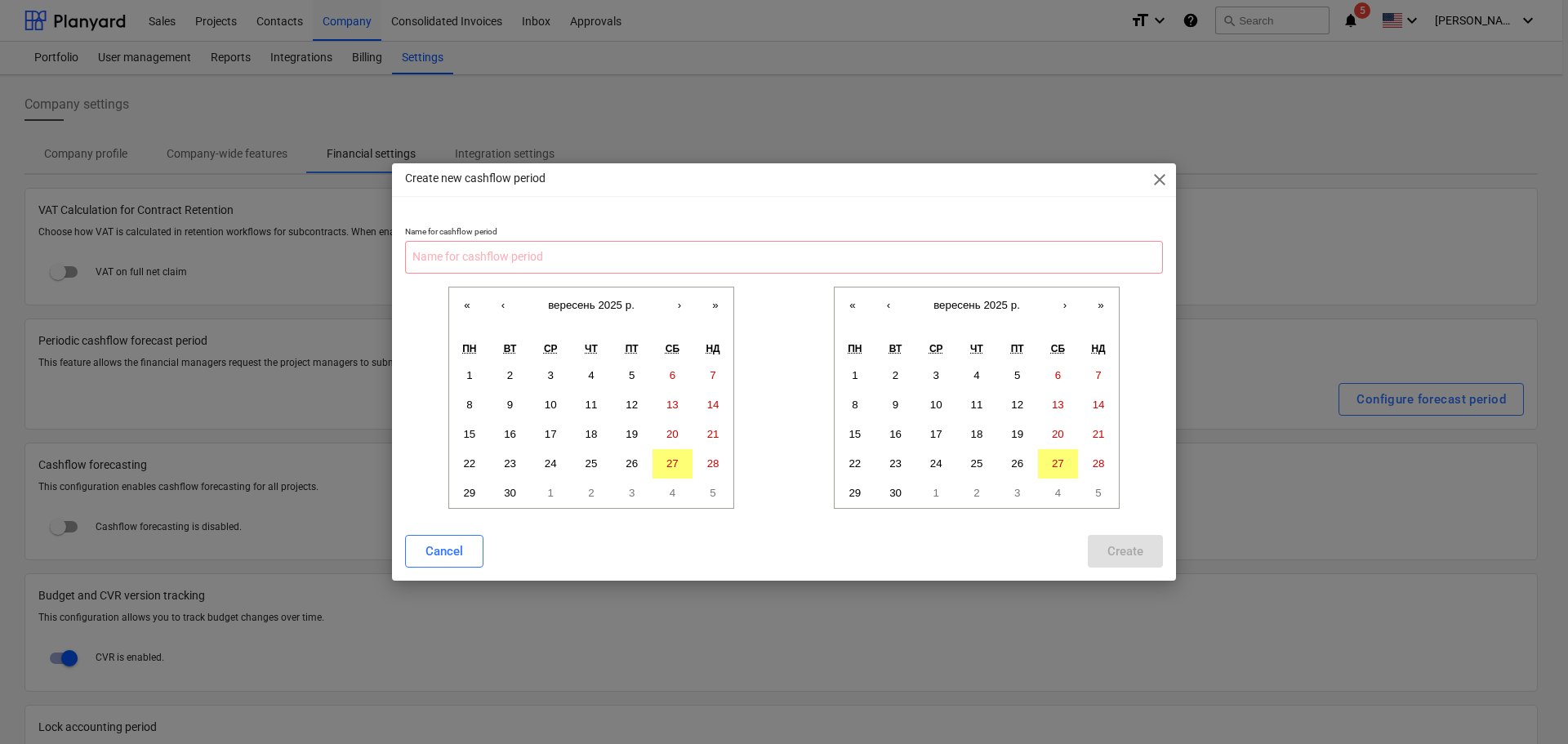
click at [1015, 274] on div "Name for cashflow period « ‹ вересень 2025 р. › » пн вт ср чт пт сб нд 1 2 3 4 …" at bounding box center [784, 368] width 758 height 282
click at [1005, 260] on input "text" at bounding box center [784, 257] width 758 height 33
click at [1167, 177] on span "close" at bounding box center [1160, 180] width 20 height 20
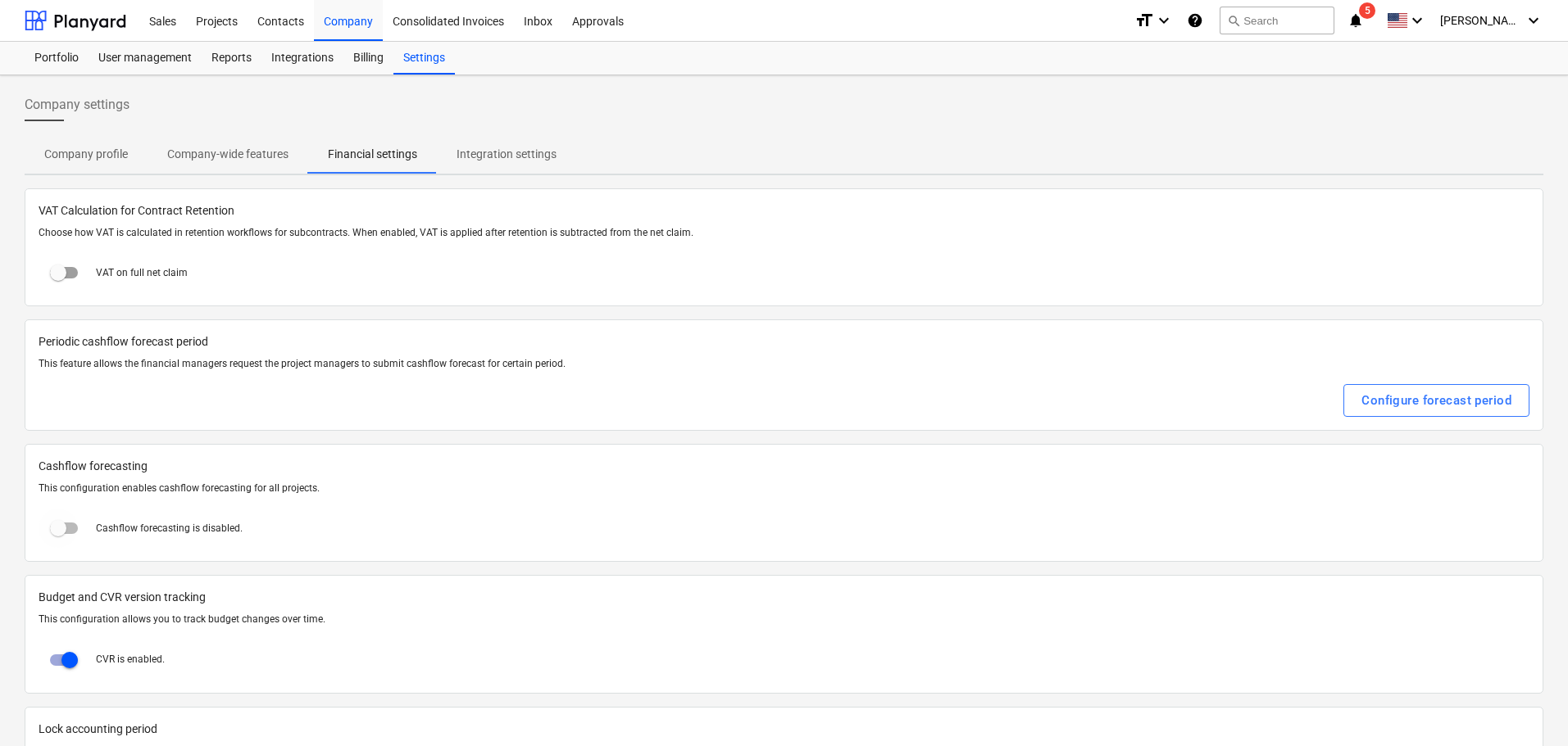
click at [70, 520] on input "checkbox" at bounding box center [58, 528] width 39 height 39
checkbox input "true"
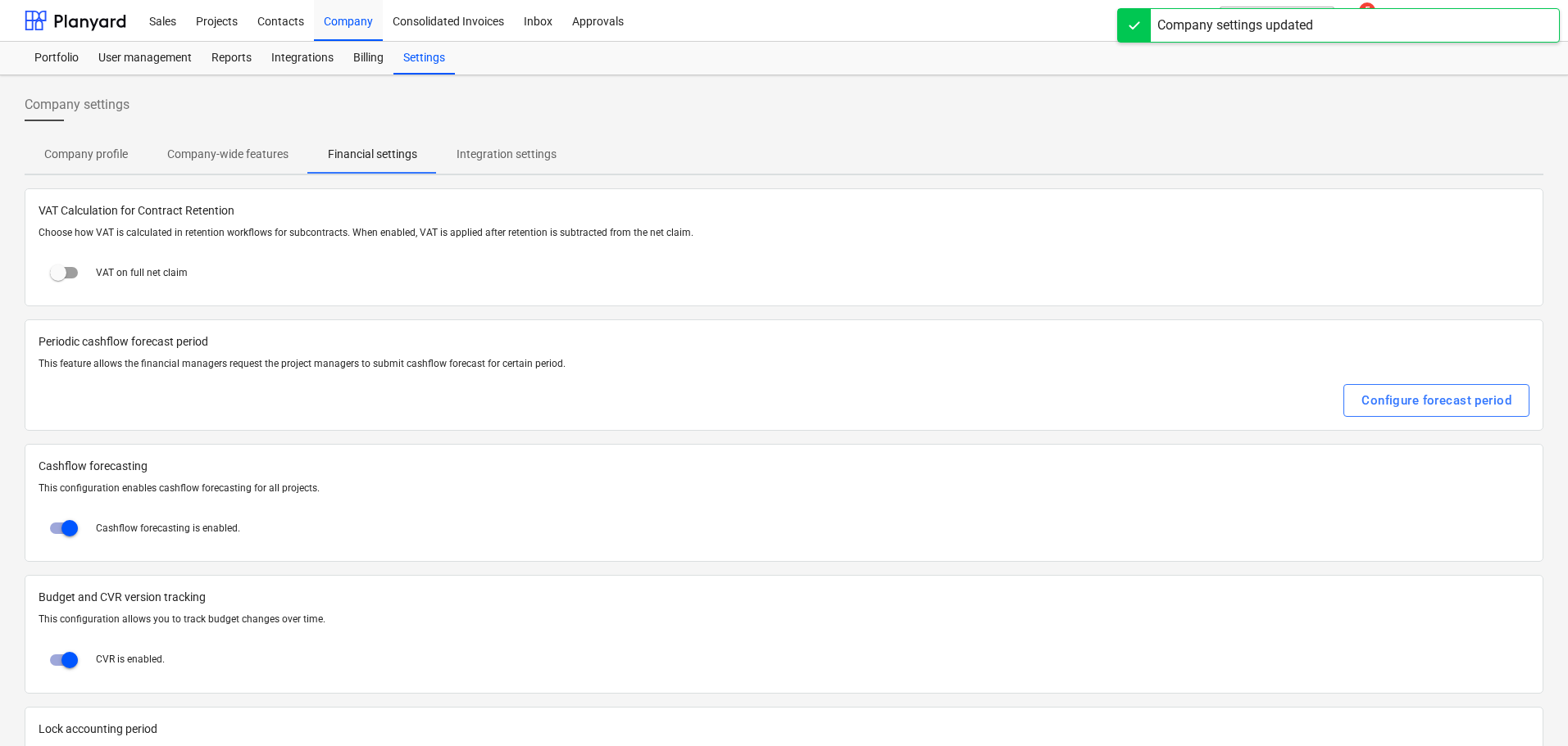
scroll to position [112, 0]
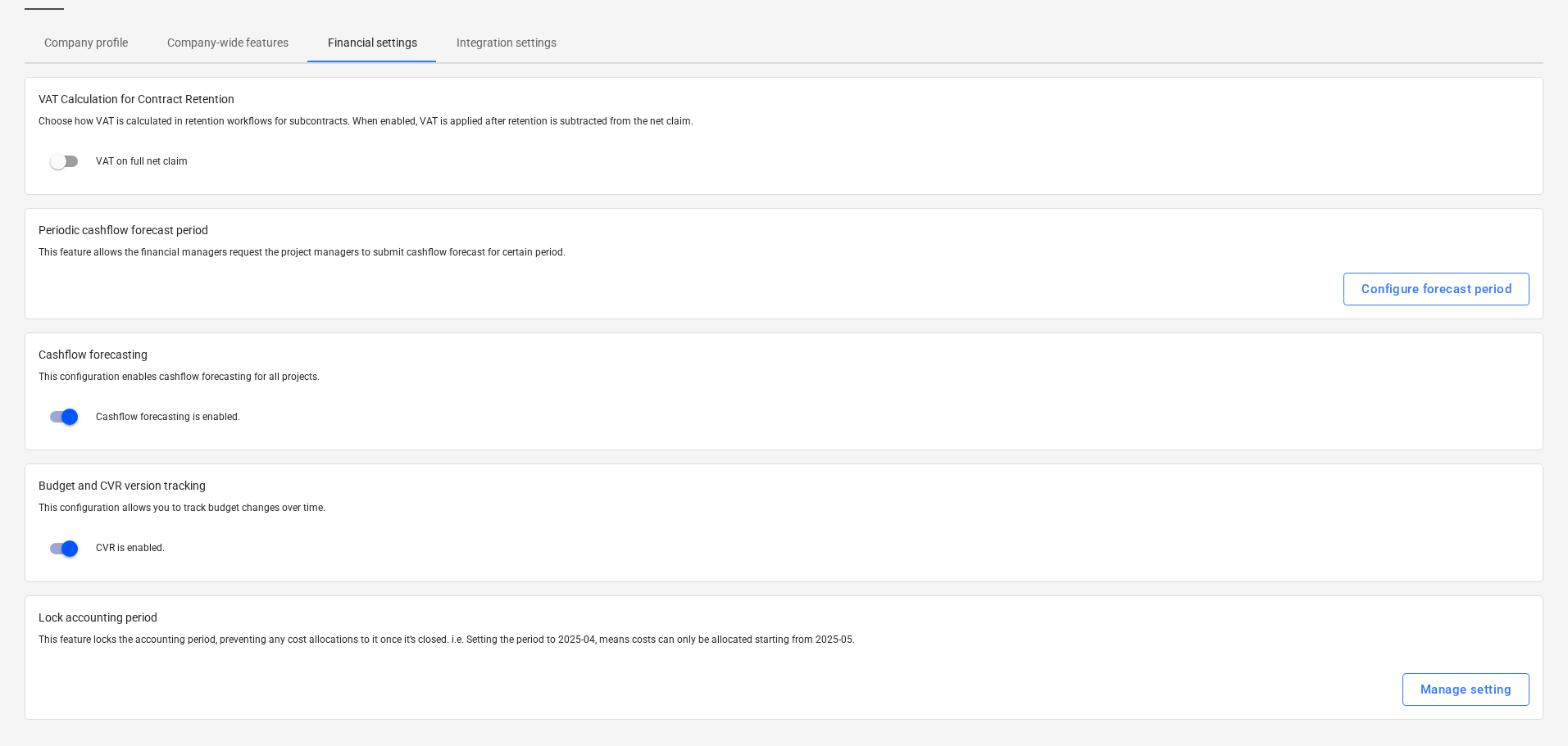
click at [247, 534] on div "CVR is enabled." at bounding box center [784, 548] width 1490 height 39
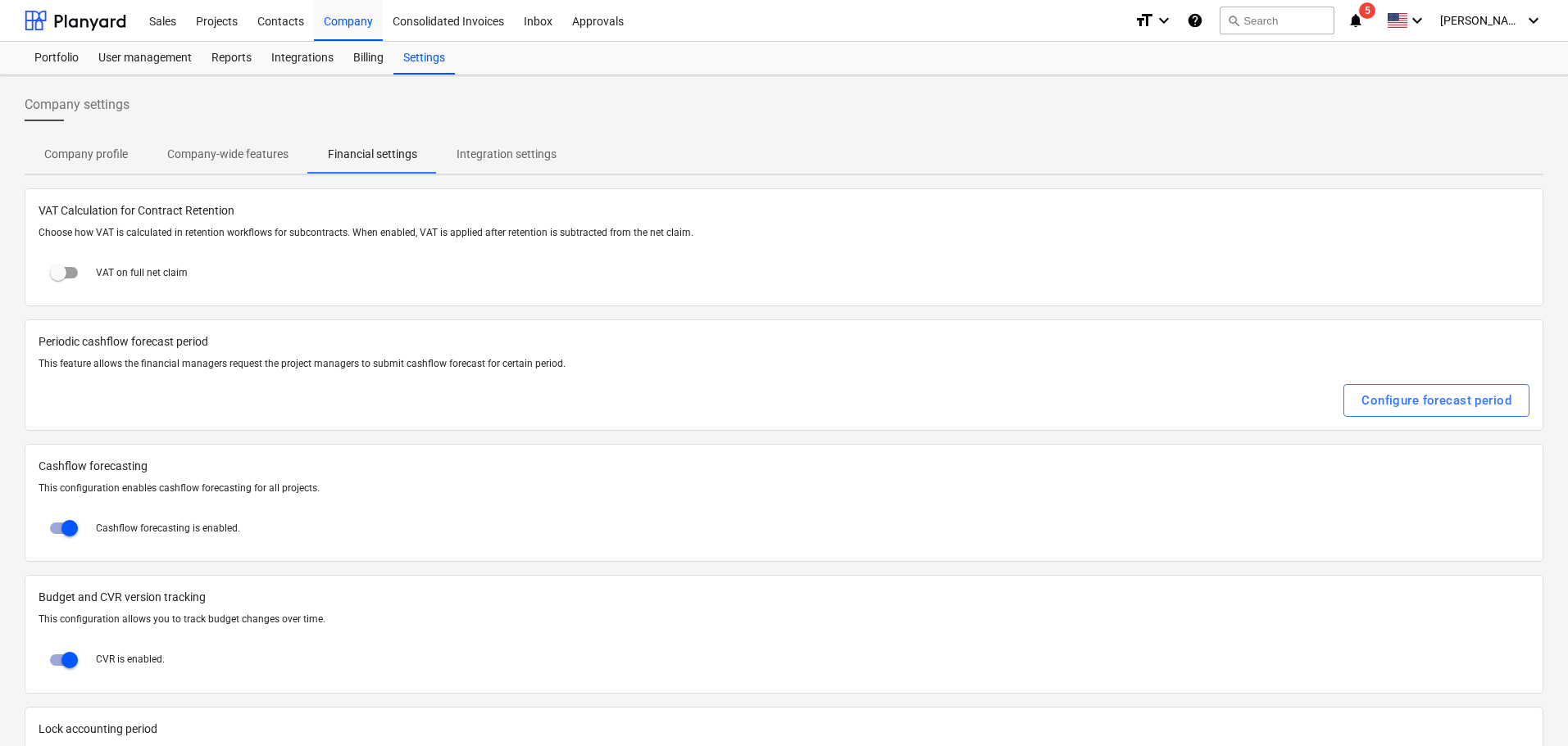
click at [501, 147] on p "Integration settings" at bounding box center [506, 153] width 100 height 17
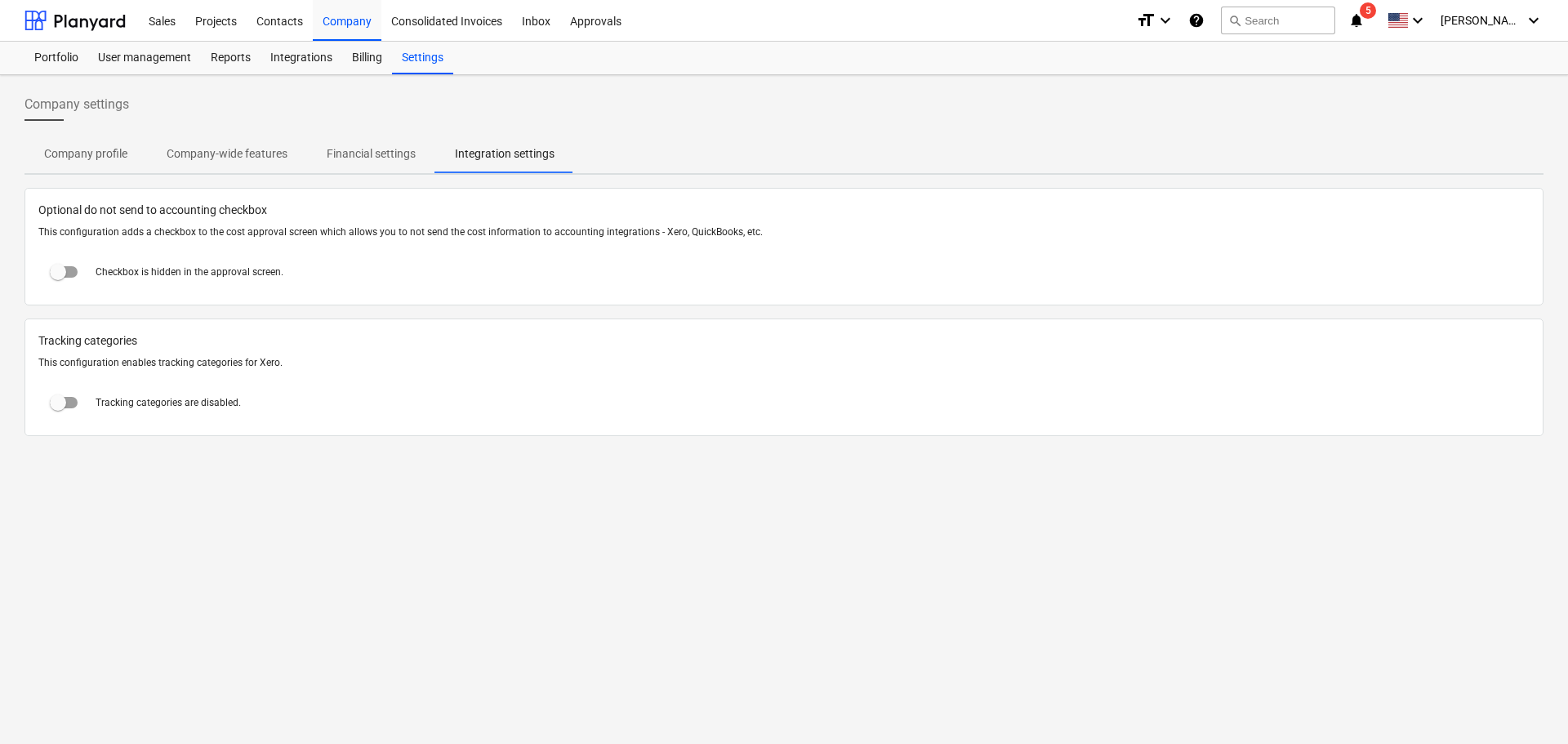
click at [347, 105] on div "Company settings" at bounding box center [784, 111] width 1519 height 46
click at [210, 20] on div "Projects" at bounding box center [216, 20] width 62 height 42
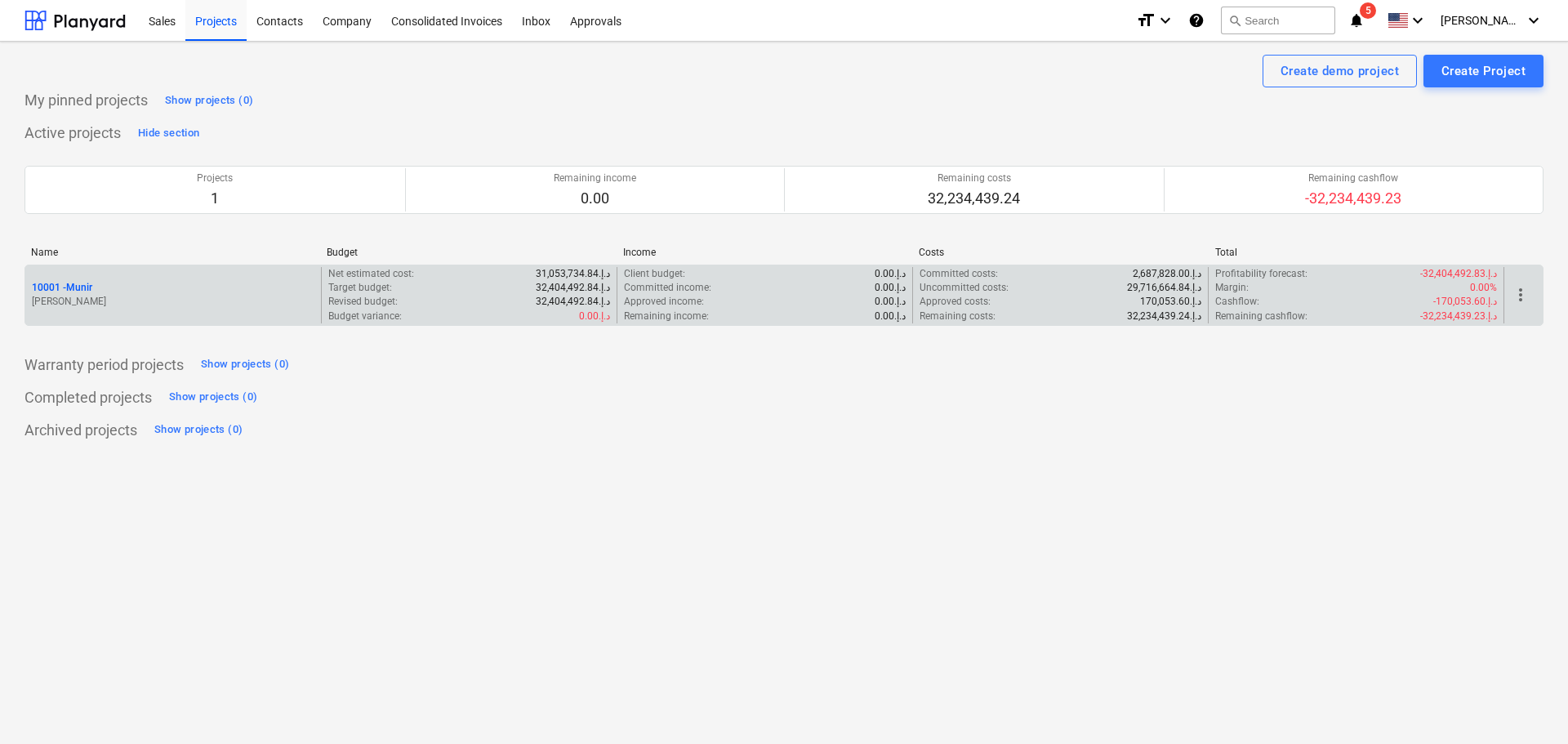
click at [112, 284] on div "10001 - Munir" at bounding box center [173, 288] width 283 height 14
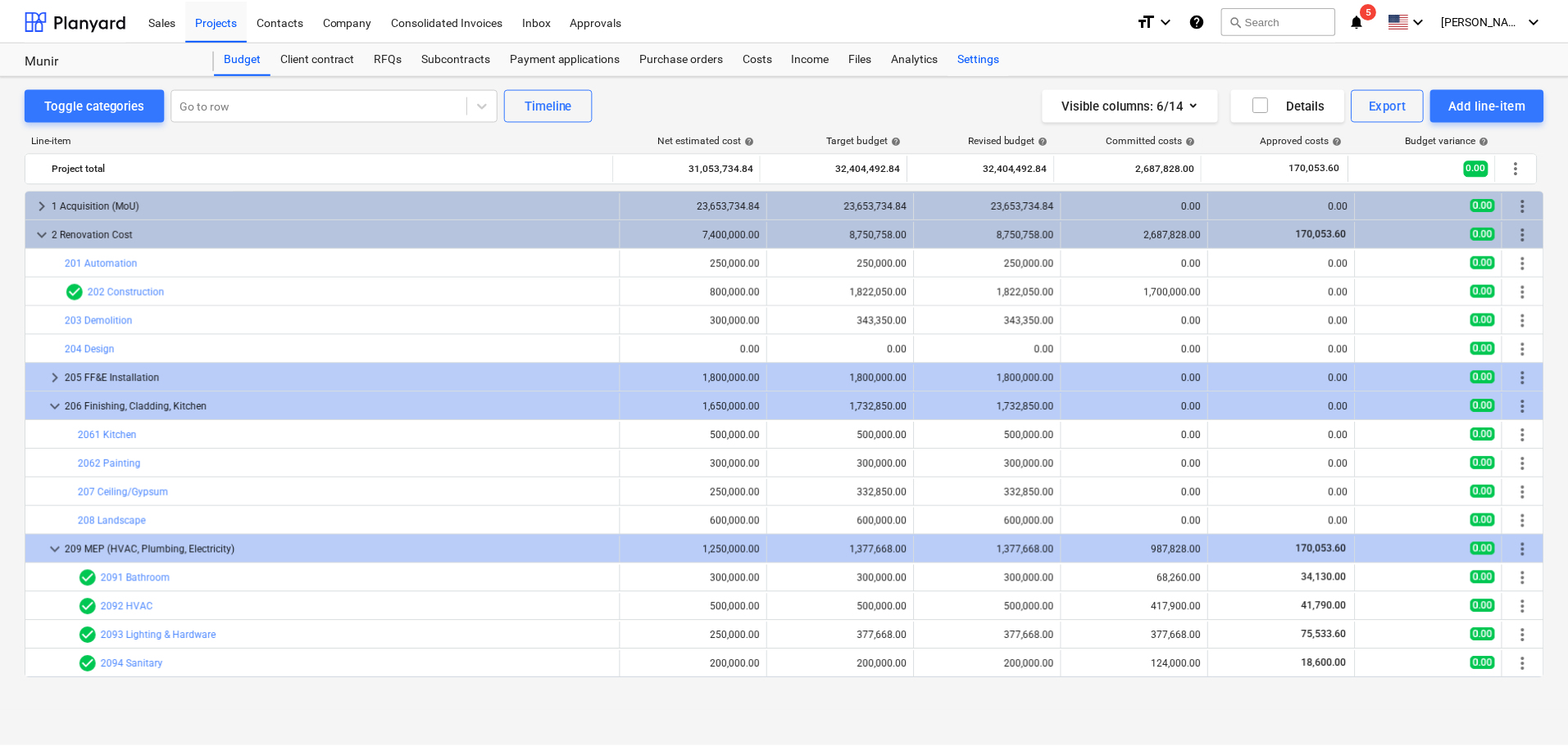
scroll to position [28, 0]
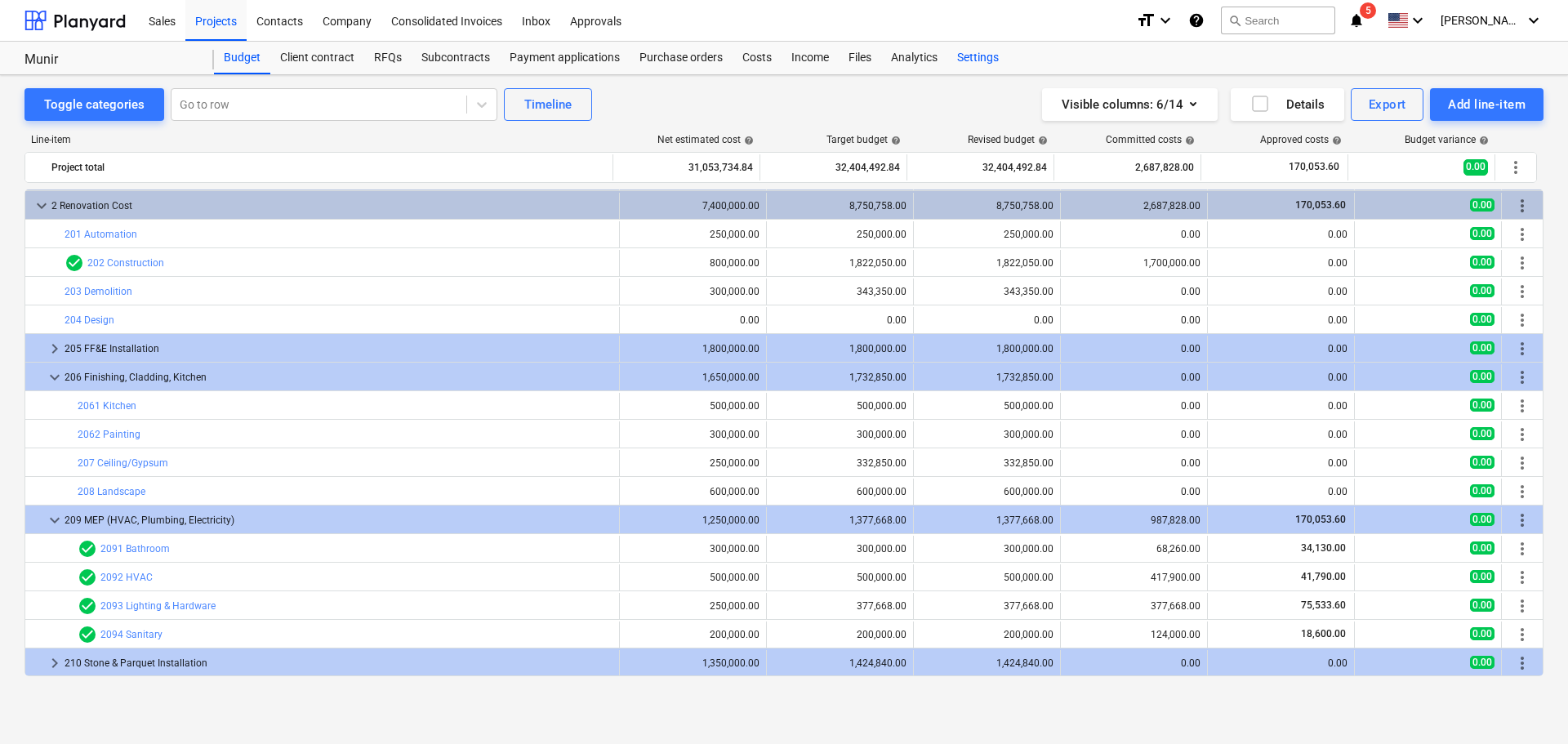
click at [962, 52] on div "Settings" at bounding box center [978, 58] width 62 height 33
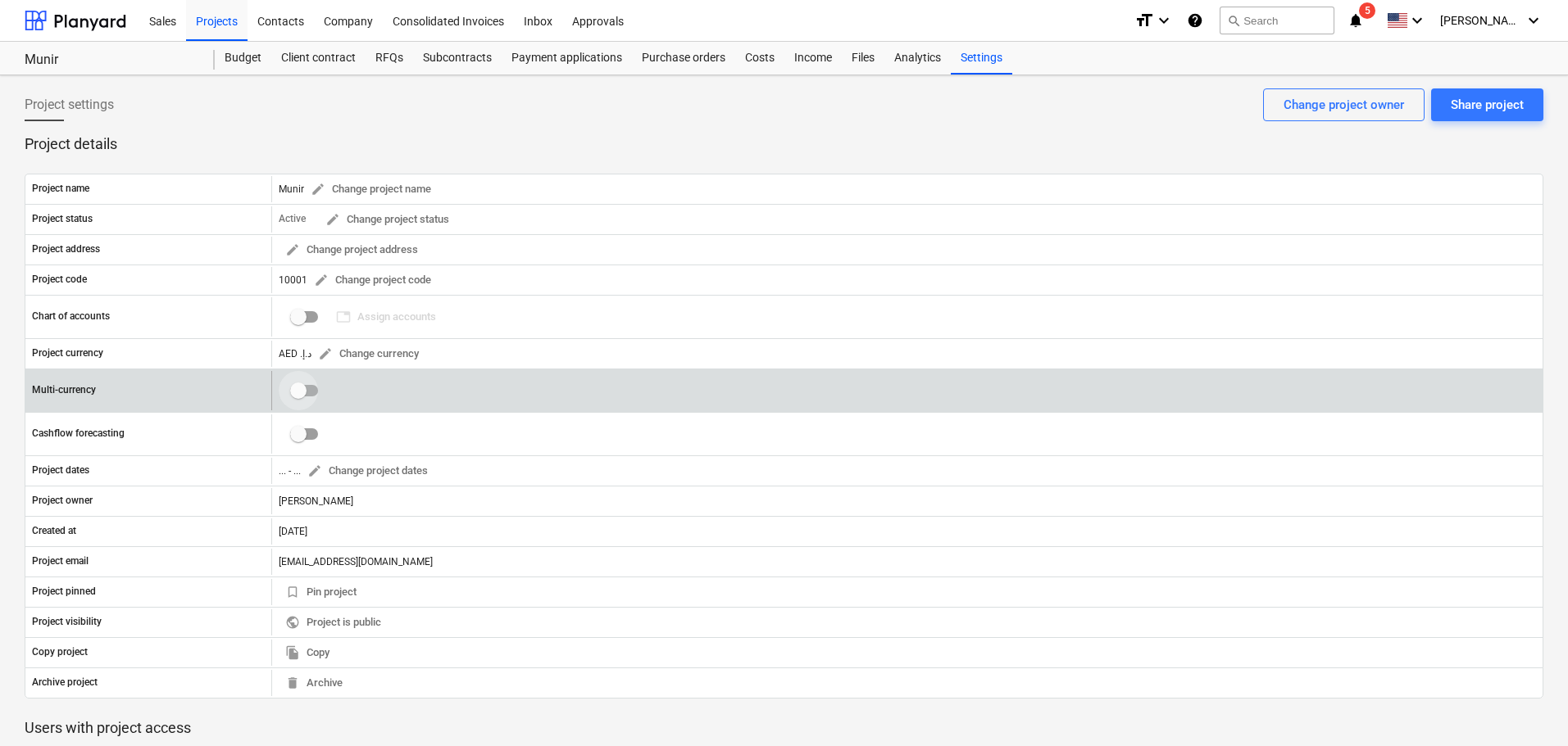
click at [300, 389] on input "checkbox" at bounding box center [298, 390] width 39 height 39
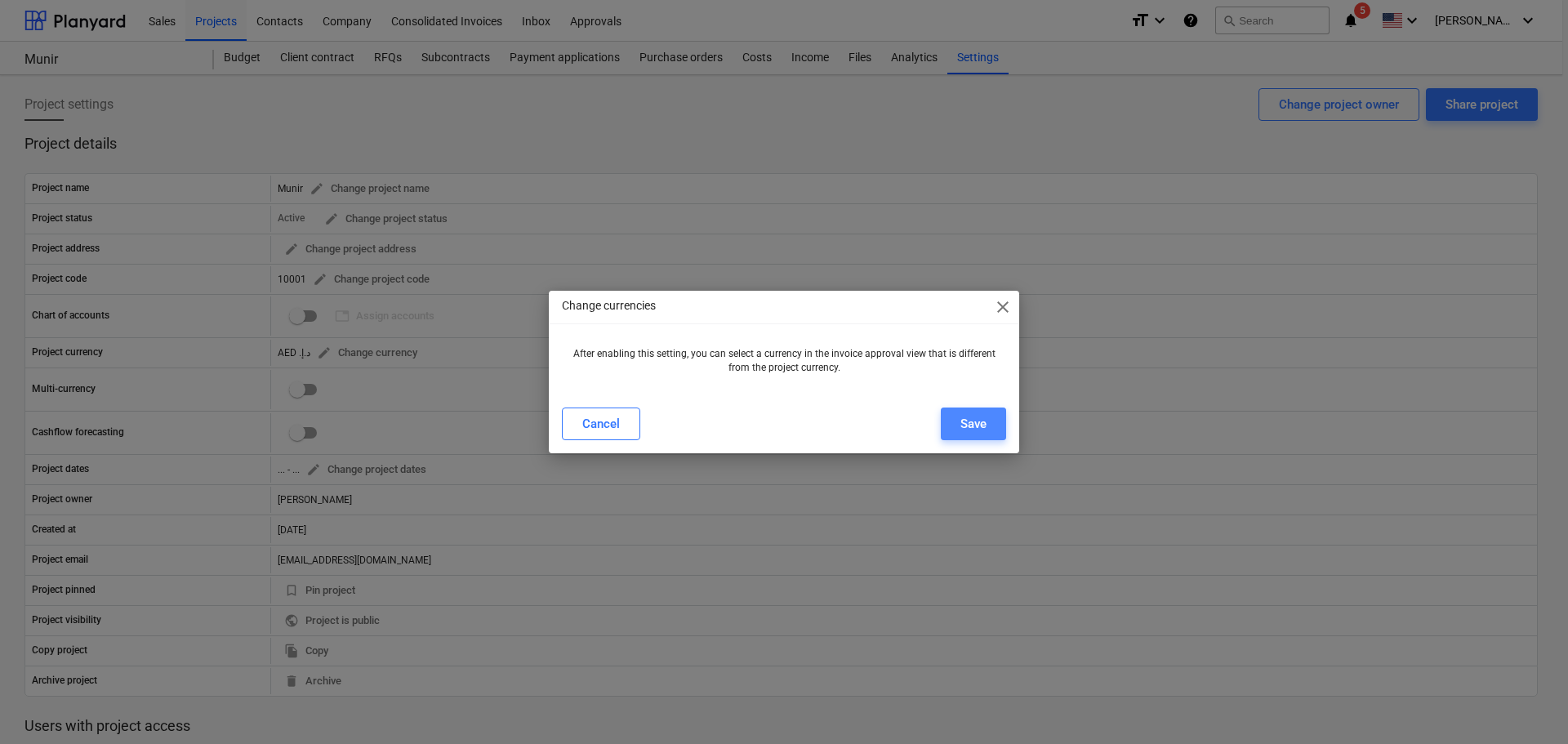
click at [981, 433] on div "Save" at bounding box center [973, 423] width 26 height 21
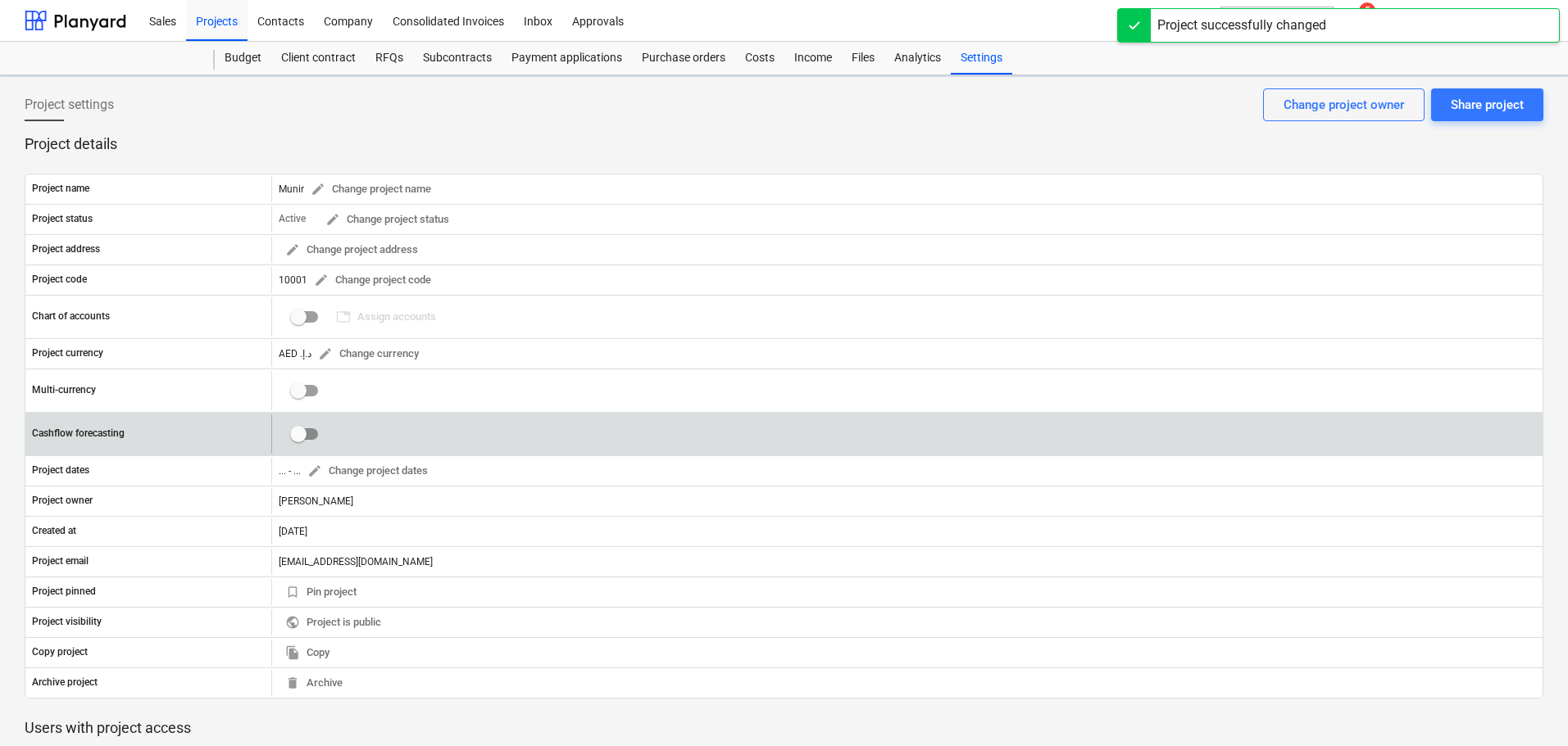
checkbox input "true"
click at [303, 432] on input "checkbox" at bounding box center [298, 433] width 39 height 39
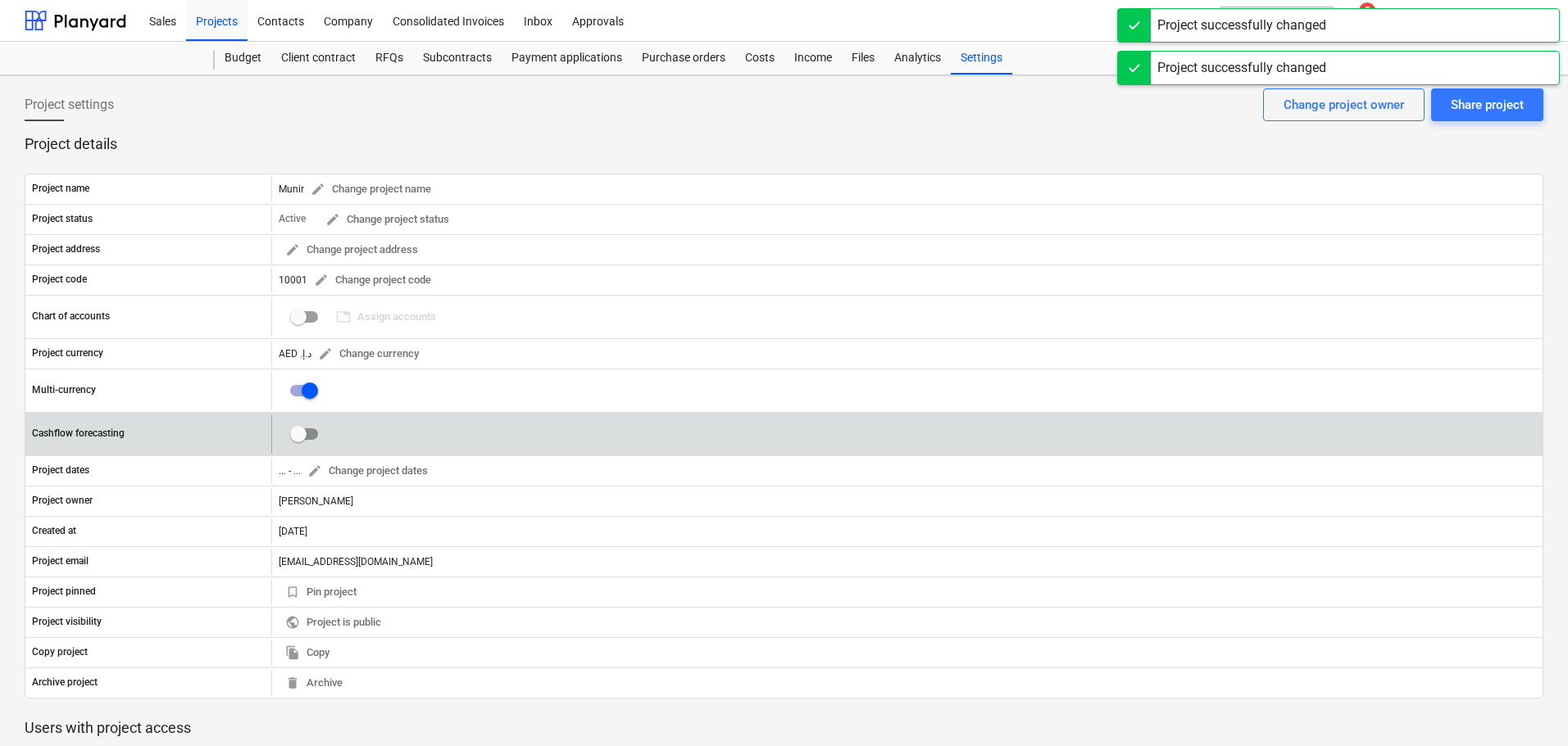
checkbox input "true"
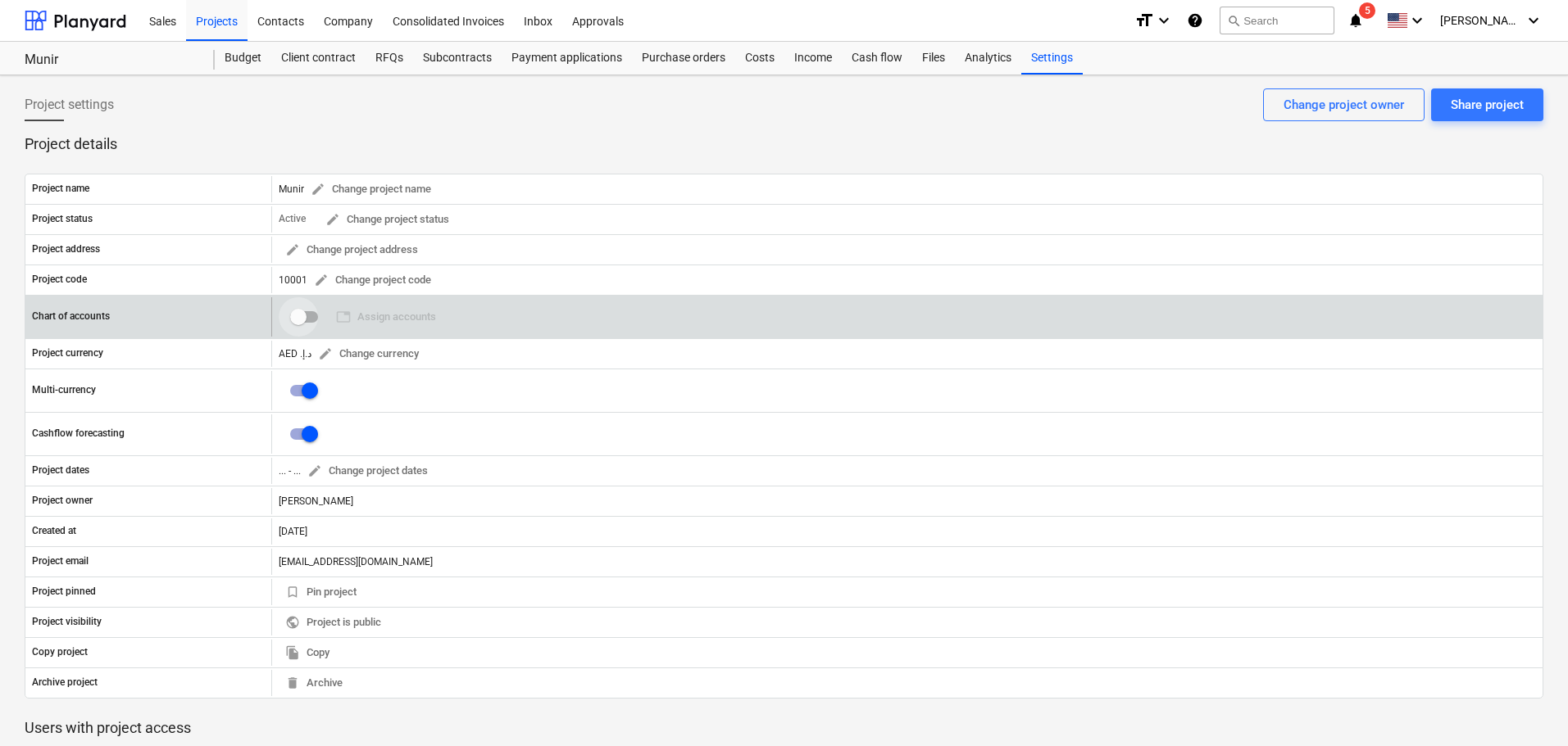
click at [307, 321] on input "checkbox" at bounding box center [298, 317] width 39 height 39
checkbox input "false"
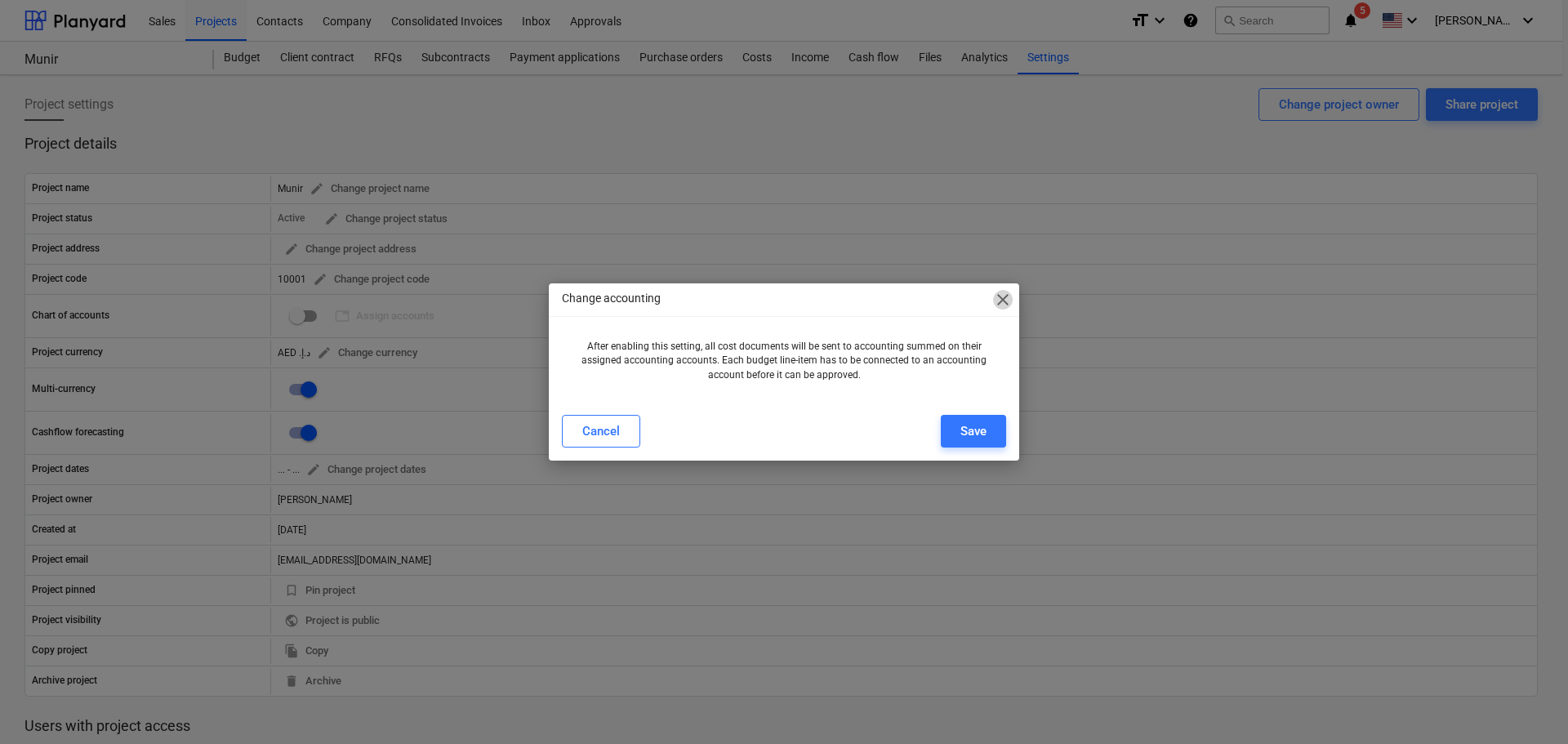
click at [998, 298] on span "close" at bounding box center [1003, 300] width 20 height 20
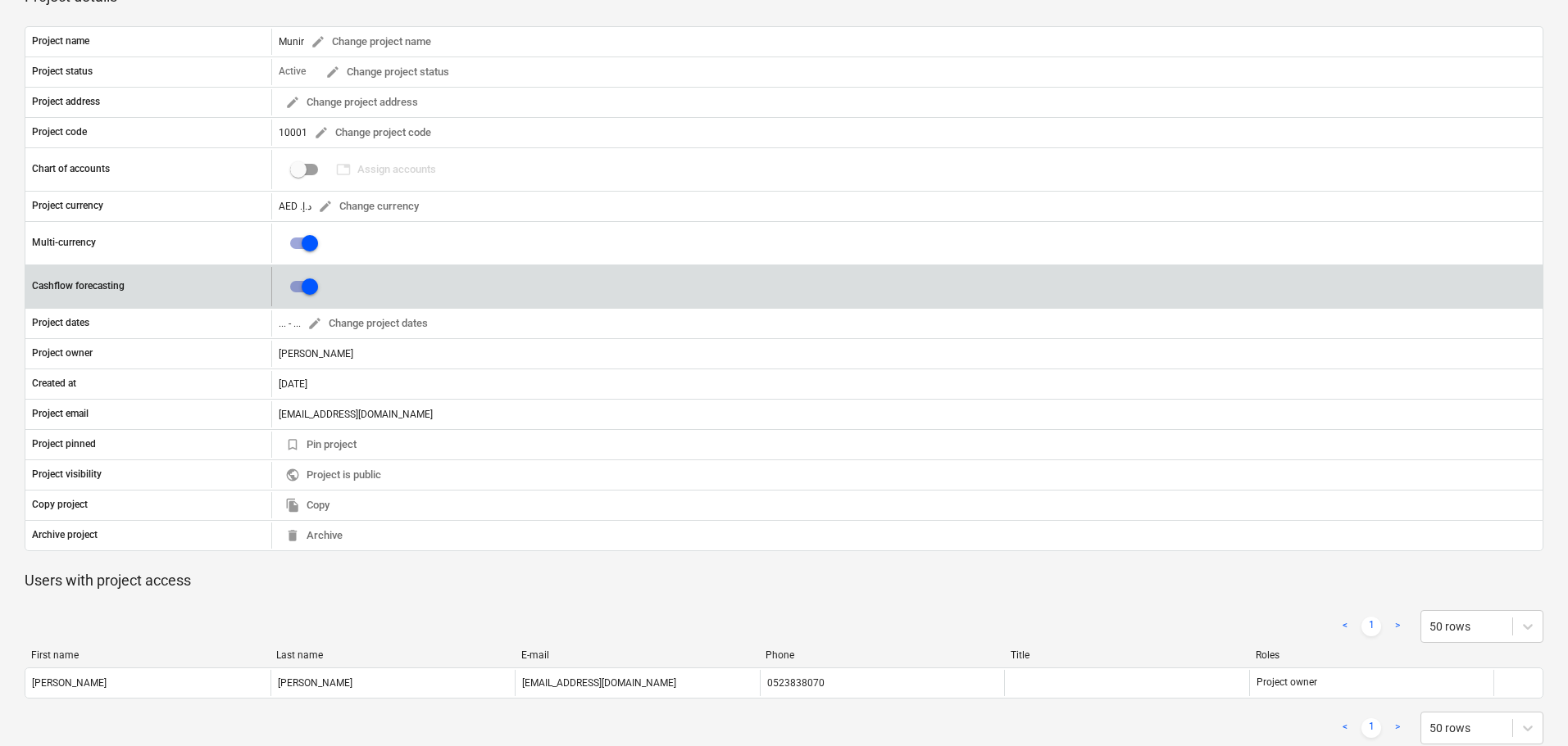
scroll to position [178, 0]
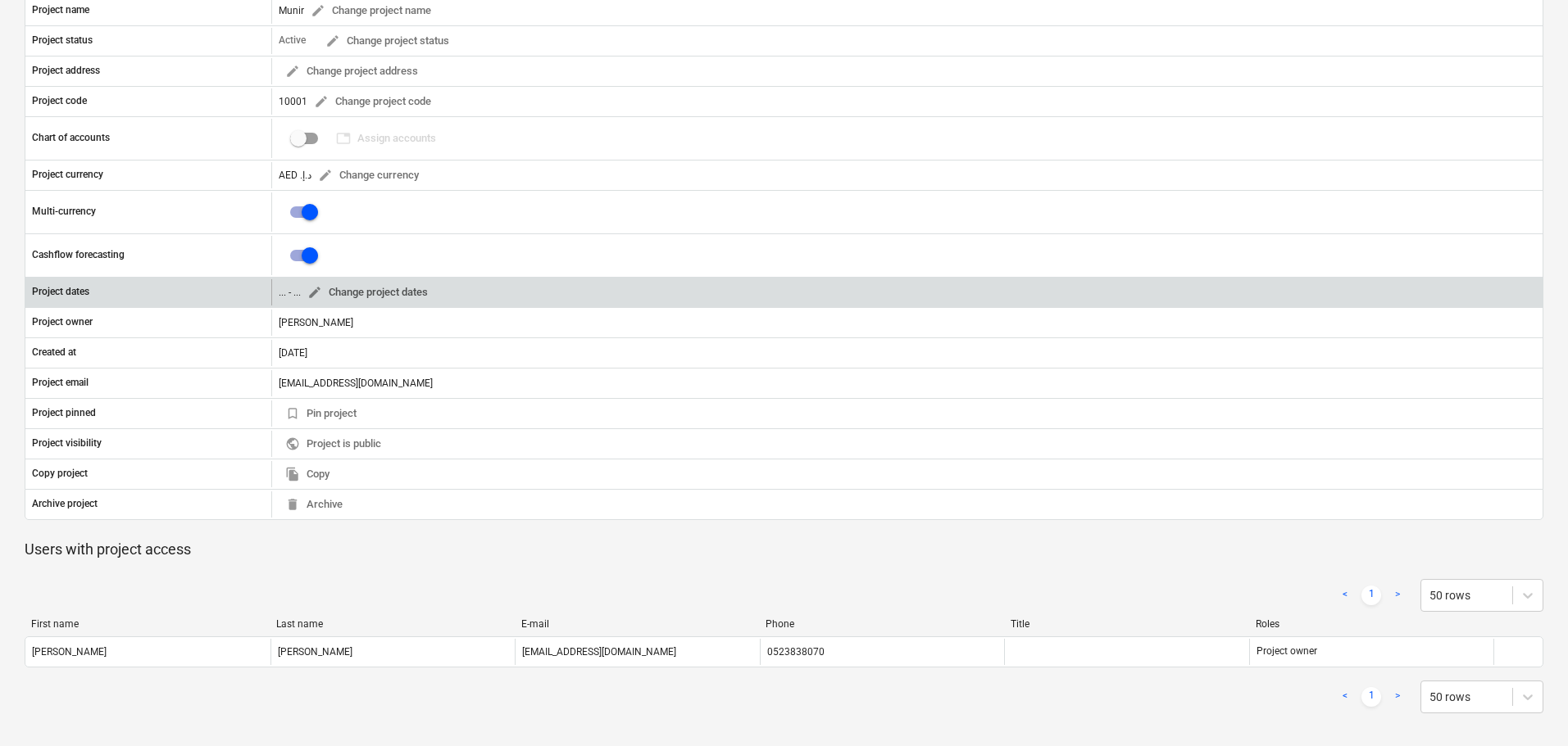
click at [366, 289] on span "edit Change project dates" at bounding box center [367, 293] width 121 height 19
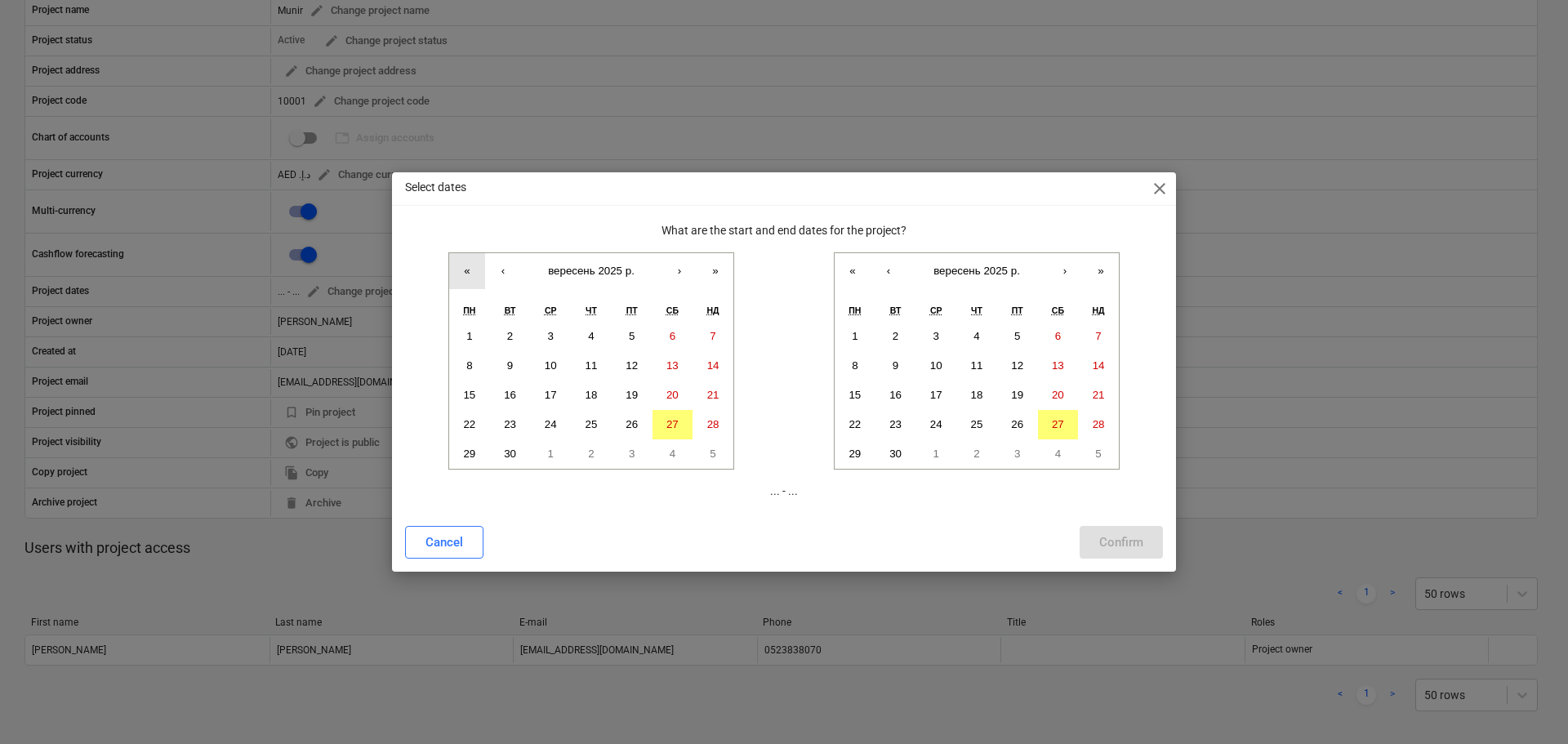
click at [471, 277] on button "«" at bounding box center [467, 271] width 36 height 36
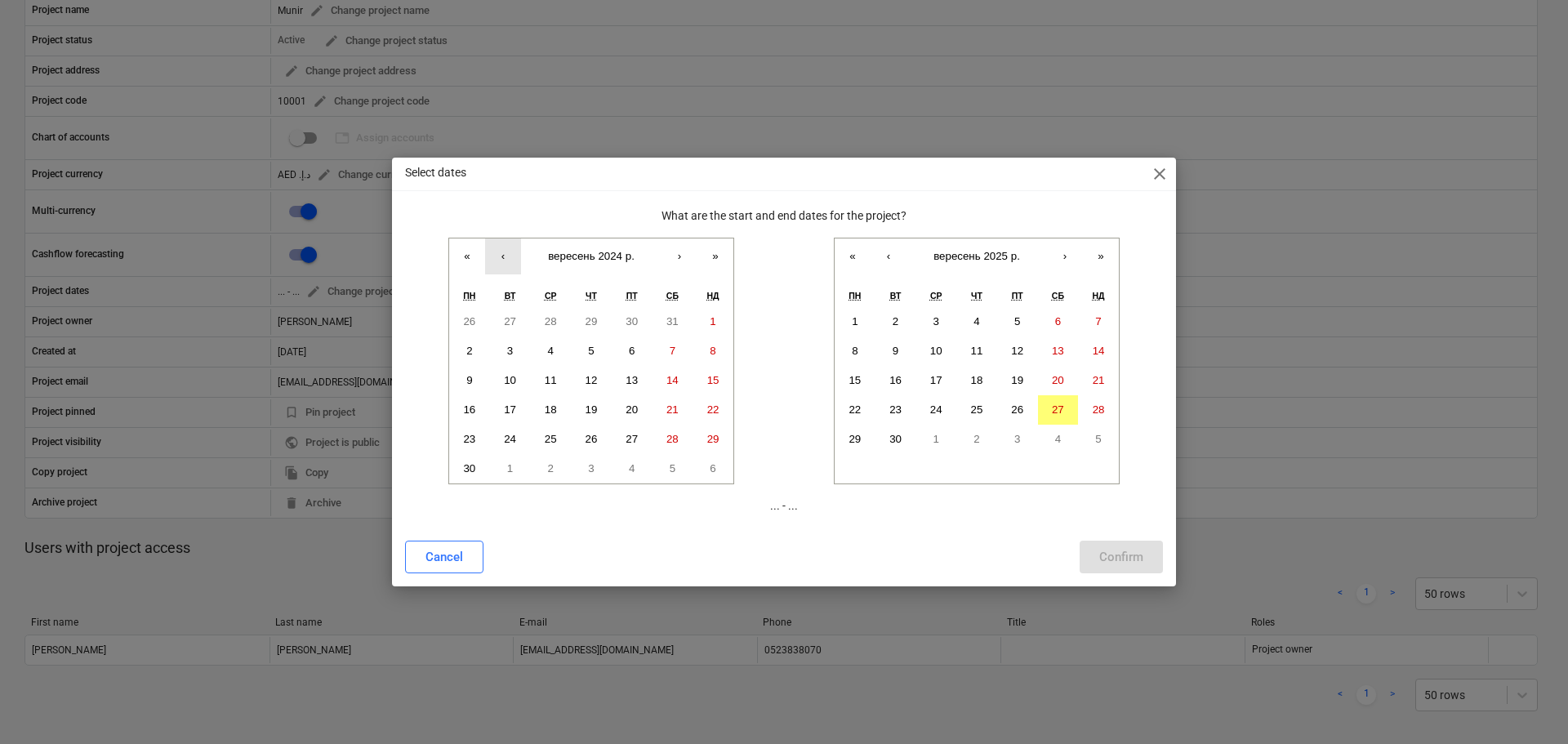
click at [498, 257] on button "‹" at bounding box center [503, 256] width 36 height 36
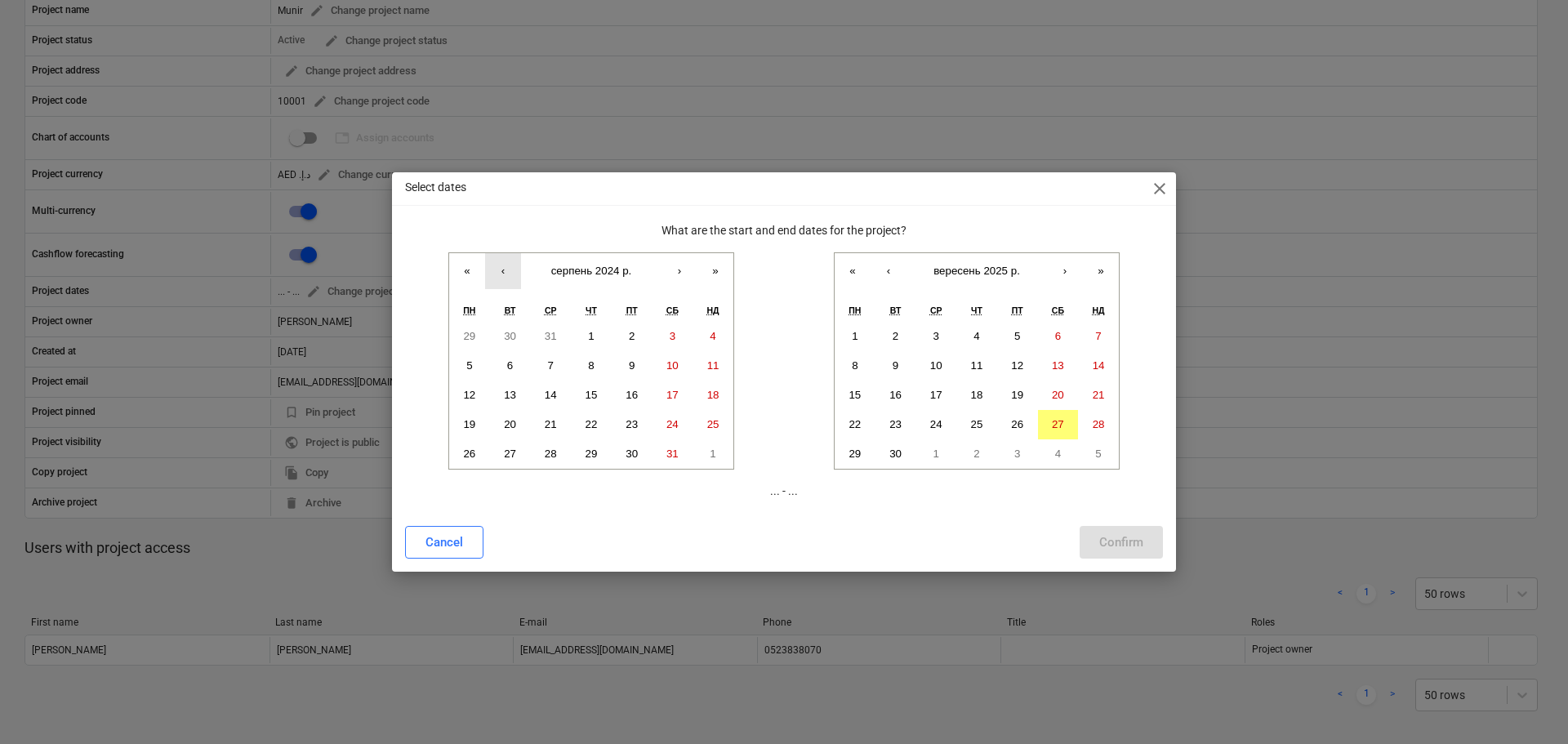
click at [498, 257] on button "‹" at bounding box center [503, 271] width 36 height 36
click at [673, 341] on abbr "1" at bounding box center [673, 336] width 6 height 12
click at [1063, 269] on button "›" at bounding box center [1066, 271] width 36 height 36
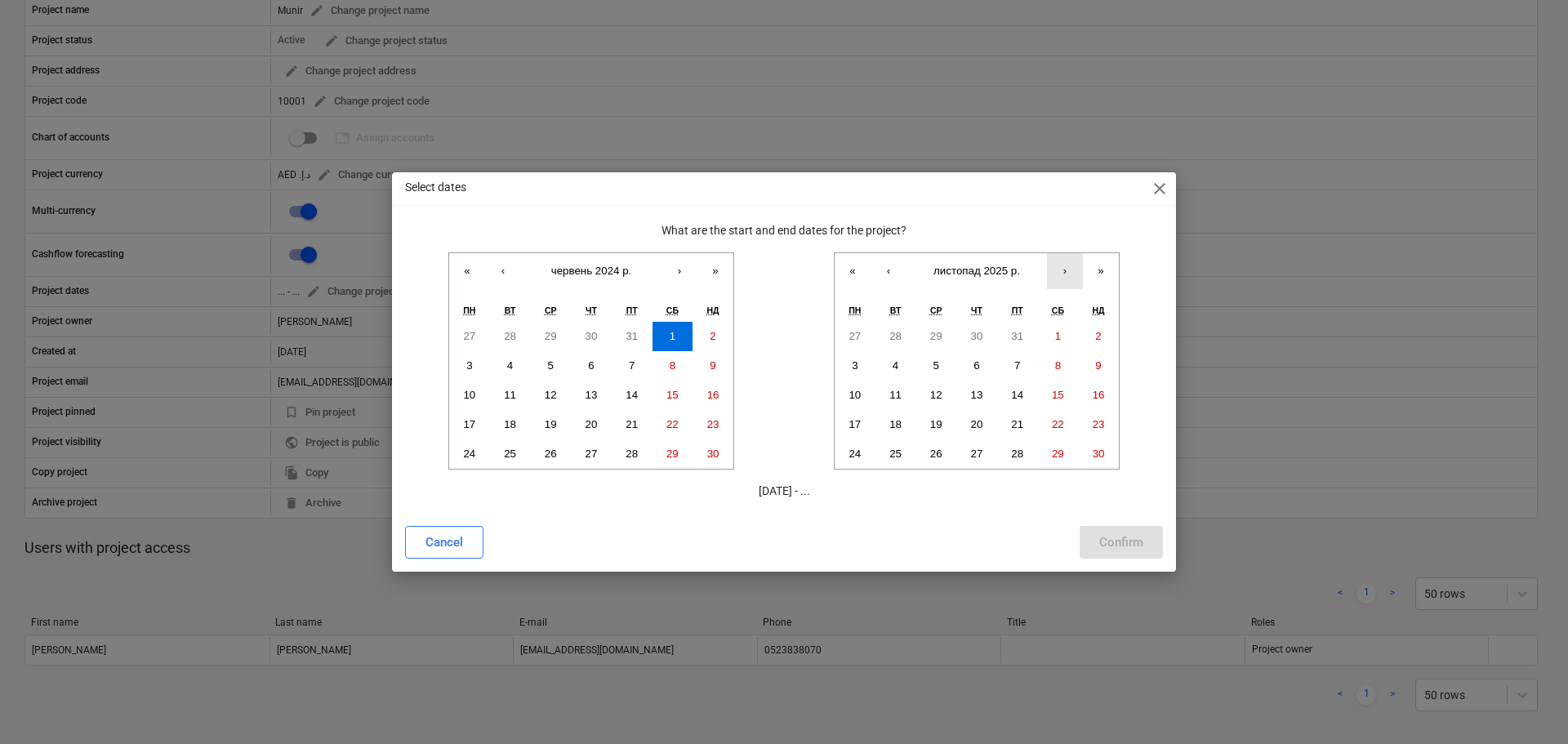
click at [1063, 269] on button "›" at bounding box center [1066, 271] width 36 height 36
click at [1109, 272] on button "»" at bounding box center [1101, 271] width 36 height 36
click at [985, 454] on button "31" at bounding box center [976, 455] width 41 height 30
click at [1123, 538] on div "Confirm" at bounding box center [1121, 541] width 44 height 21
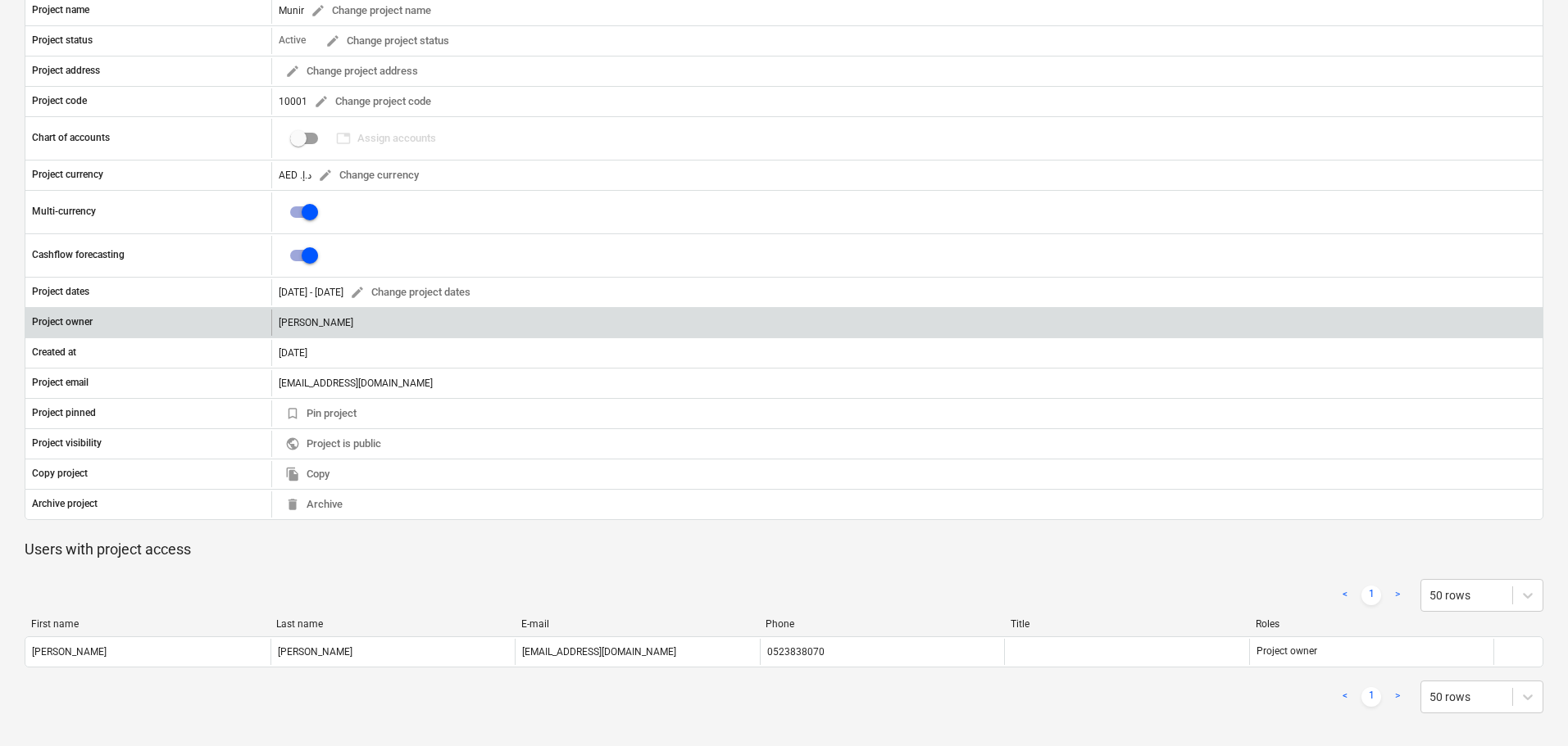
scroll to position [0, 0]
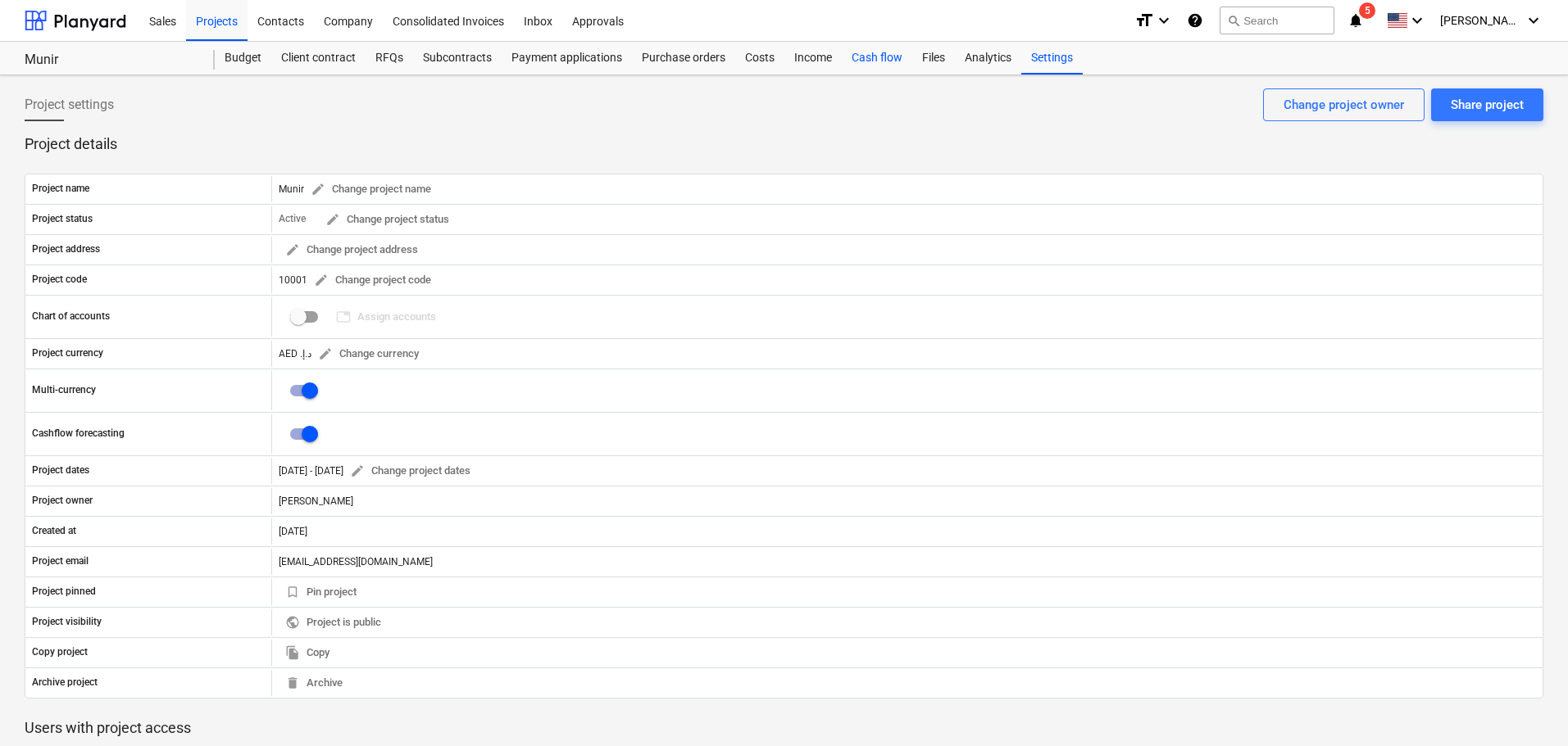
click at [885, 49] on div "Cash flow" at bounding box center [877, 58] width 71 height 33
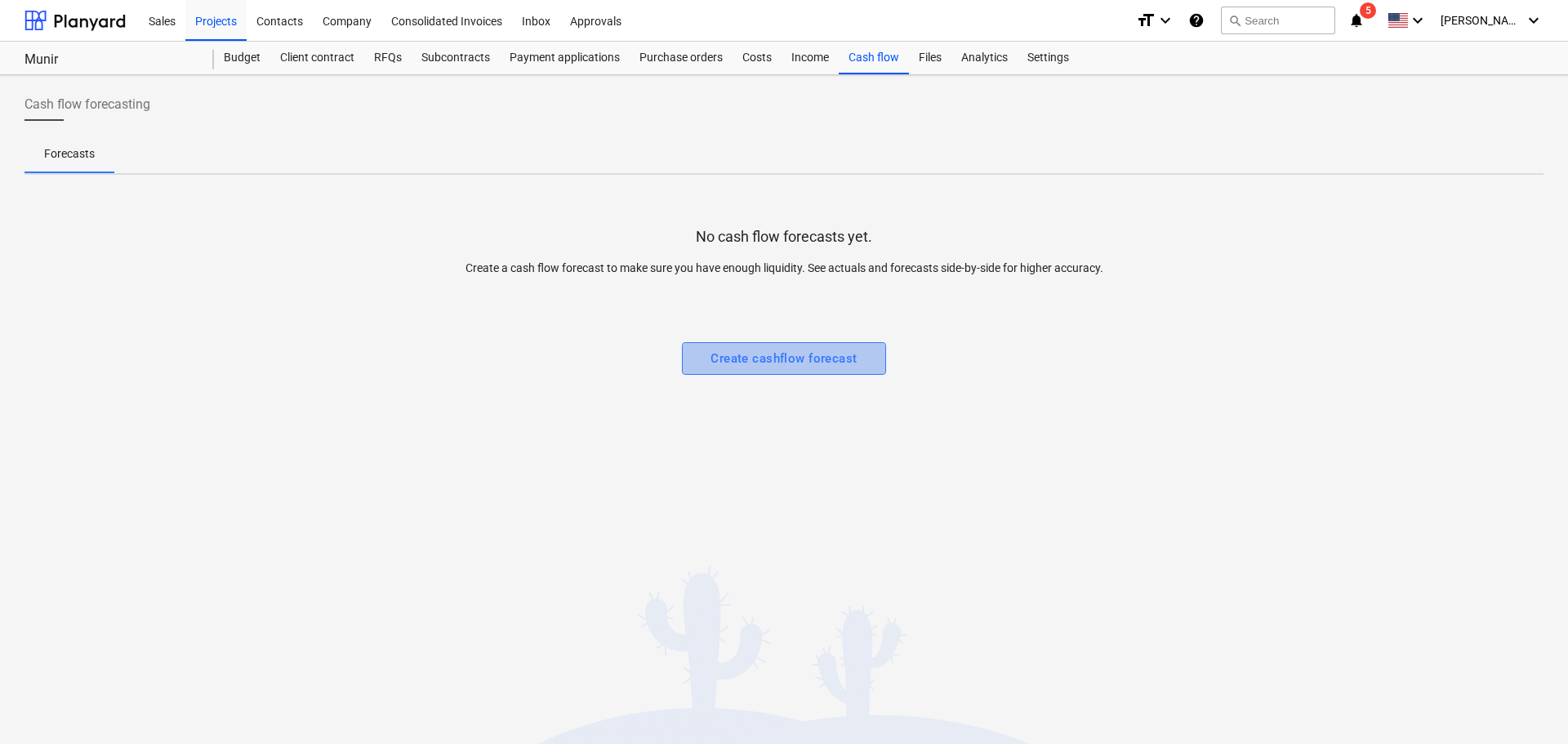
click at [756, 360] on div "Create cashflow forecast" at bounding box center [784, 358] width 146 height 21
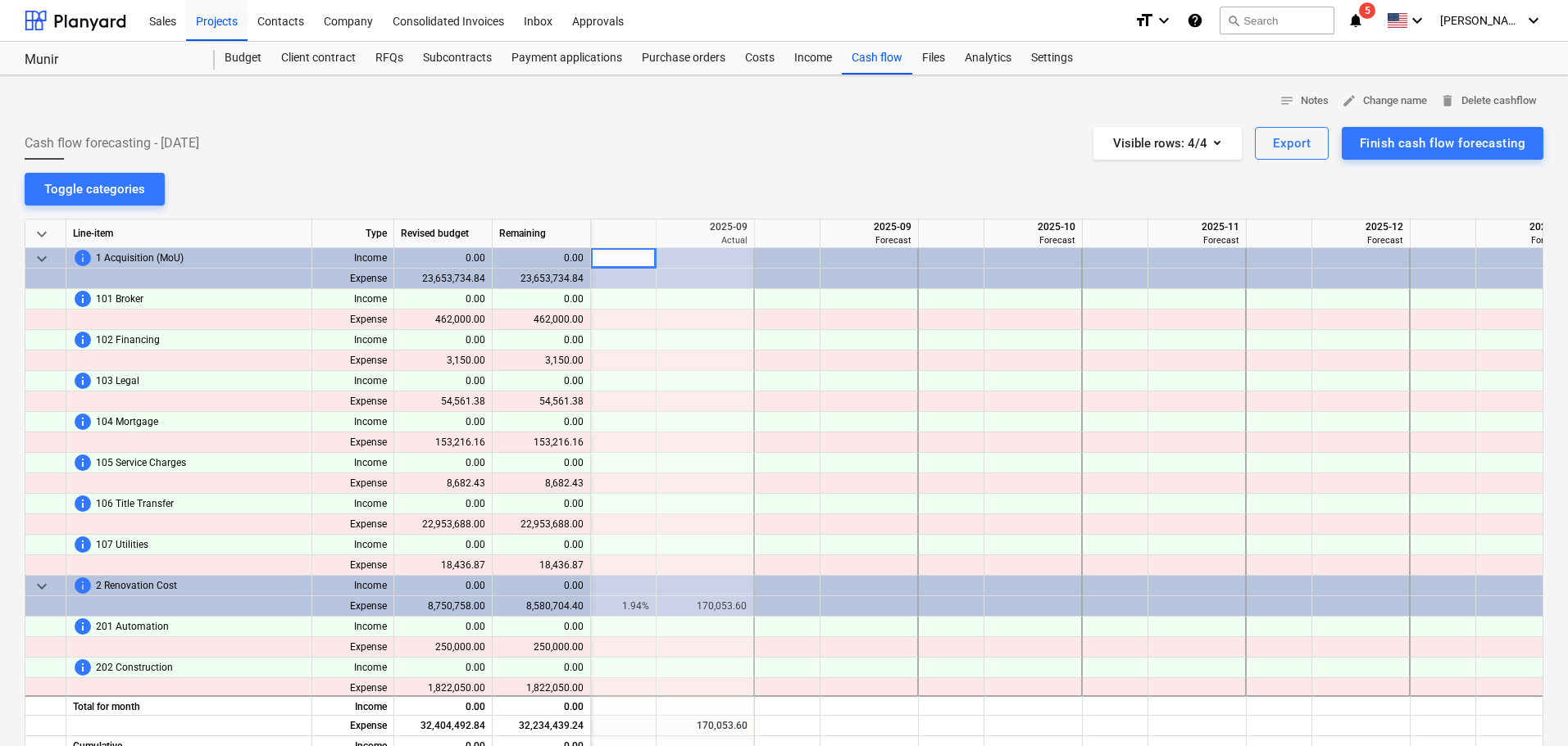
scroll to position [0, 2622]
click at [1226, 142] on icon "button" at bounding box center [1217, 142] width 20 height 20
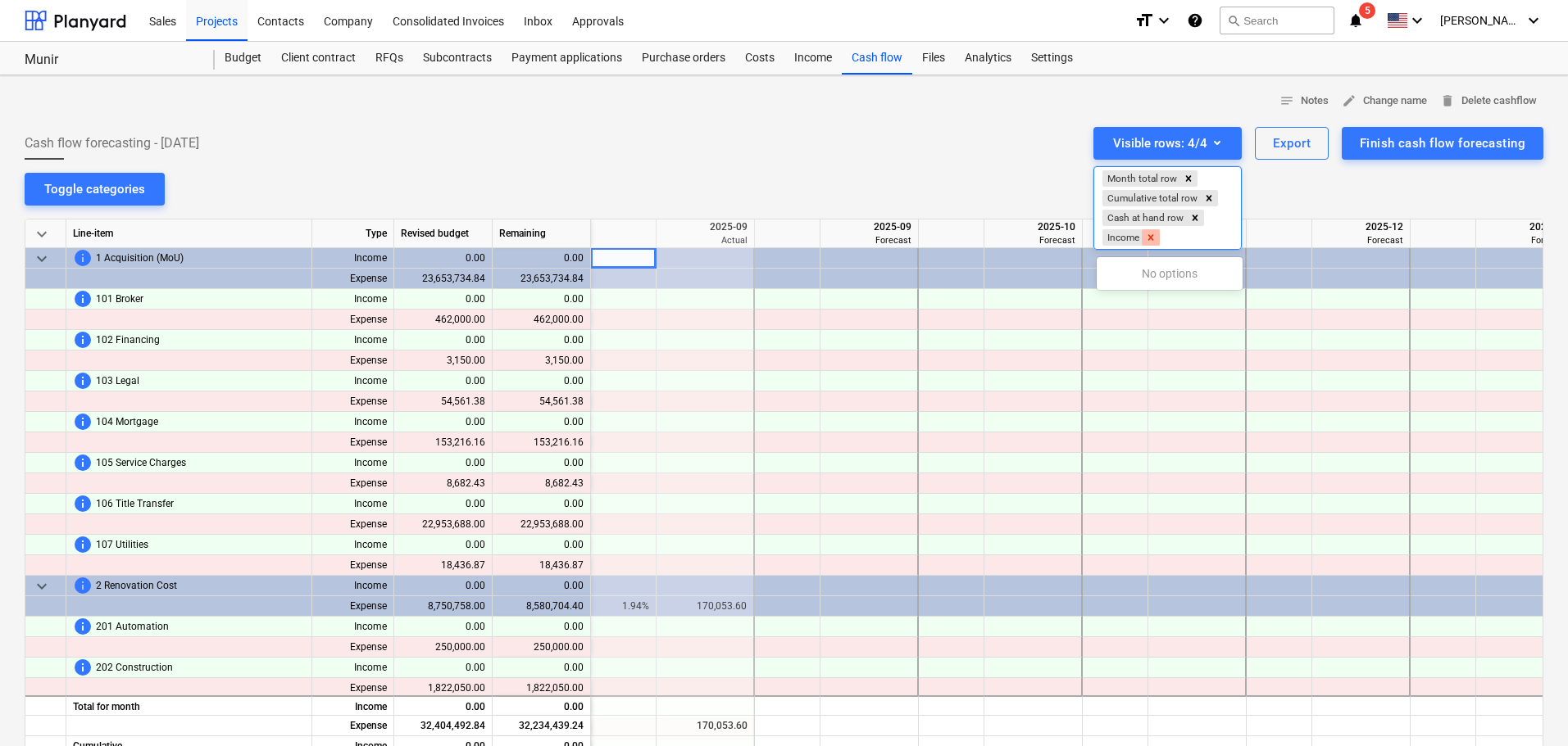
click at [1152, 235] on icon "Remove Income" at bounding box center [1151, 238] width 12 height 12
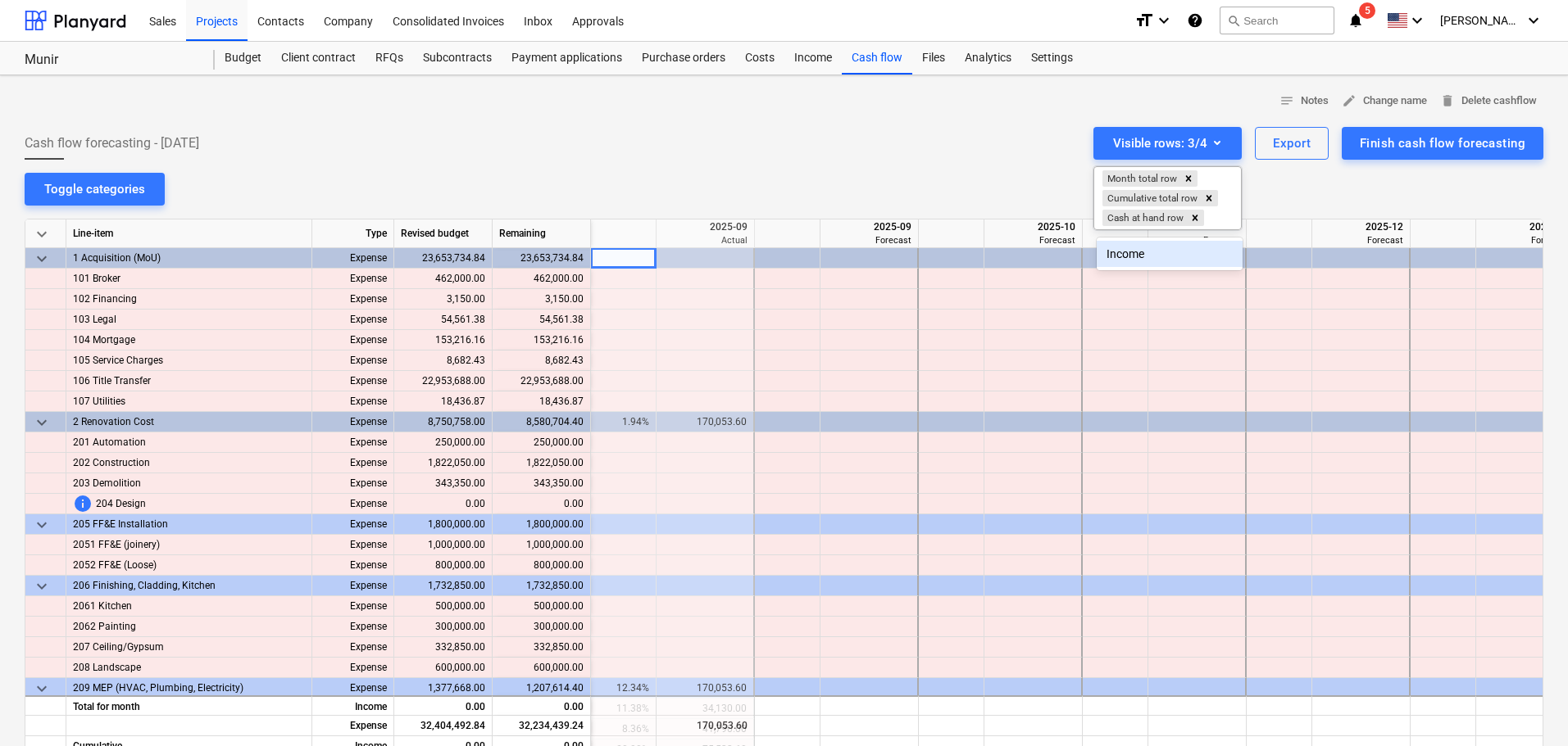
click at [939, 161] on div at bounding box center [784, 373] width 1568 height 746
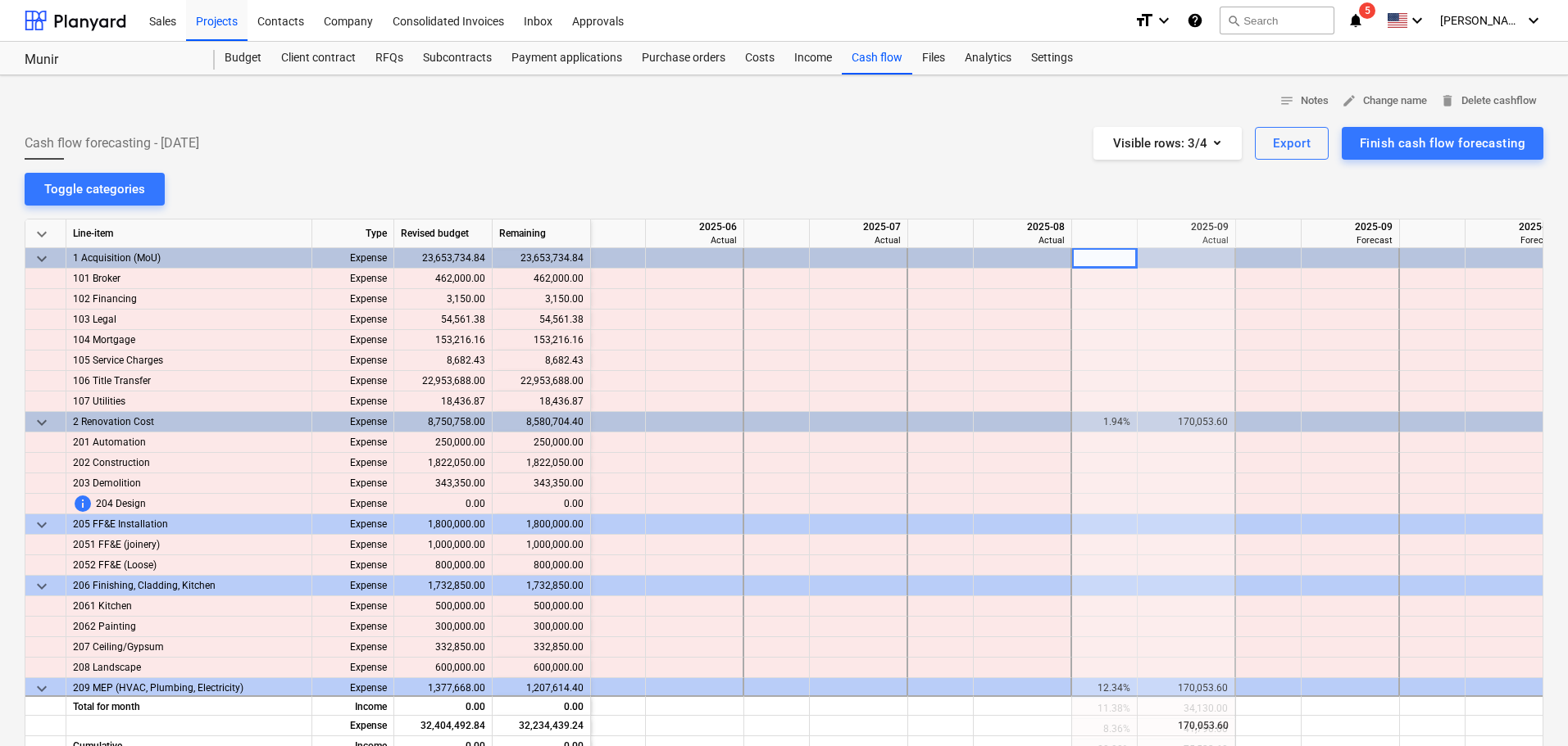
scroll to position [173, 2141]
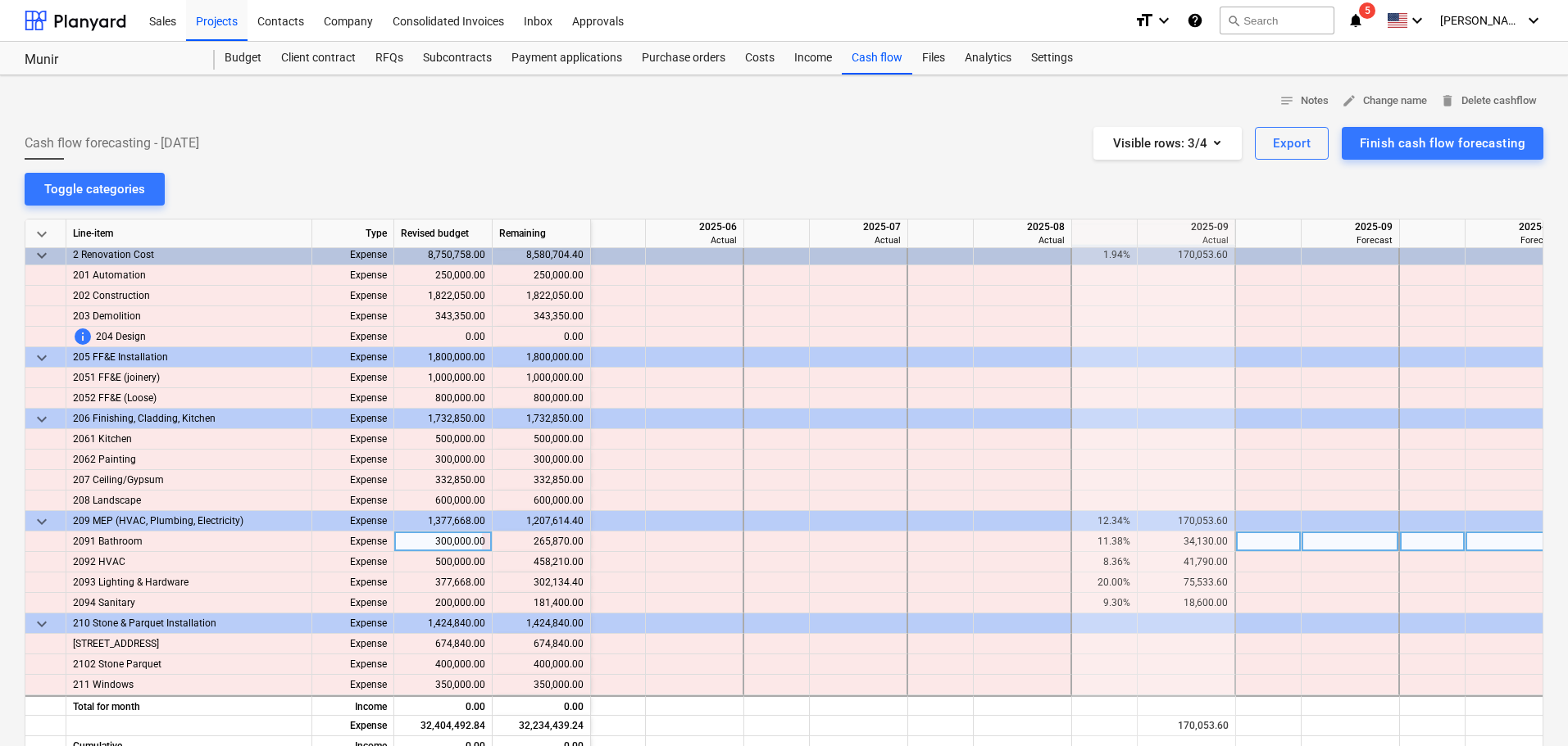
click at [1116, 543] on div "11.38%" at bounding box center [1104, 542] width 52 height 21
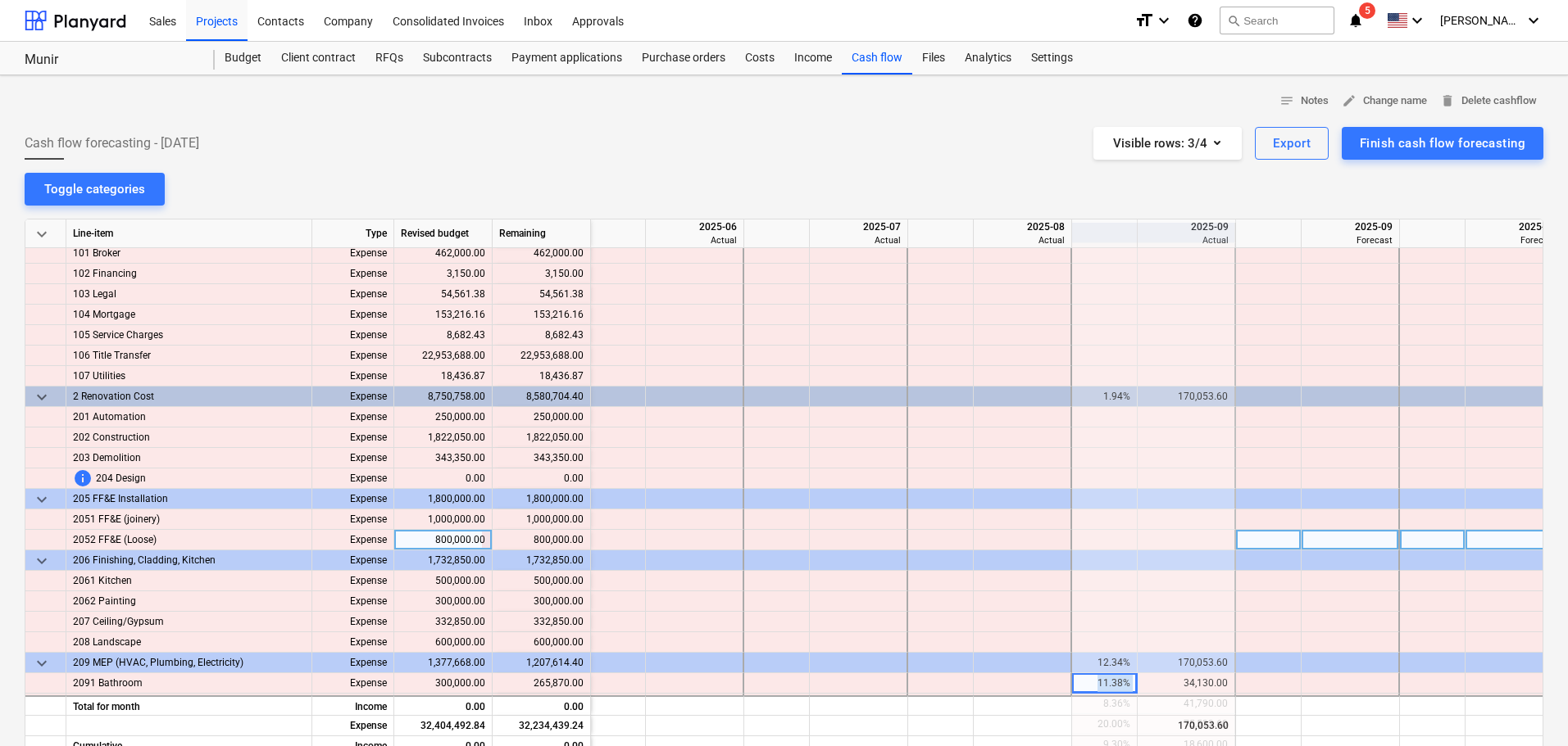
scroll to position [0, 2141]
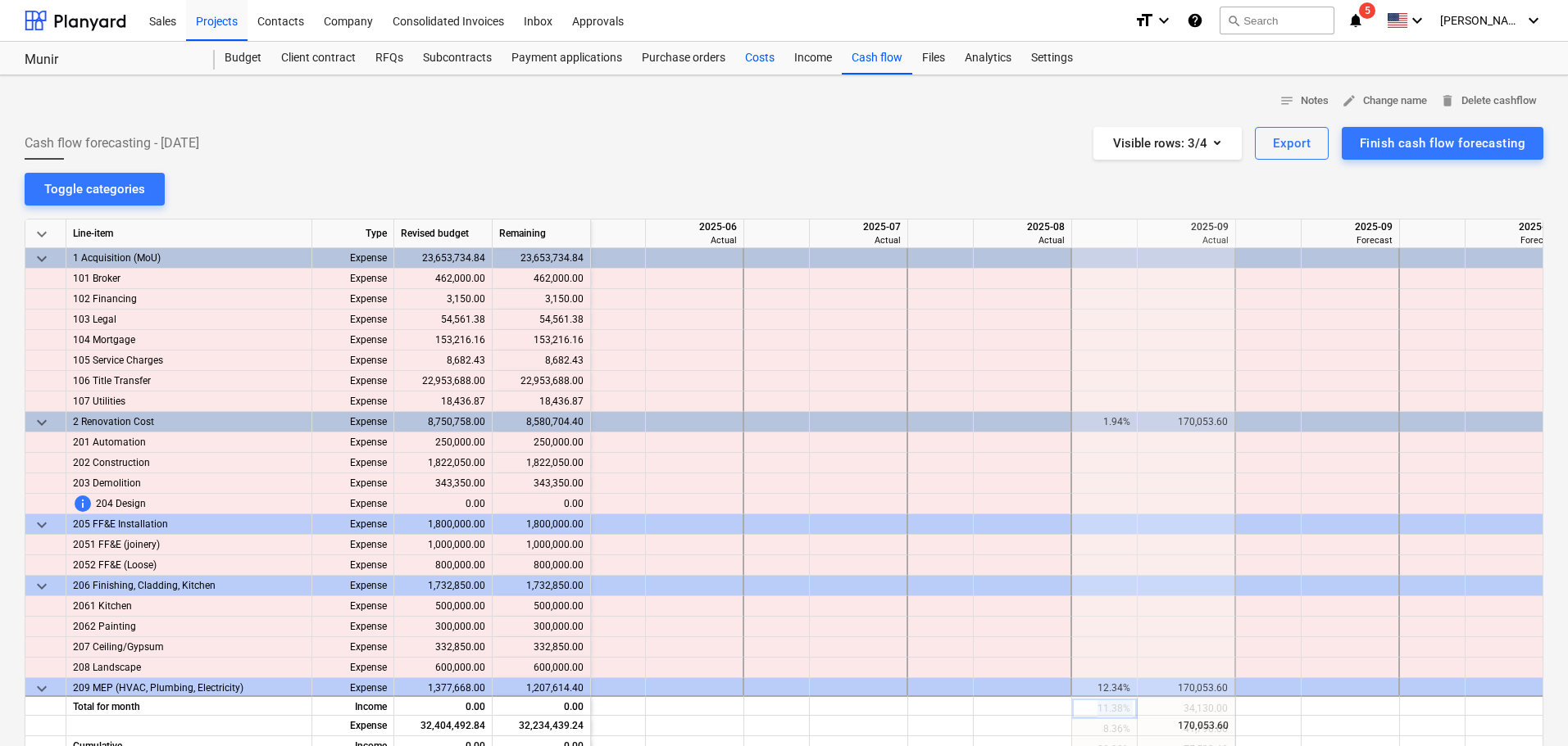
click at [754, 60] on div "Costs" at bounding box center [759, 58] width 49 height 33
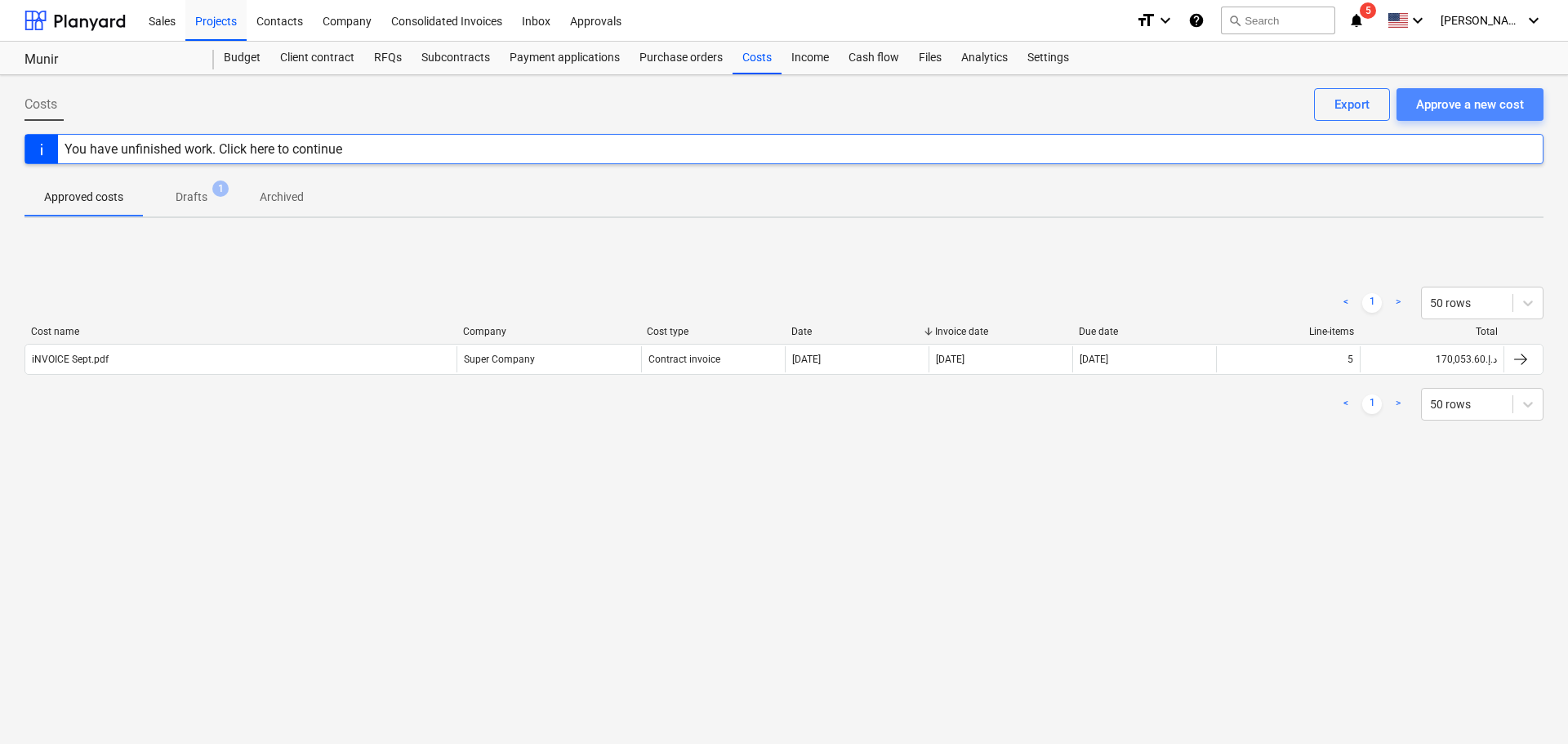
click at [1473, 92] on button "Approve a new cost" at bounding box center [1471, 104] width 147 height 33
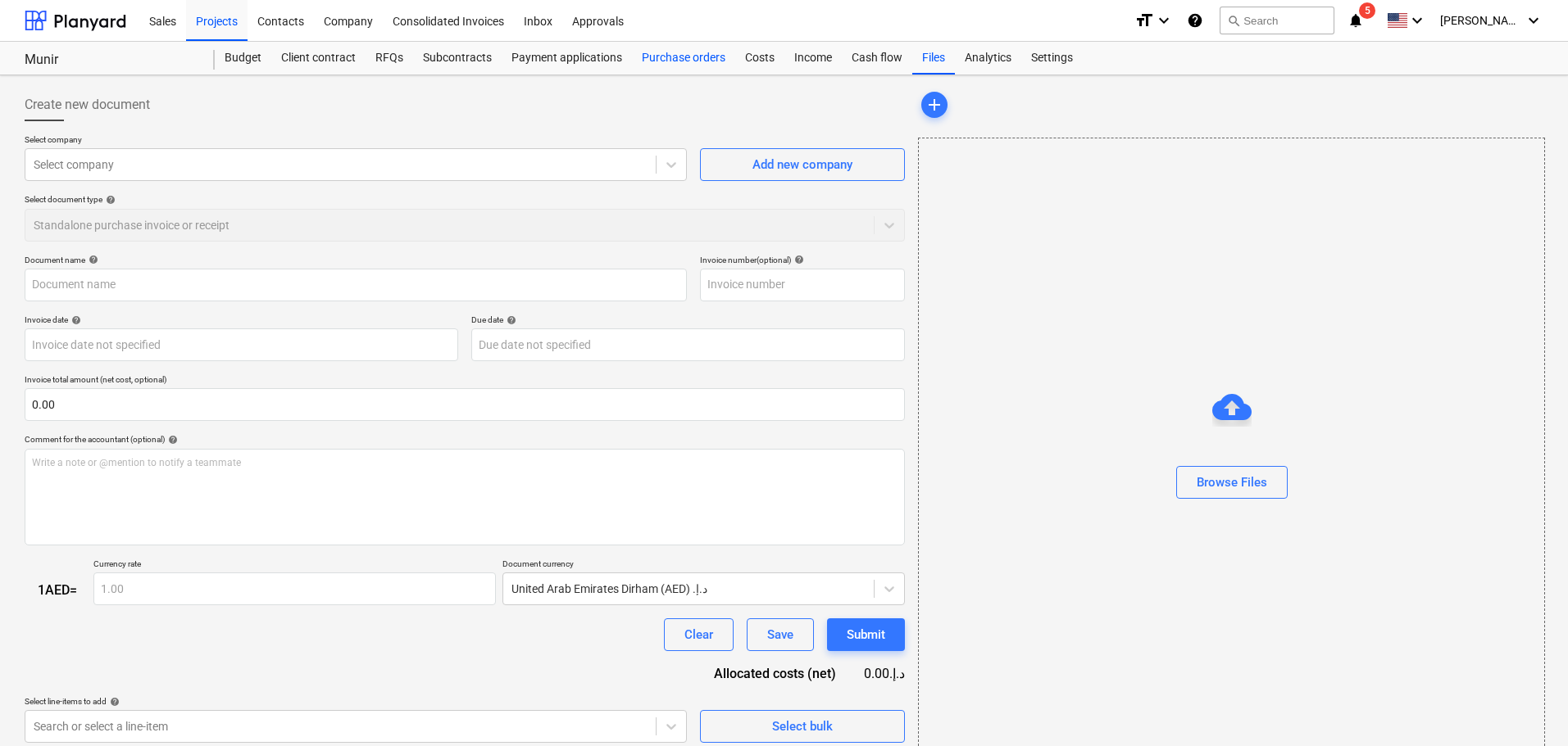
click at [667, 58] on div "Purchase orders" at bounding box center [683, 58] width 104 height 33
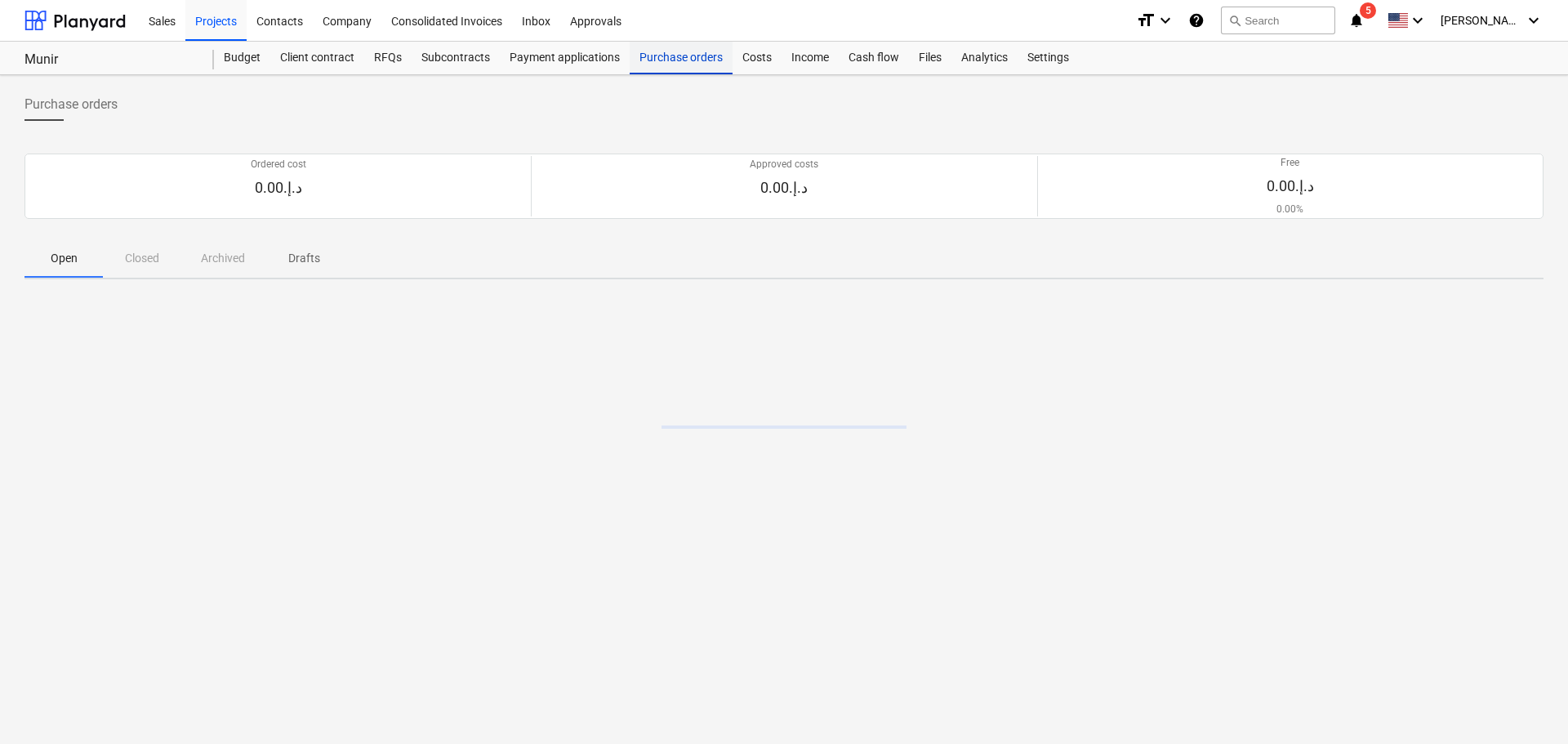
click at [665, 58] on div "Purchase orders" at bounding box center [681, 58] width 103 height 33
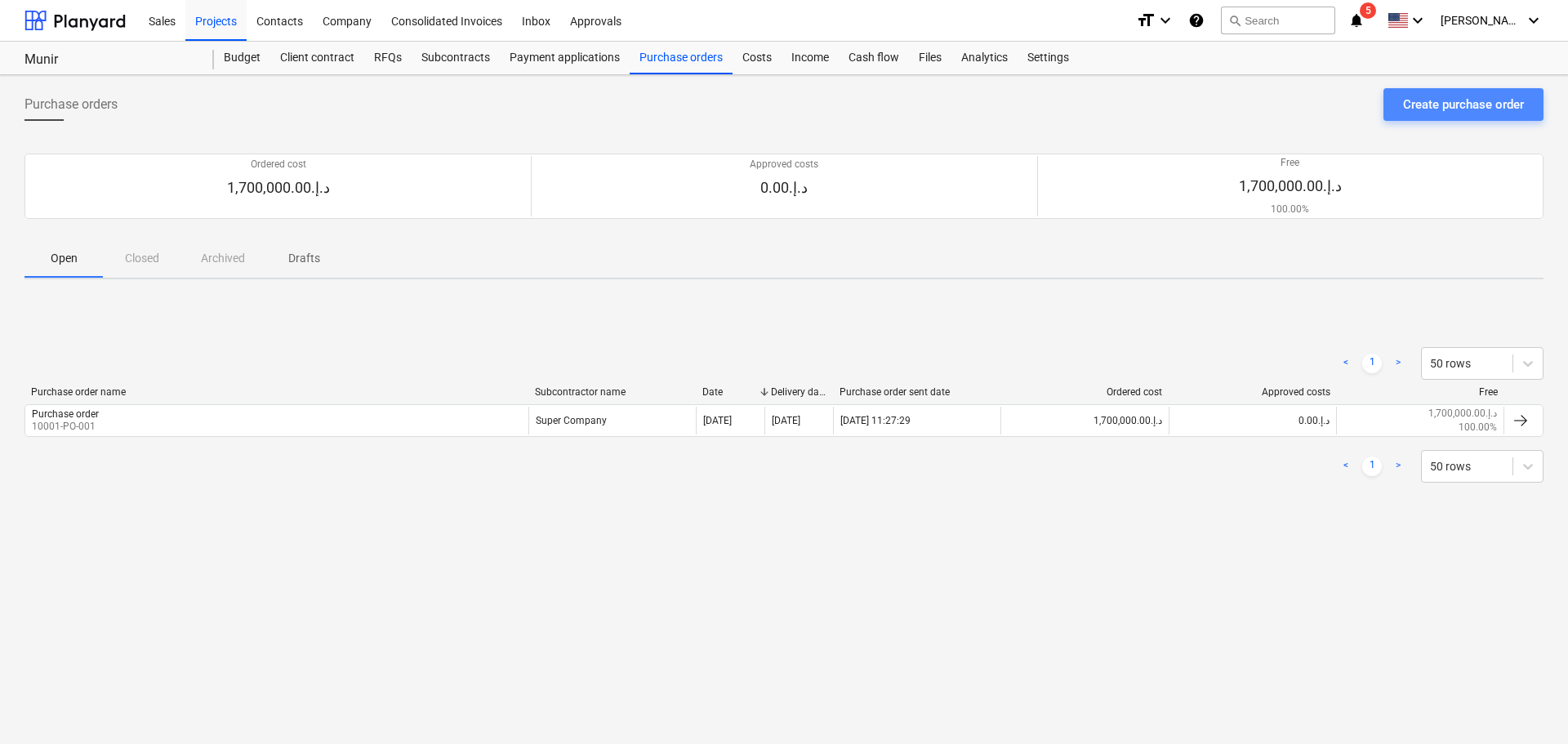
click at [1428, 113] on div "Create purchase order" at bounding box center [1464, 104] width 121 height 21
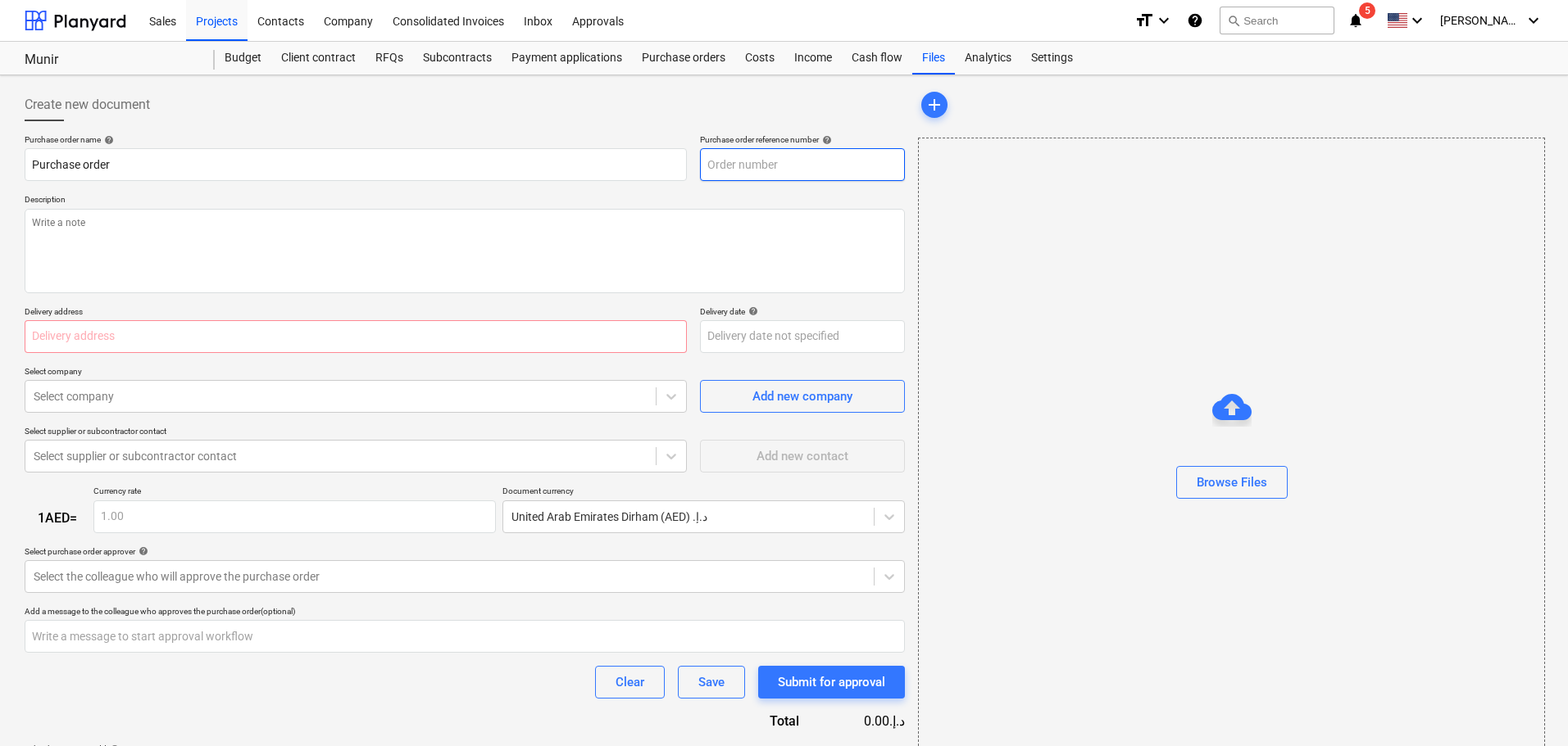
click at [753, 172] on input "text" at bounding box center [802, 164] width 205 height 33
click at [739, 166] on input "text" at bounding box center [802, 164] width 205 height 33
type textarea "x"
type input "M"
type textarea "x"
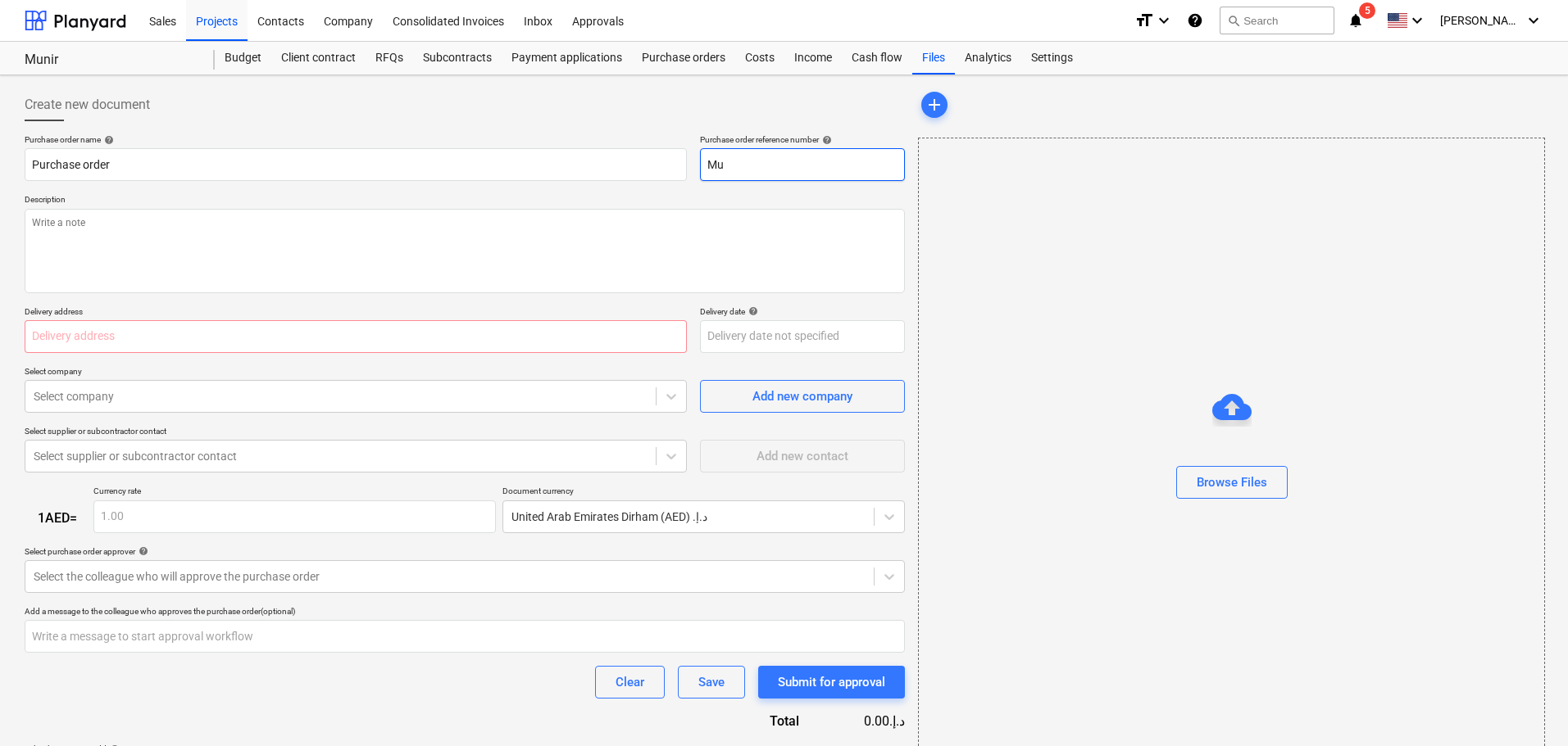
type input "Mun"
type textarea "x"
type input "Muni"
type textarea "x"
type input "Munir"
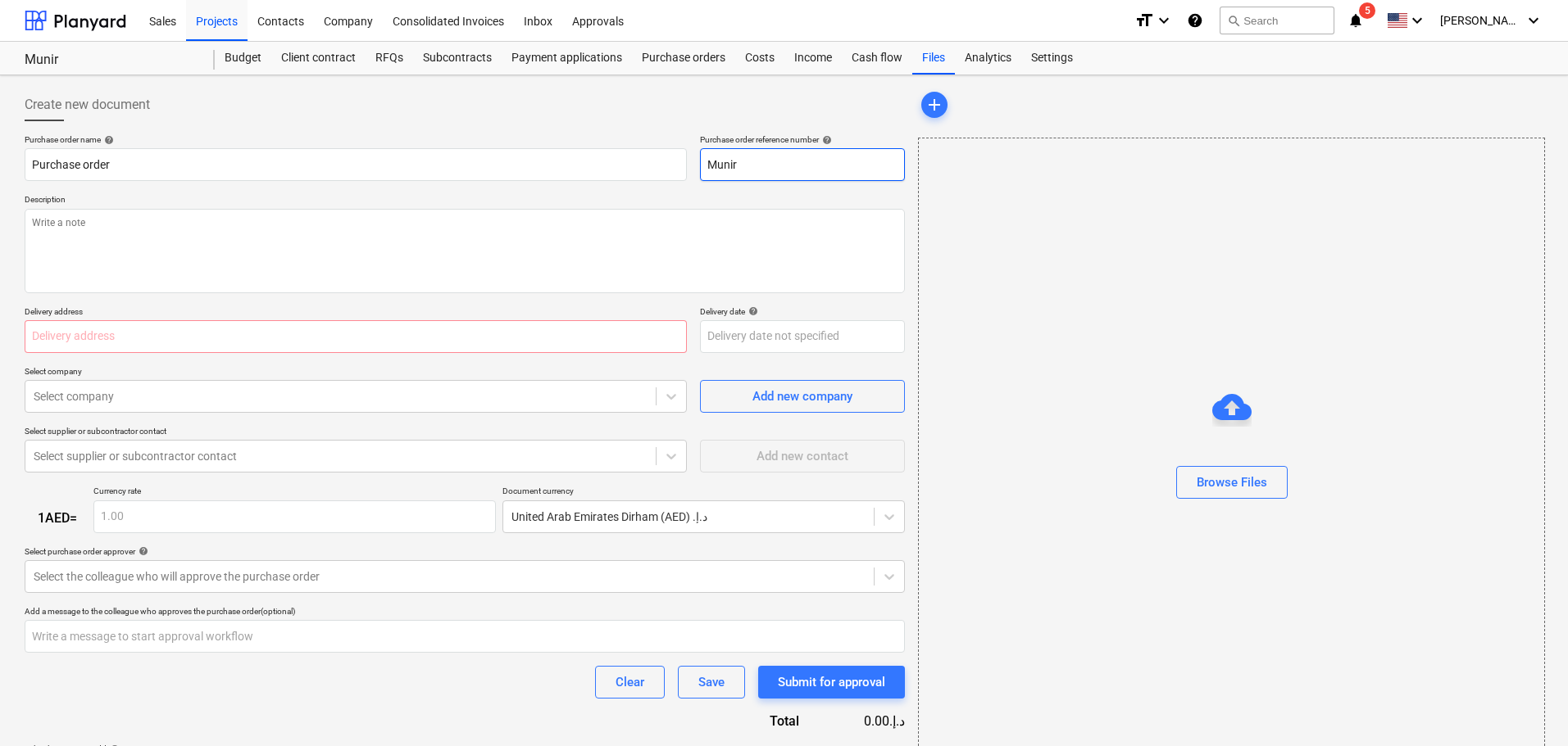
type textarea "x"
type input "Munir"
type textarea "x"
type input "Munir -"
type textarea "x"
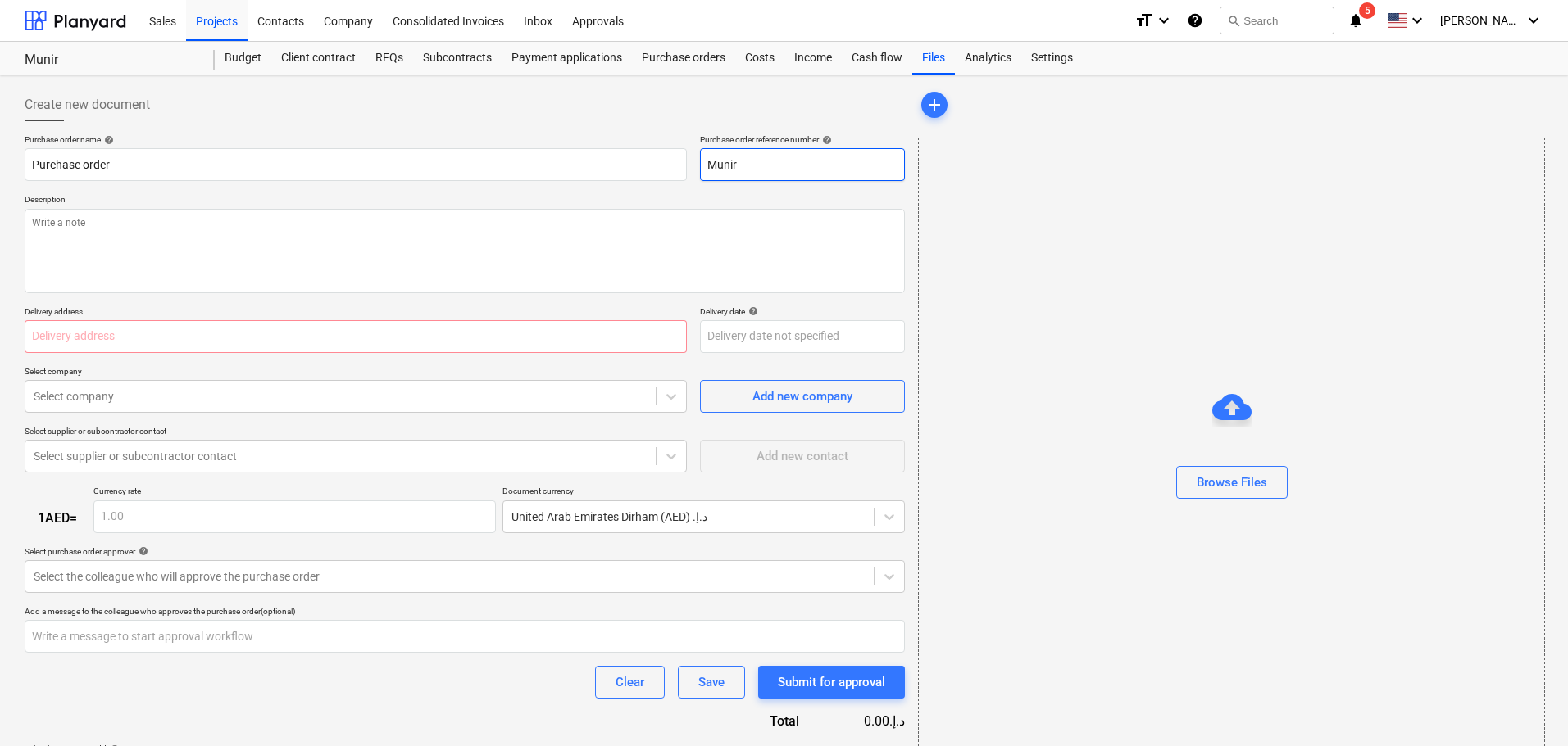
type input "Munir -"
type textarea "x"
type input "Munir - ="
type textarea "x"
type input "Munir -"
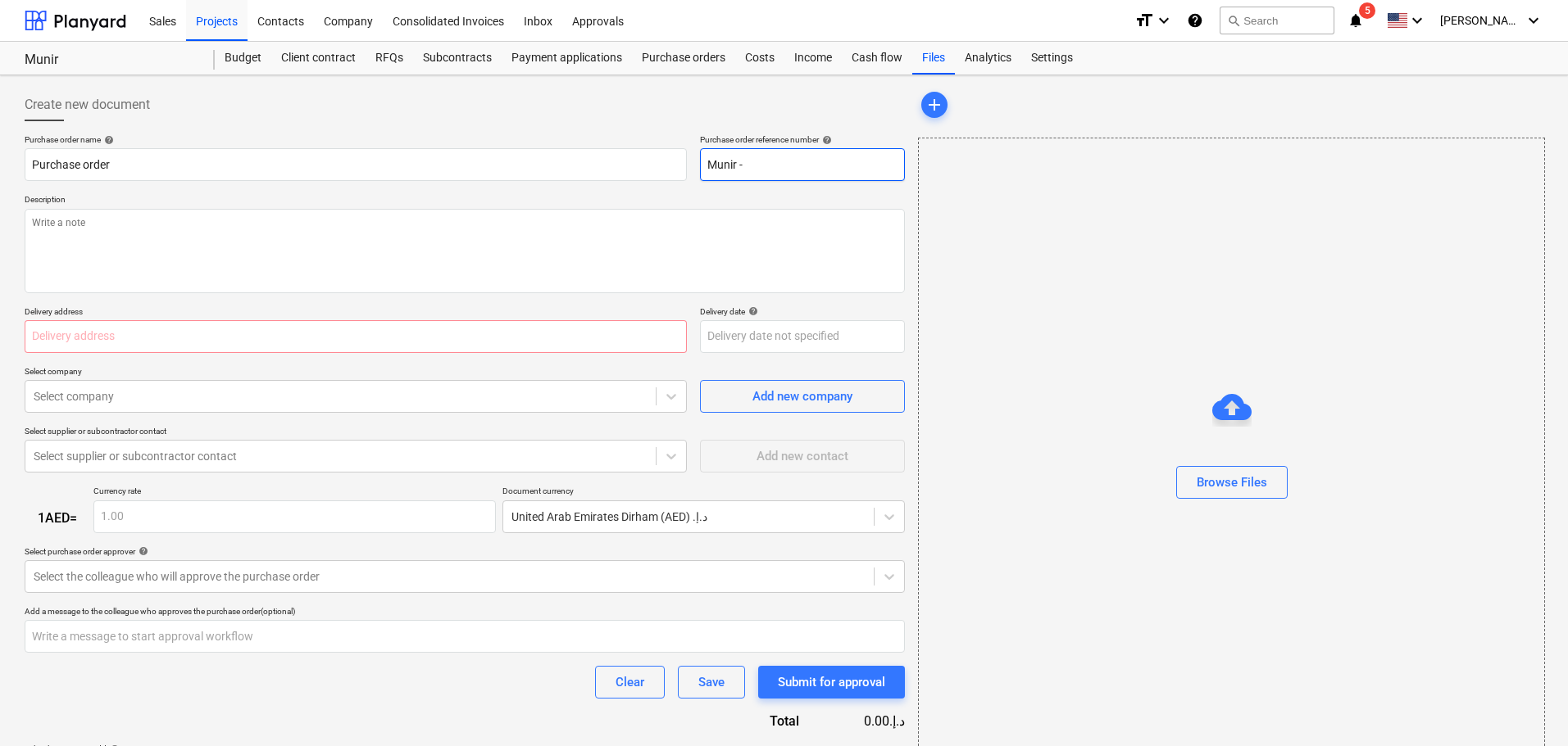
type textarea "x"
type input "Munir -"
type textarea "x"
type input "Munir"
type textarea "x"
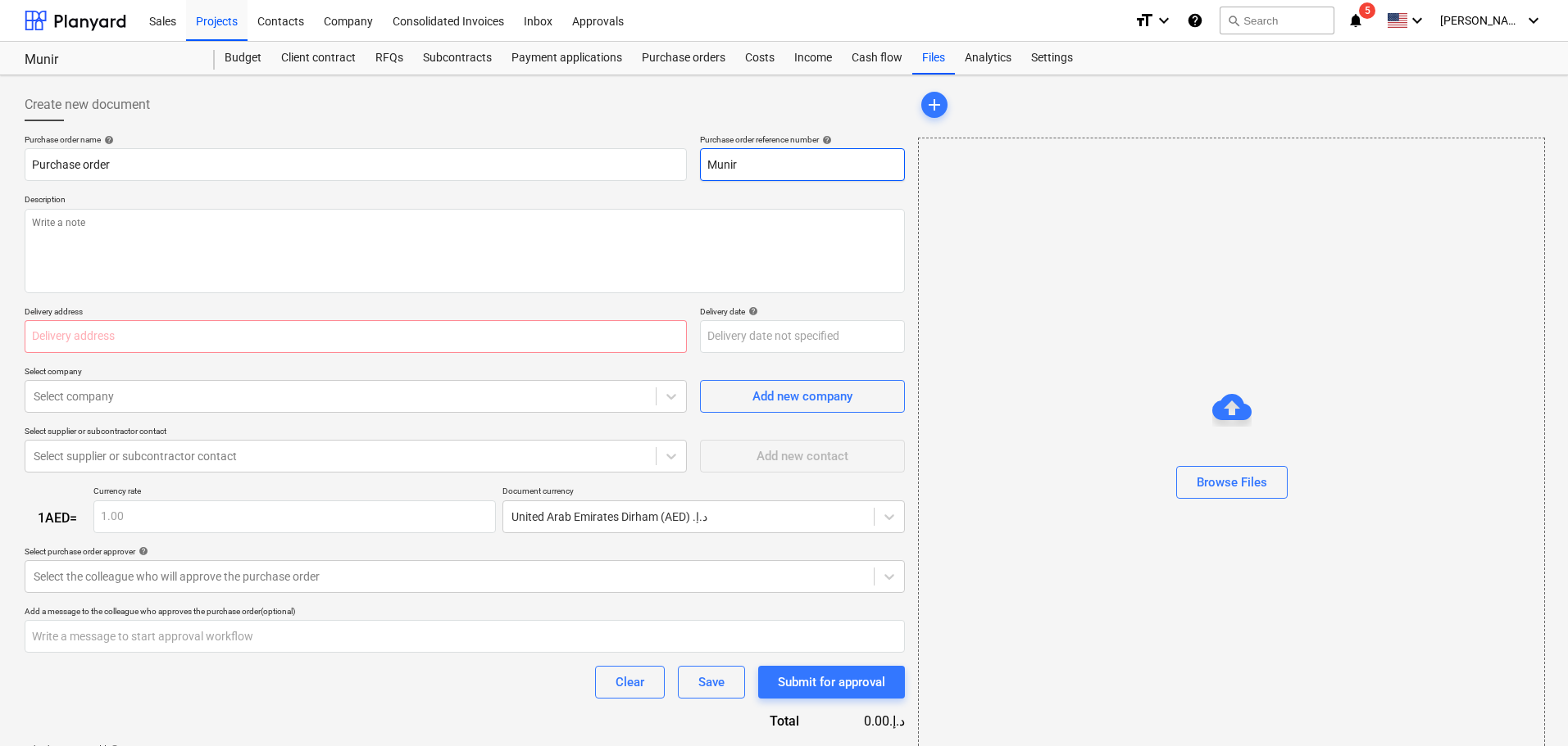
type input "Munir"
type textarea "x"
type input "Munir-"
type textarea "x"
type input "Munir-P"
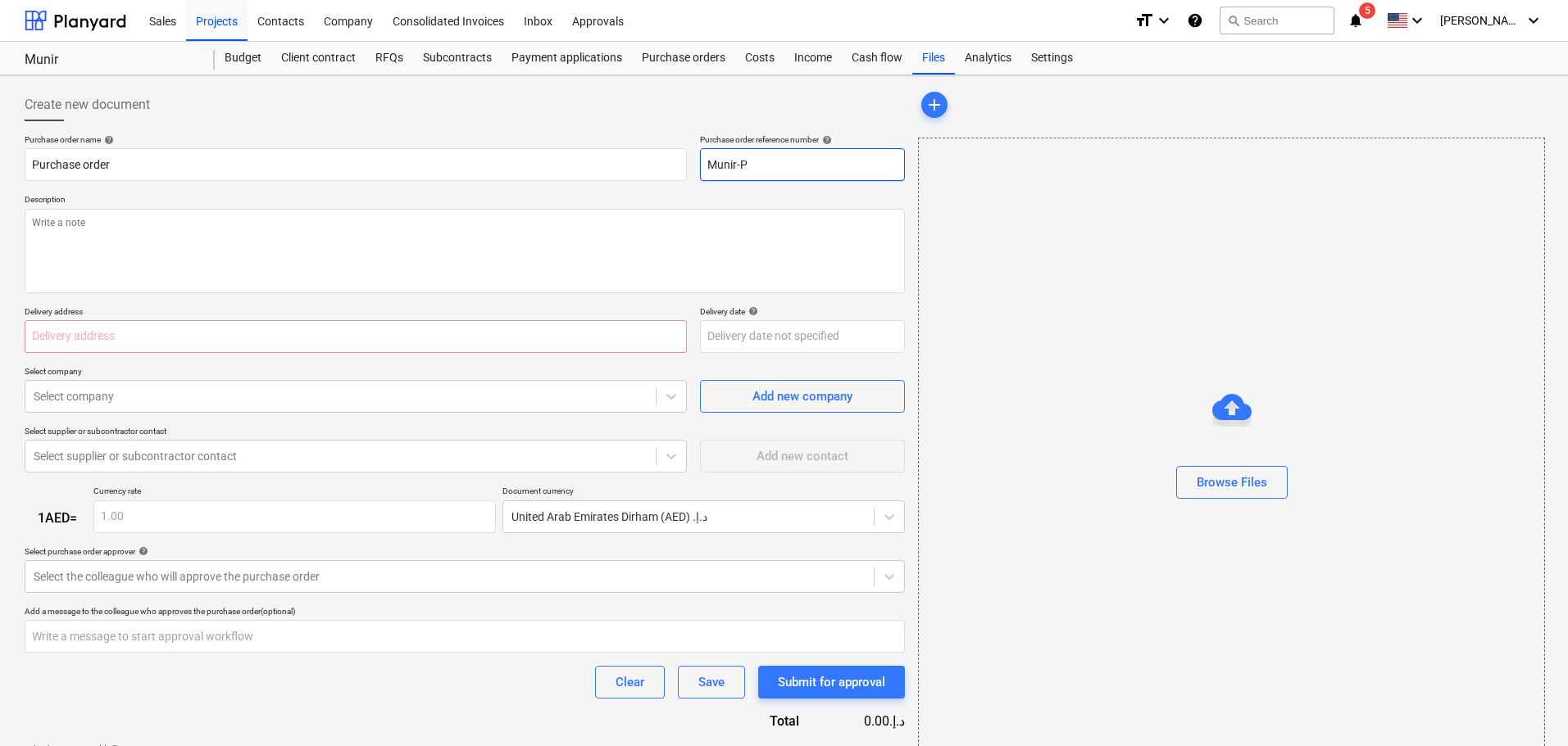
type textarea "x"
type input "Munir-PO"
type textarea "x"
type input "Munir-PO-"
type textarea "x"
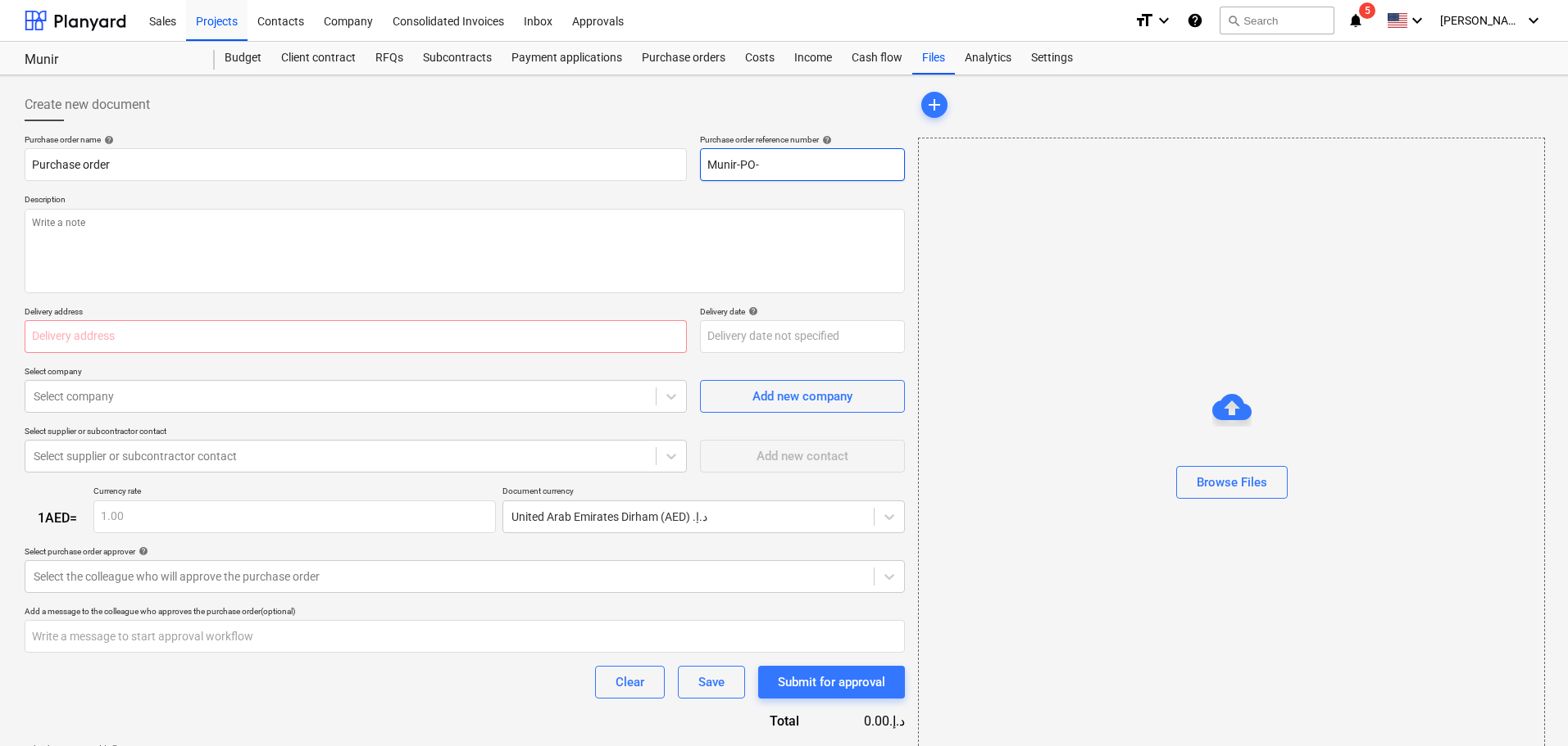
type input "Munir-PO-0"
type textarea "x"
type input "Munir-PO-00"
type textarea "x"
type input "Munir-PO-002"
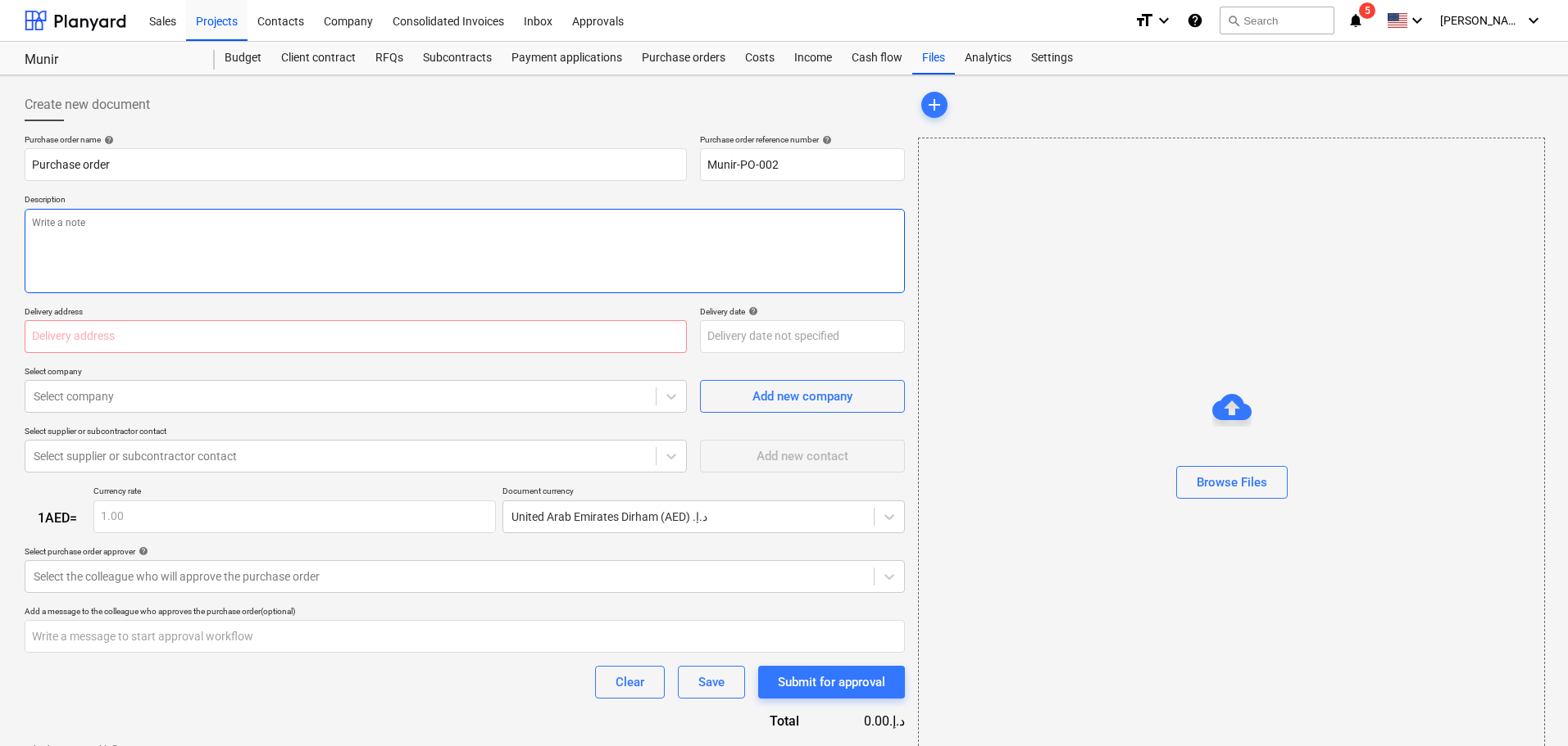
click at [291, 264] on textarea at bounding box center [464, 251] width 880 height 85
type textarea "x"
type textarea "Ba"
type textarea "x"
type textarea "[MEDICAL_DATA]"
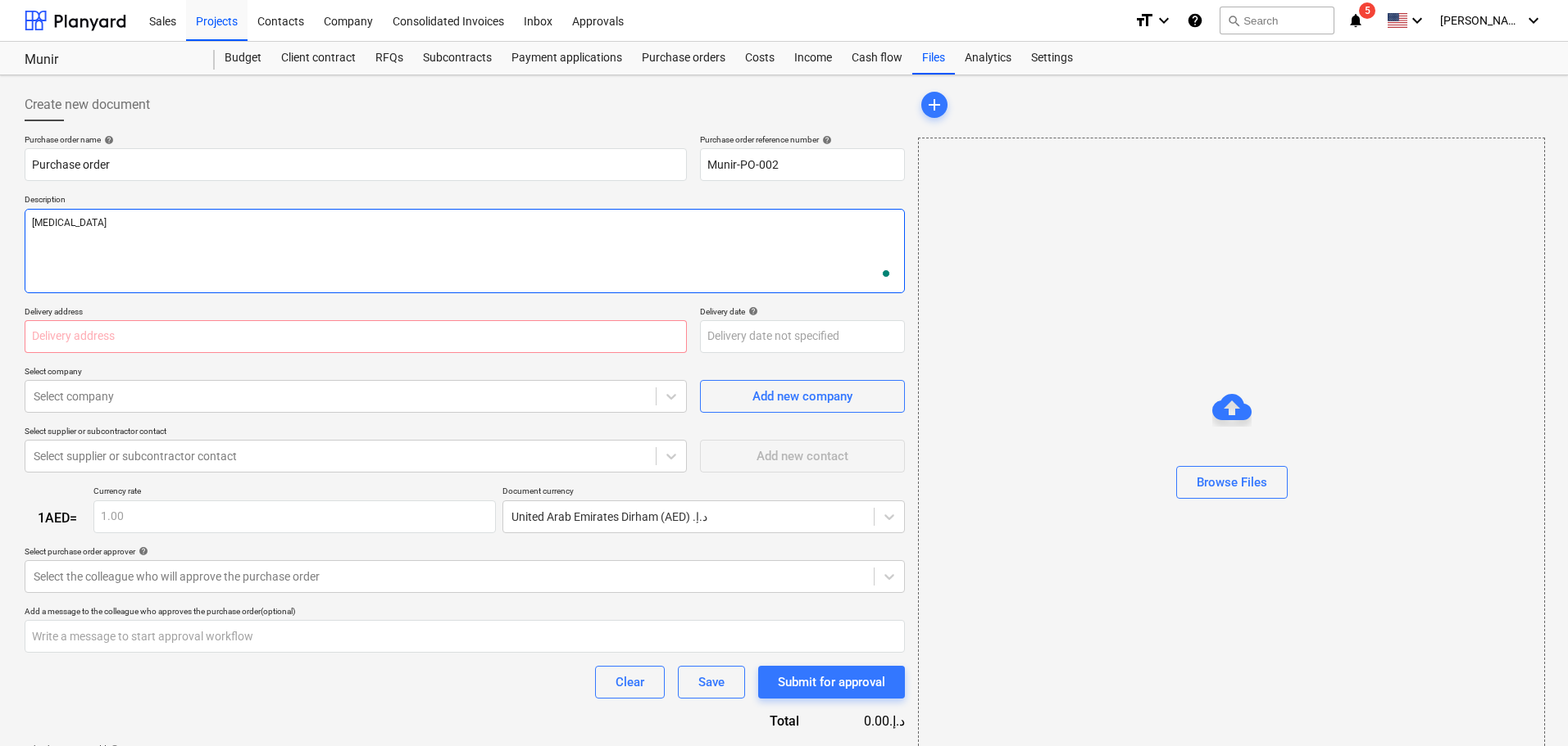
type textarea "x"
type textarea "Bala"
type textarea "x"
type textarea "[PERSON_NAME]"
type textarea "x"
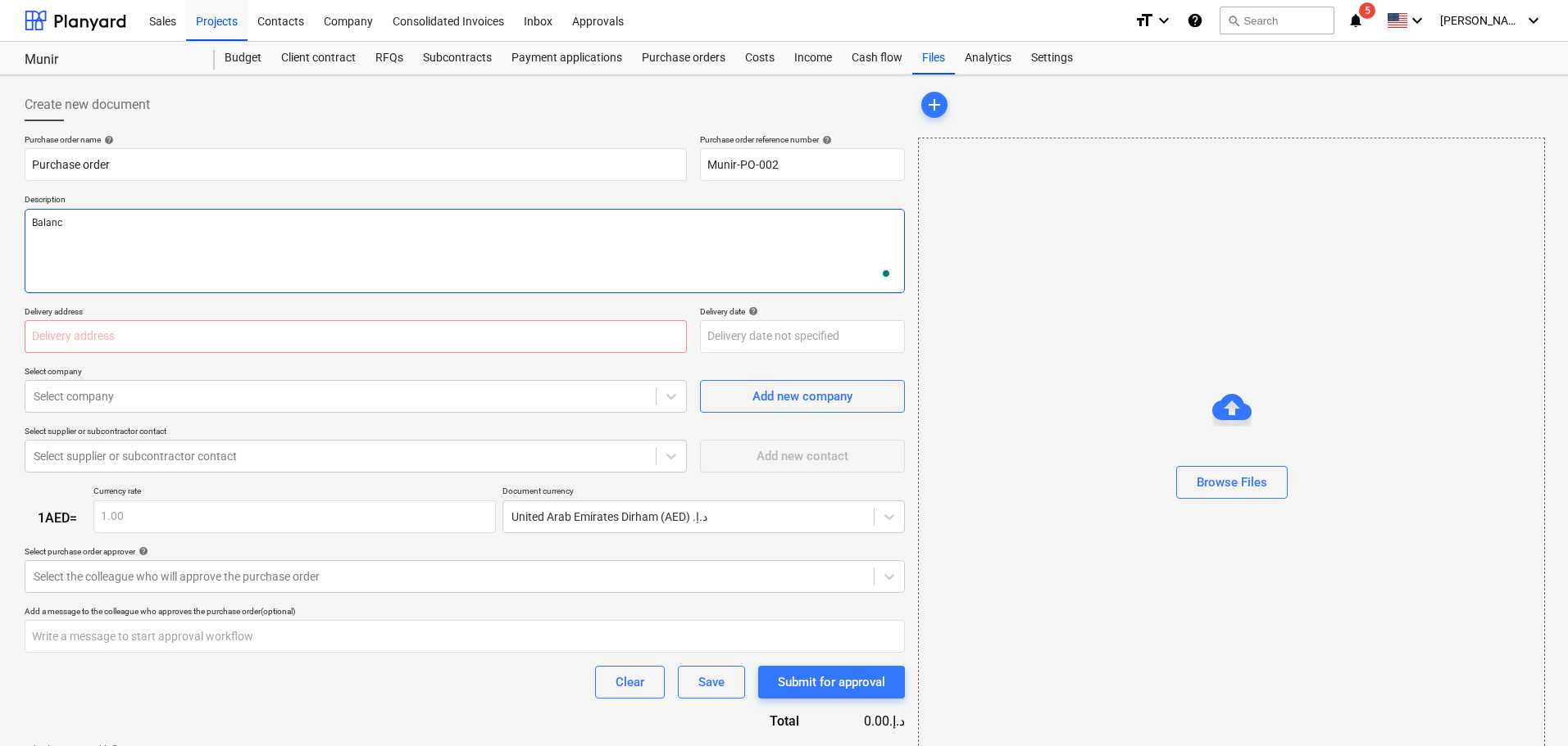
type textarea "Balance"
type textarea "x"
type textarea "Balance"
type textarea "x"
type textarea "Balance P"
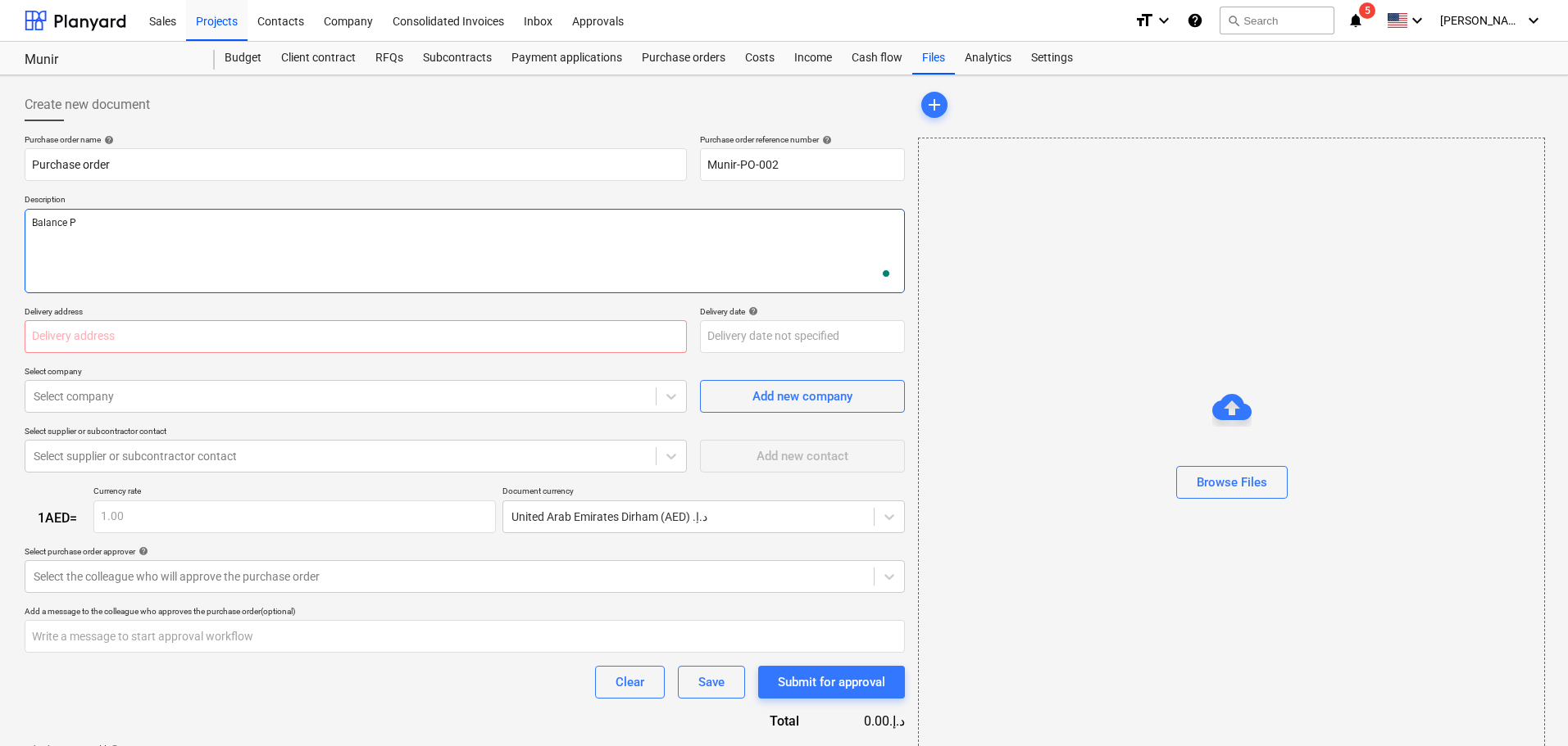
type textarea "x"
type textarea "Balance PO"
type textarea "x"
type textarea "Balance PO"
type textarea "x"
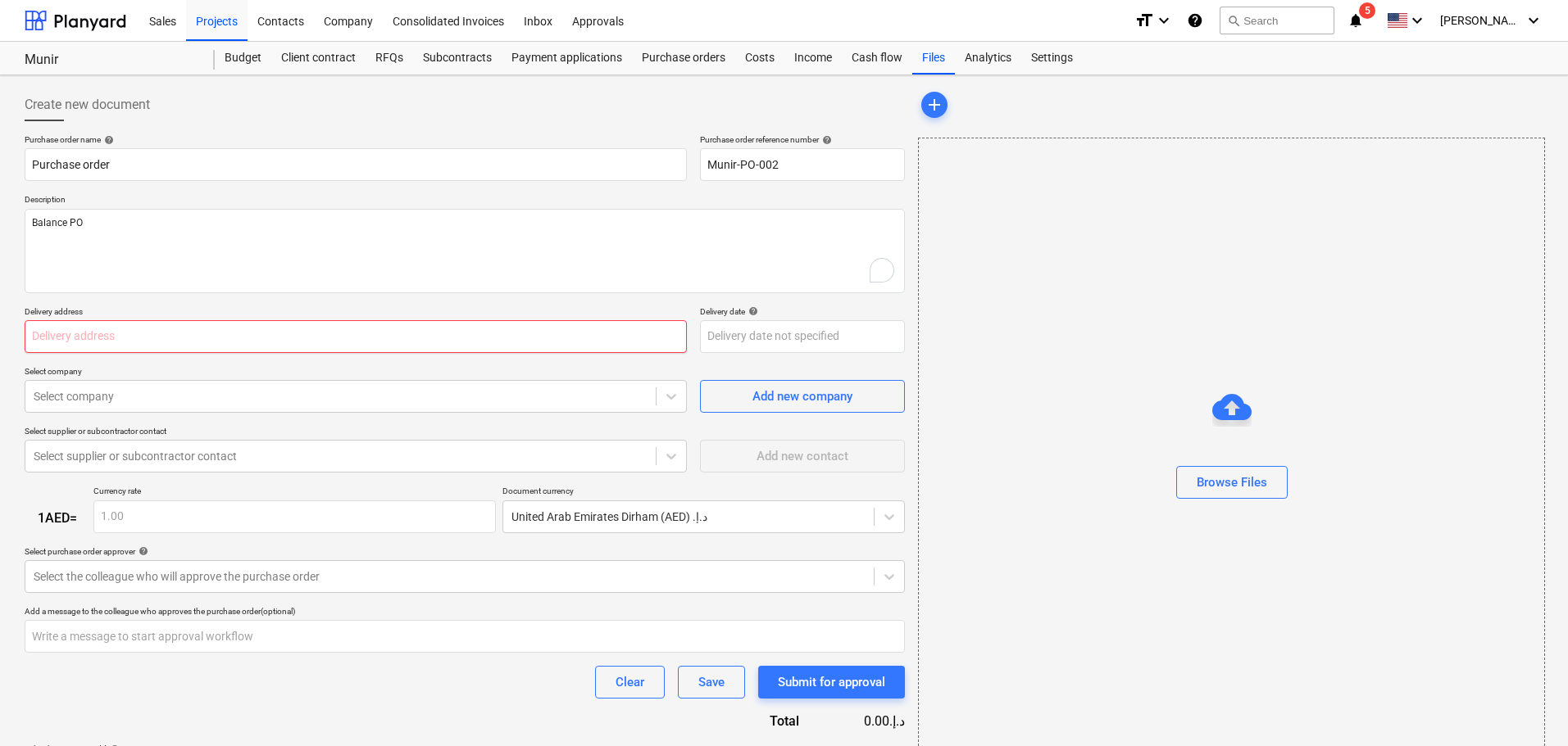
click at [381, 335] on input "text" at bounding box center [356, 337] width 662 height 33
type input "ABu Dhabi"
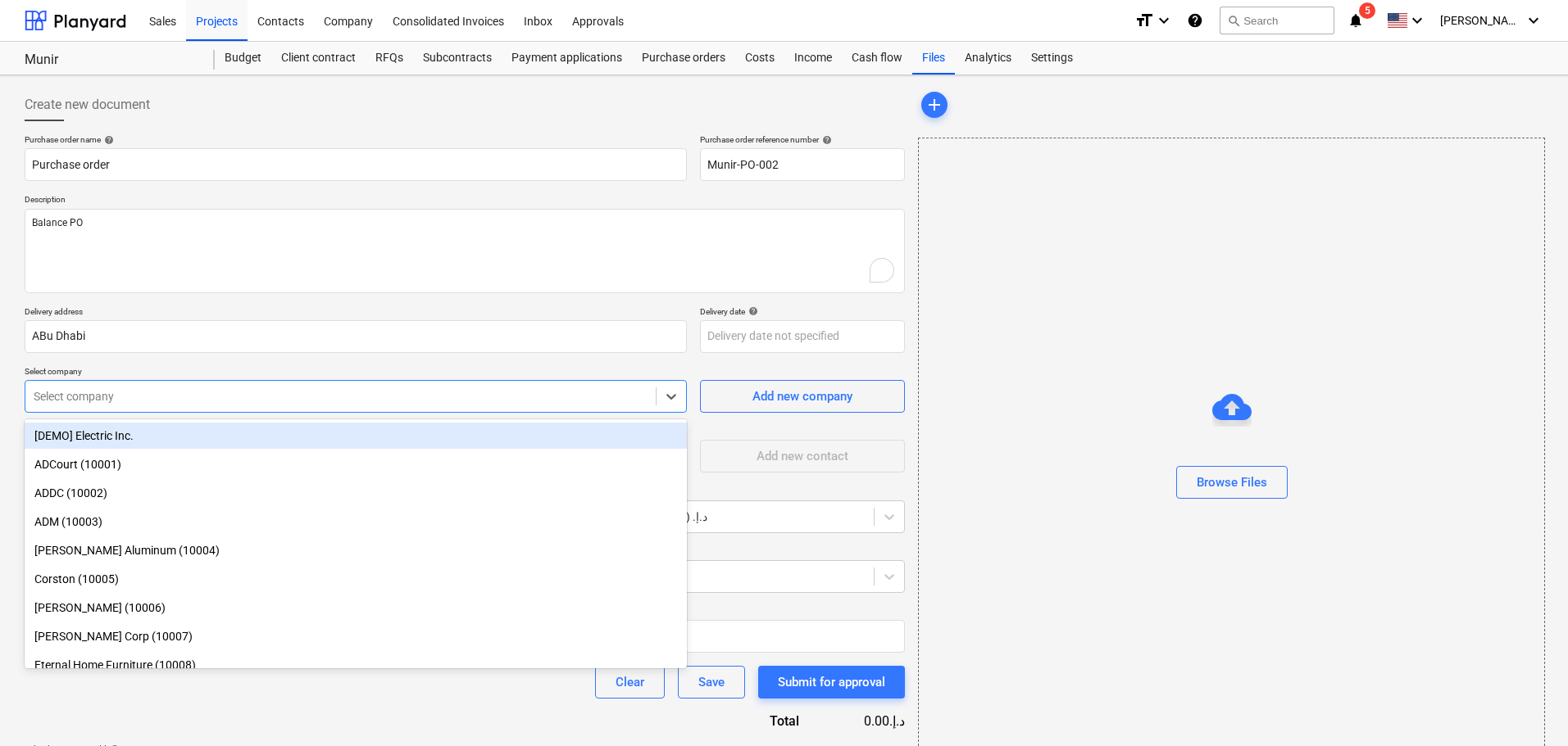
click at [209, 402] on div at bounding box center [341, 396] width 614 height 16
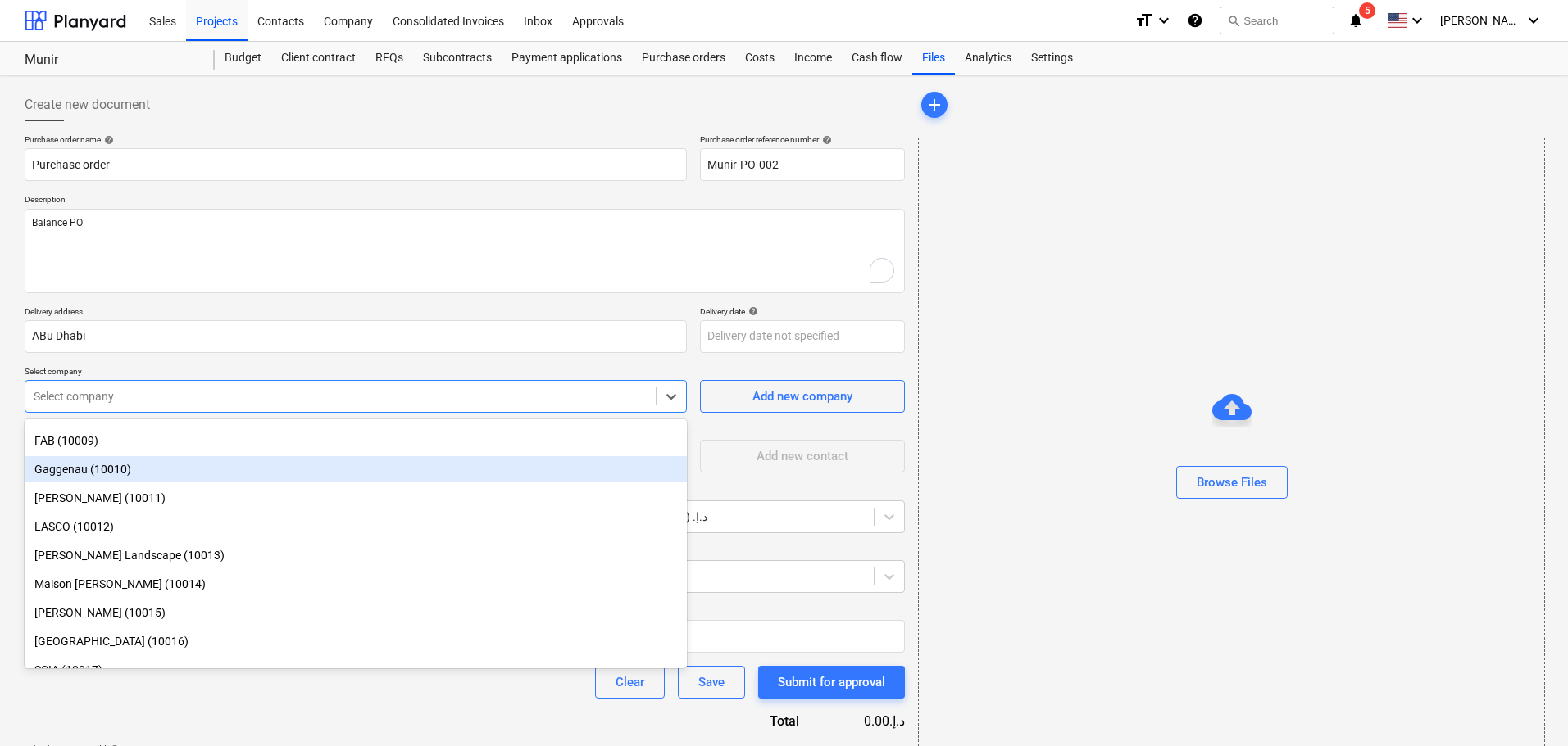
scroll to position [268, 0]
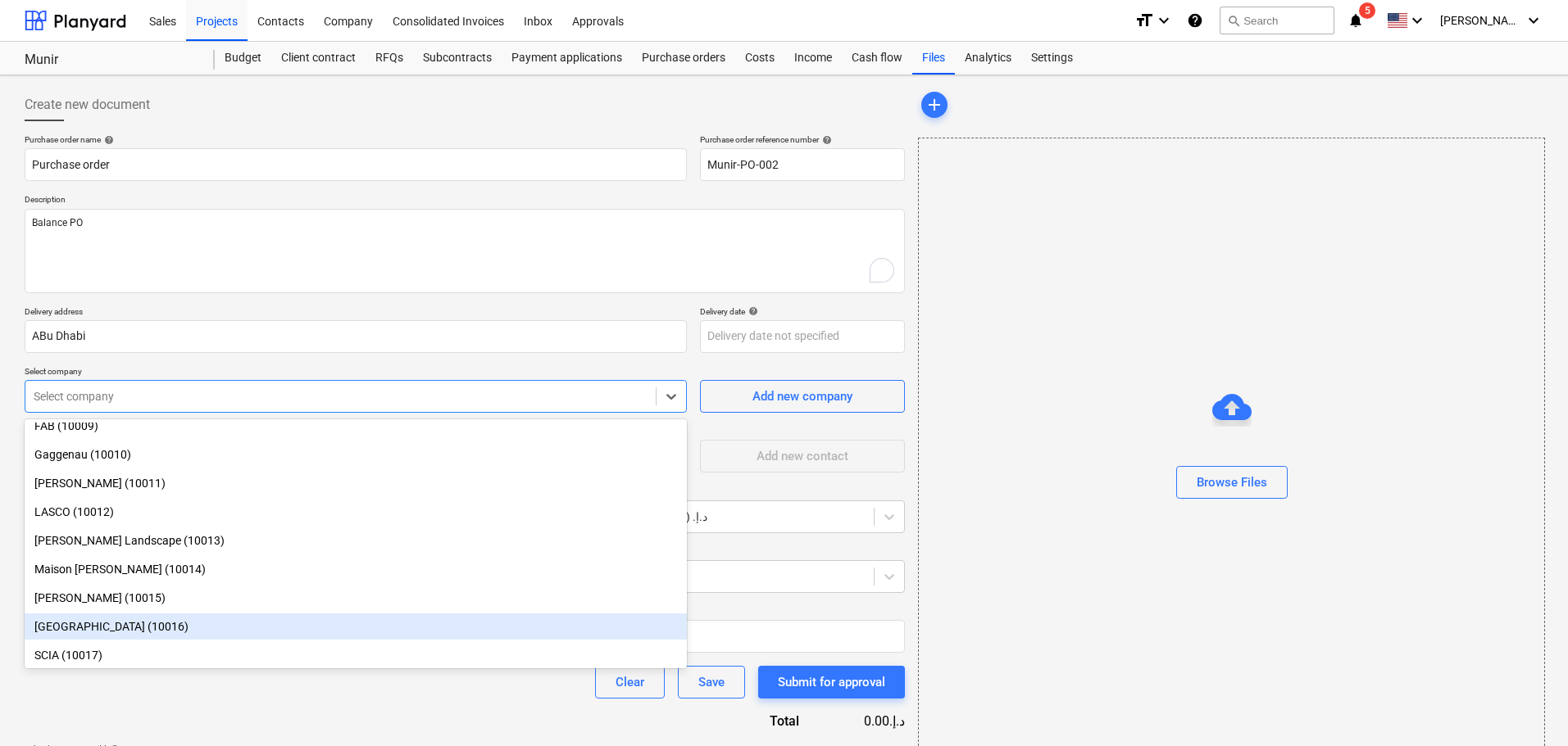
click at [113, 630] on div "[GEOGRAPHIC_DATA] (10016)" at bounding box center [356, 626] width 662 height 26
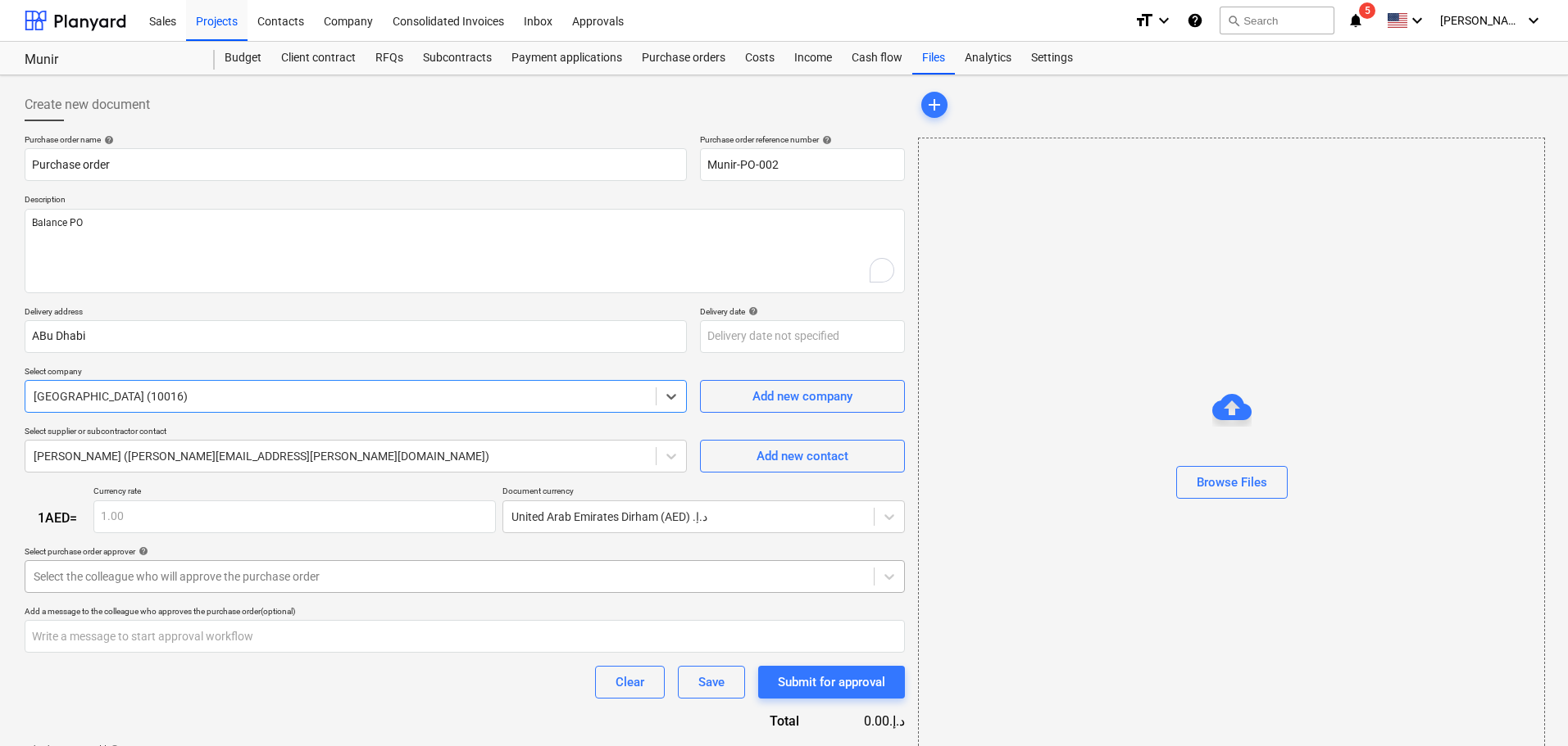
click at [448, 580] on div at bounding box center [449, 577] width 832 height 16
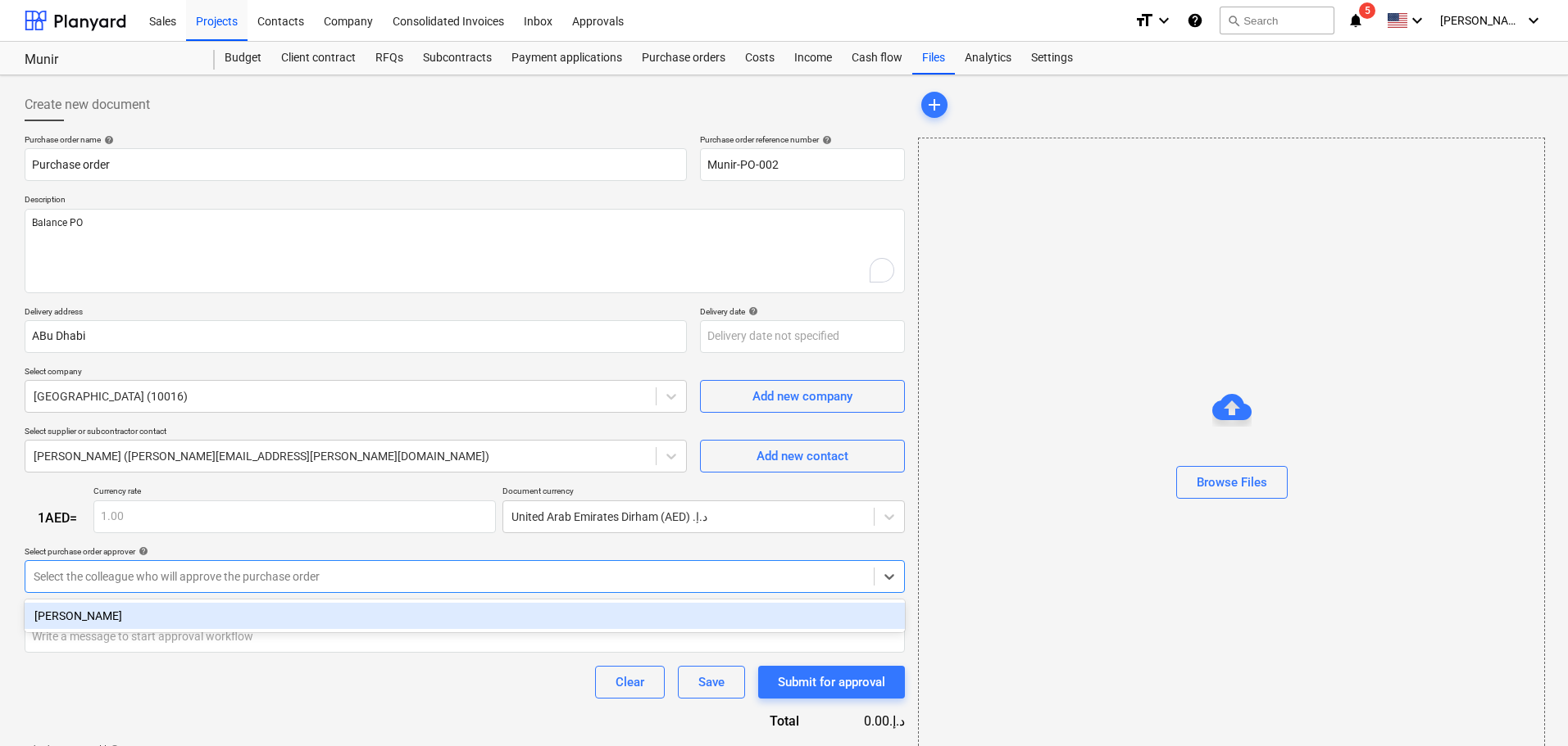
click at [325, 614] on div "[PERSON_NAME]" at bounding box center [464, 616] width 880 height 26
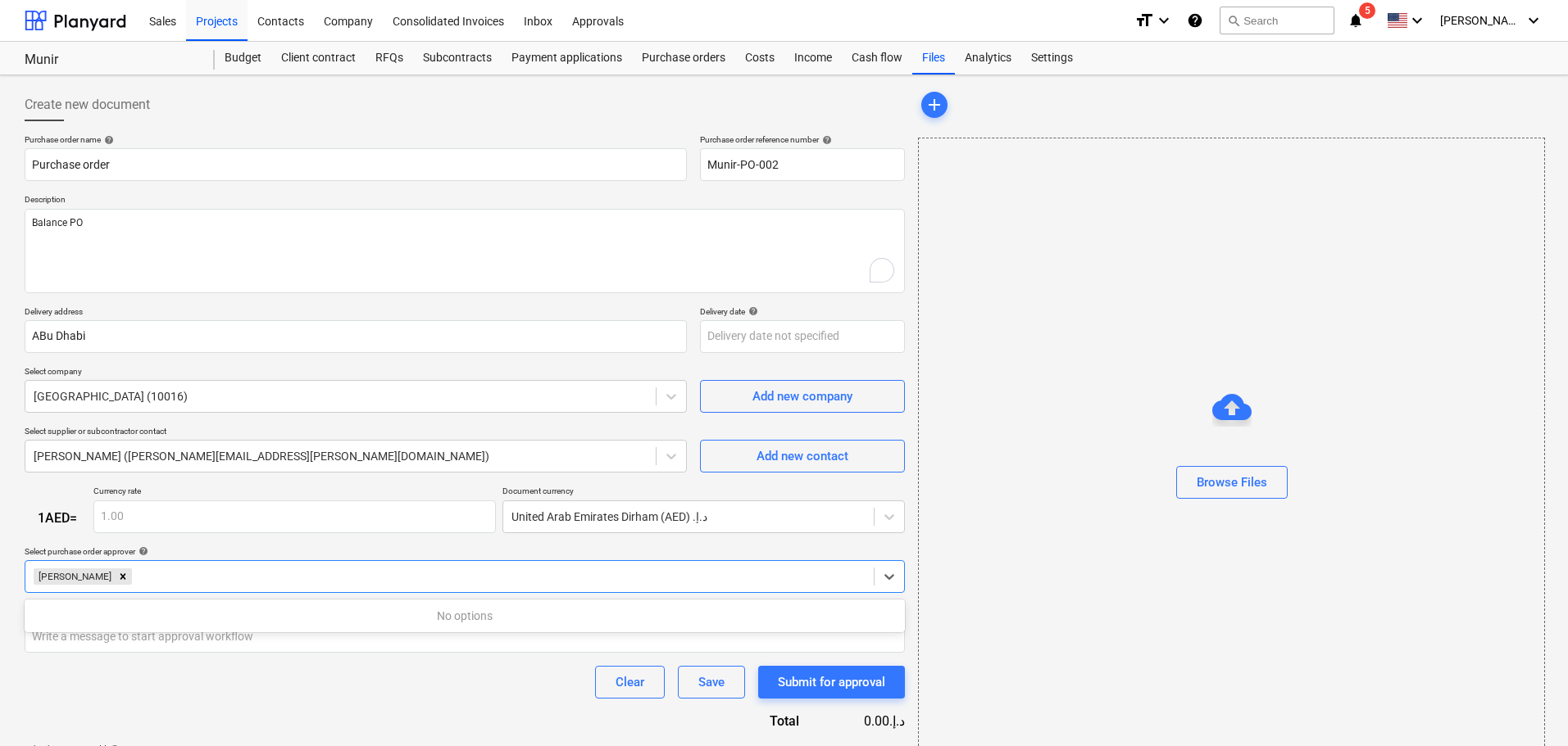
click at [381, 677] on div "Clear Save Submit for approval" at bounding box center [464, 682] width 880 height 33
click at [407, 617] on div "Add a message to the colleague who approves the purchase order (optional)" at bounding box center [464, 612] width 880 height 11
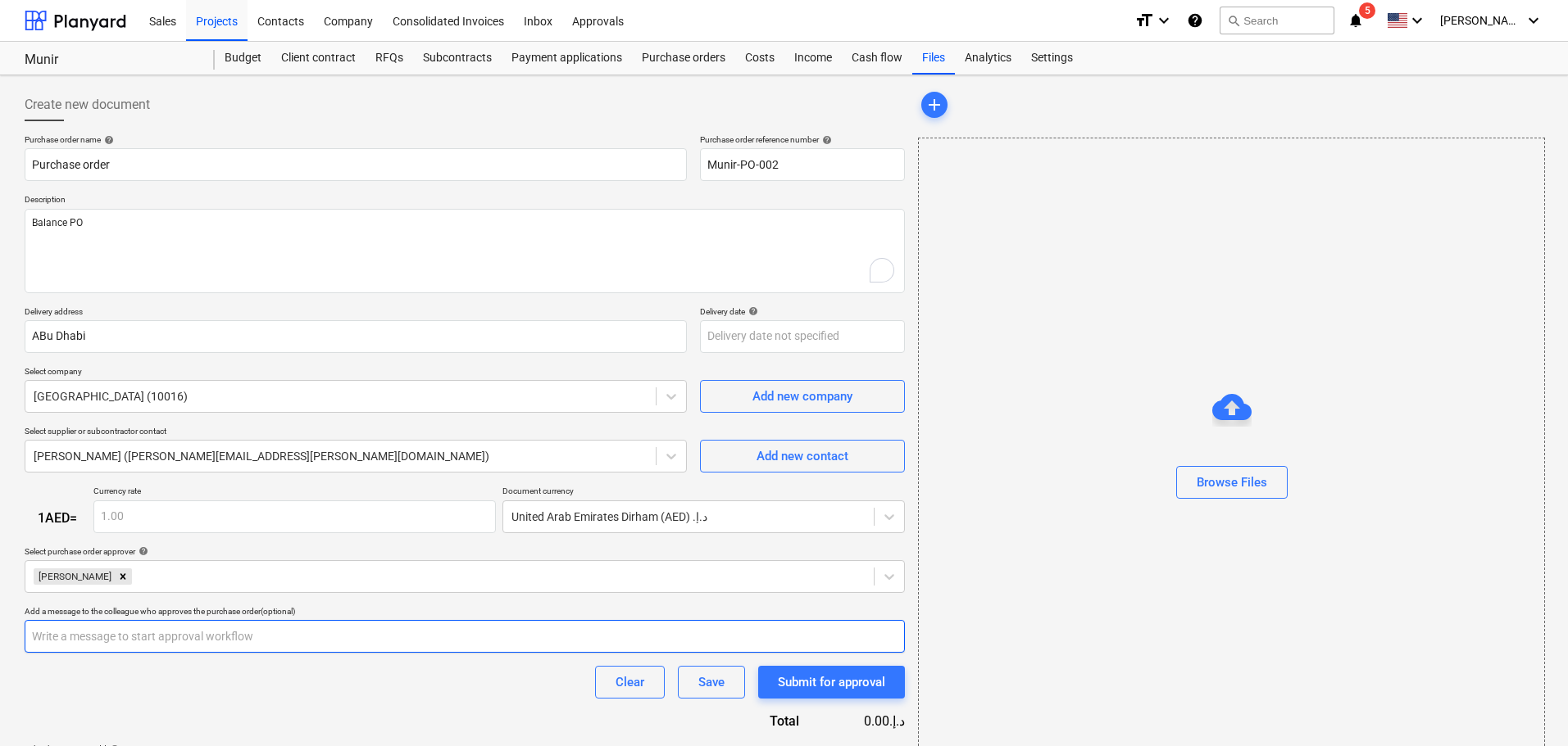
click at [369, 640] on input "text" at bounding box center [464, 636] width 880 height 33
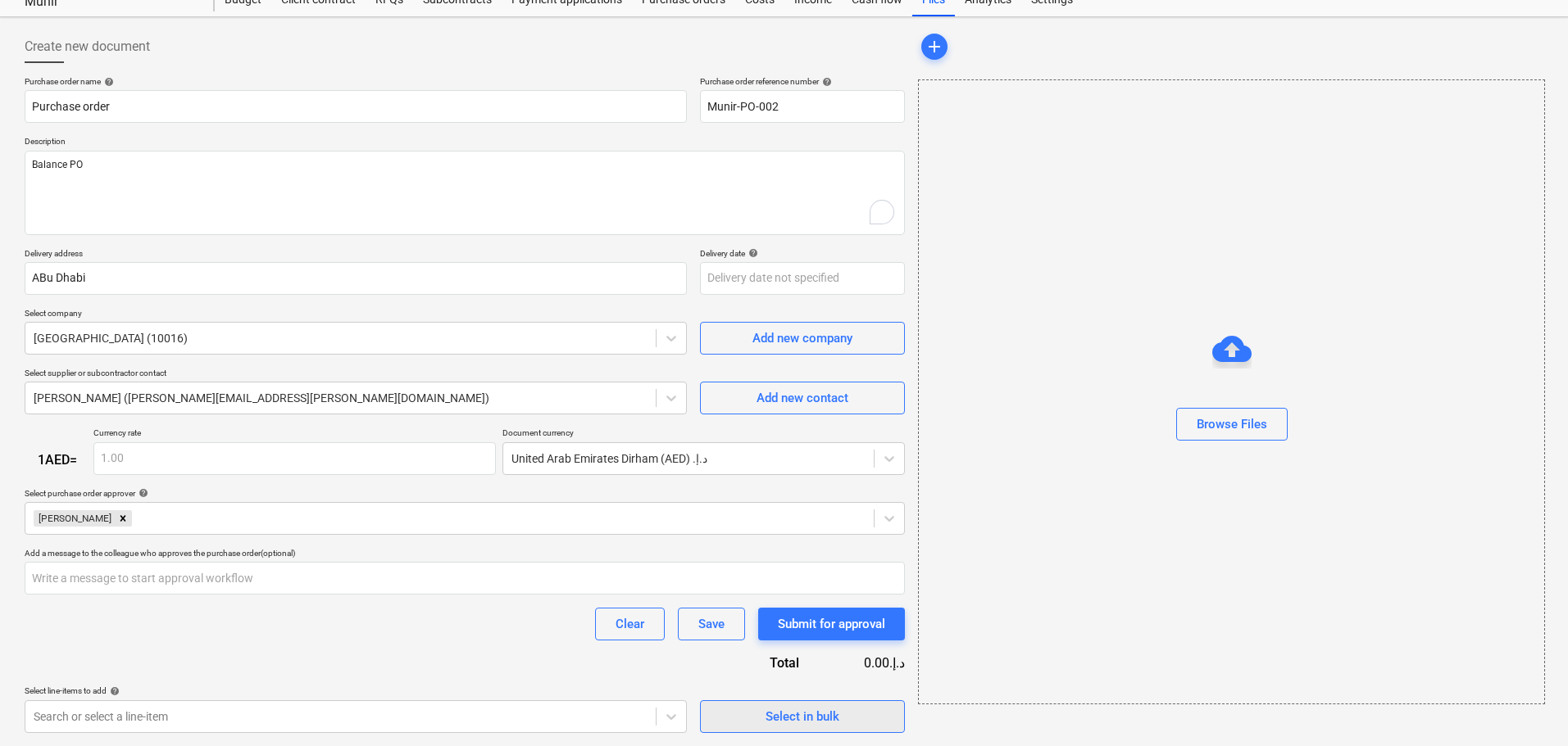
click at [745, 718] on span "Select in bulk" at bounding box center [802, 716] width 164 height 21
type textarea "x"
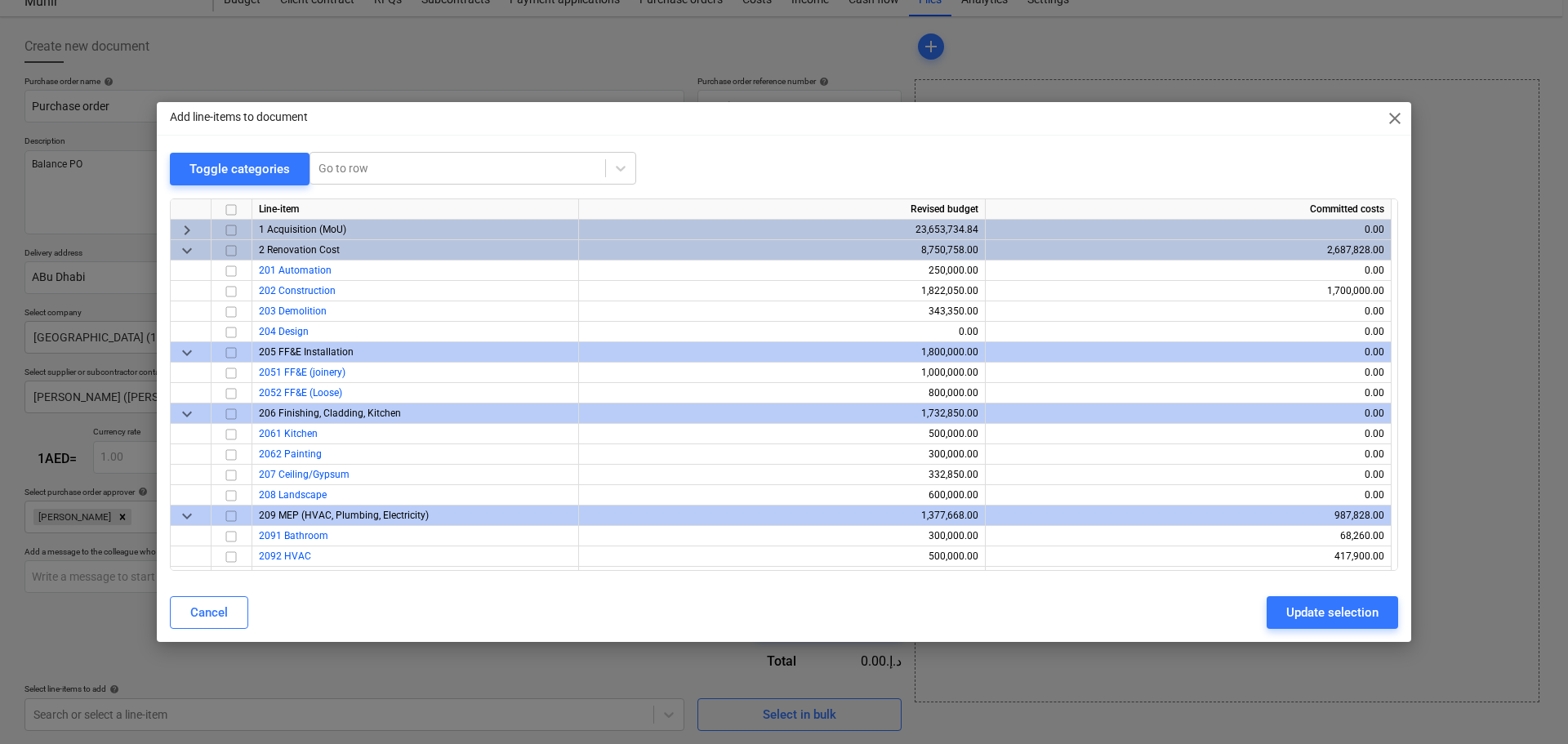
click at [236, 206] on input "checkbox" at bounding box center [231, 210] width 20 height 20
checkbox input "true"
click at [1367, 624] on button "Update selection" at bounding box center [1333, 612] width 131 height 33
type textarea "x"
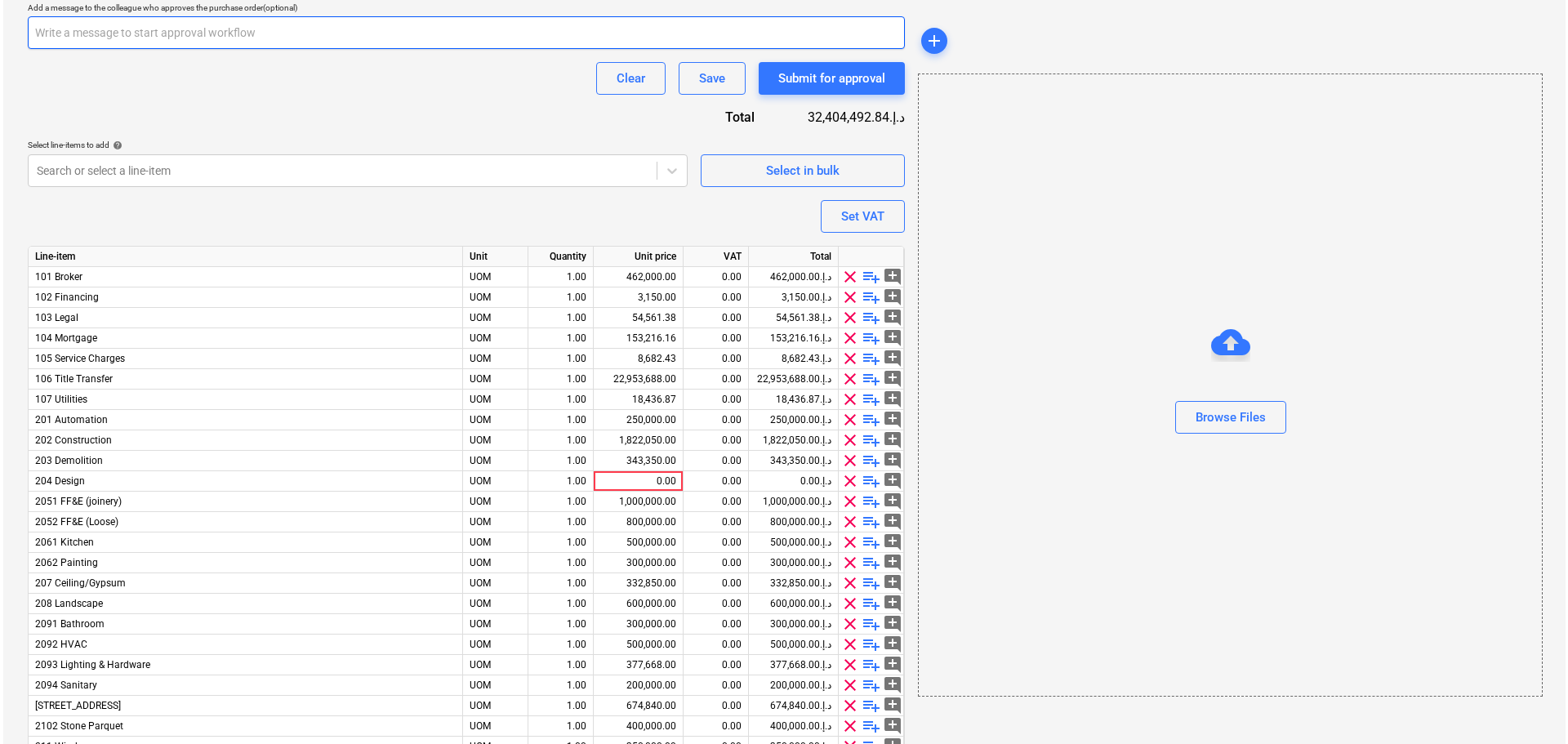
scroll to position [609, 0]
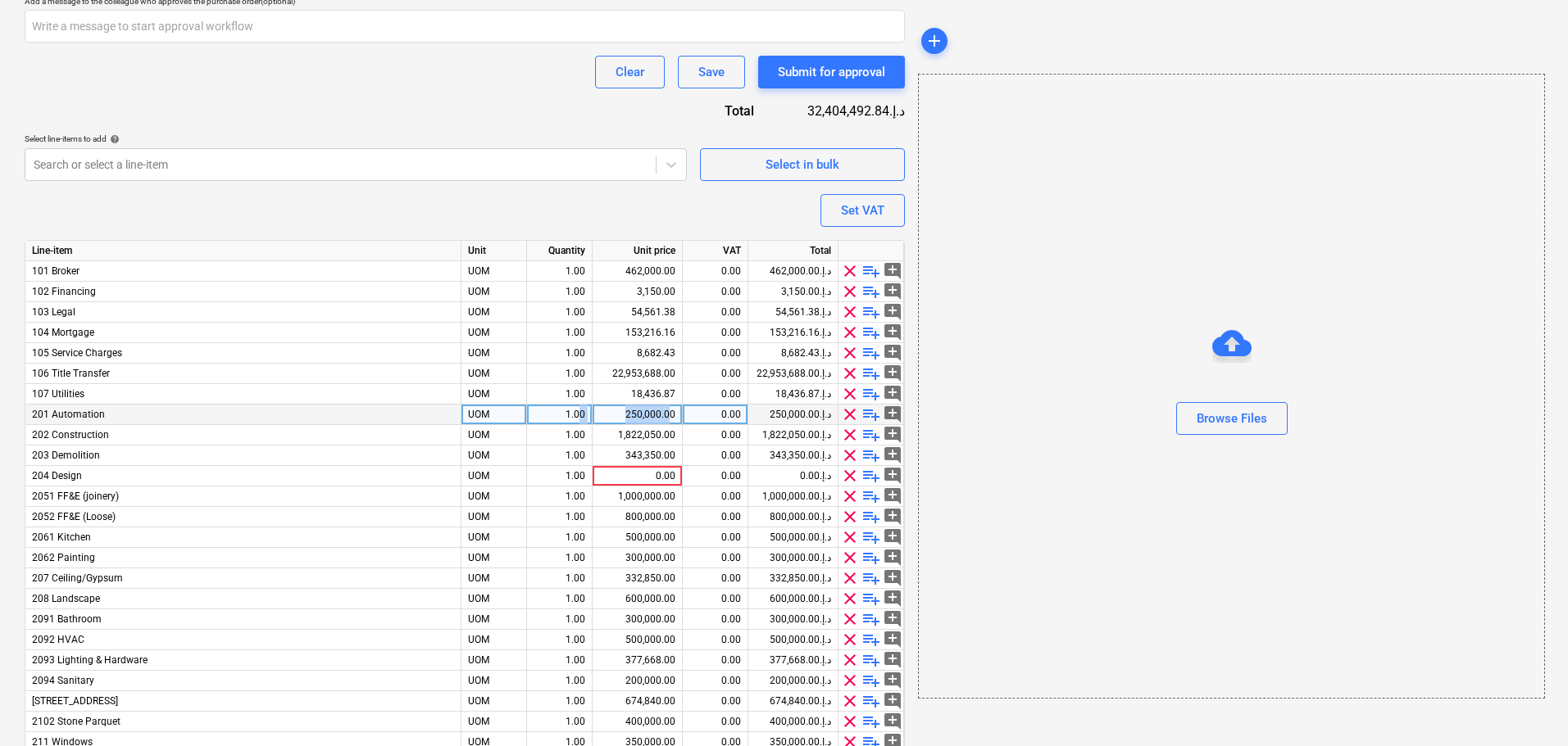
drag, startPoint x: 672, startPoint y: 409, endPoint x: 580, endPoint y: 409, distance: 92.0
click at [0, 0] on div "201 Automation UOM 1.00 250,000.00 0.00 250,000.00د.إ.‏ clear playlist_add add_…" at bounding box center [0, 0] width 0 height 0
click at [779, 168] on div "Select in bulk" at bounding box center [802, 164] width 74 height 21
type textarea "x"
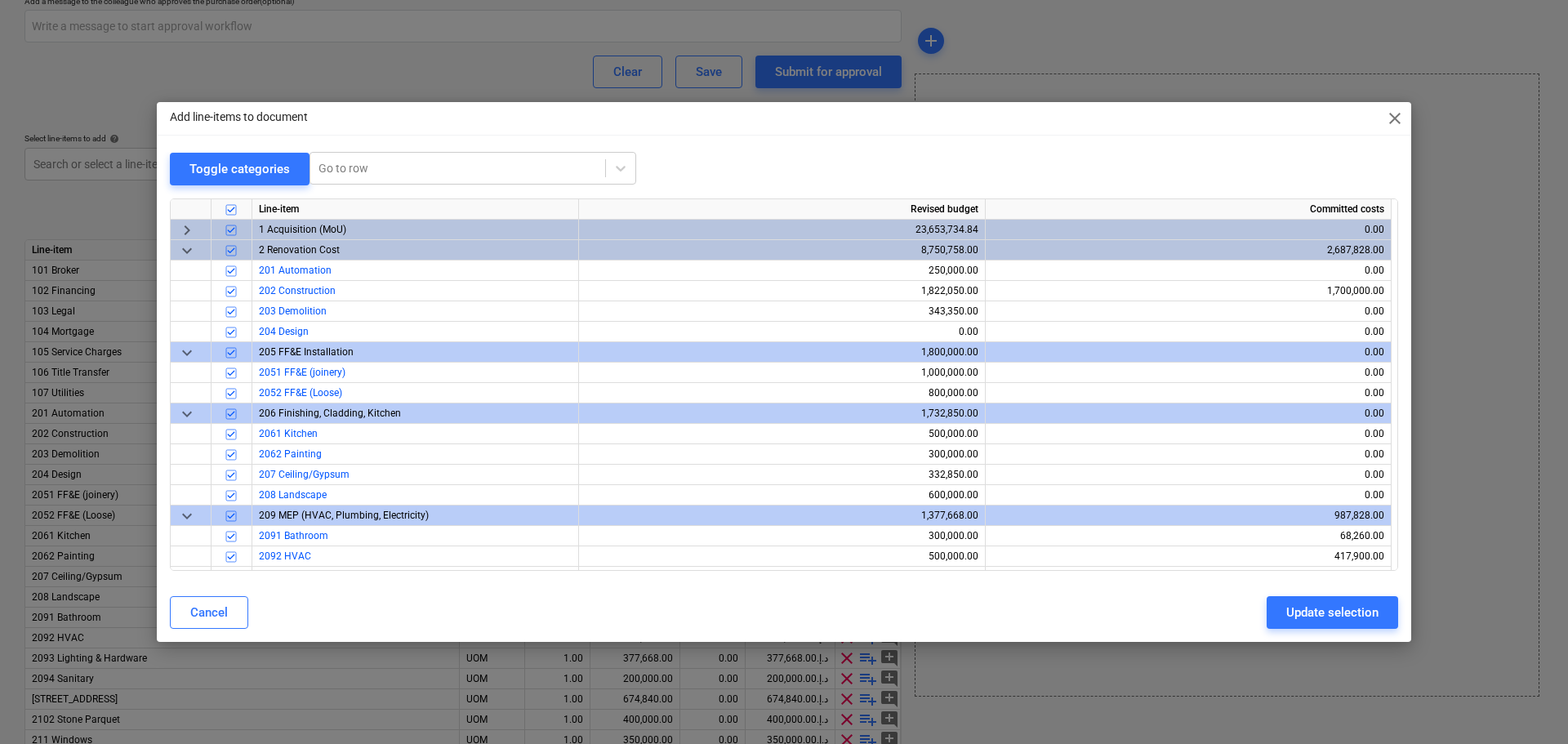
click at [777, 168] on div "Toggle categories Go to row" at bounding box center [784, 169] width 1228 height 34
click at [229, 203] on input "checkbox" at bounding box center [231, 210] width 20 height 20
checkbox input "false"
click at [241, 266] on div at bounding box center [231, 270] width 41 height 21
click at [237, 268] on input "checkbox" at bounding box center [231, 270] width 20 height 20
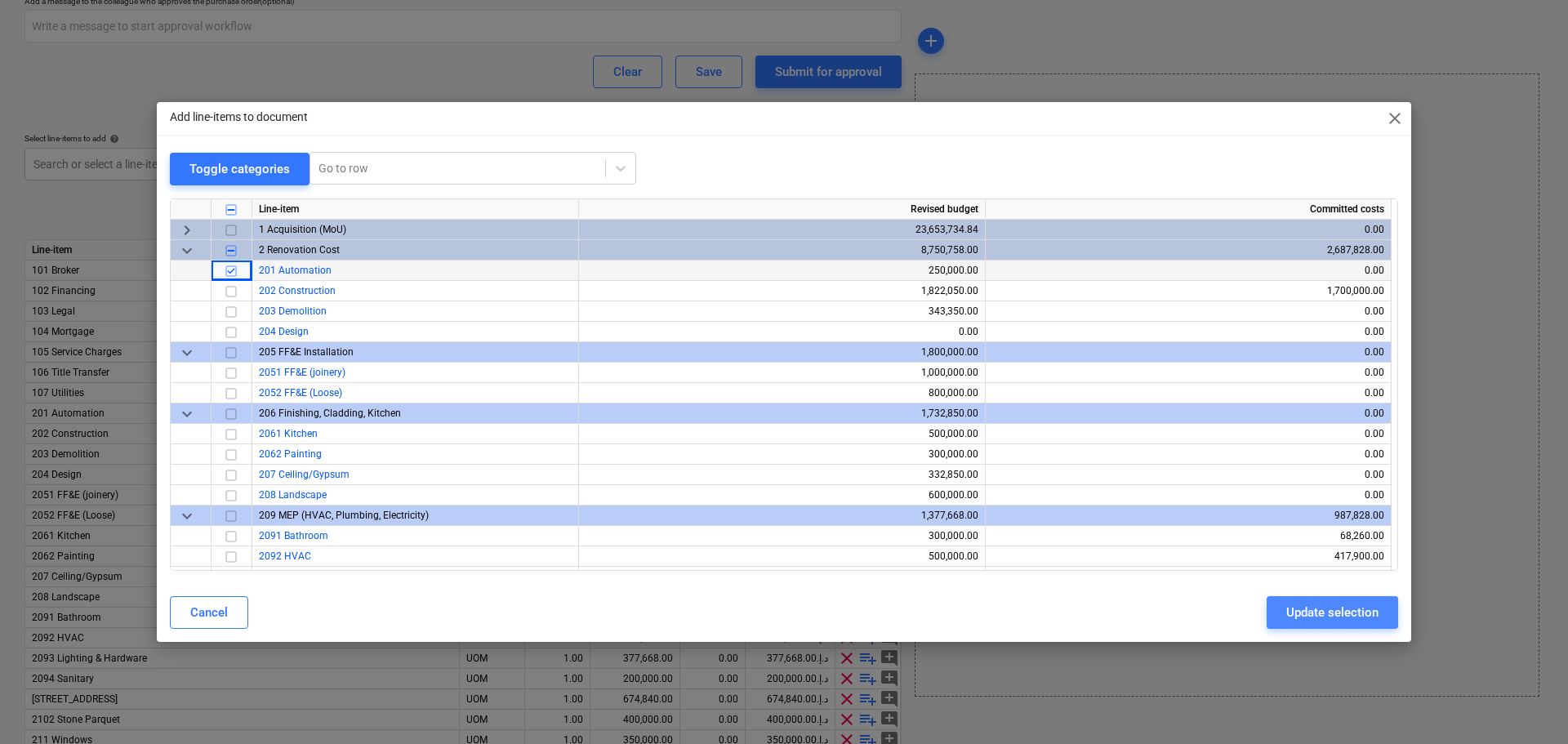
click at [1324, 605] on div "Update selection" at bounding box center [1333, 612] width 92 height 21
type textarea "x"
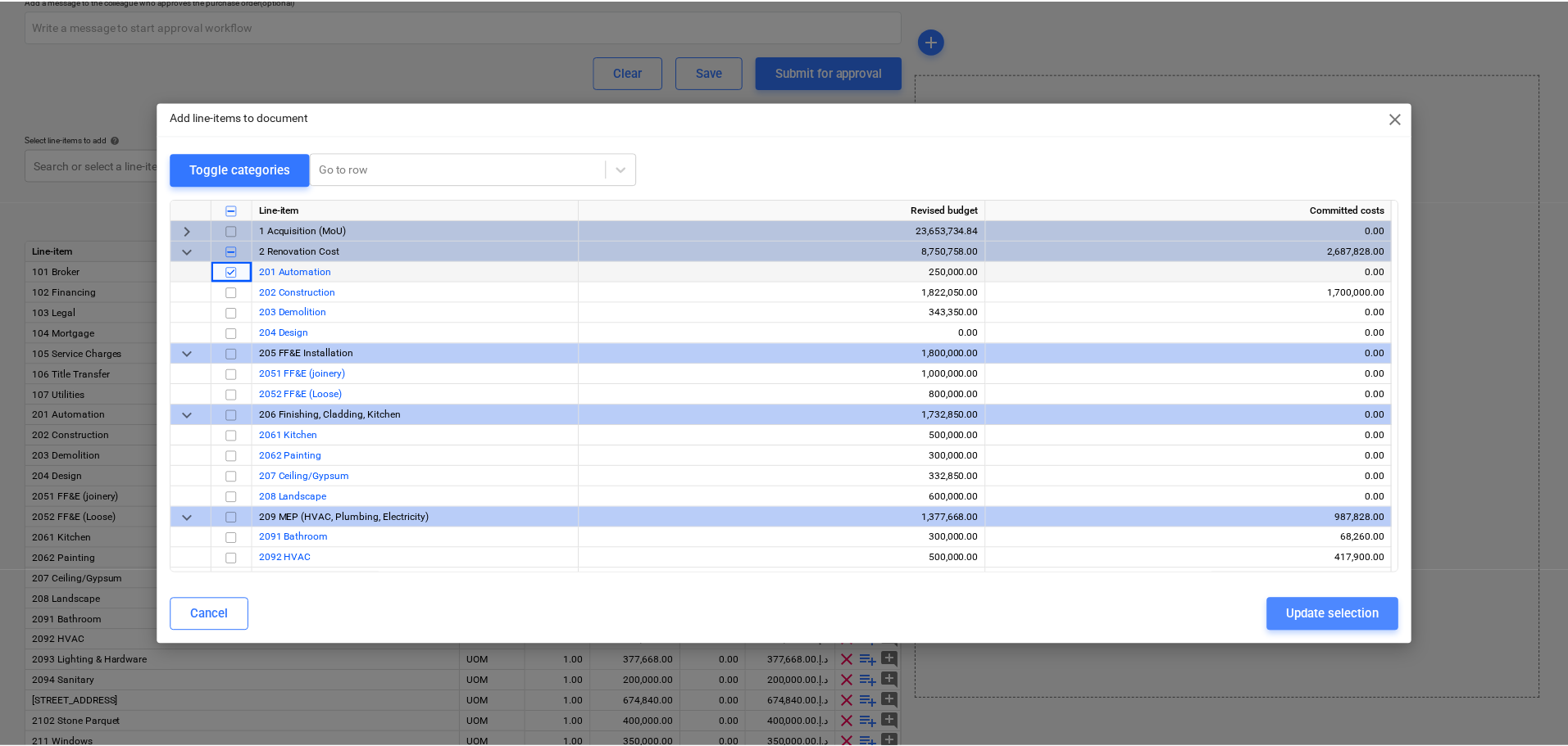
scroll to position [212, 0]
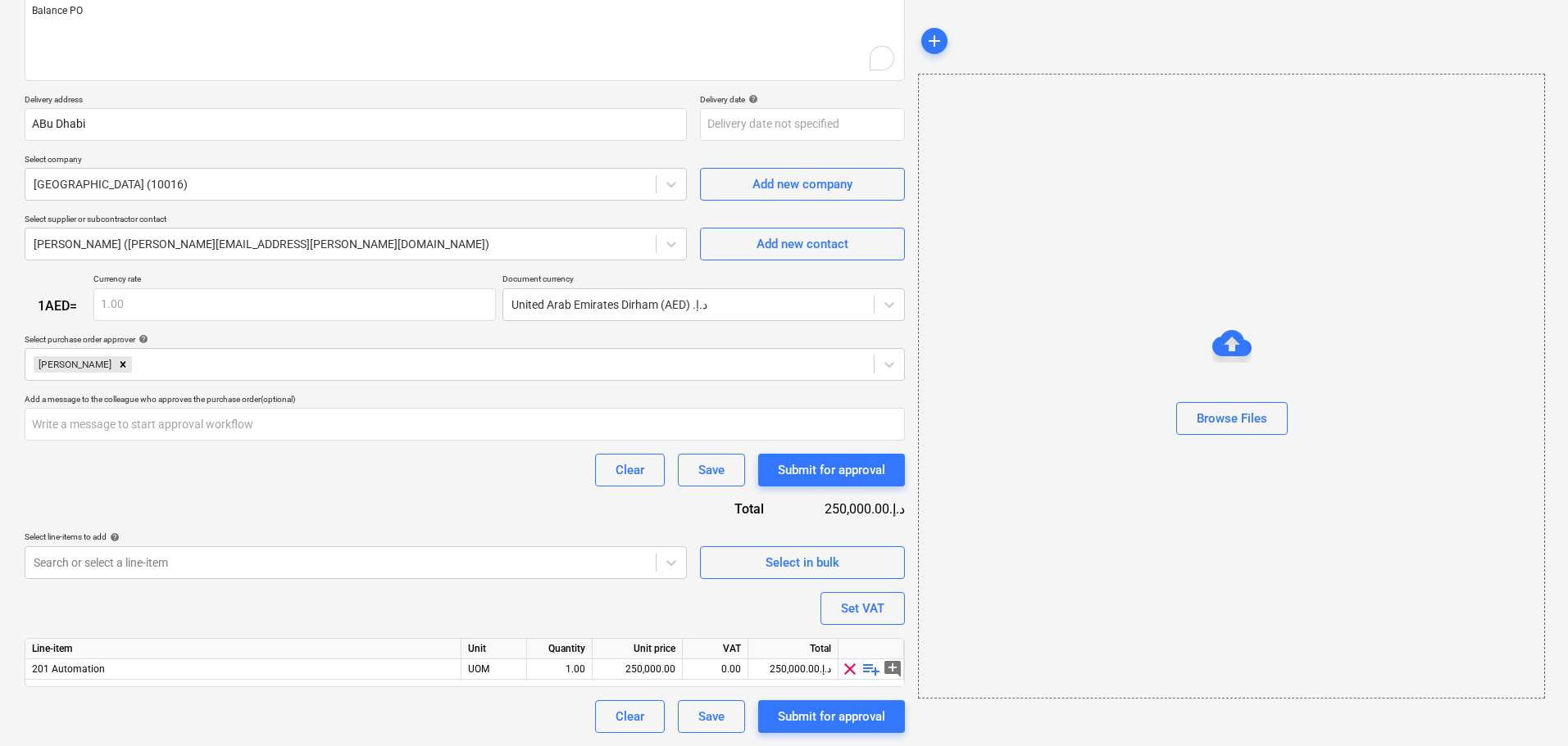
click at [1328, 607] on div "Browse Files" at bounding box center [1230, 386] width 627 height 625
drag, startPoint x: 643, startPoint y: 673, endPoint x: 575, endPoint y: 671, distance: 68.0
click at [0, 0] on div "201 Automation UOM 1.00 250,000.00 0.00 250,000.00د.إ.‏ clear playlist_add add_…" at bounding box center [0, 0] width 0 height 0
click at [609, 665] on div "250,000.00" at bounding box center [637, 669] width 76 height 21
type input "121020"
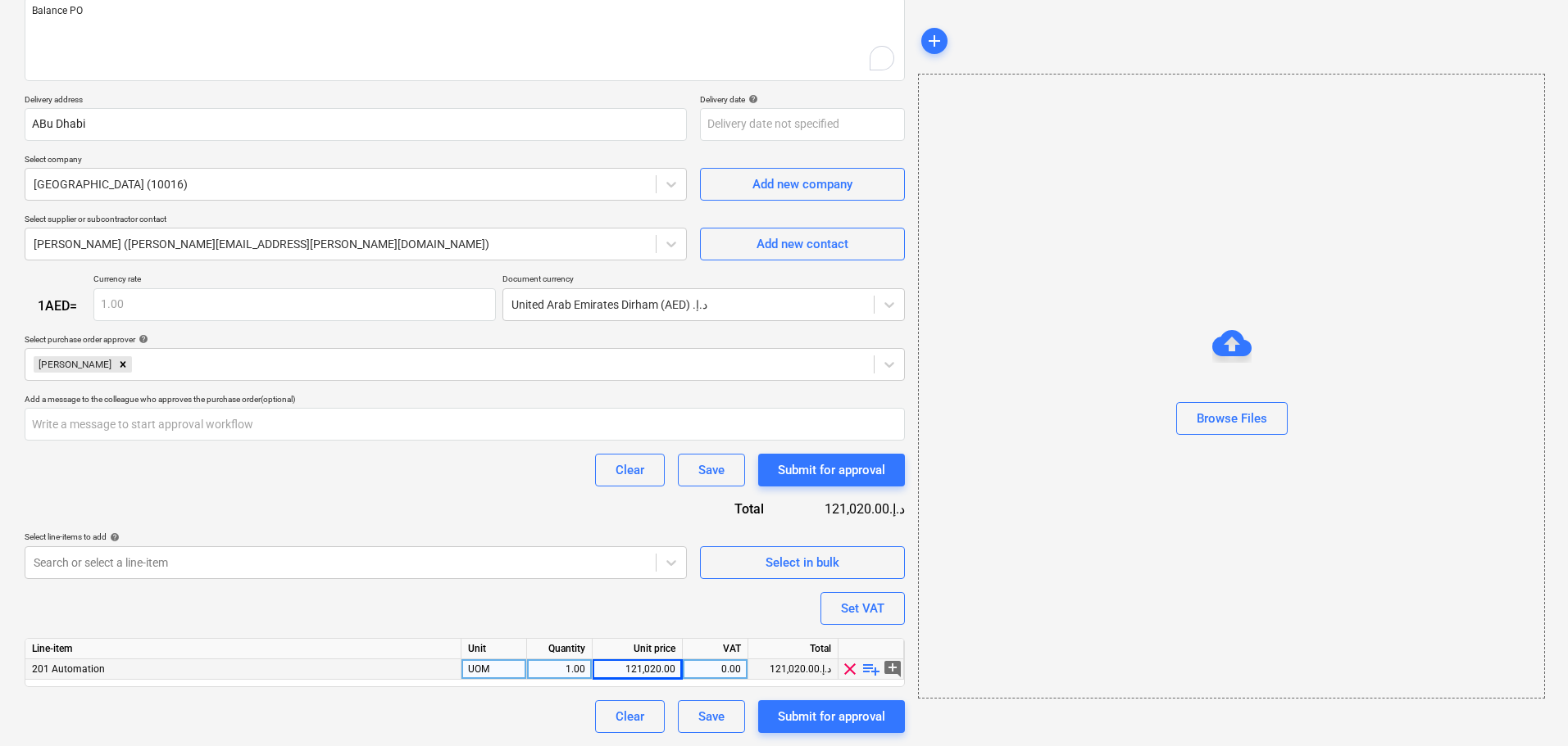
type textarea "x"
type input "181020"
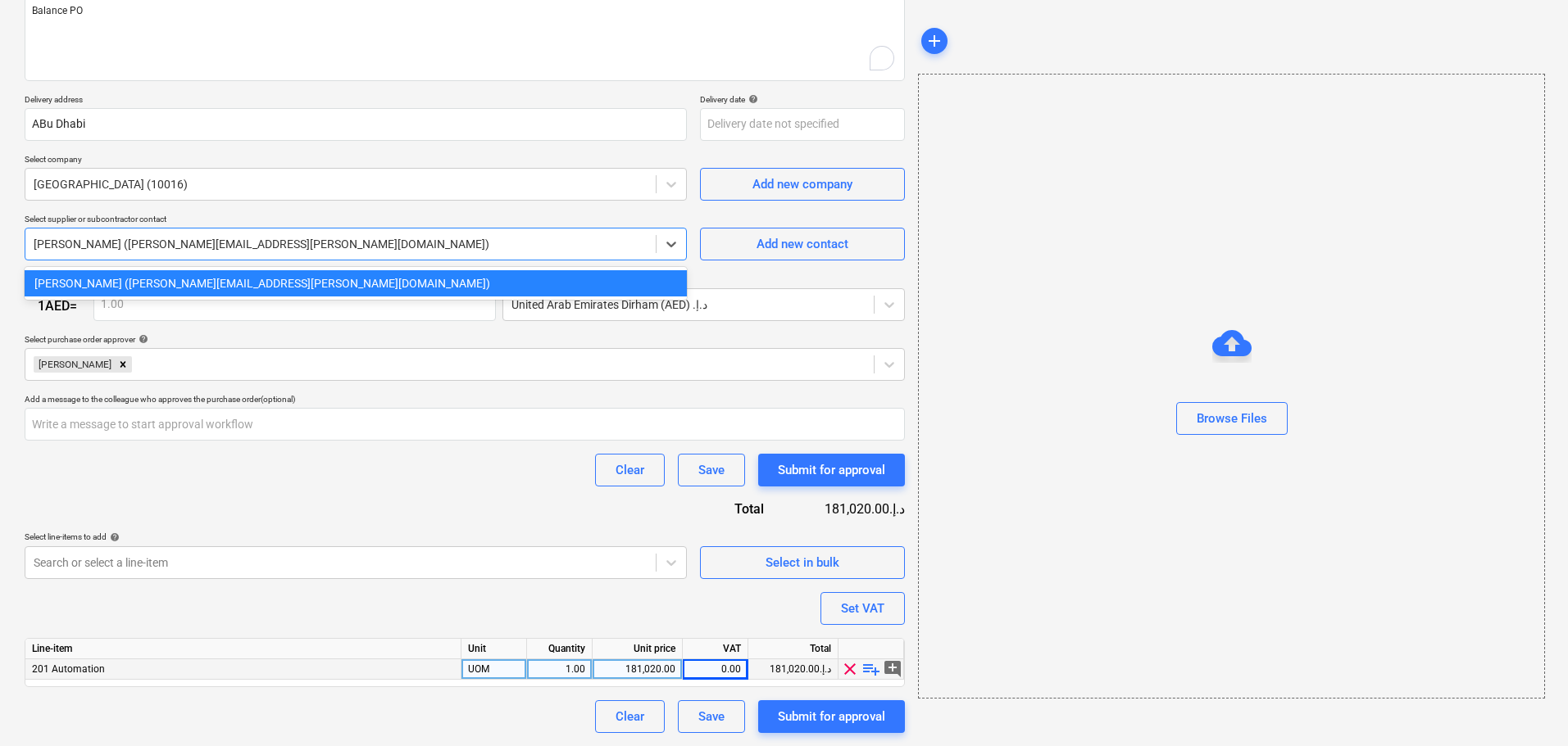
click at [408, 236] on div at bounding box center [341, 244] width 614 height 16
click at [676, 182] on icon at bounding box center [670, 184] width 16 height 16
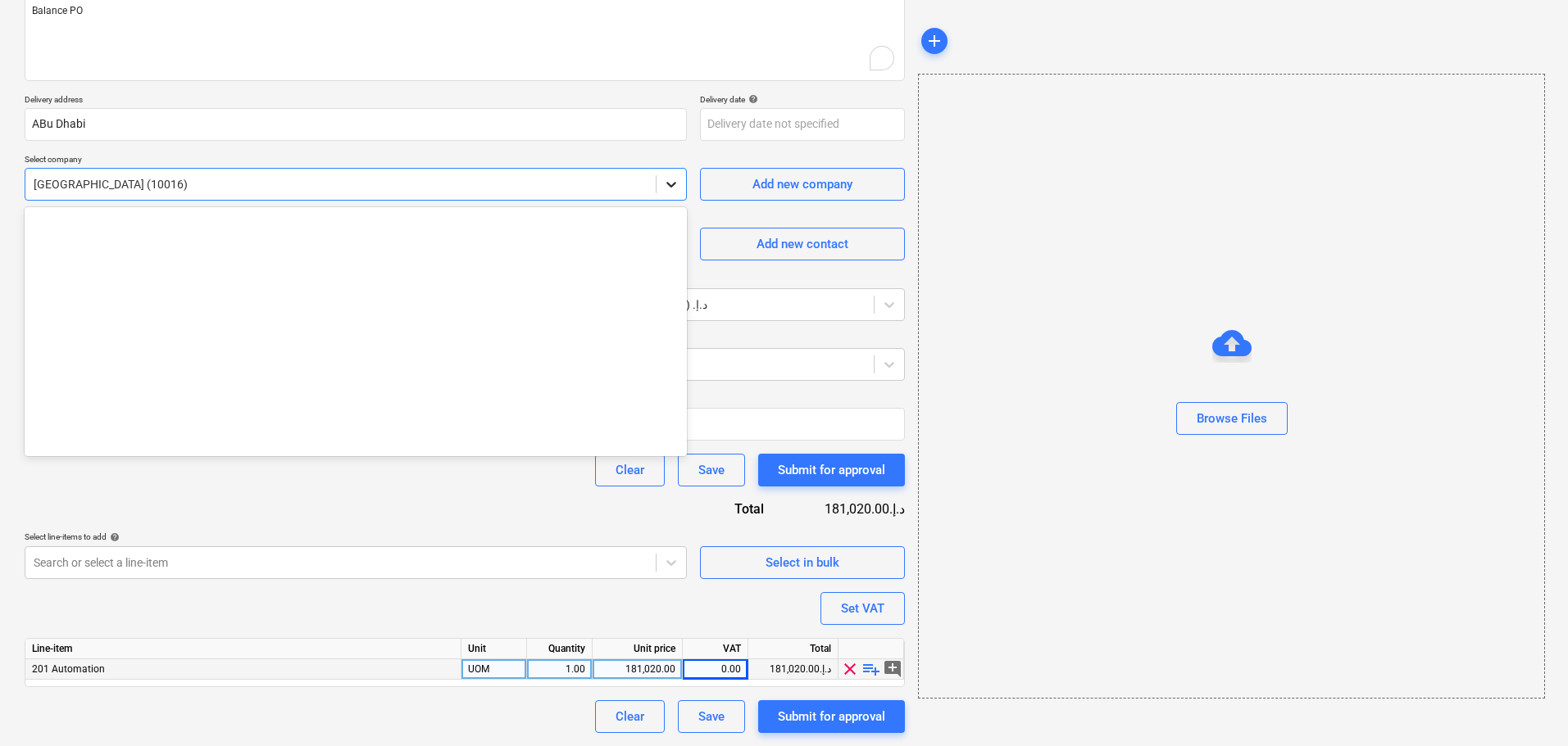
scroll to position [357, 0]
click at [676, 194] on div at bounding box center [671, 184] width 30 height 30
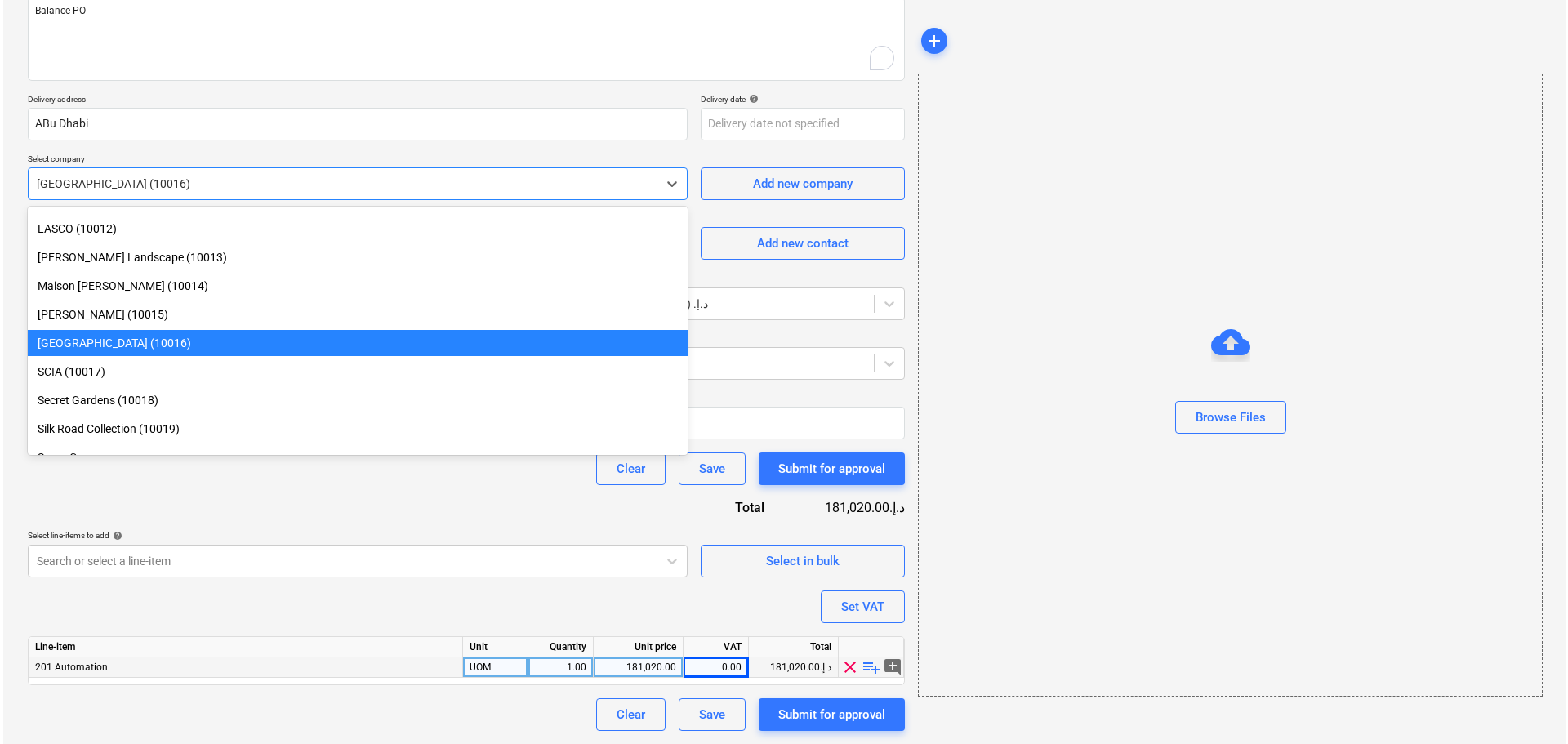
scroll to position [339, 0]
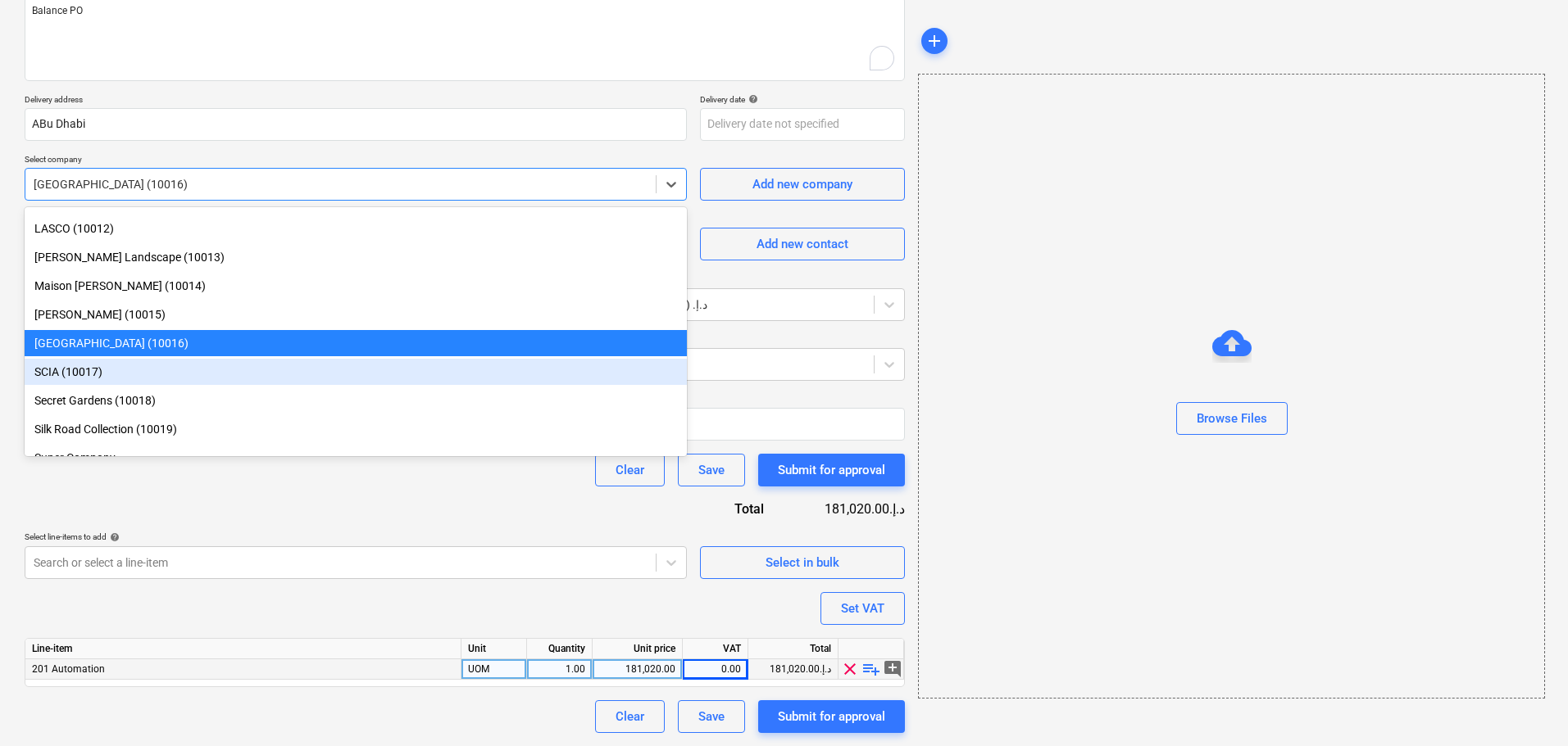
click at [49, 376] on div "SCIA (10017)" at bounding box center [356, 372] width 662 height 26
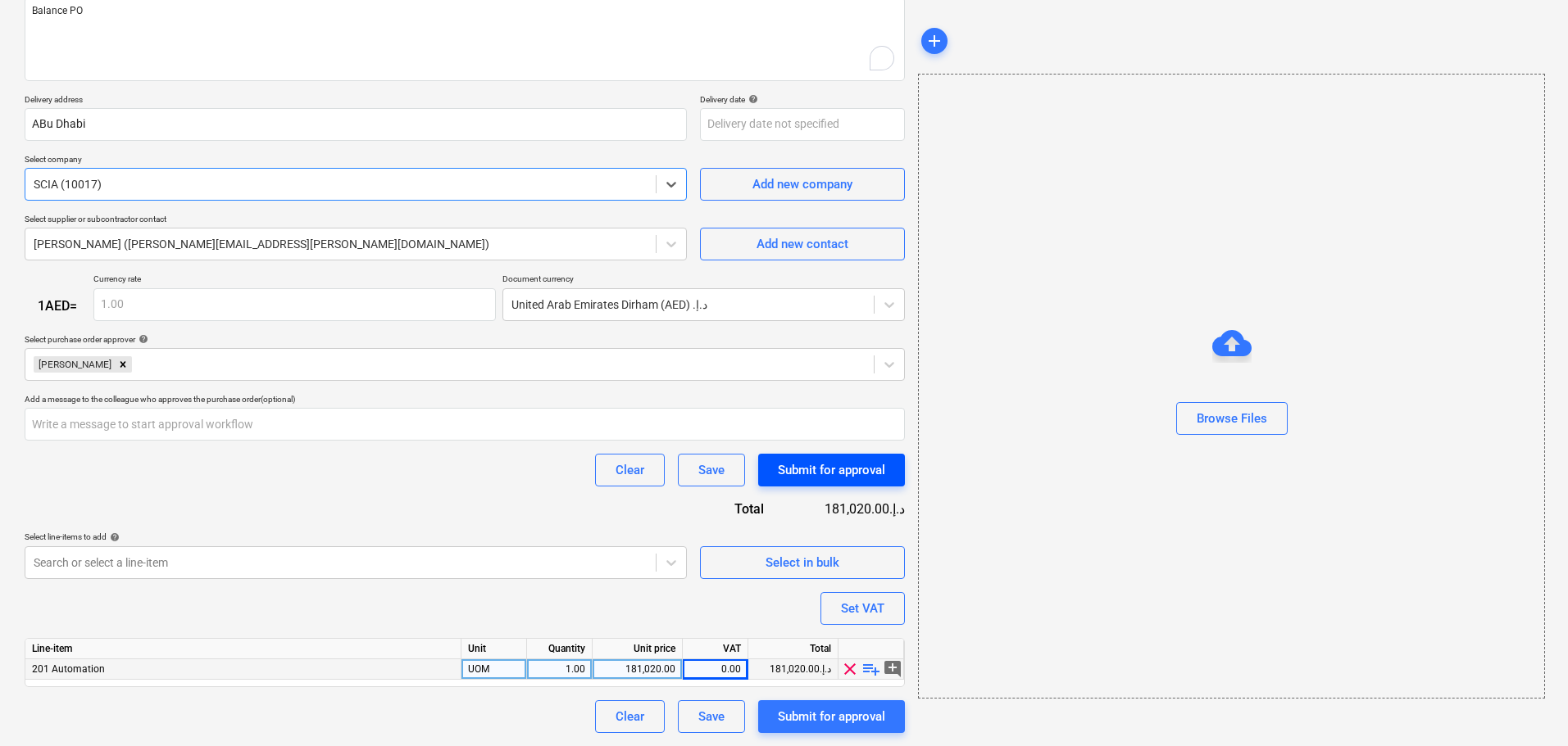
click at [856, 475] on div "Submit for approval" at bounding box center [832, 469] width 108 height 21
type textarea "x"
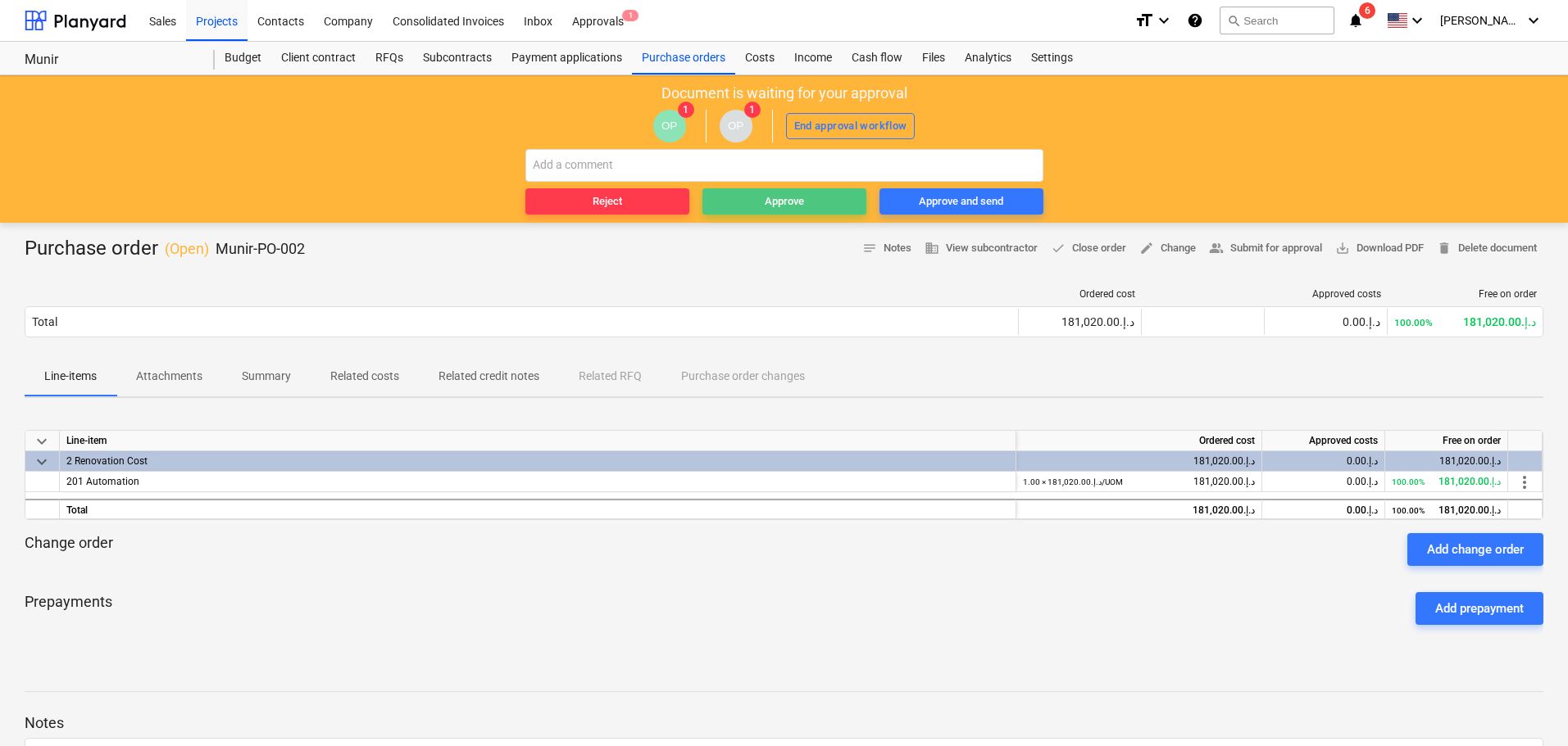
click at [791, 193] on div "Approve" at bounding box center [783, 201] width 39 height 19
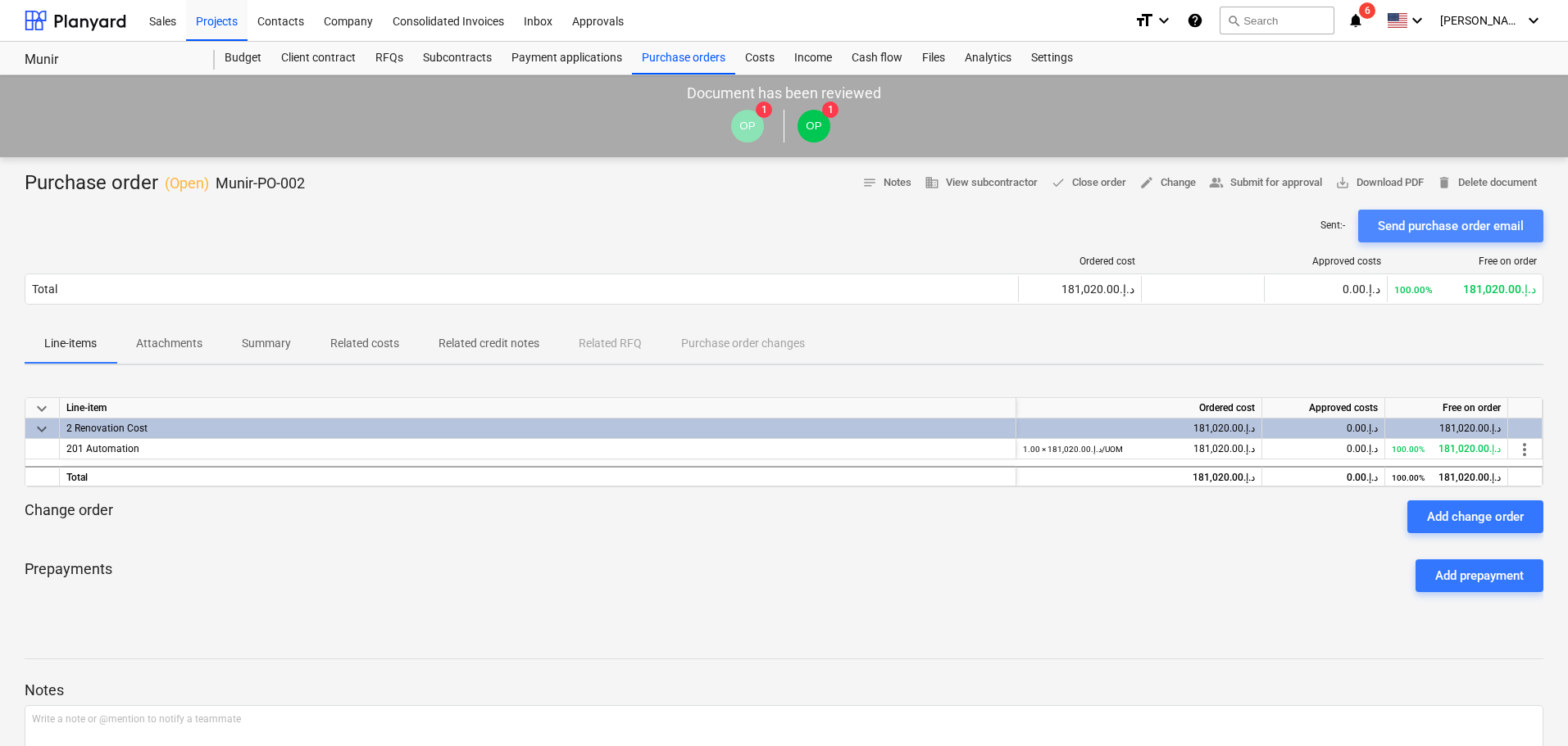
click at [1478, 228] on div "Send purchase order email" at bounding box center [1450, 225] width 145 height 21
click at [249, 59] on div "Budget" at bounding box center [243, 58] width 57 height 33
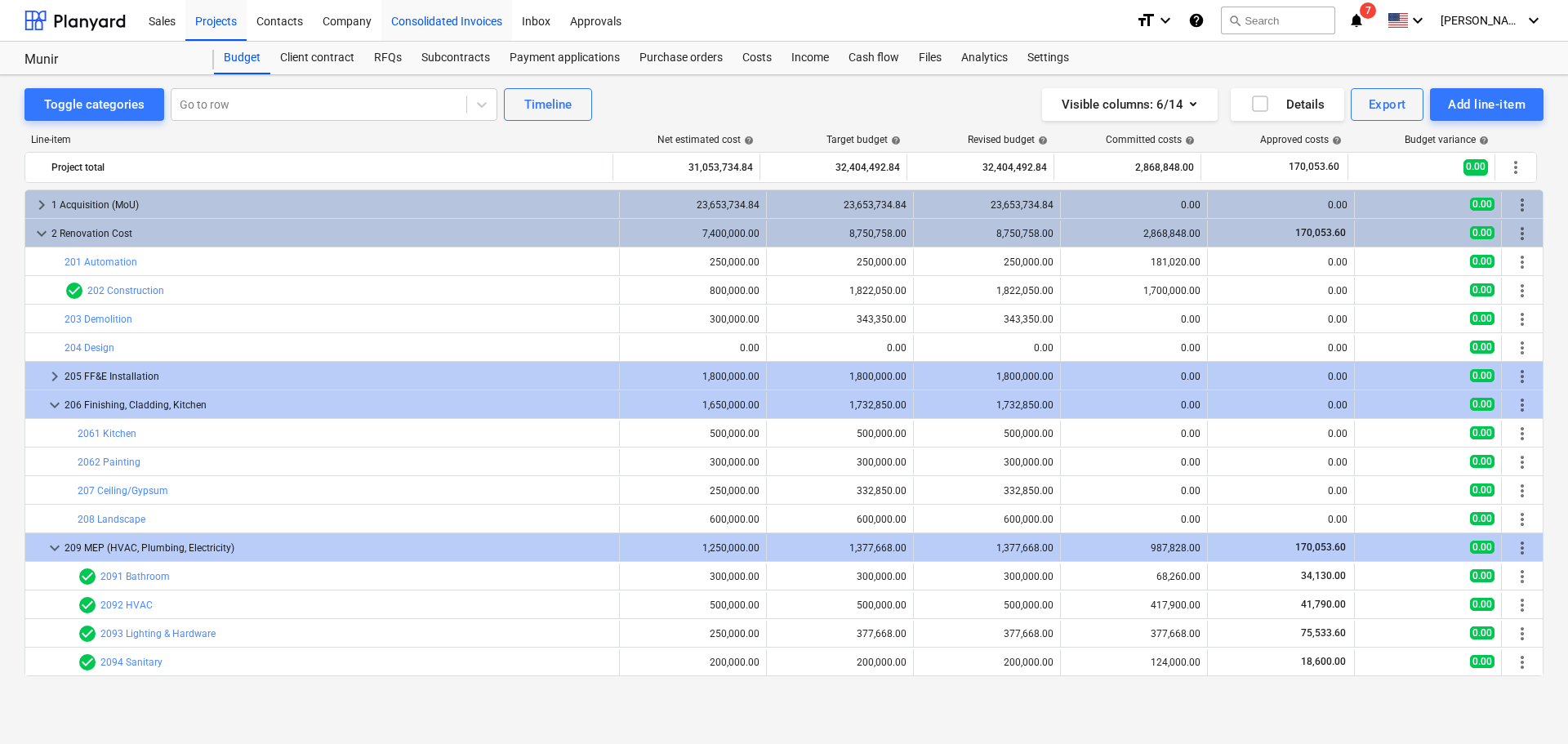
scroll to position [28, 0]
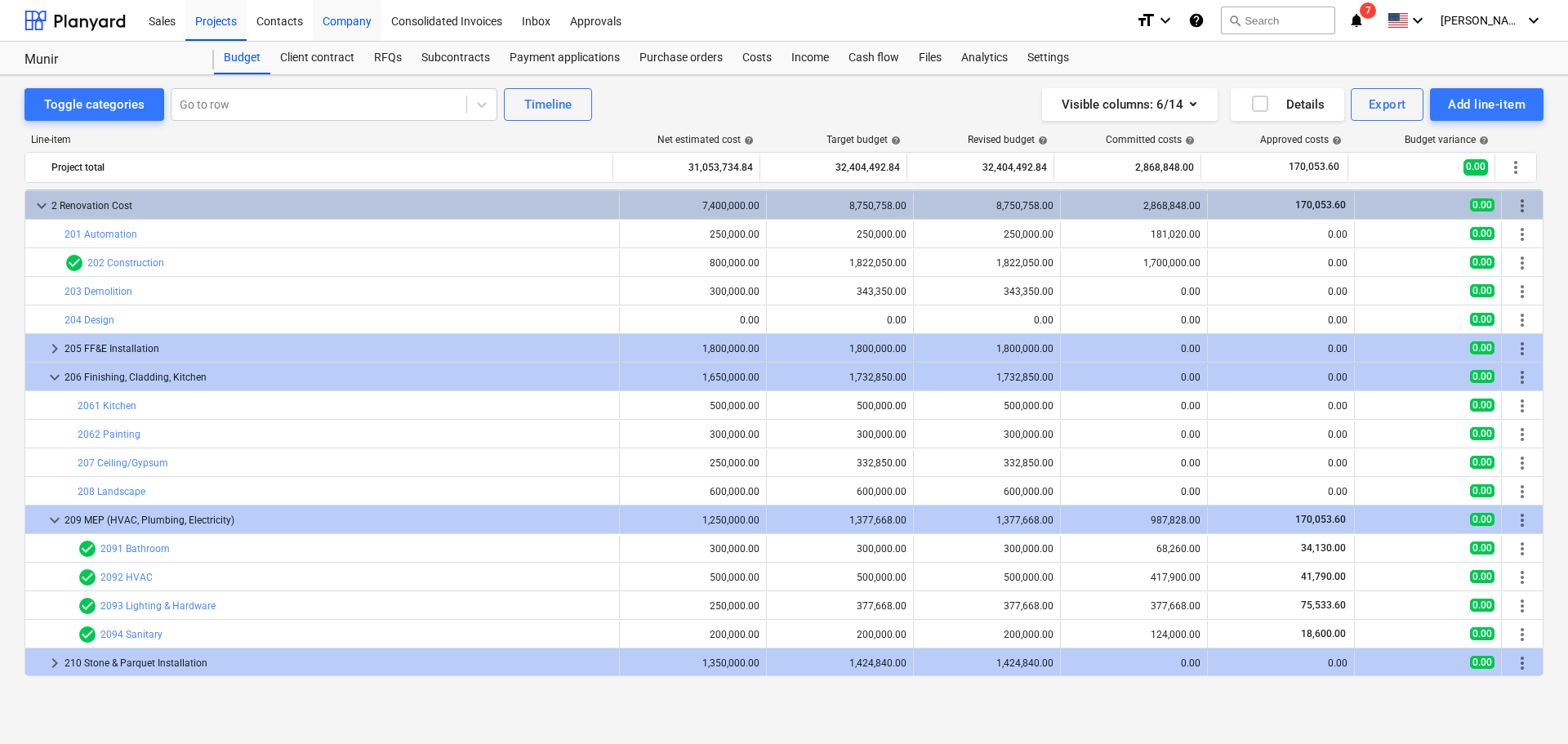
click at [343, 21] on div "Company" at bounding box center [347, 20] width 69 height 42
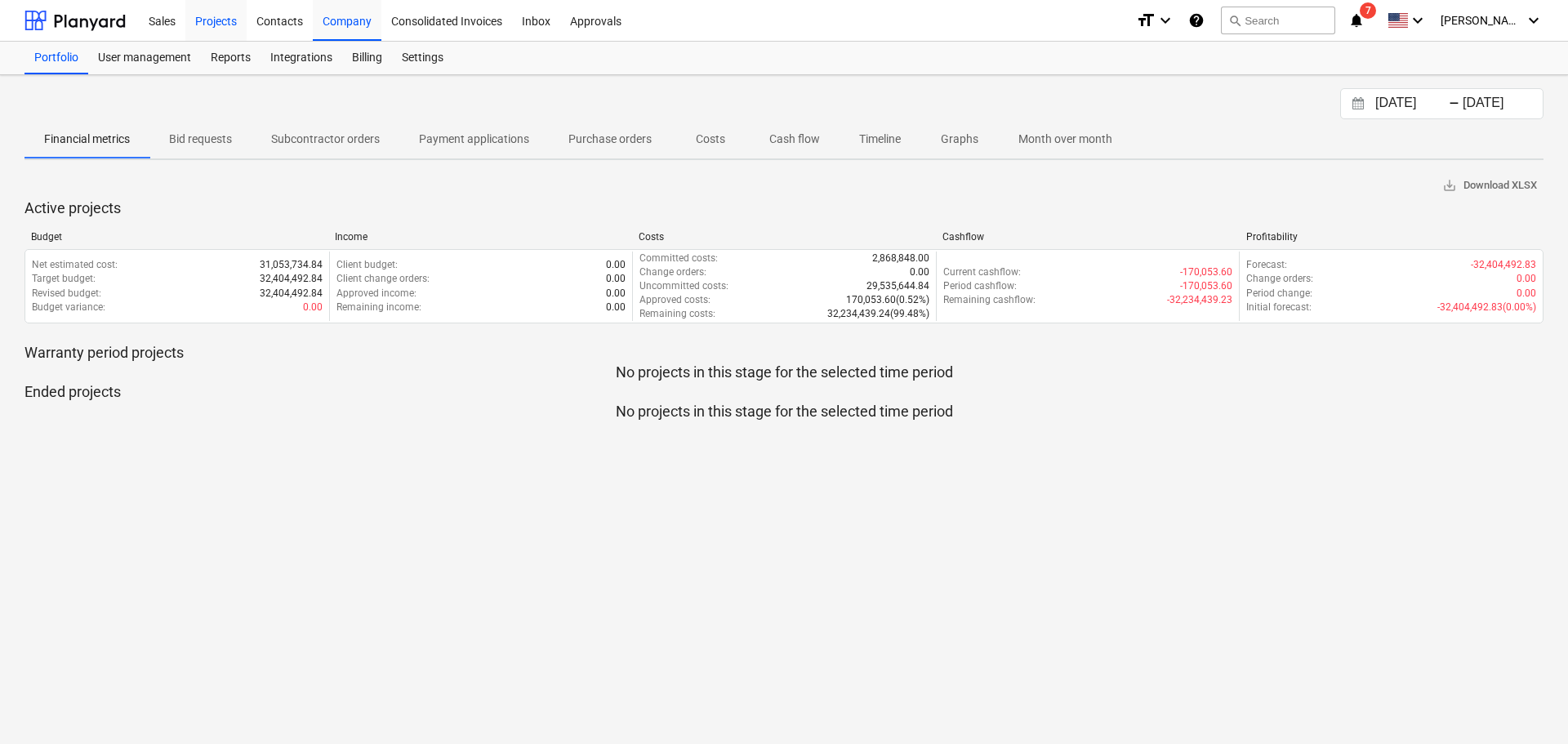
click at [202, 19] on div "Projects" at bounding box center [216, 20] width 62 height 42
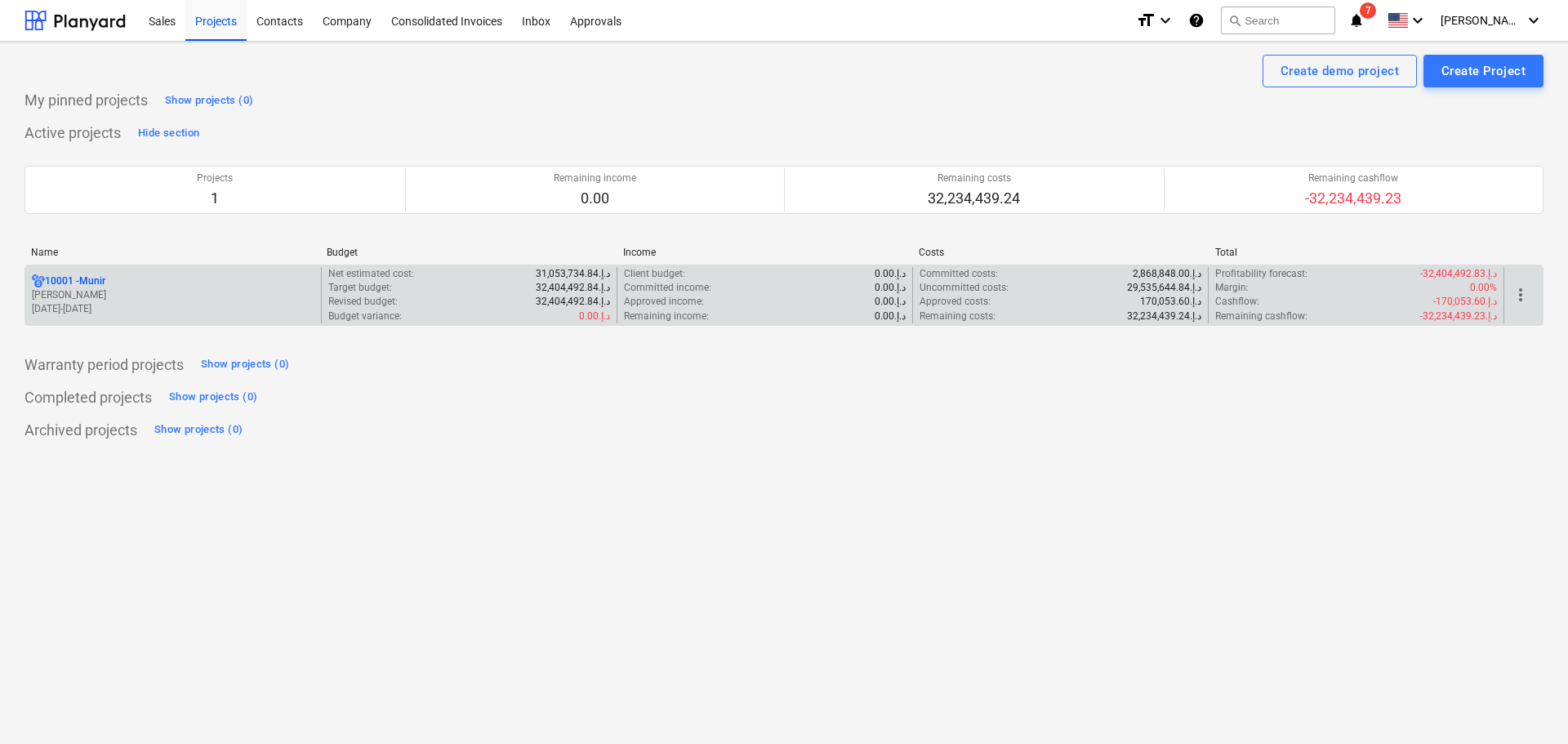
click at [117, 293] on p "[PERSON_NAME]" at bounding box center [173, 295] width 283 height 14
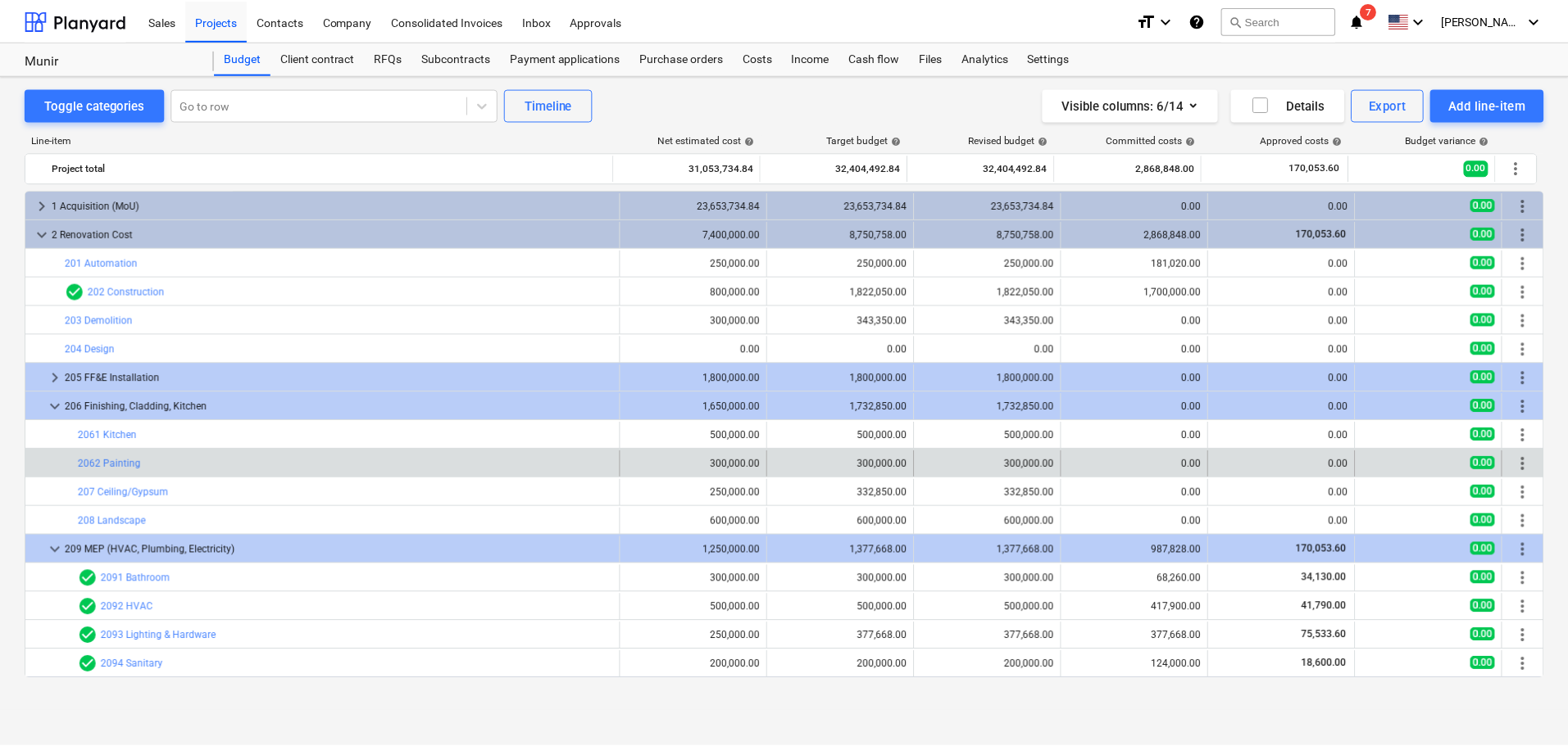
scroll to position [28, 0]
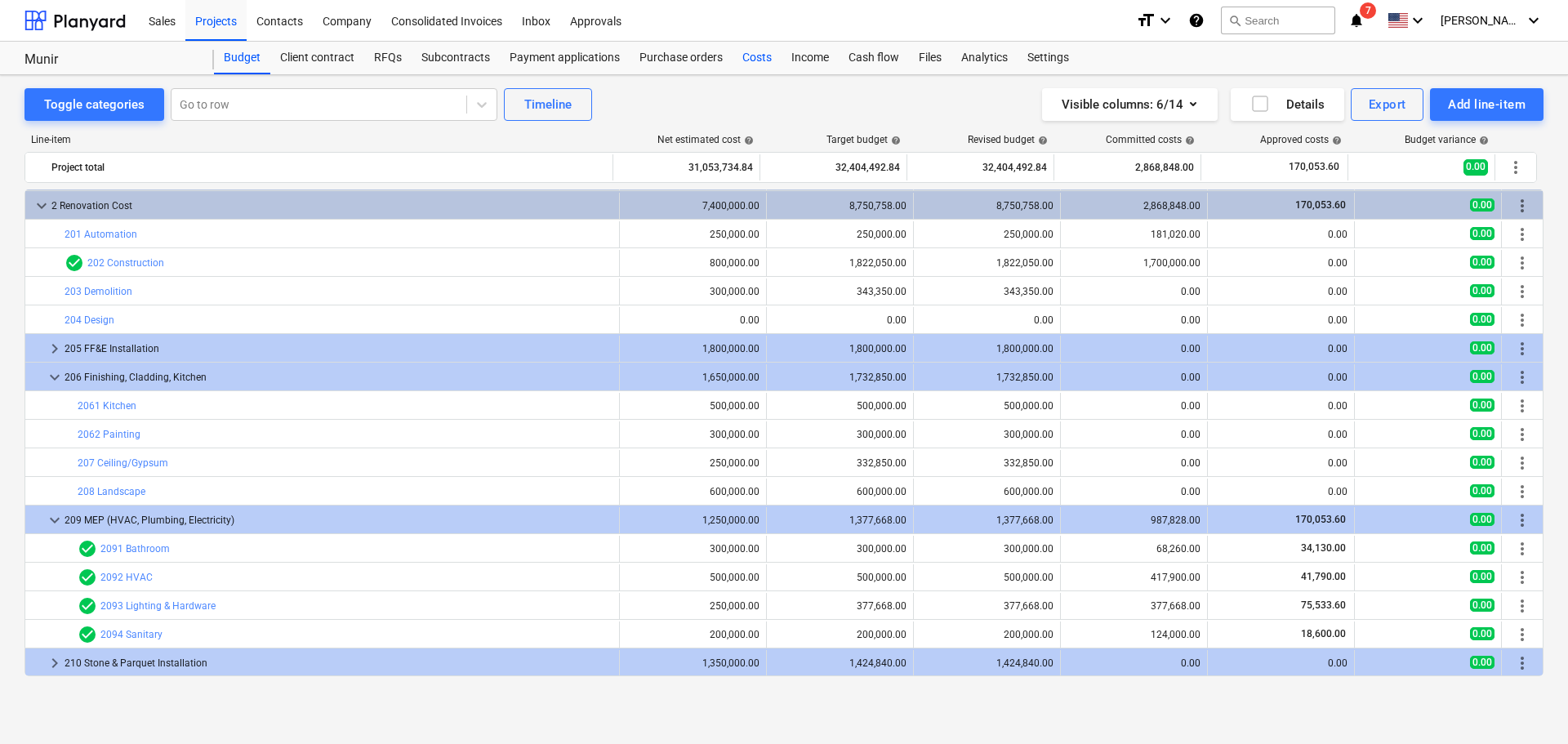
click at [756, 64] on div "Costs" at bounding box center [757, 58] width 49 height 33
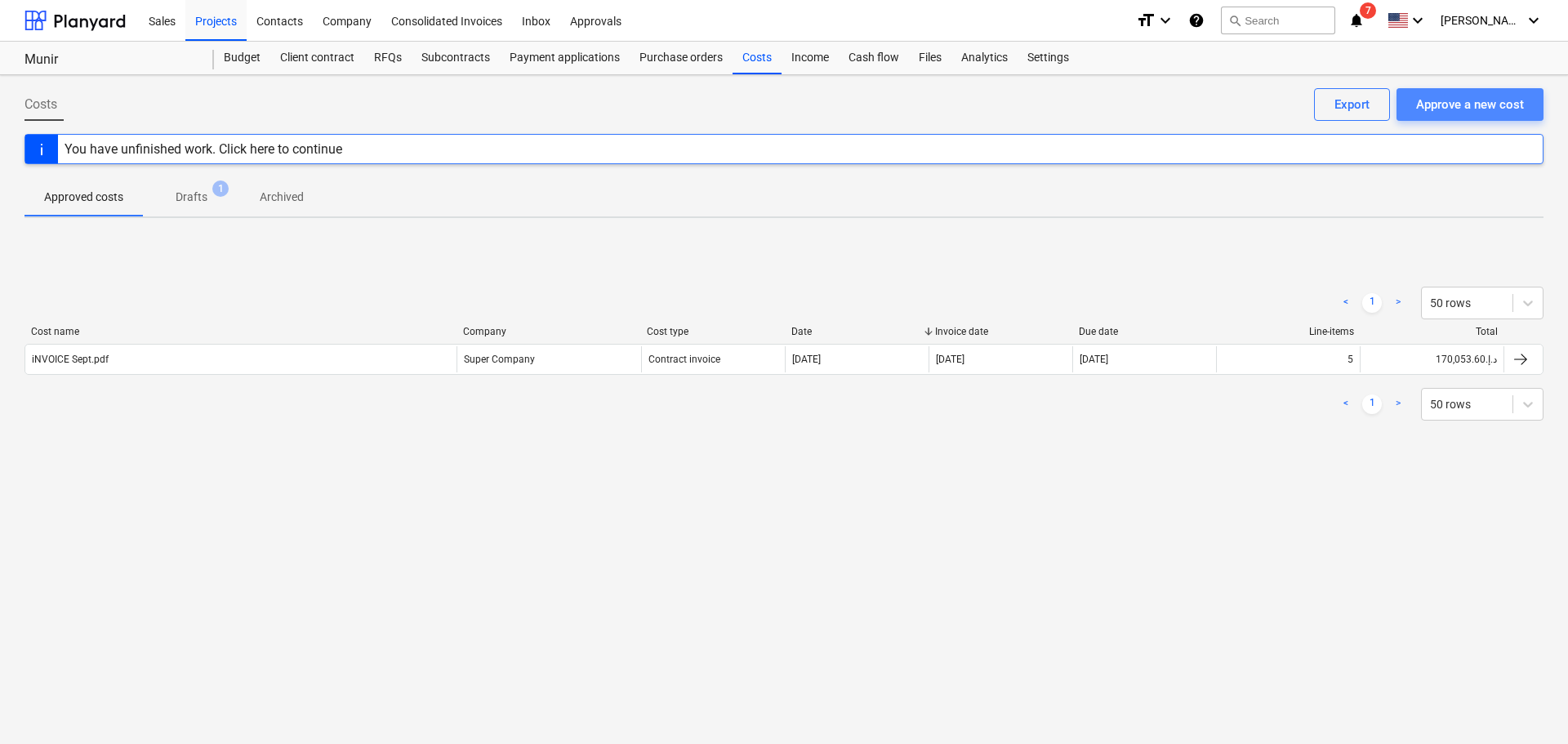
click at [1492, 95] on div "Approve a new cost" at bounding box center [1470, 104] width 108 height 21
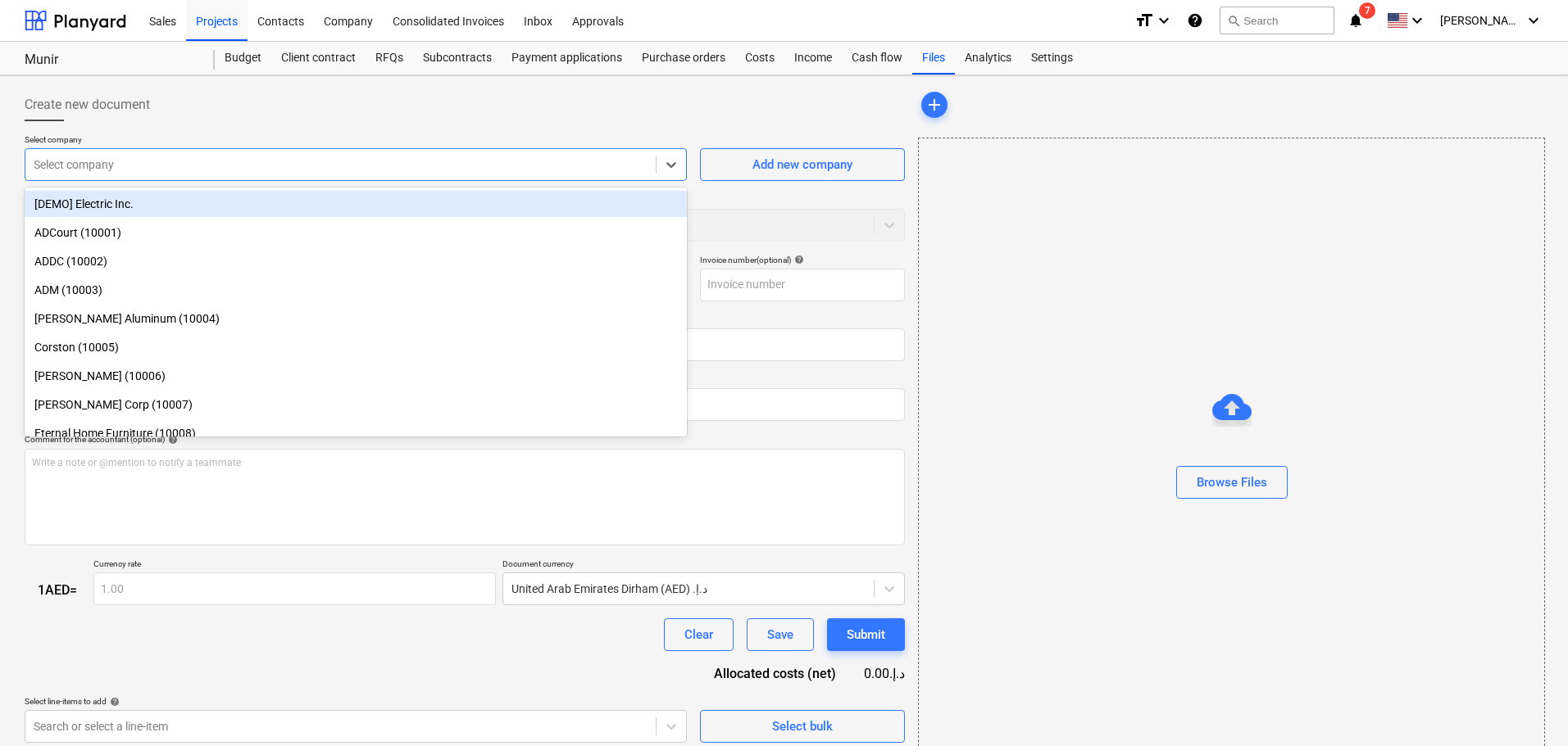
click at [396, 168] on div at bounding box center [341, 164] width 614 height 16
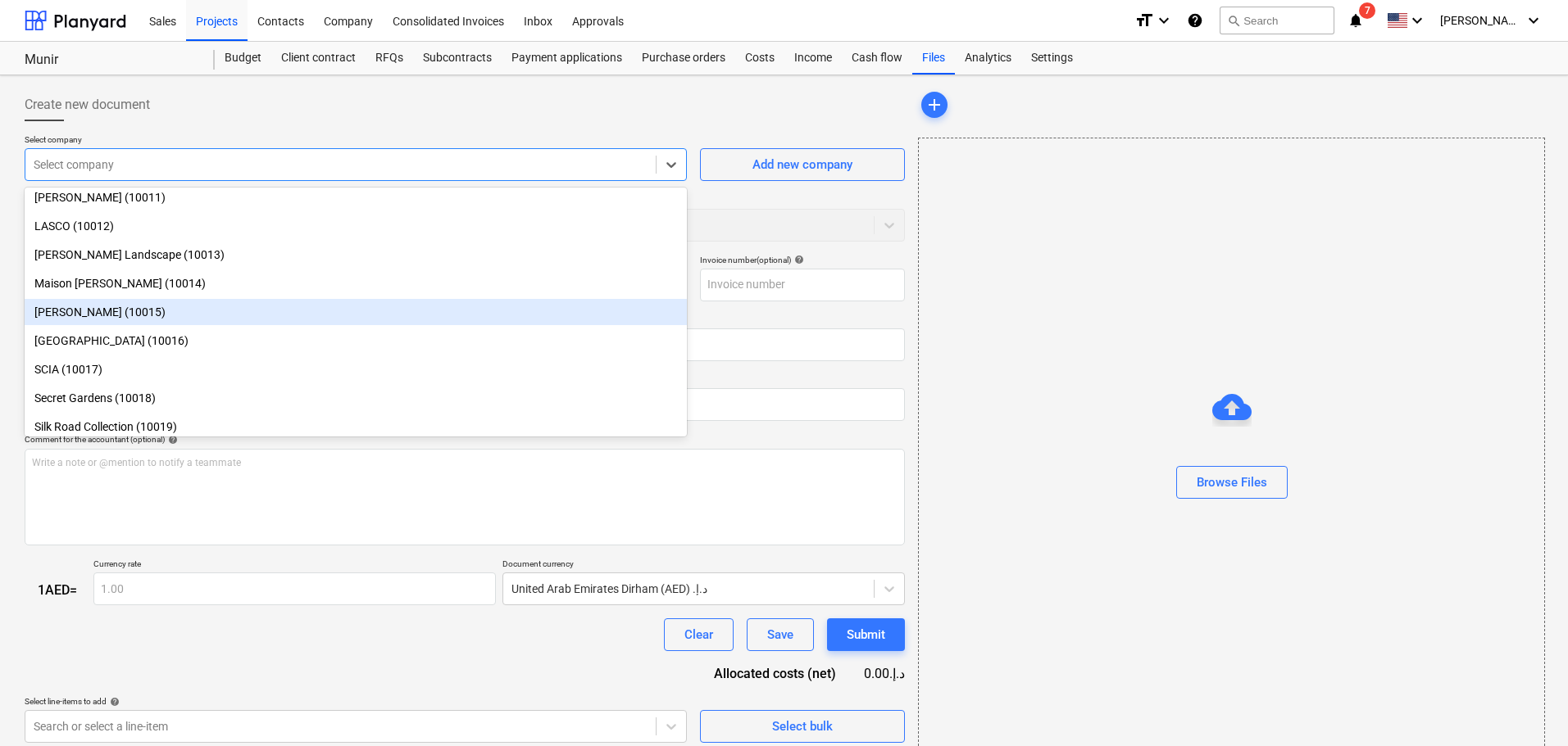
scroll to position [323, 0]
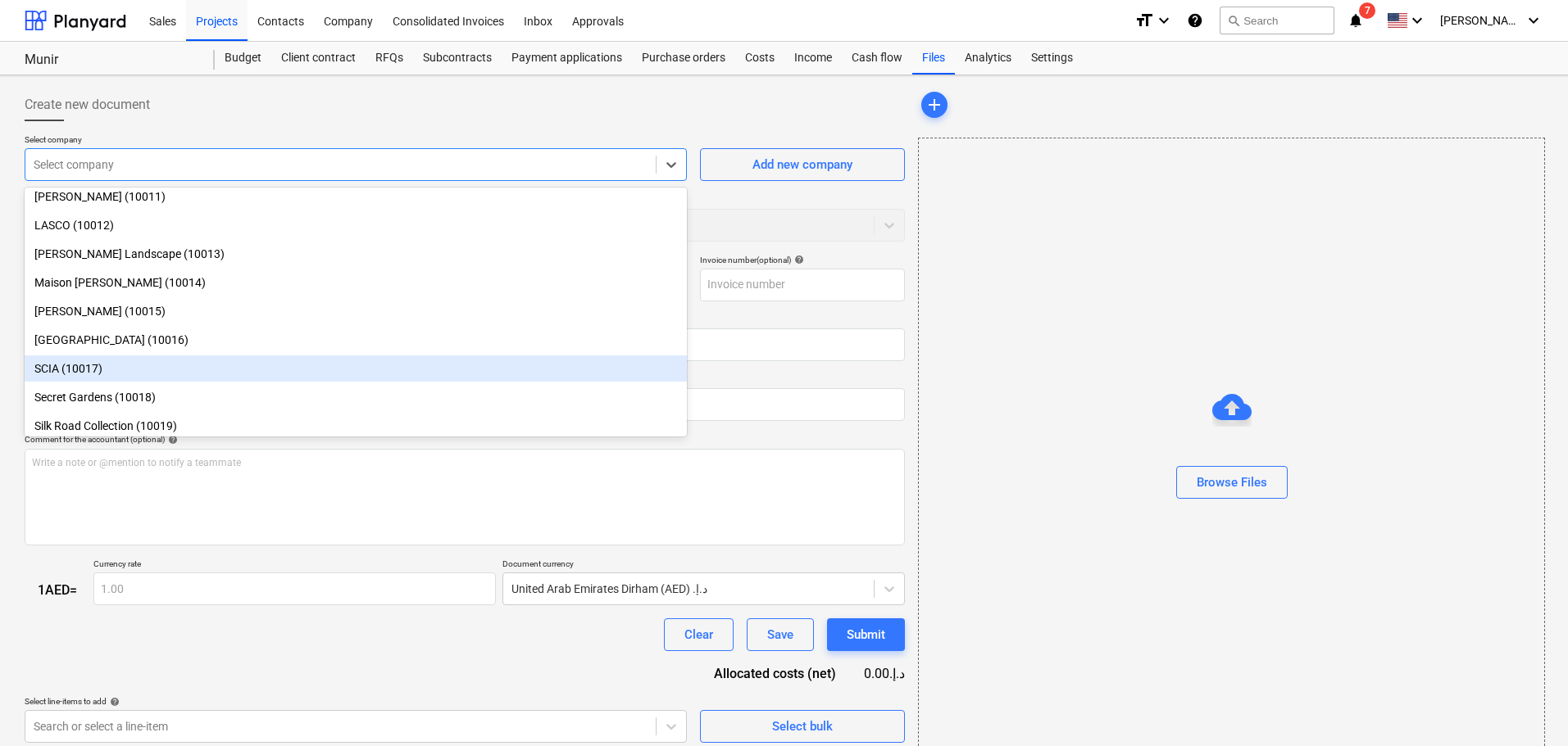
click at [72, 363] on div "SCIA (10017)" at bounding box center [356, 369] width 662 height 26
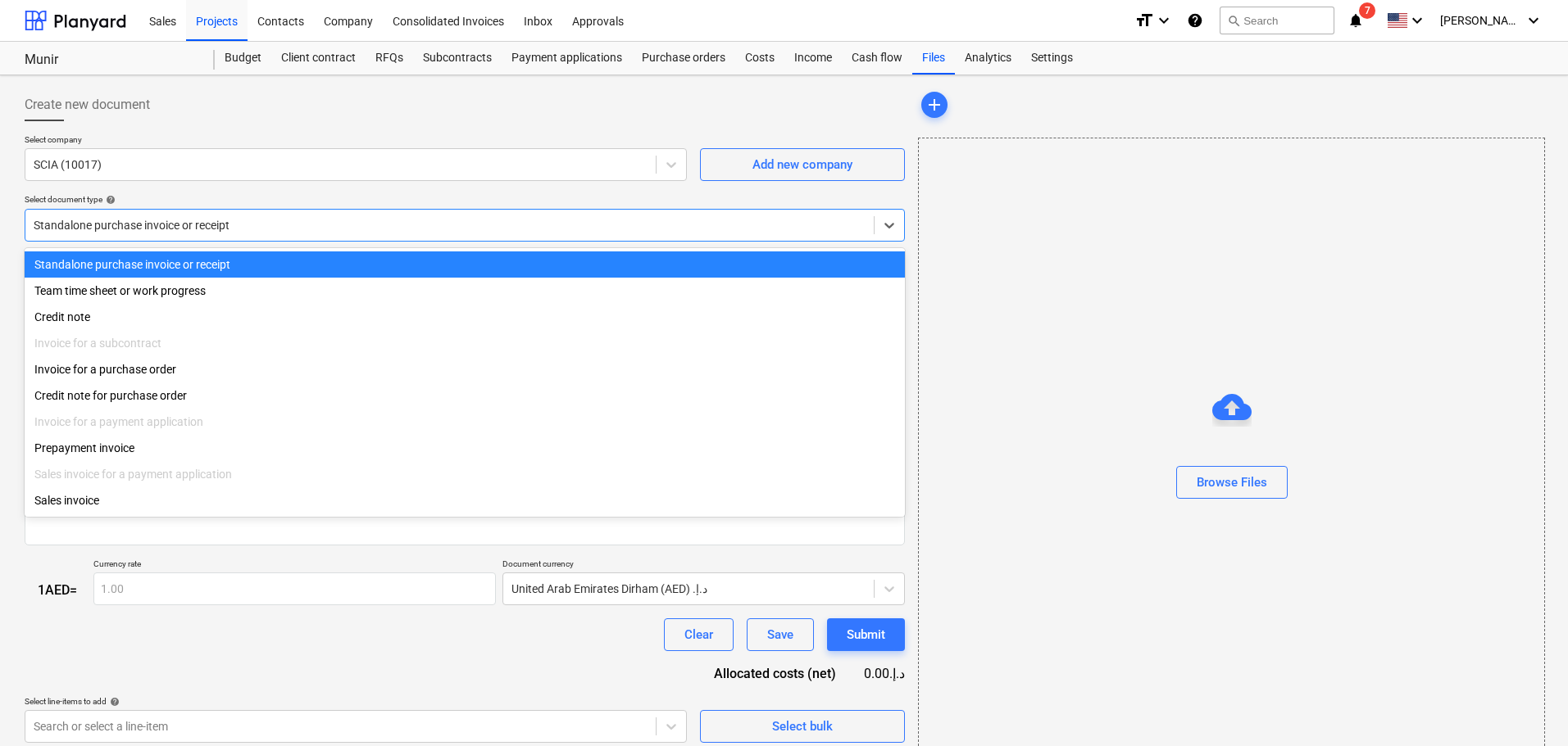
click at [198, 222] on div at bounding box center [449, 225] width 832 height 16
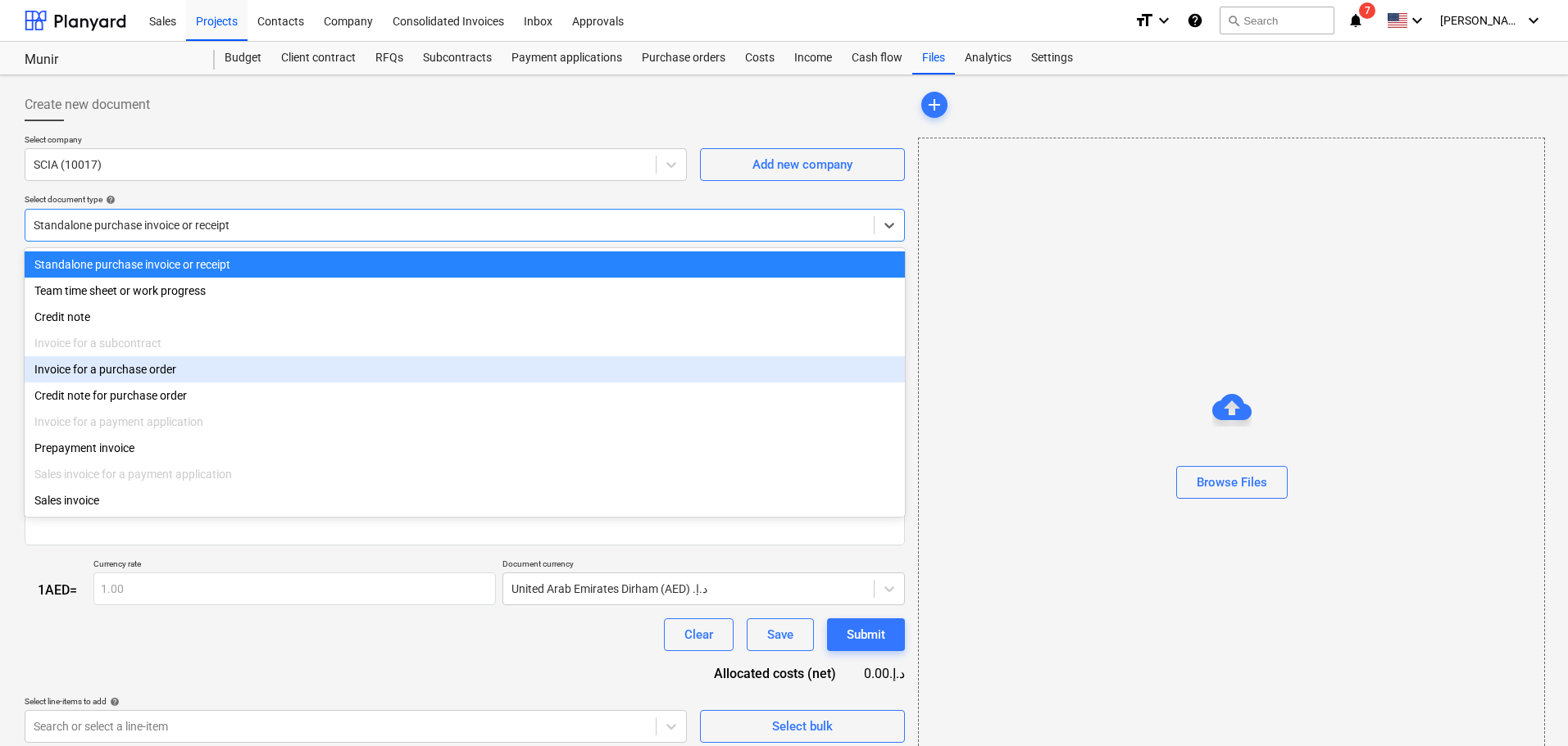
click at [133, 376] on div "Invoice for a purchase order" at bounding box center [464, 370] width 880 height 26
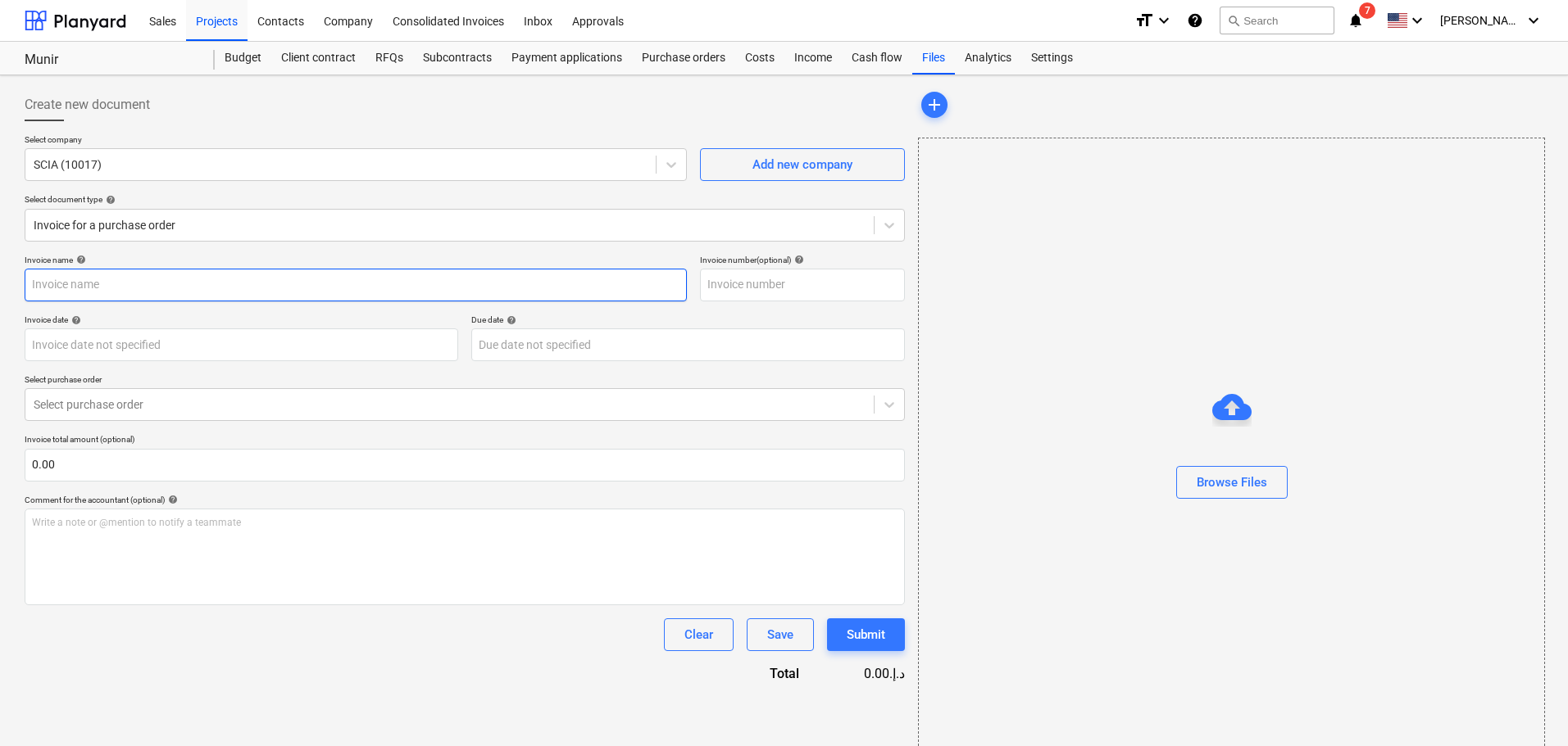
click at [168, 283] on input "text" at bounding box center [356, 285] width 662 height 33
type input "automation"
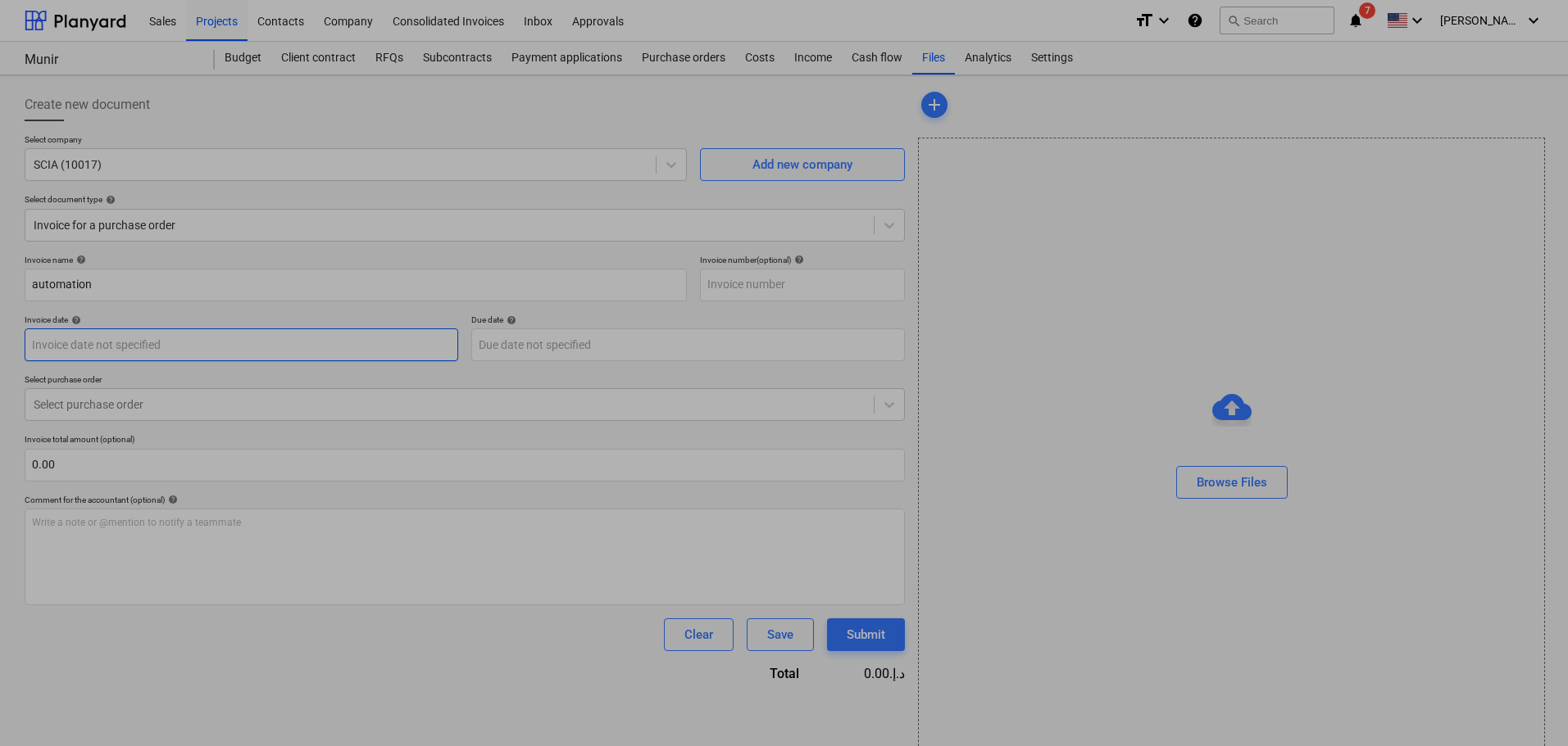
click at [222, 340] on body "Sales Projects Contacts Company Consolidated Invoices Inbox Approvals format_si…" at bounding box center [784, 373] width 1568 height 746
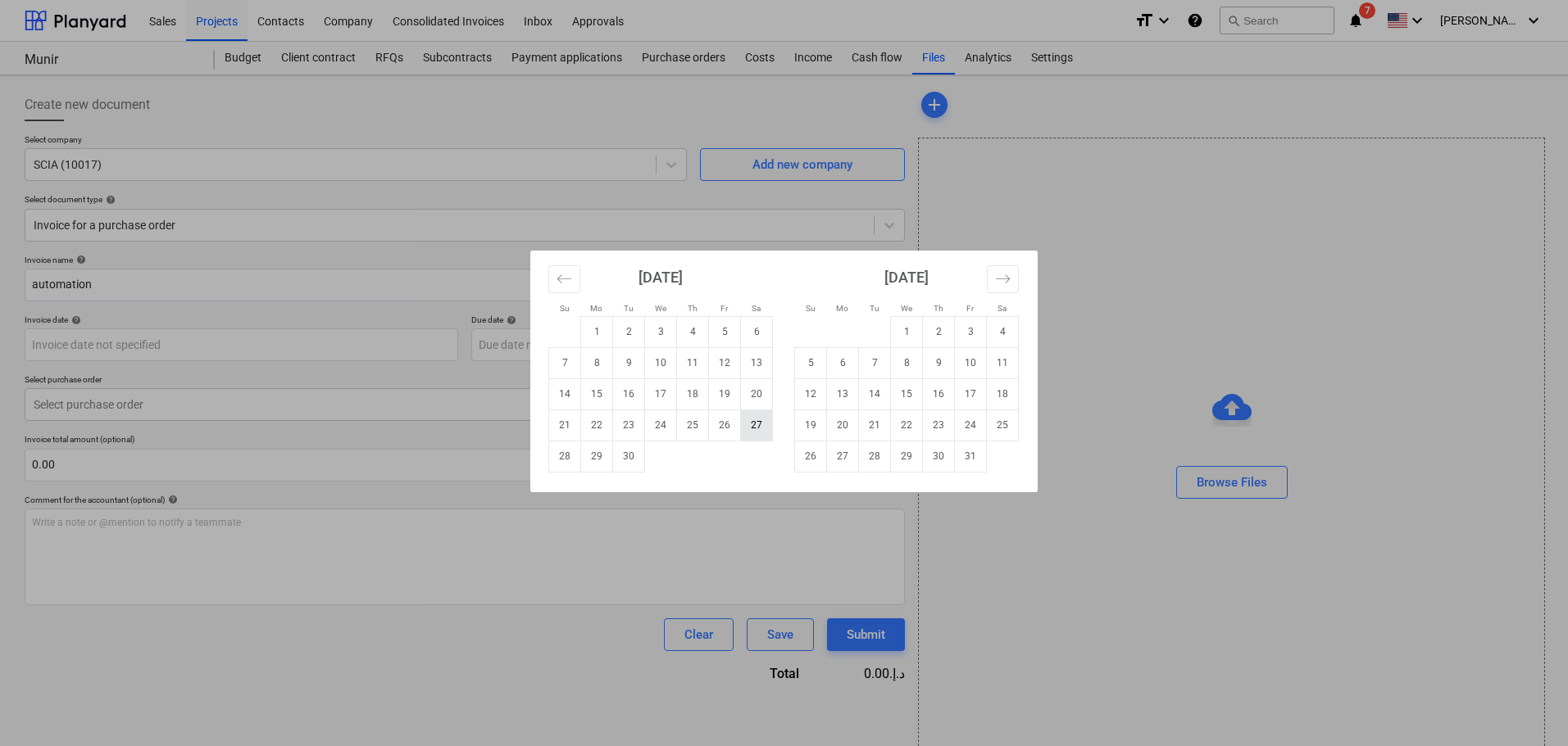
click at [754, 422] on td "27" at bounding box center [757, 424] width 32 height 31
type input "[DATE]"
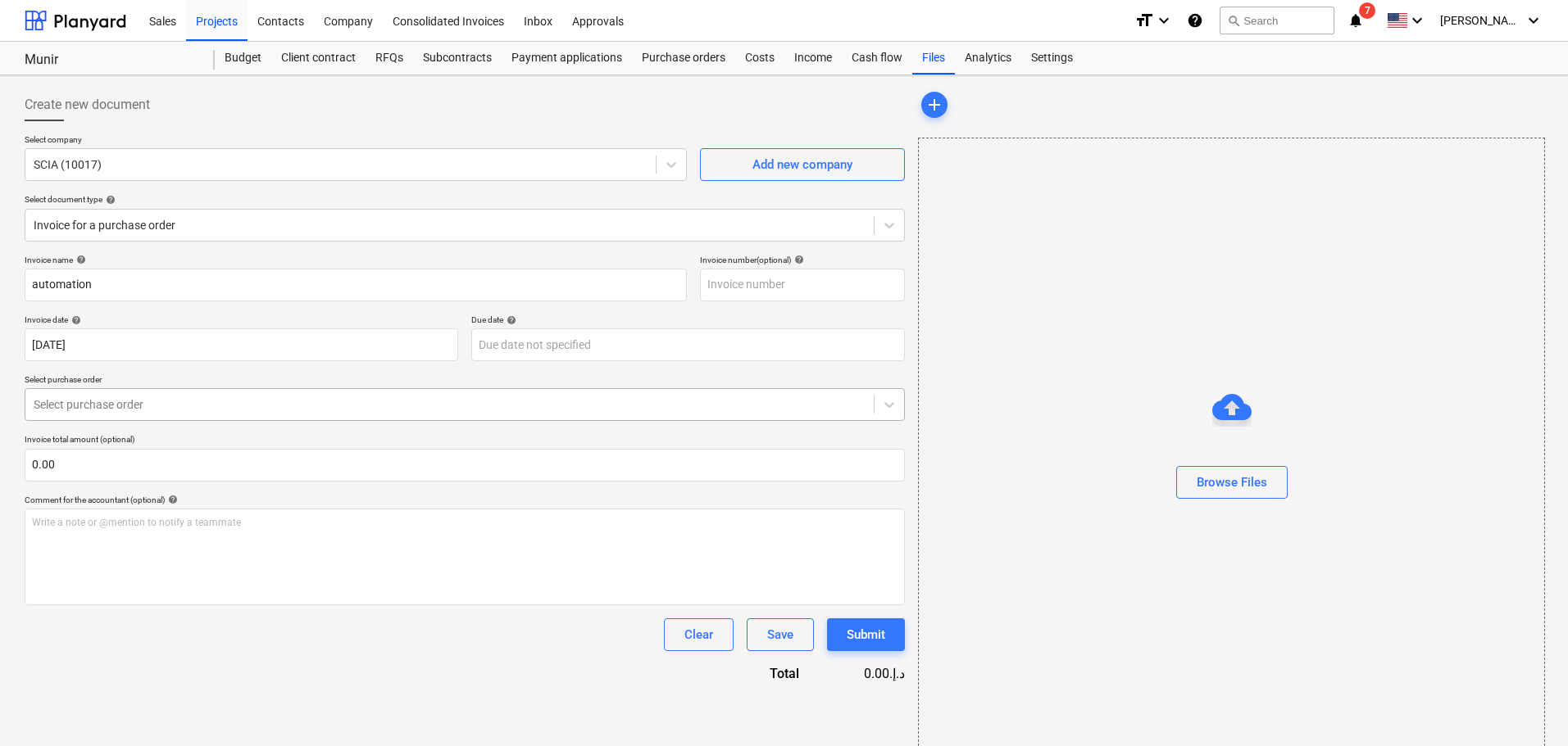
click at [182, 408] on div at bounding box center [449, 404] width 832 height 16
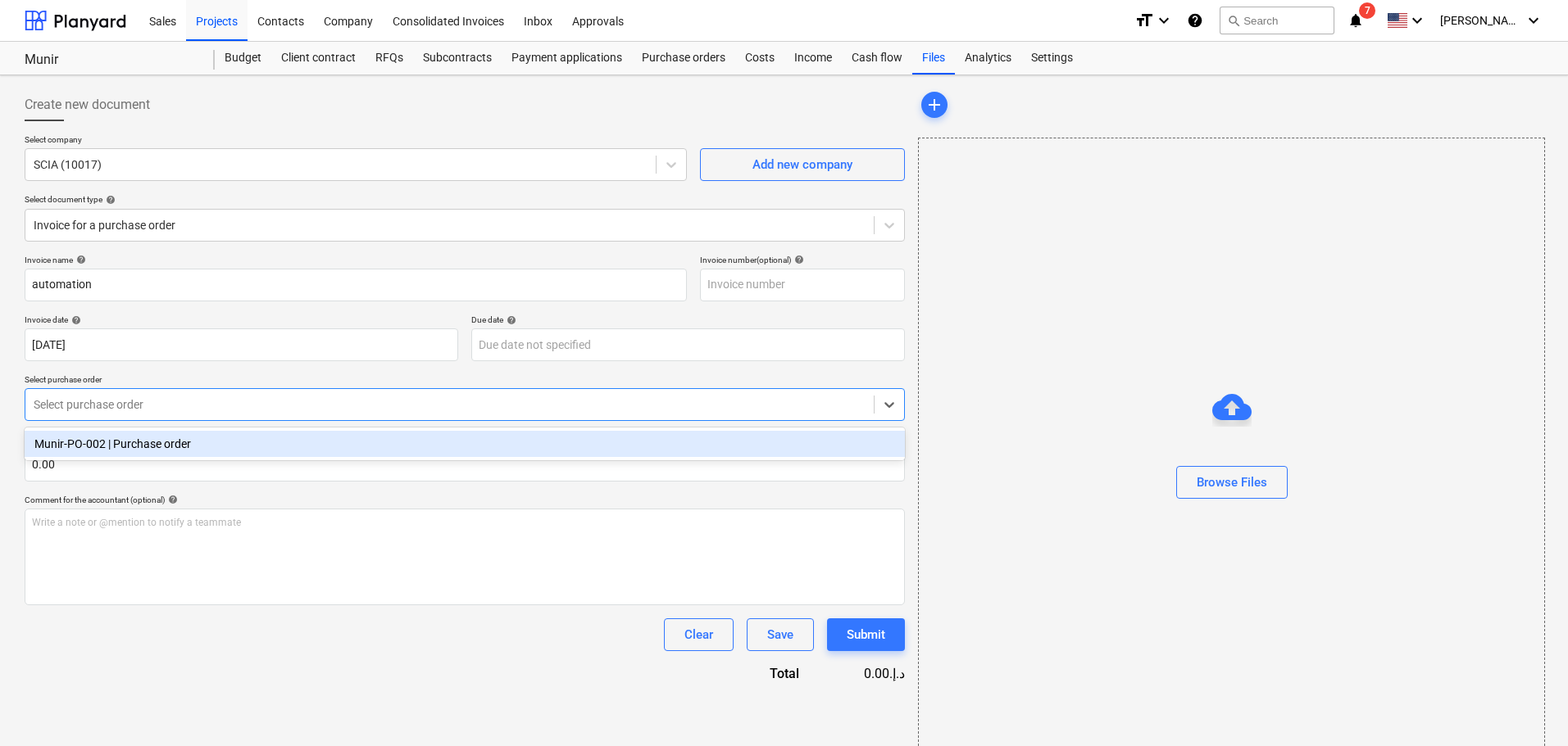
click at [173, 444] on div "Munir-PO-002 | Purchase order" at bounding box center [464, 444] width 880 height 26
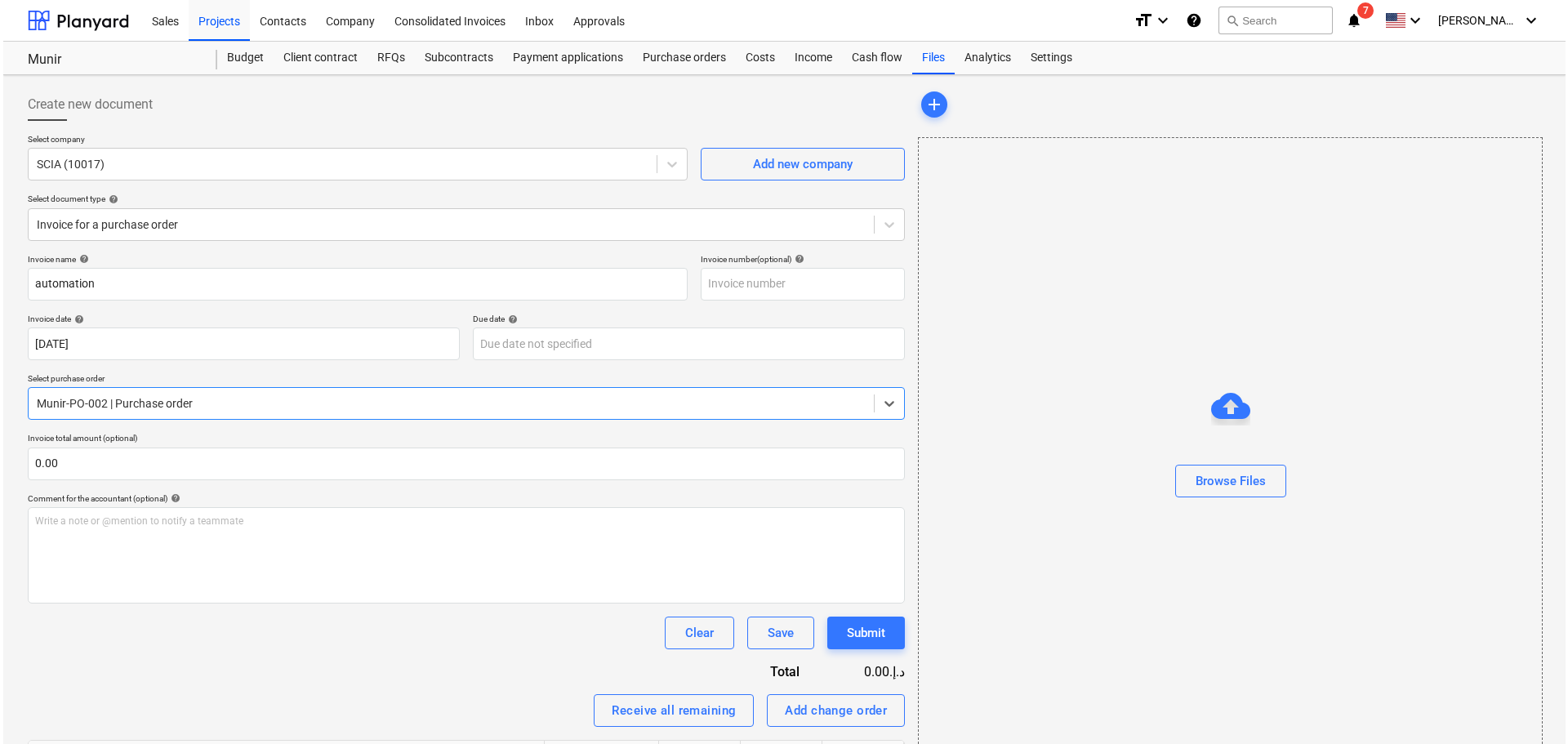
scroll to position [116, 0]
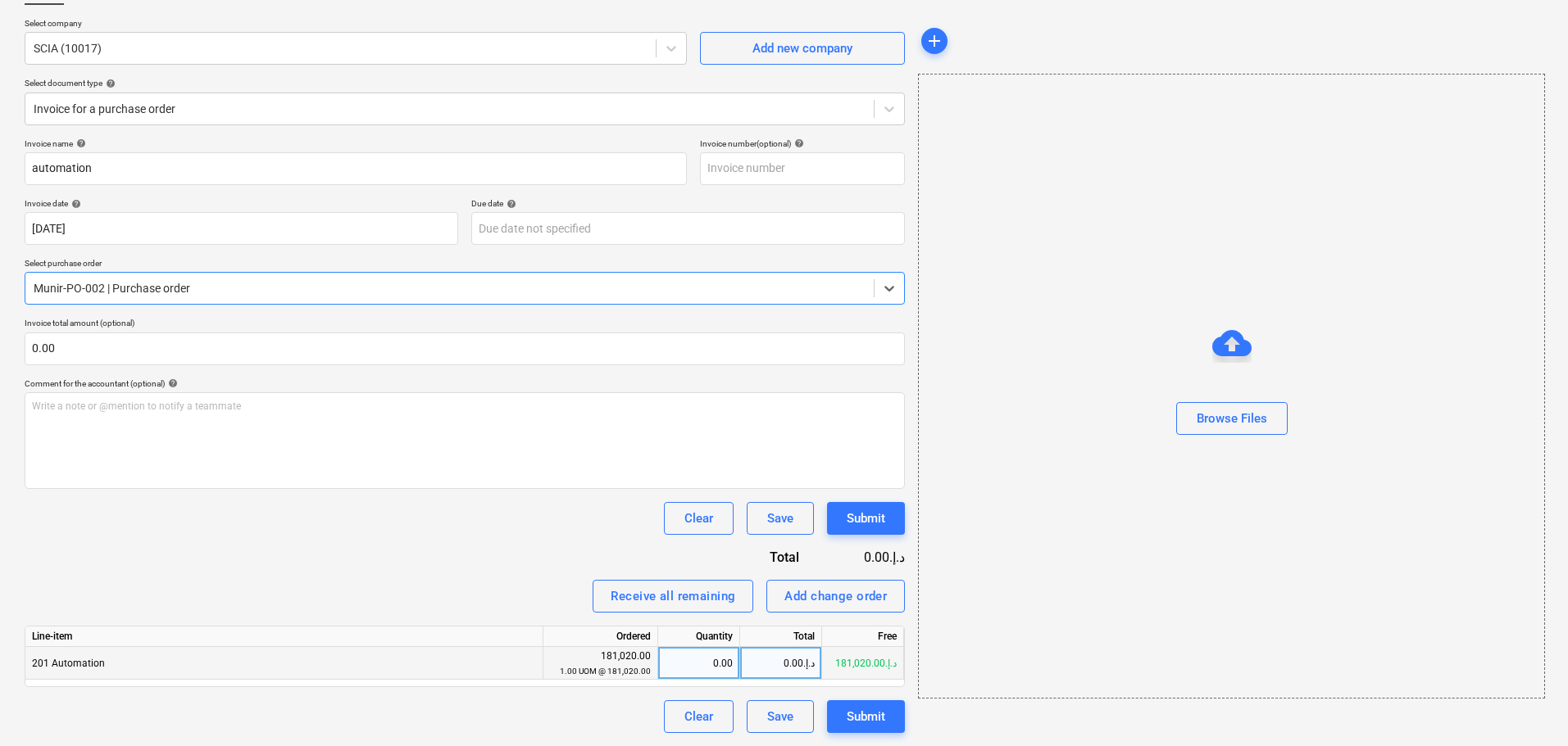
click at [784, 663] on div "0.00د.إ.‏" at bounding box center [781, 663] width 82 height 33
type input "153772"
click at [426, 598] on div "Receive all remaining Add change order" at bounding box center [464, 596] width 880 height 33
click at [866, 707] on div "Submit" at bounding box center [866, 716] width 39 height 21
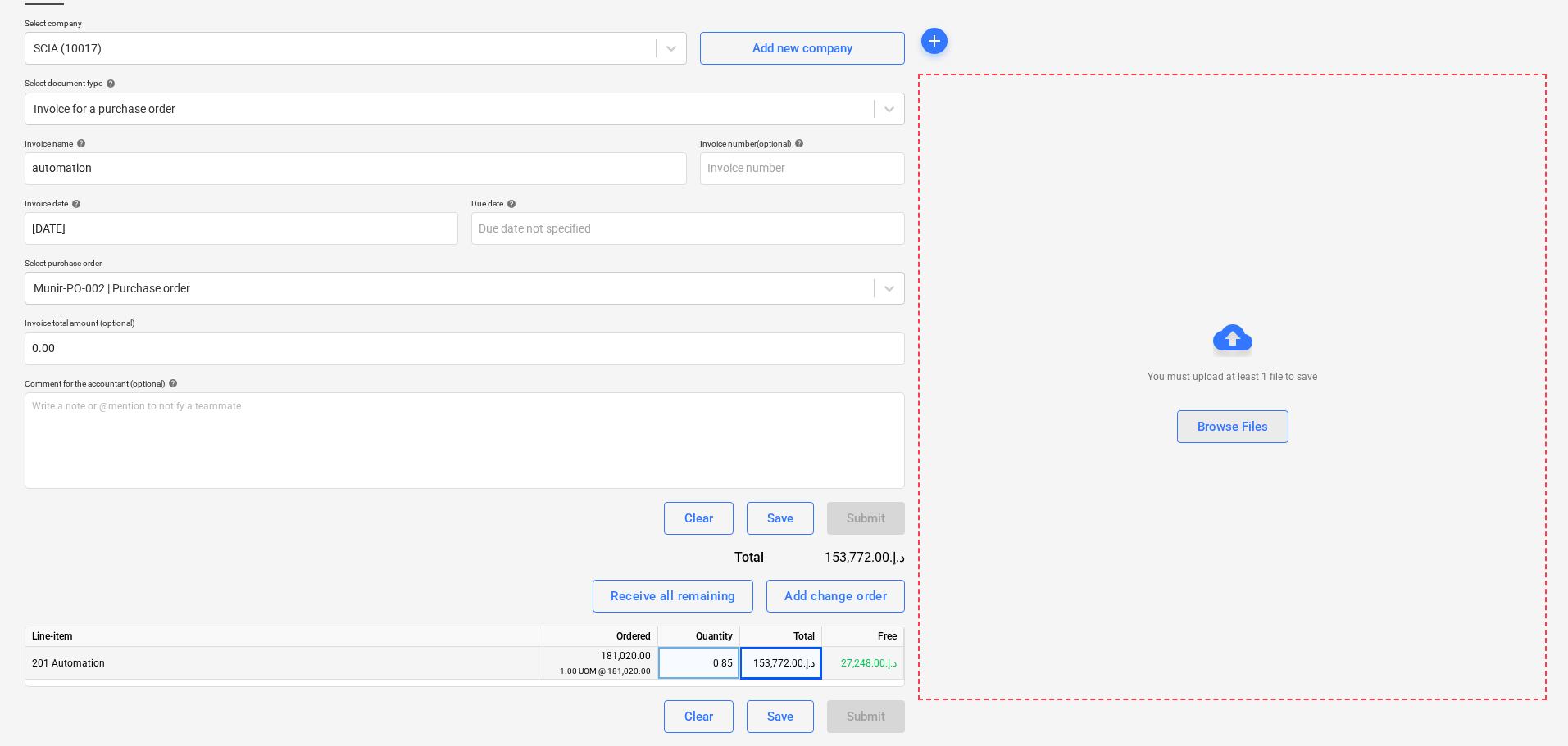
click at [1236, 431] on div "Browse Files" at bounding box center [1232, 426] width 71 height 21
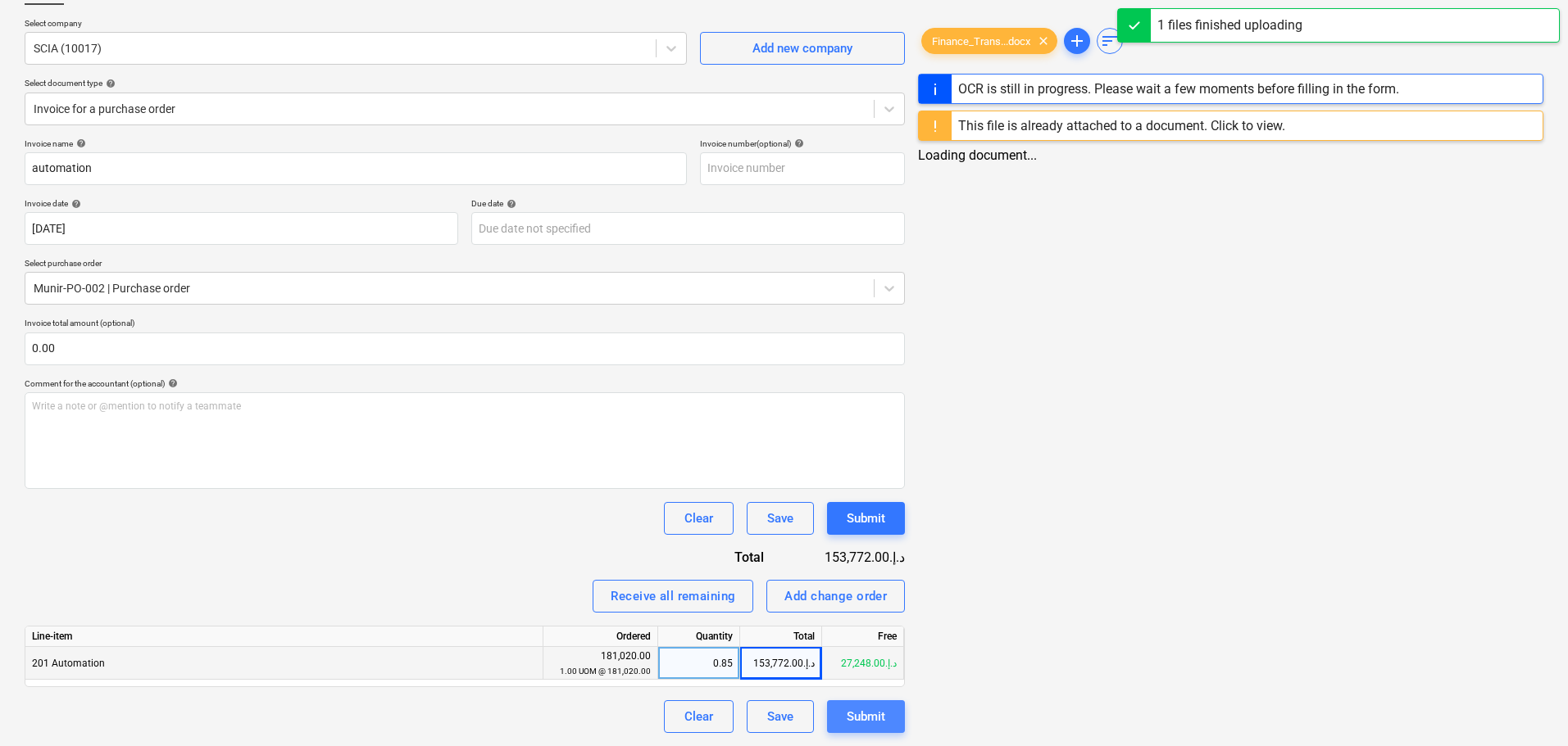
click at [869, 717] on div "Submit" at bounding box center [866, 716] width 39 height 21
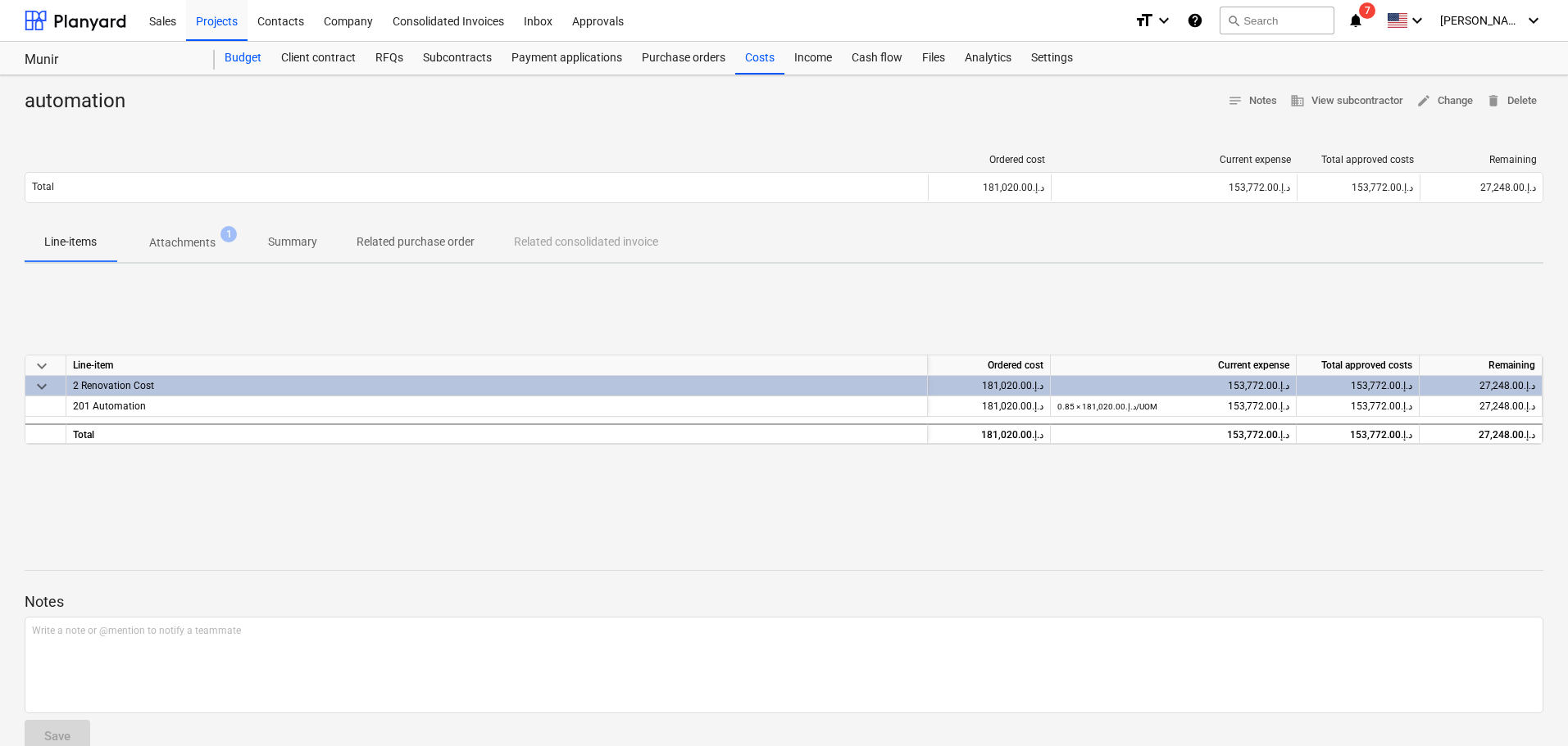
click at [228, 56] on div "Budget" at bounding box center [243, 58] width 57 height 33
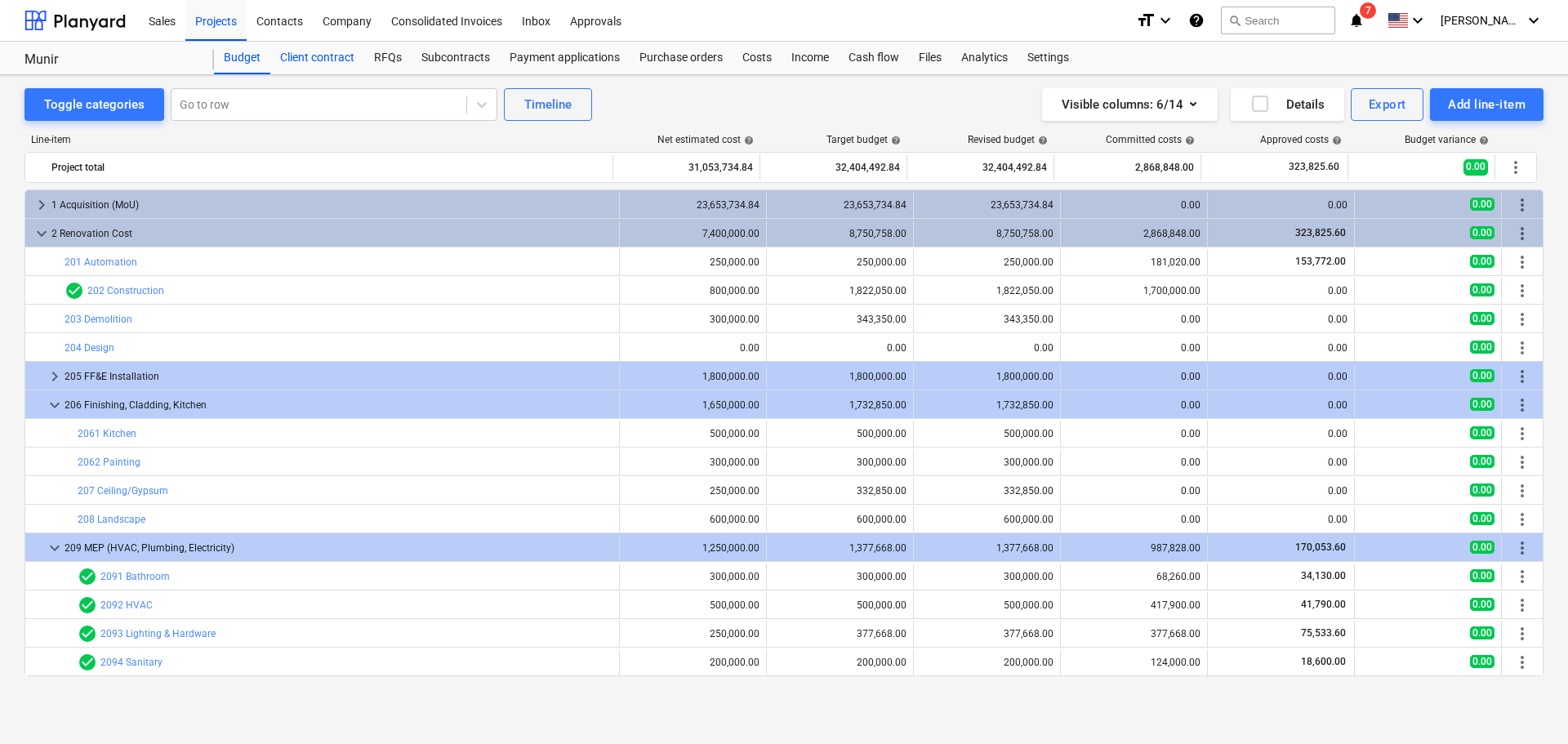
click at [325, 66] on div "Client contract" at bounding box center [317, 58] width 94 height 33
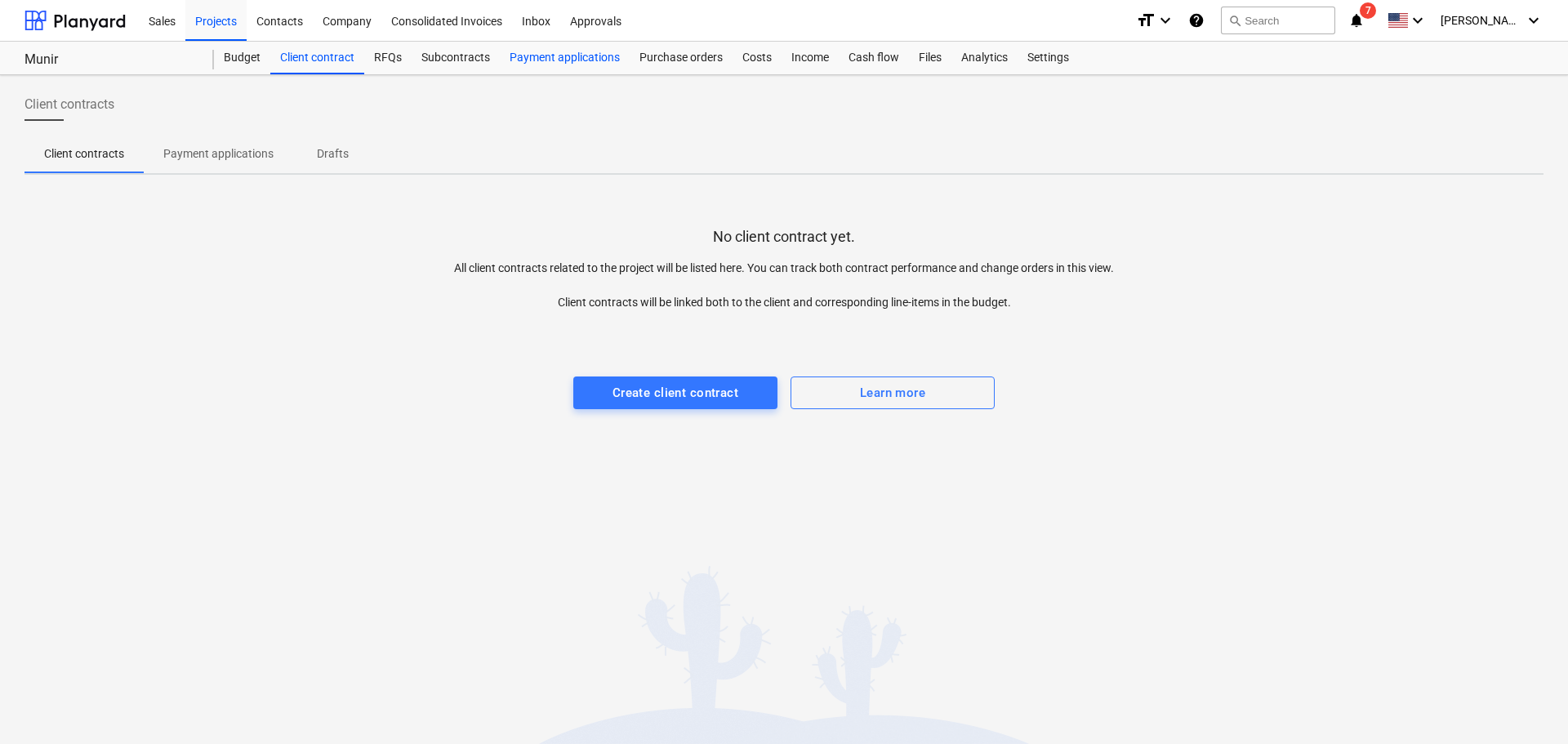
click at [552, 58] on div "Payment applications" at bounding box center [564, 58] width 130 height 33
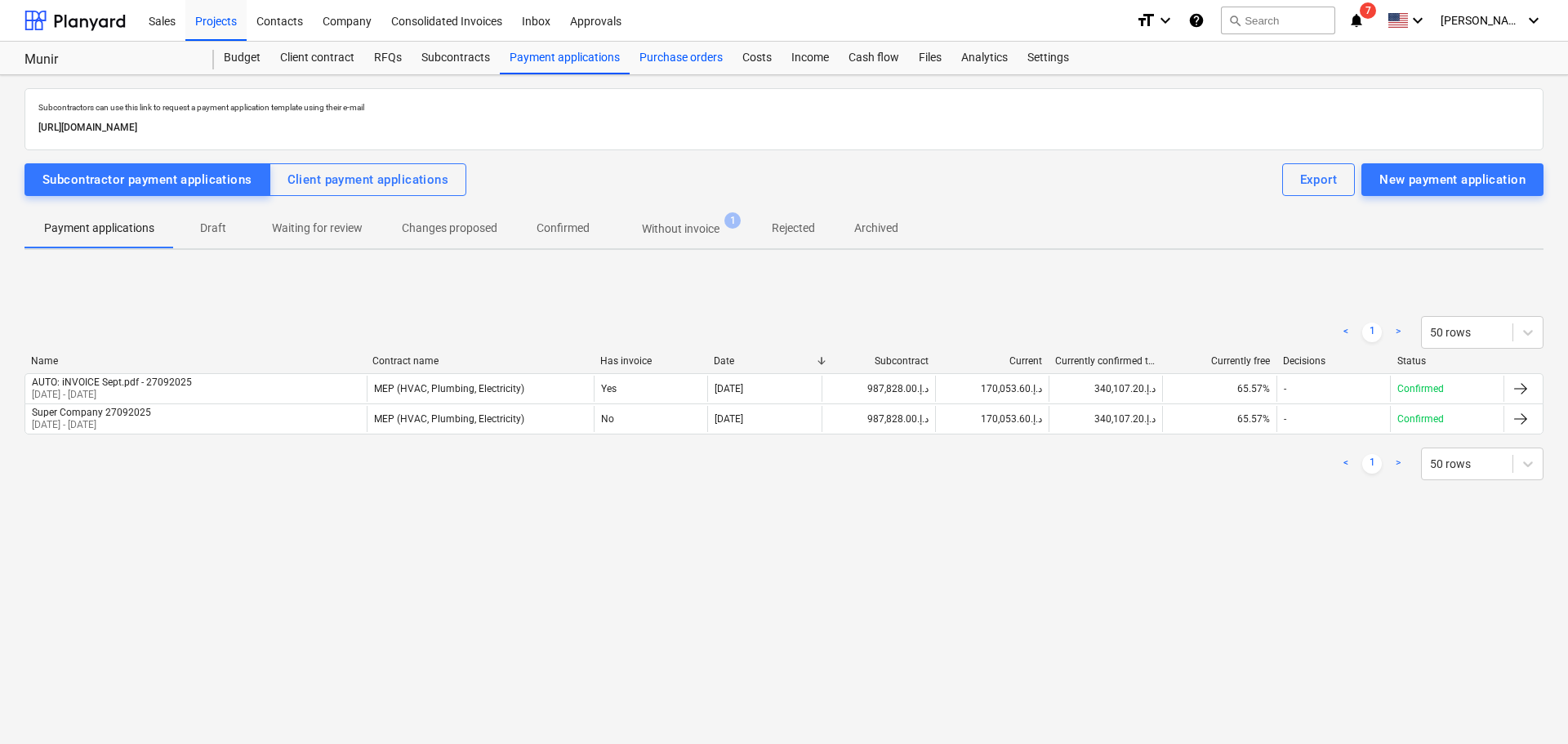
click at [666, 55] on div "Purchase orders" at bounding box center [681, 58] width 103 height 33
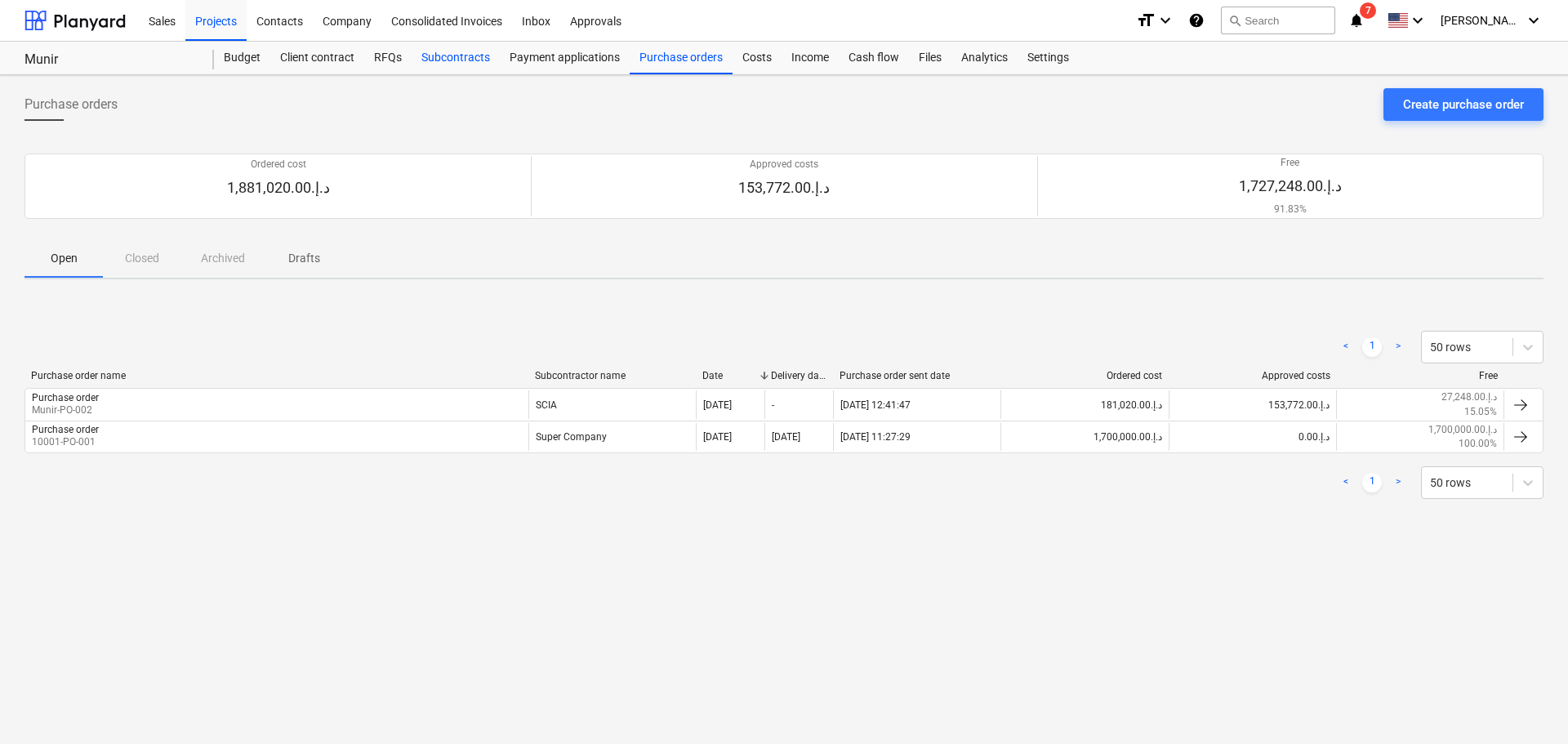
click at [463, 61] on div "Subcontracts" at bounding box center [456, 58] width 88 height 33
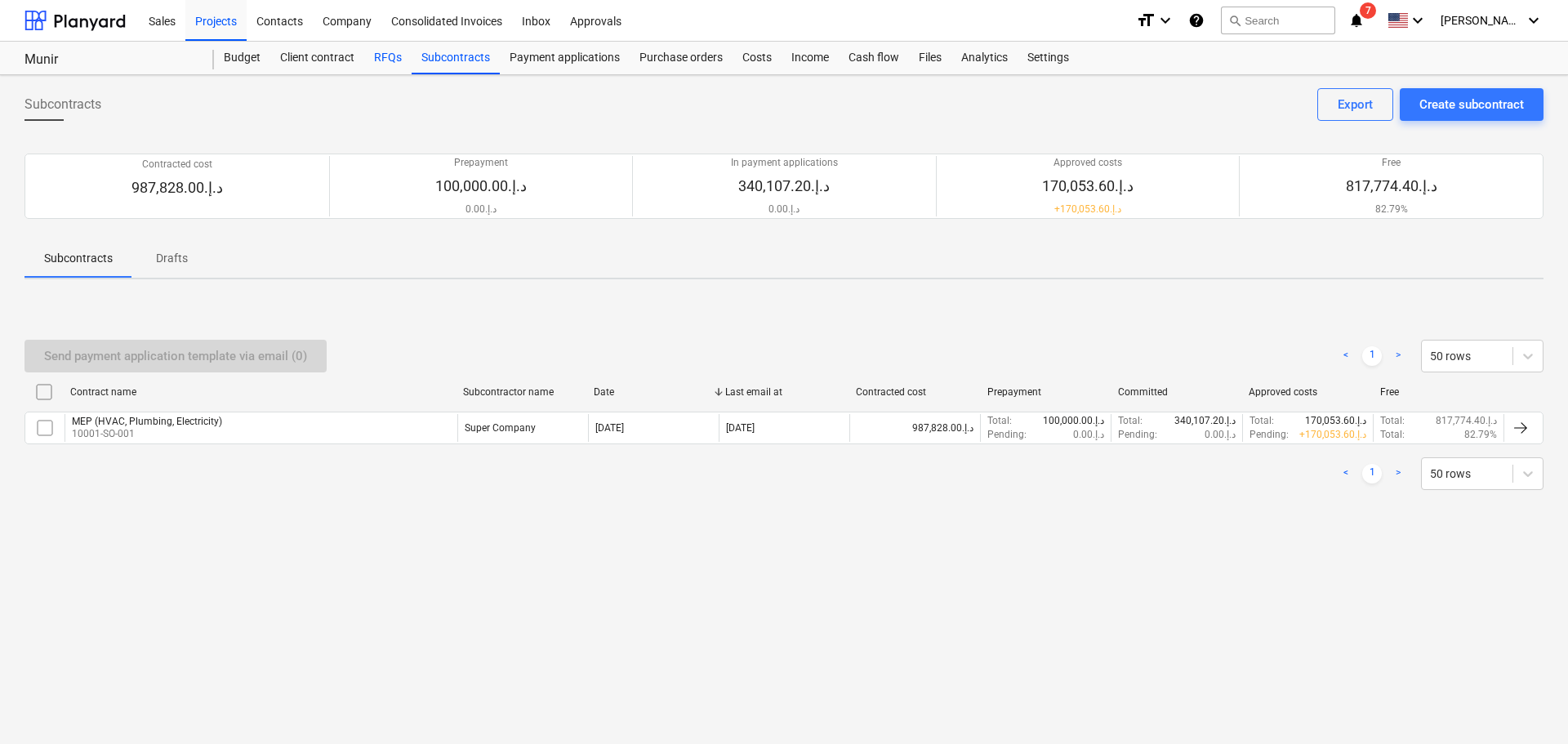
click at [393, 63] on div "RFQs" at bounding box center [388, 58] width 48 height 33
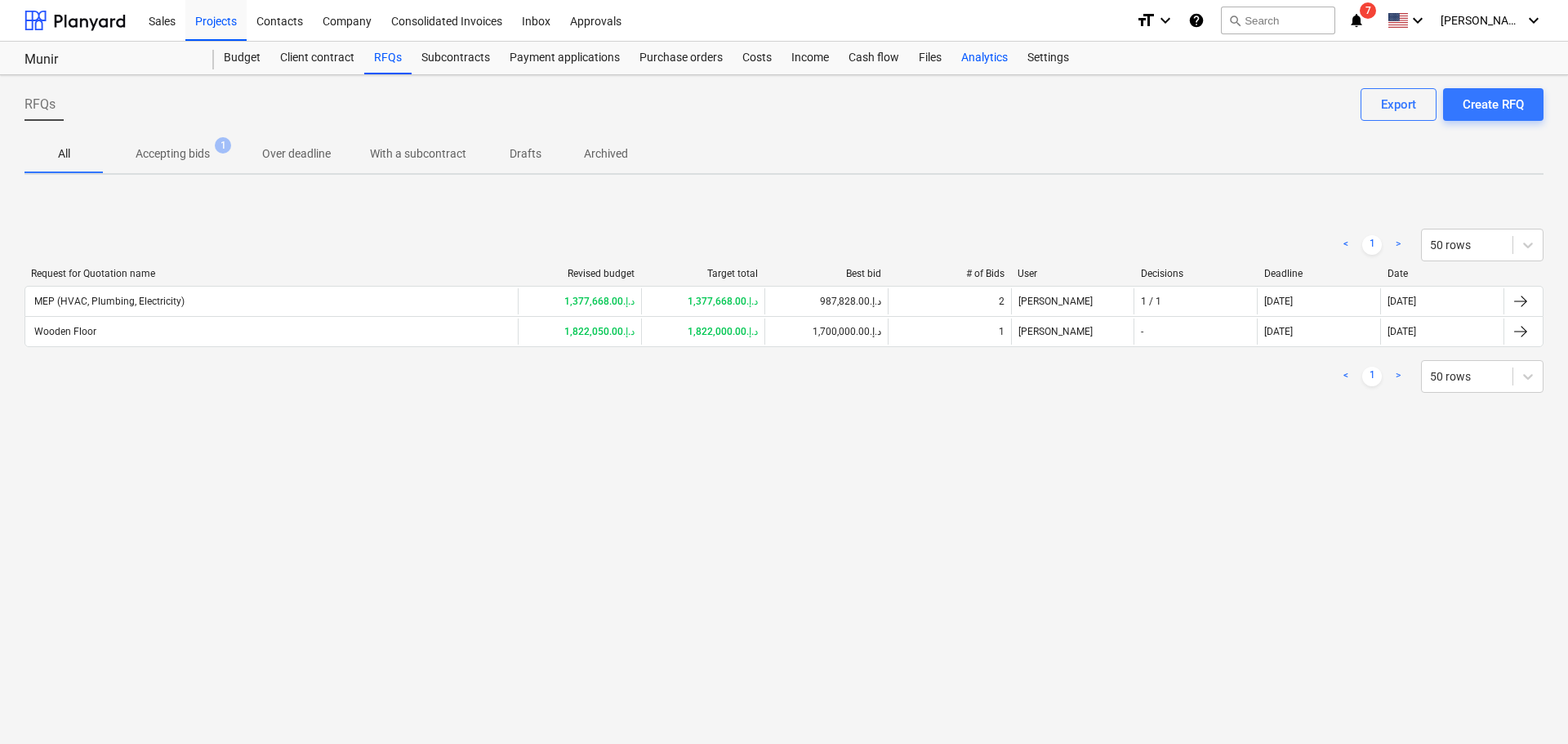
click at [992, 64] on div "Analytics" at bounding box center [984, 58] width 67 height 33
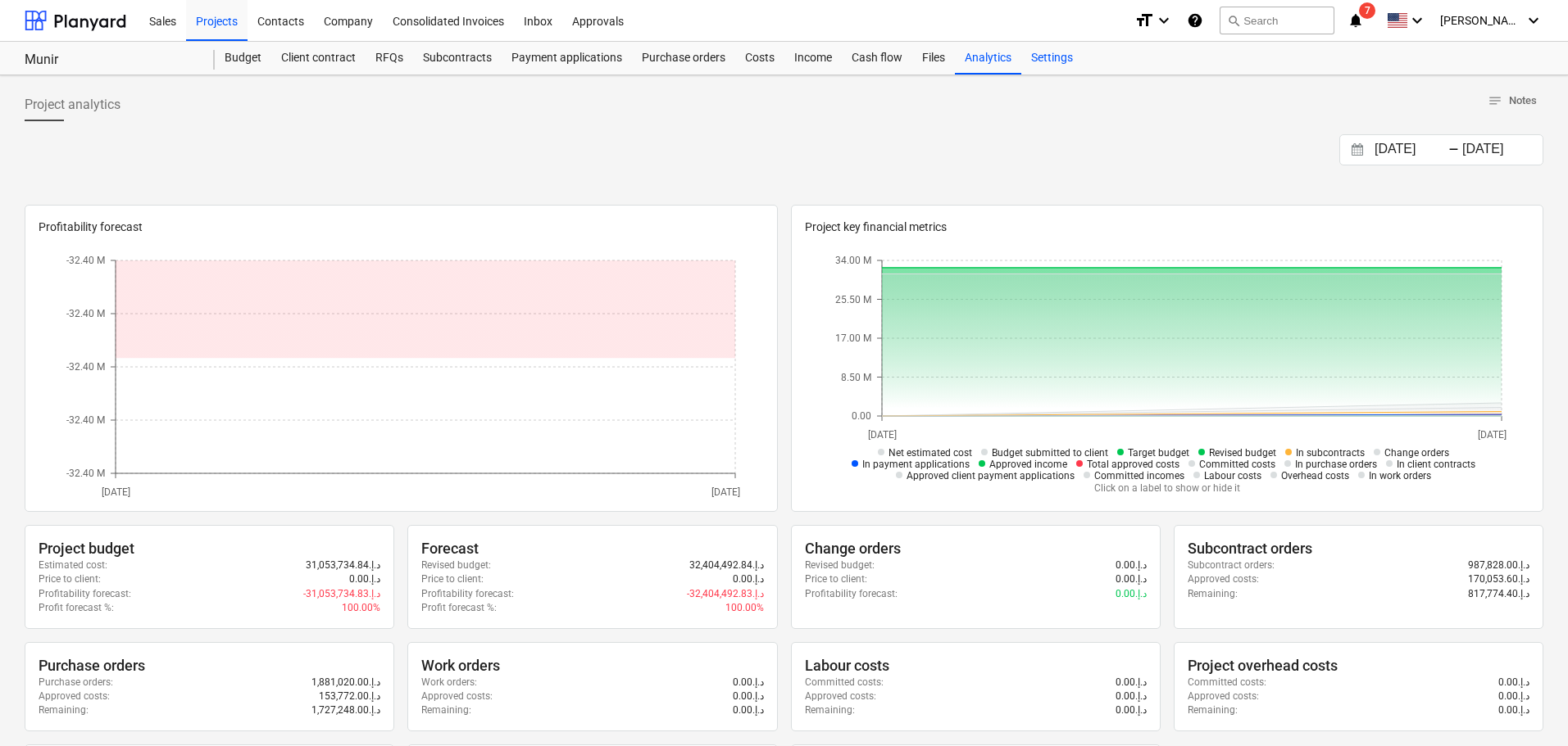
click at [1032, 58] on div "Settings" at bounding box center [1052, 58] width 62 height 33
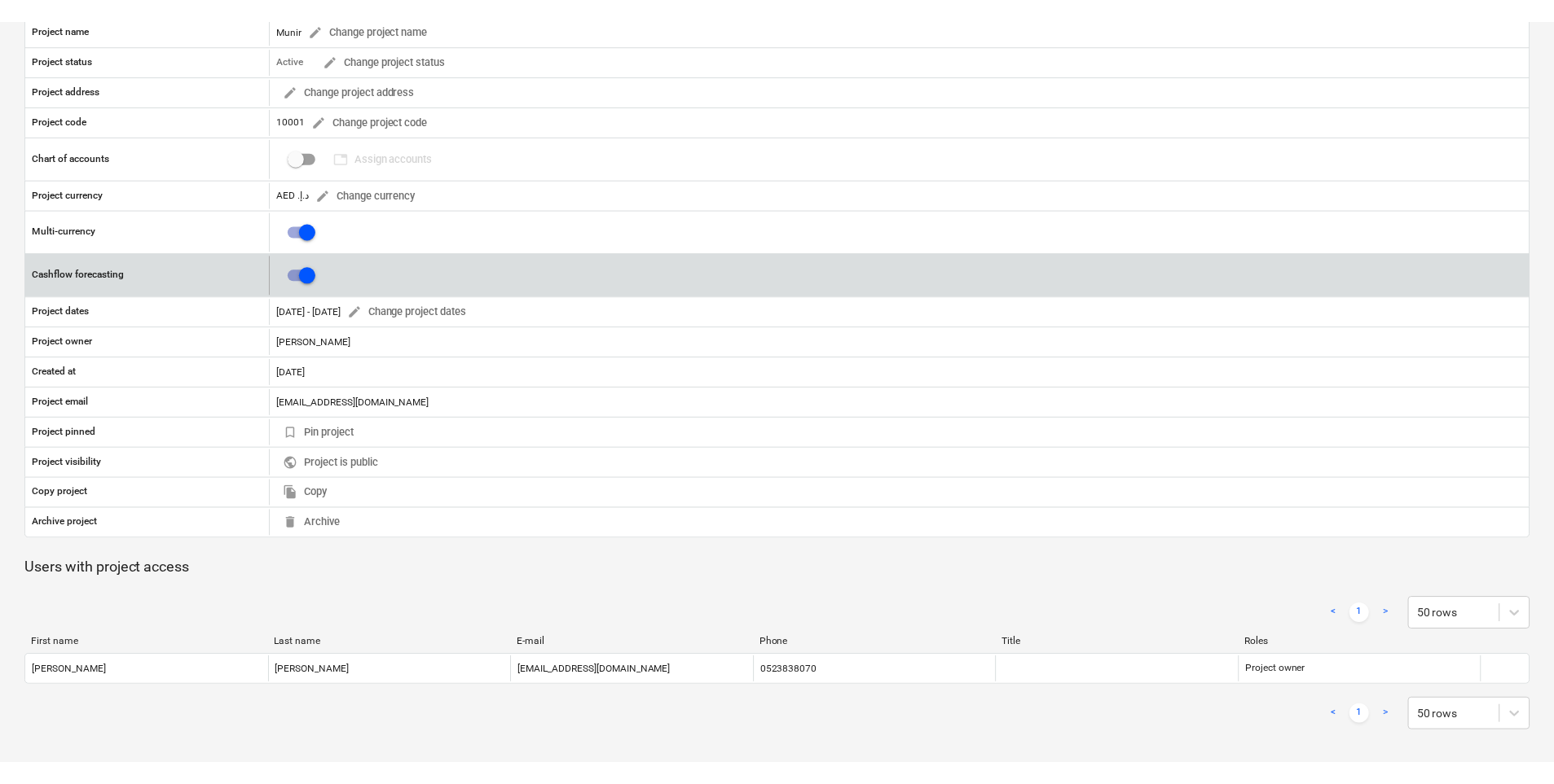
scroll to position [130, 0]
